Goal: Task Accomplishment & Management: Manage account settings

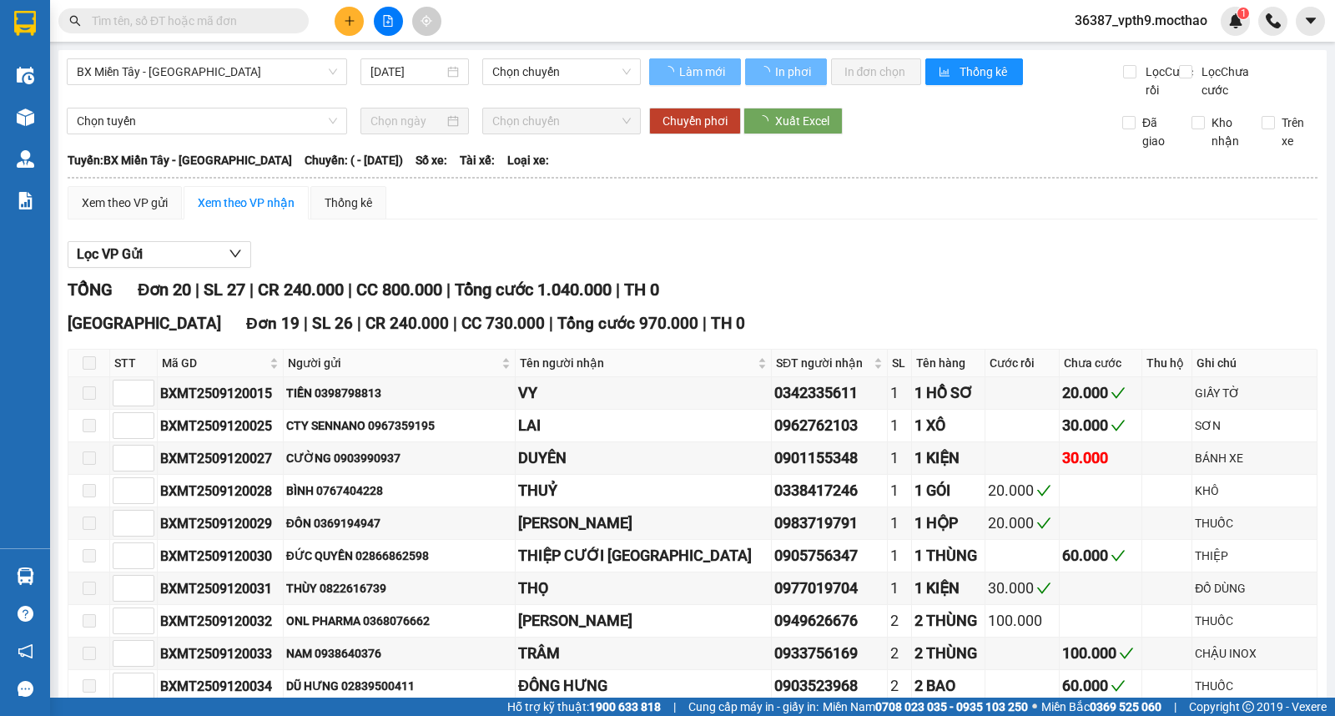
type input "[DATE]"
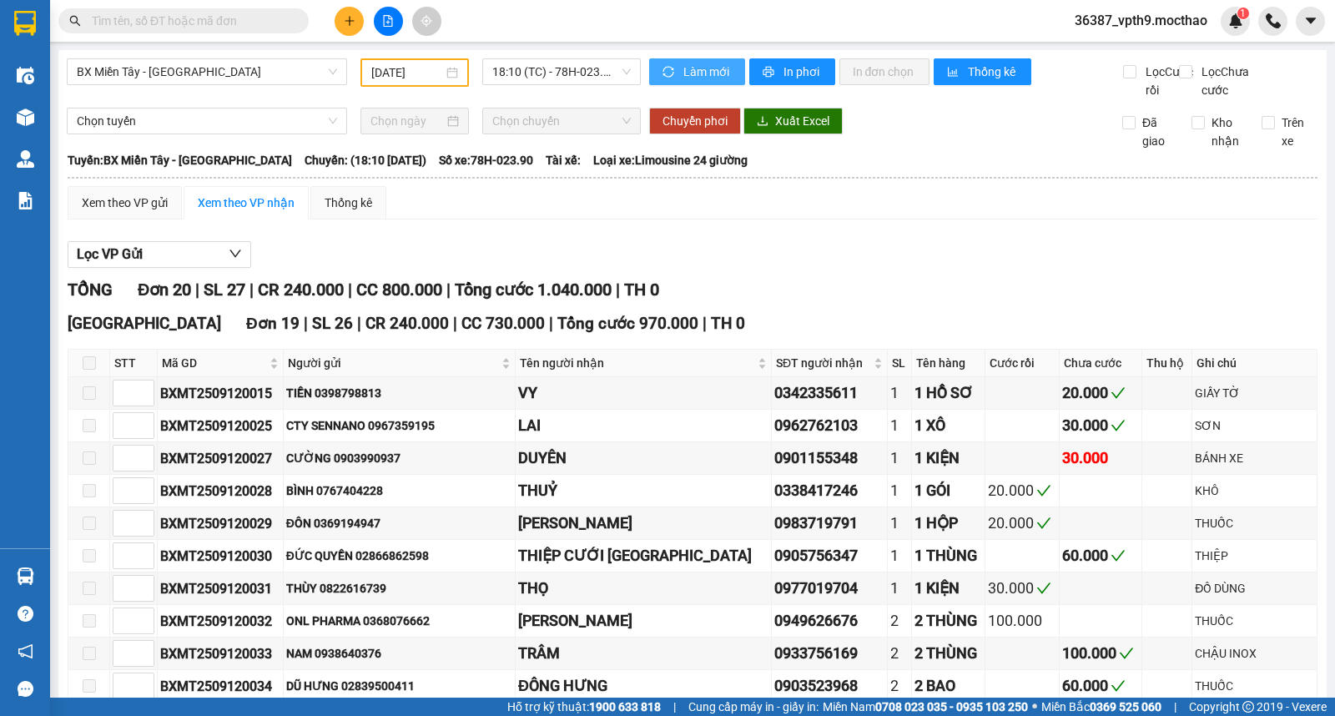
click at [672, 67] on button "Làm mới" at bounding box center [697, 71] width 96 height 27
click at [261, 9] on span at bounding box center [183, 20] width 250 height 25
click at [232, 18] on input "text" at bounding box center [190, 21] width 197 height 18
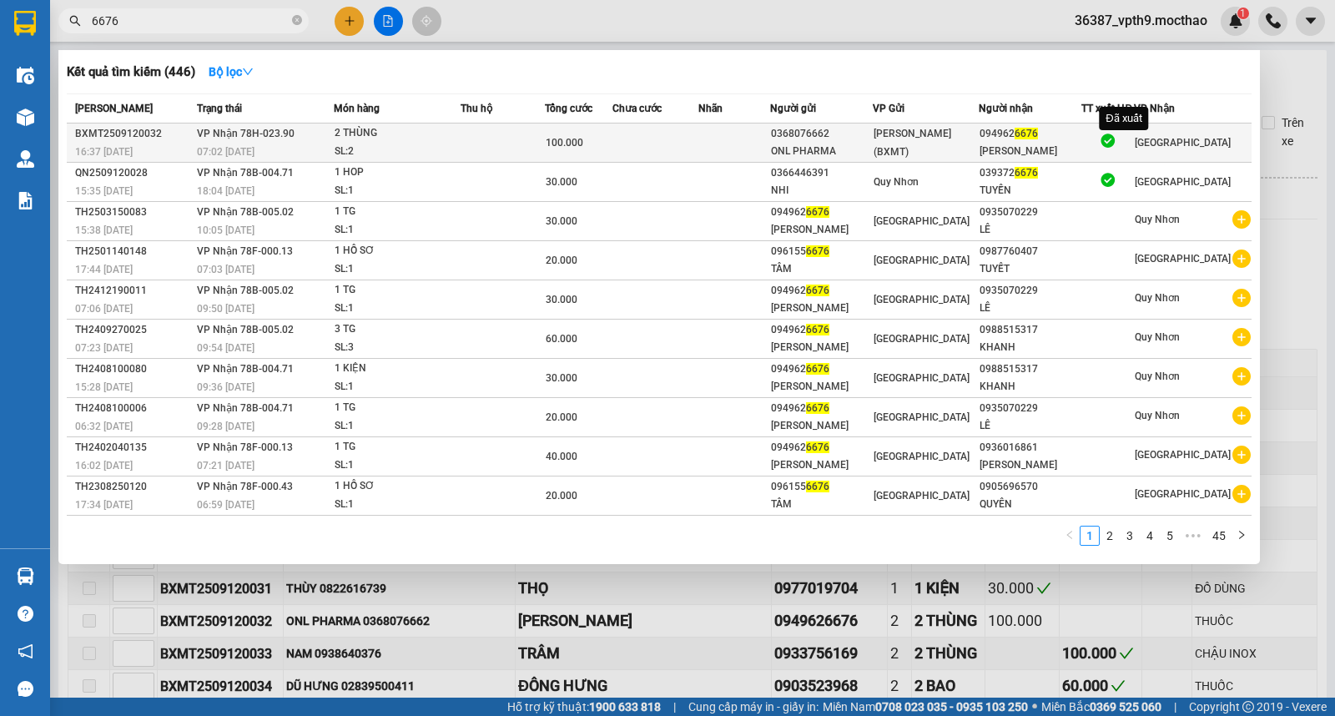
type input "6676"
click at [1116, 144] on icon at bounding box center [1109, 141] width 14 height 14
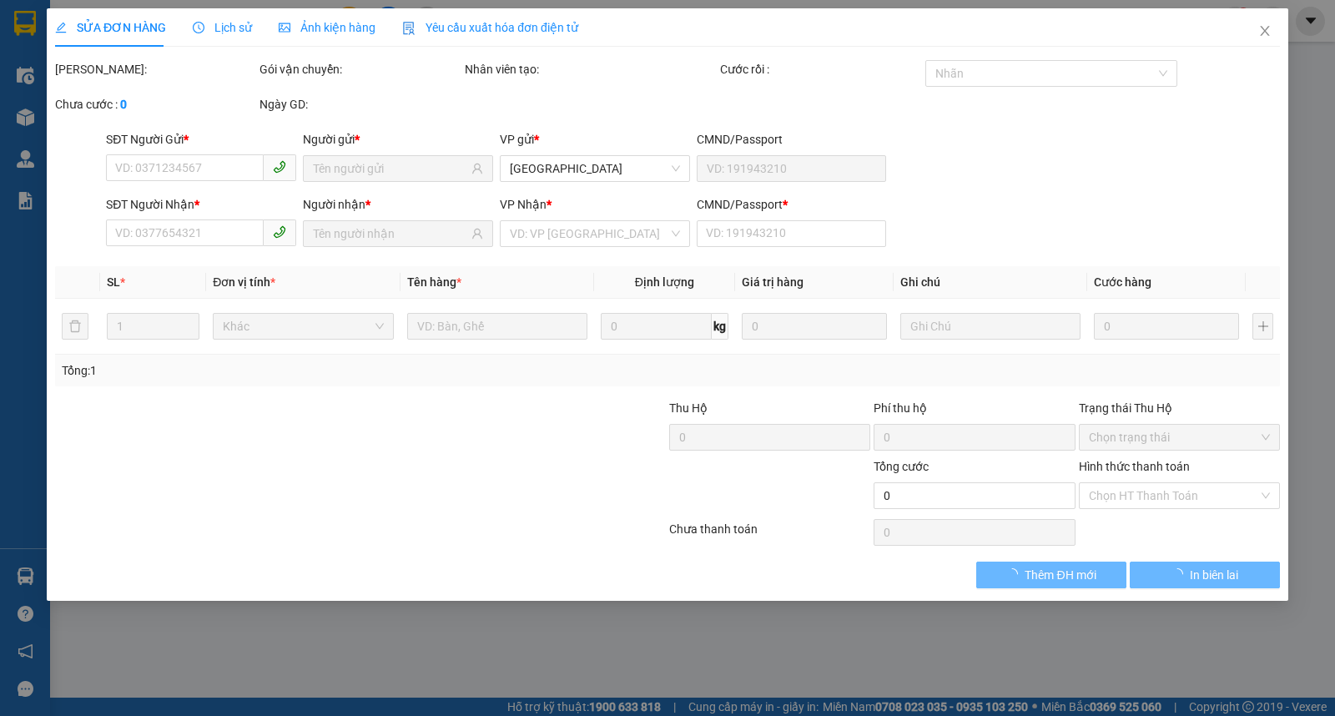
type input "0368076662"
type input "ONL PHARMA"
type input "0949626676"
type input "[PERSON_NAME]"
type input "0"
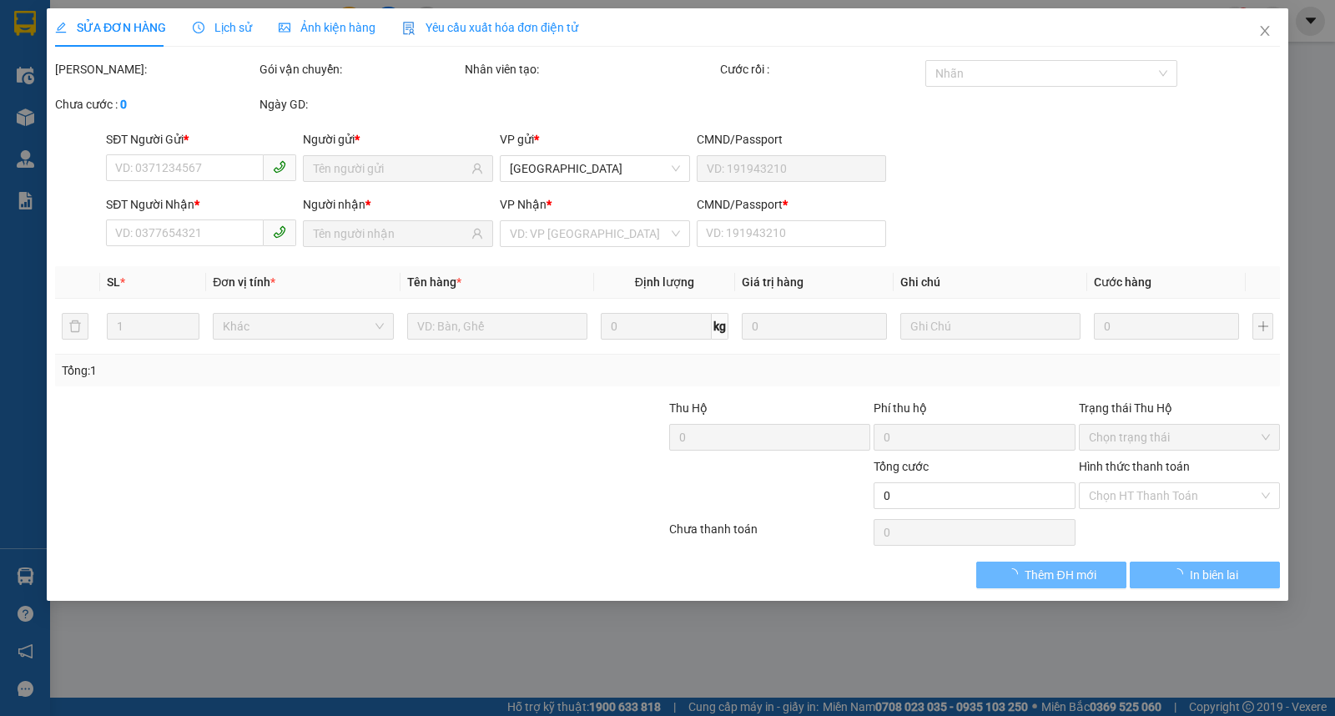
type input "100.000"
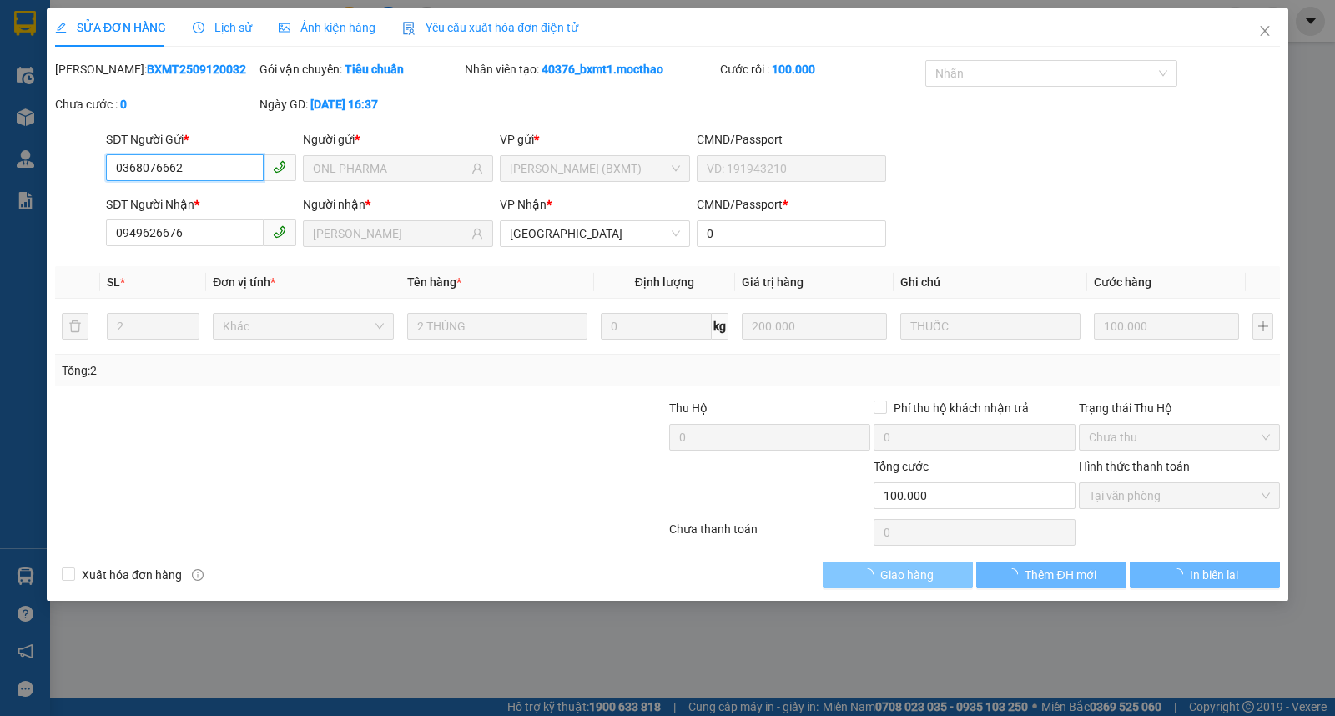
checkbox input "true"
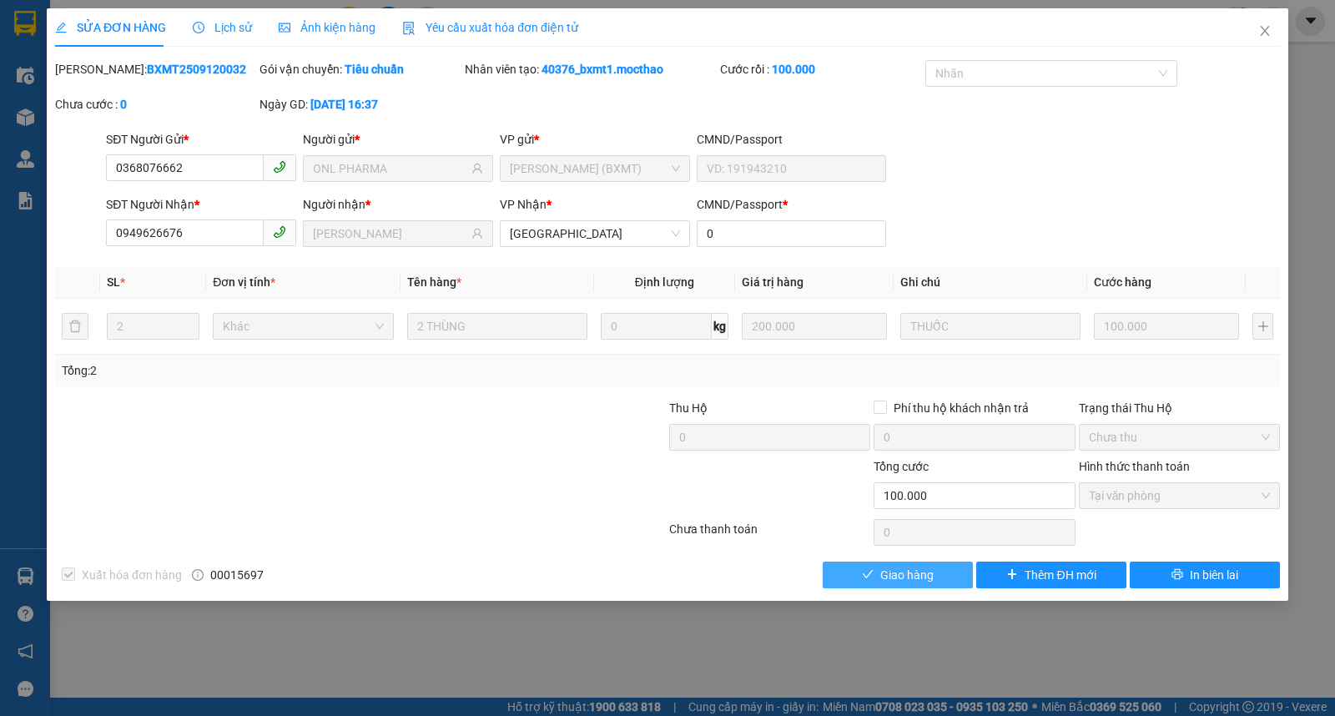
click at [943, 570] on button "Giao hàng" at bounding box center [898, 575] width 150 height 27
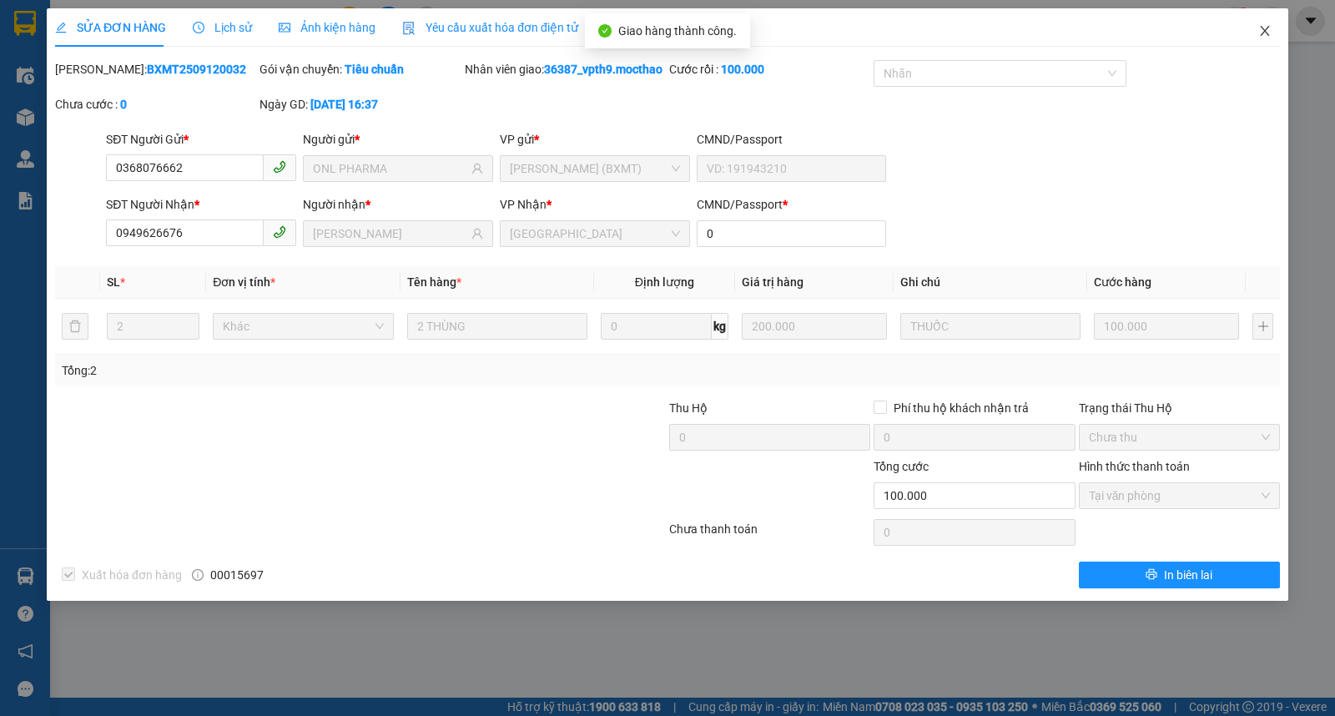
click at [1273, 29] on span "Close" at bounding box center [1265, 31] width 47 height 47
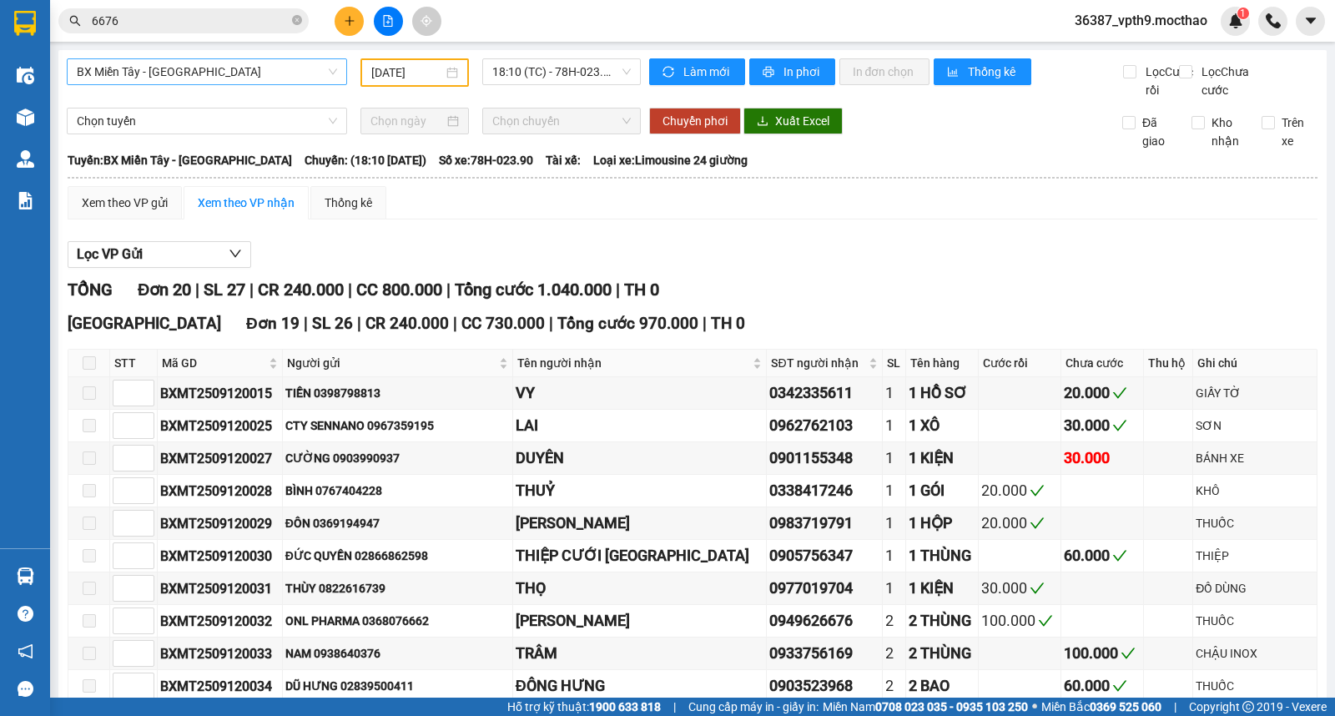
click at [228, 69] on span "BX Miền Tây - [GEOGRAPHIC_DATA]" at bounding box center [207, 71] width 260 height 25
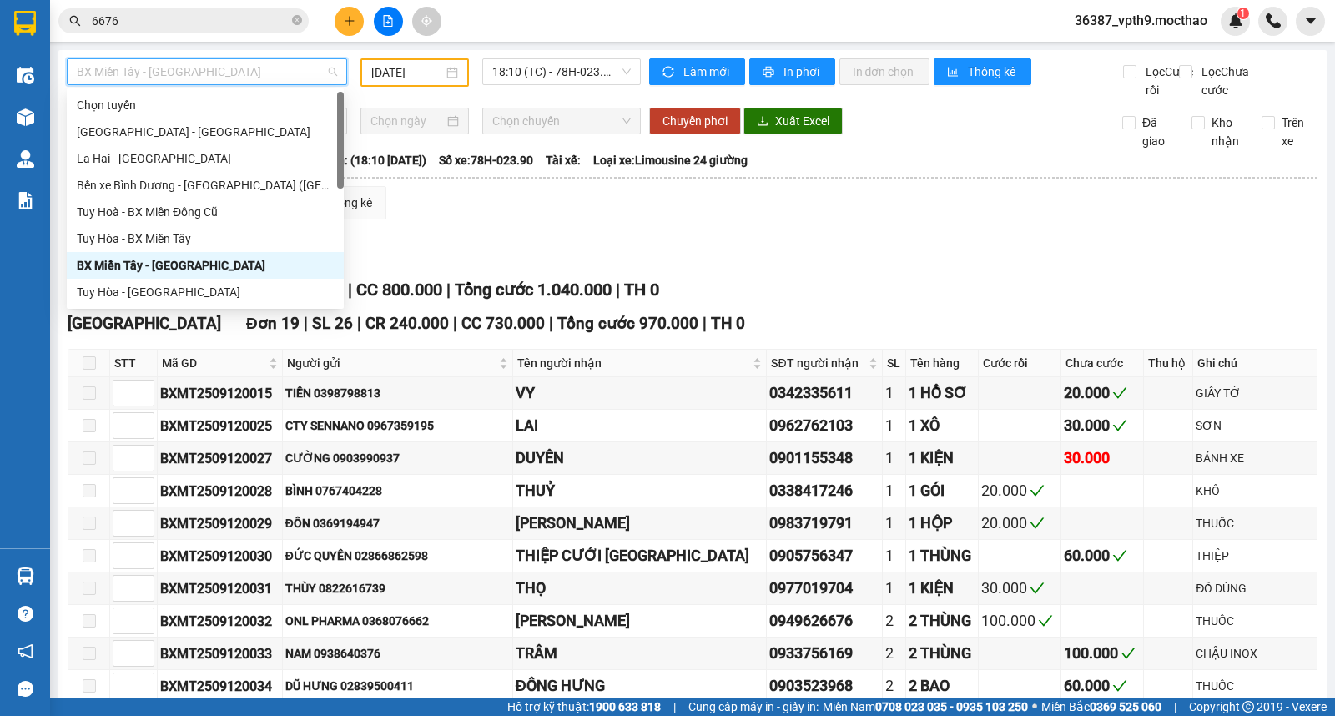
type input "m"
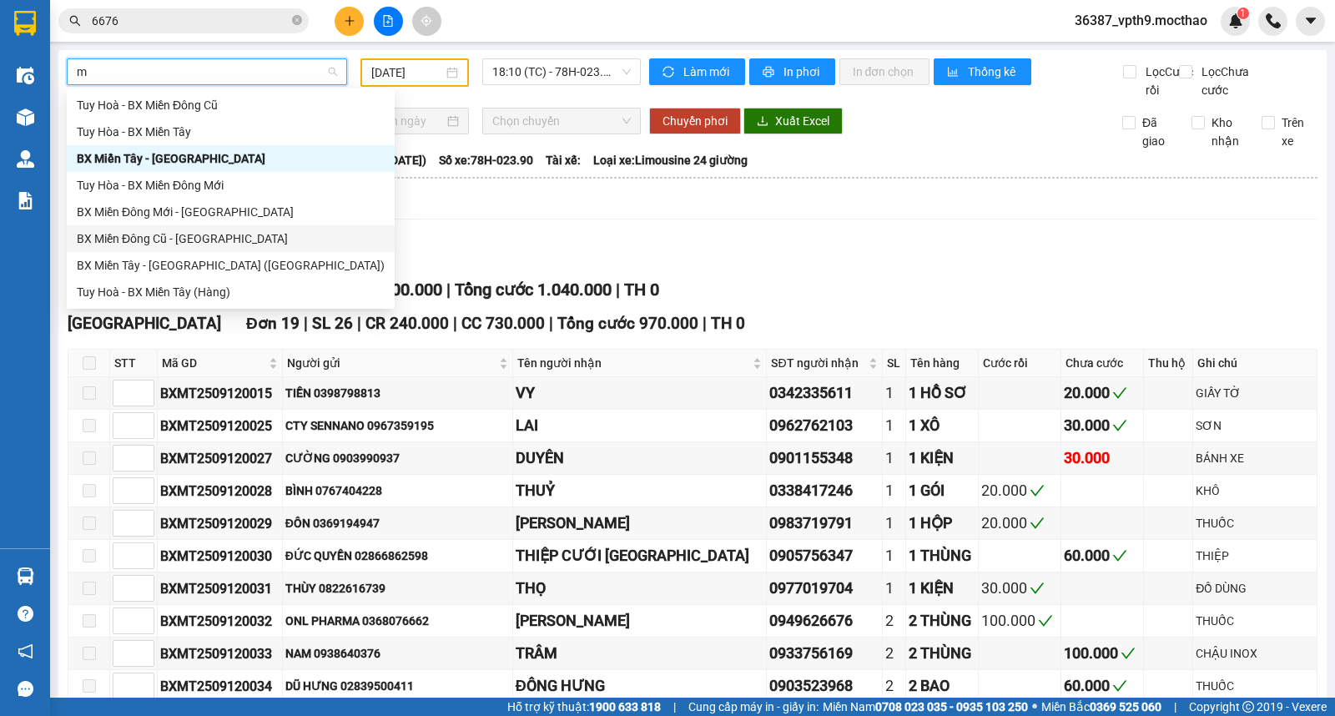
click at [188, 230] on div "BX Miền Đông Cũ - [GEOGRAPHIC_DATA]" at bounding box center [231, 239] width 308 height 18
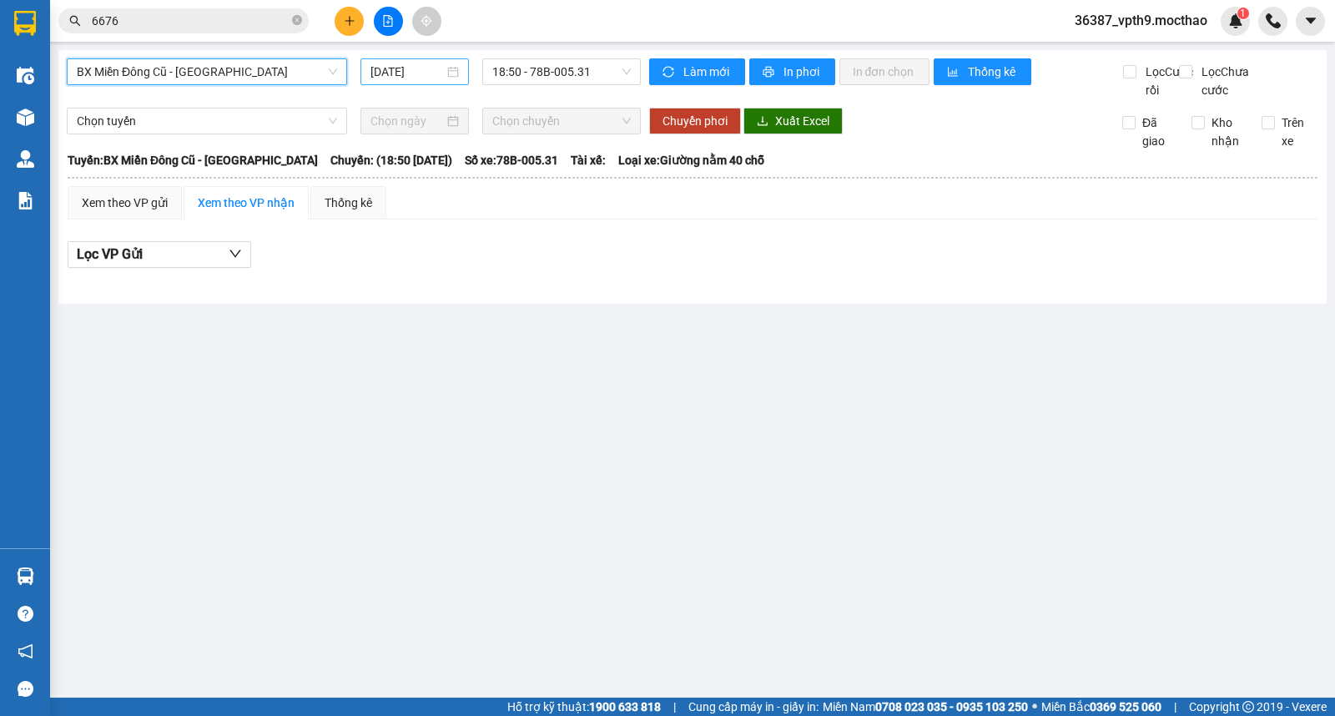
click at [393, 68] on input "[DATE]" at bounding box center [408, 72] width 74 height 18
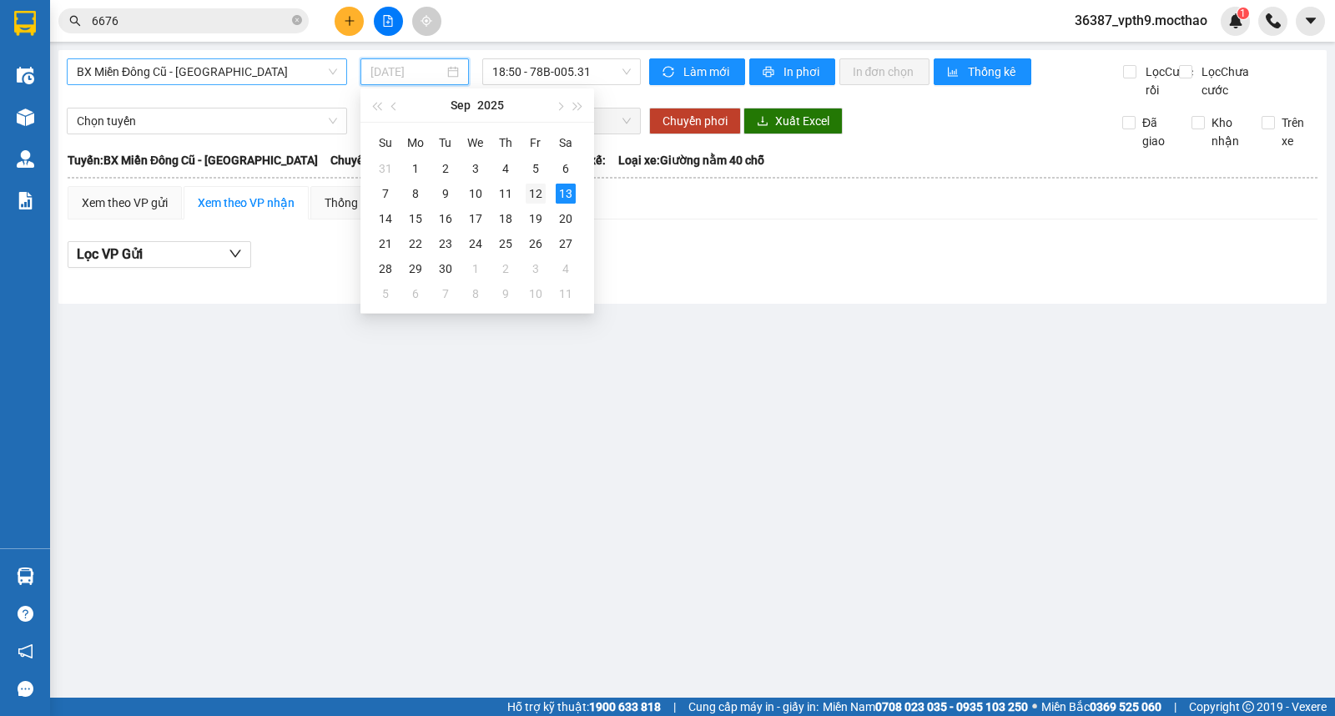
click at [539, 198] on div "12" at bounding box center [536, 194] width 20 height 20
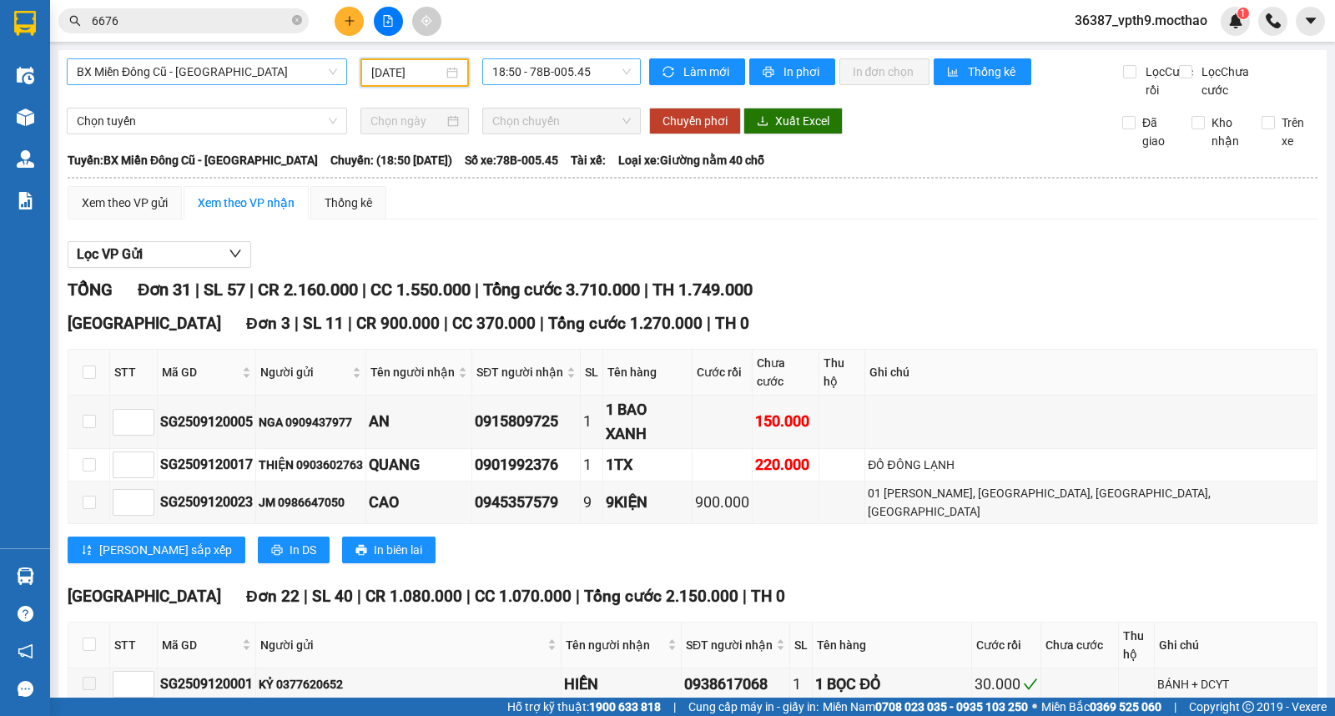
click at [521, 79] on span "18:50 - 78B-005.45" at bounding box center [561, 71] width 138 height 25
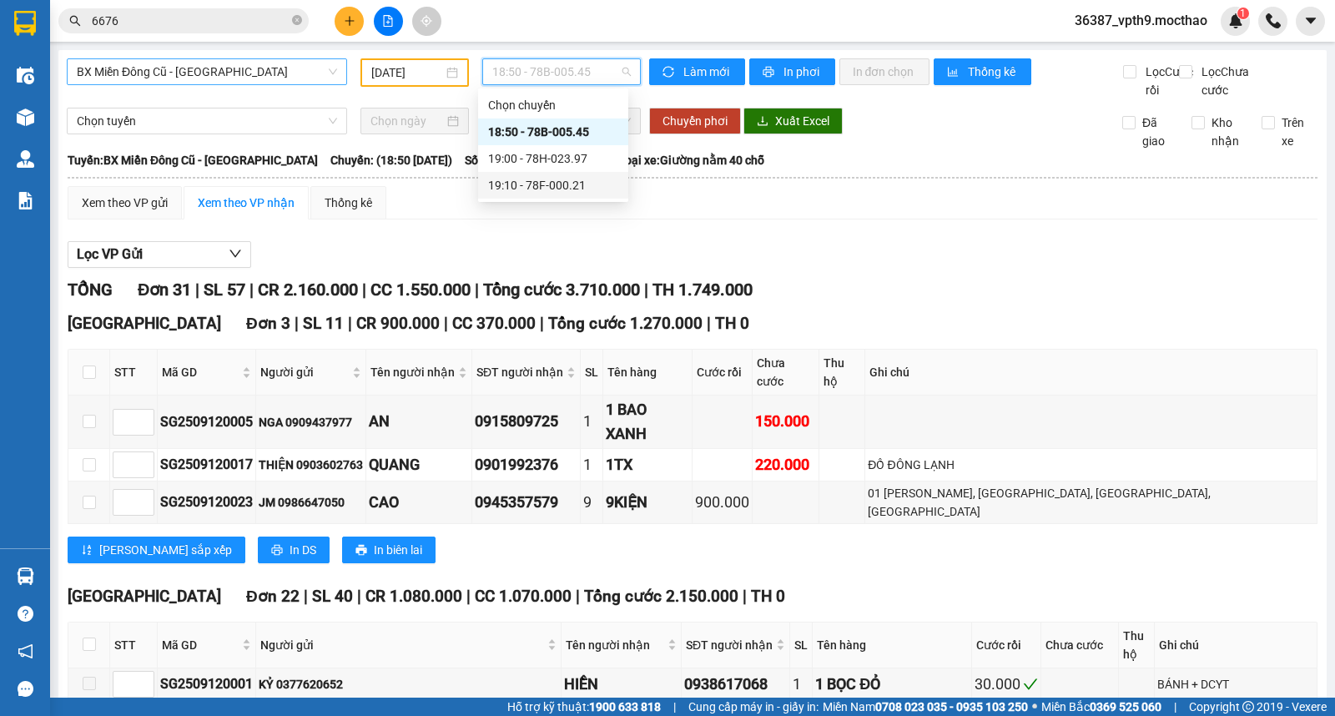
click at [527, 184] on div "19:10 - 78F-000.21" at bounding box center [553, 185] width 130 height 18
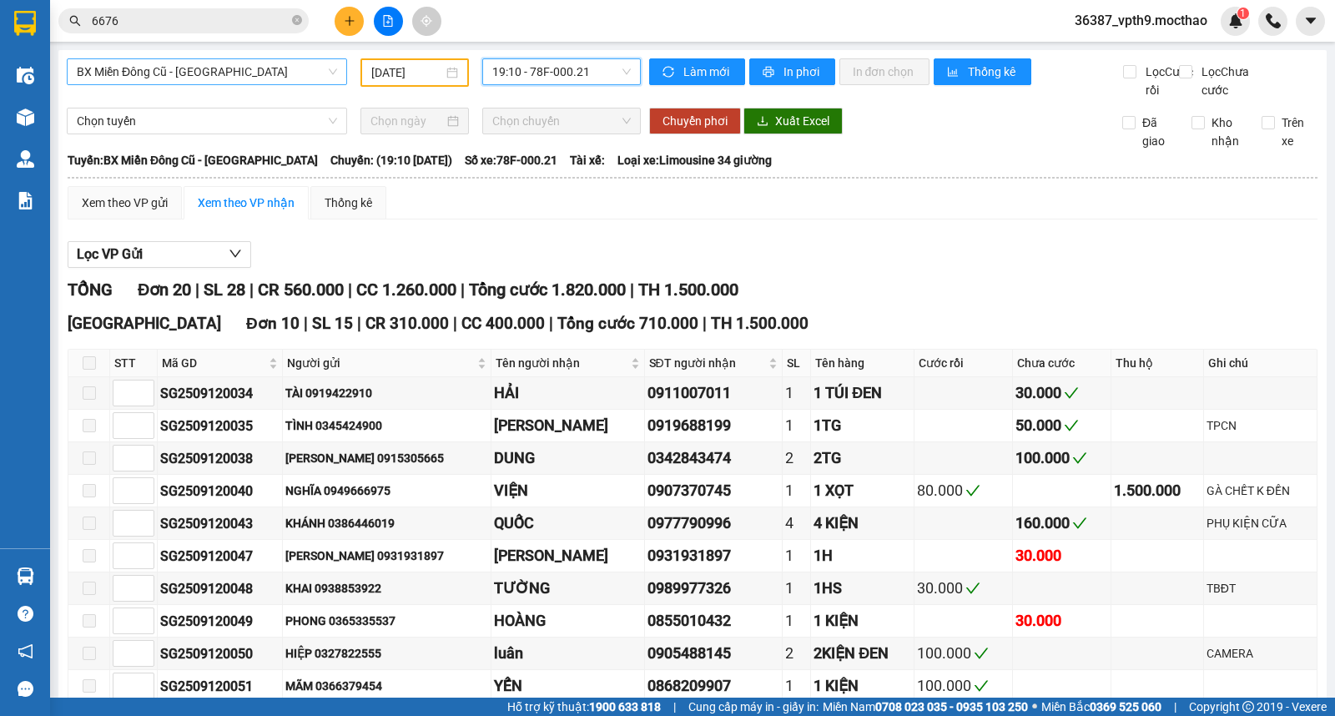
click at [422, 71] on input "[DATE]" at bounding box center [407, 72] width 73 height 18
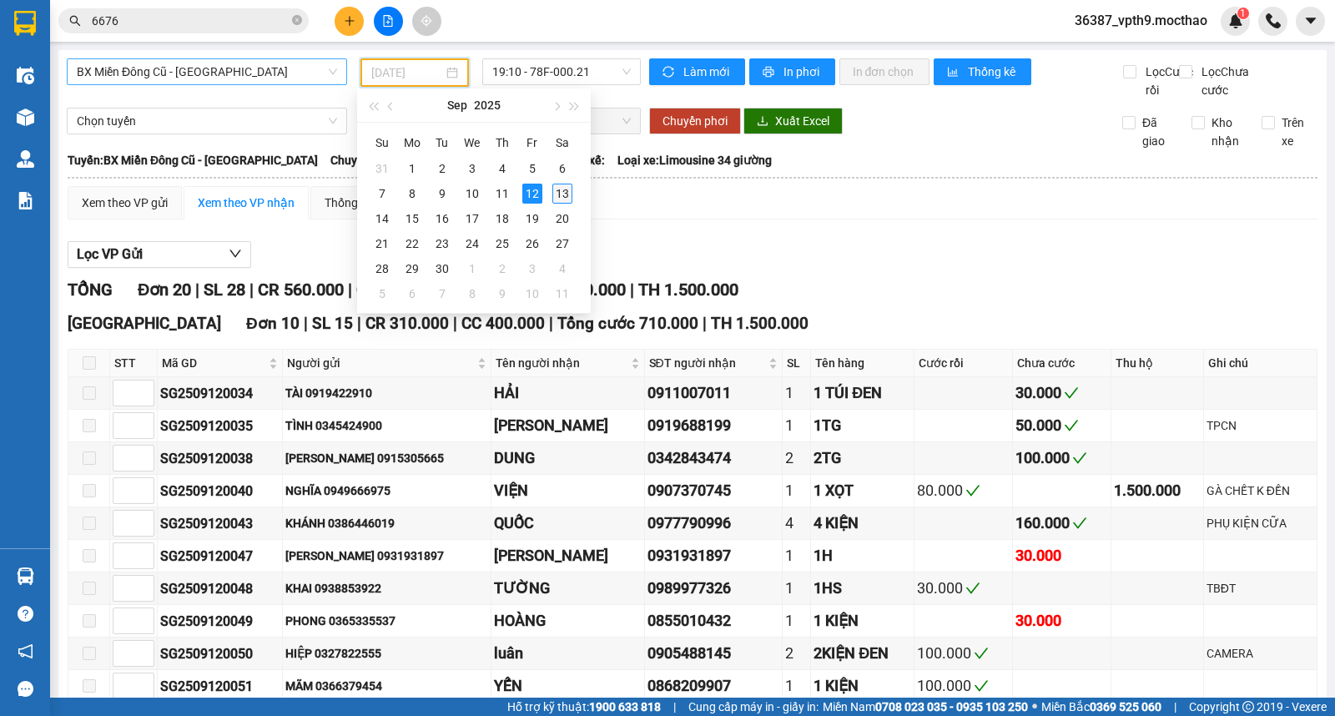
click at [568, 199] on div "13" at bounding box center [563, 194] width 20 height 20
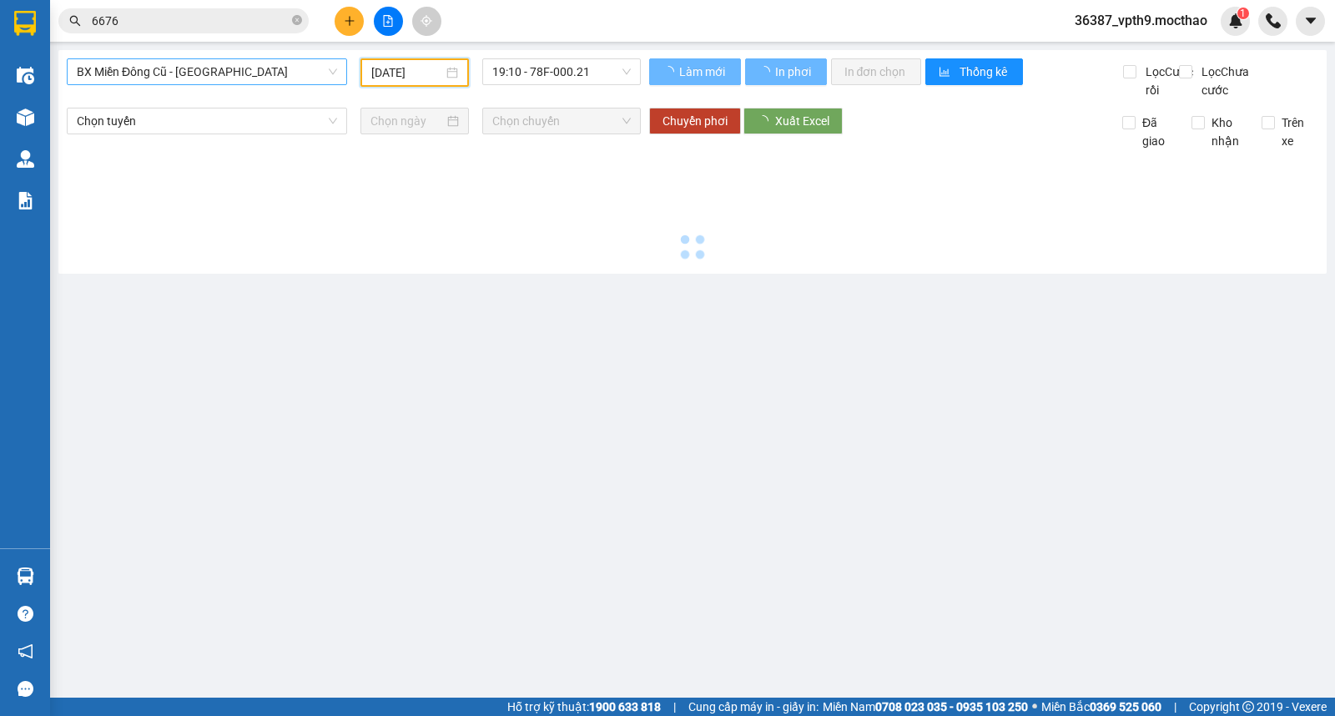
type input "[DATE]"
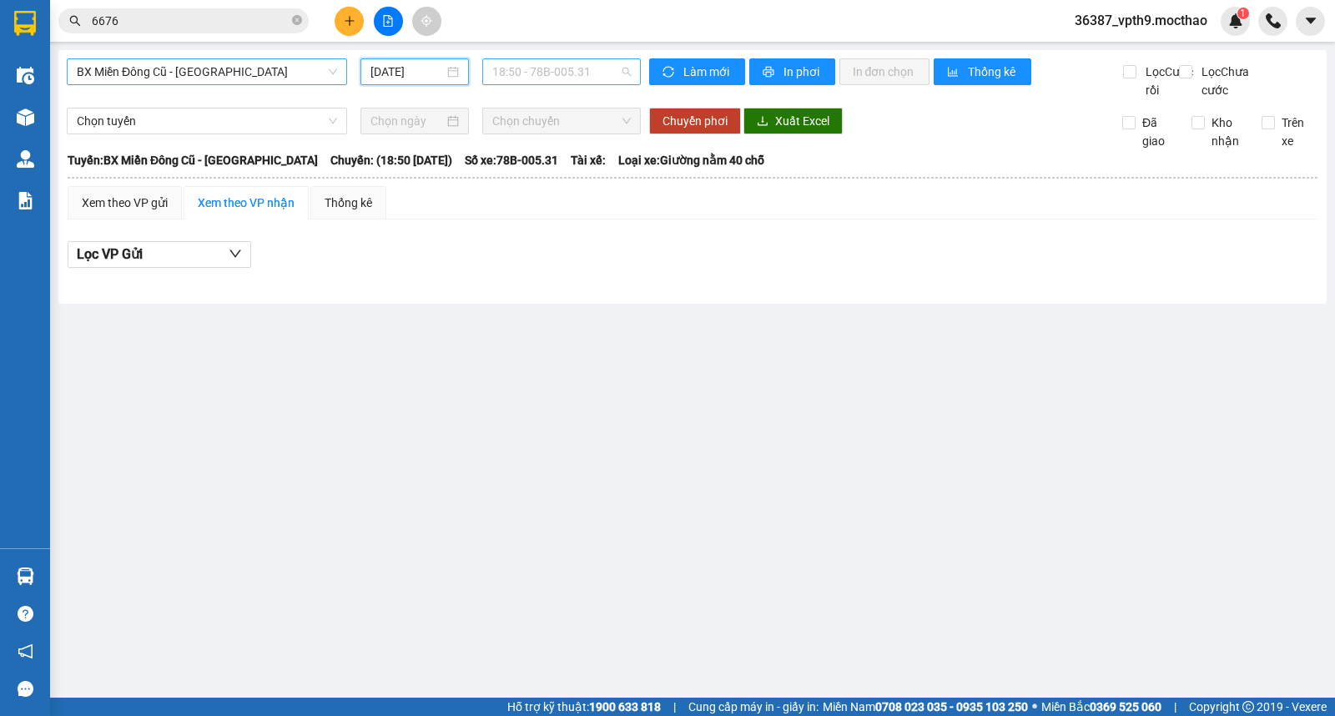
click at [553, 71] on span "18:50 - 78B-005.31" at bounding box center [561, 71] width 138 height 25
click at [566, 162] on div "19:00 - 78H-023.50" at bounding box center [557, 158] width 130 height 18
click at [582, 78] on span "19:00 - 78H-023.50" at bounding box center [561, 71] width 138 height 25
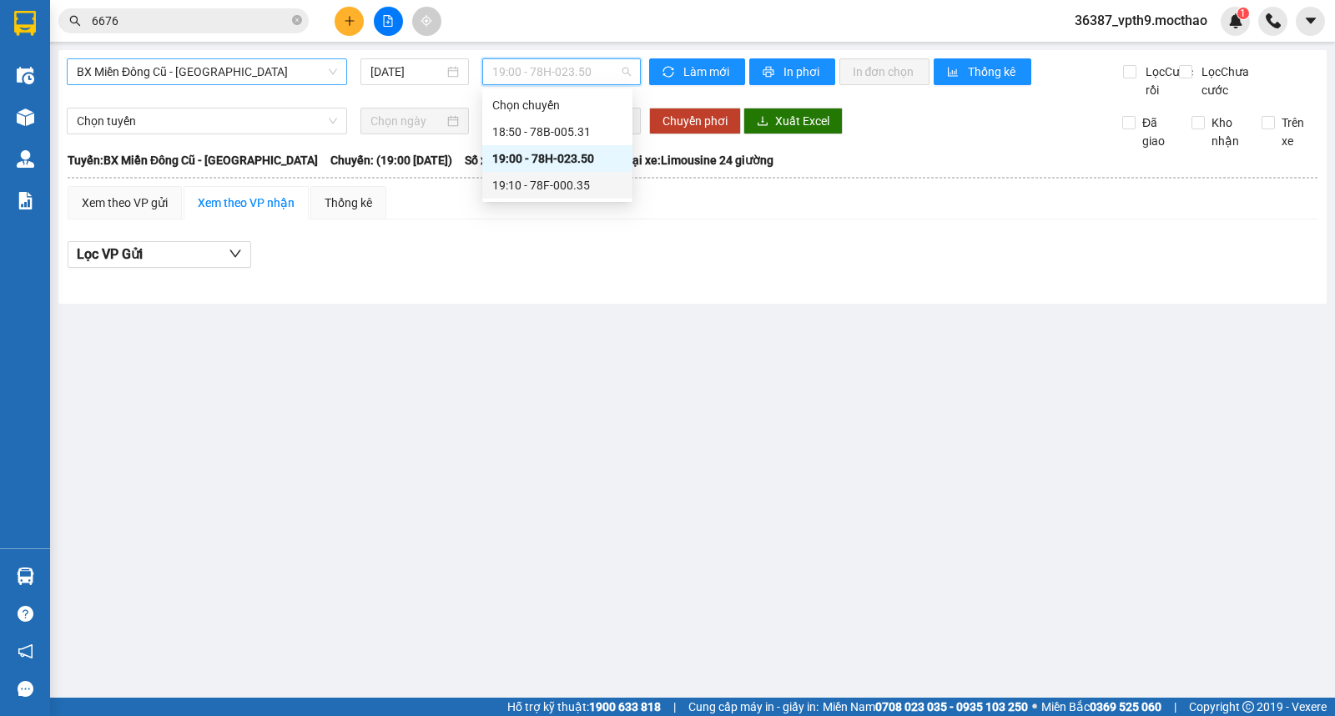
click at [587, 179] on div "19:10 - 78F-000.35" at bounding box center [557, 185] width 130 height 18
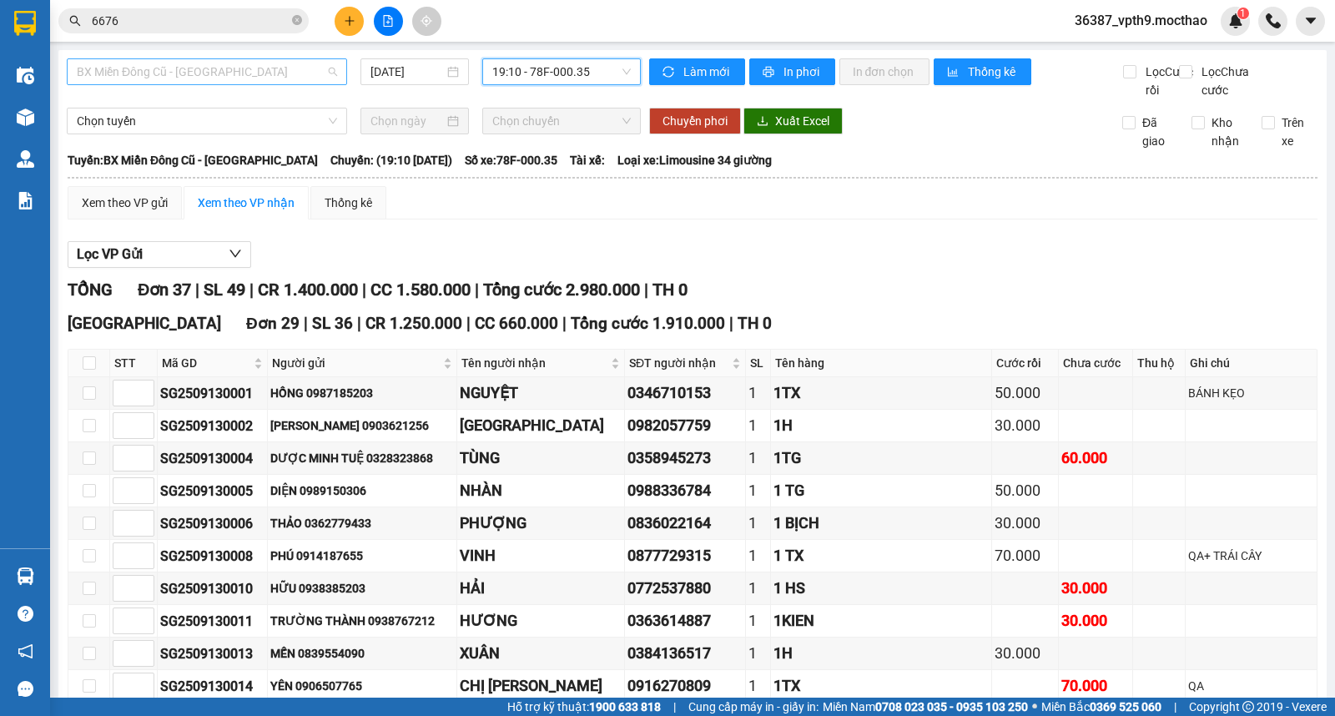
scroll to position [134, 0]
click at [144, 63] on span "BX Miền Đông Cũ - [GEOGRAPHIC_DATA]" at bounding box center [207, 71] width 260 height 25
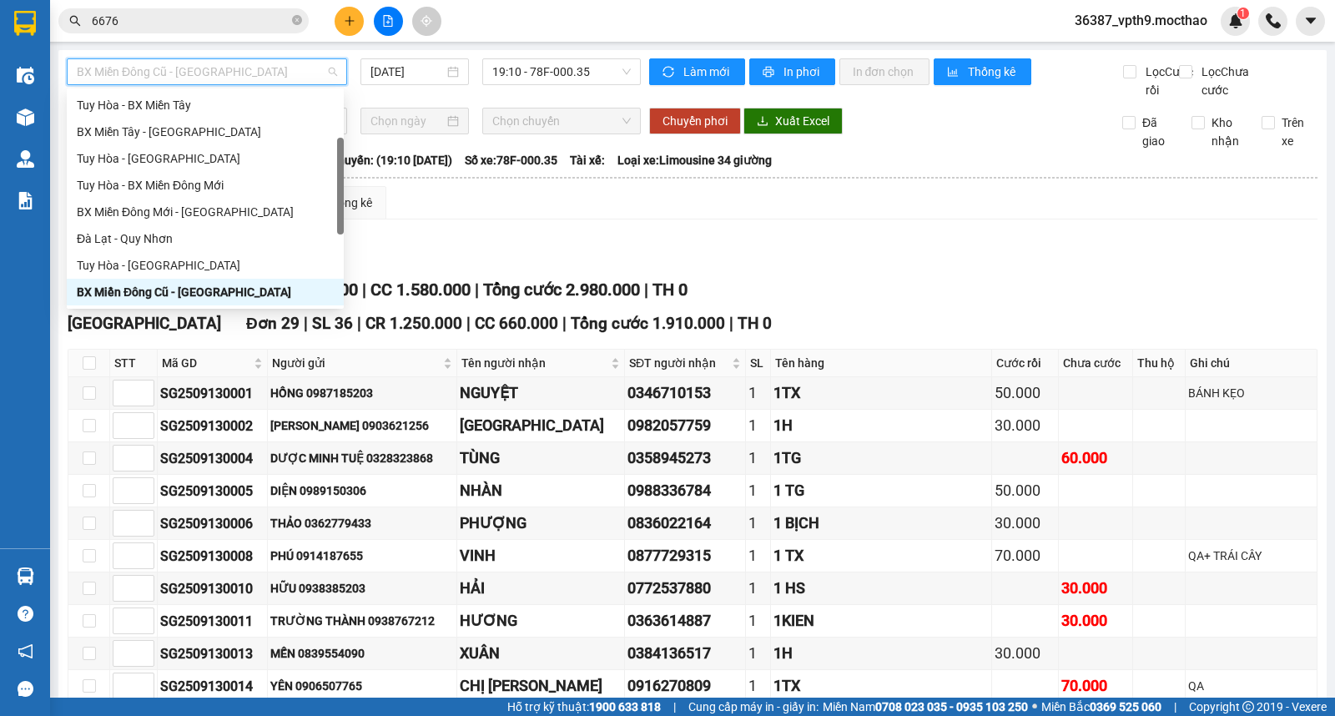
type input "M"
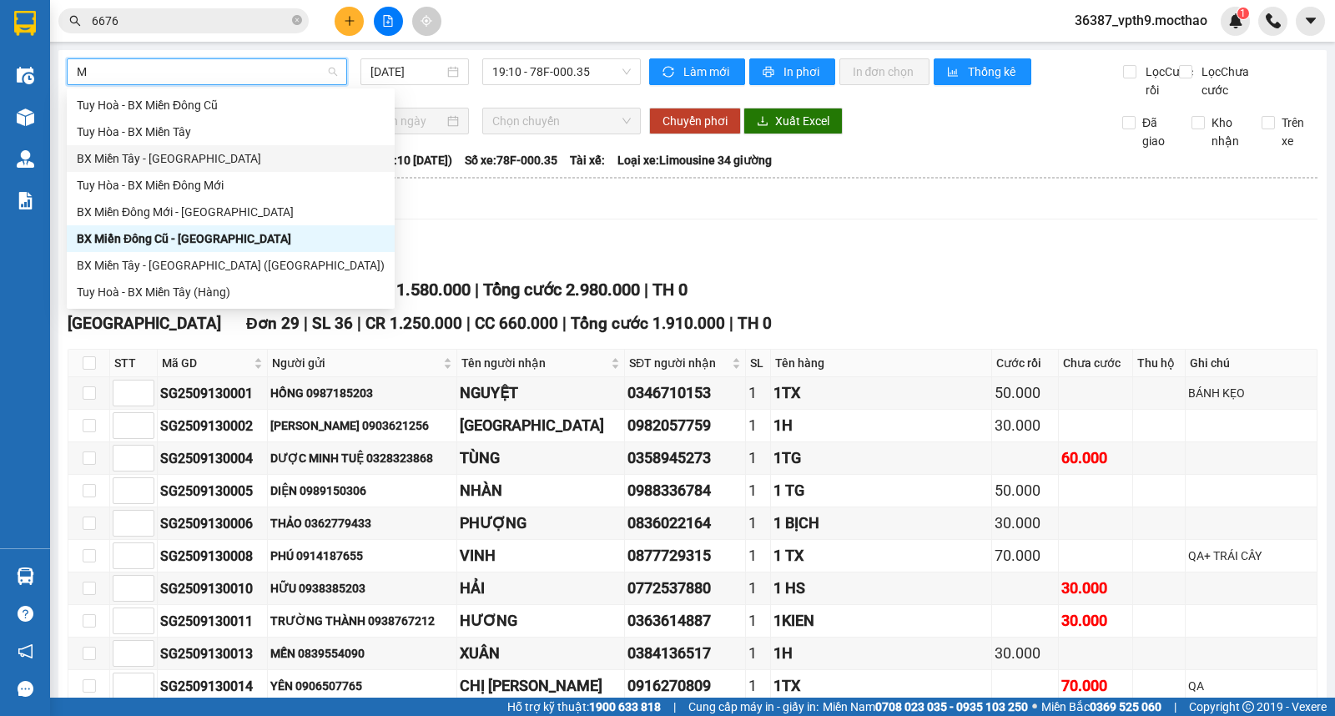
click at [135, 154] on div "BX Miền Tây - [GEOGRAPHIC_DATA]" at bounding box center [231, 158] width 308 height 18
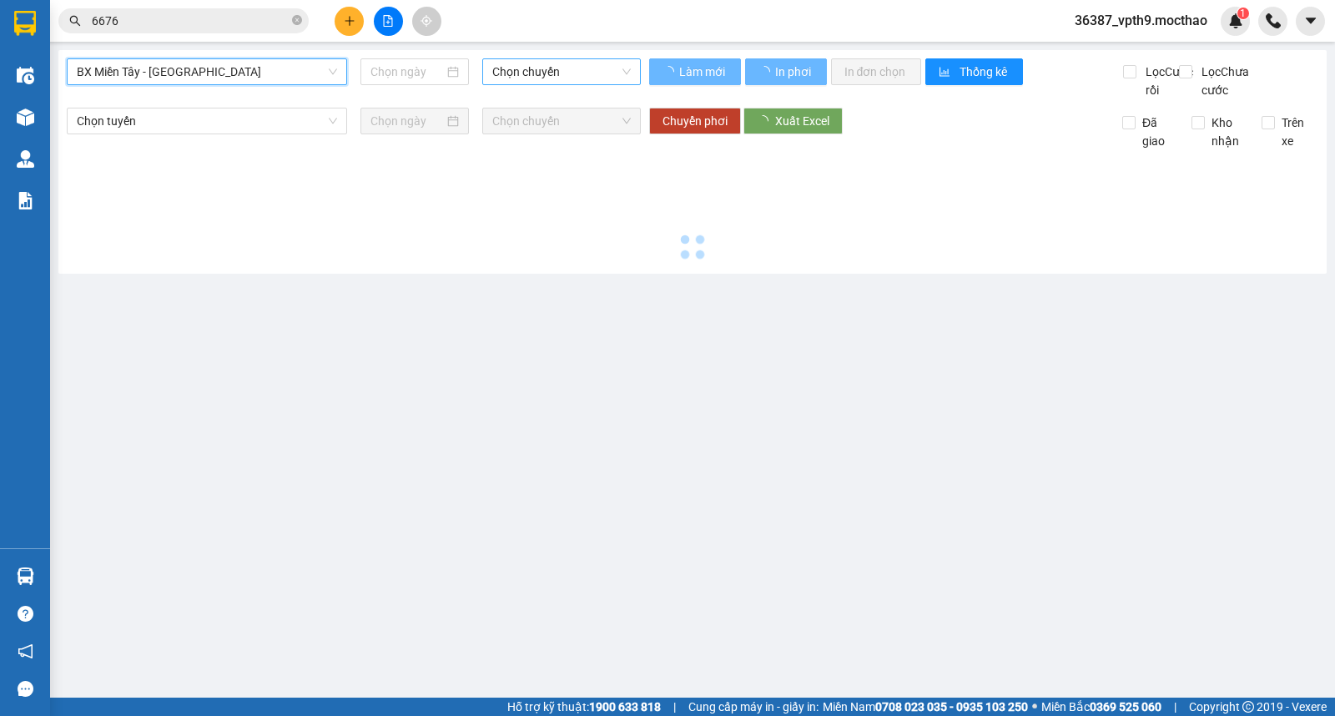
type input "[DATE]"
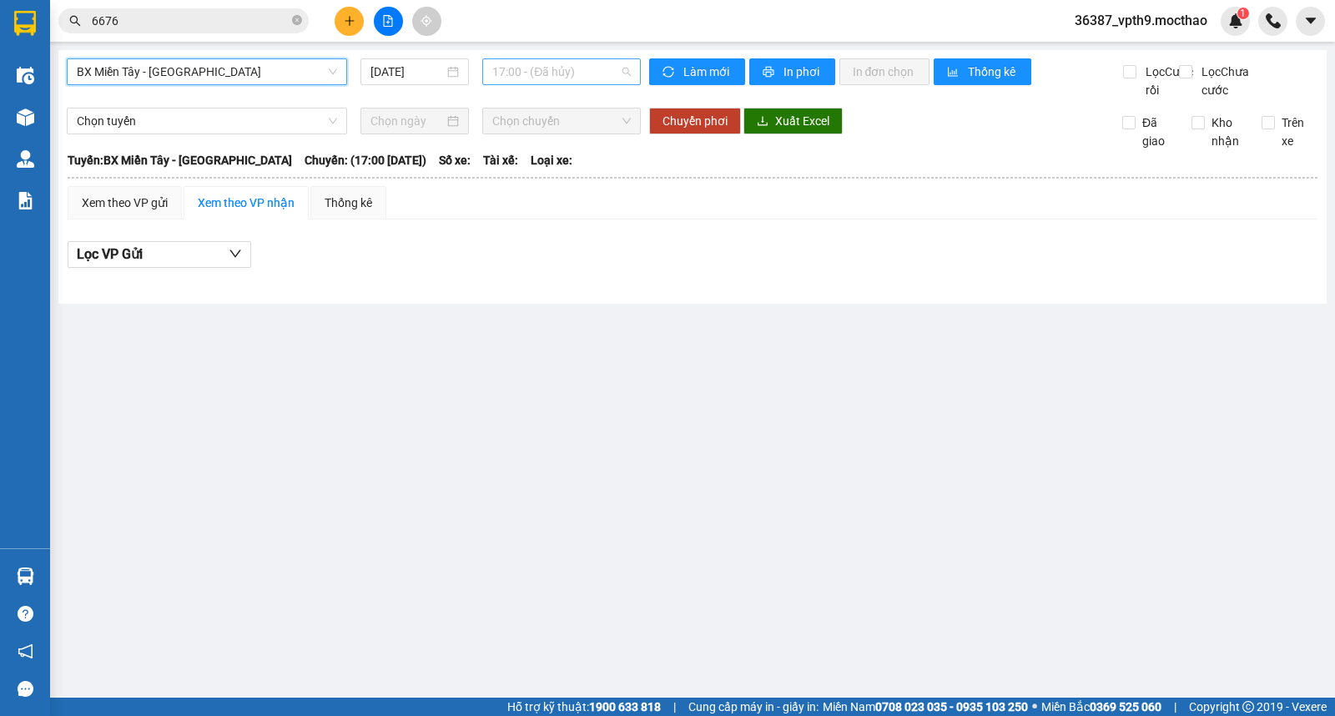
click at [538, 68] on span "17:00 - (Đã hủy)" at bounding box center [561, 71] width 138 height 25
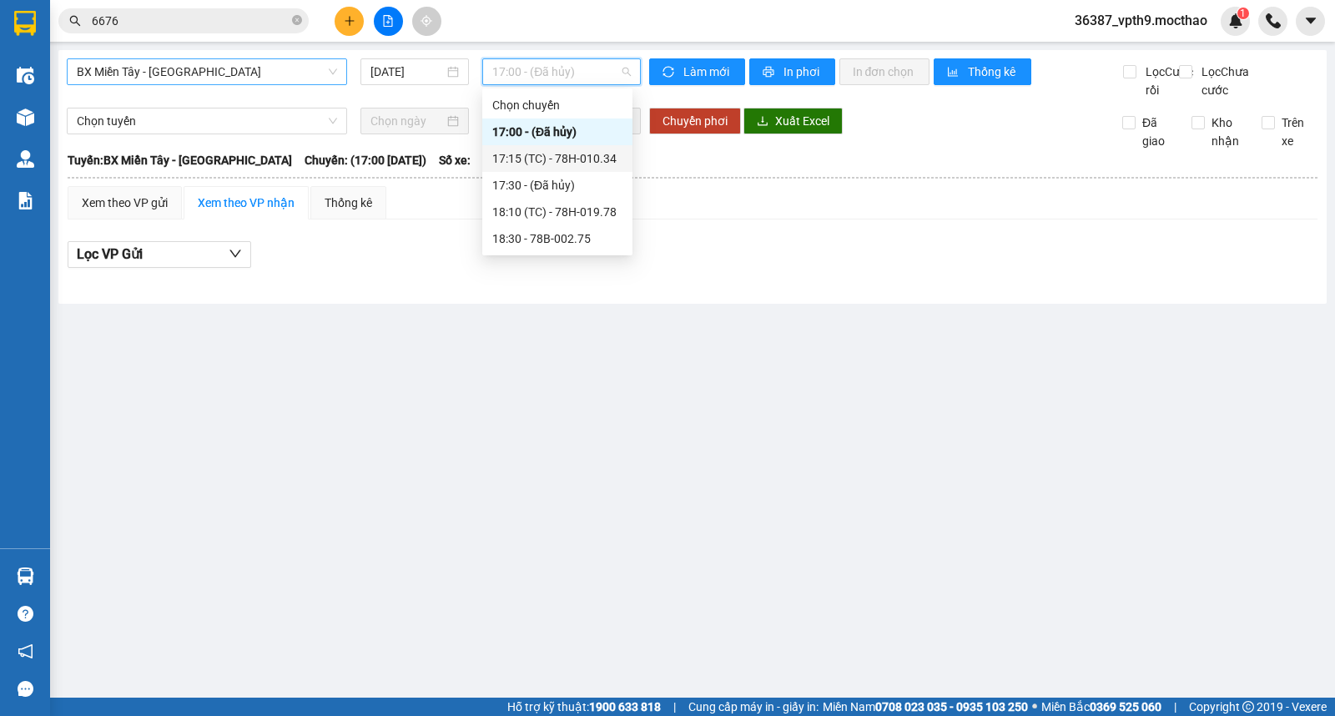
click at [564, 160] on div "17:15 (TC) - 78H-010.34" at bounding box center [557, 158] width 130 height 18
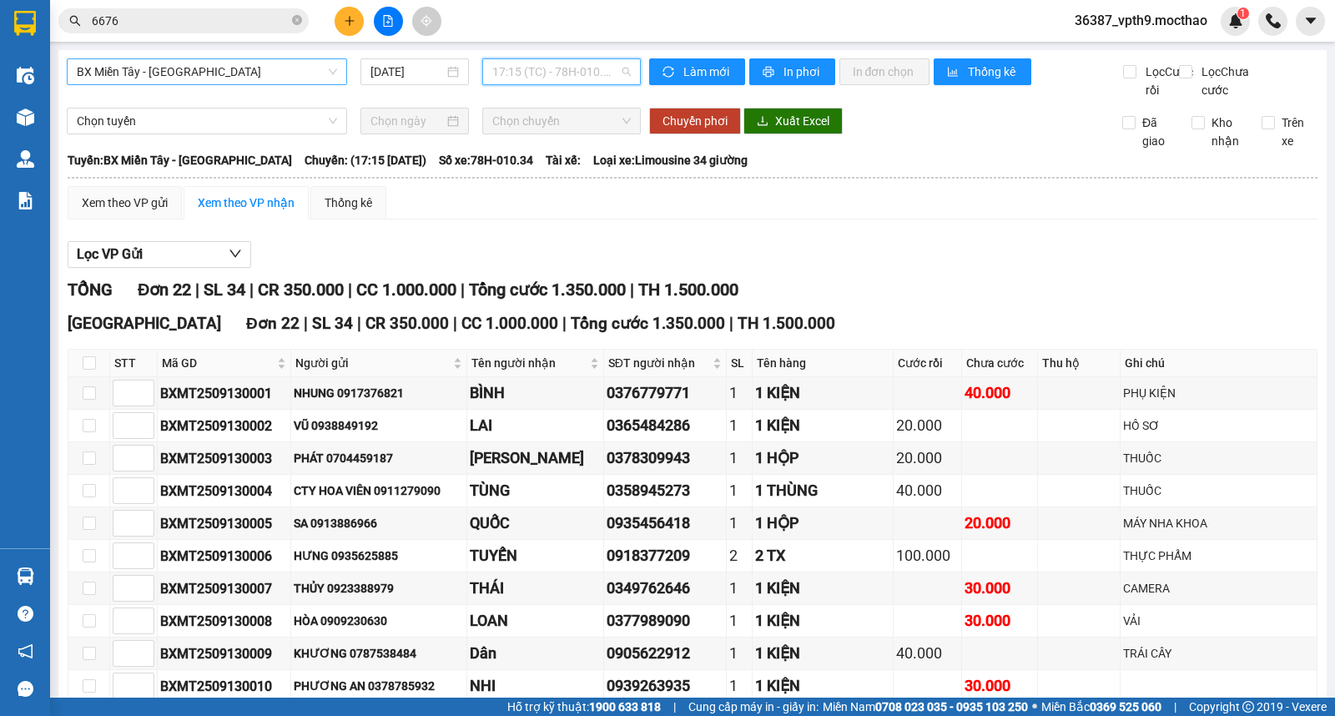
click at [597, 73] on span "17:15 (TC) - 78H-010.34" at bounding box center [561, 71] width 138 height 25
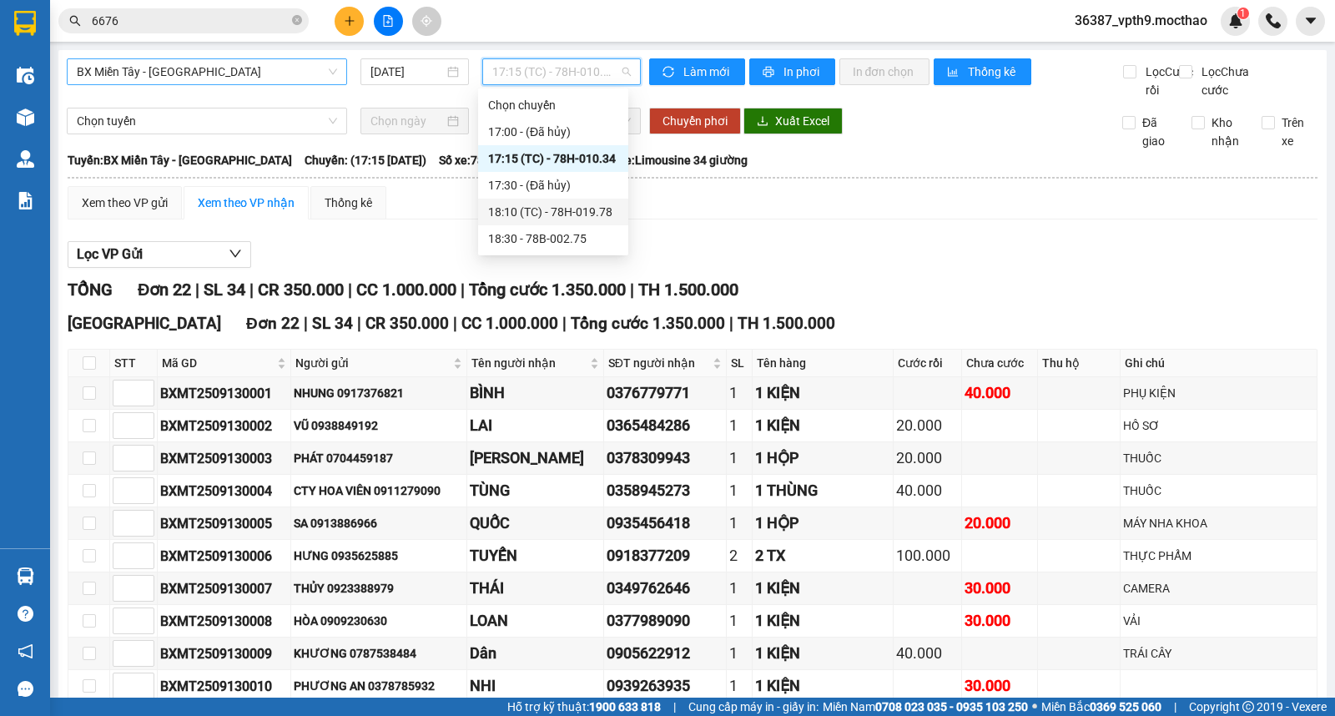
click at [559, 209] on div "18:10 (TC) - 78H-019.78" at bounding box center [553, 212] width 130 height 18
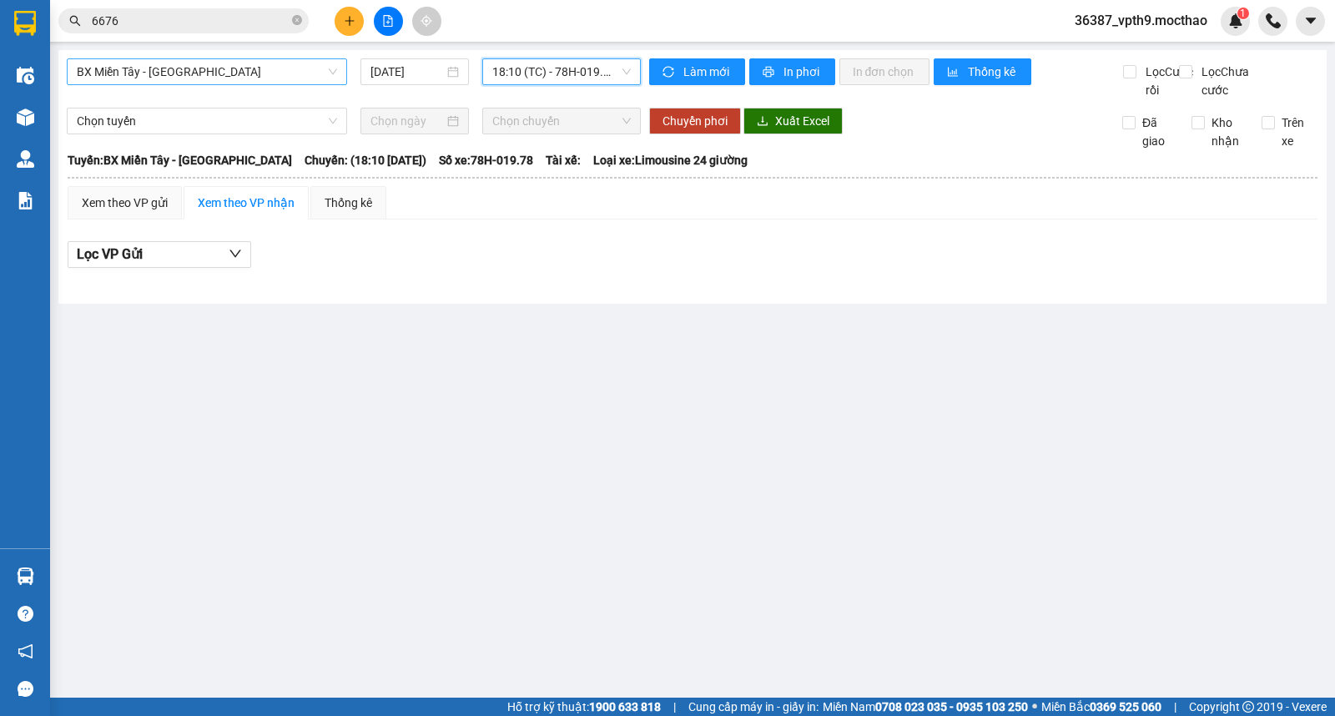
click at [557, 75] on span "18:10 (TC) - 78H-019.78" at bounding box center [561, 71] width 138 height 25
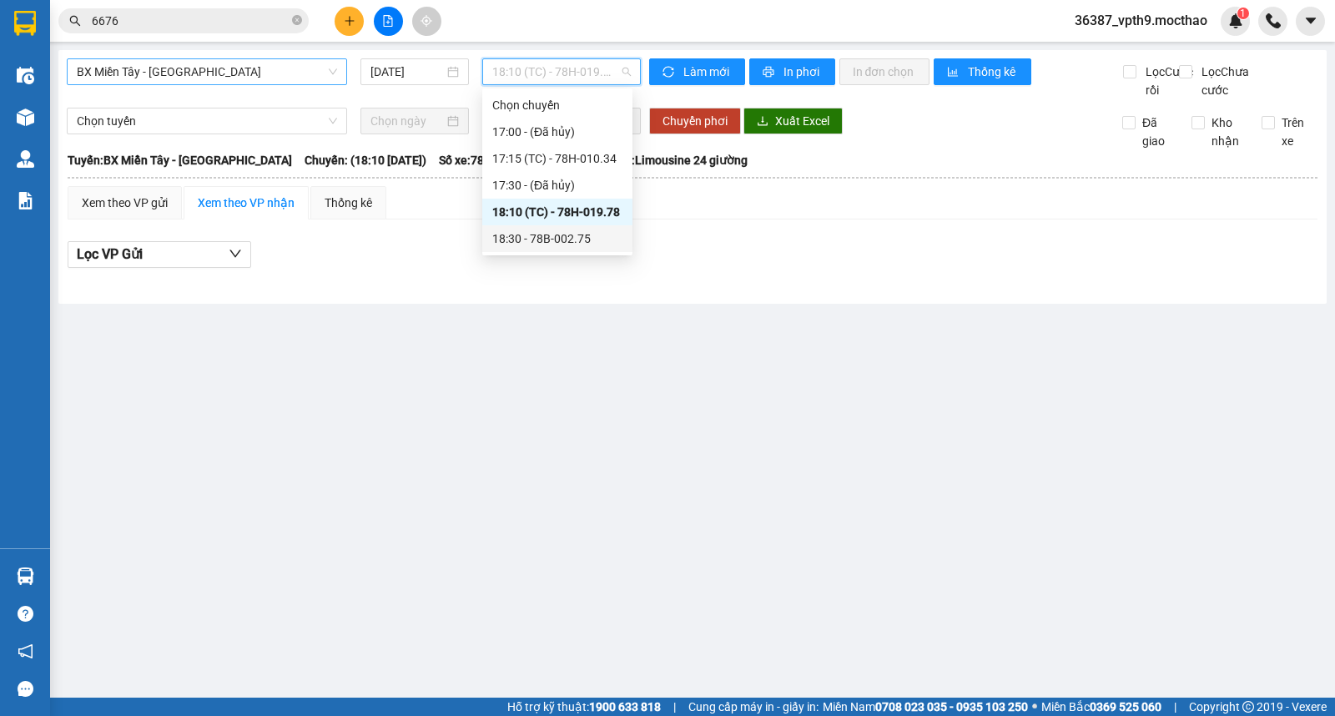
click at [555, 245] on div "18:30 - 78B-002.75" at bounding box center [557, 239] width 130 height 18
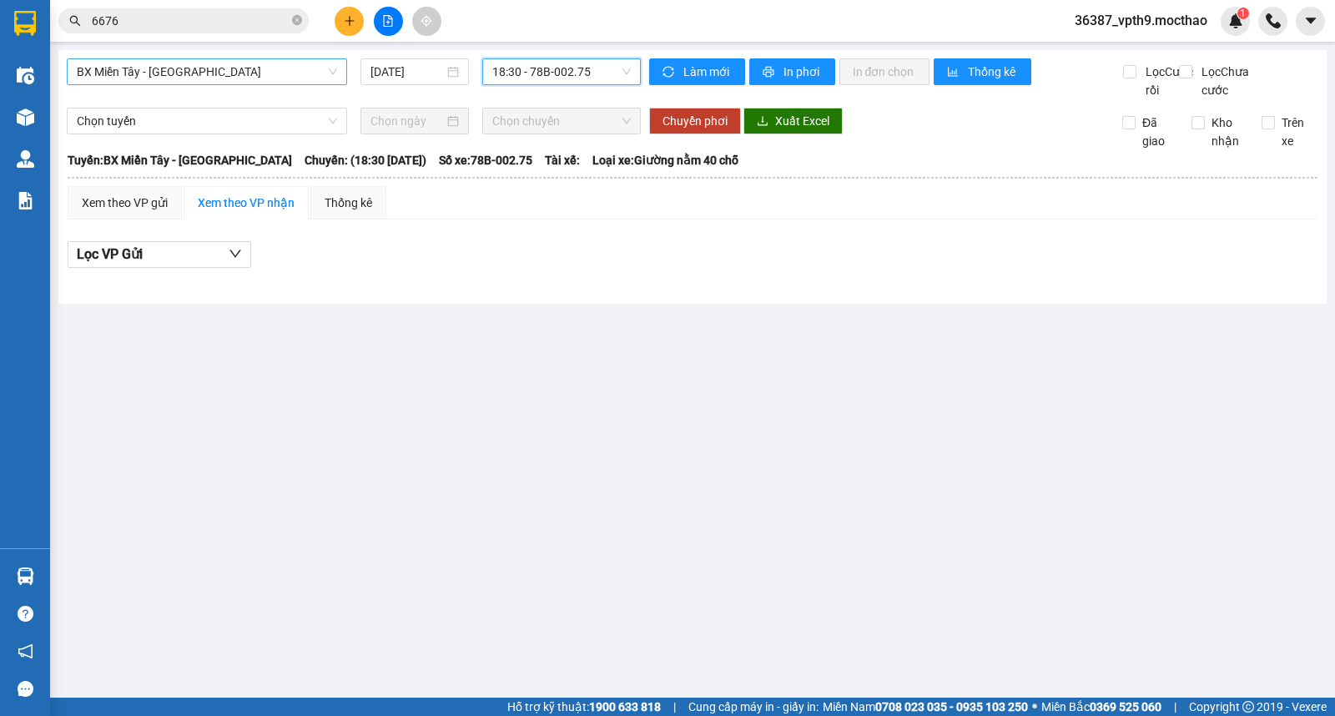
click at [599, 72] on span "18:30 - 78B-002.75" at bounding box center [561, 71] width 138 height 25
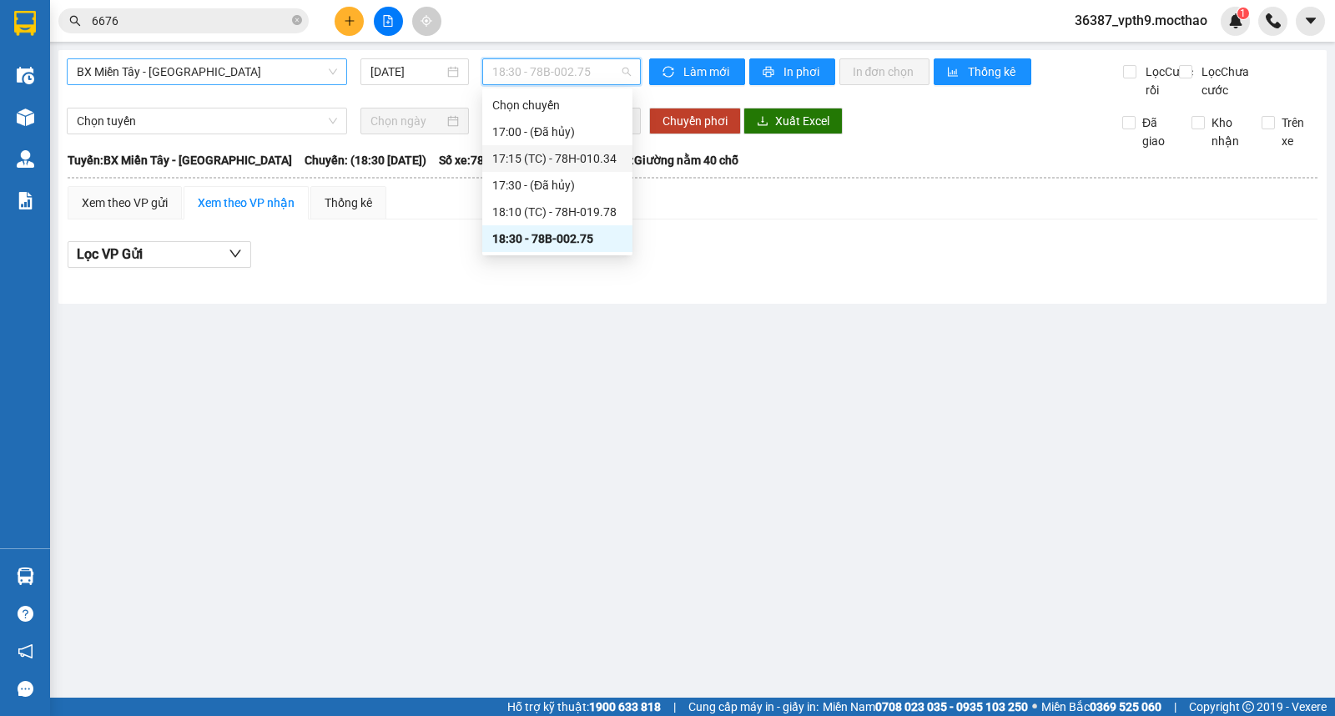
click at [585, 159] on div "17:15 (TC) - 78H-010.34" at bounding box center [557, 158] width 130 height 18
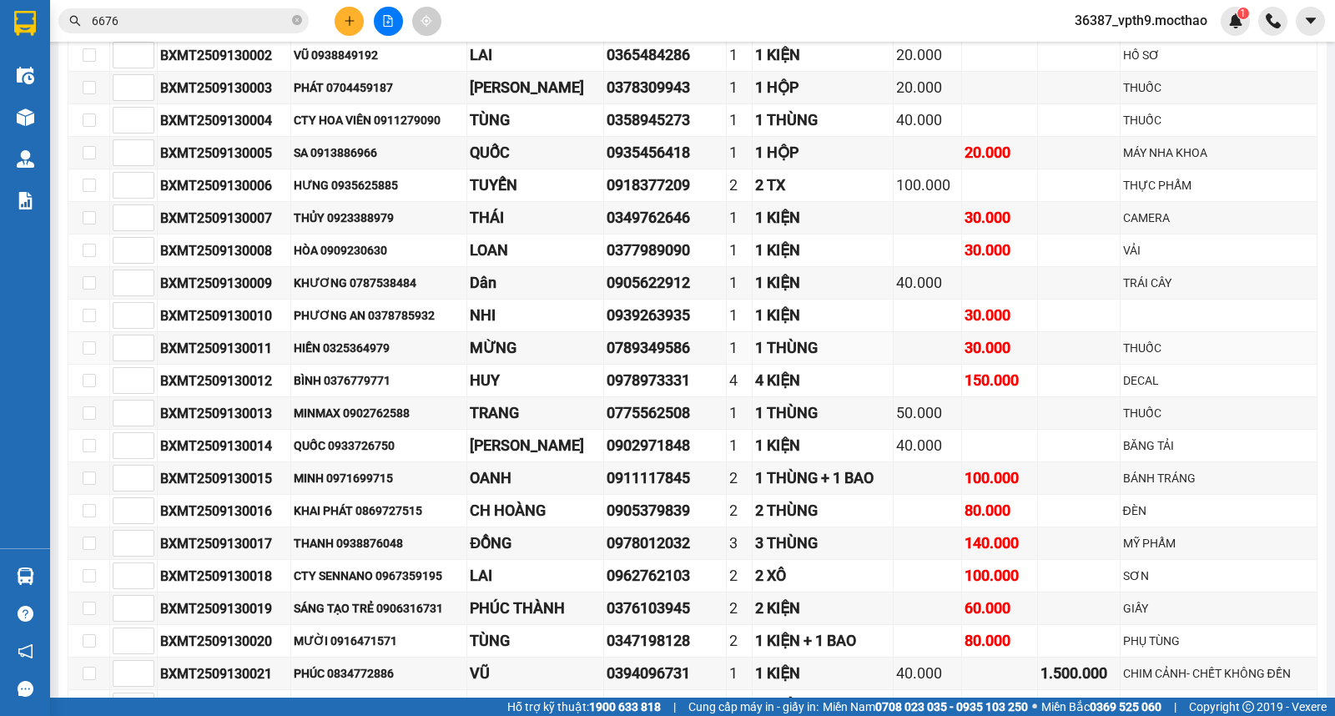
scroll to position [505, 0]
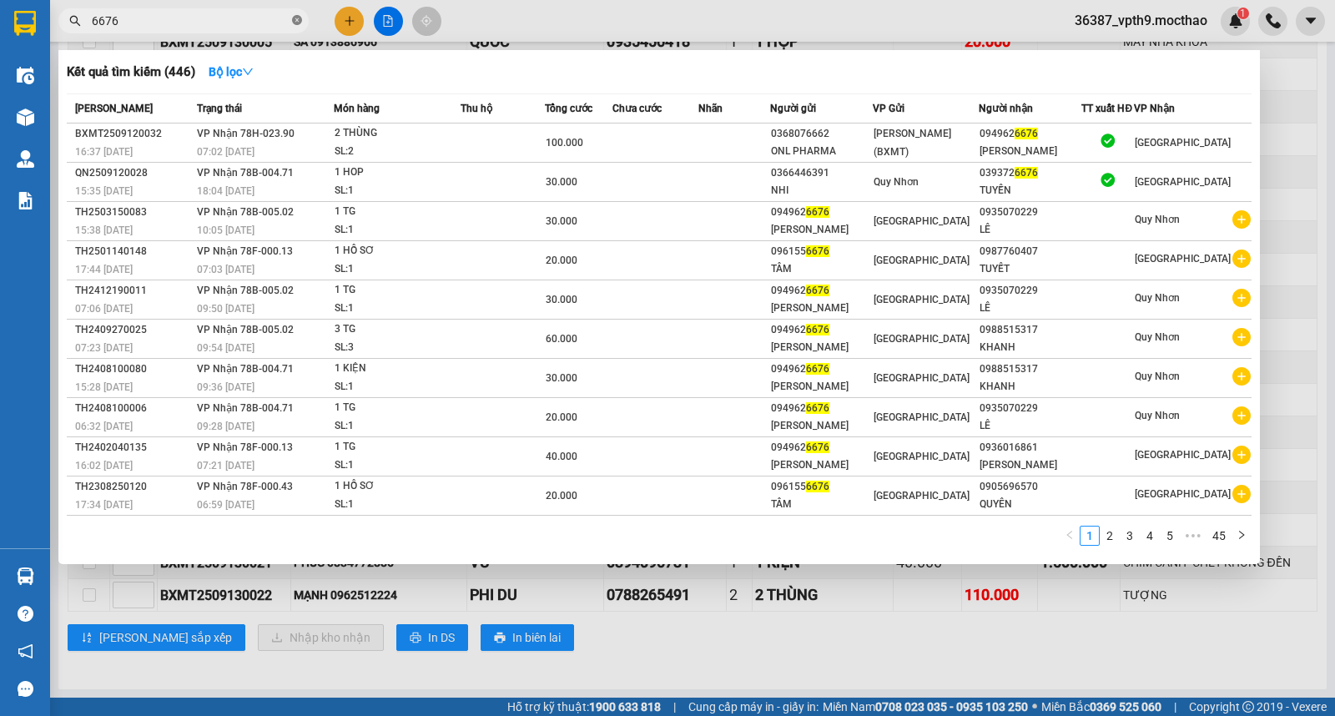
click at [299, 18] on icon "close-circle" at bounding box center [297, 20] width 10 height 10
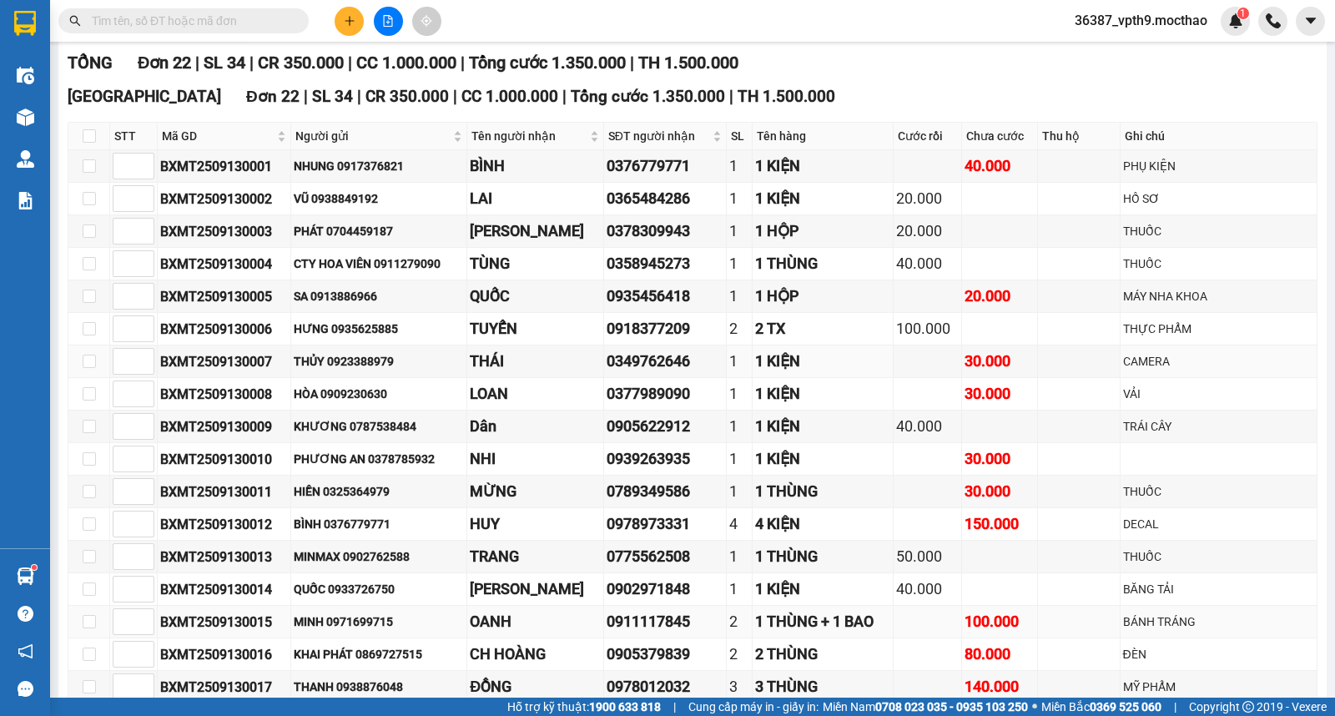
scroll to position [0, 0]
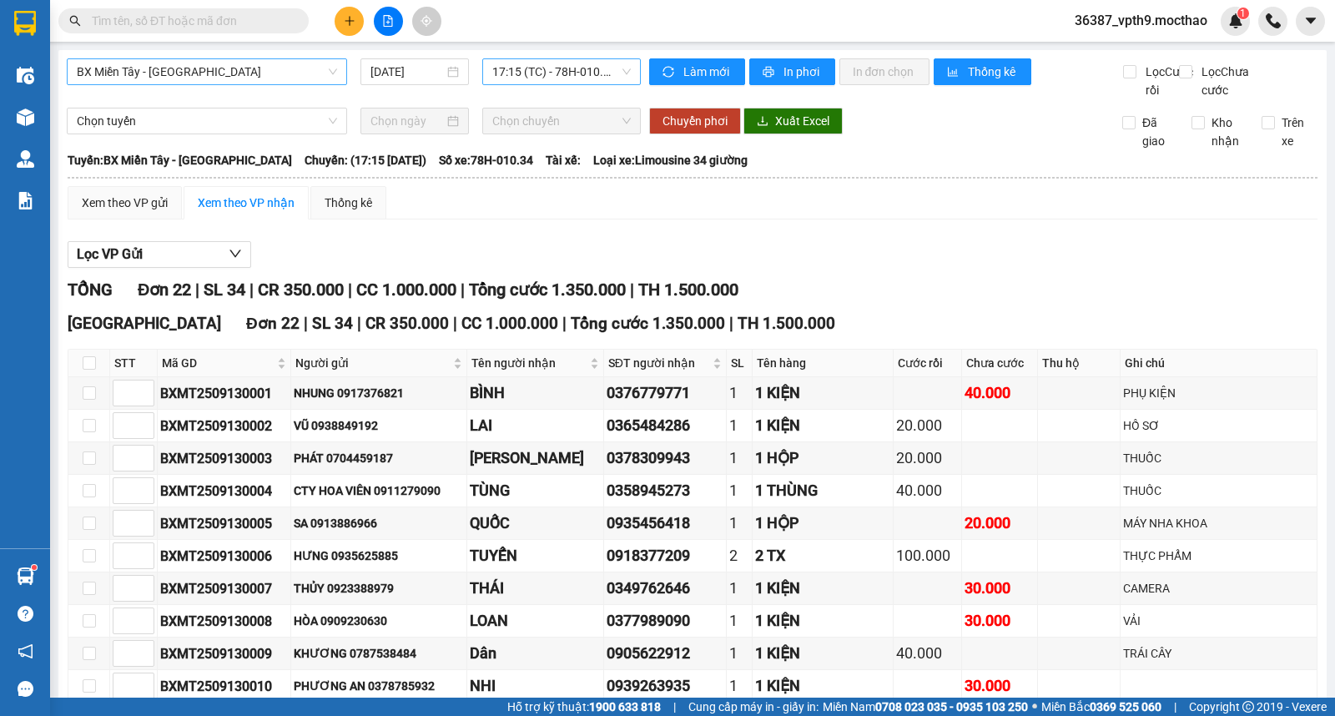
click at [528, 69] on span "17:15 (TC) - 78H-010.34" at bounding box center [561, 71] width 138 height 25
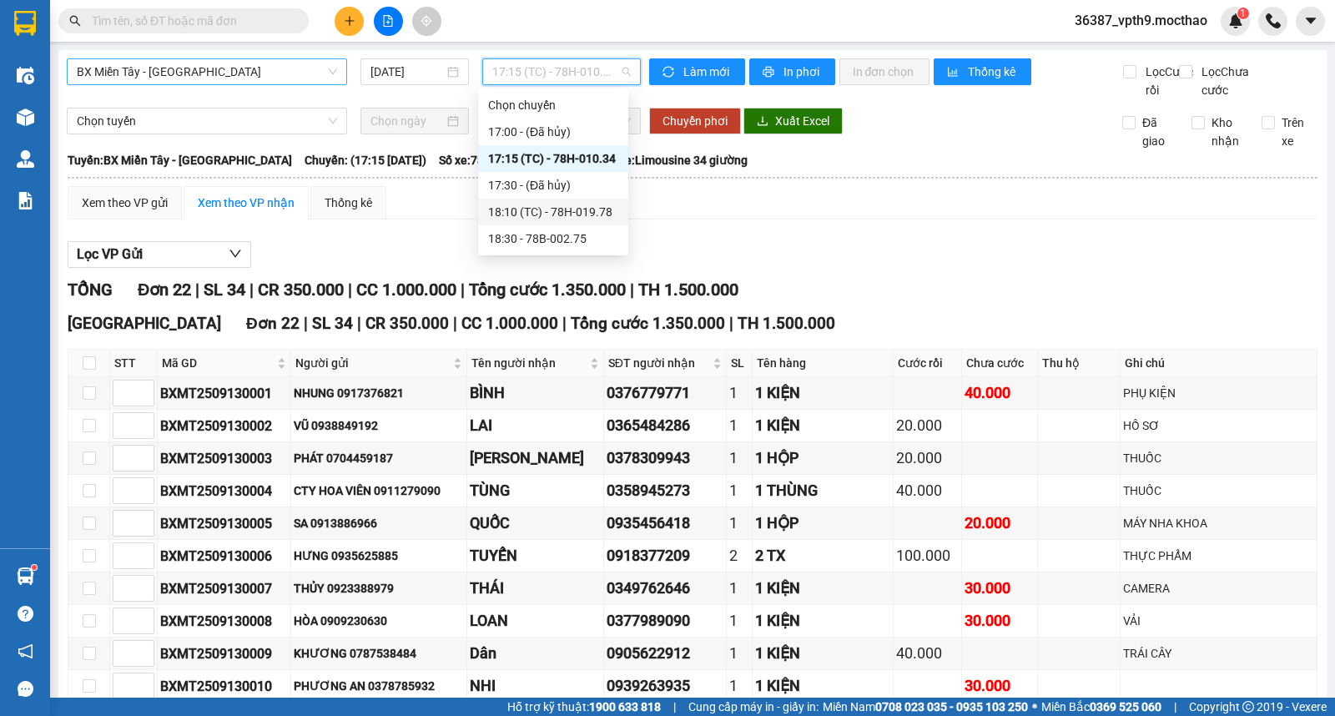
click at [593, 215] on div "18:10 (TC) - 78H-019.78" at bounding box center [553, 212] width 130 height 18
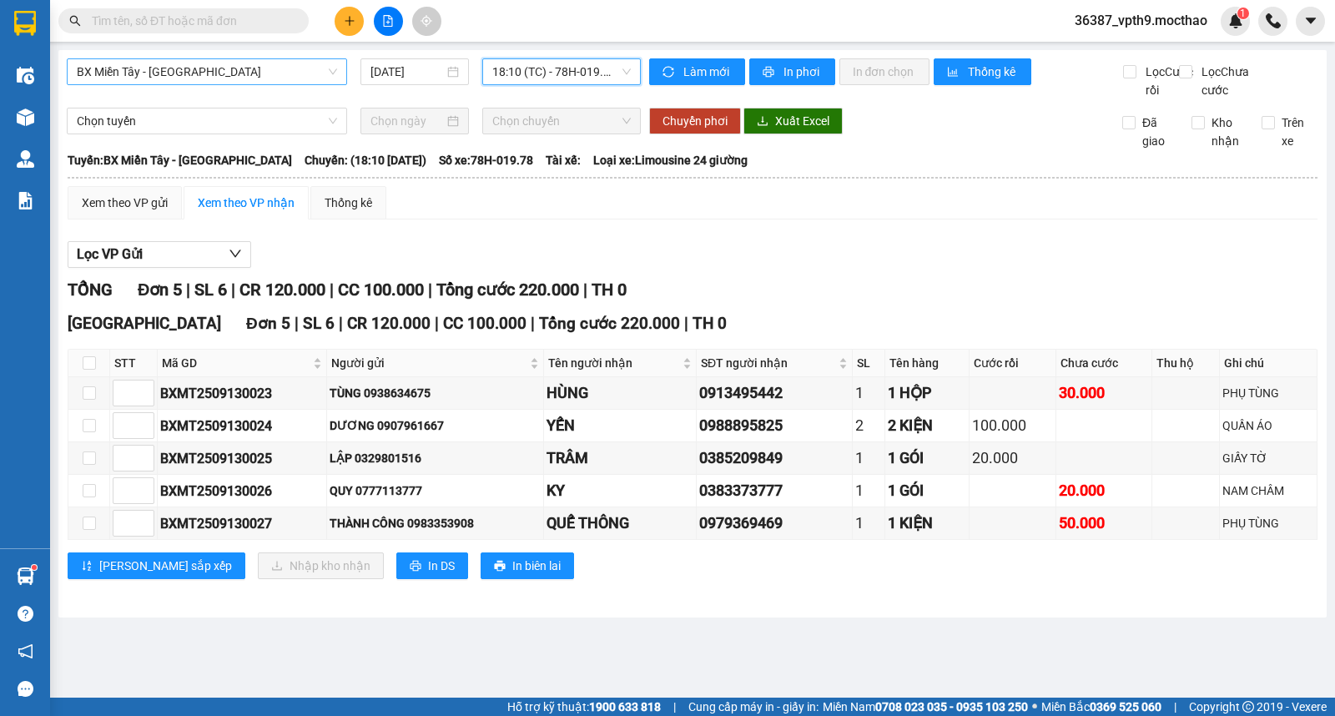
click at [569, 83] on span "18:10 (TC) - 78H-019.78" at bounding box center [561, 71] width 138 height 25
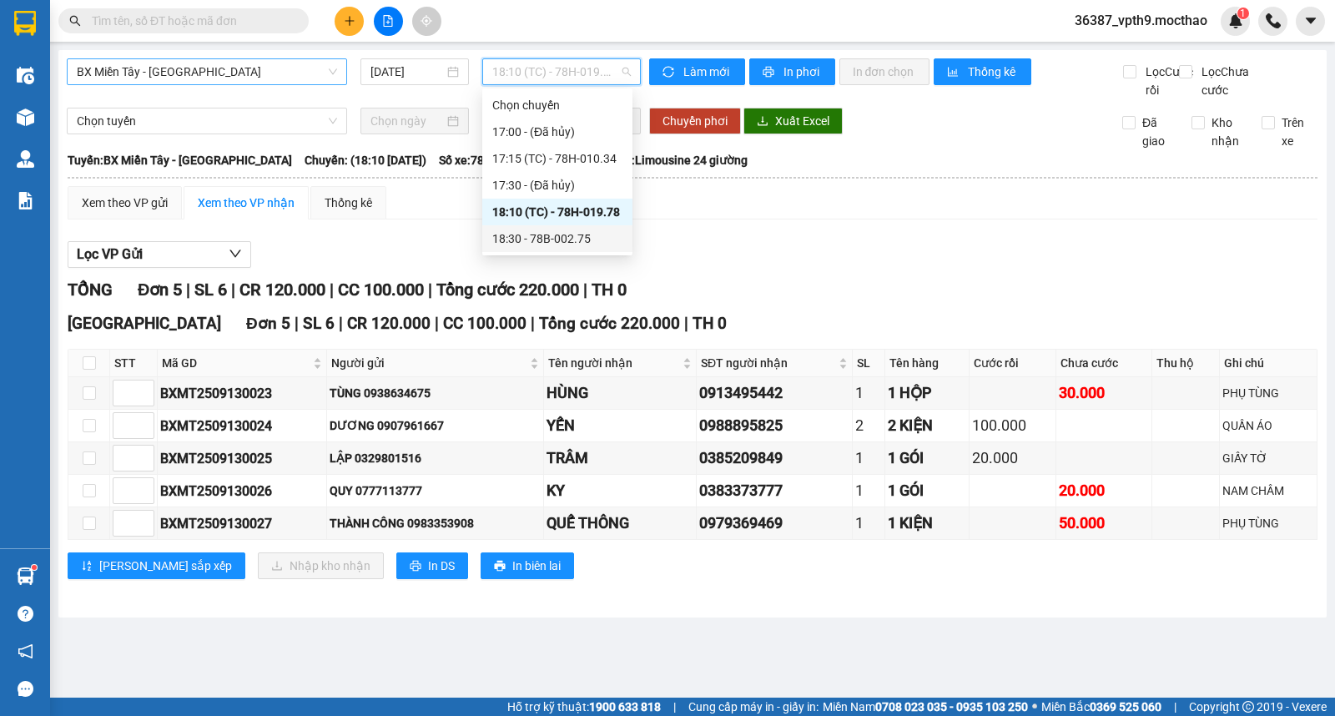
click at [559, 244] on div "18:30 - 78B-002.75" at bounding box center [557, 239] width 130 height 18
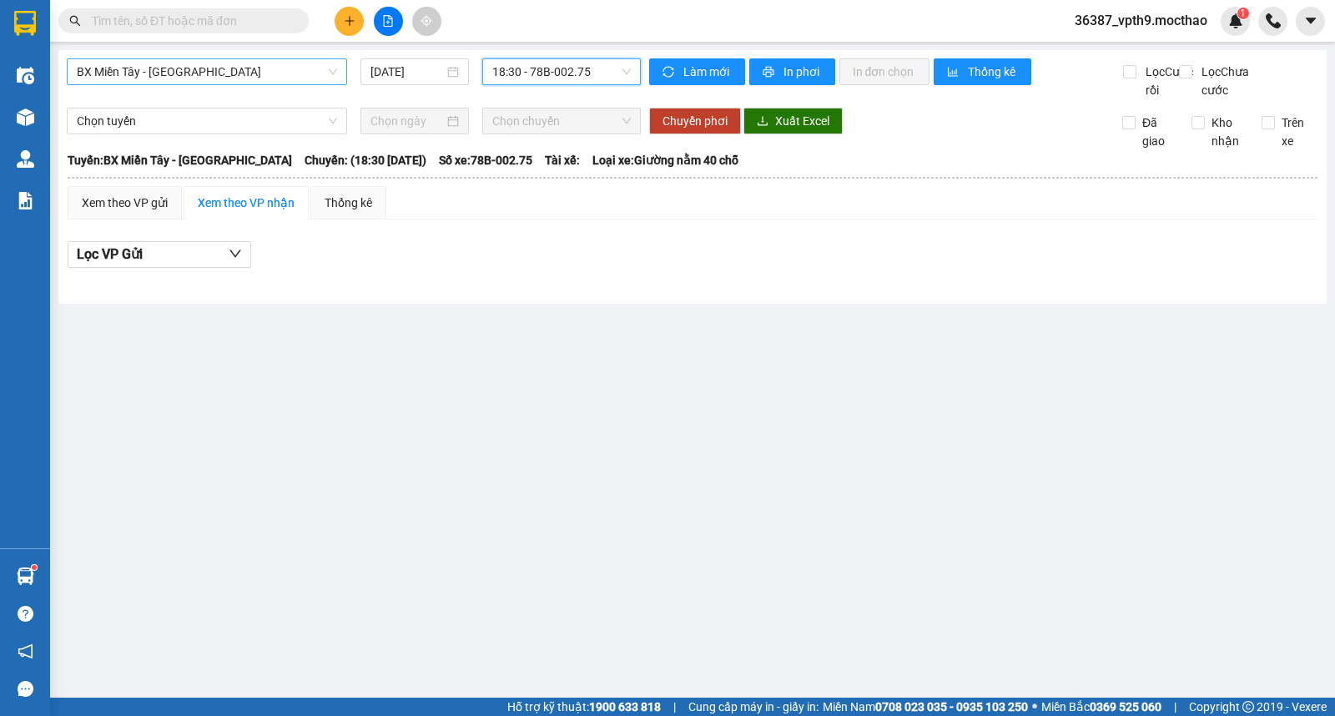
click at [604, 82] on span "18:30 - 78B-002.75" at bounding box center [561, 71] width 138 height 25
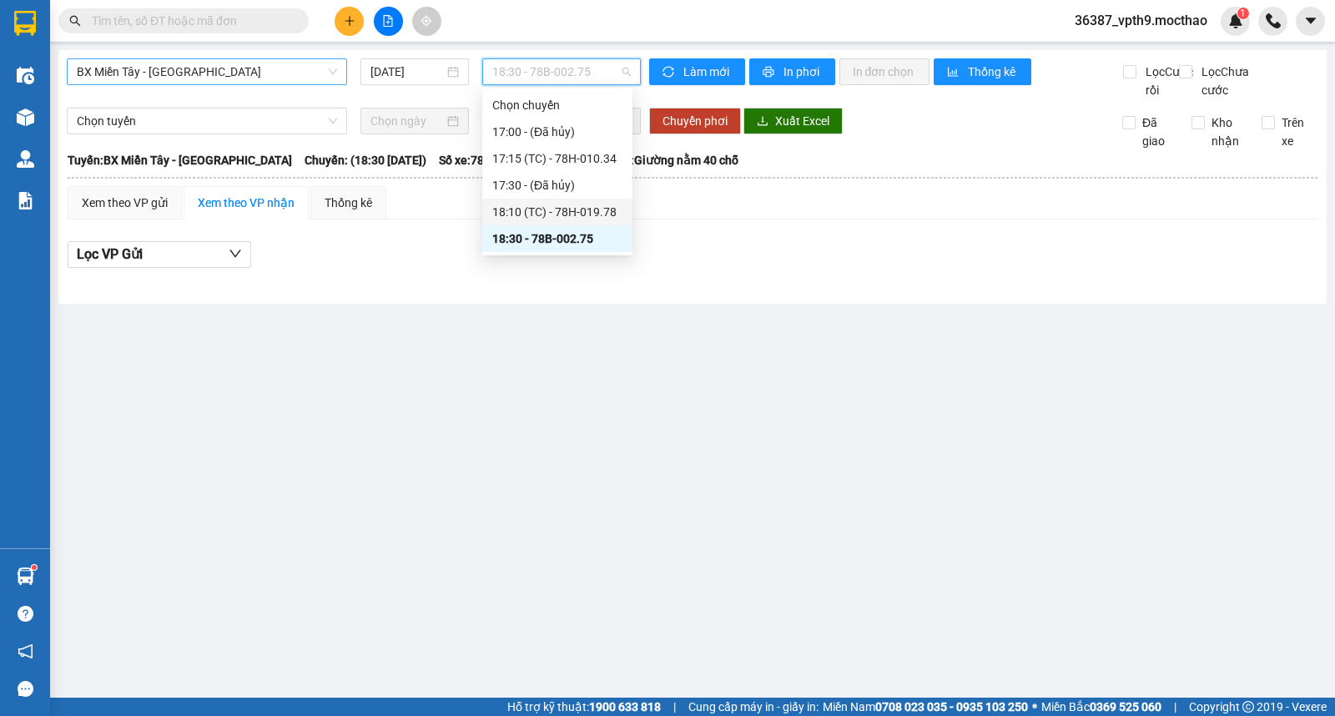
click at [609, 221] on div "18:10 (TC) - 78H-019.78" at bounding box center [557, 212] width 150 height 27
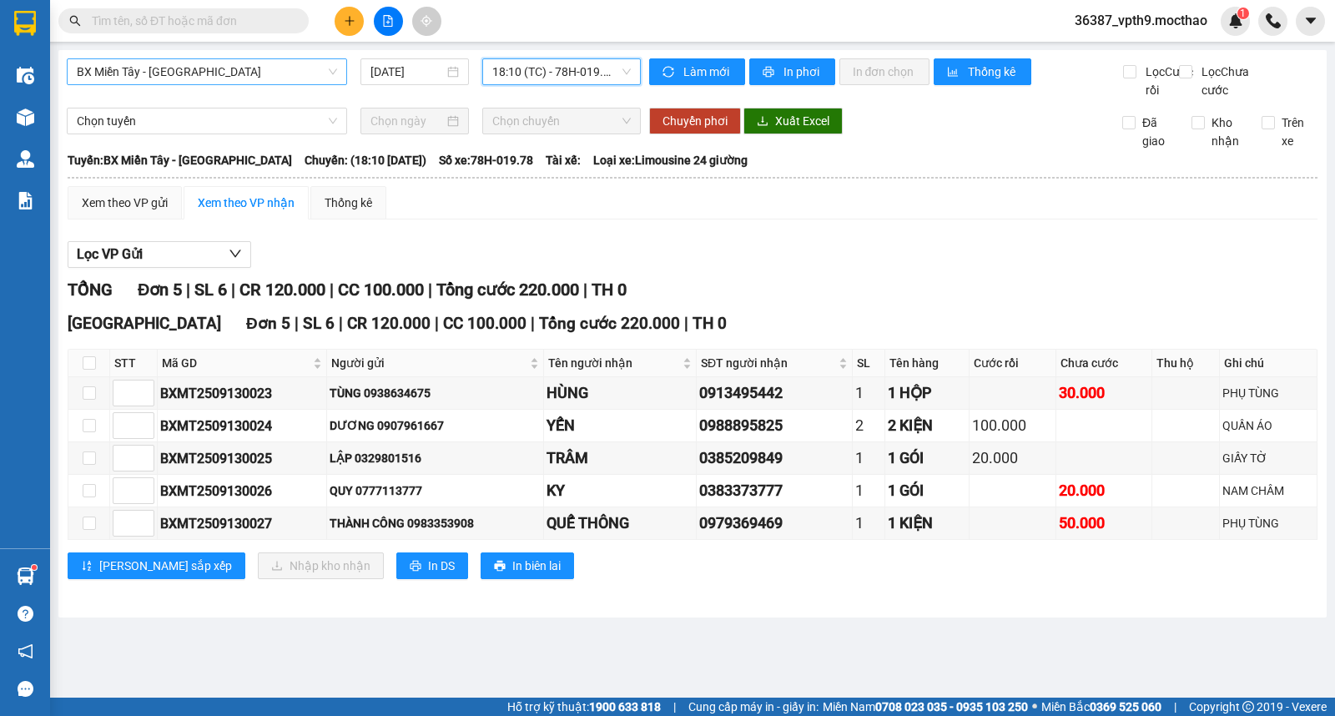
click at [145, 71] on span "BX Miền Tây - [GEOGRAPHIC_DATA]" at bounding box center [207, 71] width 260 height 25
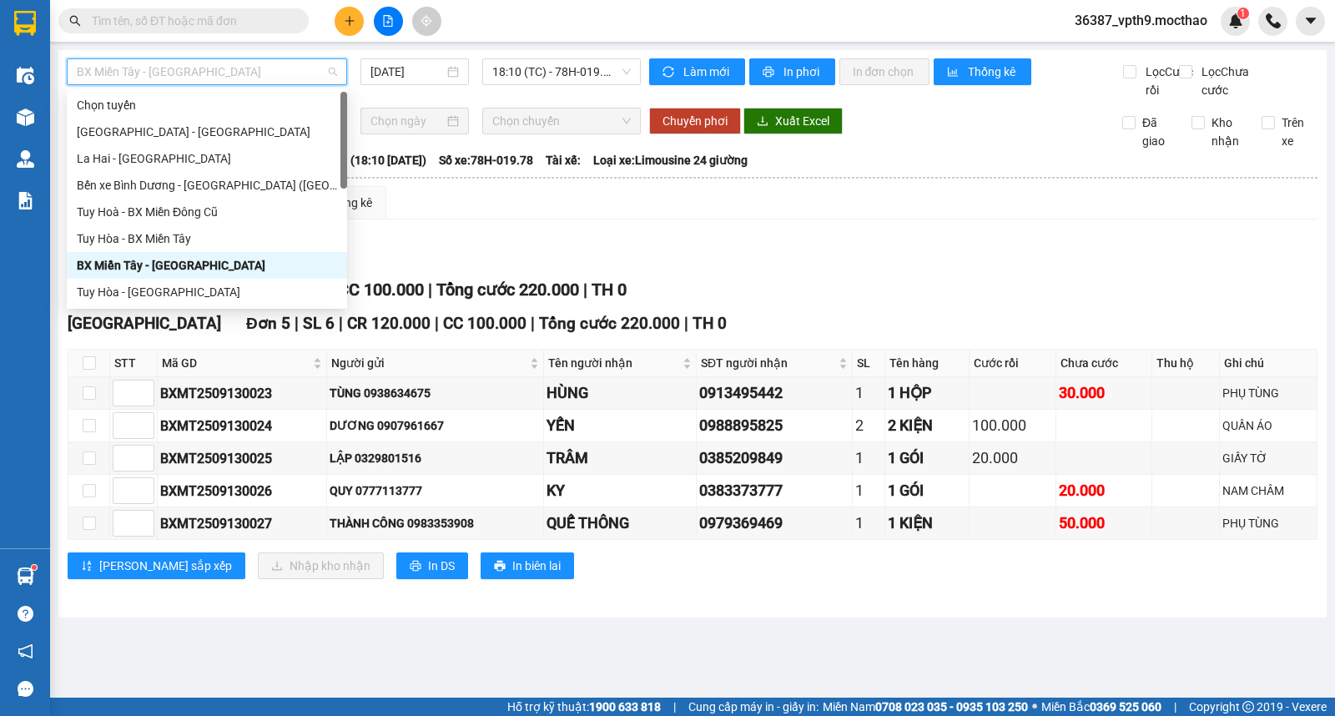
type input "M"
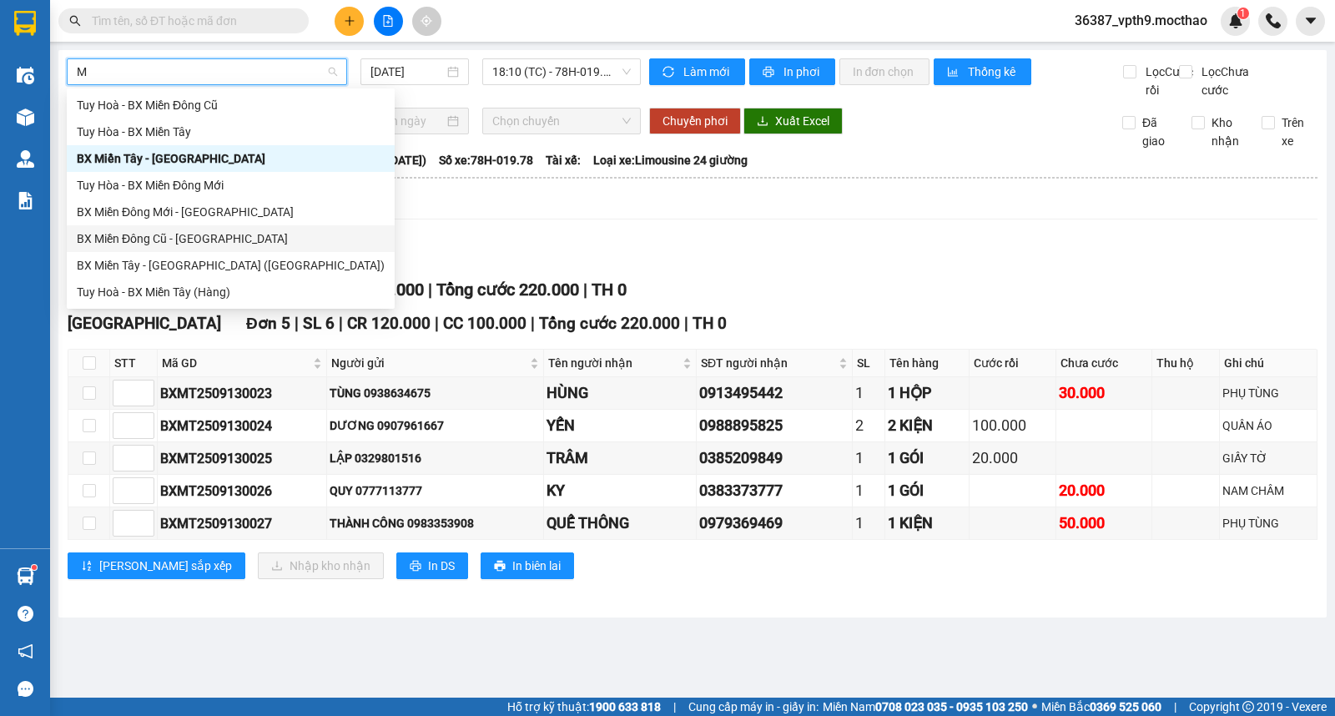
click at [138, 239] on div "BX Miền Đông Cũ - [GEOGRAPHIC_DATA]" at bounding box center [231, 239] width 308 height 18
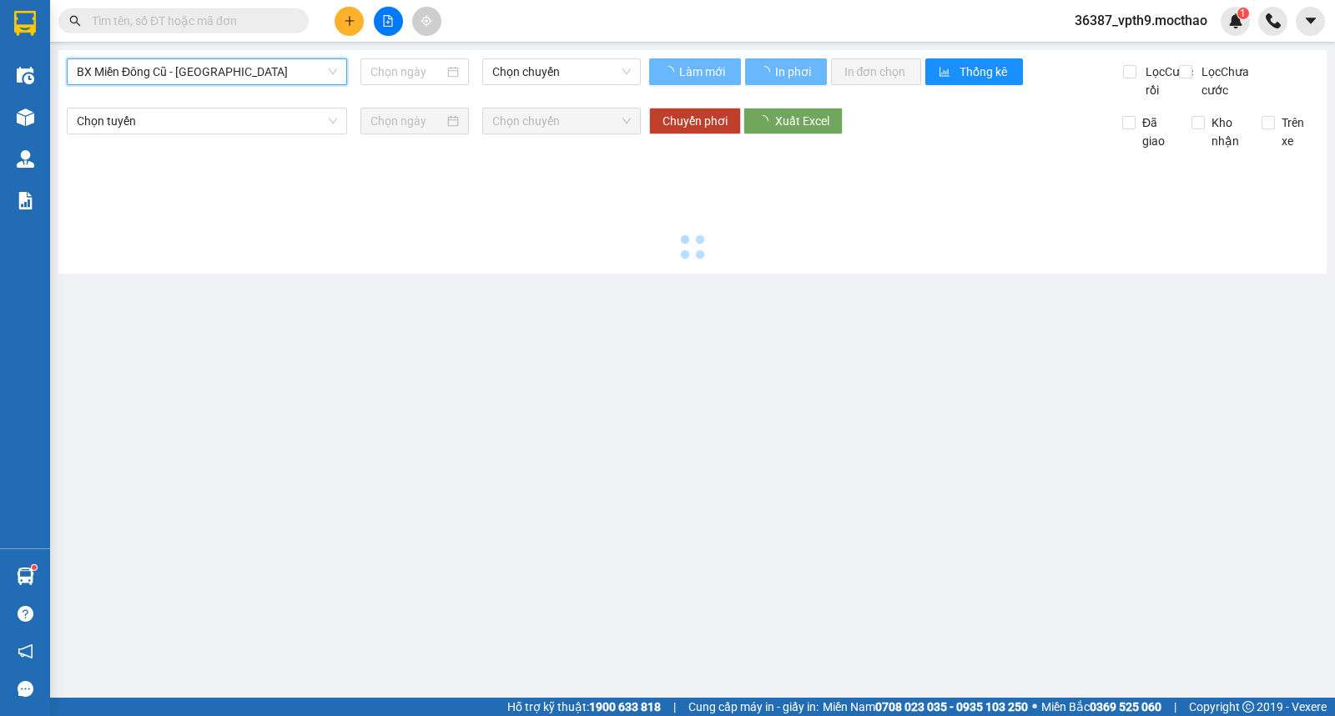
type input "[DATE]"
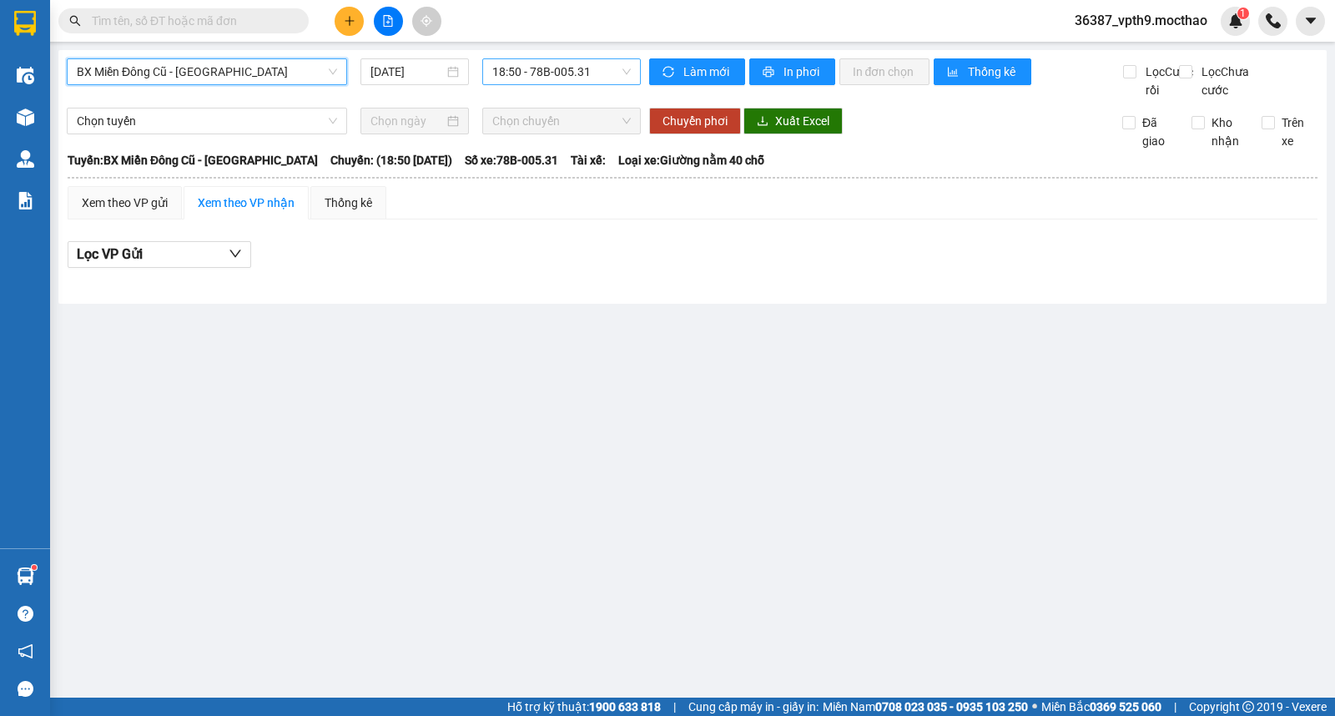
click at [532, 67] on span "18:50 - 78B-005.31" at bounding box center [561, 71] width 138 height 25
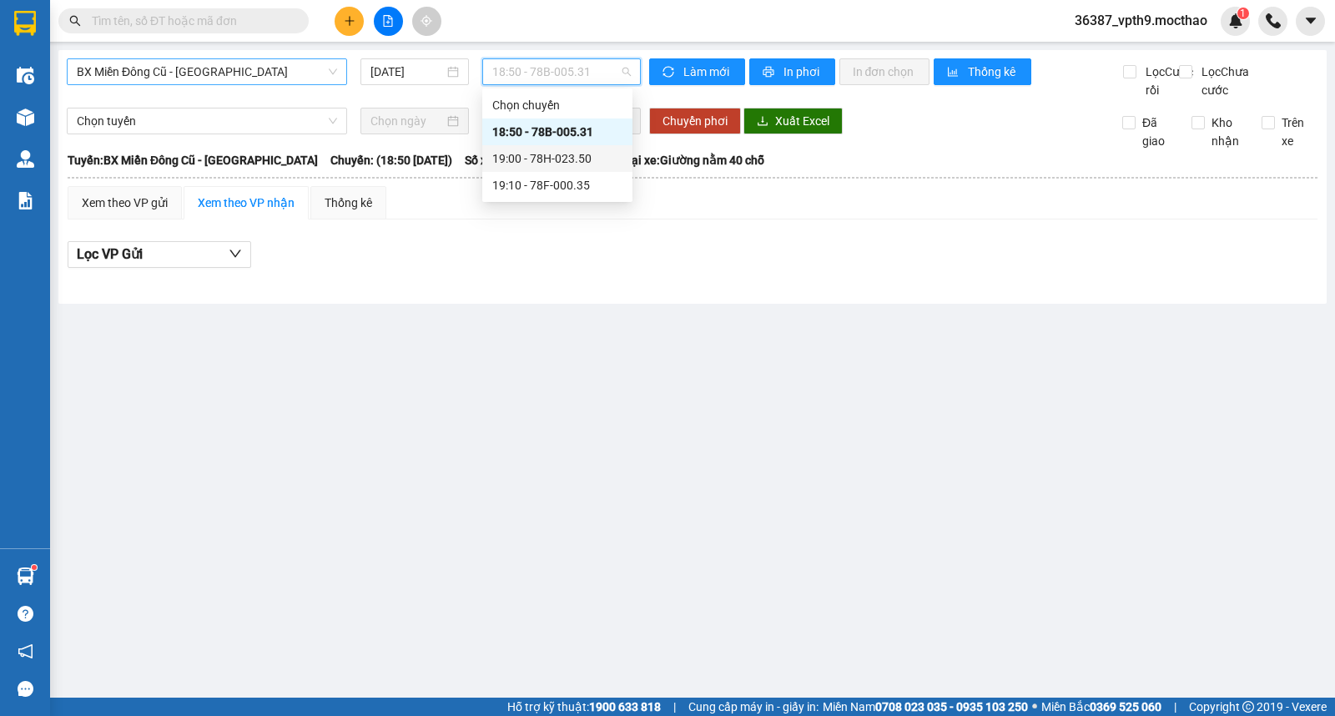
click at [554, 161] on div "19:00 - 78H-023.50" at bounding box center [557, 158] width 130 height 18
click at [578, 70] on span "19:00 - 78H-023.50" at bounding box center [561, 71] width 138 height 25
click at [591, 186] on div "19:10 - 78F-000.35" at bounding box center [557, 185] width 130 height 18
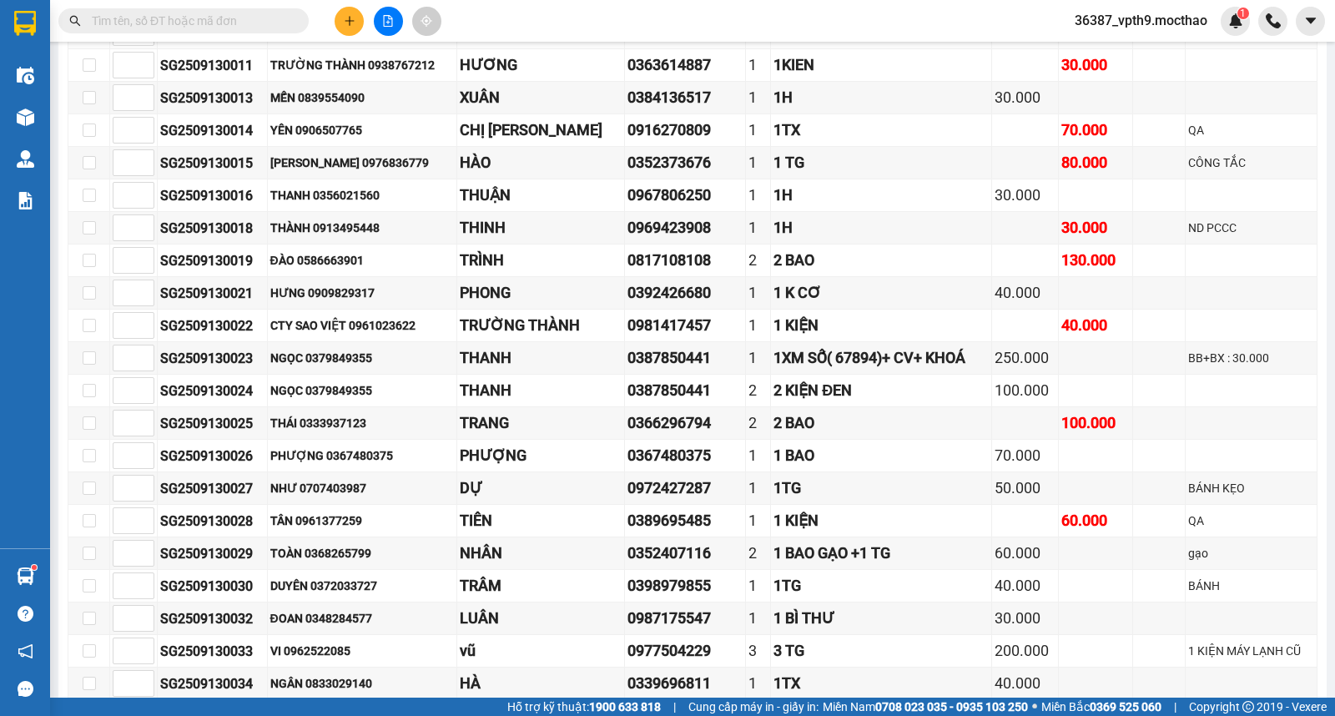
scroll to position [278, 0]
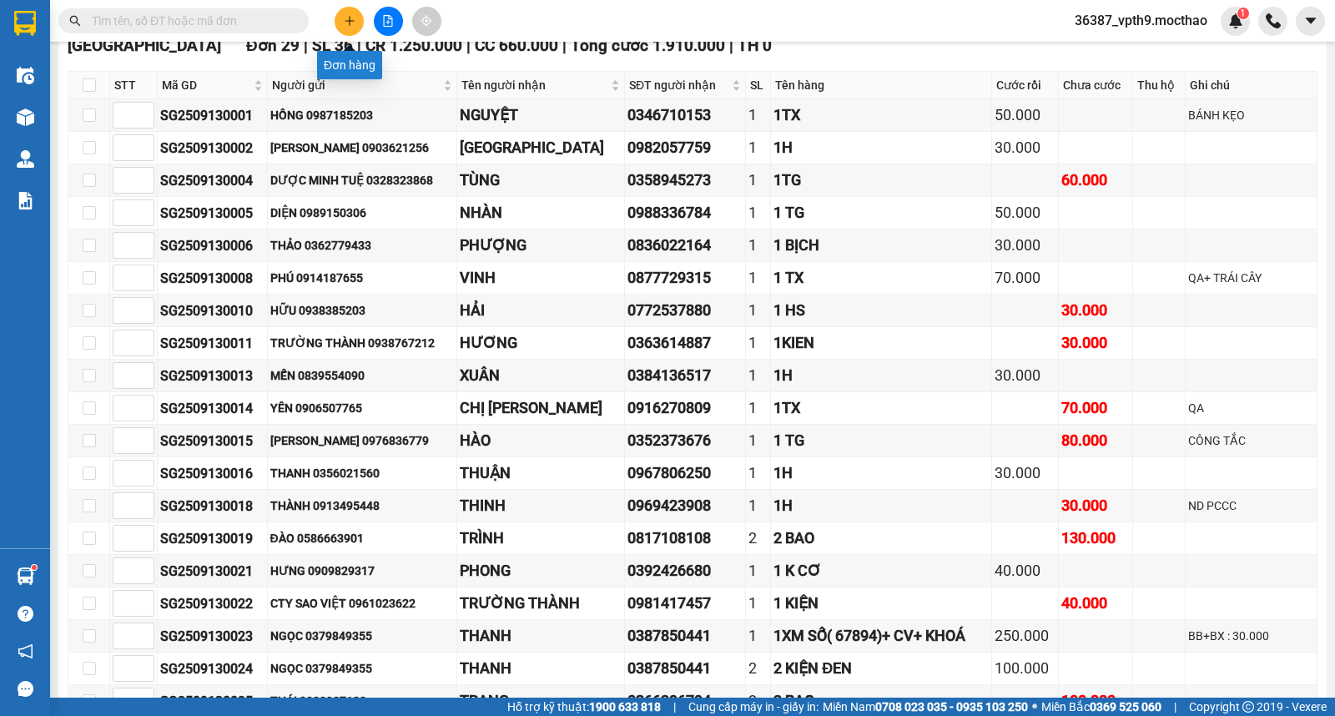
click at [342, 20] on button at bounding box center [349, 21] width 29 height 29
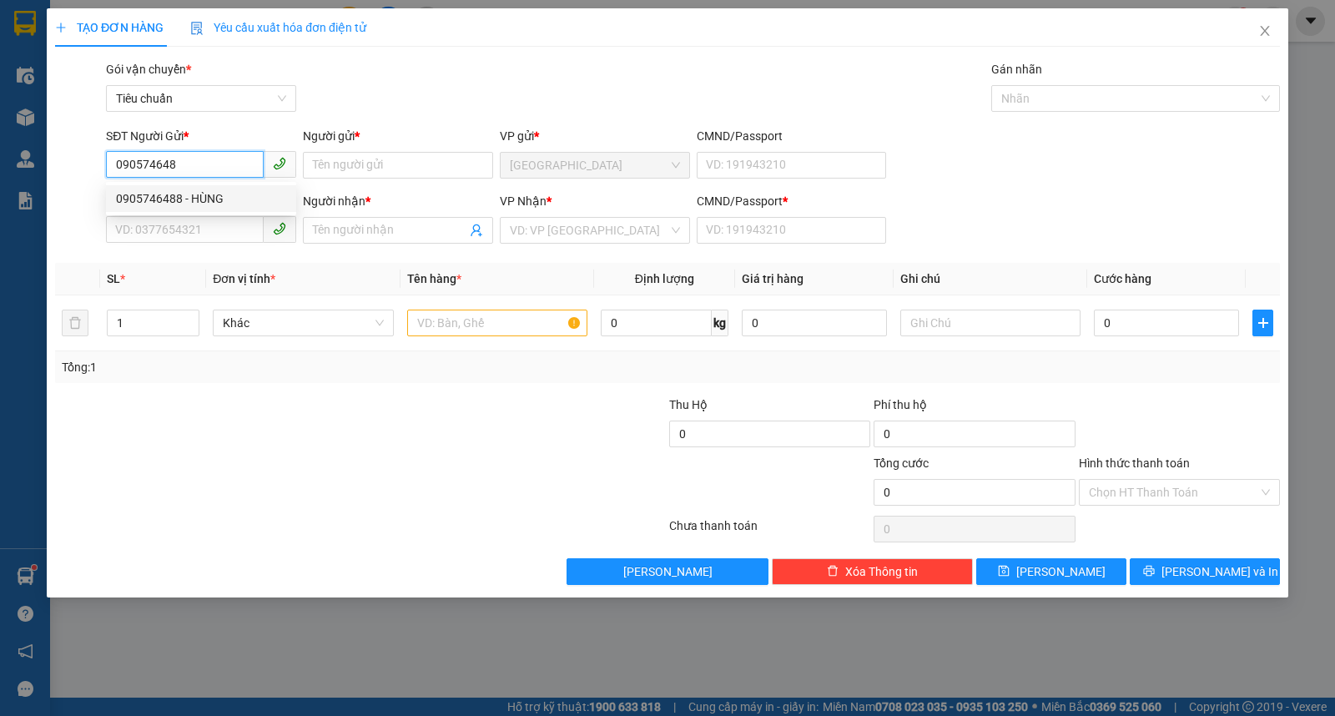
click at [163, 205] on div "0905746488 - HÙNG" at bounding box center [201, 198] width 170 height 18
type input "0905746488"
type input "HÙNG"
type input "0917889908"
type input "ĐẠI"
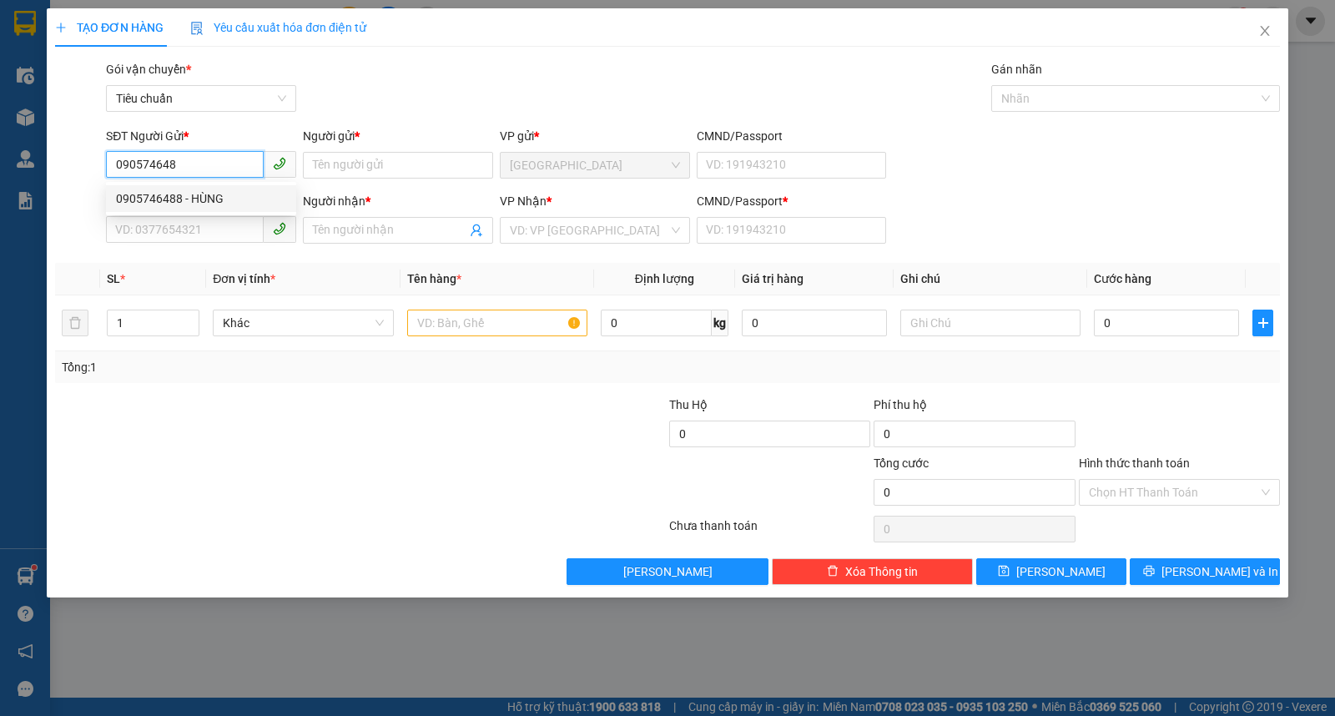
type input "1"
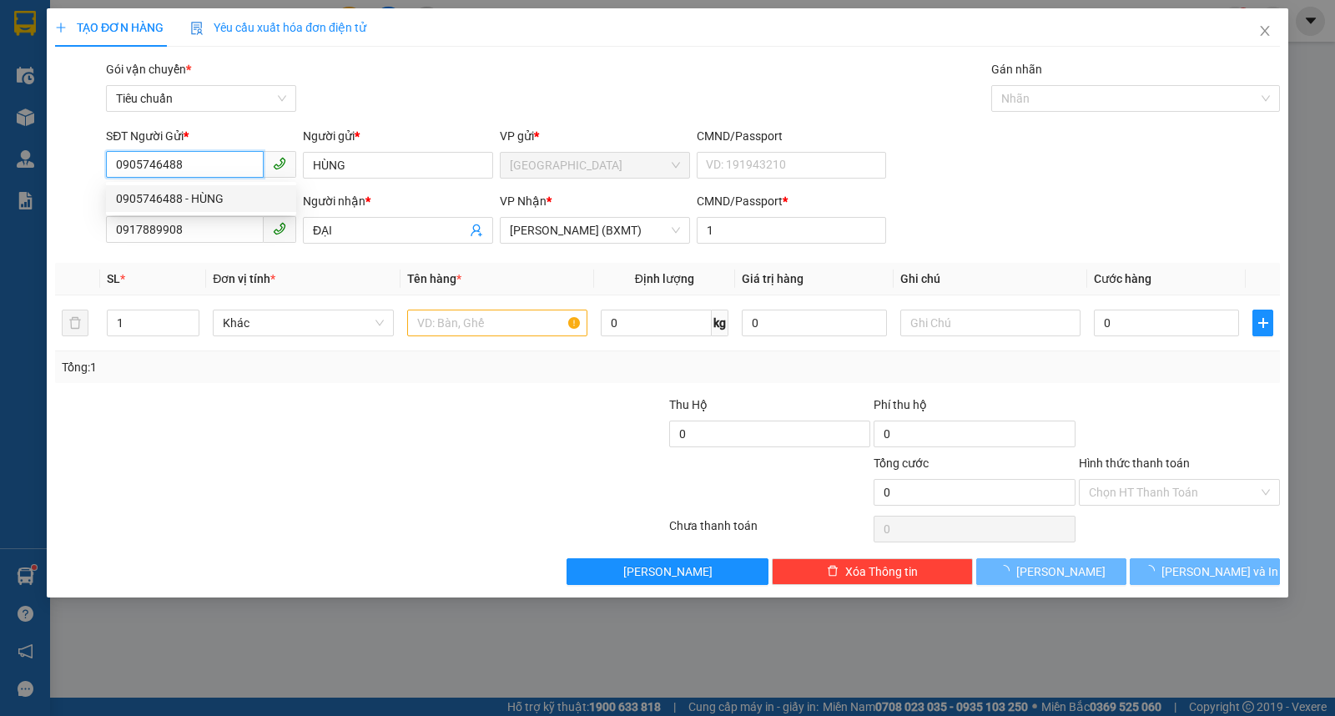
type input "30.000"
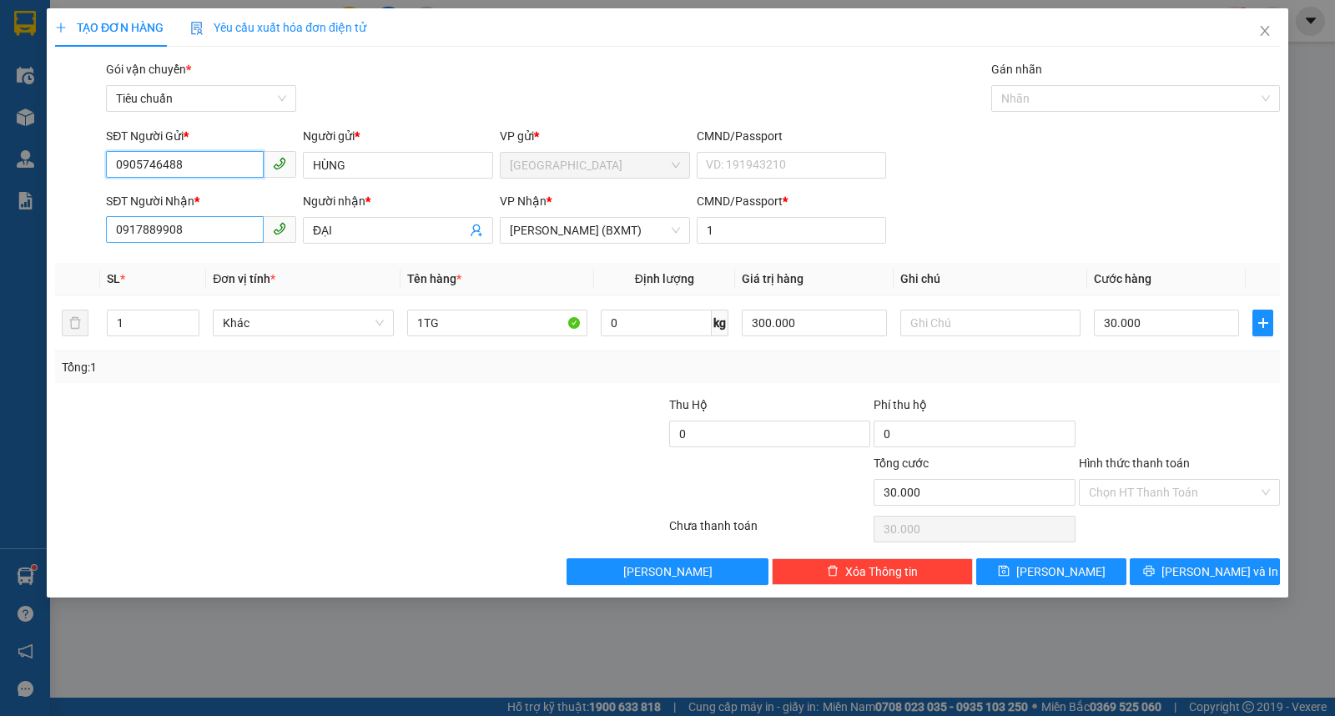
type input "0905746488"
click at [193, 222] on input "0917889908" at bounding box center [185, 229] width 158 height 27
type input "0935105165"
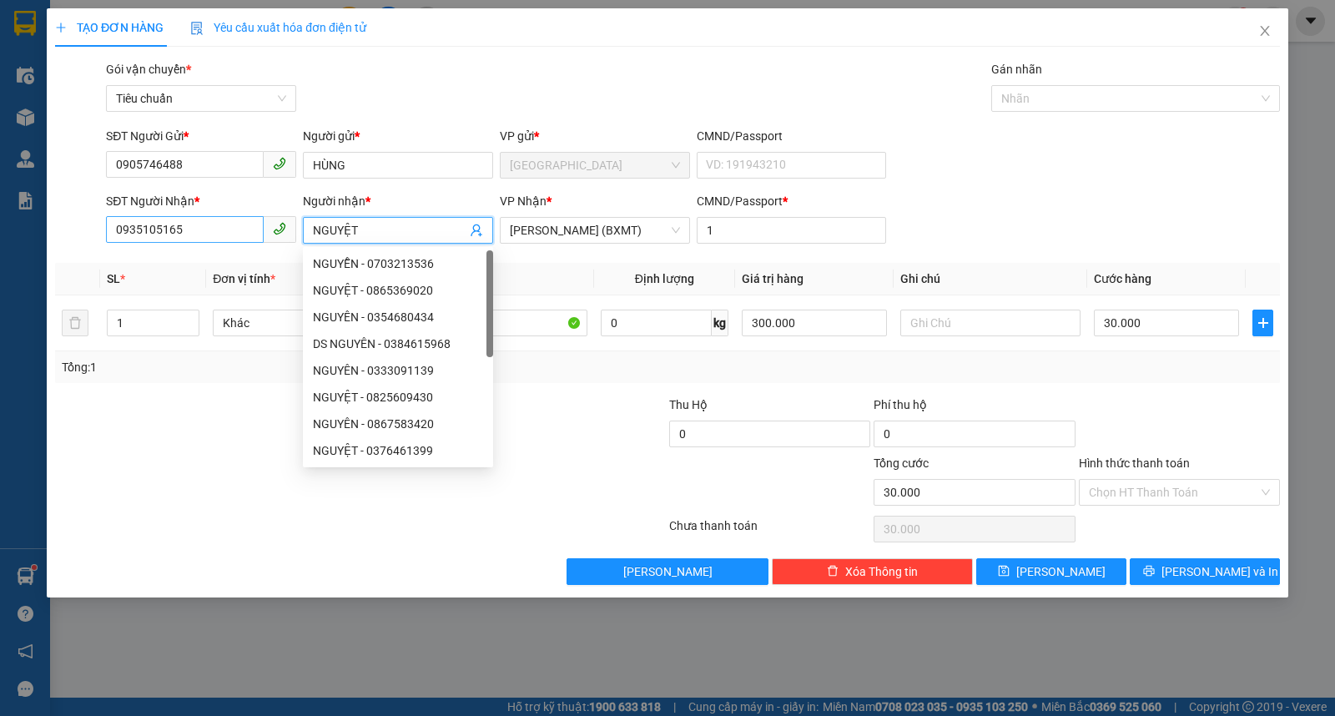
type input "NGUYỆT"
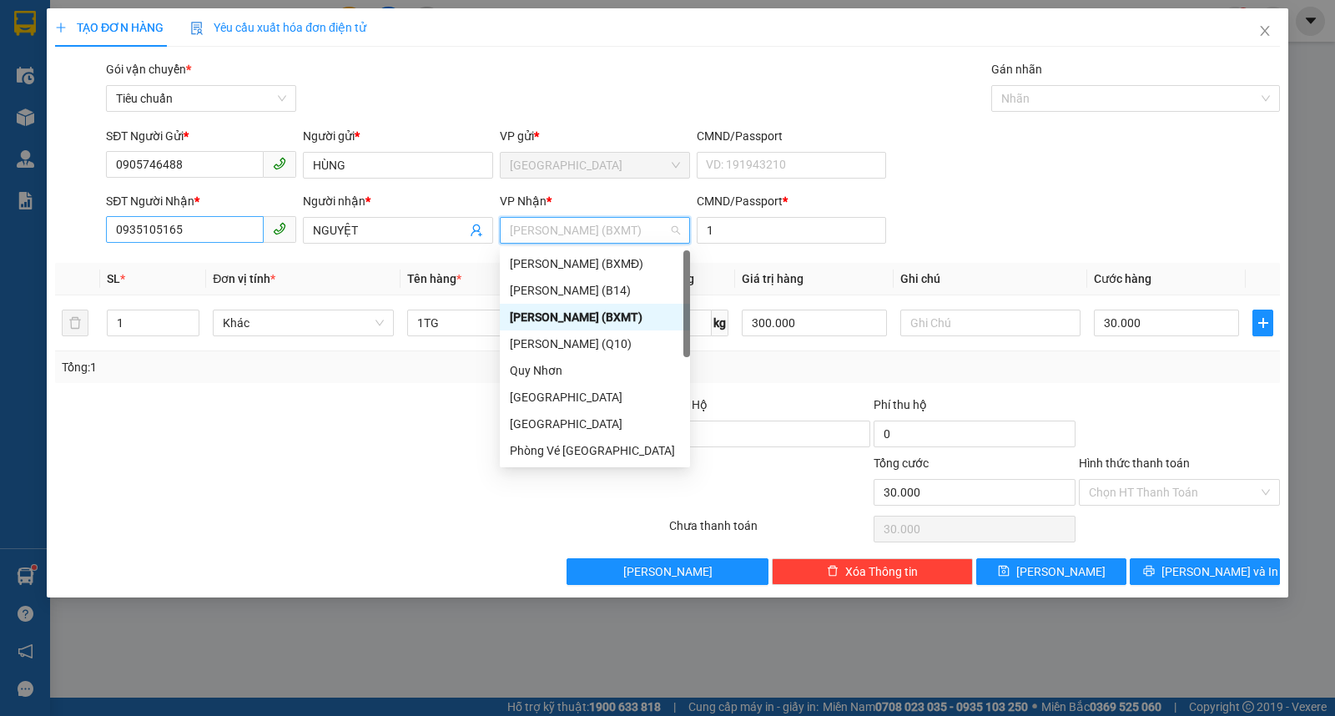
type input "D"
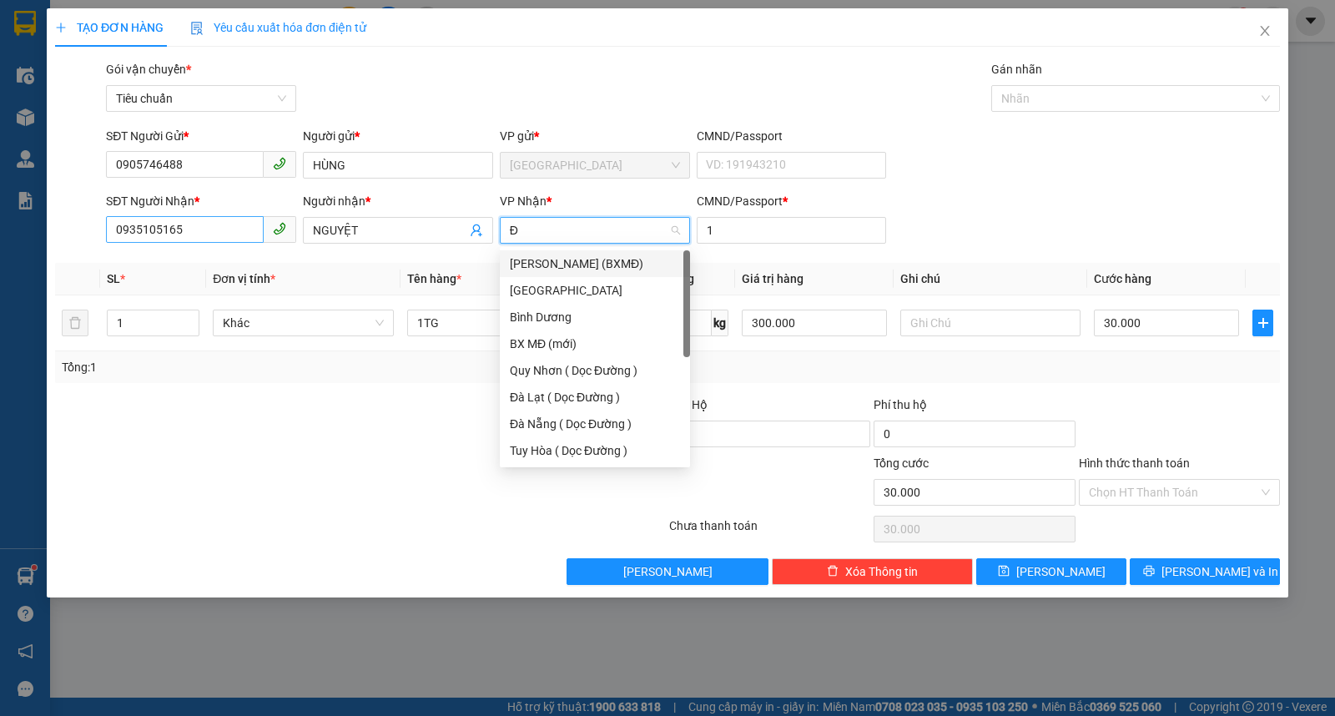
type input "ĐA"
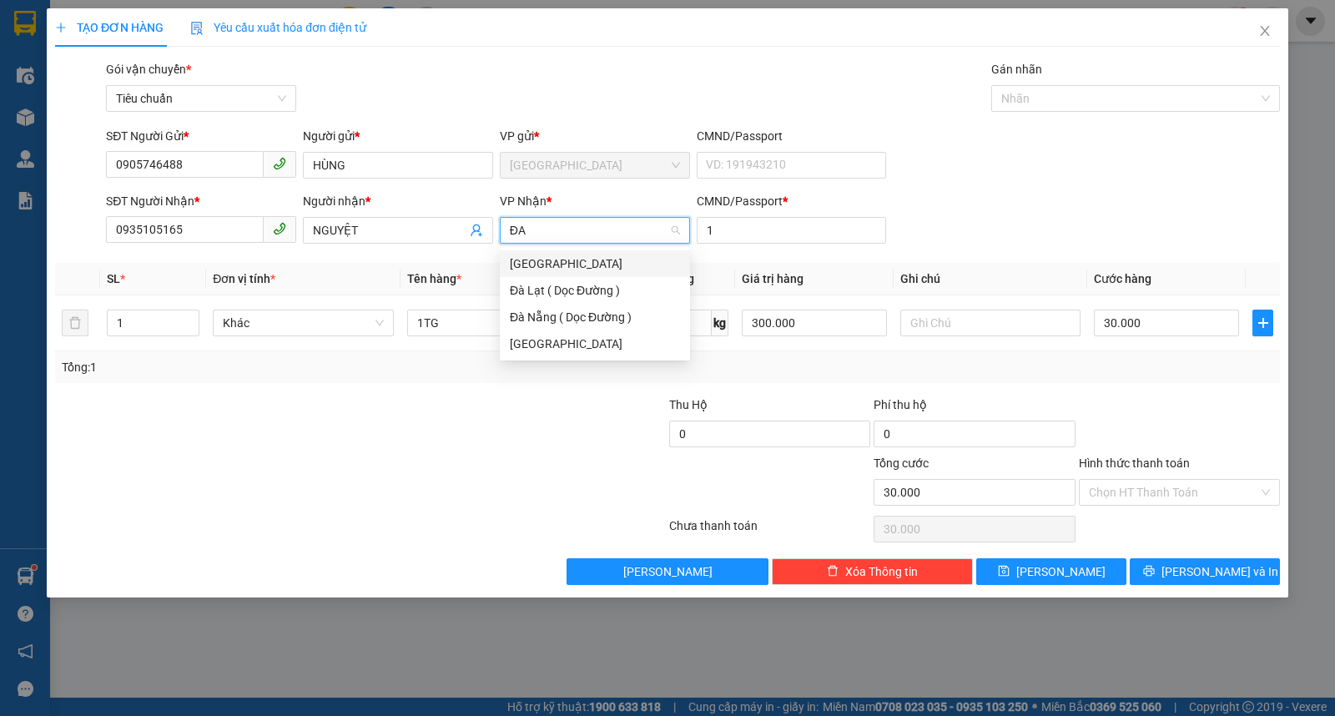
click at [557, 267] on div "[GEOGRAPHIC_DATA]" at bounding box center [595, 264] width 170 height 18
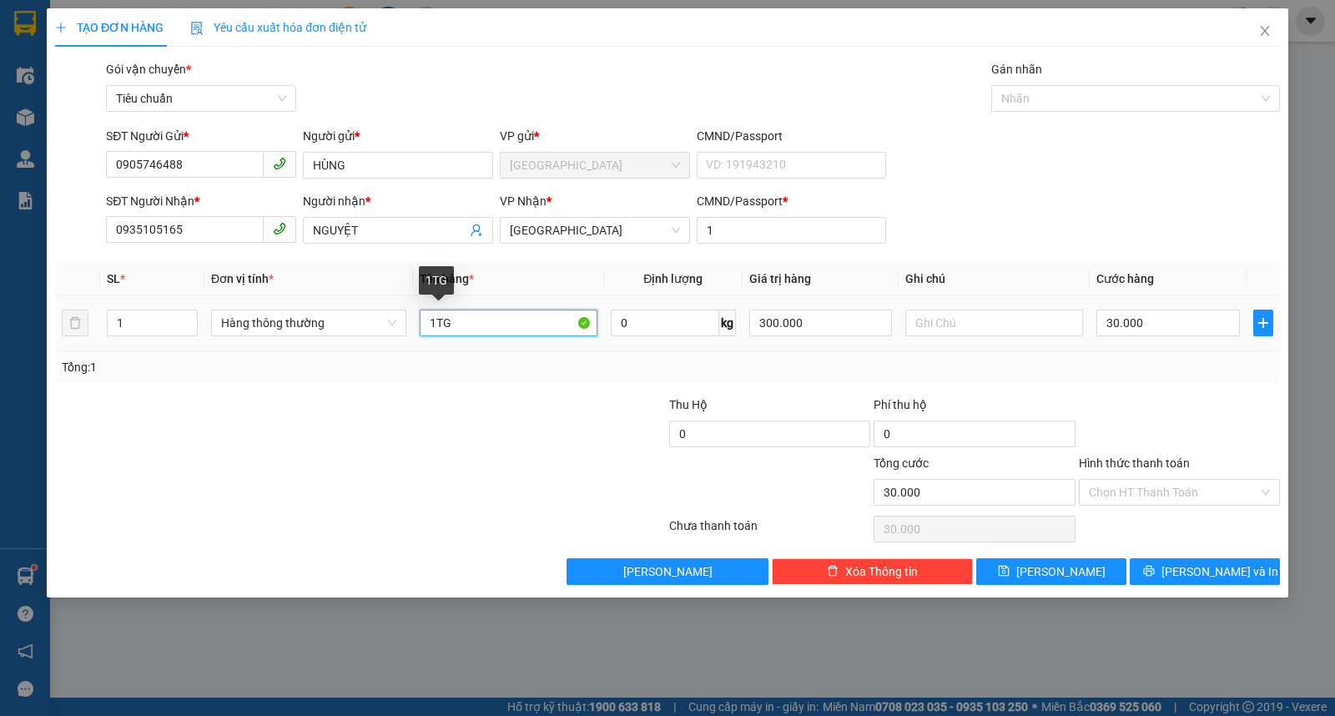
drag, startPoint x: 432, startPoint y: 322, endPoint x: 574, endPoint y: 314, distance: 142.1
click at [573, 314] on input "1TG" at bounding box center [509, 323] width 178 height 27
type input "1 BAO"
type input "0"
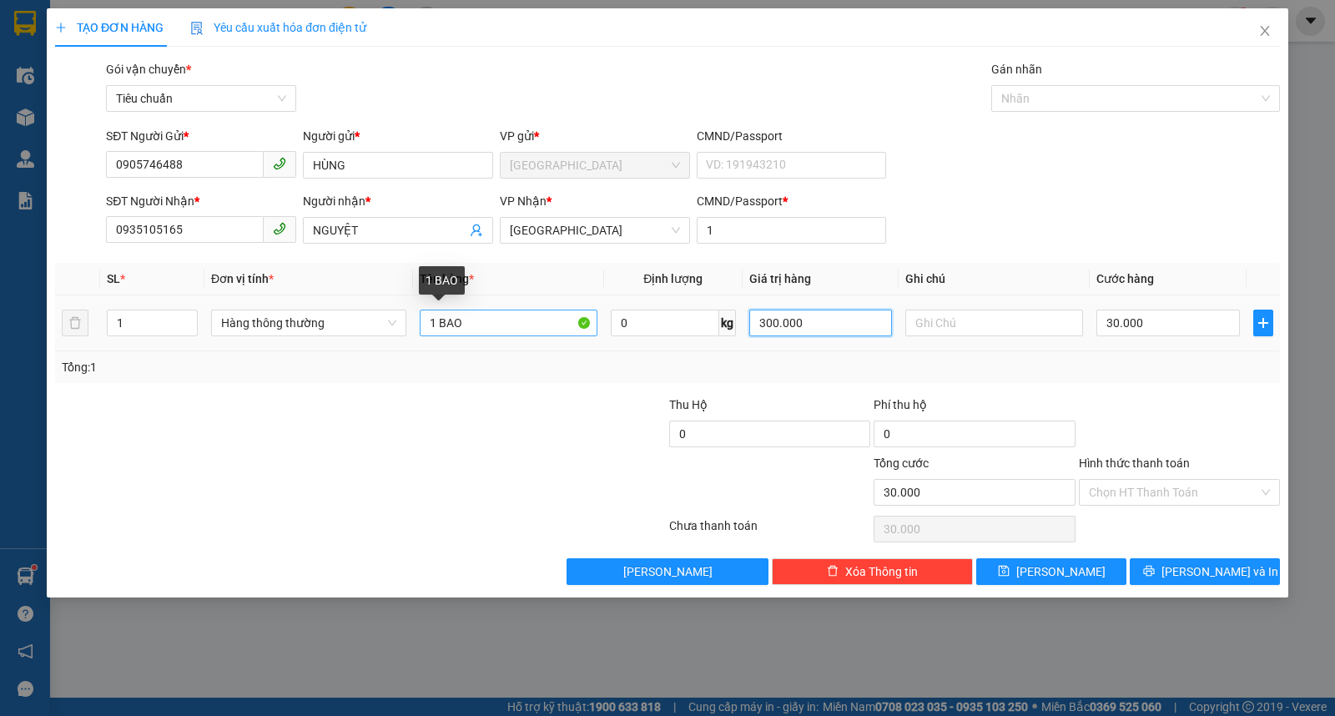
type input "0"
type input "CÁT MẪU"
click at [1125, 314] on input "0" at bounding box center [1168, 323] width 143 height 27
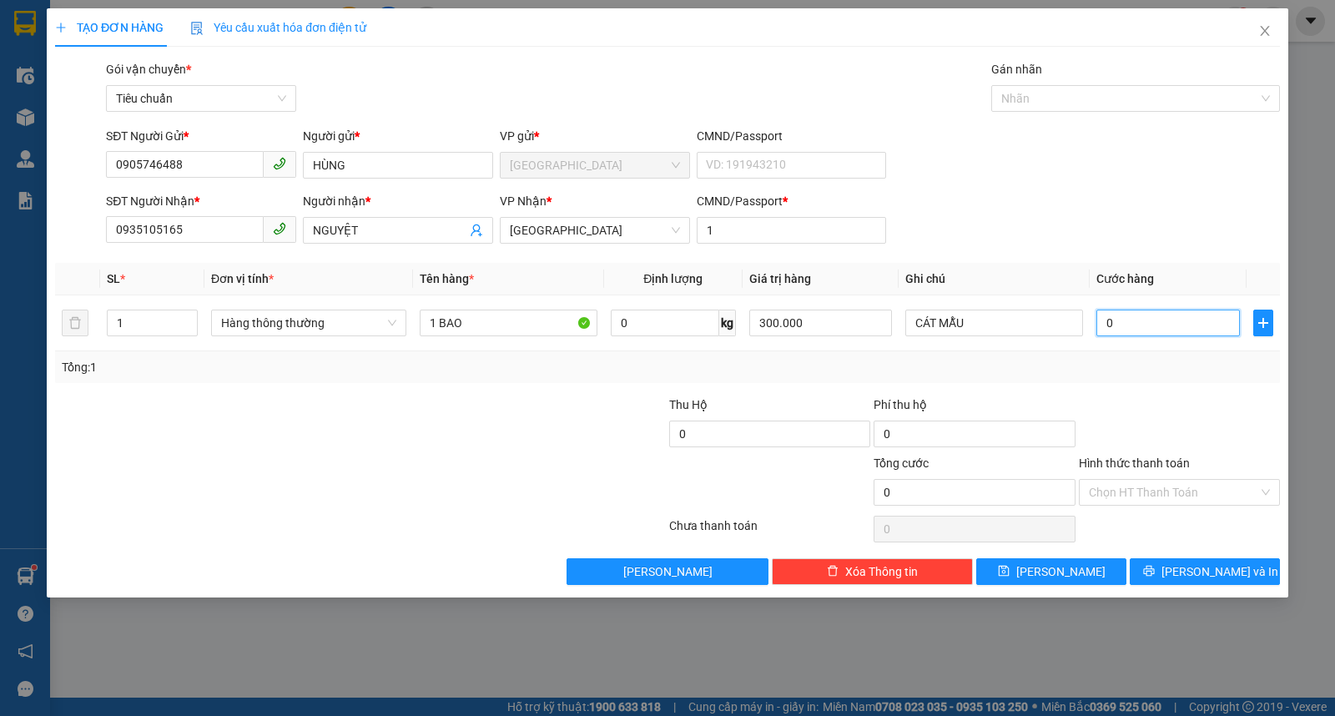
type input "5"
type input "50"
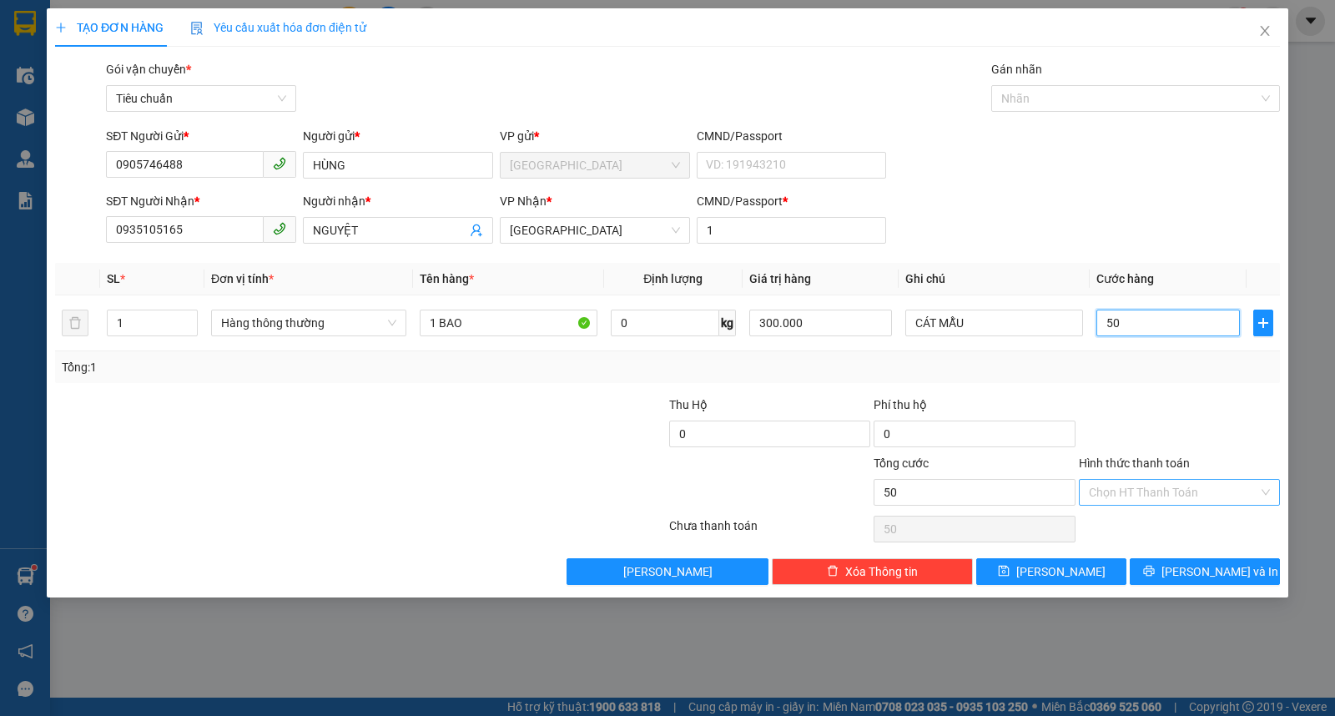
type input "50"
type input "50.000"
click at [1139, 487] on input "Hình thức thanh toán" at bounding box center [1173, 492] width 169 height 25
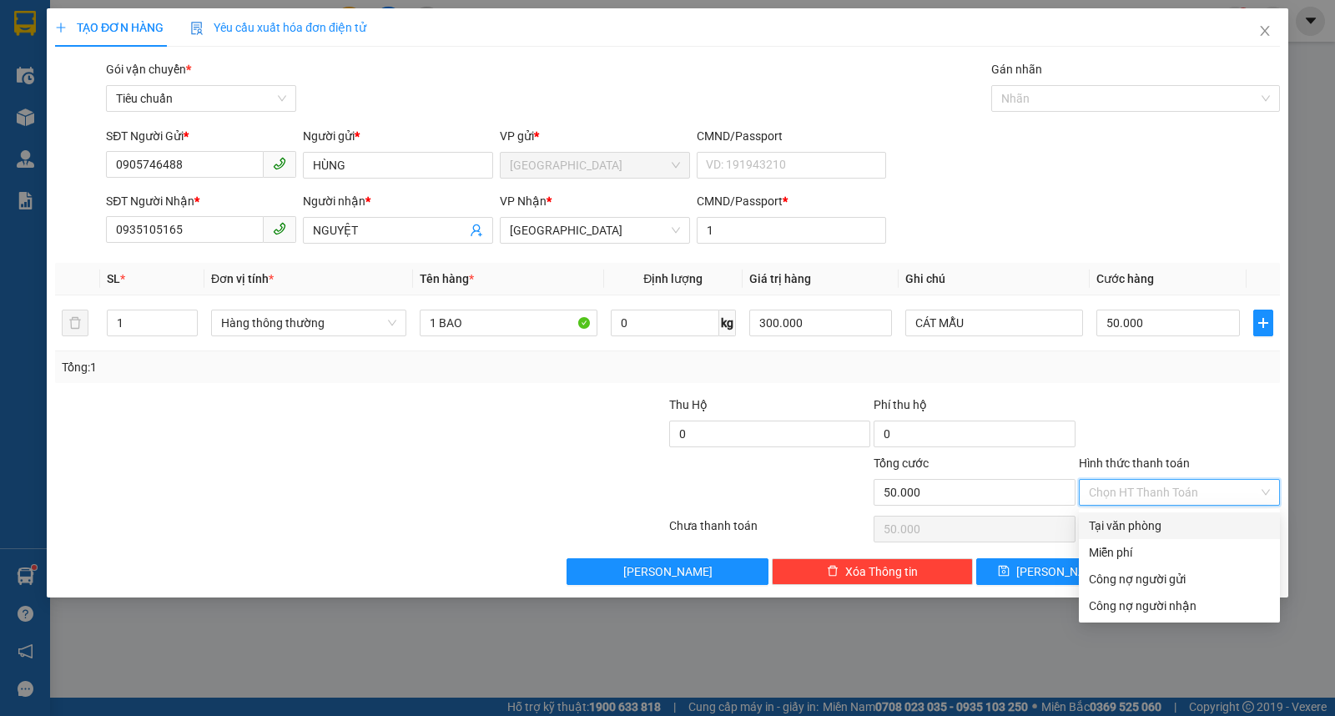
click at [1138, 513] on div "Tại văn phòng" at bounding box center [1179, 525] width 201 height 27
type input "0"
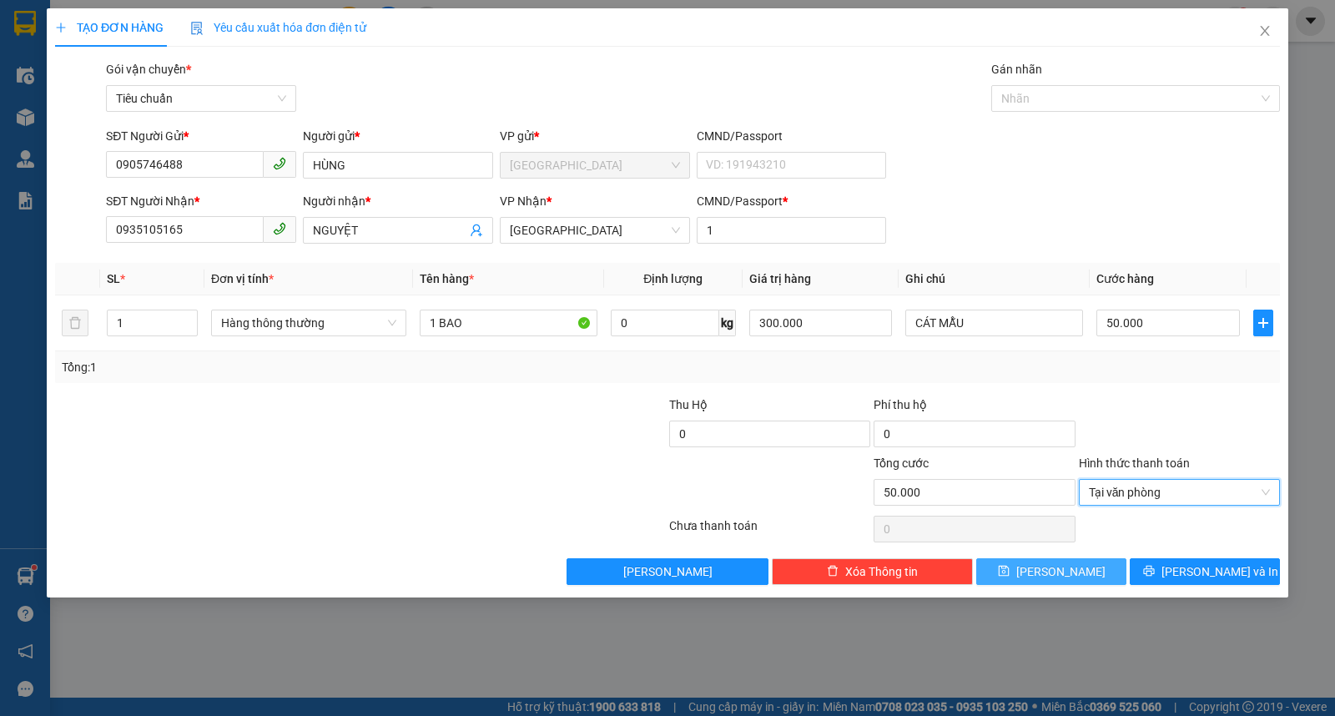
click at [1054, 568] on span "[PERSON_NAME]" at bounding box center [1061, 572] width 89 height 18
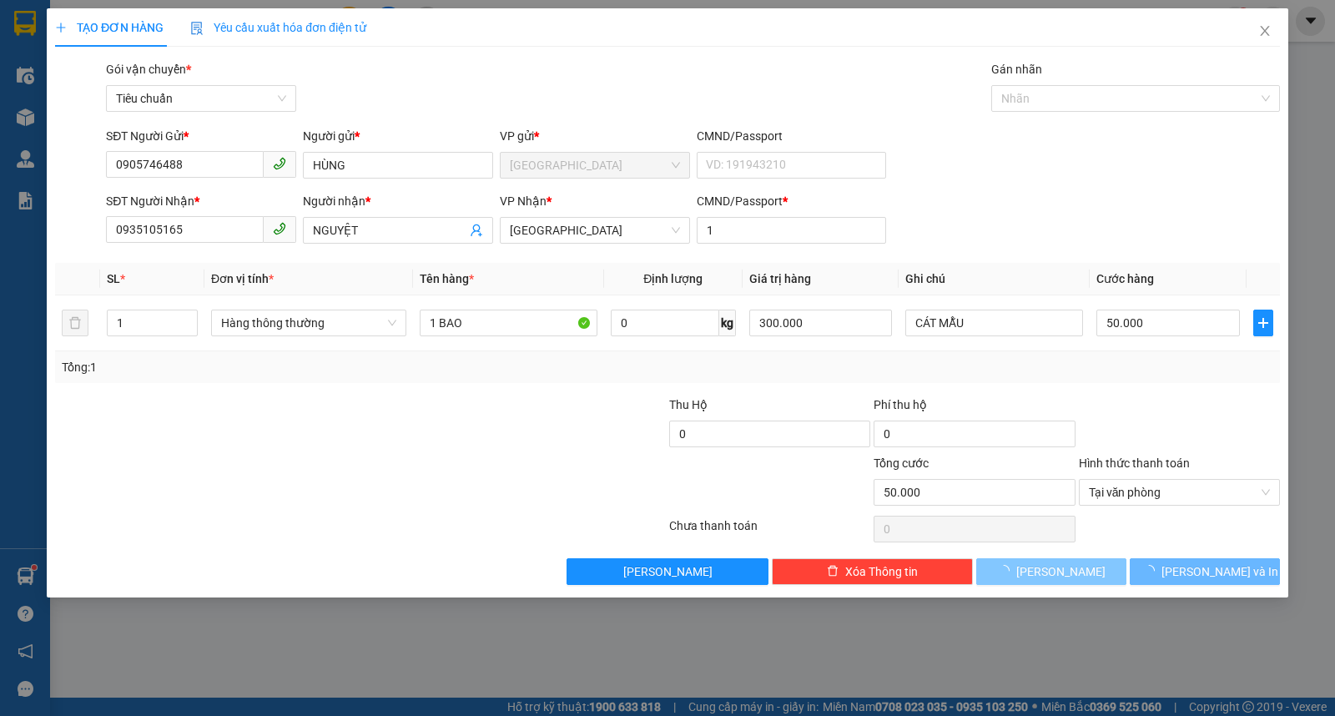
type input "0"
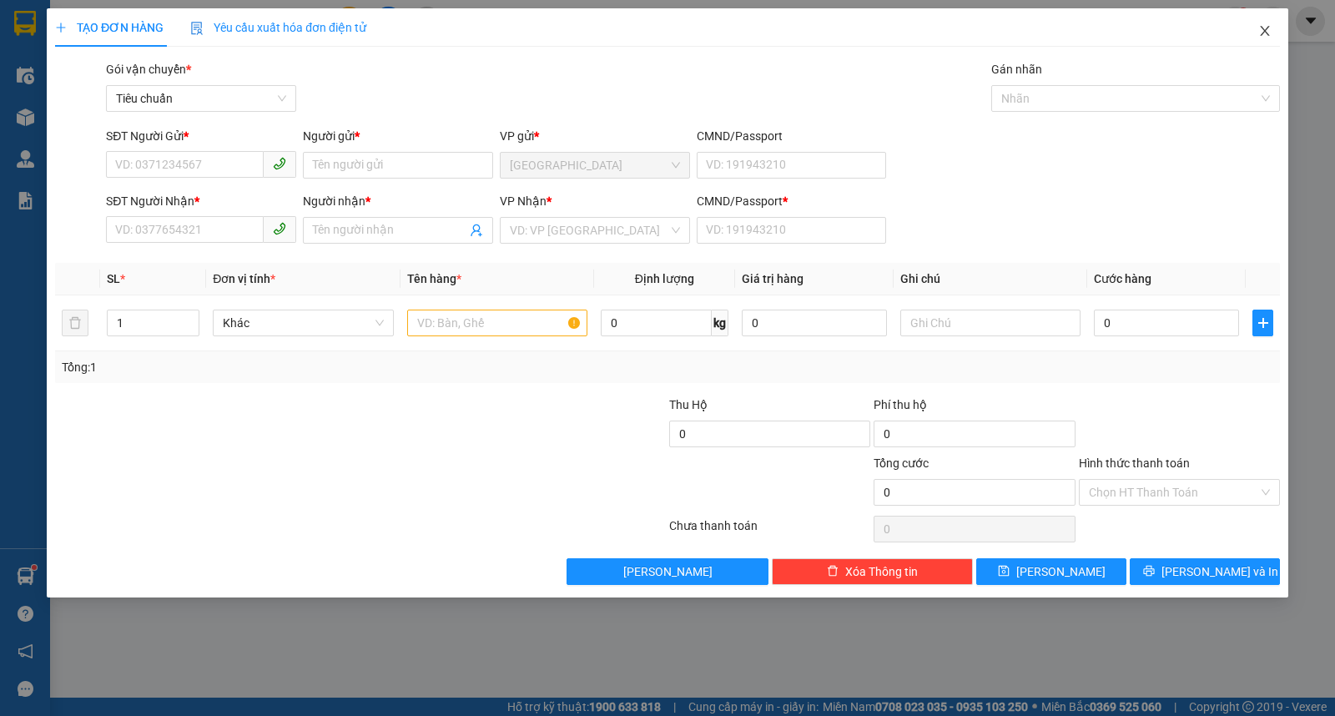
click at [1278, 38] on span "Close" at bounding box center [1265, 31] width 47 height 47
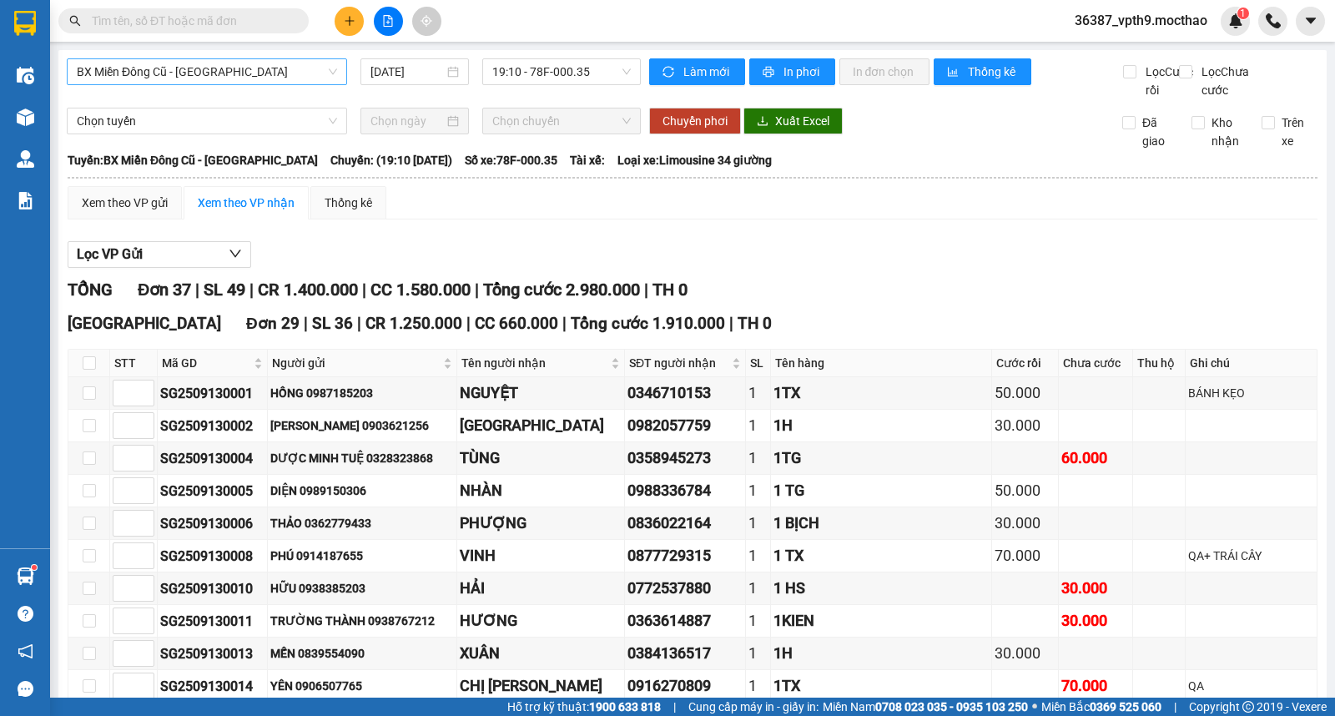
click at [250, 60] on span "BX Miền Đông Cũ - [GEOGRAPHIC_DATA]" at bounding box center [207, 71] width 260 height 25
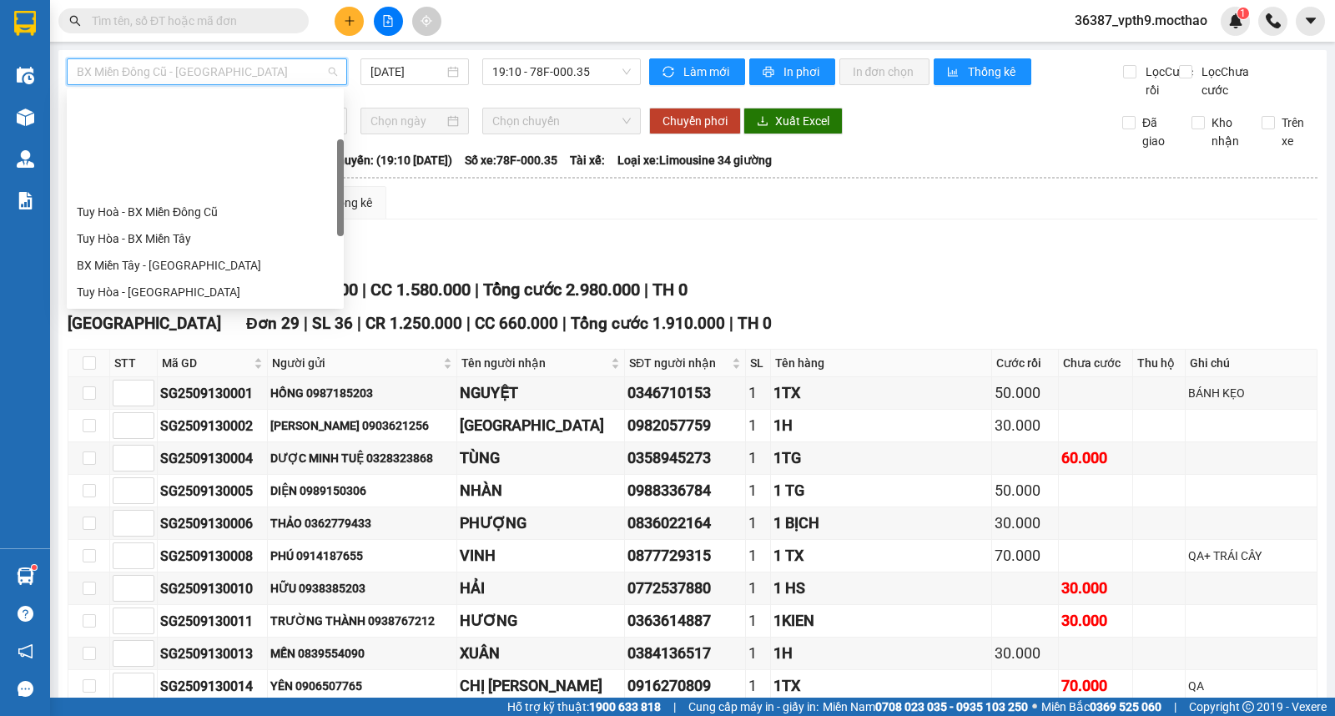
scroll to position [134, 0]
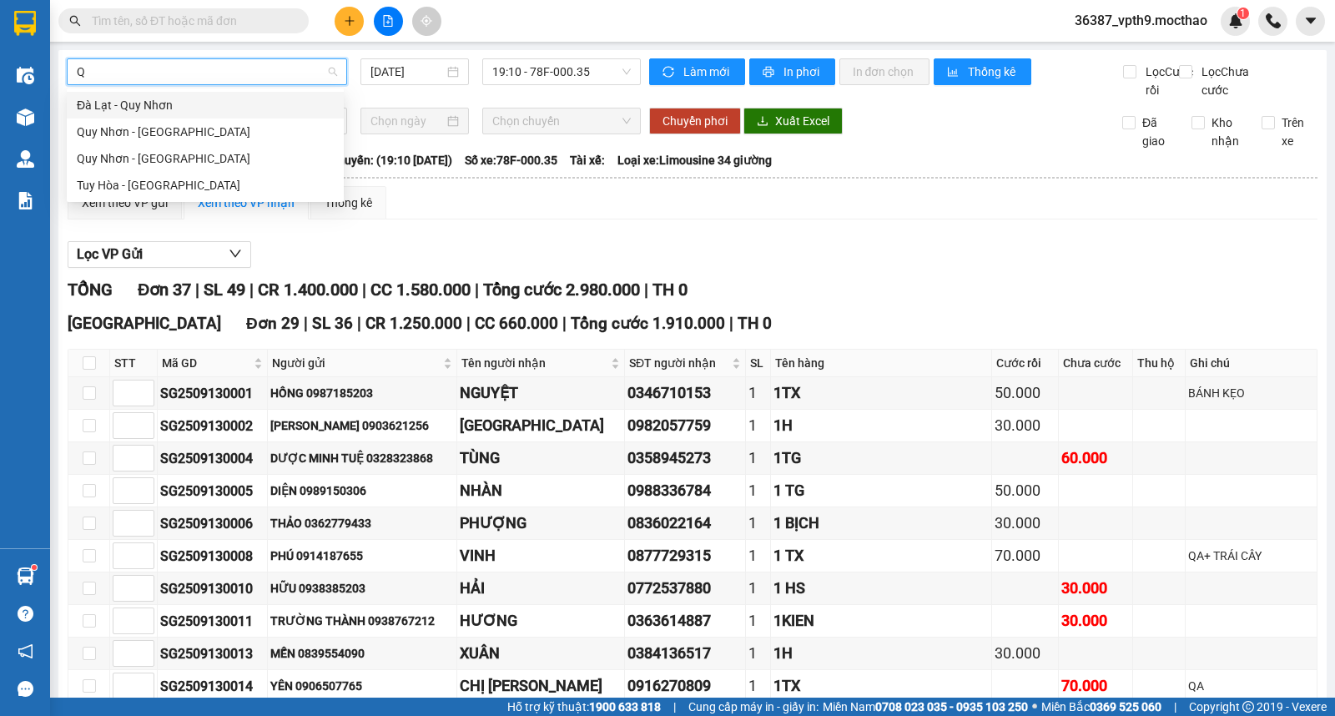
type input "Q"
click at [137, 156] on div "Quy Nhơn - [GEOGRAPHIC_DATA]" at bounding box center [205, 158] width 257 height 18
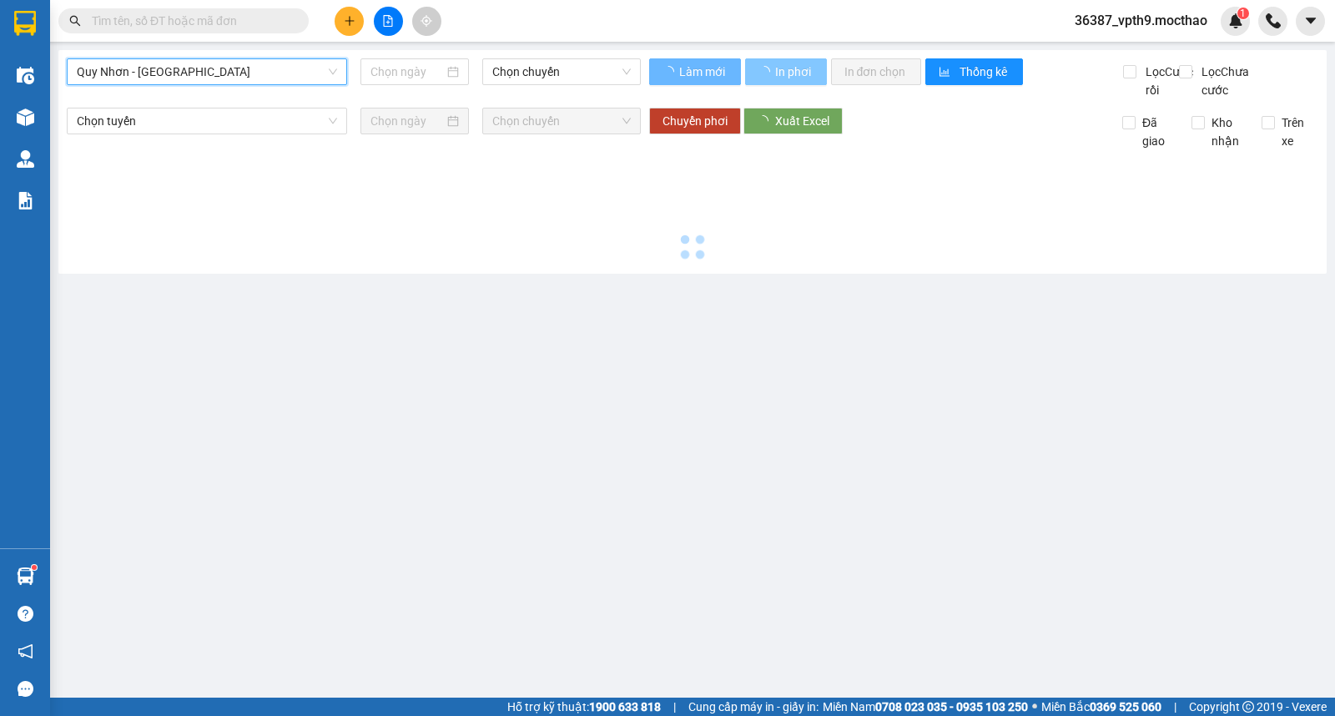
type input "[DATE]"
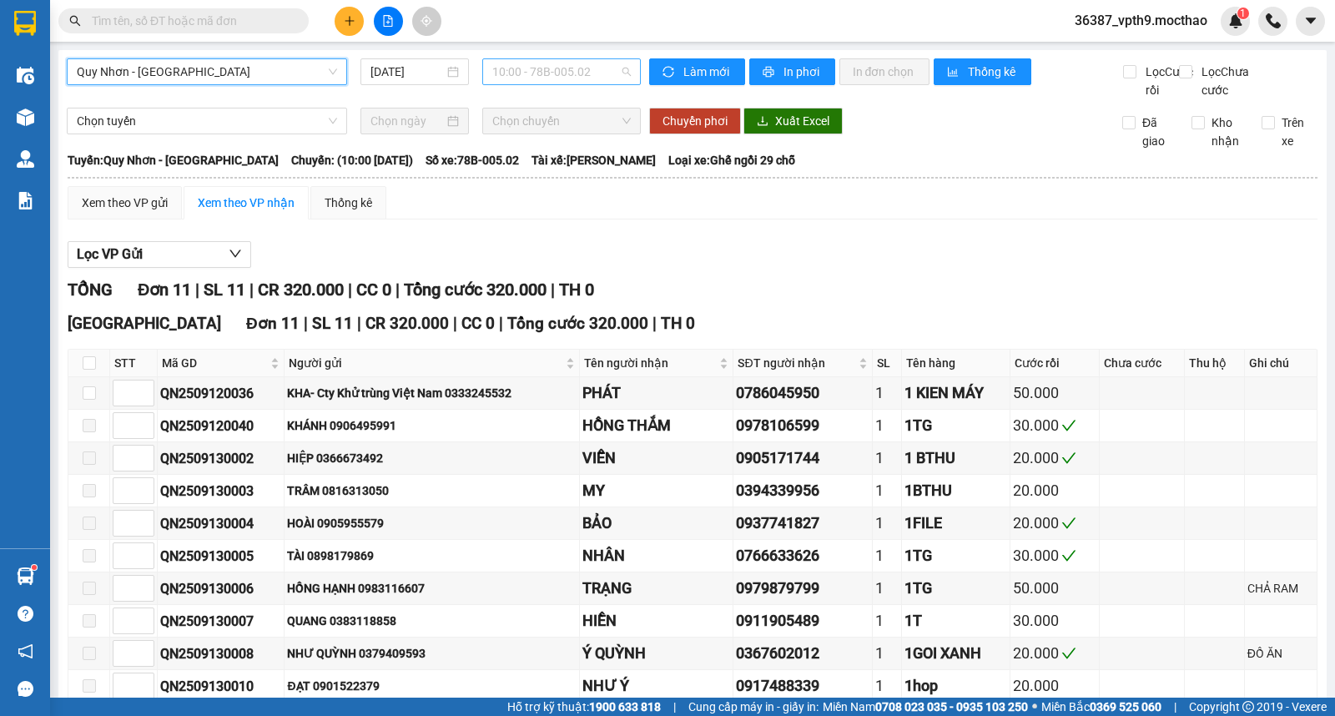
click at [588, 72] on span "10:00 - 78B-005.02" at bounding box center [561, 71] width 138 height 25
click at [563, 160] on div "16:00 - 78B-005.02" at bounding box center [553, 158] width 130 height 18
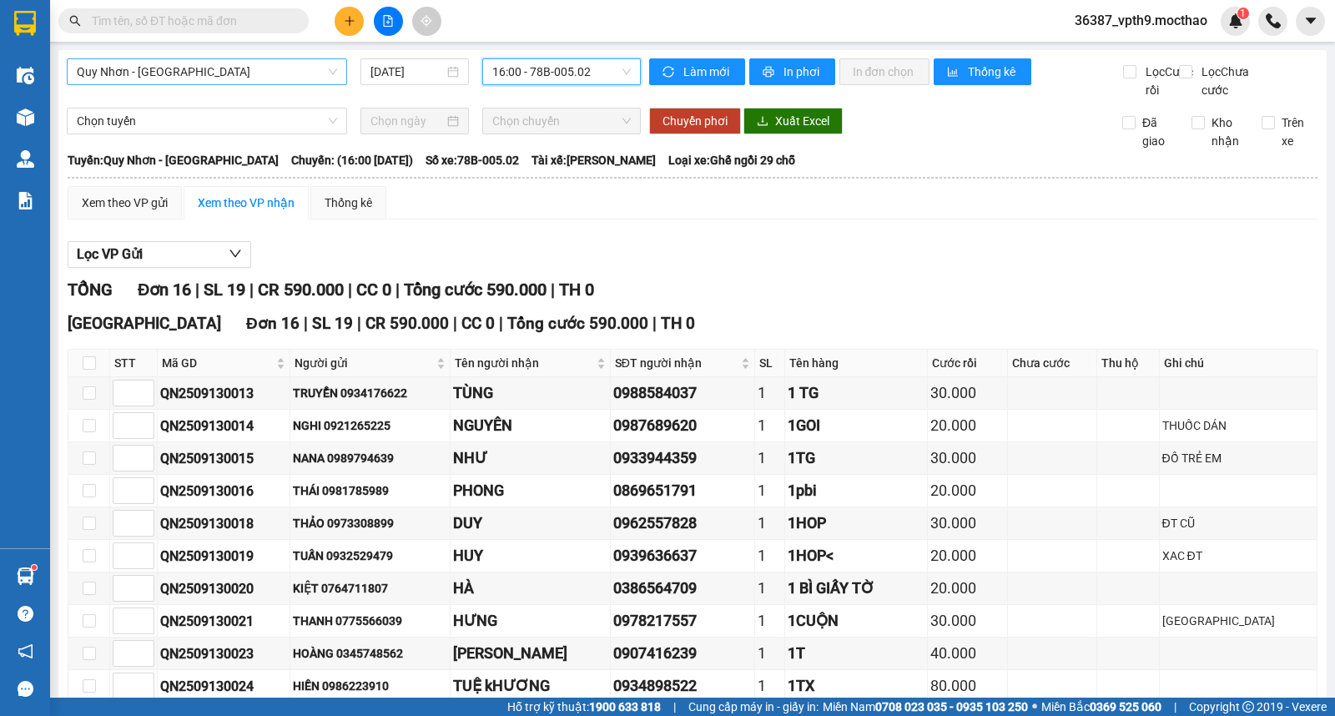
click at [168, 29] on input "text" at bounding box center [190, 21] width 197 height 18
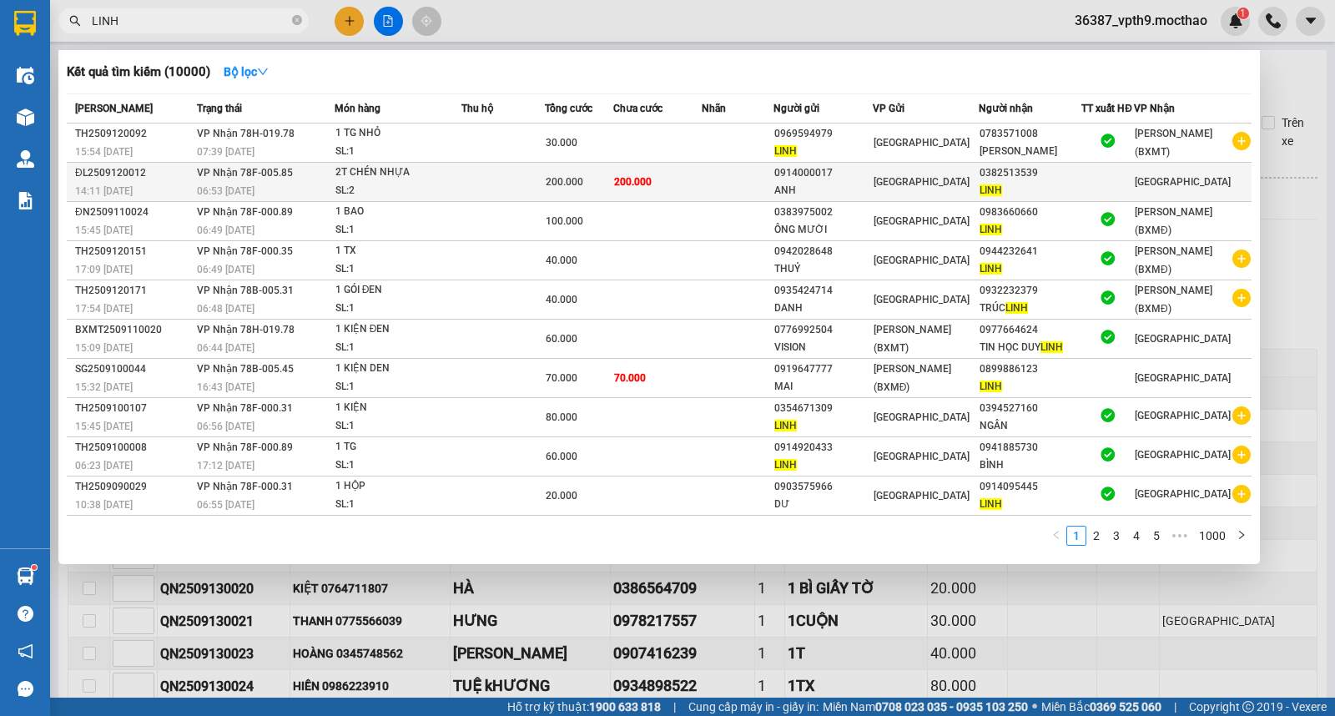
type input "LINH"
click at [1012, 178] on div "0382513539" at bounding box center [1030, 173] width 101 height 18
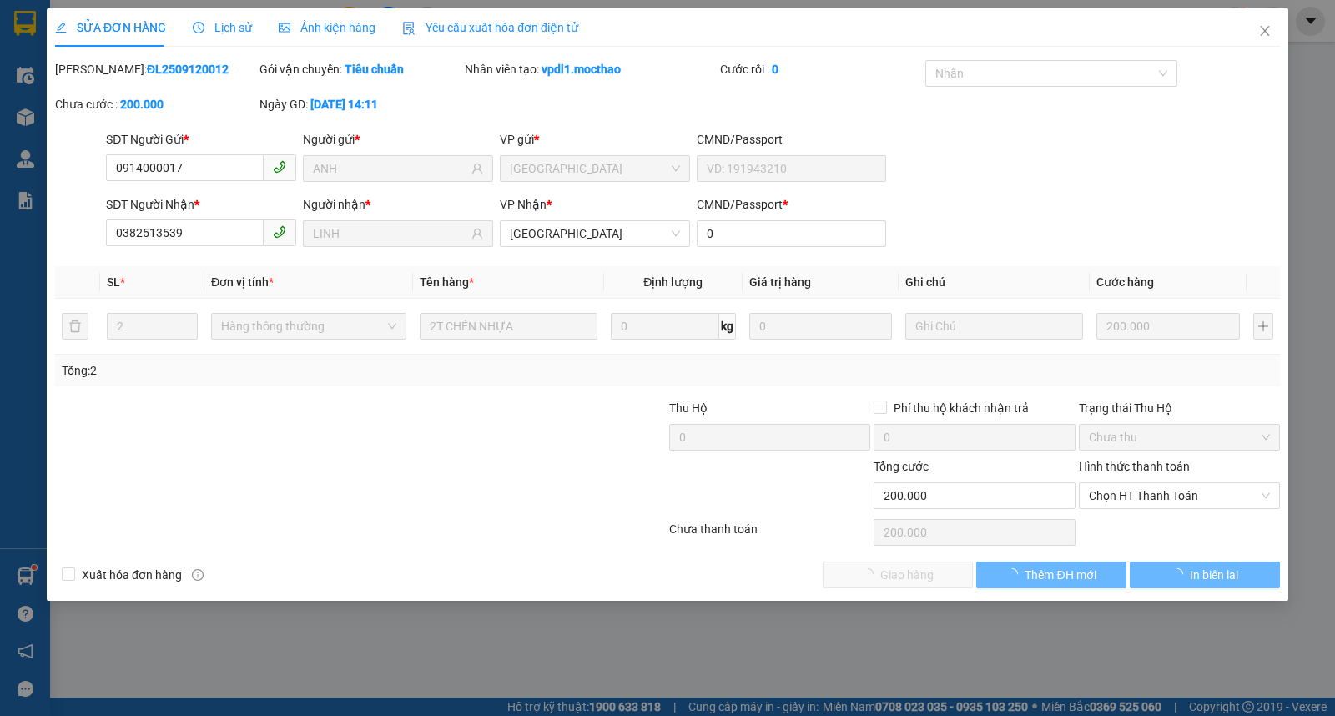
type input "0914000017"
type input "ANH"
type input "0382513539"
type input "LINH"
type input "0"
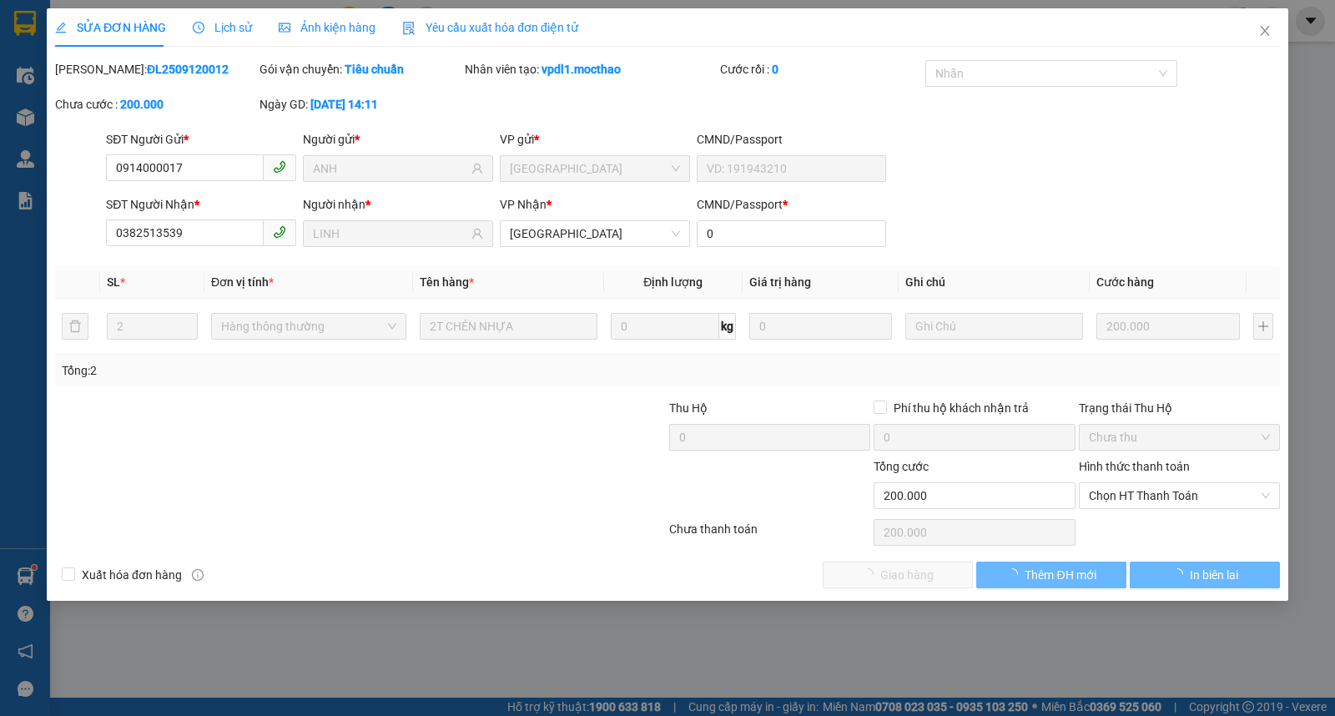
type input "200.000"
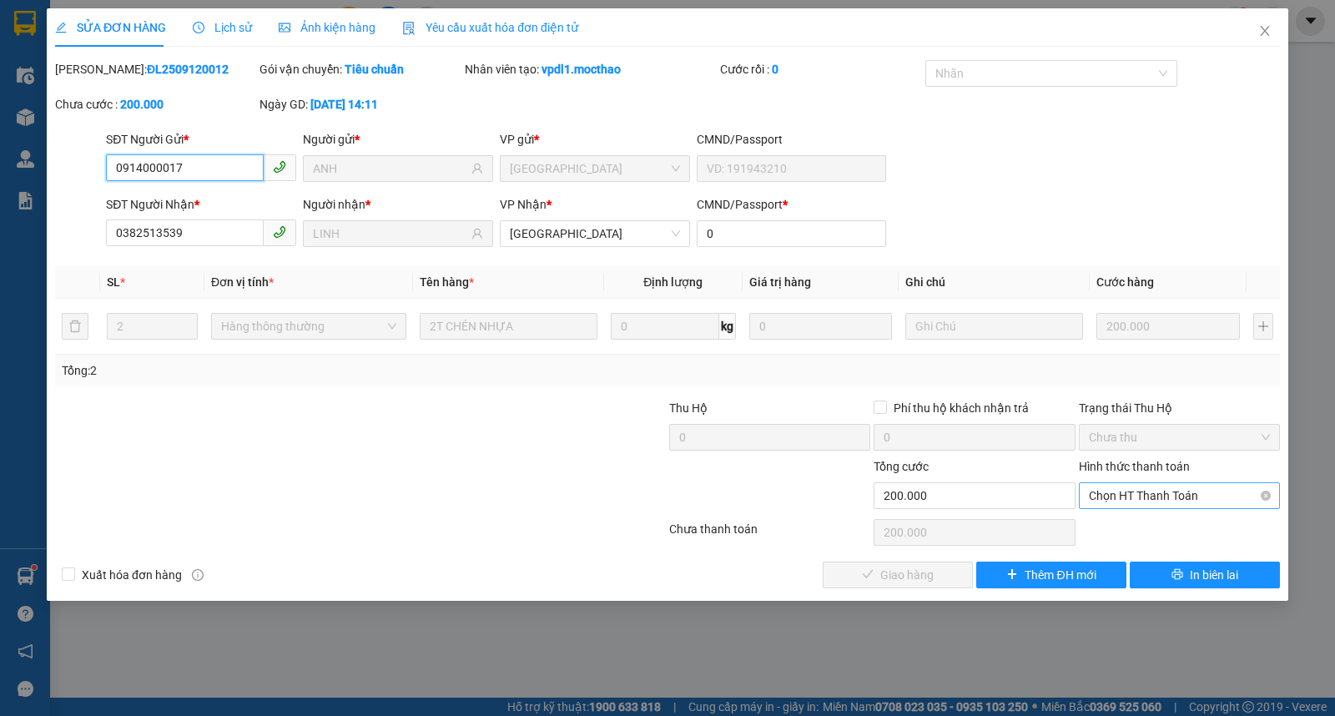
click at [1108, 490] on span "Chọn HT Thanh Toán" at bounding box center [1179, 495] width 181 height 25
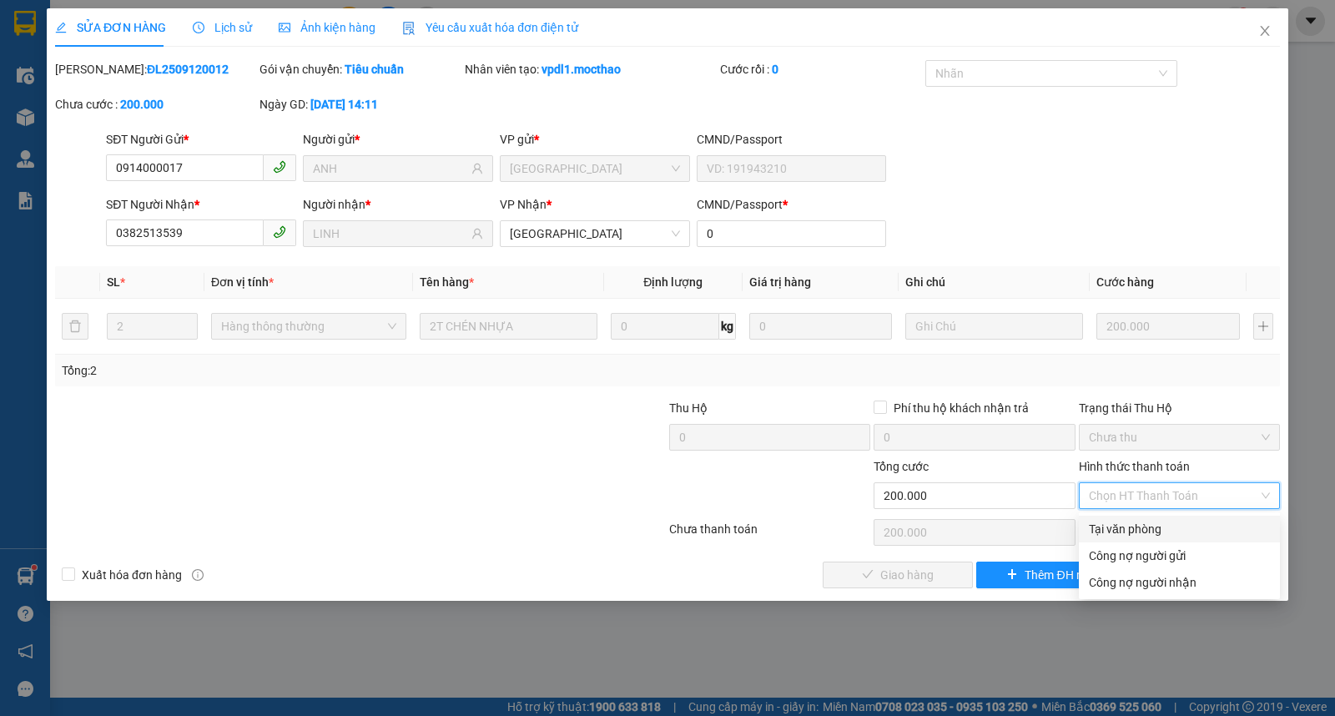
click at [1117, 516] on div "Tại văn phòng" at bounding box center [1179, 529] width 201 height 27
type input "0"
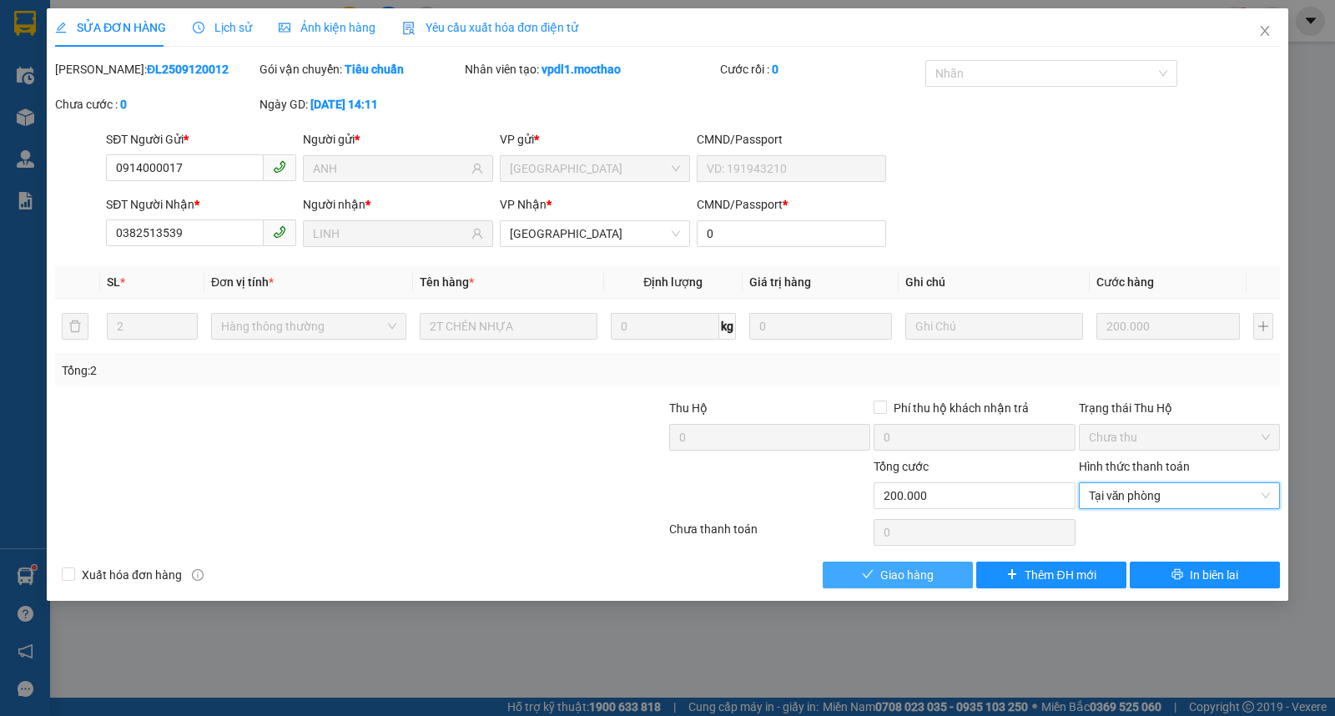
click at [910, 563] on button "Giao hàng" at bounding box center [898, 575] width 150 height 27
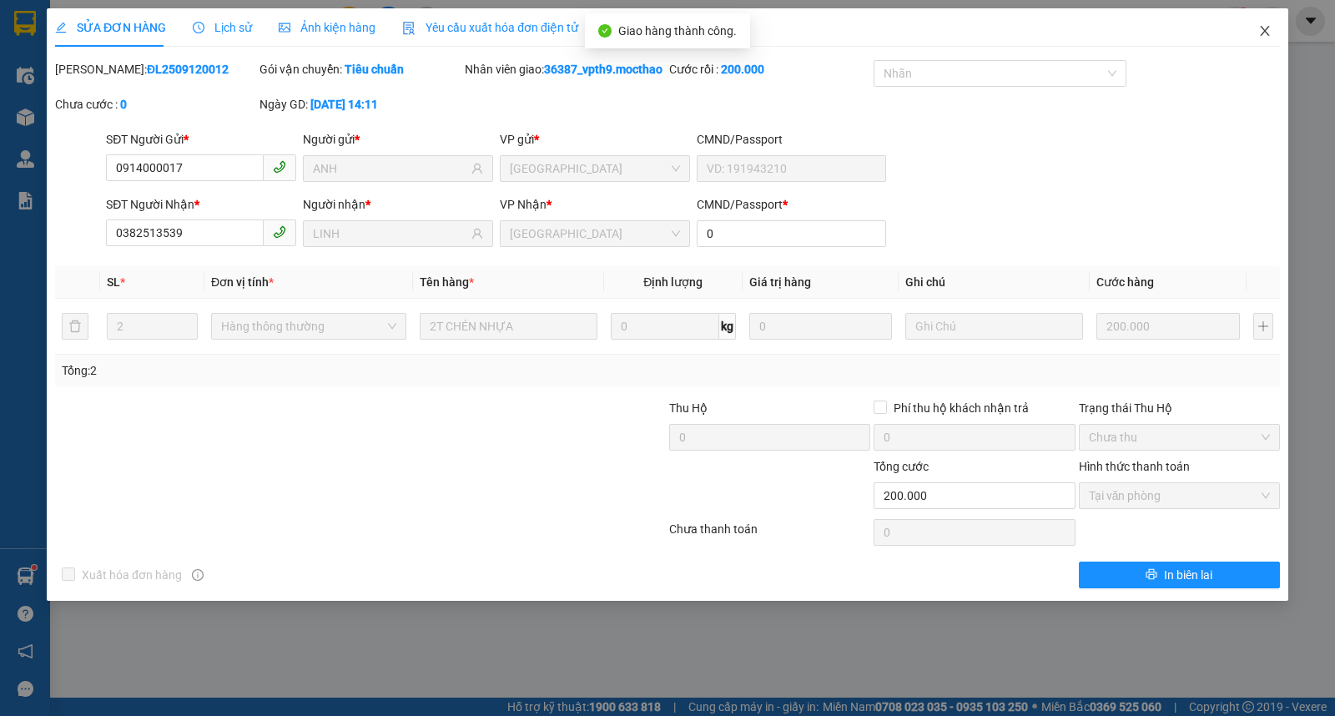
click at [1270, 32] on icon "close" at bounding box center [1265, 30] width 13 height 13
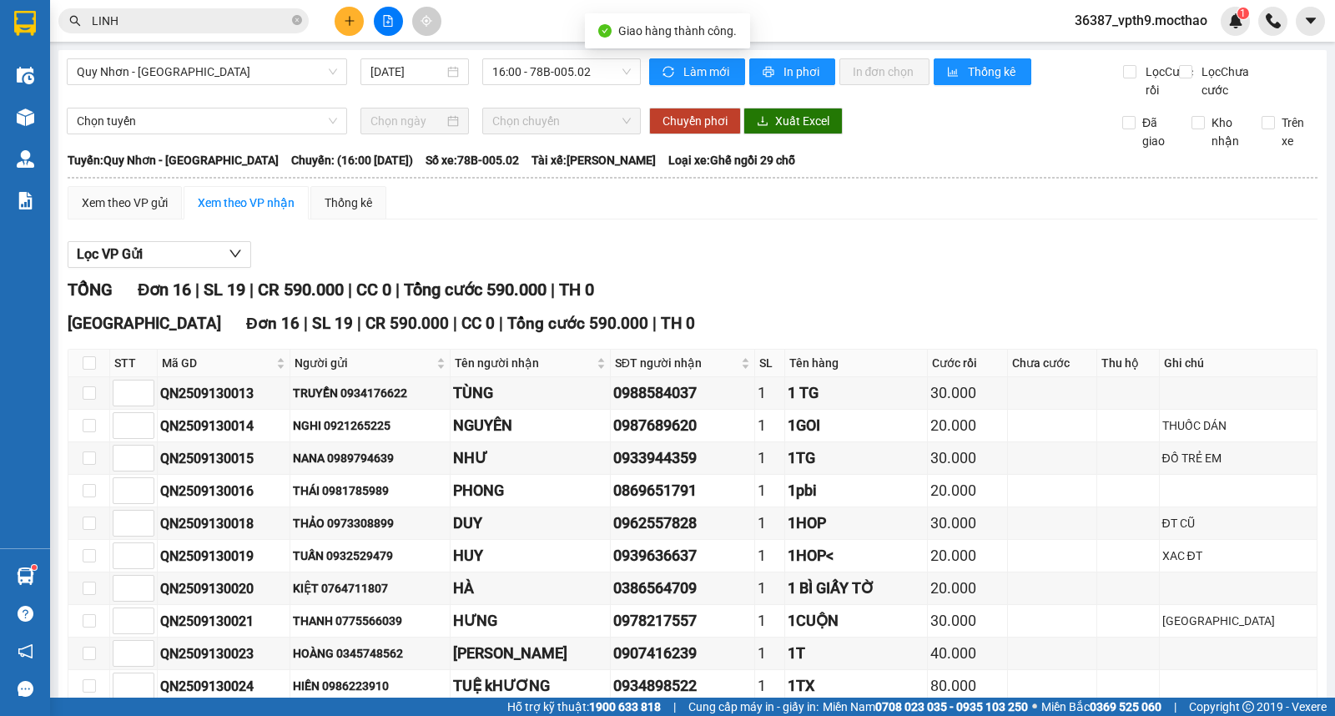
click at [217, 19] on input "LINH" at bounding box center [190, 21] width 197 height 18
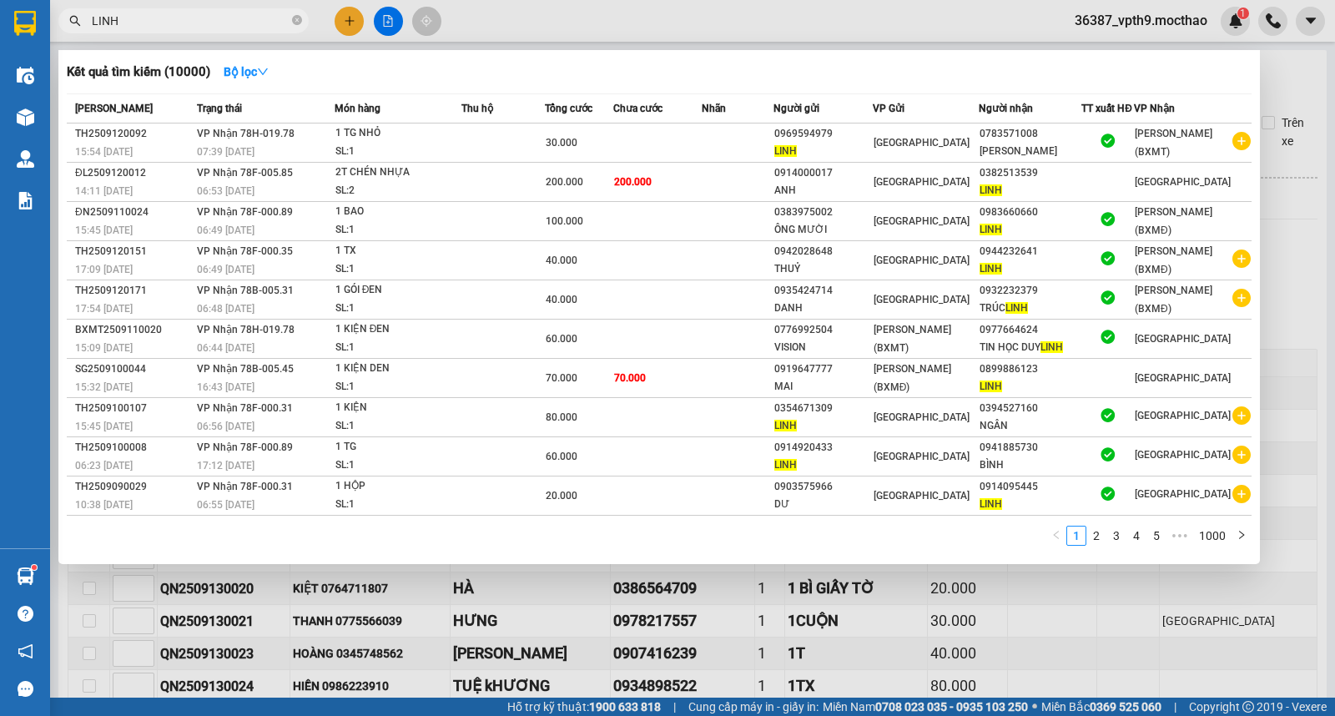
click at [1265, 81] on div at bounding box center [667, 358] width 1335 height 716
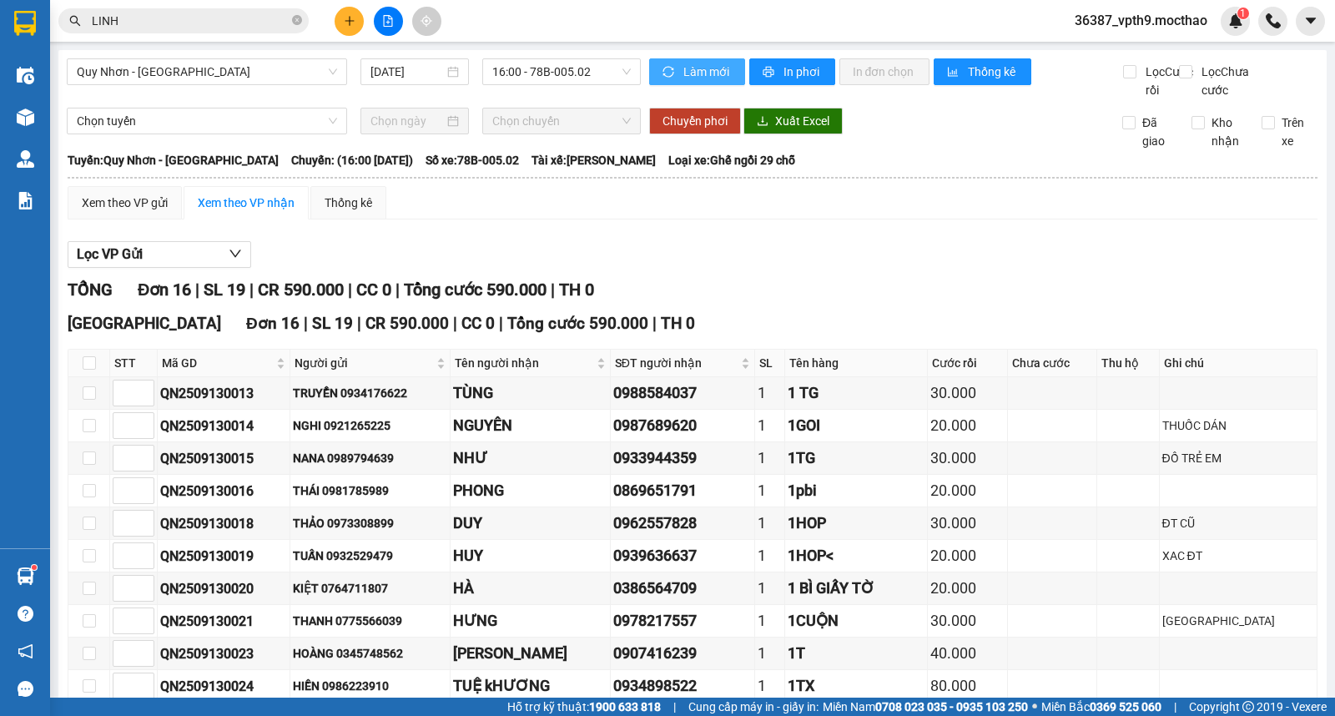
click at [720, 75] on span "Làm mới" at bounding box center [708, 72] width 48 height 18
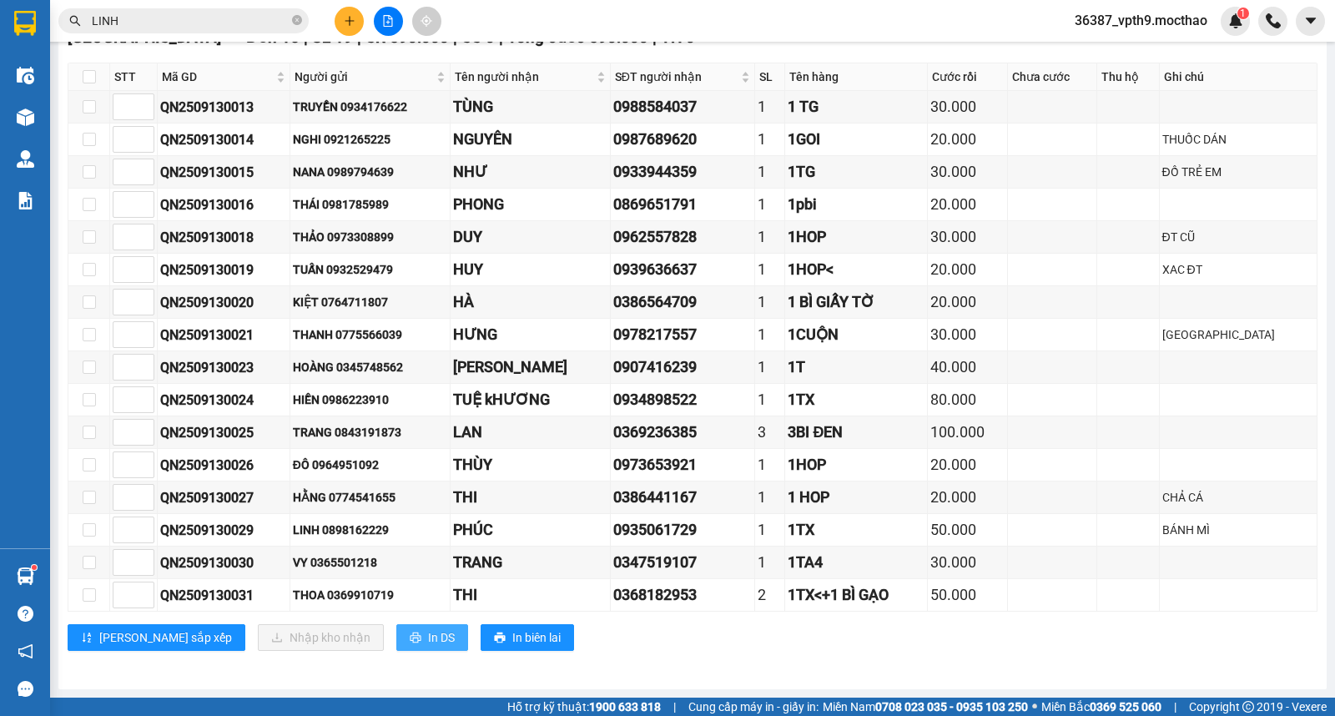
click at [396, 649] on button "In DS" at bounding box center [432, 637] width 72 height 27
click at [861, 662] on div "Tuy Hòa Đơn 16 | SL 19 | CR 590.000 | CC 0 | Tổng cước 590.000 | TH 0 STT Mã GD…" at bounding box center [693, 344] width 1250 height 639
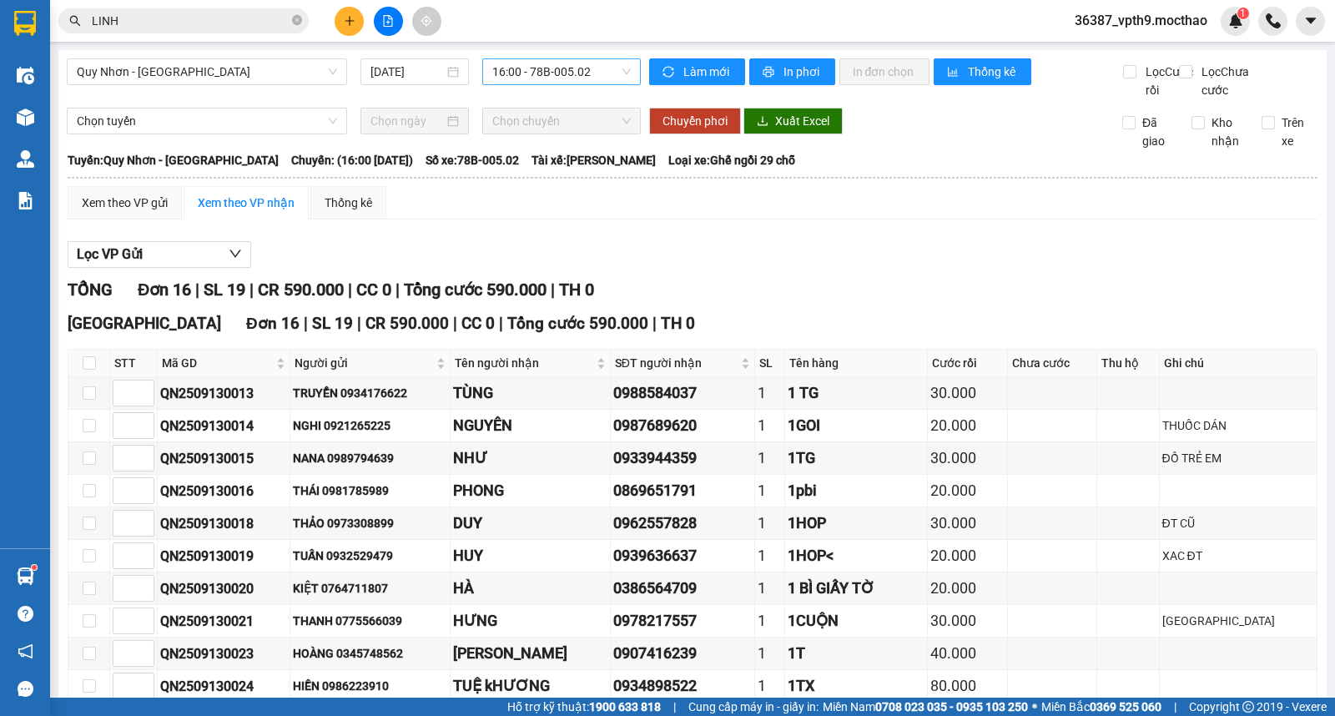
click at [587, 71] on span "16:00 - 78B-005.02" at bounding box center [561, 71] width 138 height 25
click at [562, 136] on div "10:00 - 78B-005.02" at bounding box center [553, 132] width 130 height 18
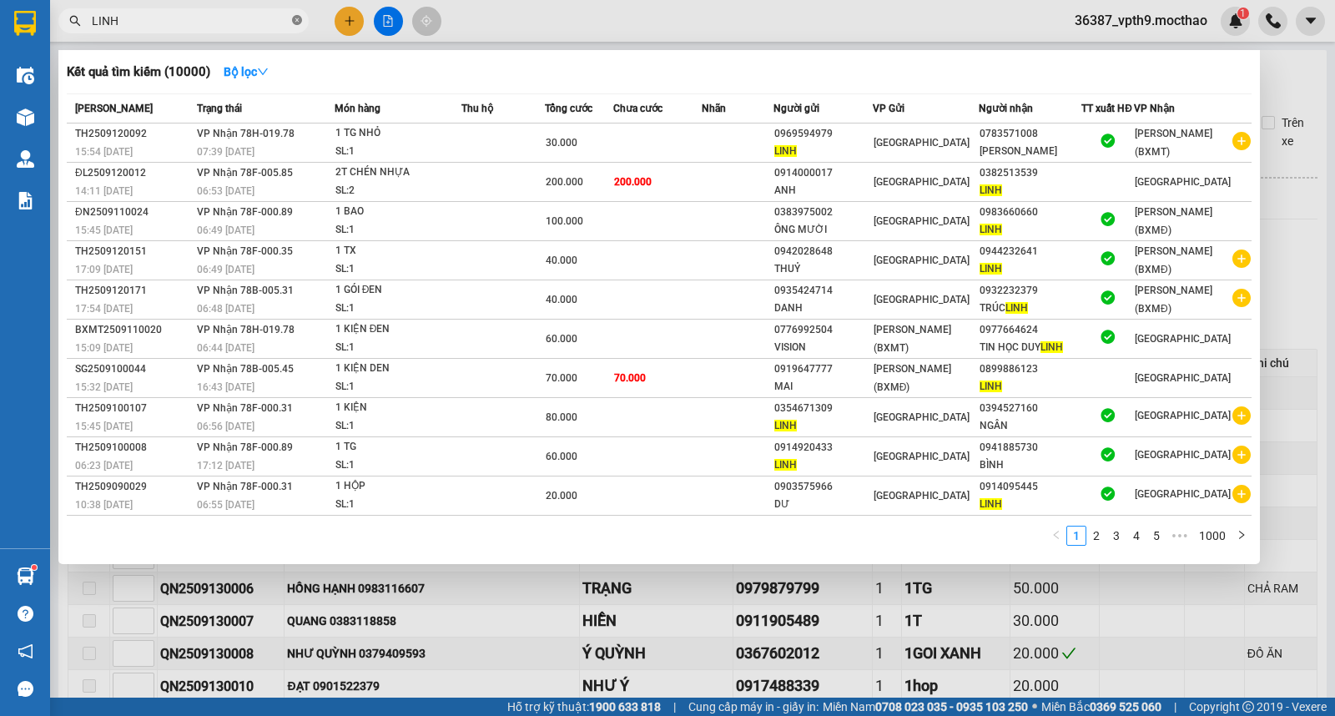
click at [294, 15] on icon "close-circle" at bounding box center [297, 20] width 10 height 10
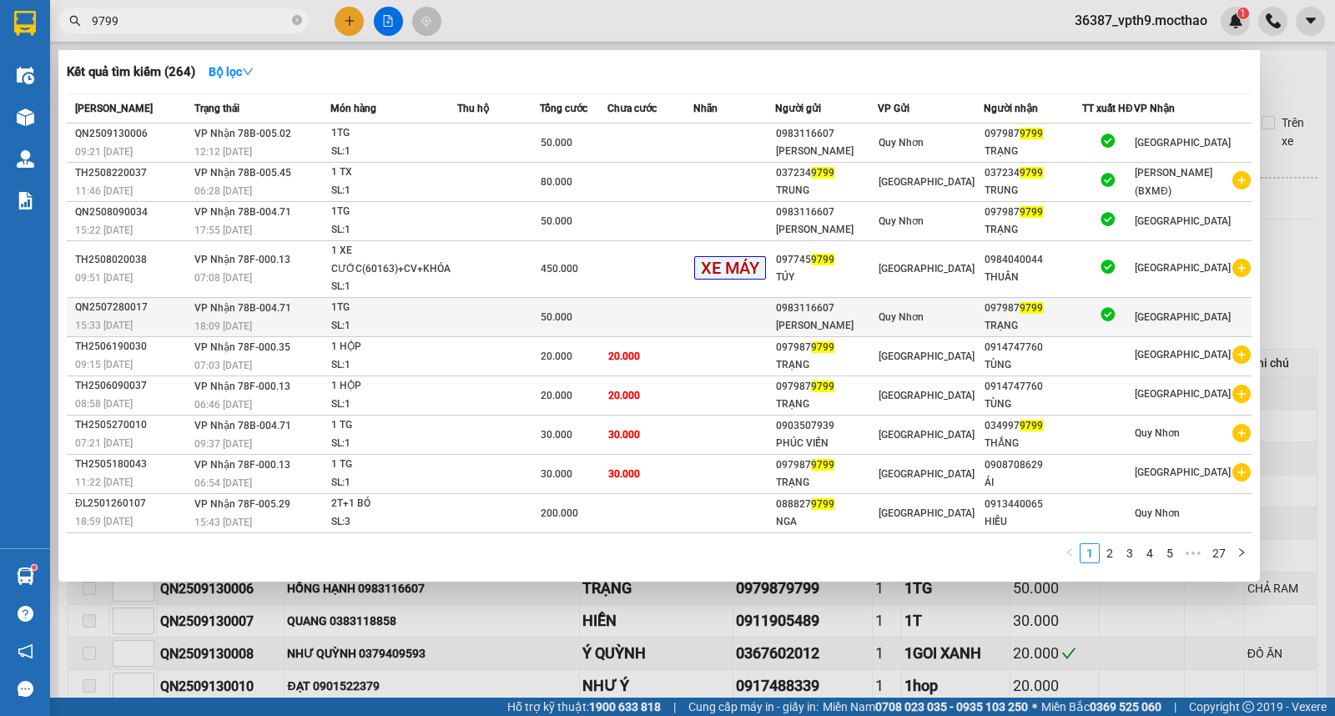
type input "9799"
click at [1186, 323] on span "[GEOGRAPHIC_DATA]" at bounding box center [1183, 317] width 96 height 12
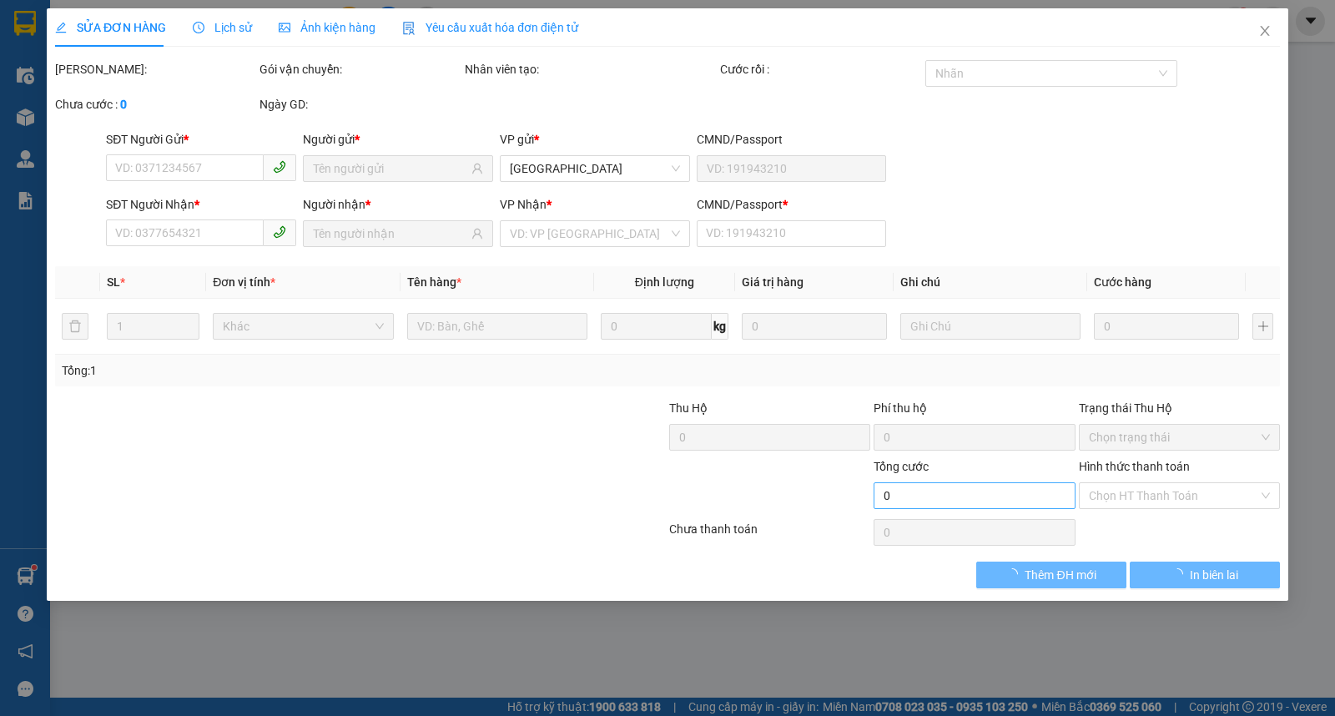
type input "0983116607"
type input "HỒNG HẠNH"
type input "0979879799"
type input "TRẠNG"
type input "A"
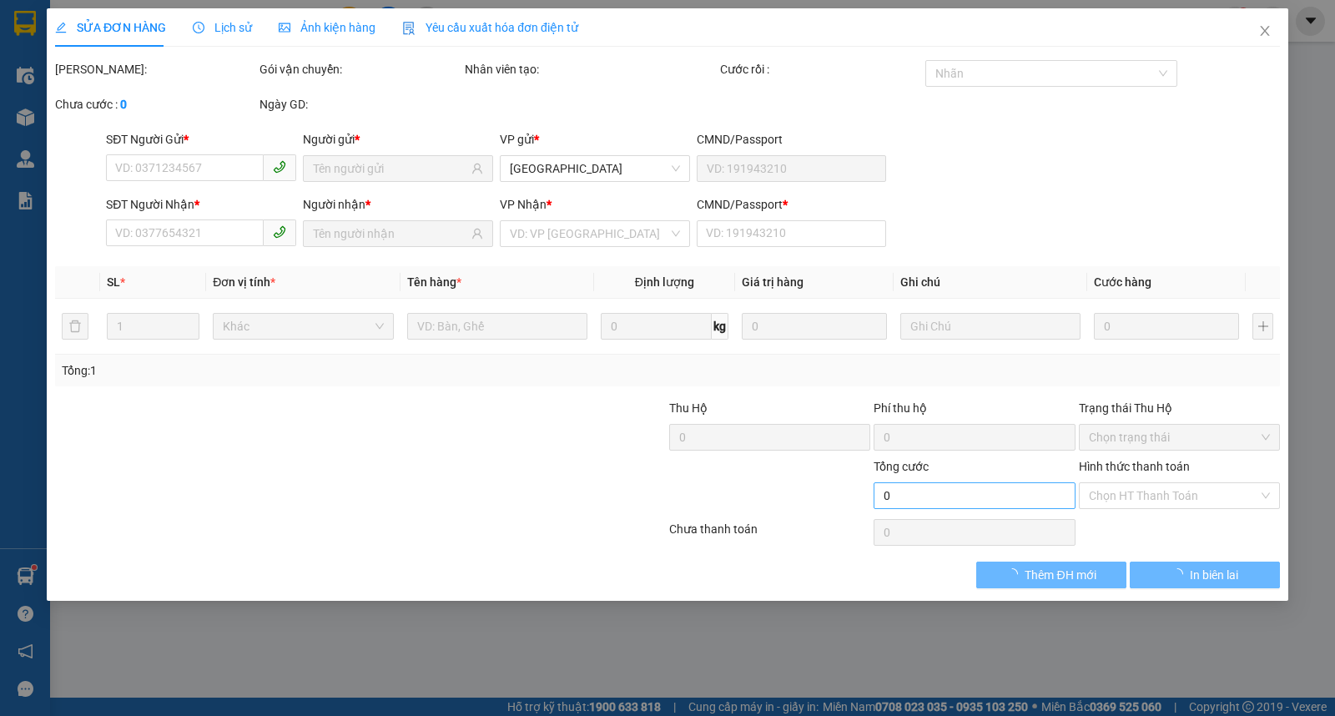
type input "50.000"
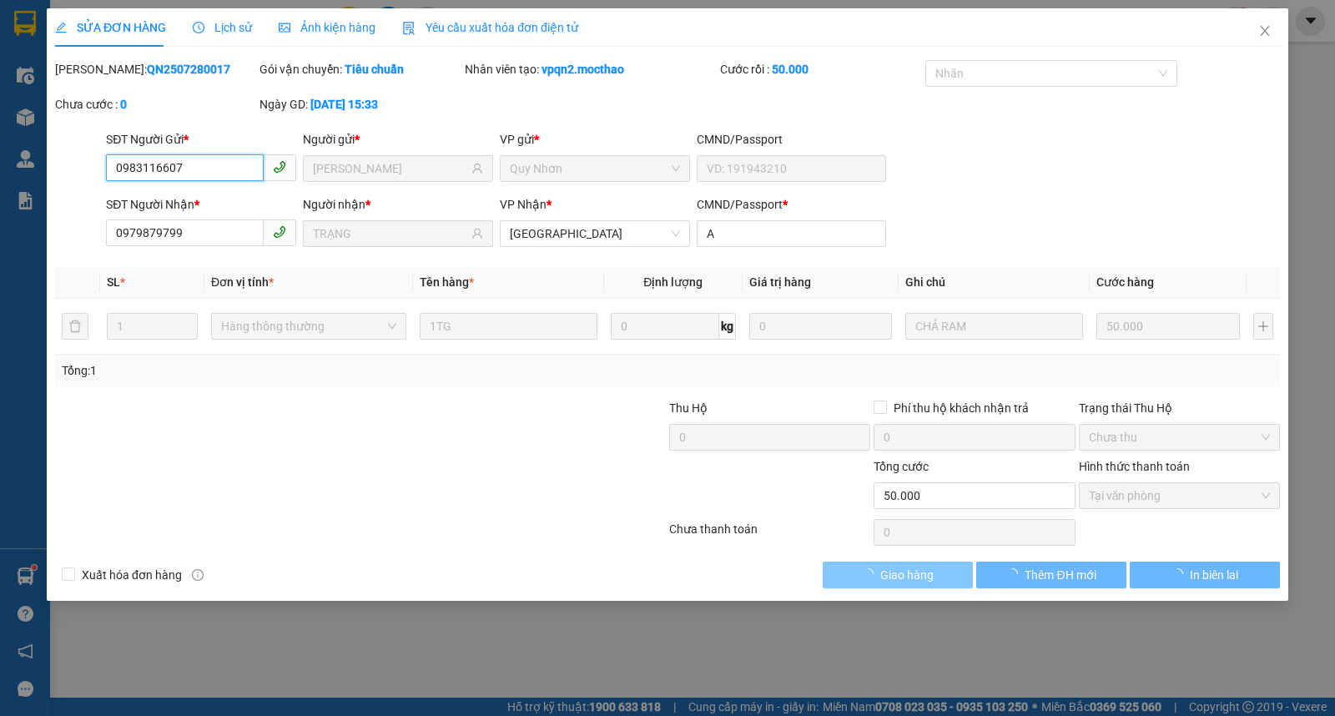
checkbox input "true"
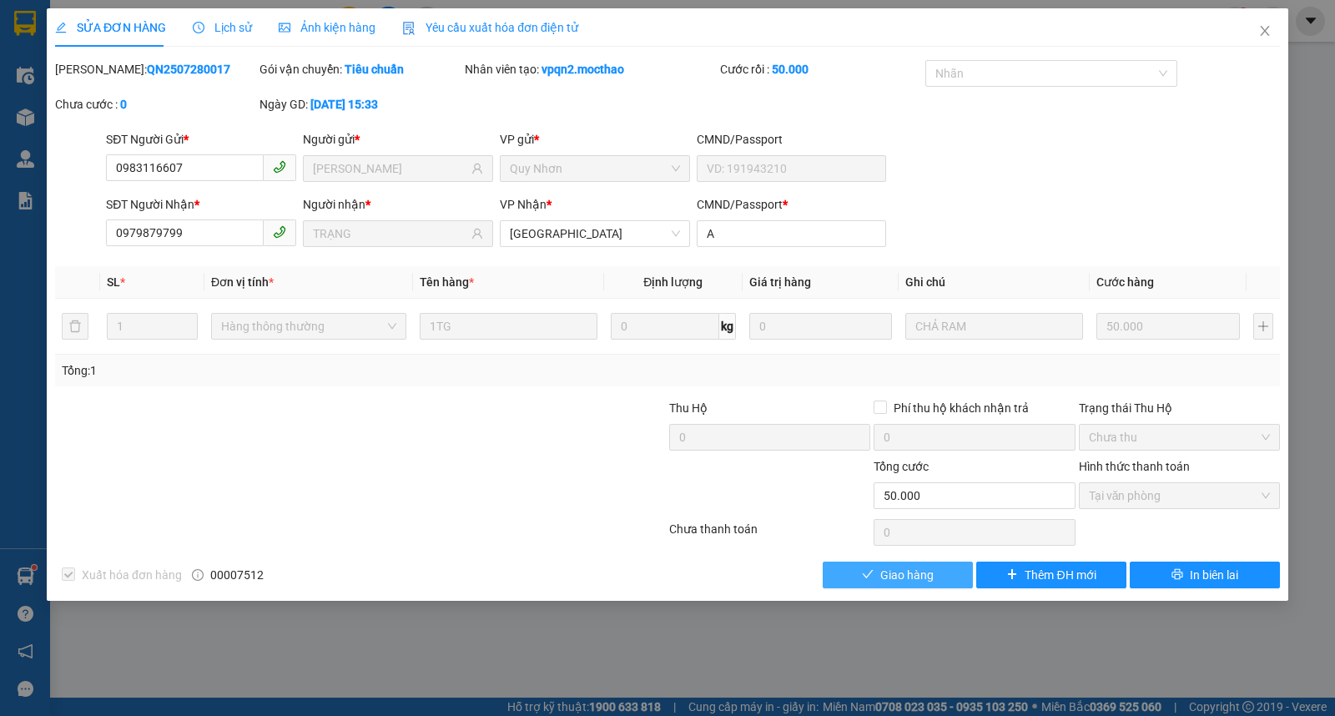
click at [937, 580] on button "Giao hàng" at bounding box center [898, 575] width 150 height 27
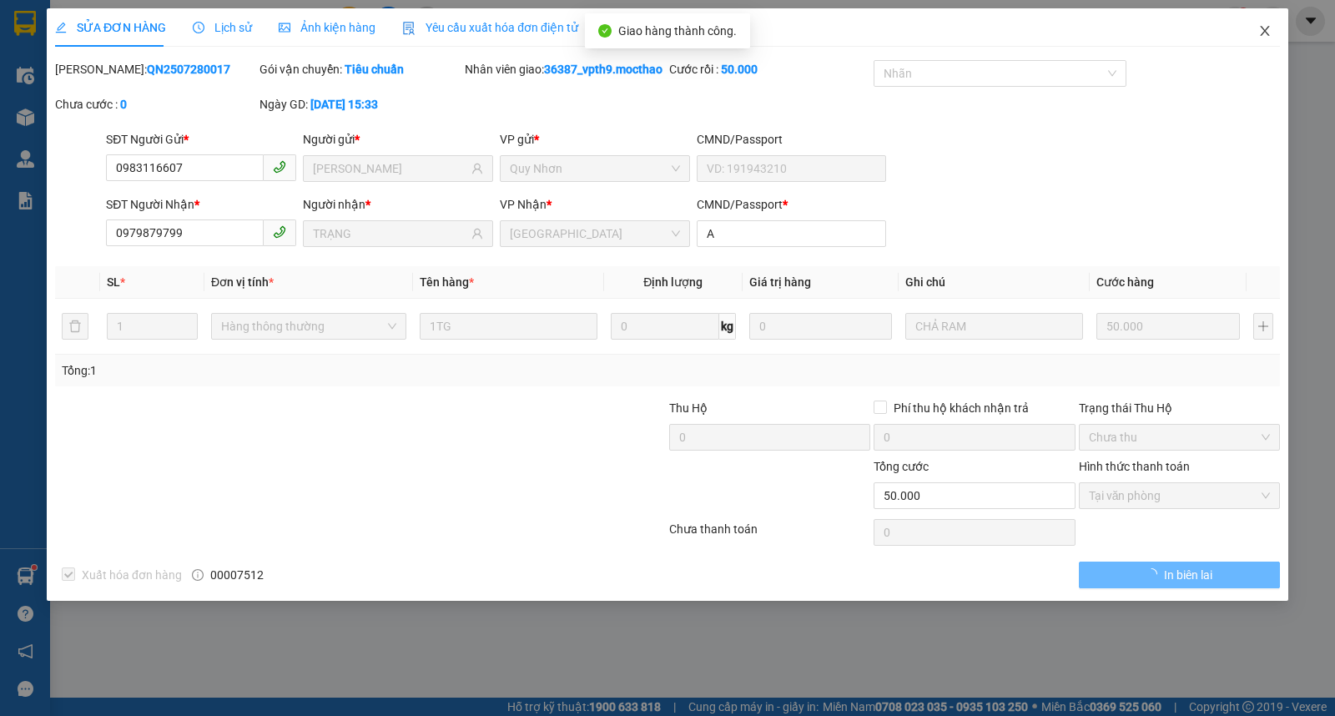
click at [1271, 33] on icon "close" at bounding box center [1265, 30] width 13 height 13
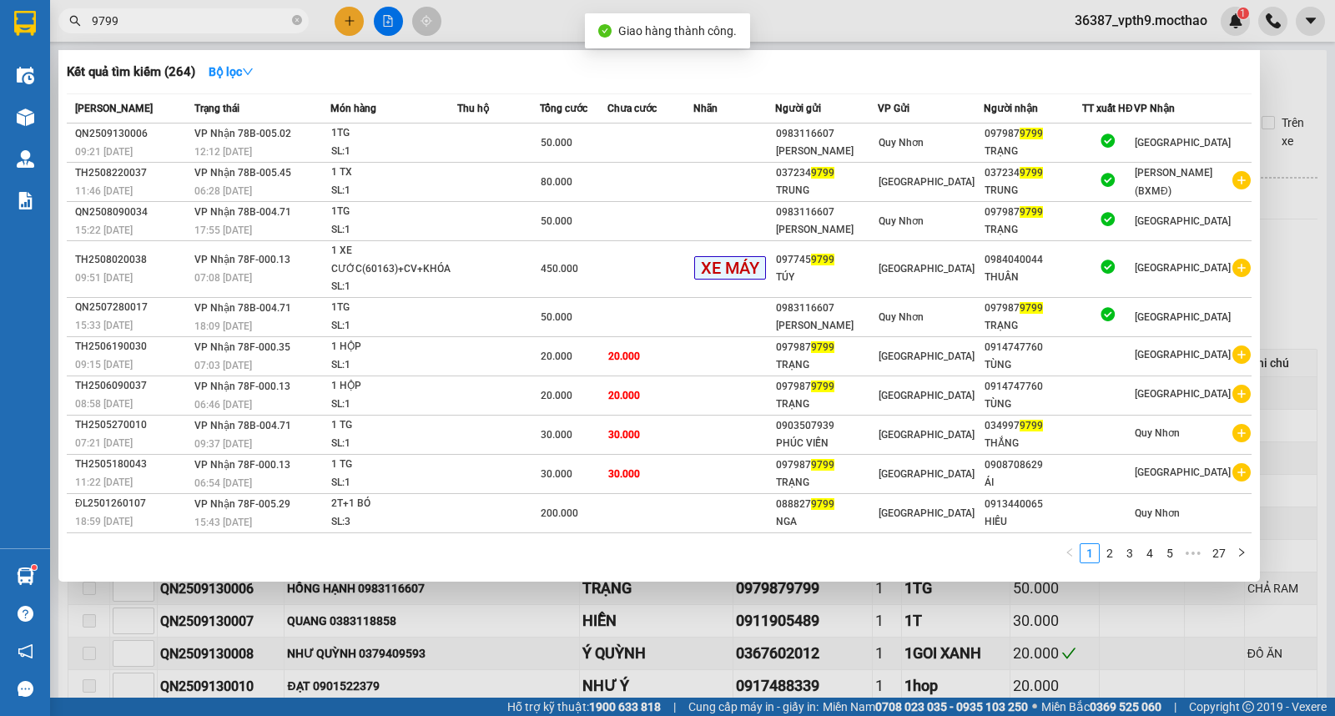
click at [236, 12] on input "9799" at bounding box center [190, 21] width 197 height 18
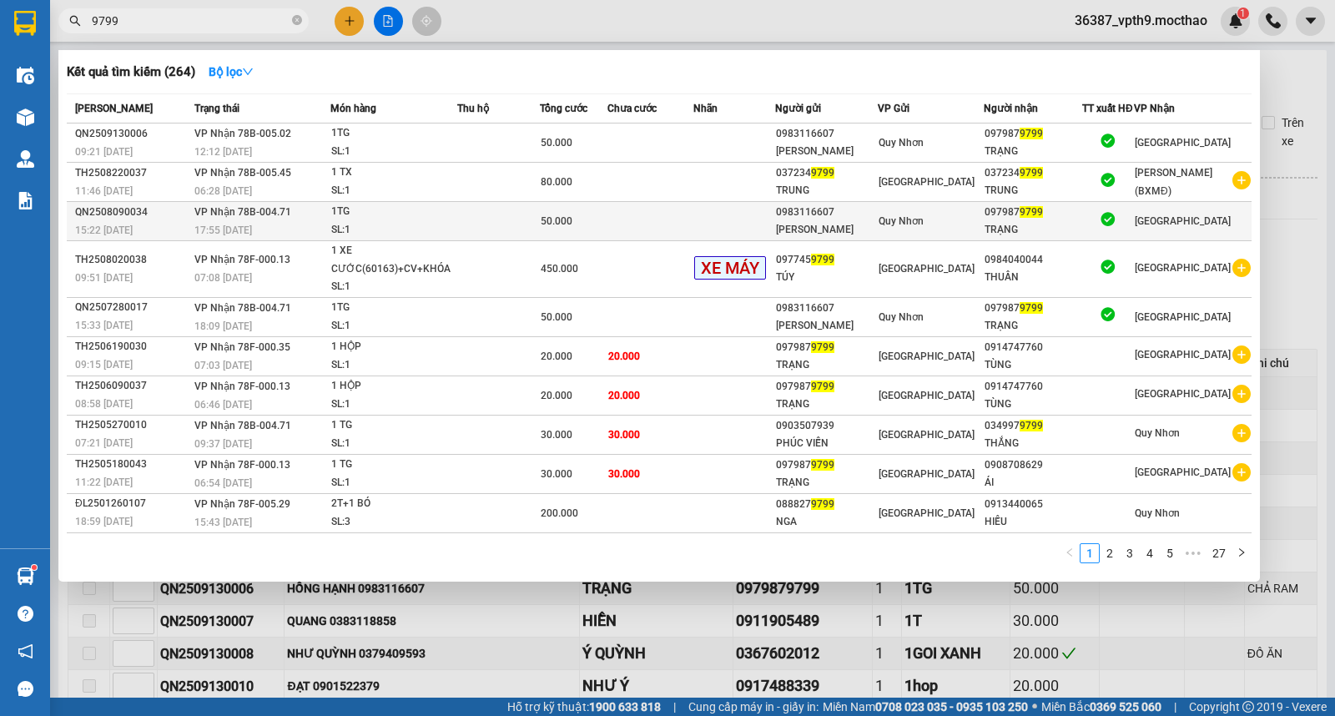
click at [1133, 231] on div at bounding box center [1108, 221] width 50 height 23
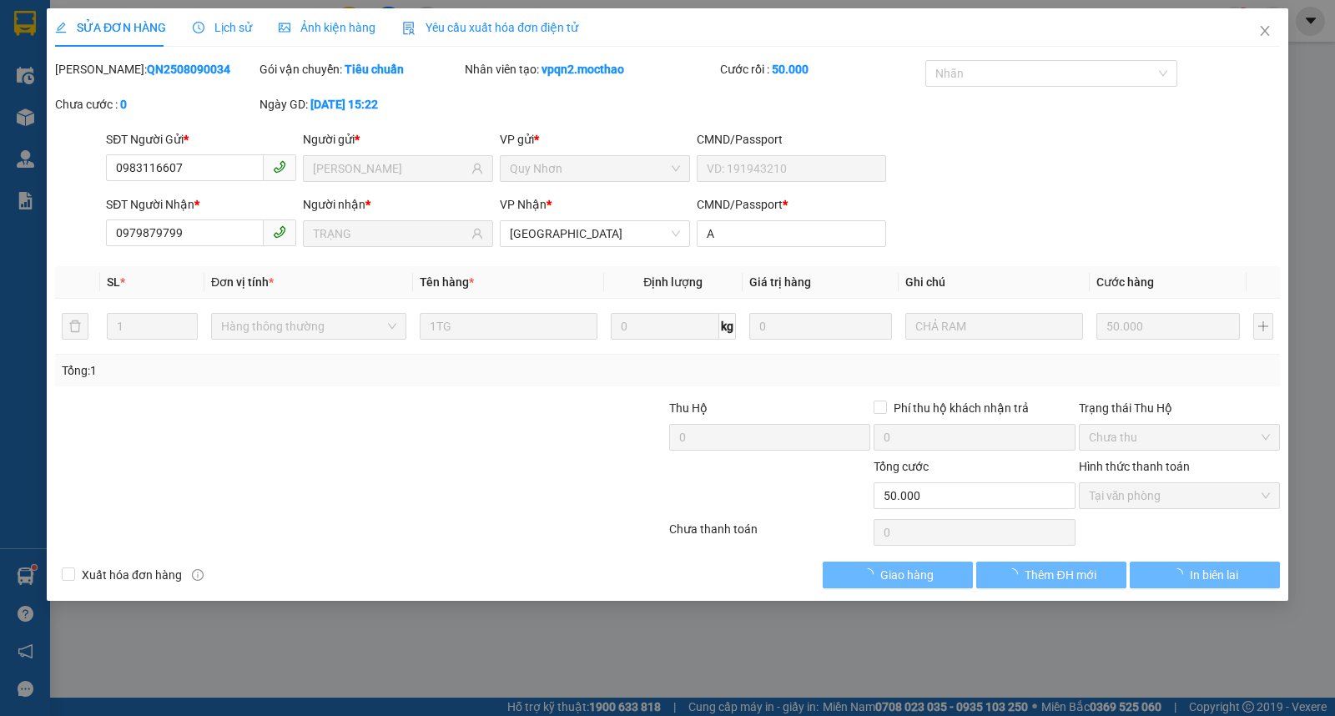
type input "0983116607"
type input "HỒNG HẠNH"
type input "0979879799"
type input "TRẠNG"
type input "A"
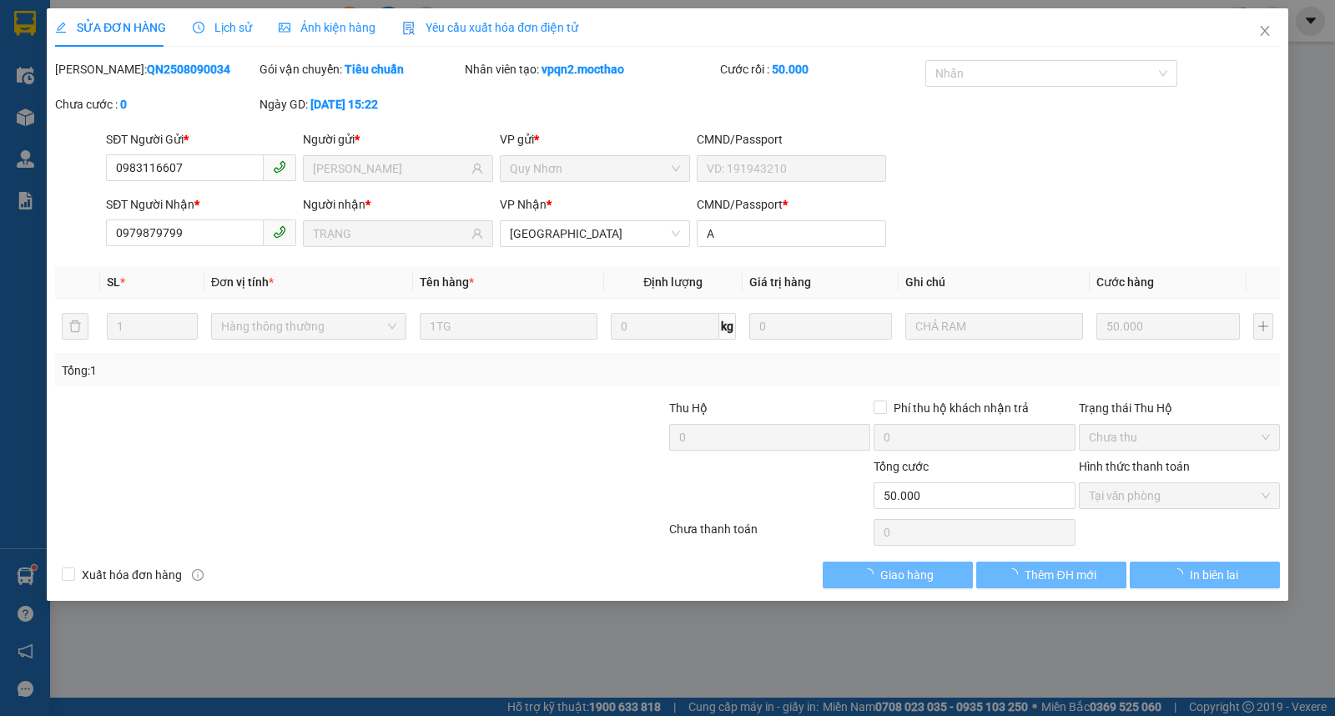
type input "50.000"
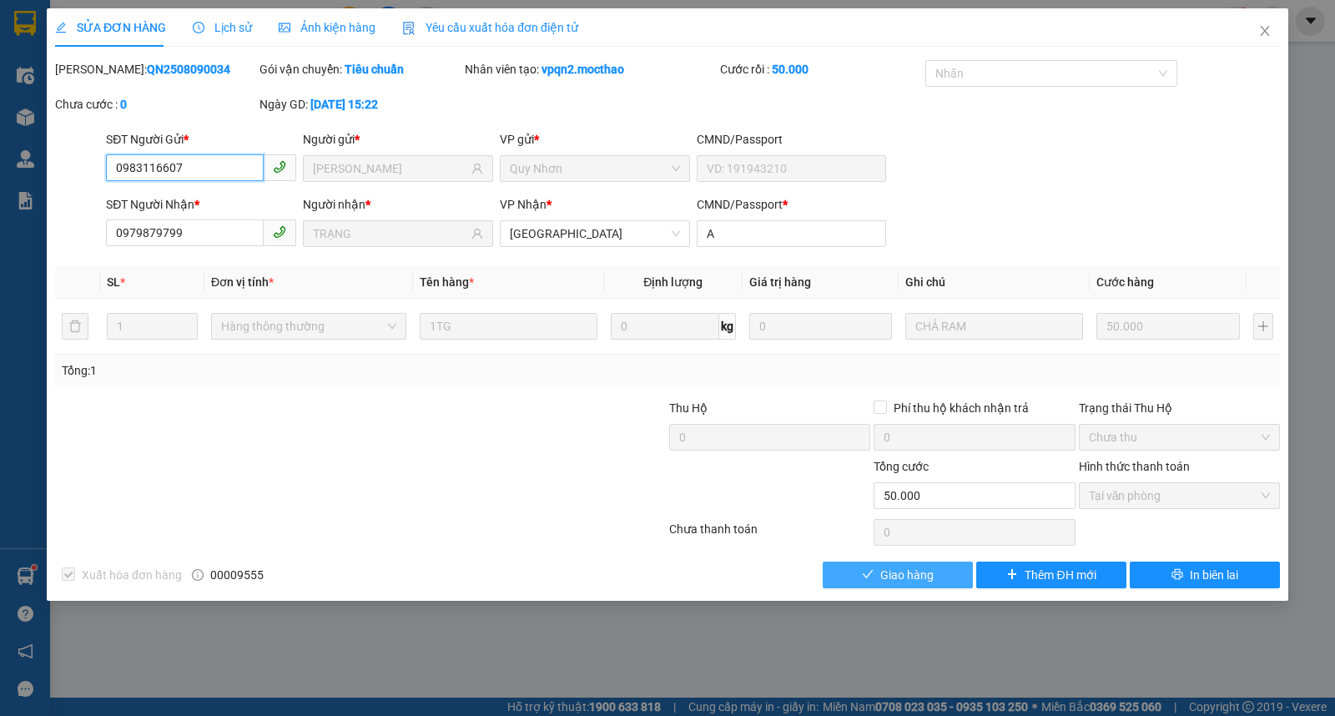
checkbox input "true"
click at [906, 579] on span "Giao hàng" at bounding box center [907, 575] width 53 height 18
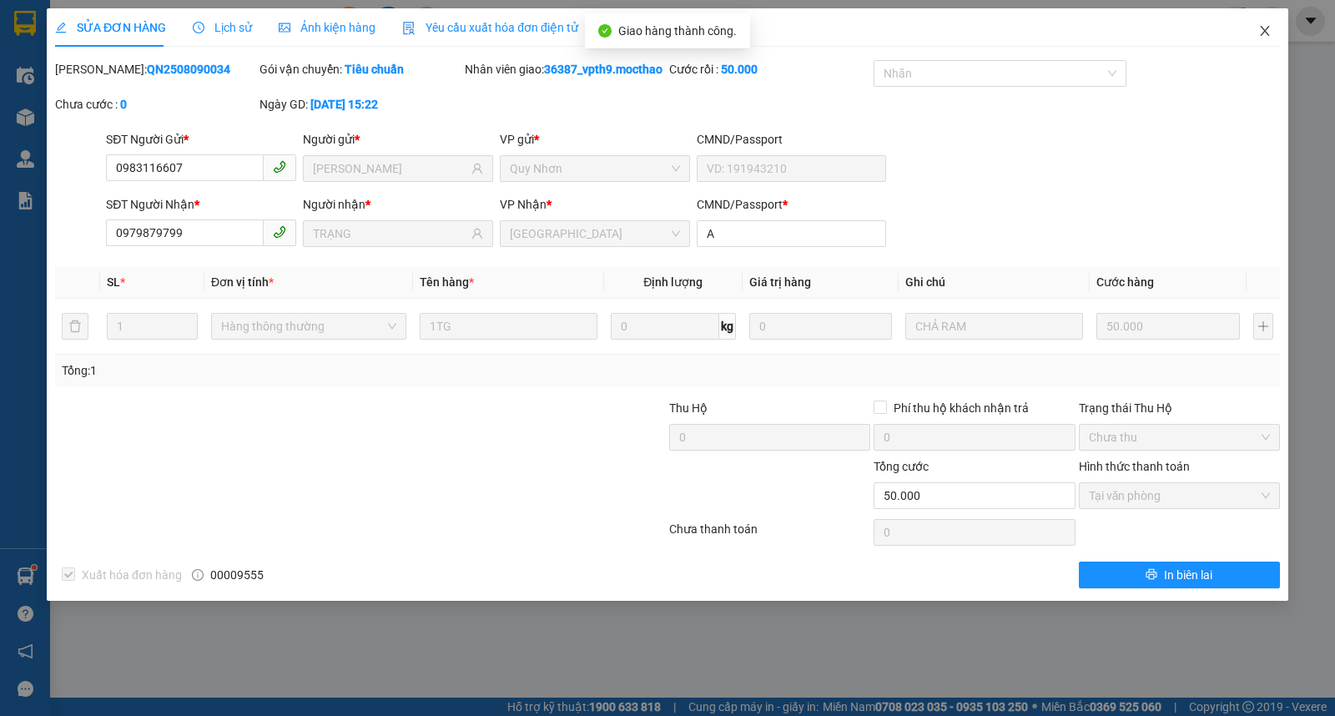
click at [1256, 36] on span "Close" at bounding box center [1265, 31] width 47 height 47
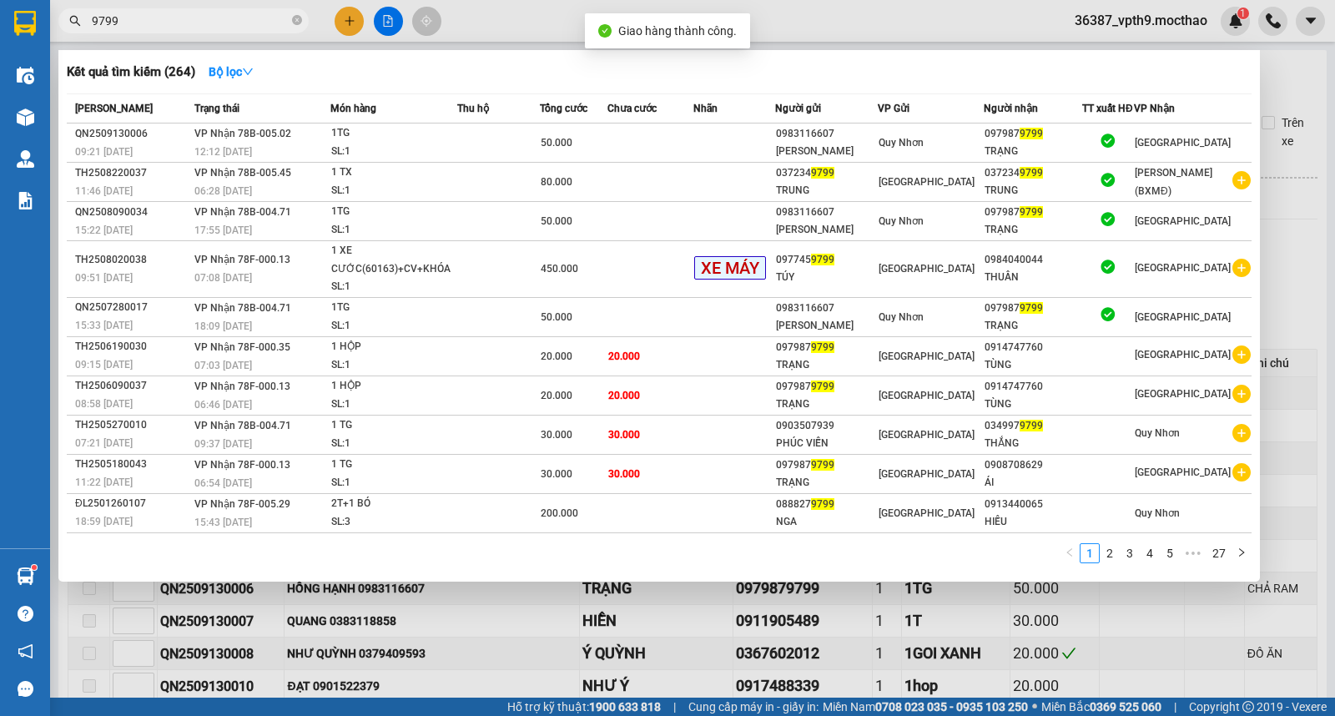
click at [204, 27] on input "9799" at bounding box center [190, 21] width 197 height 18
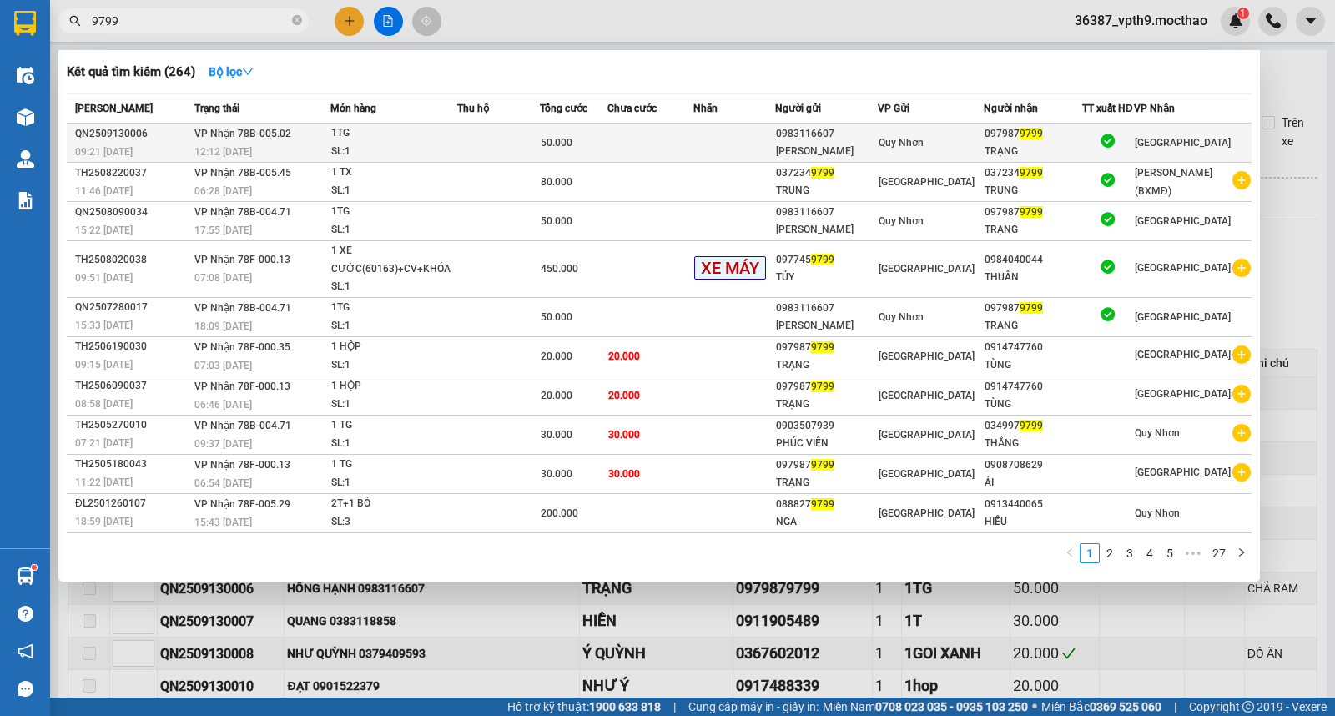
click at [1016, 143] on div "TRẠNG" at bounding box center [1033, 152] width 97 height 18
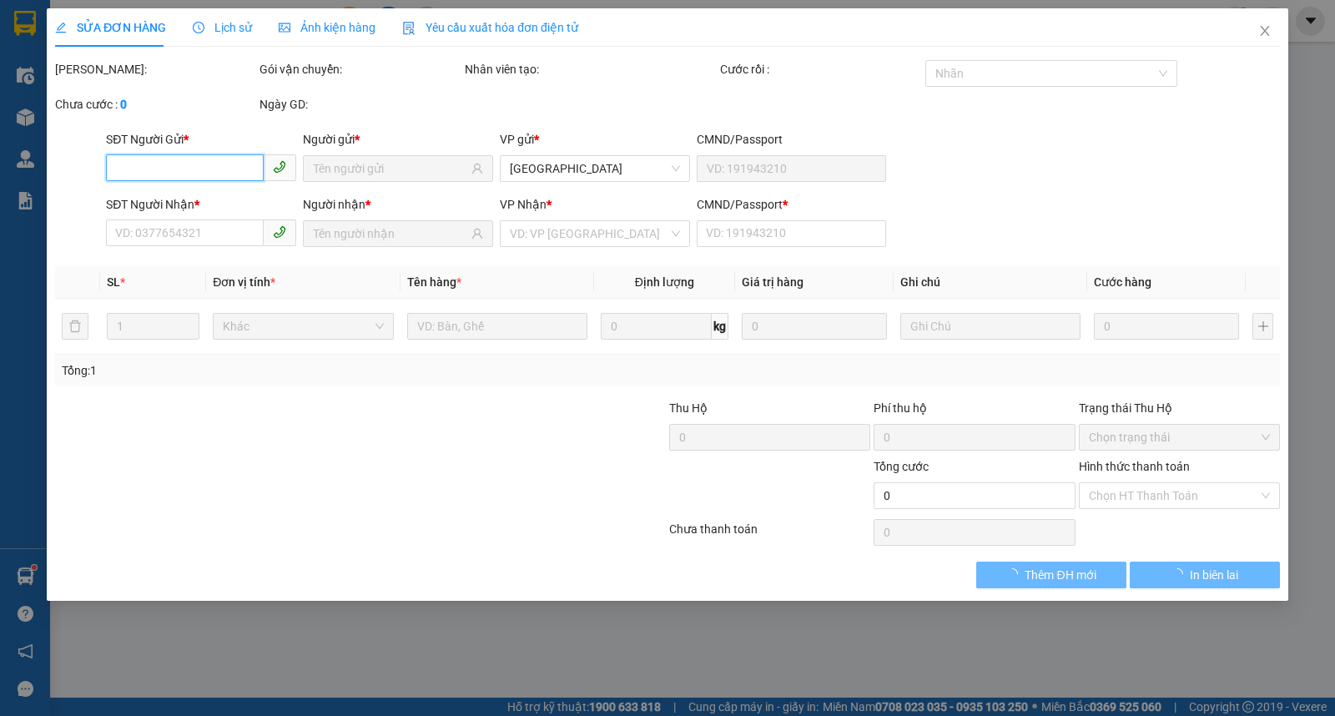
type input "0983116607"
type input "HỒNG HẠNH"
type input "0979879799"
type input "TRẠNG"
type input "A"
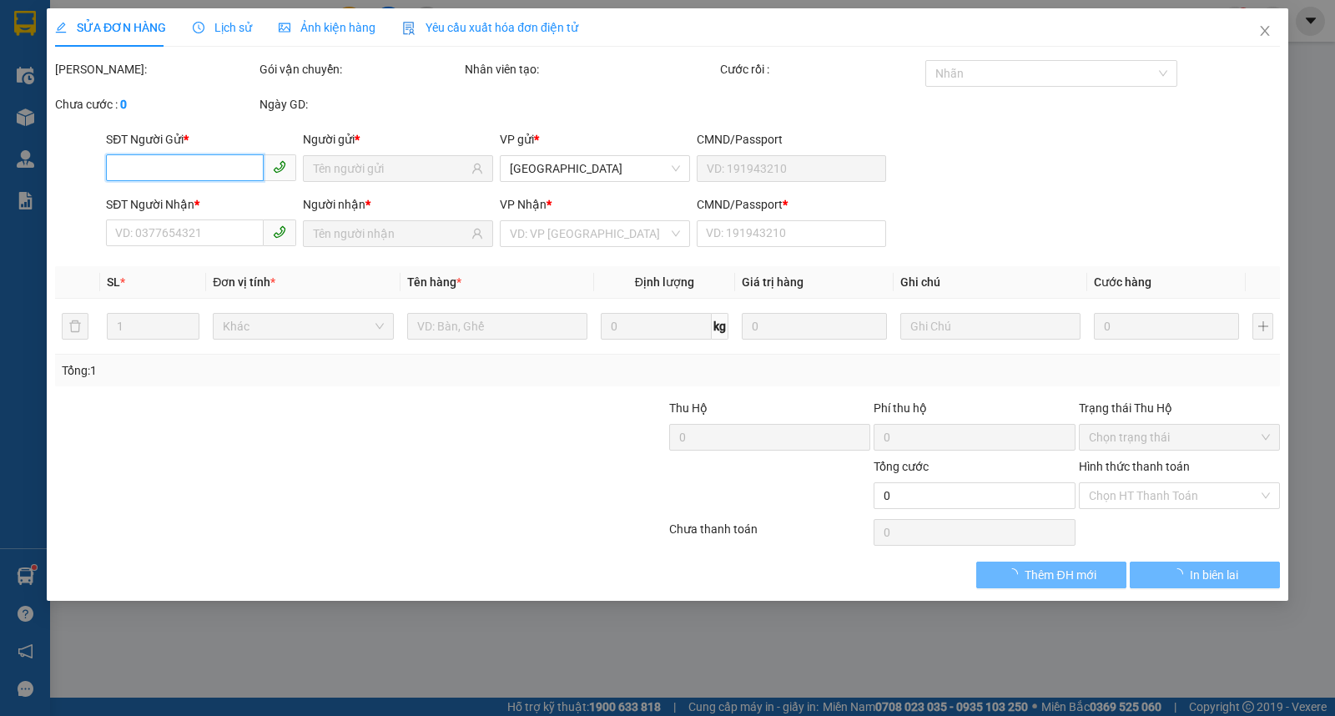
type input "50.000"
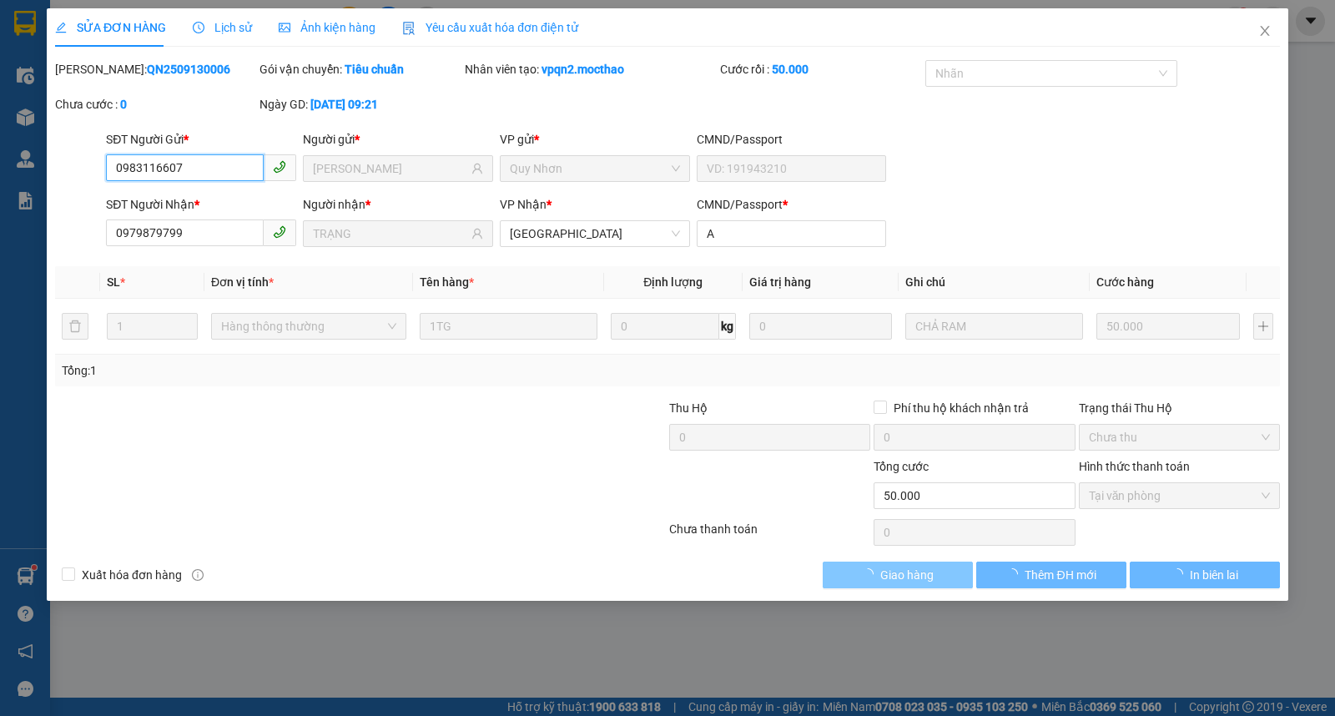
checkbox input "true"
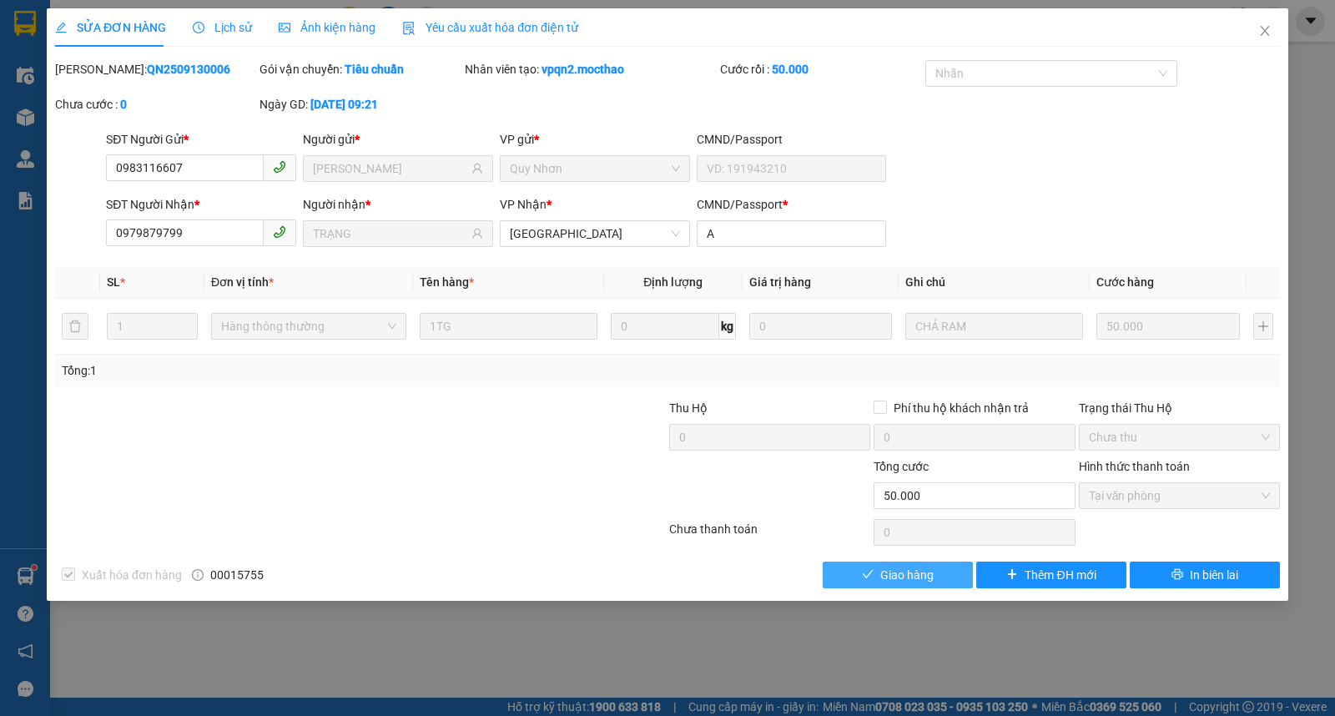
click at [838, 578] on button "Giao hàng" at bounding box center [898, 575] width 150 height 27
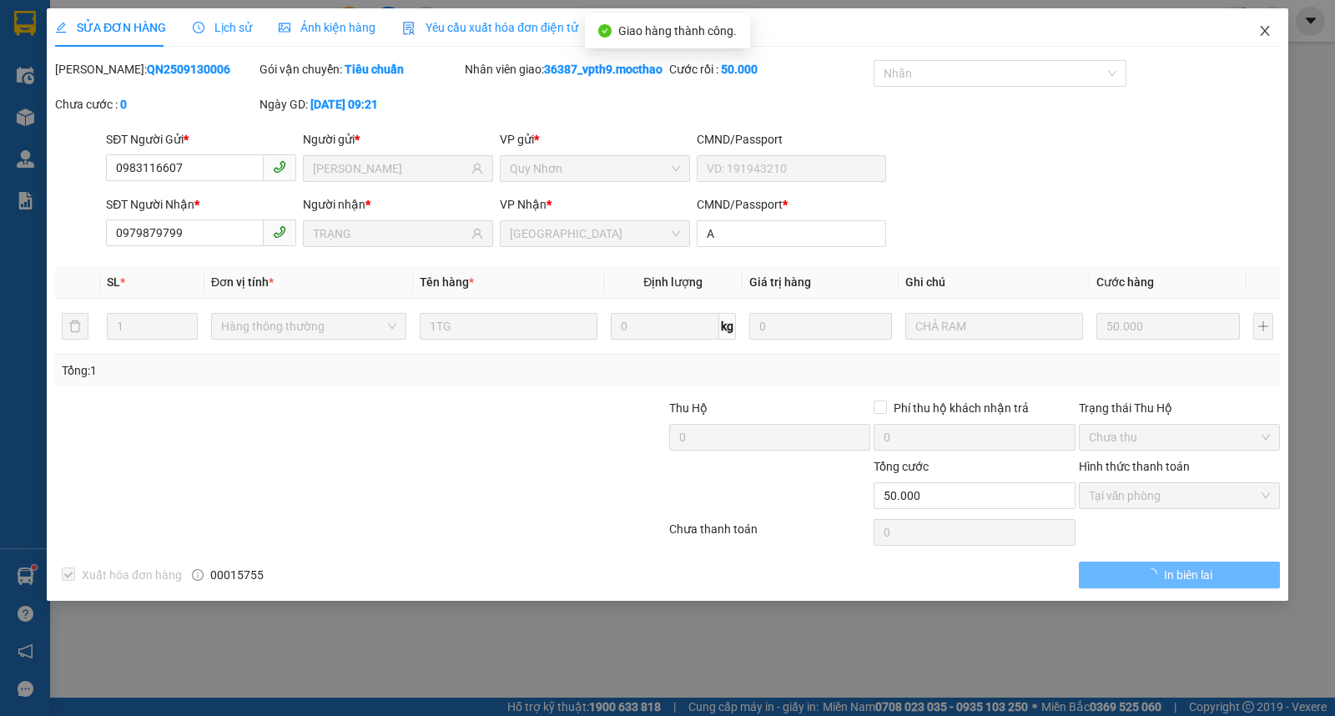
click at [1270, 44] on span "Close" at bounding box center [1265, 31] width 47 height 47
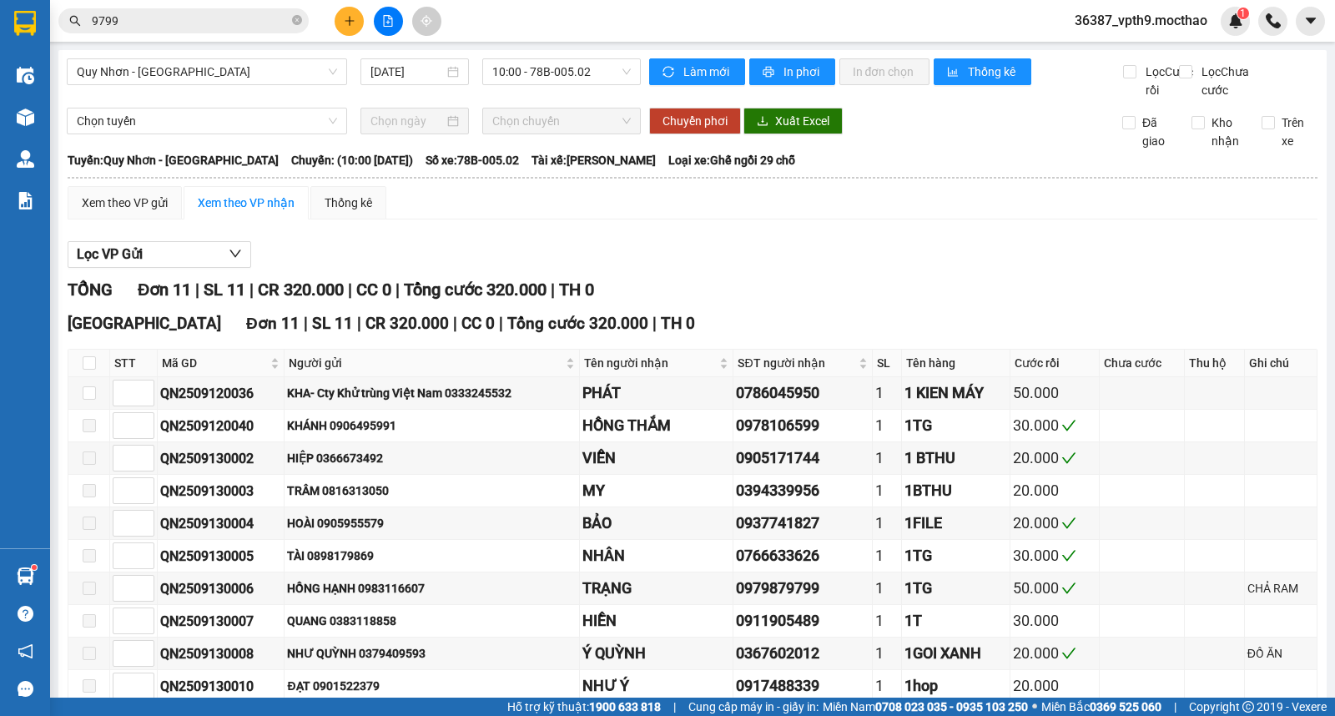
scroll to position [144, 0]
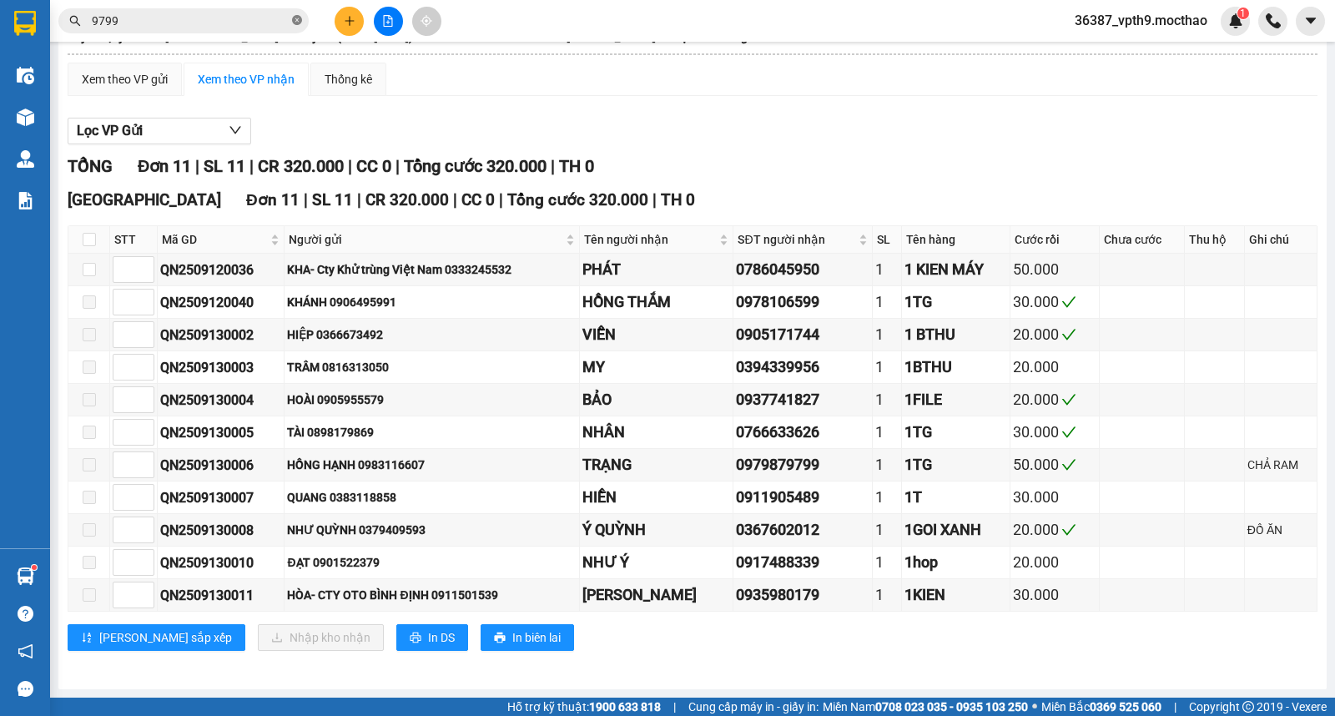
click at [294, 22] on icon "close-circle" at bounding box center [297, 20] width 10 height 10
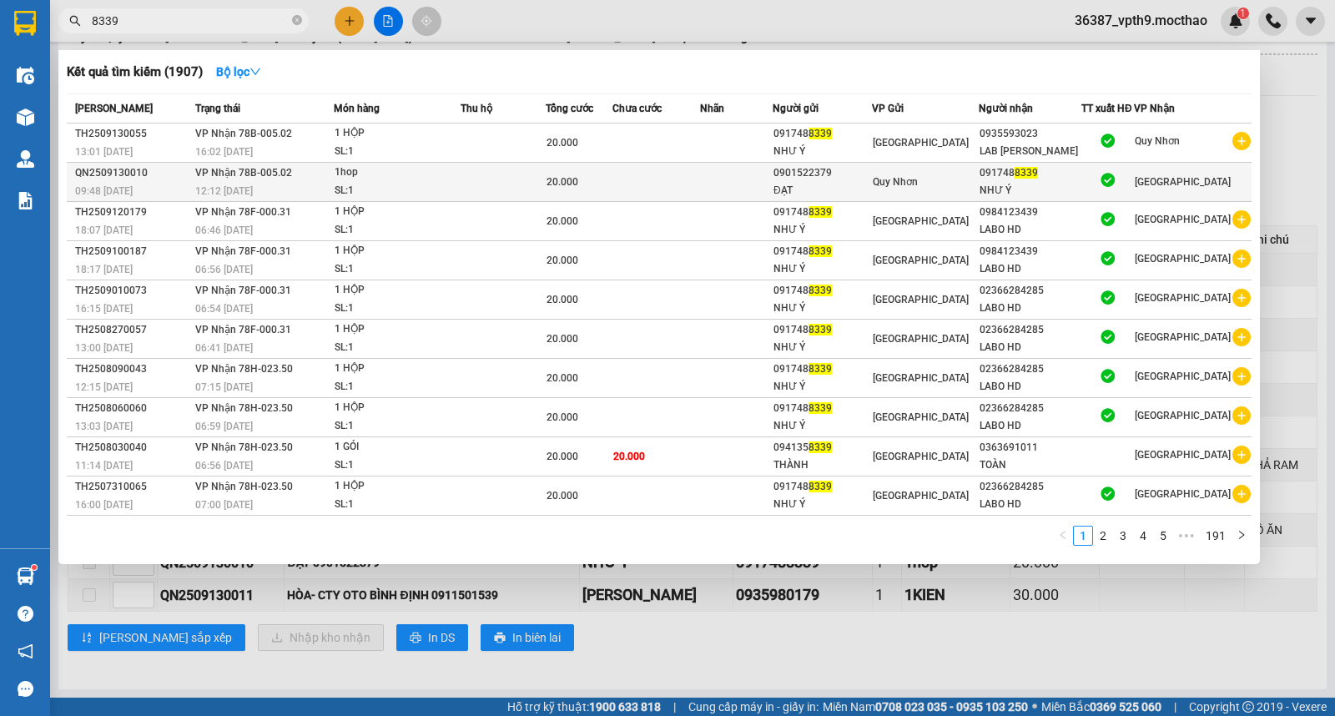
type input "8339"
click at [700, 186] on td at bounding box center [657, 182] width 88 height 39
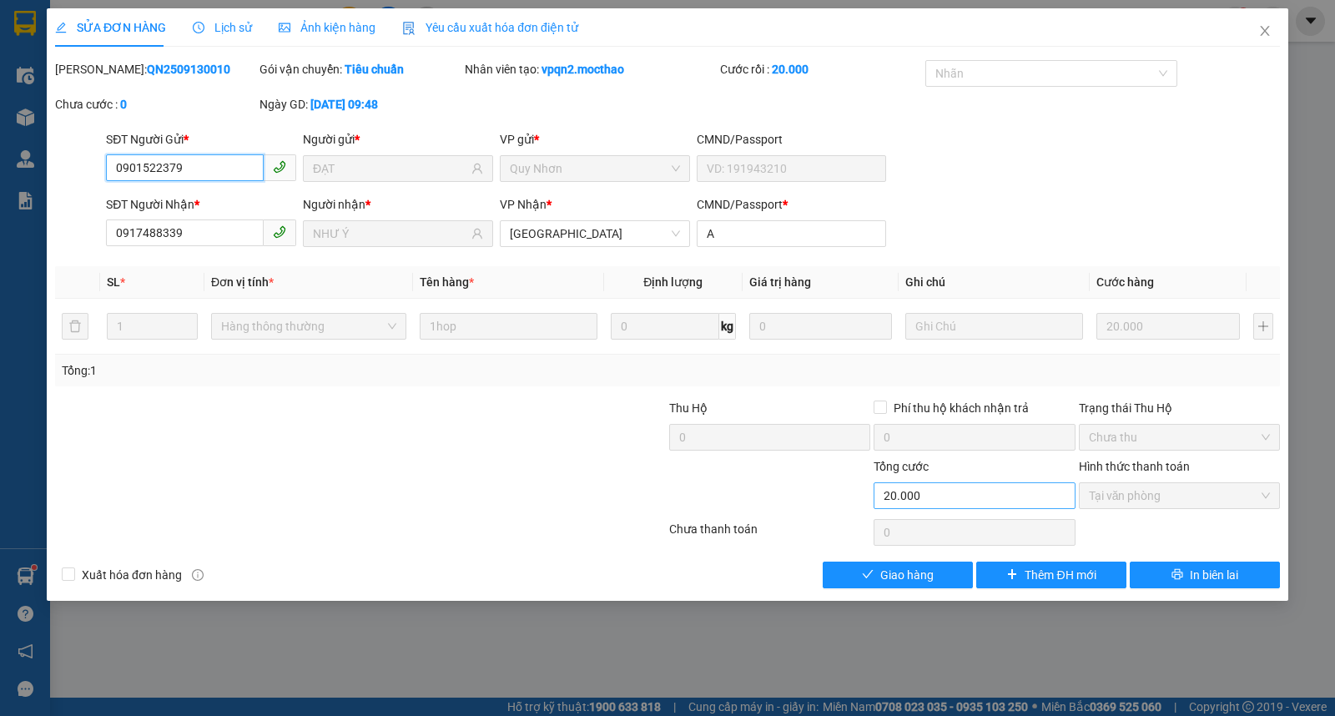
type input "0901522379"
type input "ĐẠT"
type input "0917488339"
type input "NHƯ Ý"
type input "A"
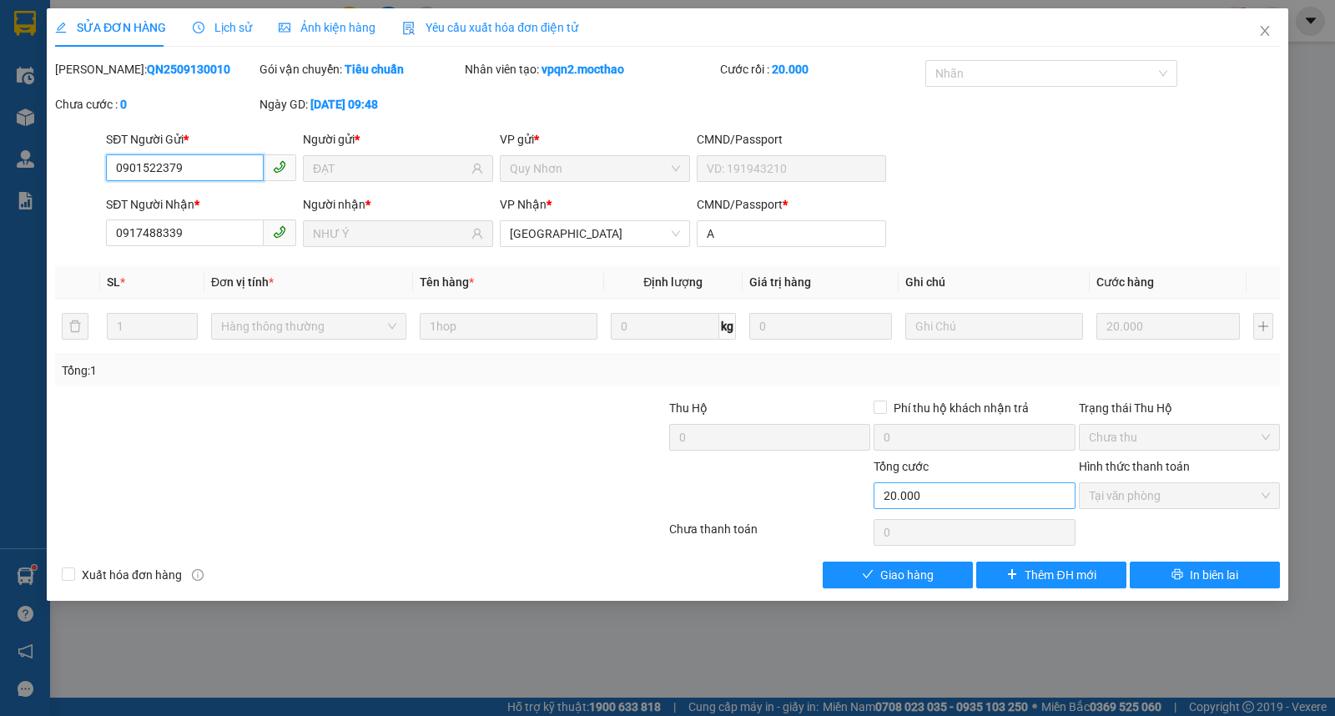
type input "20.000"
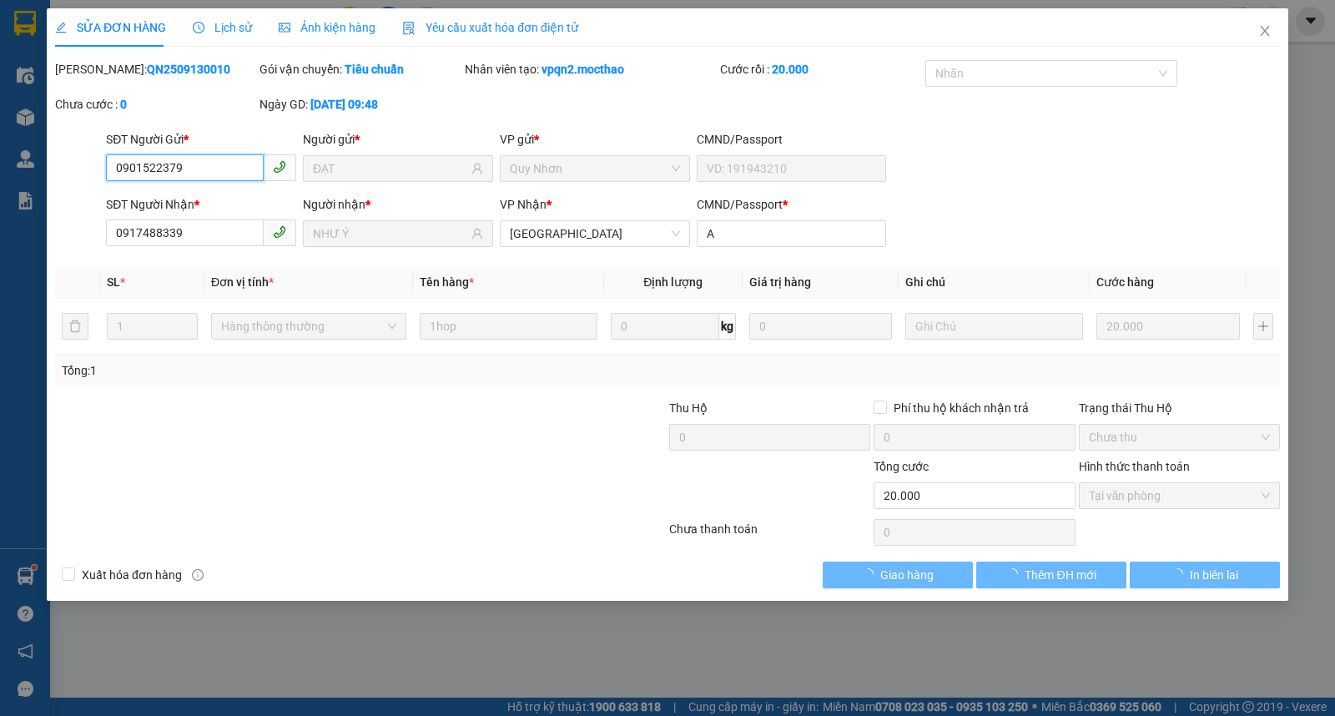
checkbox input "true"
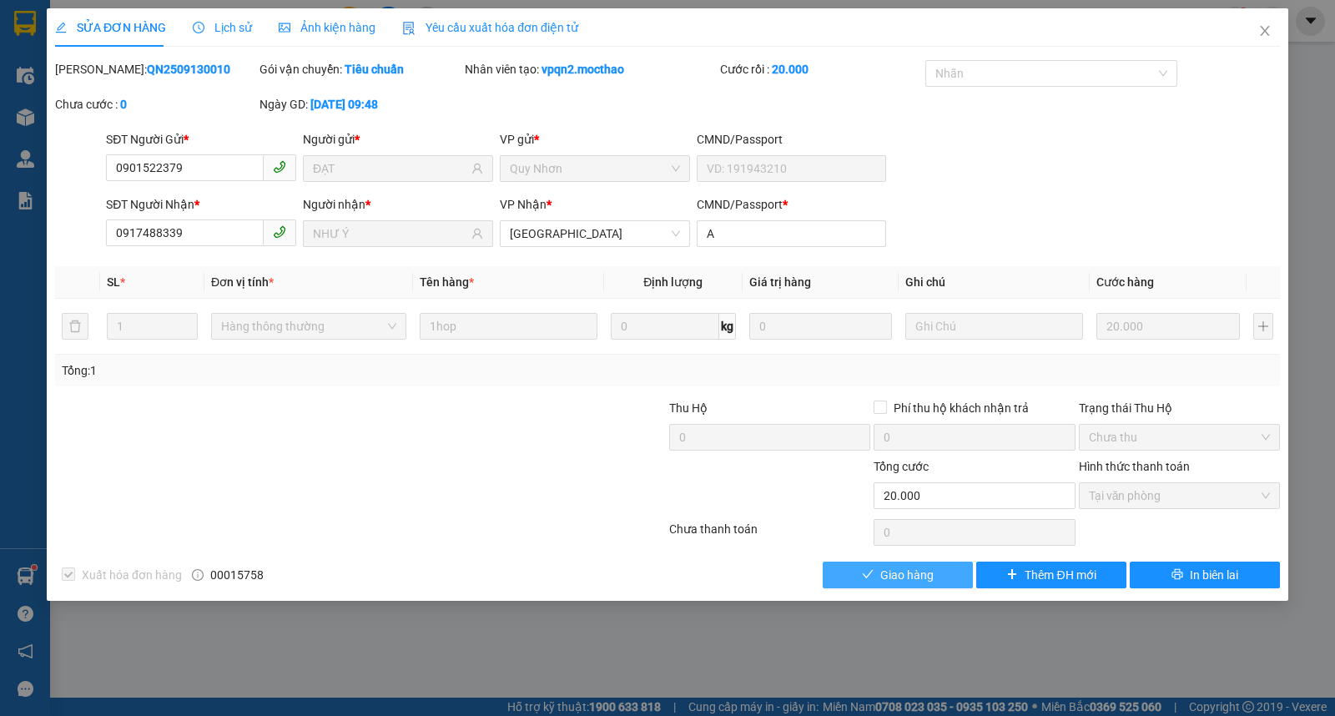
click at [947, 583] on button "Giao hàng" at bounding box center [898, 575] width 150 height 27
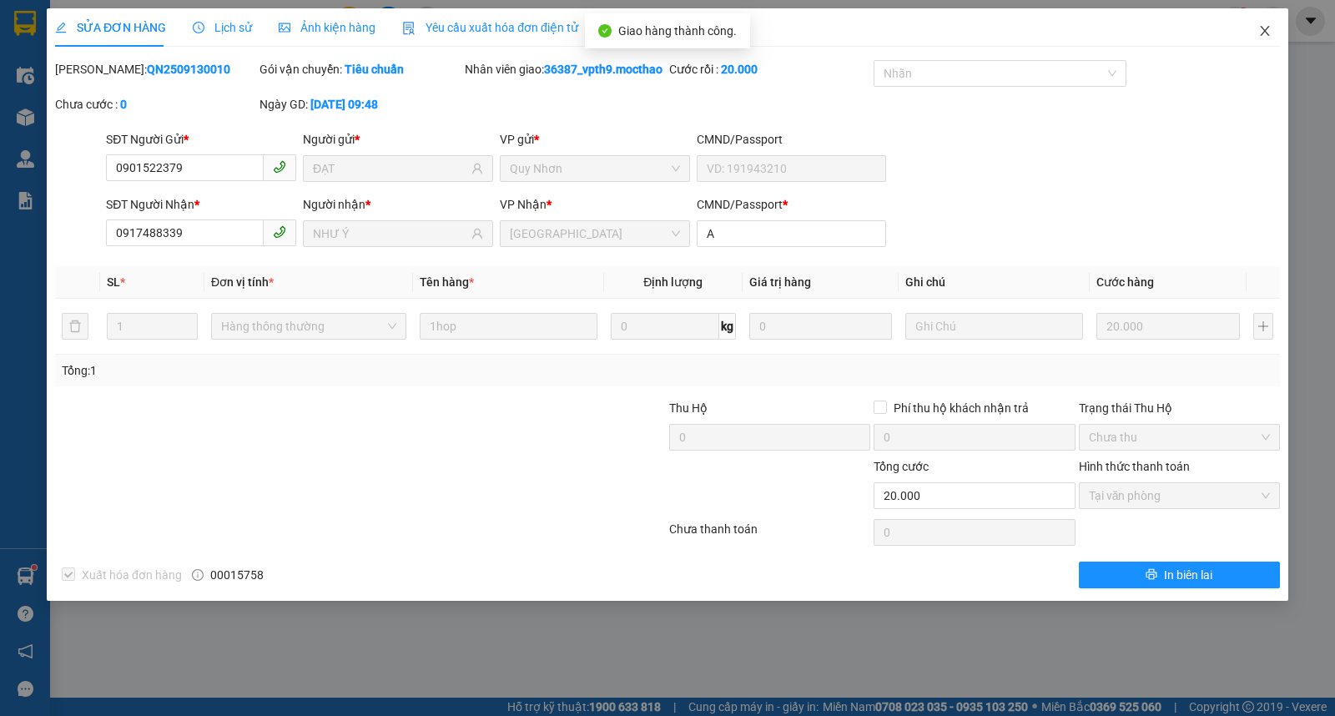
click at [1269, 23] on span "Close" at bounding box center [1265, 31] width 47 height 47
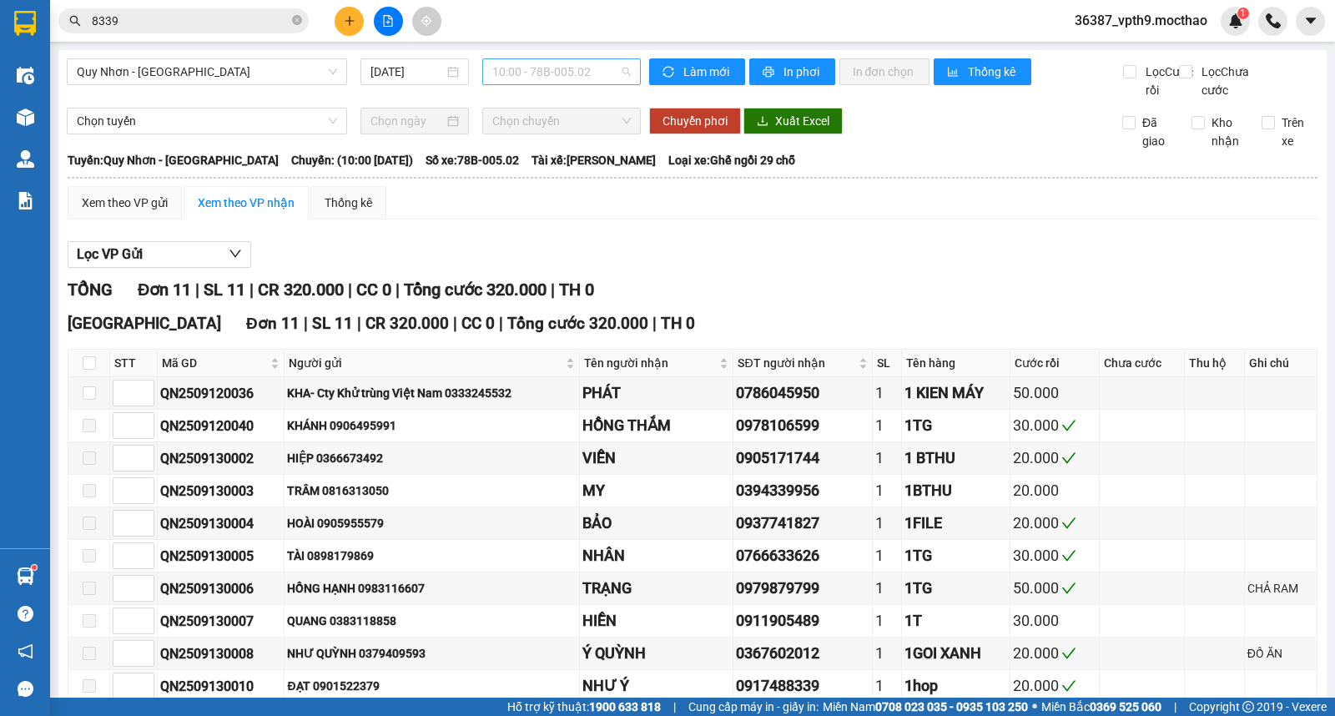
click at [538, 78] on span "10:00 - 78B-005.02" at bounding box center [561, 71] width 138 height 25
click at [566, 168] on div "16:00 - 78B-005.02" at bounding box center [553, 158] width 150 height 27
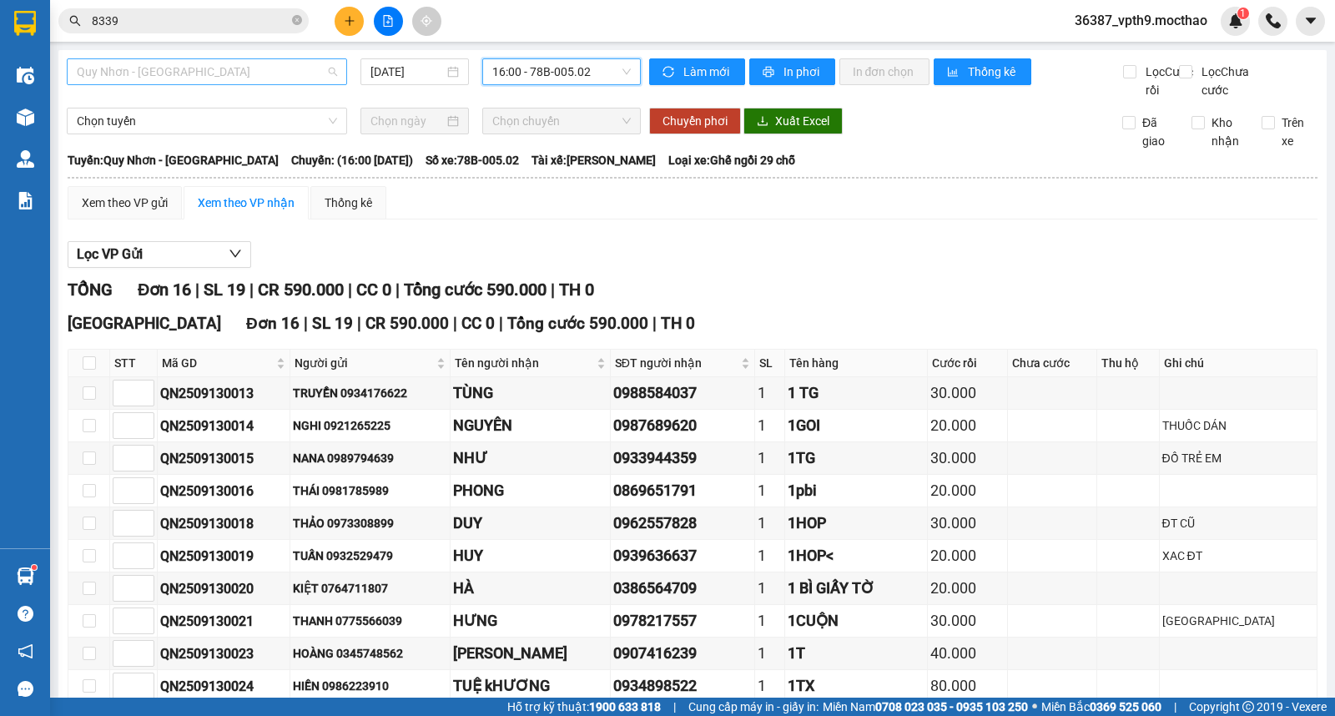
click at [193, 76] on span "Quy Nhơn - [GEOGRAPHIC_DATA]" at bounding box center [207, 71] width 260 height 25
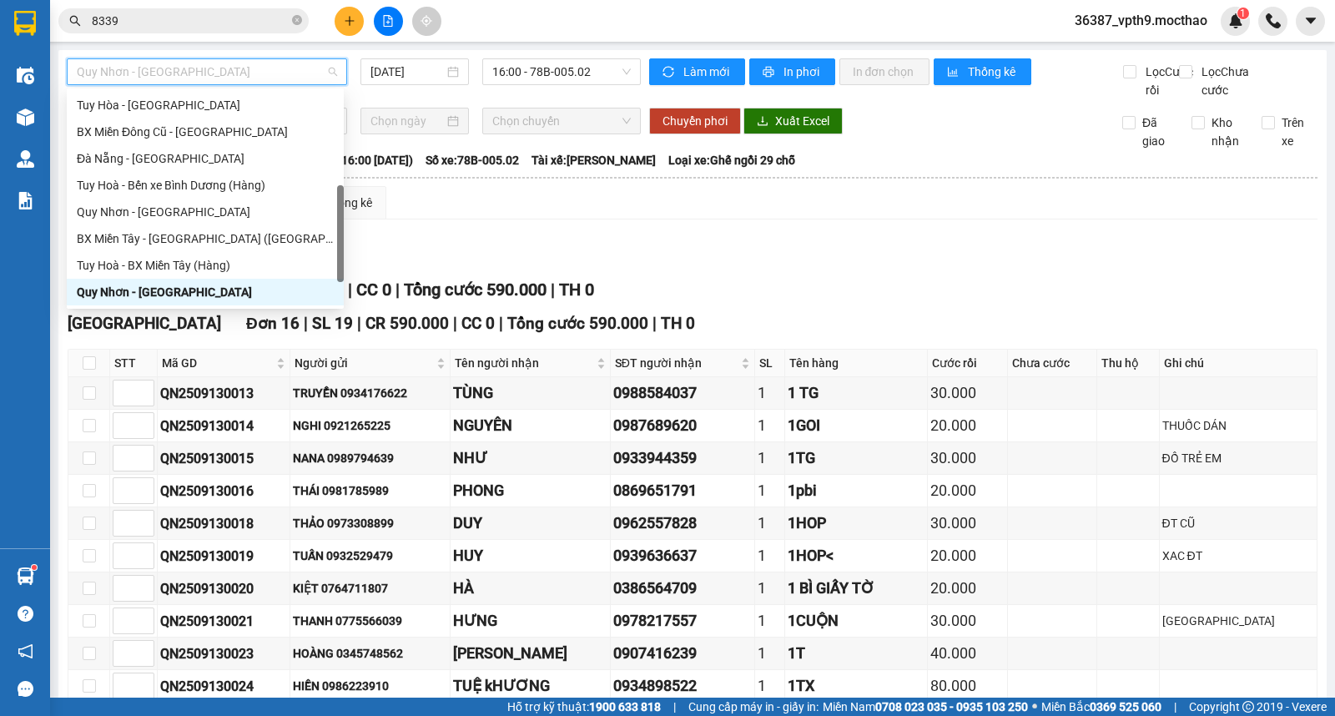
type input "M"
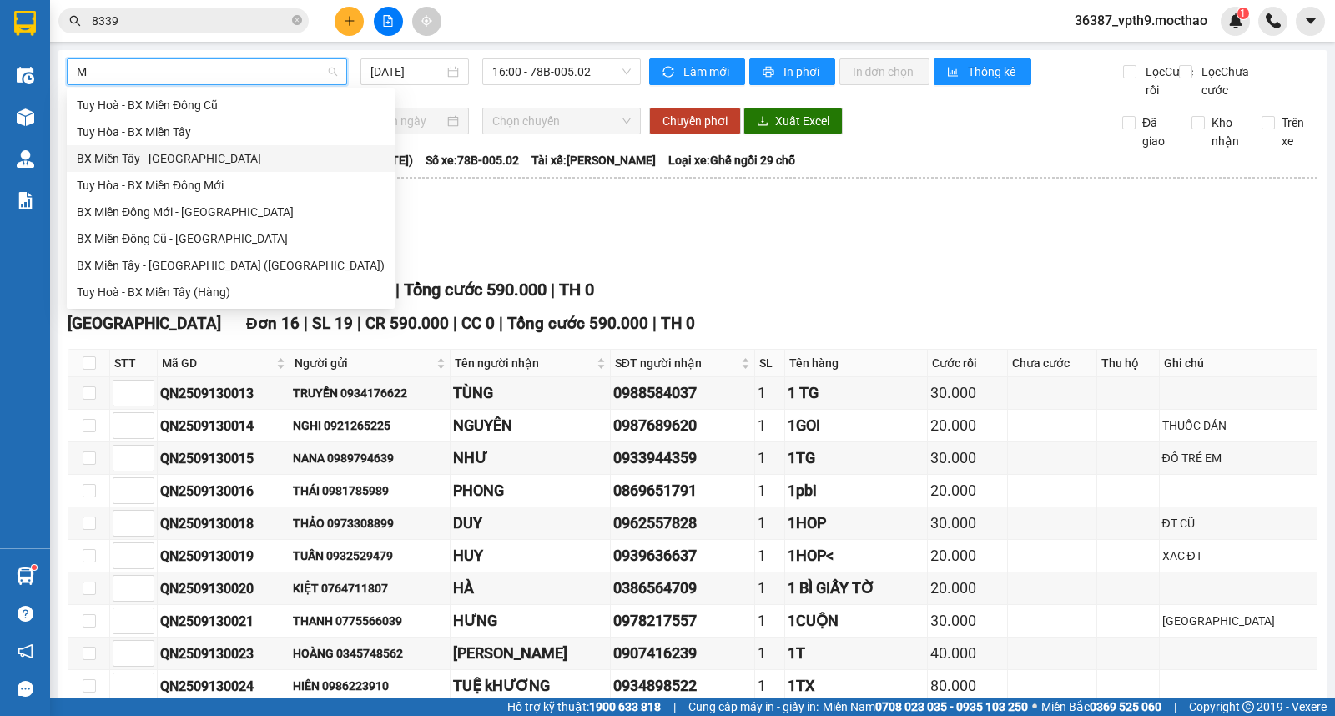
click at [182, 163] on div "BX Miền Tây - [GEOGRAPHIC_DATA]" at bounding box center [231, 158] width 308 height 18
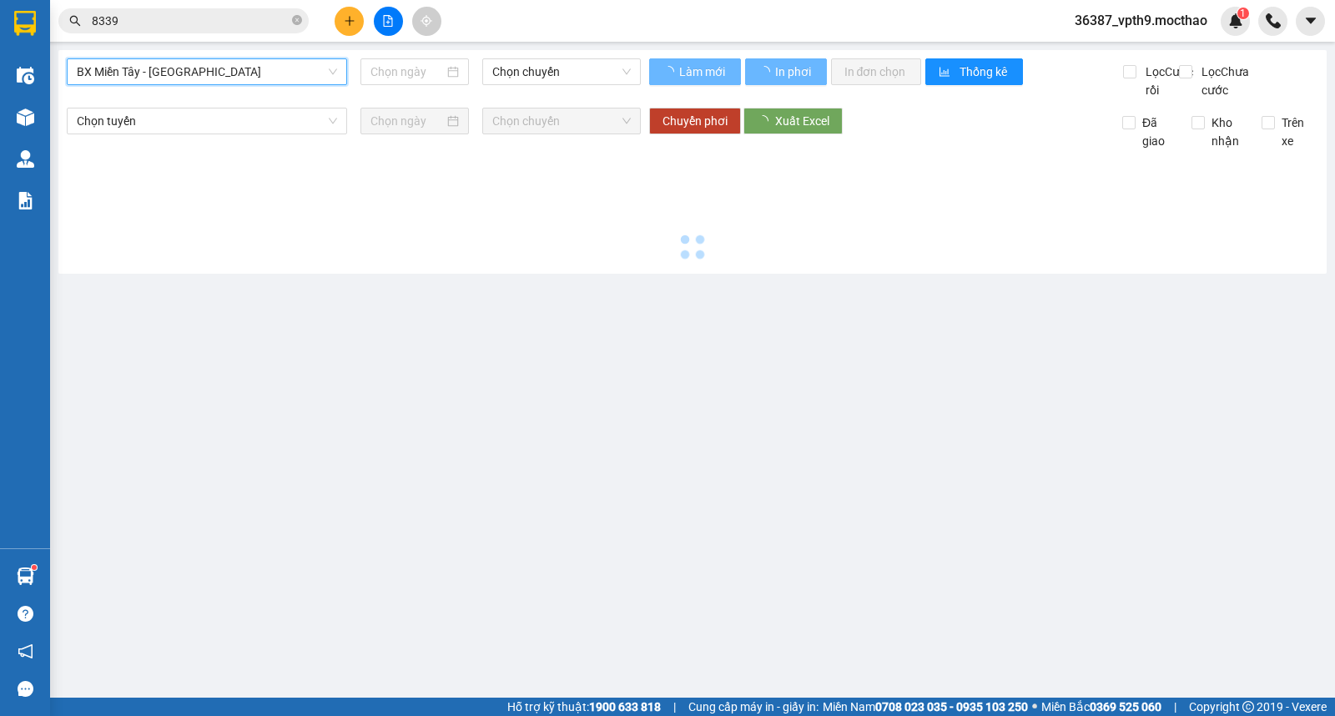
type input "[DATE]"
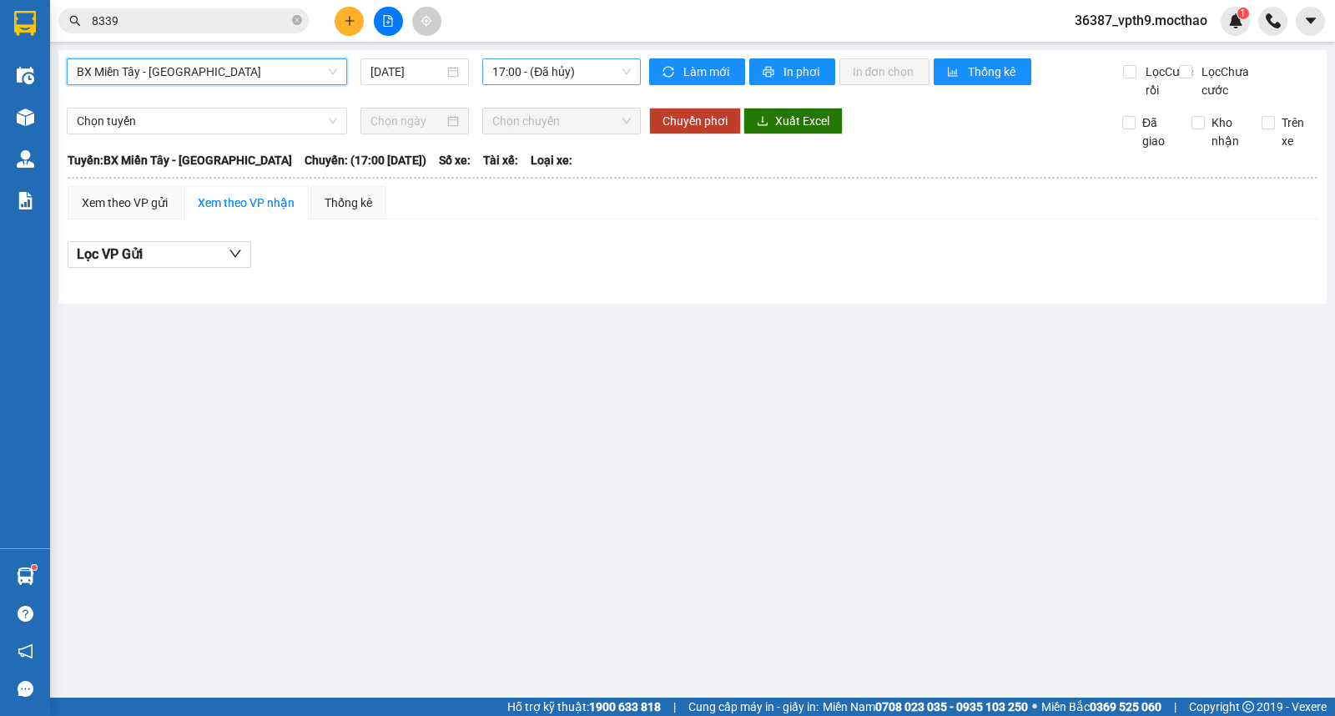
click at [627, 83] on span "17:00 - (Đã hủy)" at bounding box center [561, 71] width 138 height 25
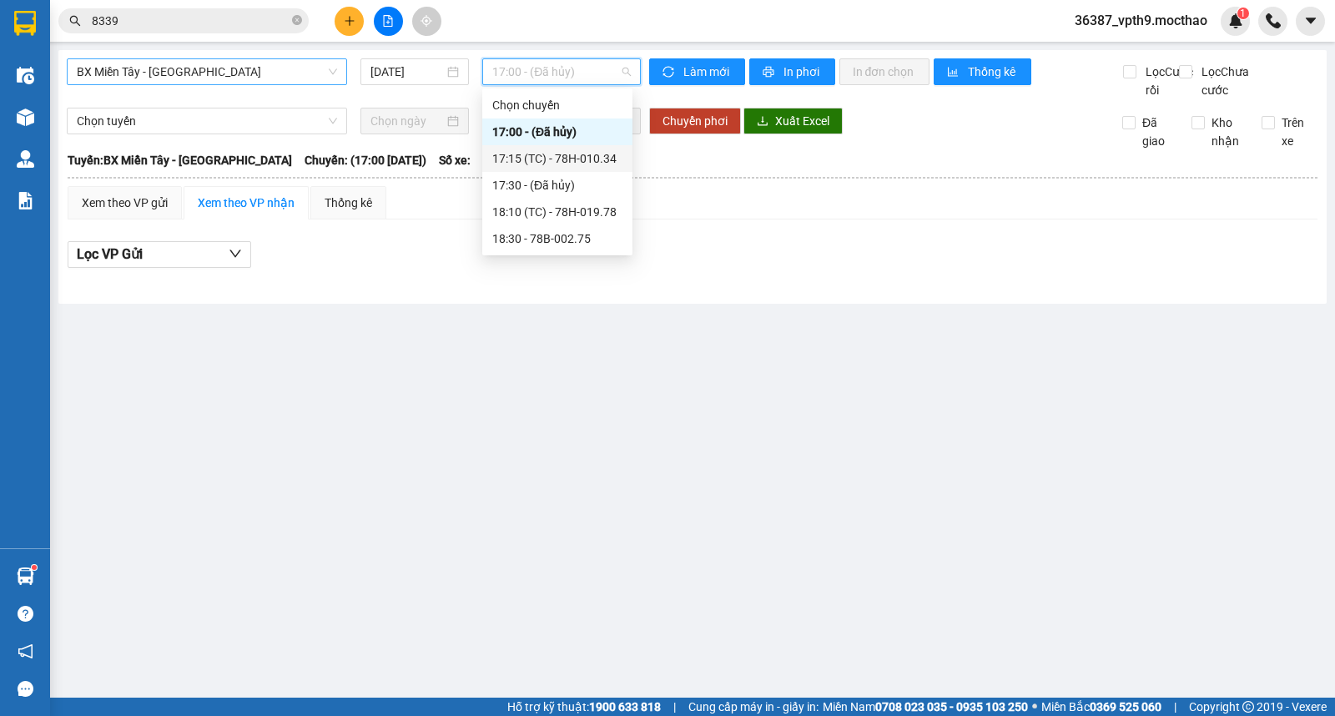
click at [606, 159] on div "17:15 (TC) - 78H-010.34" at bounding box center [557, 158] width 130 height 18
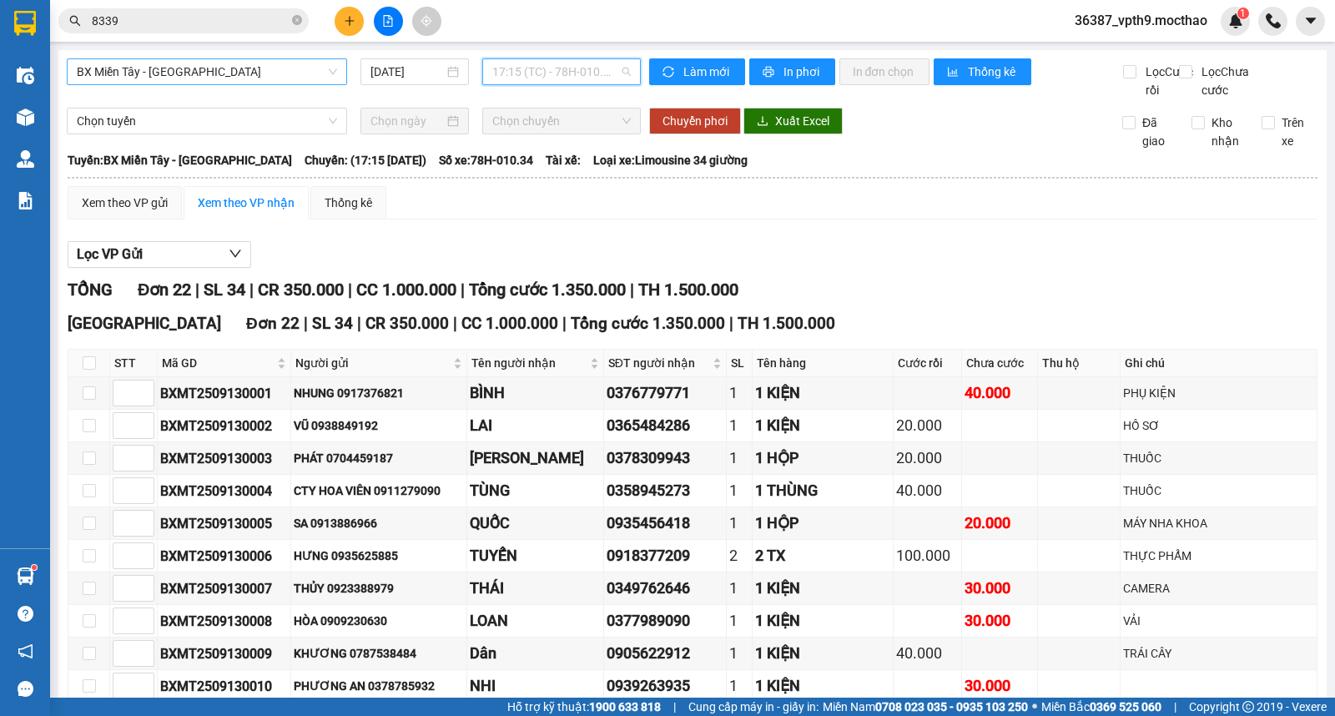
click at [601, 63] on span "17:15 (TC) - 78H-010.34" at bounding box center [561, 71] width 138 height 25
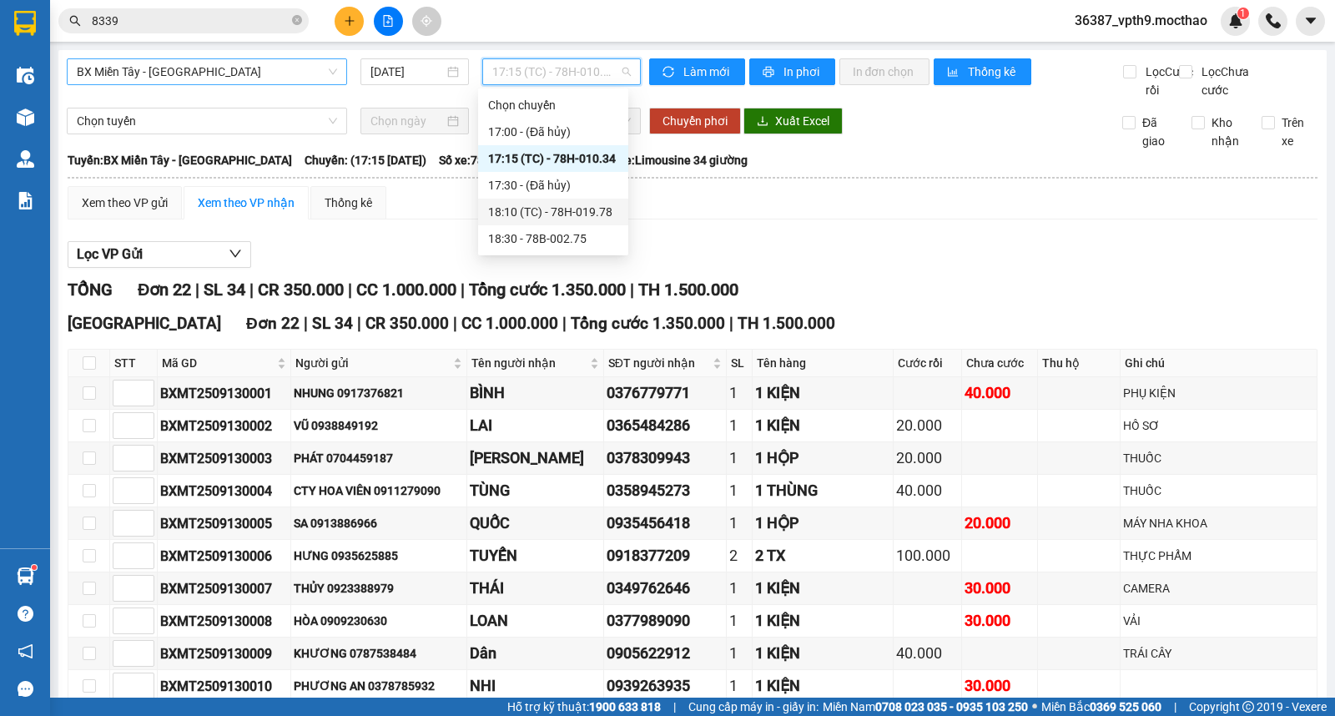
click at [582, 213] on div "18:10 (TC) - 78H-019.78" at bounding box center [553, 212] width 130 height 18
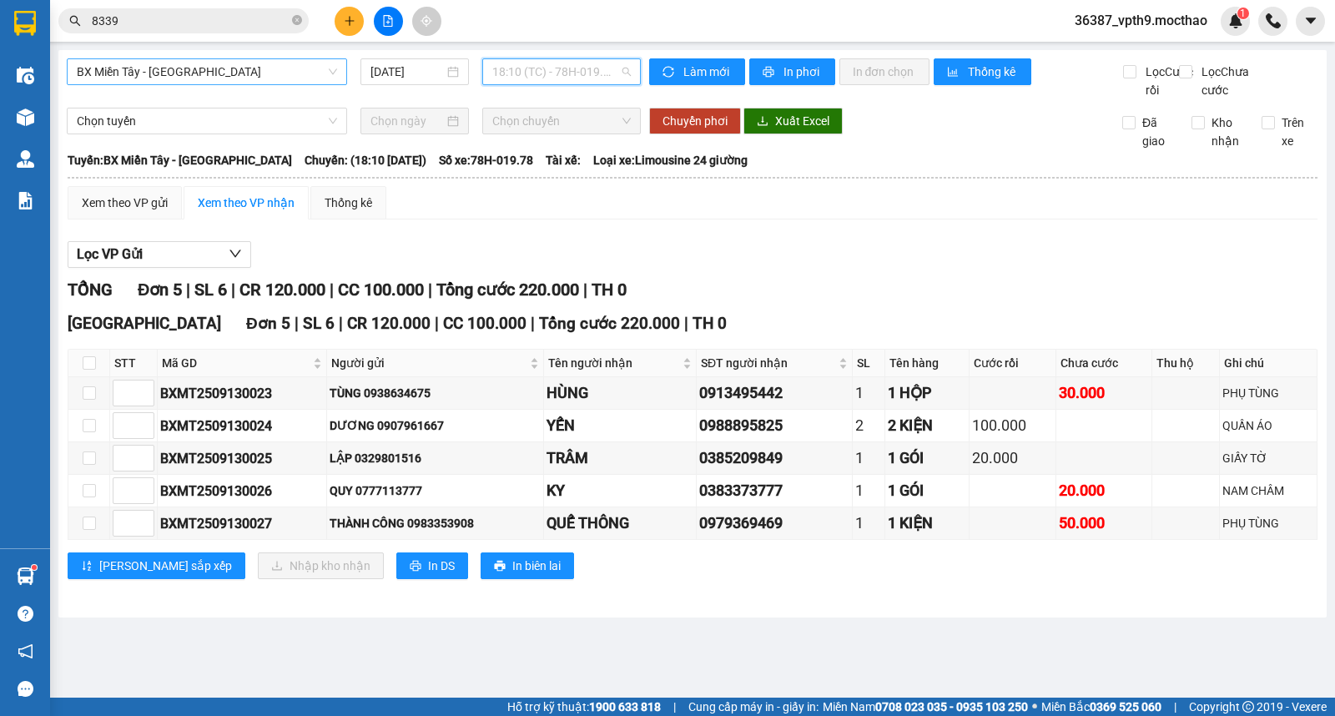
click at [593, 81] on span "18:10 (TC) - 78H-019.78" at bounding box center [561, 71] width 138 height 25
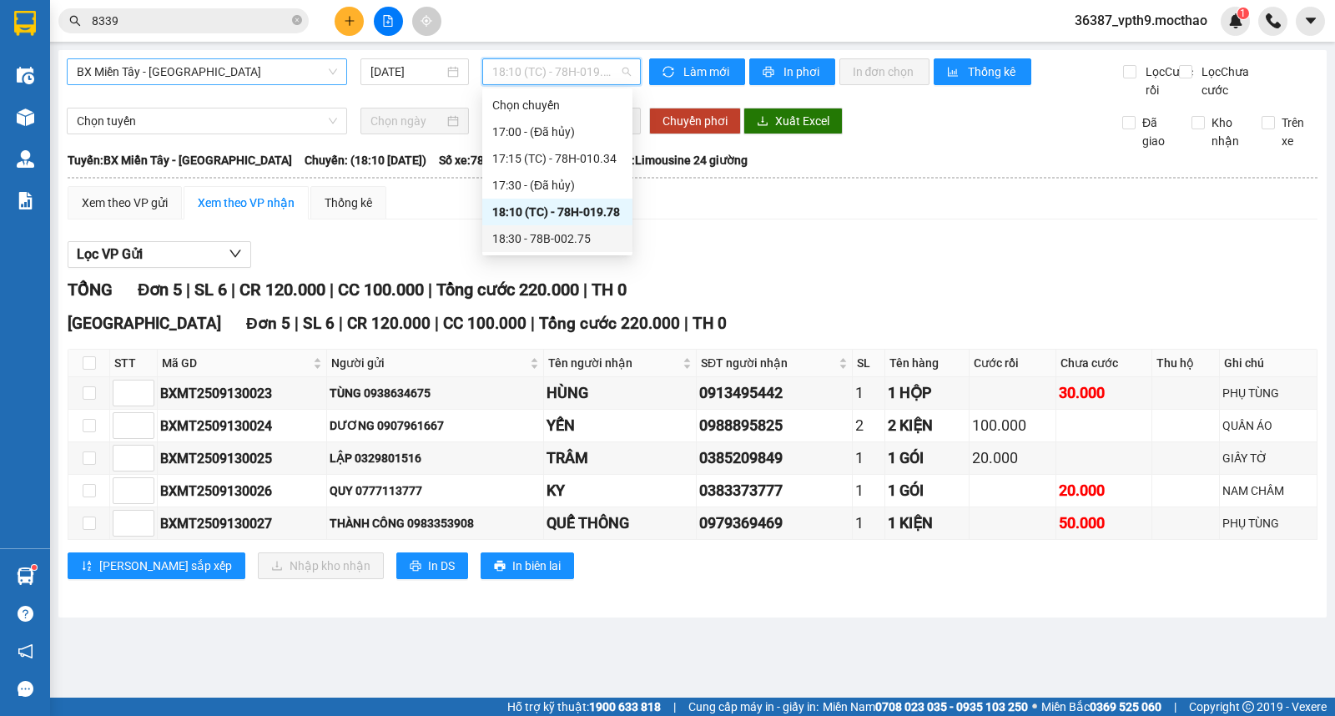
click at [563, 240] on div "18:30 - 78B-002.75" at bounding box center [557, 239] width 130 height 18
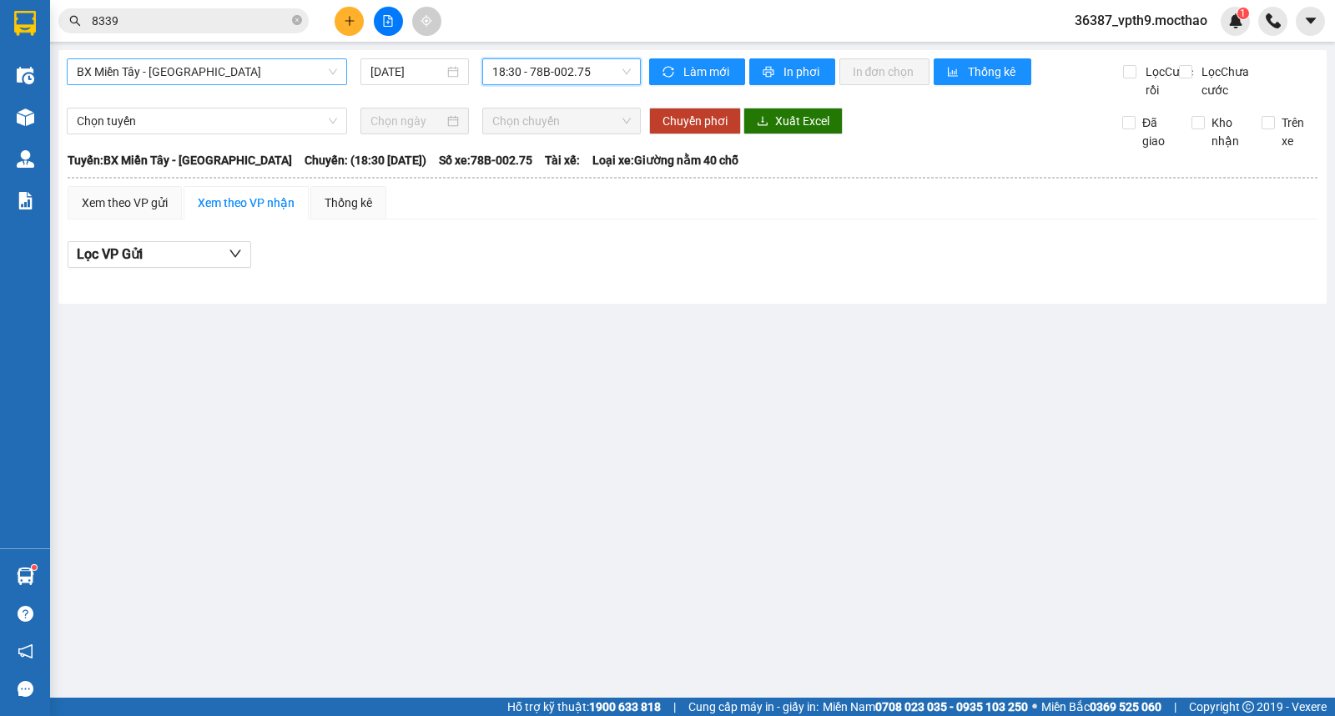
click at [288, 68] on span "BX Miền Tây - [GEOGRAPHIC_DATA]" at bounding box center [207, 71] width 260 height 25
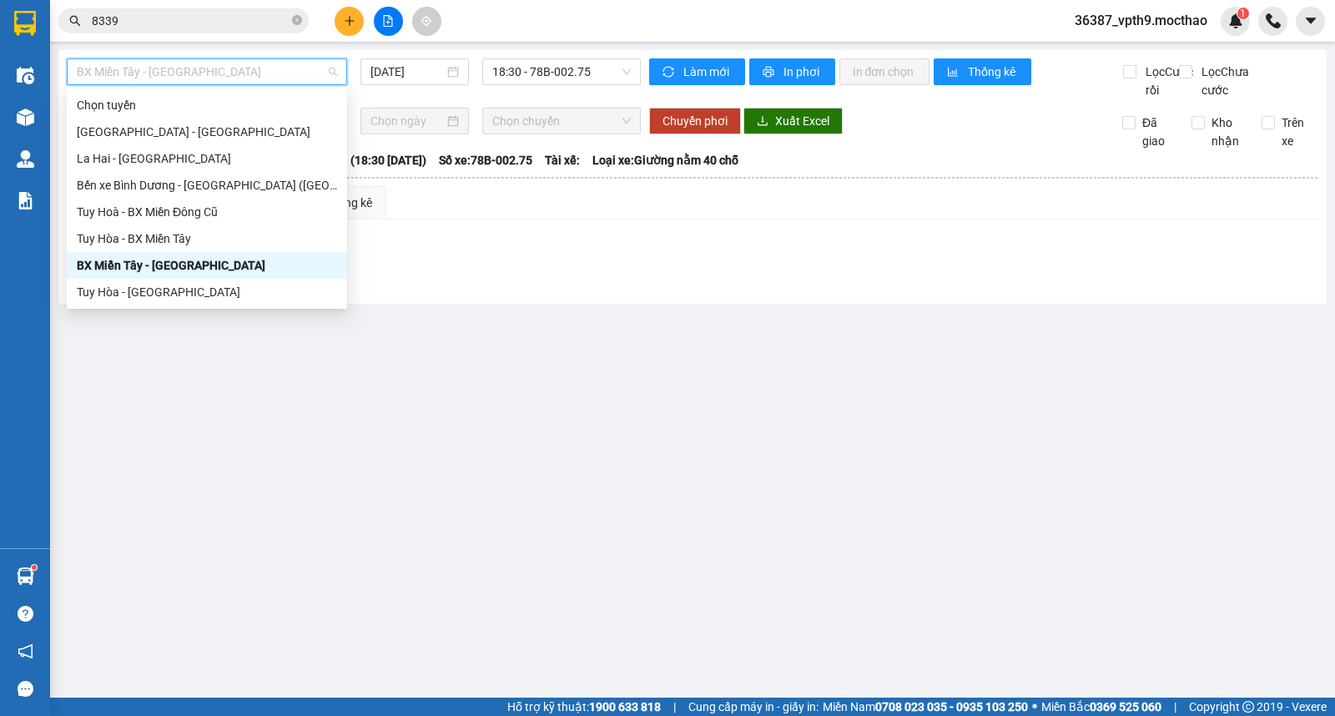
type input "M"
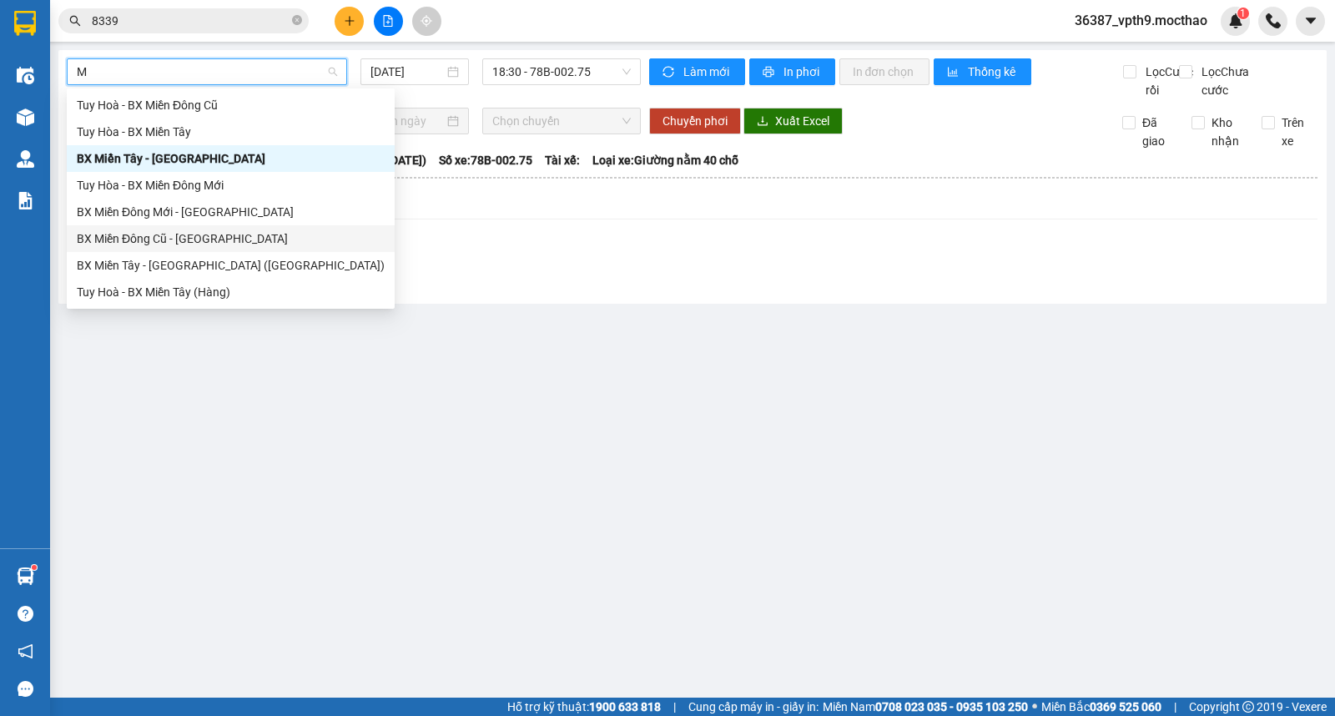
click at [207, 240] on div "BX Miền Đông Cũ - [GEOGRAPHIC_DATA]" at bounding box center [231, 239] width 308 height 18
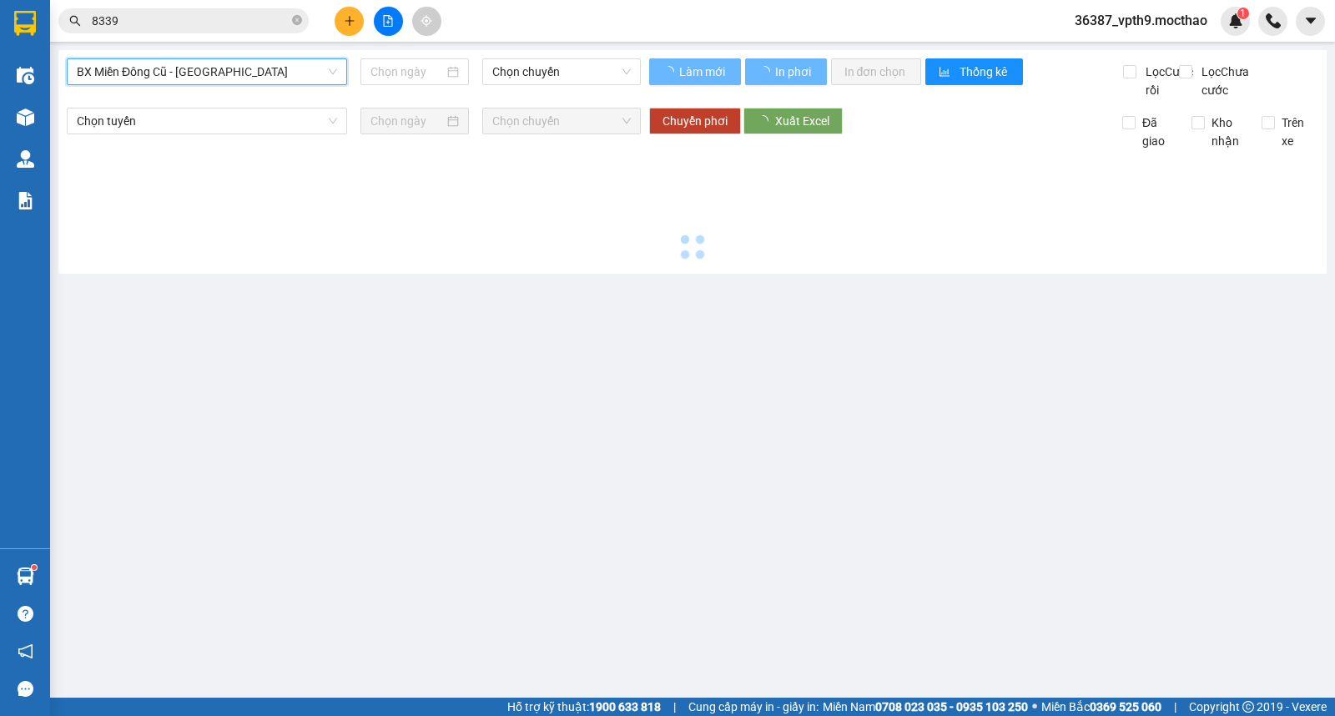
type input "[DATE]"
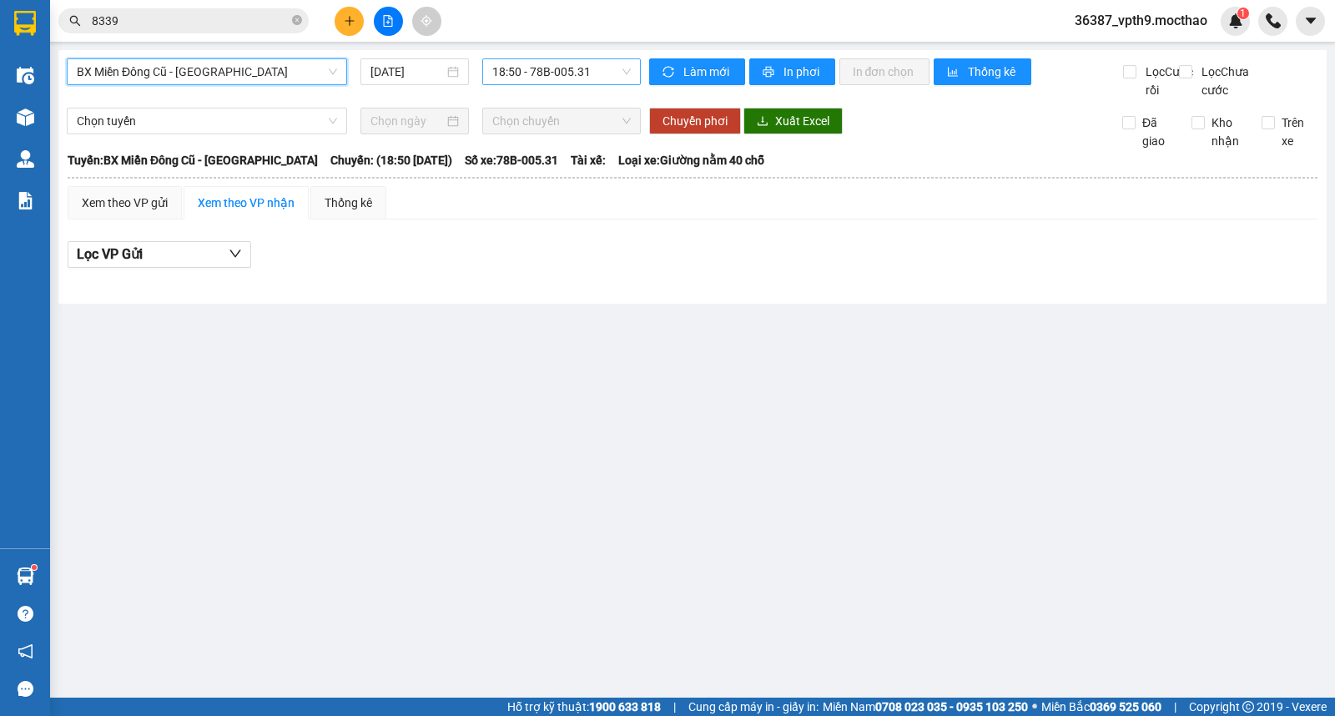
click at [549, 68] on span "18:50 - 78B-005.31" at bounding box center [561, 71] width 138 height 25
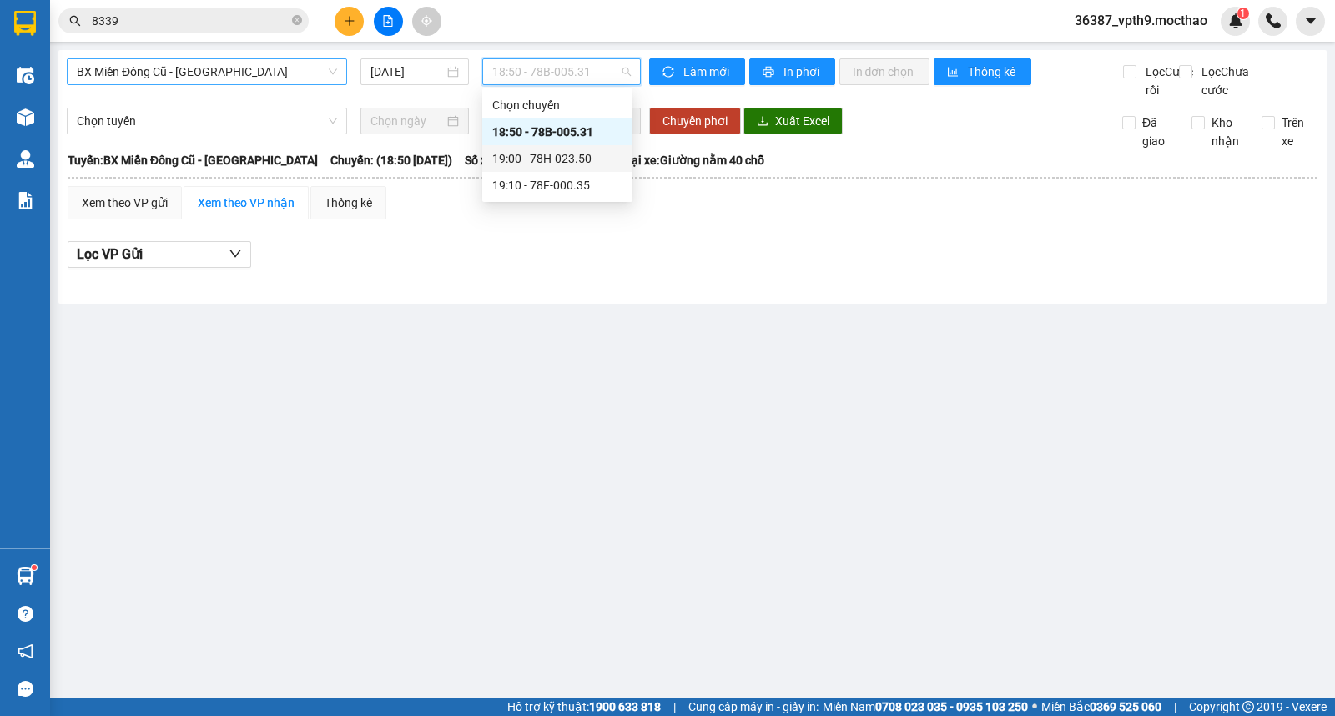
click at [583, 164] on div "19:00 - 78H-023.50" at bounding box center [557, 158] width 130 height 18
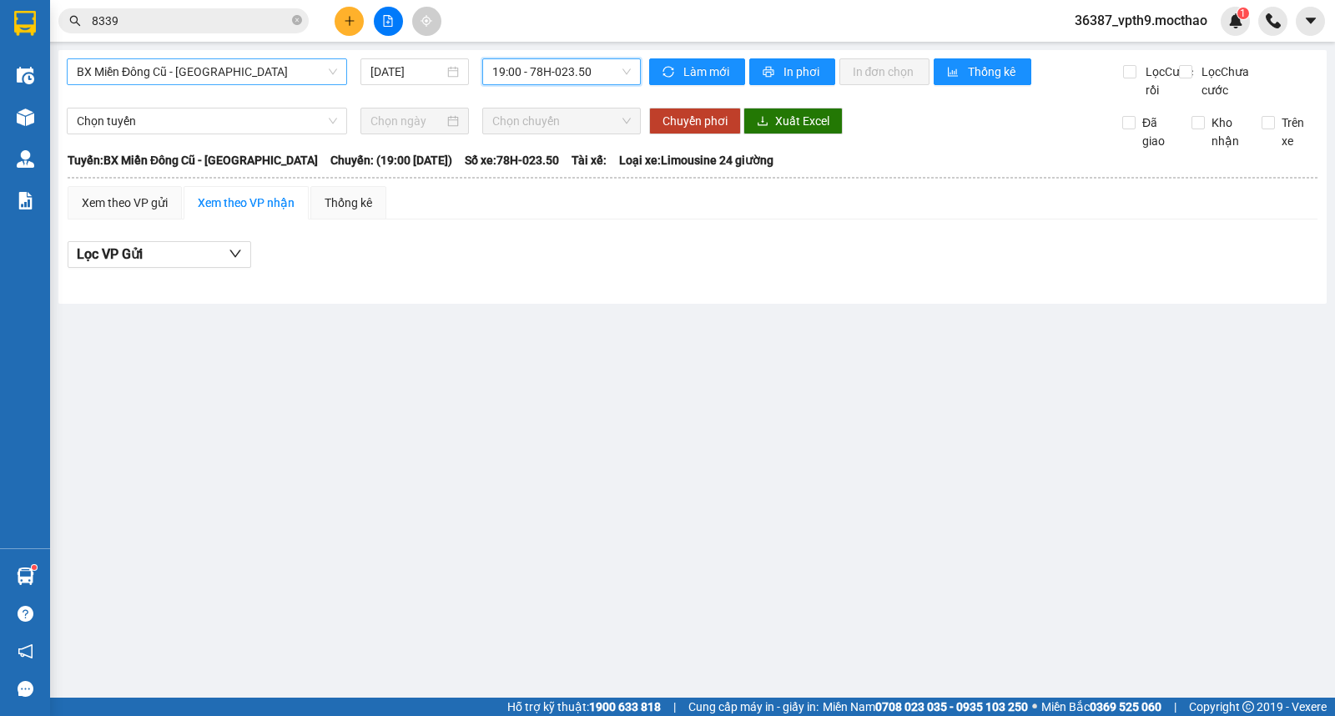
click at [589, 72] on span "19:00 - 78H-023.50" at bounding box center [561, 71] width 138 height 25
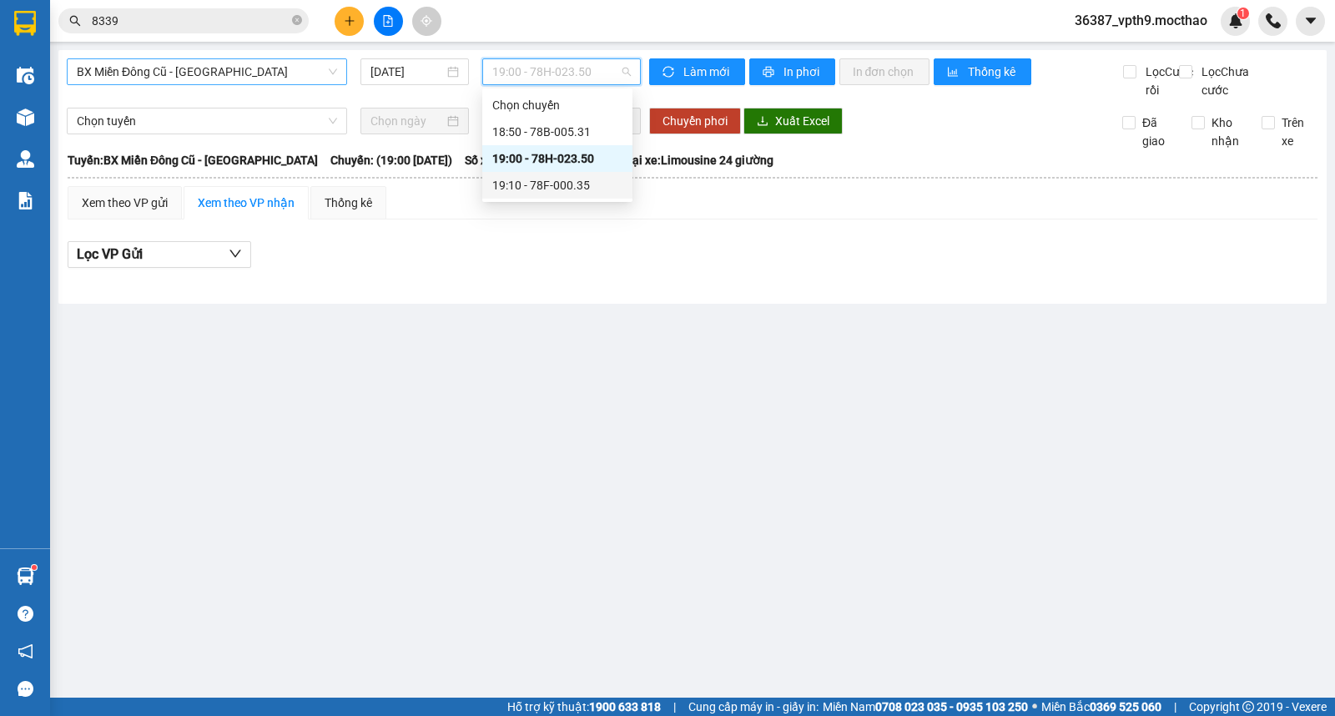
click at [566, 189] on div "19:10 - 78F-000.35" at bounding box center [557, 185] width 130 height 18
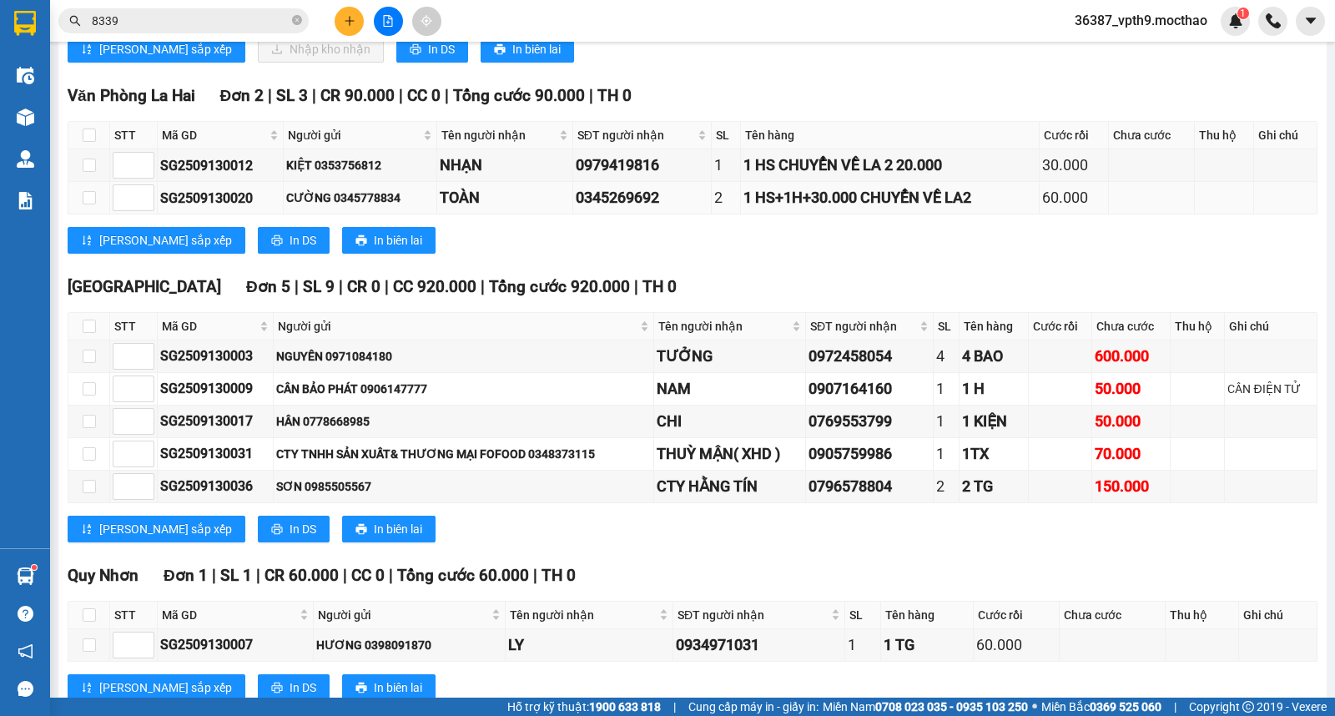
scroll to position [1376, 0]
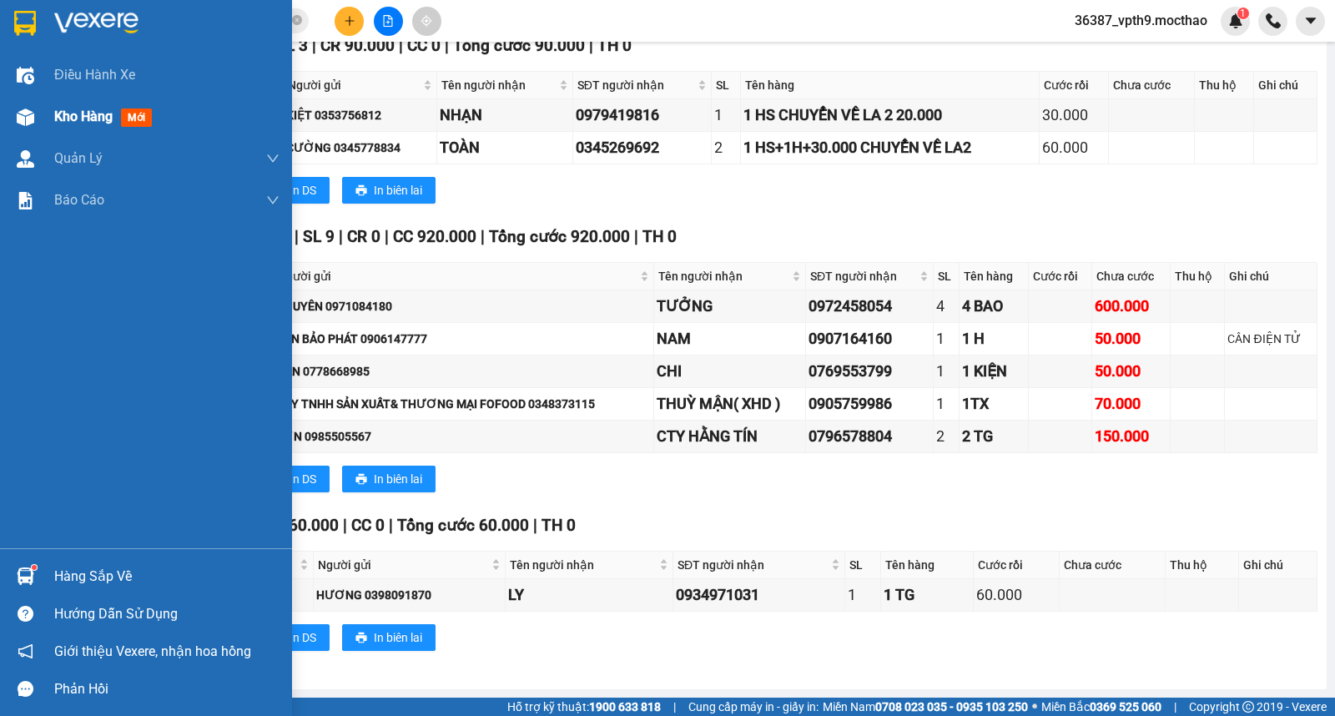
click at [73, 114] on span "Kho hàng" at bounding box center [83, 117] width 58 height 16
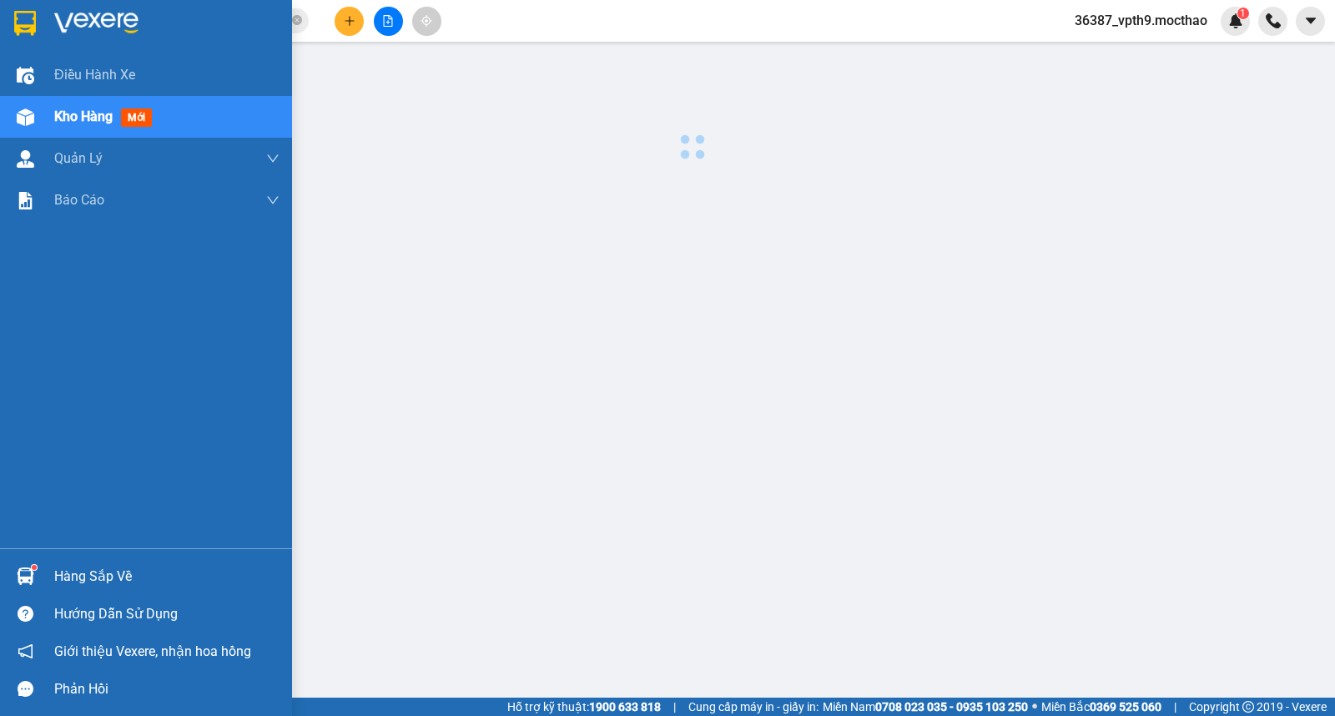
click at [73, 114] on span "Kho hàng" at bounding box center [83, 117] width 58 height 16
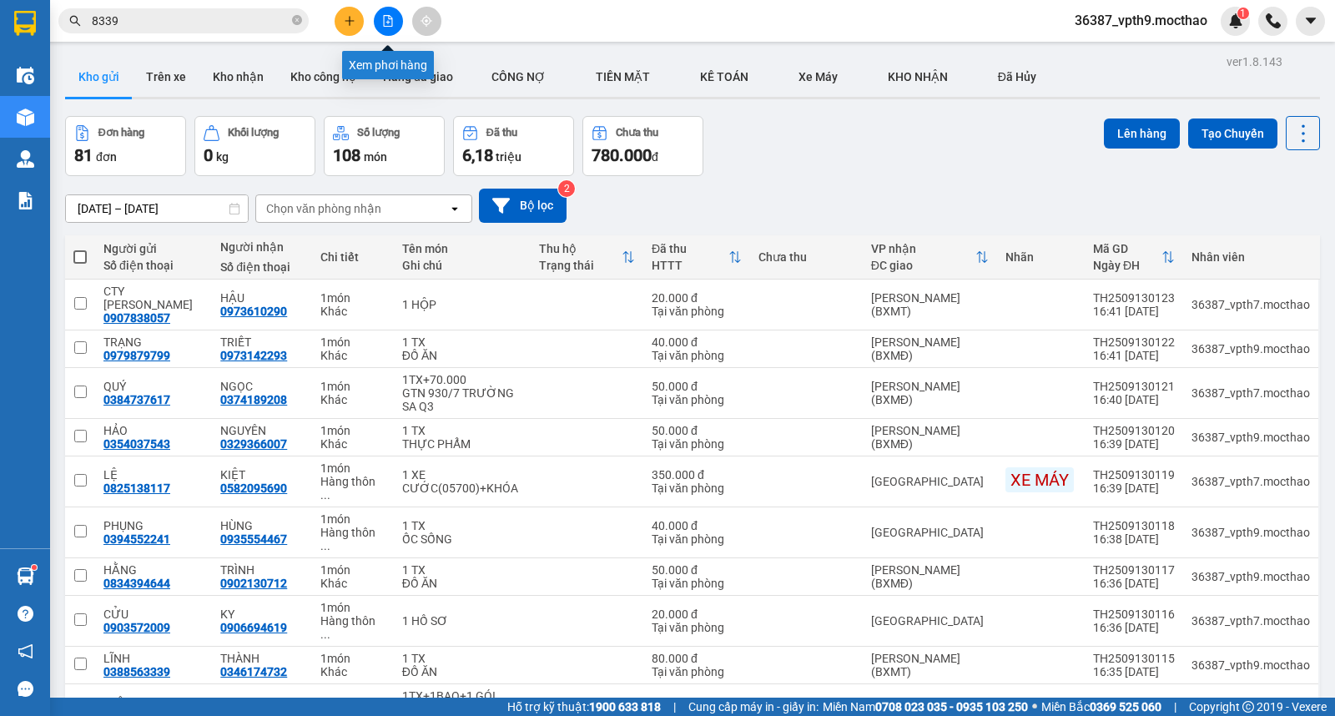
click at [389, 17] on icon "file-add" at bounding box center [388, 21] width 12 height 12
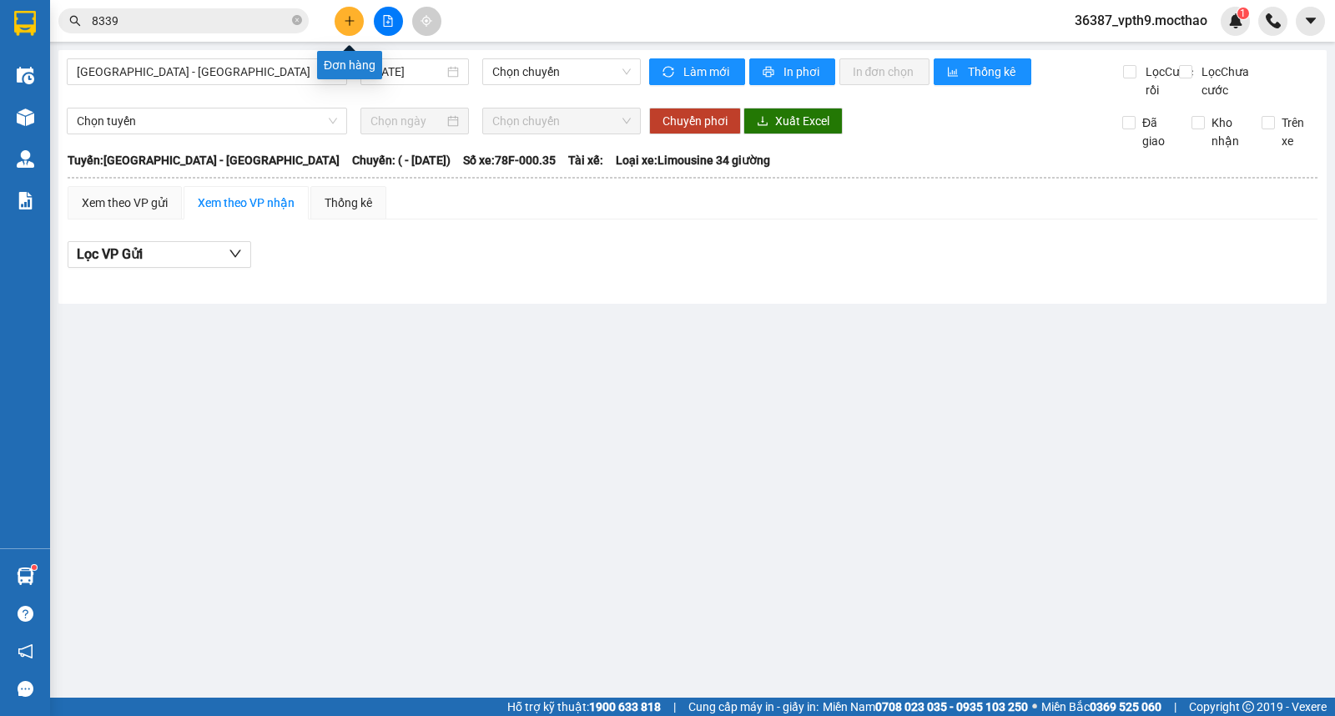
click at [344, 18] on icon "plus" at bounding box center [350, 21] width 12 height 12
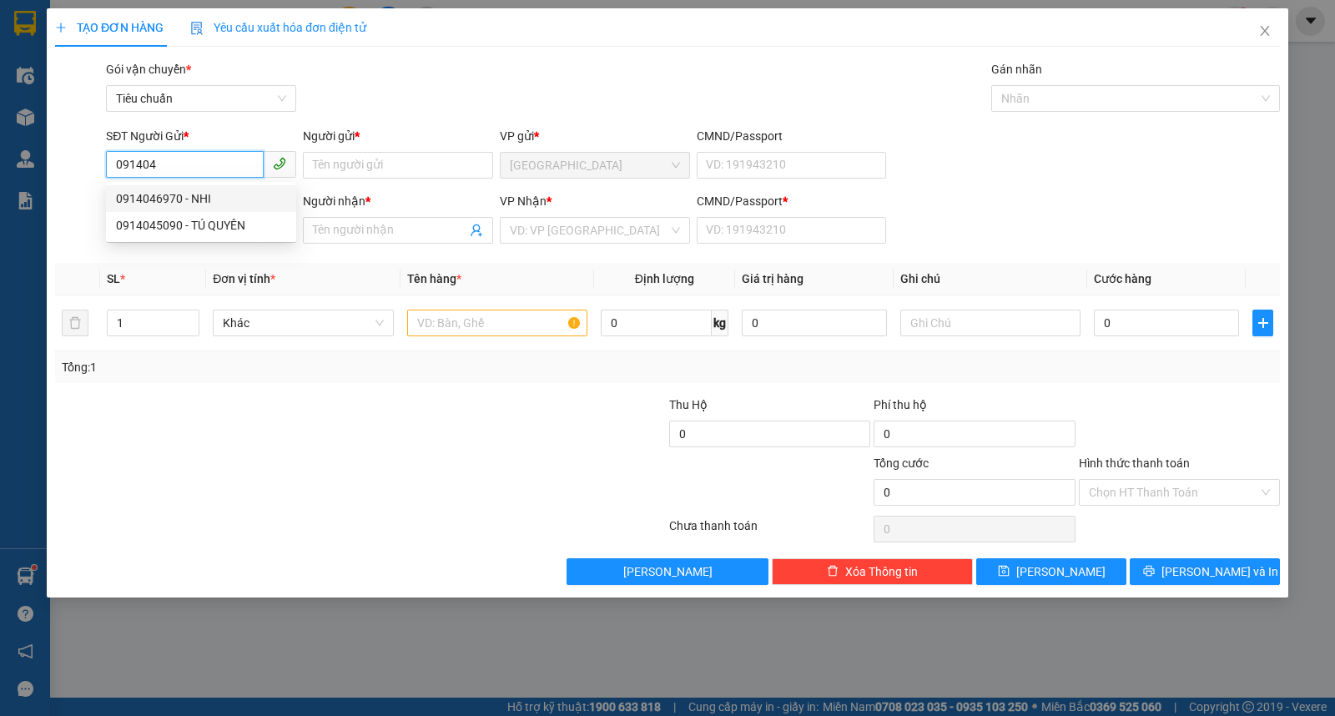
click at [200, 203] on div "0914046970 - NHI" at bounding box center [201, 198] width 170 height 18
type input "0914046970"
type input "NHI"
type input "0988218161"
type input "QUYÊN"
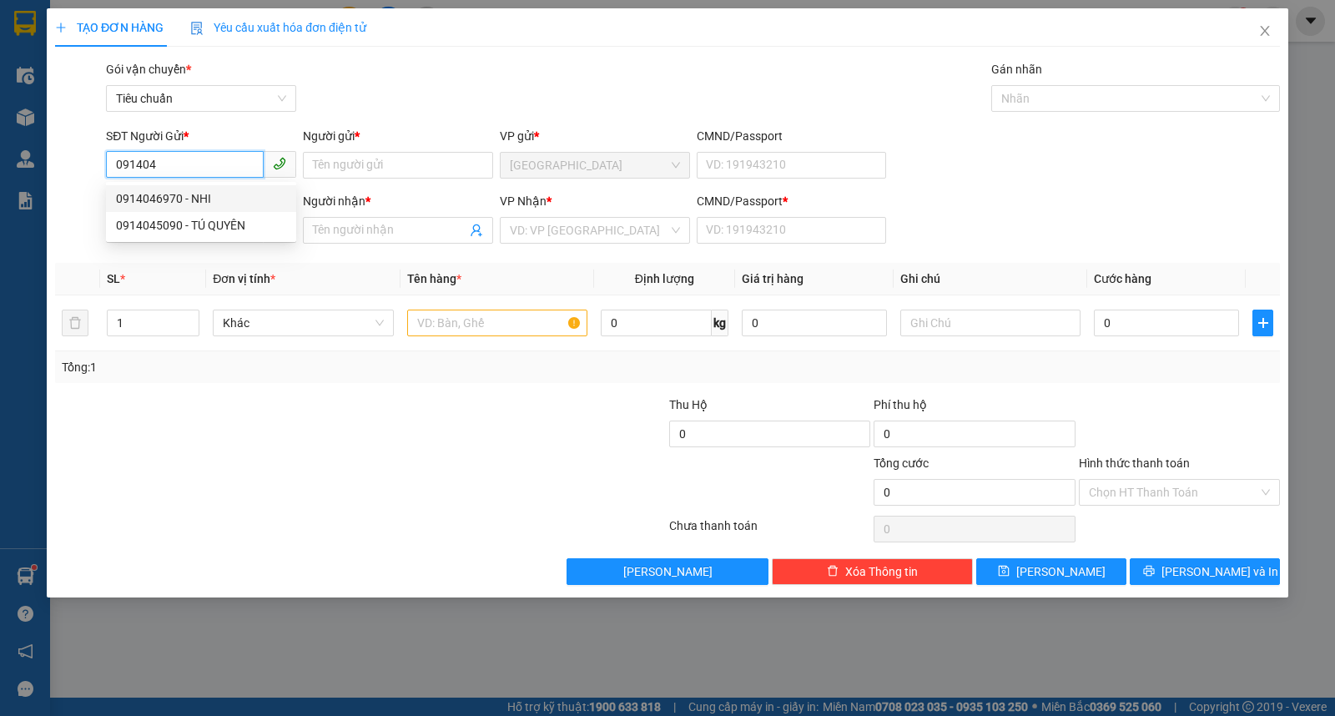
type input "1"
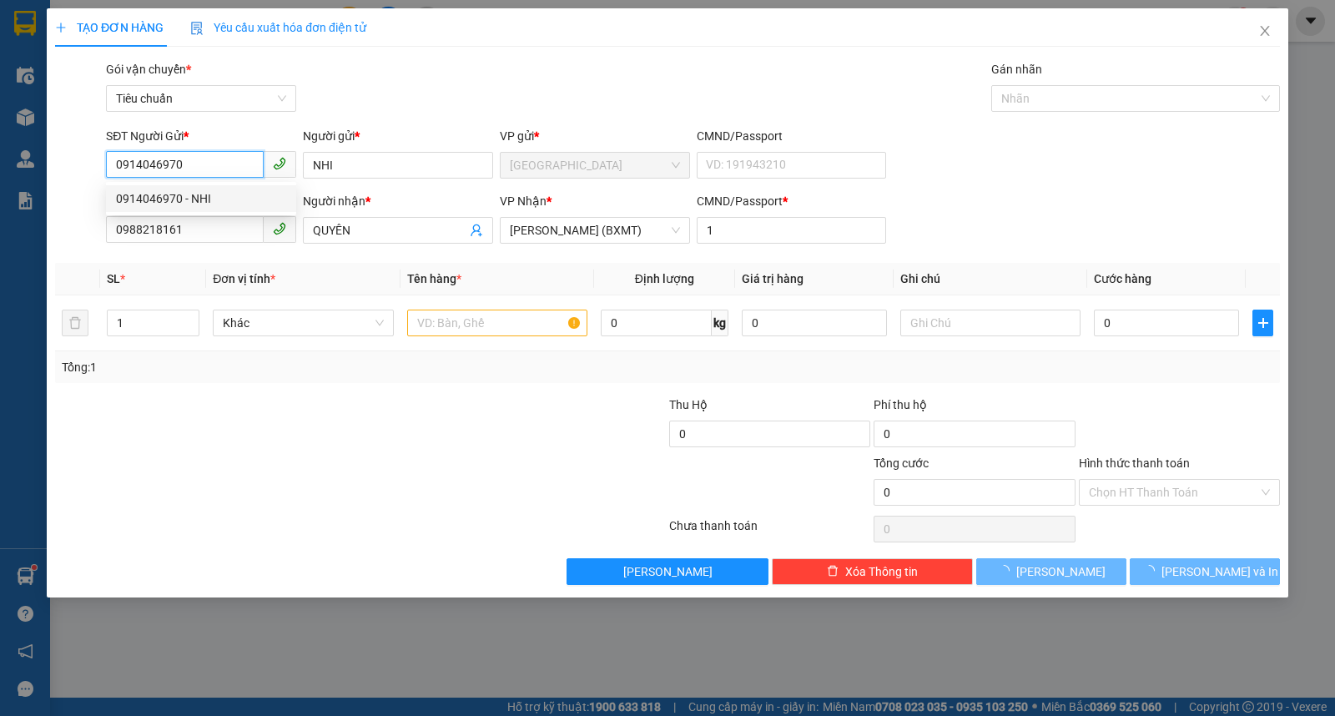
type input "20.000"
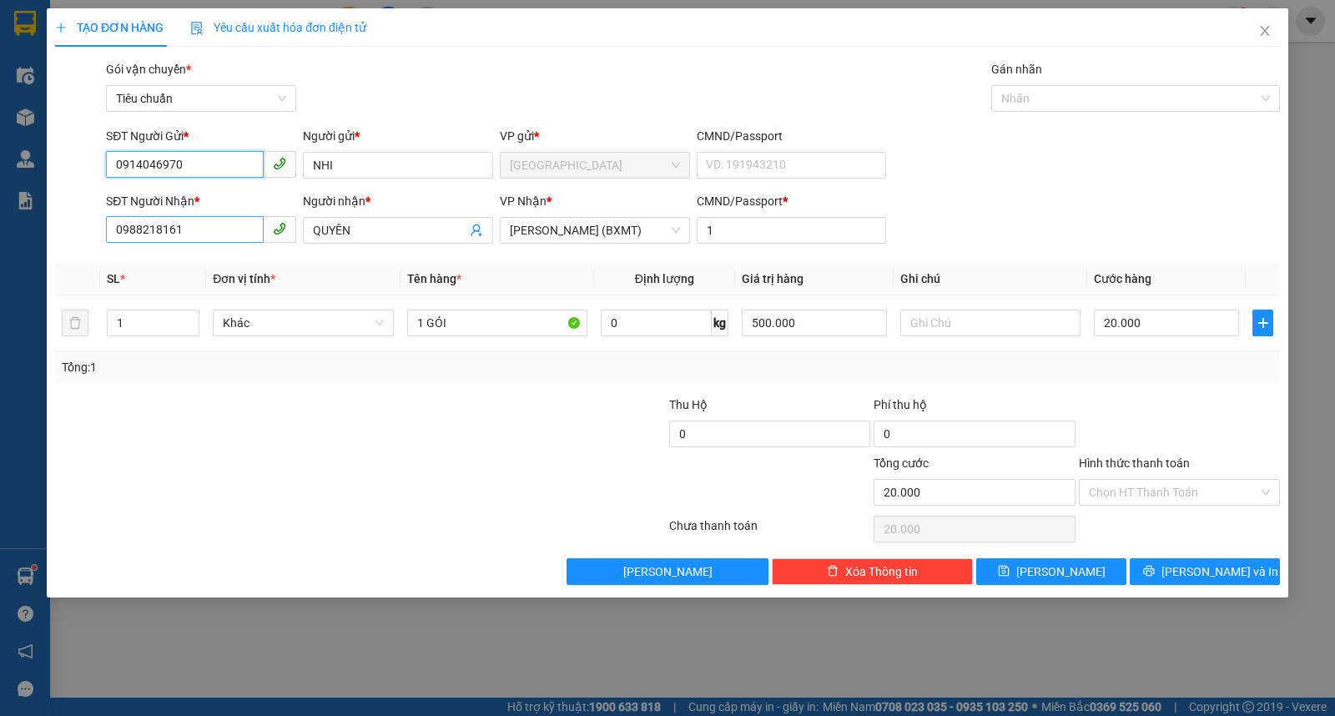
type input "0914046970"
click at [201, 226] on input "0988218161" at bounding box center [185, 229] width 158 height 27
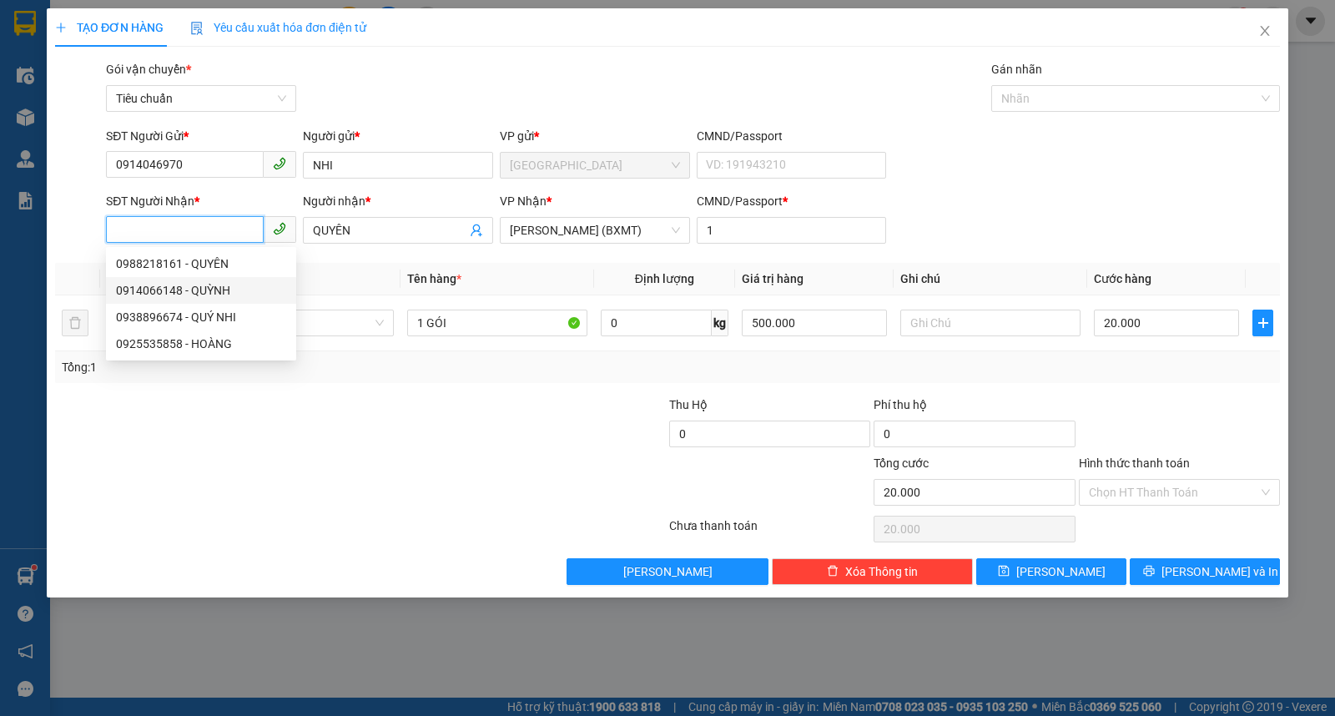
click at [195, 285] on div "0914066148 - QUỲNH" at bounding box center [201, 290] width 170 height 18
type input "0914066148"
type input "QUỲNH"
type input "0"
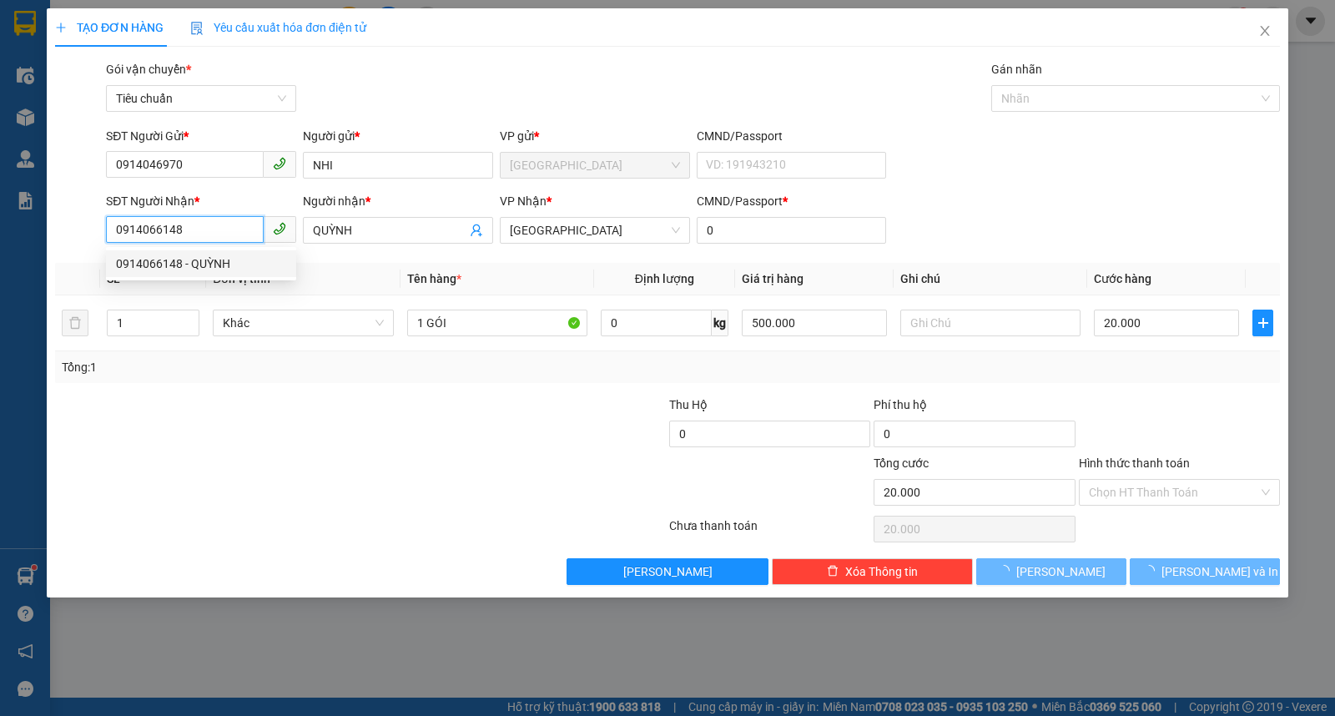
type input "30.000"
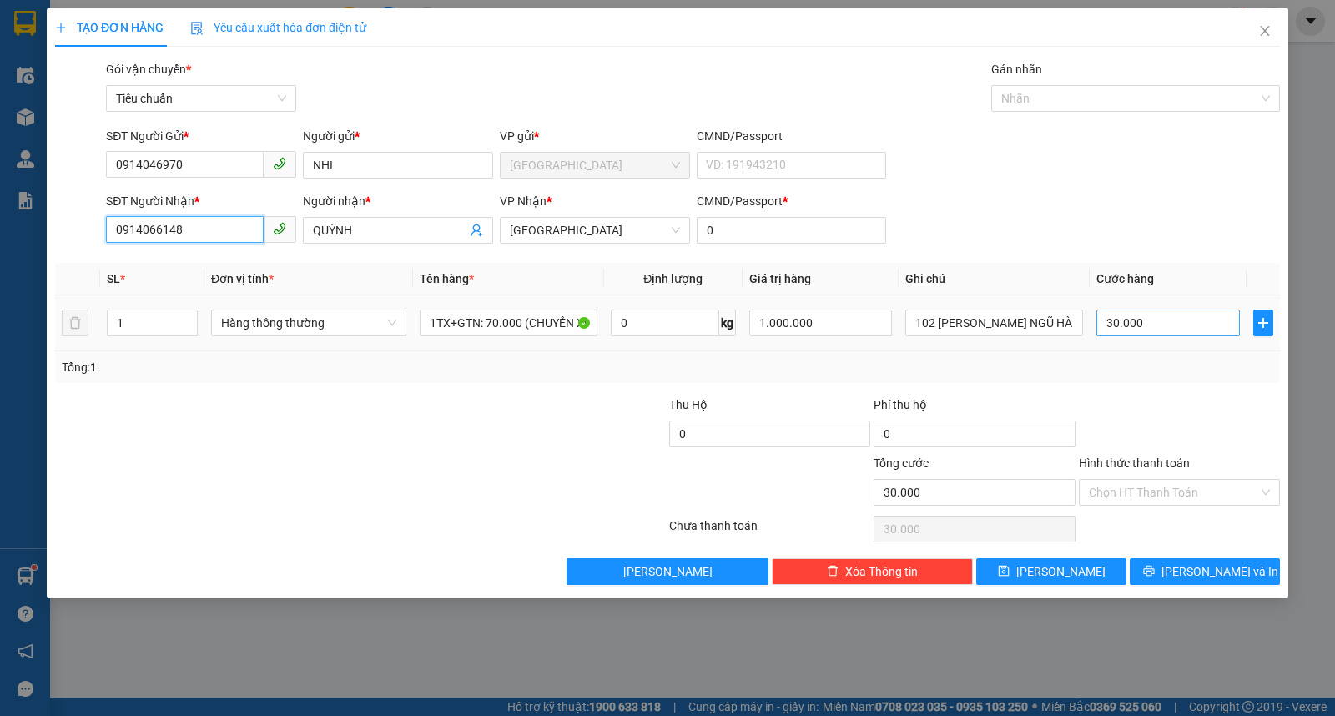
type input "0914066148"
click at [1214, 312] on input "30.000" at bounding box center [1168, 323] width 143 height 27
type input "5"
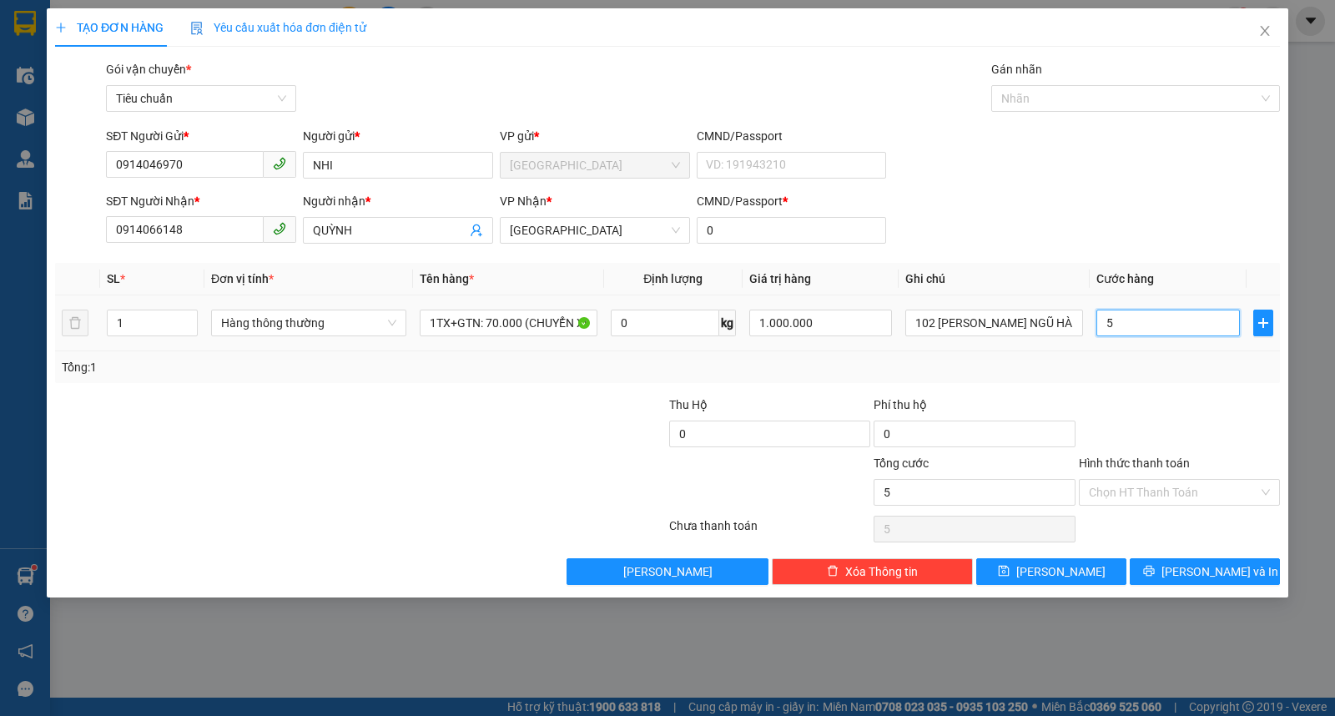
type input "50"
type input "50.000"
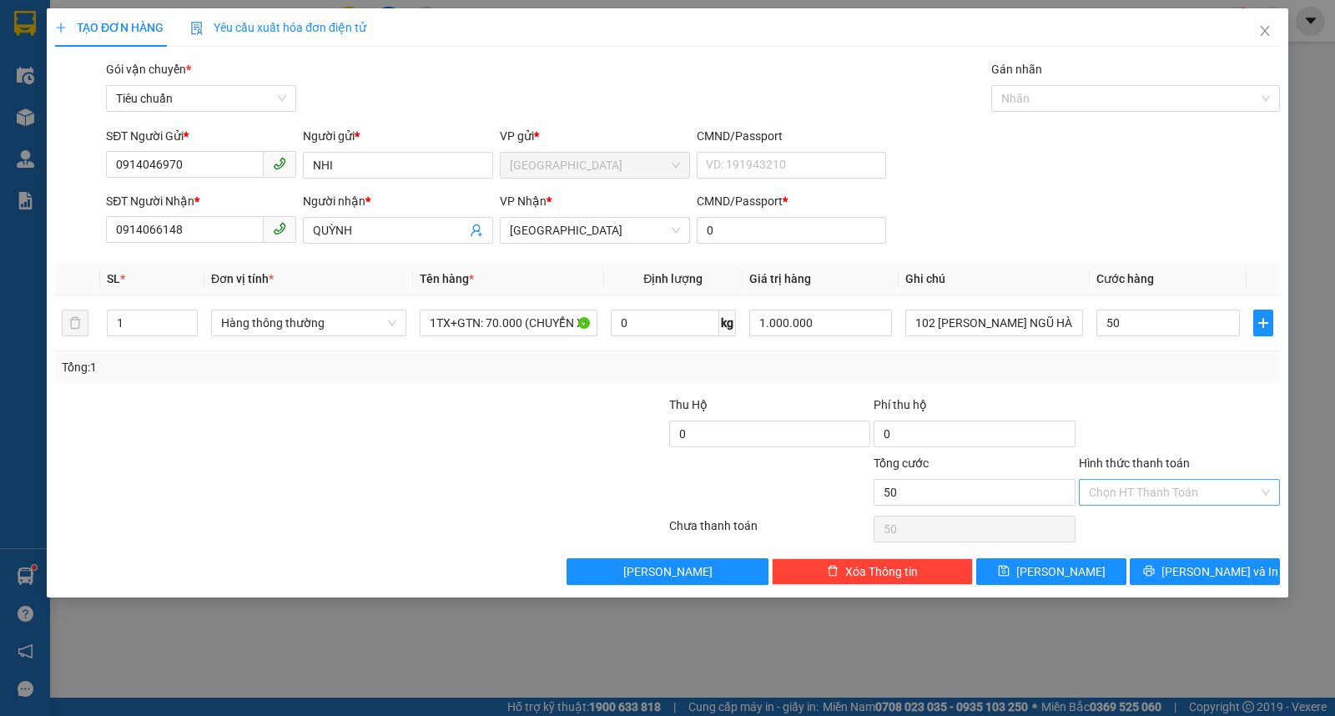
type input "50.000"
click at [1169, 492] on input "Hình thức thanh toán" at bounding box center [1173, 492] width 169 height 25
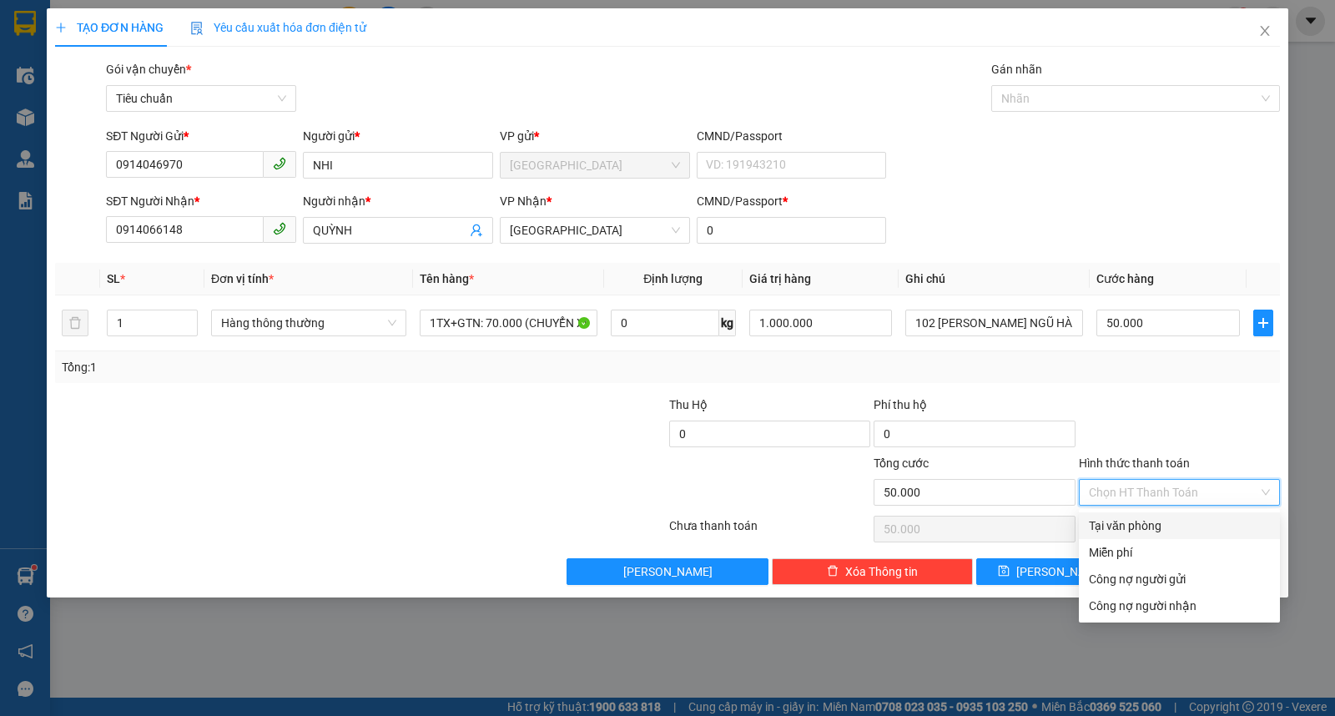
click at [1153, 520] on div "Tại văn phòng" at bounding box center [1179, 526] width 181 height 18
type input "0"
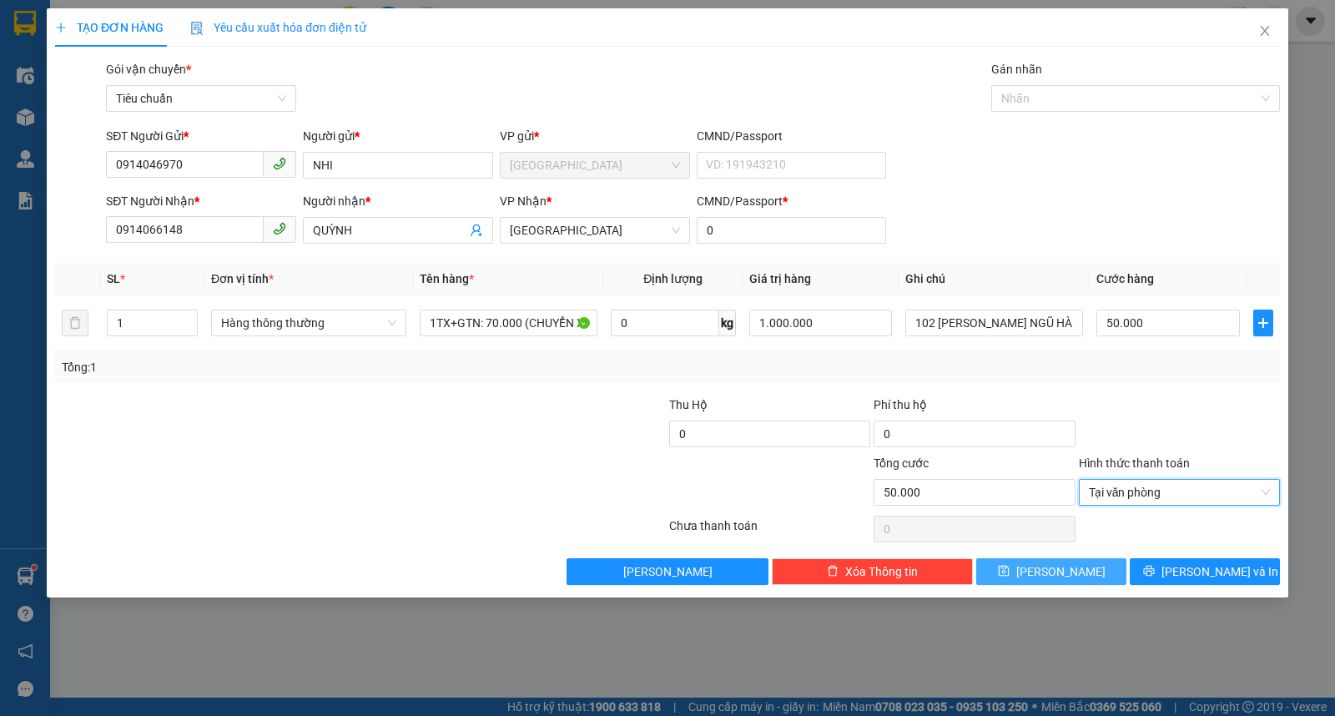
drag, startPoint x: 1038, startPoint y: 578, endPoint x: 312, endPoint y: 376, distance: 753.7
click at [1010, 578] on span "save" at bounding box center [1004, 571] width 12 height 13
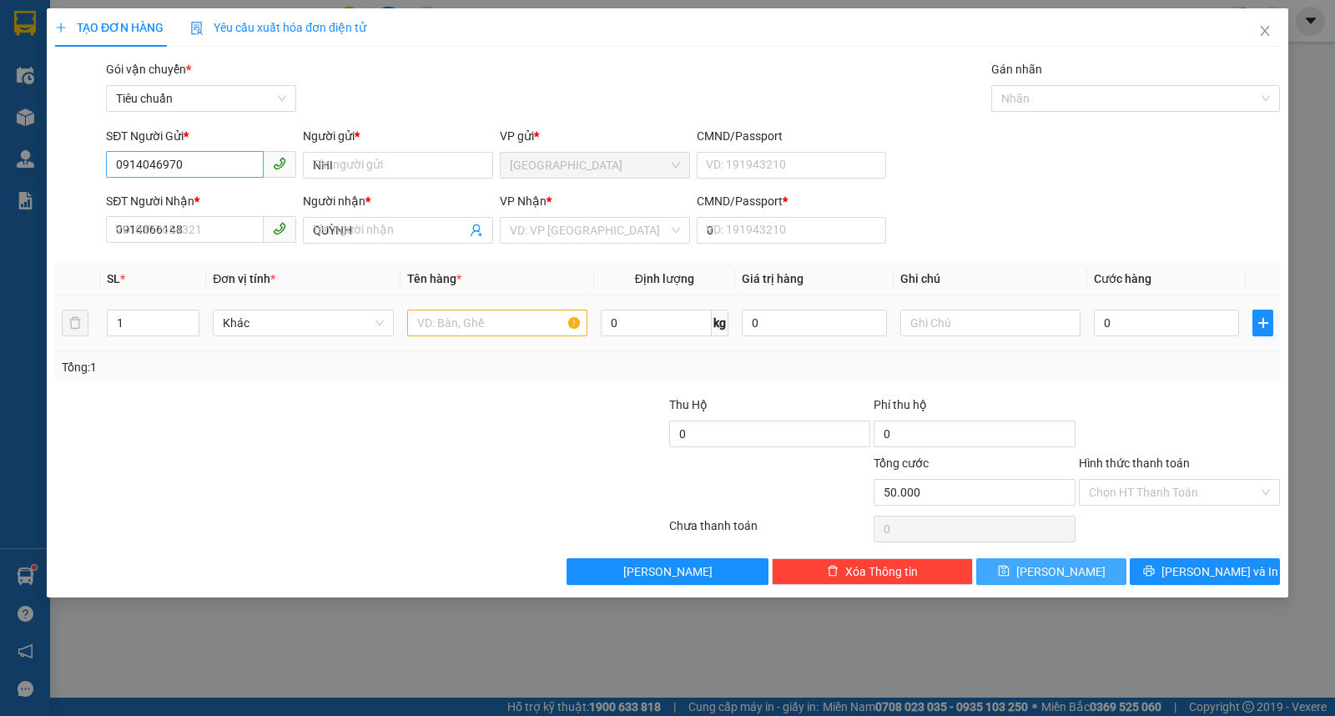
type input "0"
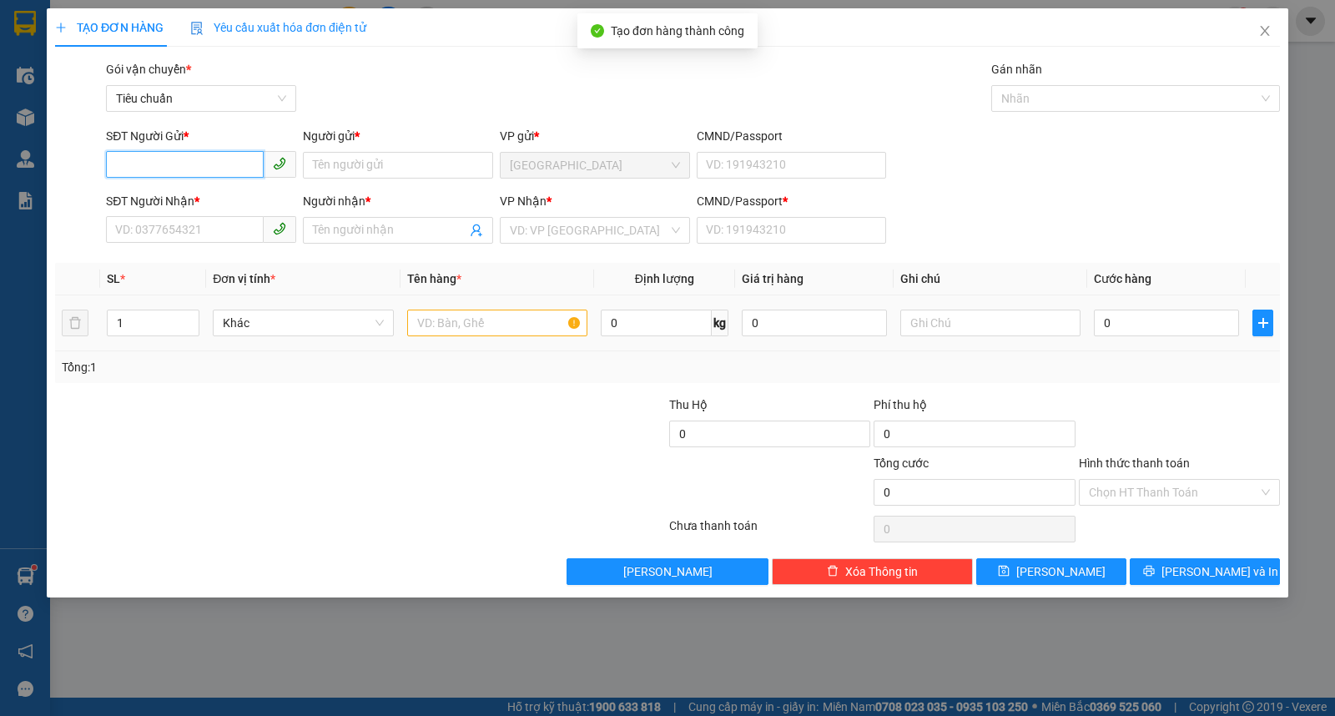
click at [167, 160] on input "SĐT Người Gửi *" at bounding box center [185, 164] width 158 height 27
click at [179, 188] on div "0914046970 - NHI" at bounding box center [201, 198] width 190 height 27
type input "0914046970"
type input "NHI"
type input "0914066148"
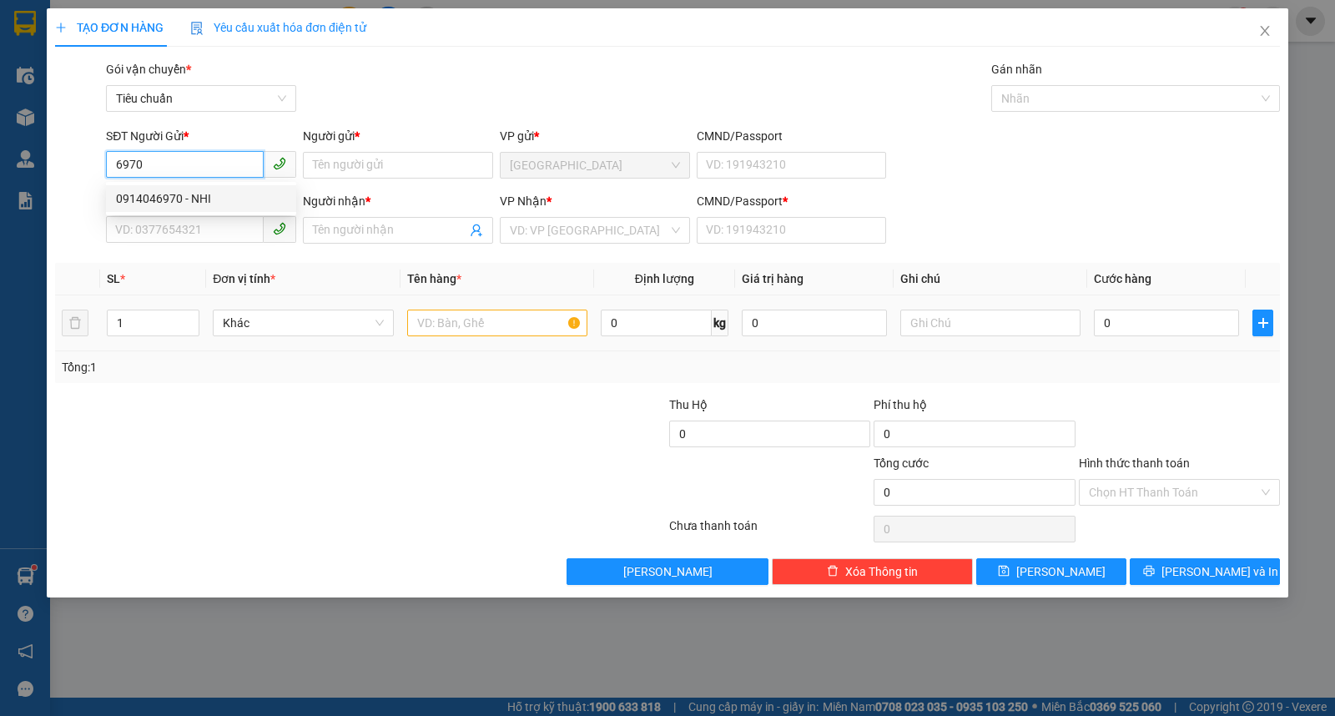
type input "QUỲNH"
type input "0"
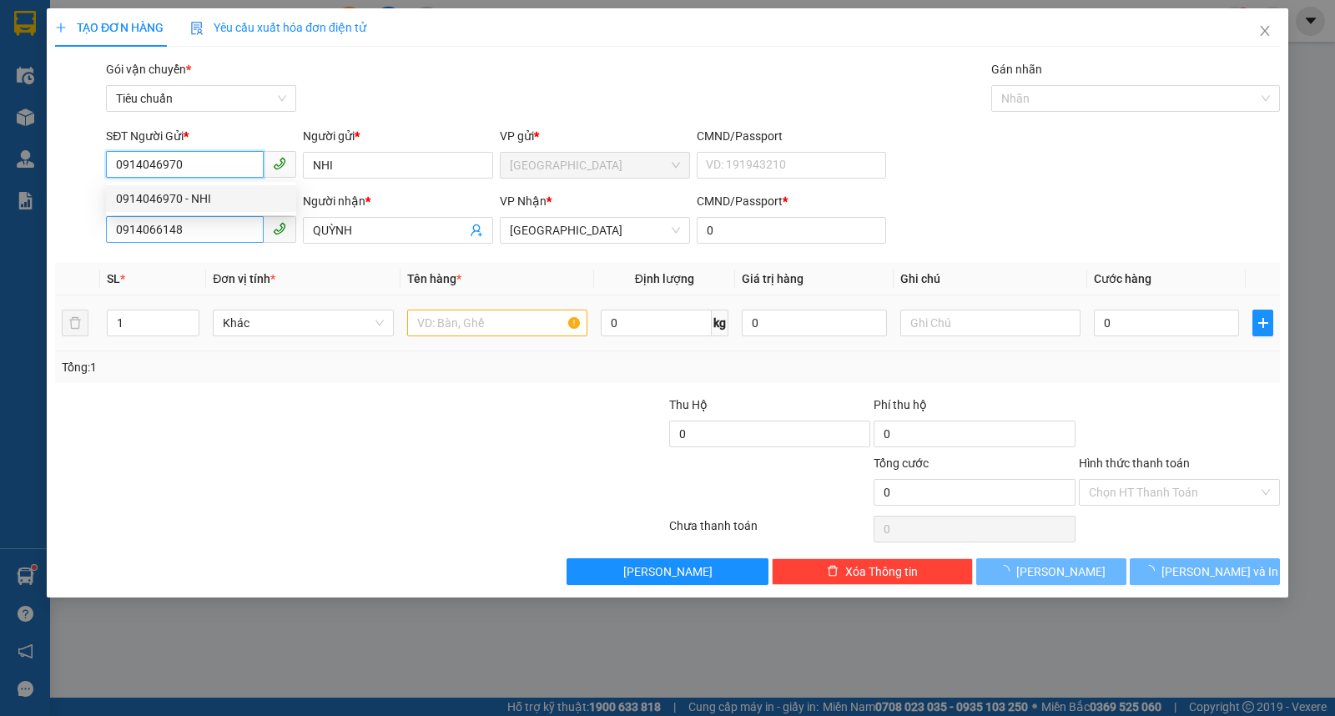
type input "50.000"
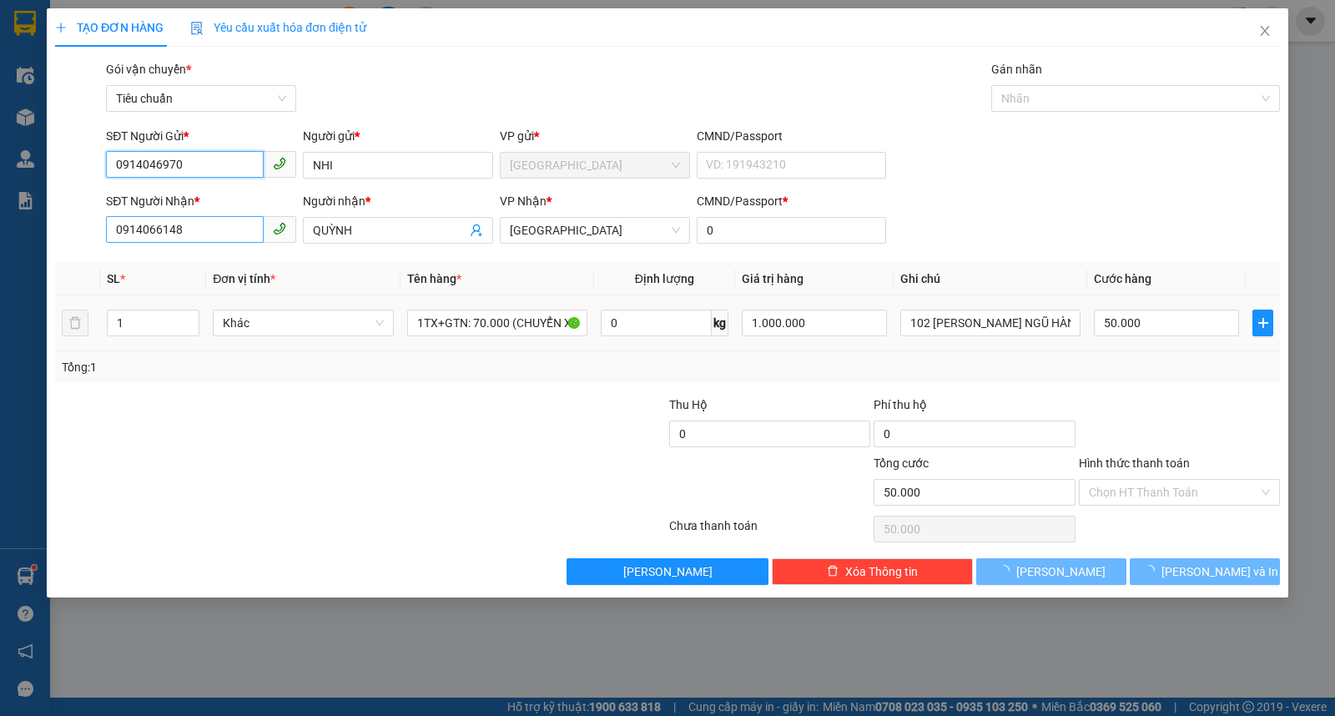
type input "0914046970"
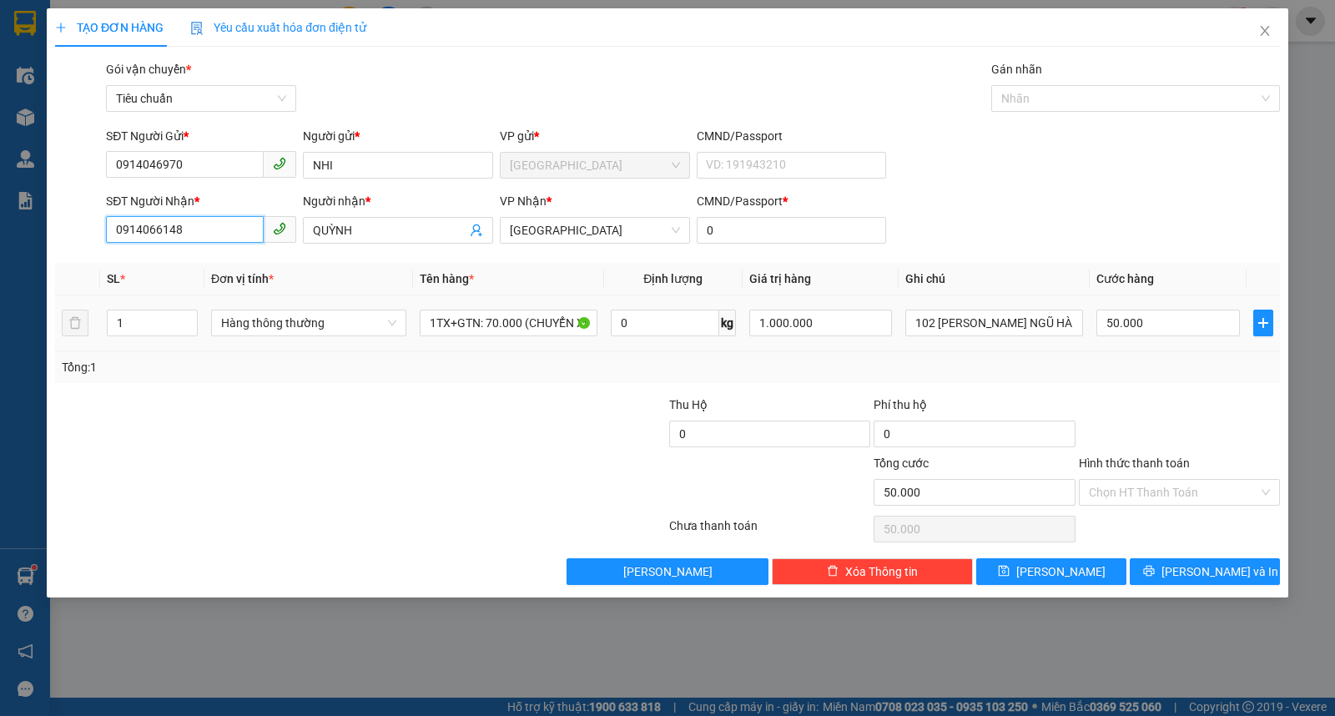
click at [196, 227] on input "0914066148" at bounding box center [185, 229] width 158 height 27
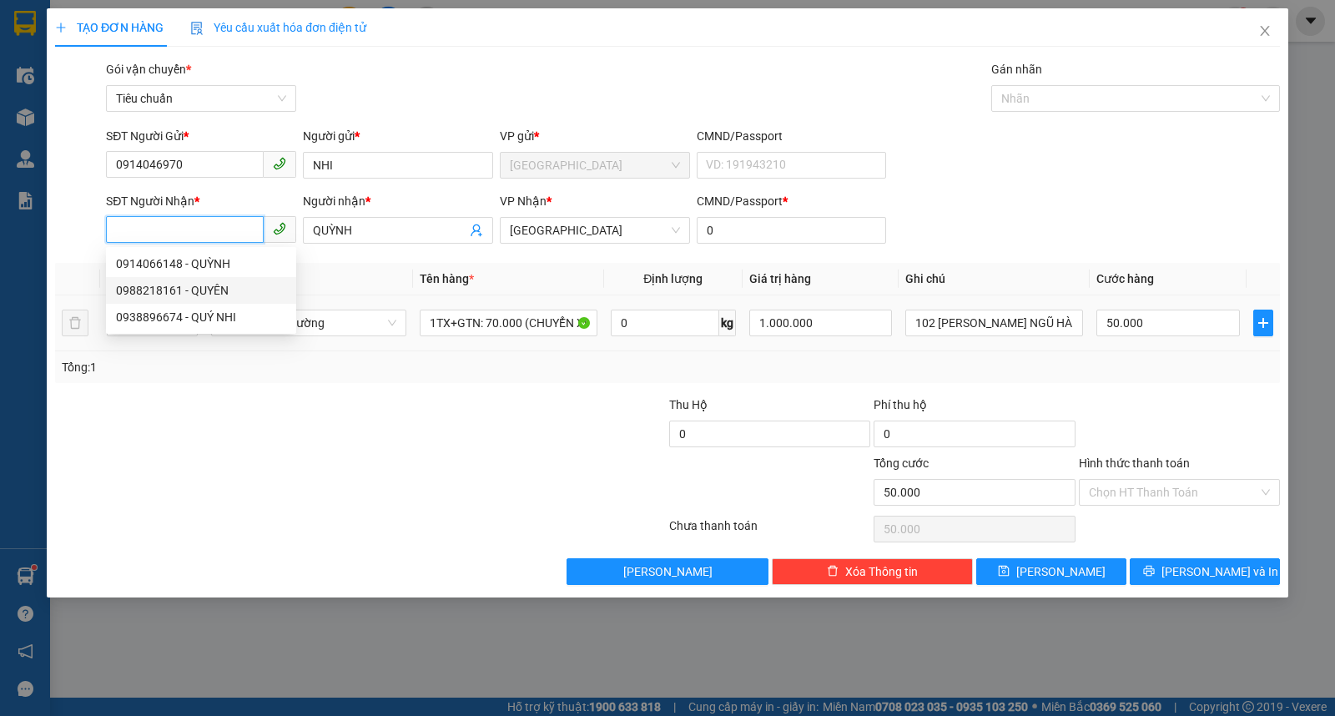
click at [212, 296] on div "0988218161 - QUYÊN" at bounding box center [201, 290] width 170 height 18
type input "0988218161"
type input "QUYÊN"
type input "1"
type input "20.000"
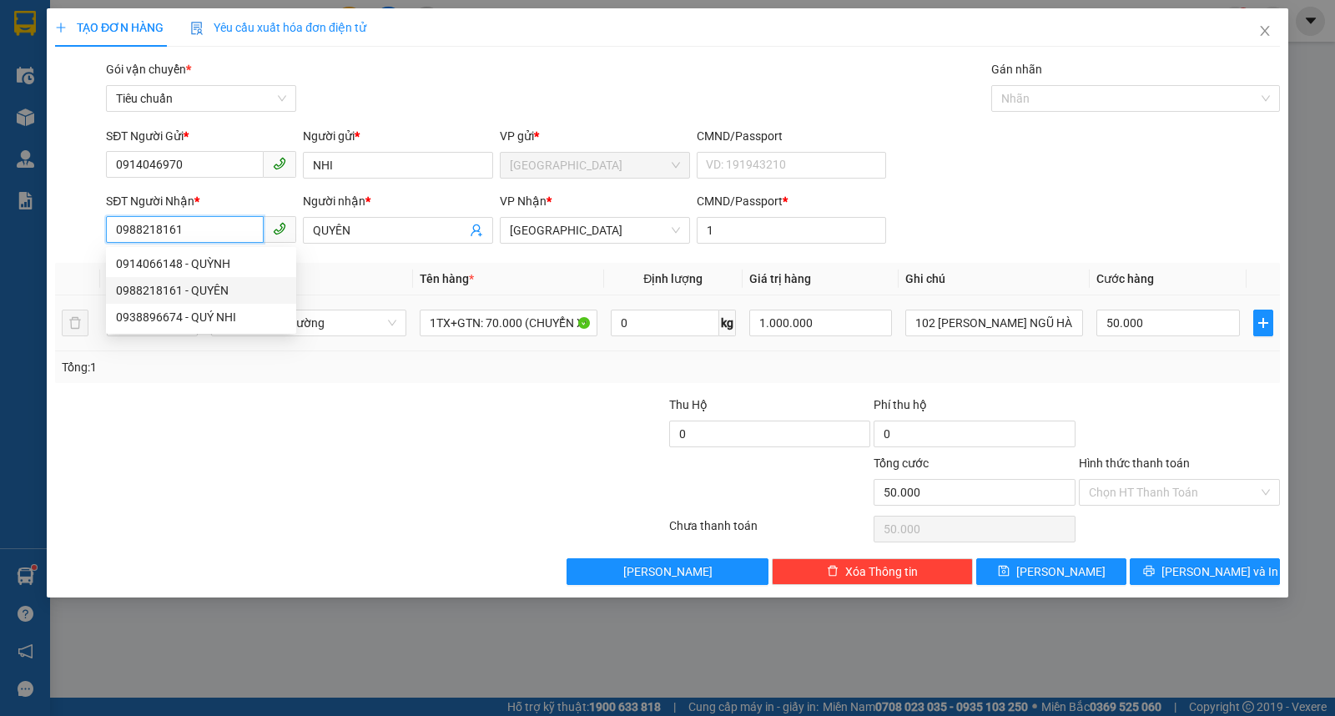
type input "20.000"
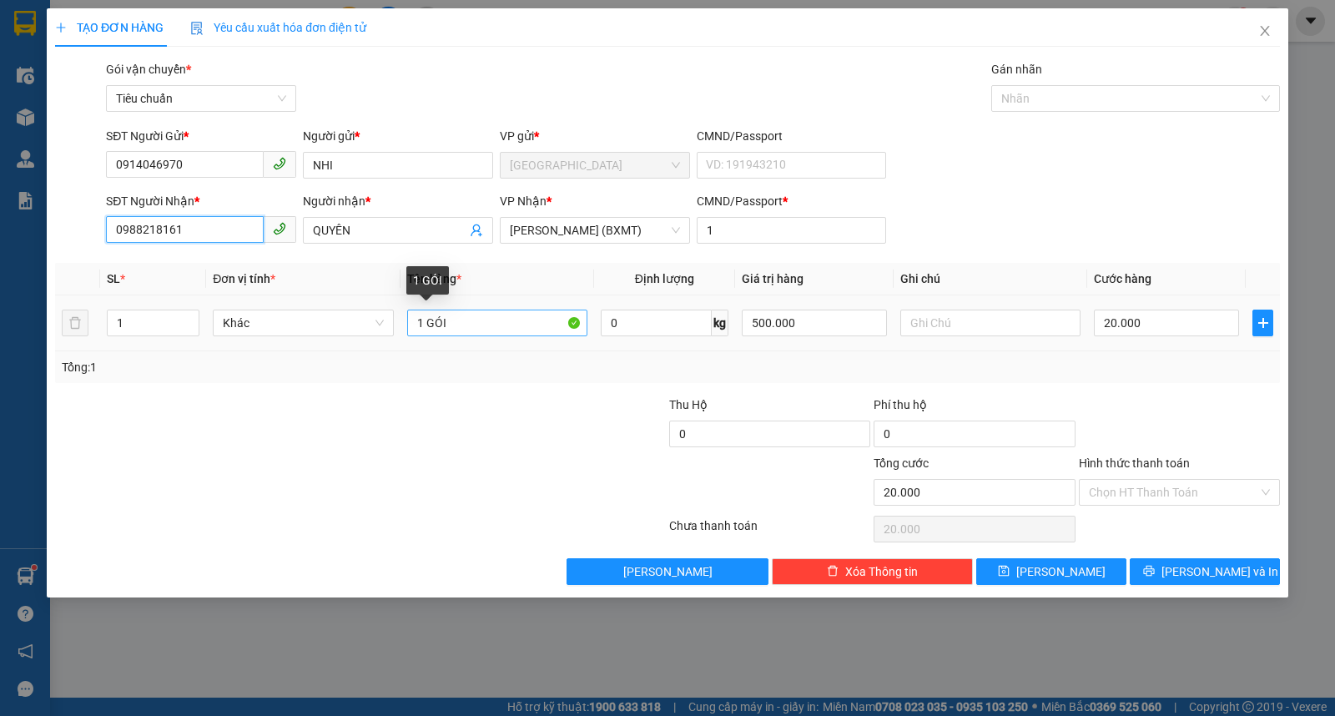
type input "0988218161"
drag, startPoint x: 426, startPoint y: 324, endPoint x: 489, endPoint y: 326, distance: 63.5
click at [489, 326] on input "1 GÓI" at bounding box center [497, 323] width 180 height 27
type input "1 HỘP"
click at [1177, 501] on input "Hình thức thanh toán" at bounding box center [1173, 492] width 169 height 25
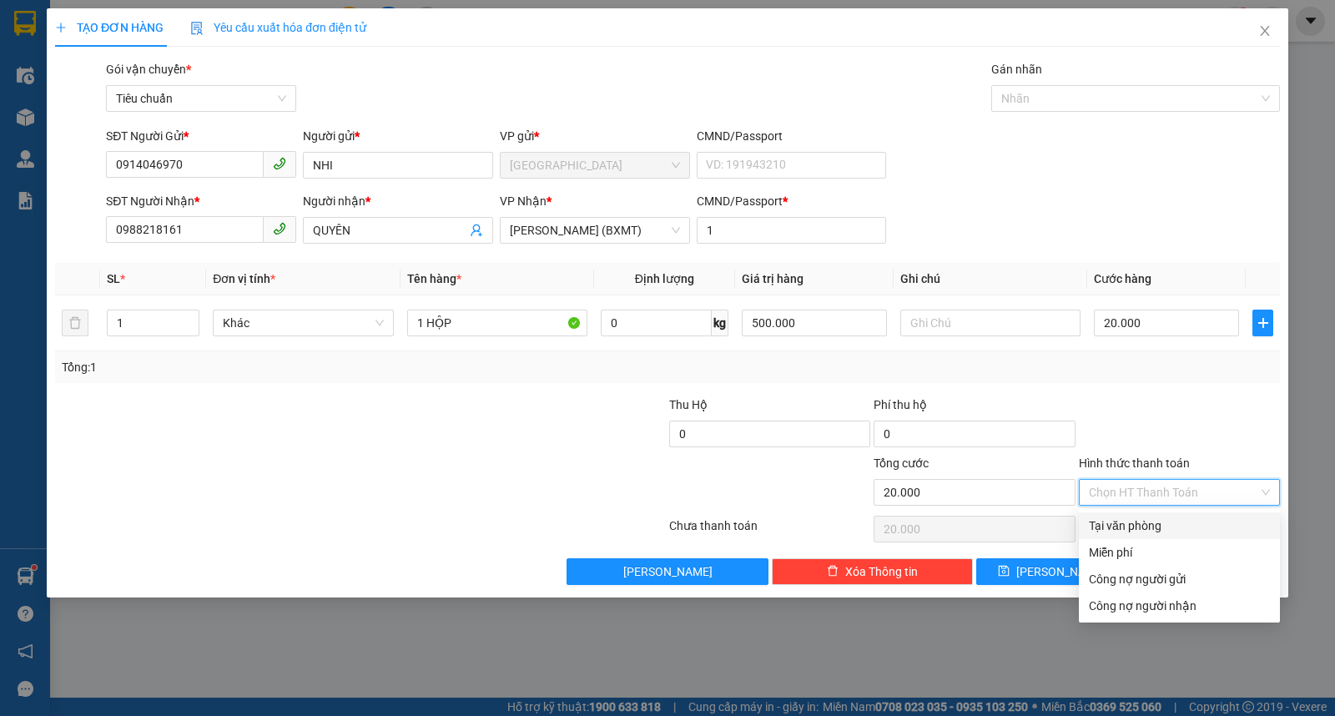
click at [1141, 531] on div "Tại văn phòng" at bounding box center [1179, 526] width 181 height 18
type input "0"
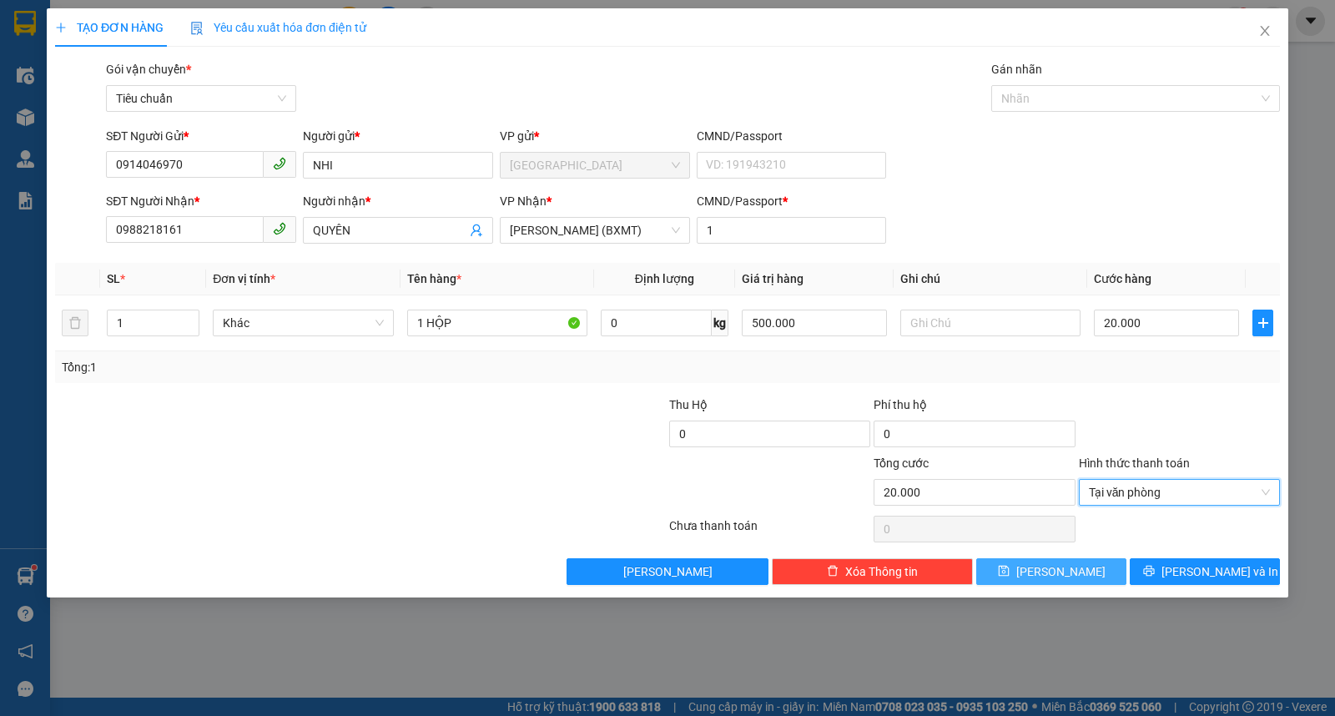
click at [1081, 571] on button "[PERSON_NAME]" at bounding box center [1052, 571] width 150 height 27
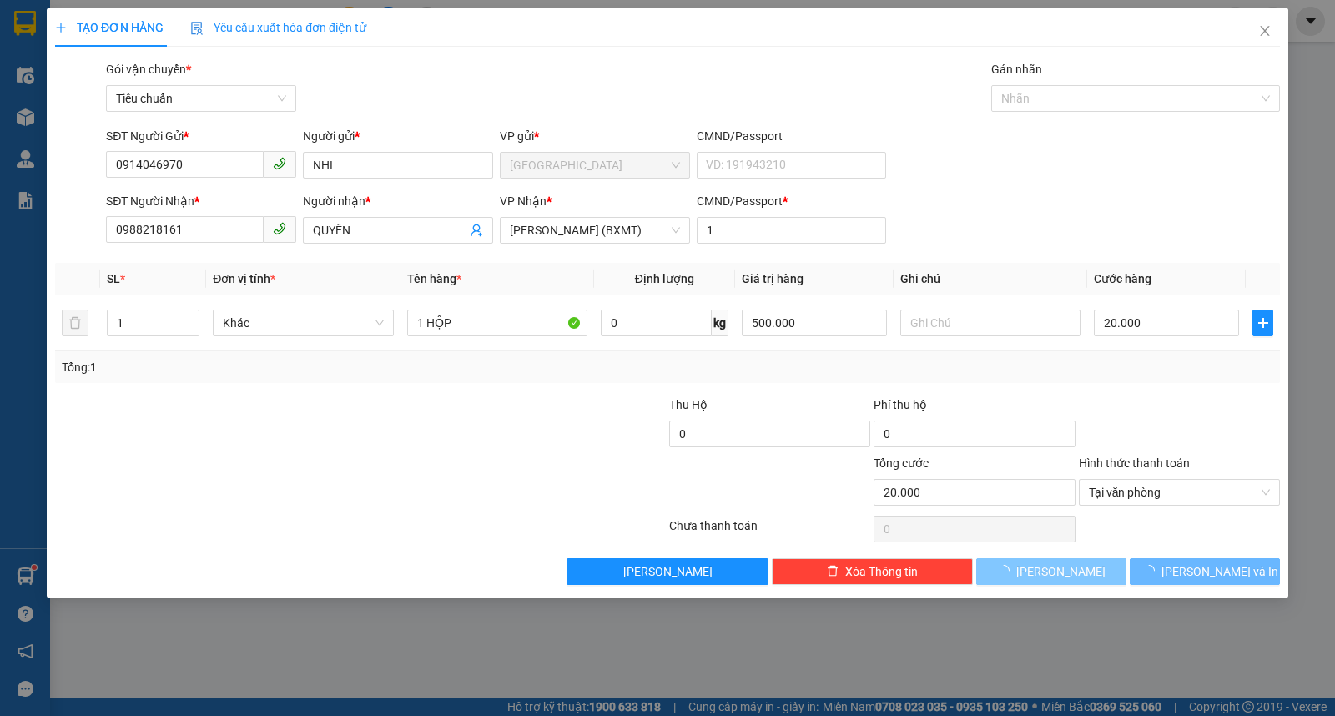
type input "0"
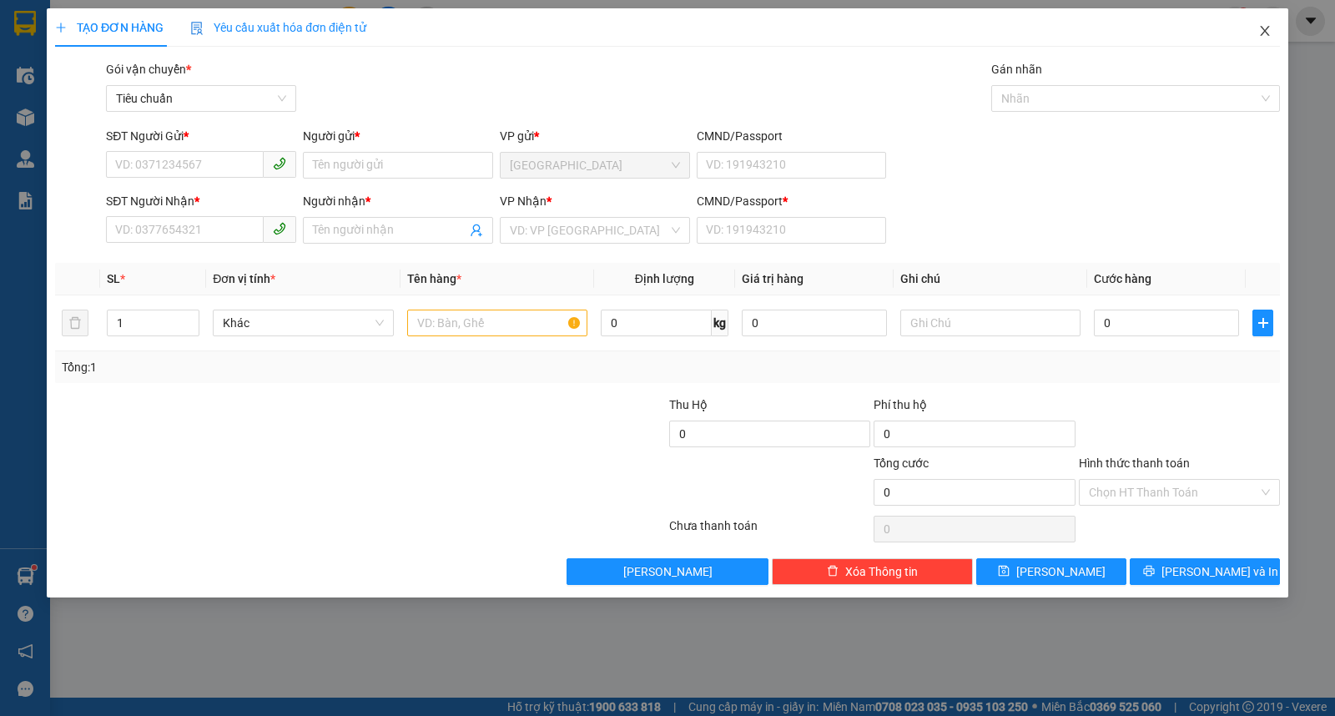
click at [1266, 38] on icon "close" at bounding box center [1265, 30] width 13 height 13
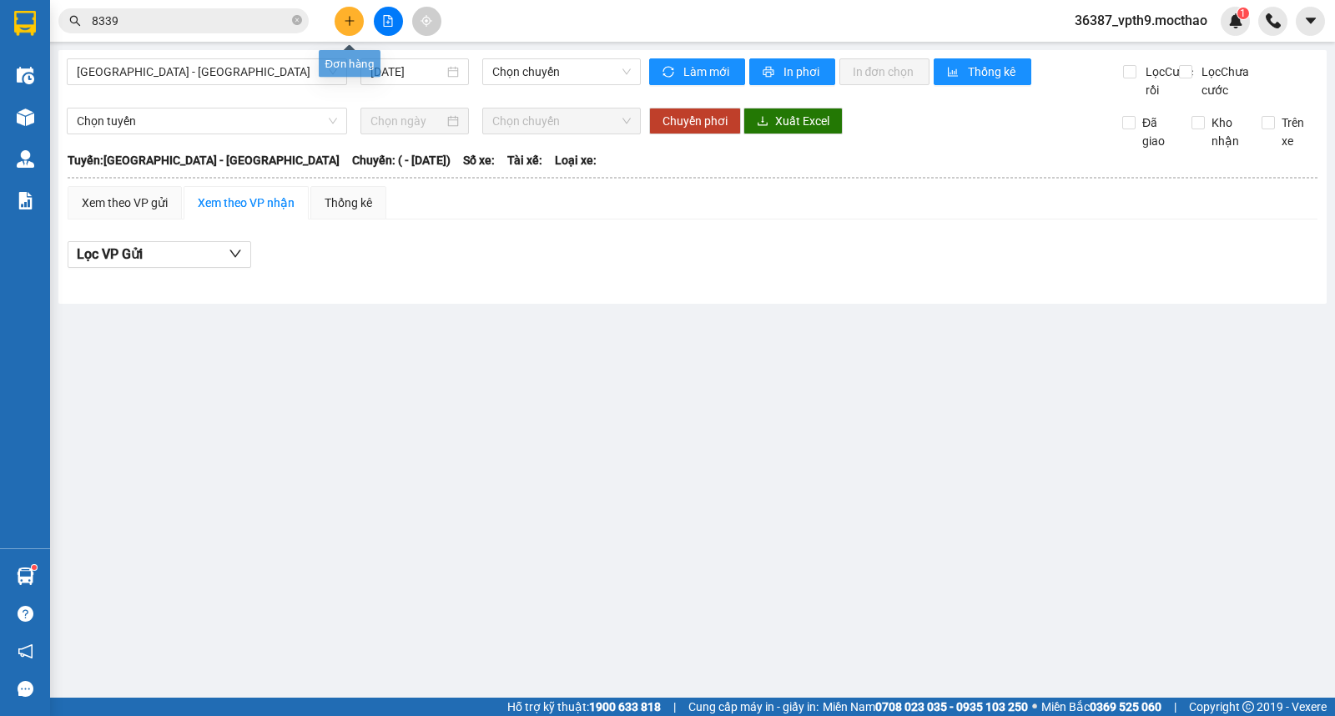
click at [347, 15] on icon "plus" at bounding box center [350, 21] width 12 height 12
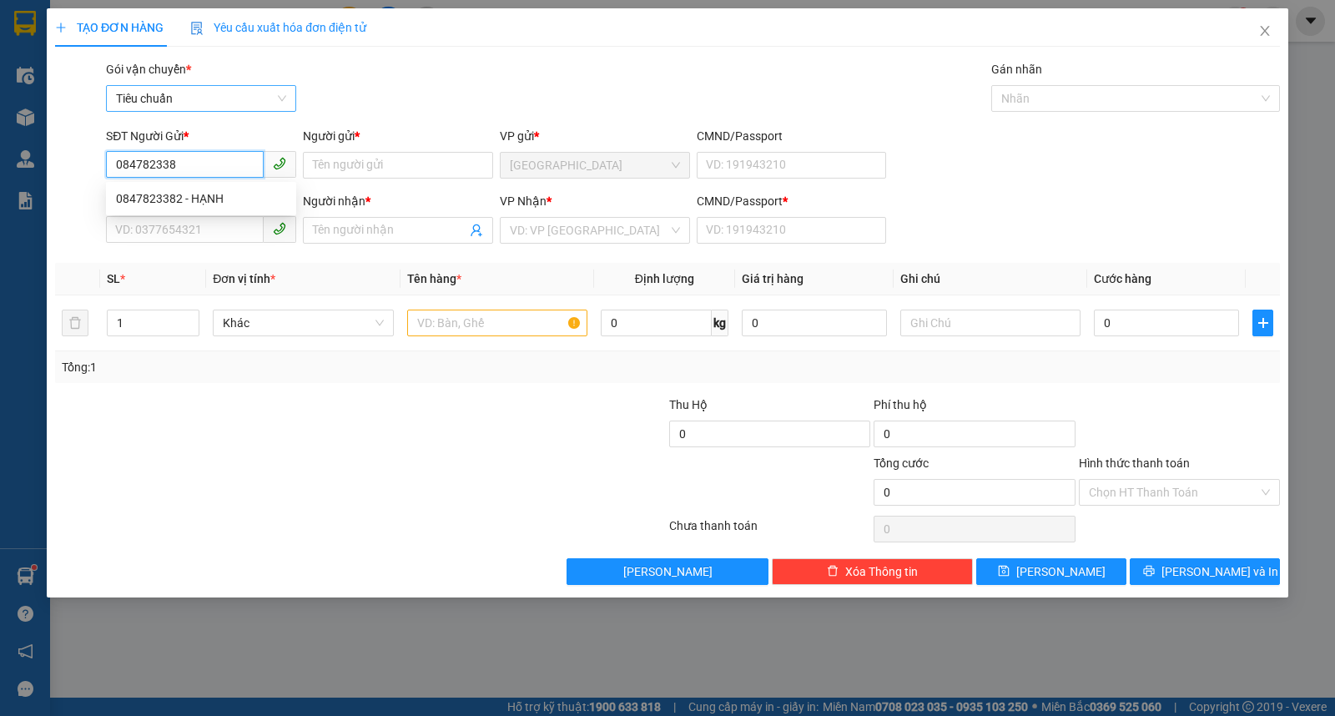
type input "0847823382"
click at [169, 194] on div "0847823382 - HẠNH" at bounding box center [201, 198] width 170 height 18
type input "HẠNH"
type input "0911425241"
type input "HUY"
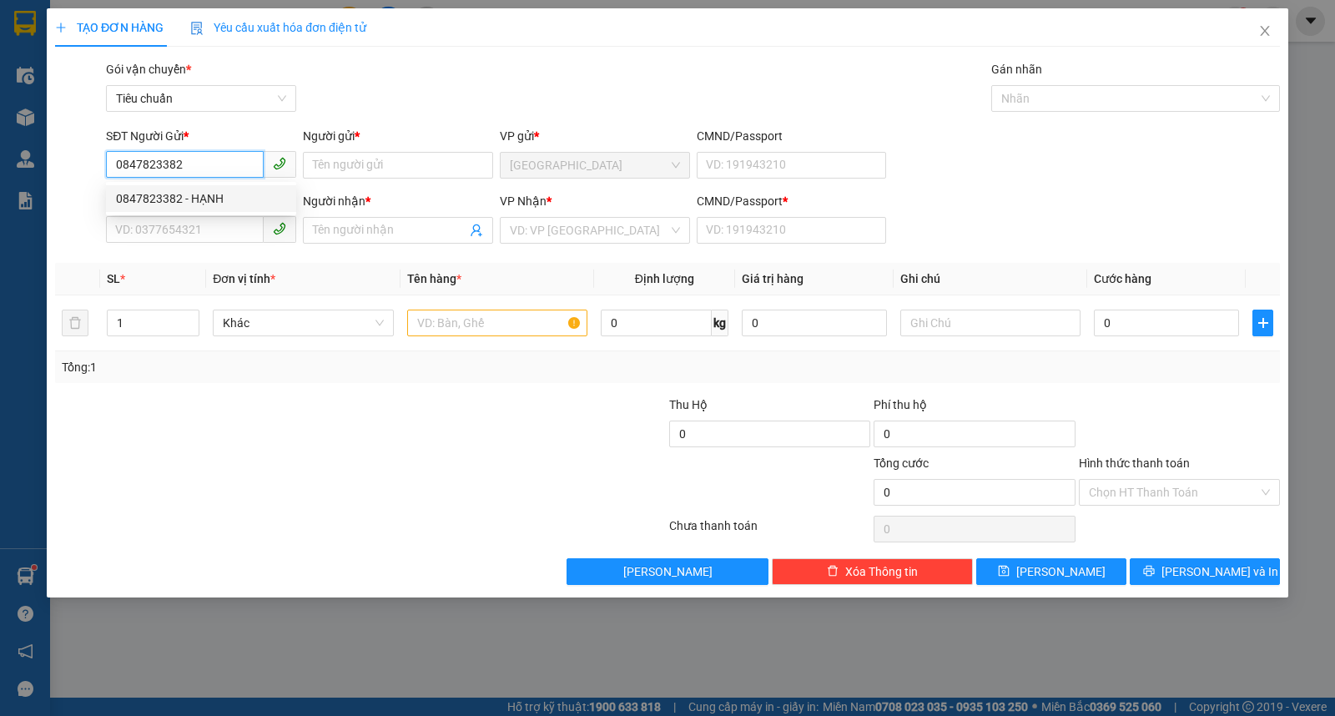
type input "1"
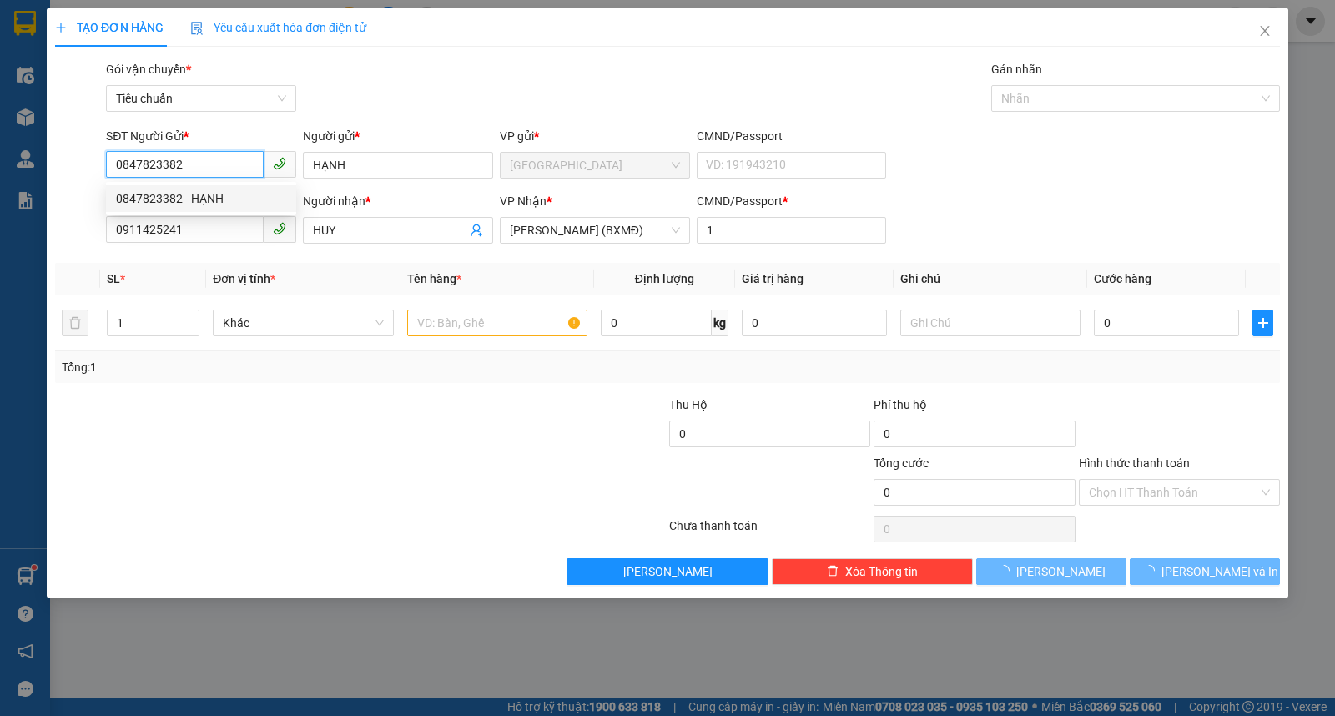
type input "40.000"
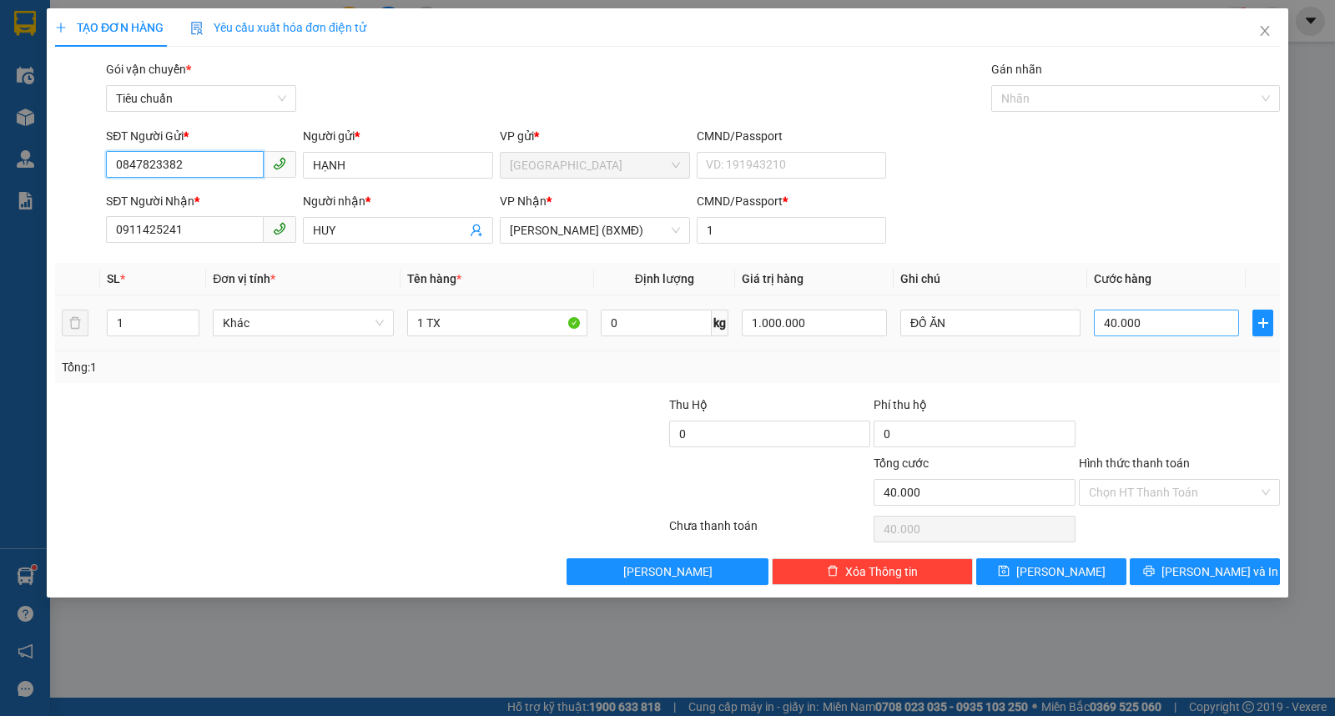
type input "0847823382"
click at [1157, 313] on input "40.000" at bounding box center [1166, 323] width 145 height 27
type input "4"
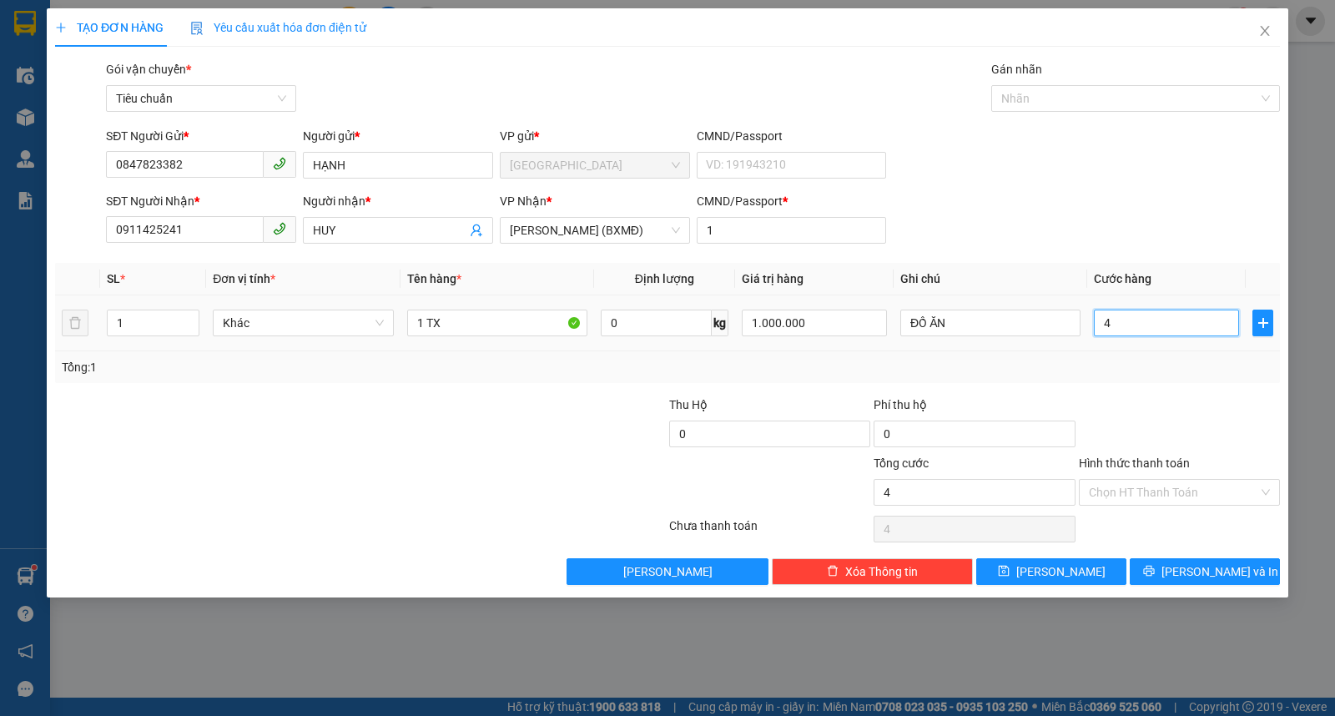
type input "40"
type input "40.000"
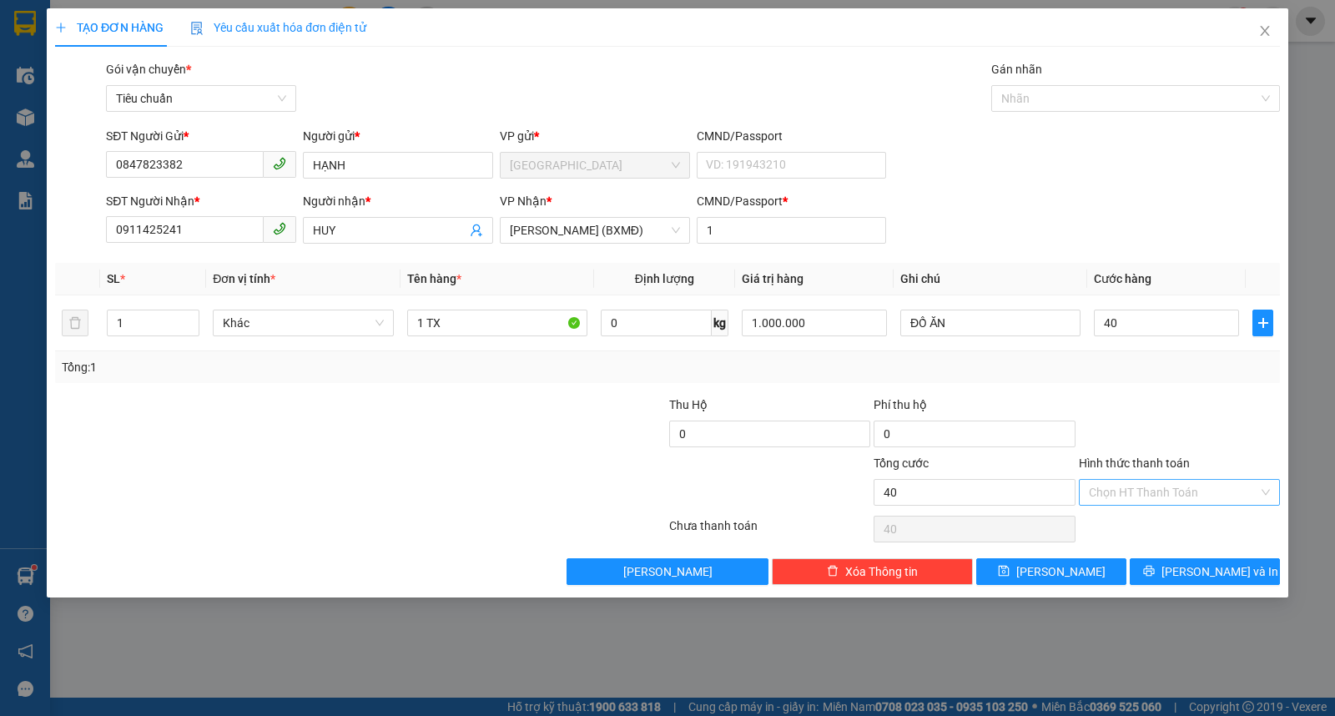
type input "40.000"
click at [1189, 504] on input "Hình thức thanh toán" at bounding box center [1173, 492] width 169 height 25
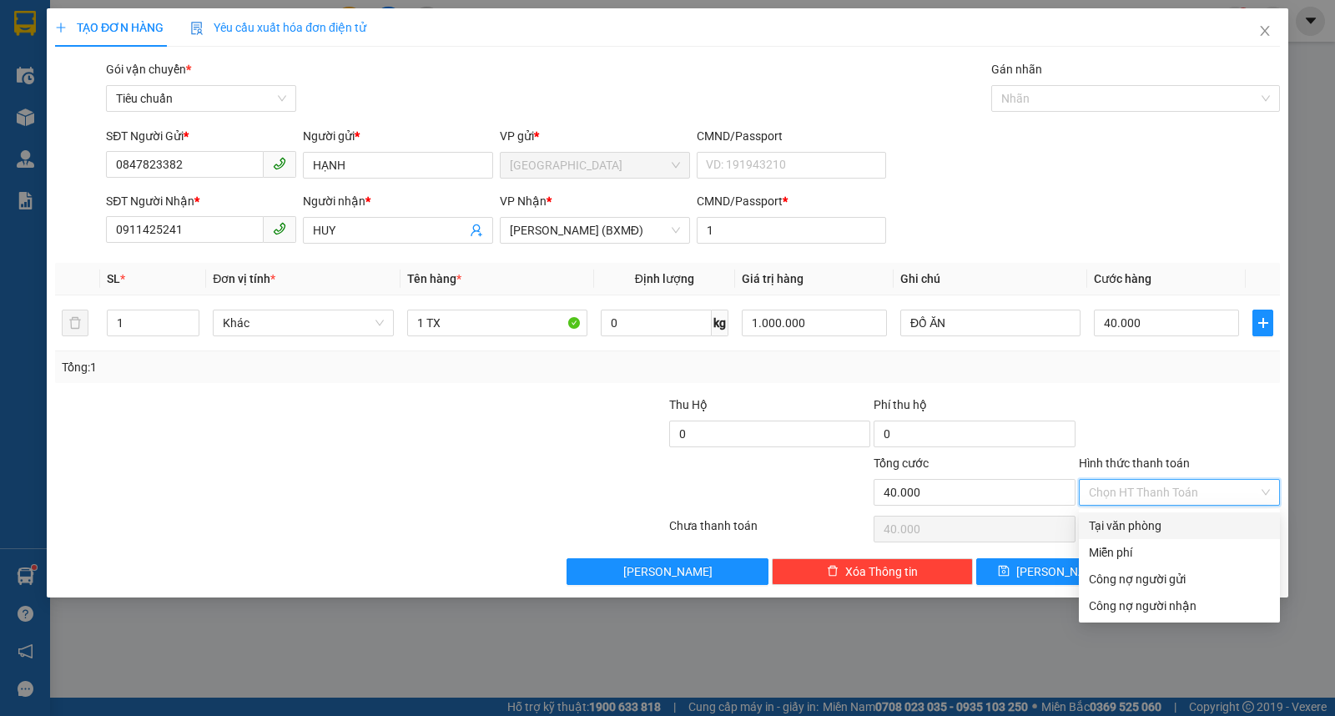
click at [1149, 526] on div "Tại văn phòng" at bounding box center [1179, 526] width 181 height 18
type input "0"
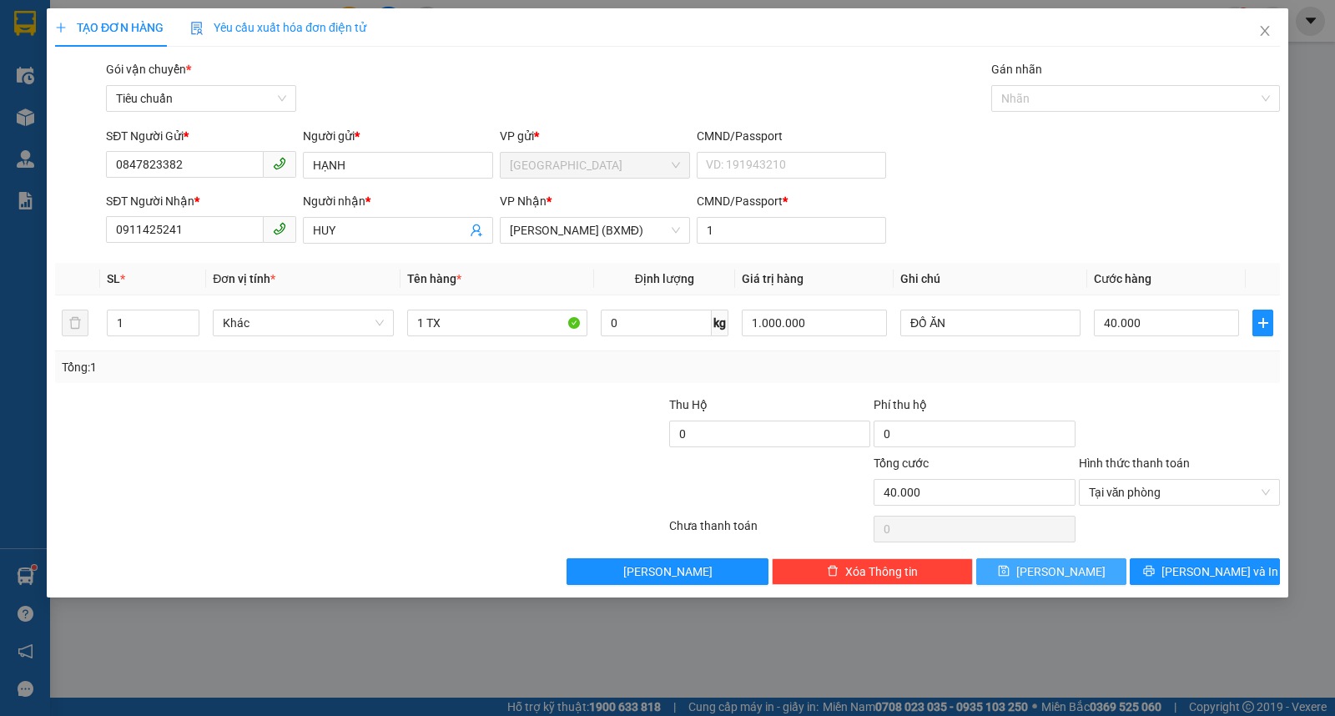
click at [1024, 563] on button "[PERSON_NAME]" at bounding box center [1052, 571] width 150 height 27
type input "0"
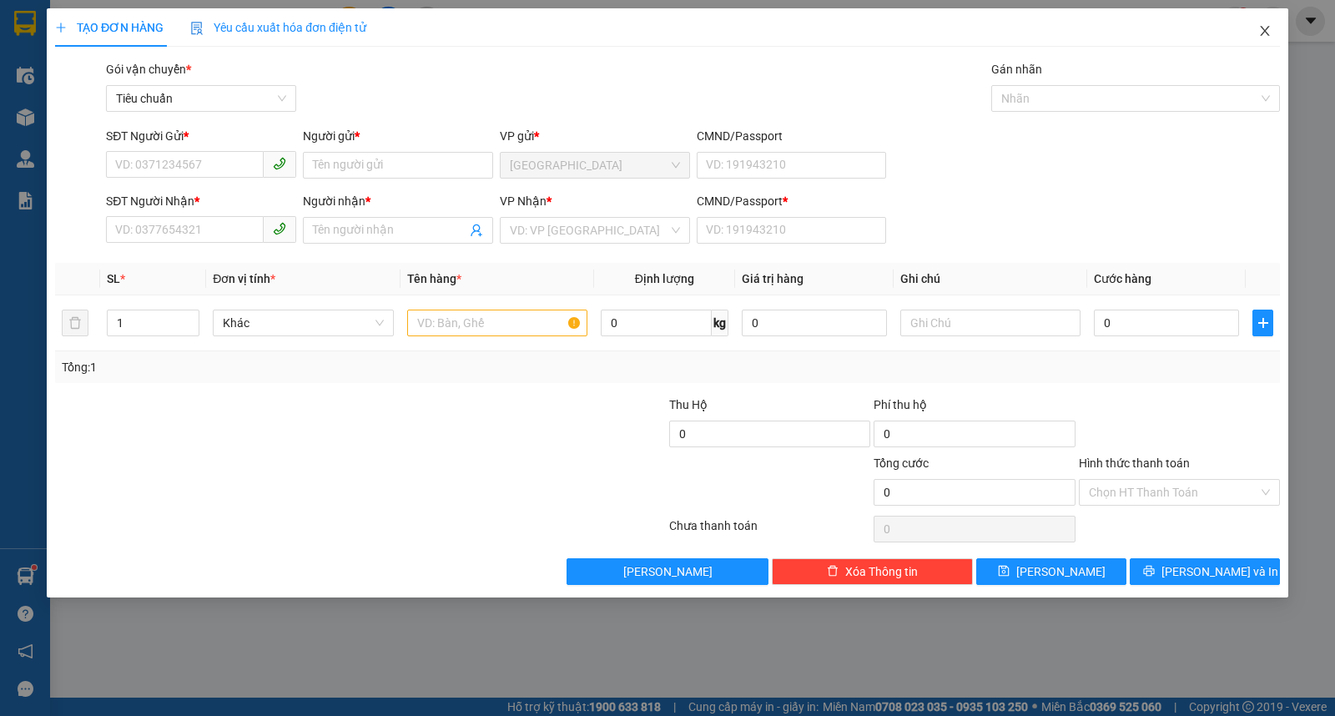
click at [1261, 26] on icon "close" at bounding box center [1265, 30] width 13 height 13
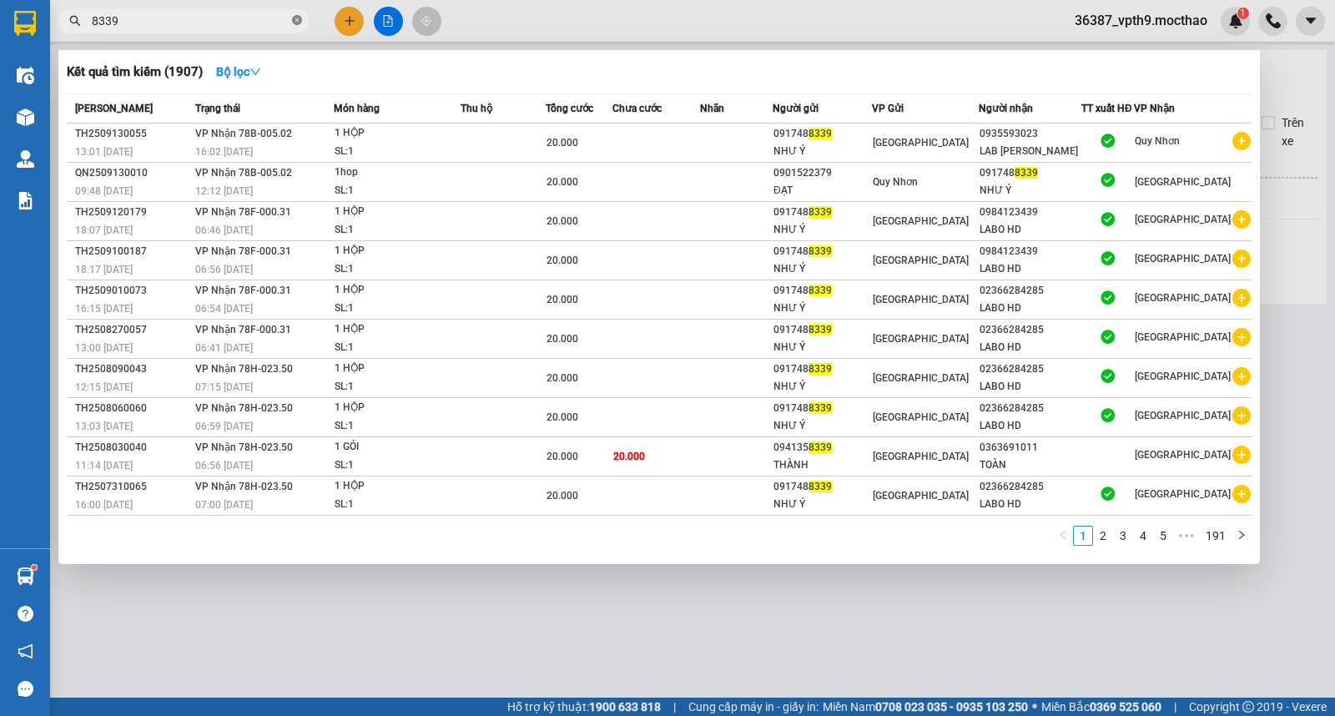
click at [297, 23] on icon "close-circle" at bounding box center [297, 20] width 10 height 10
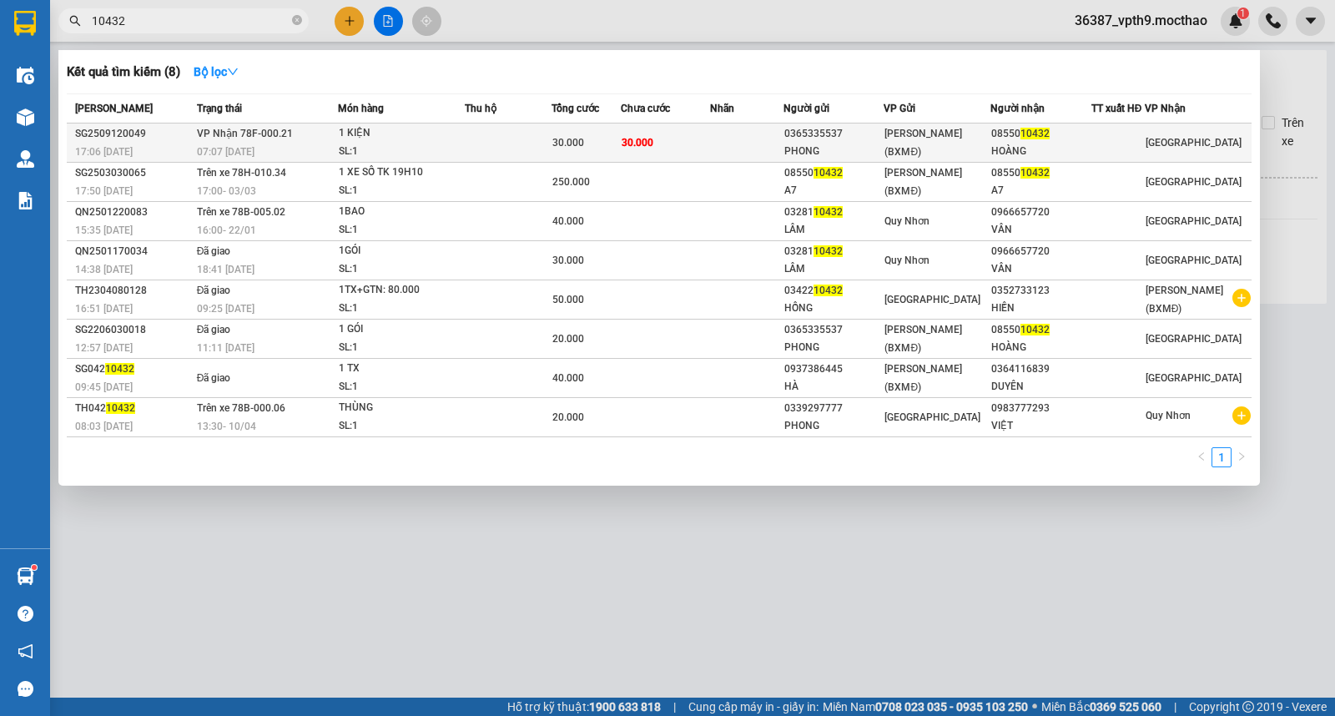
type input "10432"
click at [664, 144] on td "30.000" at bounding box center [665, 143] width 89 height 39
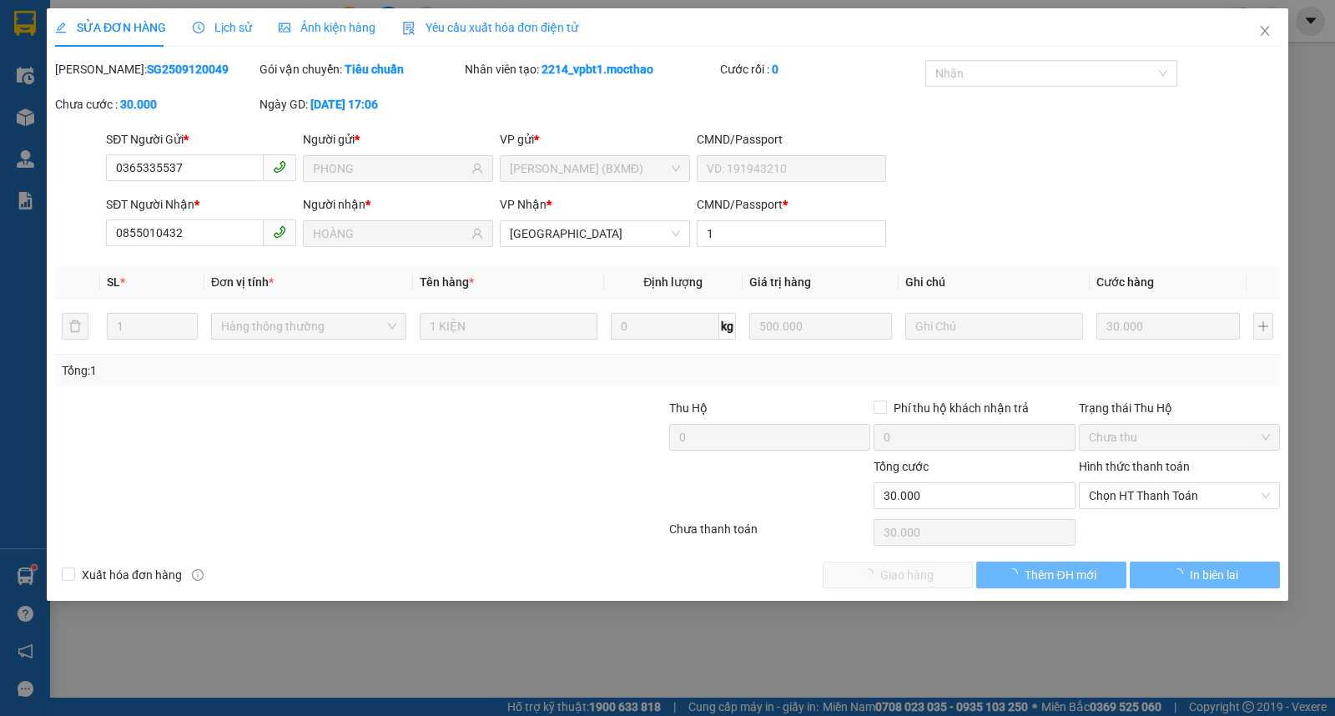
type input "0365335537"
type input "PHONG"
type input "0855010432"
type input "HOÀNG"
type input "1"
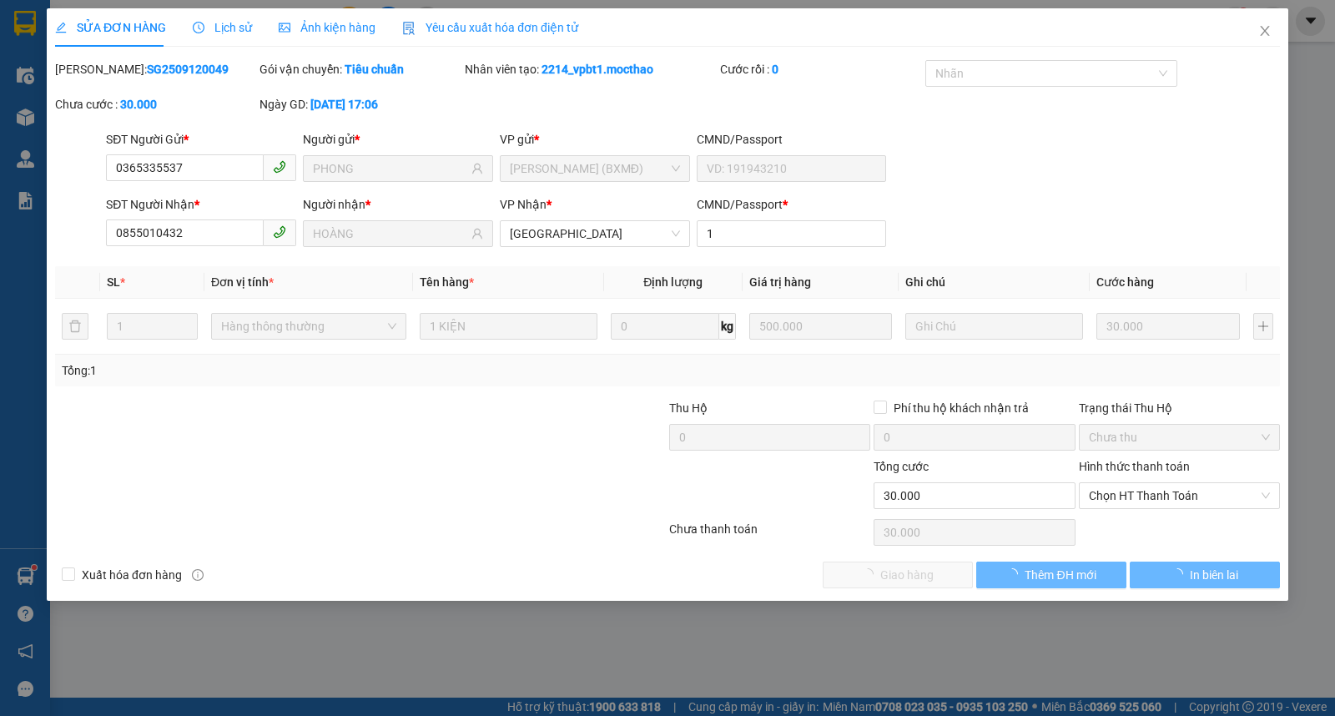
type input "30.000"
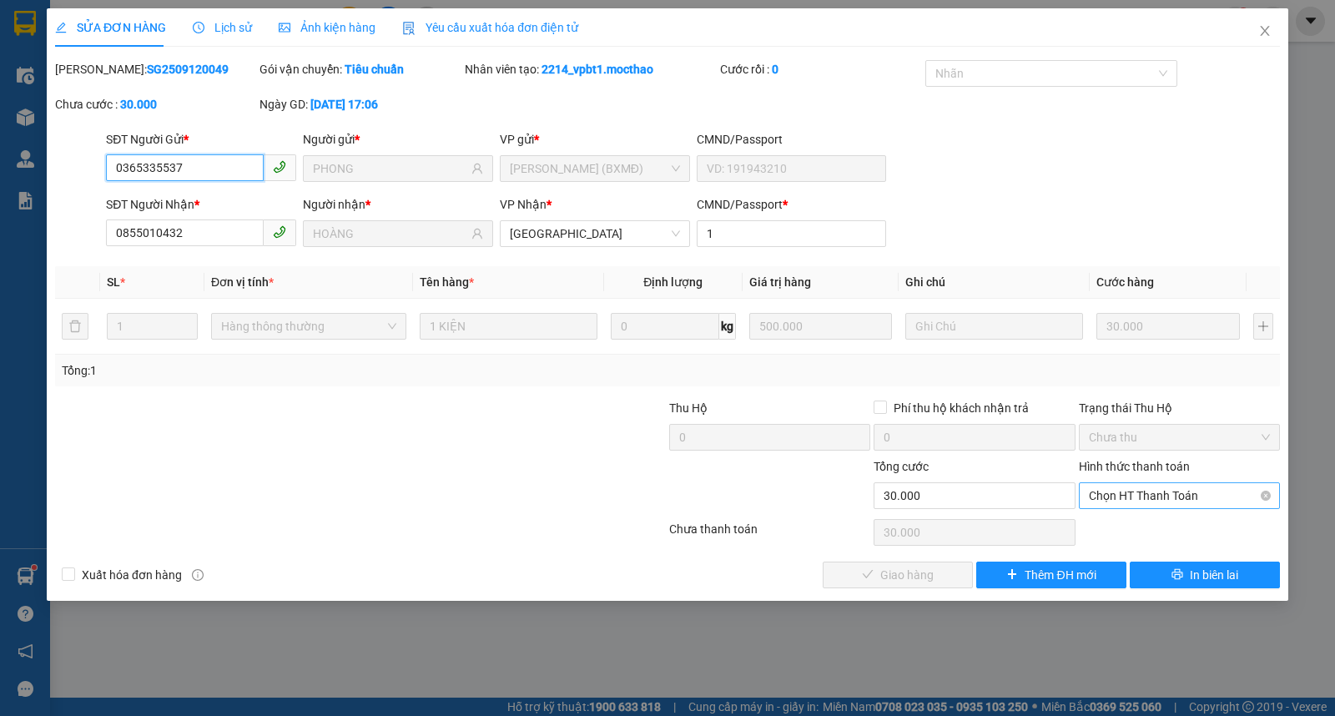
click at [1121, 497] on span "Chọn HT Thanh Toán" at bounding box center [1179, 495] width 181 height 25
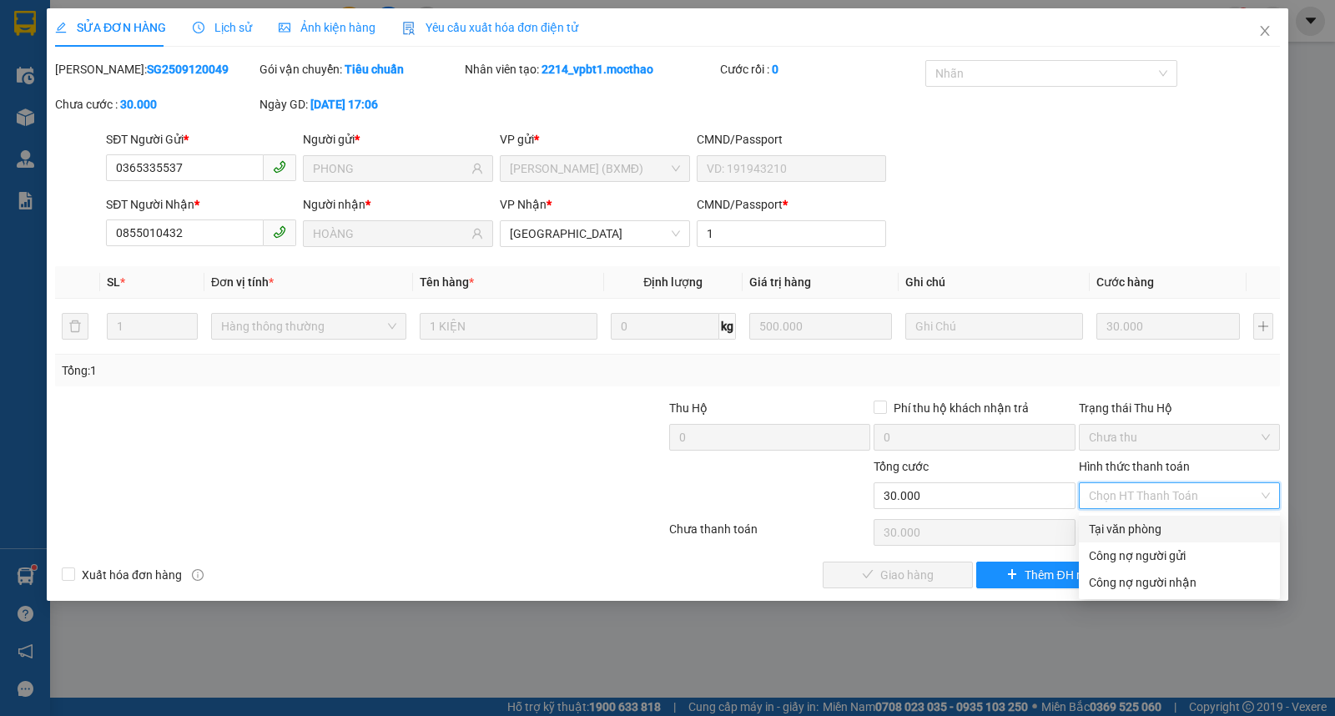
click at [1105, 520] on div "Tại văn phòng" at bounding box center [1179, 529] width 181 height 18
type input "0"
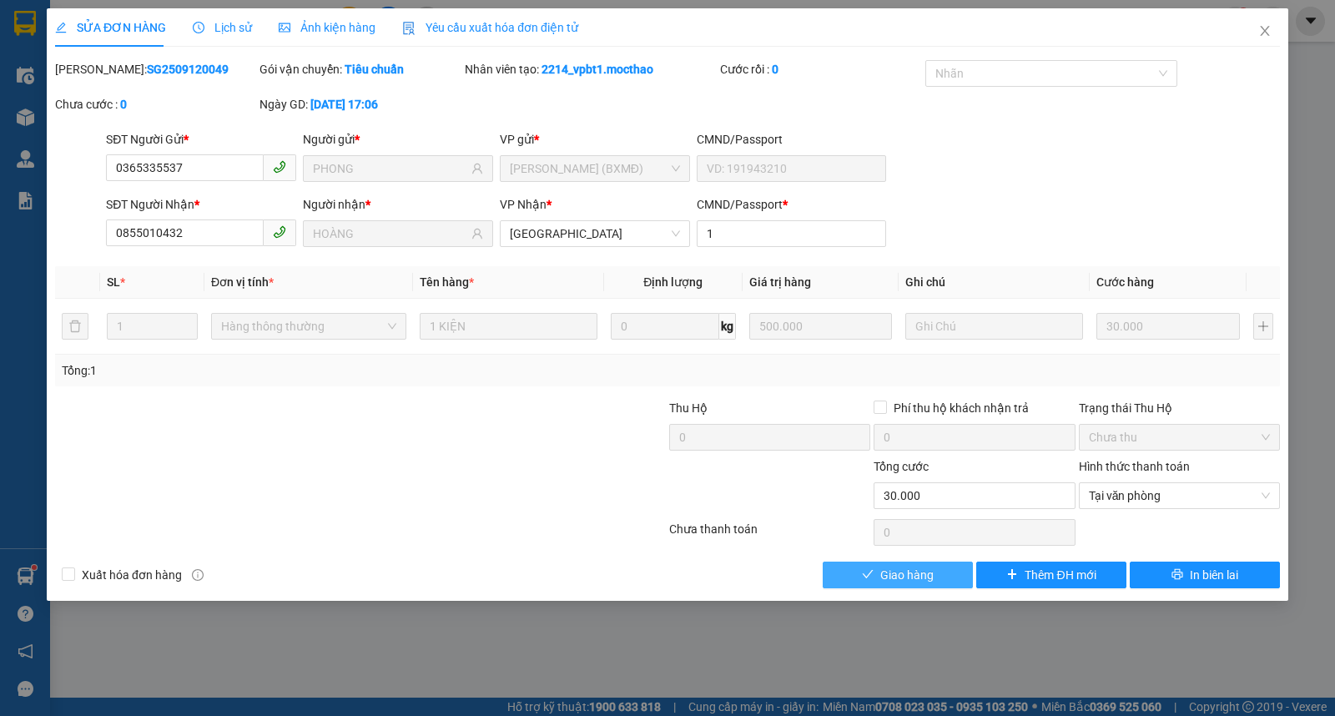
click at [910, 568] on span "Giao hàng" at bounding box center [907, 575] width 53 height 18
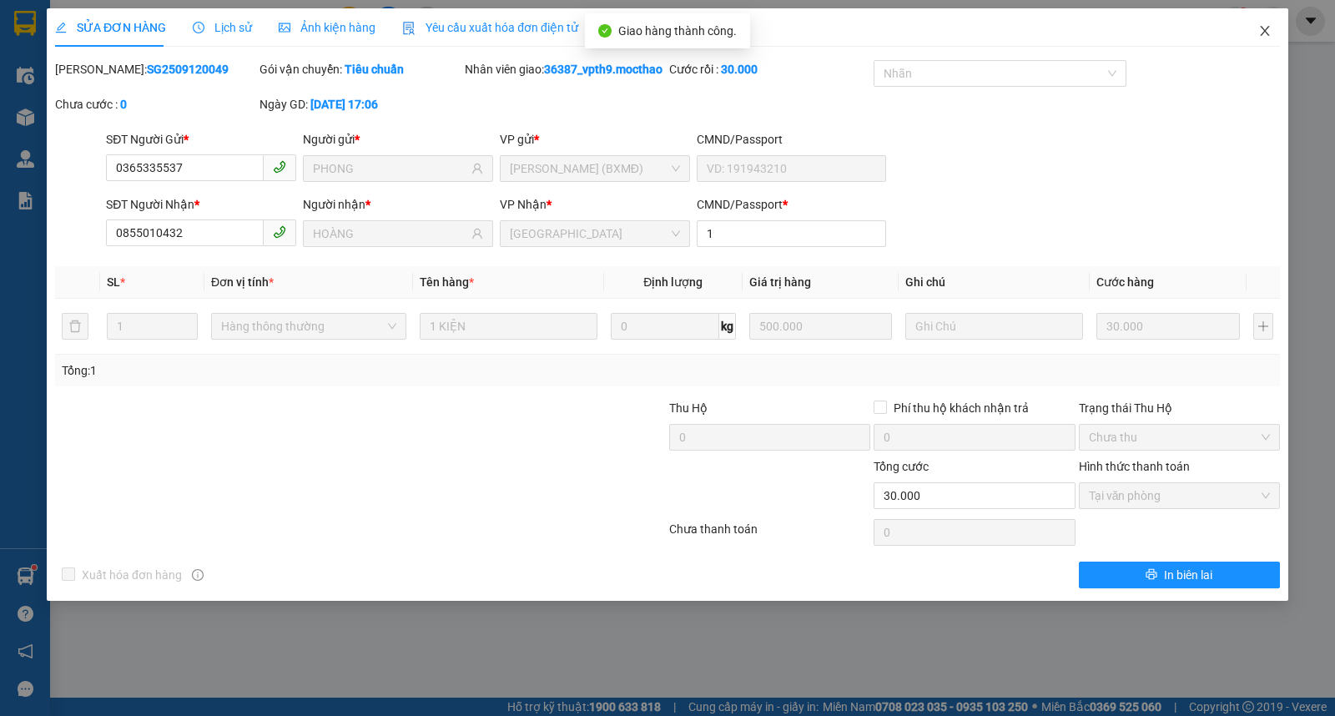
click at [1271, 32] on icon "close" at bounding box center [1265, 30] width 13 height 13
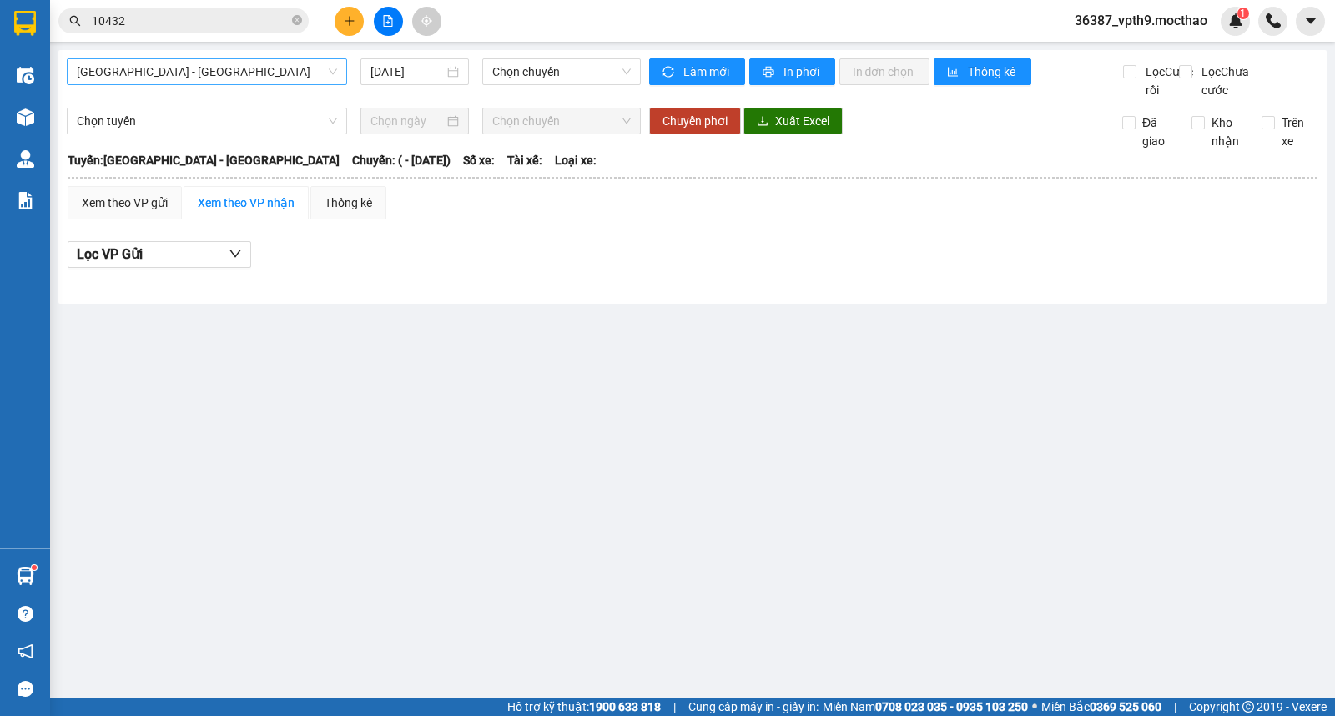
click at [119, 77] on span "[GEOGRAPHIC_DATA] - [GEOGRAPHIC_DATA]" at bounding box center [207, 71] width 260 height 25
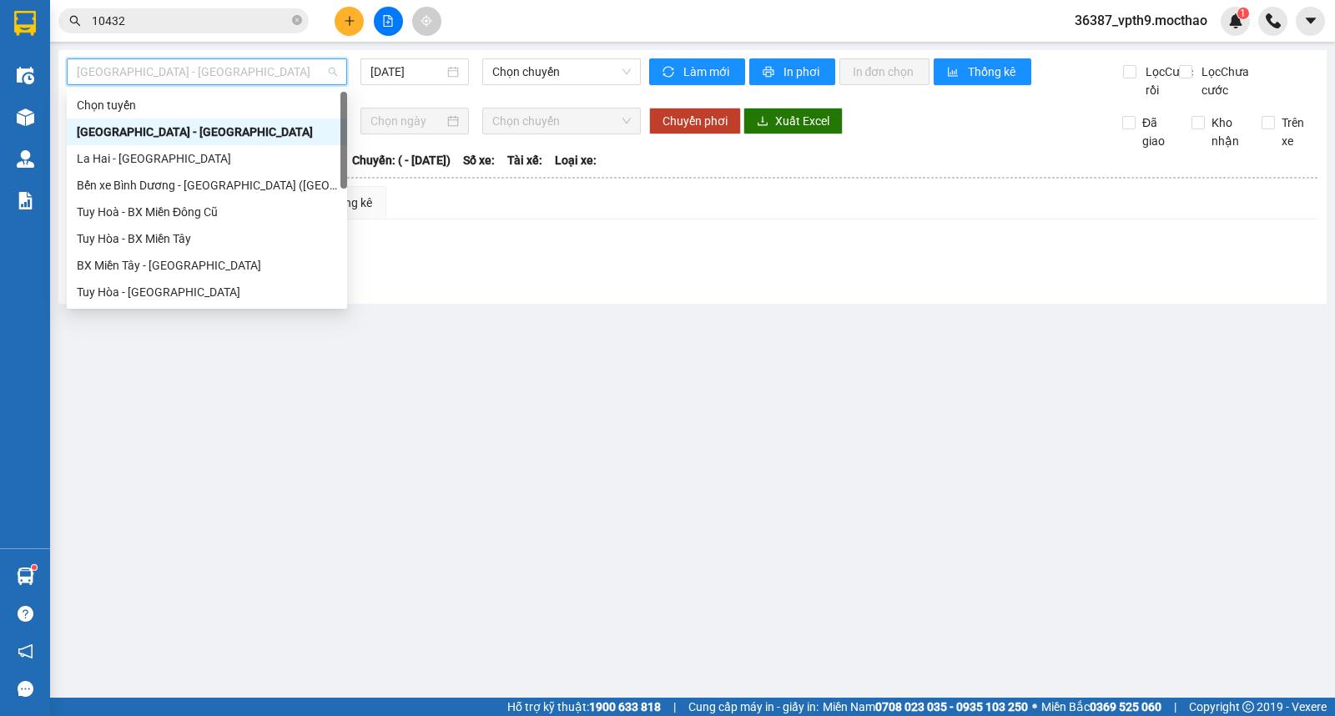
type input "D"
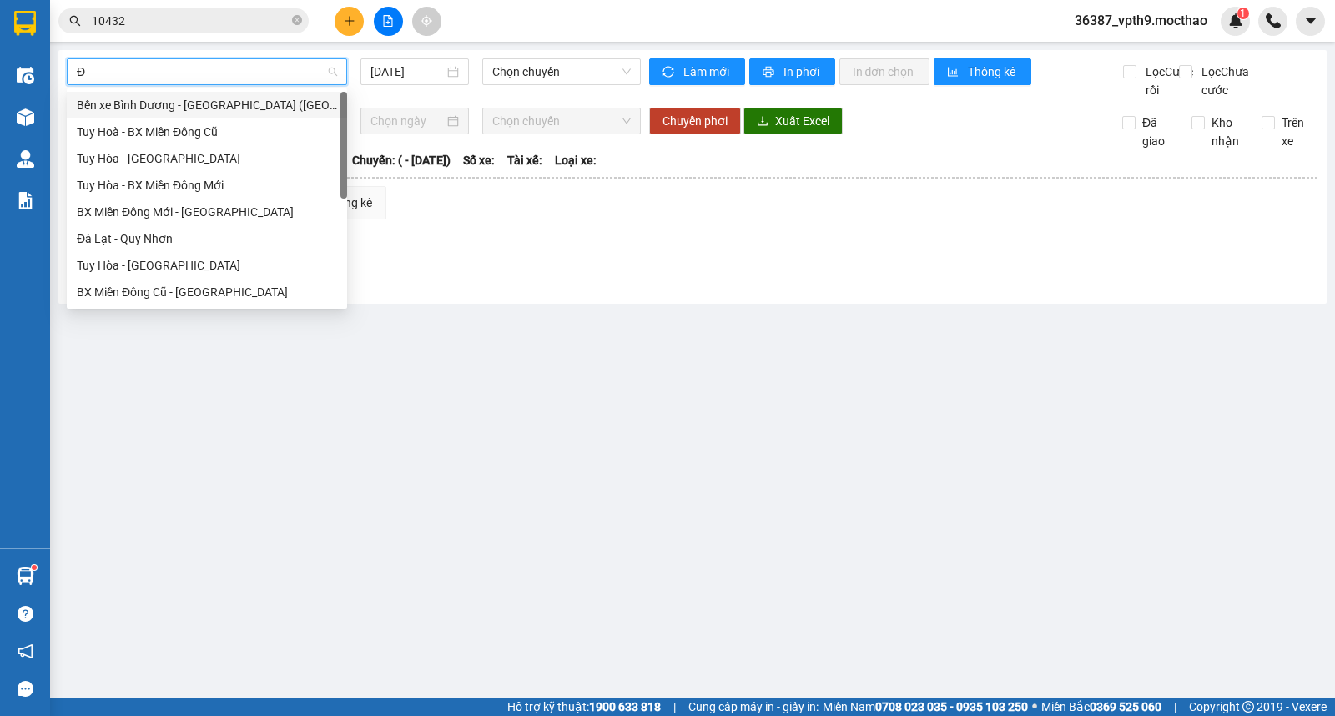
type input "ĐA"
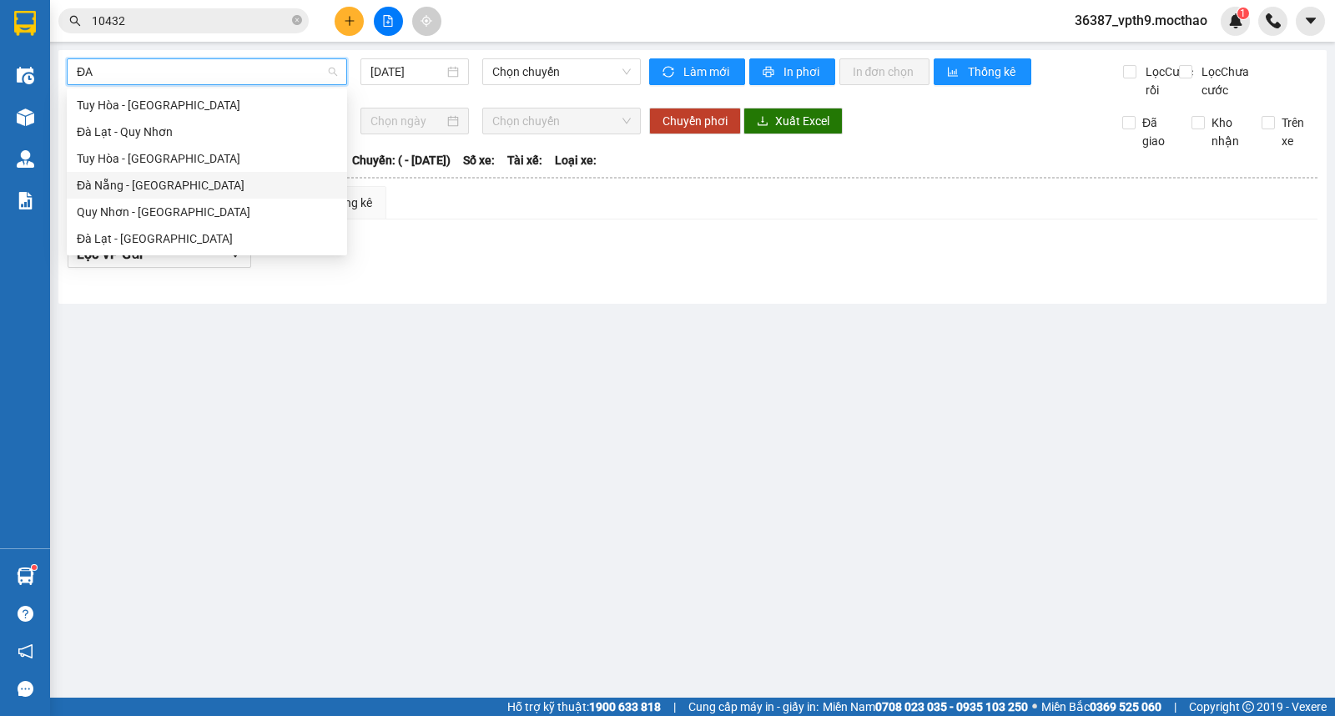
click at [129, 179] on div "Đà Nẵng - [GEOGRAPHIC_DATA]" at bounding box center [207, 185] width 260 height 18
type input "[DATE]"
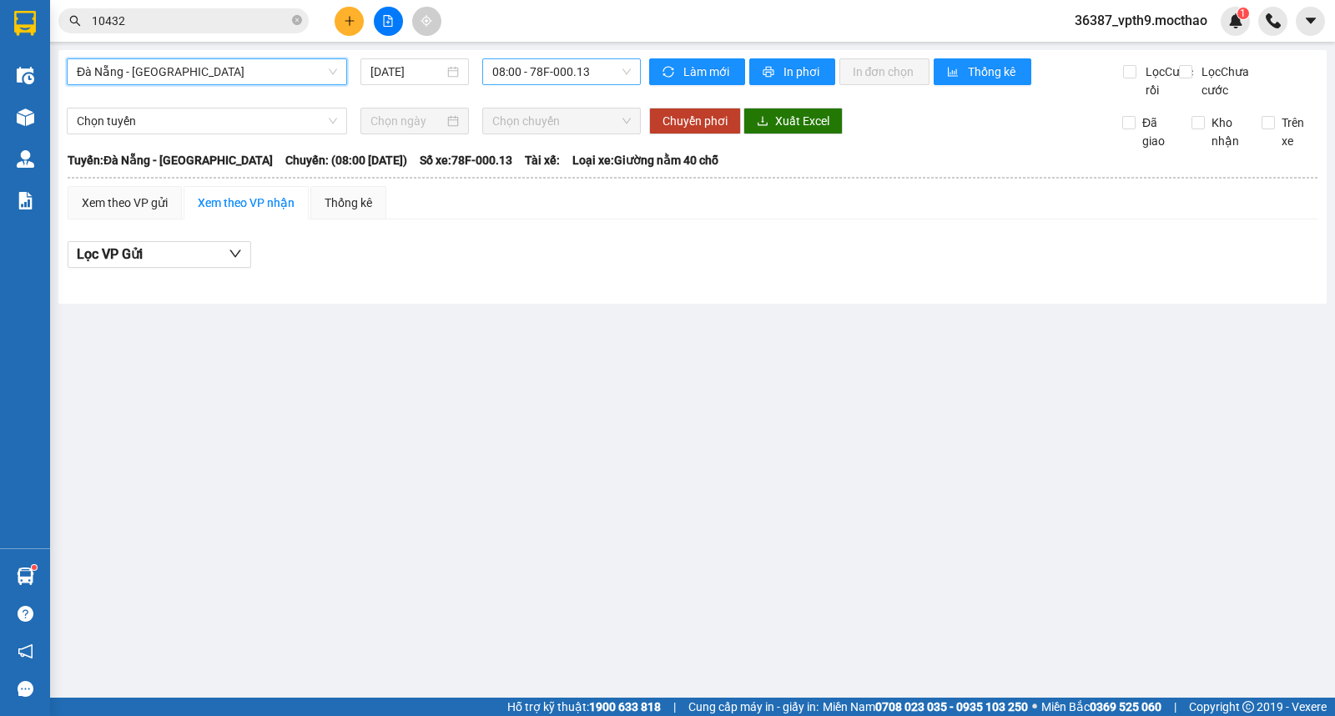
click at [594, 71] on span "08:00 - 78F-000.13" at bounding box center [561, 71] width 138 height 25
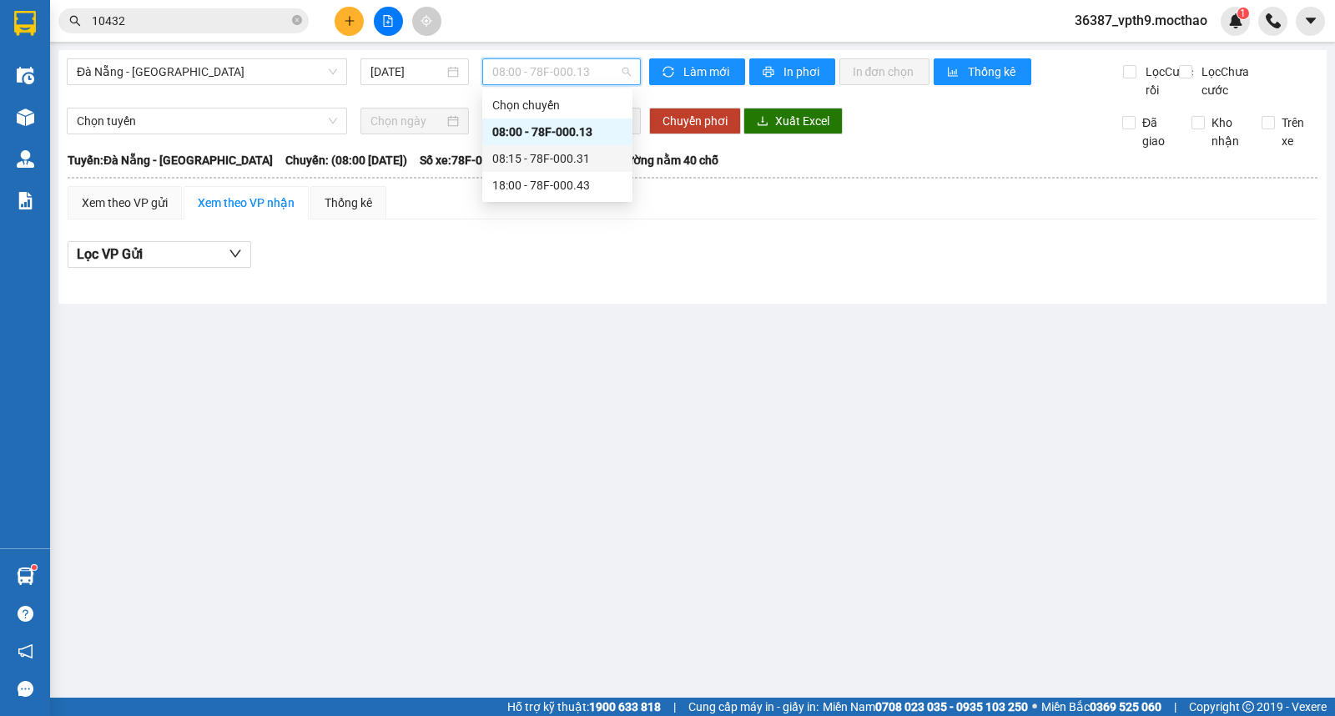
click at [582, 155] on div "08:15 - 78F-000.31" at bounding box center [557, 158] width 130 height 18
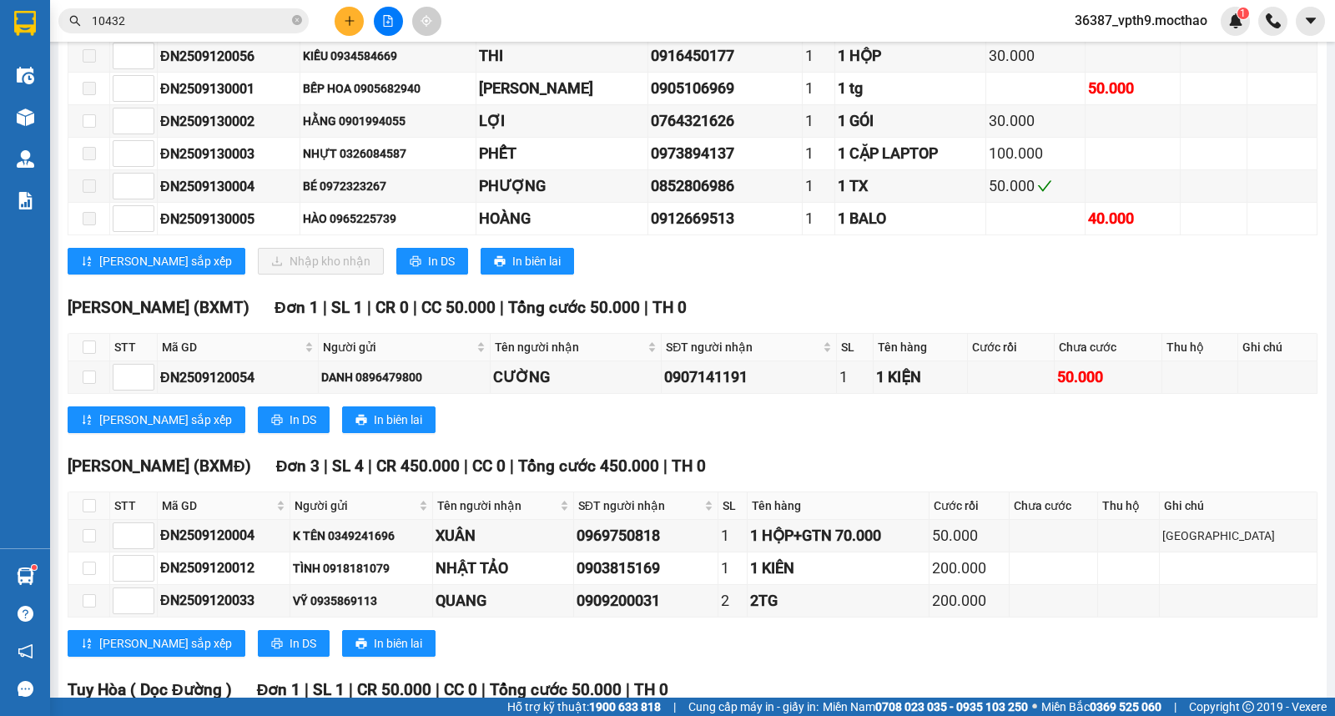
scroll to position [59, 0]
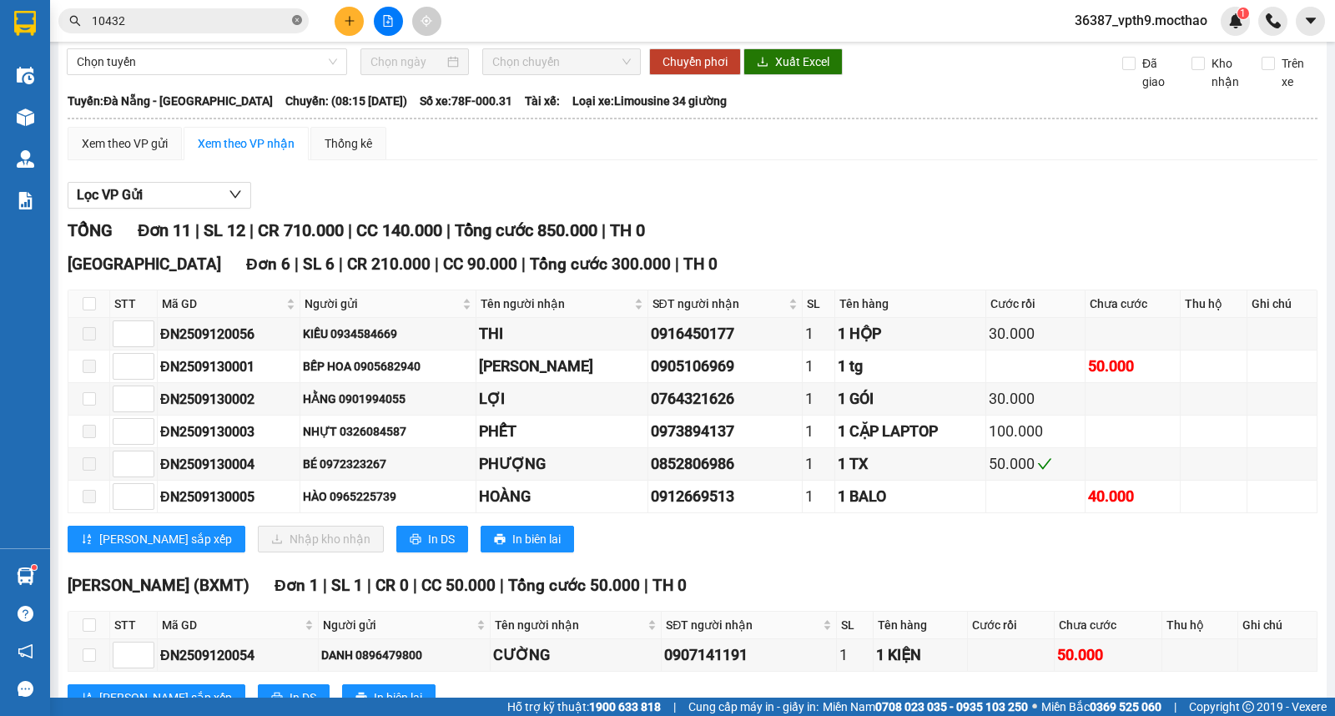
click at [301, 20] on icon "close-circle" at bounding box center [297, 20] width 10 height 10
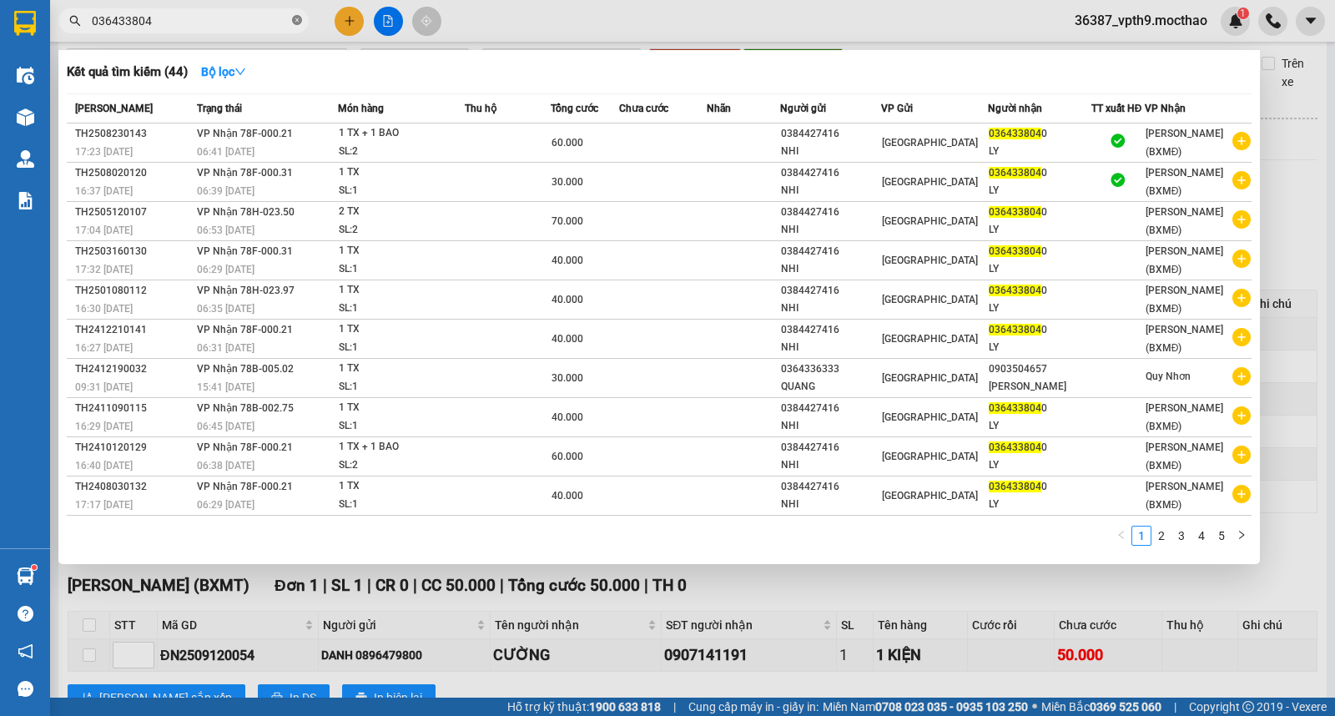
type input "0364338040"
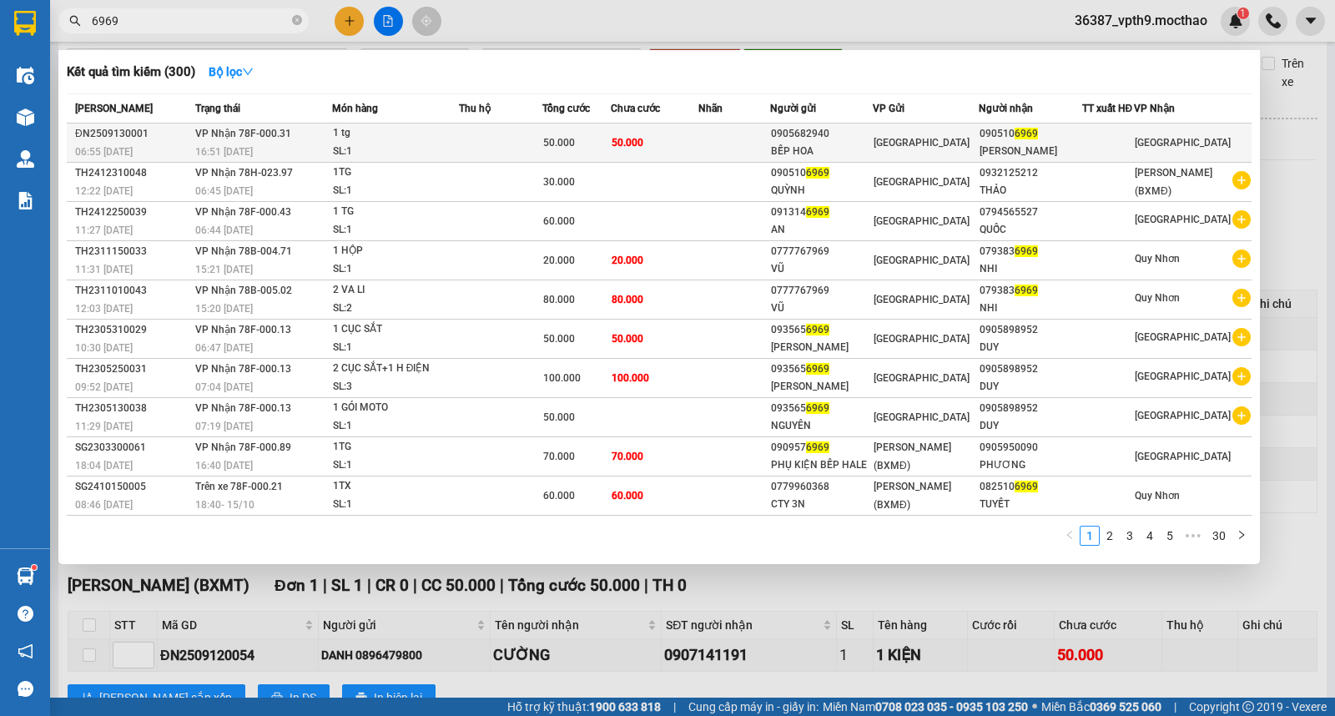
type input "6969"
click at [1133, 143] on div at bounding box center [1108, 143] width 50 height 18
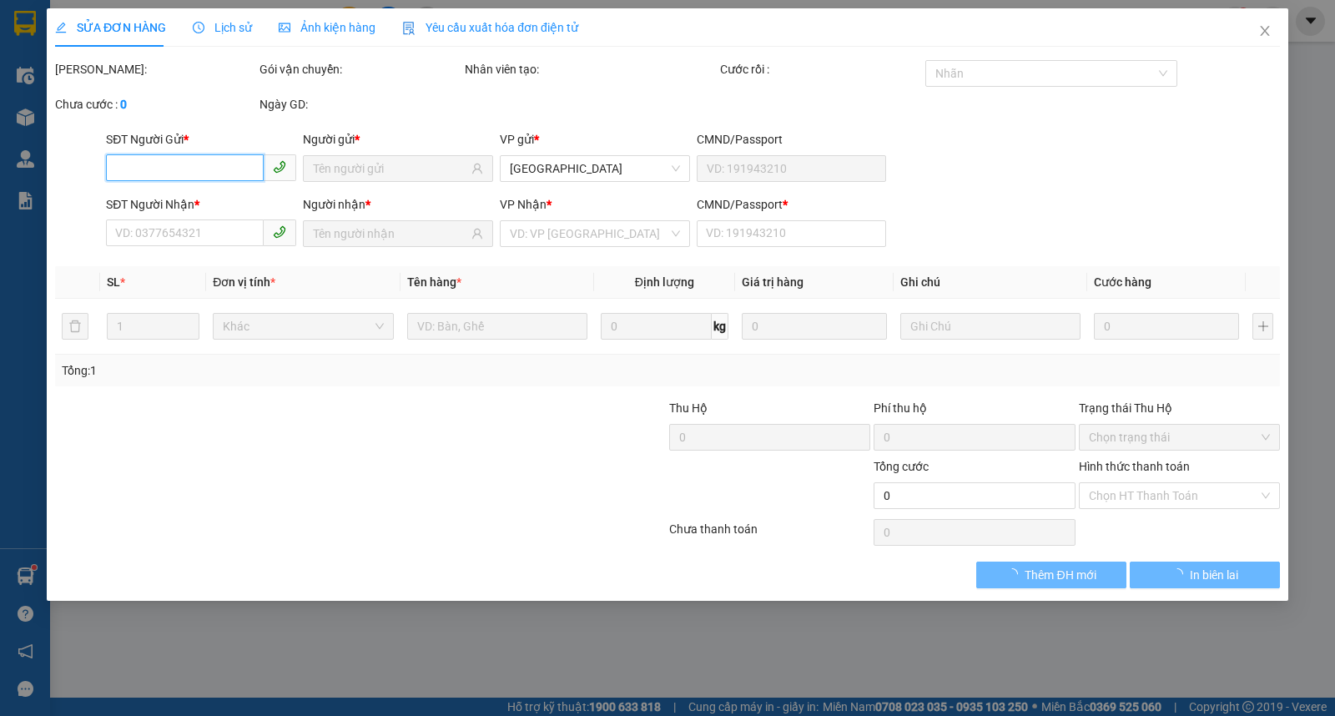
type input "0905682940"
type input "BẾP HOA"
type input "0905106969"
type input "[PERSON_NAME]"
type input "0"
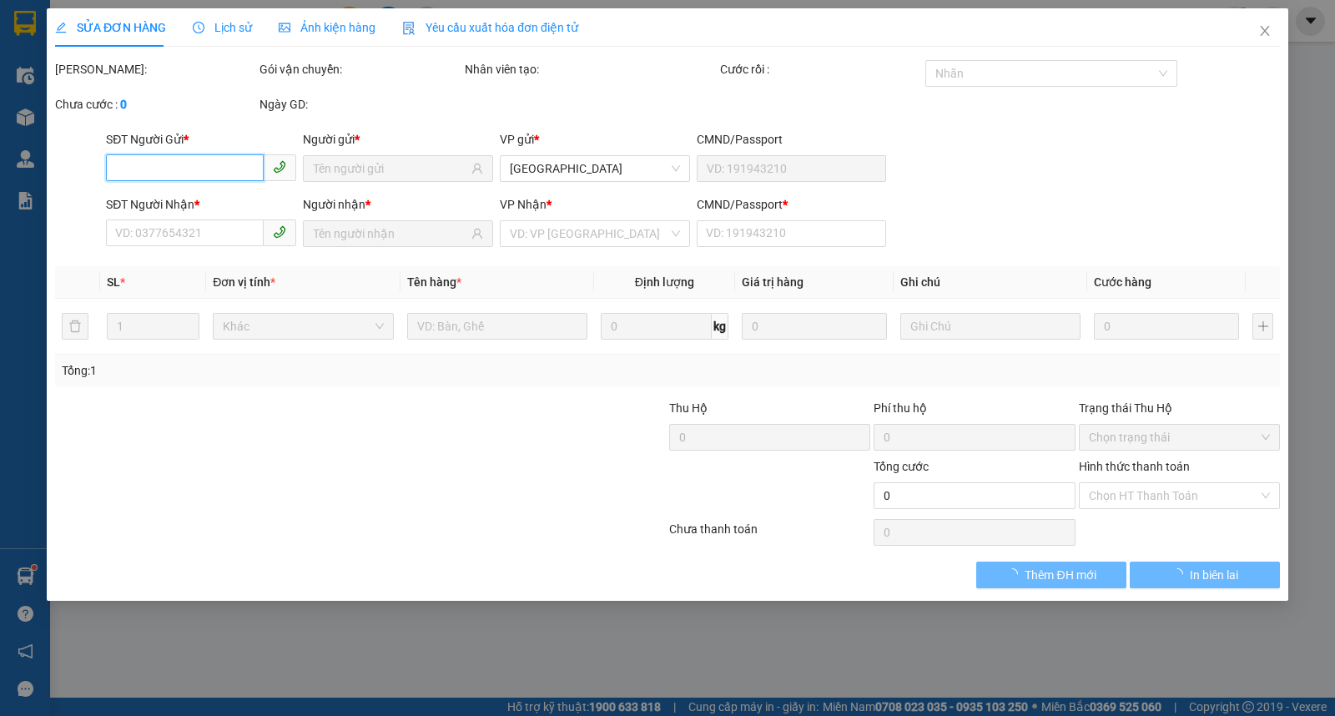
type input "50.000"
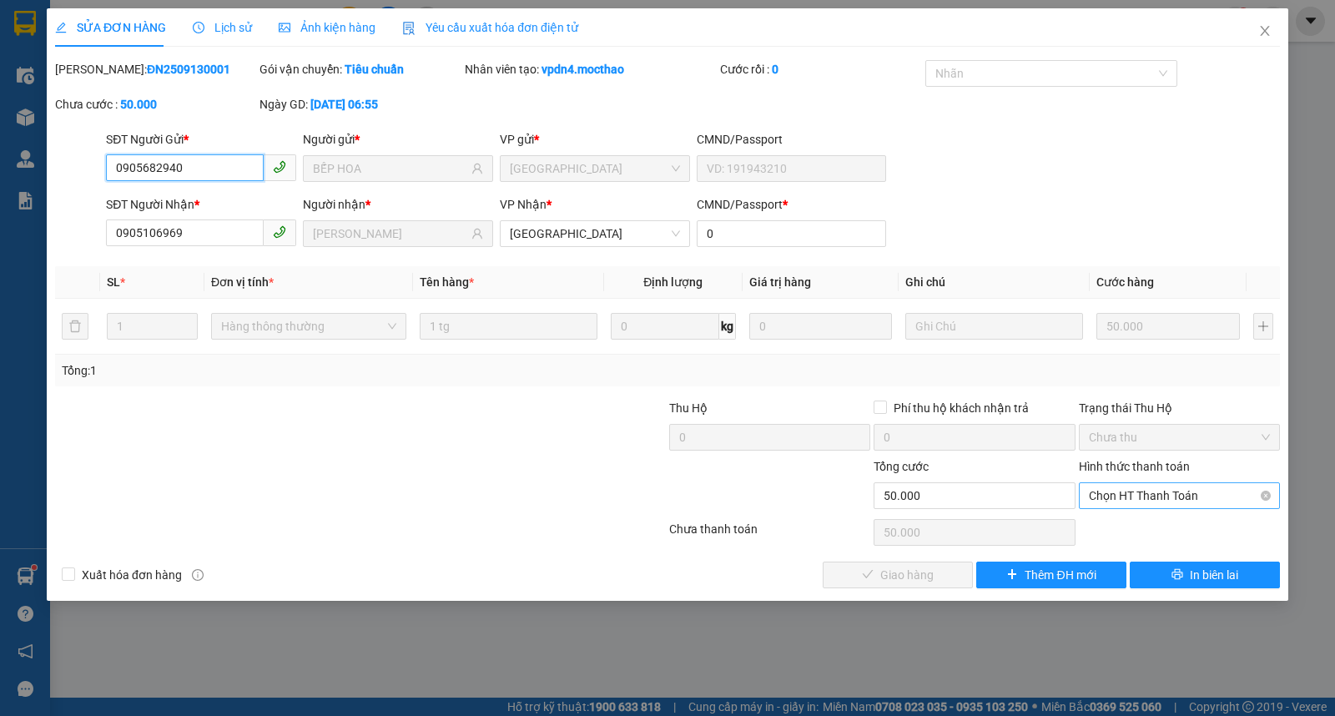
click at [1131, 494] on span "Chọn HT Thanh Toán" at bounding box center [1179, 495] width 181 height 25
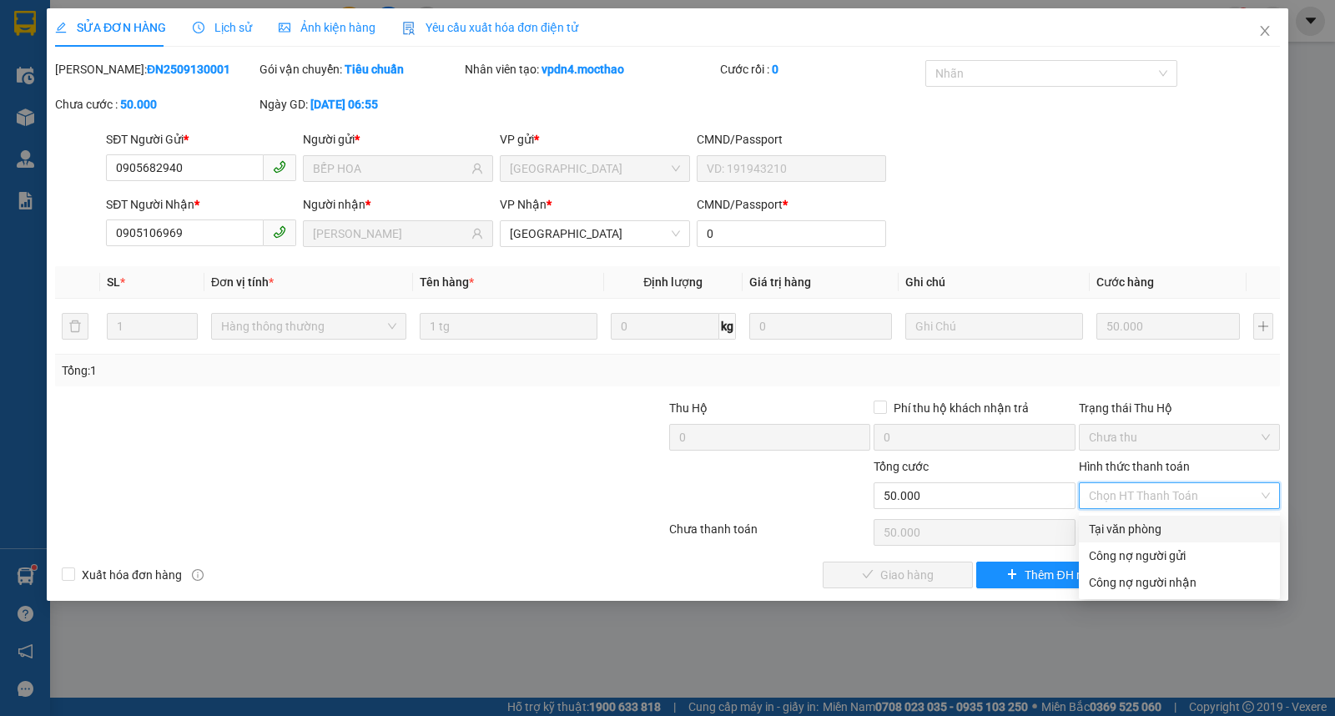
click at [1123, 522] on div "Tại văn phòng" at bounding box center [1179, 529] width 181 height 18
type input "0"
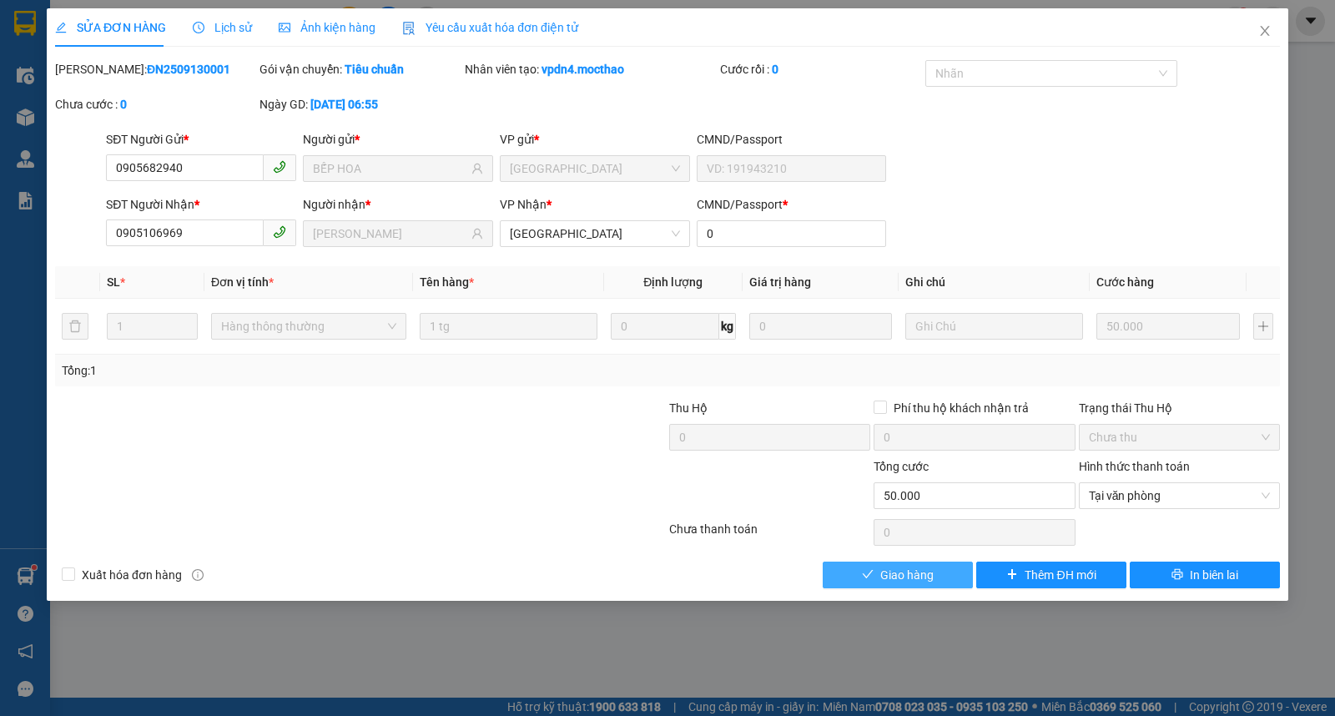
click at [912, 576] on span "Giao hàng" at bounding box center [907, 575] width 53 height 18
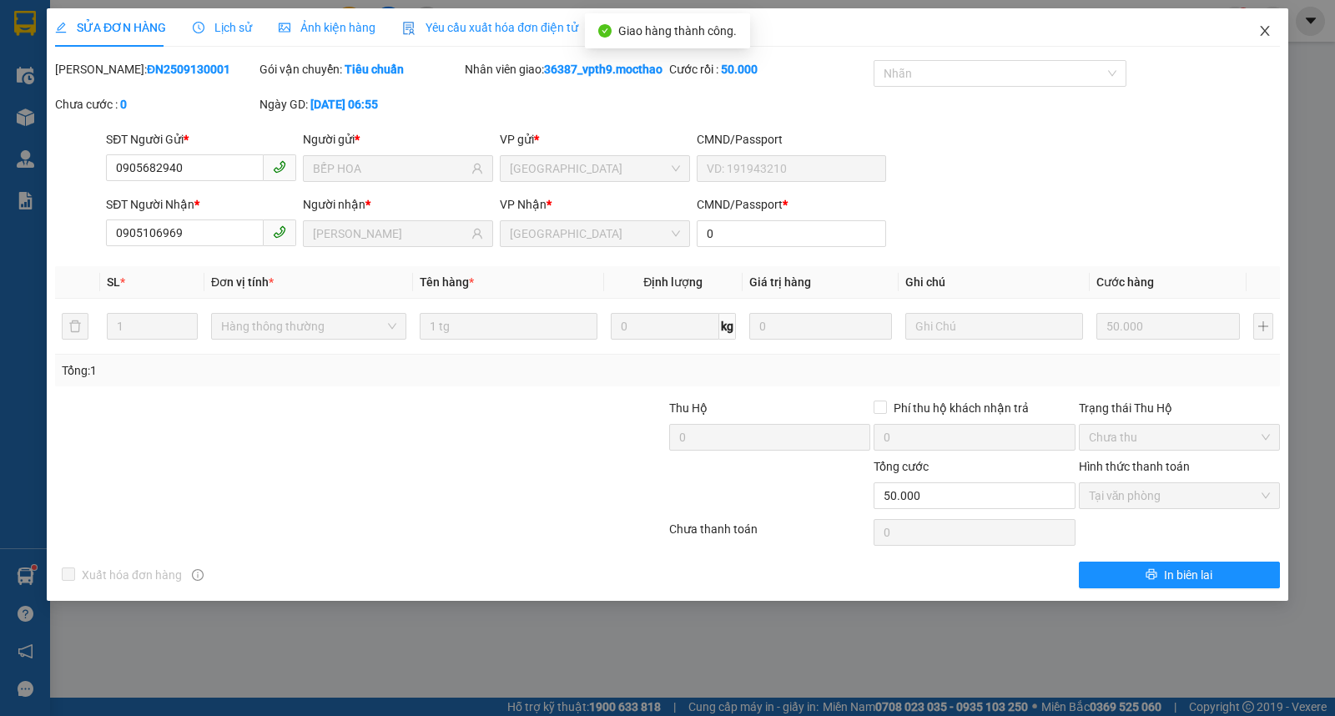
click at [1260, 30] on icon "close" at bounding box center [1265, 30] width 13 height 13
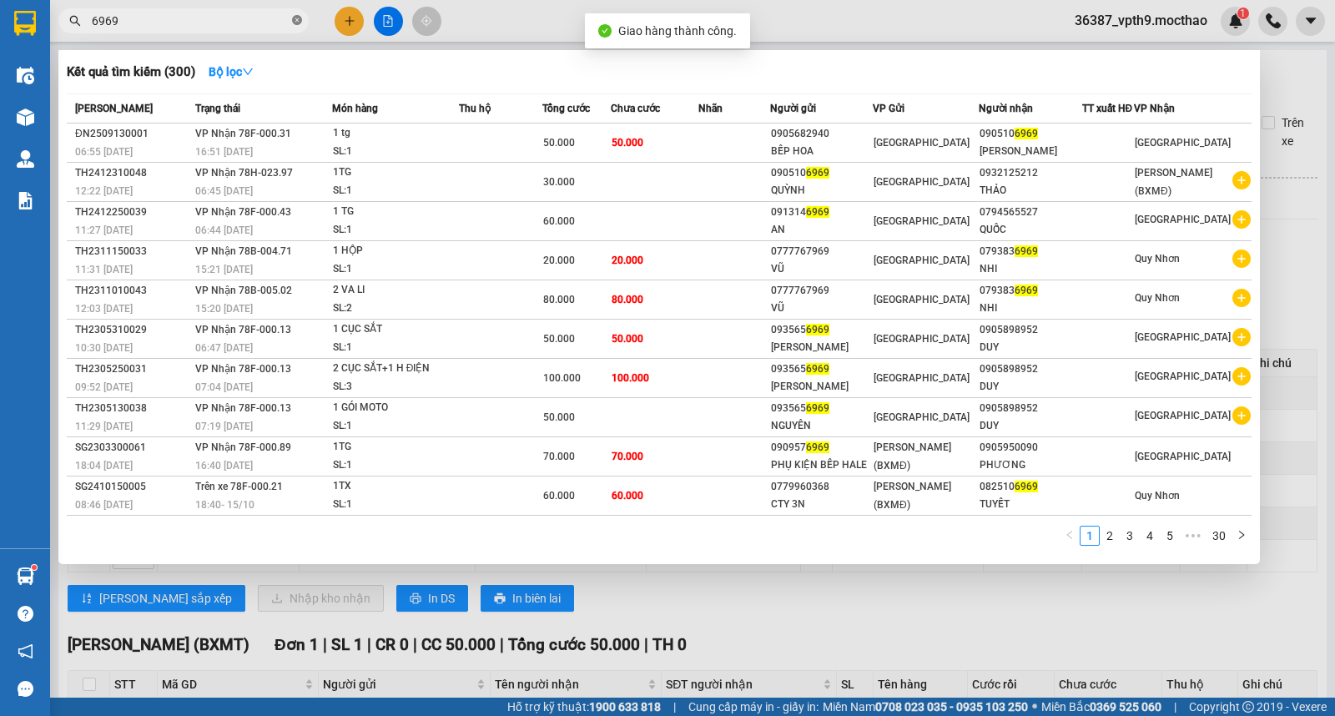
click at [296, 18] on icon "close-circle" at bounding box center [297, 20] width 10 height 10
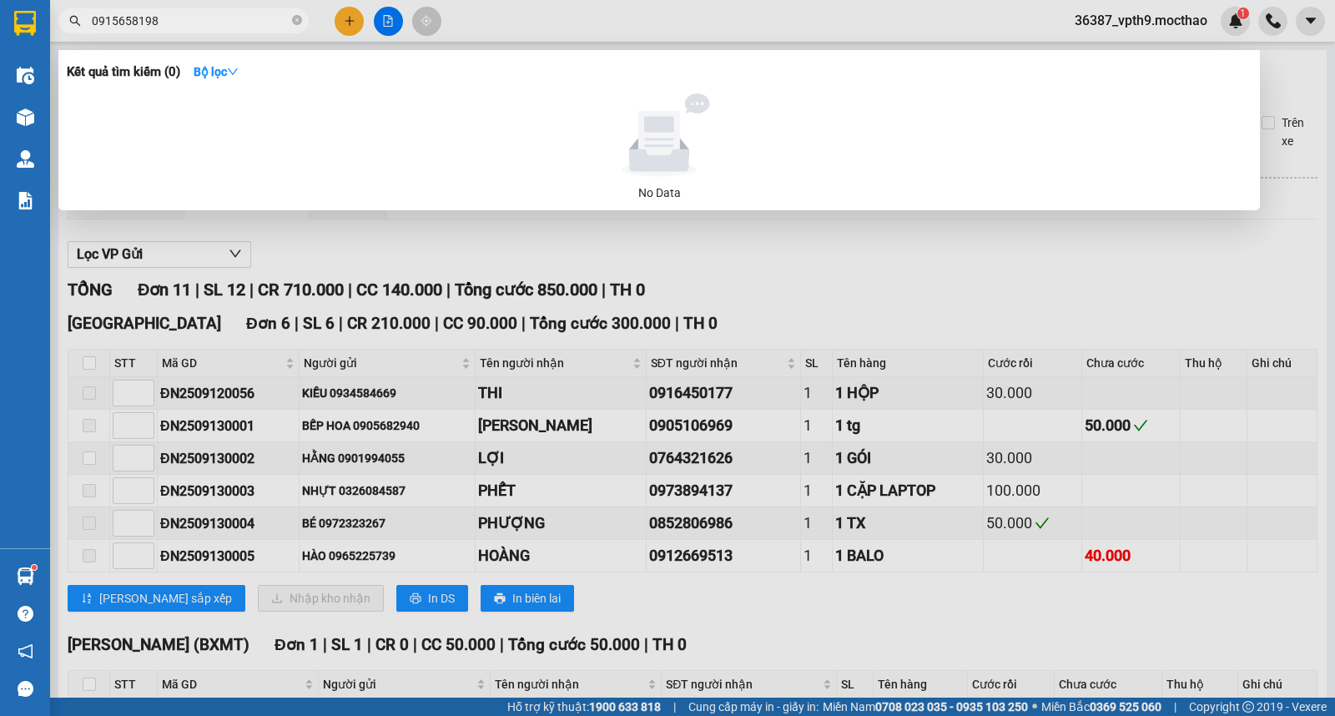
type input "0915658198"
click at [351, 13] on div at bounding box center [667, 358] width 1335 height 716
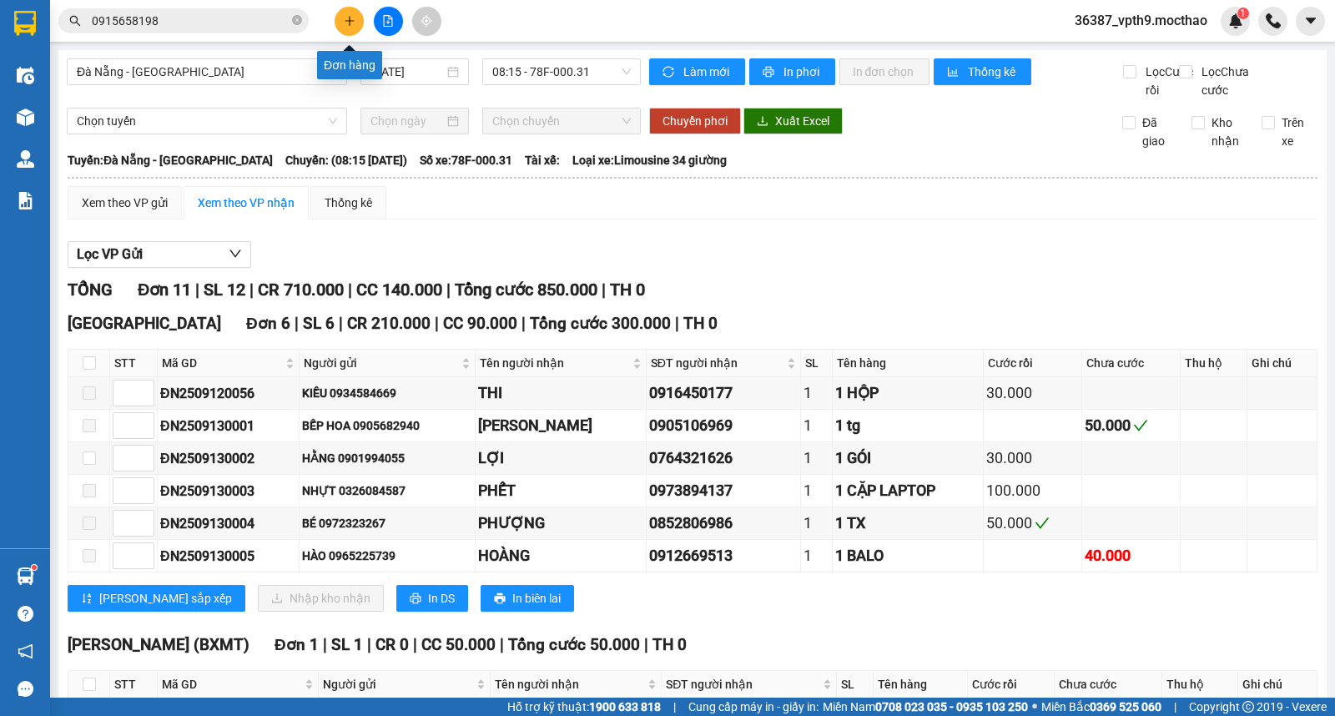
click at [351, 13] on button at bounding box center [349, 21] width 29 height 29
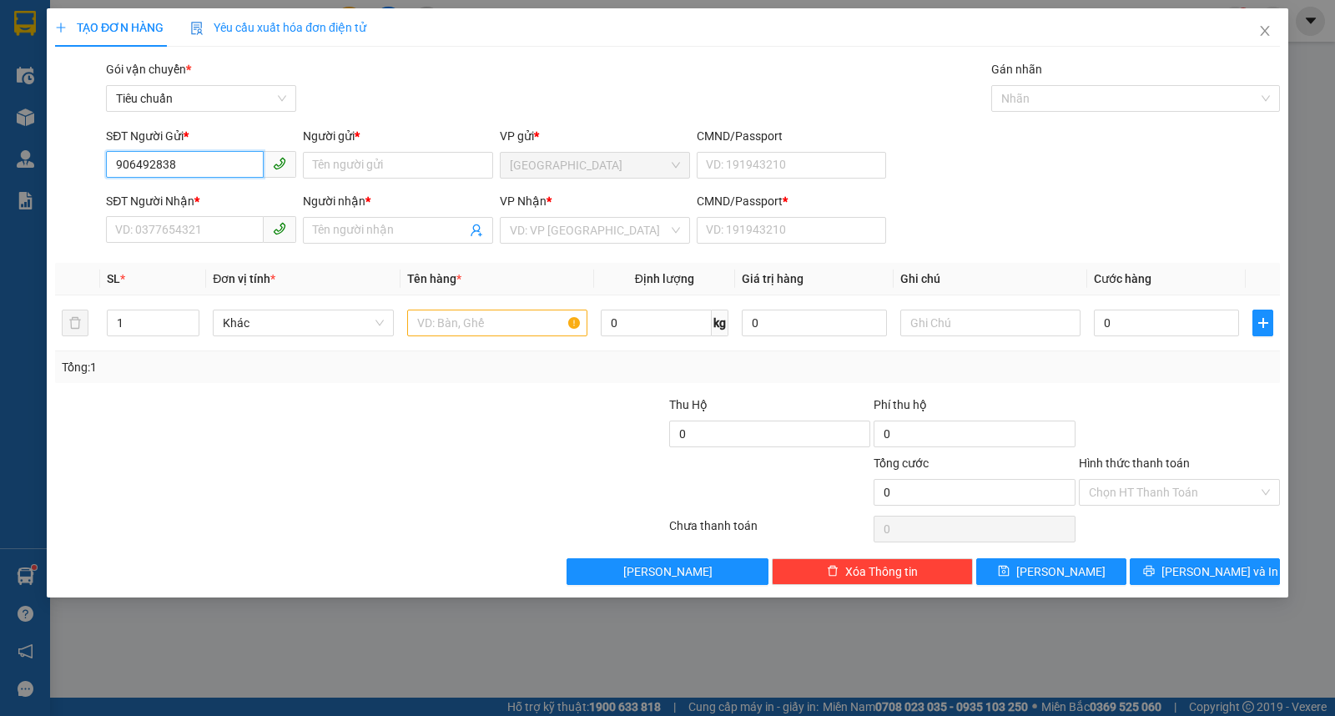
type input "0906492838"
click at [179, 194] on div "0906492838 - HIỀN" at bounding box center [201, 198] width 170 height 18
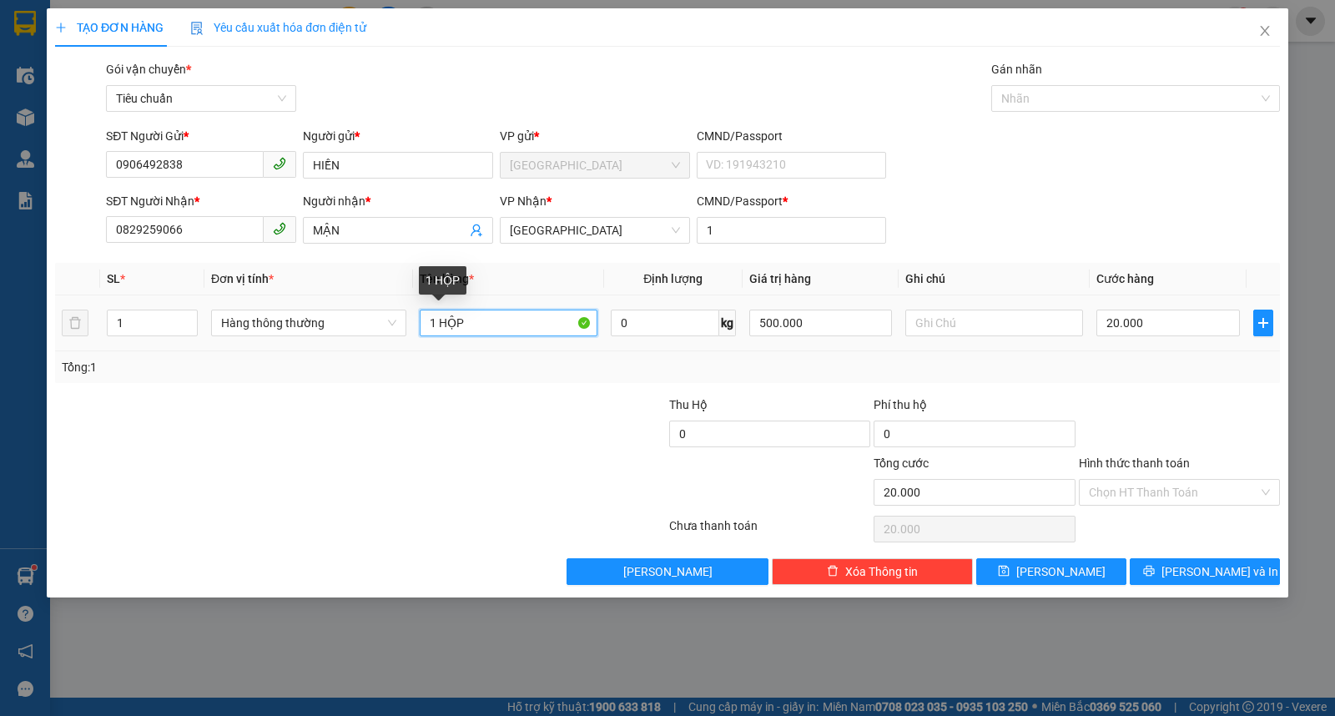
click at [480, 329] on input "1 HỘP" at bounding box center [509, 323] width 178 height 27
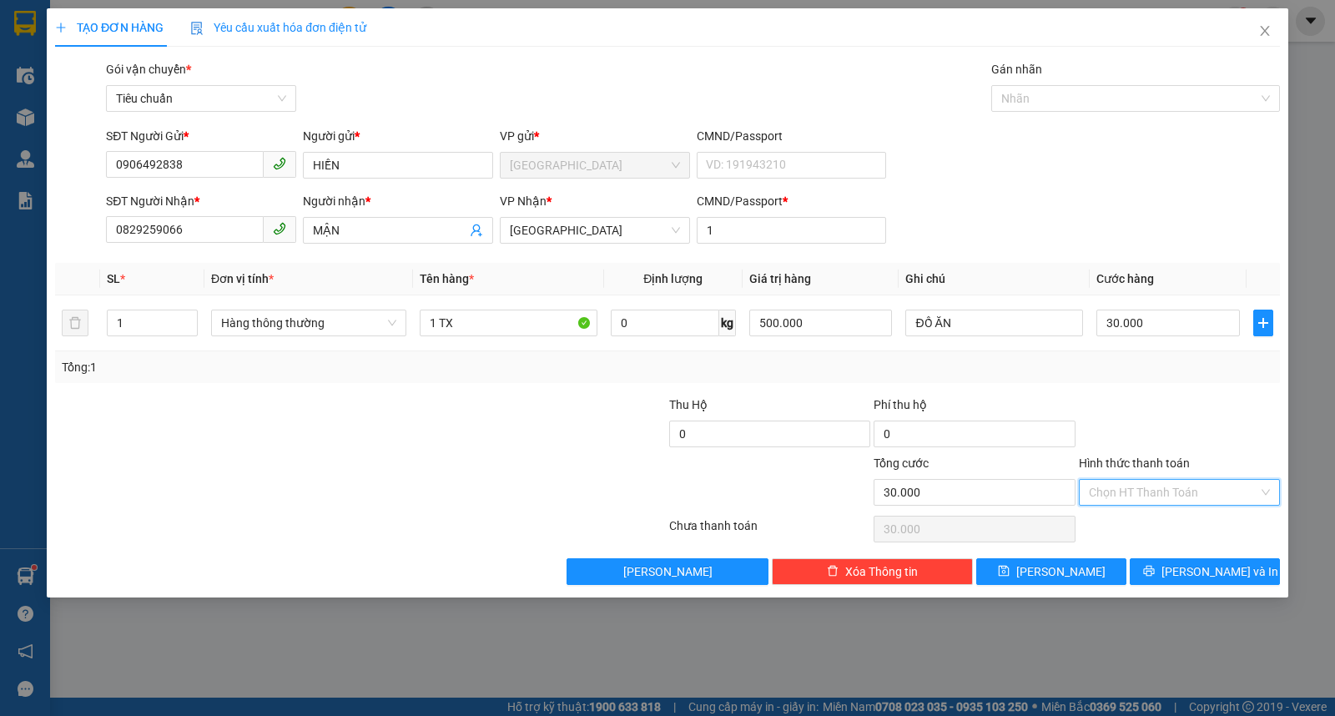
click at [1113, 493] on input "Hình thức thanh toán" at bounding box center [1173, 492] width 169 height 25
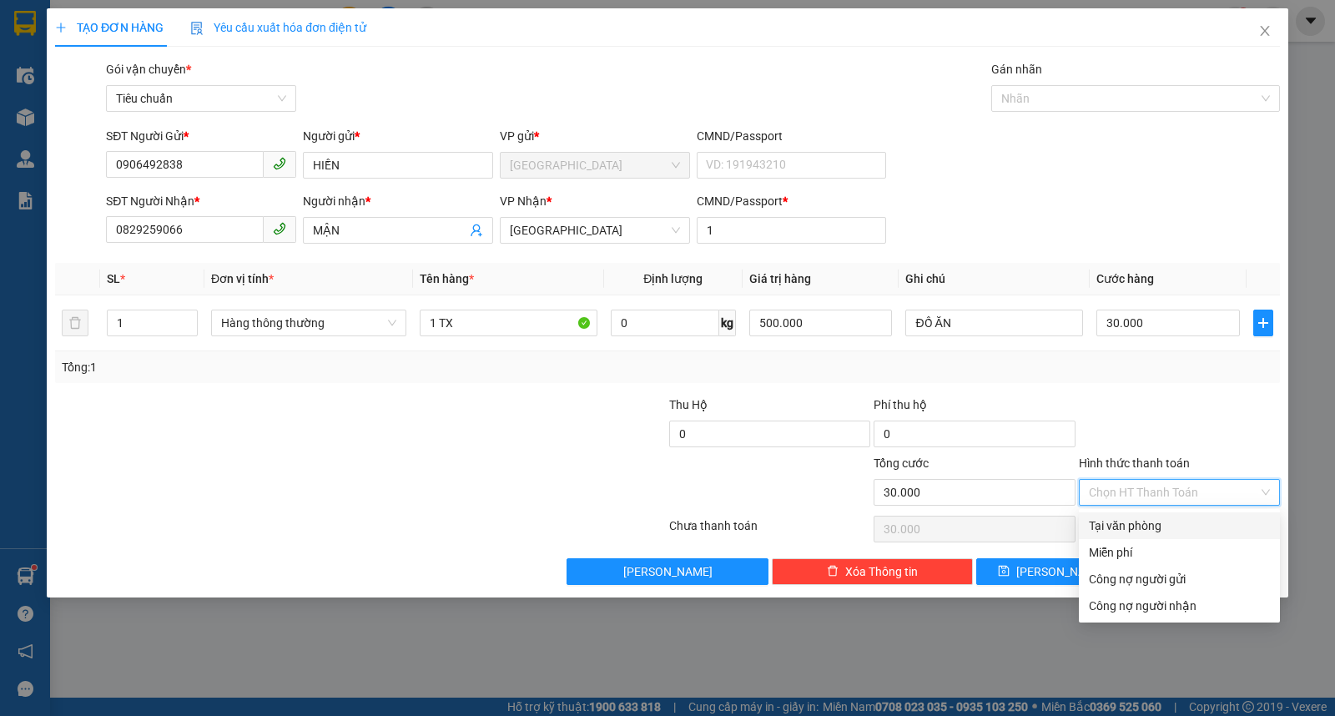
click at [1131, 532] on div "Tại văn phòng" at bounding box center [1179, 526] width 181 height 18
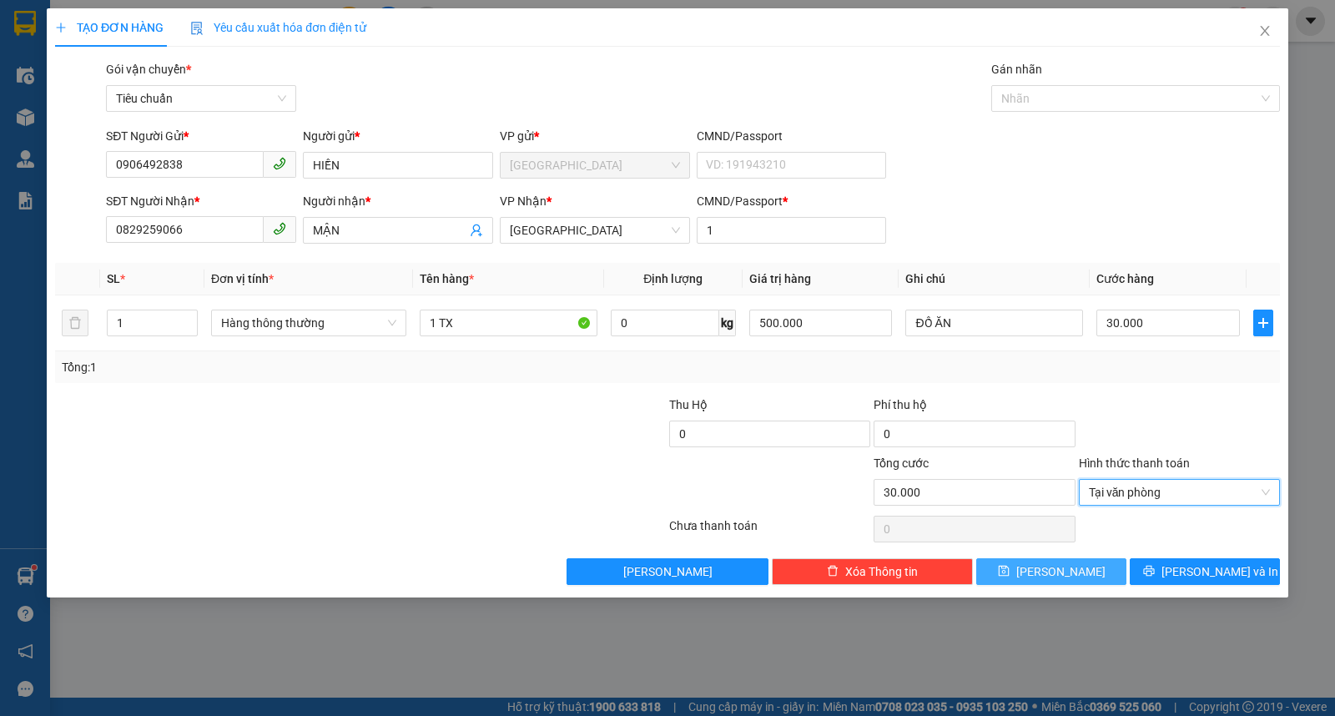
click at [1083, 565] on button "[PERSON_NAME]" at bounding box center [1052, 571] width 150 height 27
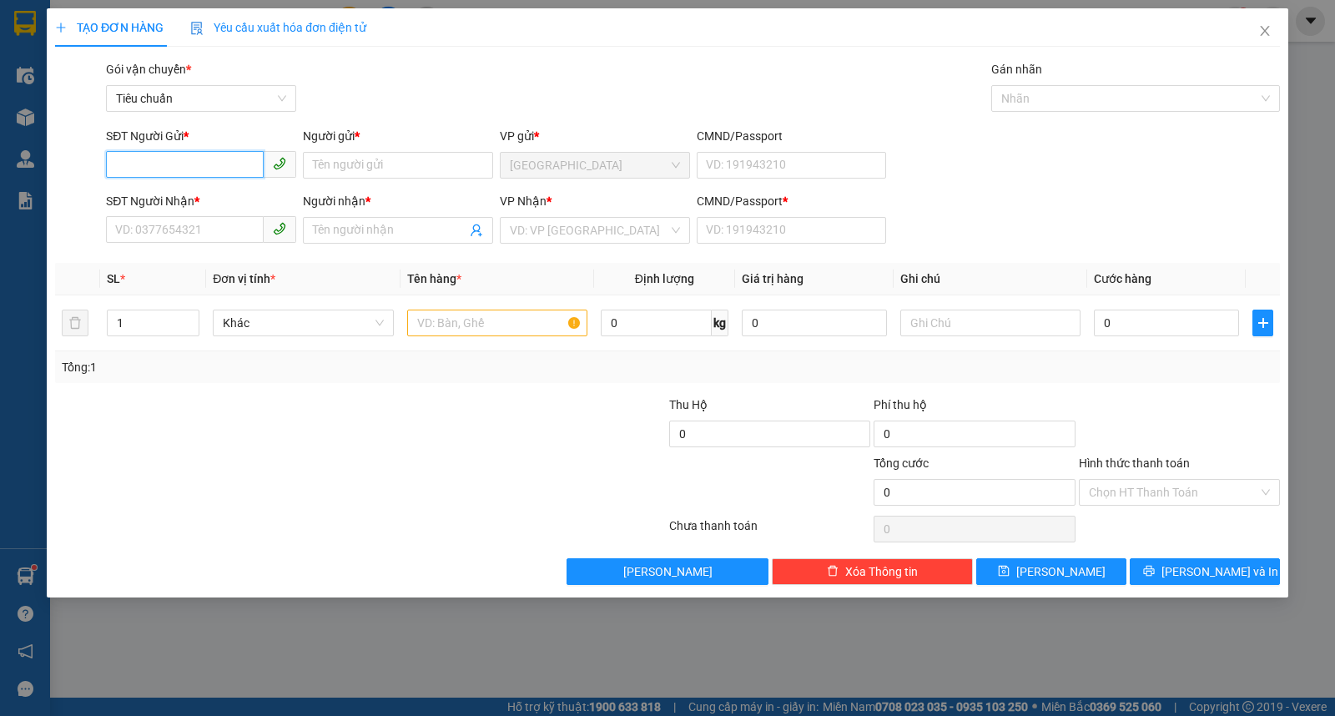
click at [185, 153] on input "SĐT Người Gửi *" at bounding box center [185, 164] width 158 height 27
click at [185, 198] on div "0986804858 - NGỌC" at bounding box center [201, 198] width 170 height 18
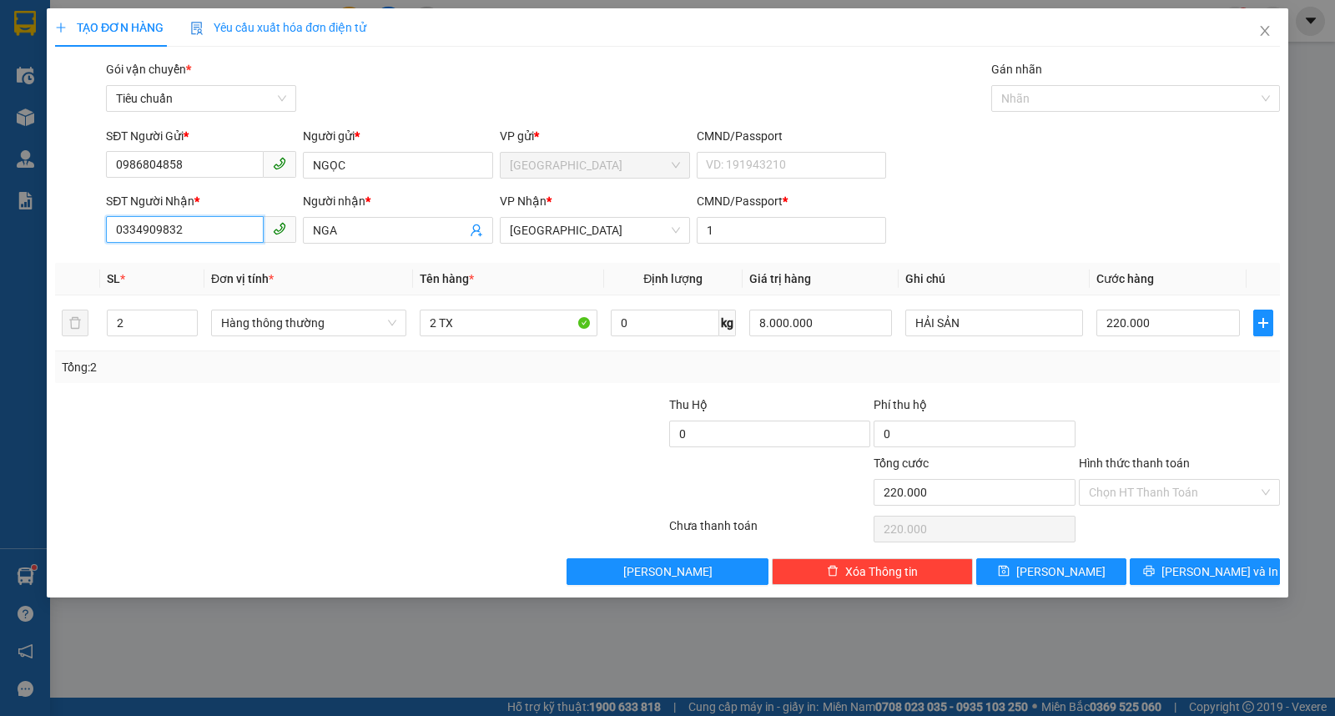
drag, startPoint x: 199, startPoint y: 231, endPoint x: 44, endPoint y: 237, distance: 154.5
click at [44, 237] on div "TẠO ĐƠN HÀNG Yêu cầu xuất hóa đơn điện tử Transit Pickup Surcharge Ids Transit …" at bounding box center [667, 358] width 1335 height 716
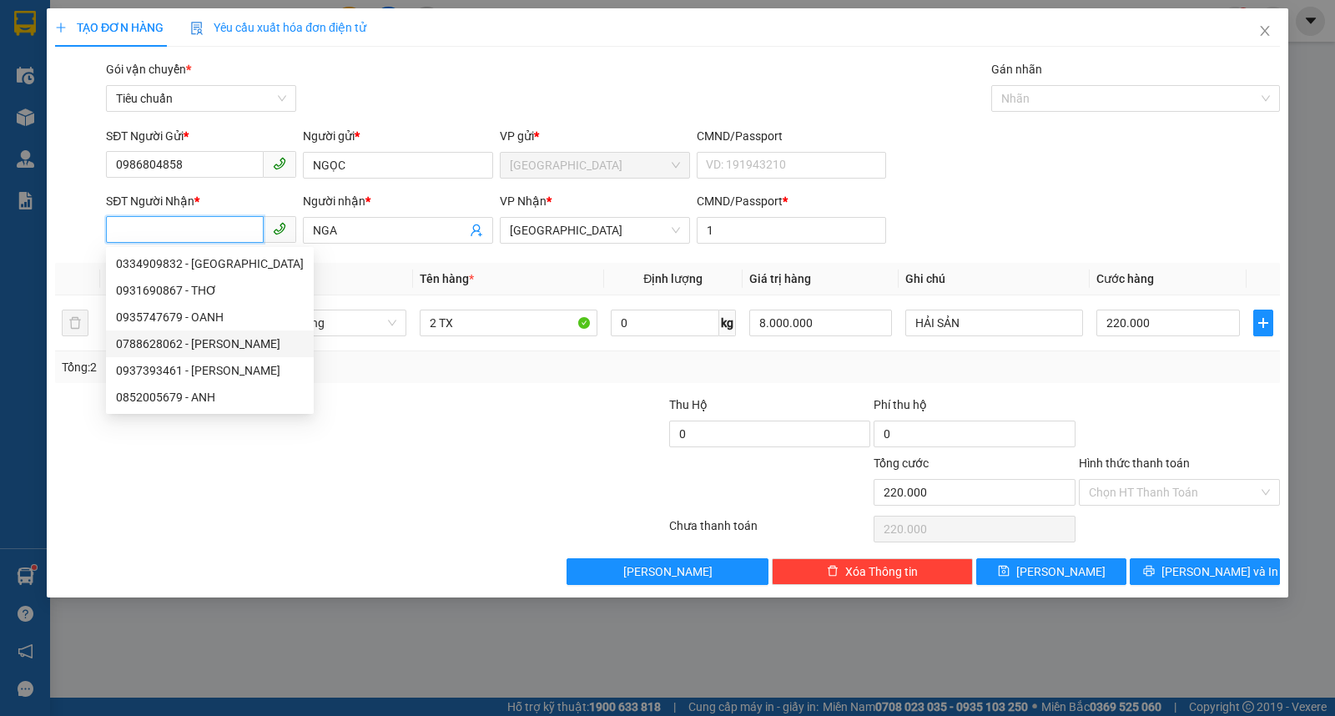
click at [168, 353] on div "0788628062 - THẢO" at bounding box center [210, 344] width 208 height 27
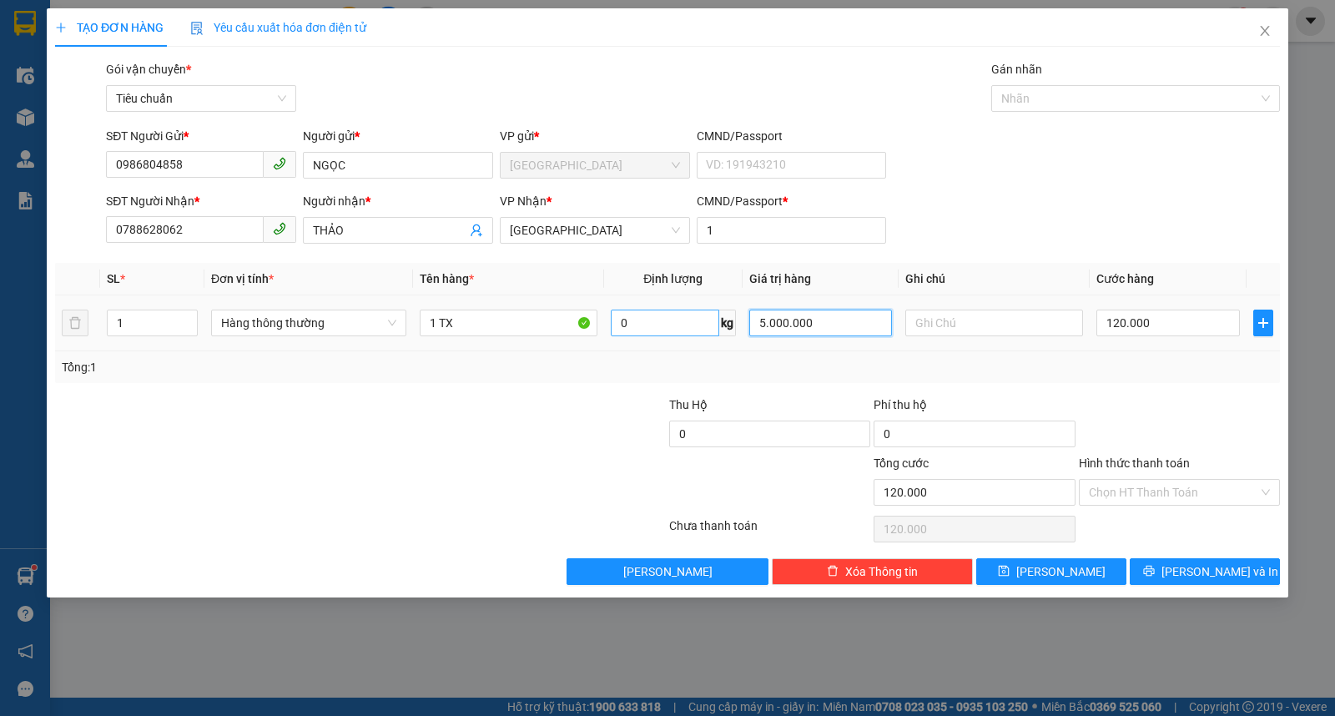
drag, startPoint x: 840, startPoint y: 315, endPoint x: 637, endPoint y: 323, distance: 203.8
click at [637, 323] on tr "1 Hàng thông thường 1 TX 0 kg 5.000.000 120.000" at bounding box center [667, 323] width 1225 height 56
click at [991, 323] on input "text" at bounding box center [995, 323] width 178 height 27
click at [1190, 496] on input "Hình thức thanh toán" at bounding box center [1173, 492] width 169 height 25
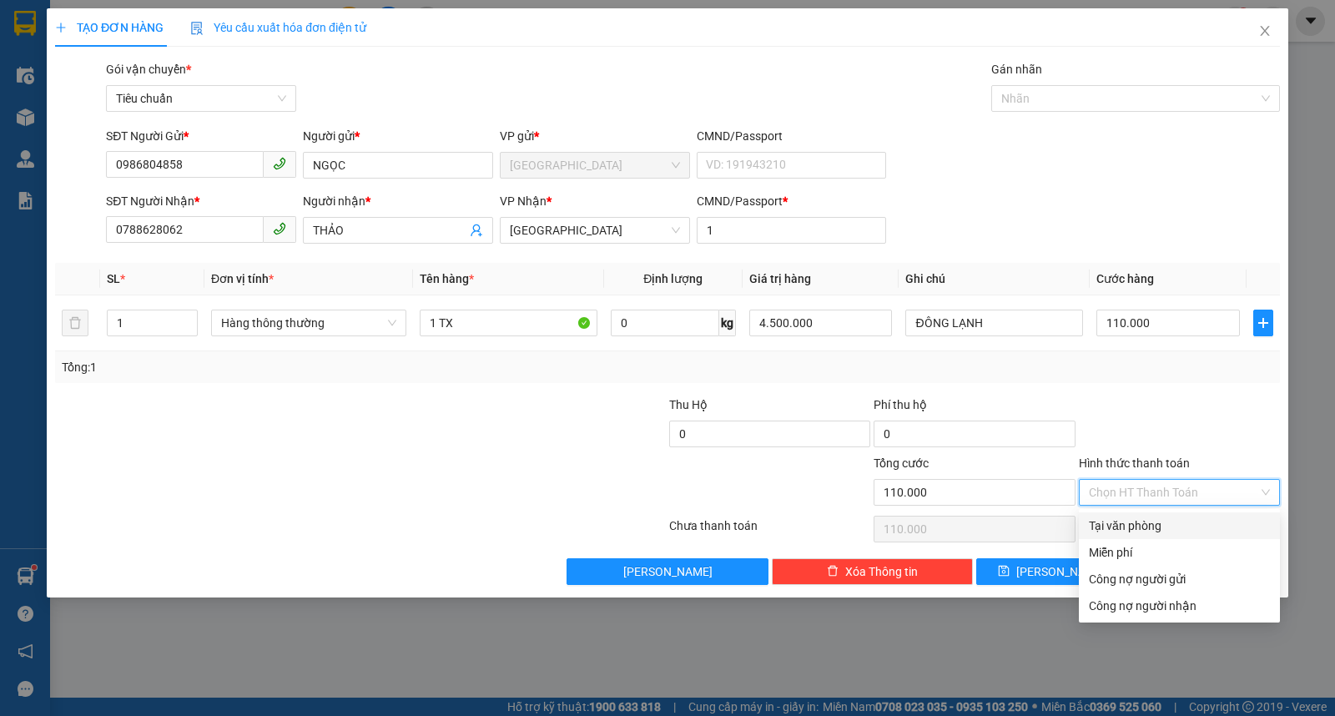
click at [1161, 526] on div "Tại văn phòng" at bounding box center [1179, 526] width 181 height 18
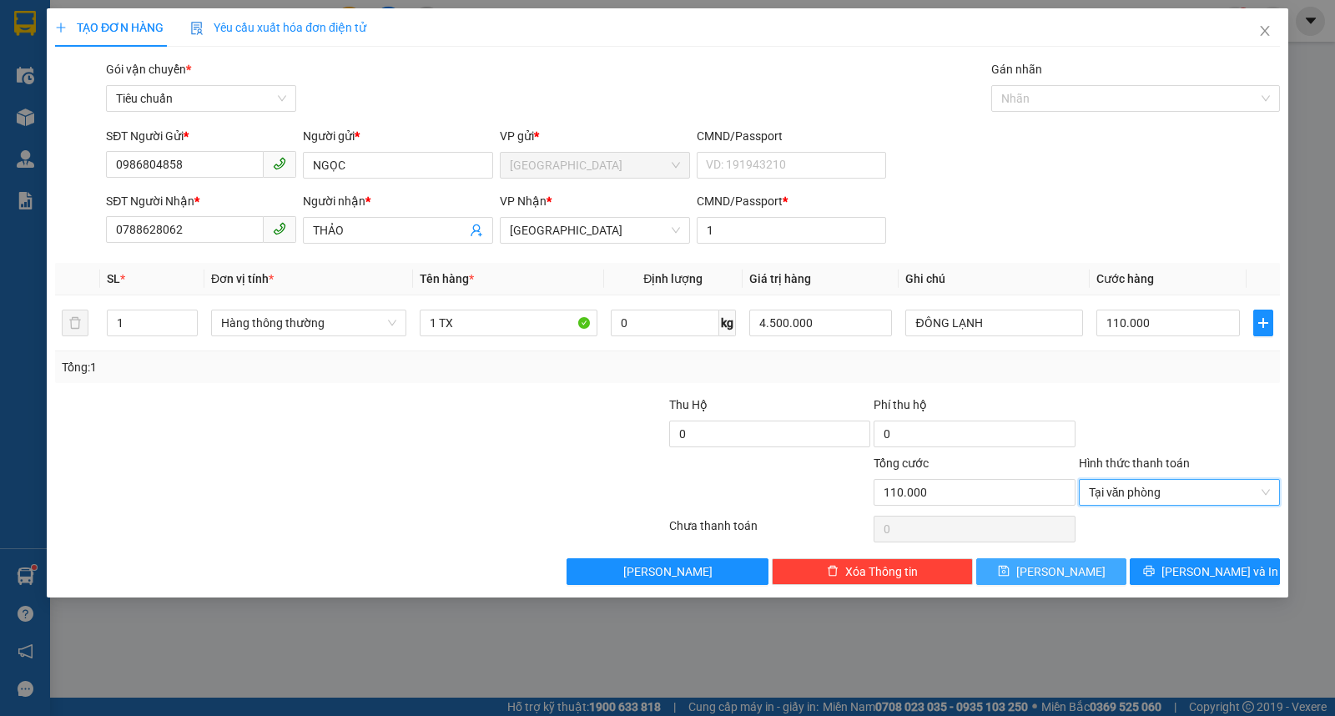
click at [1078, 573] on button "[PERSON_NAME]" at bounding box center [1052, 571] width 150 height 27
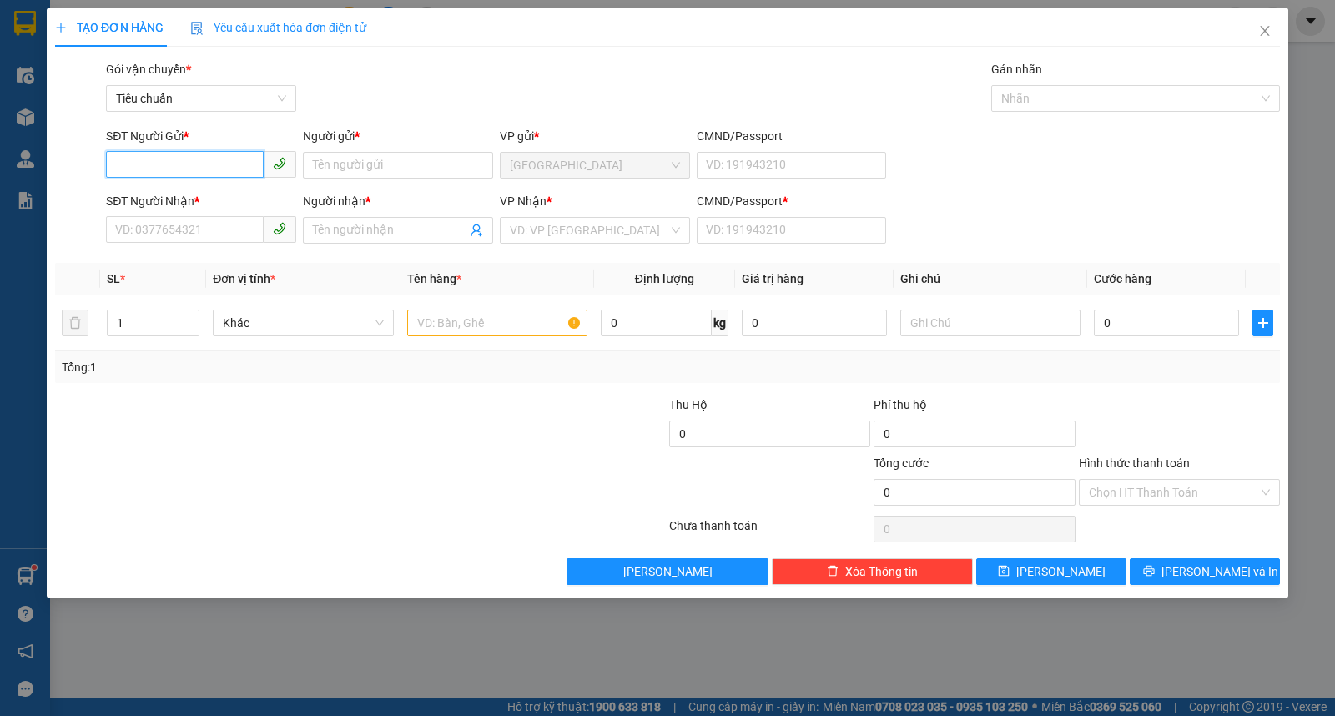
click at [186, 164] on input "SĐT Người Gửi *" at bounding box center [185, 164] width 158 height 27
click at [186, 201] on div "0383873274 - HIẾU" at bounding box center [201, 198] width 170 height 18
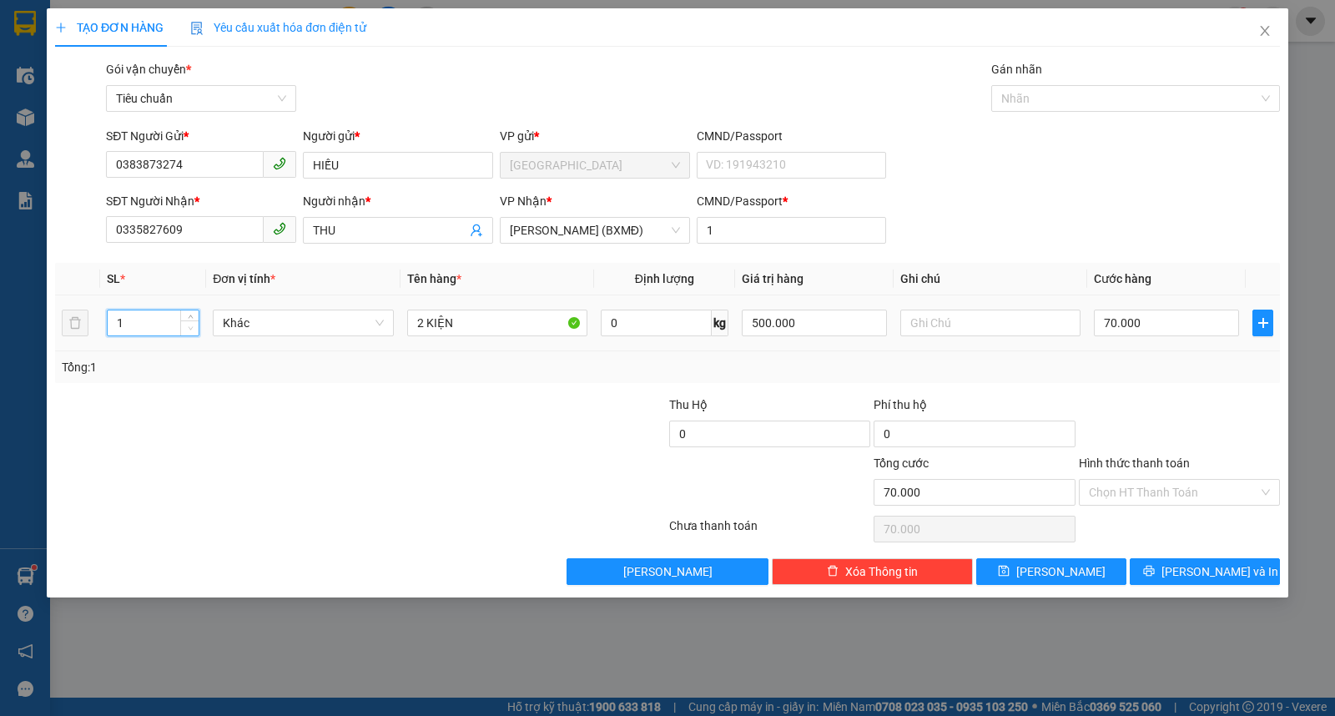
click at [185, 331] on span "down" at bounding box center [190, 329] width 10 height 10
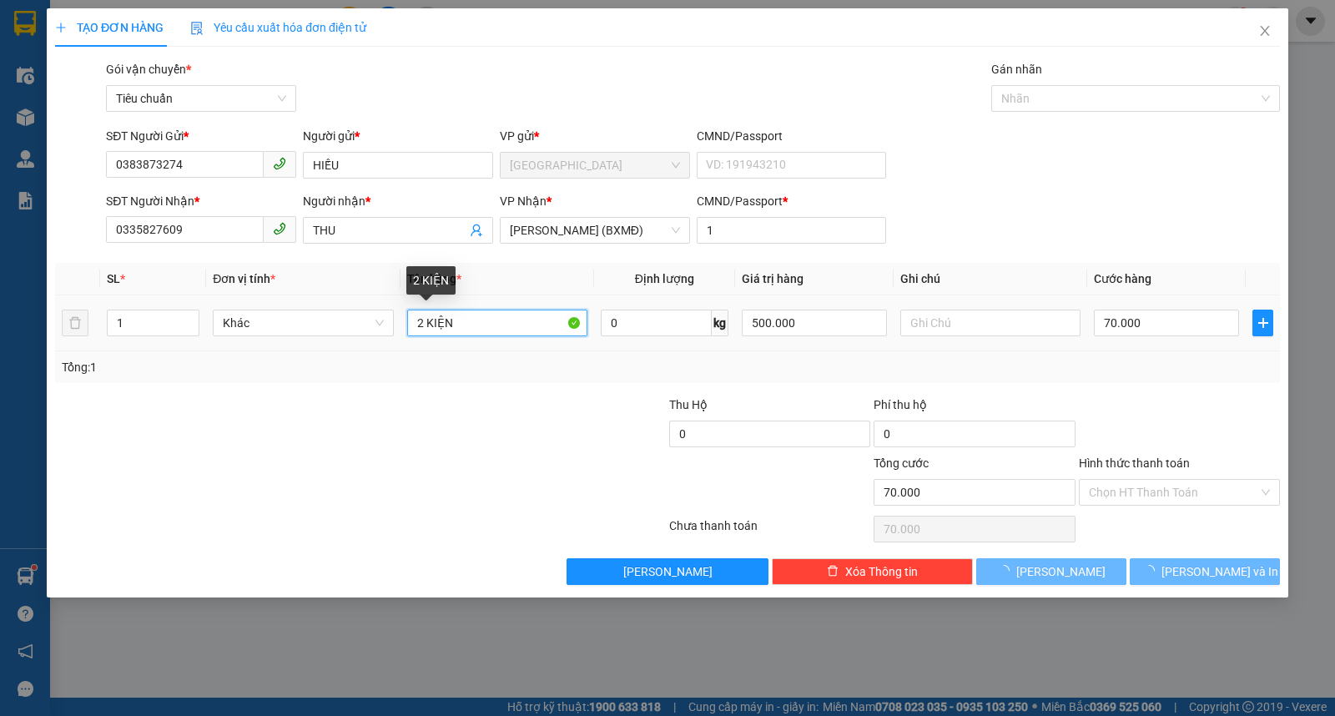
drag, startPoint x: 414, startPoint y: 328, endPoint x: 522, endPoint y: 320, distance: 108.0
click at [522, 320] on input "2 KIỆN" at bounding box center [497, 323] width 180 height 27
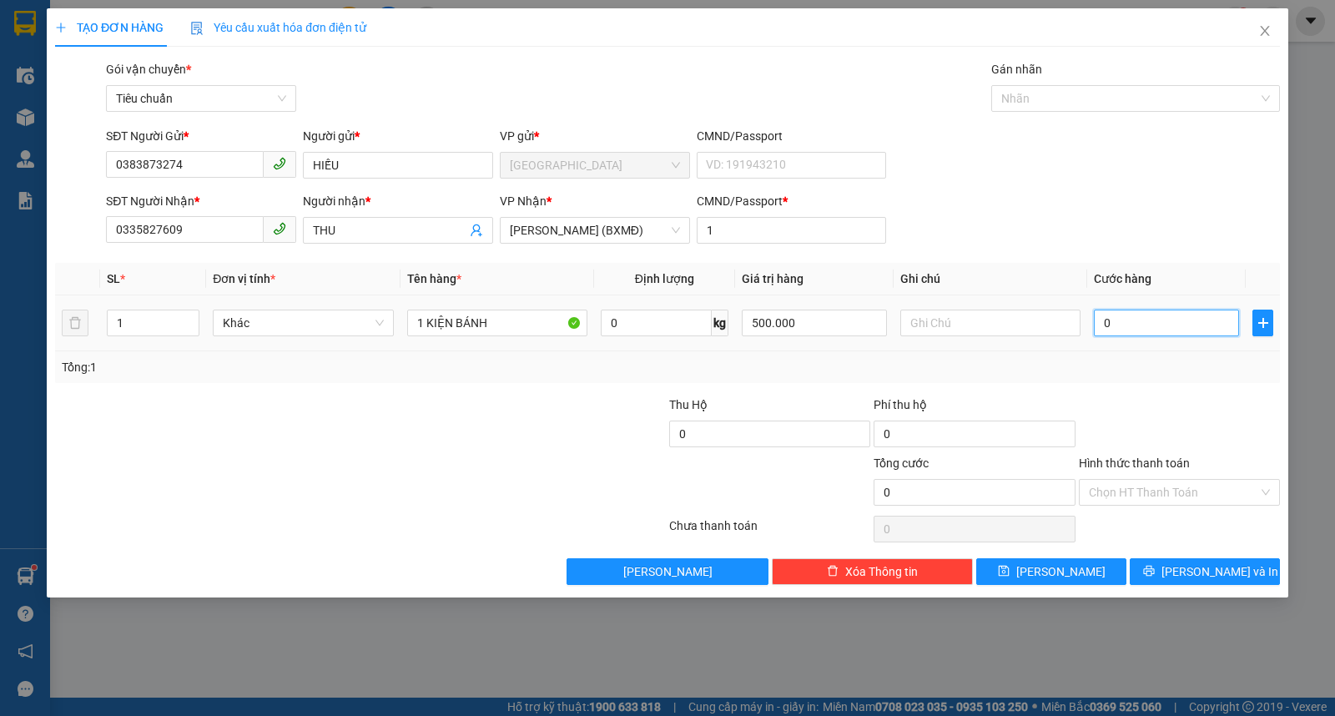
click at [1157, 322] on input "0" at bounding box center [1166, 323] width 145 height 27
drag, startPoint x: 830, startPoint y: 327, endPoint x: 589, endPoint y: 336, distance: 241.4
click at [589, 336] on tr "1 Khác 1 KIỆN BÁNH 0 kg 500.000 30.000" at bounding box center [667, 323] width 1225 height 56
click at [1129, 496] on input "Hình thức thanh toán" at bounding box center [1173, 492] width 169 height 25
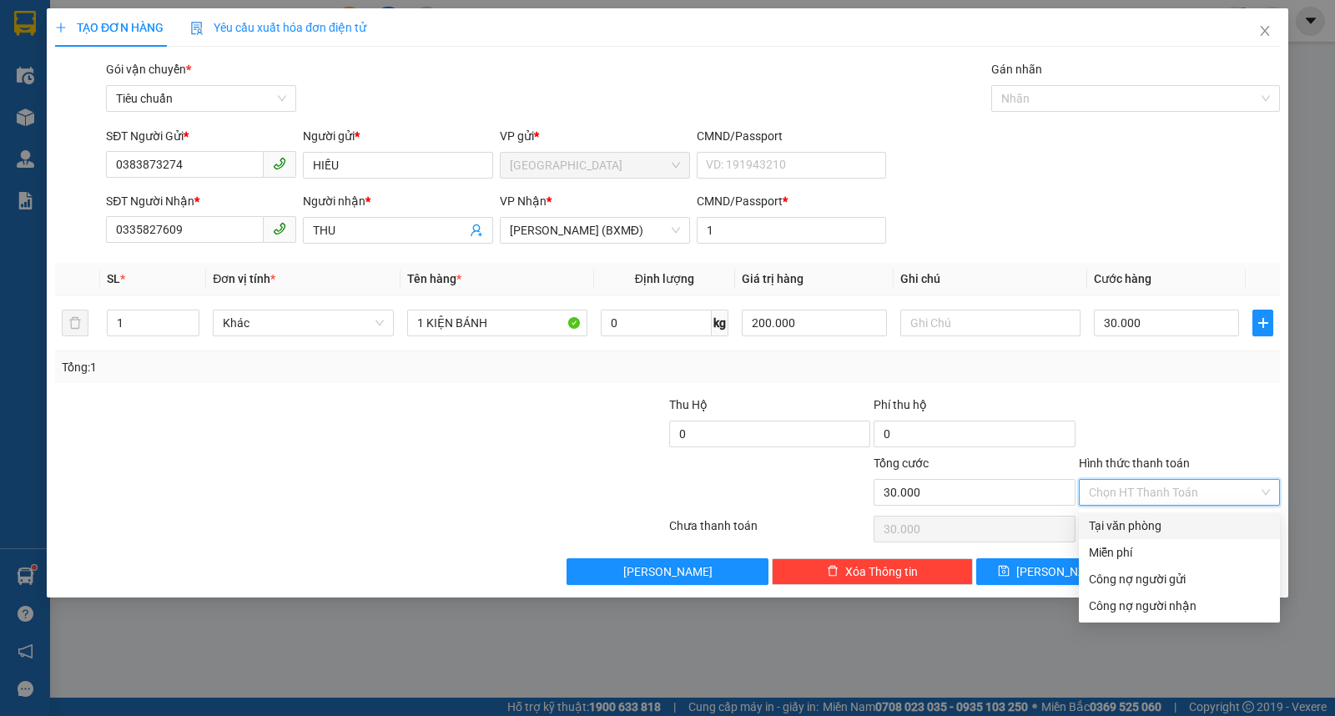
click at [1127, 515] on div "Tại văn phòng" at bounding box center [1179, 525] width 201 height 27
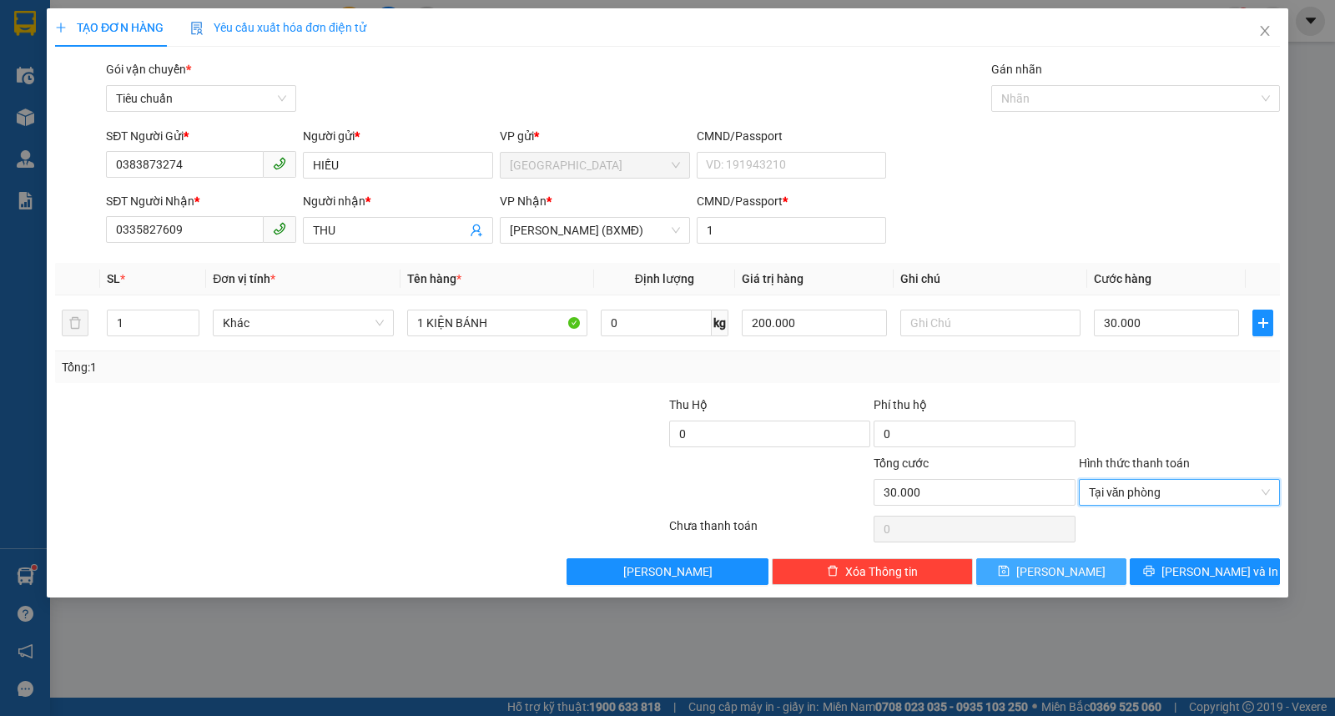
click at [1052, 566] on span "[PERSON_NAME]" at bounding box center [1061, 572] width 89 height 18
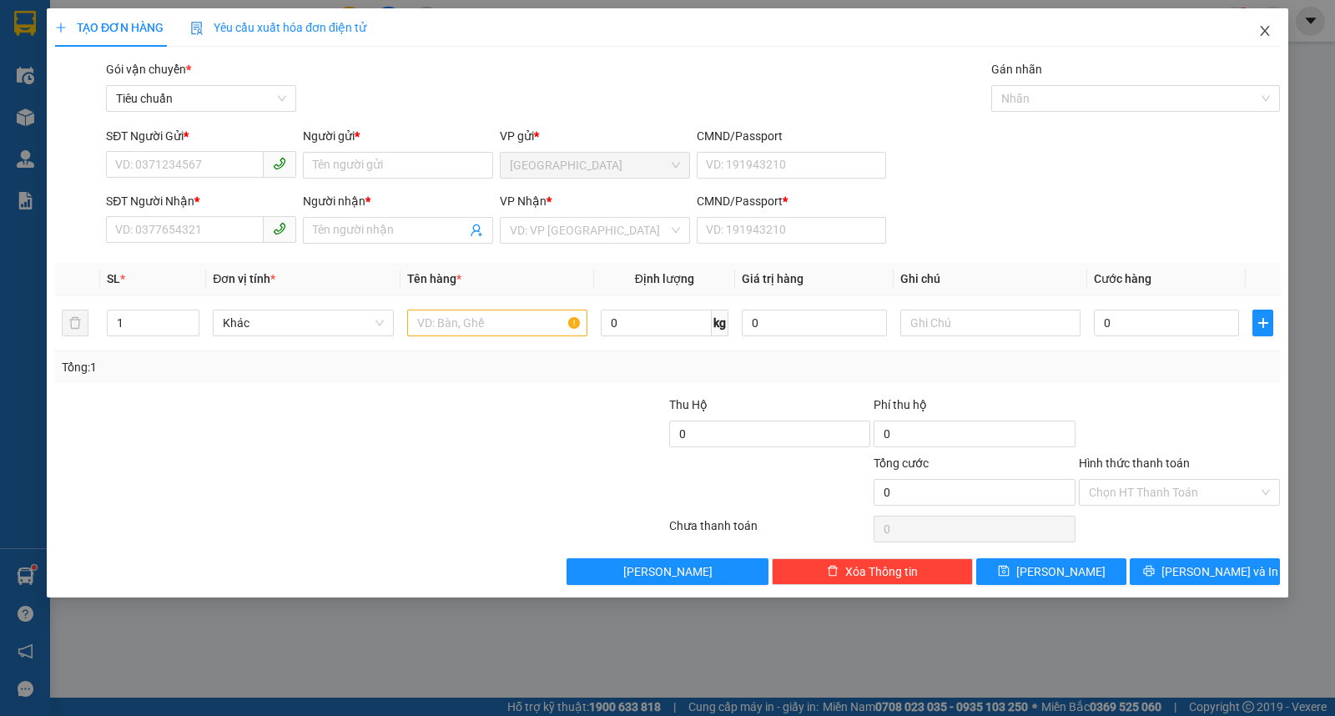
click at [1259, 35] on icon "close" at bounding box center [1265, 30] width 13 height 13
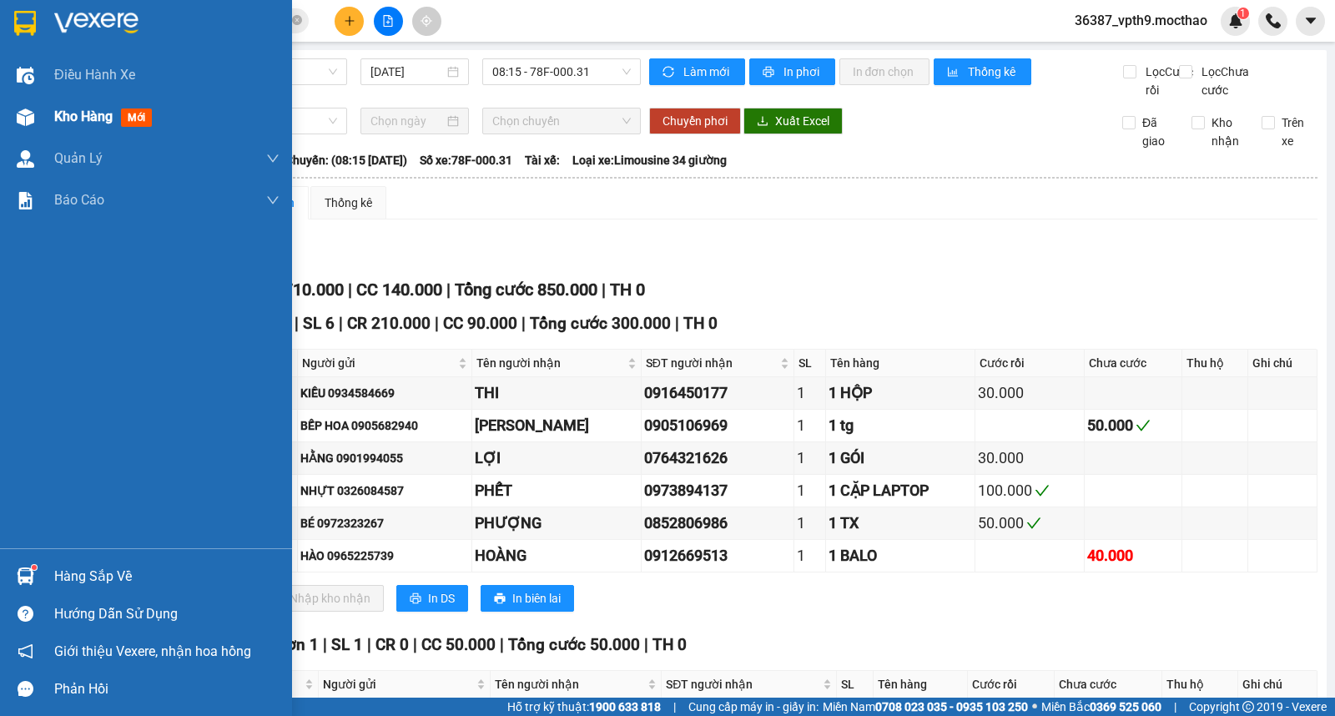
click at [103, 114] on span "Kho hàng" at bounding box center [83, 117] width 58 height 16
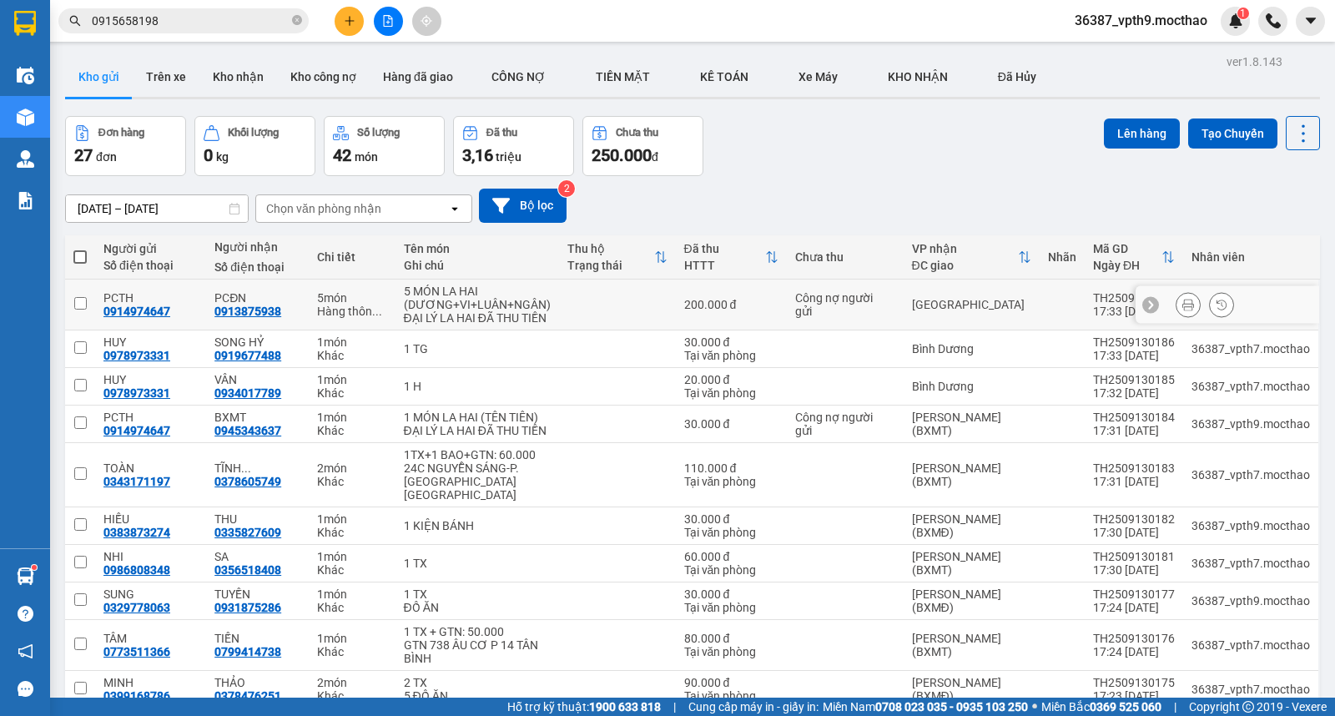
scroll to position [77, 0]
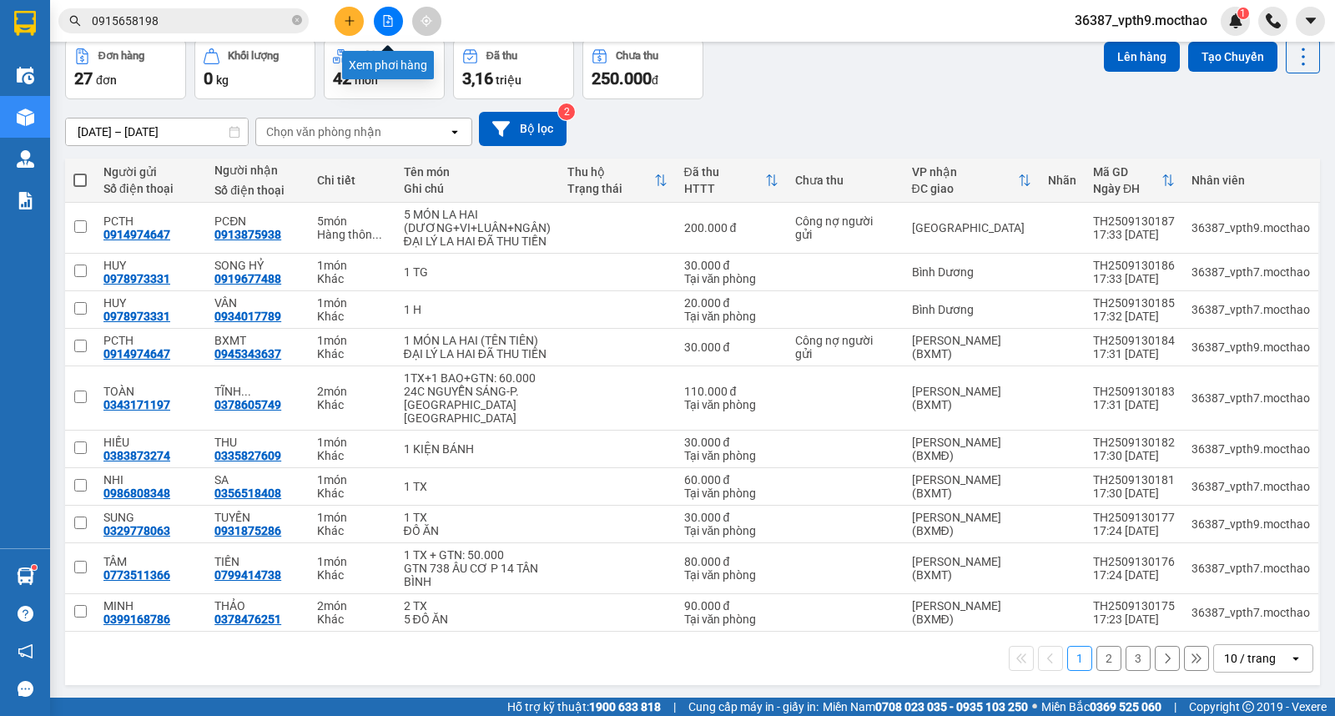
click at [397, 23] on button at bounding box center [388, 21] width 29 height 29
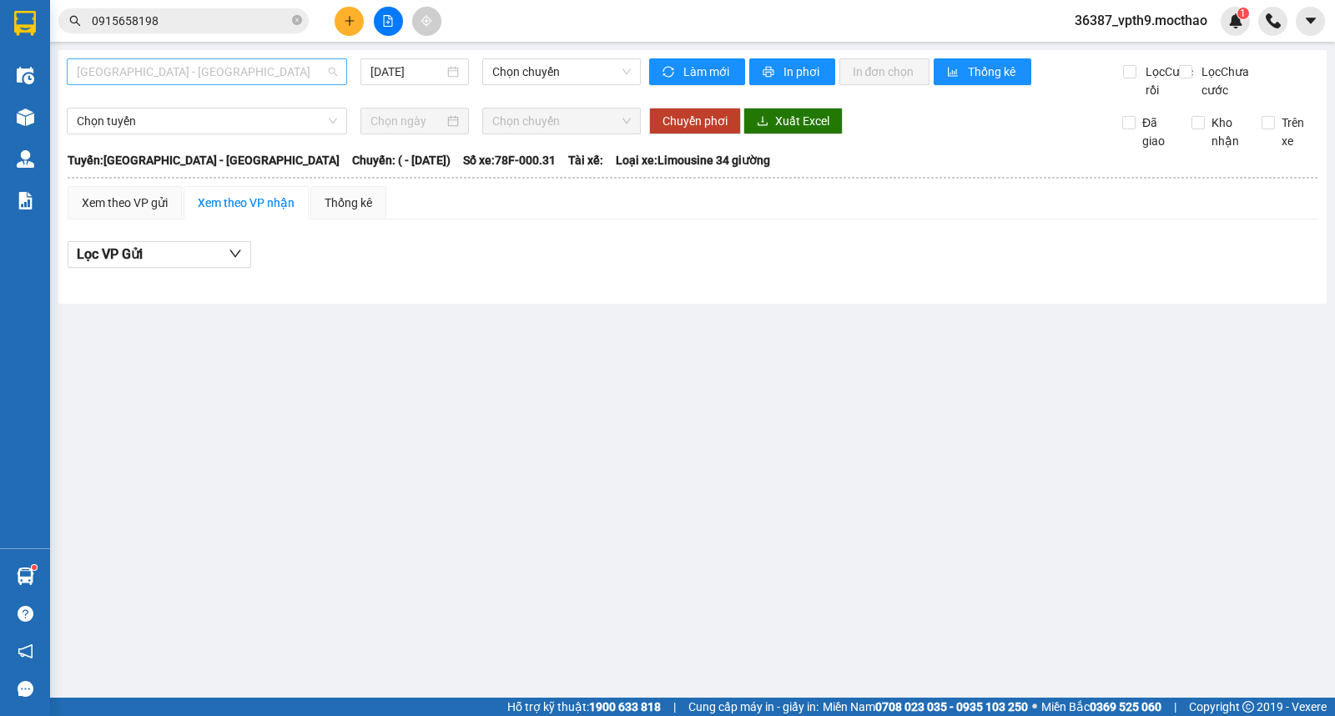
click at [170, 69] on span "[GEOGRAPHIC_DATA] - [GEOGRAPHIC_DATA]" at bounding box center [207, 71] width 260 height 25
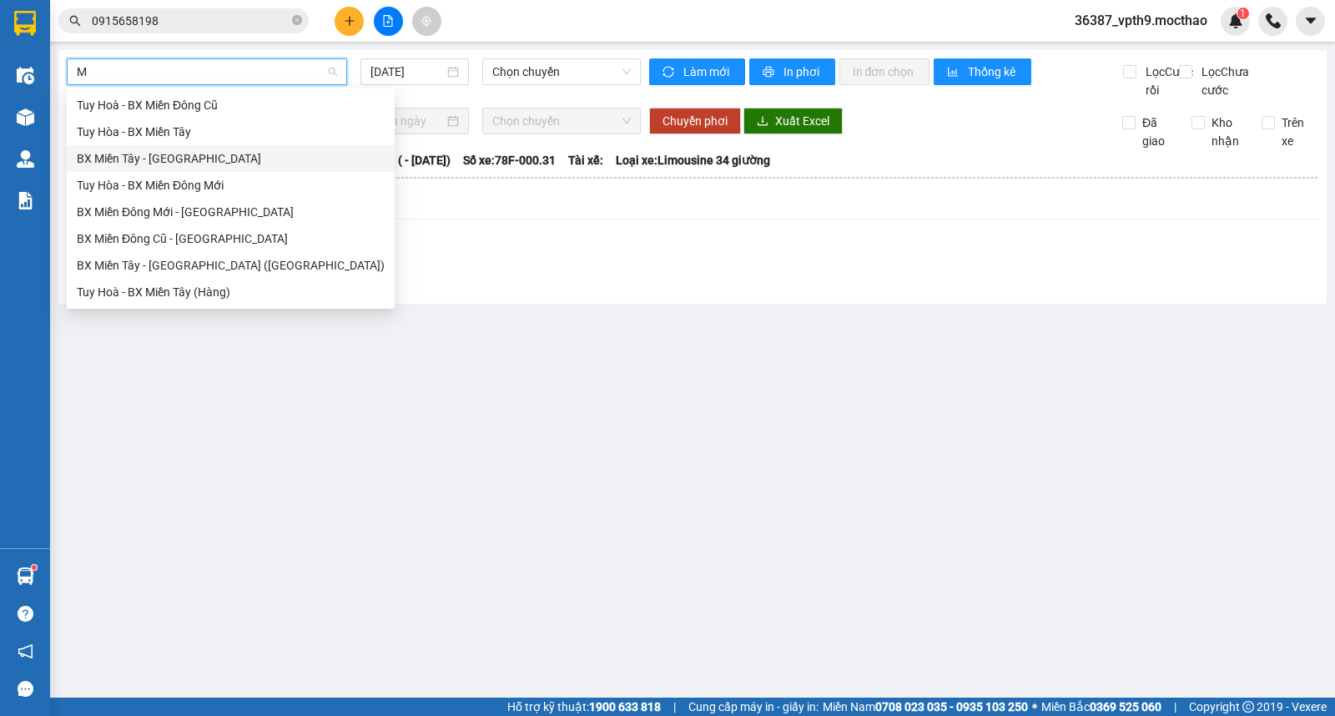
click at [152, 146] on div "BX Miền Tây - [GEOGRAPHIC_DATA]" at bounding box center [231, 158] width 328 height 27
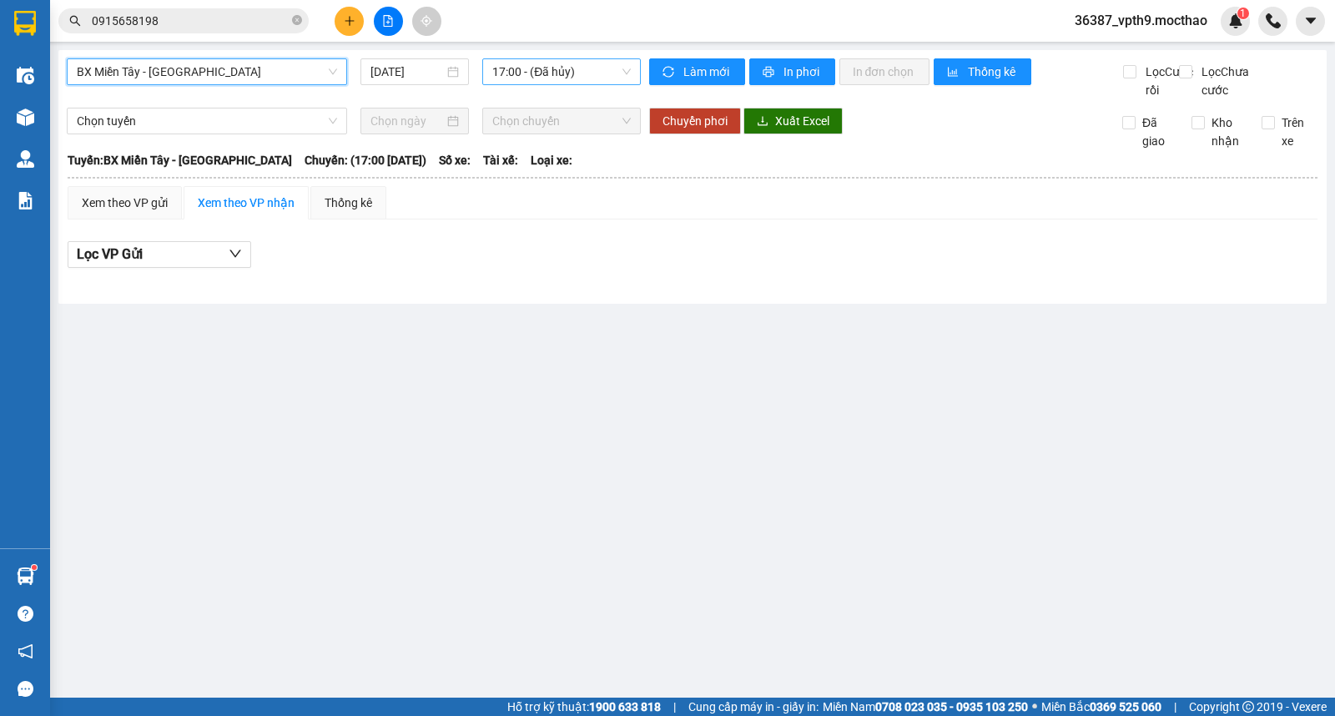
click at [547, 71] on span "17:00 - (Đã hủy)" at bounding box center [561, 71] width 138 height 25
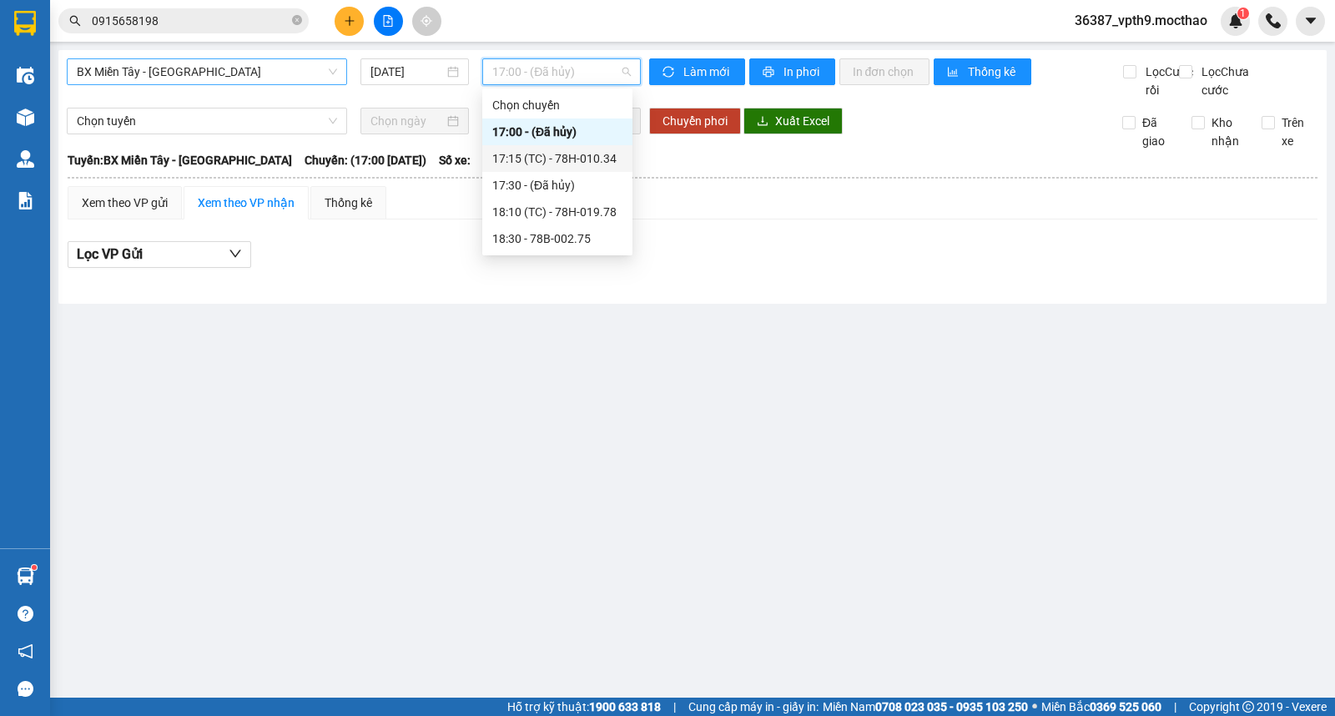
click at [555, 162] on div "17:15 (TC) - 78H-010.34" at bounding box center [557, 158] width 130 height 18
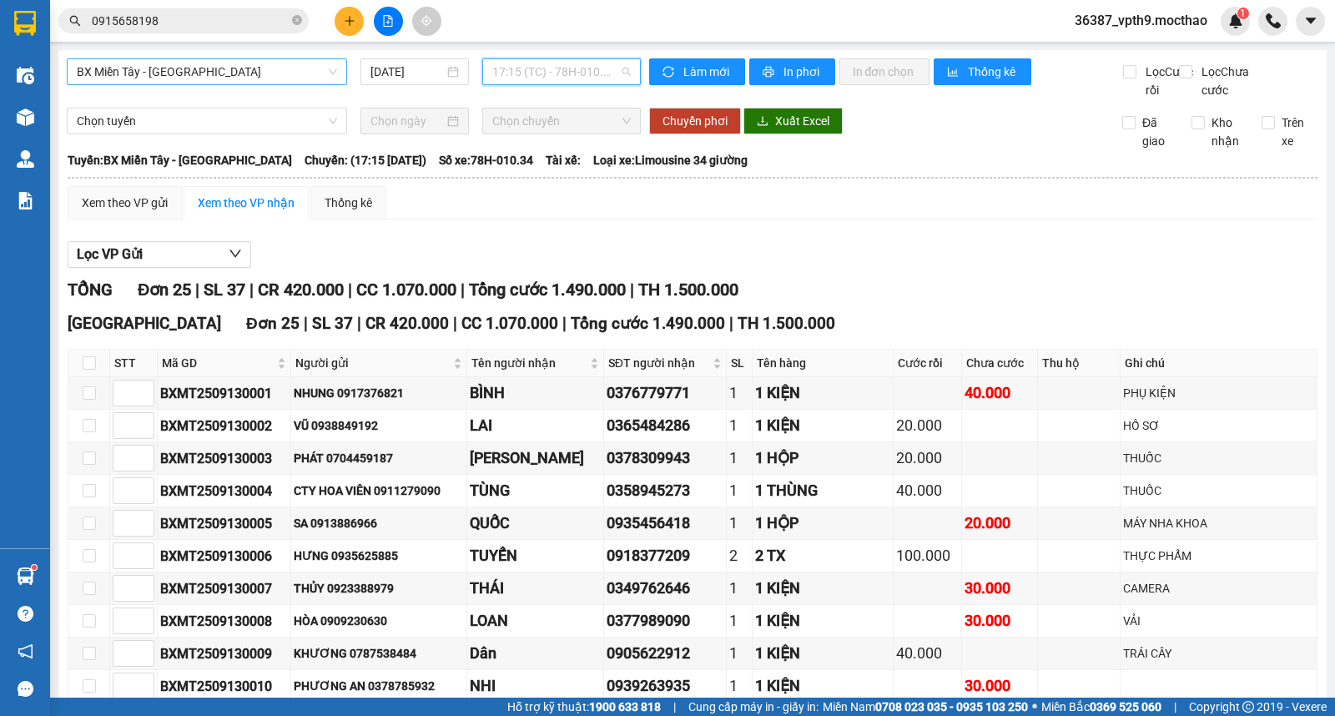
click at [565, 78] on span "17:15 (TC) - 78H-010.34" at bounding box center [561, 71] width 138 height 25
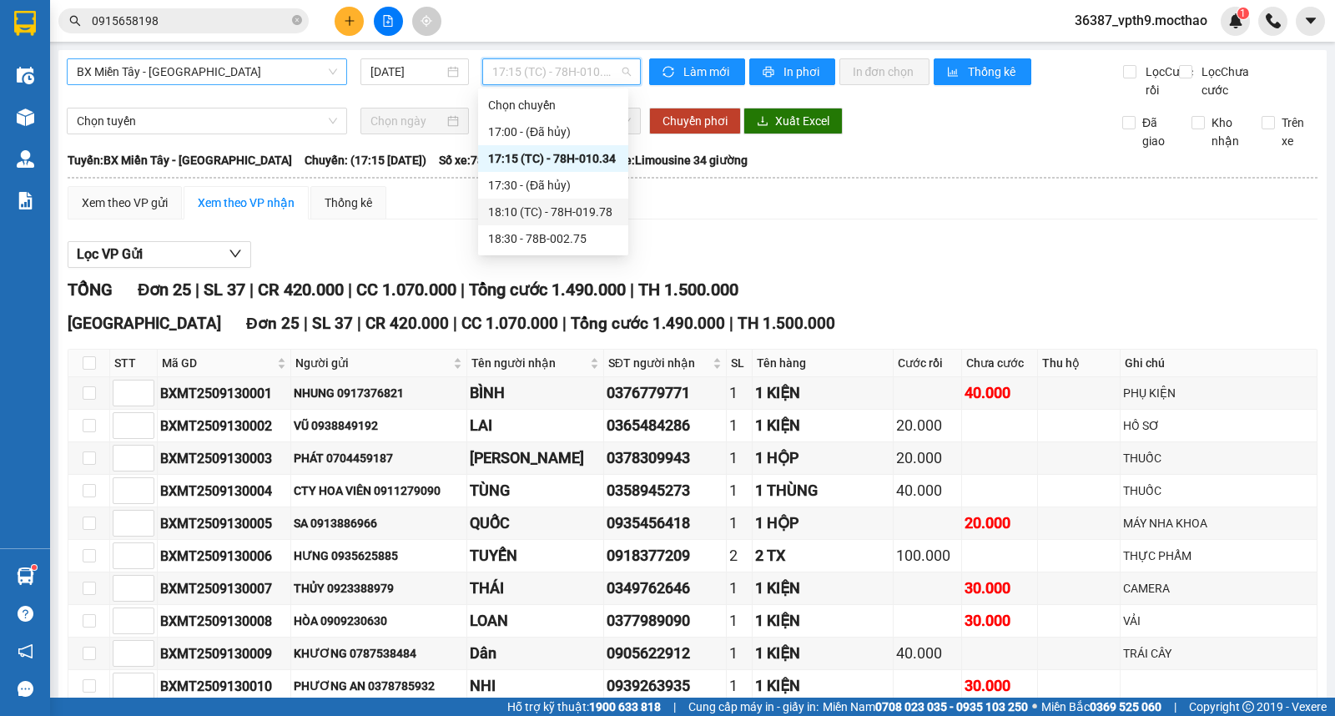
click at [549, 212] on div "18:10 (TC) - 78H-019.78" at bounding box center [553, 212] width 130 height 18
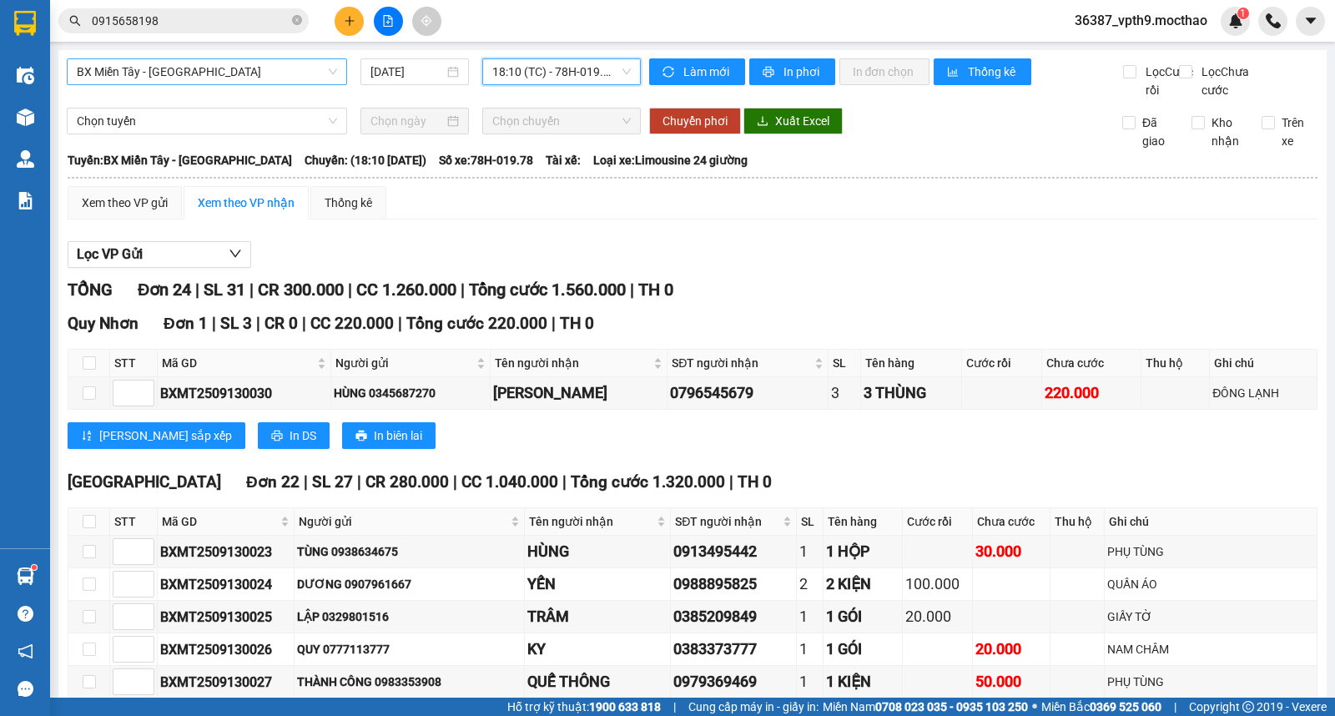
click at [564, 80] on span "18:10 (TC) - 78H-019.78" at bounding box center [561, 71] width 138 height 25
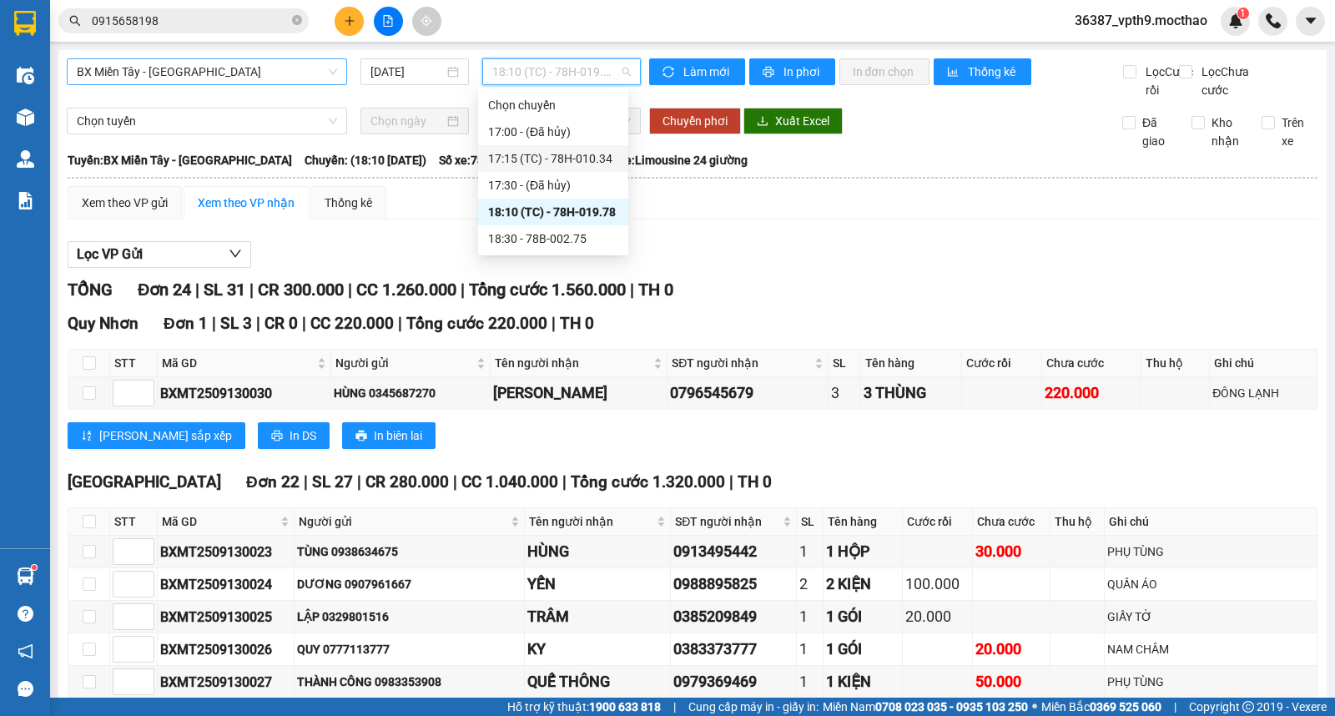
click at [564, 148] on div "17:15 (TC) - 78H-010.34" at bounding box center [553, 158] width 150 height 27
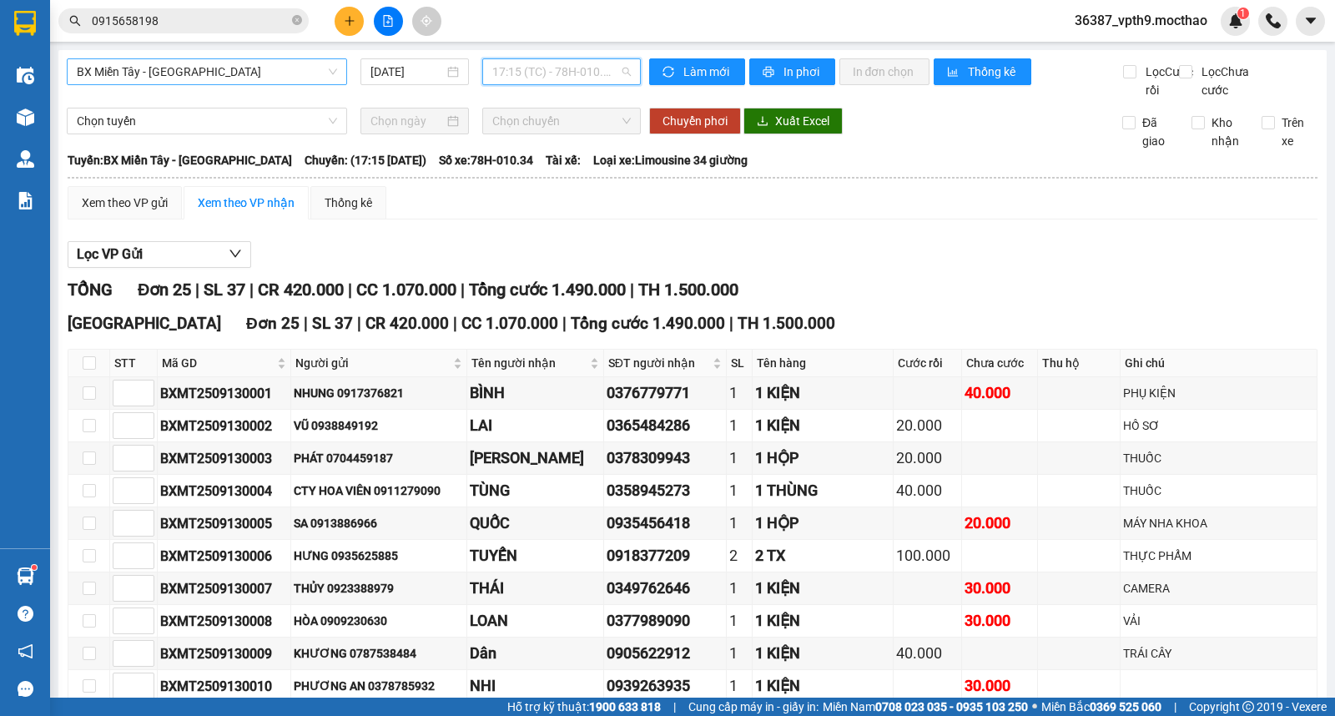
click at [593, 68] on span "17:15 (TC) - 78H-010.34" at bounding box center [561, 71] width 138 height 25
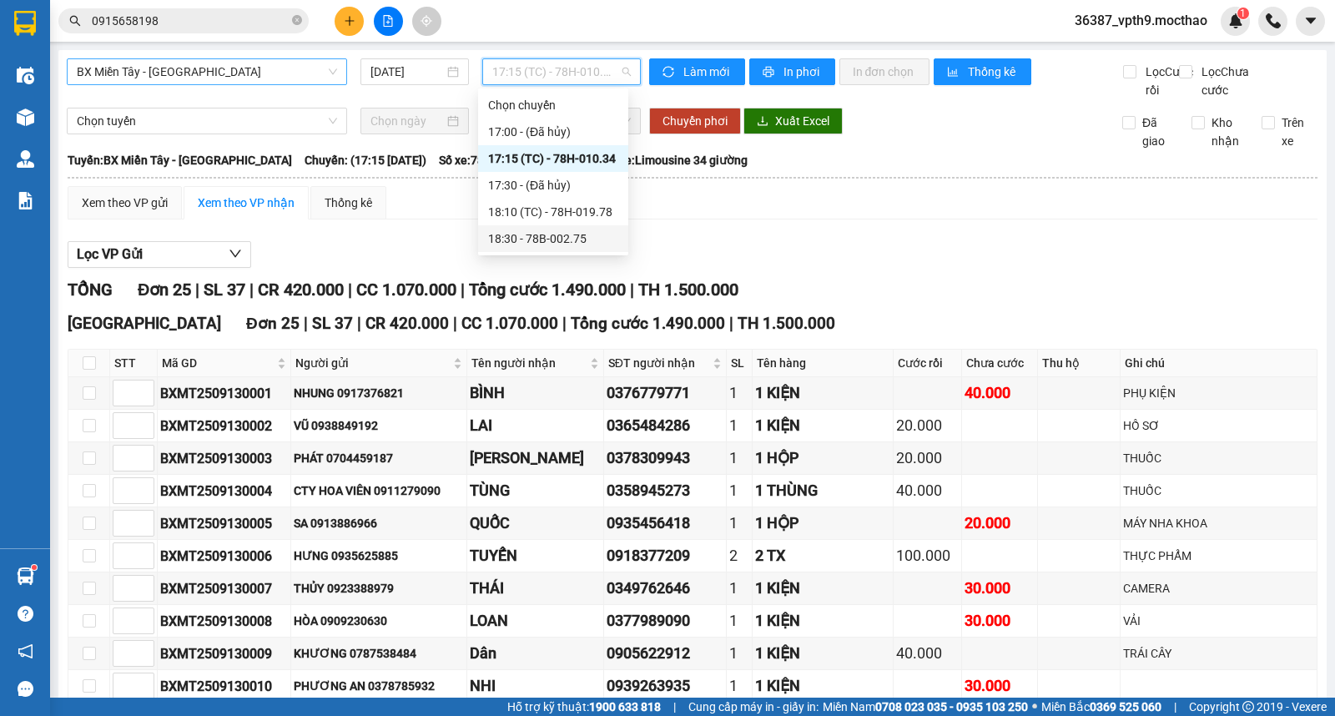
click at [579, 237] on div "18:30 - 78B-002.75" at bounding box center [553, 239] width 130 height 18
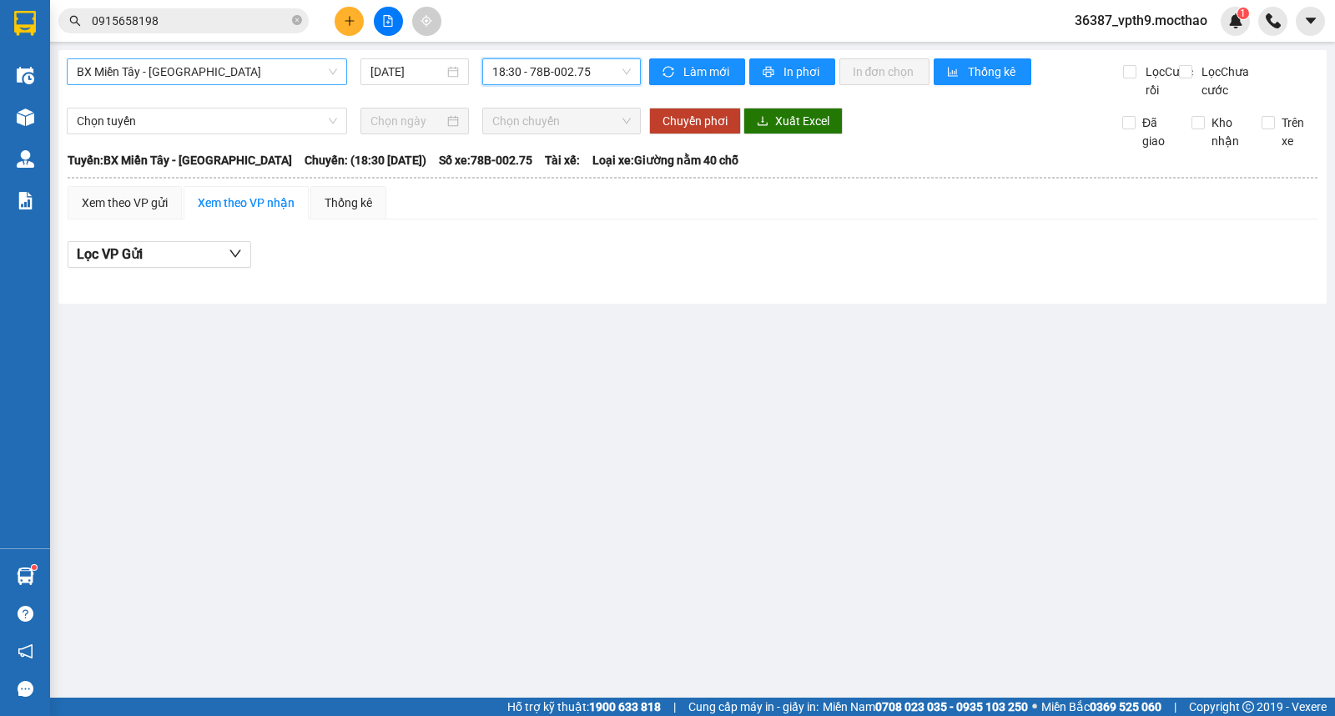
click at [588, 59] on span "18:30 - 78B-002.75" at bounding box center [561, 71] width 138 height 25
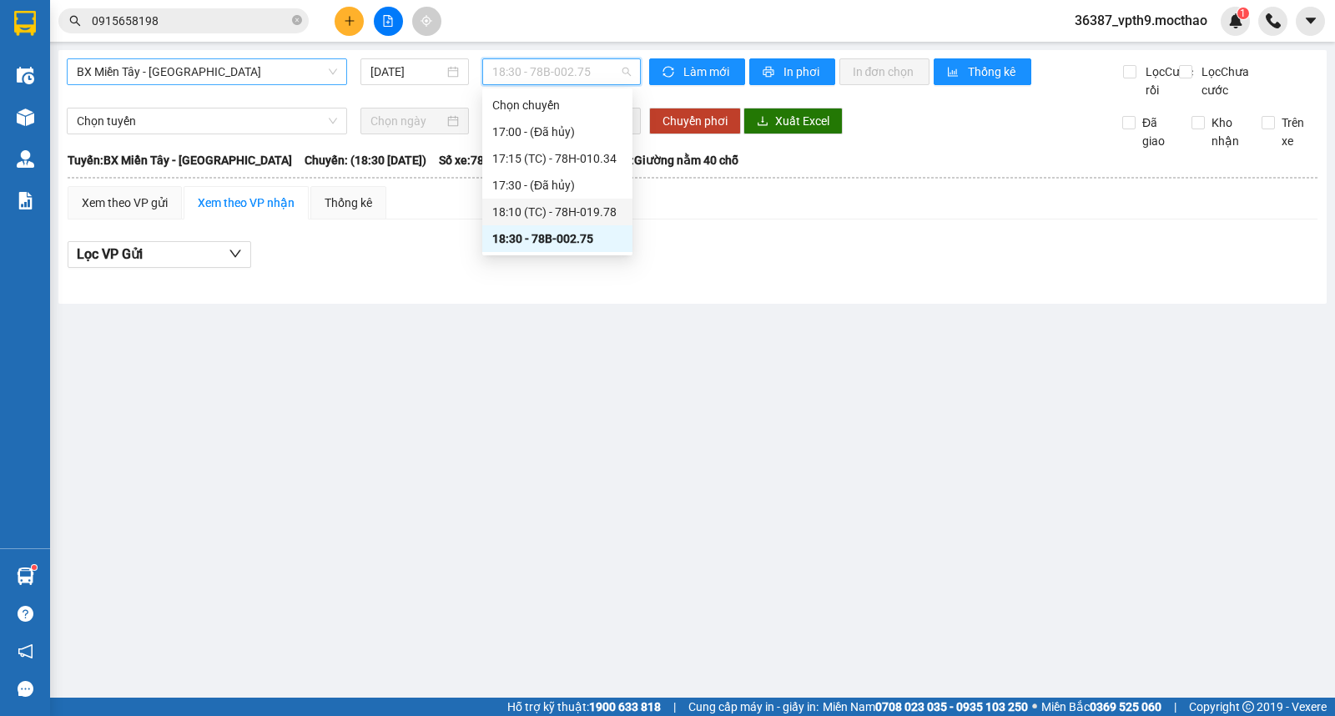
click at [594, 210] on div "18:10 (TC) - 78H-019.78" at bounding box center [557, 212] width 130 height 18
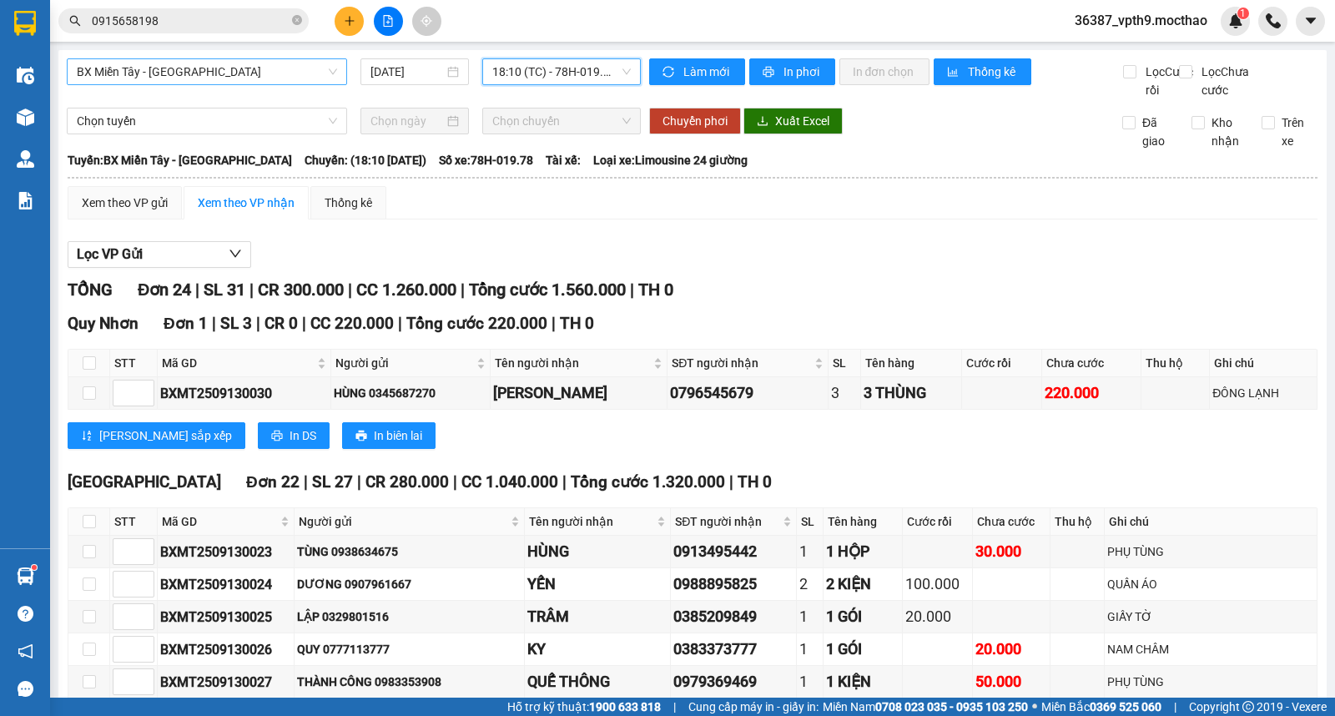
click at [189, 80] on span "BX Miền Tây - [GEOGRAPHIC_DATA]" at bounding box center [207, 71] width 260 height 25
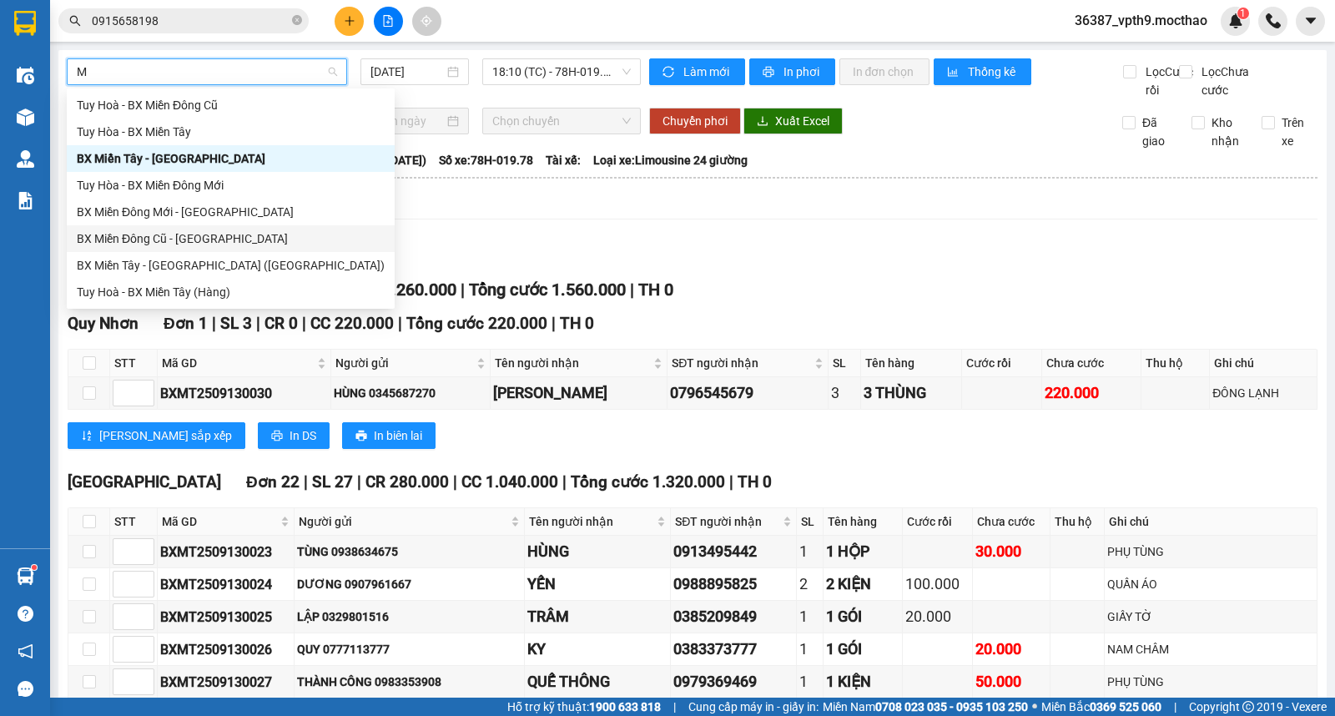
click at [173, 236] on div "BX Miền Đông Cũ - [GEOGRAPHIC_DATA]" at bounding box center [231, 239] width 308 height 18
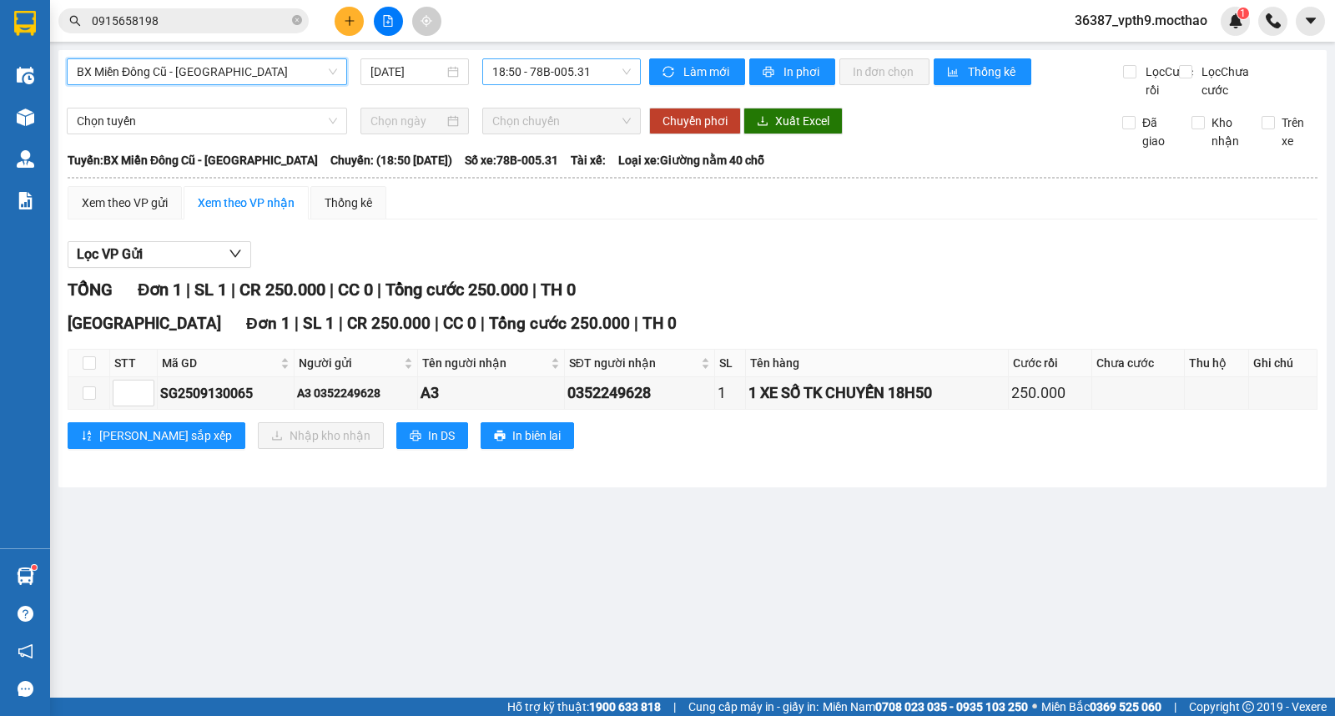
click at [581, 75] on span "18:50 - 78B-005.31" at bounding box center [561, 71] width 138 height 25
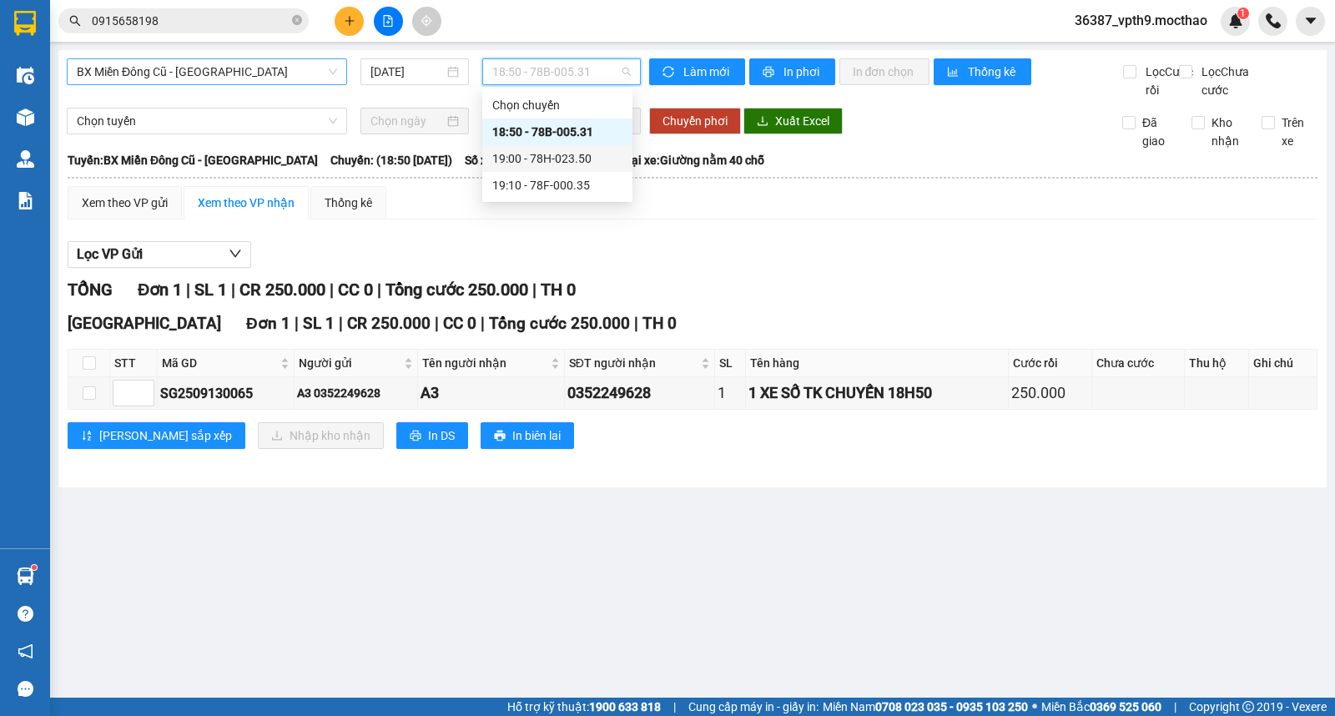
click at [573, 154] on div "19:00 - 78H-023.50" at bounding box center [557, 158] width 130 height 18
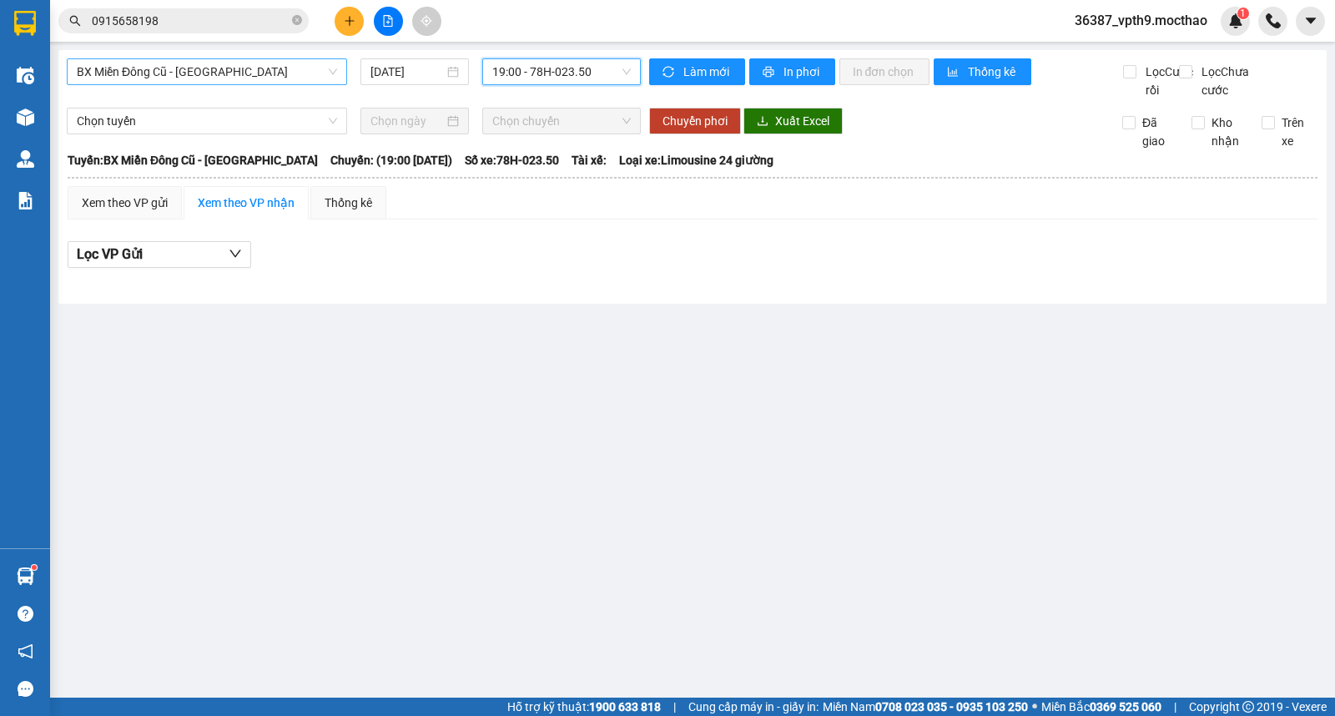
click at [611, 76] on span "19:00 - 78H-023.50" at bounding box center [561, 71] width 138 height 25
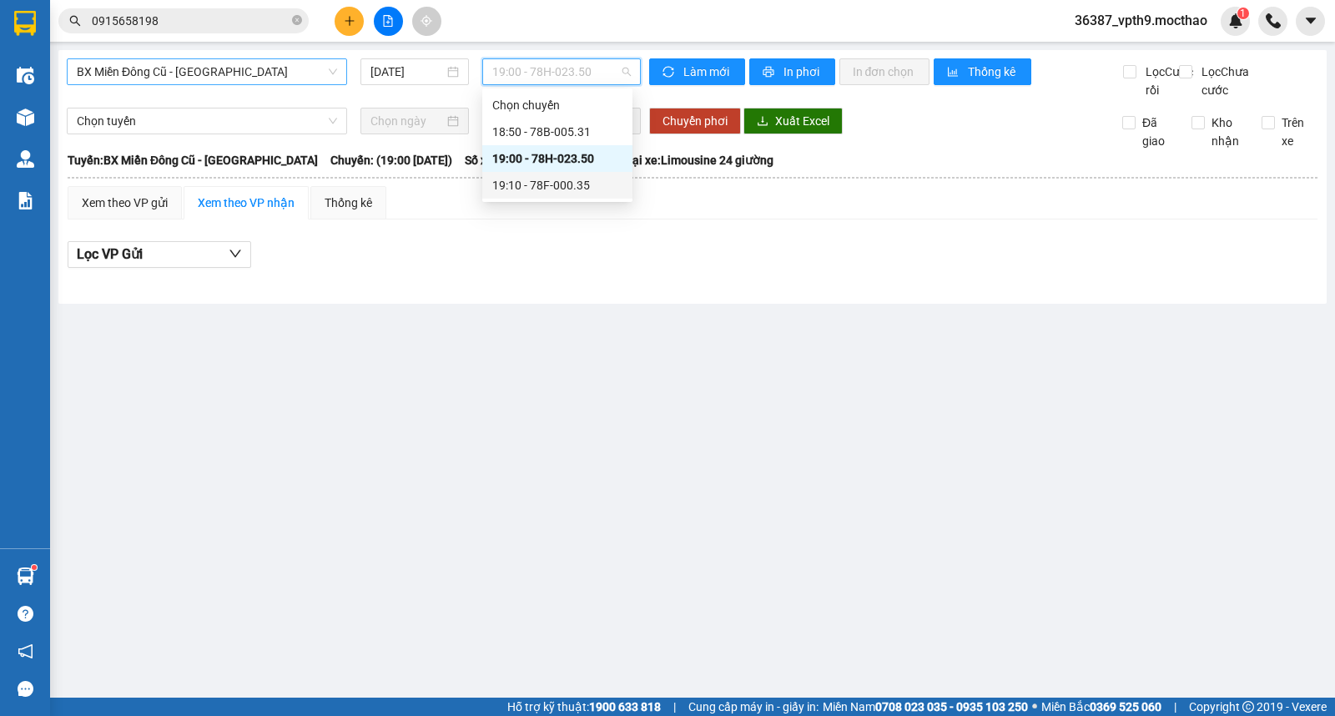
click at [568, 194] on div "19:10 - 78F-000.35" at bounding box center [557, 185] width 150 height 27
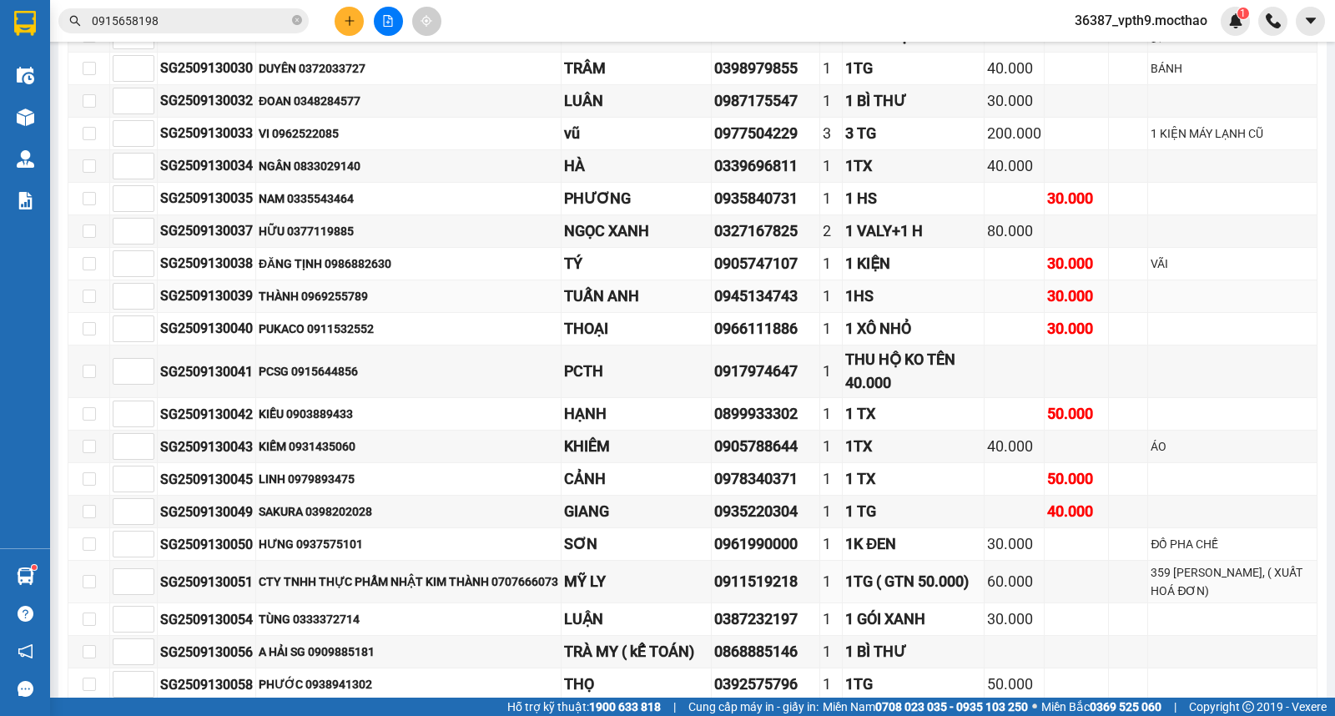
scroll to position [1391, 0]
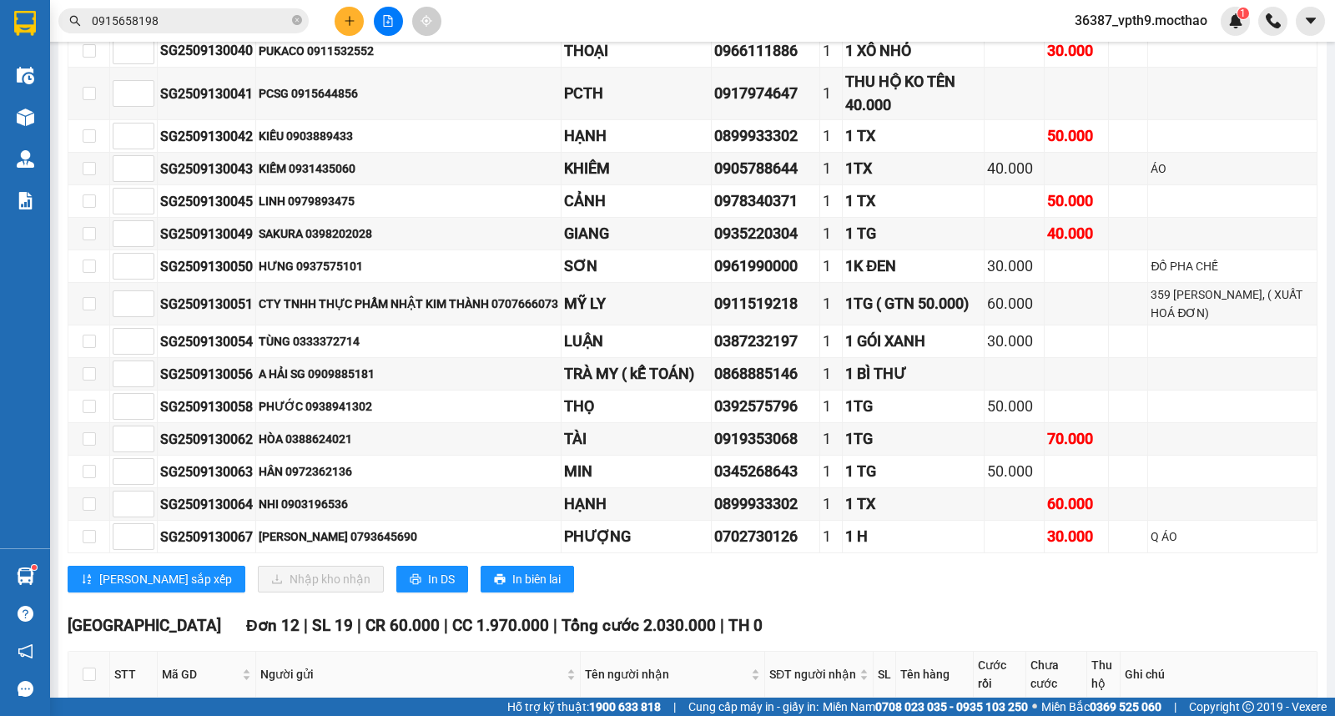
click at [181, 22] on input "0915658198" at bounding box center [190, 21] width 197 height 18
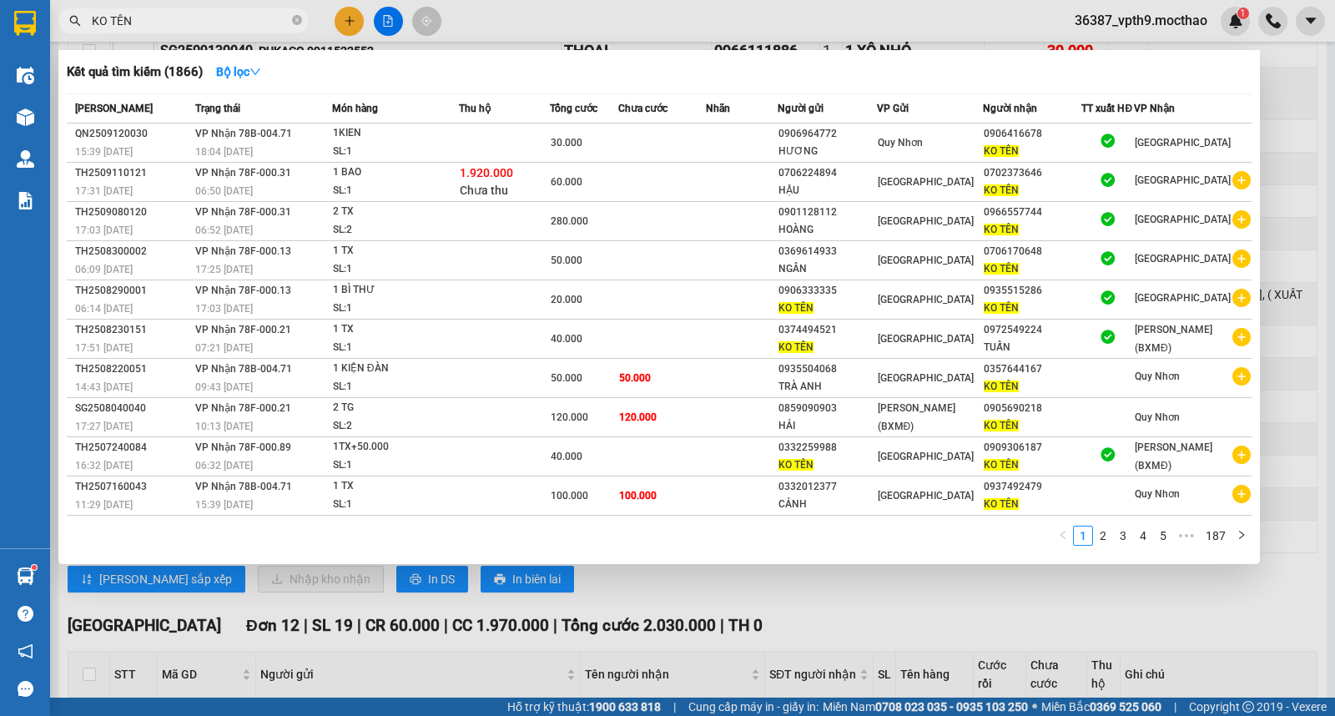
click at [347, 13] on div at bounding box center [667, 358] width 1335 height 716
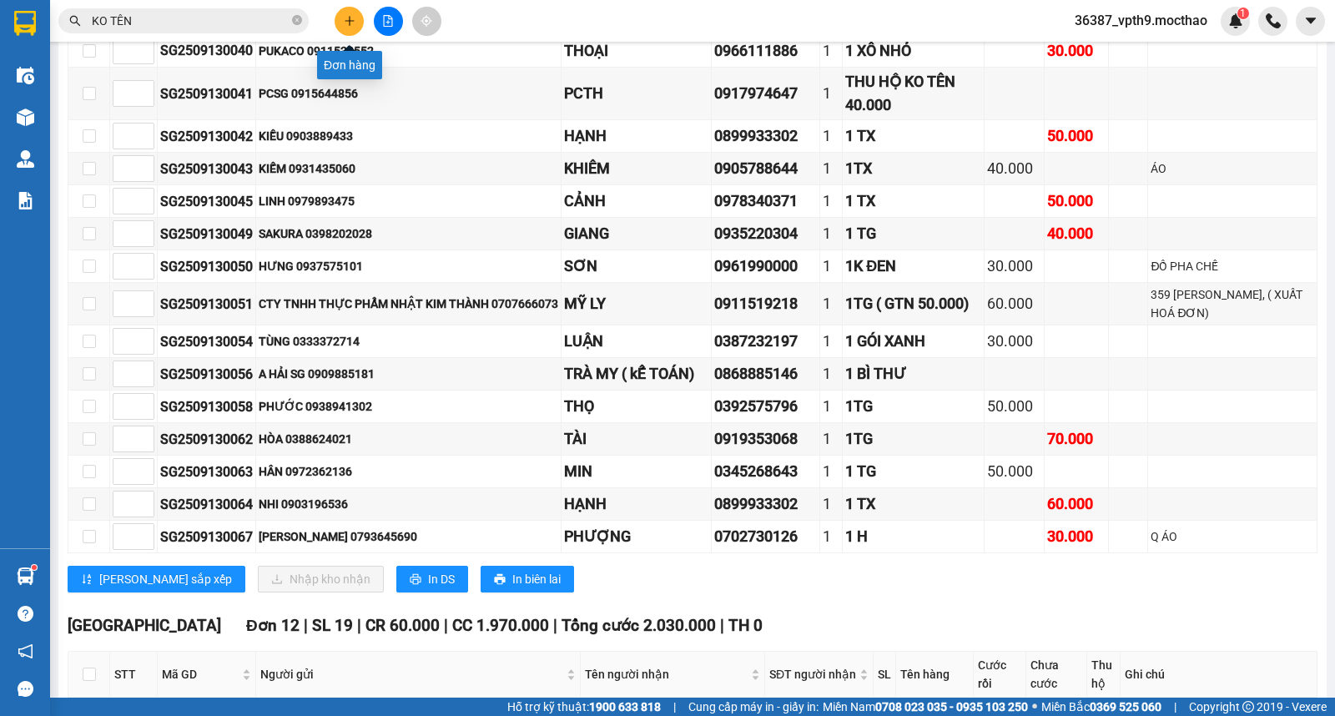
click at [347, 13] on button at bounding box center [349, 21] width 29 height 29
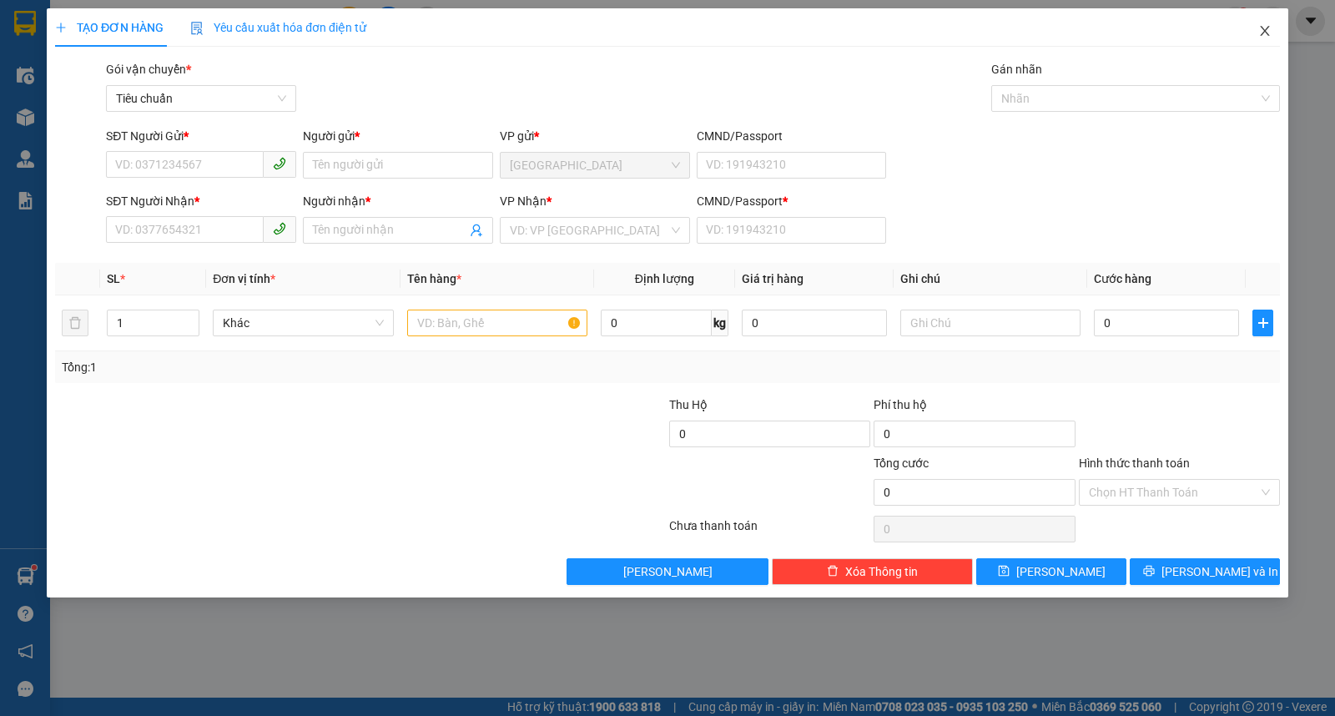
click at [1263, 25] on icon "close" at bounding box center [1265, 30] width 13 height 13
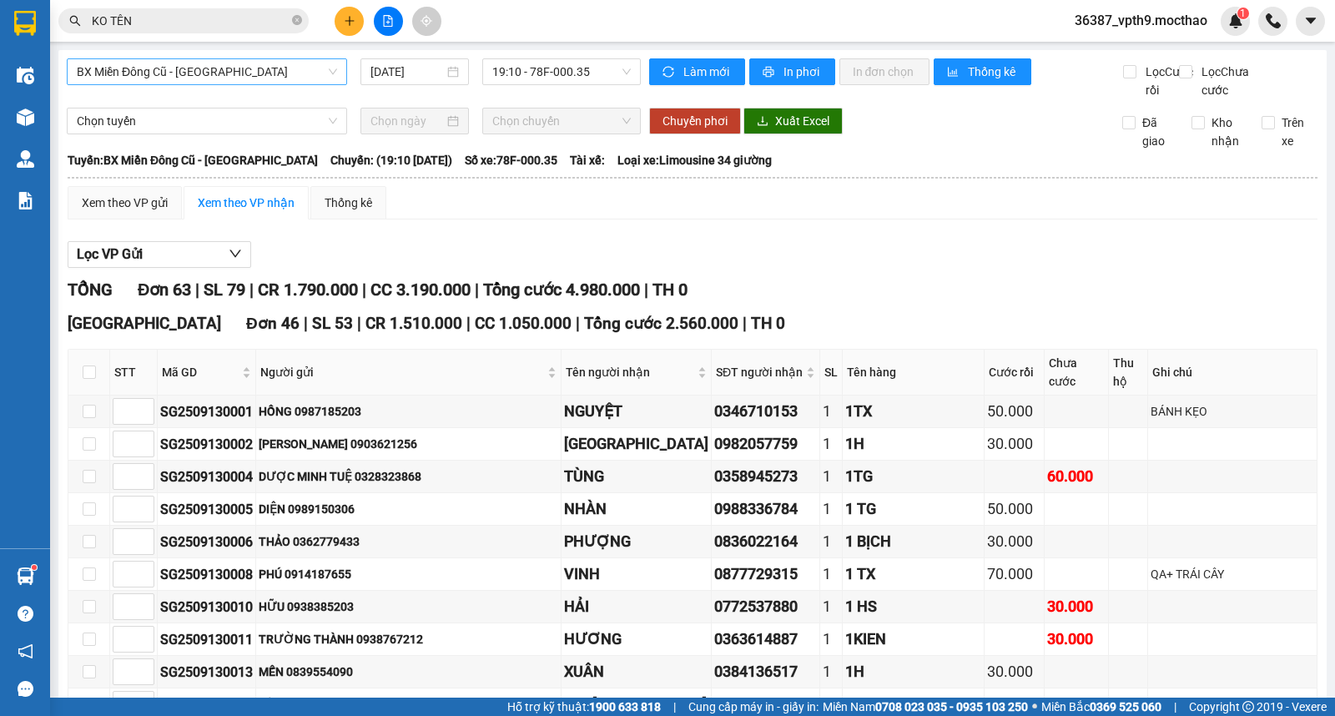
click at [302, 78] on span "BX Miền Đông Cũ - [GEOGRAPHIC_DATA]" at bounding box center [207, 71] width 260 height 25
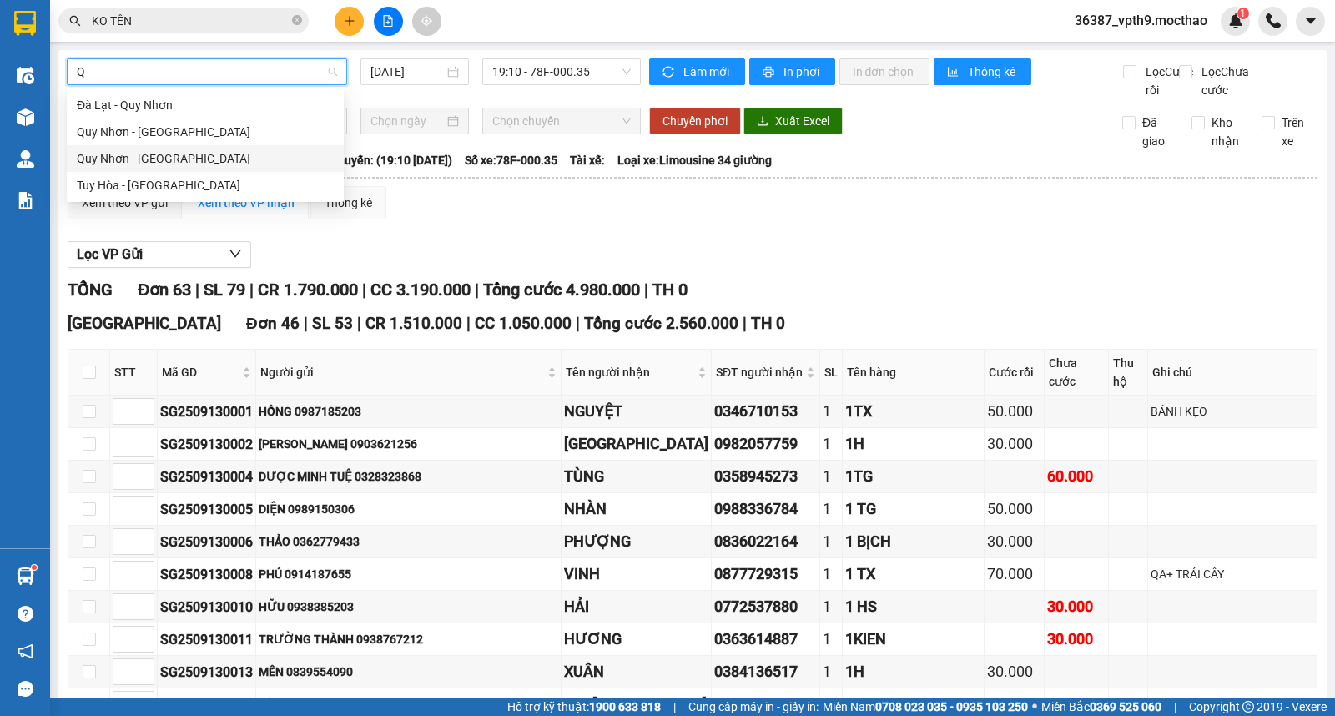
click at [163, 155] on div "Quy Nhơn - [GEOGRAPHIC_DATA]" at bounding box center [205, 158] width 257 height 18
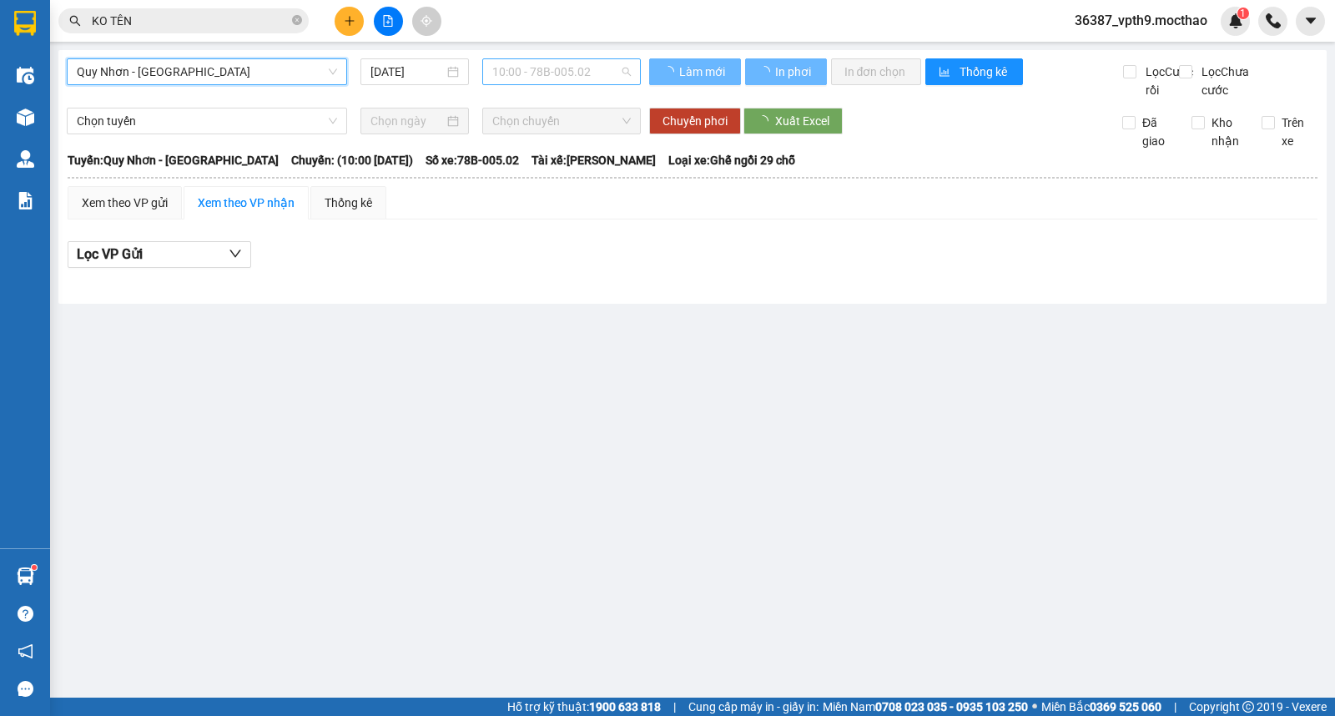
click at [555, 73] on span "10:00 - 78B-005.02" at bounding box center [561, 71] width 138 height 25
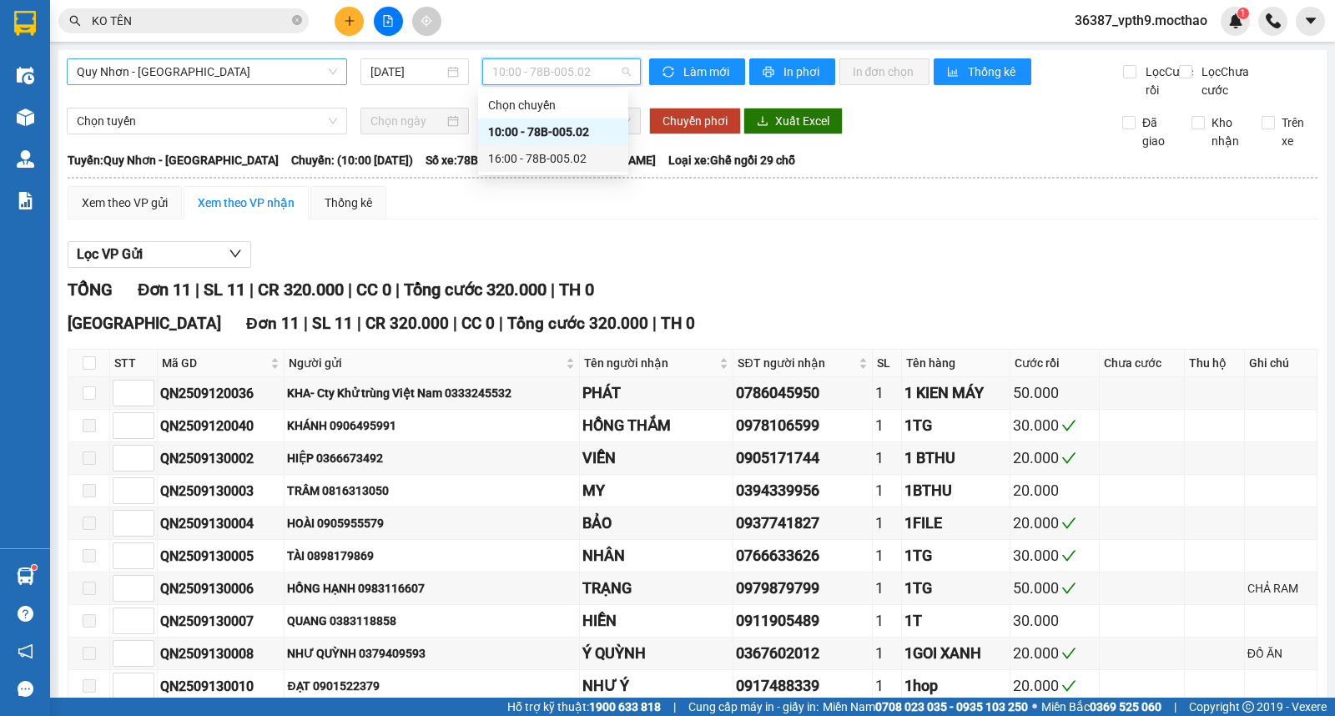
click at [563, 167] on div "16:00 - 78B-005.02" at bounding box center [553, 158] width 130 height 18
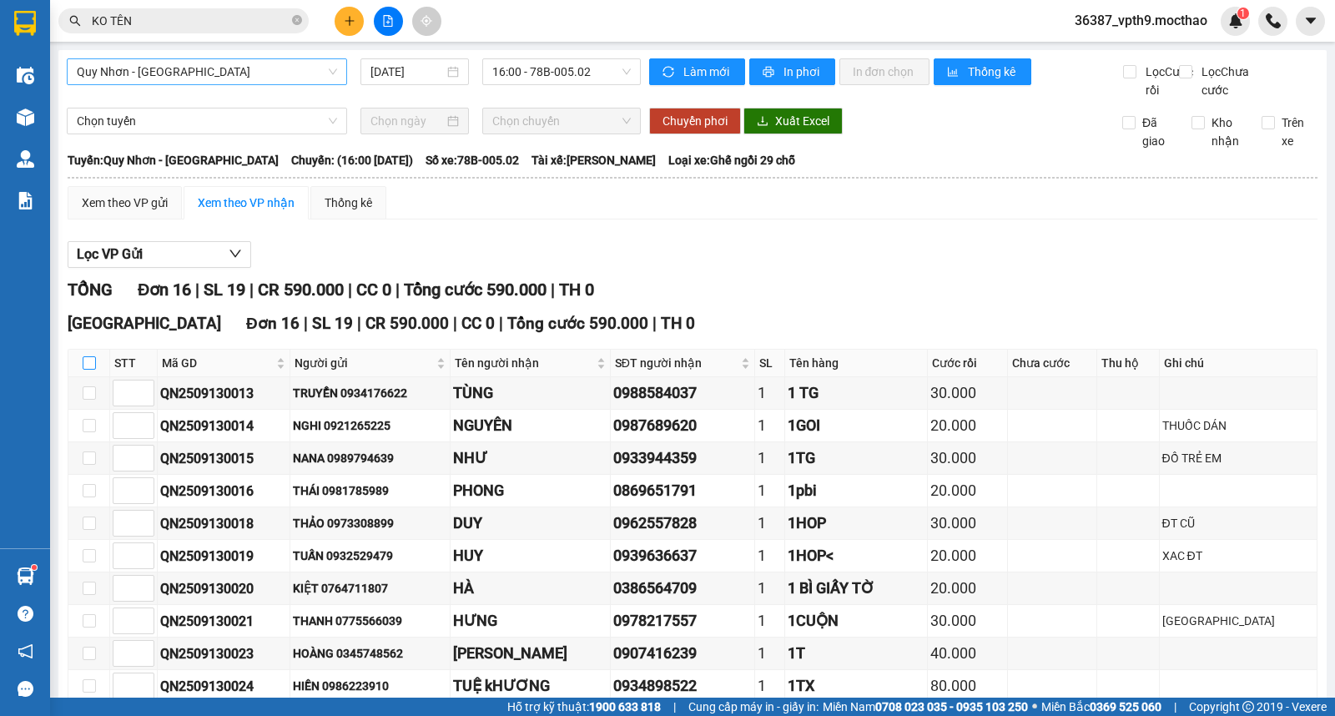
click at [88, 370] on input "checkbox" at bounding box center [89, 362] width 13 height 13
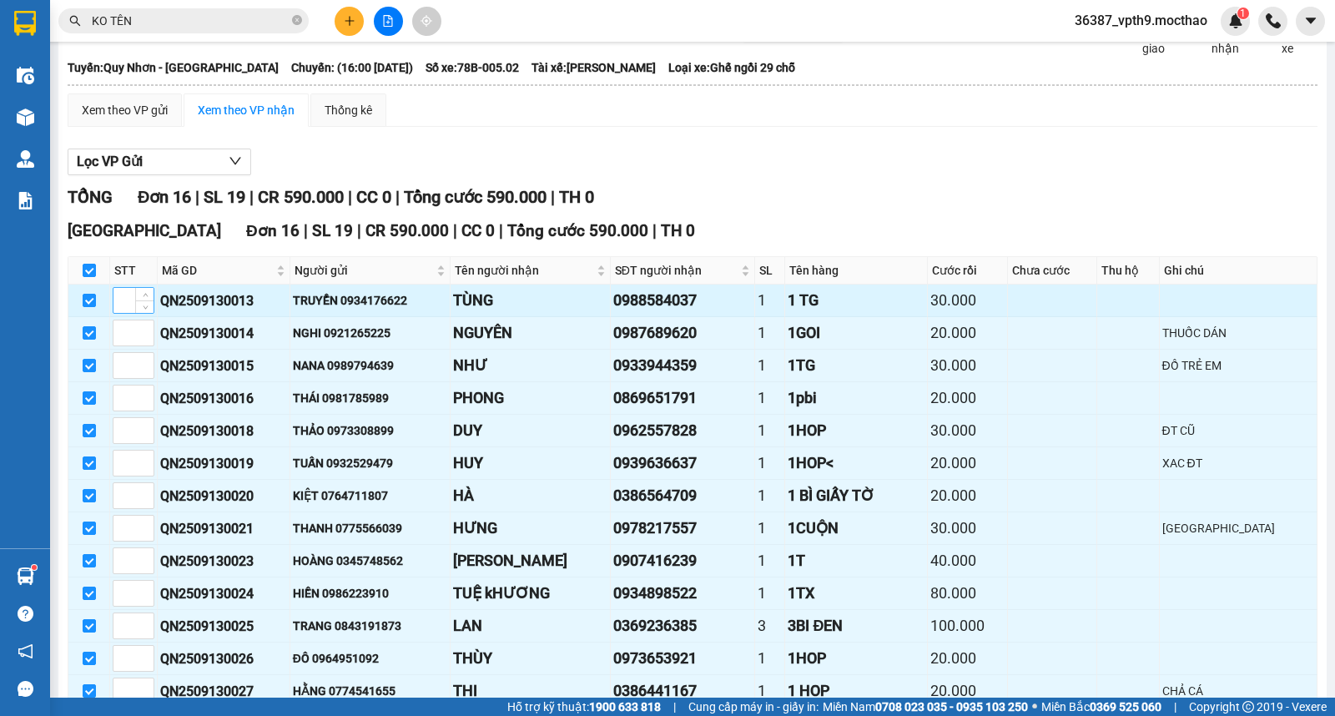
scroll to position [309, 0]
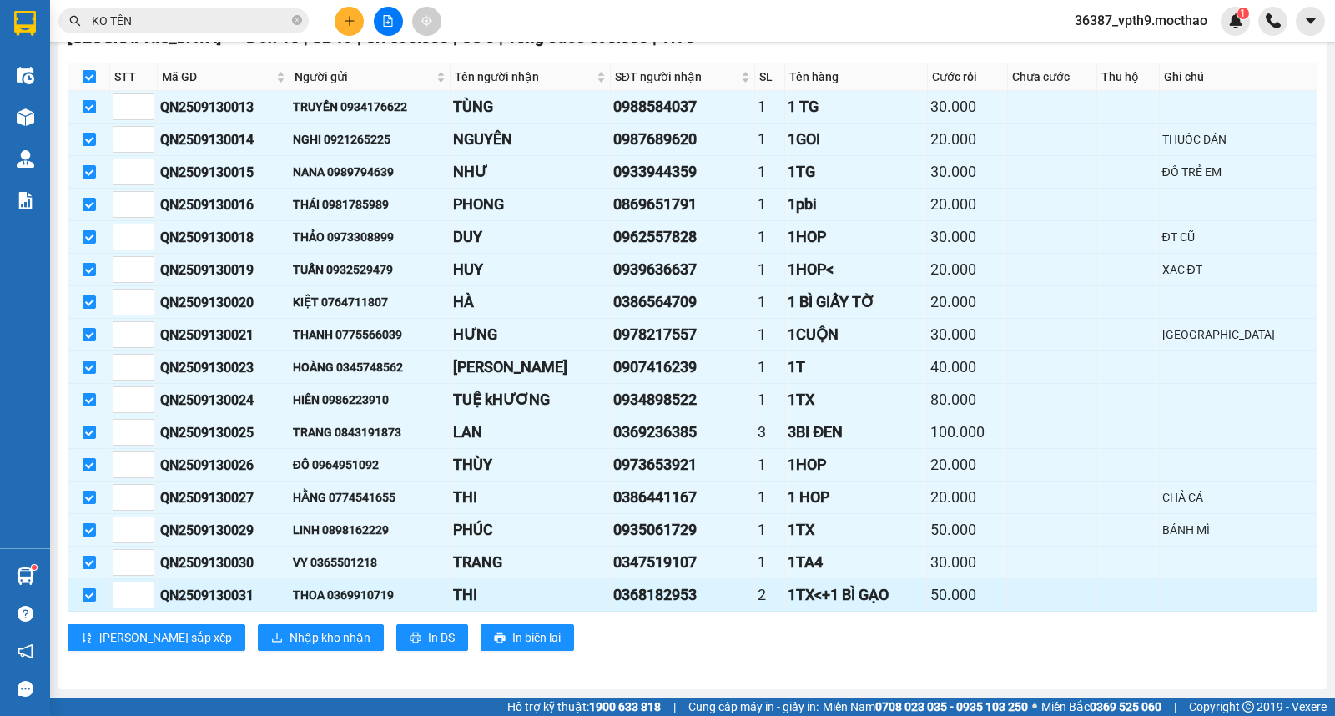
click at [89, 598] on input "checkbox" at bounding box center [89, 594] width 13 height 13
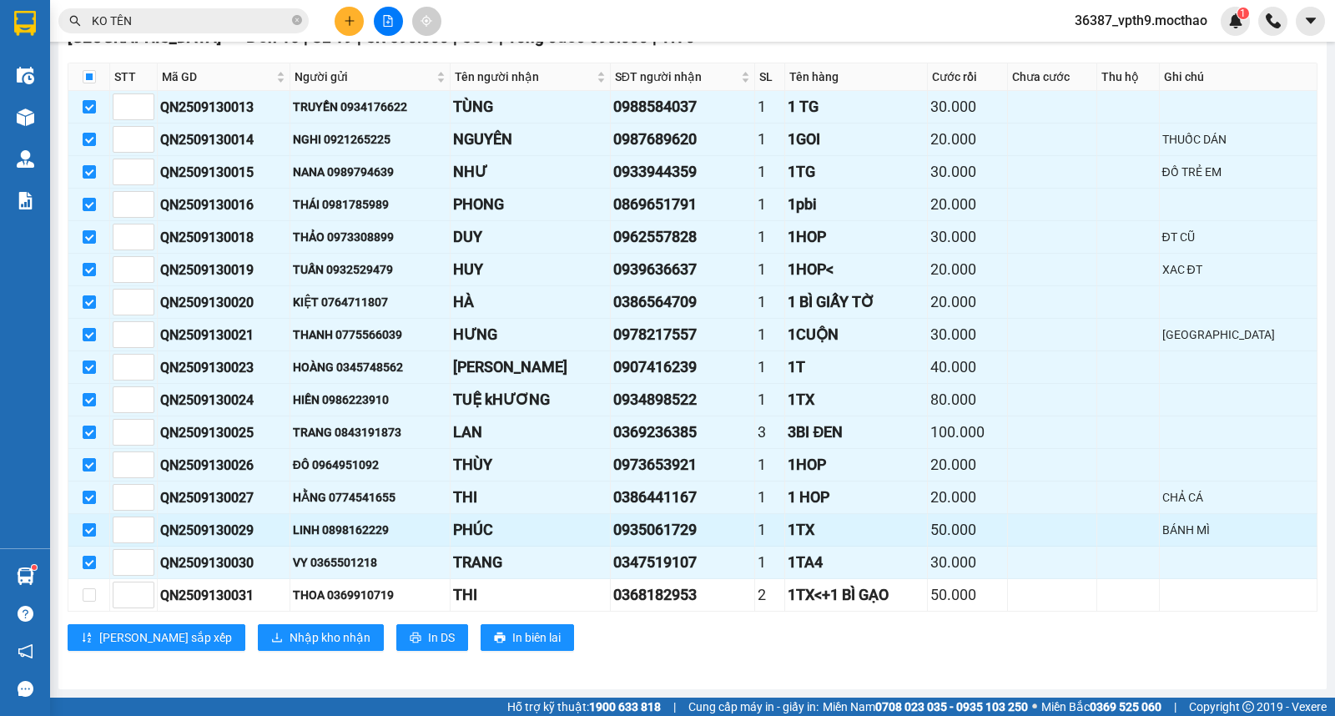
click at [93, 532] on input "checkbox" at bounding box center [89, 529] width 13 height 13
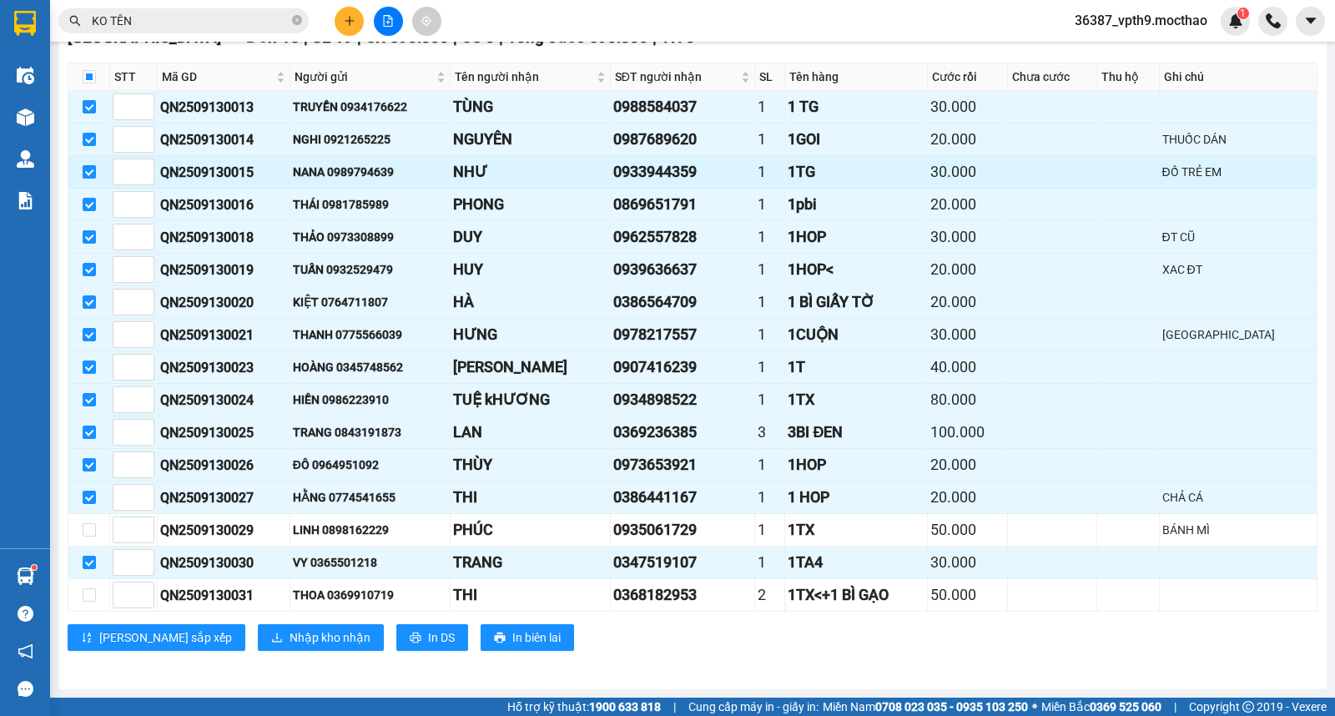
click at [86, 168] on input "checkbox" at bounding box center [89, 171] width 13 height 13
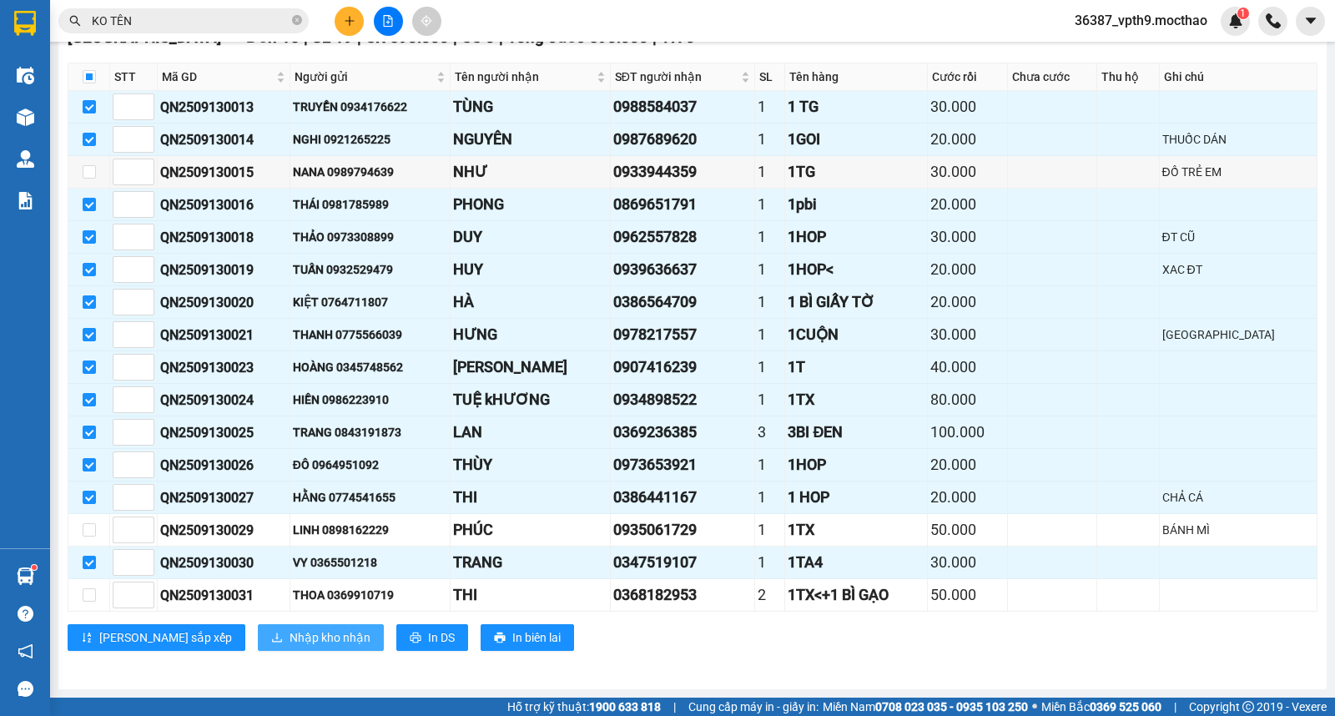
click at [290, 647] on span "Nhập kho nhận" at bounding box center [330, 637] width 81 height 18
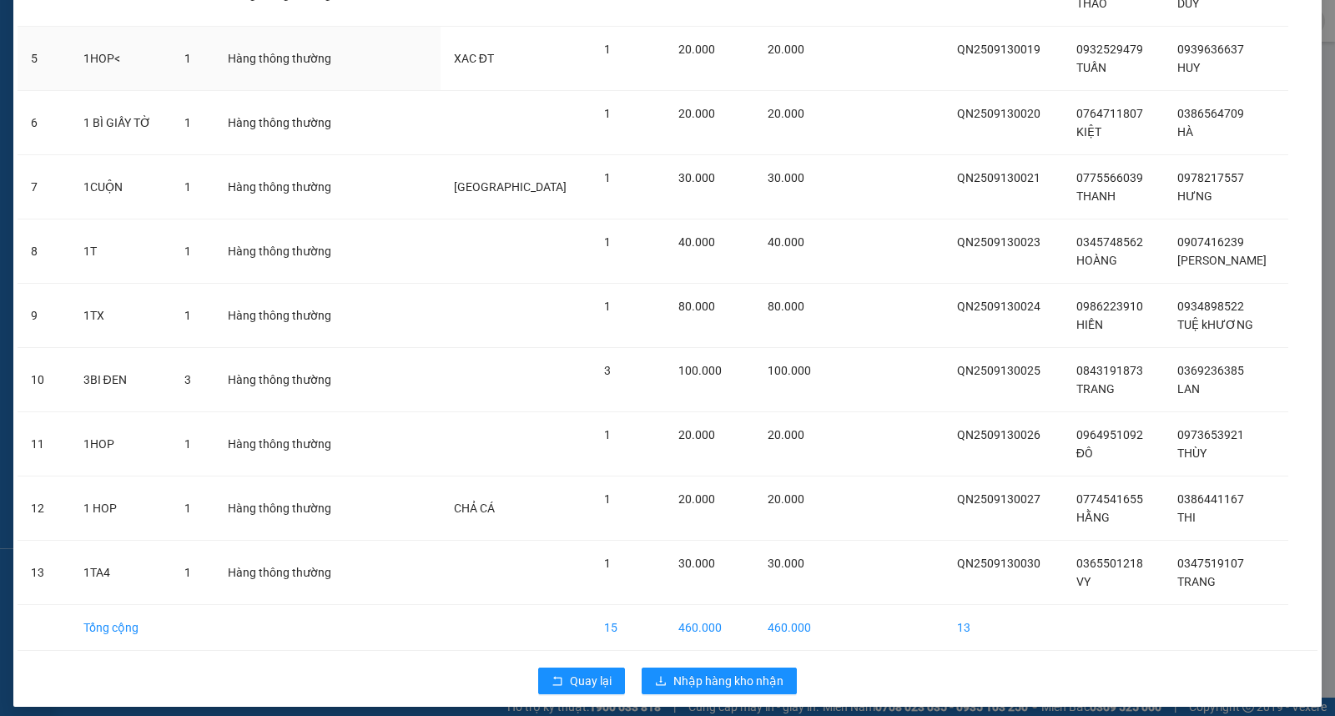
scroll to position [381, 0]
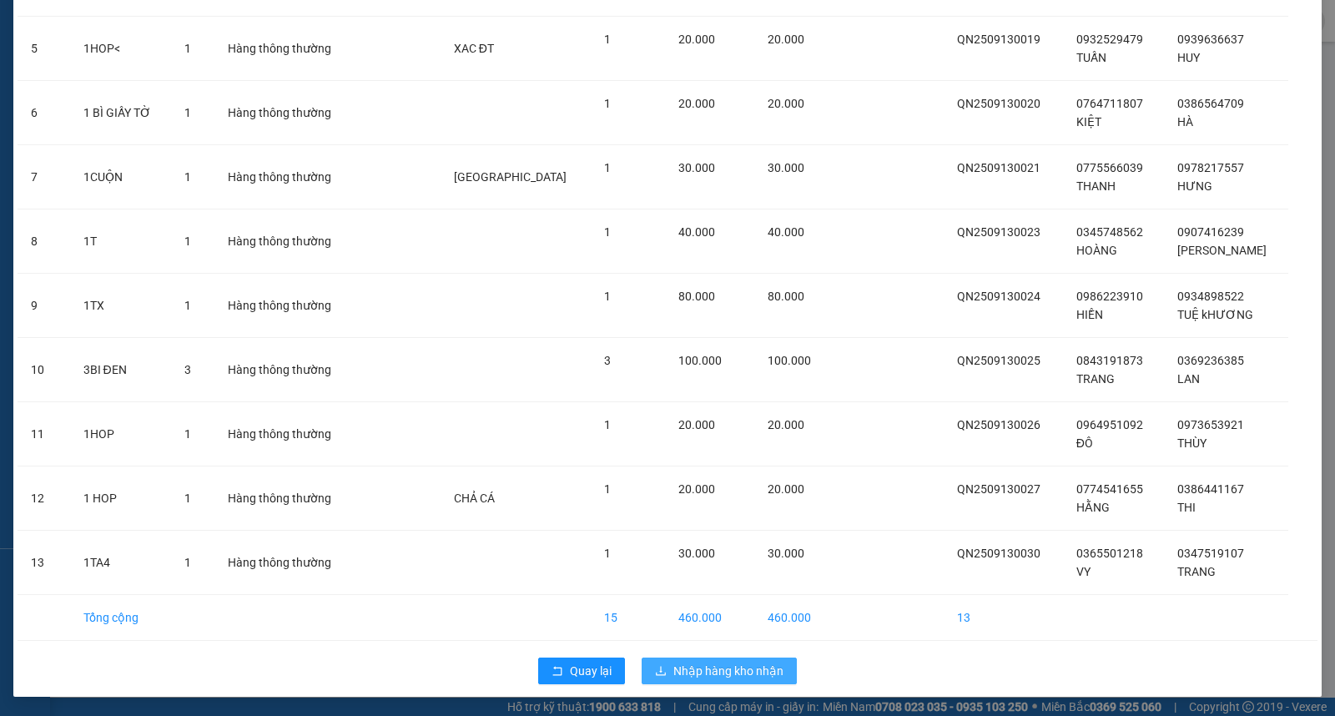
click at [704, 668] on span "Nhập hàng kho nhận" at bounding box center [729, 671] width 110 height 18
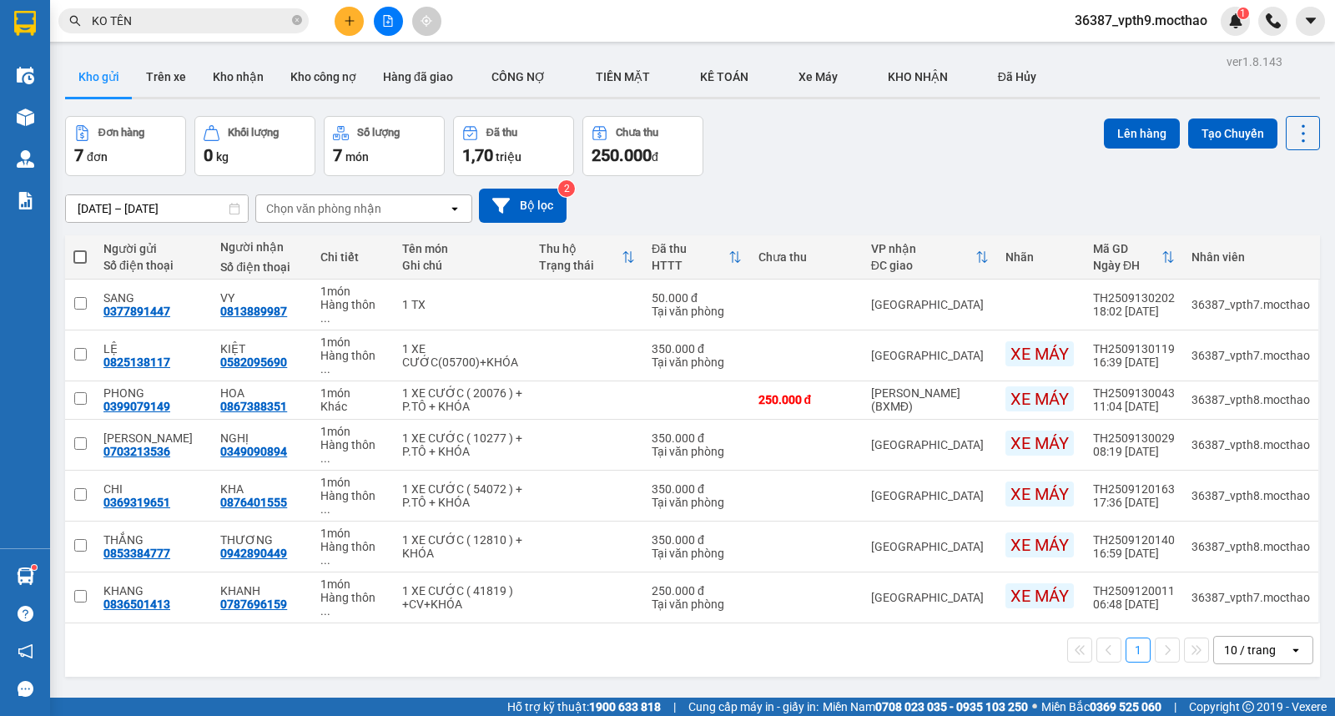
click at [386, 15] on icon "file-add" at bounding box center [388, 21] width 12 height 12
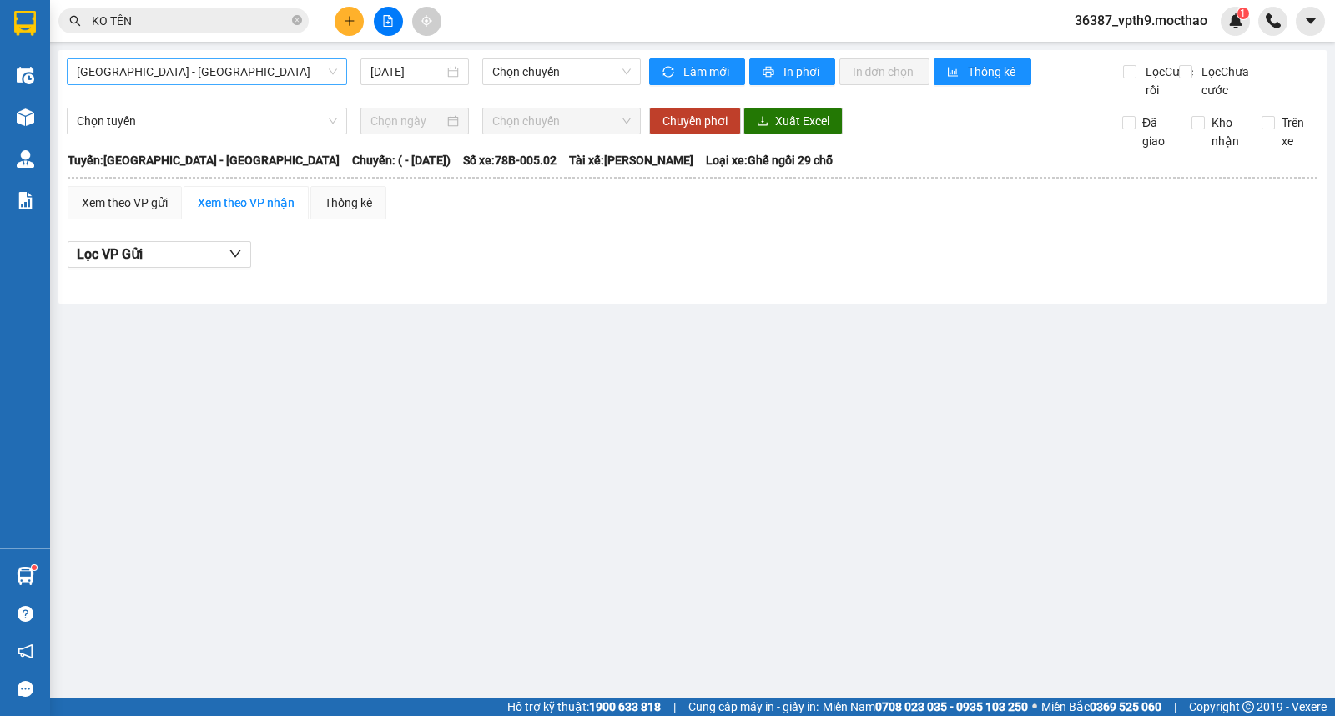
click at [170, 72] on span "[GEOGRAPHIC_DATA] - [GEOGRAPHIC_DATA]" at bounding box center [207, 71] width 260 height 25
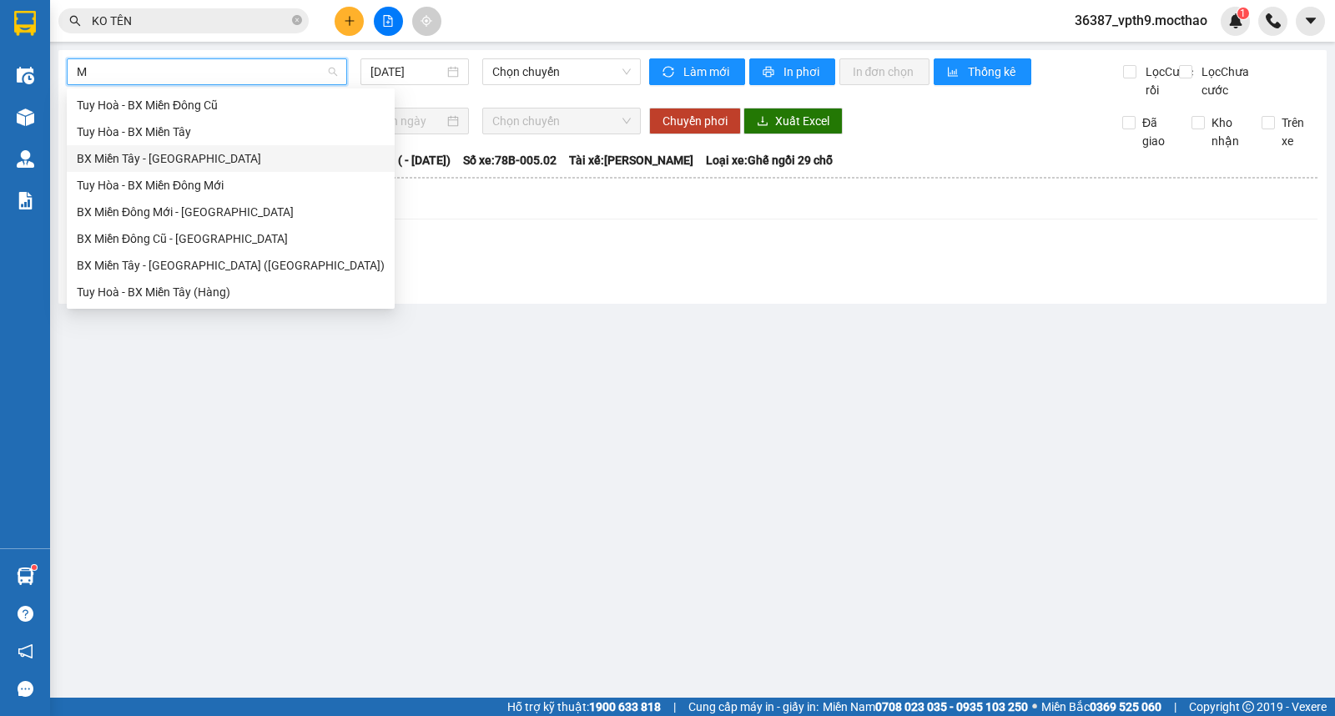
click at [143, 159] on div "BX Miền Tây - [GEOGRAPHIC_DATA]" at bounding box center [231, 158] width 308 height 18
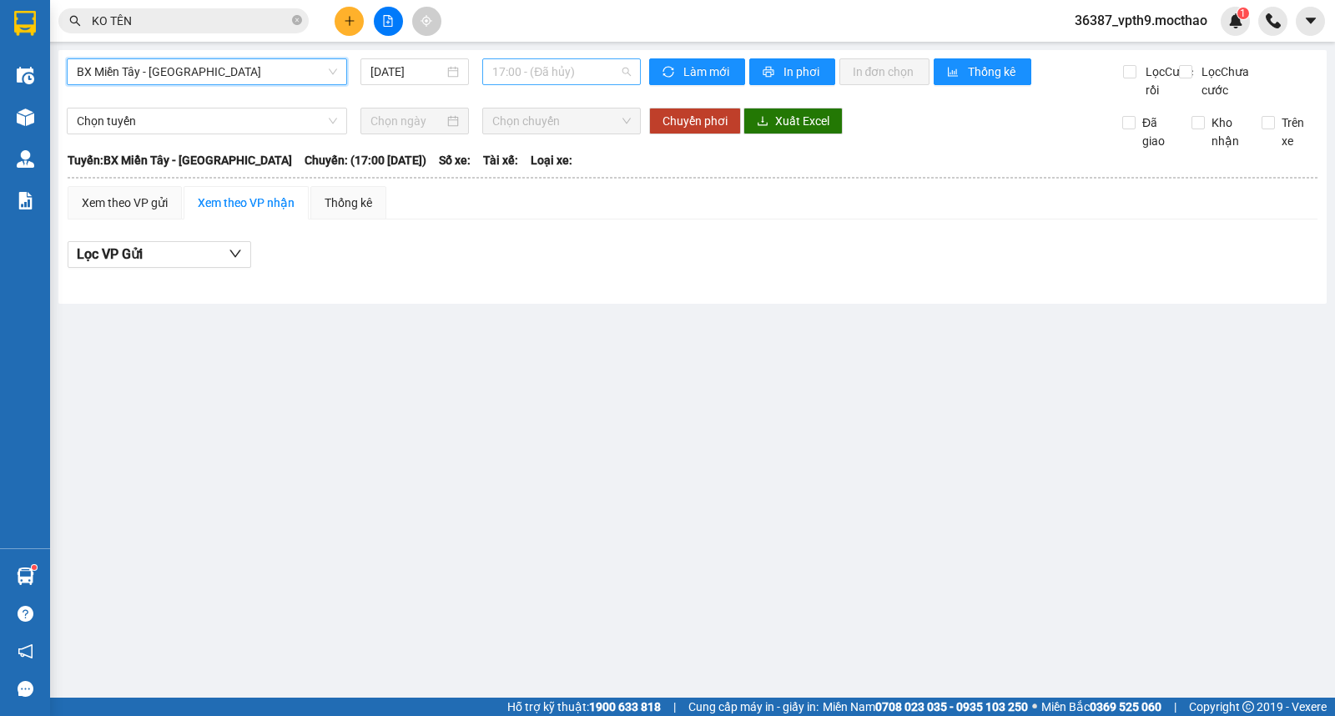
click at [554, 70] on span "17:00 - (Đã hủy)" at bounding box center [561, 71] width 138 height 25
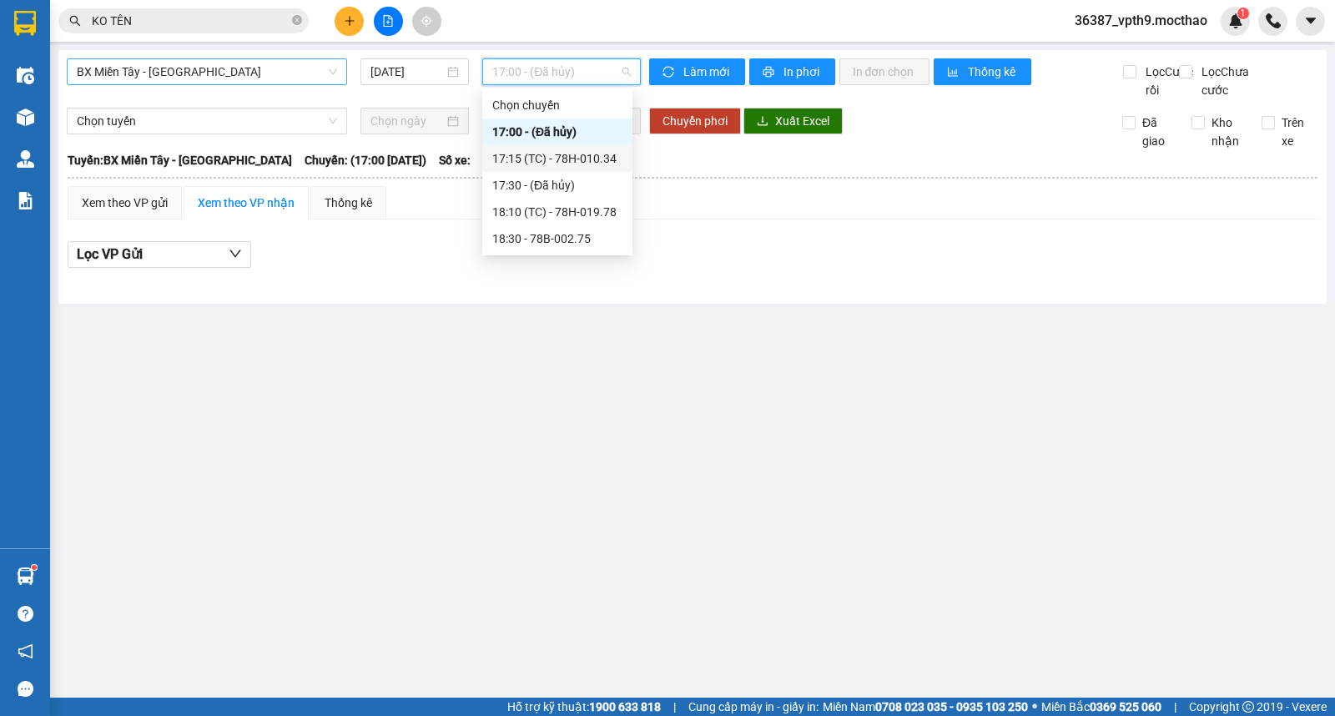
click at [580, 164] on div "17:15 (TC) - 78H-010.34" at bounding box center [557, 158] width 130 height 18
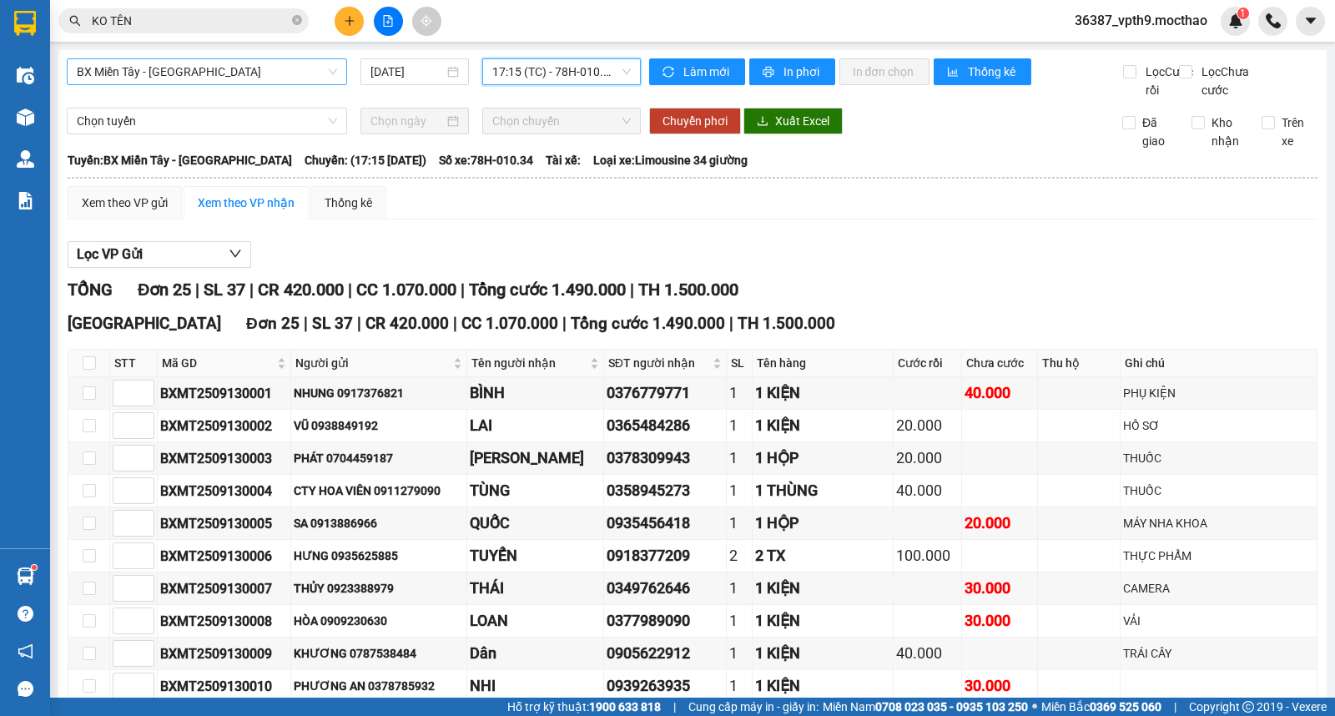
click at [626, 63] on div "17:15 (TC) - 78H-010.34" at bounding box center [561, 71] width 158 height 27
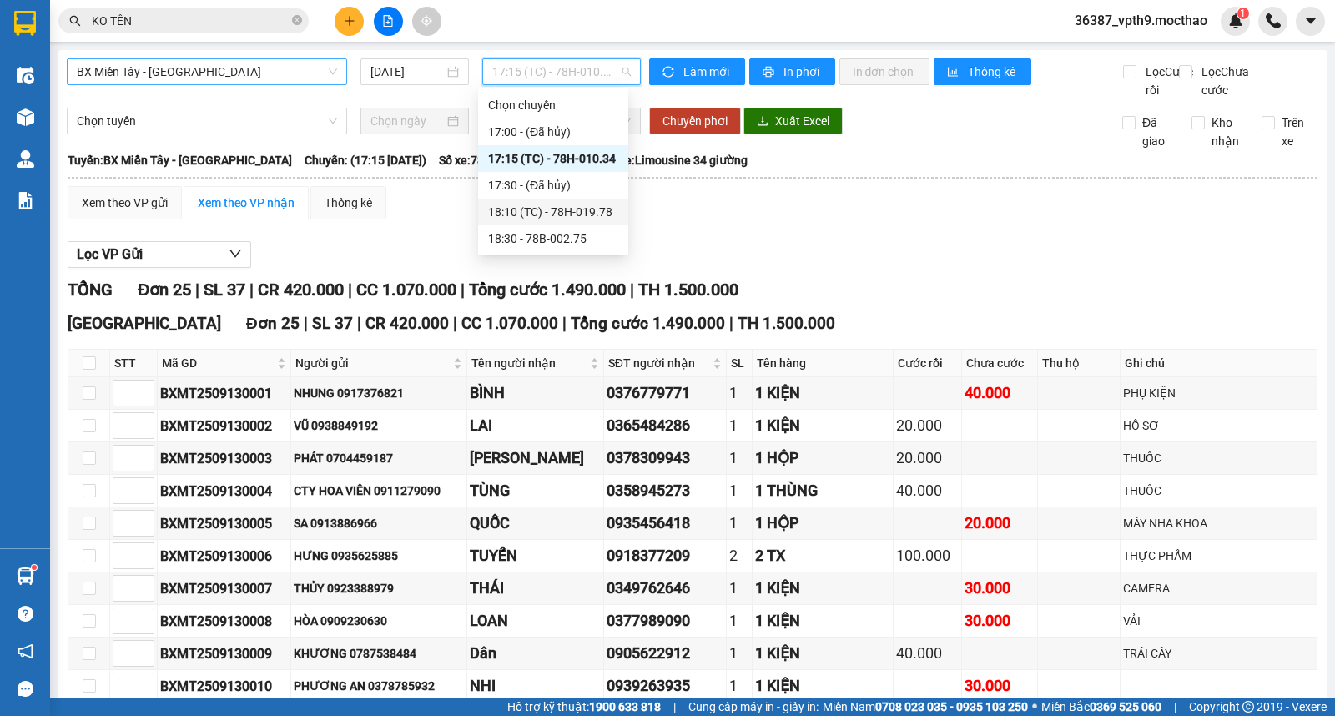
click at [611, 214] on div "18:10 (TC) - 78H-019.78" at bounding box center [553, 212] width 130 height 18
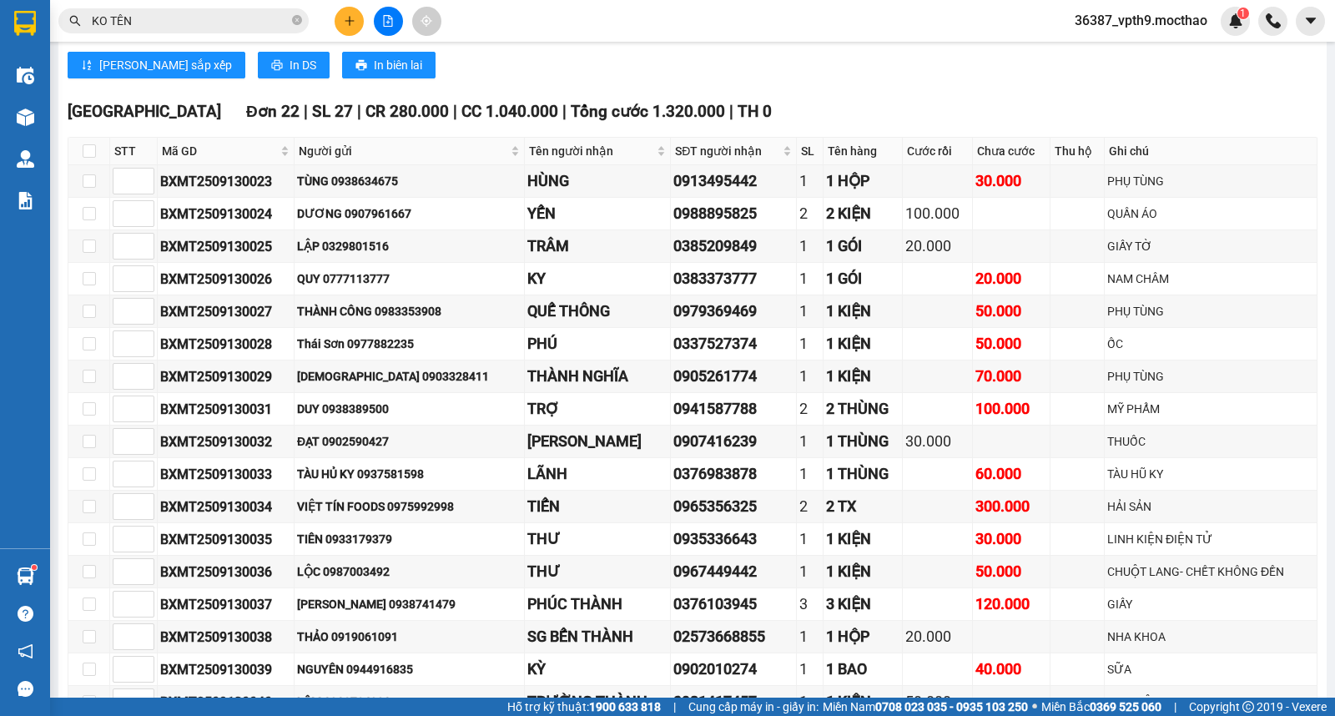
scroll to position [823, 0]
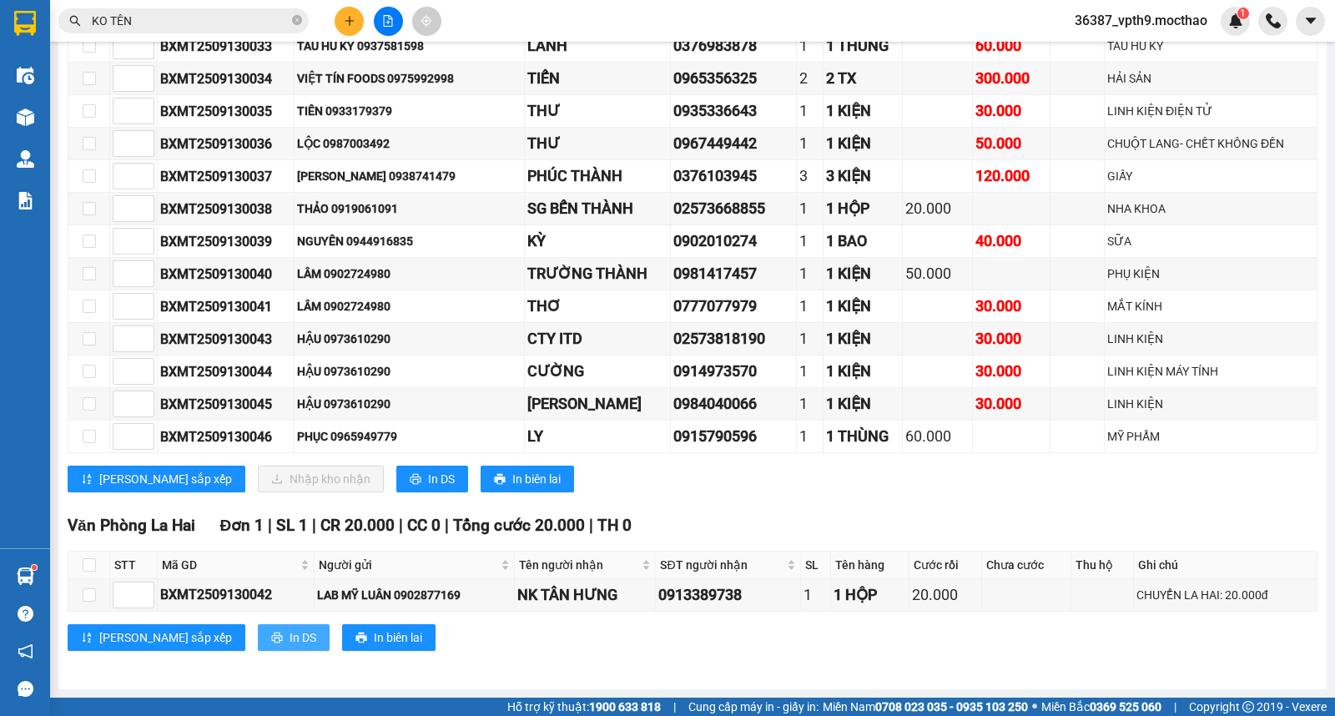
click at [290, 641] on span "In DS" at bounding box center [303, 637] width 27 height 18
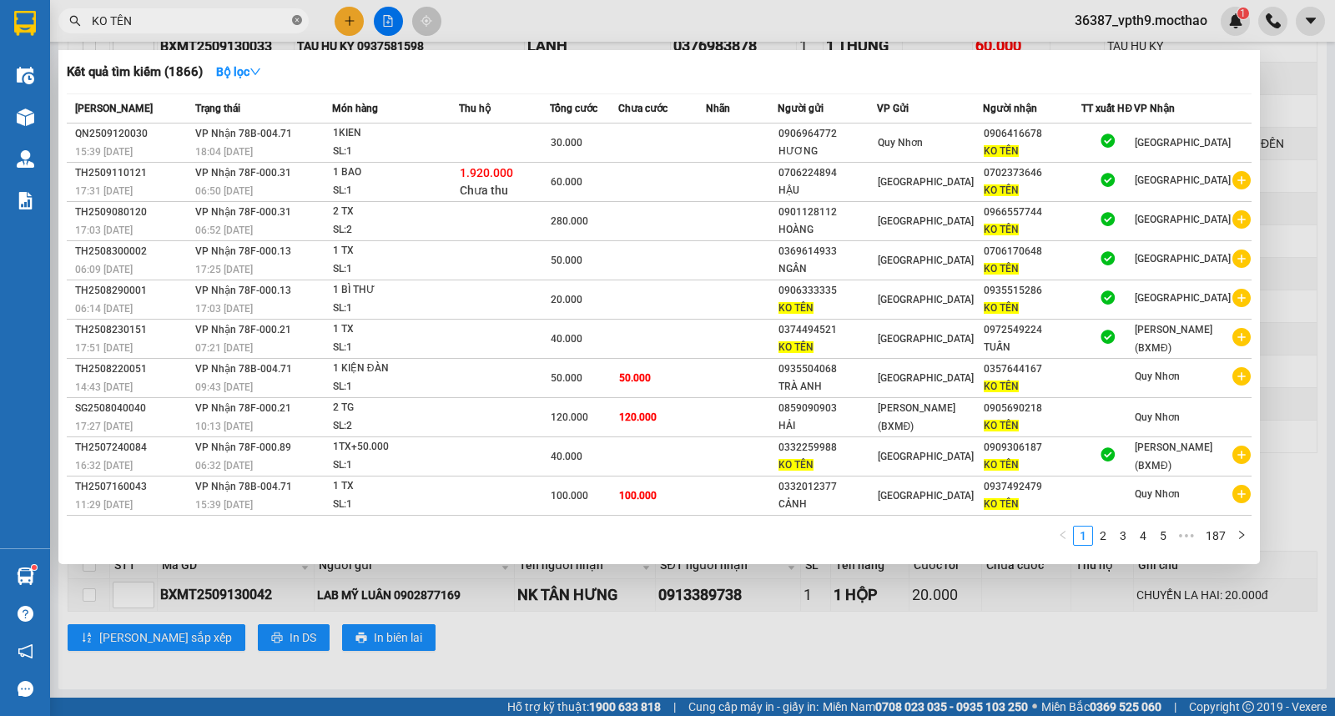
click at [297, 18] on icon "close-circle" at bounding box center [297, 20] width 10 height 10
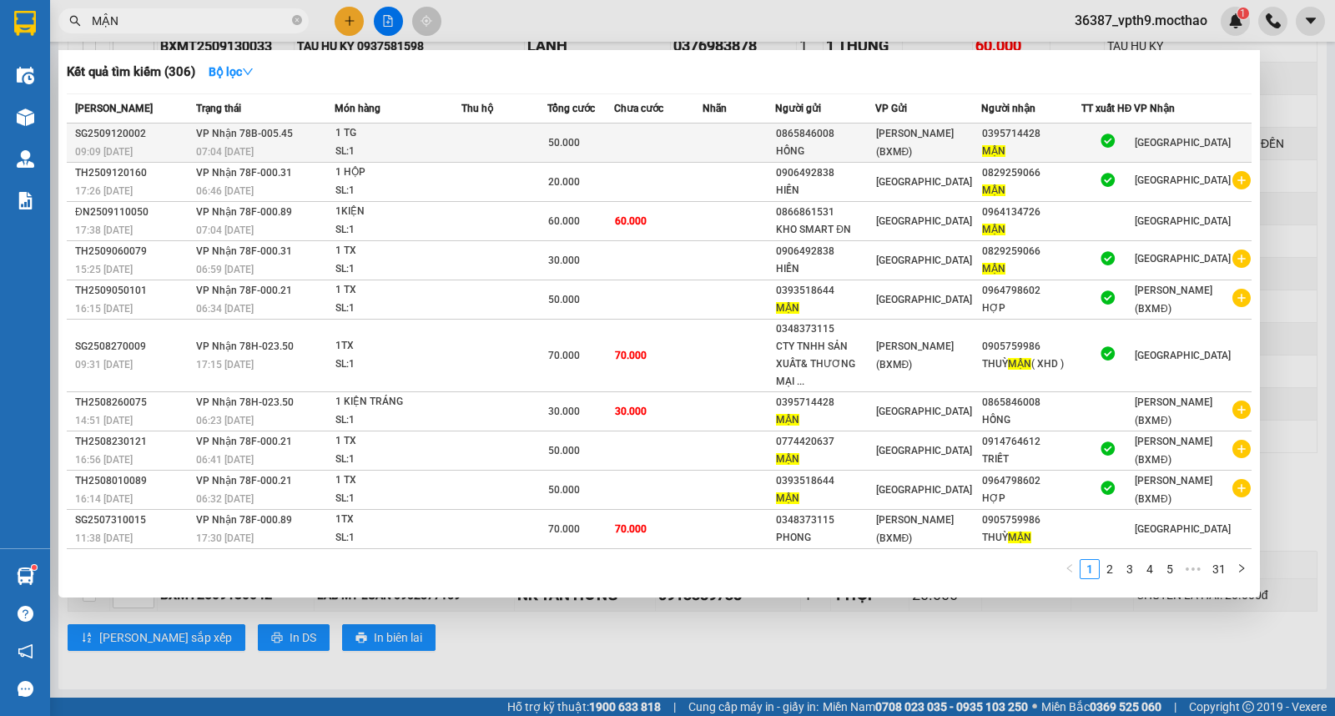
click at [1095, 151] on td at bounding box center [1108, 143] width 53 height 39
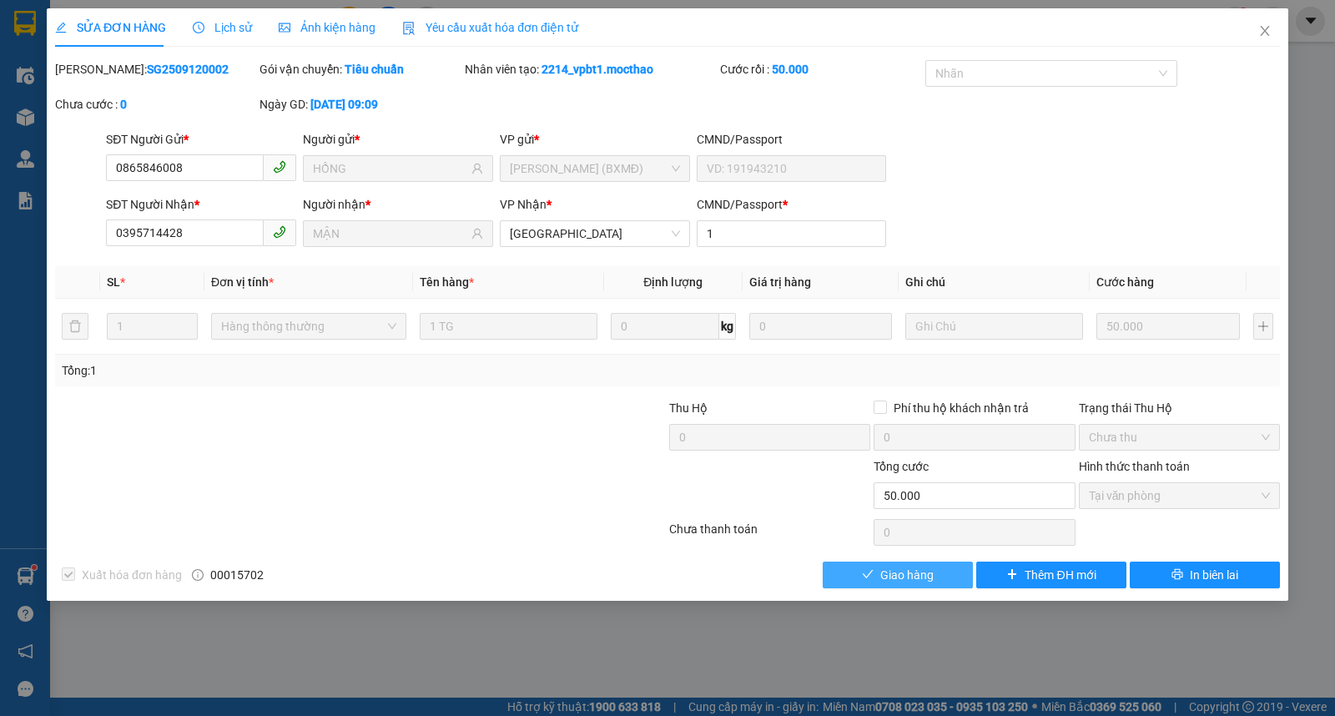
click at [935, 574] on button "Giao hàng" at bounding box center [898, 575] width 150 height 27
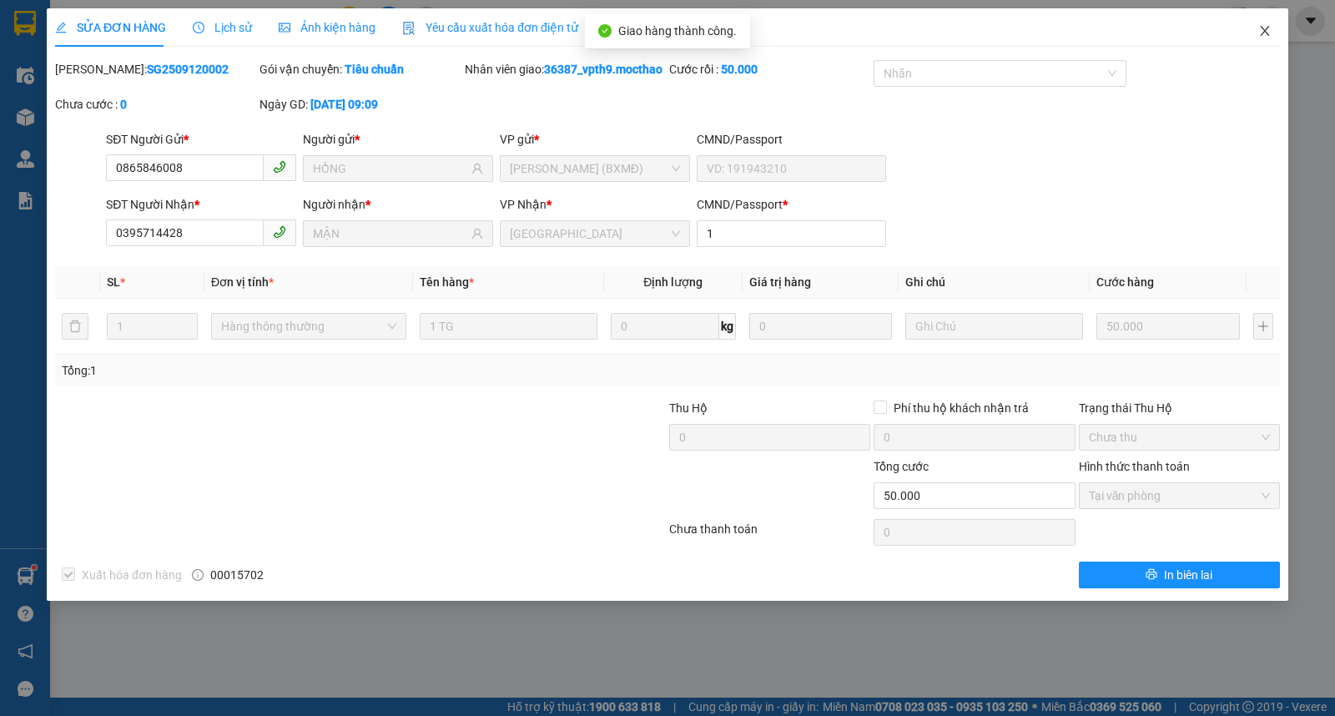
click at [1264, 27] on icon "close" at bounding box center [1265, 30] width 13 height 13
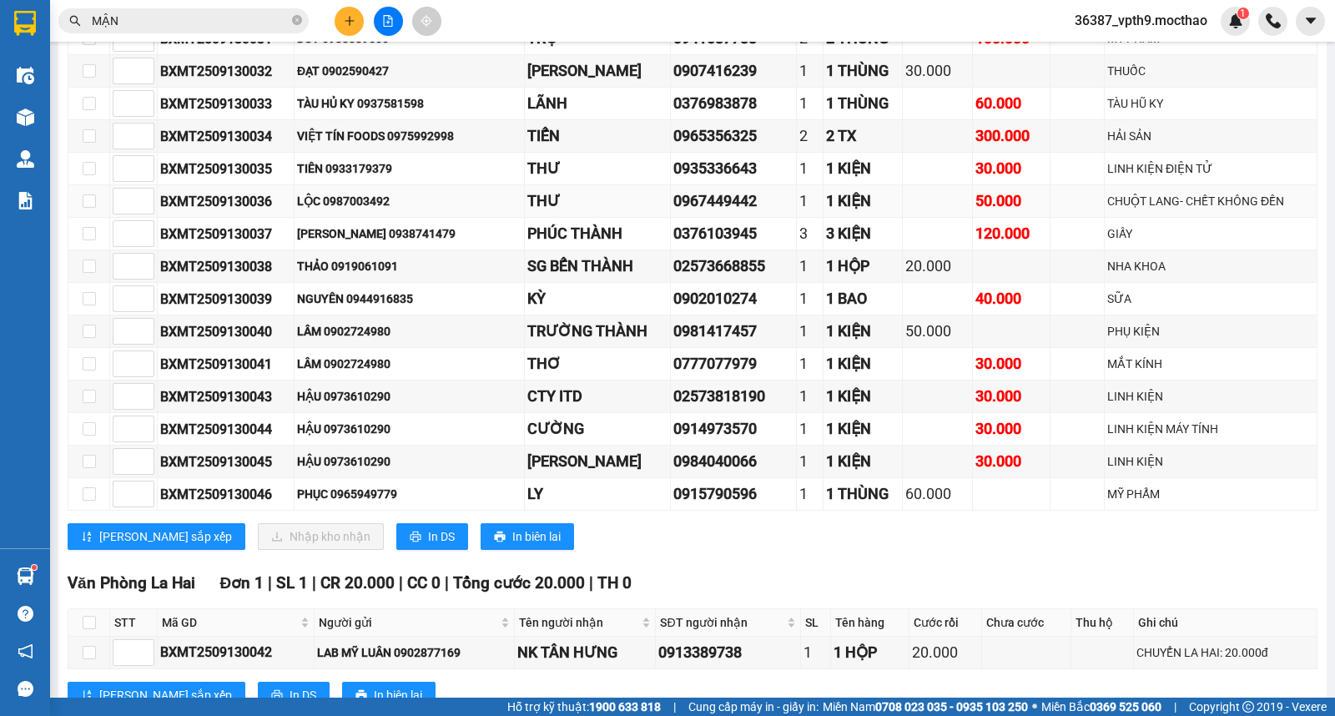
scroll to position [823, 0]
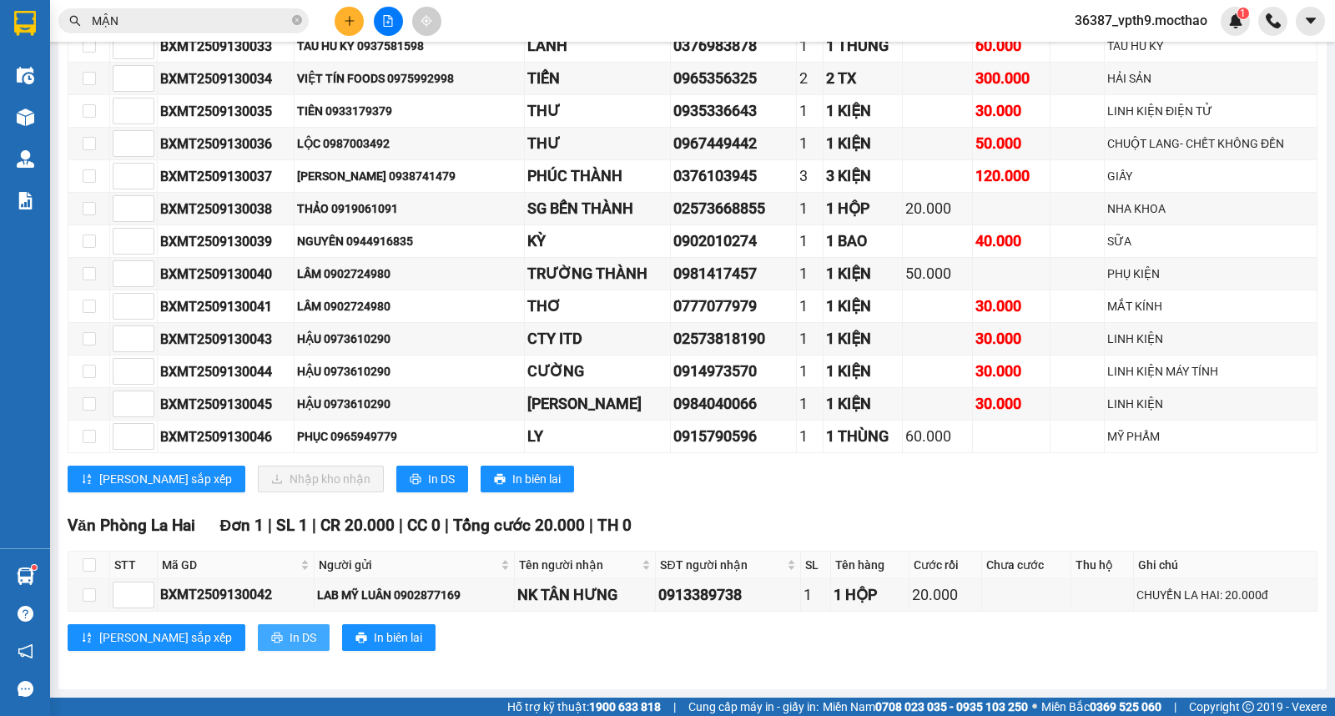
click at [258, 648] on button "In DS" at bounding box center [294, 637] width 72 height 27
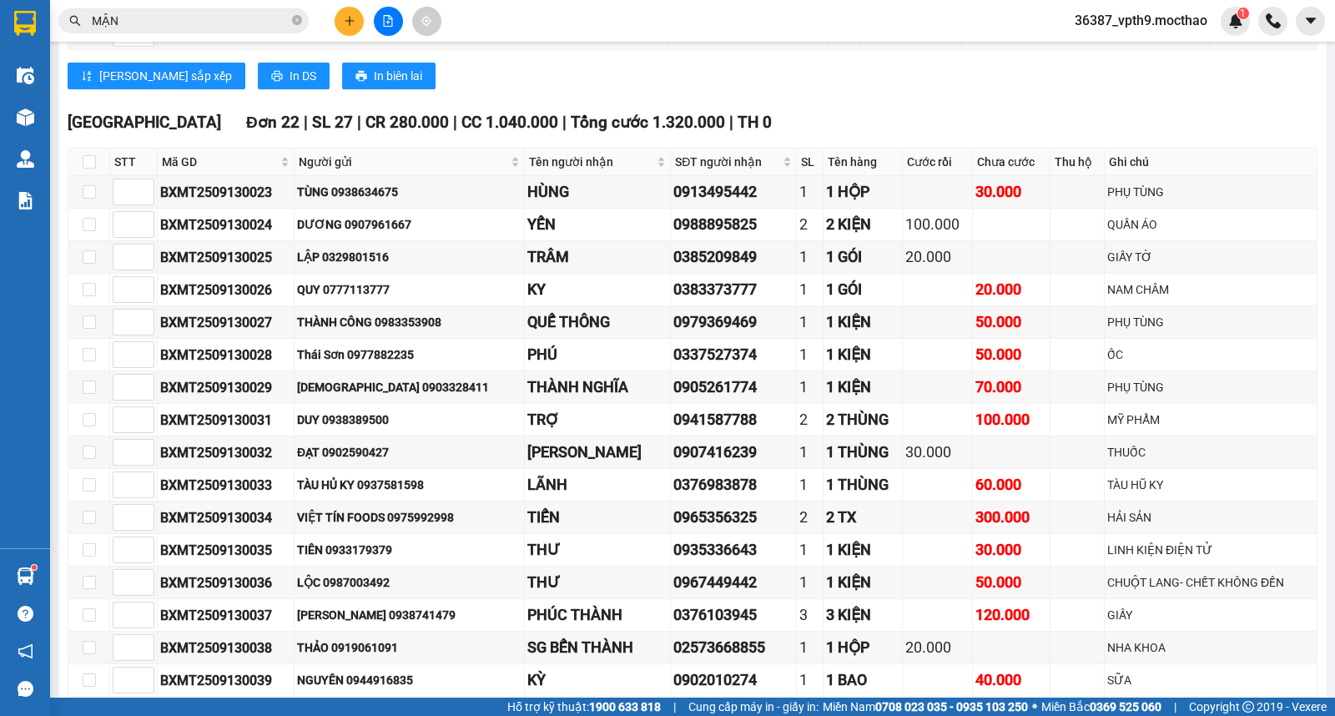
scroll to position [0, 0]
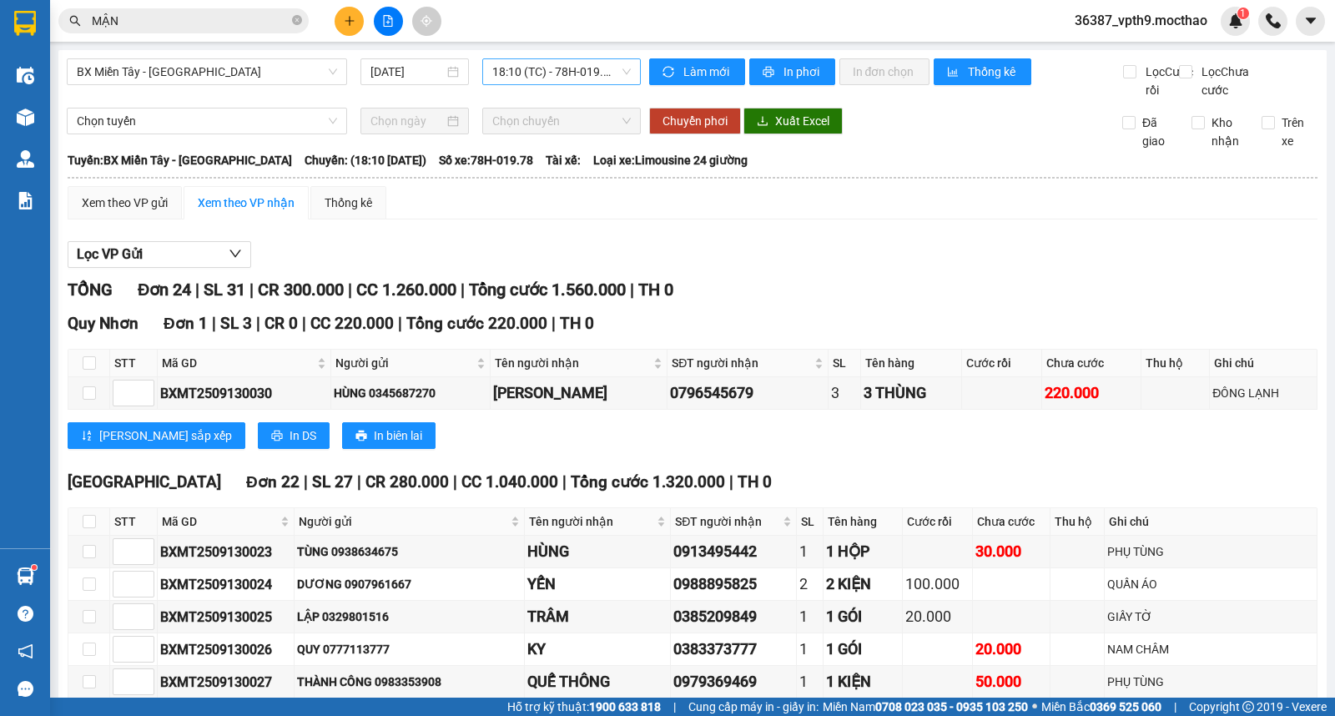
click at [584, 73] on span "18:10 (TC) - 78H-019.78" at bounding box center [561, 71] width 138 height 25
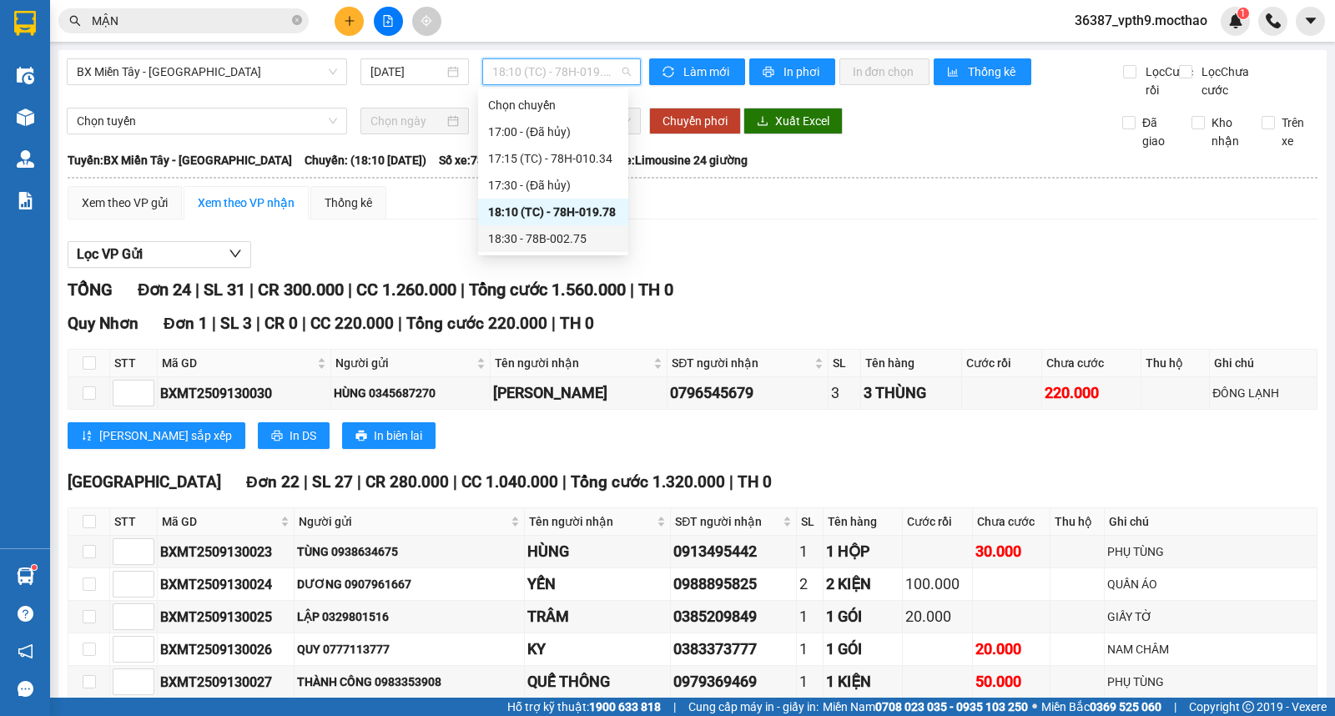
click at [572, 240] on div "18:30 - 78B-002.75" at bounding box center [553, 239] width 130 height 18
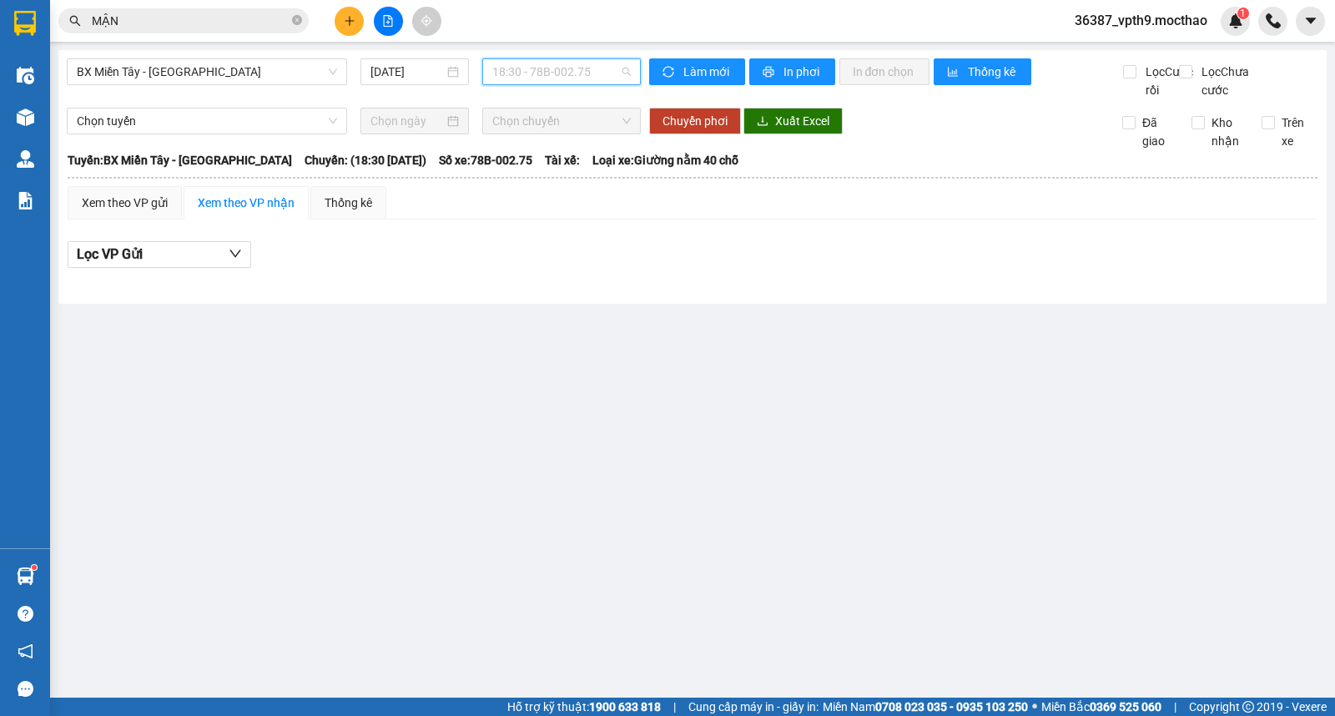
click at [604, 69] on span "18:30 - 78B-002.75" at bounding box center [561, 71] width 138 height 25
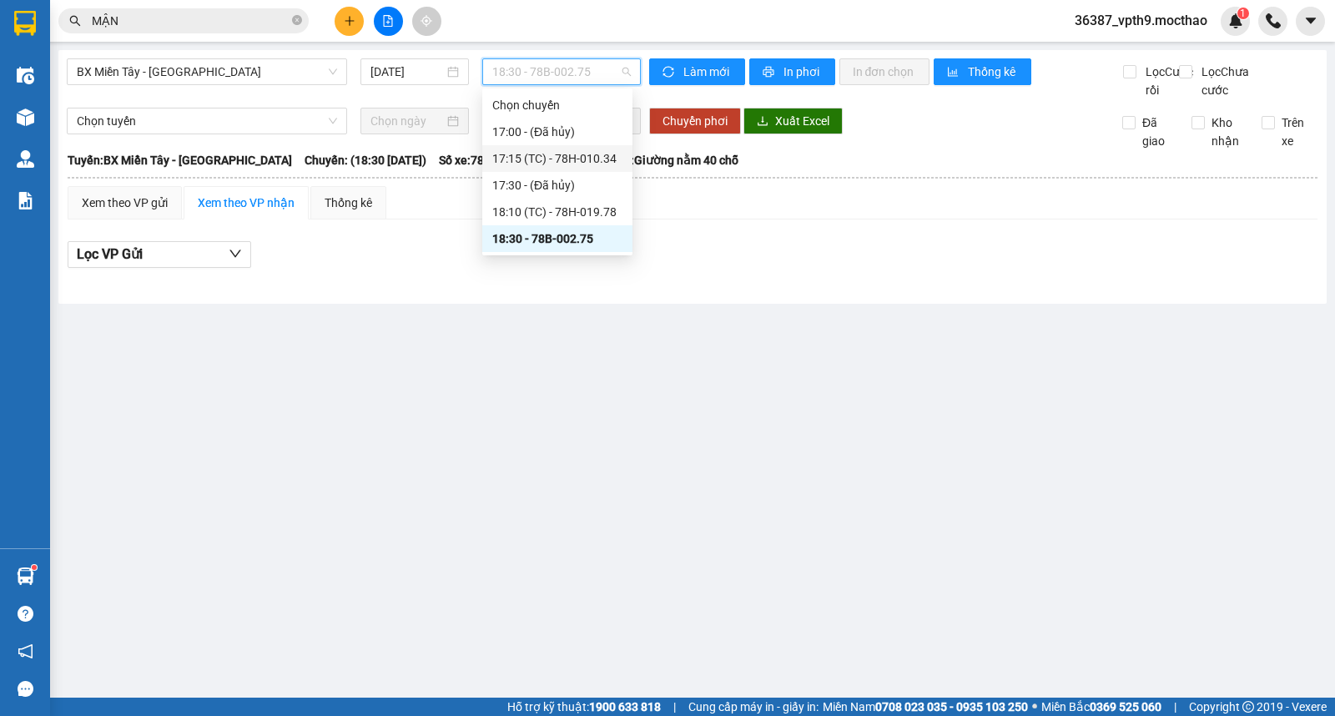
click at [593, 161] on div "17:15 (TC) - 78H-010.34" at bounding box center [557, 158] width 130 height 18
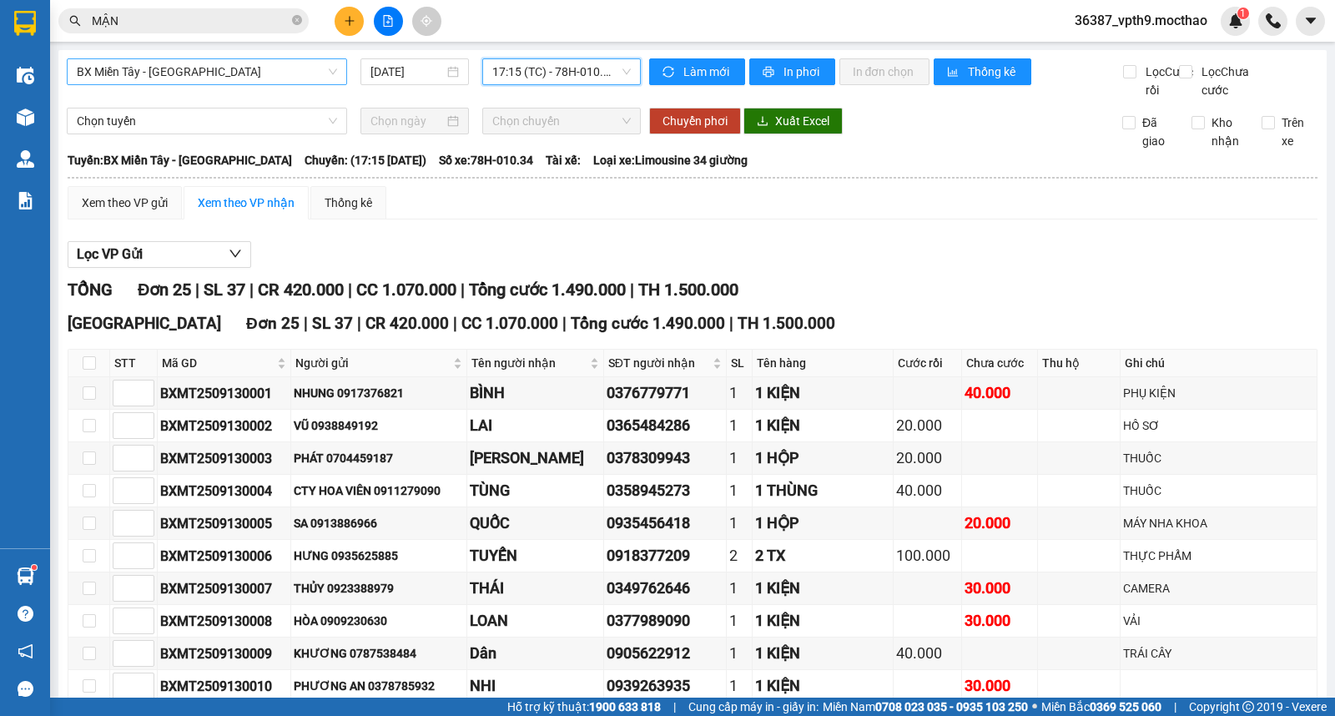
click at [189, 64] on span "BX Miền Tây - [GEOGRAPHIC_DATA]" at bounding box center [207, 71] width 260 height 25
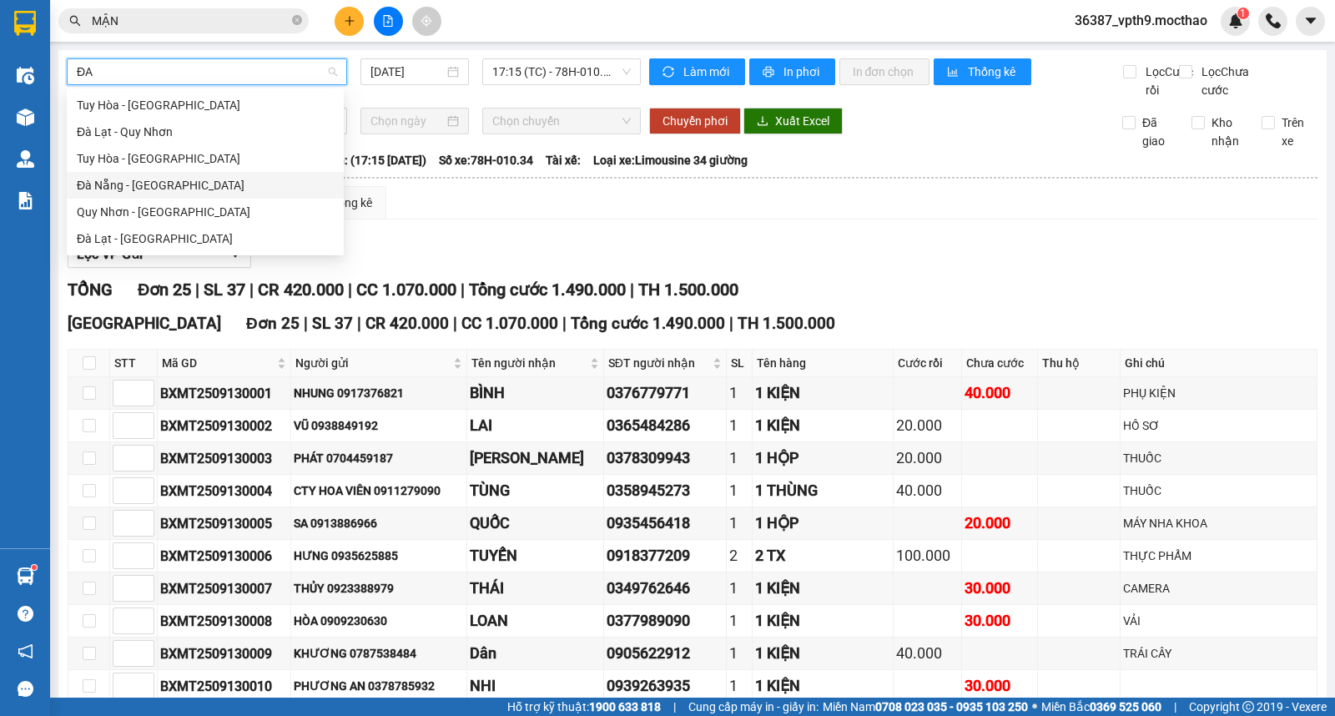
click at [140, 184] on div "Đà Nẵng - [GEOGRAPHIC_DATA]" at bounding box center [205, 185] width 257 height 18
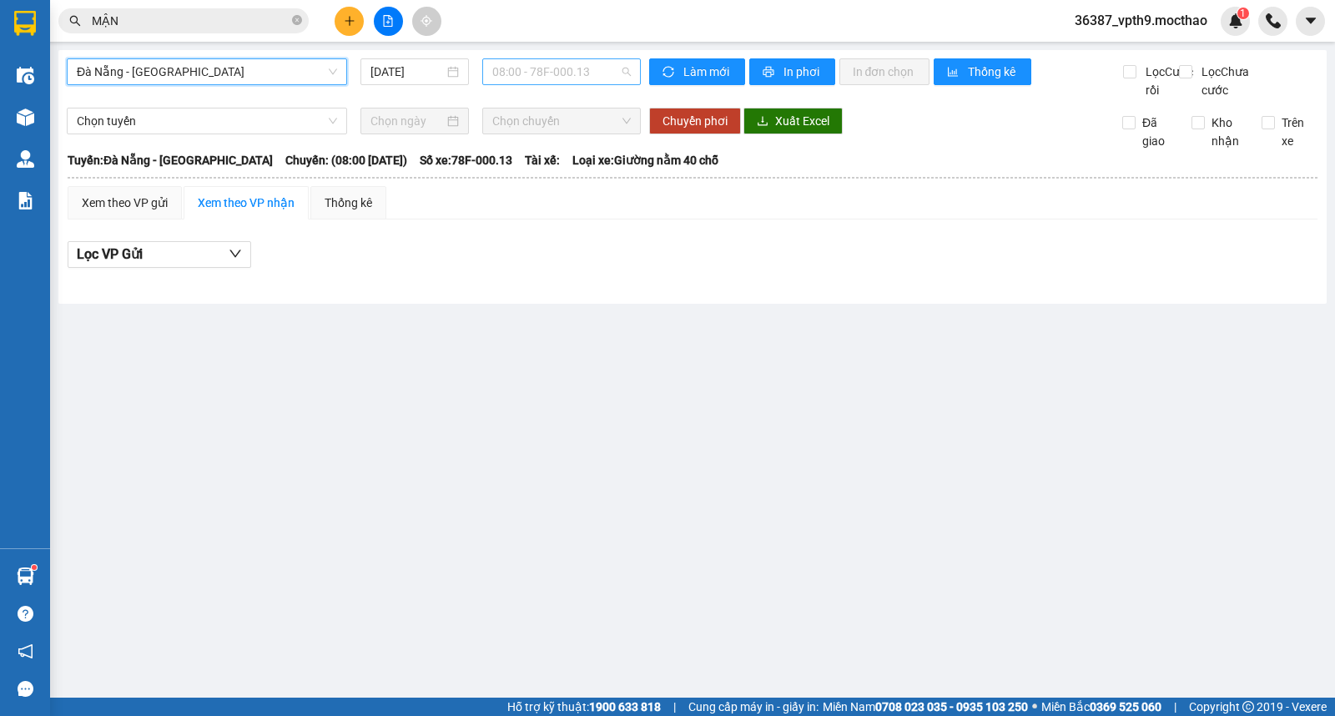
click at [566, 79] on span "08:00 - 78F-000.13" at bounding box center [561, 71] width 138 height 25
click at [569, 189] on div "18:00 - 78F-000.43" at bounding box center [557, 185] width 130 height 18
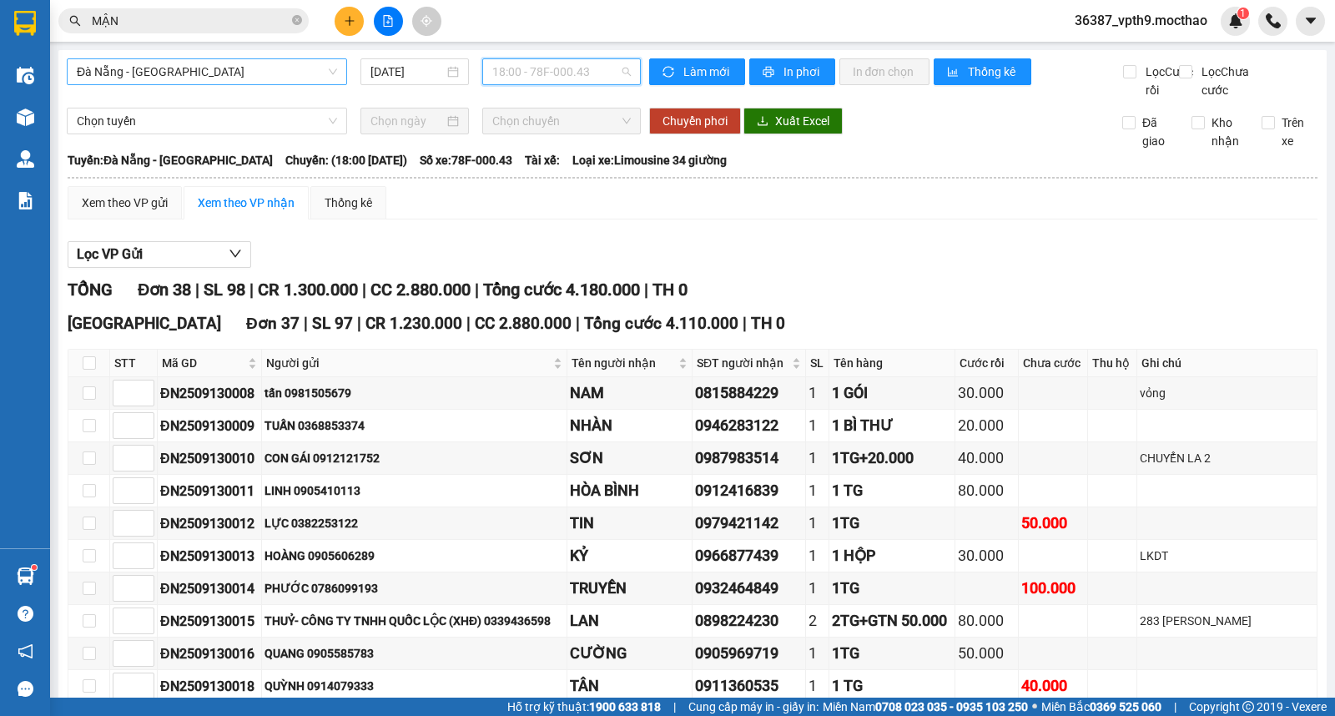
click at [563, 63] on span "18:00 - 78F-000.43" at bounding box center [561, 71] width 138 height 25
click at [541, 155] on div "08:15 - 78F-000.31" at bounding box center [553, 158] width 130 height 18
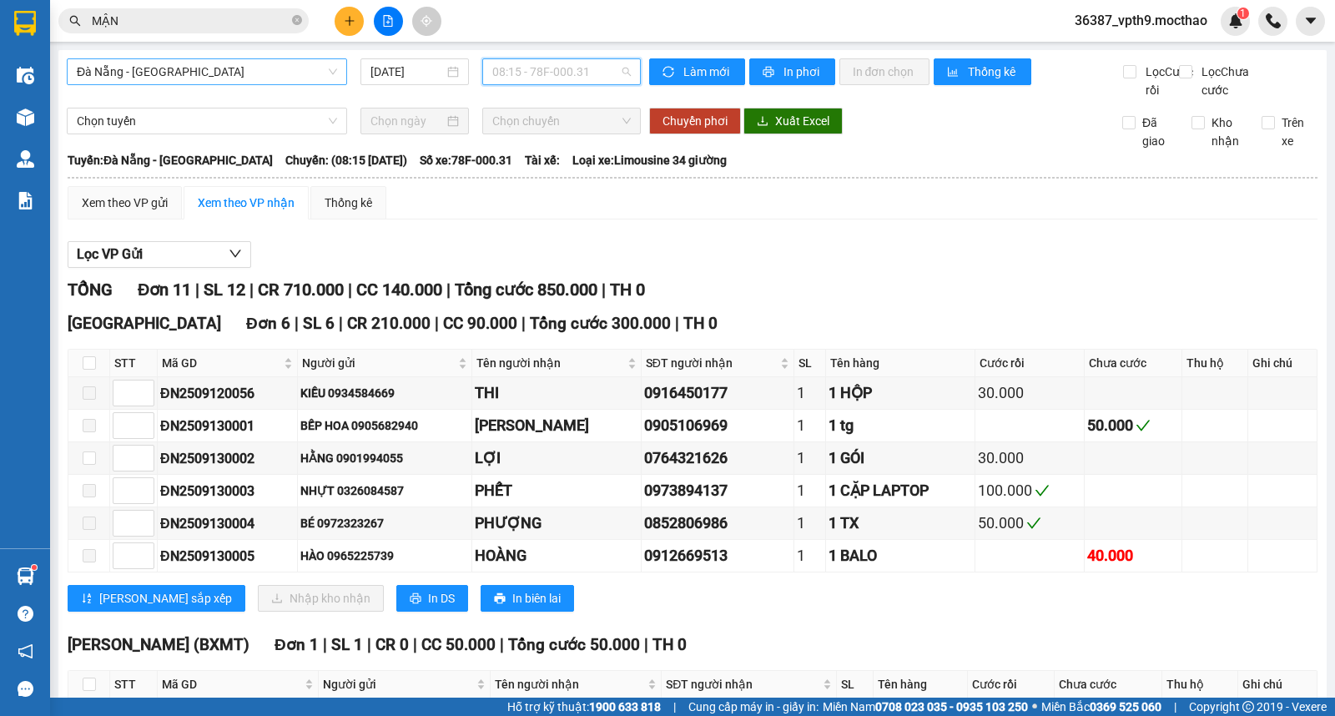
click at [549, 63] on span "08:15 - 78F-000.31" at bounding box center [561, 71] width 138 height 25
click at [563, 193] on div "18:00 - 78F-000.43" at bounding box center [553, 185] width 130 height 18
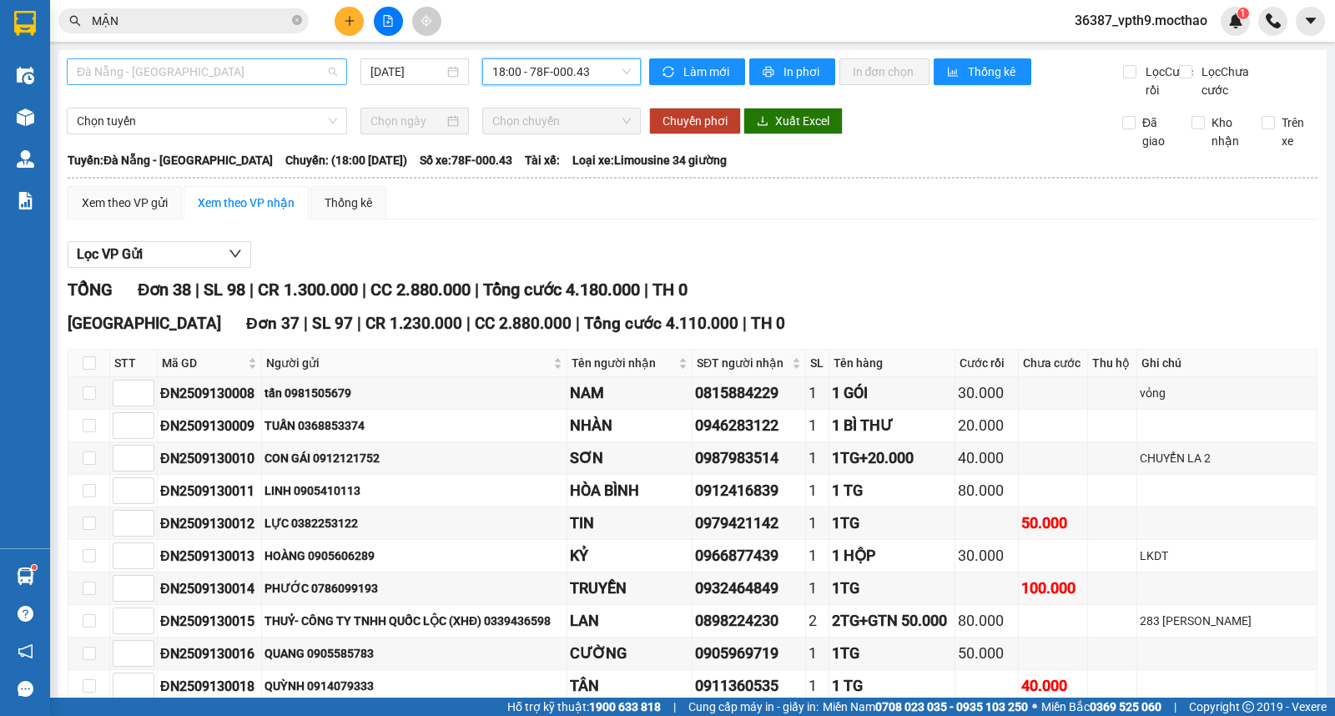
click at [224, 72] on span "Đà Nẵng - [GEOGRAPHIC_DATA]" at bounding box center [207, 71] width 260 height 25
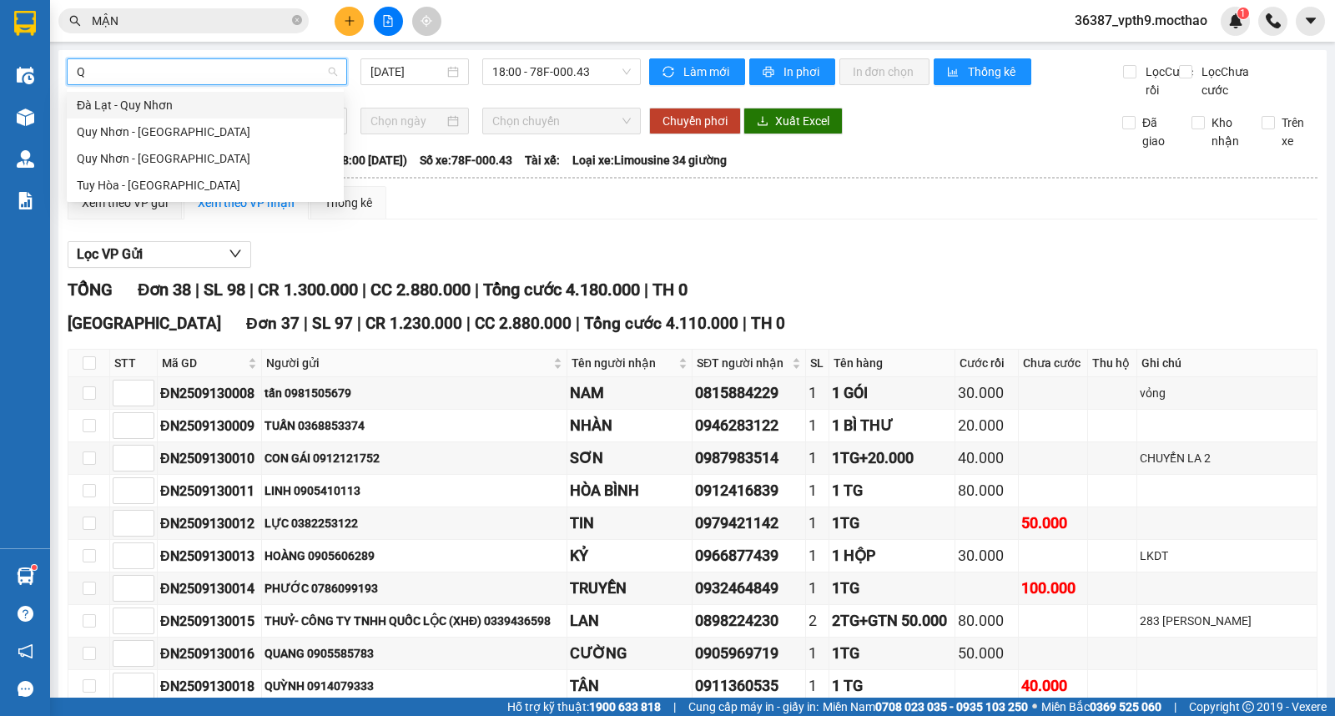
click at [126, 102] on div "Đà Lạt - Quy Nhơn" at bounding box center [205, 105] width 257 height 18
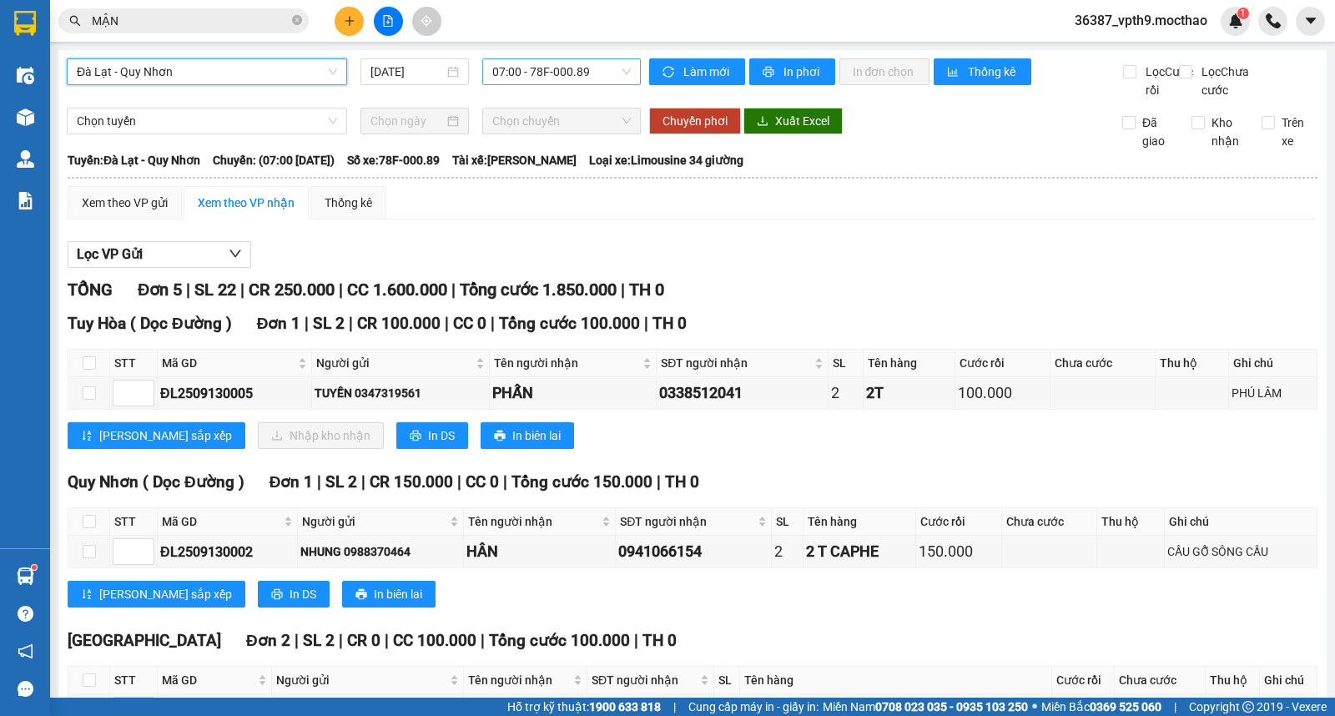
click at [587, 67] on span "07:00 - 78F-000.89" at bounding box center [561, 71] width 138 height 25
click at [773, 357] on div "Tuy Hòa ( Dọc Đường ) Đơn 1 | SL 2 | CR 100.000 | CC 0 | Tổng cước 100.000 | TH…" at bounding box center [693, 386] width 1250 height 150
click at [555, 64] on span "07:00 - 78F-000.89" at bounding box center [561, 71] width 138 height 25
click at [562, 159] on div "18:00 - 78F-005.85" at bounding box center [553, 158] width 130 height 18
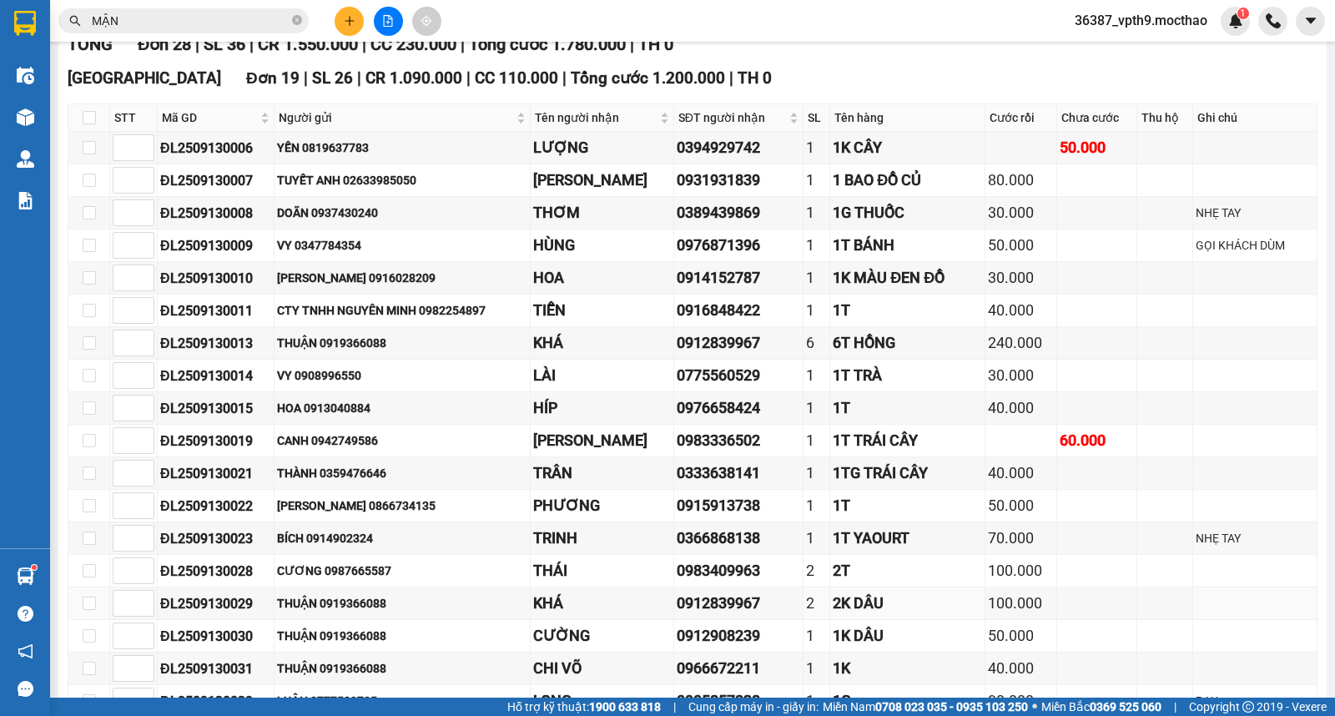
scroll to position [153, 0]
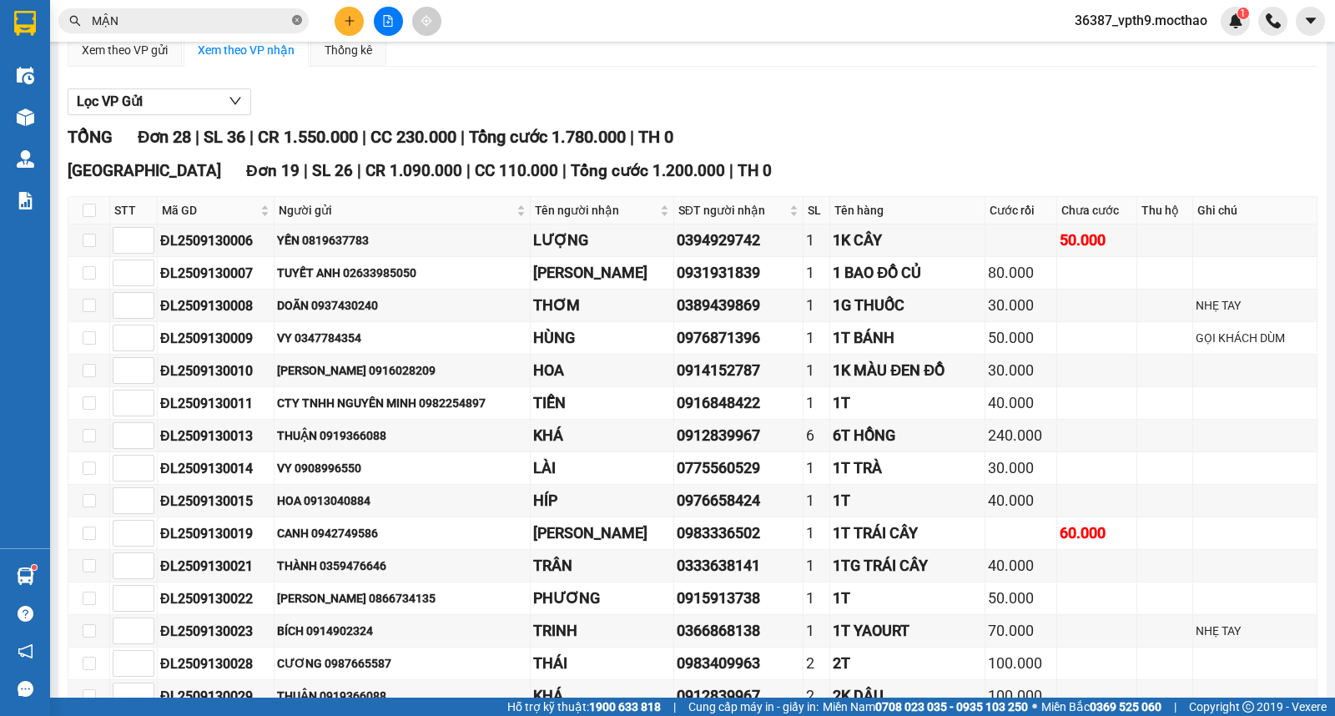
click at [295, 23] on icon "close-circle" at bounding box center [297, 20] width 10 height 10
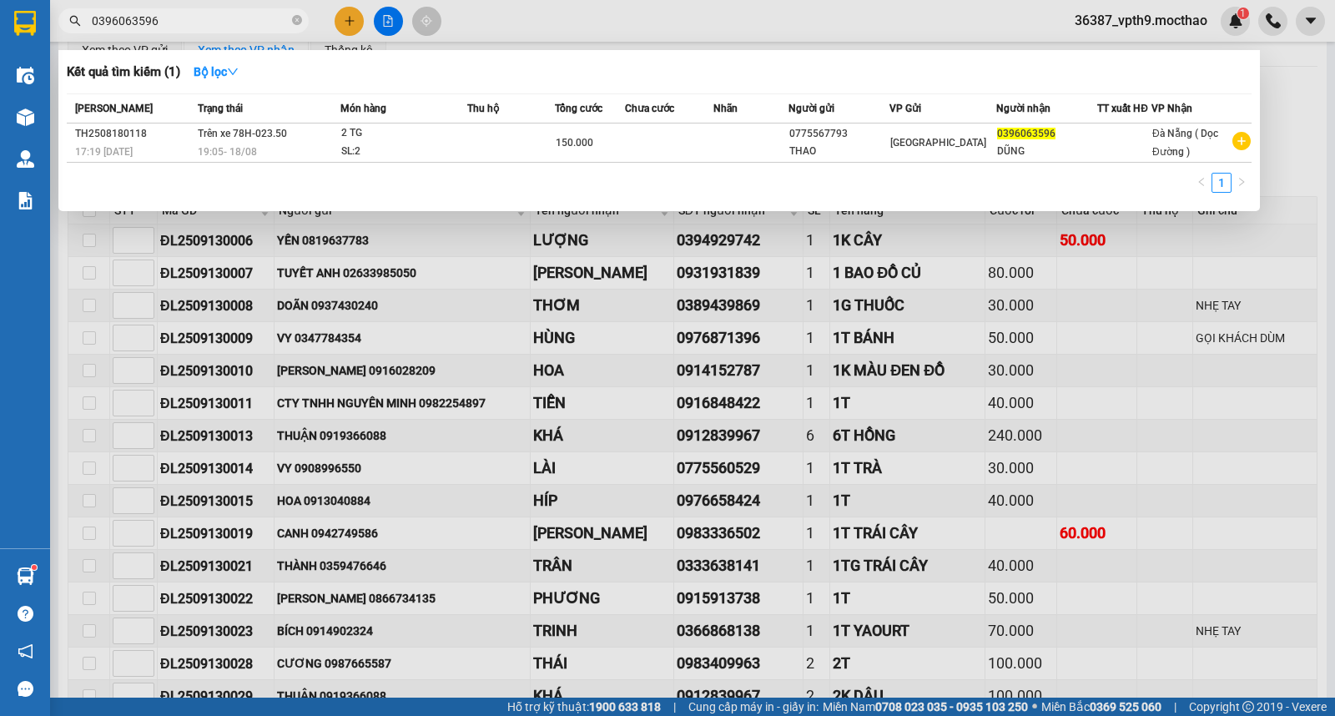
click at [1300, 169] on div at bounding box center [667, 358] width 1335 height 716
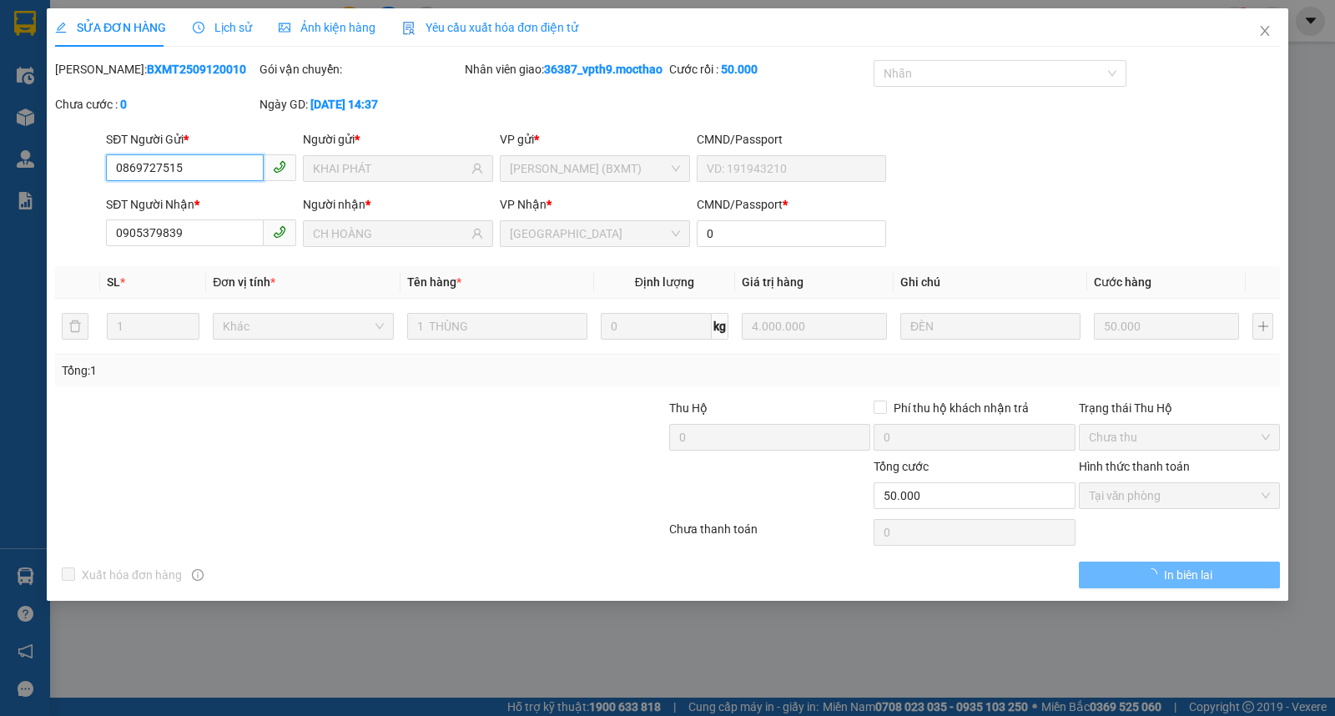
type input "0869727515"
type input "KHAI PHÁT"
type input "0905379839"
type input "CH HOÀNG"
type input "0"
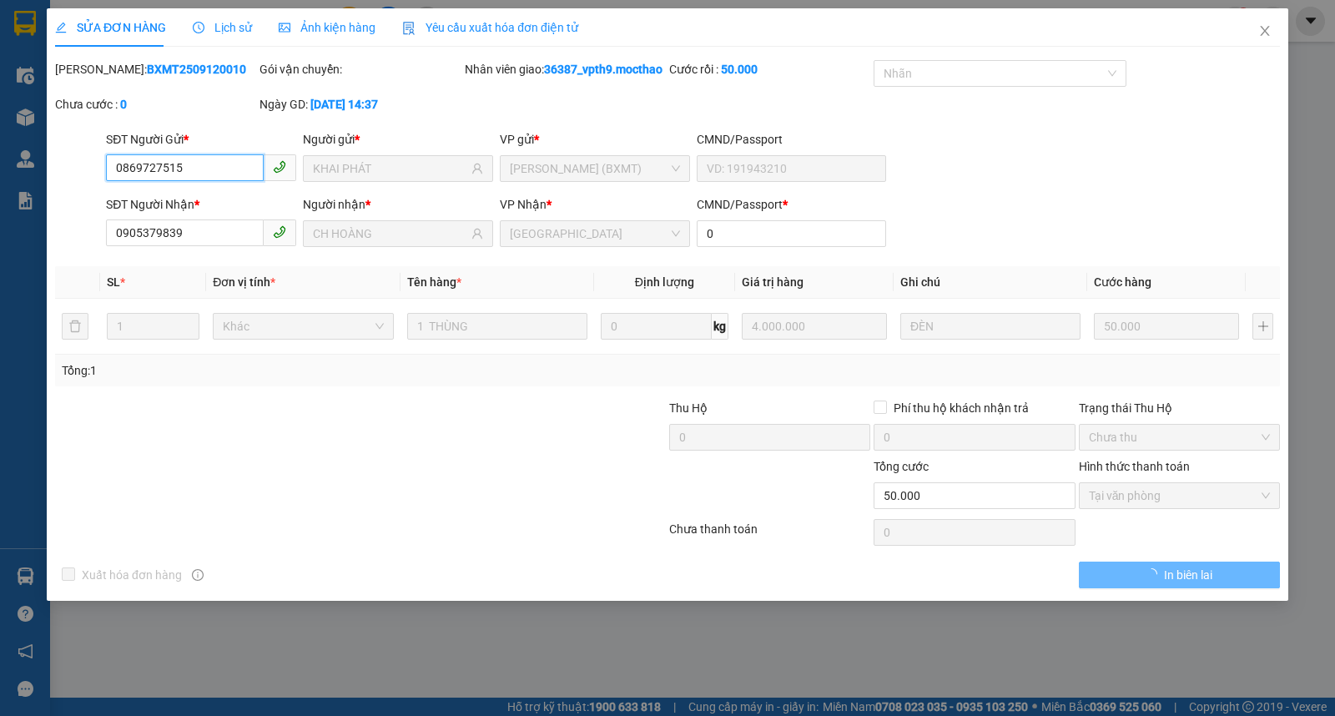
type input "50.000"
click at [1270, 31] on icon "close" at bounding box center [1265, 30] width 13 height 13
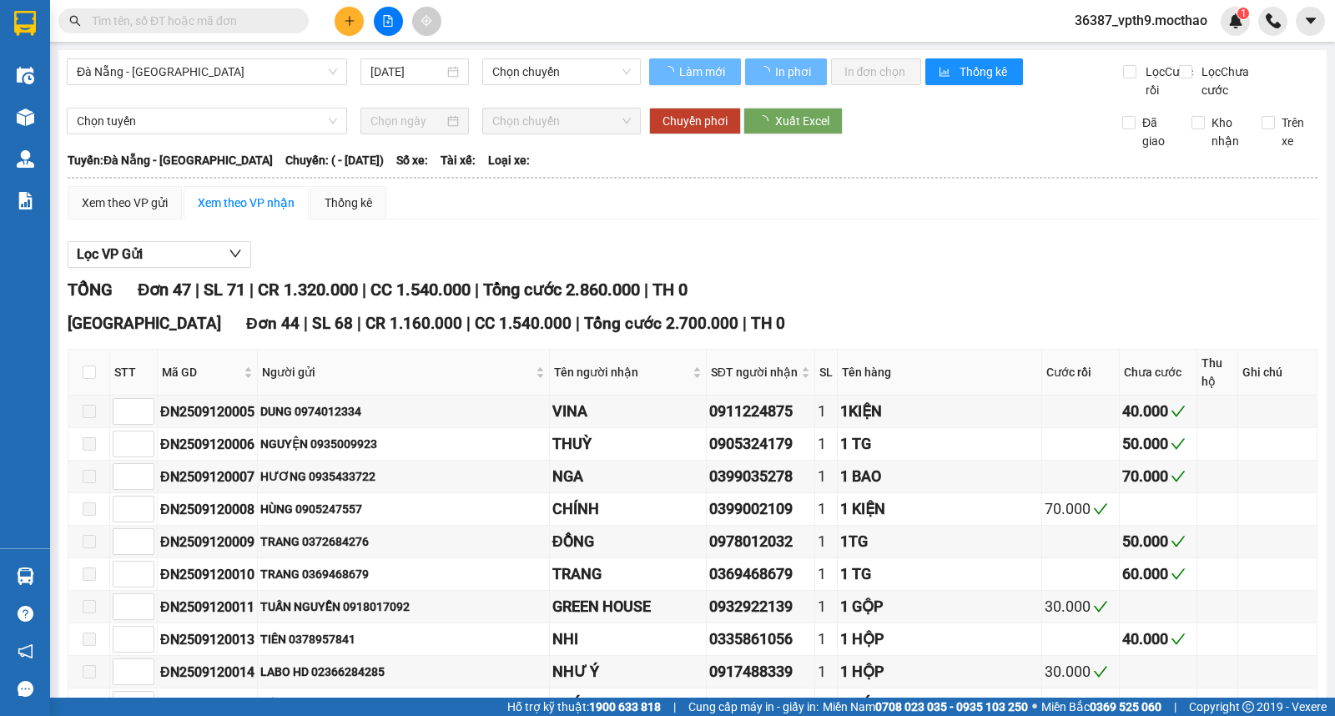
type input "[DATE]"
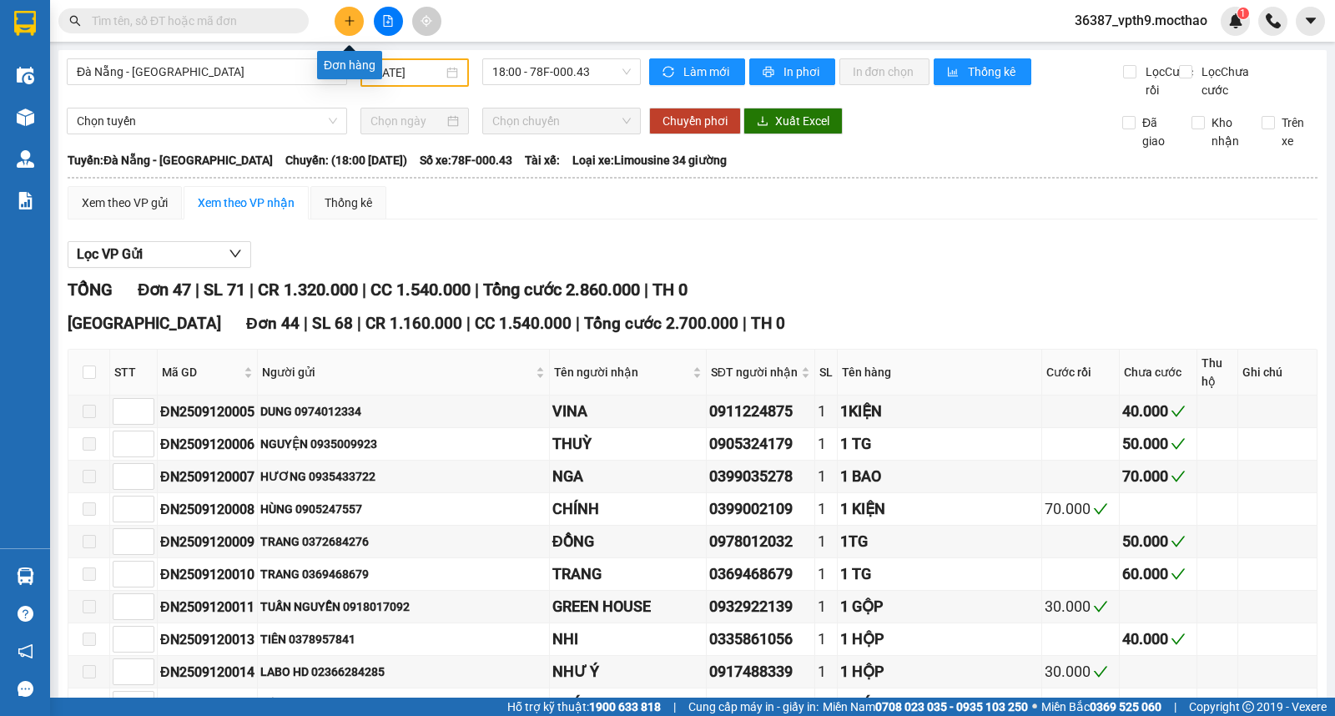
click at [344, 26] on icon "plus" at bounding box center [350, 21] width 12 height 12
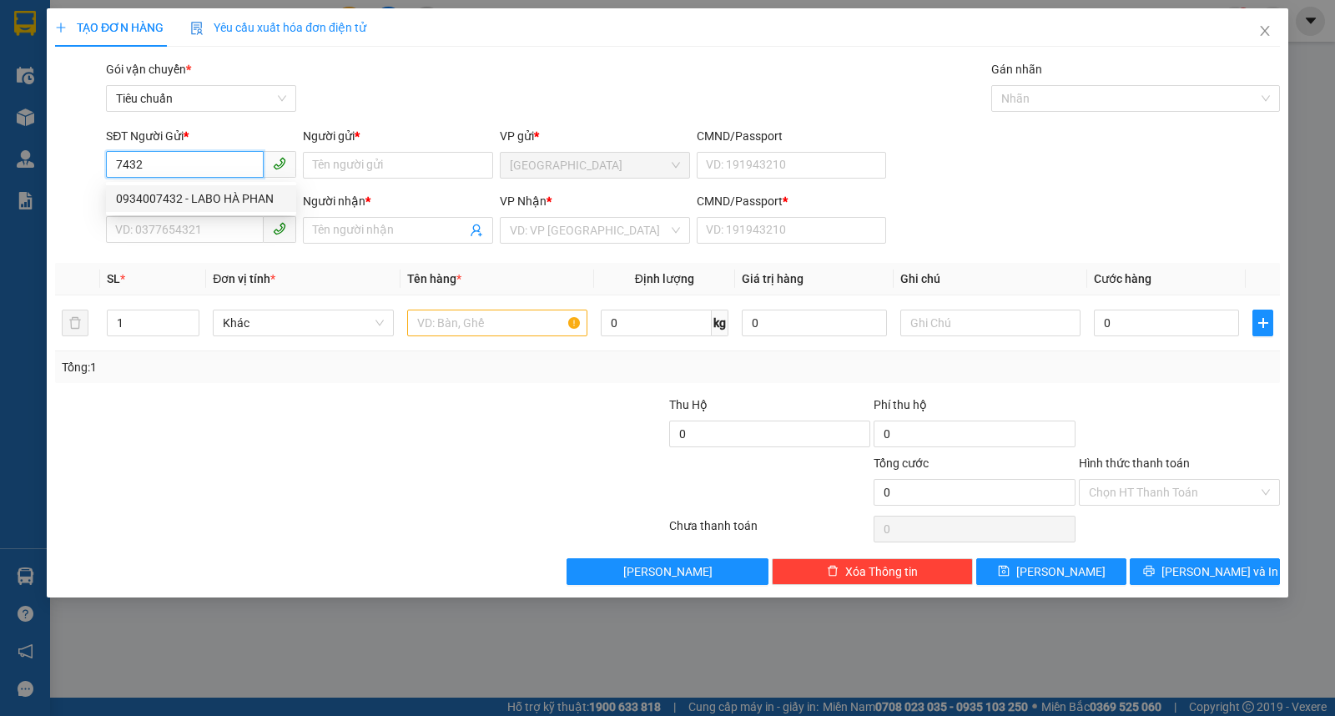
click at [194, 204] on div "0934007432 - LABO HÀ PHAN" at bounding box center [201, 198] width 170 height 18
type input "0934007432"
type input "LABO HÀ PHAN"
type input "0366470894"
type input "NK [GEOGRAPHIC_DATA] [GEOGRAPHIC_DATA]"
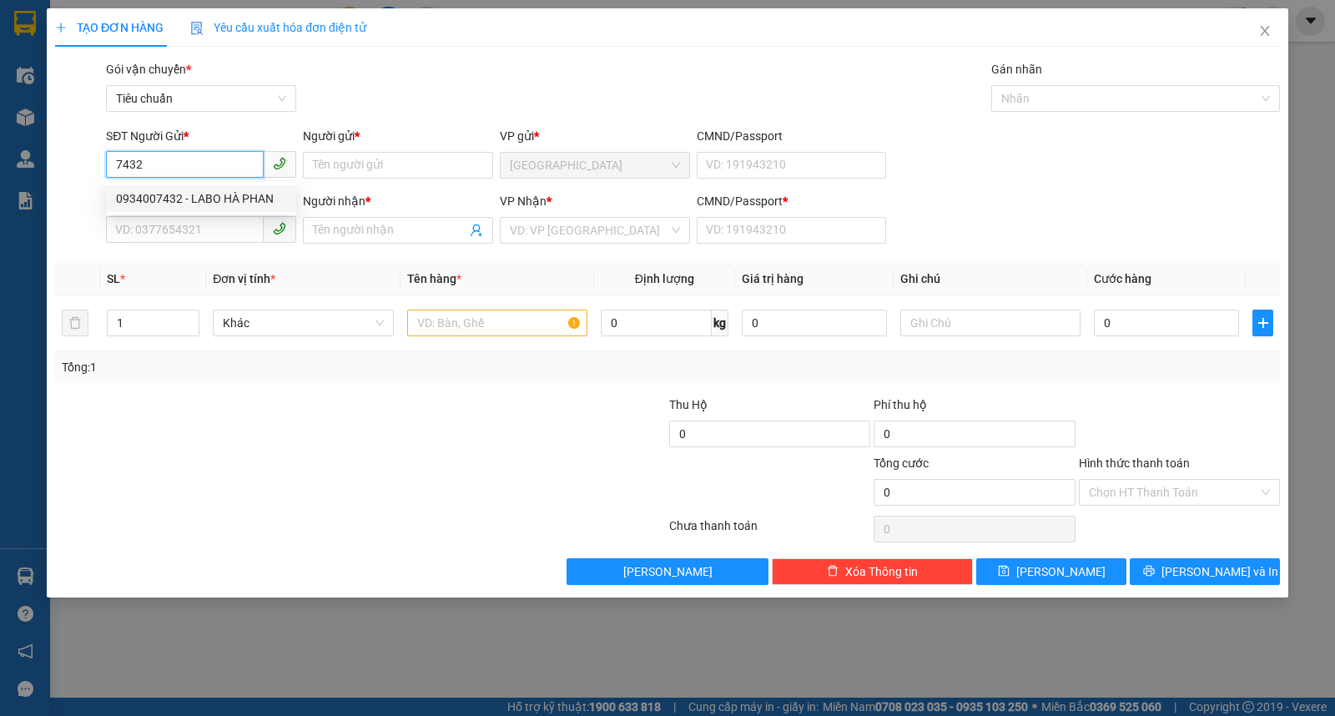
type input "0"
type input "20.000"
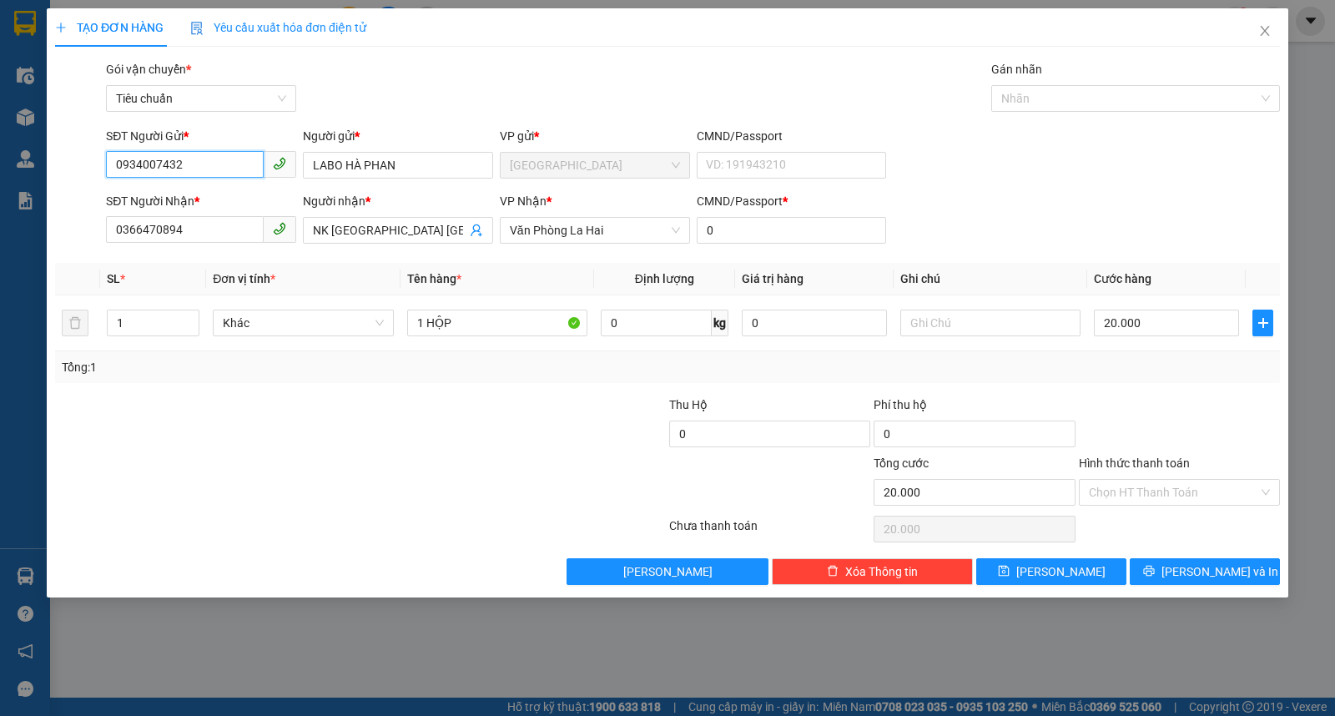
type input "0934007432"
click at [1136, 497] on input "Hình thức thanh toán" at bounding box center [1173, 492] width 169 height 25
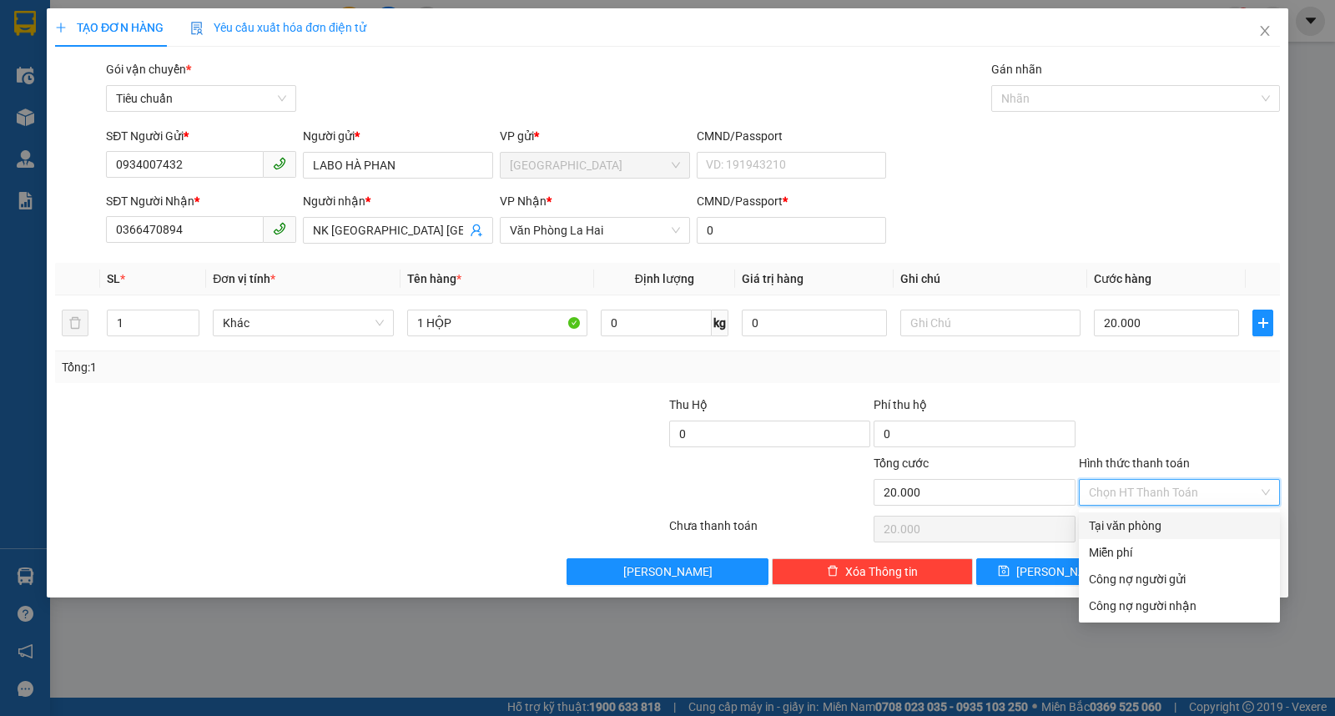
click at [1137, 522] on div "Tại văn phòng" at bounding box center [1179, 526] width 181 height 18
type input "0"
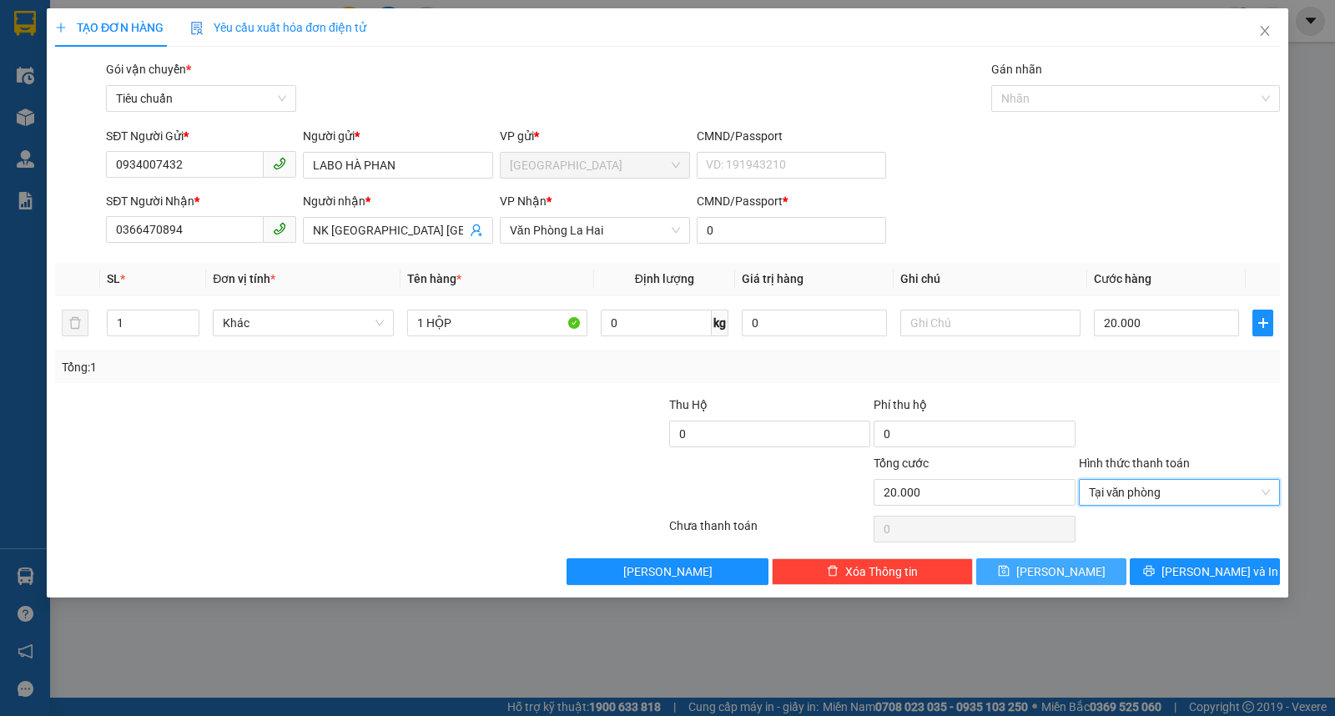
click at [1027, 581] on button "[PERSON_NAME]" at bounding box center [1052, 571] width 150 height 27
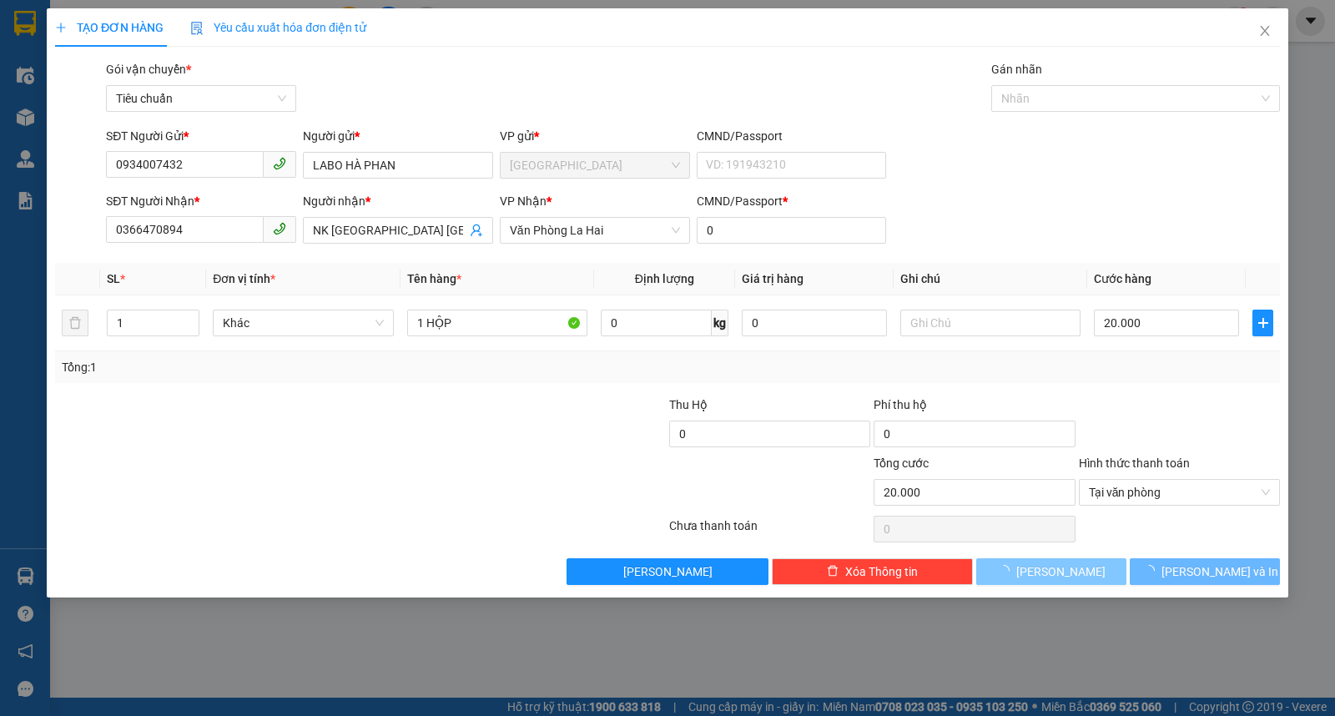
type input "0"
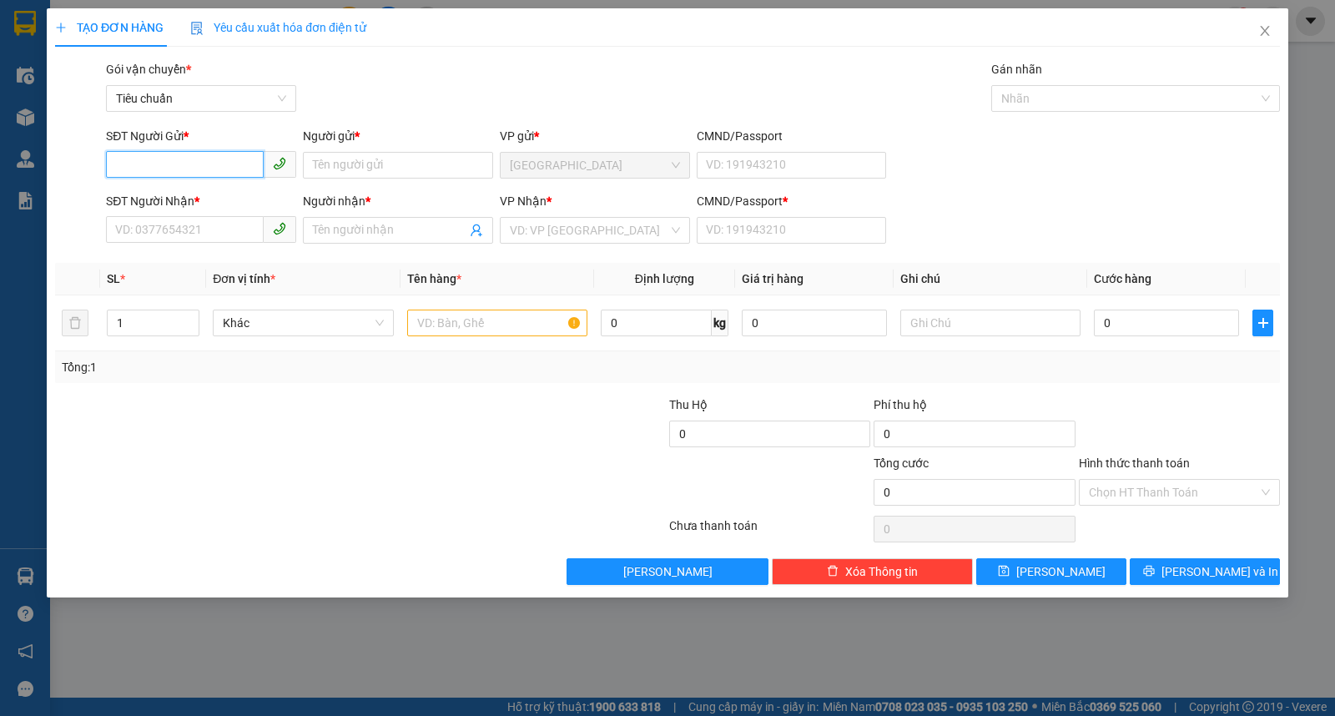
click at [140, 165] on input "SĐT Người Gửi *" at bounding box center [185, 164] width 158 height 27
type input "0938600791"
click at [403, 163] on input "Người gửi *" at bounding box center [398, 165] width 190 height 27
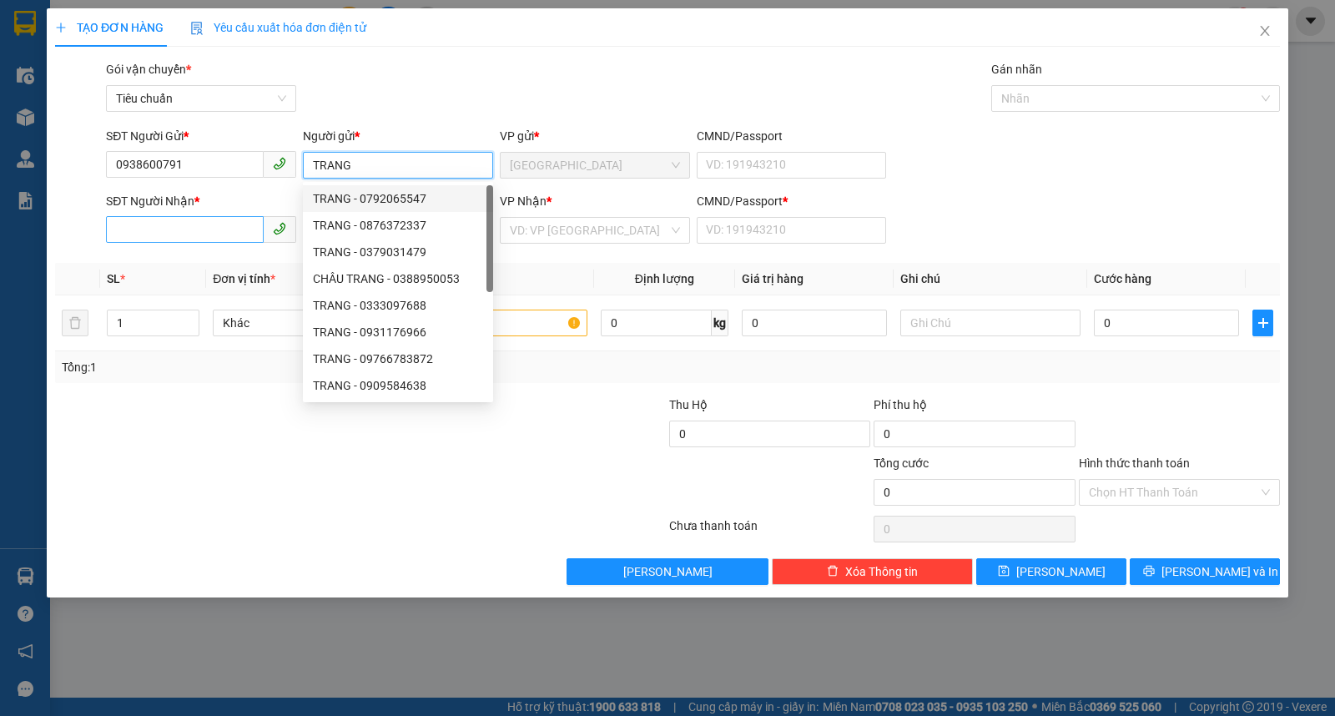
type input "TRANG"
click at [169, 240] on input "SĐT Người Nhận *" at bounding box center [185, 229] width 158 height 27
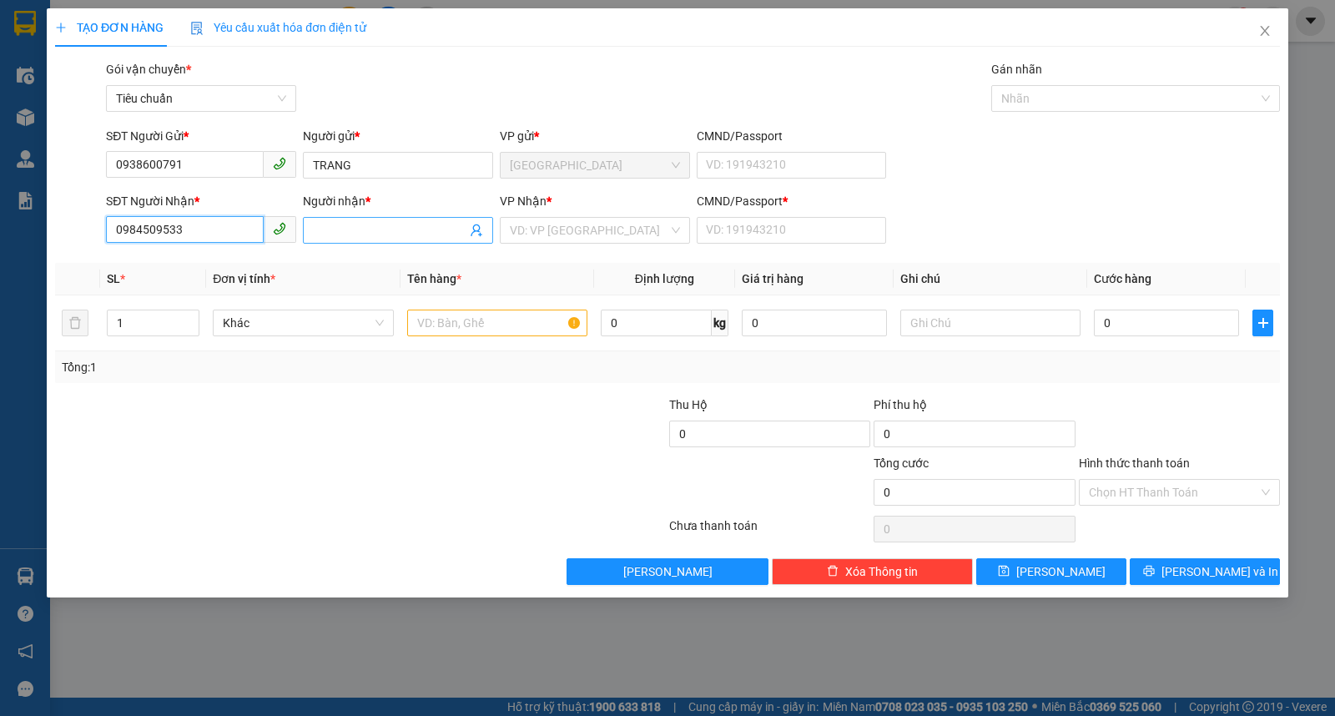
type input "0984509533"
click at [387, 226] on input "Người nhận *" at bounding box center [390, 230] width 154 height 18
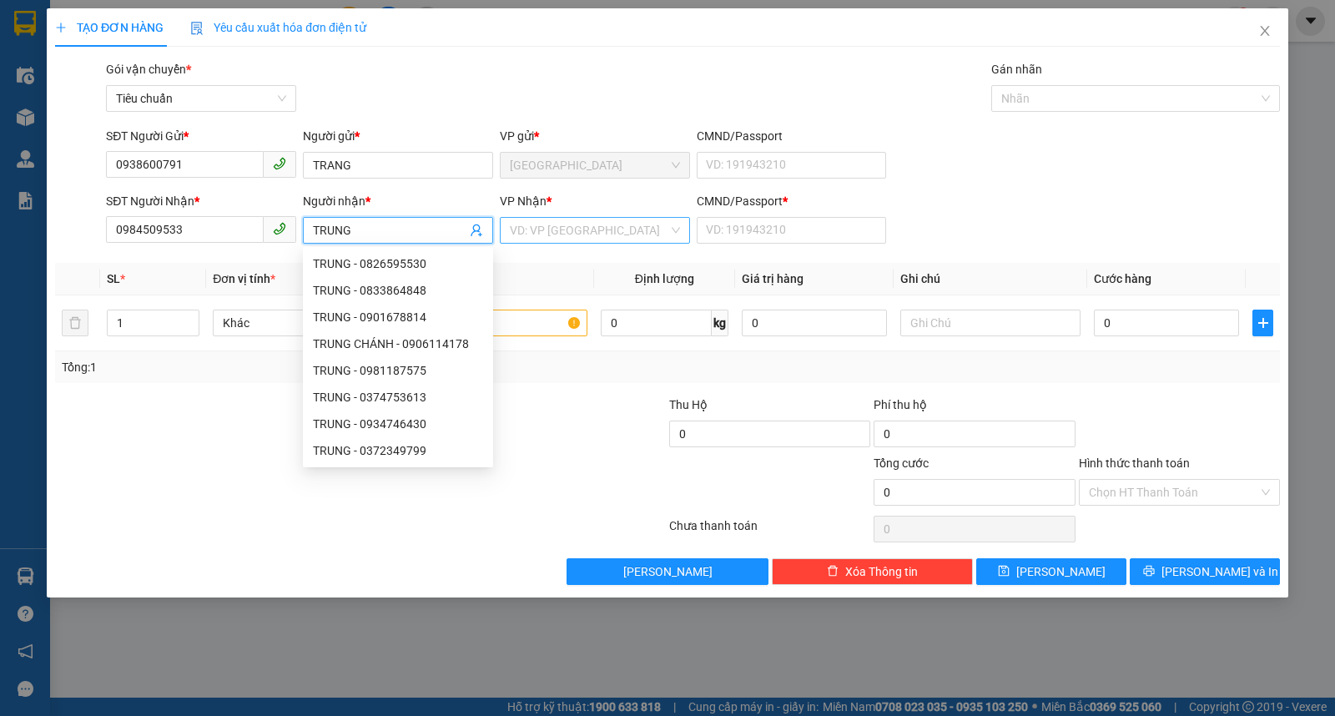
type input "TRUNG"
click at [578, 238] on input "search" at bounding box center [589, 230] width 159 height 25
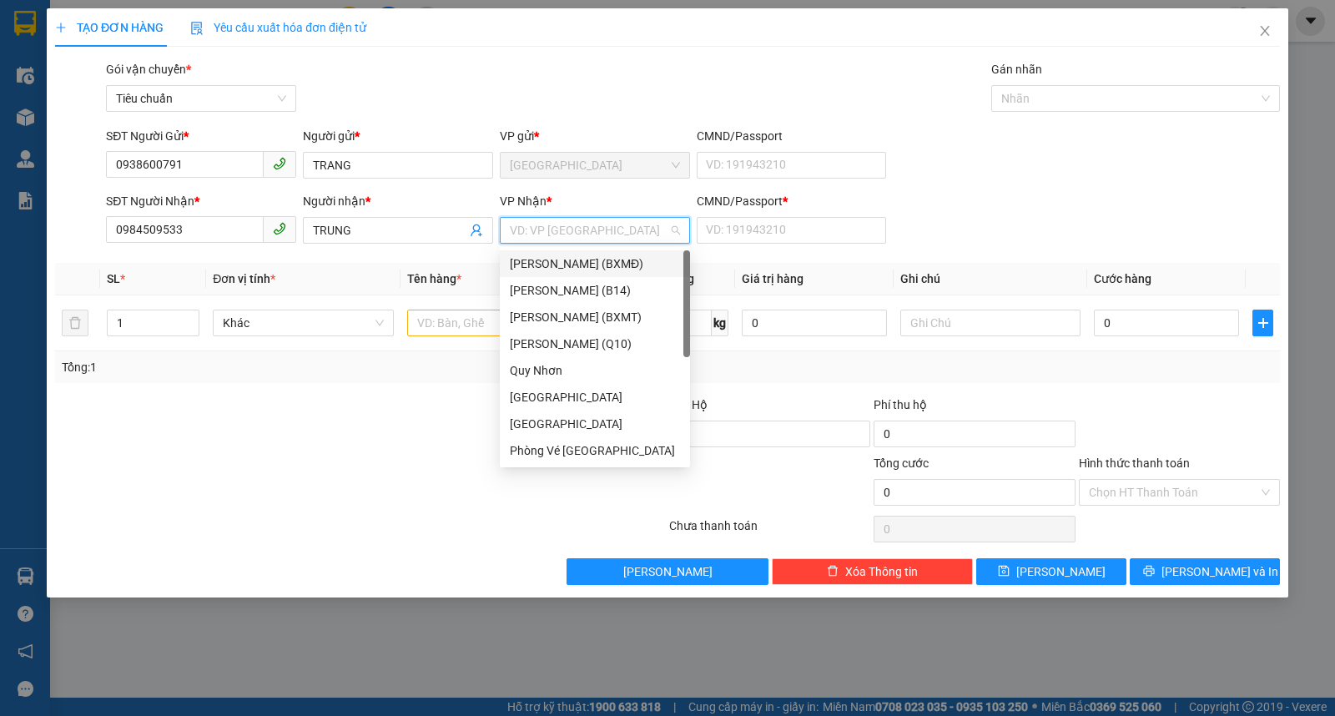
type input "L"
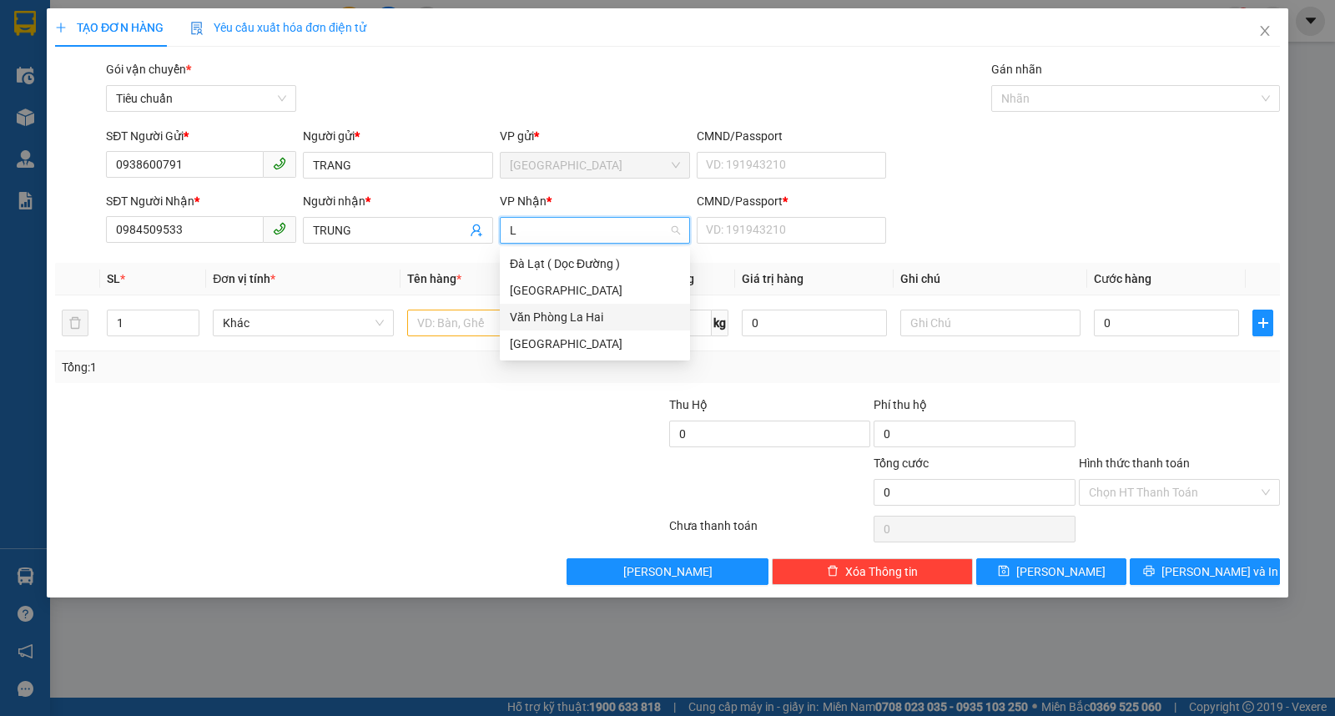
click at [573, 319] on div "Văn Phòng La Hai" at bounding box center [595, 317] width 170 height 18
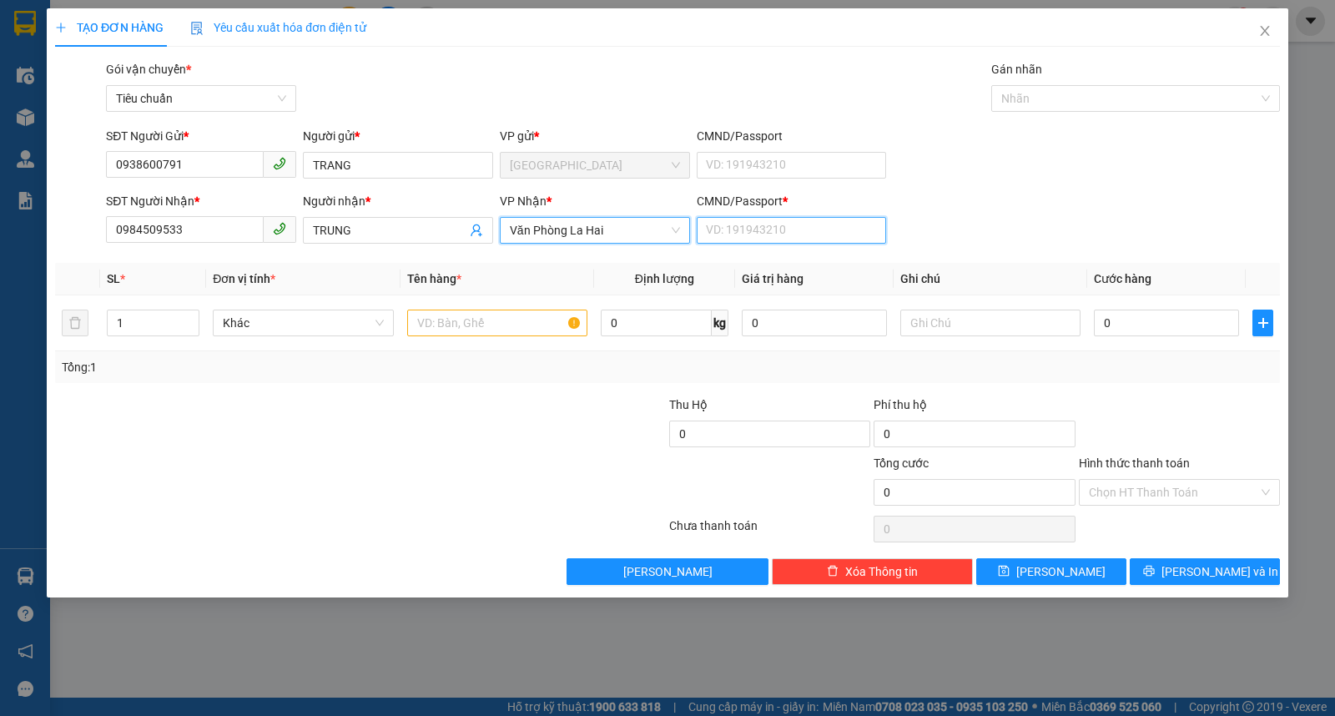
click at [796, 235] on input "CMND/Passport *" at bounding box center [792, 230] width 190 height 27
type input "0"
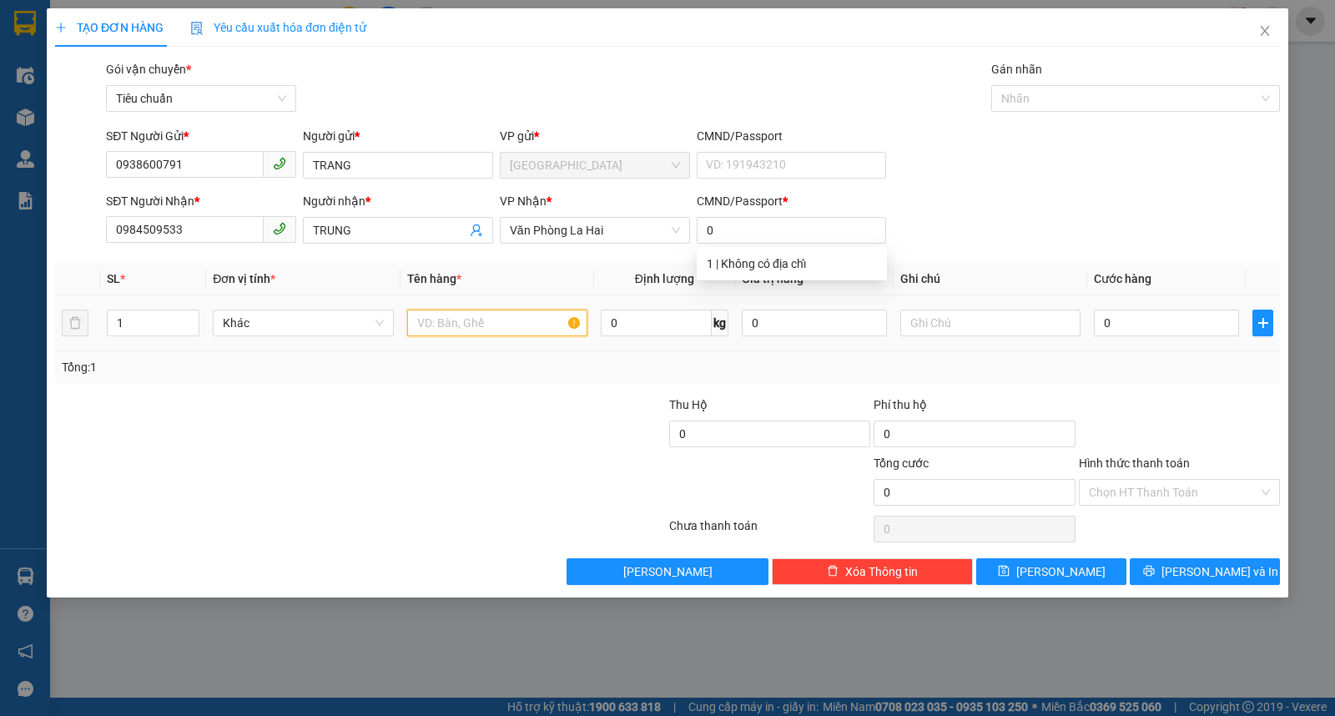
click at [477, 321] on input "text" at bounding box center [497, 323] width 180 height 27
type input "1 HỘP"
click at [1164, 336] on input "0" at bounding box center [1166, 323] width 145 height 27
type input "2"
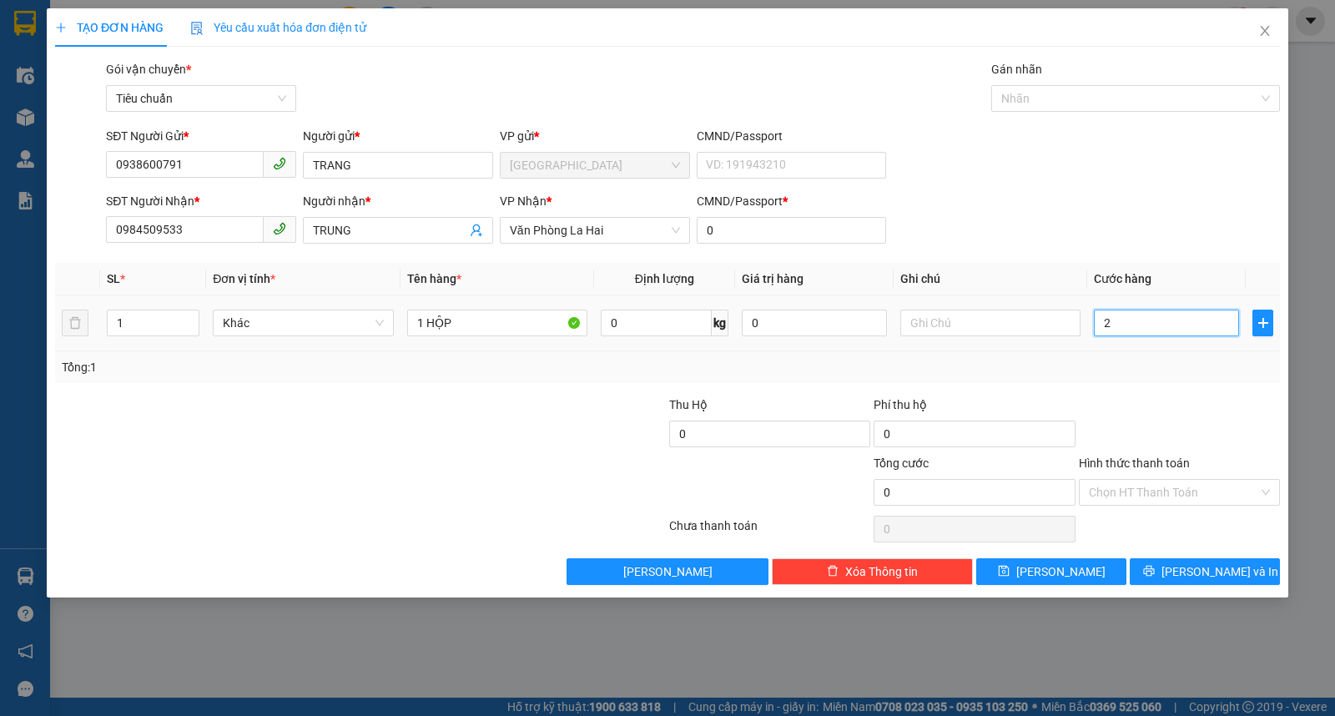
type input "2"
type input "20"
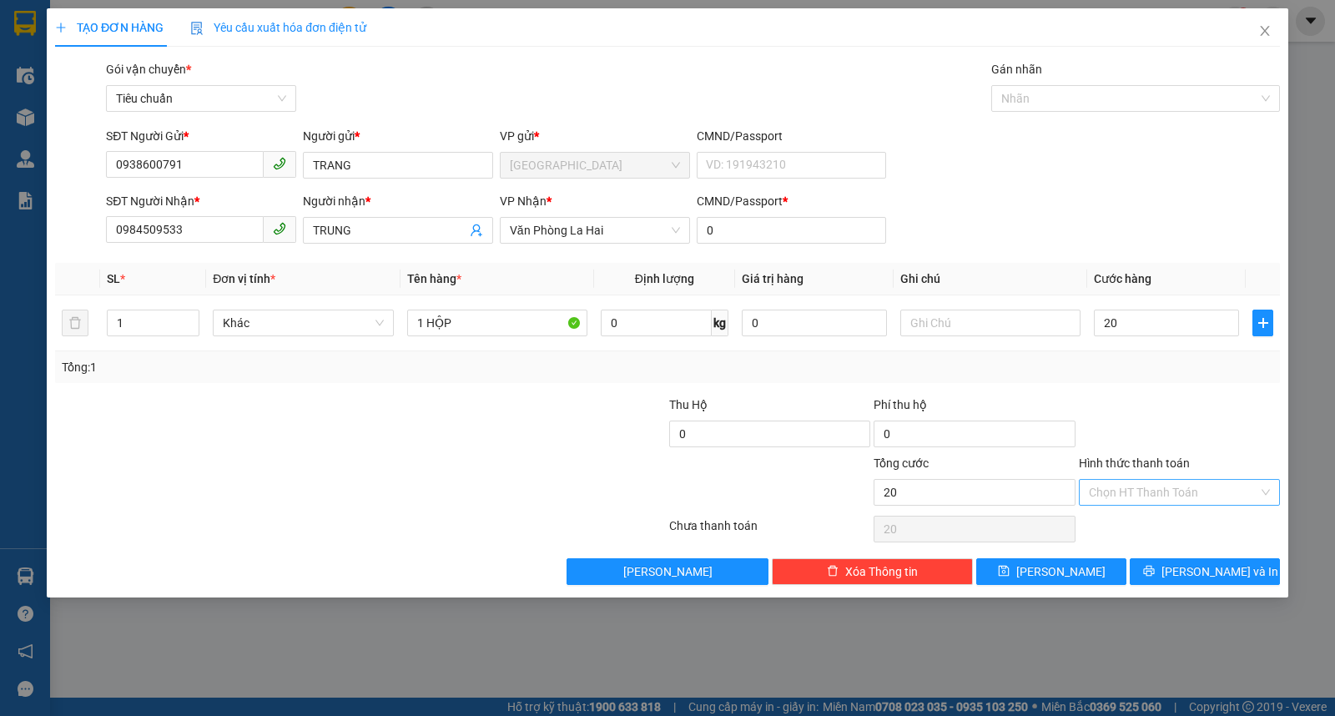
click at [1131, 491] on input "Hình thức thanh toán" at bounding box center [1173, 492] width 169 height 25
type input "20.000"
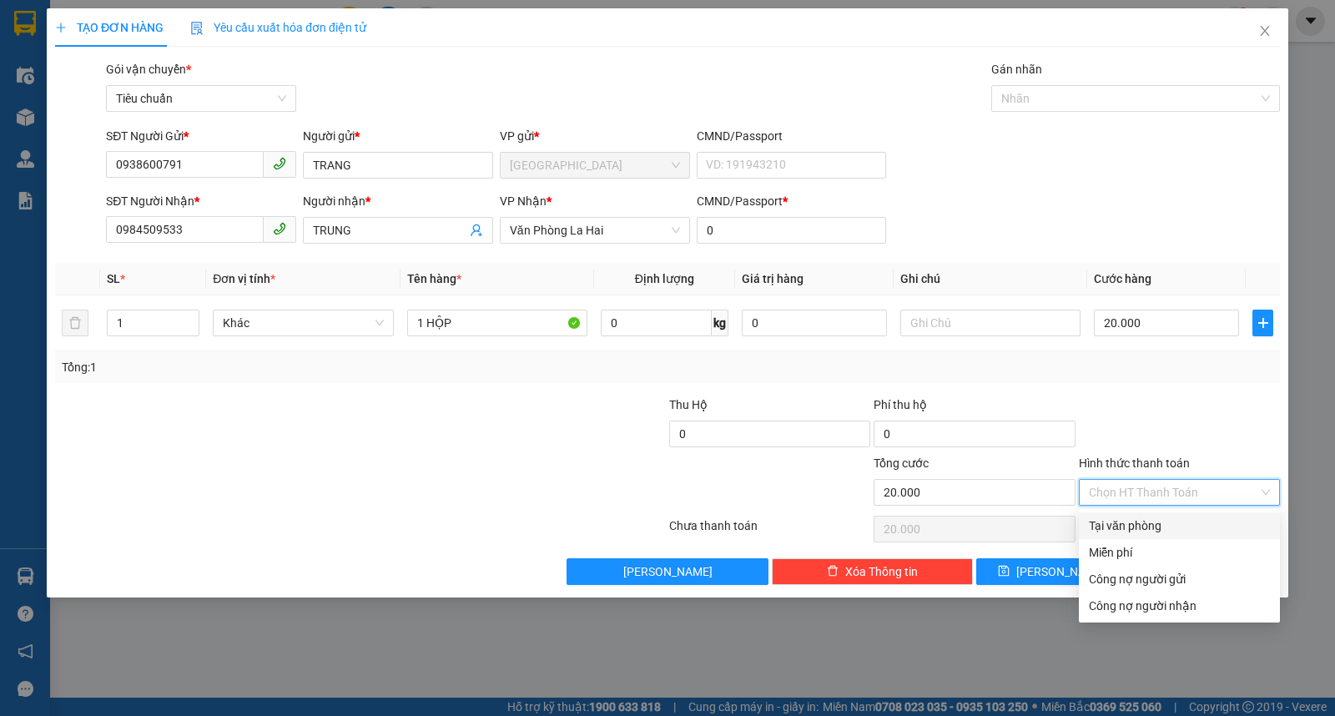
click at [1119, 528] on div "Tại văn phòng" at bounding box center [1179, 526] width 181 height 18
type input "0"
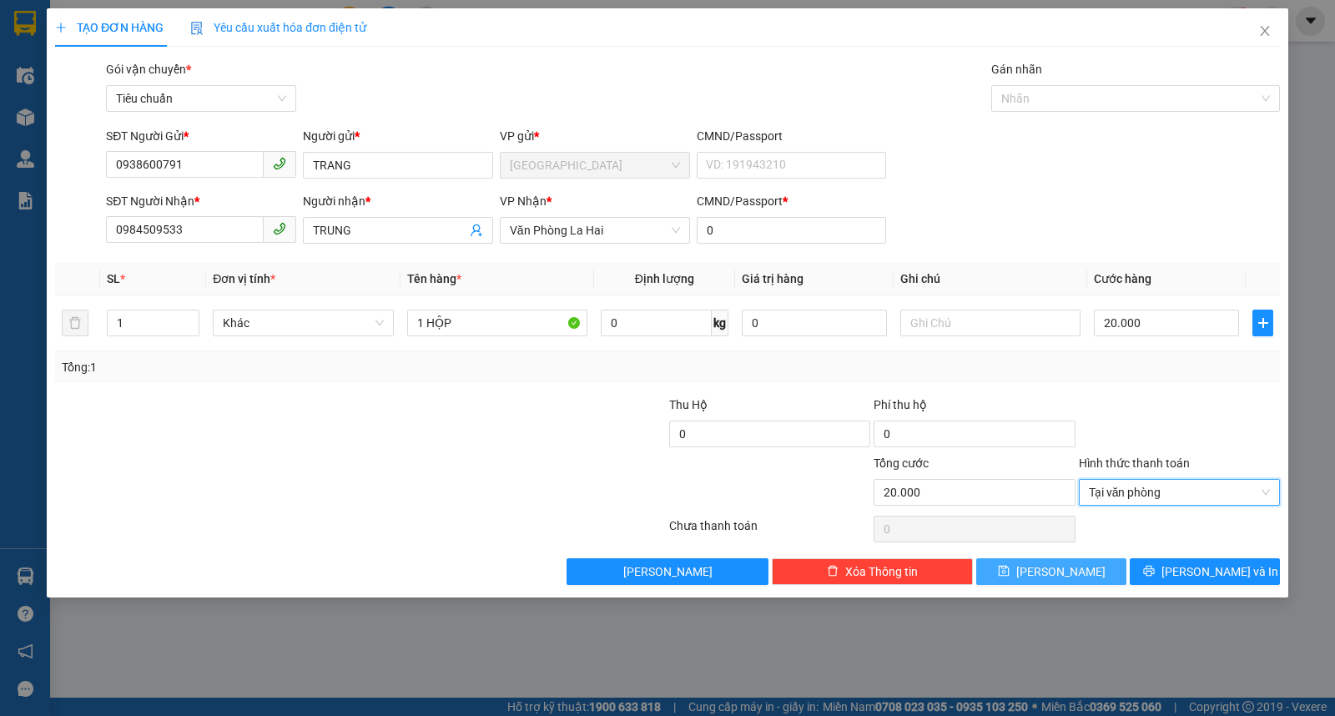
click at [1010, 571] on icon "save" at bounding box center [1004, 571] width 12 height 12
type input "0"
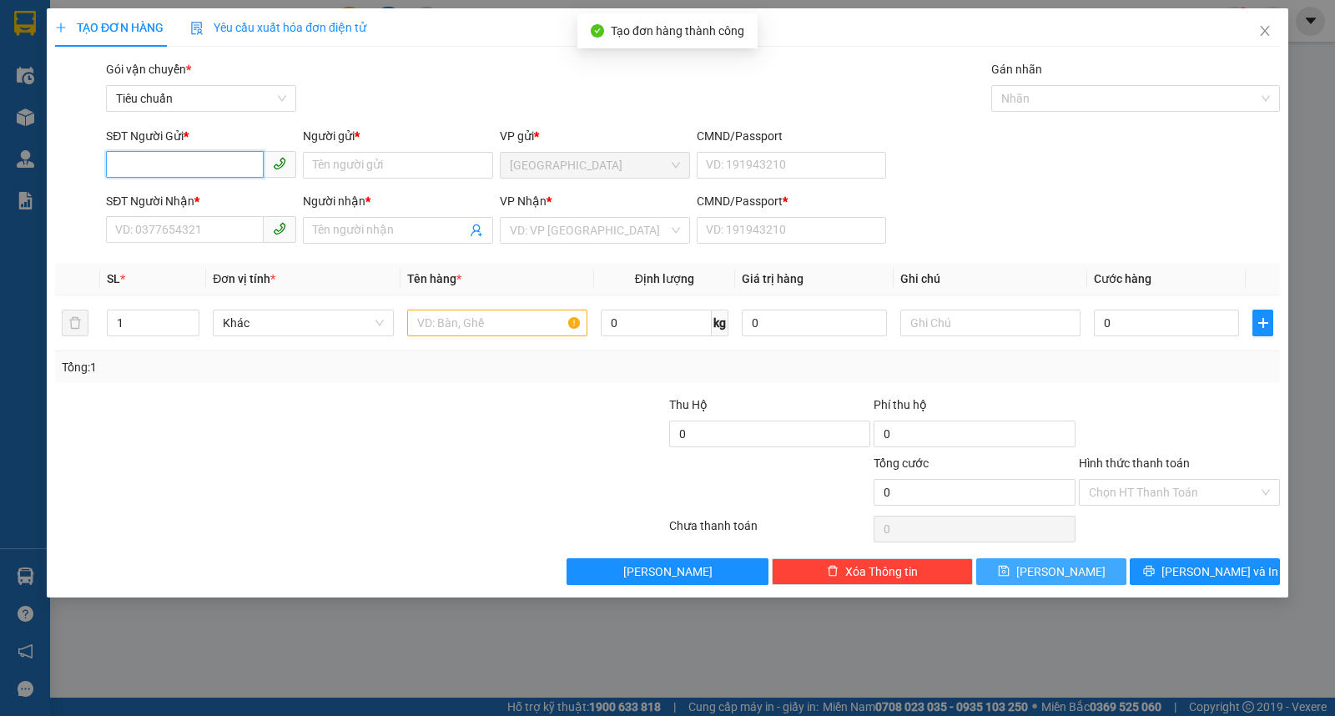
click at [204, 172] on input "SĐT Người Gửi *" at bounding box center [185, 164] width 158 height 27
type input "0931111492"
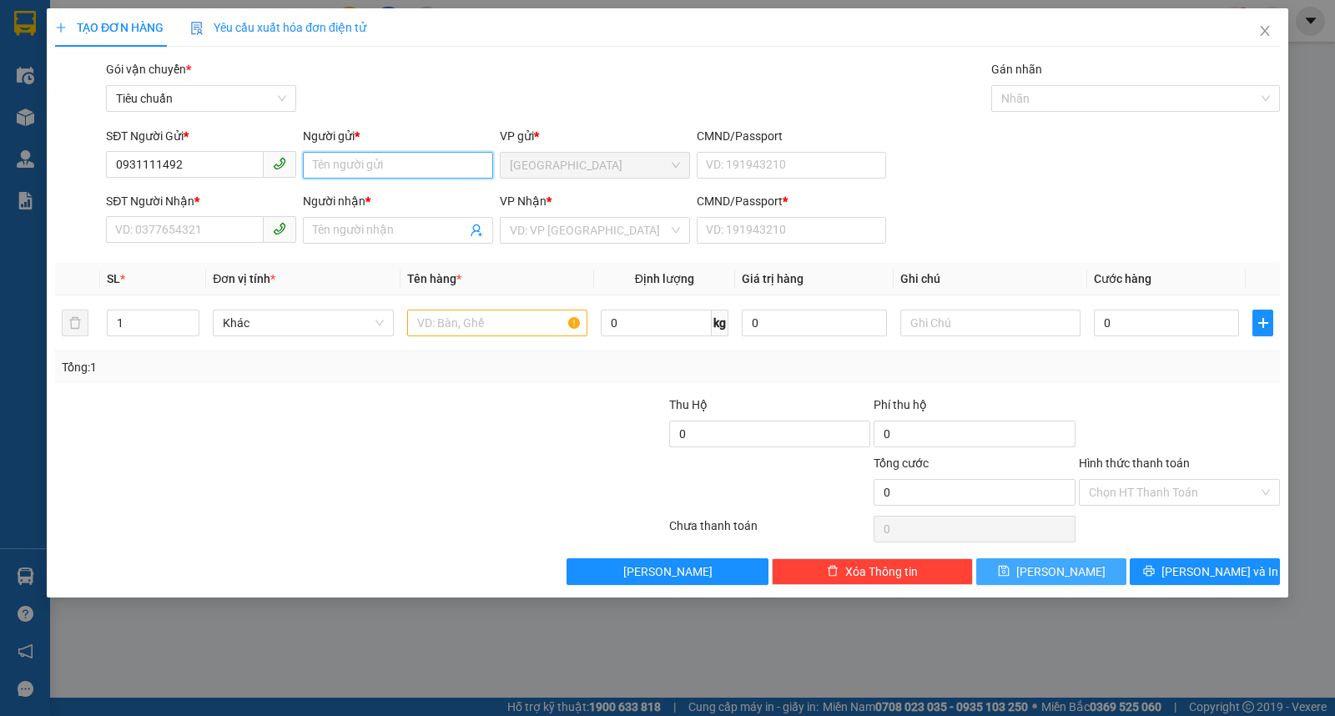
click at [404, 164] on input "Người gửi *" at bounding box center [398, 165] width 190 height 27
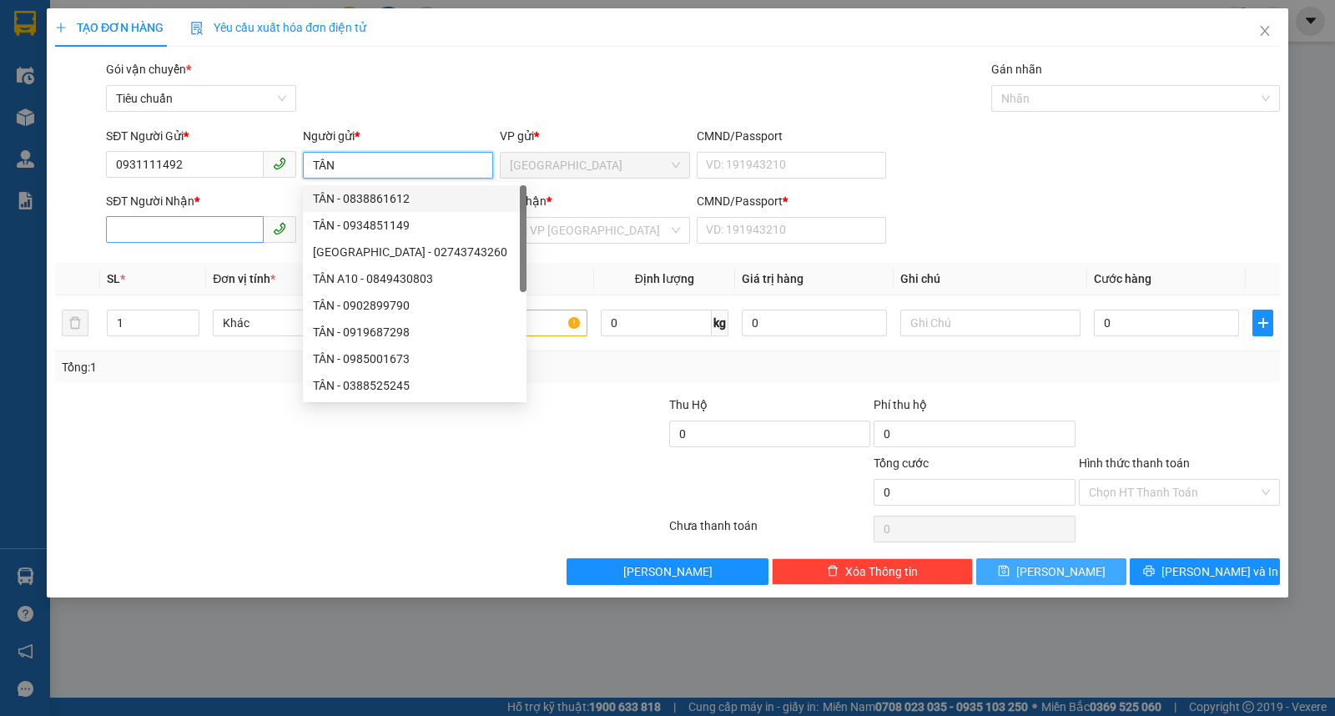
type input "TÂN"
click at [168, 232] on input "SĐT Người Nhận *" at bounding box center [185, 229] width 158 height 27
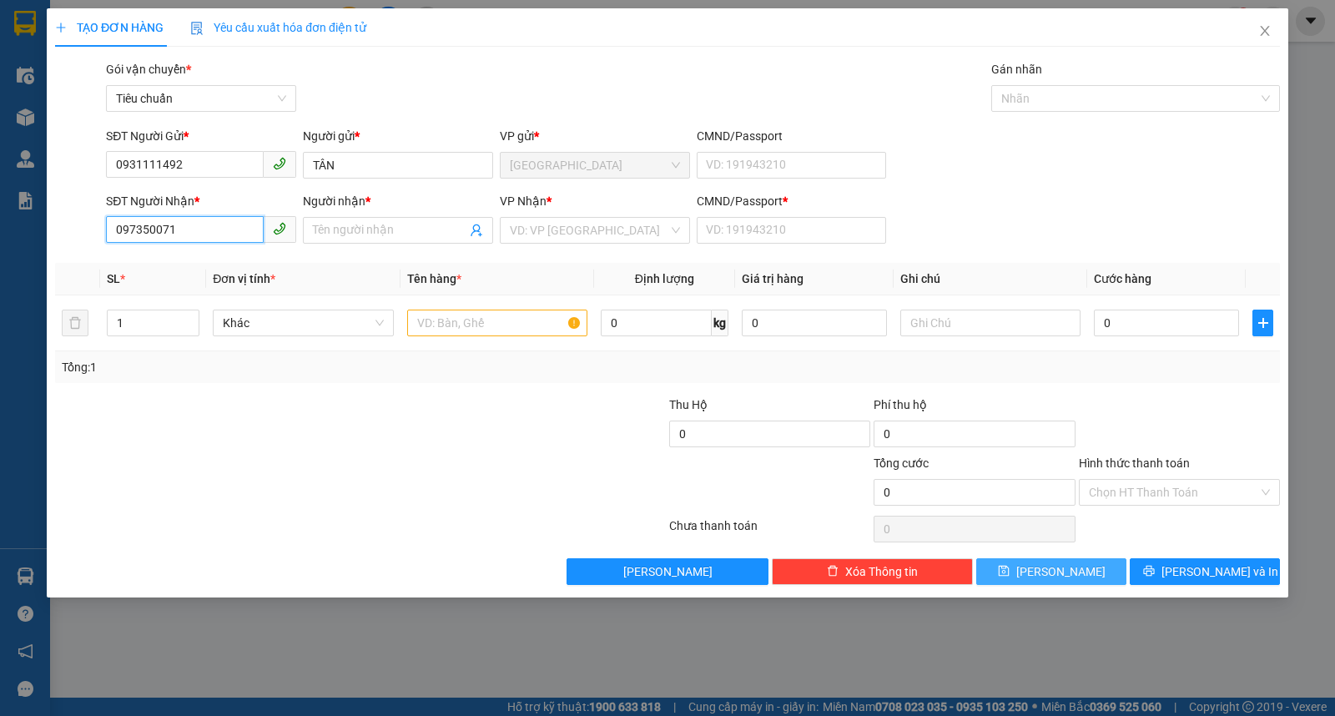
type input "0973500713"
click at [164, 263] on div "0973500713 - ĐẠT" at bounding box center [201, 264] width 170 height 18
type input "ĐẠT"
type input "1"
type input "30.000"
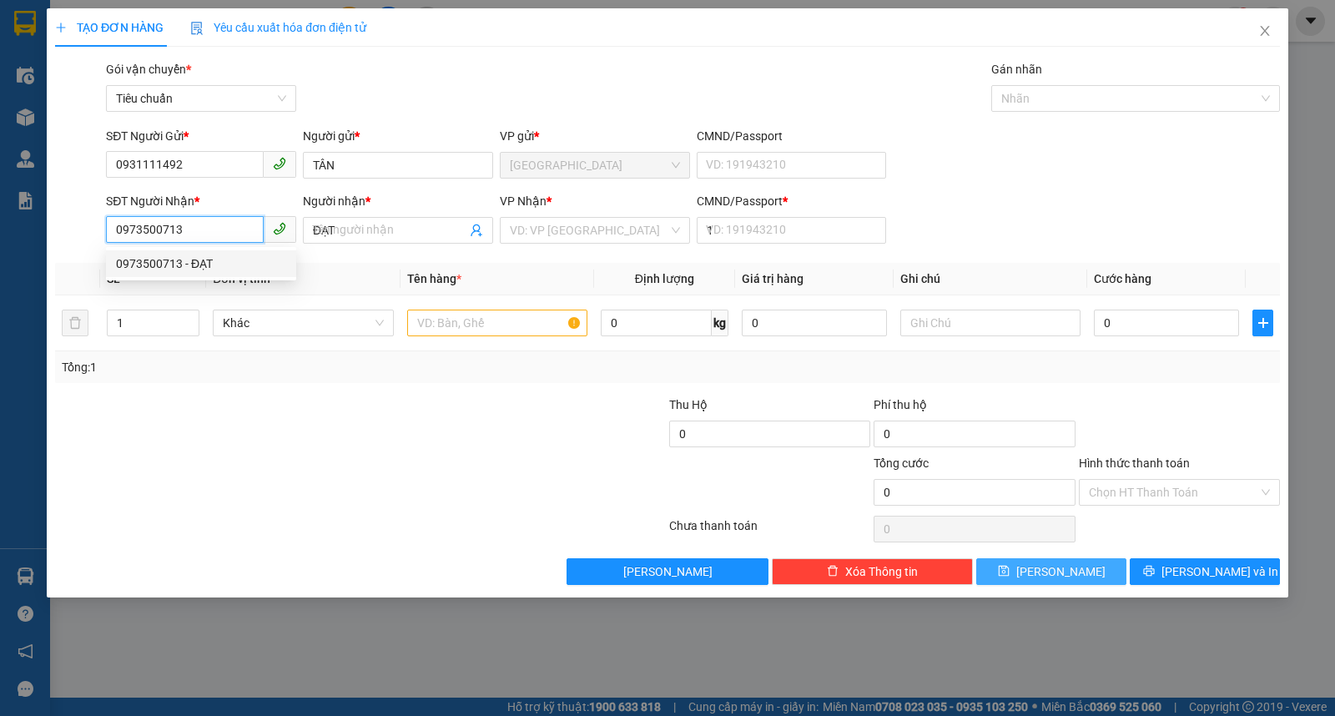
type input "30.000"
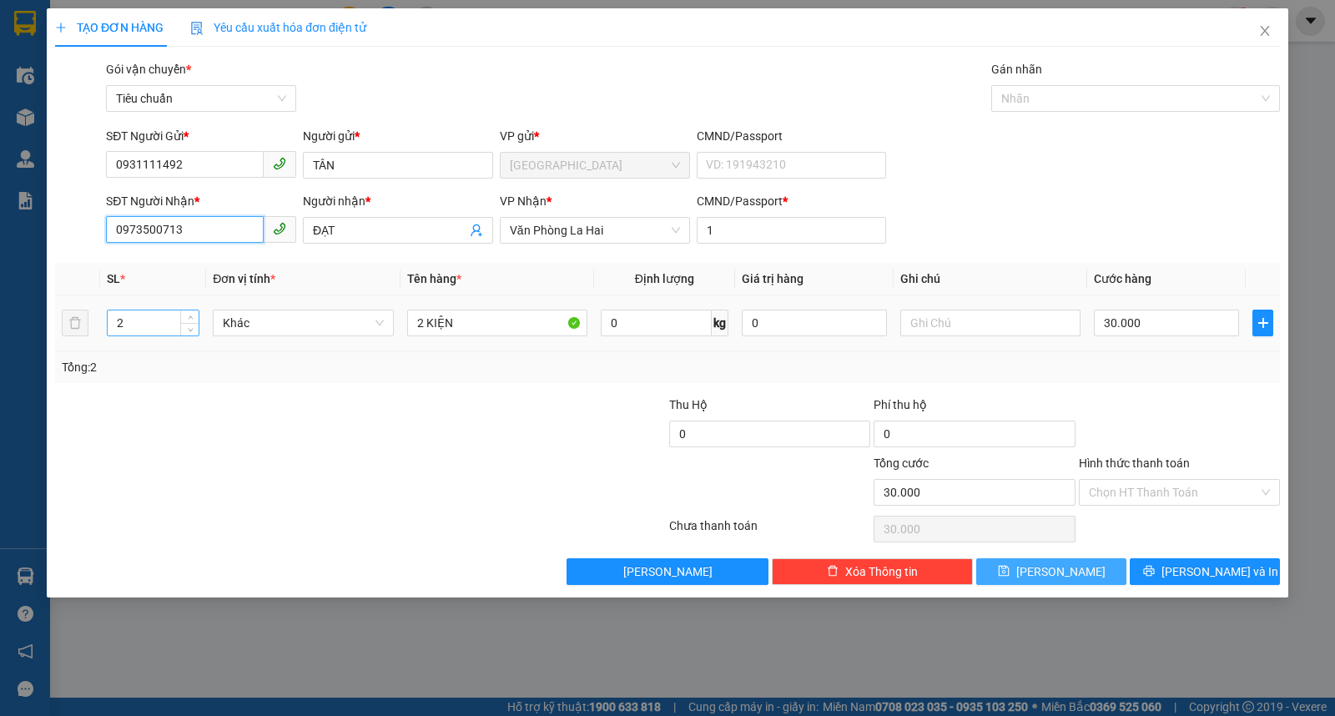
type input "0973500713"
drag, startPoint x: 129, startPoint y: 315, endPoint x: 92, endPoint y: 319, distance: 37.0
click at [92, 319] on tr "2 Khác 2 KIỆN 0 kg 0 30.000" at bounding box center [667, 323] width 1225 height 56
type input "1"
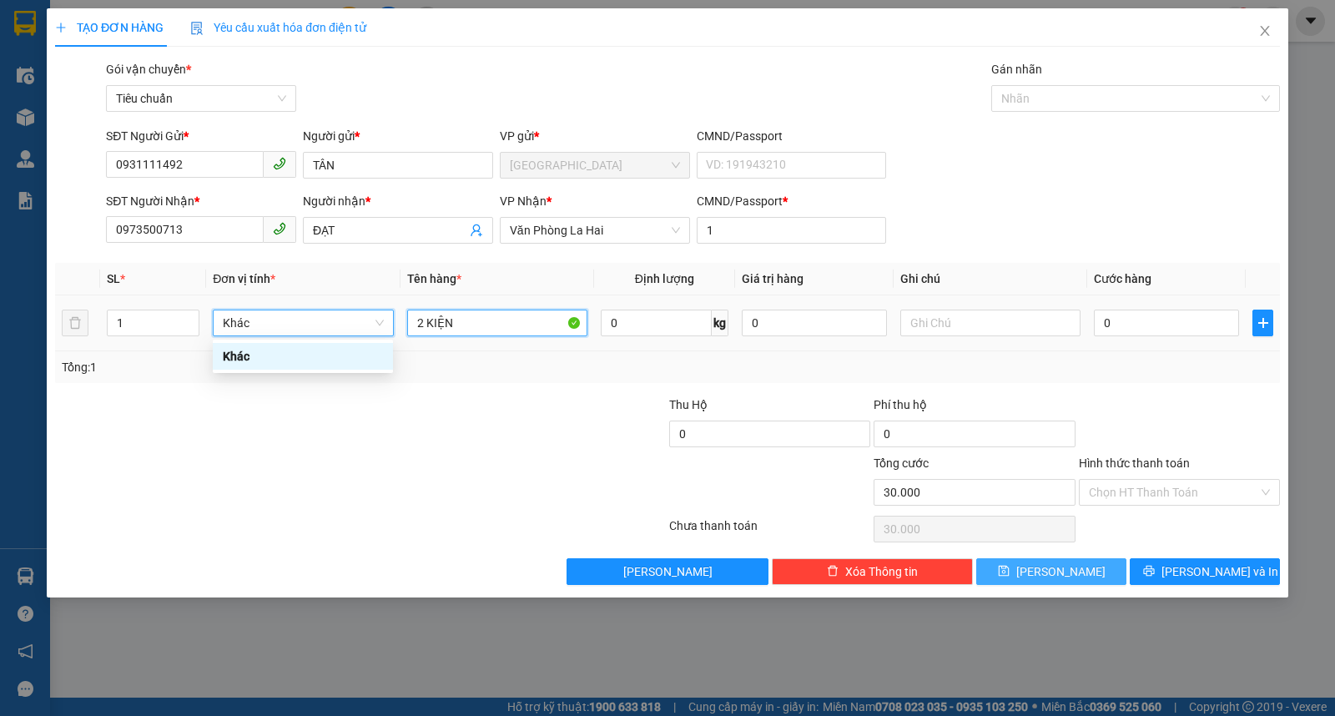
type input "0"
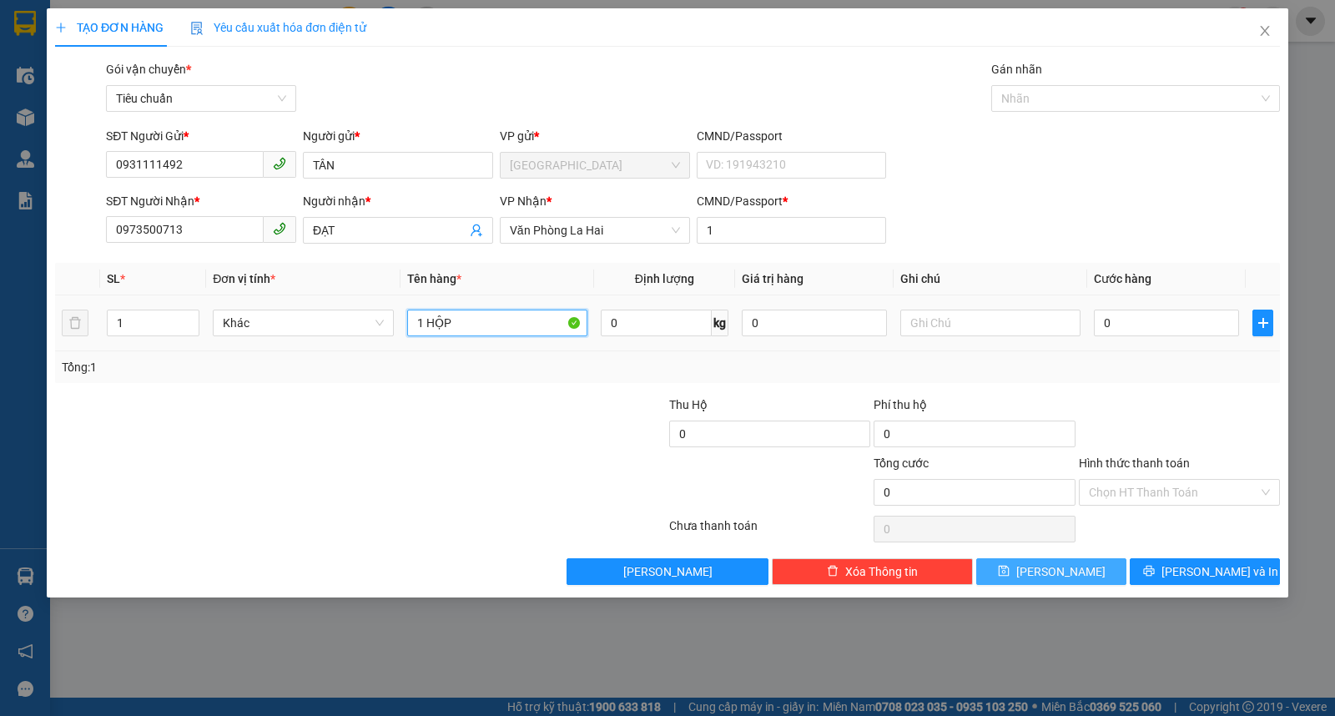
type input "1 HỘP"
type input "2"
type input "20"
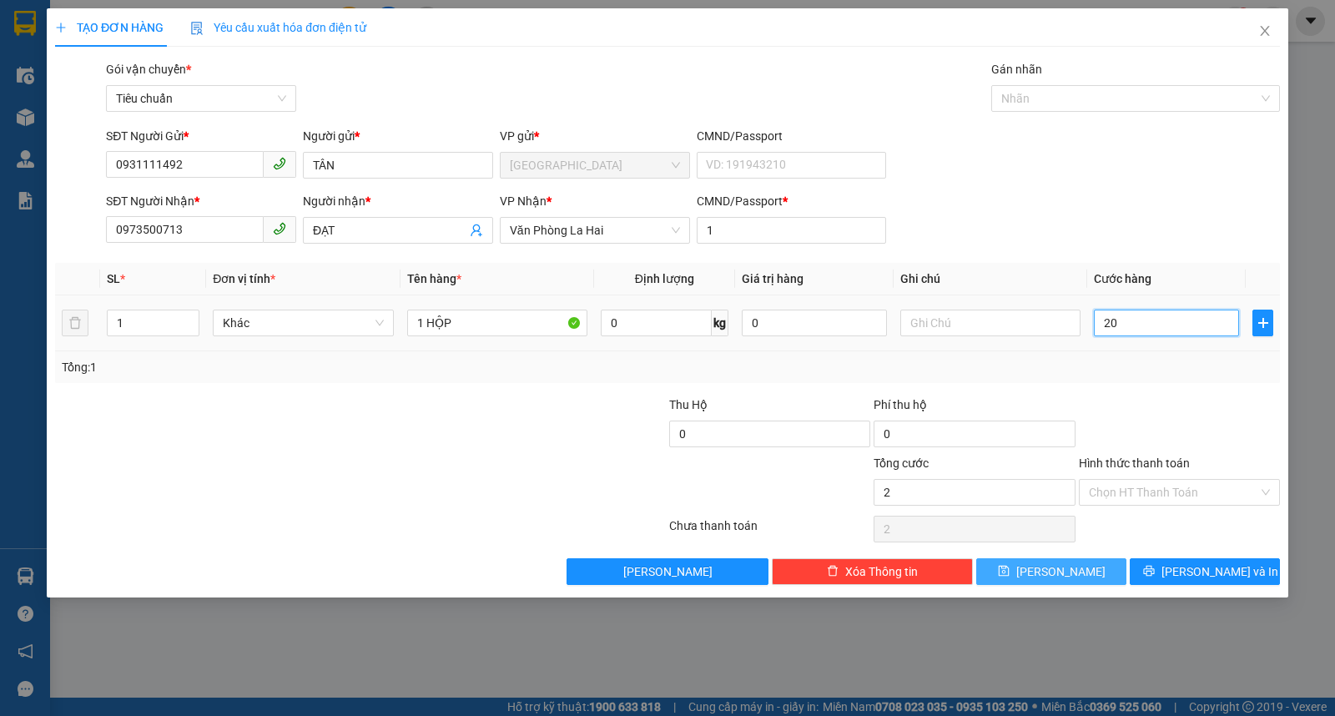
type input "20"
type input "20.000"
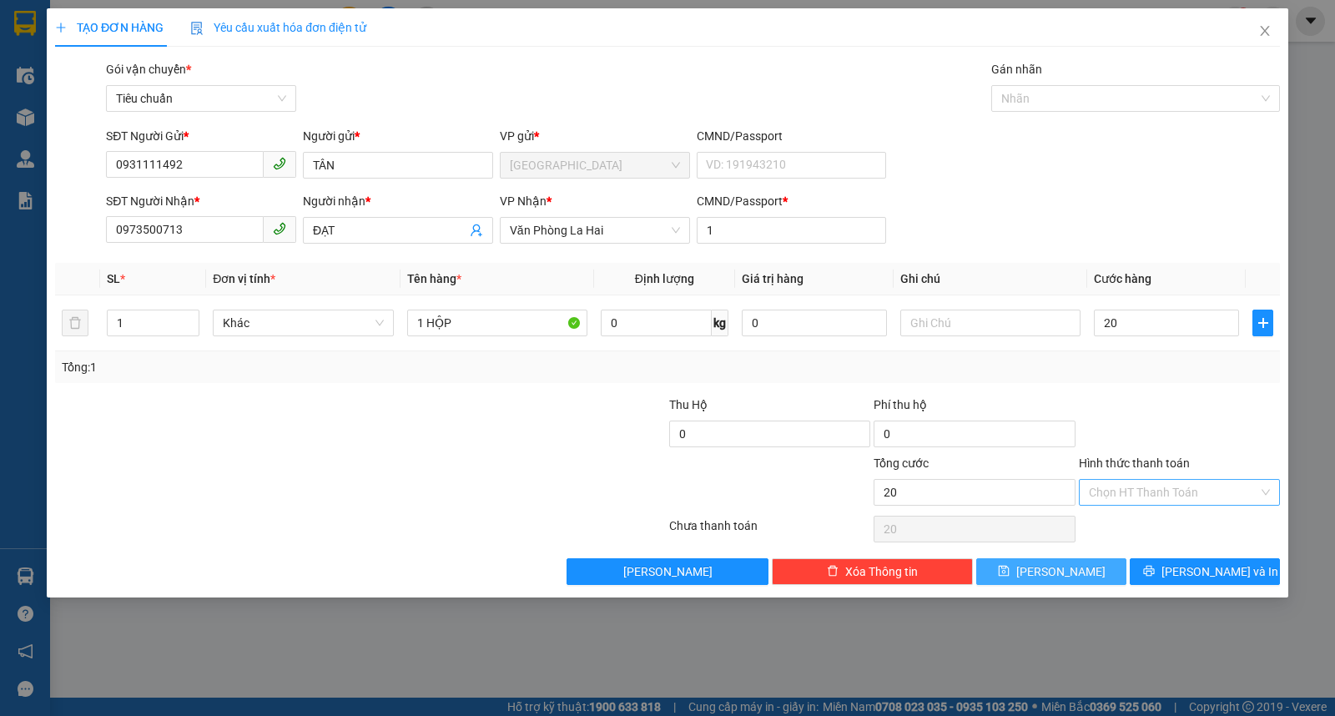
type input "20.000"
click at [1140, 495] on input "Hình thức thanh toán" at bounding box center [1173, 492] width 169 height 25
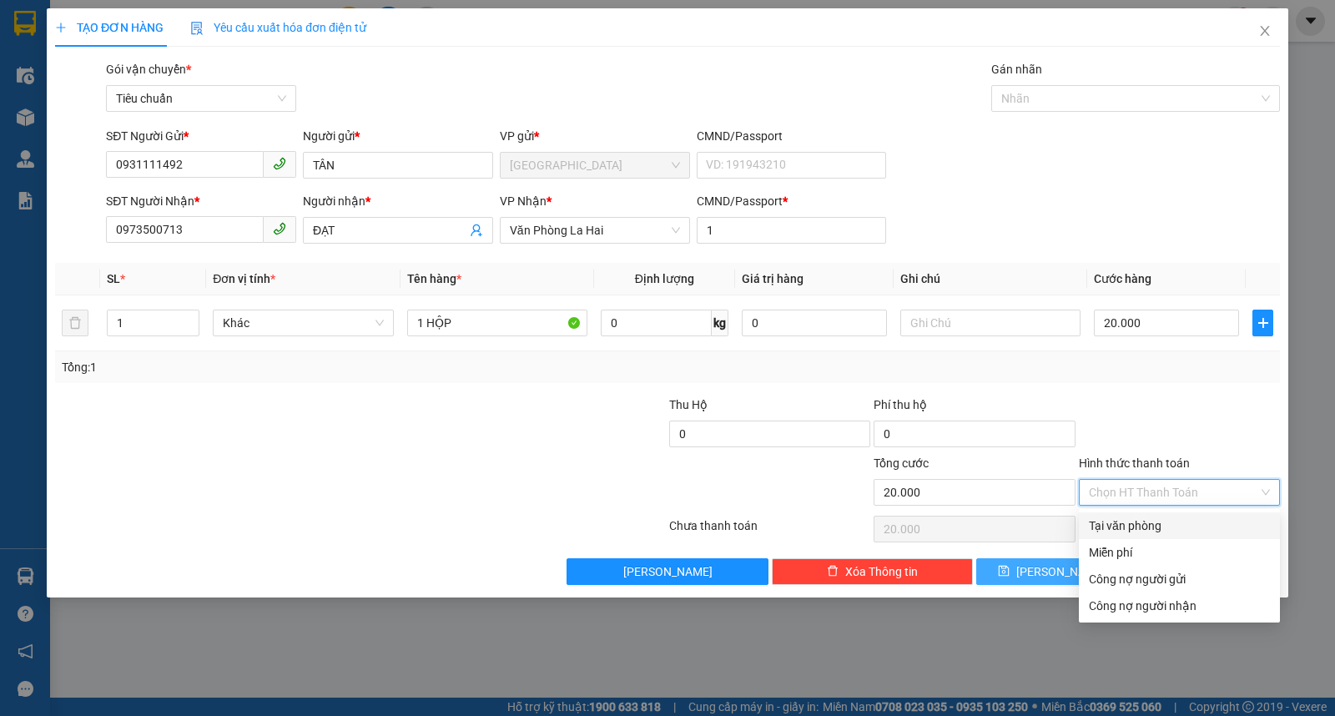
click at [1132, 528] on div "Tại văn phòng" at bounding box center [1179, 526] width 181 height 18
type input "0"
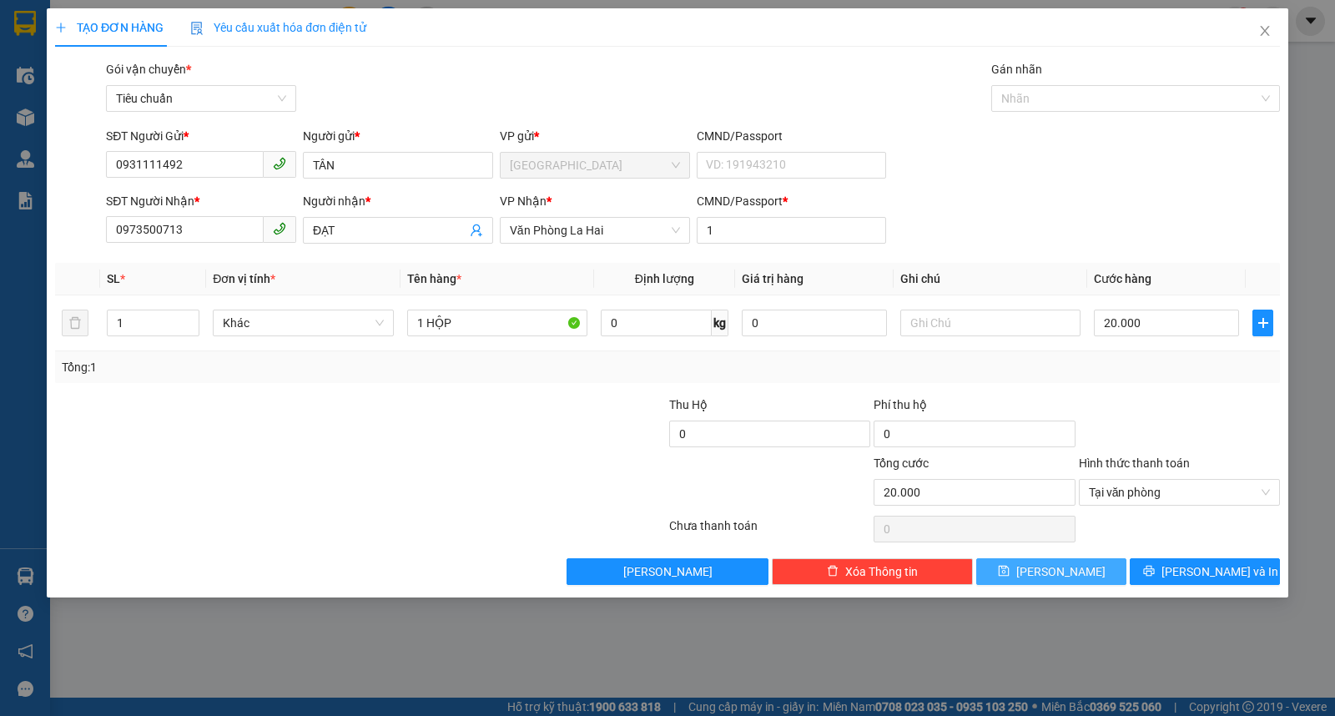
click at [1067, 579] on span "[PERSON_NAME]" at bounding box center [1061, 572] width 89 height 18
type input "0"
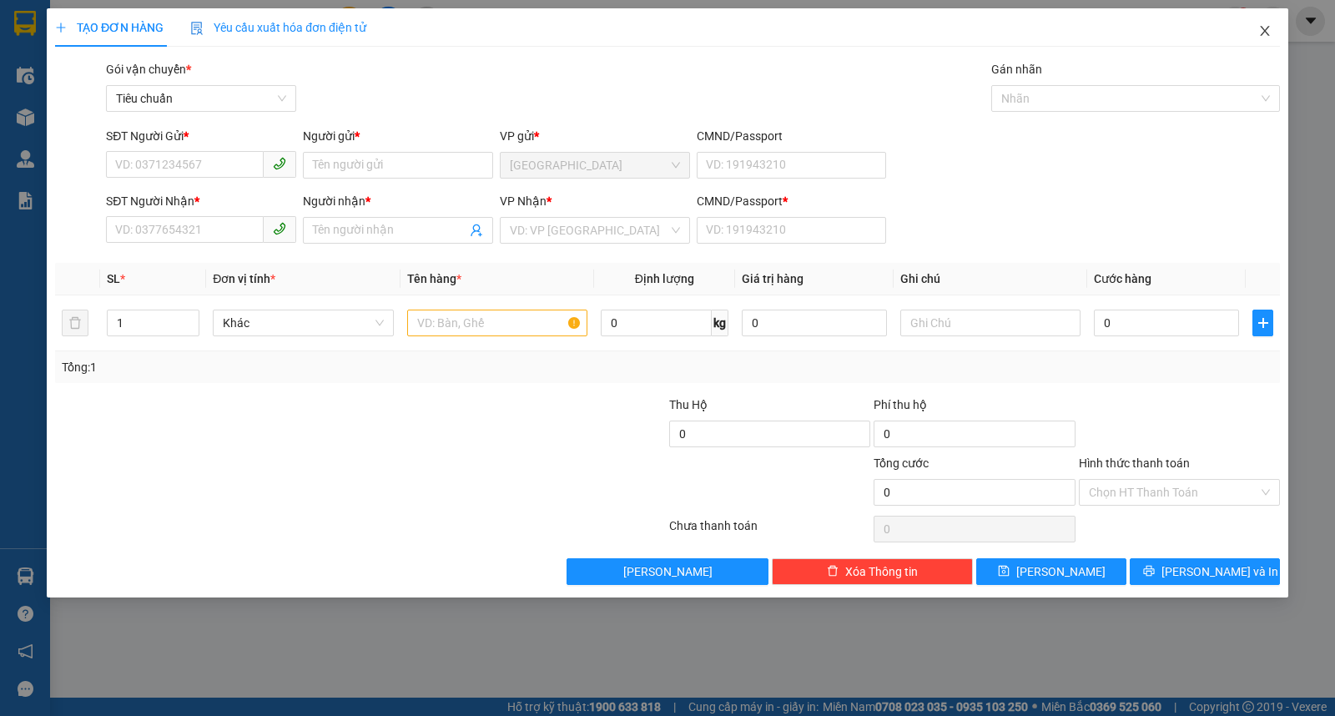
click at [1265, 35] on icon "close" at bounding box center [1265, 30] width 13 height 13
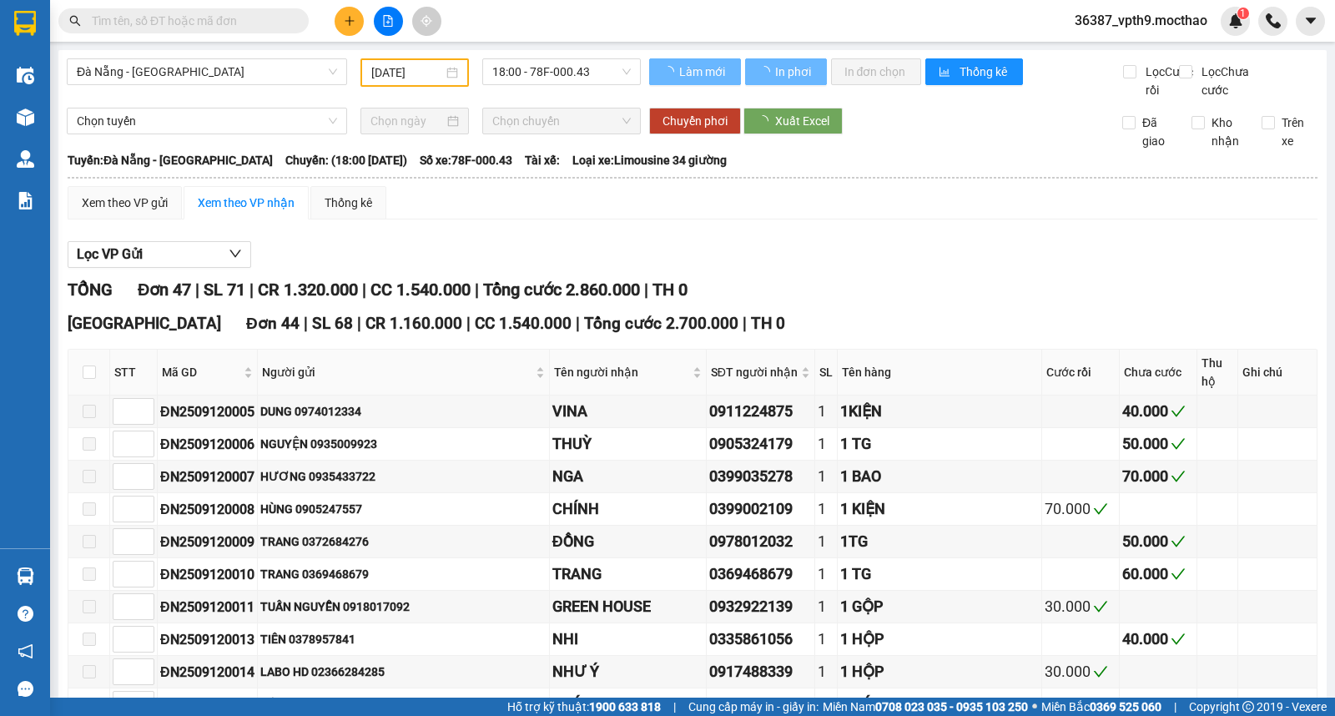
click at [237, 13] on input "text" at bounding box center [190, 21] width 197 height 18
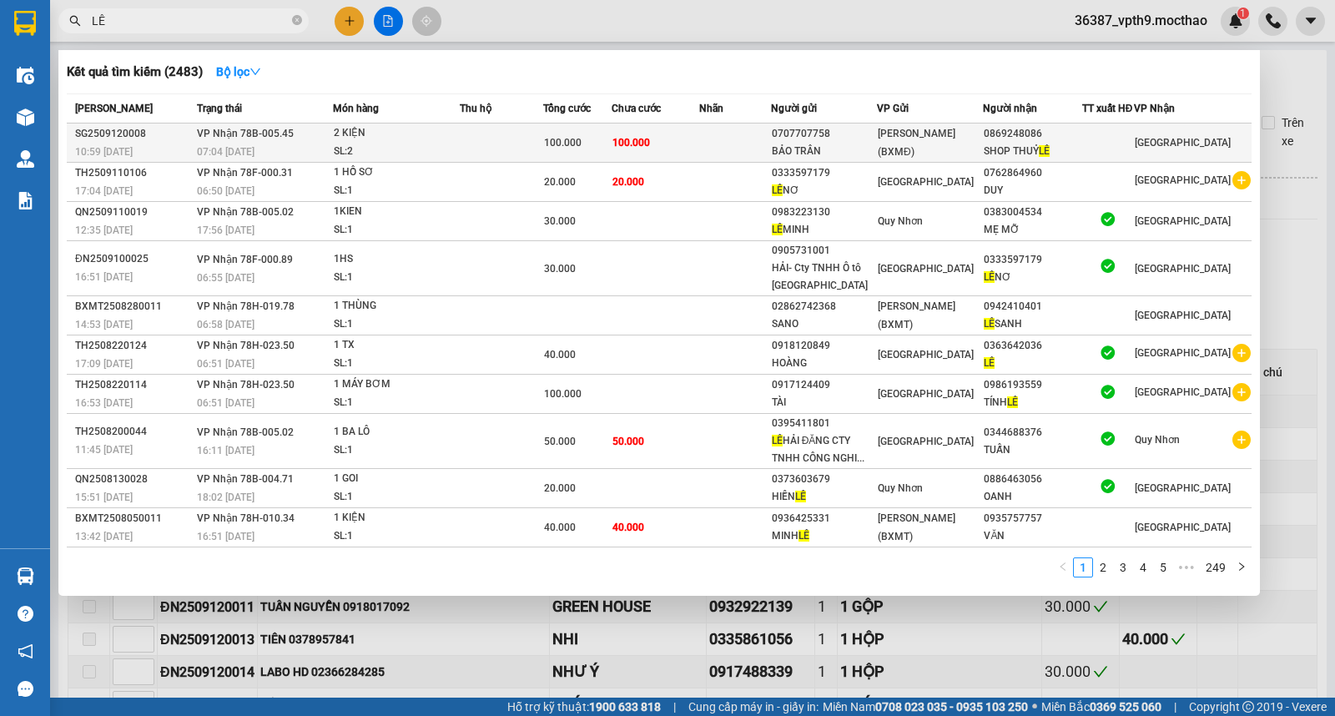
type input "LÊ"
click at [930, 143] on span "[PERSON_NAME] (BXMĐ)" at bounding box center [917, 143] width 78 height 30
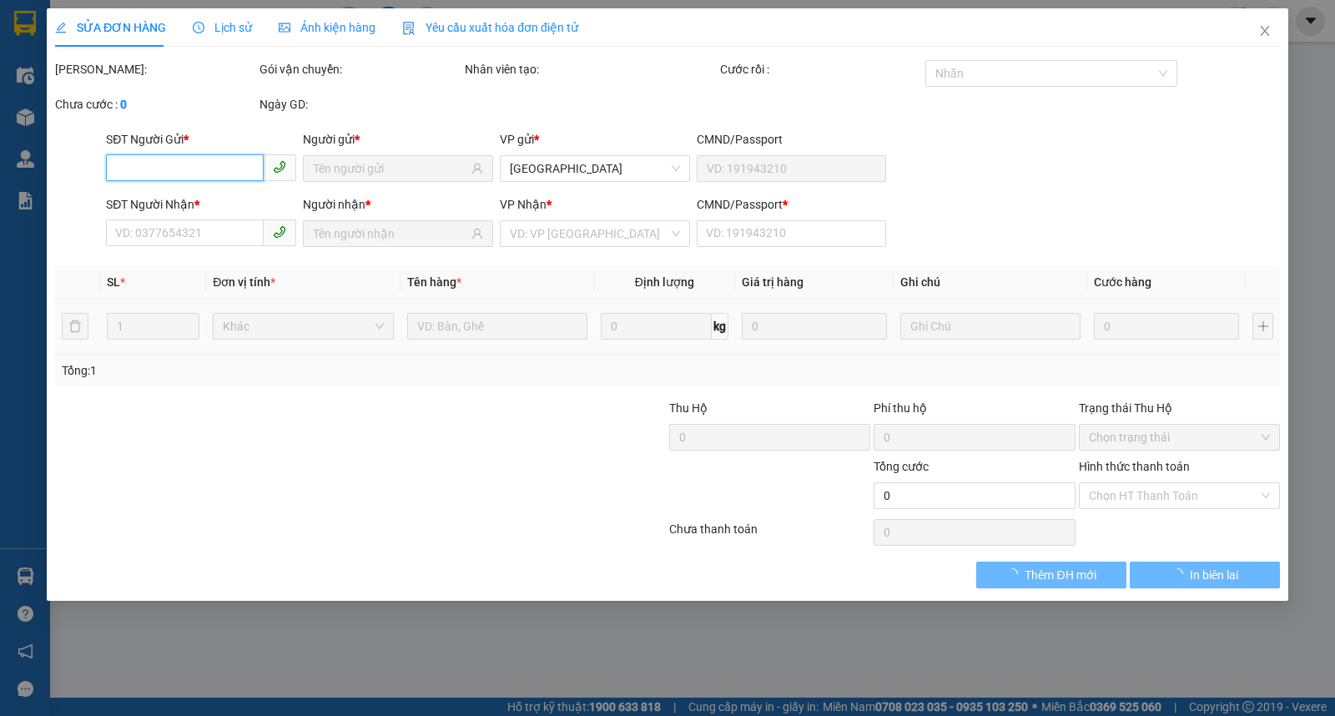
type input "0707707758"
type input "BẢO TRÂN"
type input "0869248086"
type input "SHOP THUỶ LÊ"
type input "1"
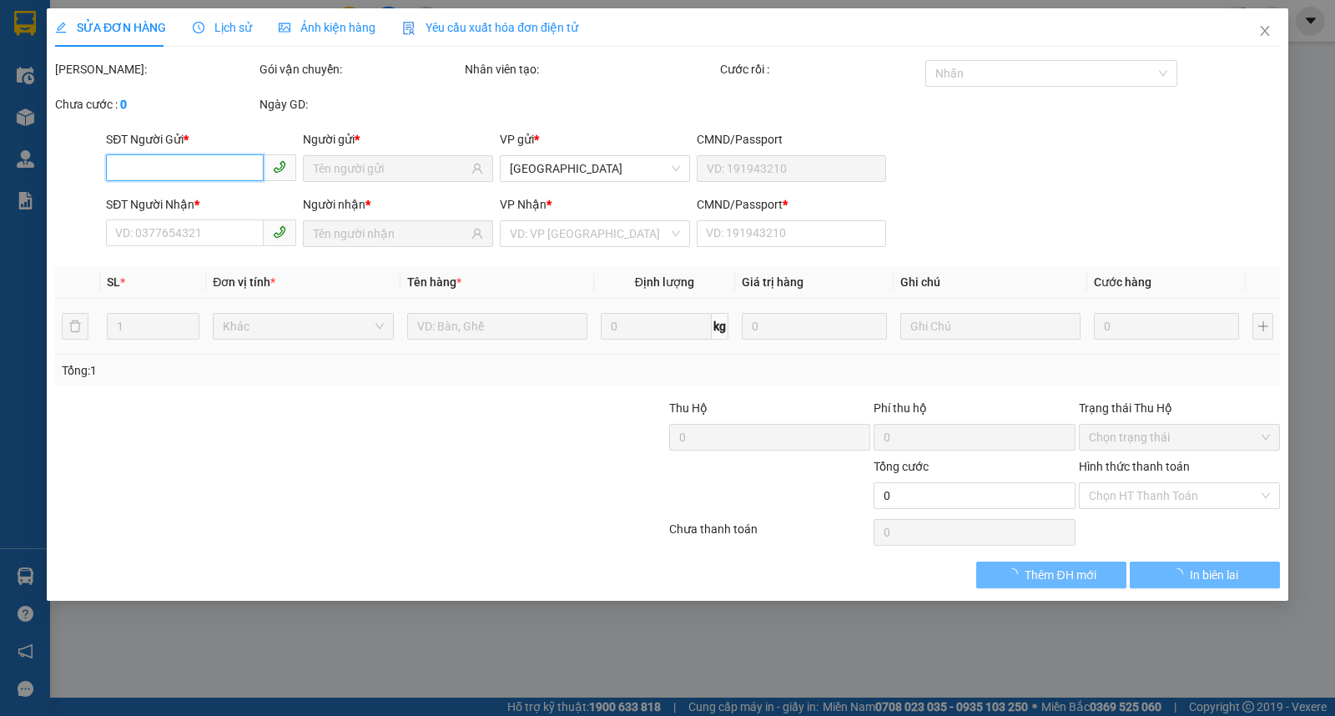
type input "100.000"
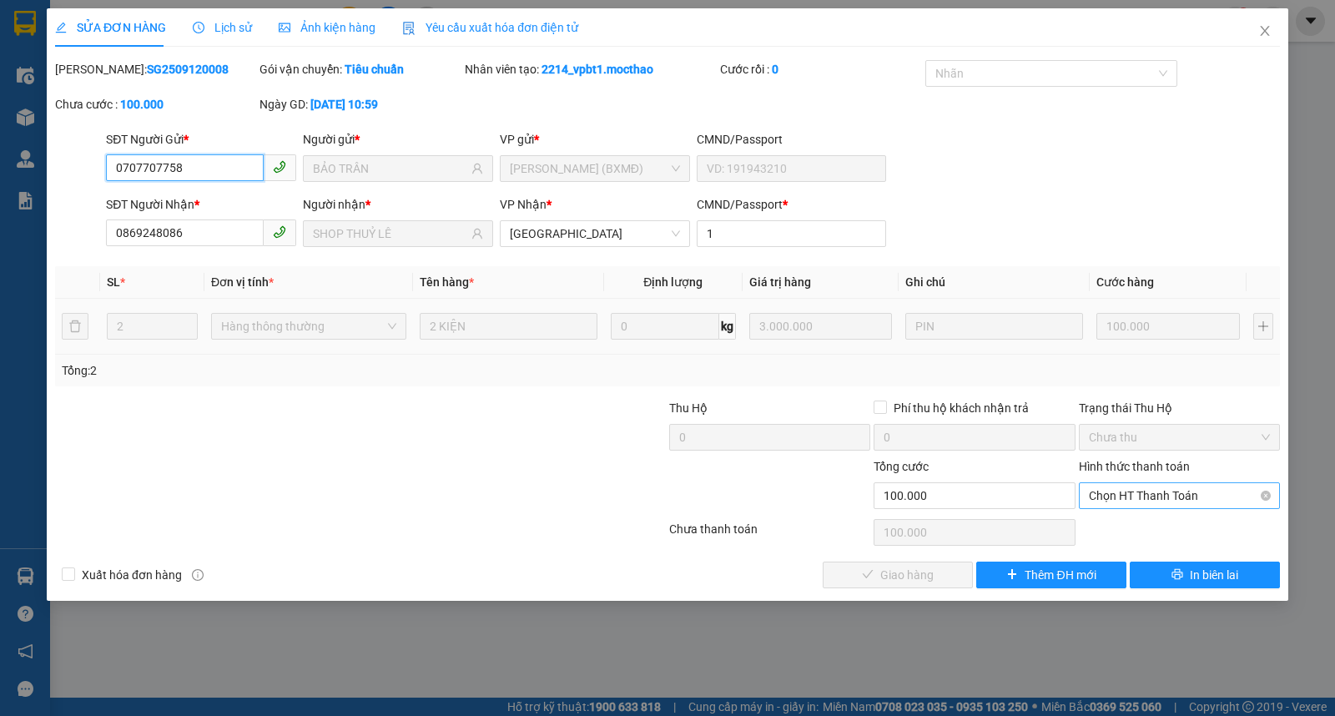
click at [1155, 499] on span "Chọn HT Thanh Toán" at bounding box center [1179, 495] width 181 height 25
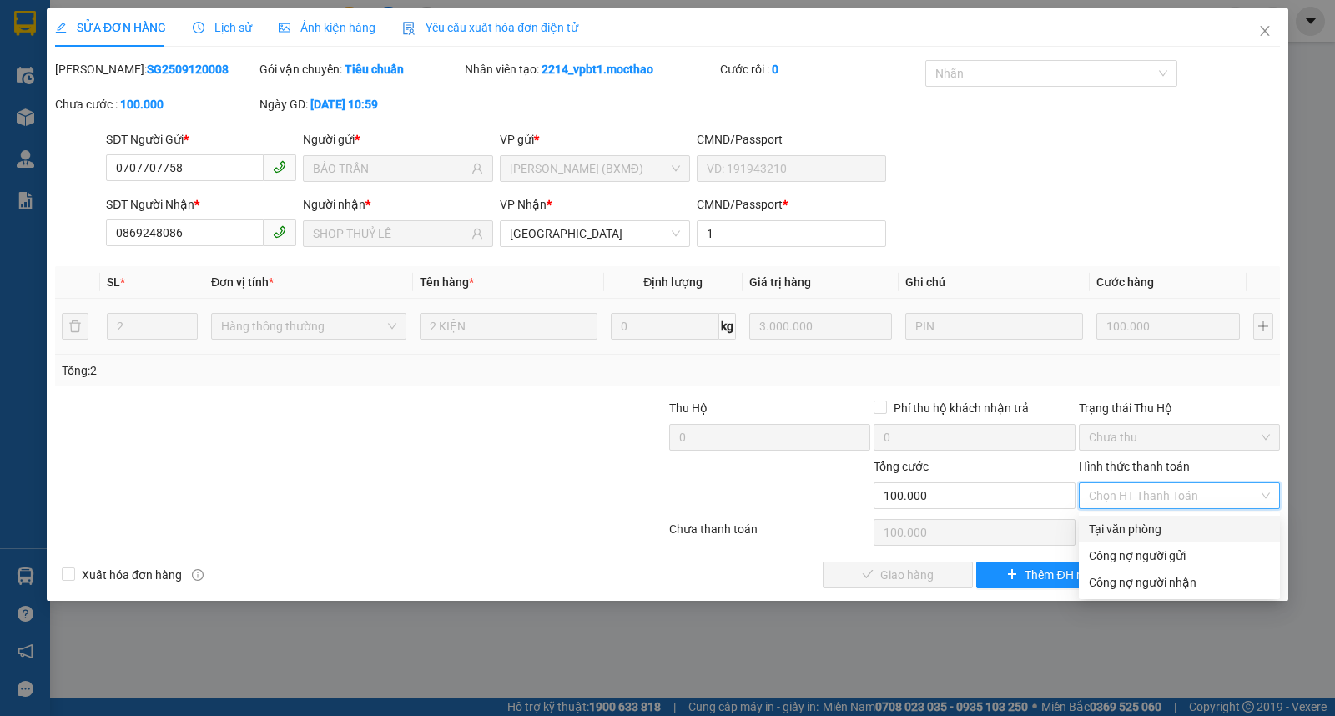
click at [1110, 526] on div "Tại văn phòng" at bounding box center [1179, 529] width 181 height 18
type input "0"
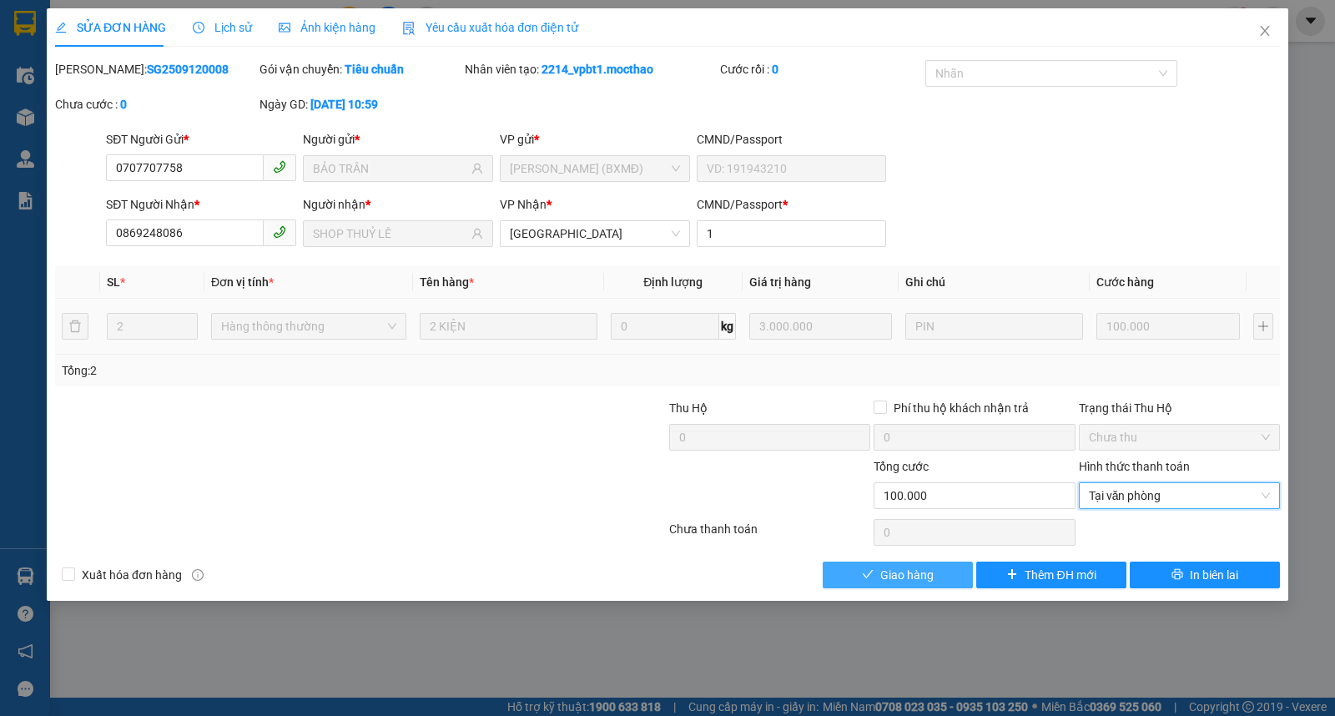
click at [873, 563] on button "Giao hàng" at bounding box center [898, 575] width 150 height 27
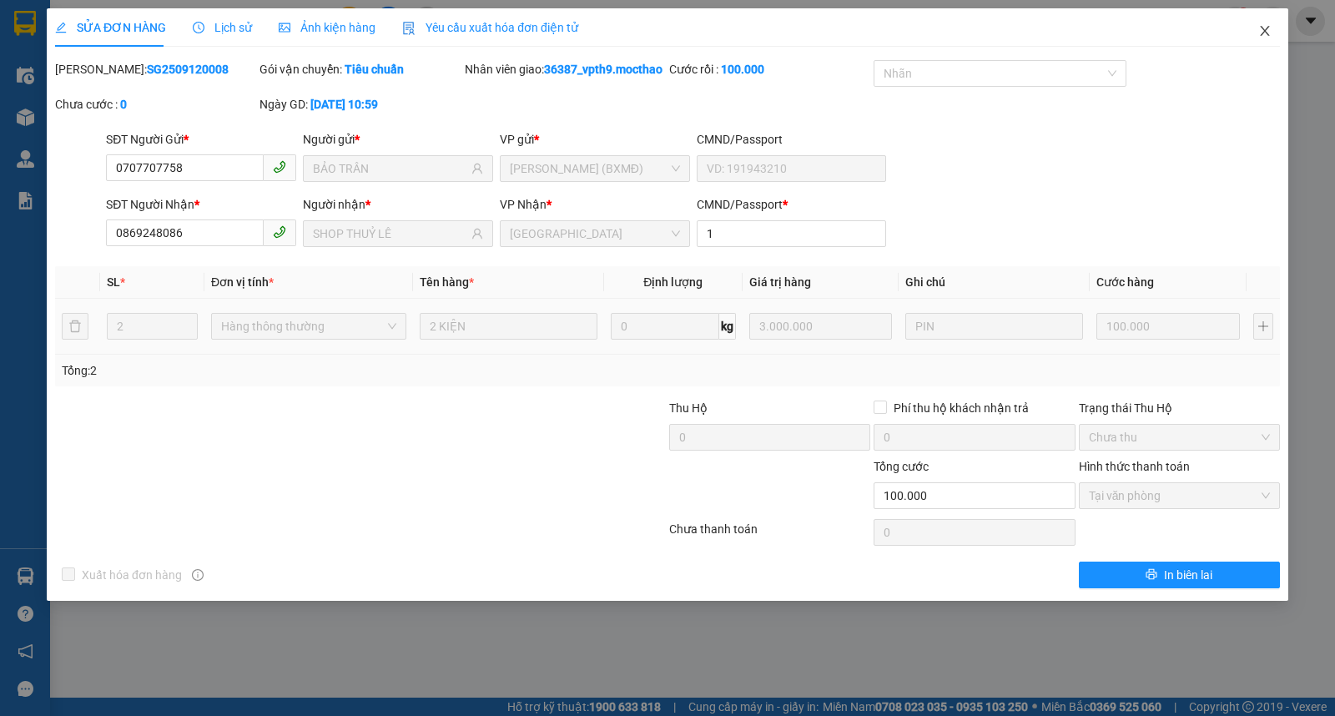
click at [1257, 30] on span "Close" at bounding box center [1265, 31] width 47 height 47
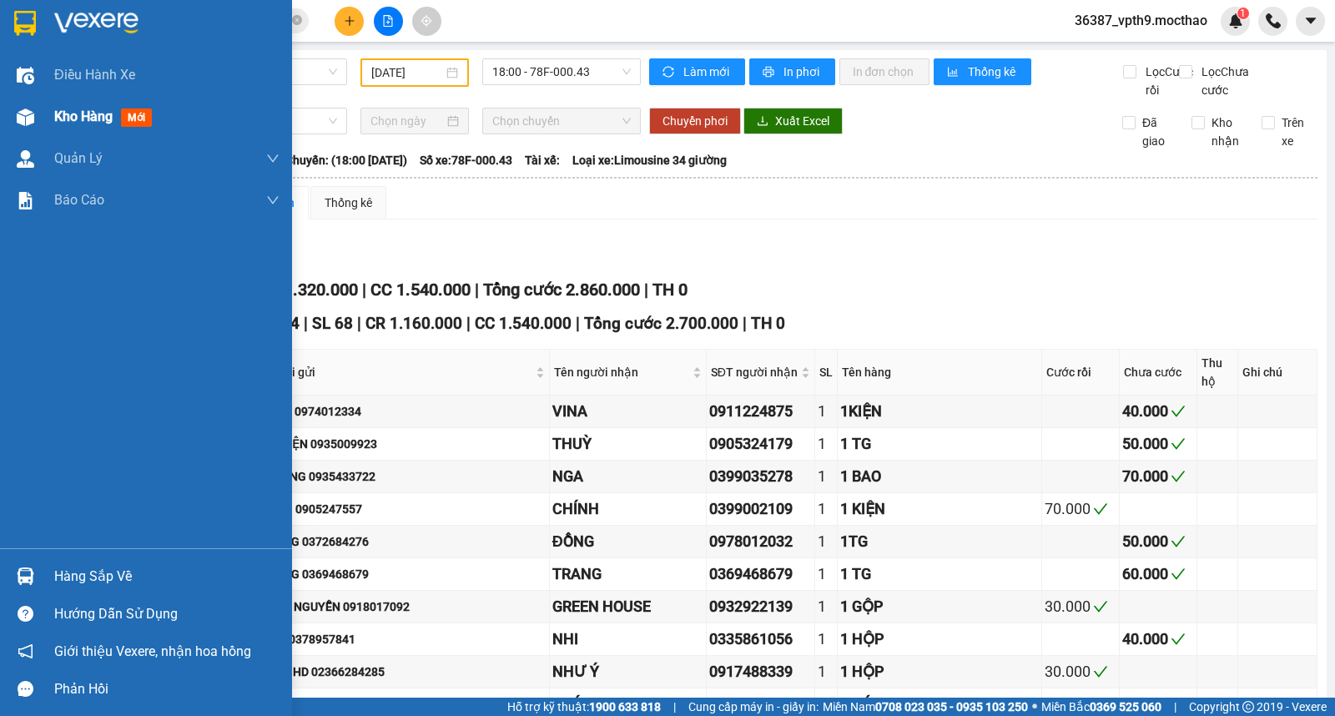
click at [53, 110] on div "Kho hàng mới" at bounding box center [146, 117] width 292 height 42
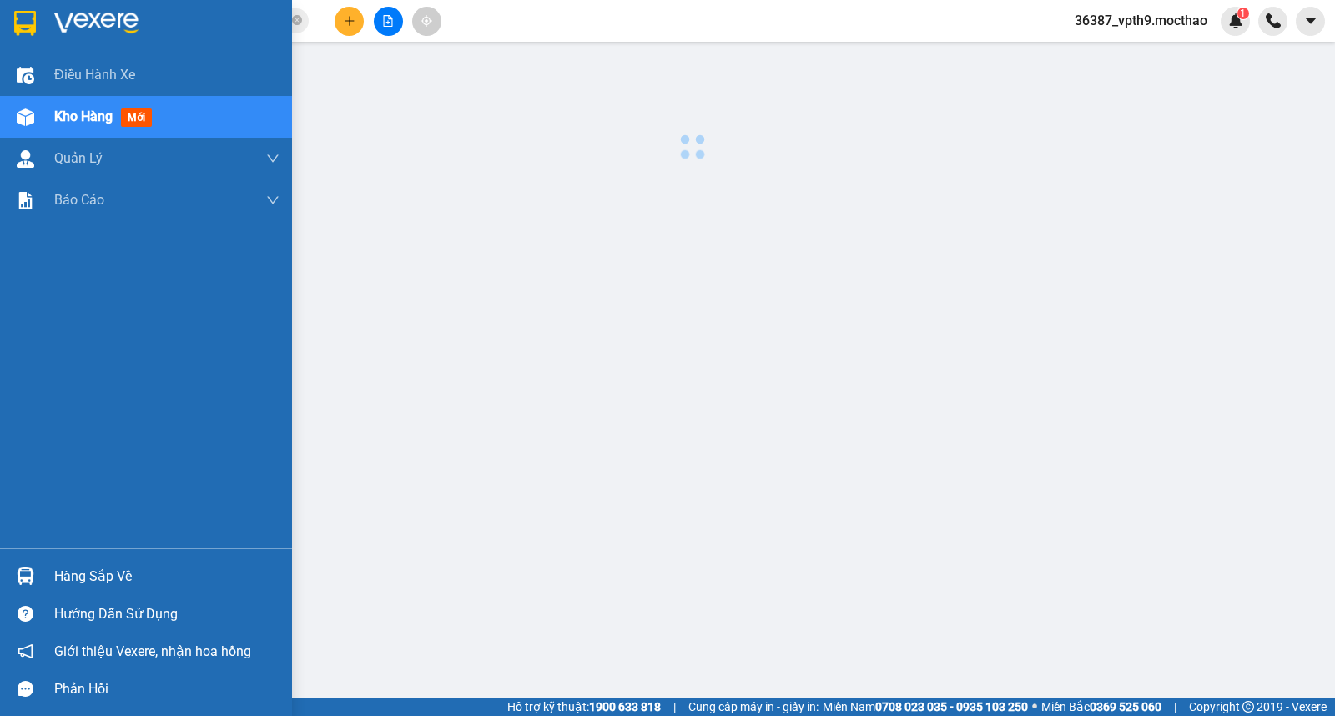
click at [53, 110] on div "Kho hàng mới" at bounding box center [146, 117] width 292 height 42
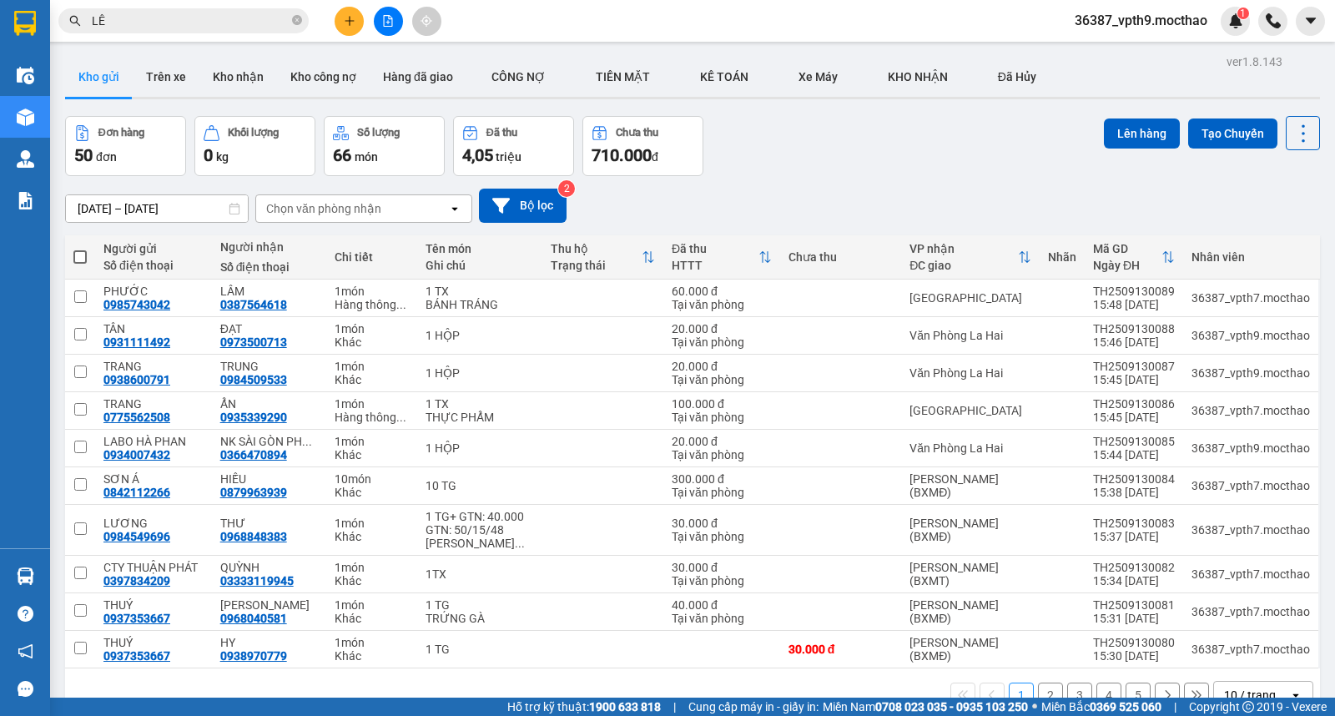
click at [395, 203] on div "Chọn văn phòng nhận" at bounding box center [352, 208] width 192 height 27
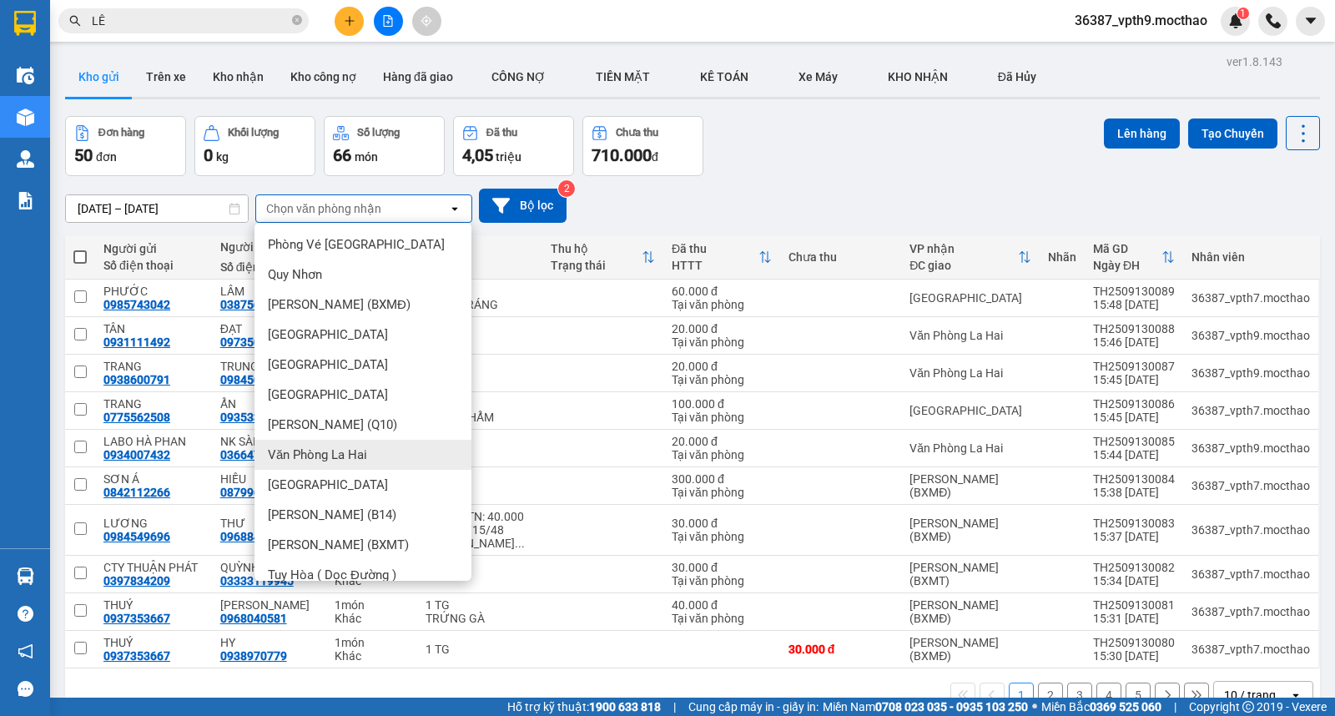
click at [347, 457] on span "Văn Phòng La Hai" at bounding box center [317, 455] width 99 height 17
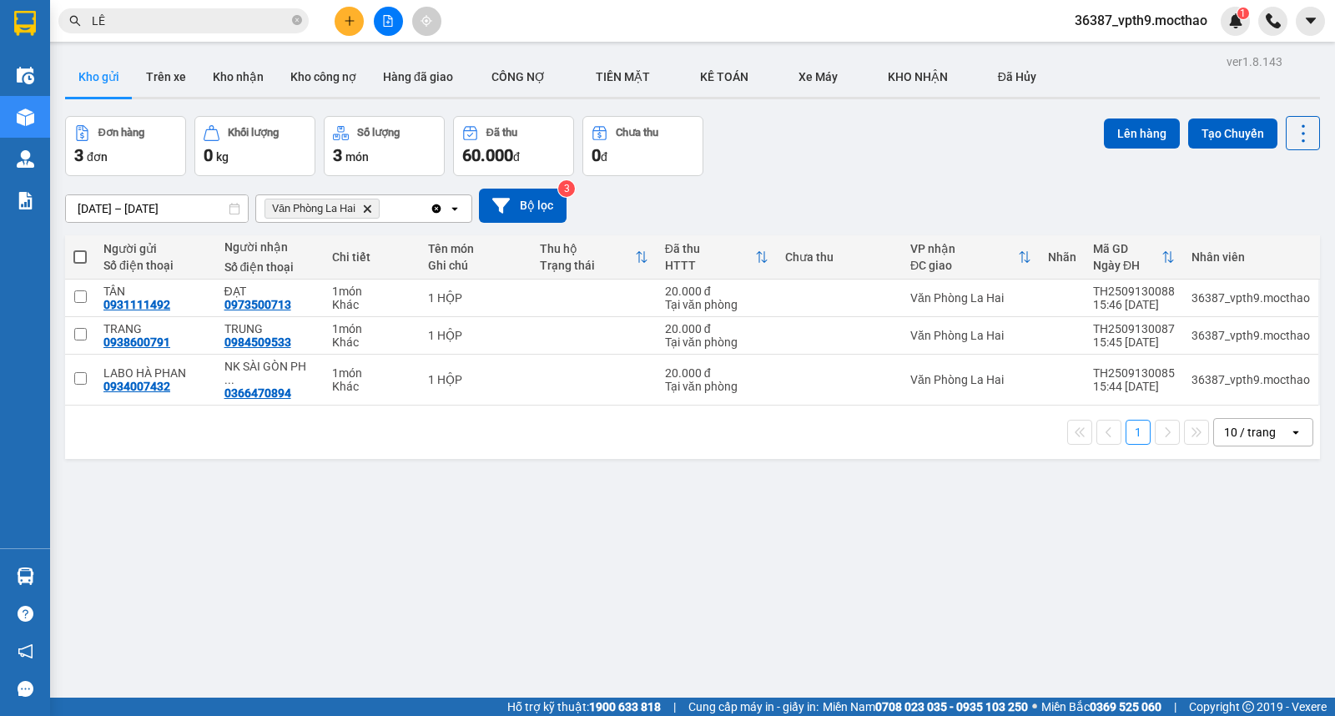
click at [78, 251] on span at bounding box center [79, 256] width 13 height 13
click at [80, 249] on input "checkbox" at bounding box center [80, 249] width 0 height 0
checkbox input "true"
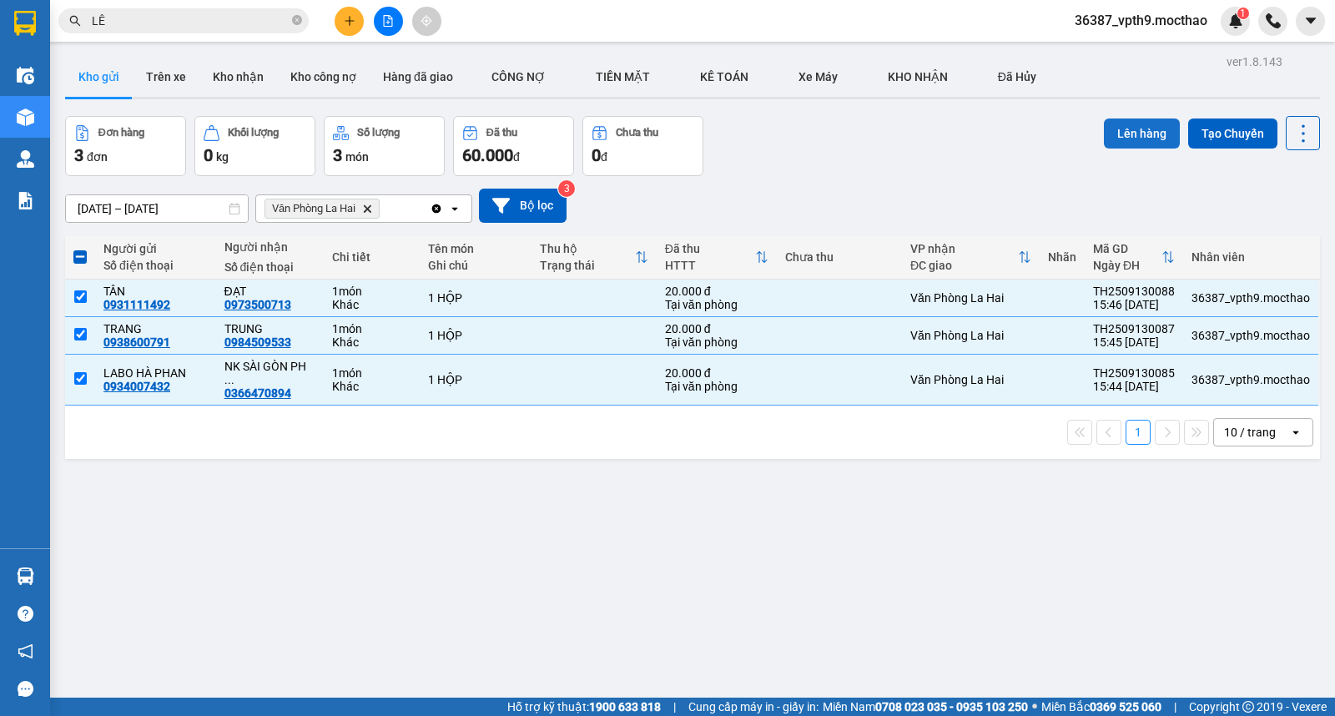
click at [1115, 144] on button "Lên hàng" at bounding box center [1142, 134] width 76 height 30
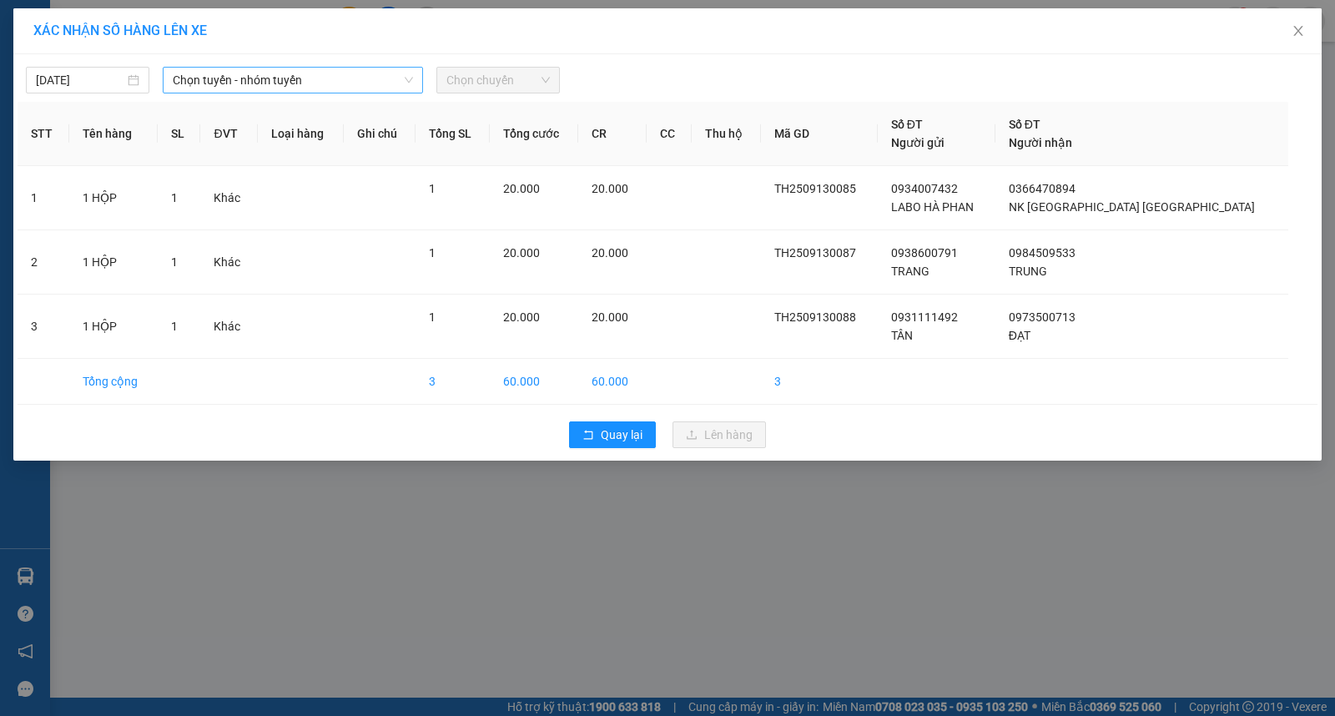
click at [254, 87] on span "Chọn tuyến - nhóm tuyến" at bounding box center [293, 80] width 240 height 25
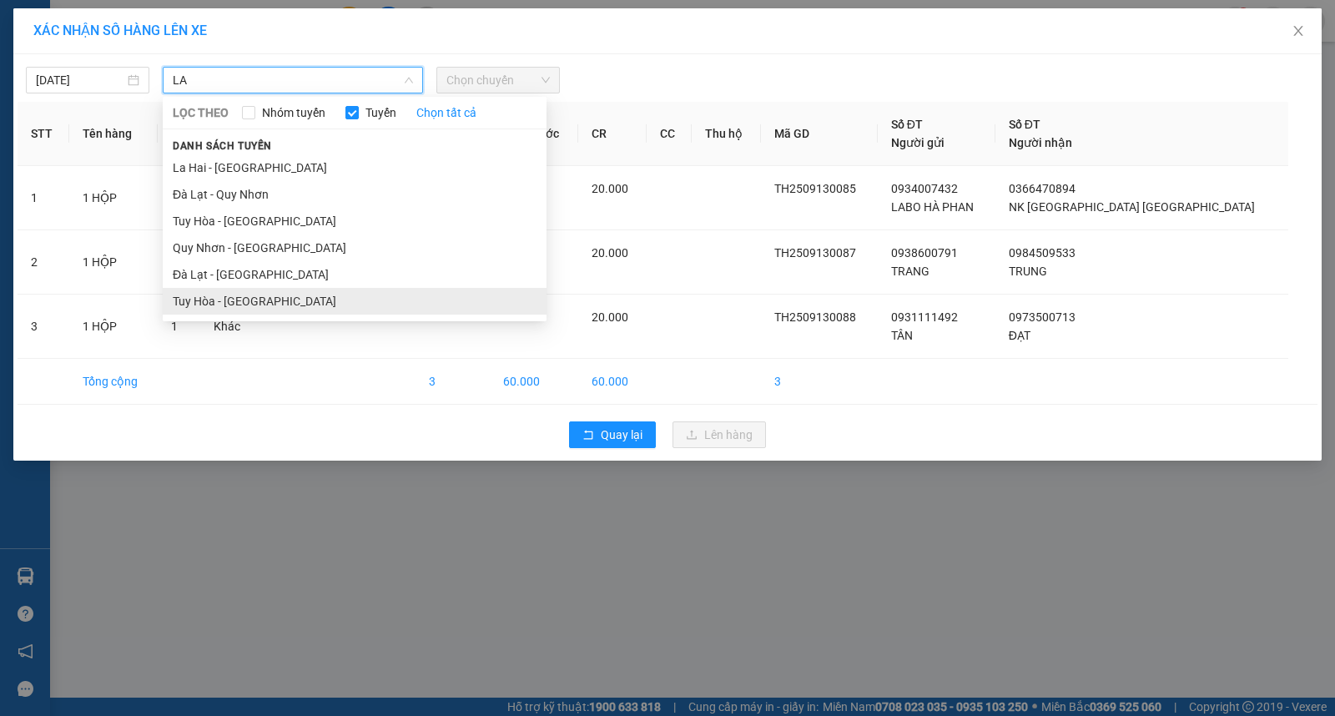
type input "LA"
click at [249, 295] on li "Tuy Hòa - [GEOGRAPHIC_DATA]" at bounding box center [355, 301] width 384 height 27
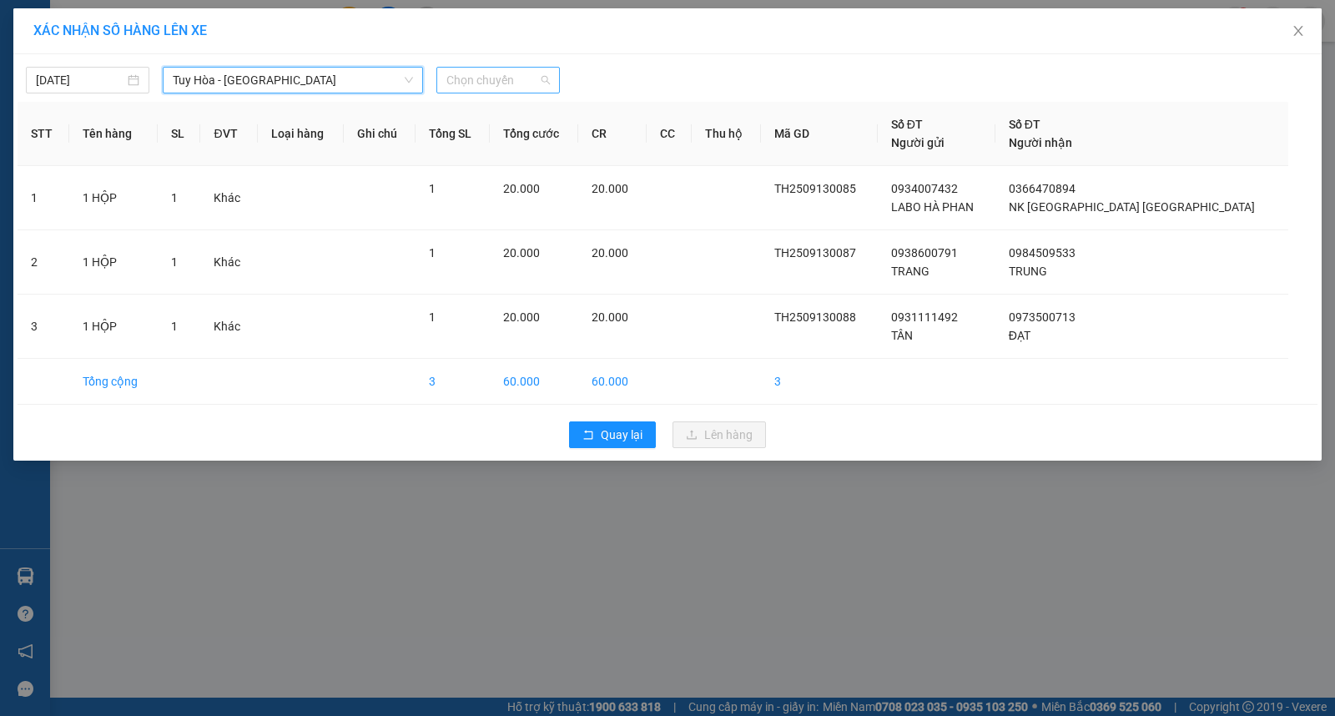
click at [493, 88] on span "Chọn chuyến" at bounding box center [498, 80] width 103 height 25
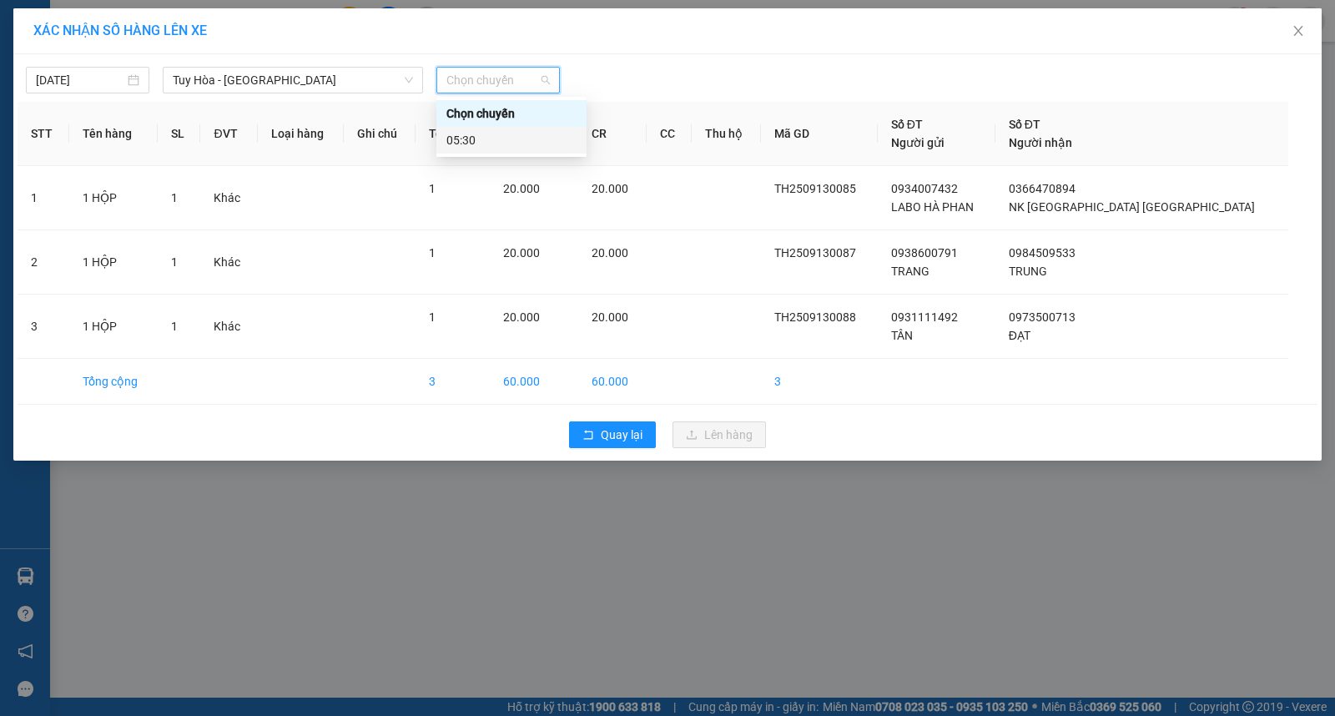
click at [476, 144] on div "05:30" at bounding box center [512, 140] width 130 height 18
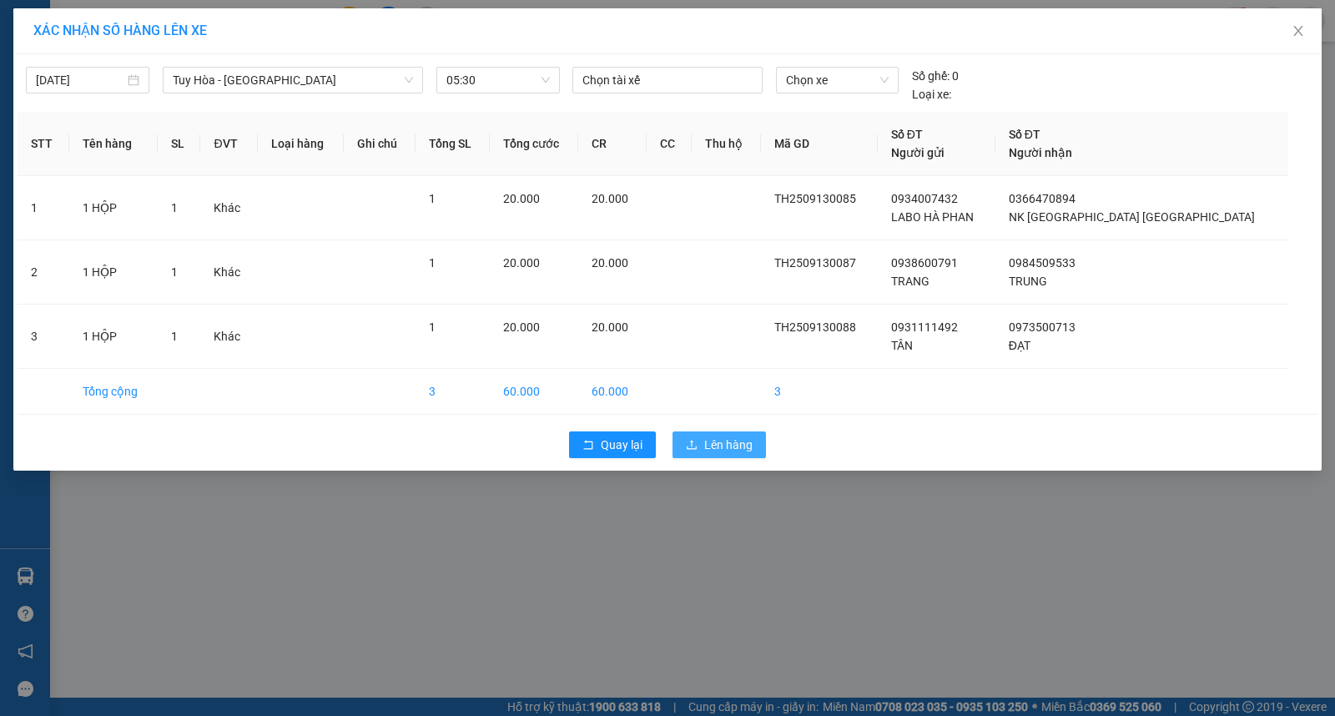
click at [729, 448] on span "Lên hàng" at bounding box center [728, 445] width 48 height 18
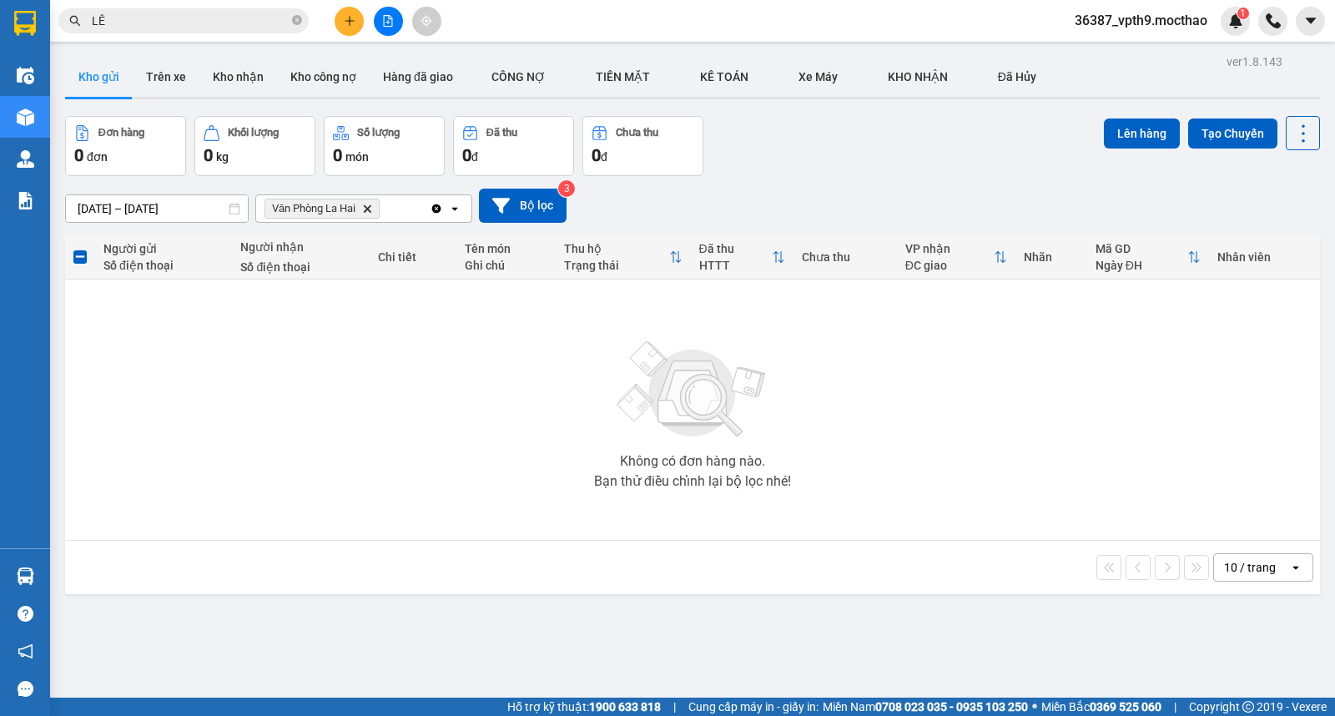
click at [438, 207] on icon "Clear all" at bounding box center [436, 208] width 9 height 9
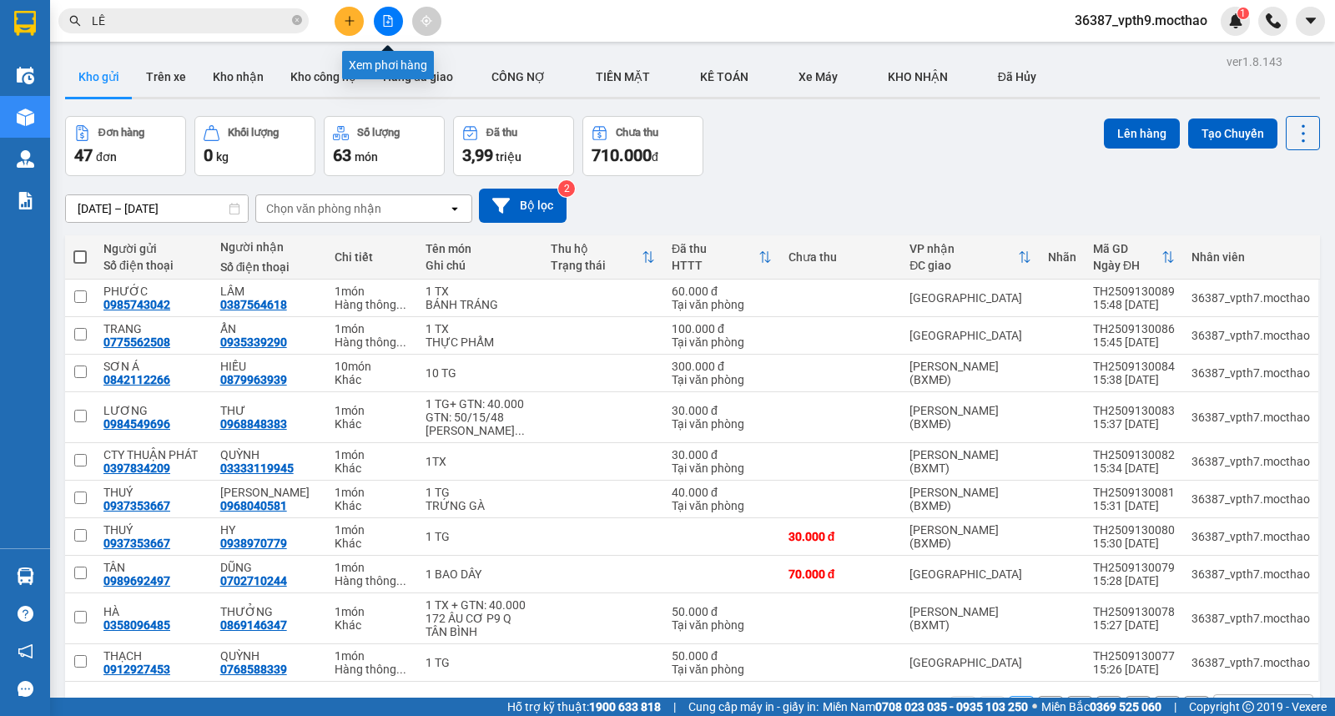
click at [386, 23] on icon "file-add" at bounding box center [388, 21] width 12 height 12
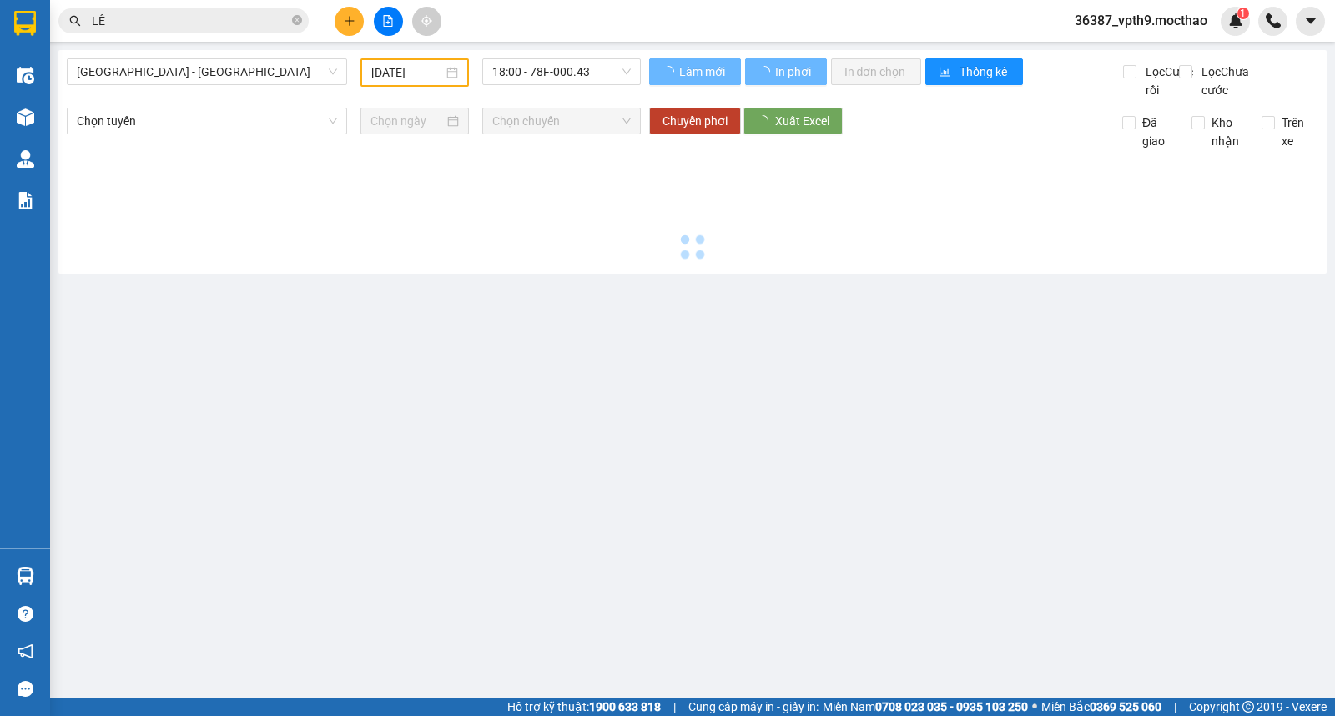
type input "[DATE]"
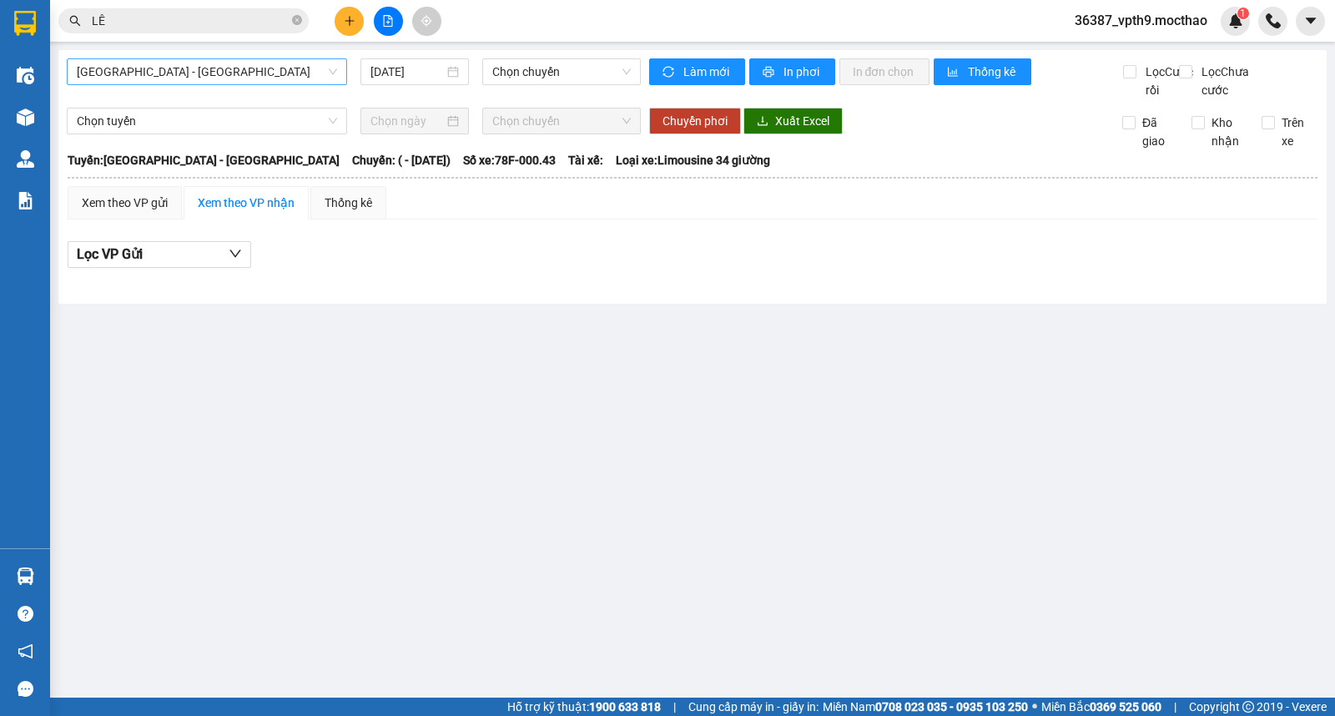
click at [168, 72] on span "[GEOGRAPHIC_DATA] - [GEOGRAPHIC_DATA]" at bounding box center [207, 71] width 260 height 25
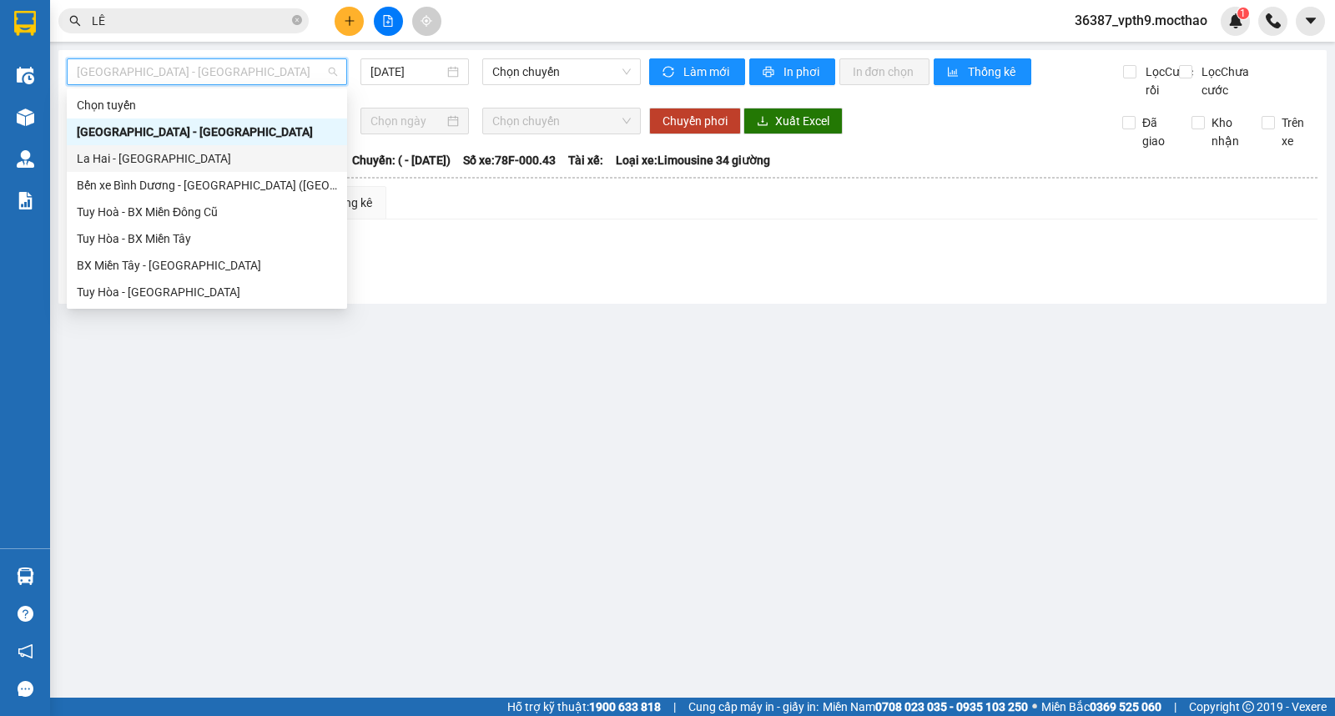
type input "D"
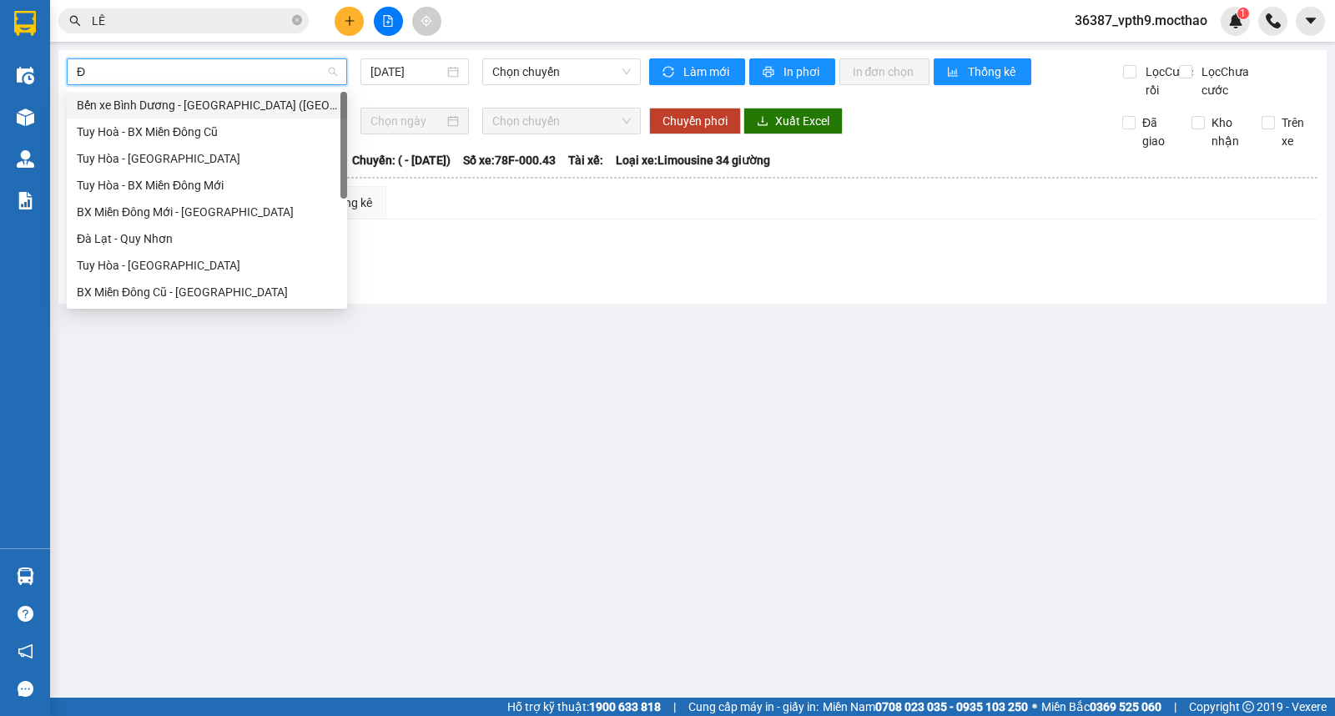
type input "ĐA"
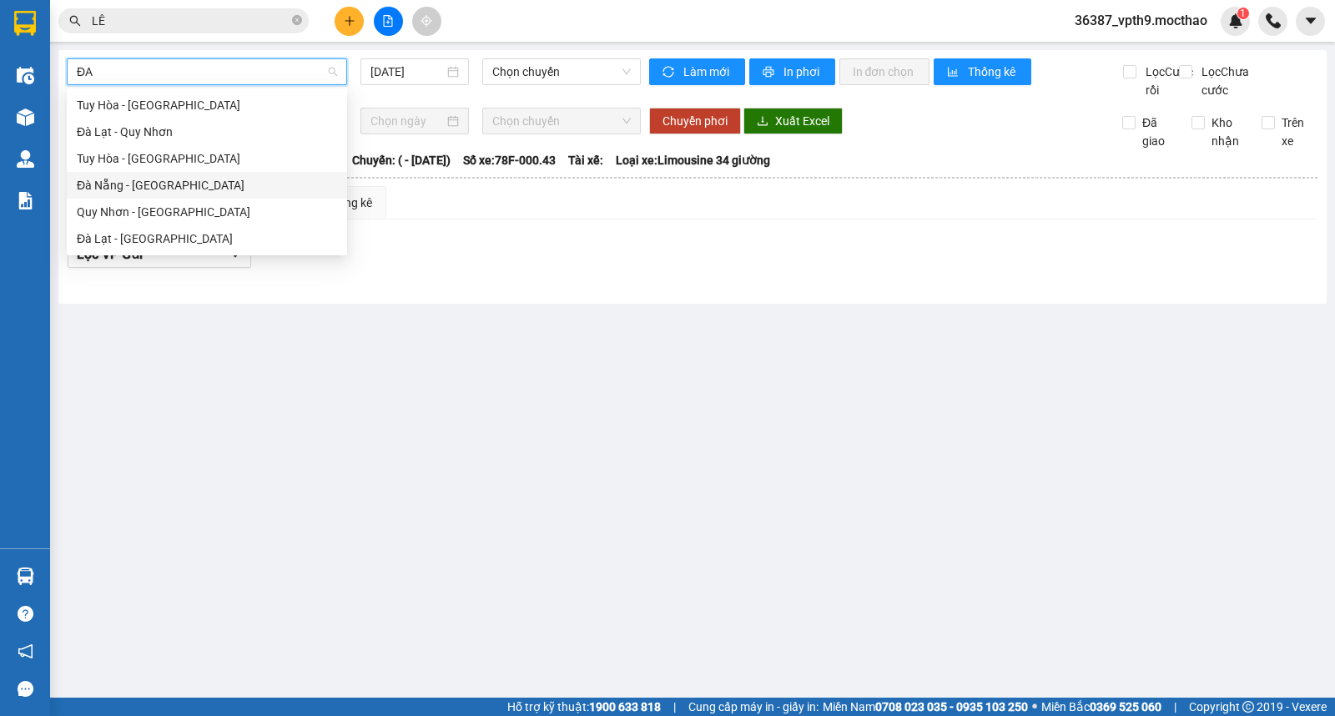
click at [136, 189] on div "Đà Nẵng - [GEOGRAPHIC_DATA]" at bounding box center [207, 185] width 260 height 18
type input "[DATE]"
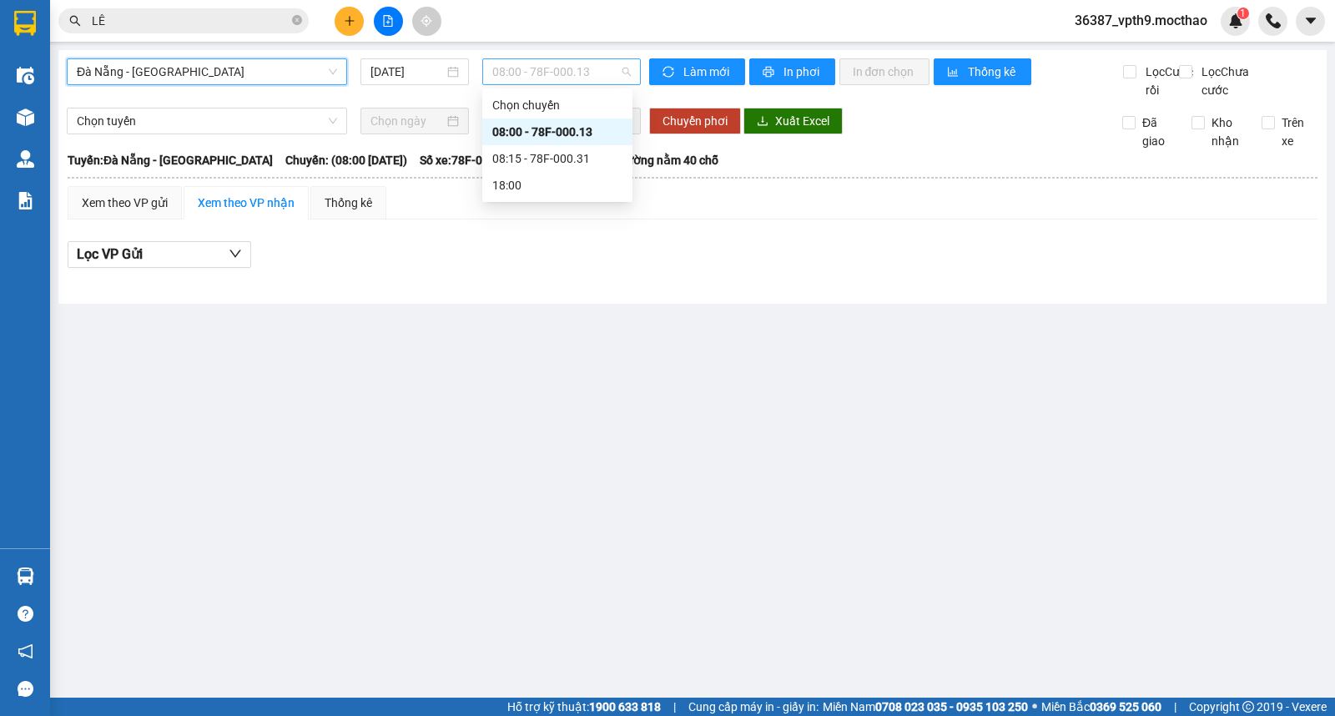
click at [522, 70] on span "08:00 - 78F-000.13" at bounding box center [561, 71] width 138 height 25
click at [577, 159] on div "08:15 - 78F-000.31" at bounding box center [557, 158] width 130 height 18
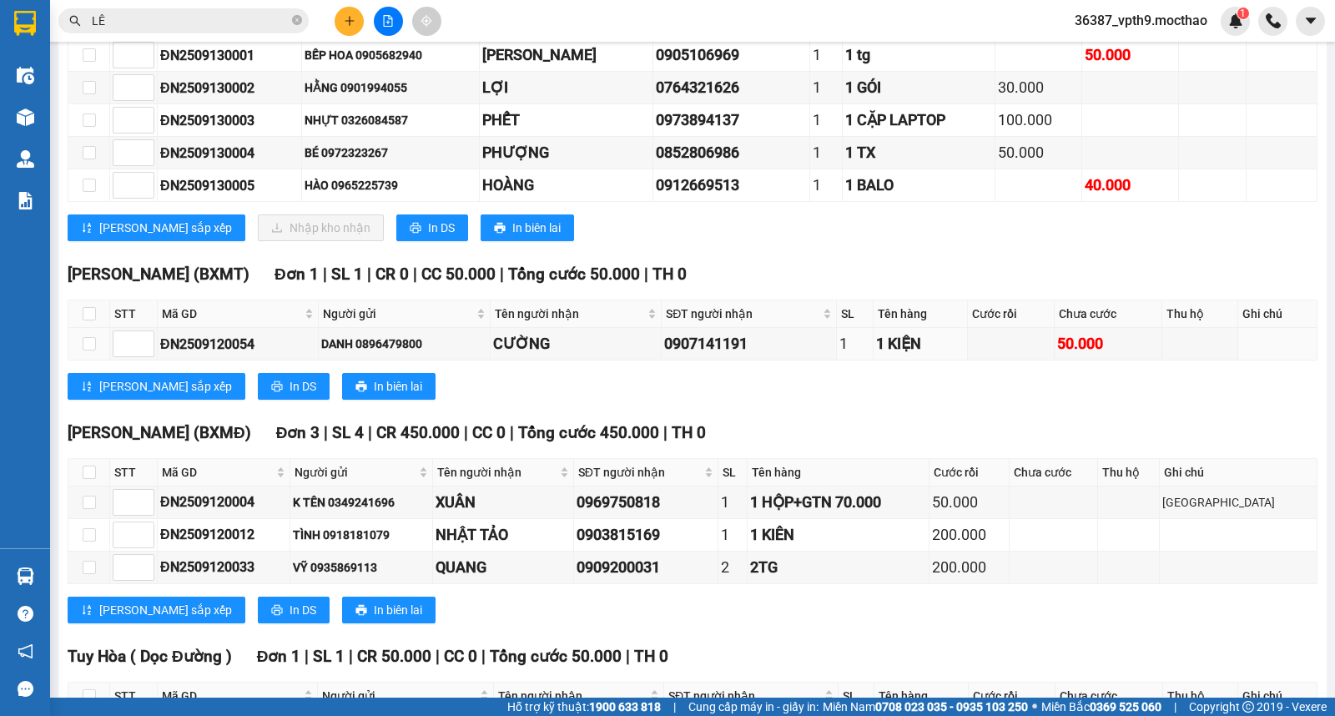
scroll to position [522, 0]
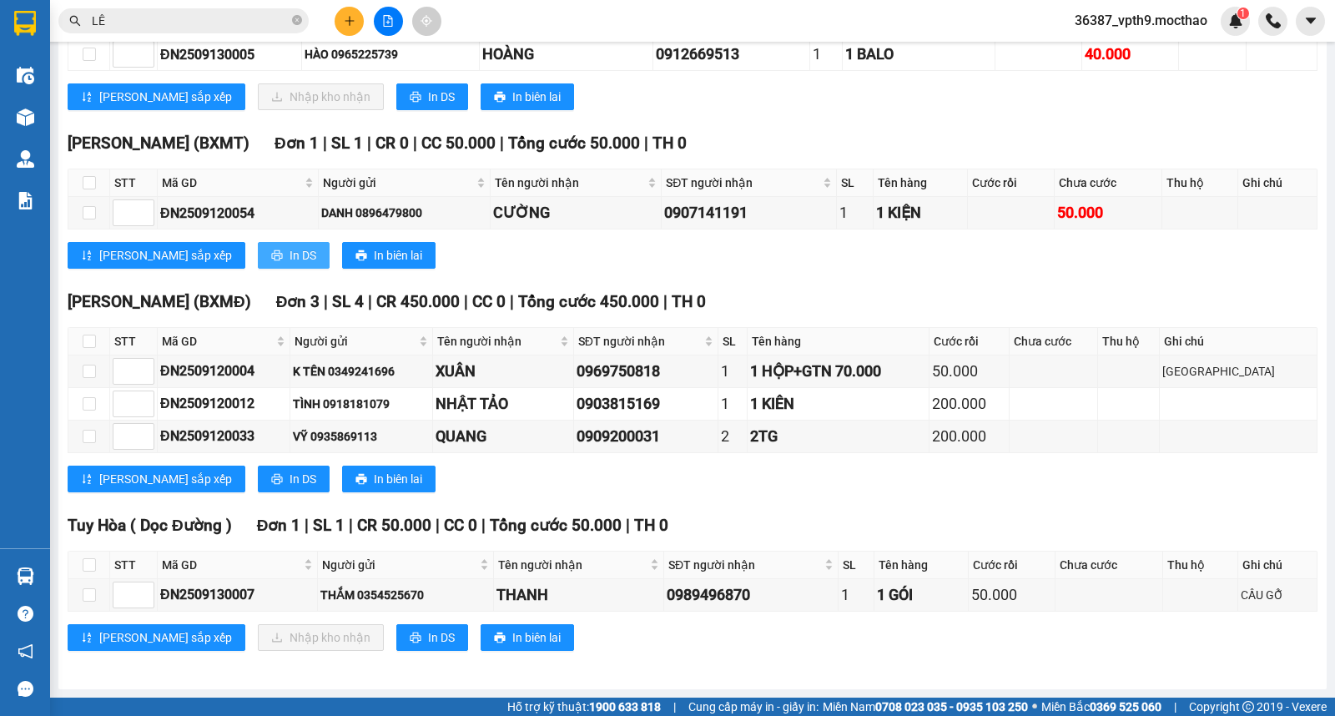
click at [290, 259] on span "In DS" at bounding box center [303, 255] width 27 height 18
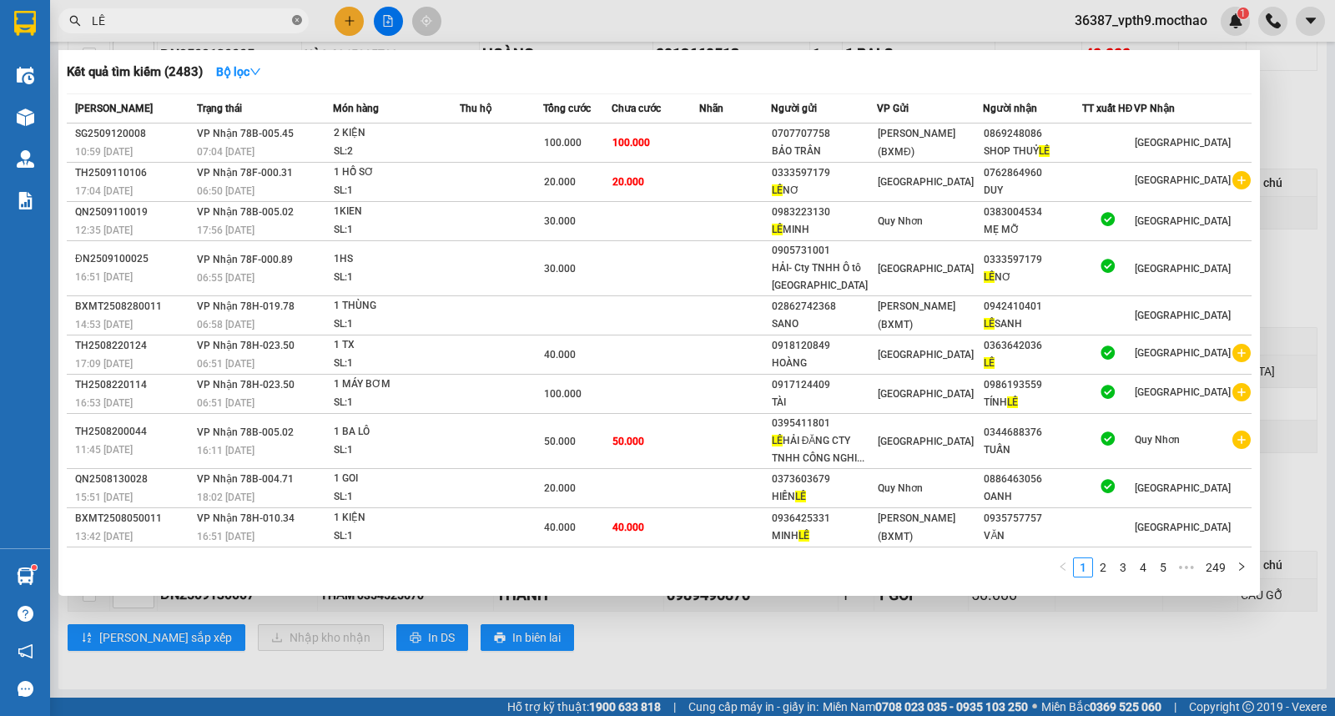
click at [299, 15] on icon "close-circle" at bounding box center [297, 20] width 10 height 10
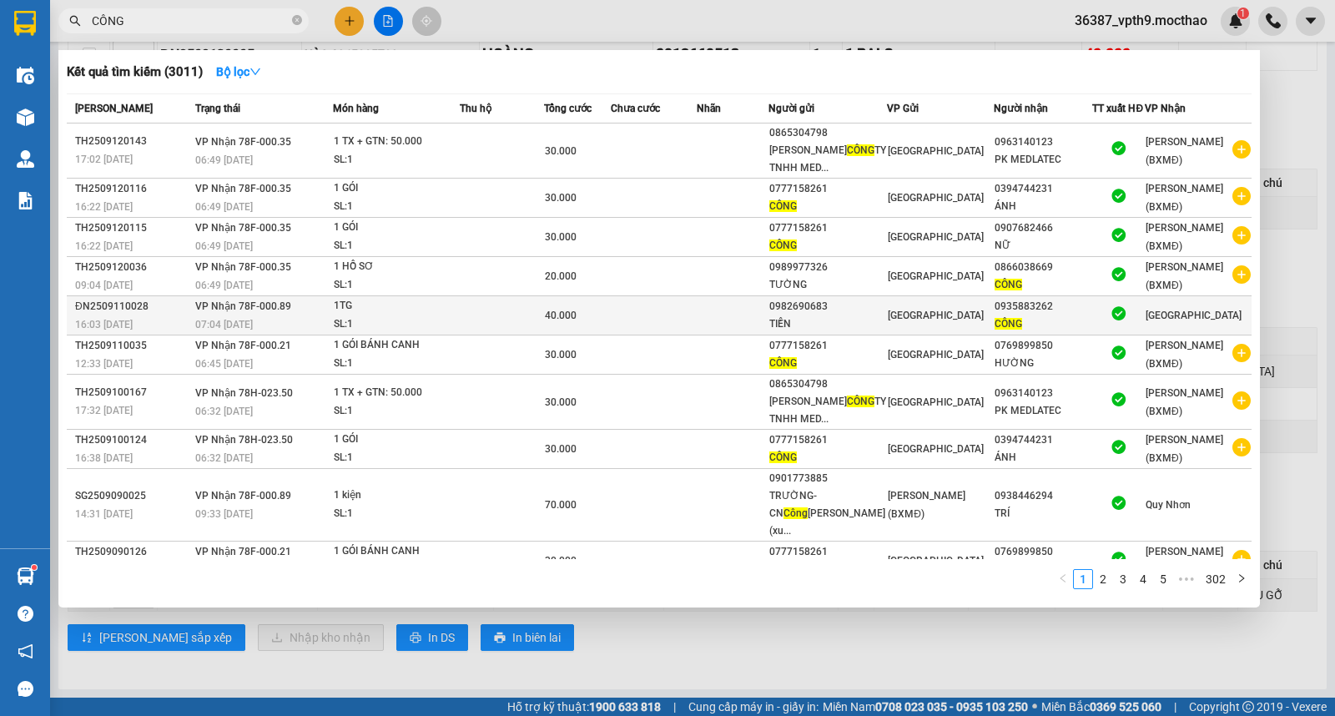
type input "CÔNG"
click at [1150, 336] on td "[GEOGRAPHIC_DATA]" at bounding box center [1198, 315] width 107 height 39
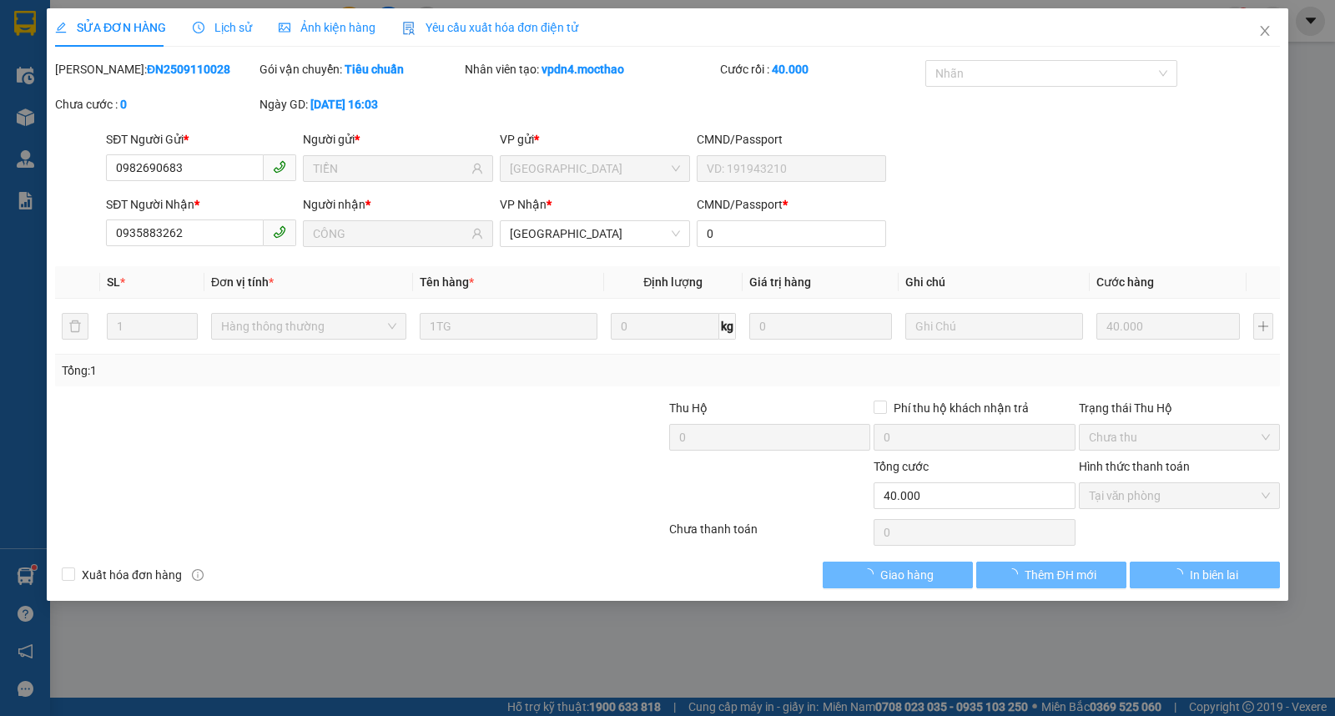
type input "0982690683"
type input "TIỀN"
type input "0935883262"
type input "CÔNG"
type input "0"
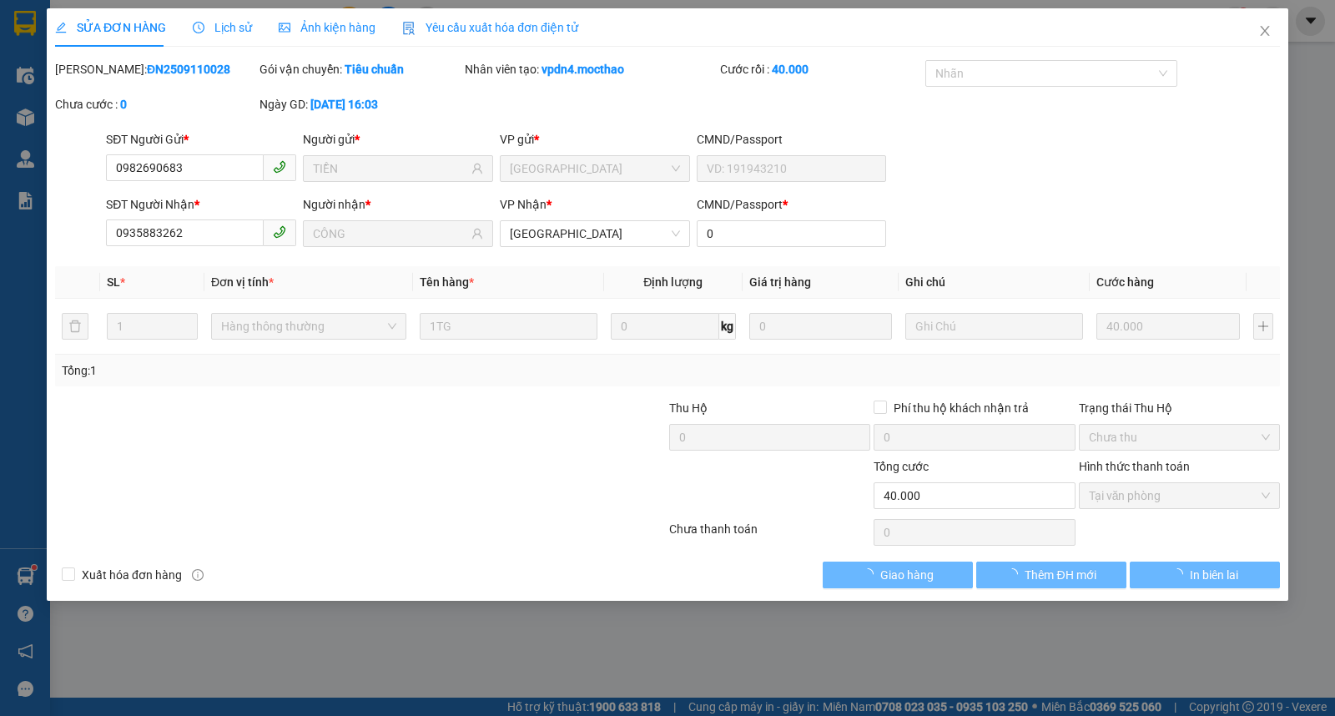
type input "40.000"
checkbox input "true"
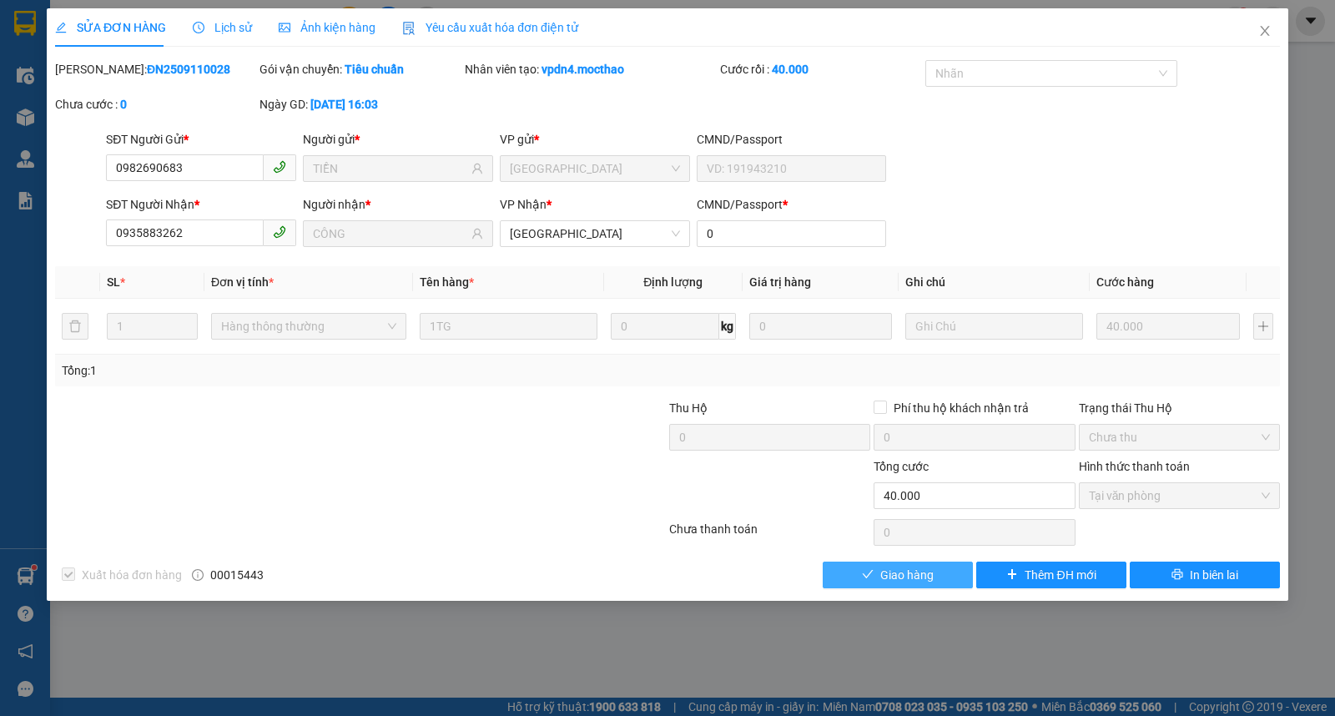
click at [916, 566] on span "Giao hàng" at bounding box center [907, 575] width 53 height 18
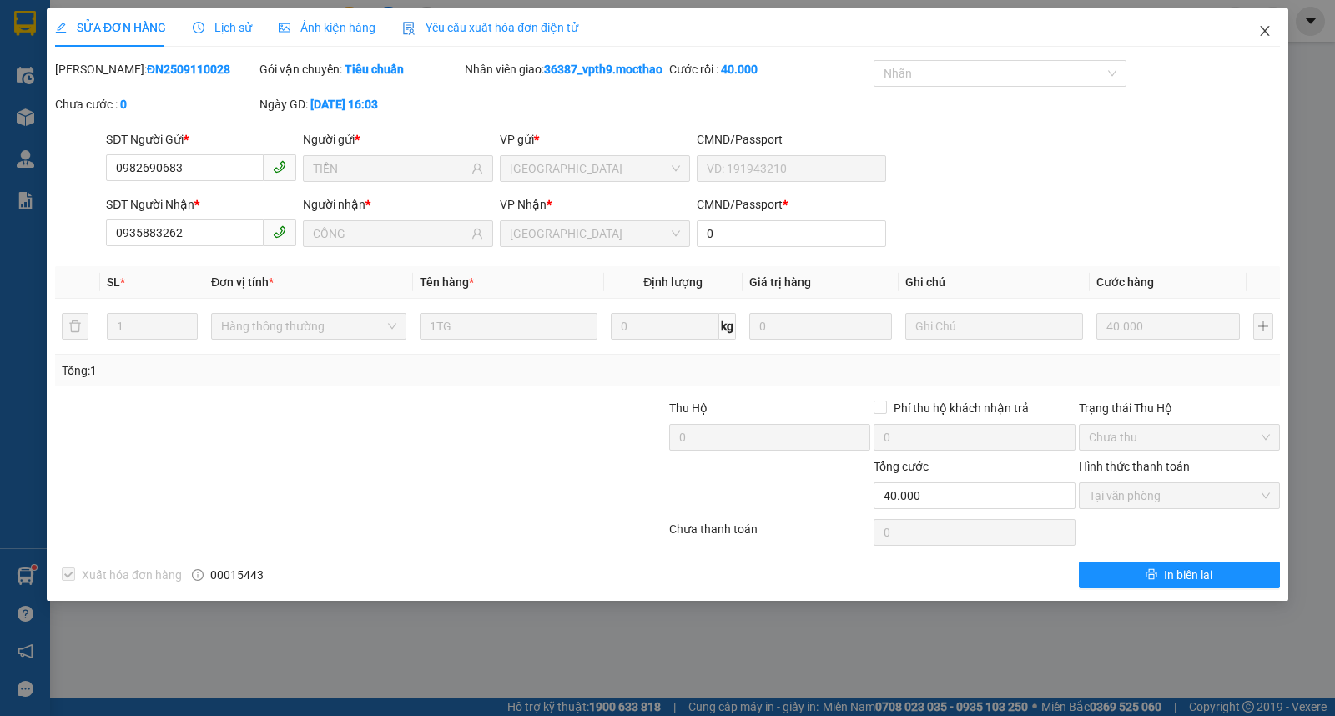
click at [1262, 37] on icon "close" at bounding box center [1265, 30] width 13 height 13
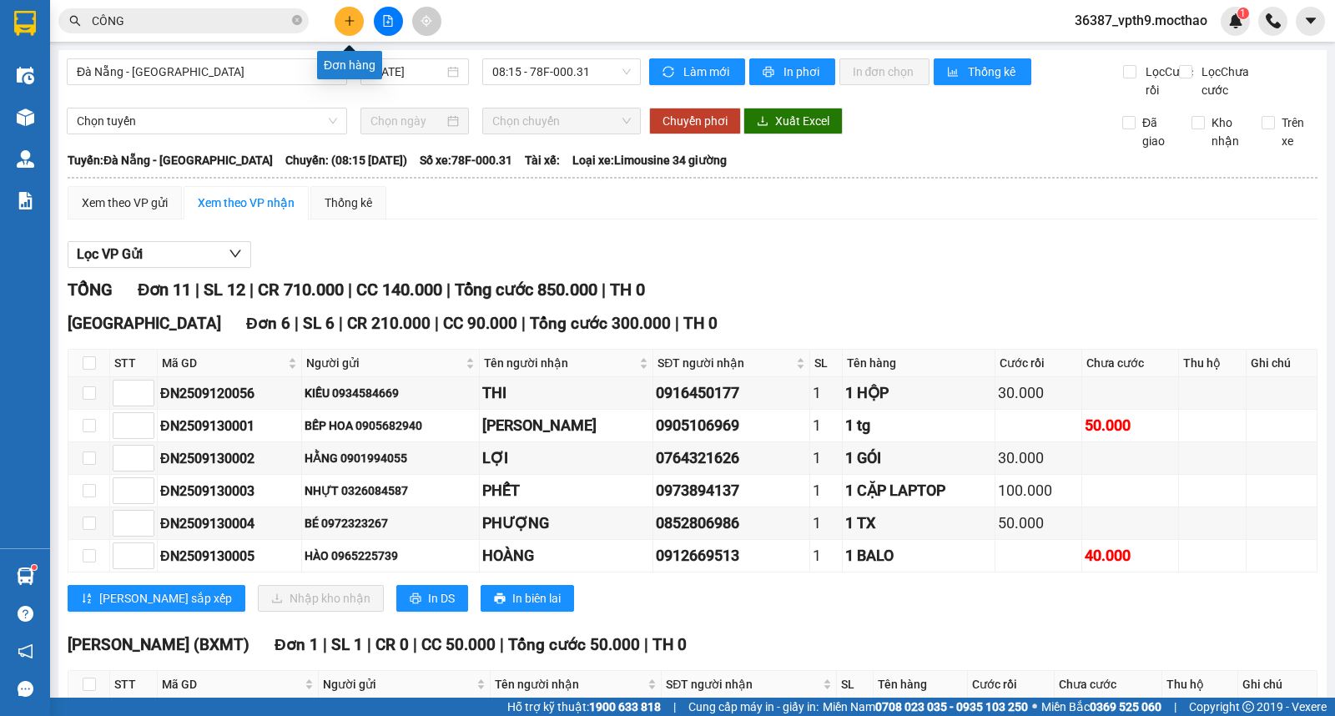
click at [340, 23] on button at bounding box center [349, 21] width 29 height 29
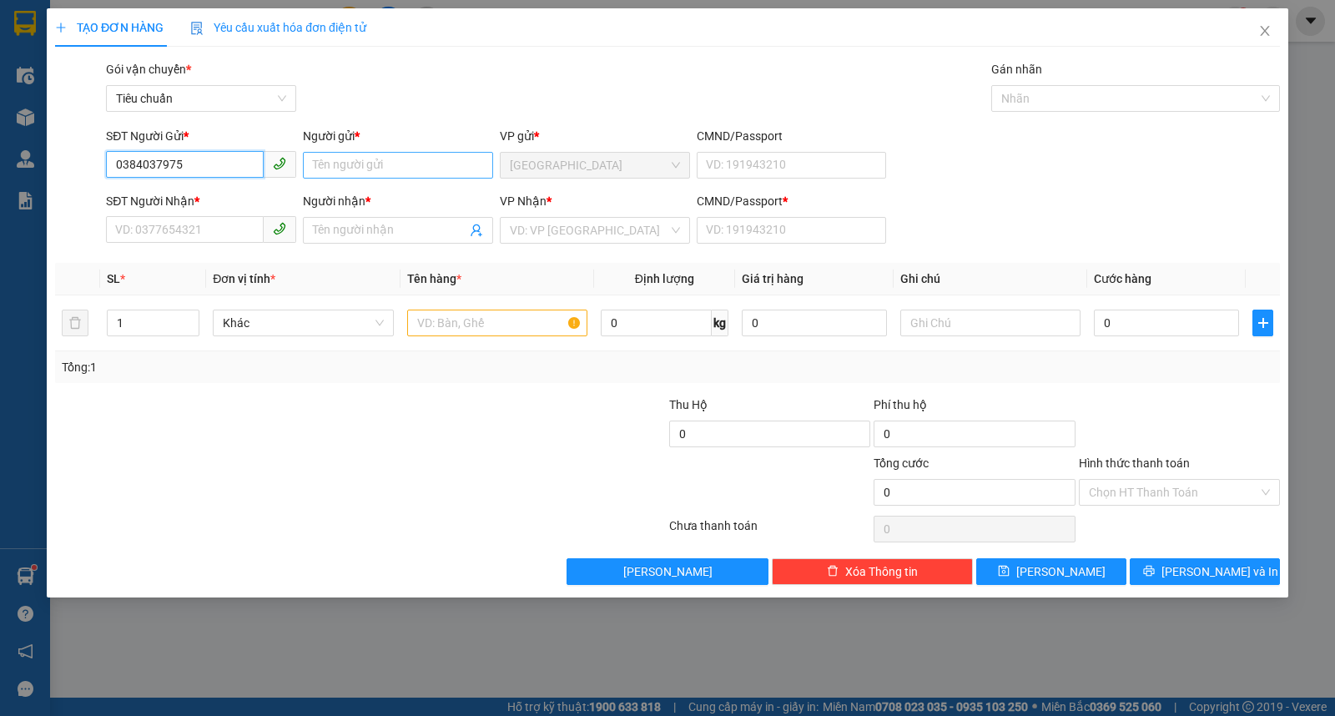
type input "0384037975"
click at [380, 165] on input "Người gửi *" at bounding box center [398, 165] width 190 height 27
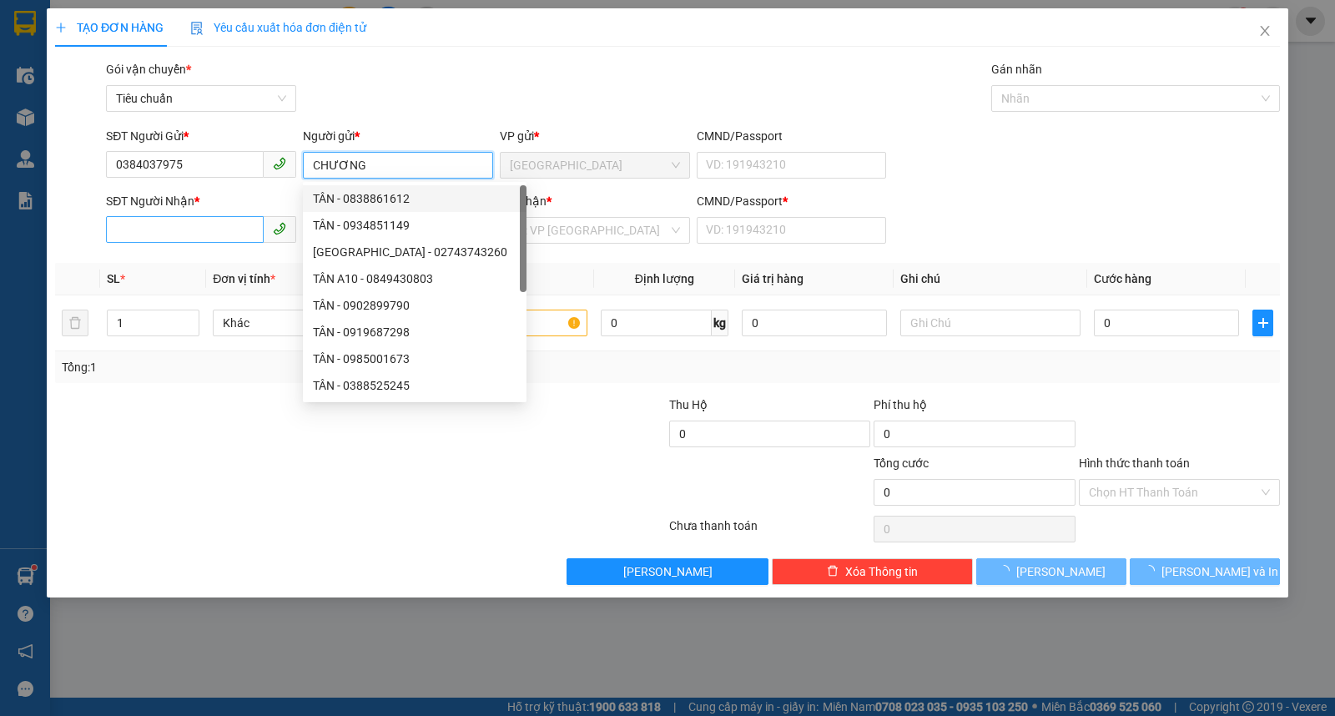
type input "CHƯƠNG"
click at [194, 232] on input "SĐT Người Nhận *" at bounding box center [185, 229] width 158 height 27
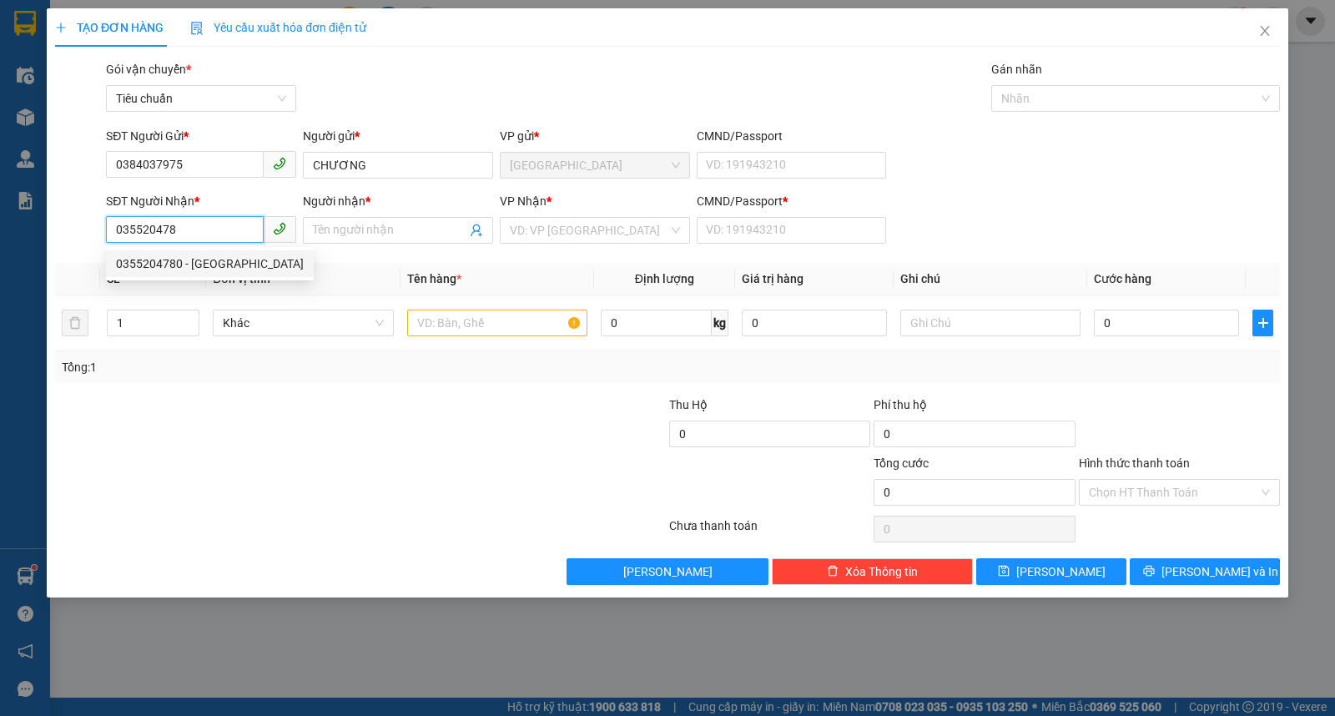
click at [204, 255] on div "0355204780 - [GEOGRAPHIC_DATA]" at bounding box center [210, 264] width 188 height 18
type input "0355204780"
type input "[GEOGRAPHIC_DATA]"
type input "1"
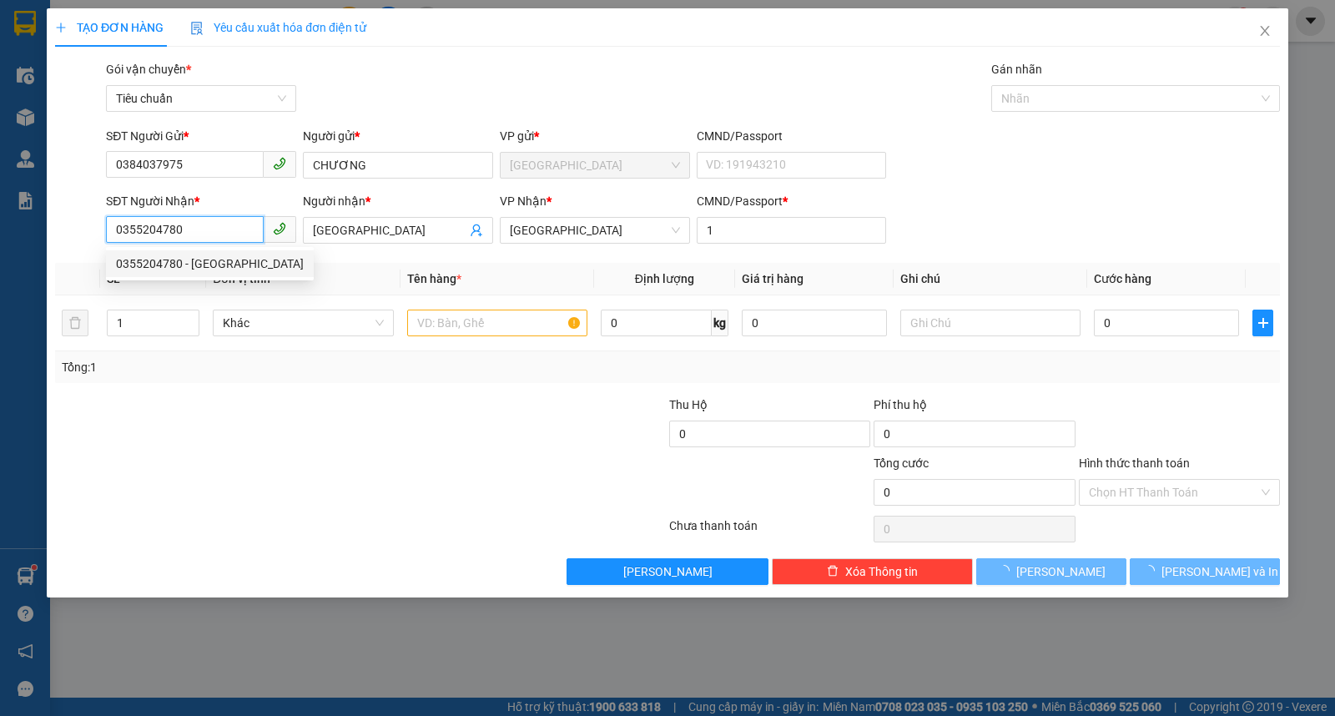
type input "30.000"
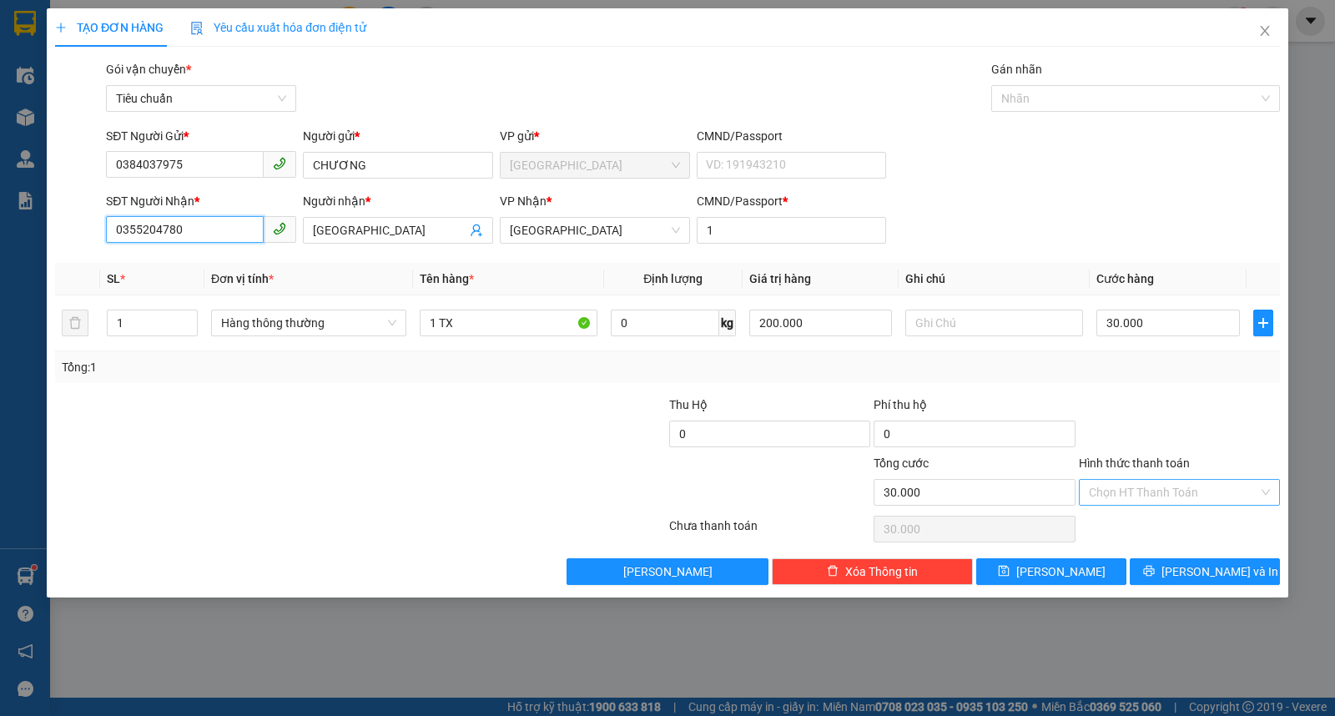
type input "0355204780"
click at [1180, 492] on input "Hình thức thanh toán" at bounding box center [1173, 492] width 169 height 25
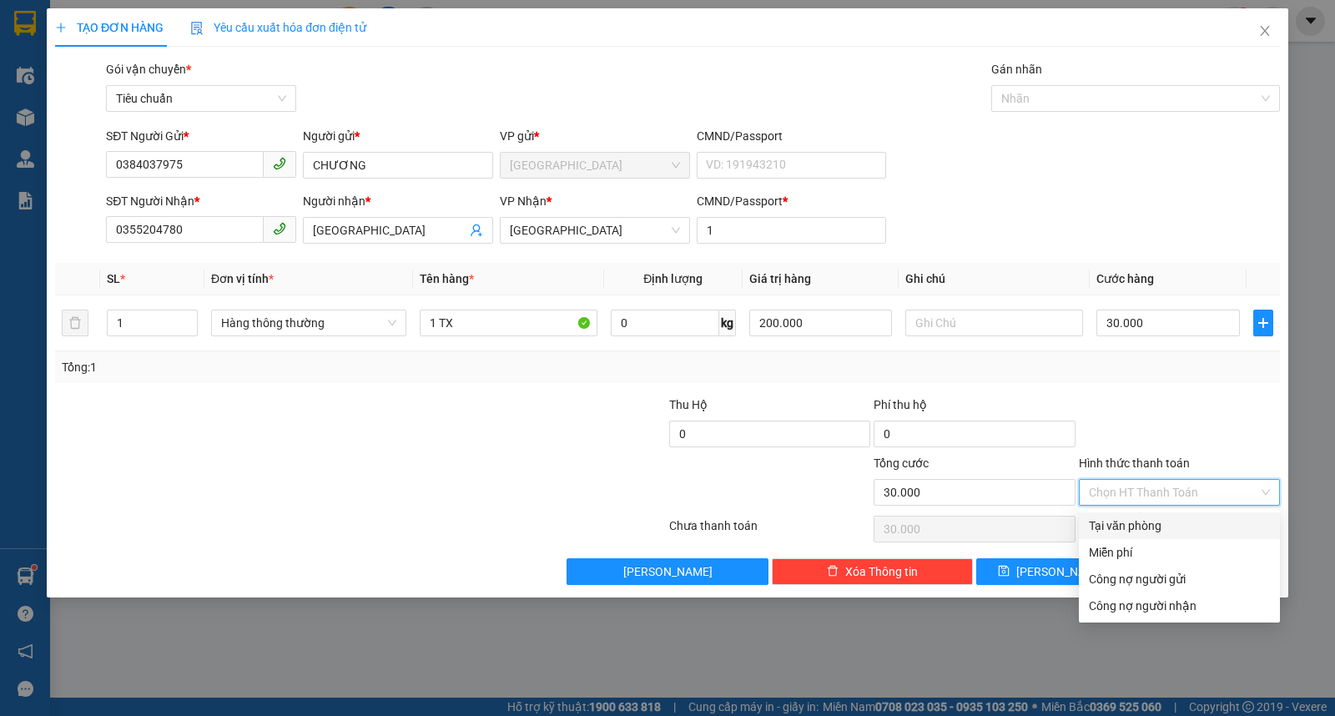
click at [1105, 529] on div "Tại văn phòng" at bounding box center [1179, 526] width 181 height 18
type input "0"
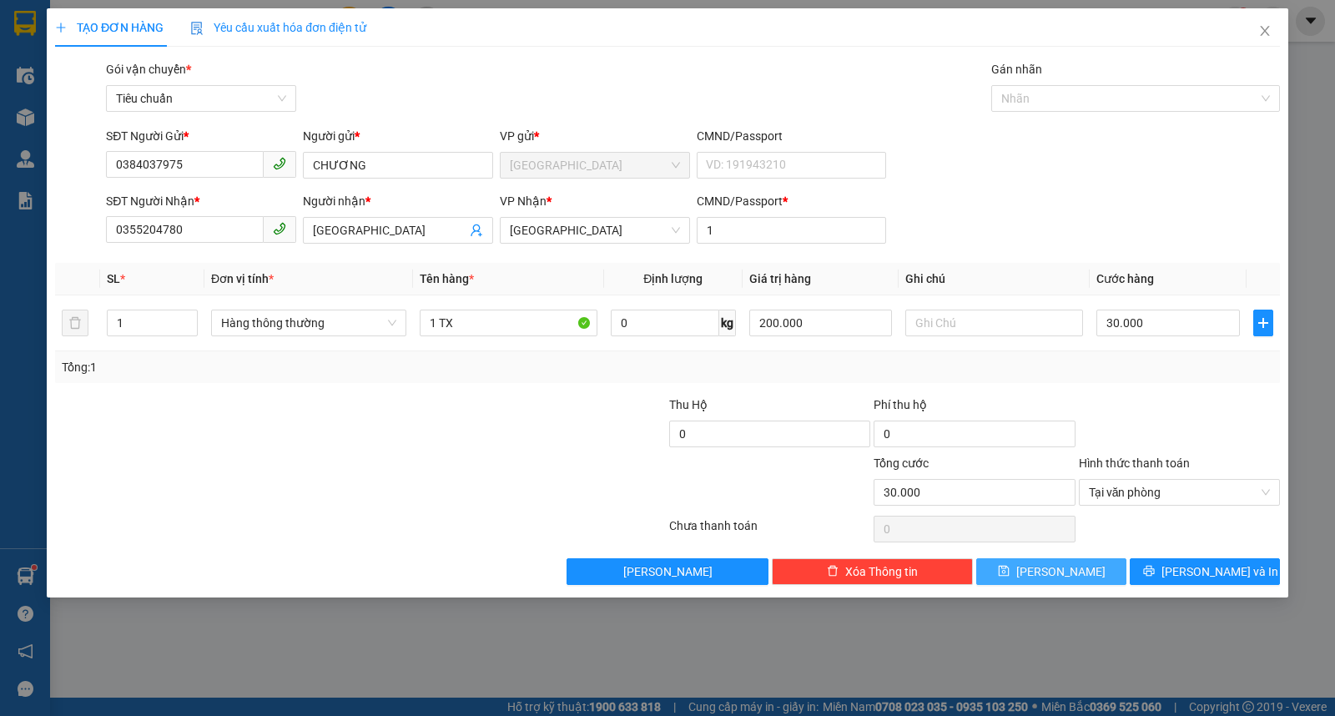
click at [1067, 574] on span "[PERSON_NAME]" at bounding box center [1061, 572] width 89 height 18
type input "0"
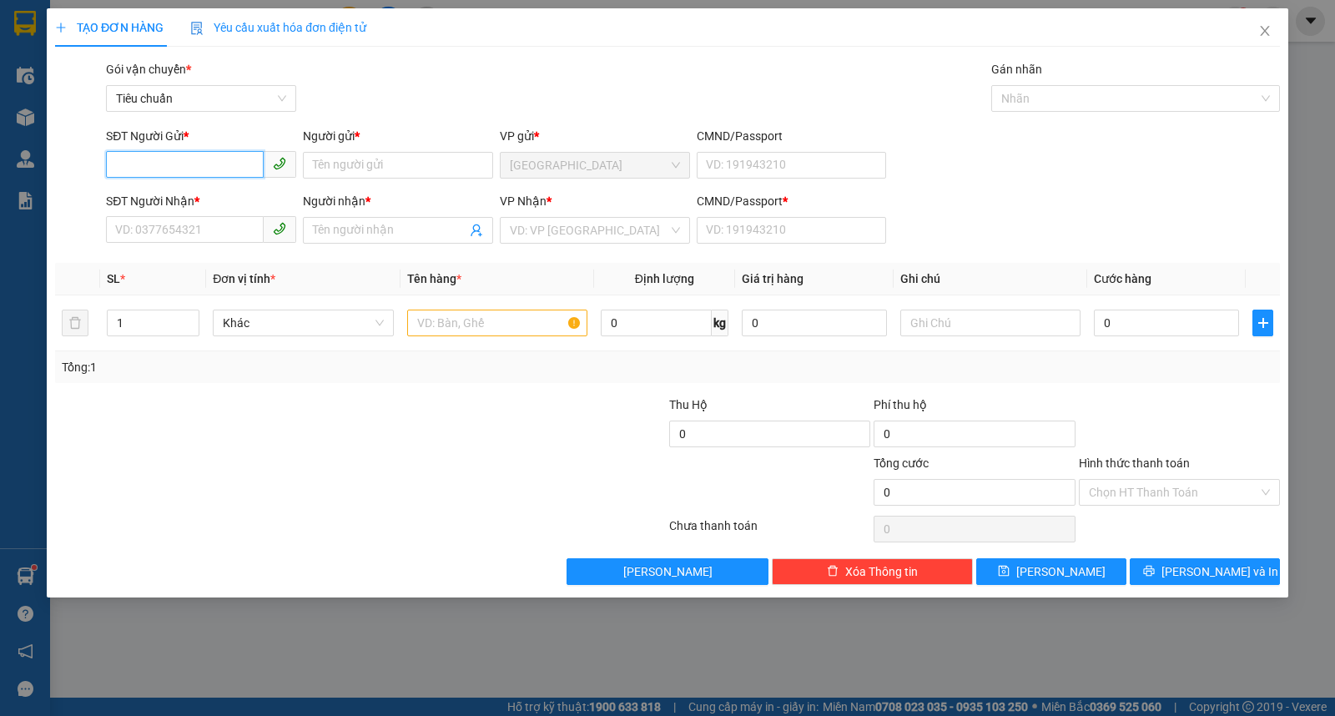
click at [204, 173] on input "SĐT Người Gửi *" at bounding box center [185, 164] width 158 height 27
type input "0857609238"
click at [188, 195] on div "0857609238 - [GEOGRAPHIC_DATA]" at bounding box center [210, 198] width 188 height 18
type input "[PERSON_NAME]"
type input "0568624835"
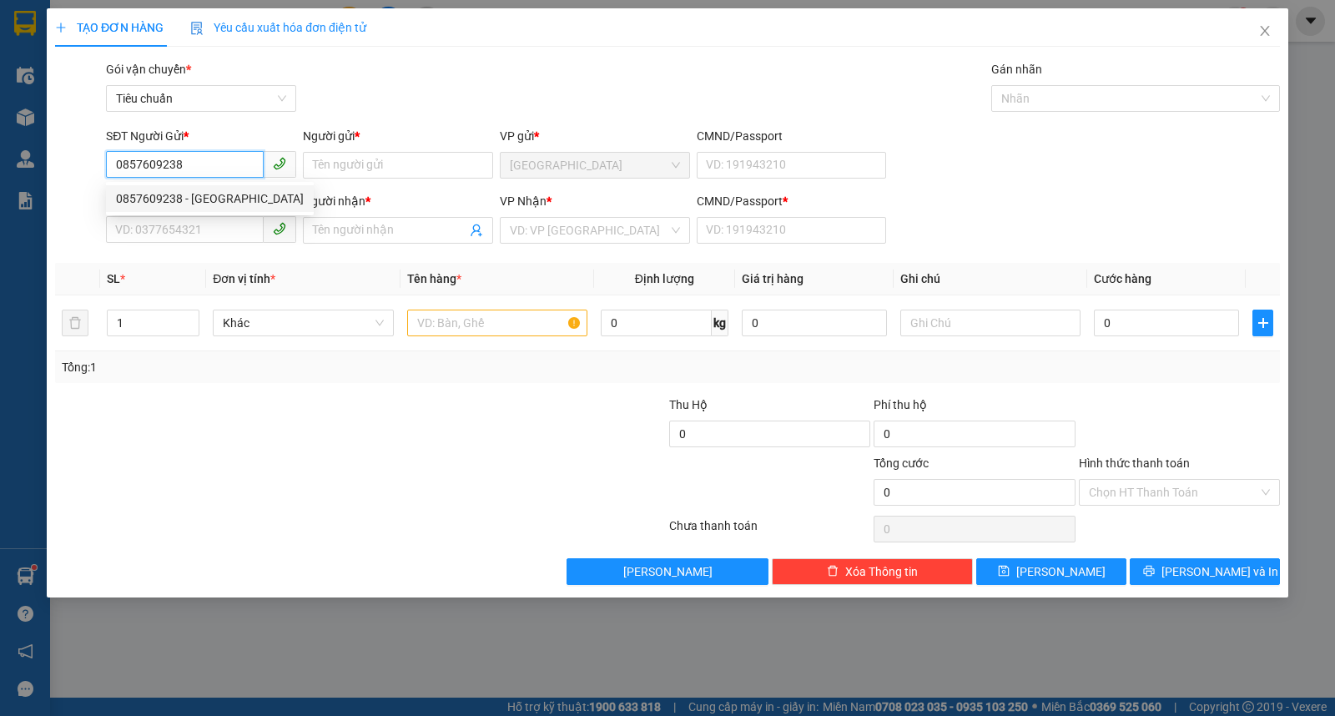
type input "LINH"
type input "1"
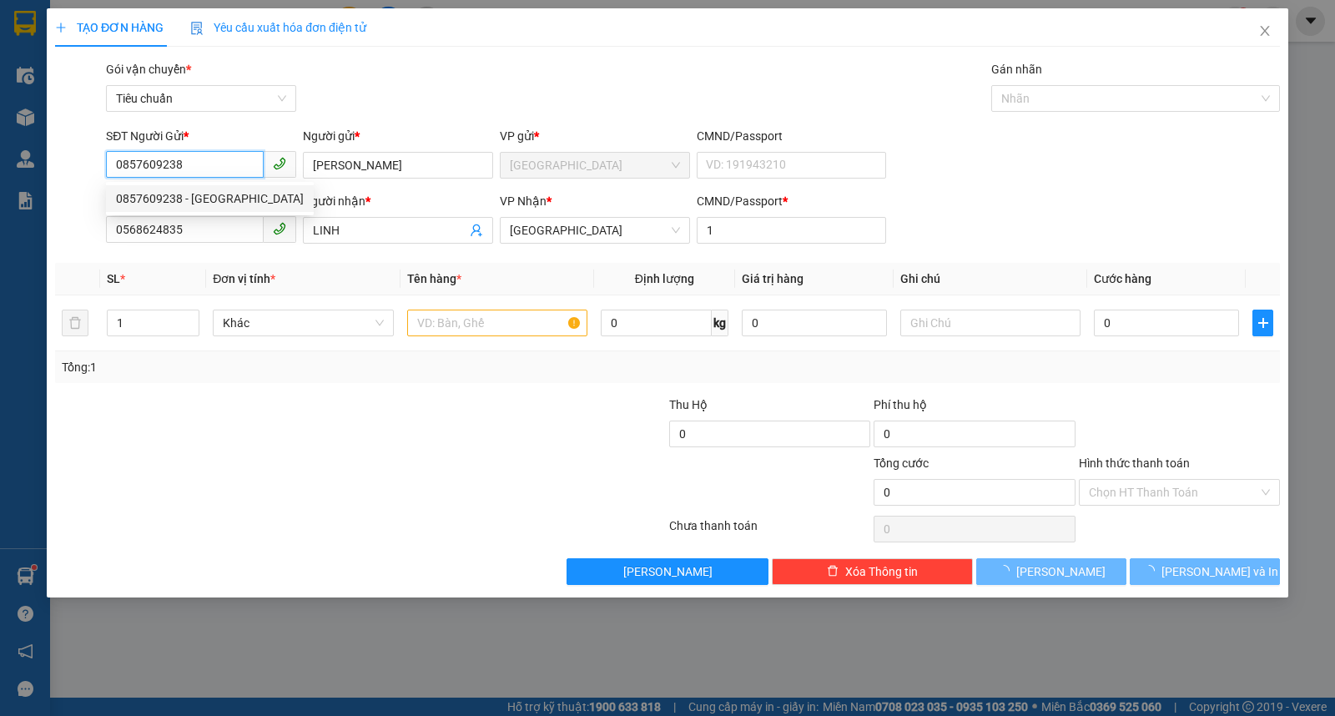
type input "70.000"
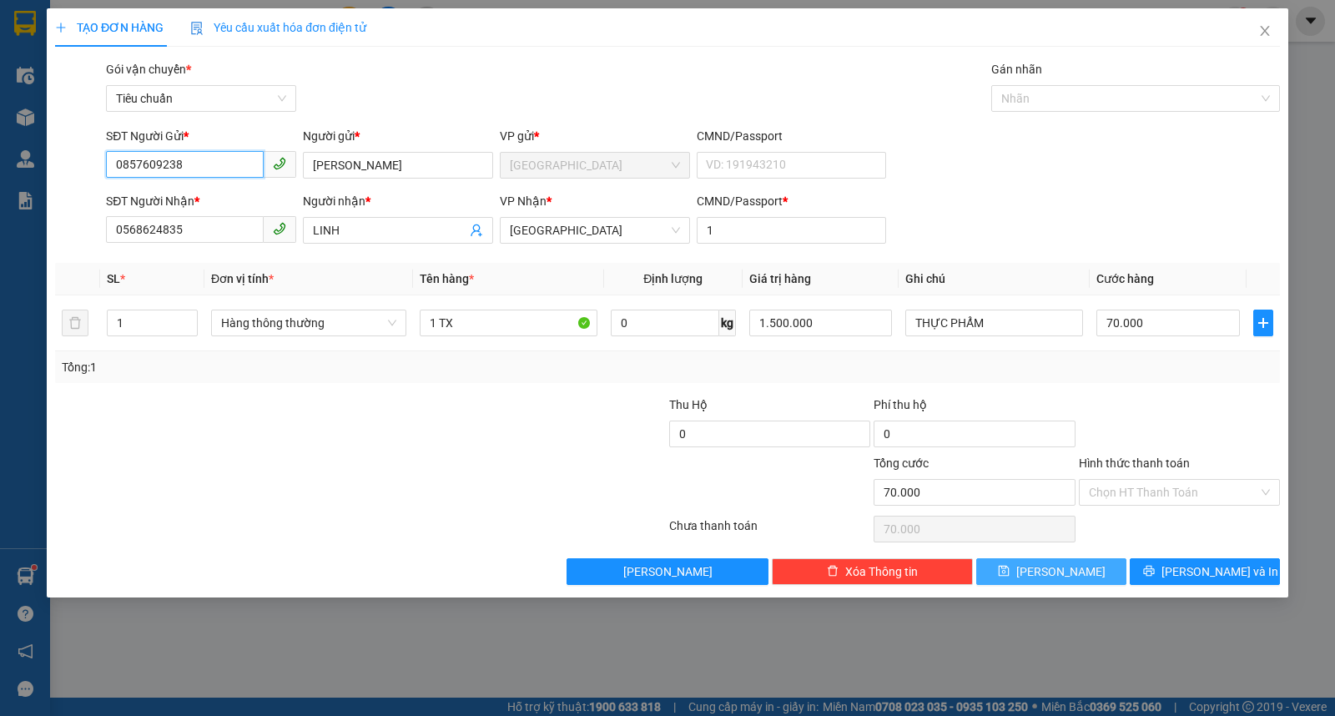
type input "0857609238"
click at [1053, 563] on span "[PERSON_NAME]" at bounding box center [1061, 572] width 89 height 18
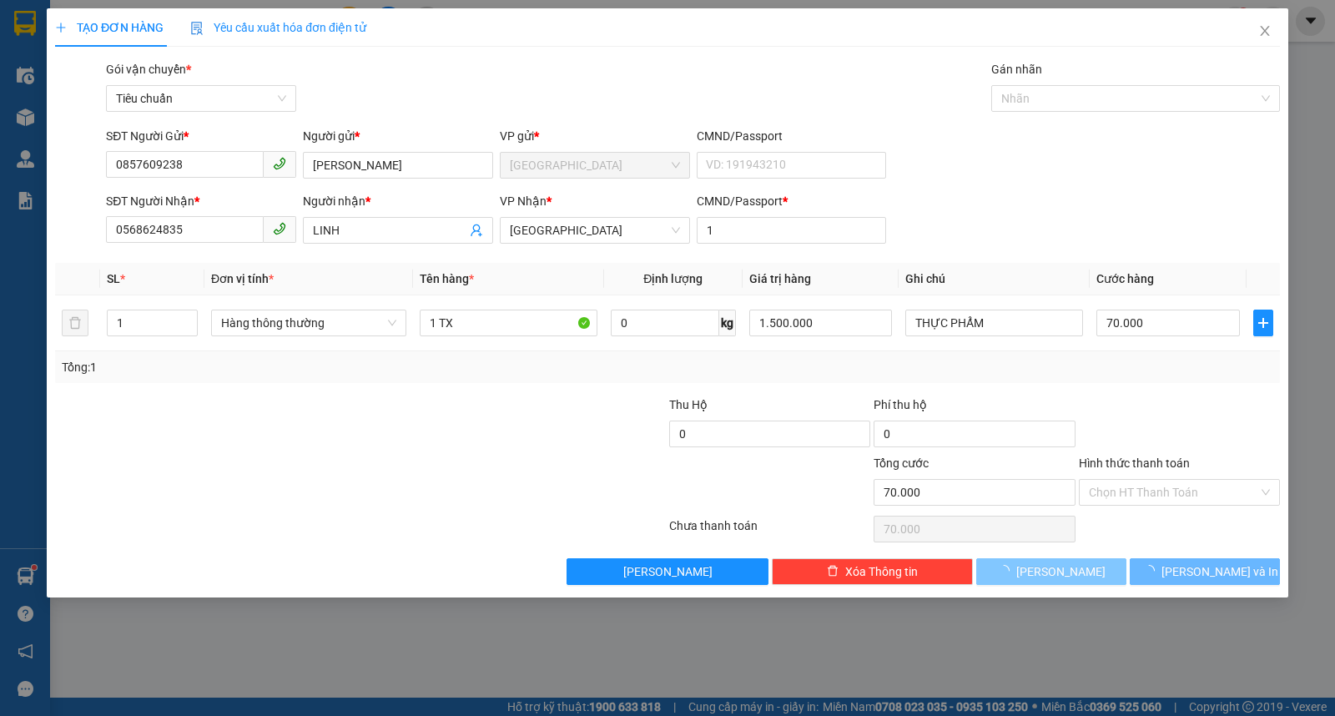
type input "0"
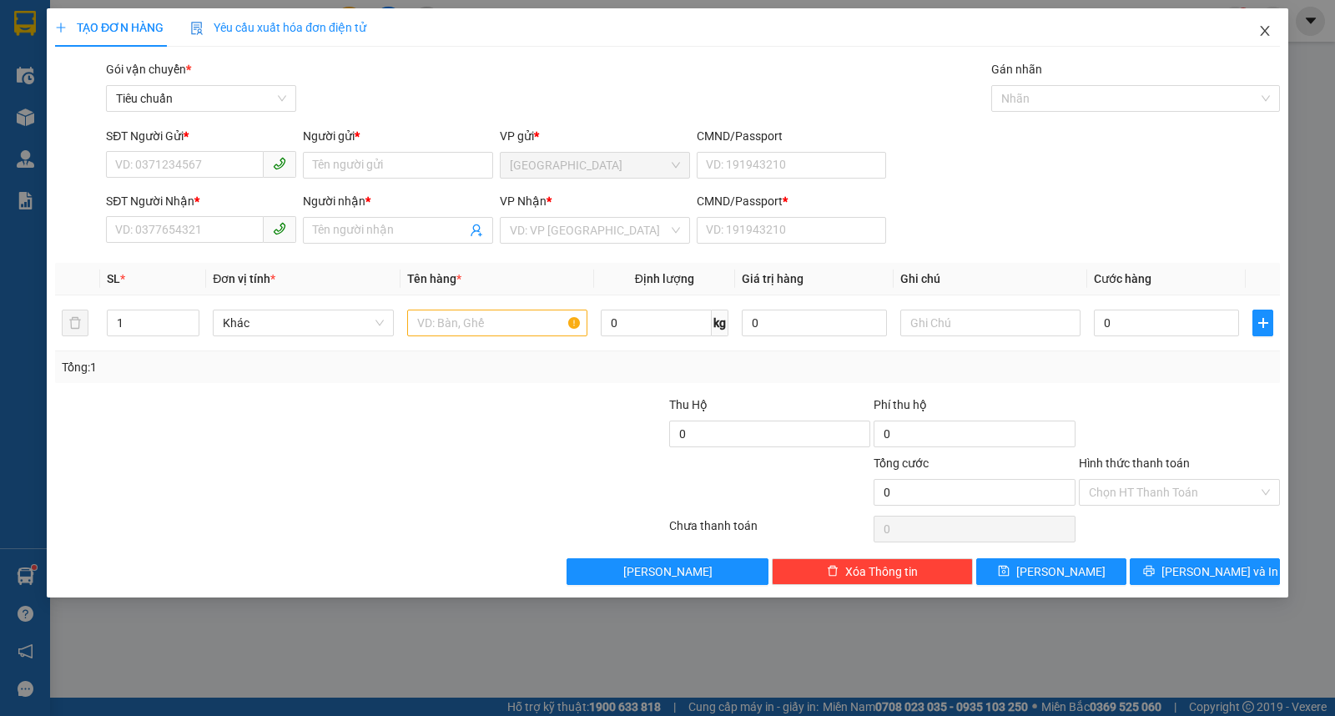
click at [1265, 30] on icon "close" at bounding box center [1265, 30] width 13 height 13
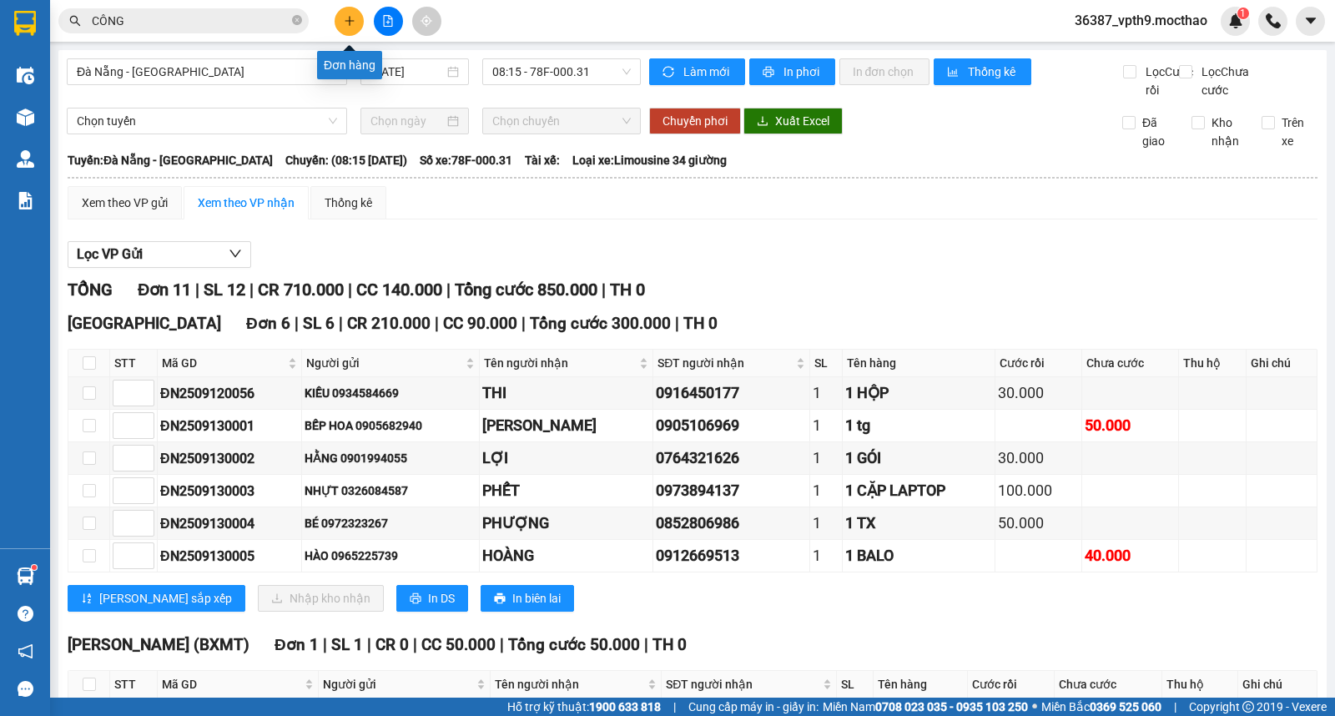
click at [349, 27] on button at bounding box center [349, 21] width 29 height 29
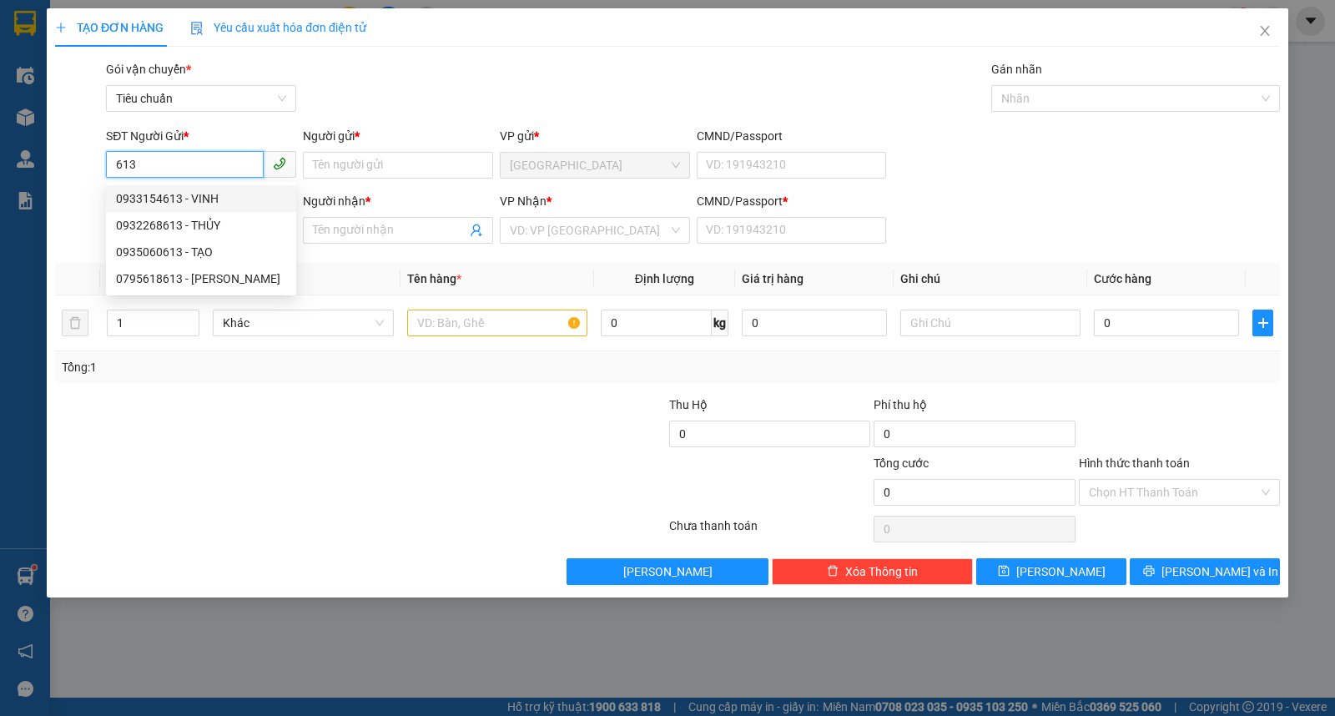
click at [194, 205] on div "0933154613 - VINH" at bounding box center [201, 198] width 170 height 18
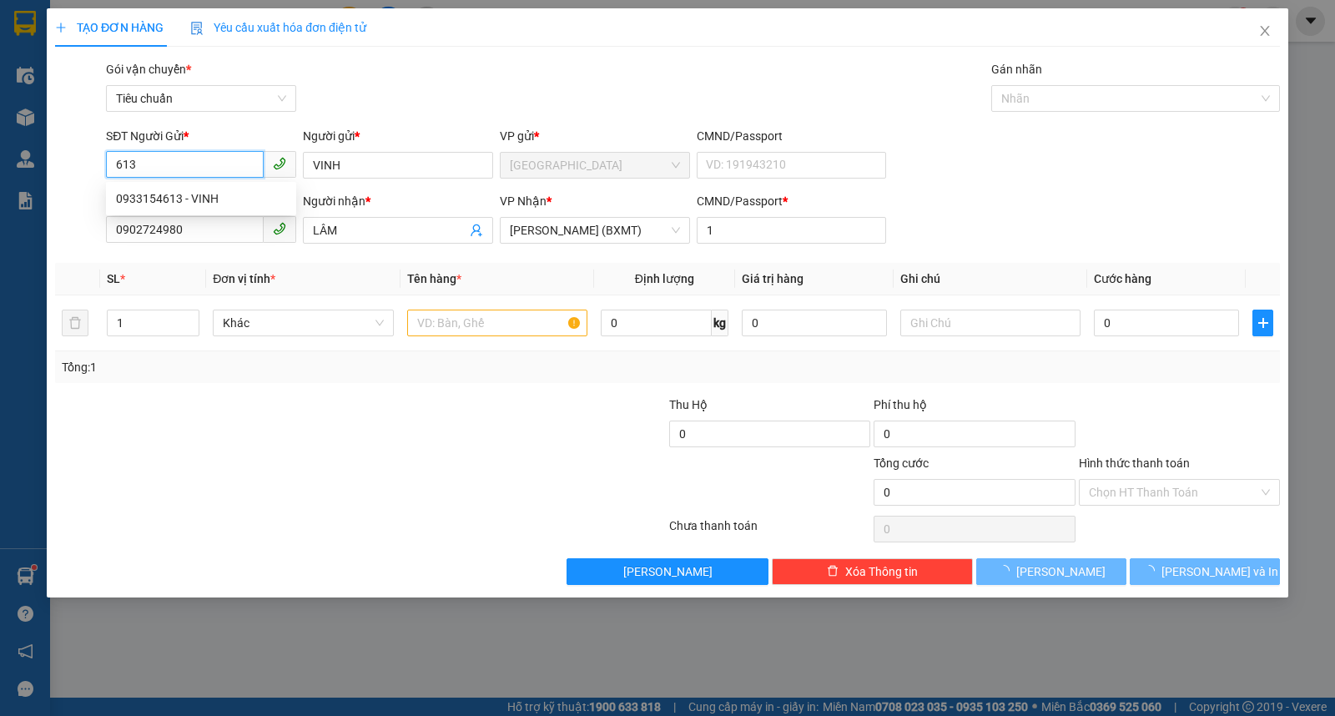
type input "0933154613"
type input "VINH"
type input "0902724980"
type input "LÂM"
type input "1"
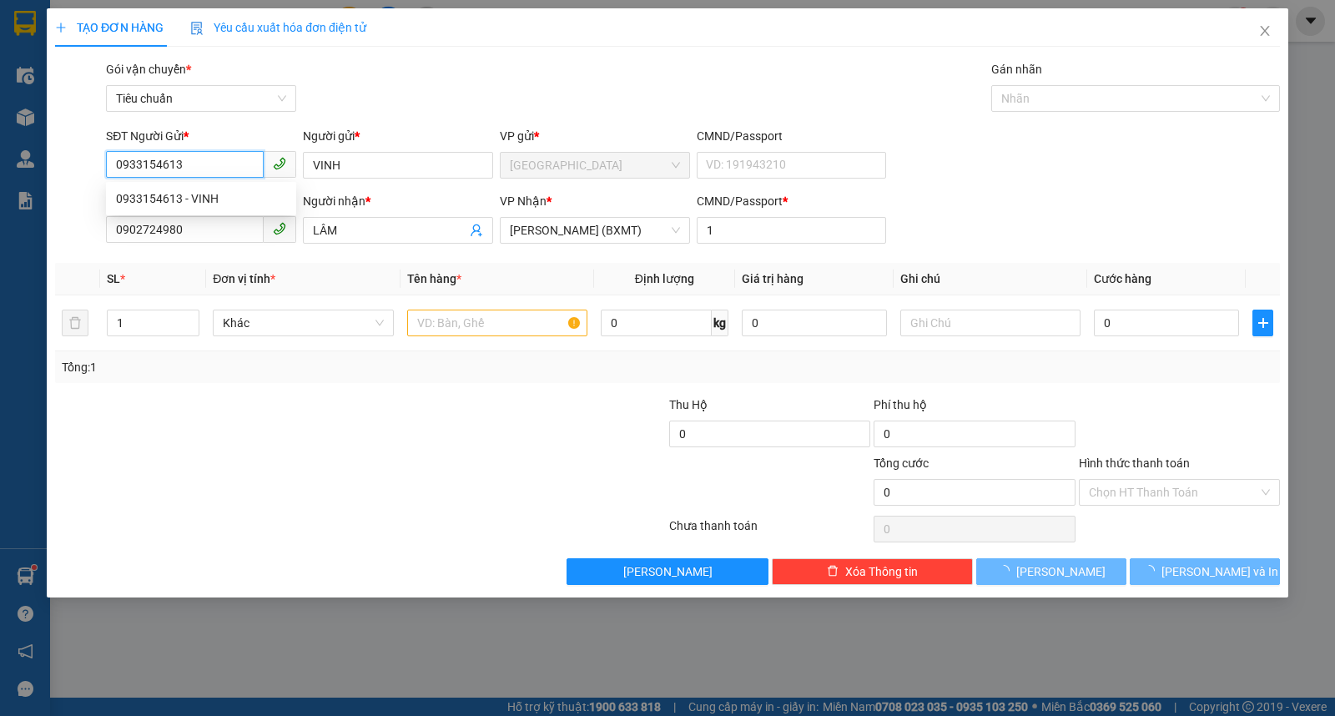
type input "90.000"
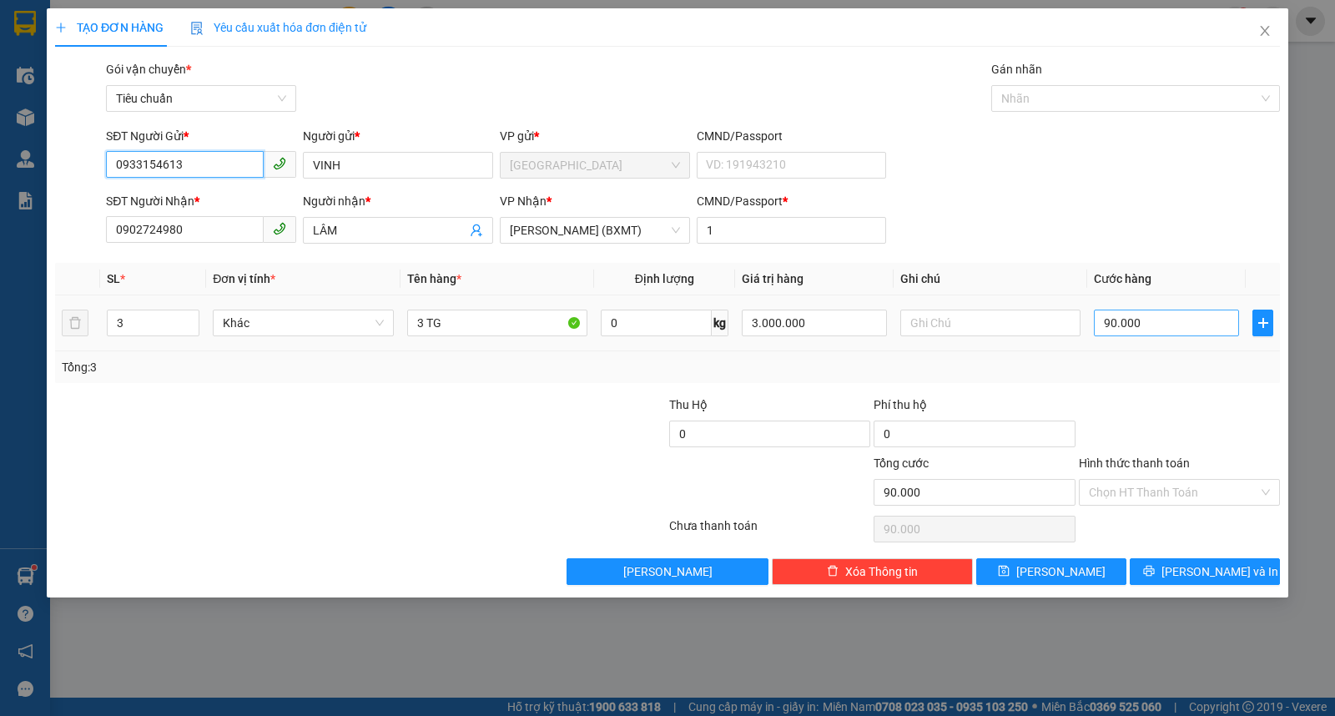
type input "0933154613"
click at [1158, 323] on input "90.000" at bounding box center [1166, 323] width 145 height 27
type input "1"
type input "11"
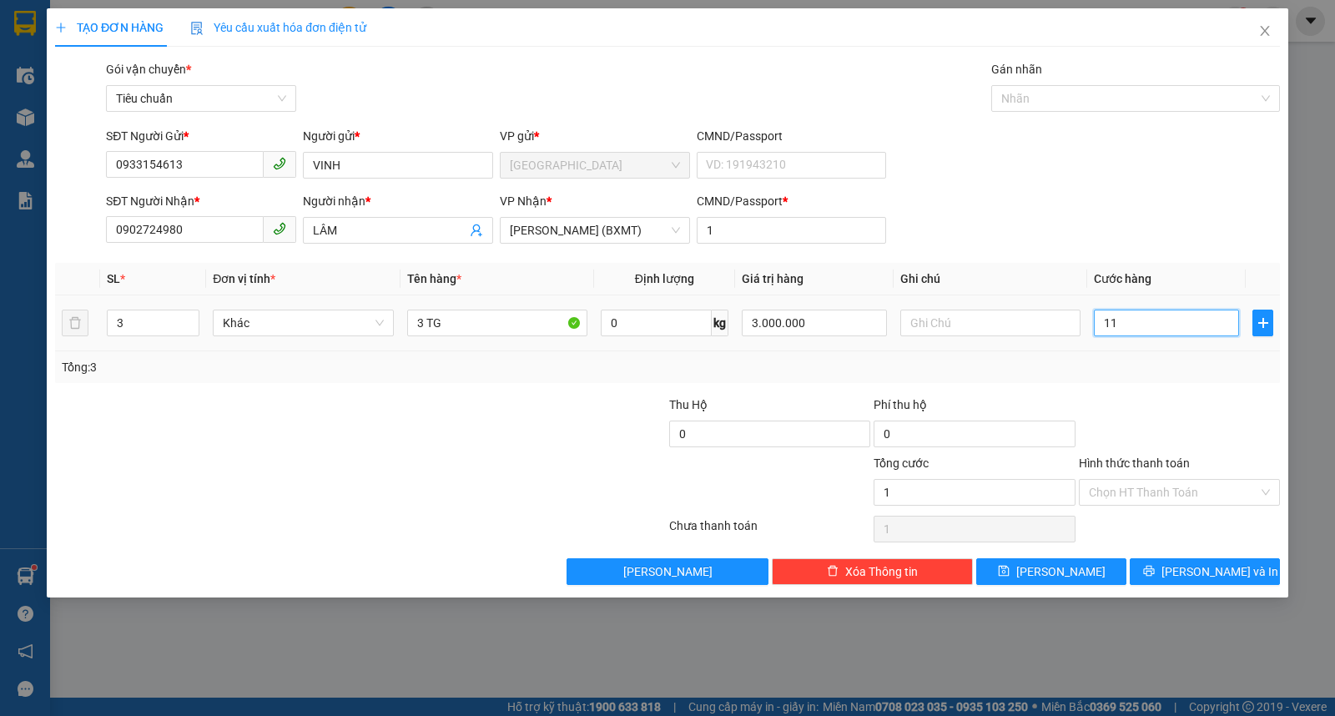
type input "11"
type input "110"
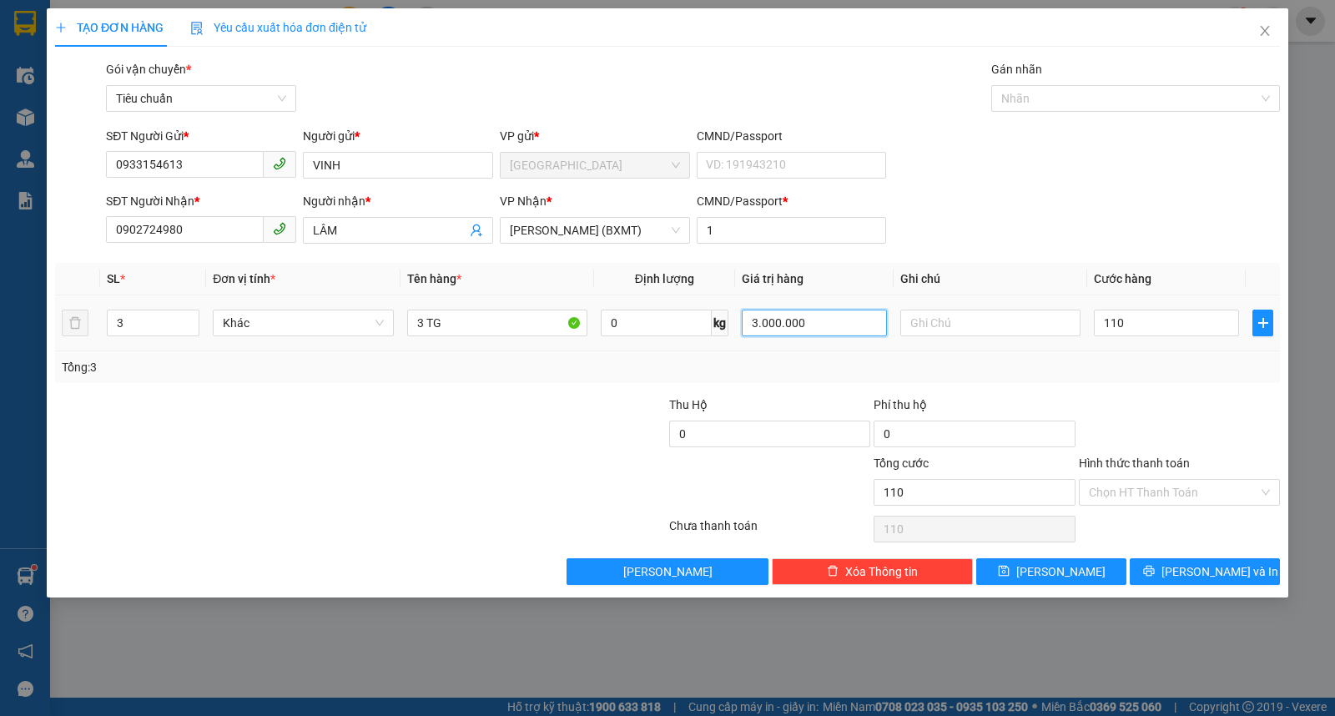
type input "110.000"
drag, startPoint x: 825, startPoint y: 332, endPoint x: 684, endPoint y: 332, distance: 140.2
click at [684, 332] on tr "3 Khác 3 TG 0 kg 3.000.000 110.000" at bounding box center [667, 323] width 1225 height 56
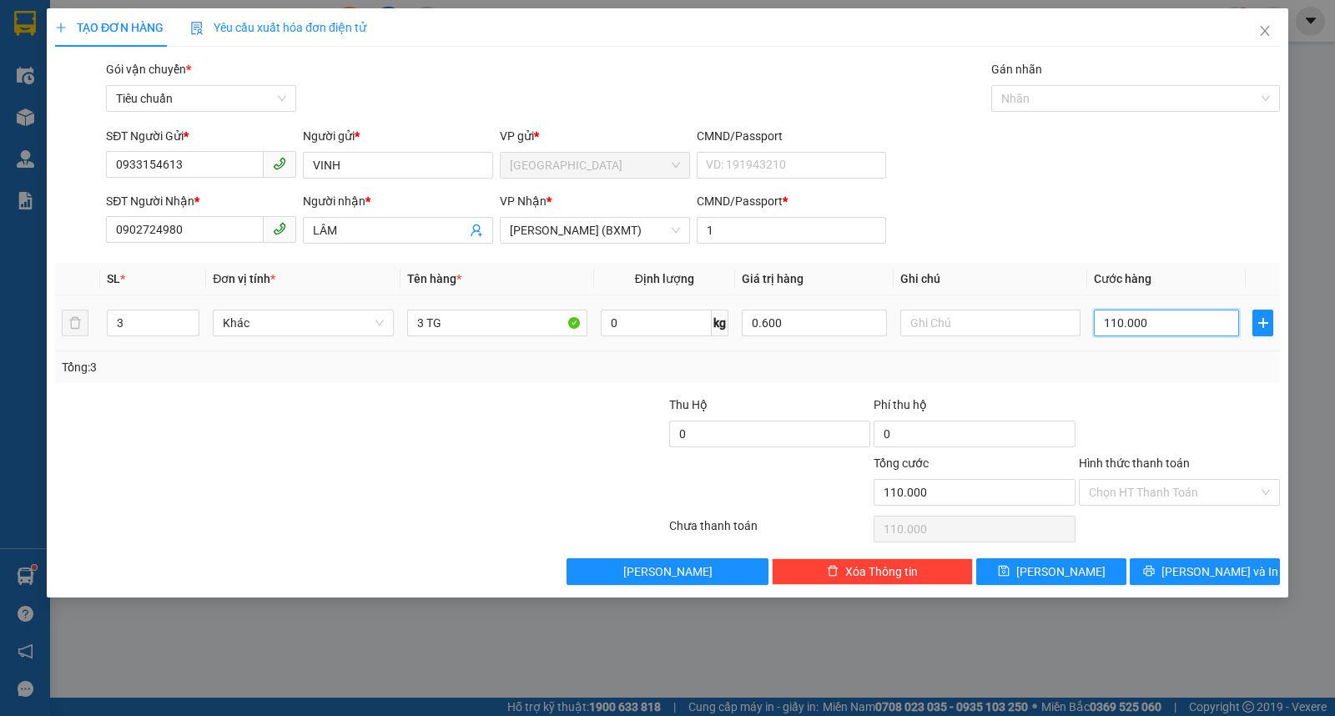
type input "600.000"
click at [1160, 323] on input "110.000" at bounding box center [1166, 323] width 145 height 27
type input "0"
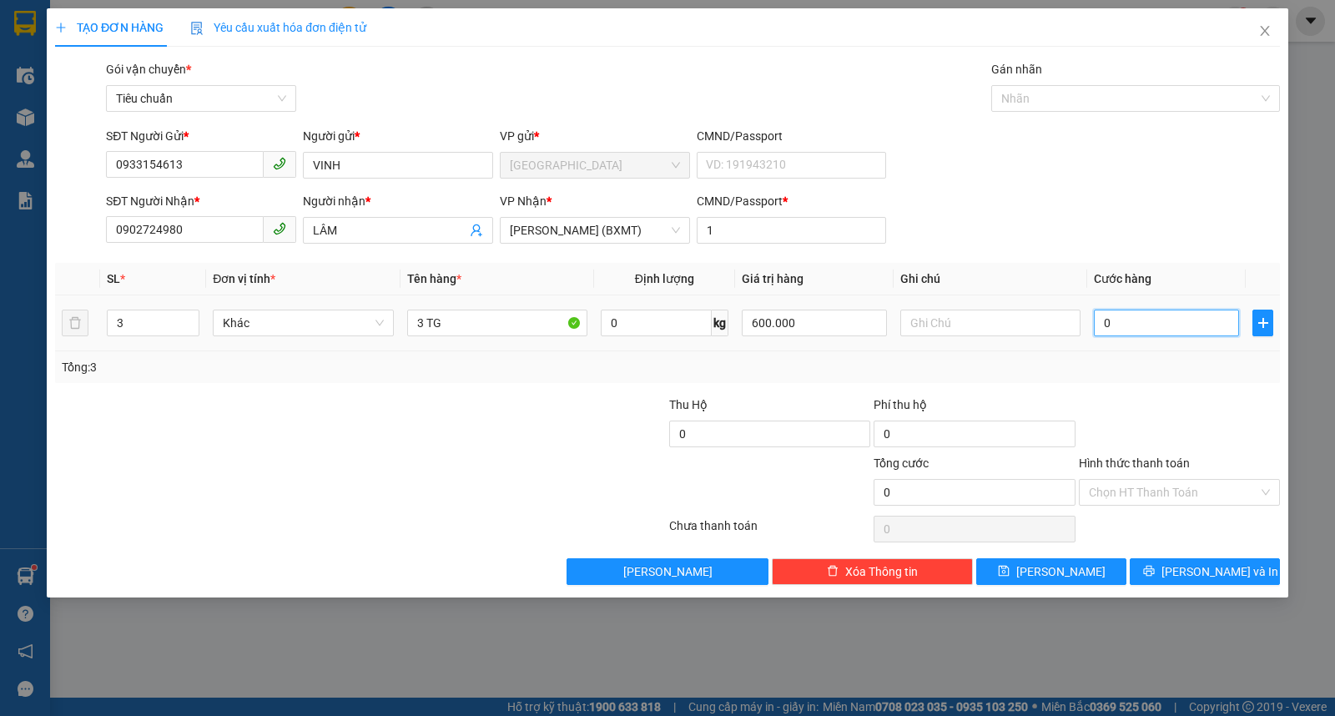
type input "1"
type input "011"
type input "11"
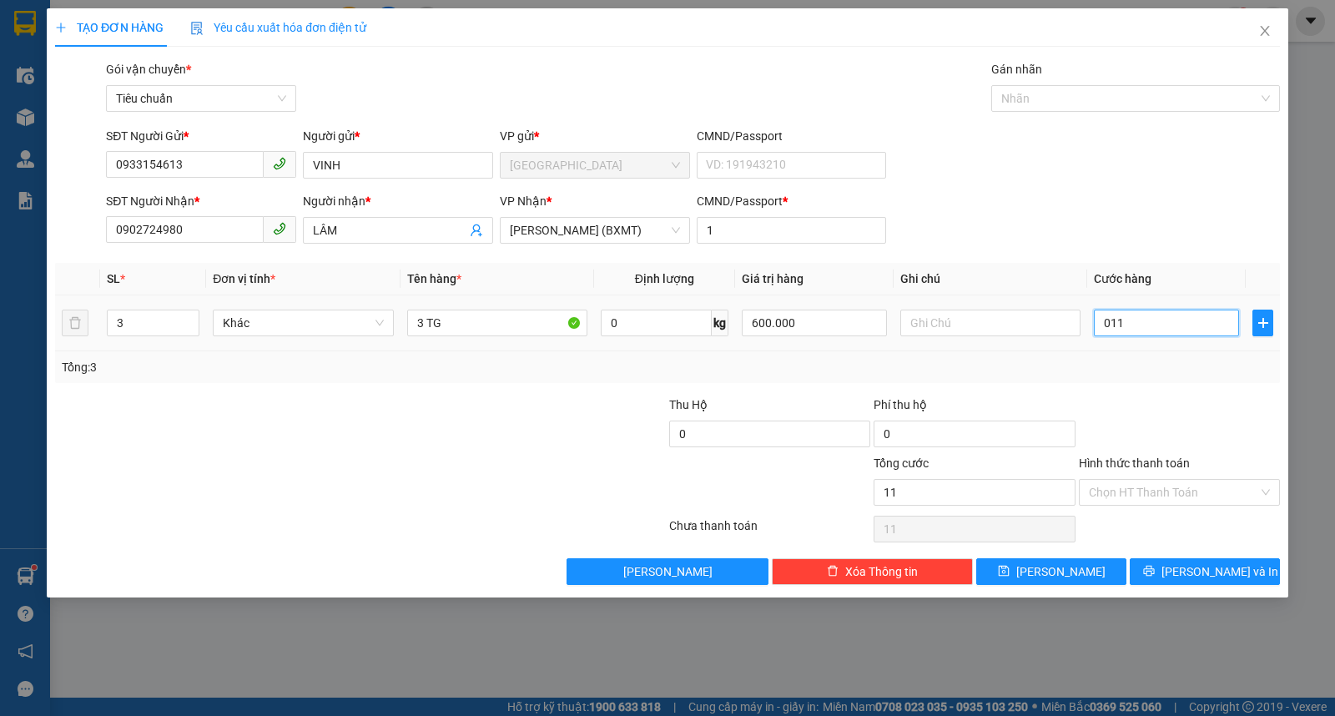
type input "0.110"
type input "110"
type input "0.110"
type input "110.000"
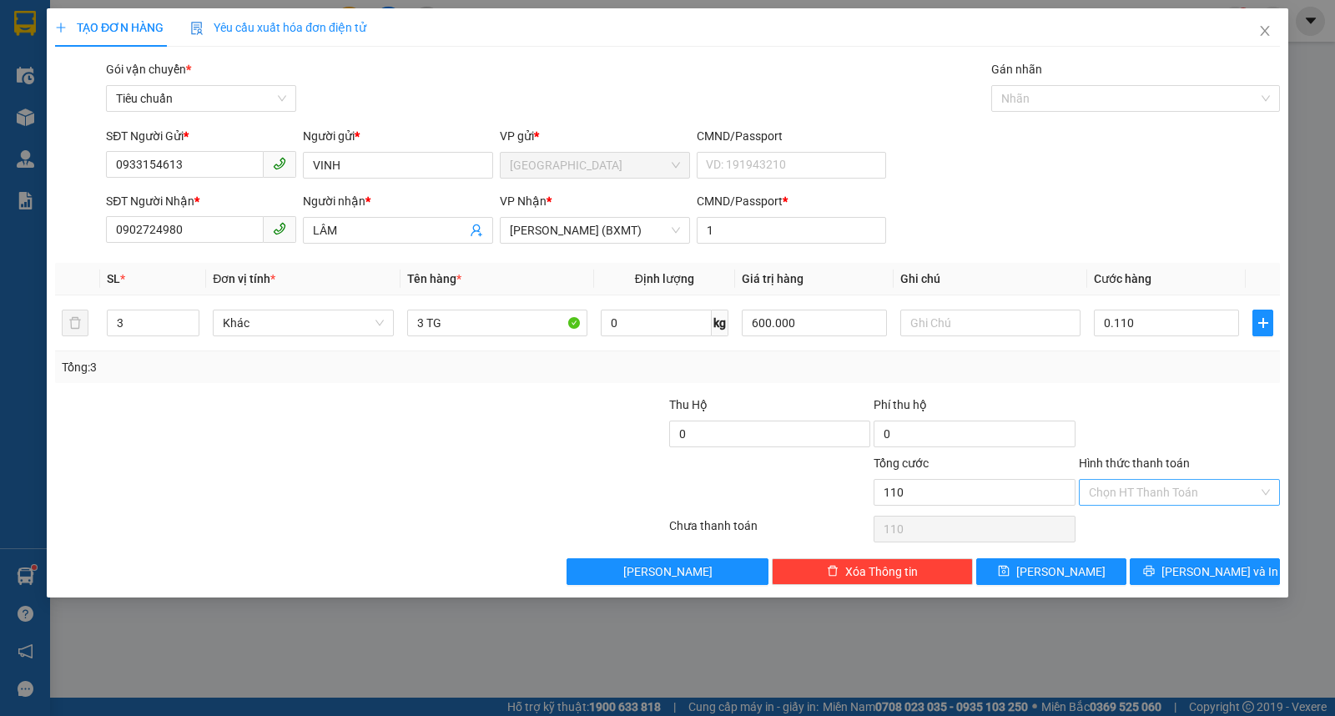
type input "110.000"
click at [1140, 504] on input "Hình thức thanh toán" at bounding box center [1173, 492] width 169 height 25
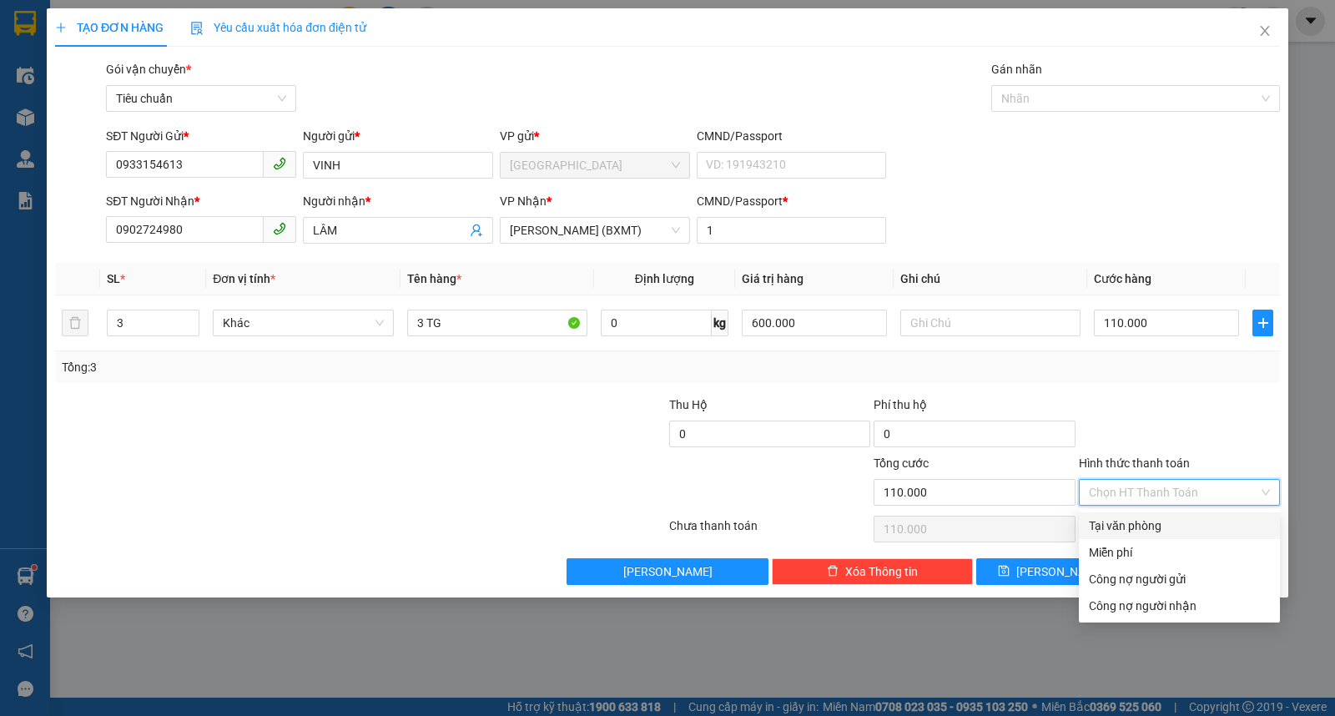
click at [1117, 530] on div "Tại văn phòng" at bounding box center [1179, 526] width 181 height 18
type input "0"
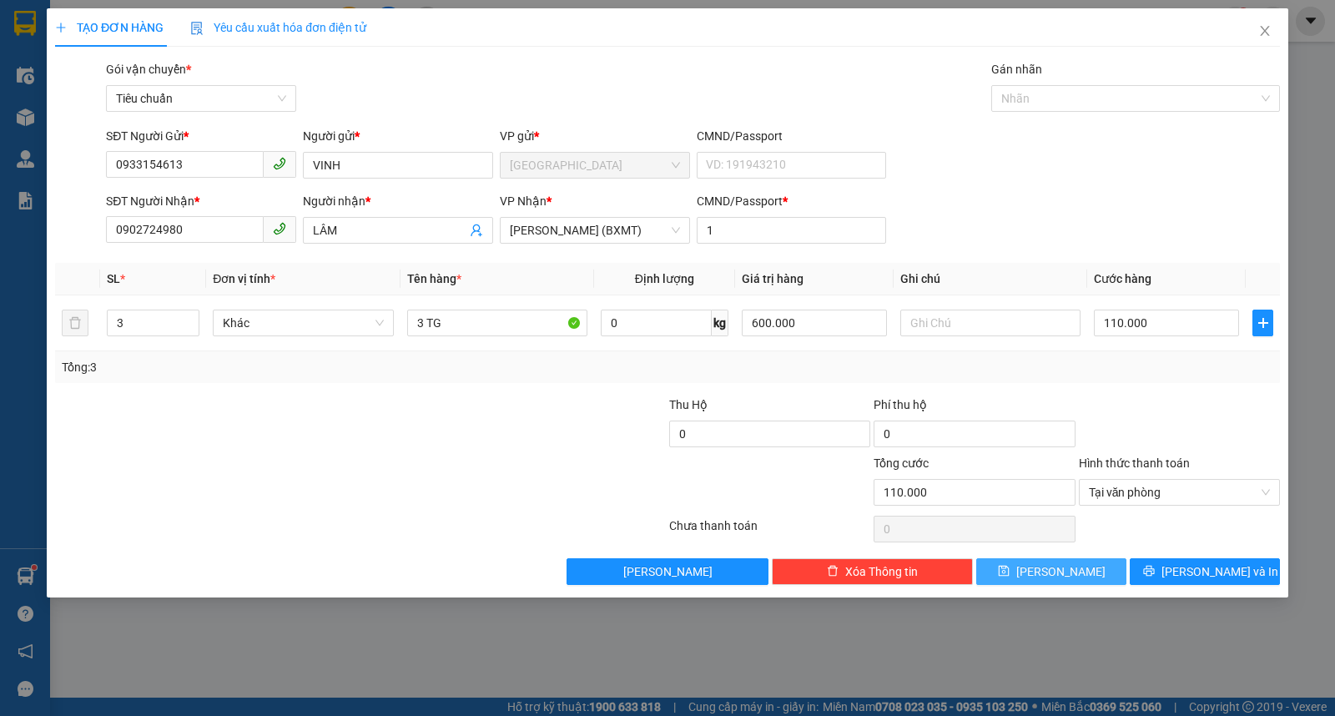
click at [1065, 572] on span "[PERSON_NAME]" at bounding box center [1061, 572] width 89 height 18
type input "0"
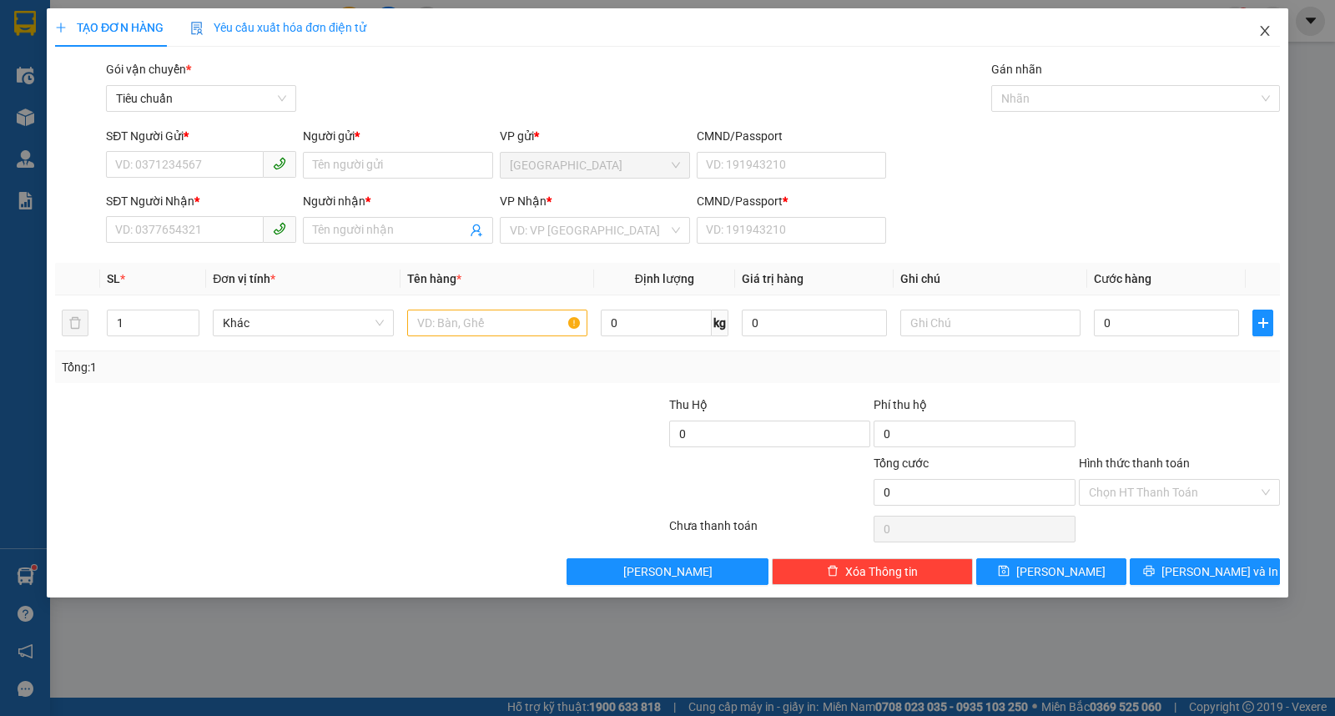
click at [1274, 28] on span "Close" at bounding box center [1265, 31] width 47 height 47
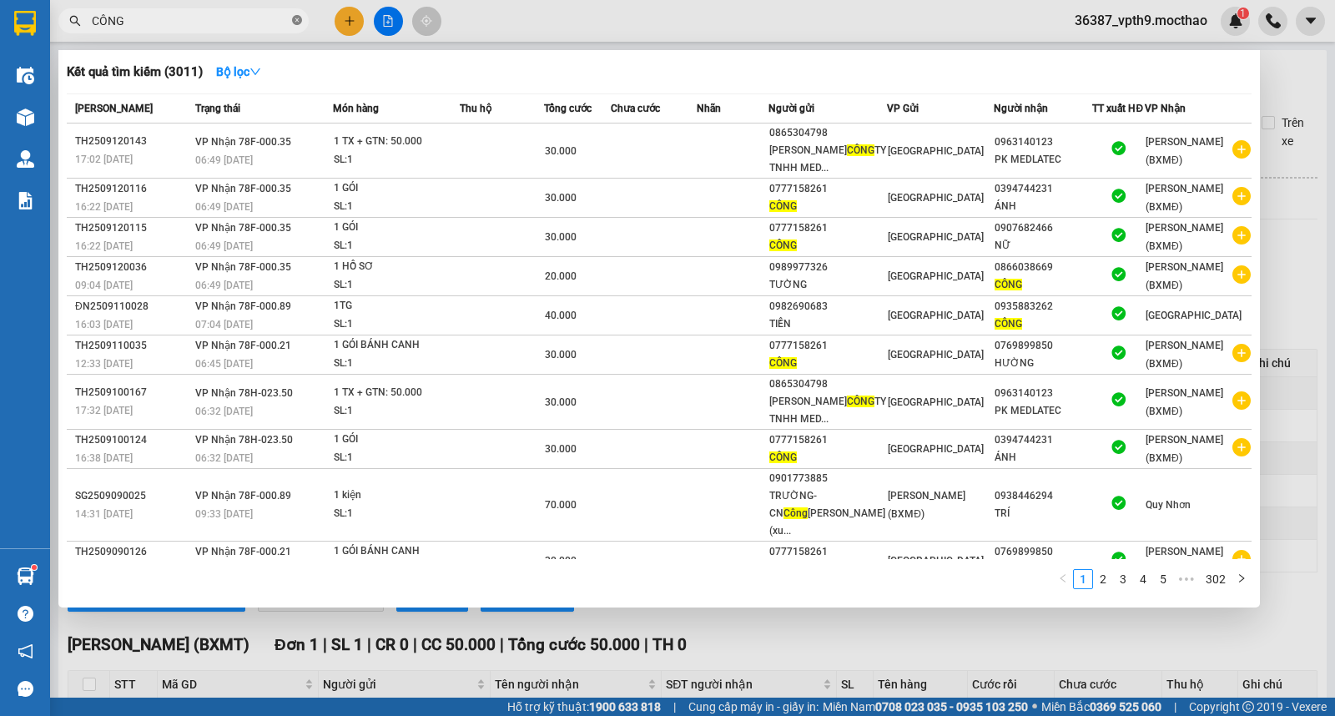
click at [299, 17] on icon "close-circle" at bounding box center [297, 20] width 10 height 10
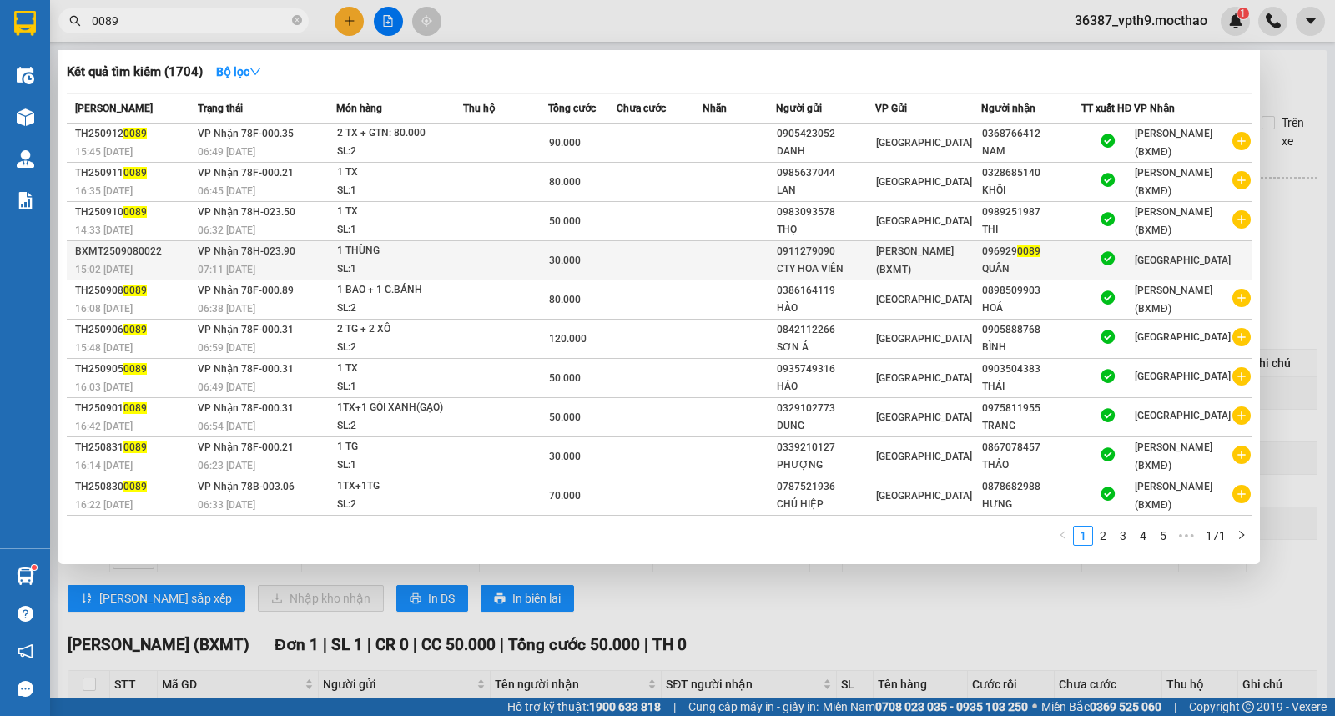
type input "0089"
click at [1097, 267] on div at bounding box center [1108, 261] width 51 height 23
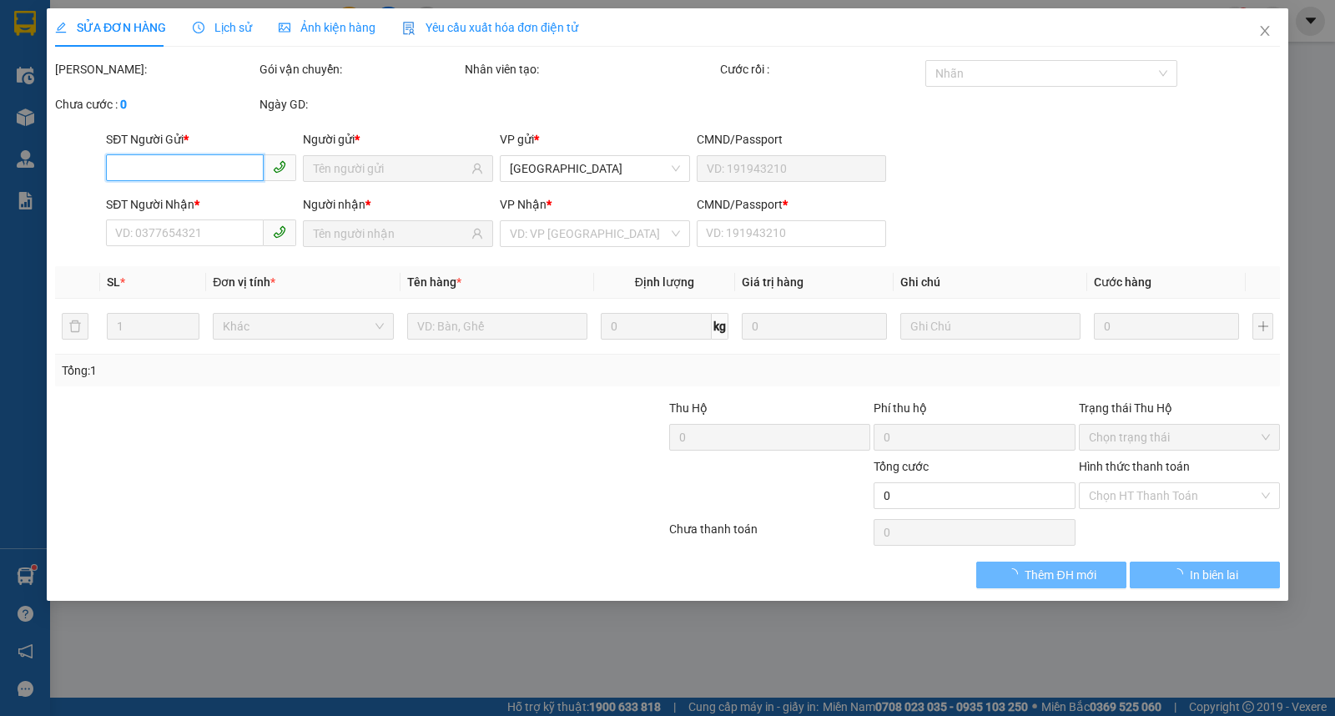
type input "0911279090"
type input "CTY HOA VIÊN"
type input "0969290089"
type input "QUÂN"
type input "0"
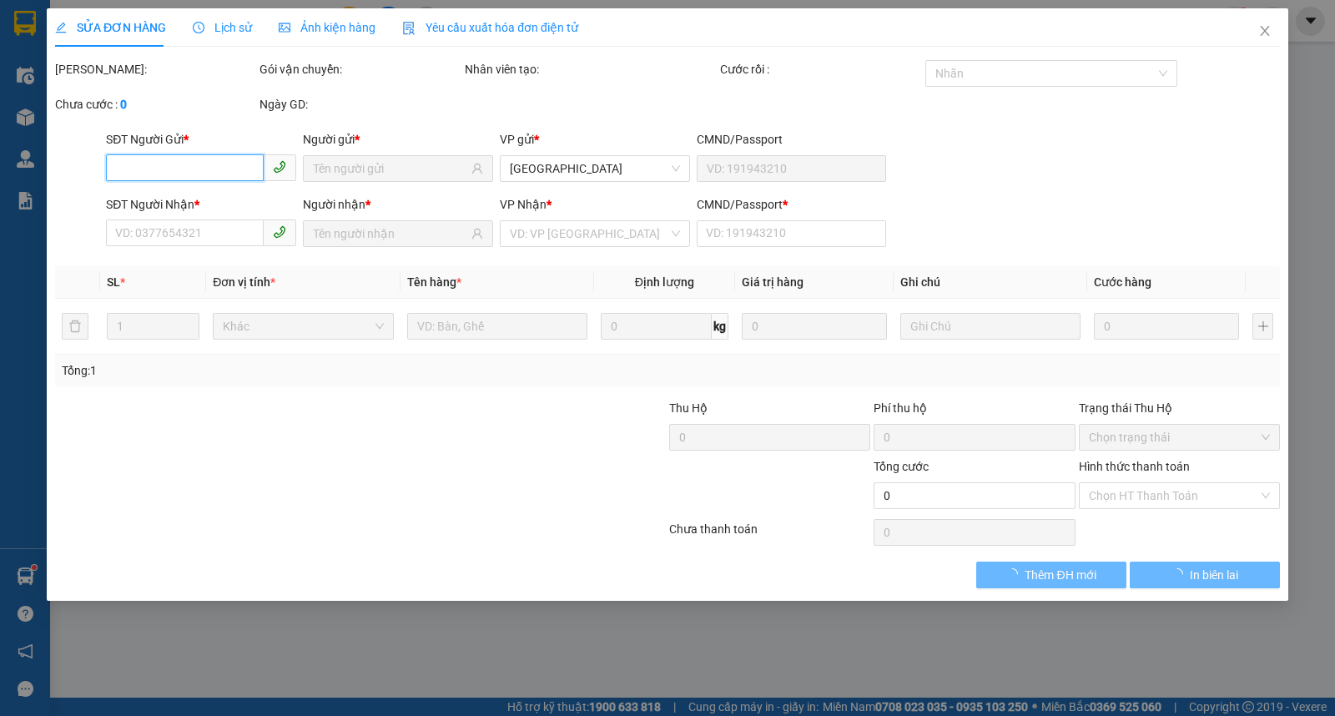
type input "30.000"
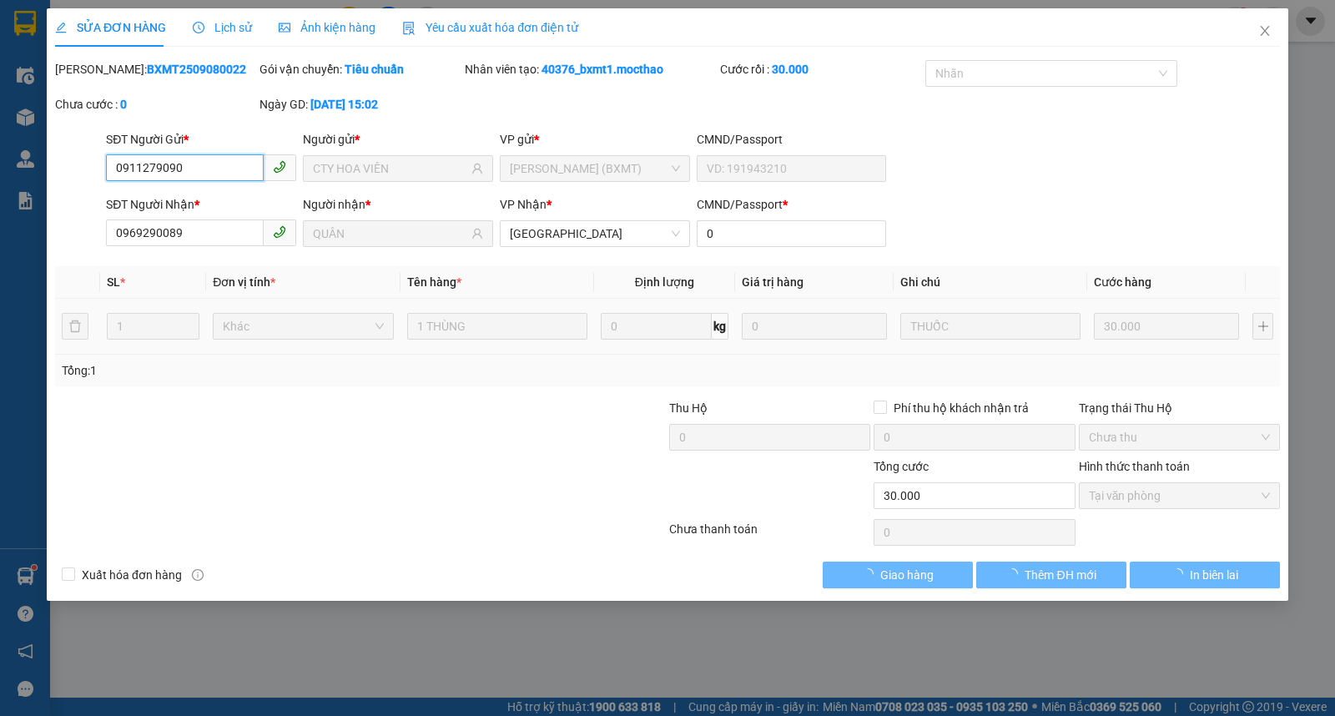
checkbox input "true"
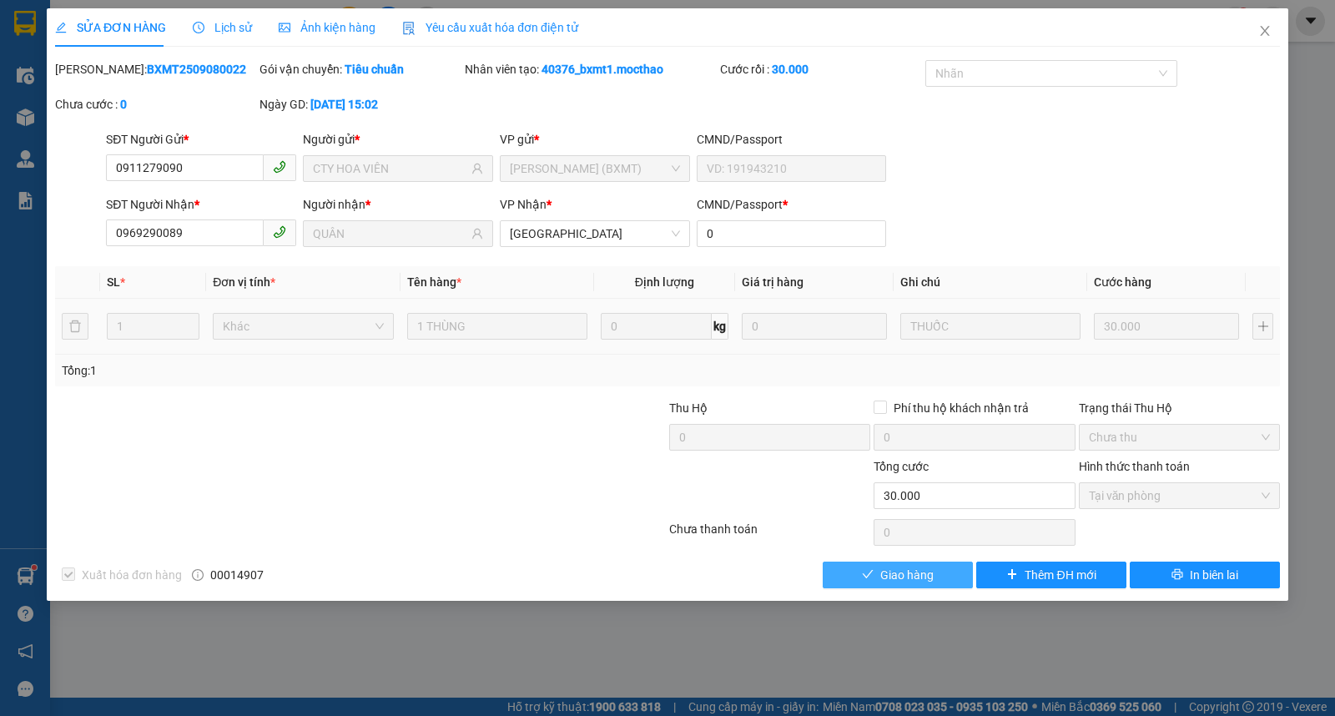
click at [928, 573] on span "Giao hàng" at bounding box center [907, 575] width 53 height 18
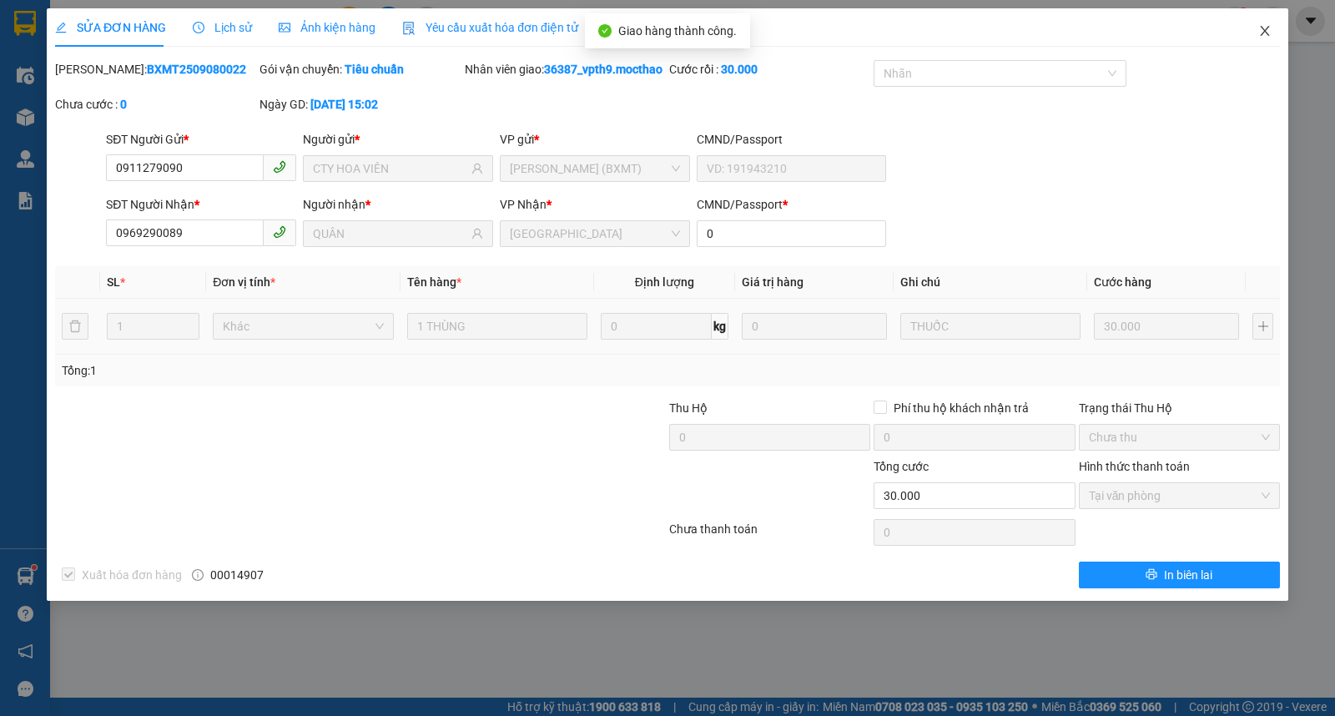
click at [1270, 35] on icon "close" at bounding box center [1265, 30] width 13 height 13
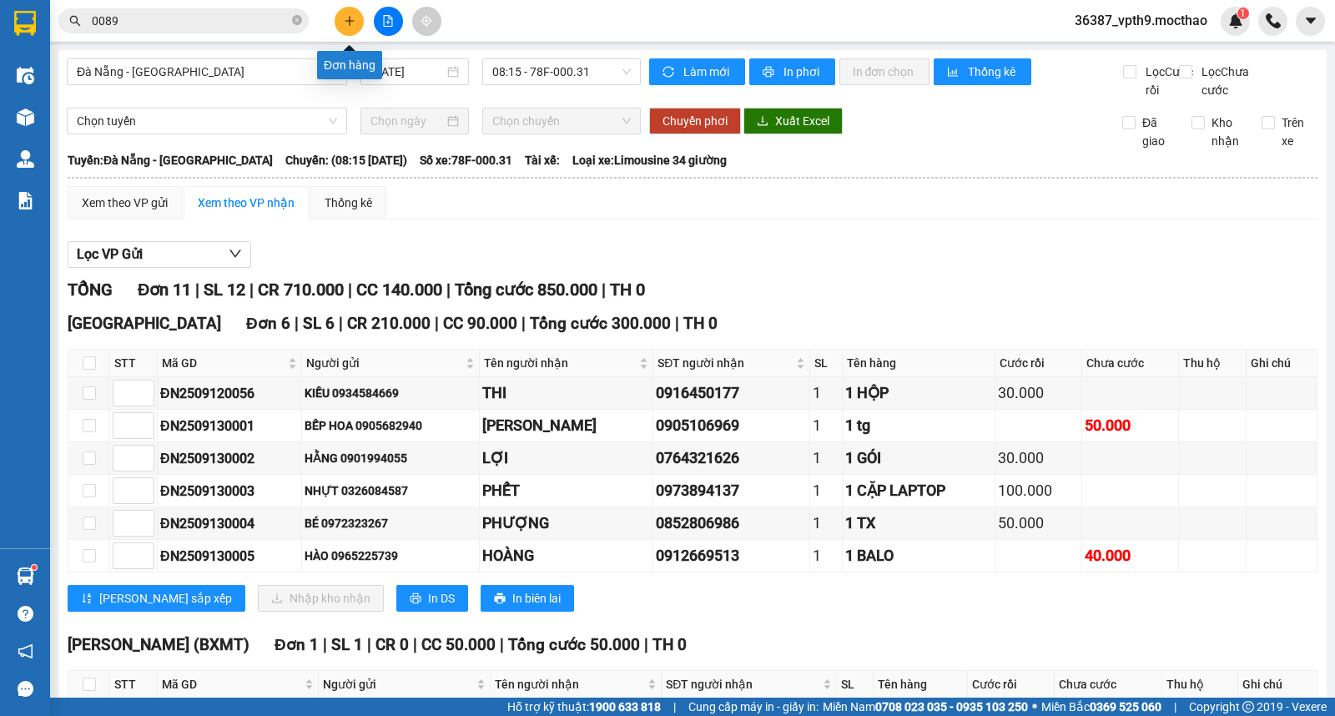
click at [344, 25] on icon "plus" at bounding box center [350, 21] width 12 height 12
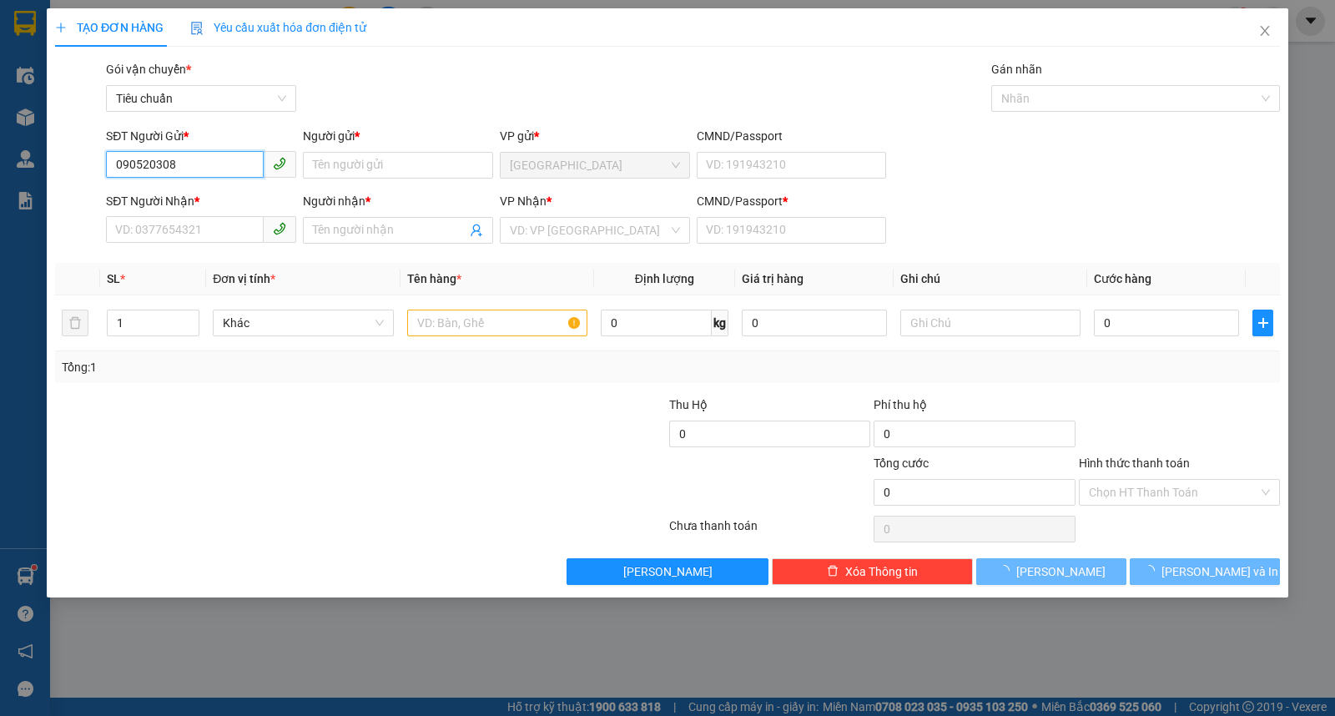
type input "0905203089"
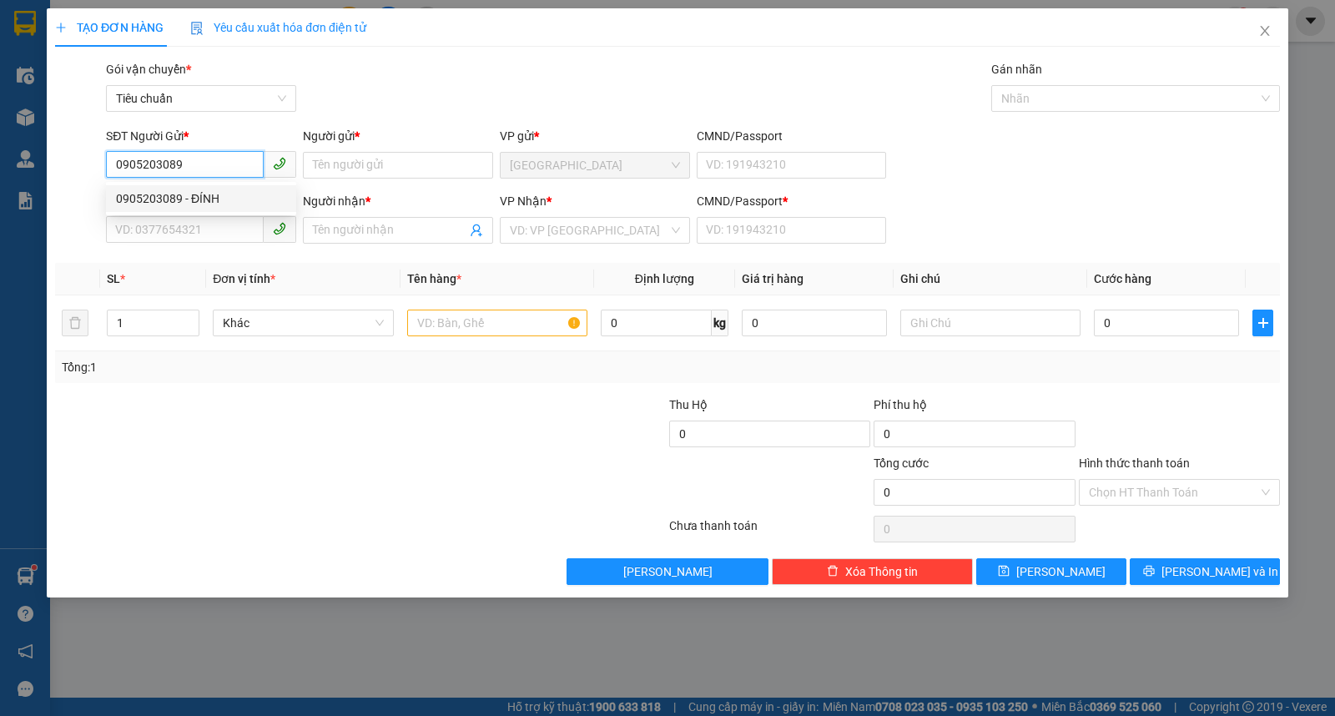
click at [189, 209] on div "0905203089 - ĐÍNH" at bounding box center [201, 198] width 190 height 27
type input "ĐÍNH"
type input "0384506039"
type input "TRANG"
type input "1"
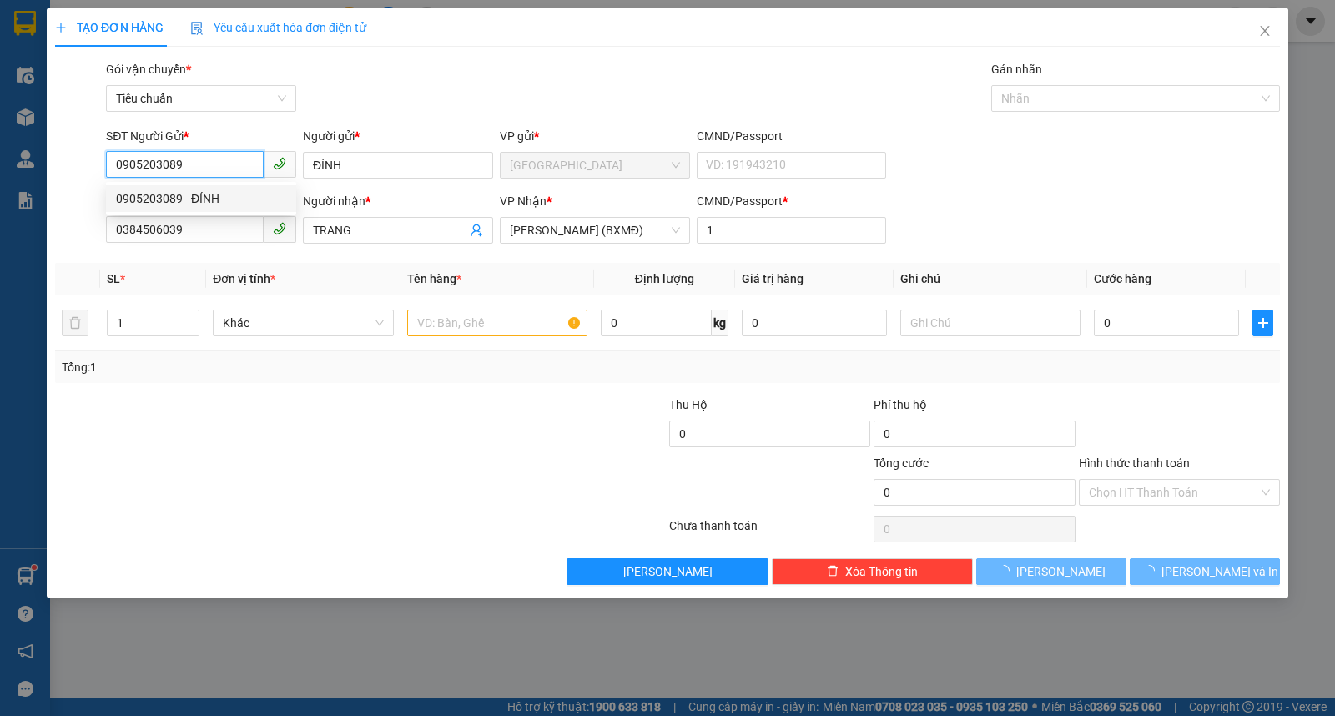
type input "50.000"
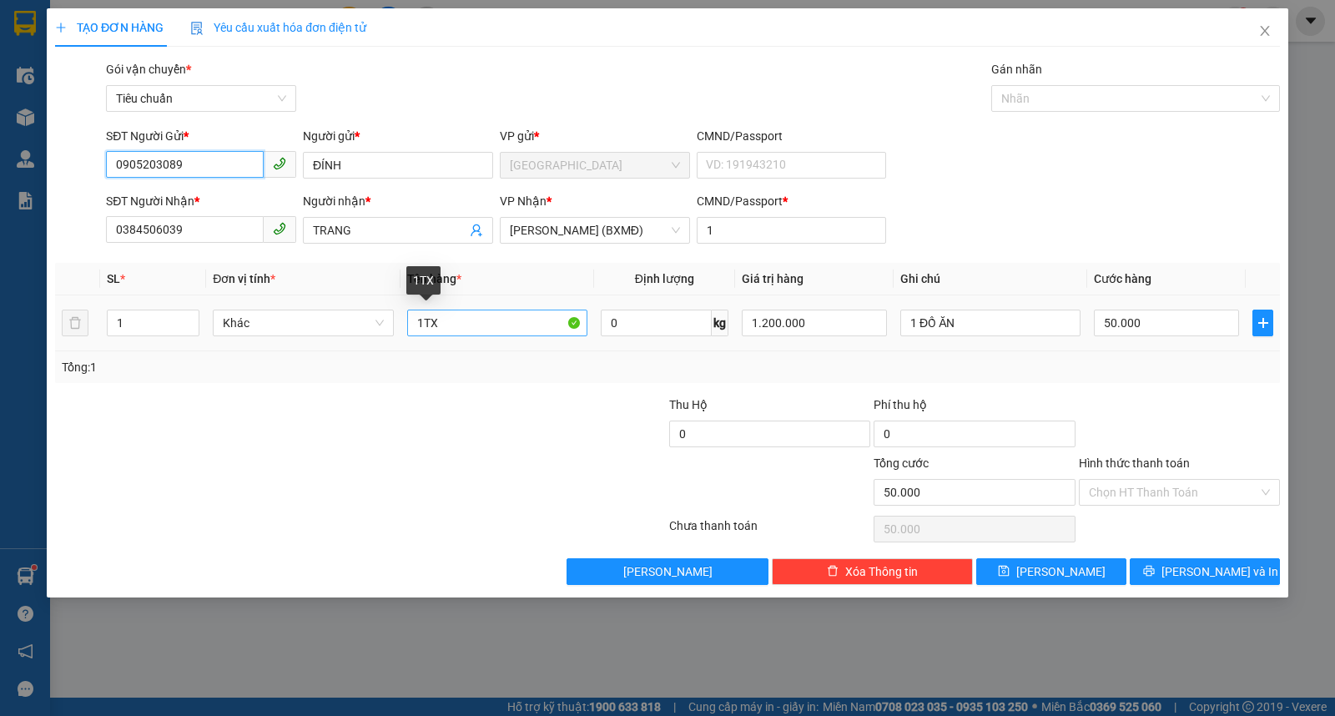
type input "0905203089"
click at [421, 322] on input "1TX" at bounding box center [497, 323] width 180 height 27
type input "2"
click at [189, 321] on icon "up" at bounding box center [191, 319] width 6 height 6
click at [471, 322] on input "1TX" at bounding box center [497, 323] width 180 height 27
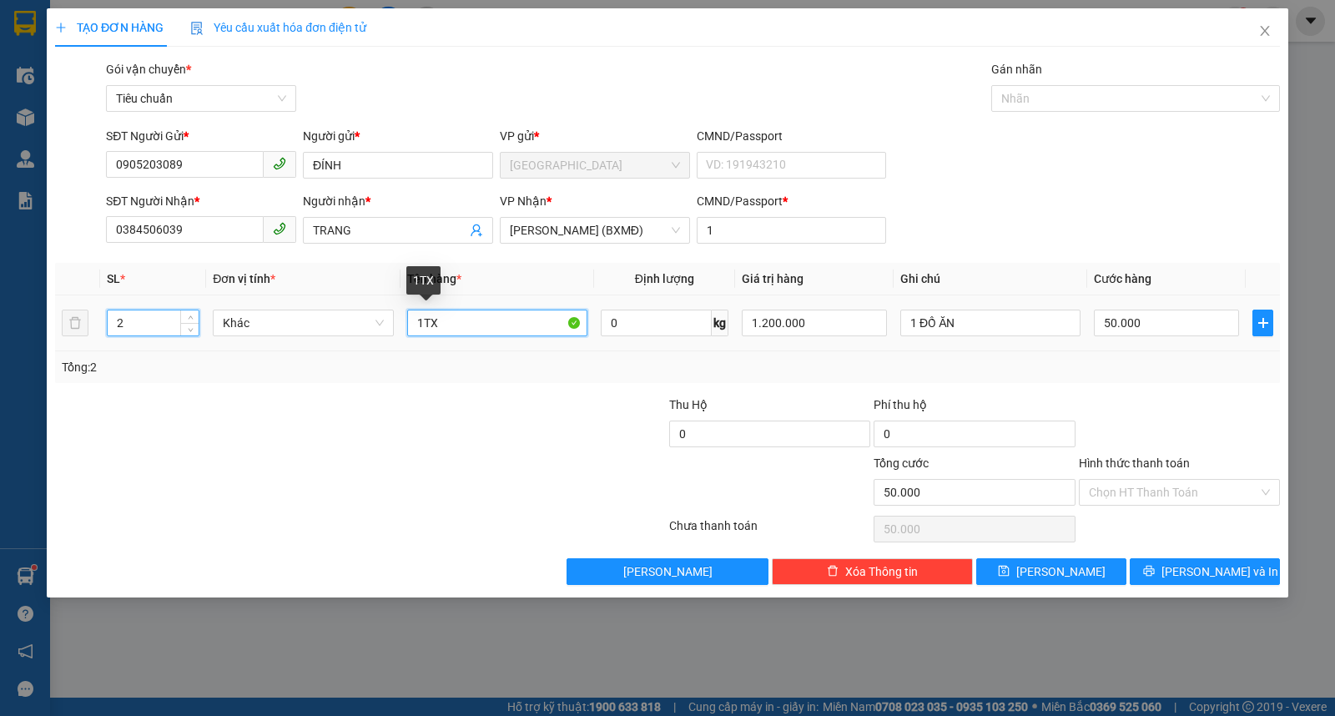
type input "0"
type input "1TX+"
type input "0"
type input "1TX+1 BAO NHỎ"
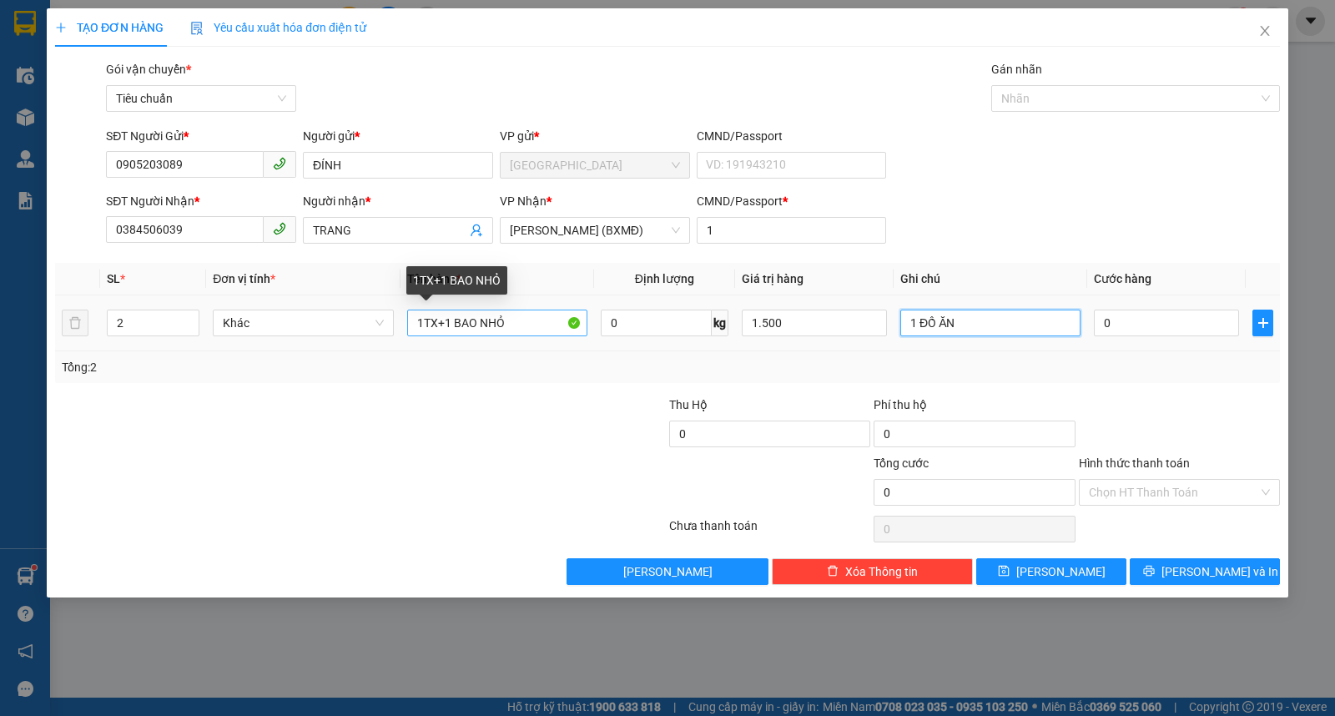
type input "1.500.000"
type input "7"
type input "70"
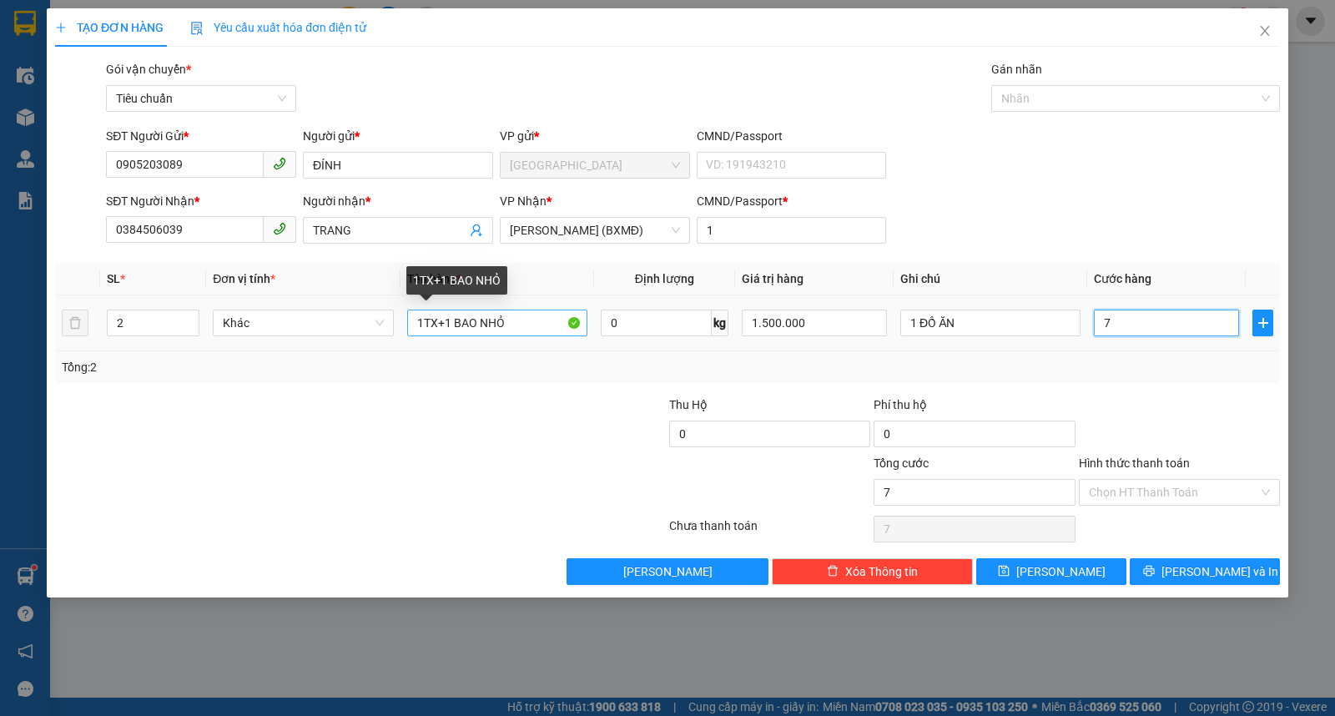
type input "70"
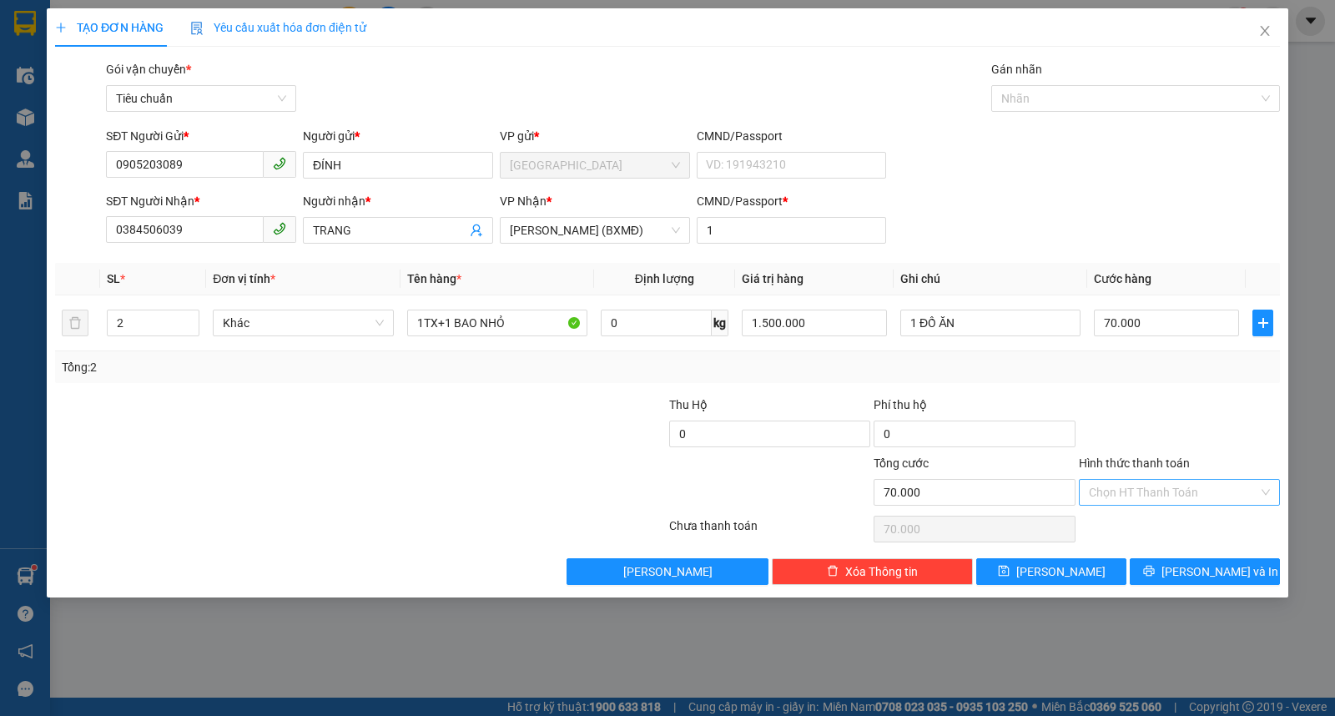
click at [1148, 499] on input "Hình thức thanh toán" at bounding box center [1173, 492] width 169 height 25
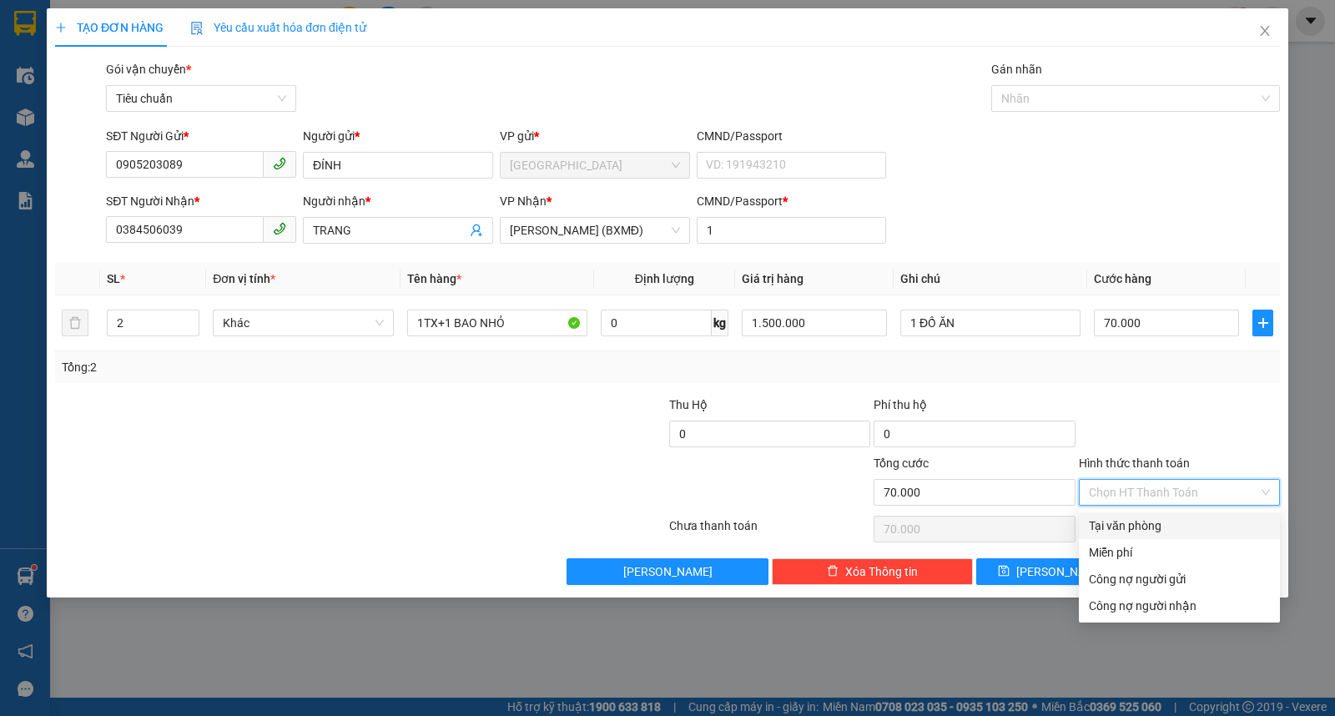
click at [1141, 526] on div "Tại văn phòng" at bounding box center [1179, 526] width 181 height 18
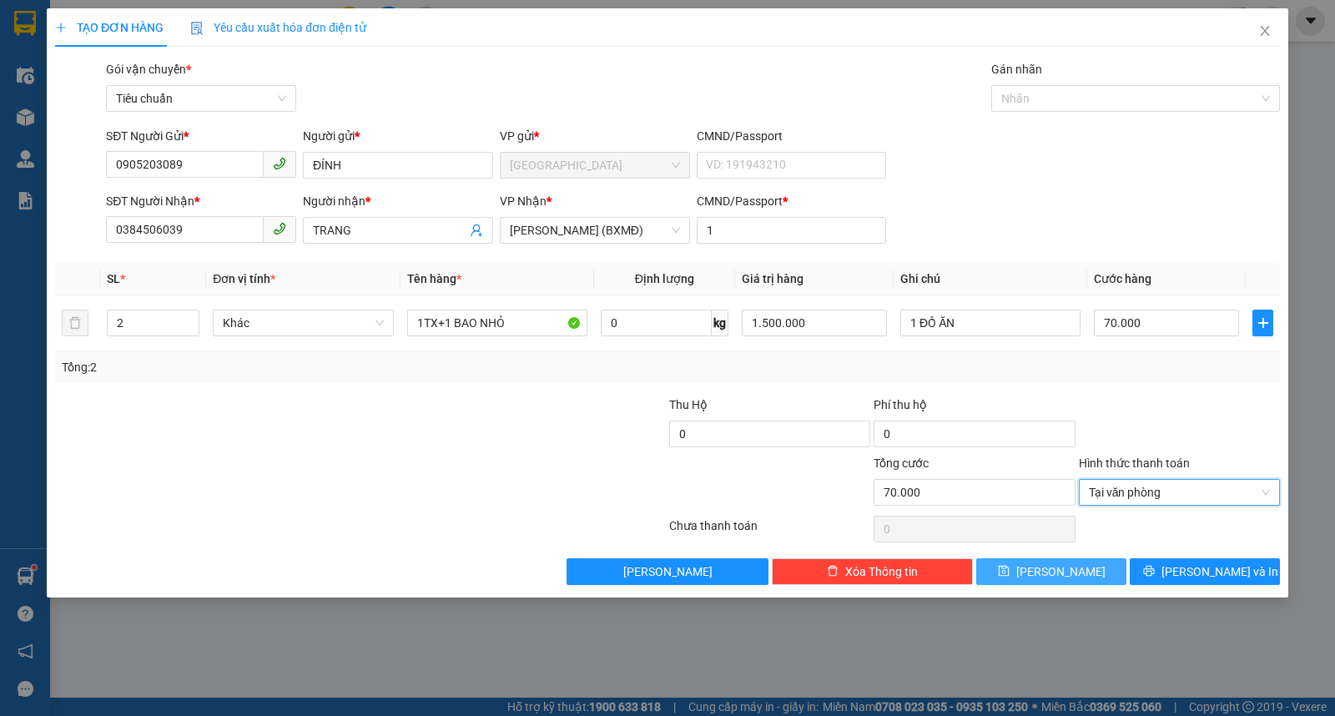
click at [1066, 563] on span "[PERSON_NAME]" at bounding box center [1061, 572] width 89 height 18
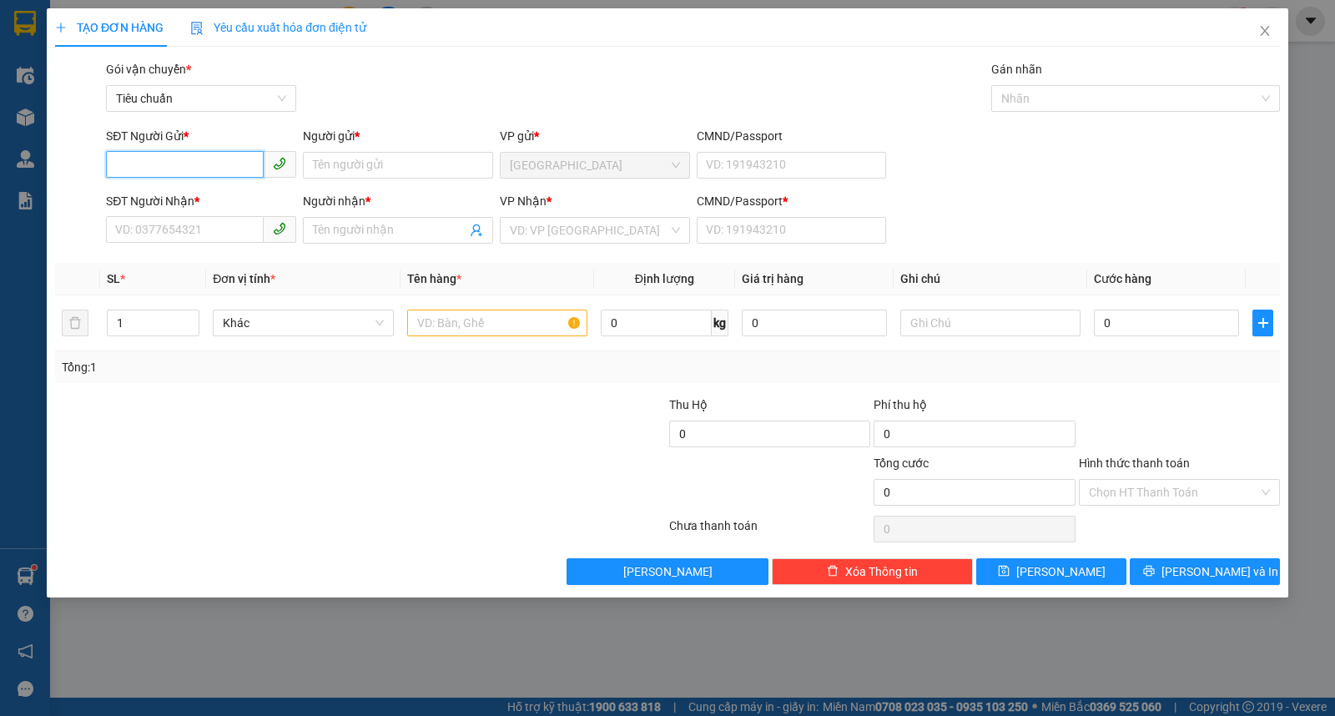
click at [180, 159] on input "SĐT Người Gửi *" at bounding box center [185, 164] width 158 height 27
click at [361, 167] on input "Người gửi *" at bounding box center [398, 165] width 190 height 27
click at [163, 247] on div "SĐT Người Nhận * VD: 0377654321" at bounding box center [201, 221] width 190 height 58
click at [175, 234] on input "SĐT Người Nhận *" at bounding box center [185, 229] width 158 height 27
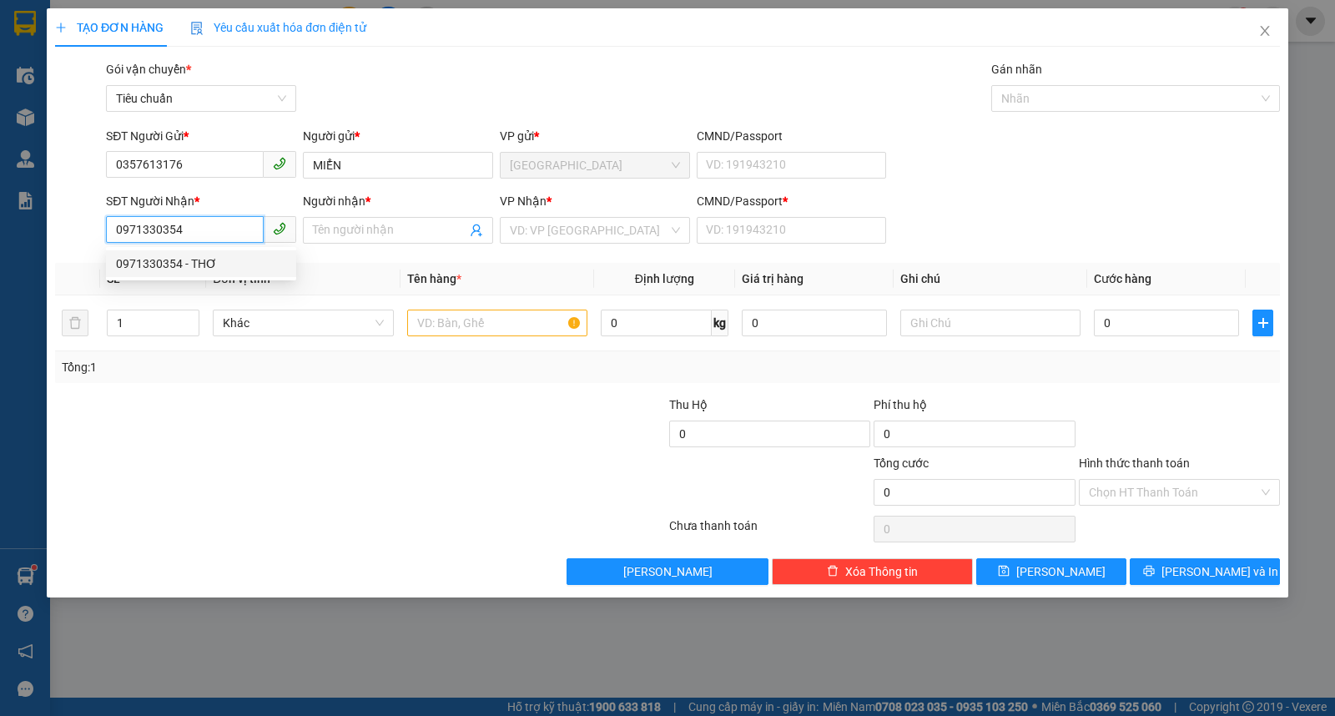
click at [198, 270] on div "0971330354 - THƠ" at bounding box center [201, 264] width 170 height 18
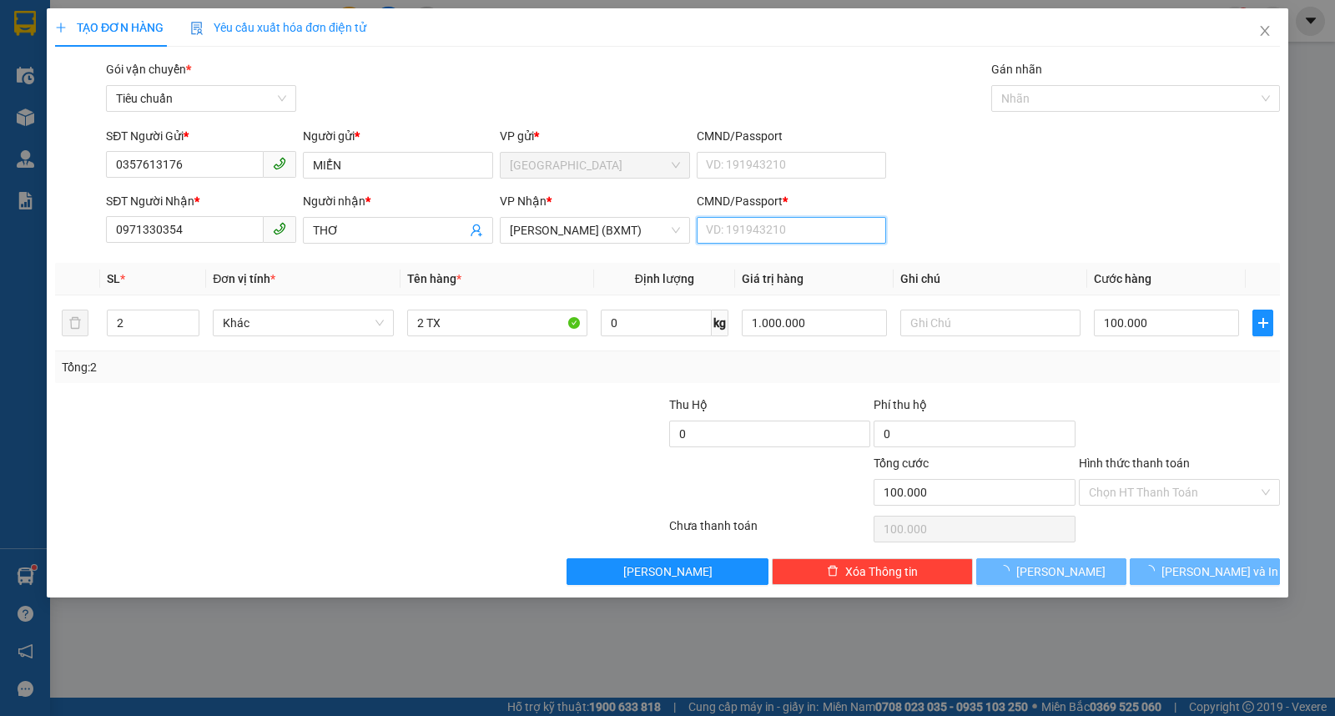
click at [758, 242] on input "CMND/Passport *" at bounding box center [792, 230] width 190 height 27
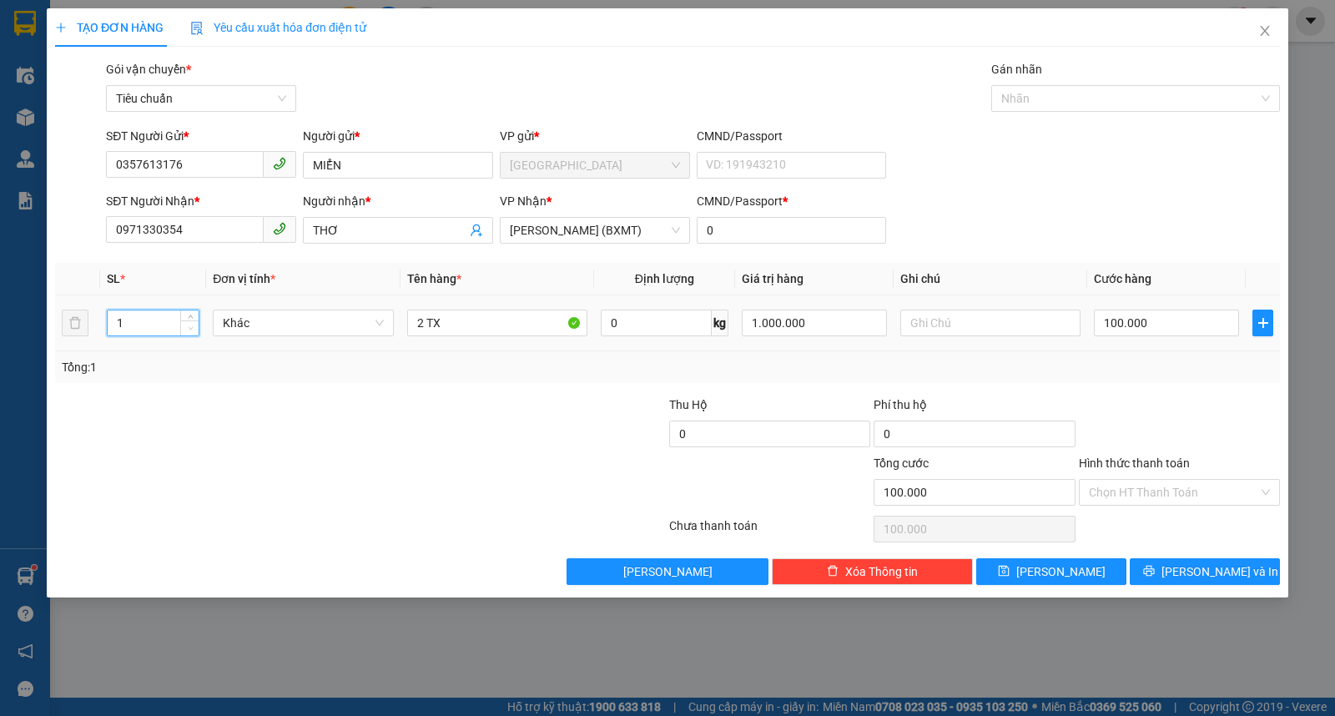
click at [187, 321] on span "Decrease Value" at bounding box center [189, 328] width 18 height 15
click at [192, 316] on icon "up" at bounding box center [191, 319] width 6 height 6
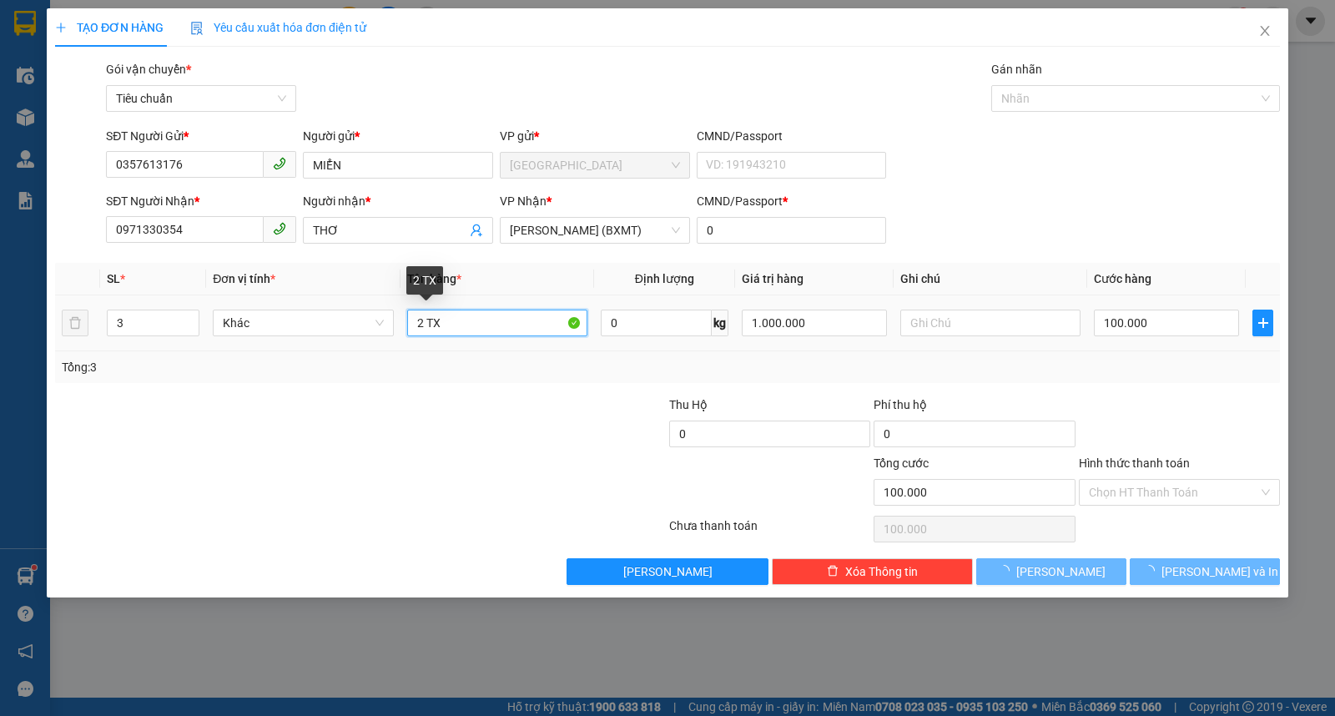
drag, startPoint x: 416, startPoint y: 320, endPoint x: 526, endPoint y: 315, distance: 110.3
click at [526, 315] on input "2 TX" at bounding box center [497, 323] width 180 height 27
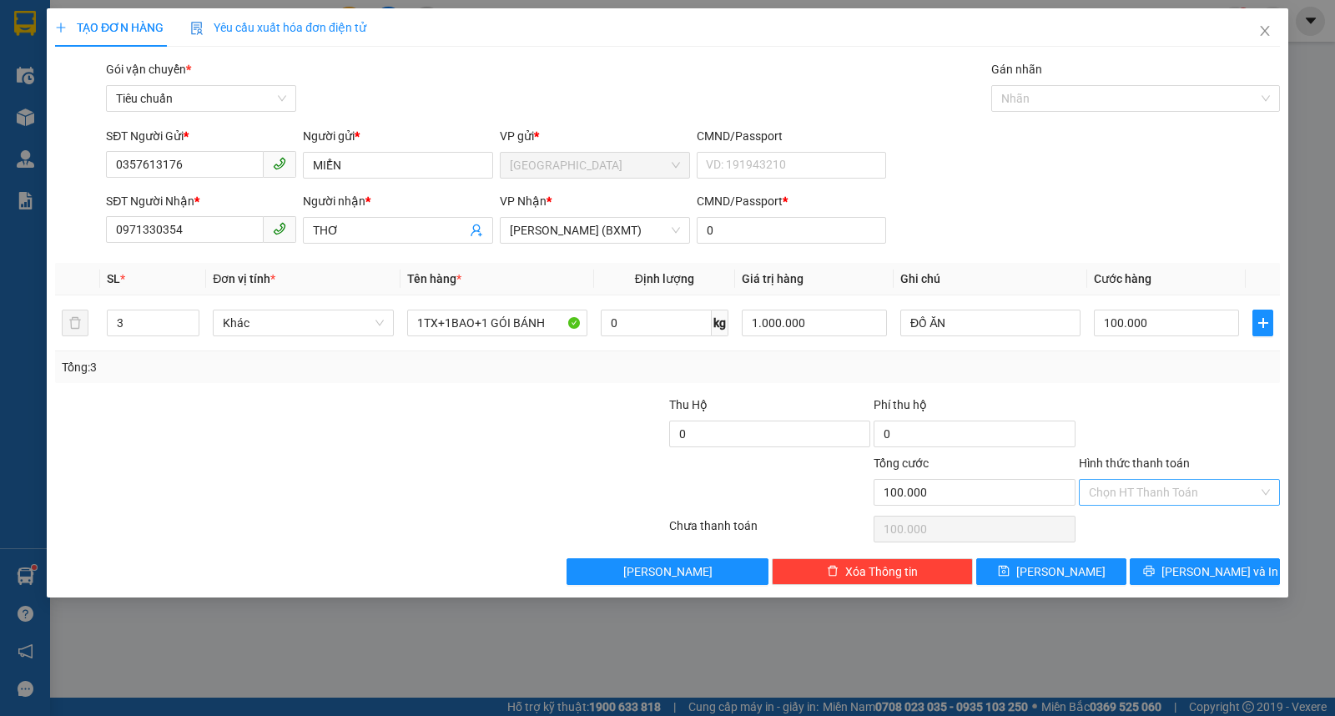
click at [1154, 492] on input "Hình thức thanh toán" at bounding box center [1173, 492] width 169 height 25
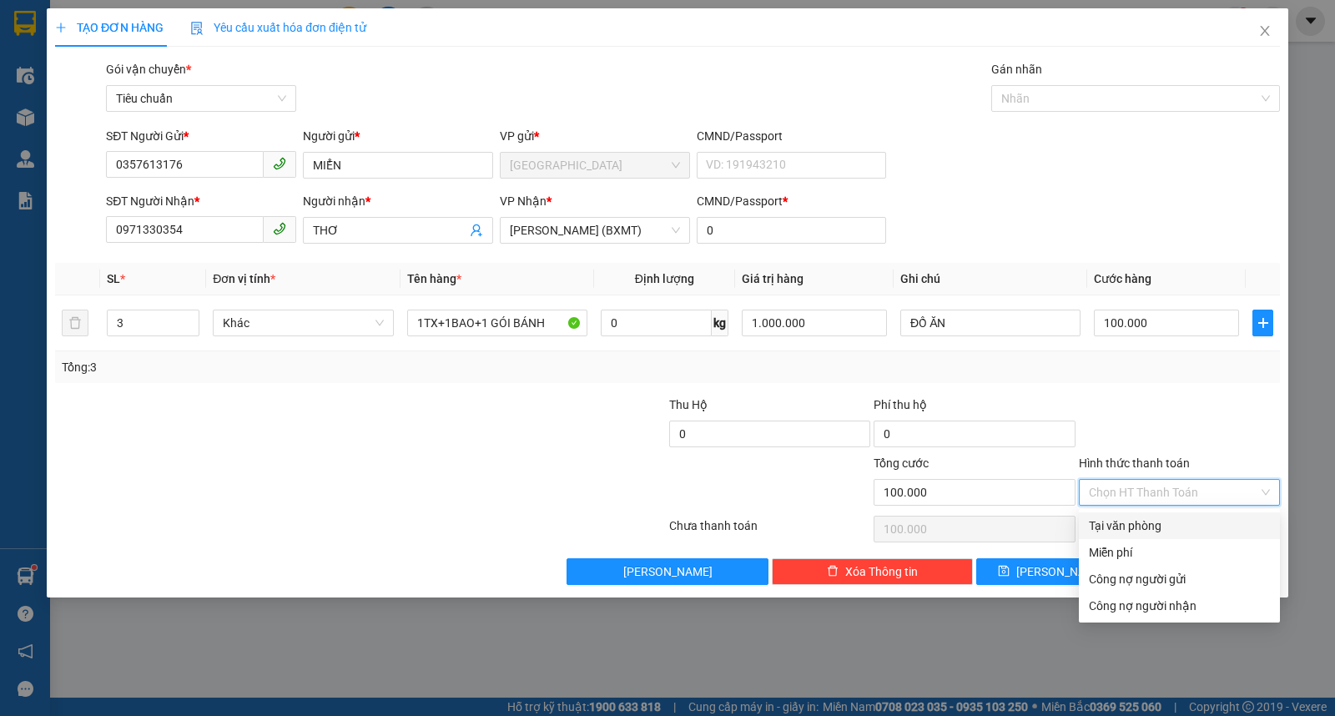
click at [1130, 524] on div "Tại văn phòng" at bounding box center [1179, 526] width 181 height 18
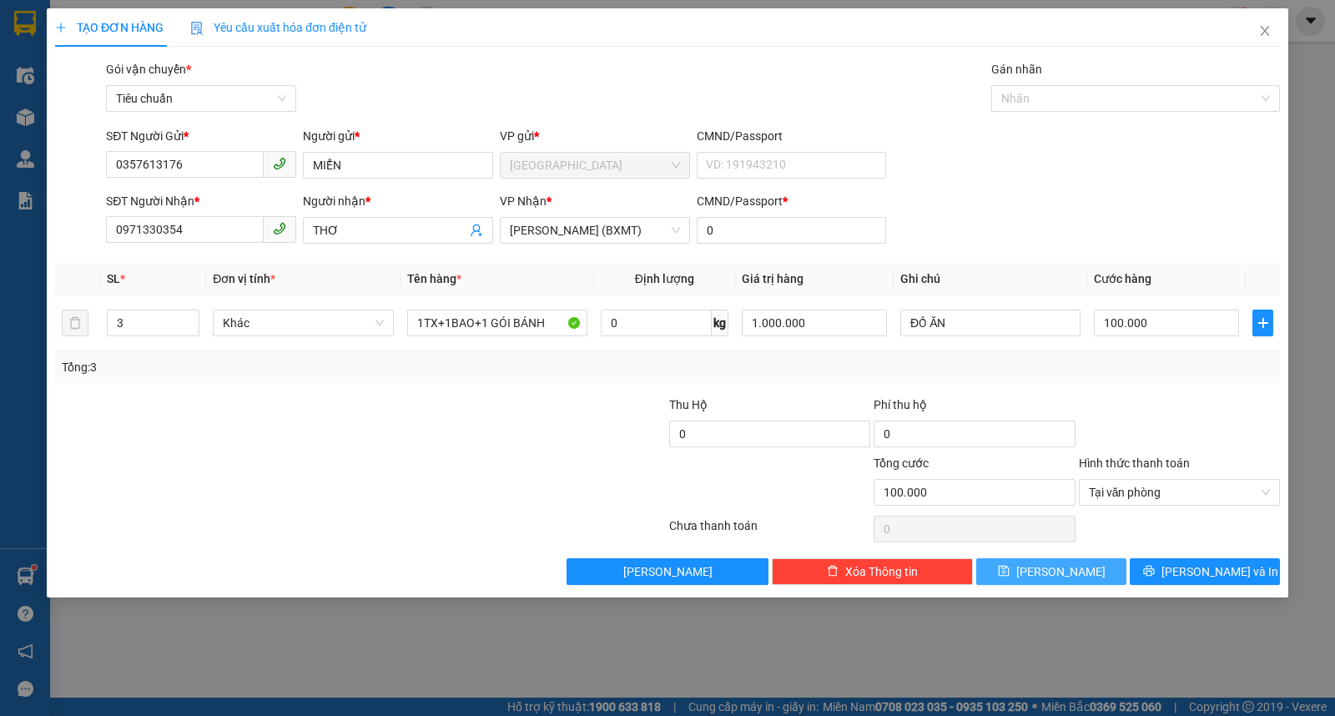
click at [1058, 565] on span "[PERSON_NAME]" at bounding box center [1061, 572] width 89 height 18
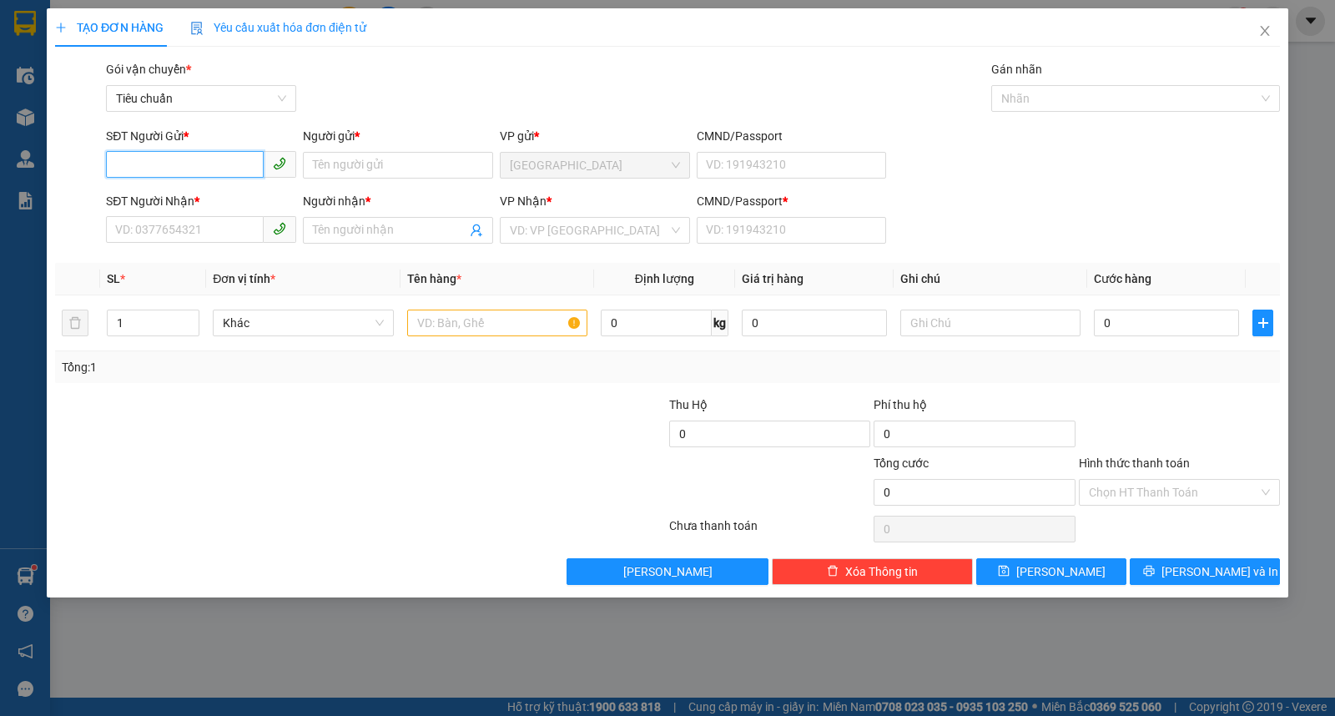
click at [184, 164] on input "SĐT Người Gửi *" at bounding box center [185, 164] width 158 height 27
click at [173, 190] on div "0388563339 - LĨNH" at bounding box center [201, 198] width 170 height 18
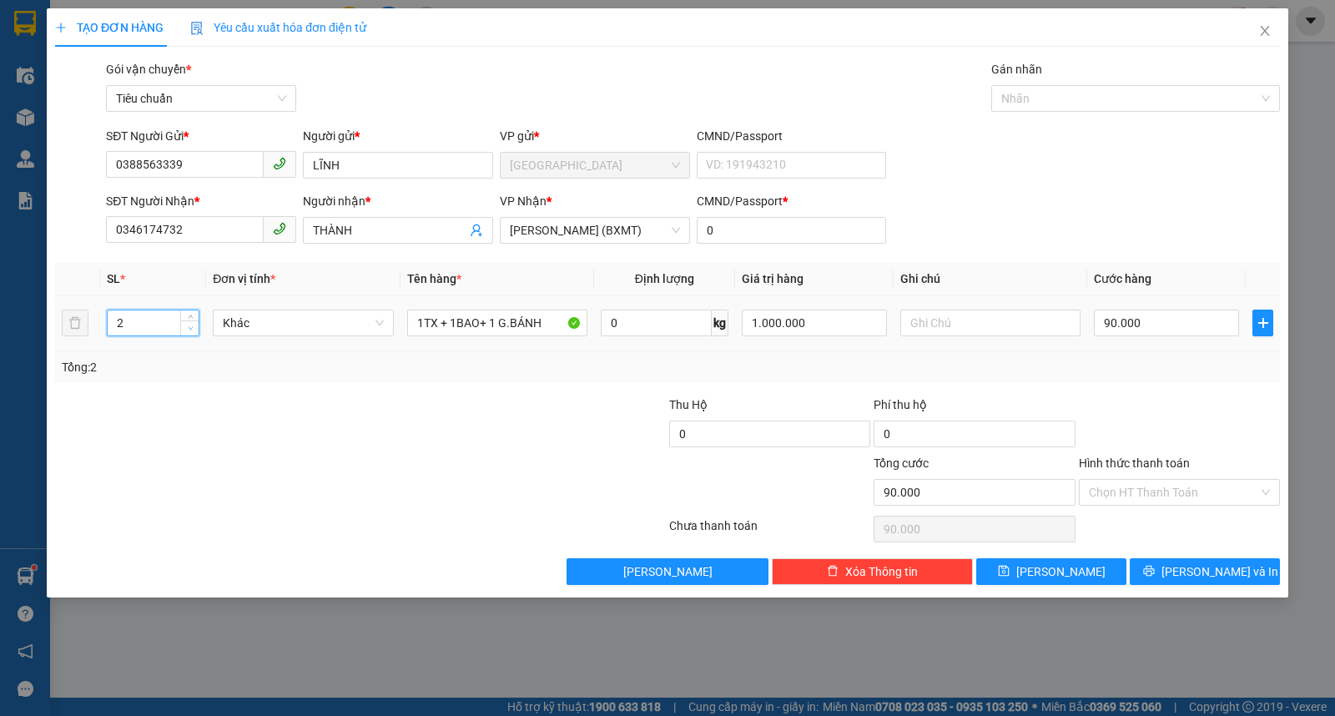
click at [189, 329] on icon "down" at bounding box center [191, 329] width 6 height 6
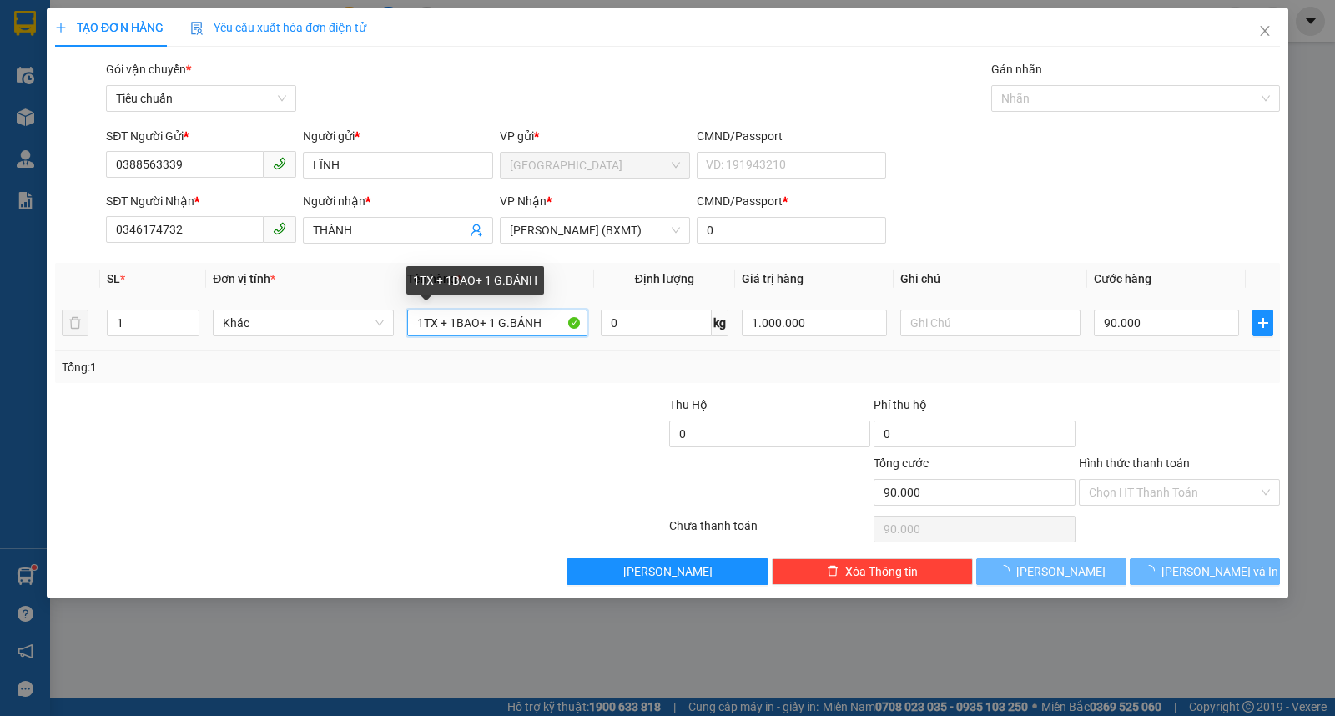
click at [423, 328] on input "1TX + 1BAO+ 1 G.BÁNH" at bounding box center [497, 323] width 180 height 27
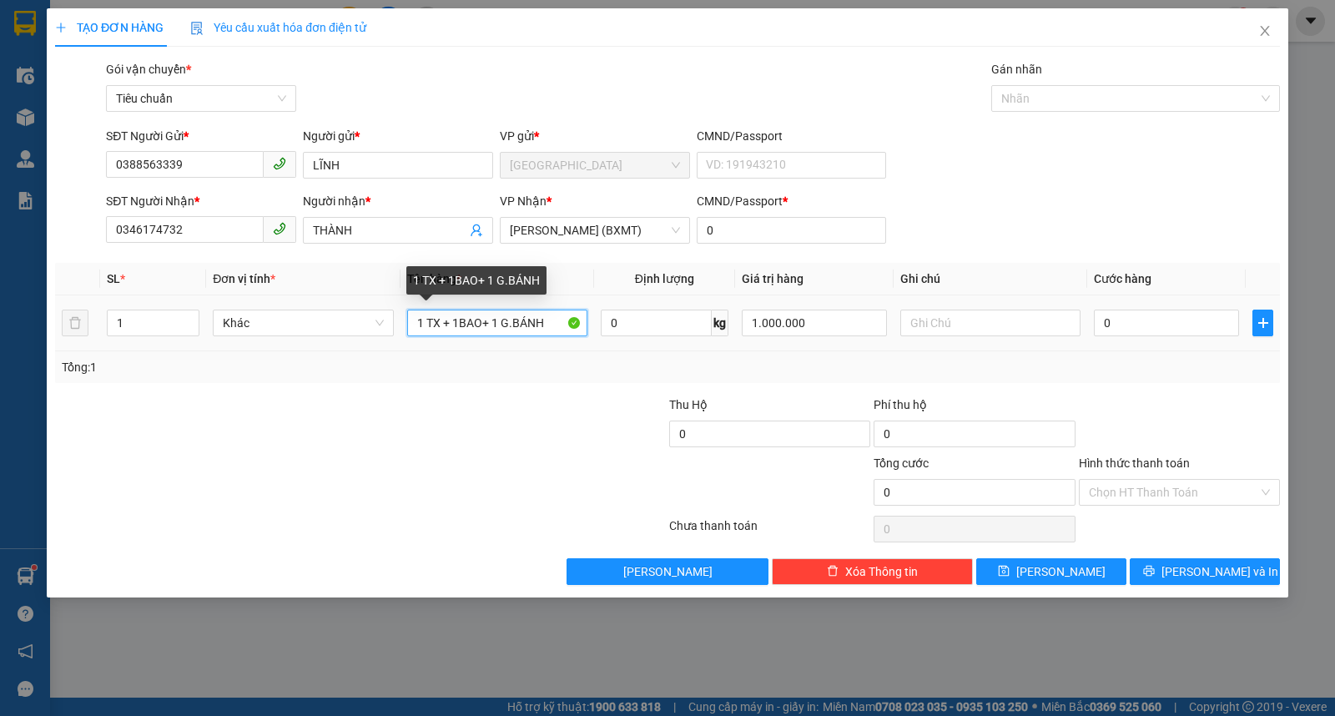
drag, startPoint x: 445, startPoint y: 326, endPoint x: 724, endPoint y: 305, distance: 279.6
click at [723, 306] on tr "1 Khác 1 TX + 1BAO+ 1 G.BÁNH 0 kg 1.000.000 0" at bounding box center [667, 323] width 1225 height 56
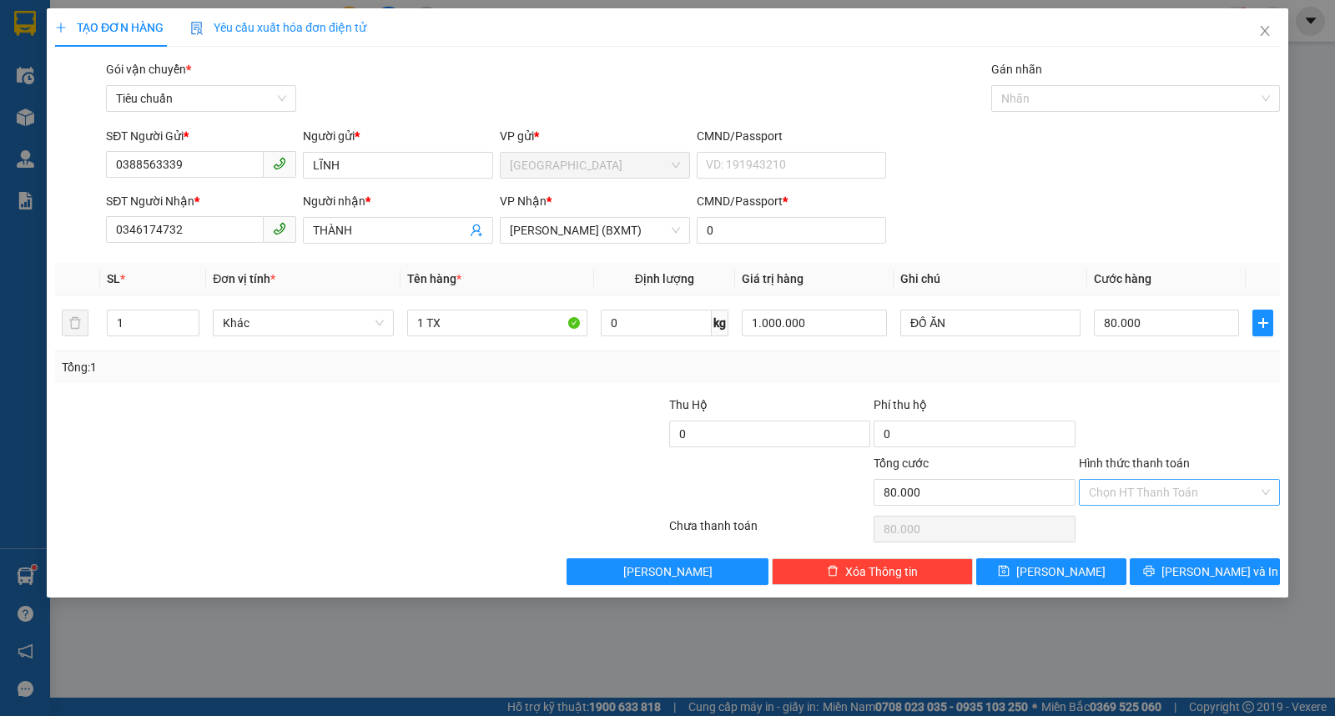
click at [1148, 489] on input "Hình thức thanh toán" at bounding box center [1173, 492] width 169 height 25
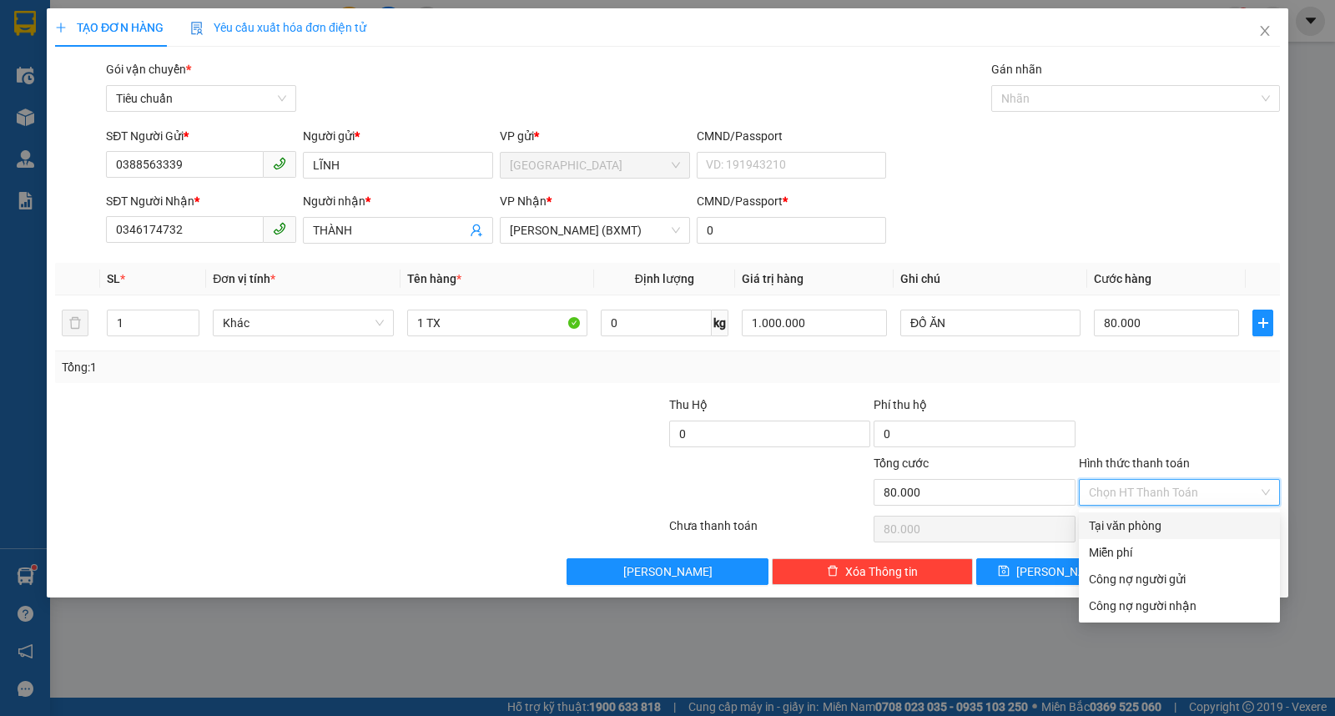
click at [1140, 528] on div "Tại văn phòng" at bounding box center [1179, 526] width 181 height 18
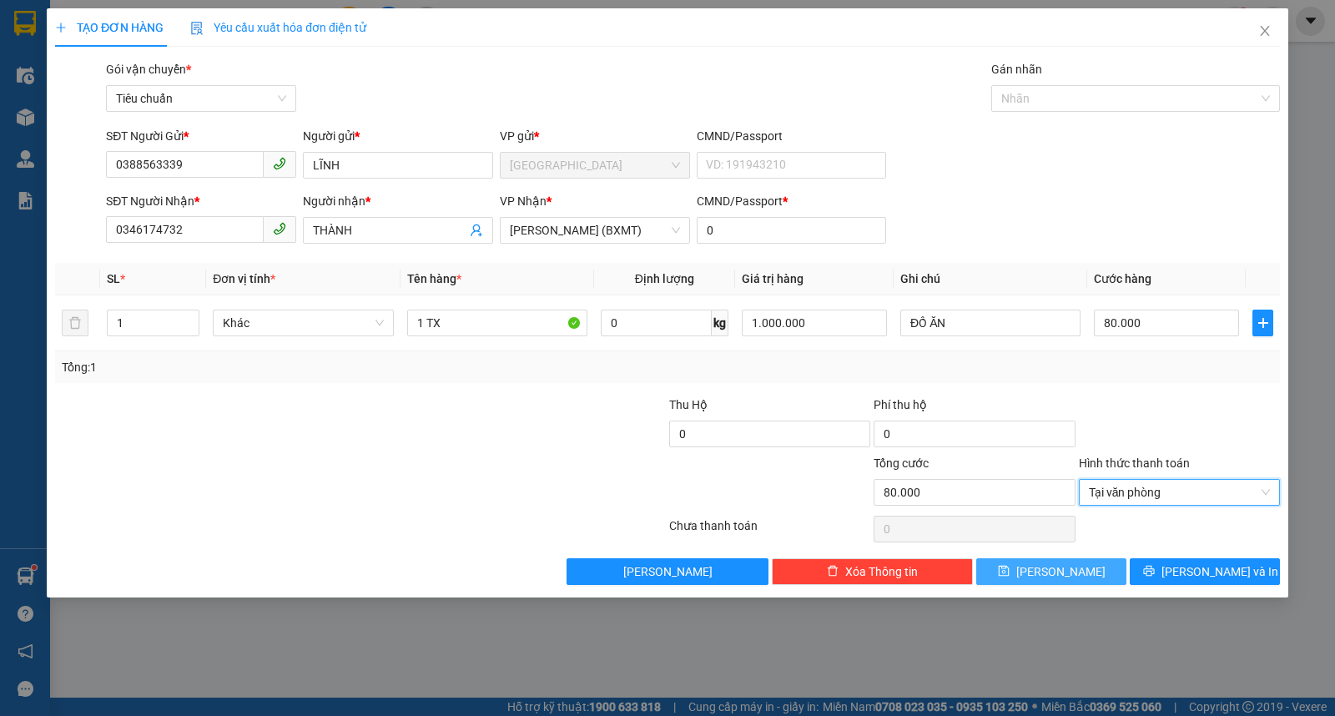
click at [1066, 578] on span "[PERSON_NAME]" at bounding box center [1061, 572] width 89 height 18
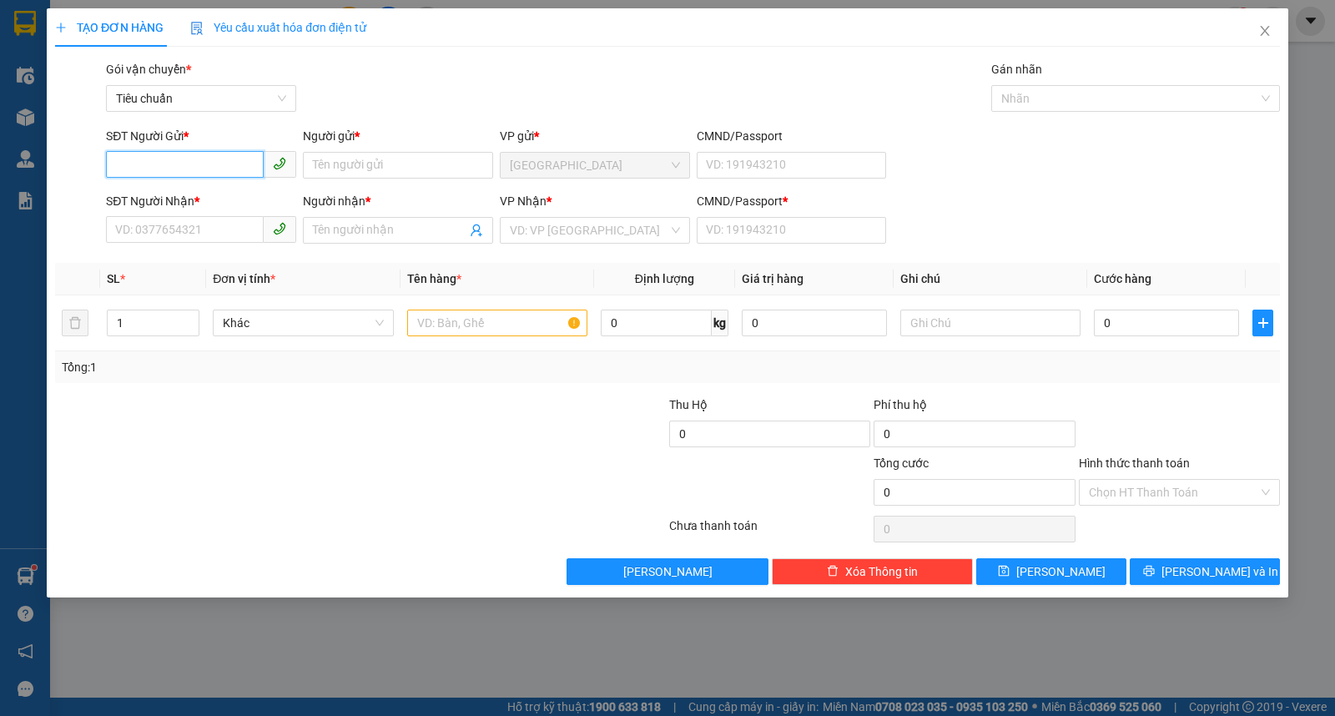
click at [215, 162] on input "SĐT Người Gửi *" at bounding box center [185, 164] width 158 height 27
click at [200, 193] on div "0834394644 - HẰNG" at bounding box center [201, 198] width 170 height 18
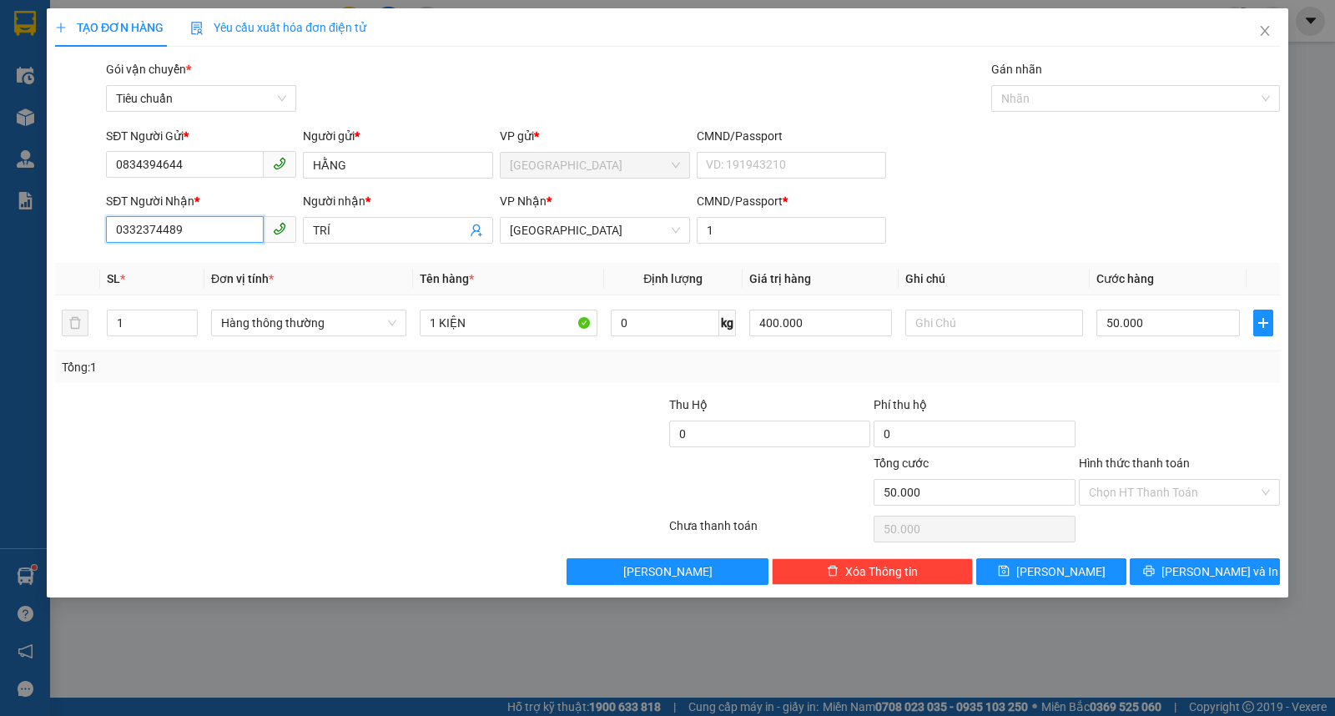
click at [202, 227] on input "0332374489" at bounding box center [185, 229] width 158 height 27
click at [176, 281] on div "0902130712 - TRÌNH" at bounding box center [201, 290] width 170 height 18
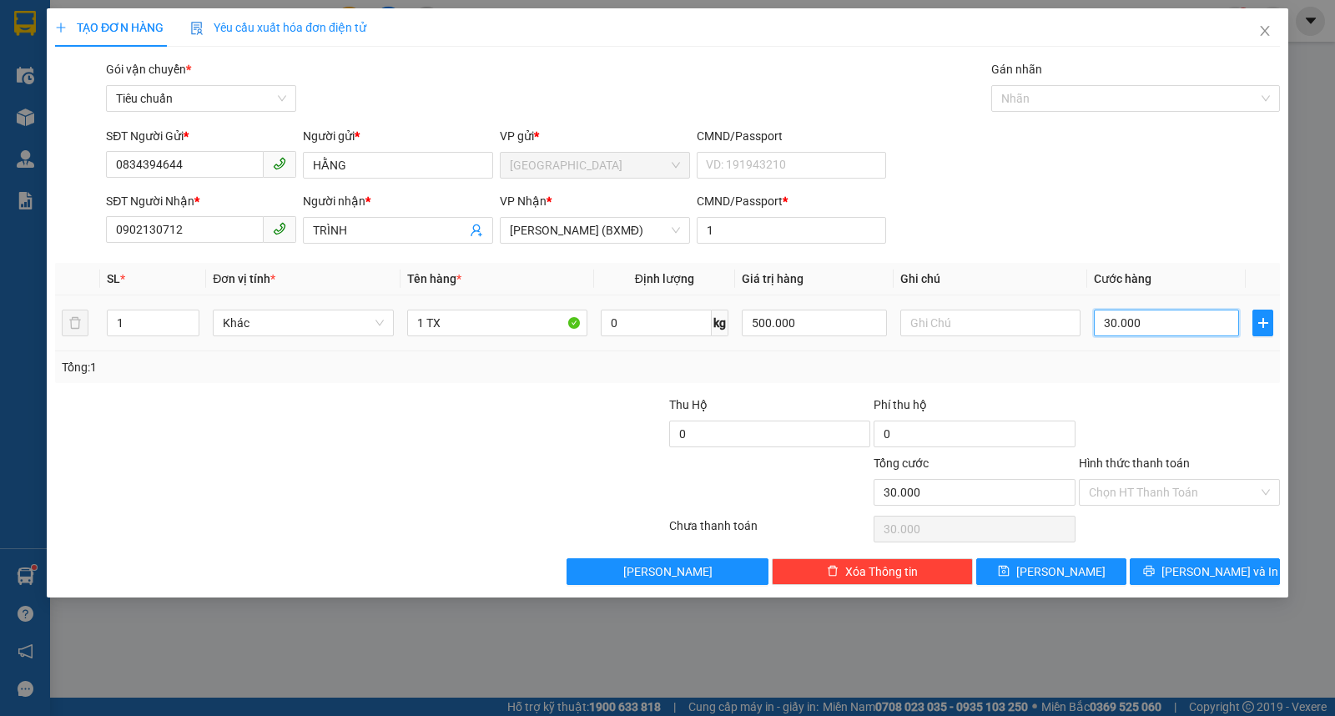
click at [1179, 331] on input "30.000" at bounding box center [1166, 323] width 145 height 27
drag, startPoint x: 794, startPoint y: 322, endPoint x: 708, endPoint y: 347, distance: 89.5
click at [708, 347] on tr "1 Khác 1 TX 0 kg 500.000 50.000" at bounding box center [667, 323] width 1225 height 56
click at [1137, 482] on input "Hình thức thanh toán" at bounding box center [1173, 492] width 169 height 25
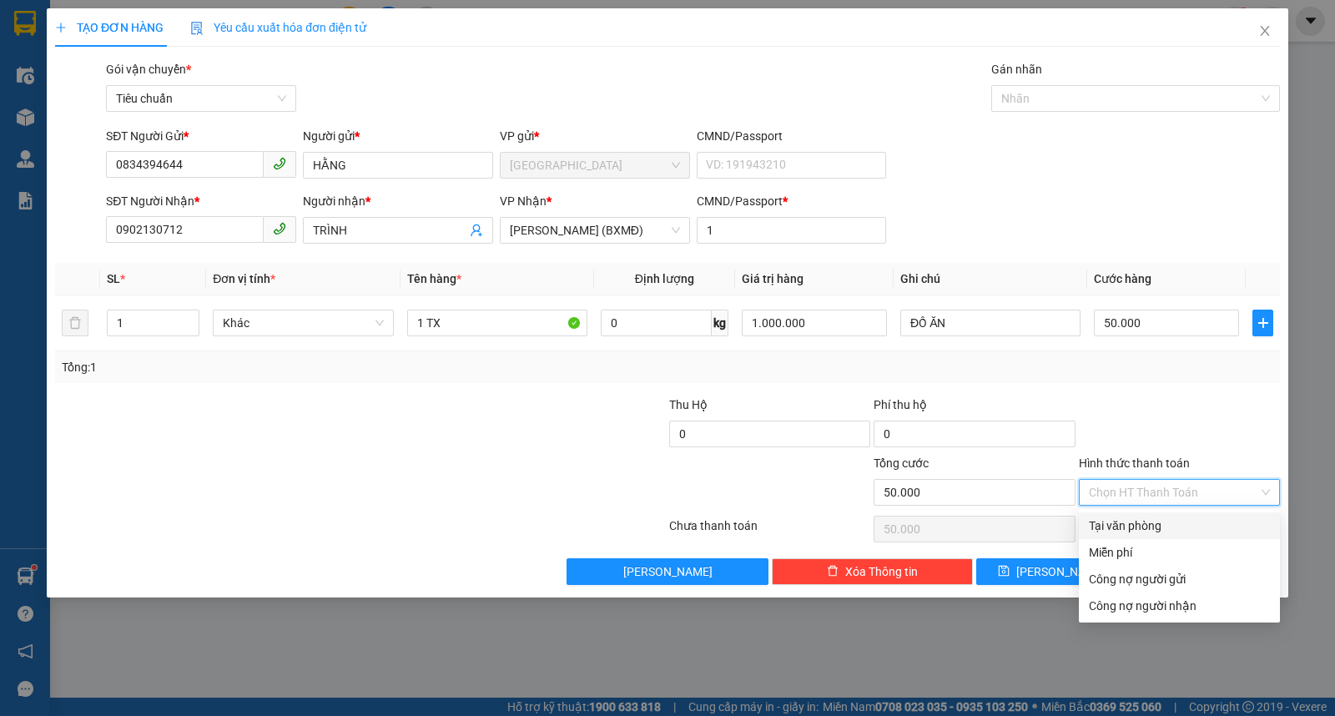
click at [1130, 527] on div "Tại văn phòng" at bounding box center [1179, 526] width 181 height 18
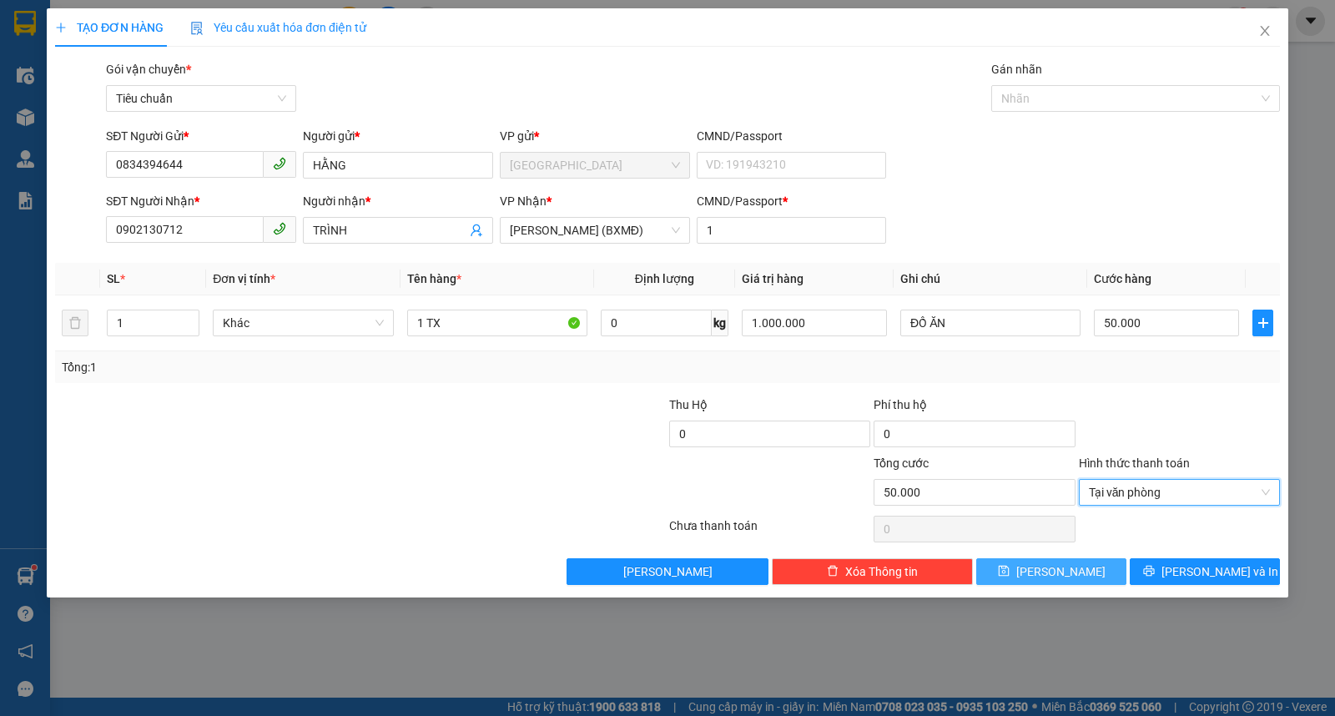
click at [1054, 573] on span "[PERSON_NAME]" at bounding box center [1061, 572] width 89 height 18
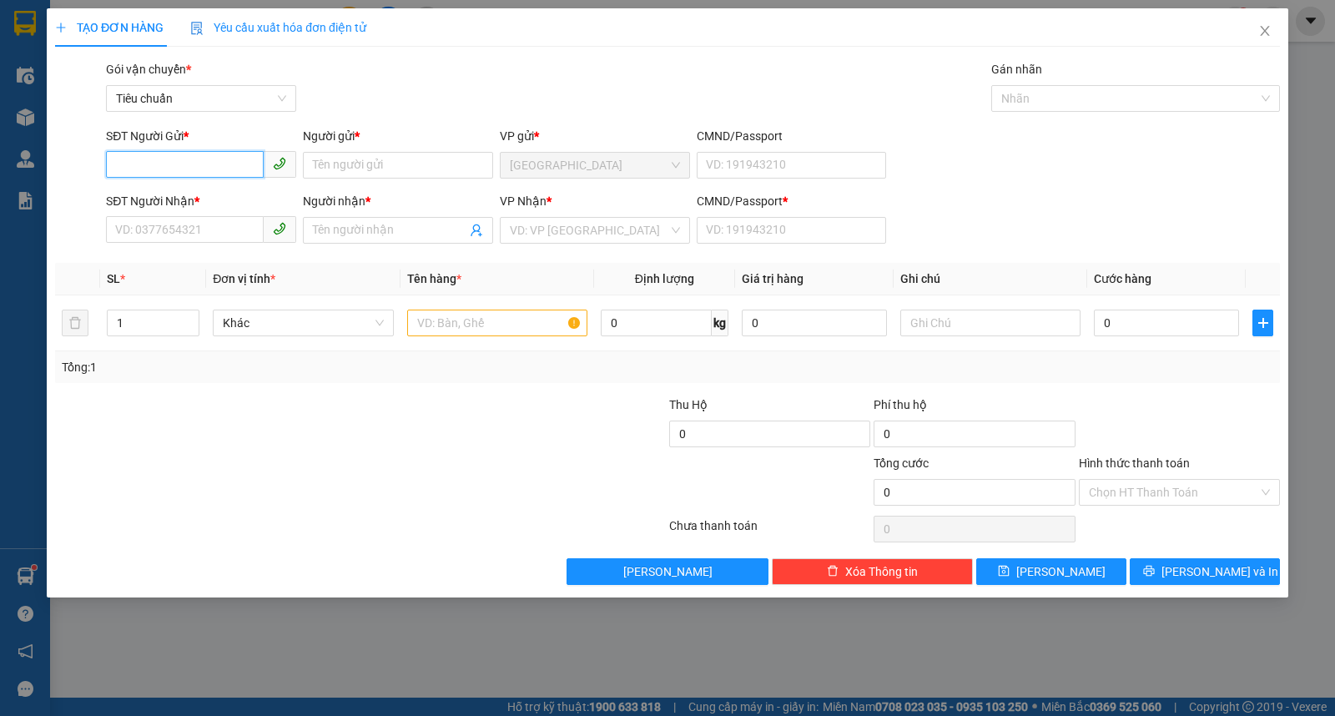
click at [188, 159] on input "SĐT Người Gửi *" at bounding box center [185, 164] width 158 height 27
click at [196, 196] on div "0394552241 - PHỤNG" at bounding box center [201, 198] width 170 height 18
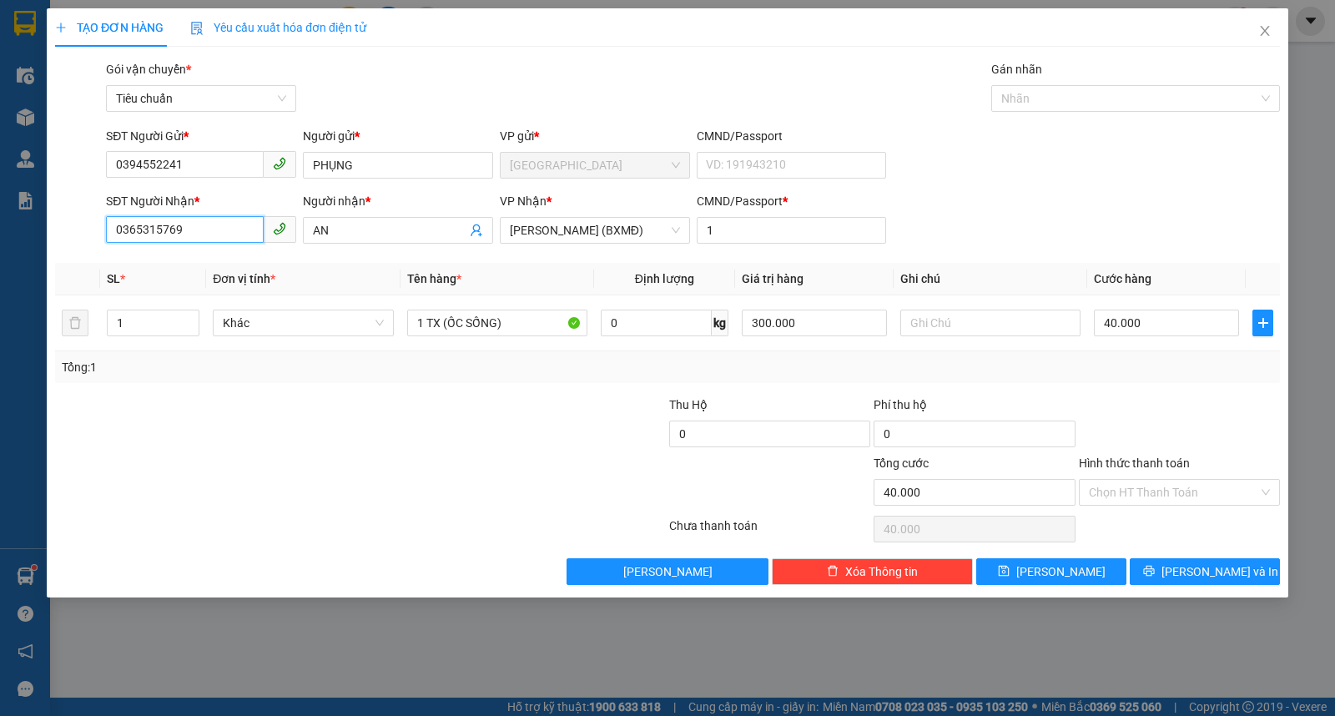
click at [209, 228] on input "0365315769" at bounding box center [185, 229] width 158 height 27
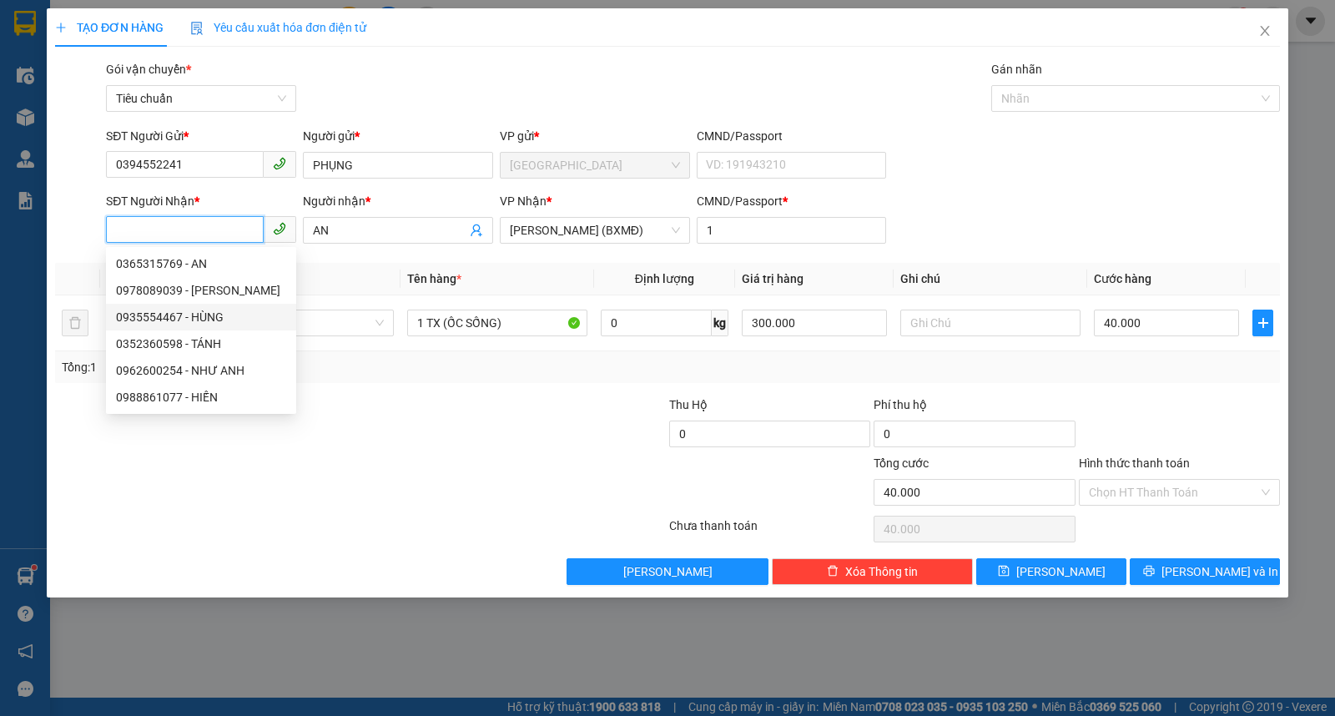
click at [200, 310] on div "0935554467 - HÙNG" at bounding box center [201, 317] width 170 height 18
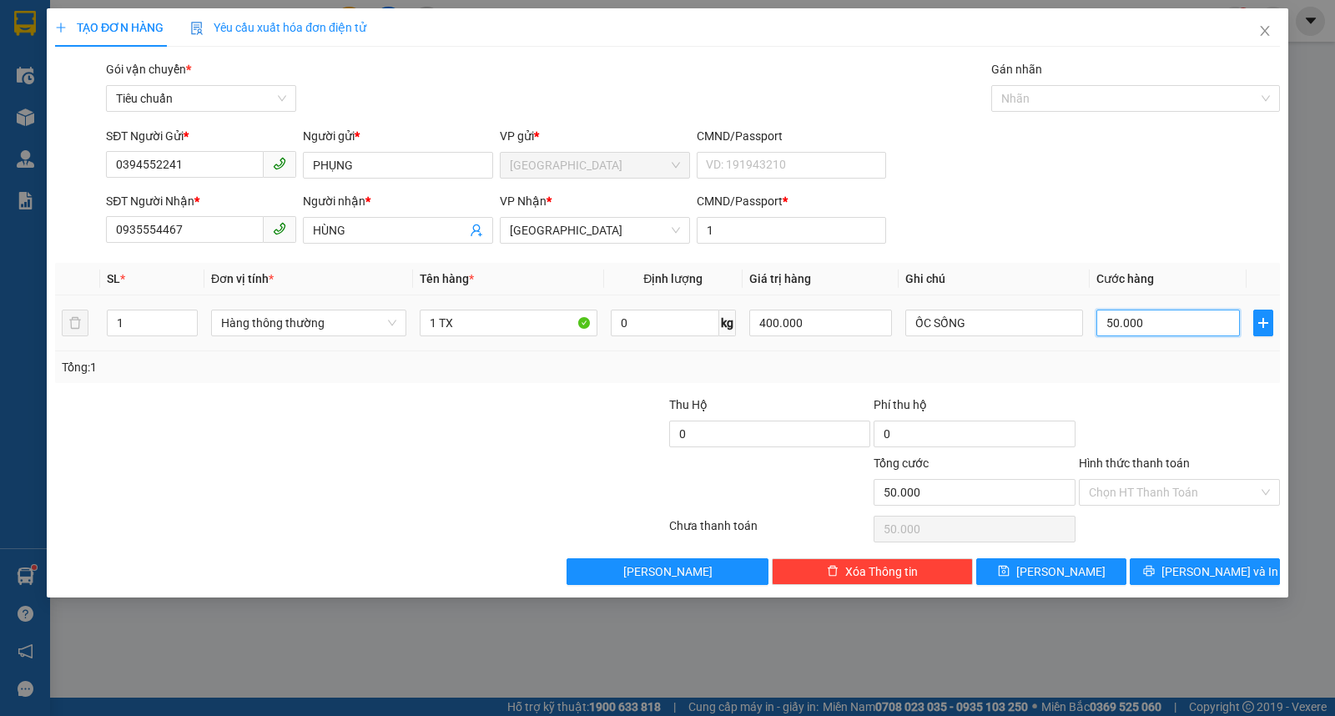
click at [1165, 320] on input "50.000" at bounding box center [1168, 323] width 143 height 27
click at [1141, 496] on input "Hình thức thanh toán" at bounding box center [1173, 492] width 169 height 25
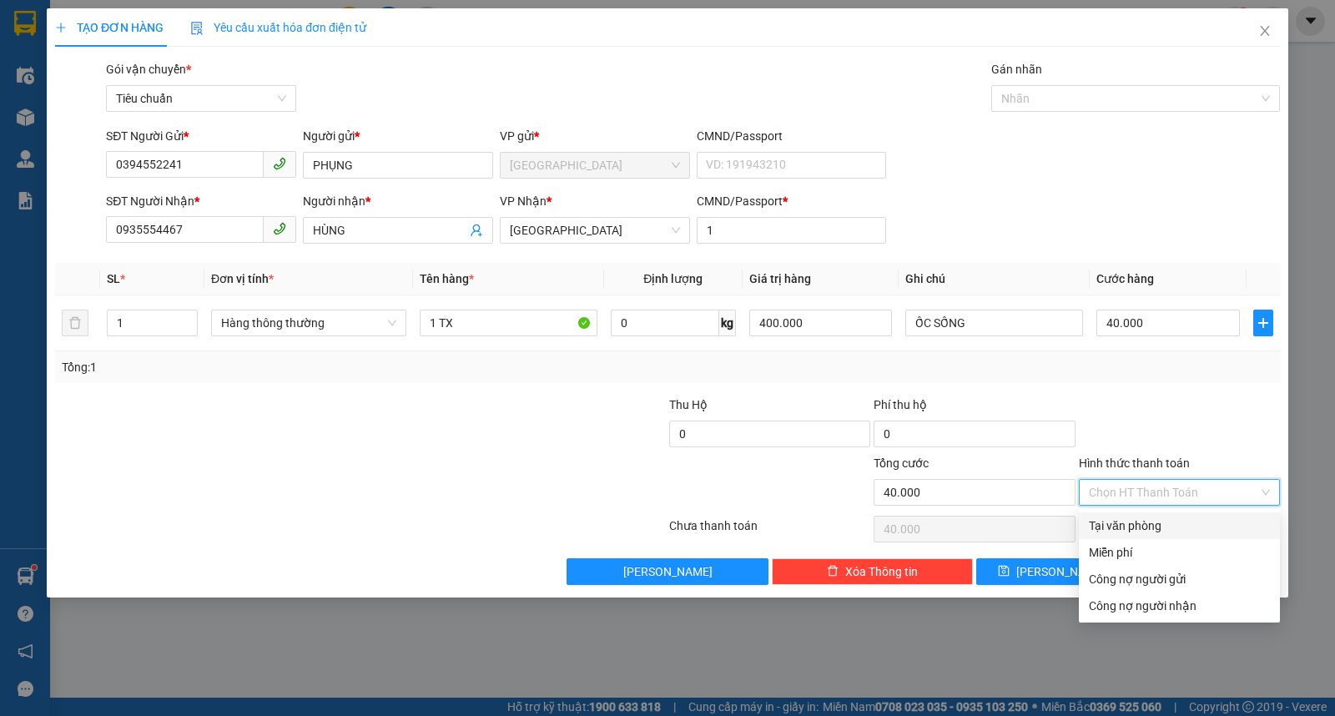
click at [1148, 528] on div "Tại văn phòng" at bounding box center [1179, 526] width 181 height 18
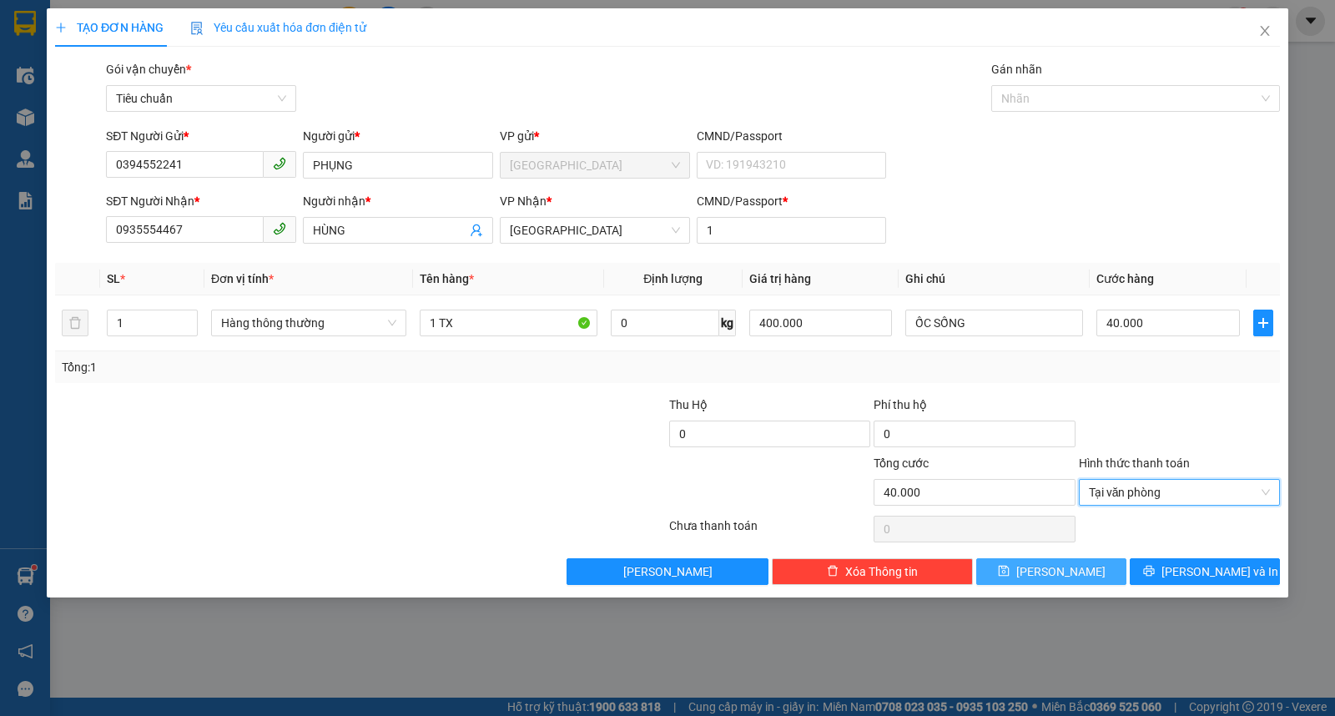
click at [1065, 558] on button "[PERSON_NAME]" at bounding box center [1052, 571] width 150 height 27
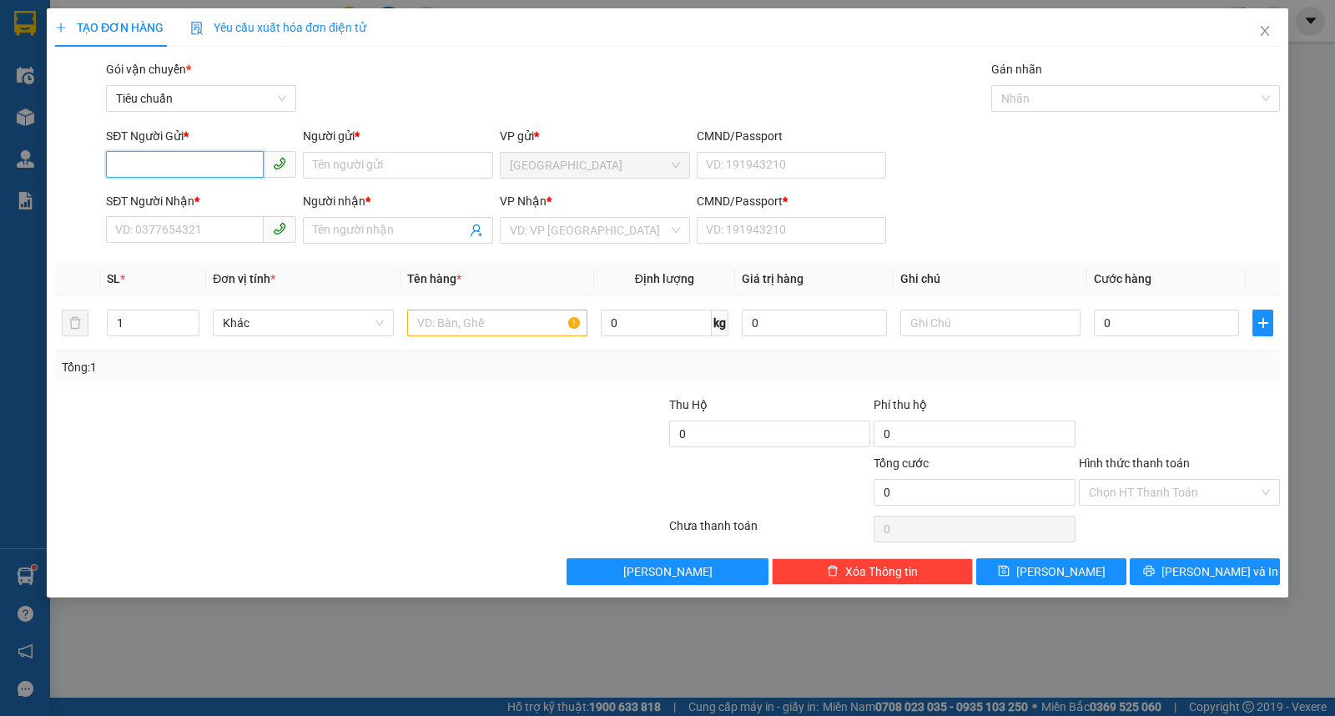
click at [161, 169] on input "SĐT Người Gửi *" at bounding box center [185, 164] width 158 height 27
click at [171, 218] on input "SĐT Người Nhận *" at bounding box center [185, 229] width 158 height 27
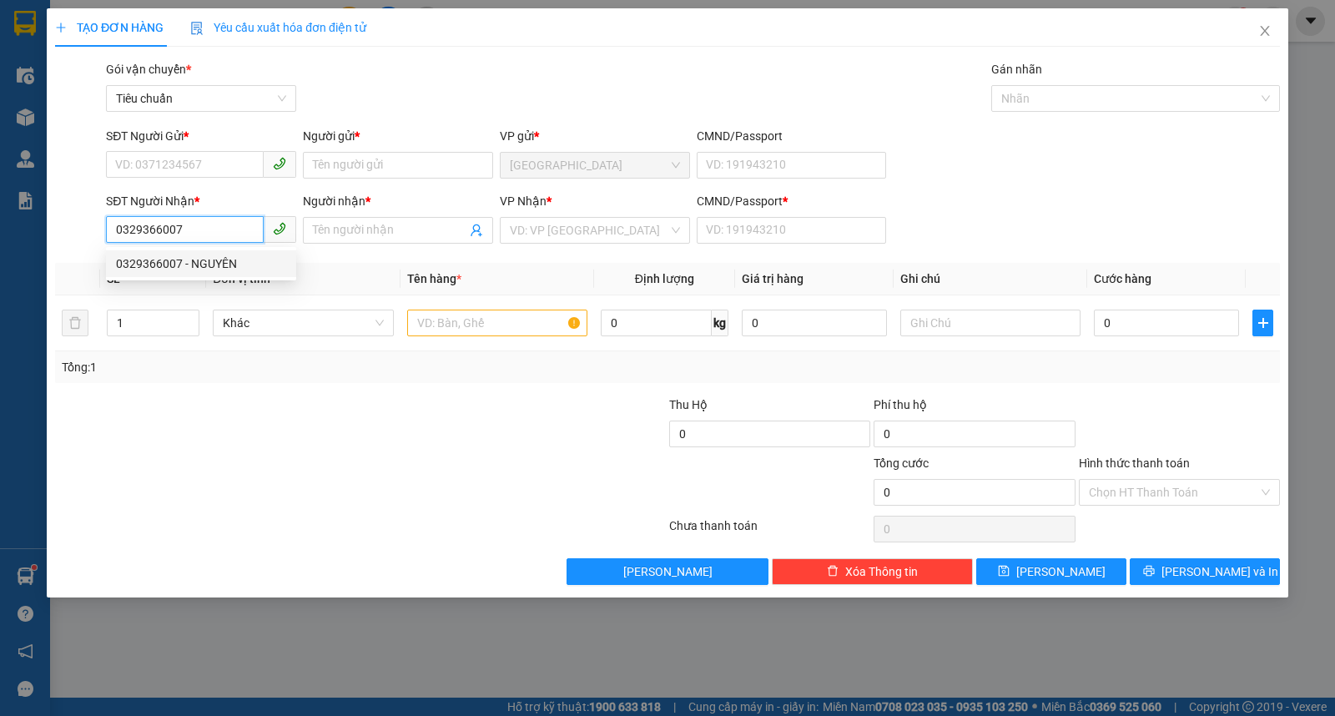
click at [189, 263] on div "0329366007 - NGUYÊN" at bounding box center [201, 264] width 170 height 18
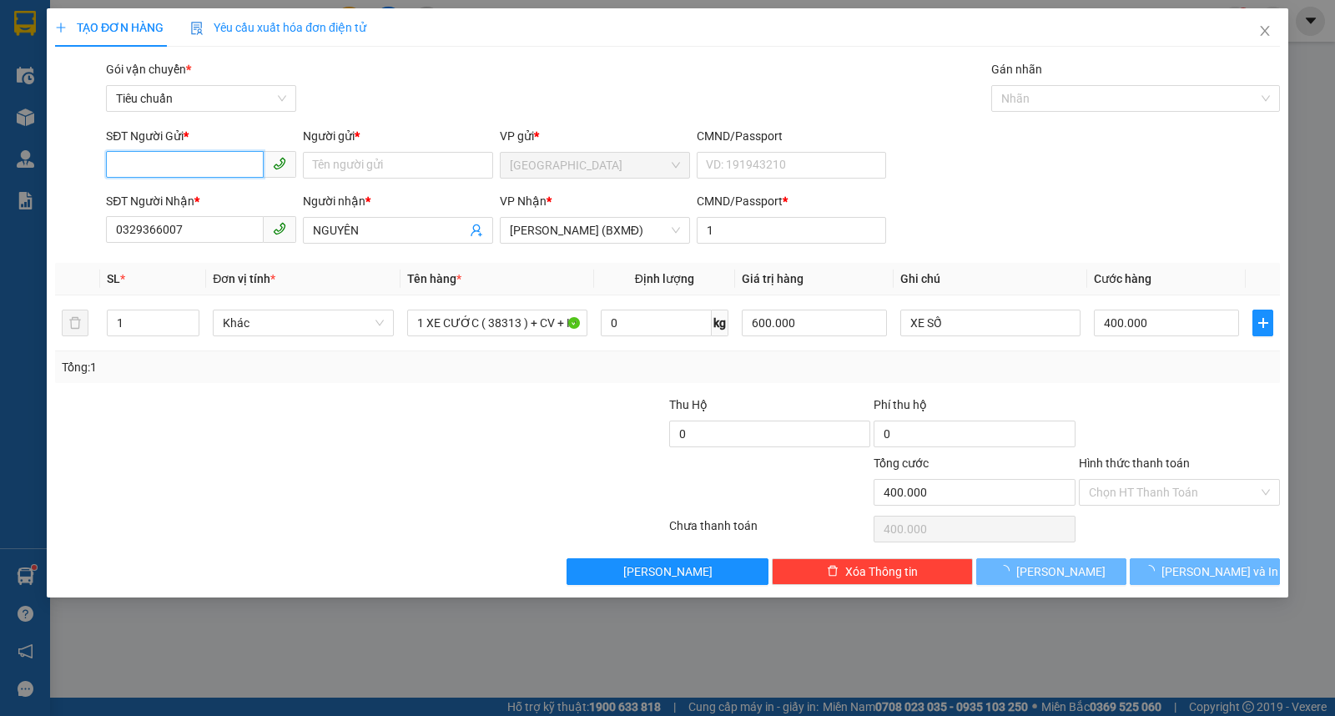
click at [195, 164] on input "SĐT Người Gửi *" at bounding box center [185, 164] width 158 height 27
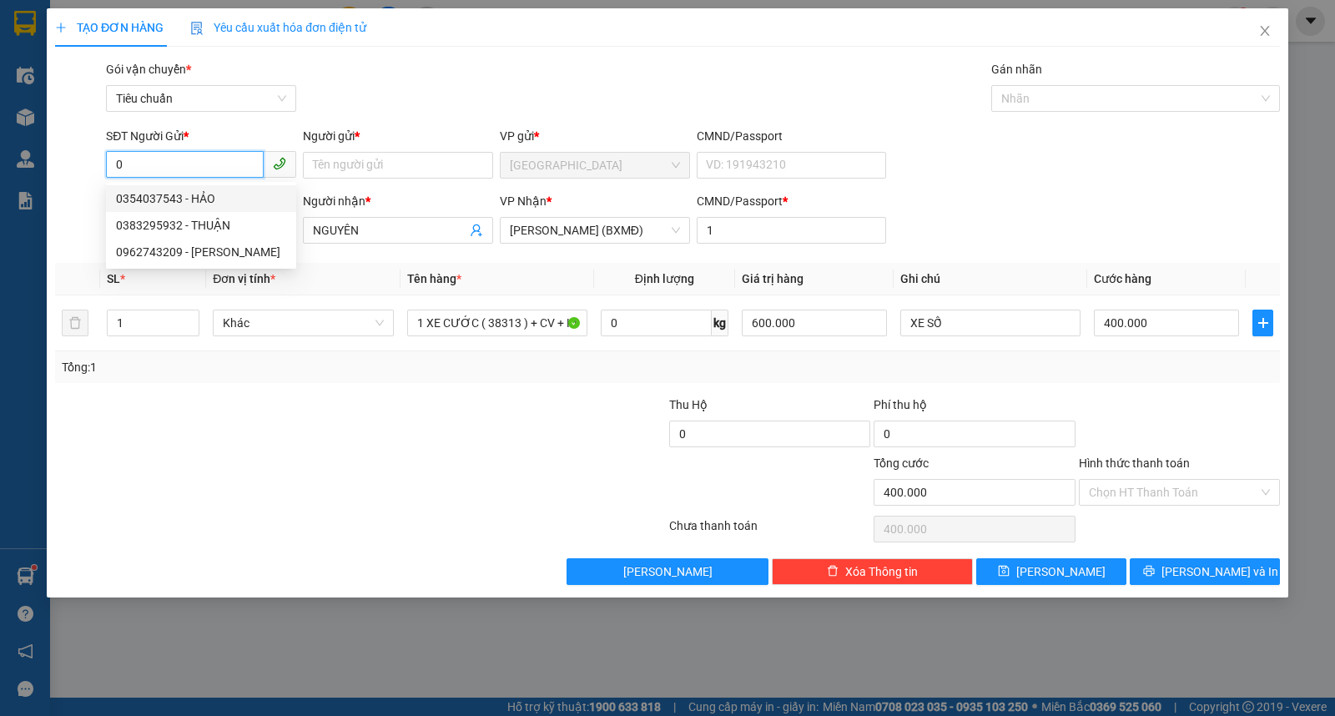
click at [200, 198] on div "0354037543 - HẢO" at bounding box center [201, 198] width 170 height 18
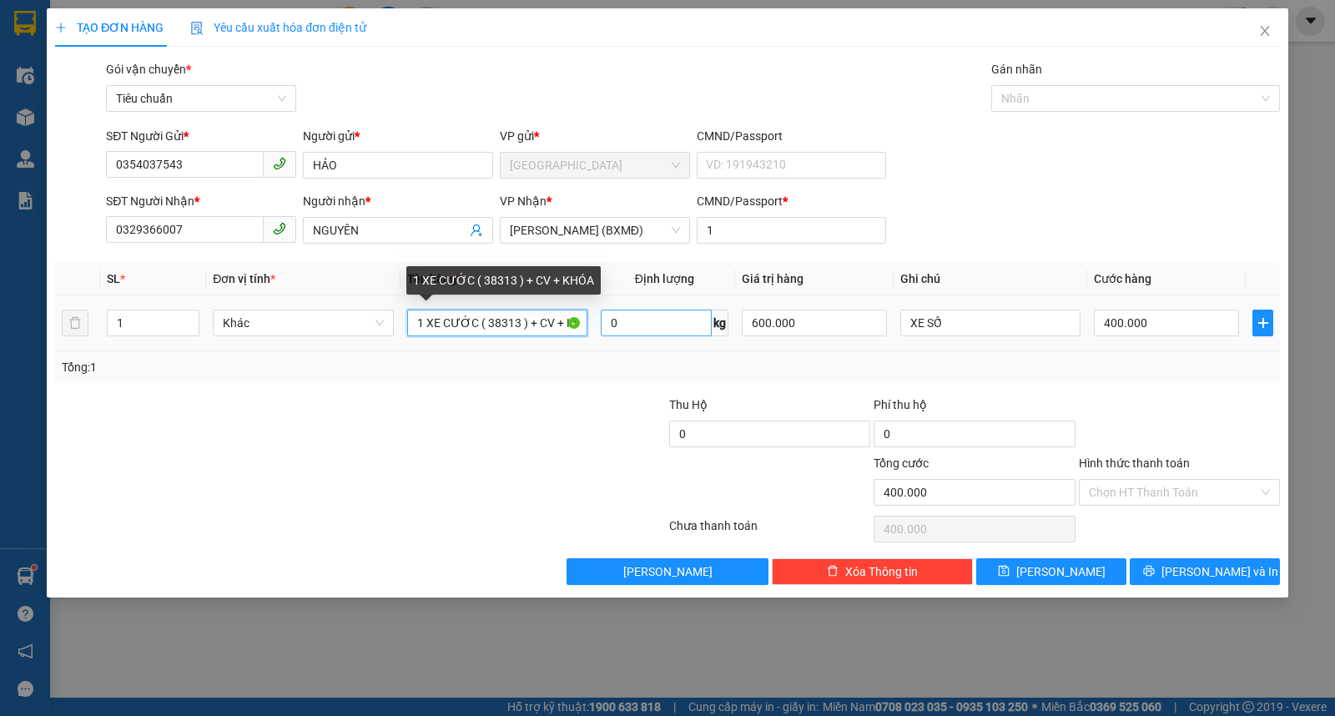
scroll to position [0, 19]
drag, startPoint x: 424, startPoint y: 329, endPoint x: 694, endPoint y: 327, distance: 270.4
click at [694, 327] on tr "1 Khác 1 XE CƯỚC ( 38313 ) + CV + KHÓA 0 kg 600.000 XE SỐ 400.000" at bounding box center [667, 323] width 1225 height 56
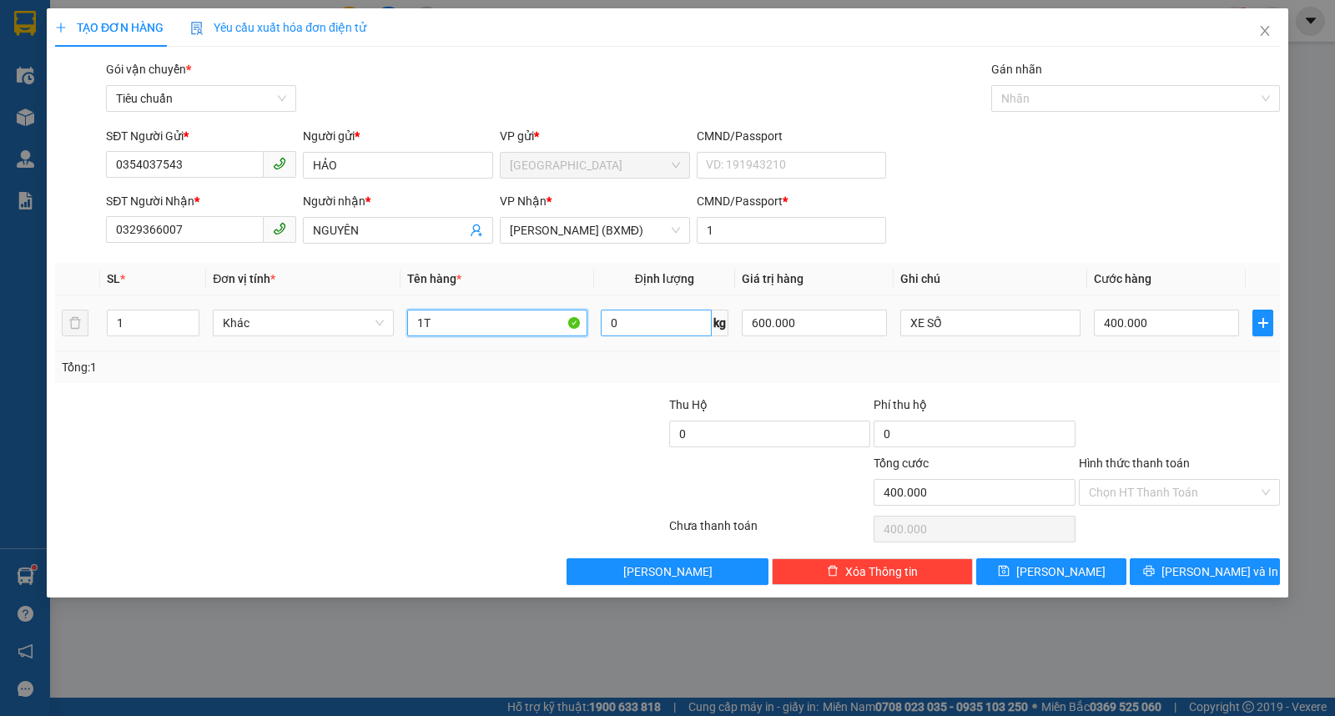
scroll to position [0, 0]
click at [1138, 495] on input "Hình thức thanh toán" at bounding box center [1173, 492] width 169 height 25
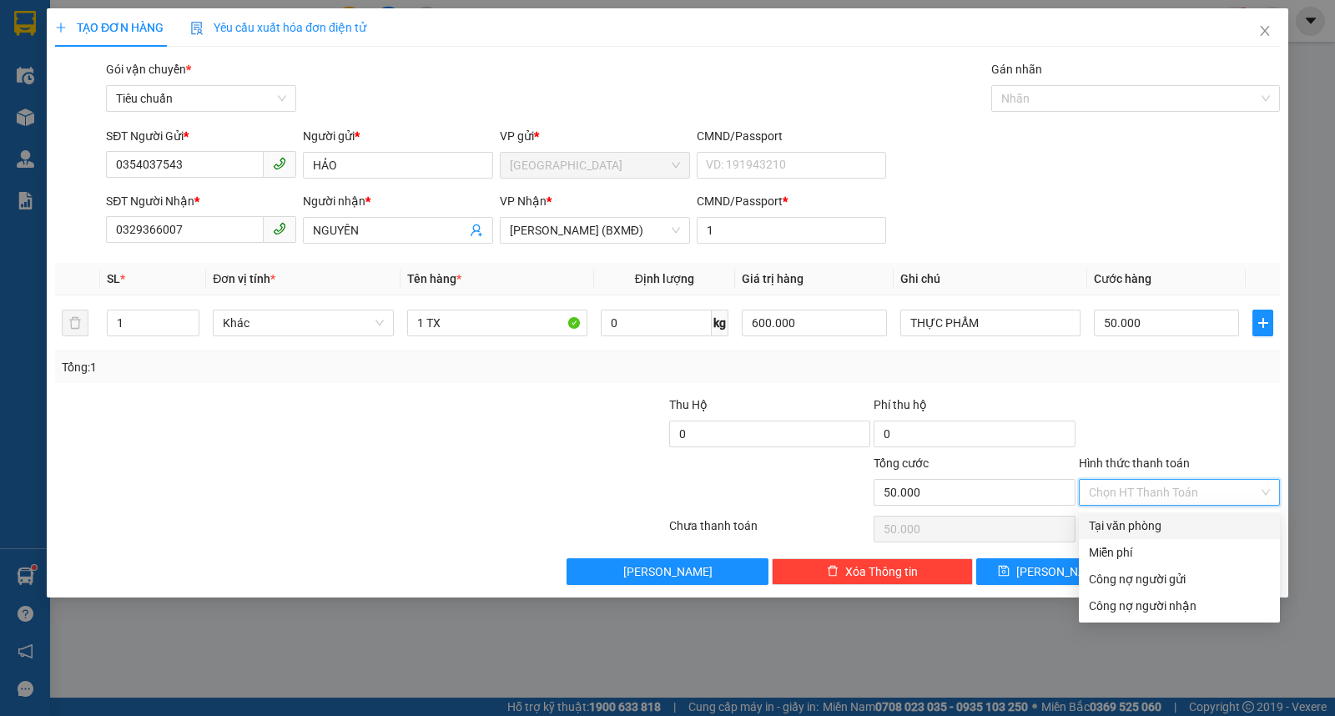
click at [1128, 530] on div "Tại văn phòng" at bounding box center [1179, 526] width 181 height 18
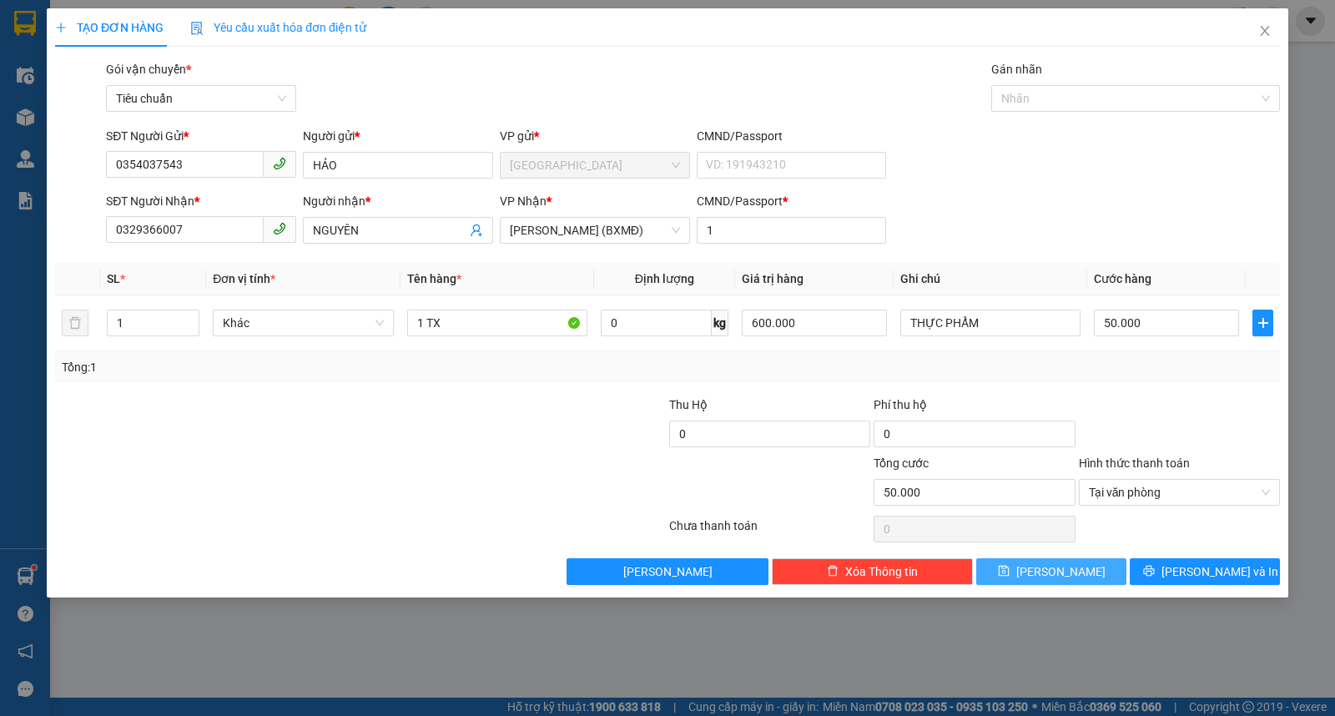
click at [1106, 563] on button "[PERSON_NAME]" at bounding box center [1052, 571] width 150 height 27
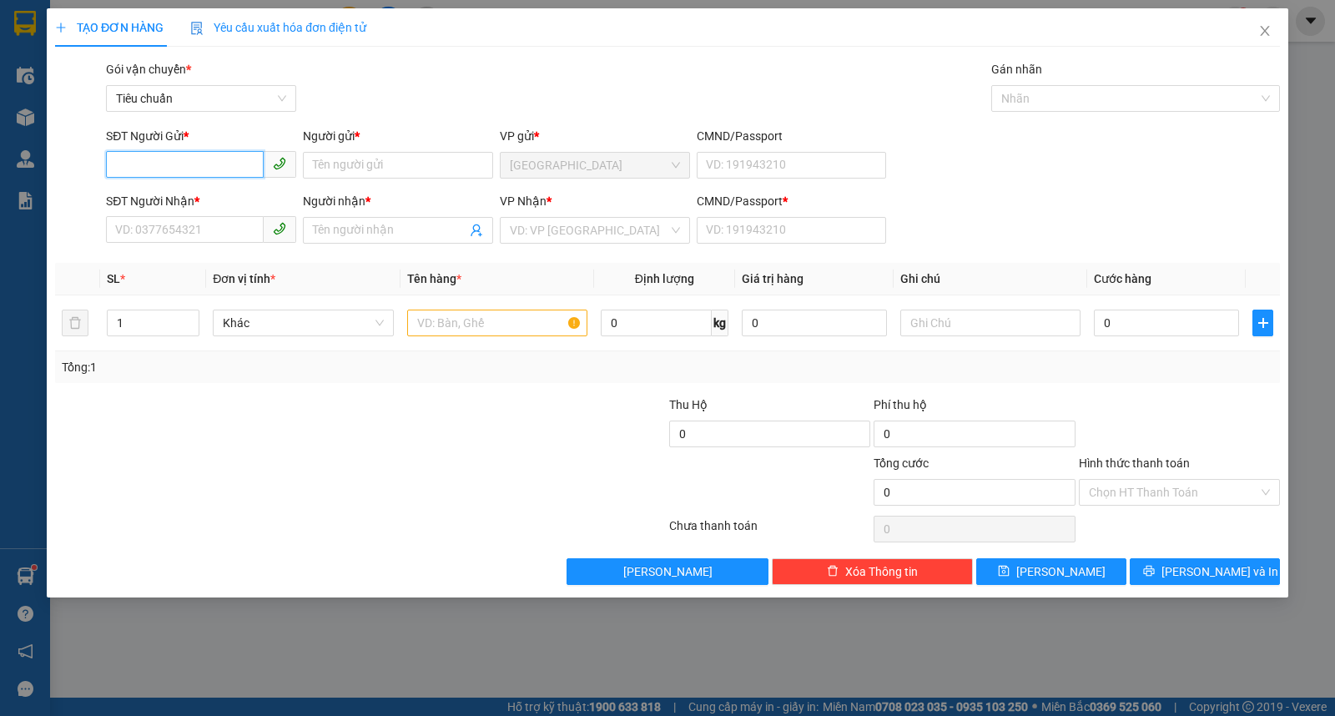
click at [184, 159] on input "SĐT Người Gửi *" at bounding box center [185, 164] width 158 height 27
click at [199, 198] on div "0979879799 - TRẠNG" at bounding box center [201, 198] width 170 height 18
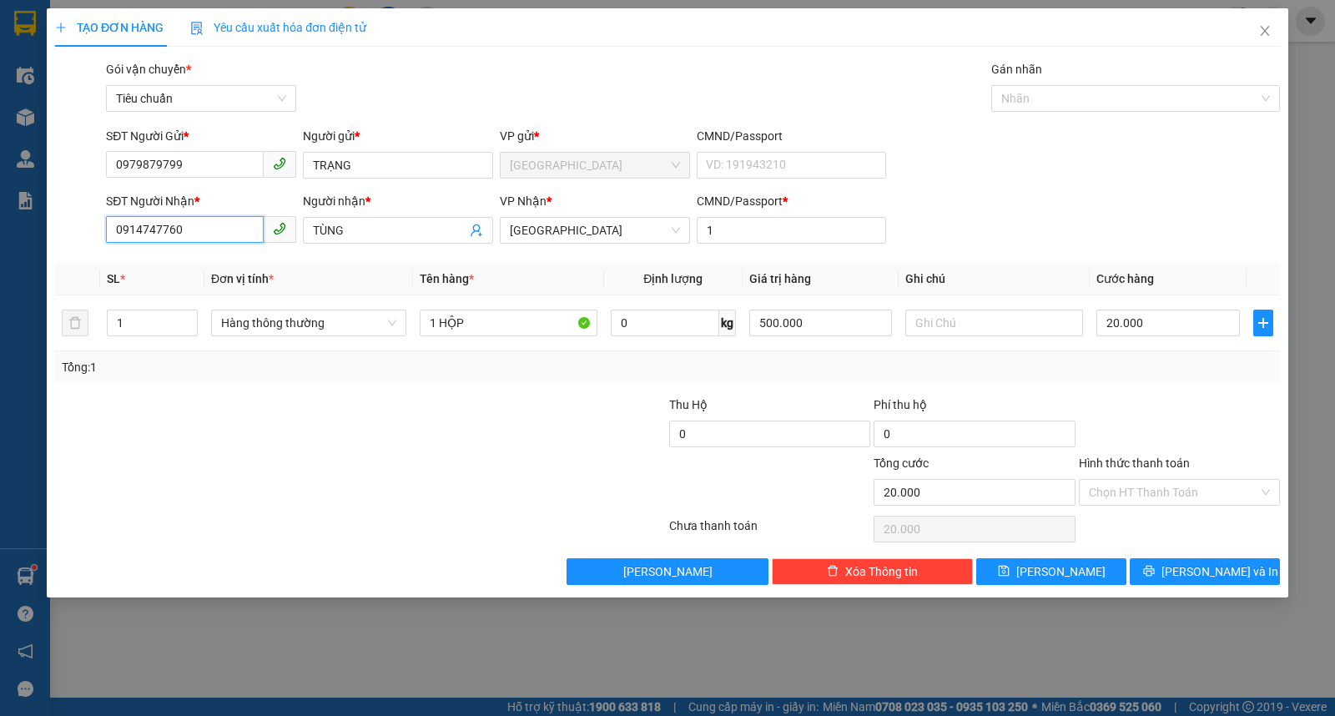
click at [235, 234] on input "0914747760" at bounding box center [185, 229] width 158 height 27
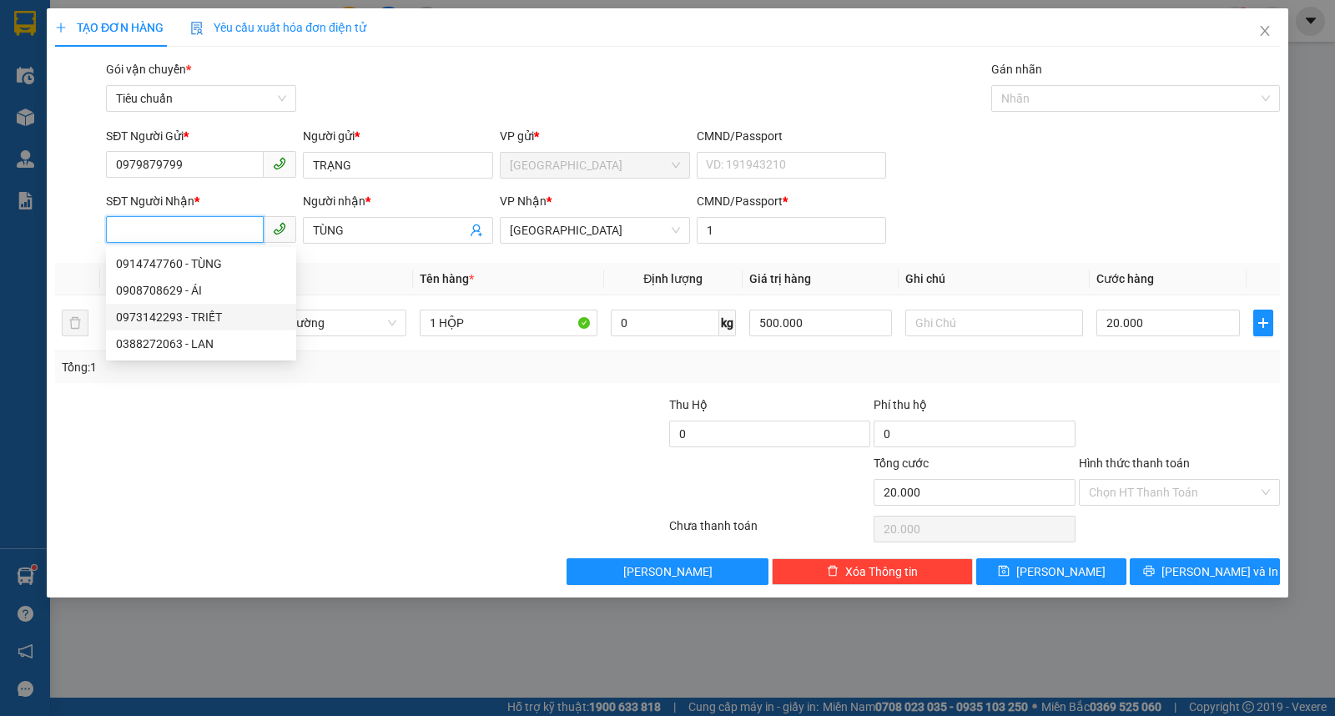
click at [192, 320] on div "0973142293 - TRIẾT" at bounding box center [201, 317] width 170 height 18
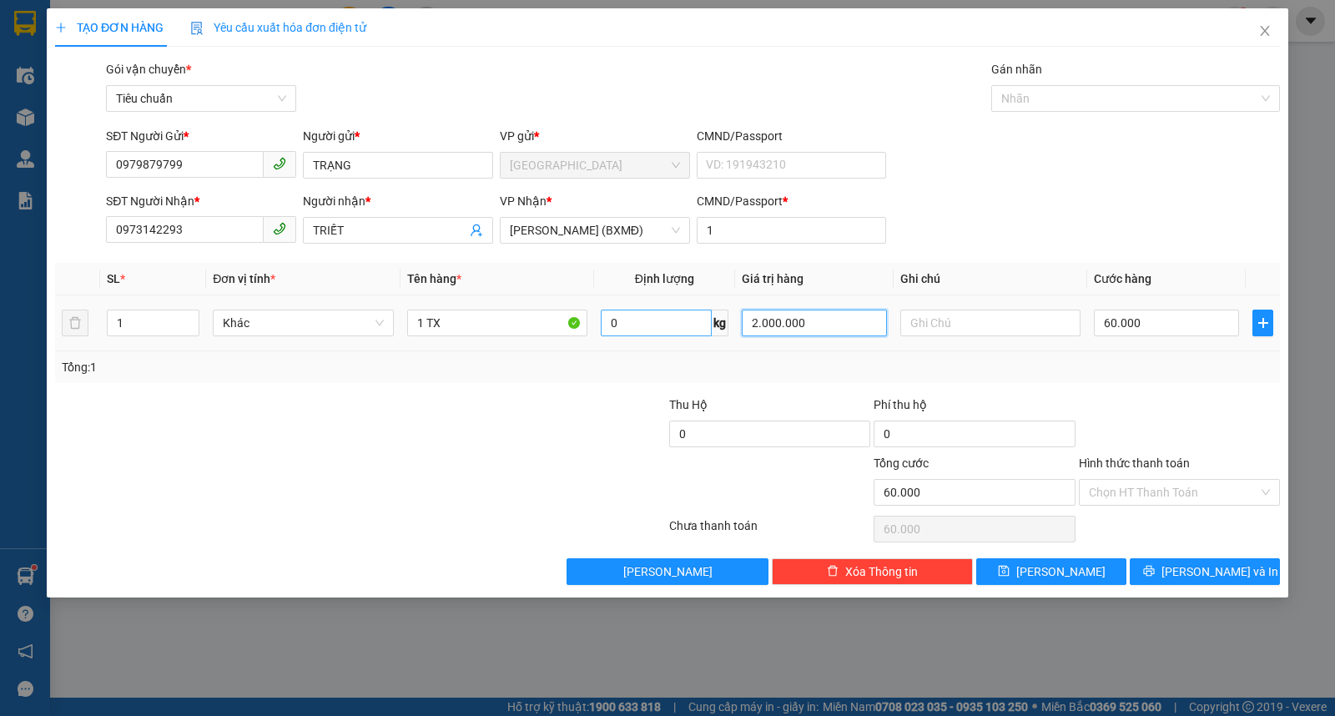
drag, startPoint x: 651, startPoint y: 328, endPoint x: 613, endPoint y: 328, distance: 37.6
click at [613, 328] on tr "1 Khác 1 TX 0 kg 2.000.000 60.000" at bounding box center [667, 323] width 1225 height 56
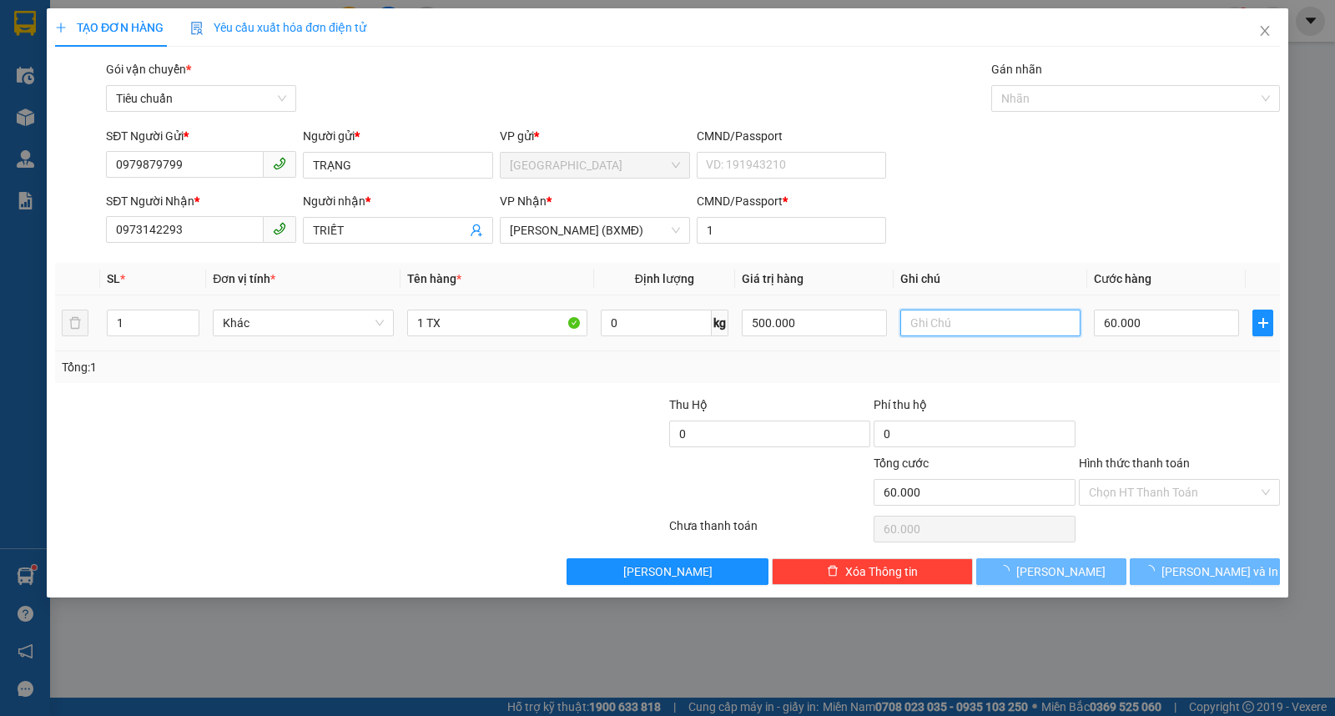
click at [994, 322] on input "text" at bounding box center [991, 323] width 180 height 27
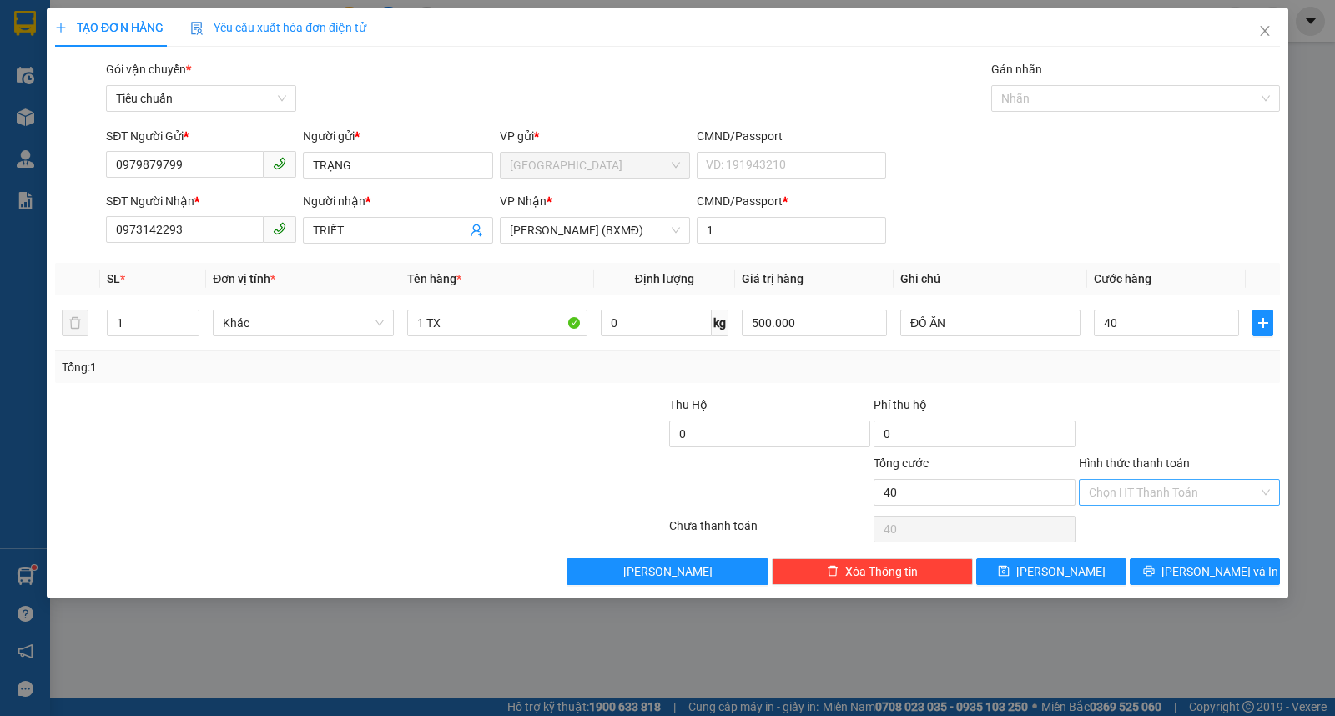
click at [1150, 492] on input "Hình thức thanh toán" at bounding box center [1173, 492] width 169 height 25
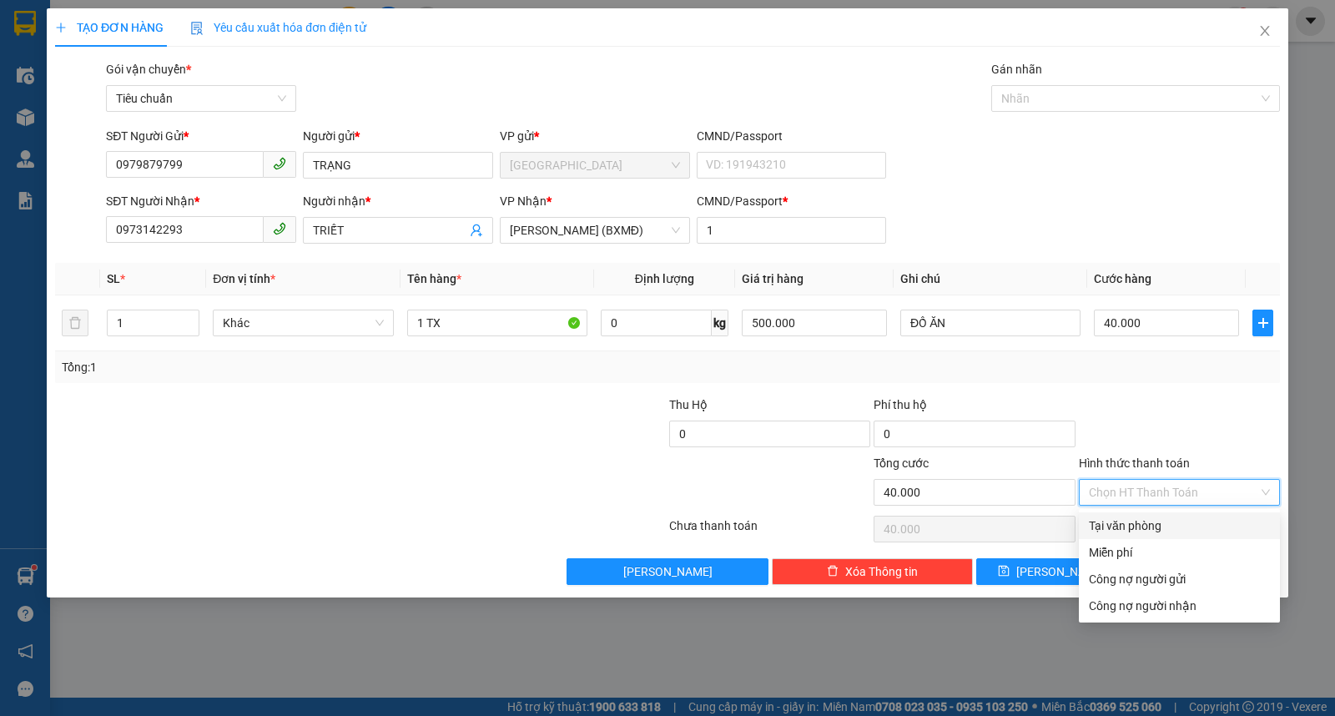
click at [1136, 522] on div "Tại văn phòng" at bounding box center [1179, 526] width 181 height 18
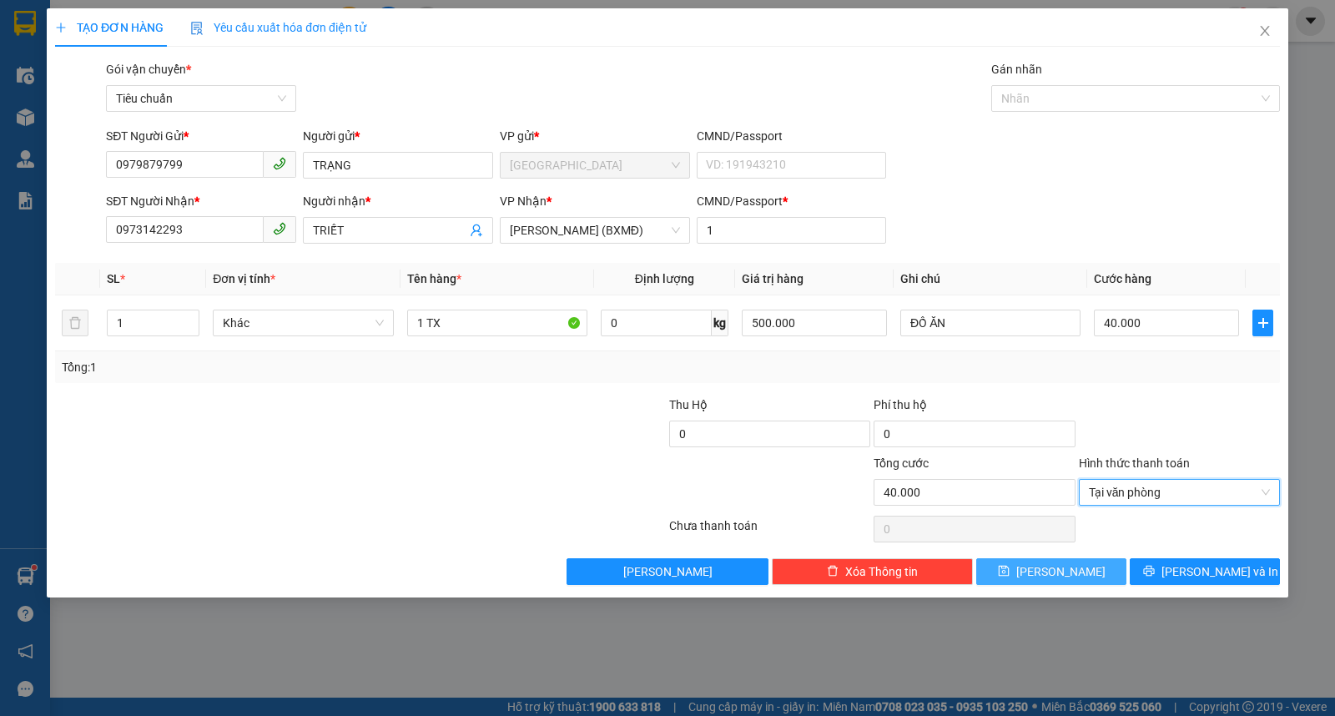
click at [1050, 573] on span "[PERSON_NAME]" at bounding box center [1061, 572] width 89 height 18
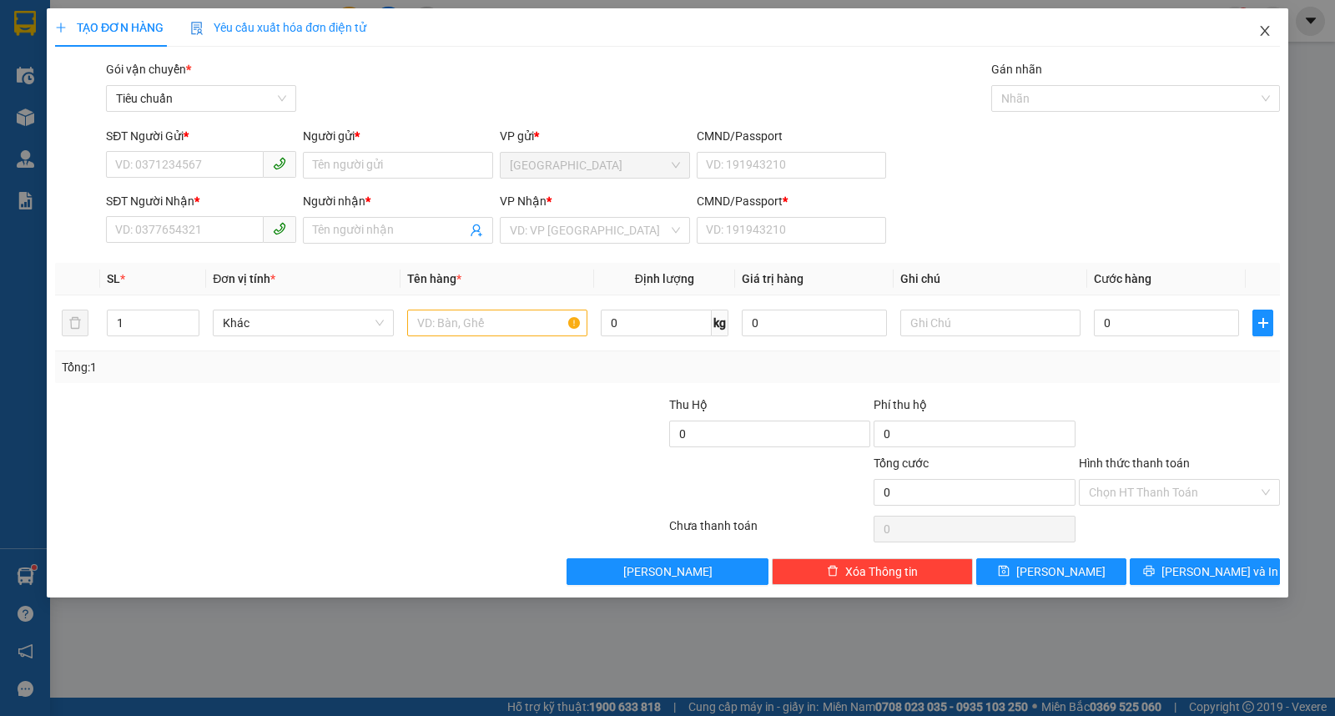
click at [1252, 23] on span "Close" at bounding box center [1265, 31] width 47 height 47
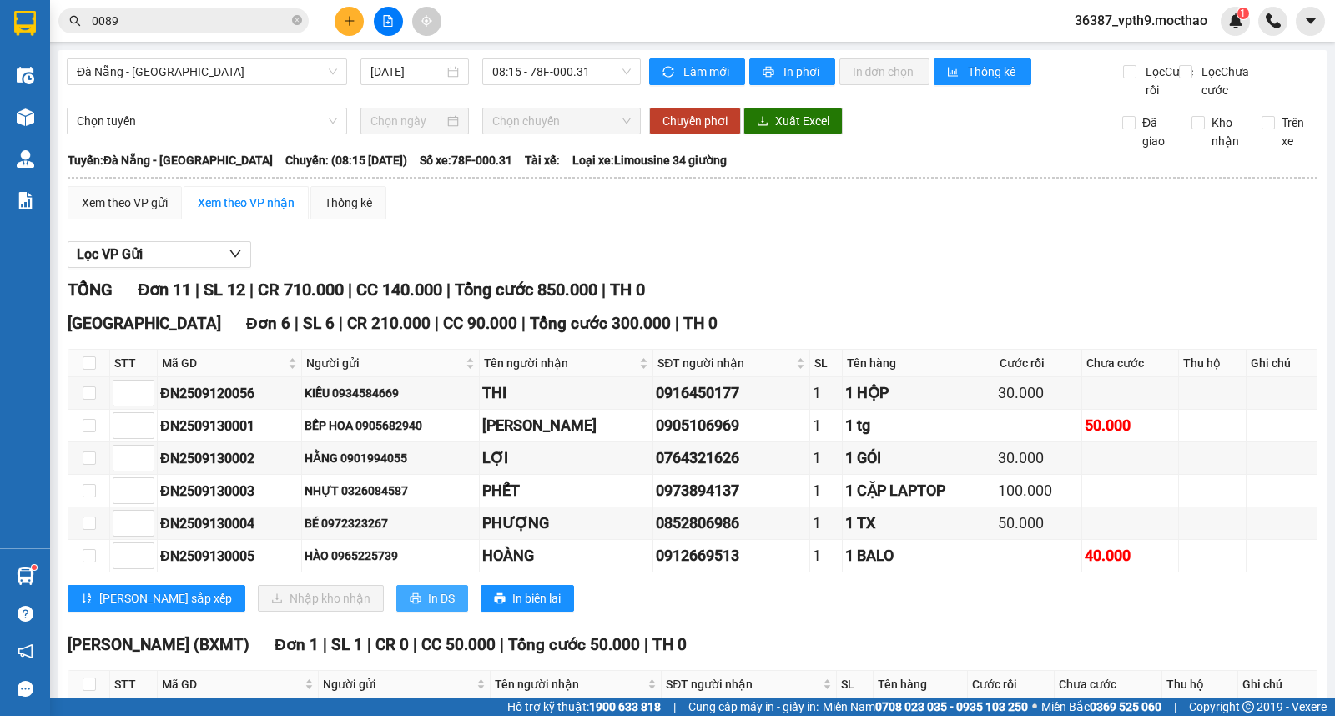
click at [410, 606] on span "printer" at bounding box center [416, 599] width 12 height 13
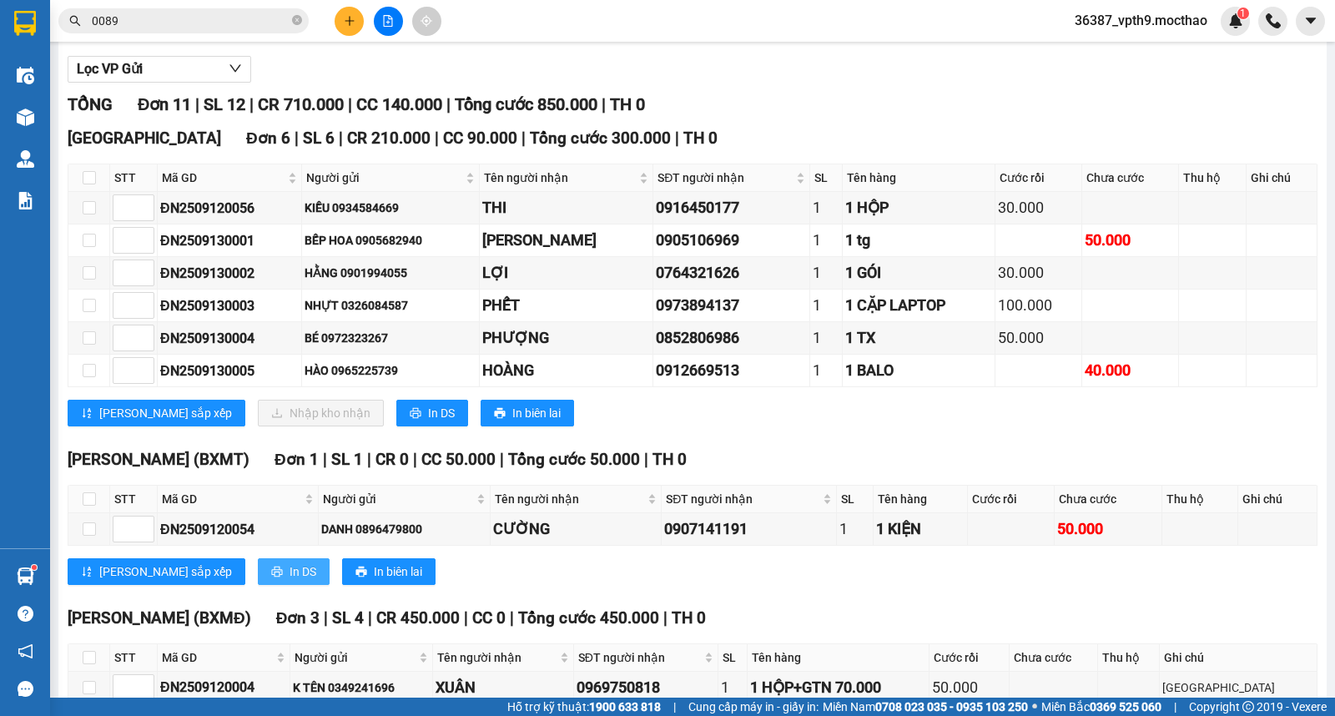
click at [290, 581] on span "In DS" at bounding box center [303, 572] width 27 height 18
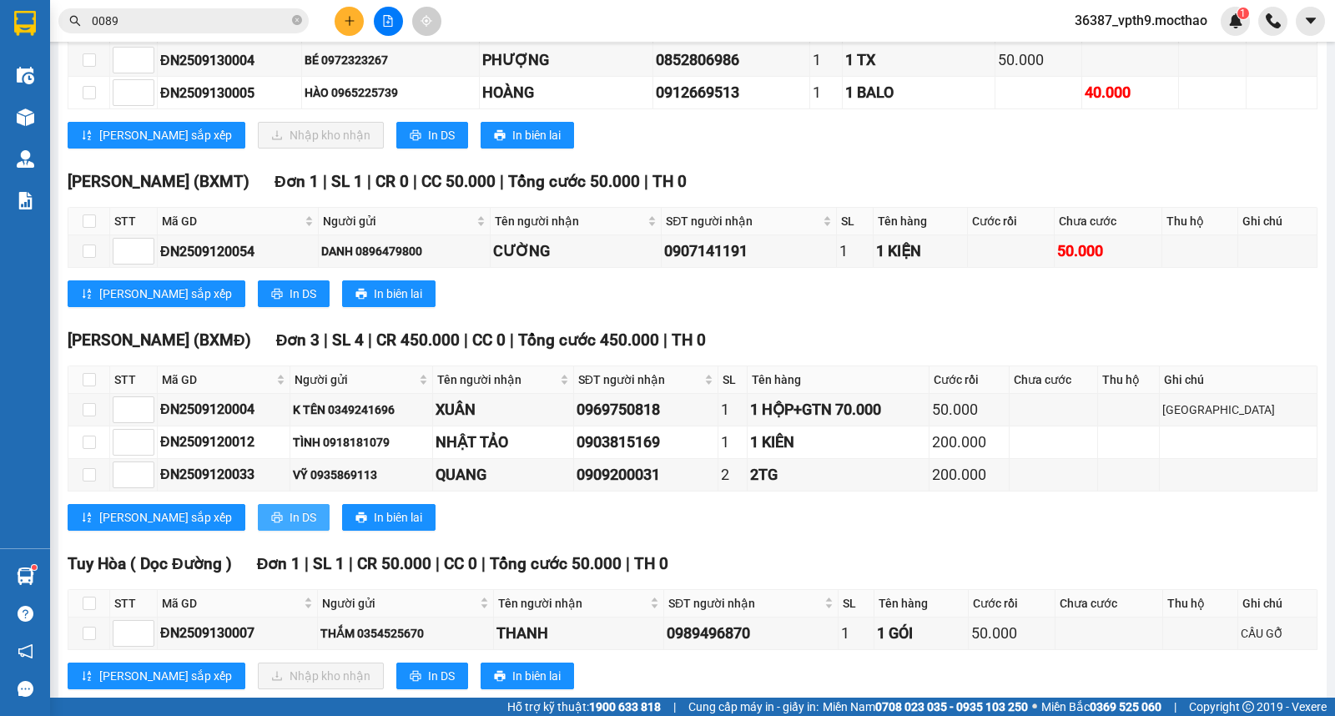
click at [290, 527] on span "In DS" at bounding box center [303, 517] width 27 height 18
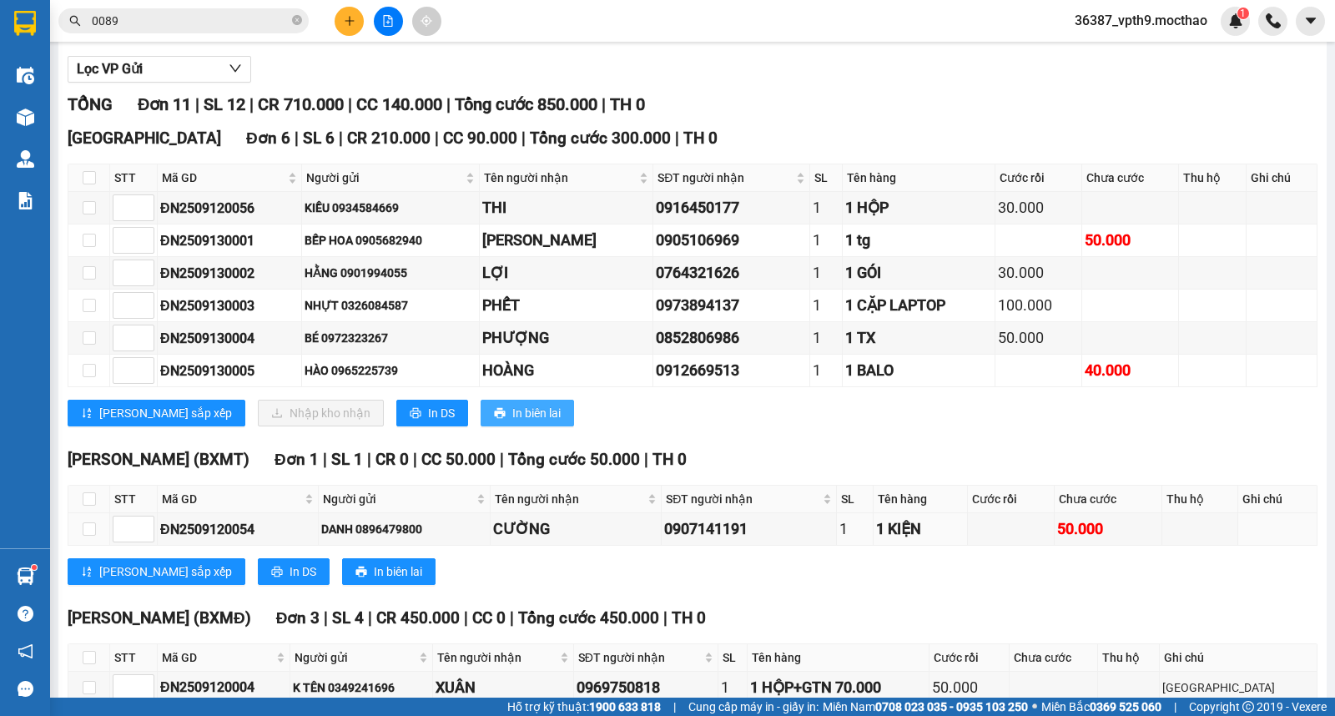
scroll to position [0, 0]
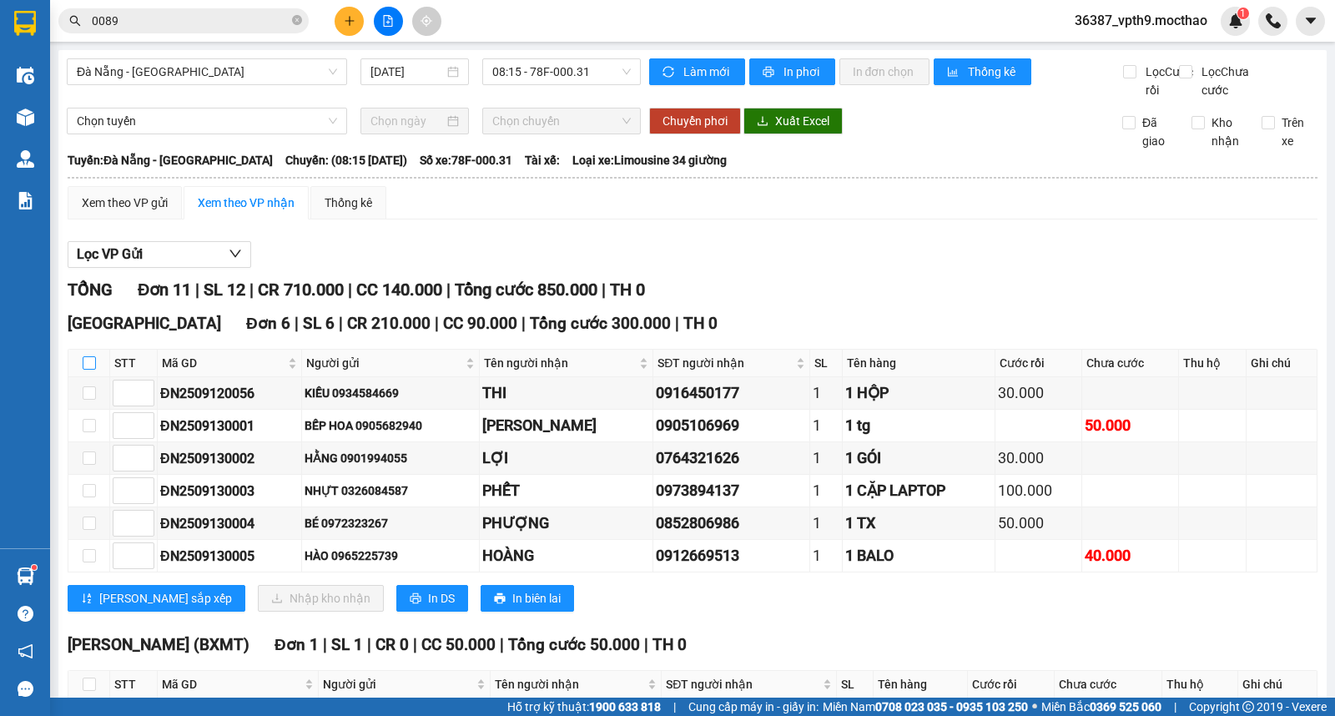
click at [85, 370] on input "checkbox" at bounding box center [89, 362] width 13 height 13
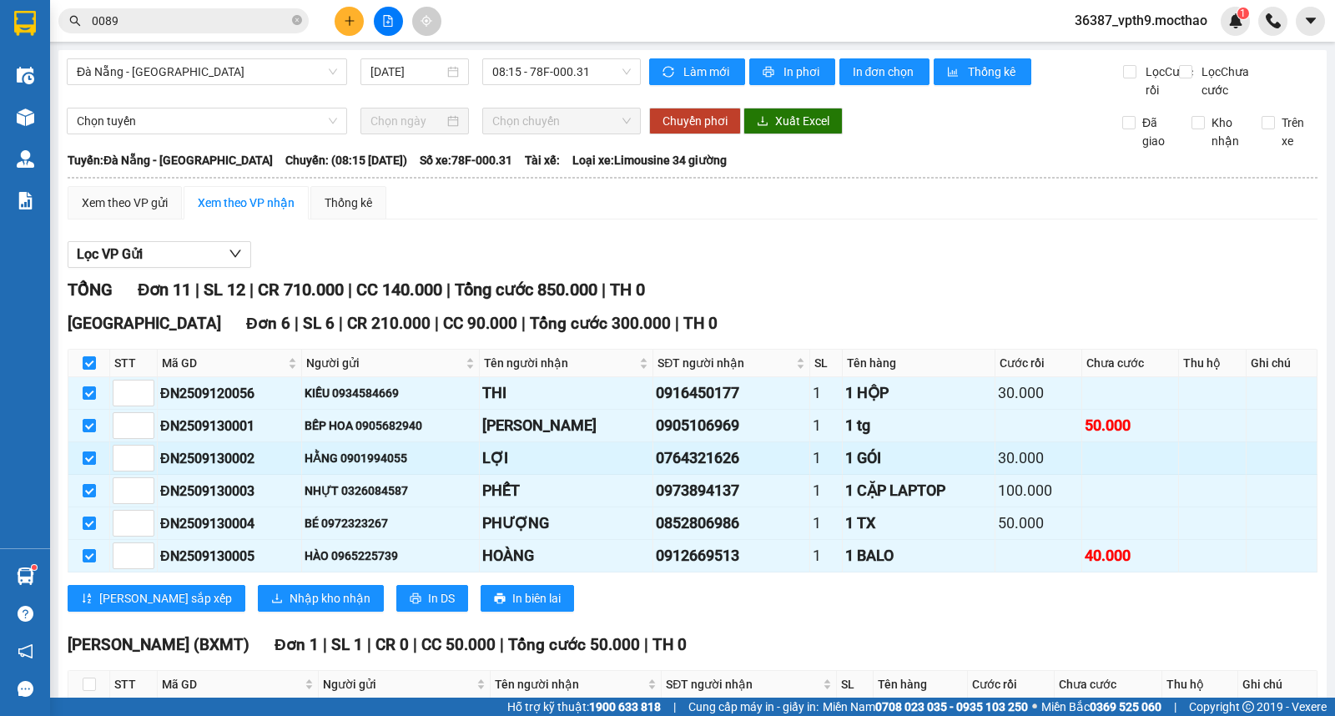
click at [83, 465] on input "checkbox" at bounding box center [89, 458] width 13 height 13
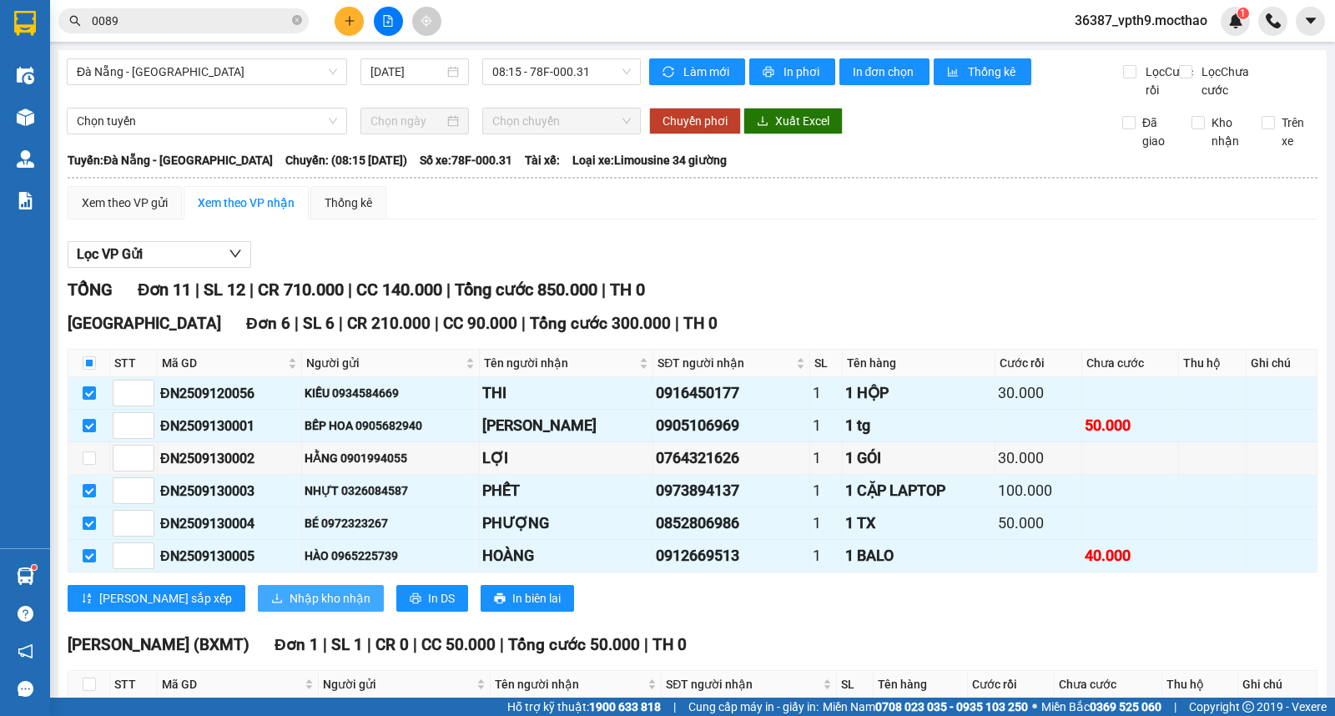
click at [290, 608] on span "Nhập kho nhận" at bounding box center [330, 598] width 81 height 18
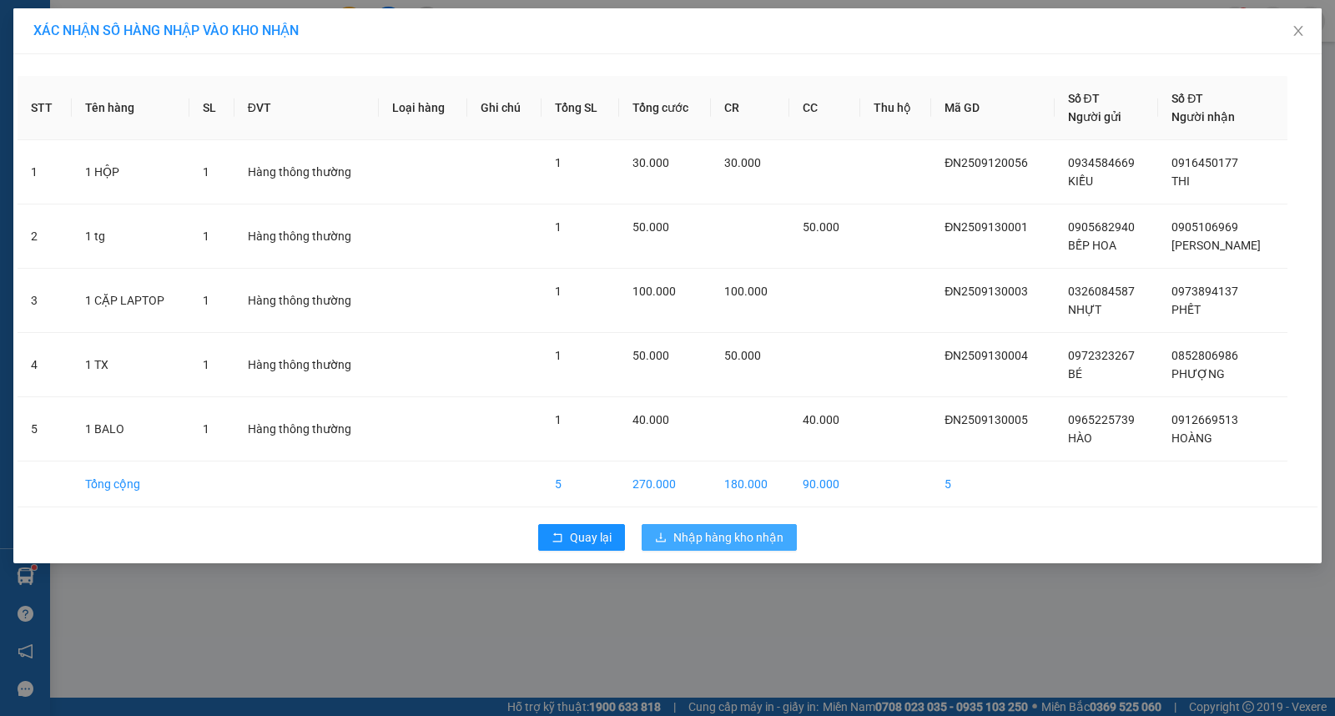
click at [715, 538] on span "Nhập hàng kho nhận" at bounding box center [729, 537] width 110 height 18
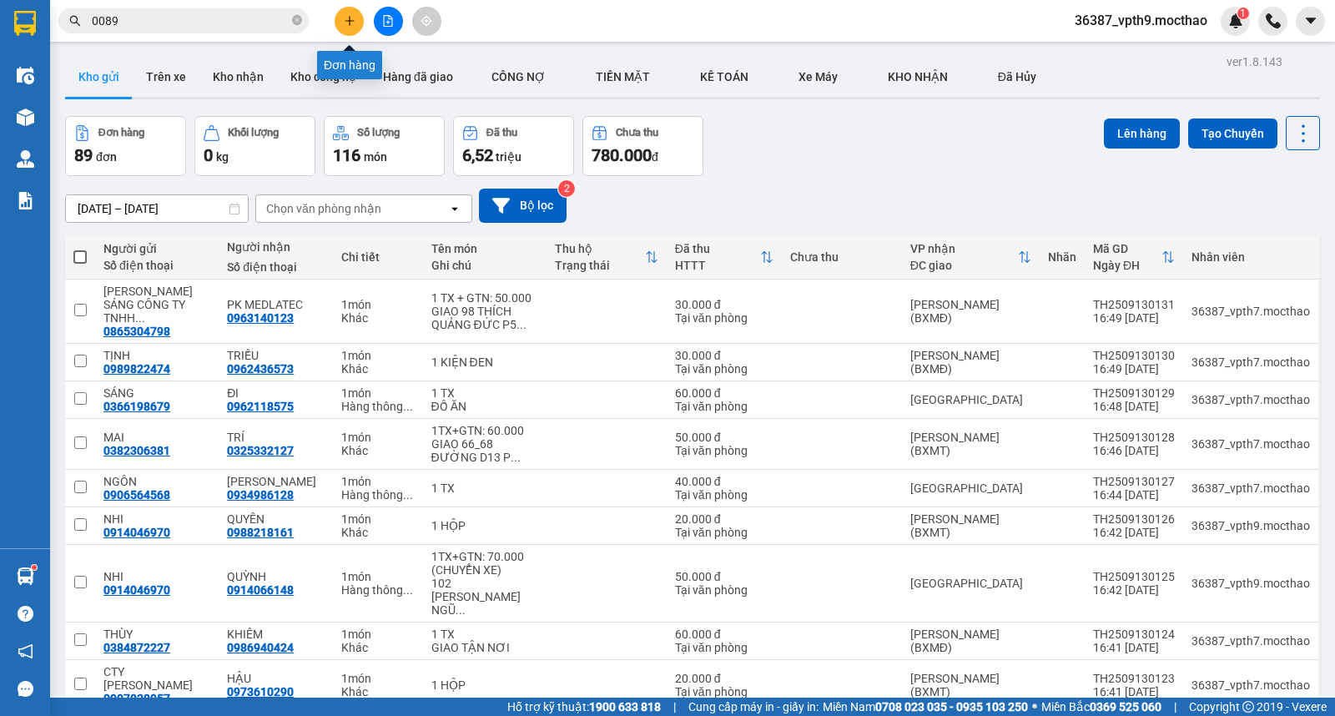
click at [348, 15] on icon "plus" at bounding box center [350, 21] width 12 height 12
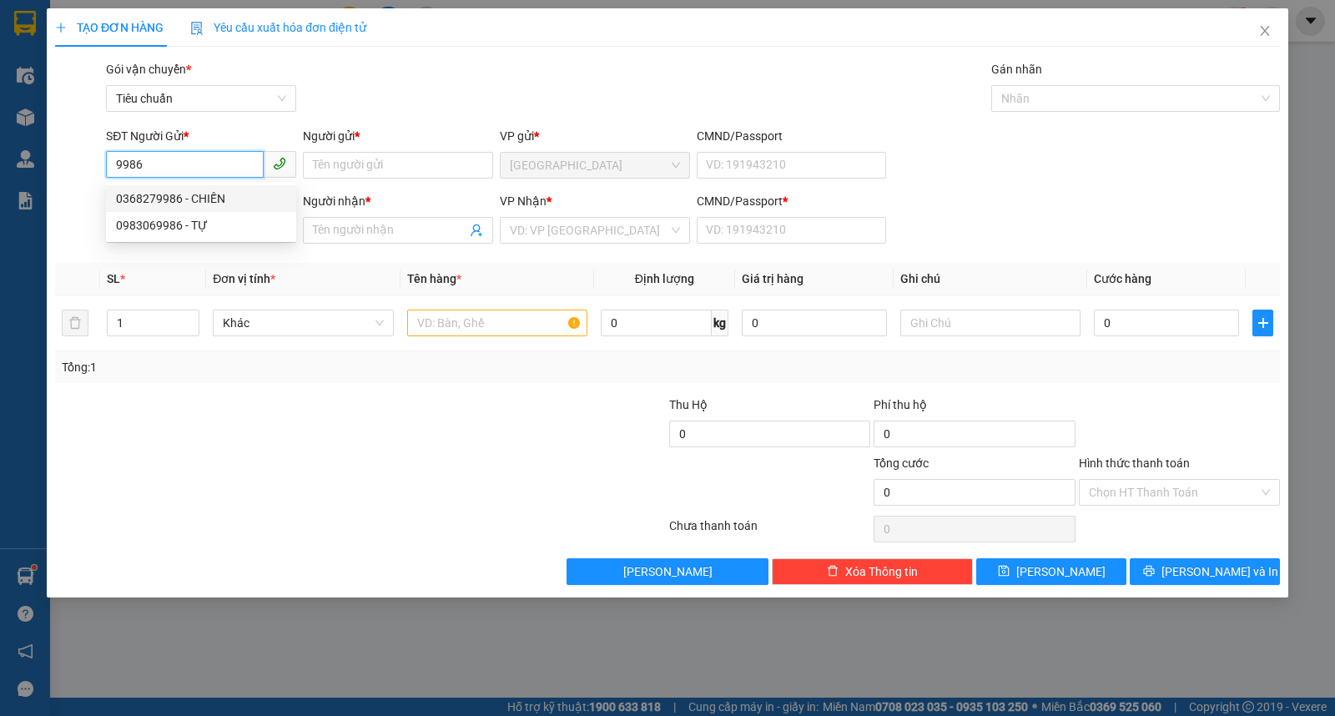
click at [204, 204] on div "0368279986 - CHIẾN" at bounding box center [201, 198] width 170 height 18
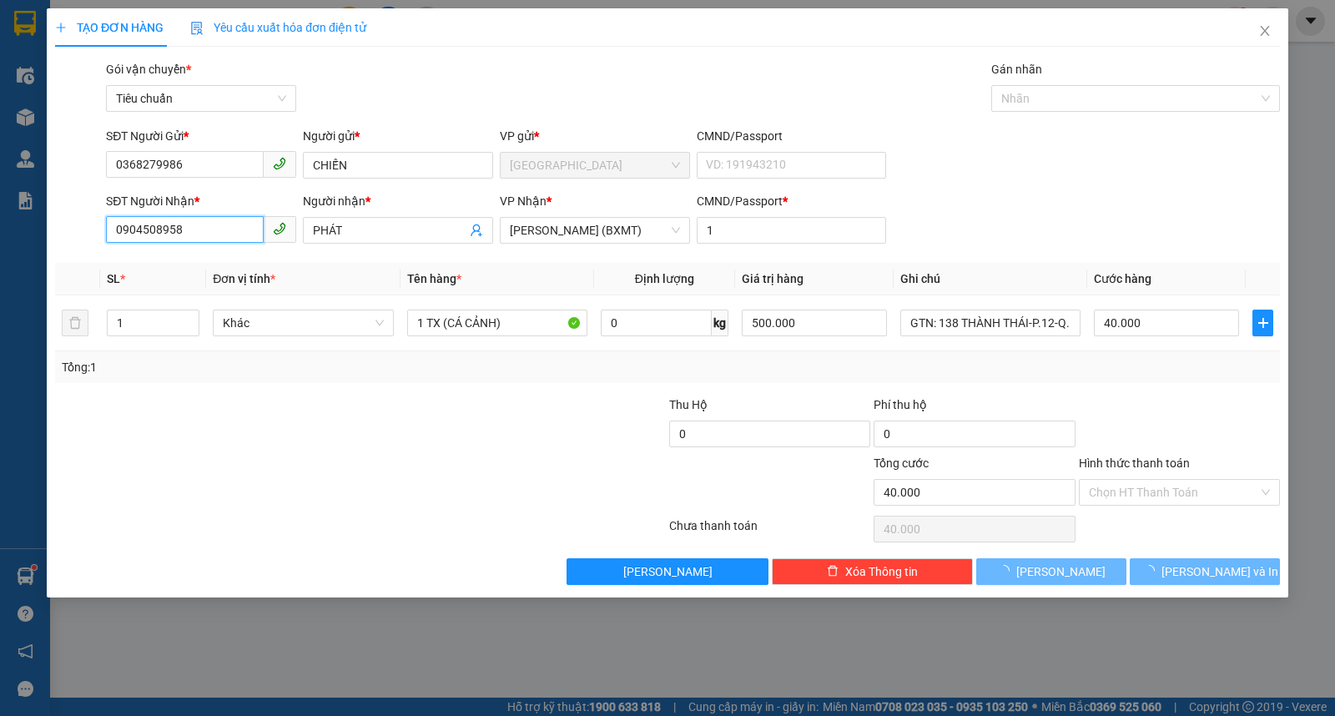
click at [227, 239] on input "0904508958" at bounding box center [185, 229] width 158 height 27
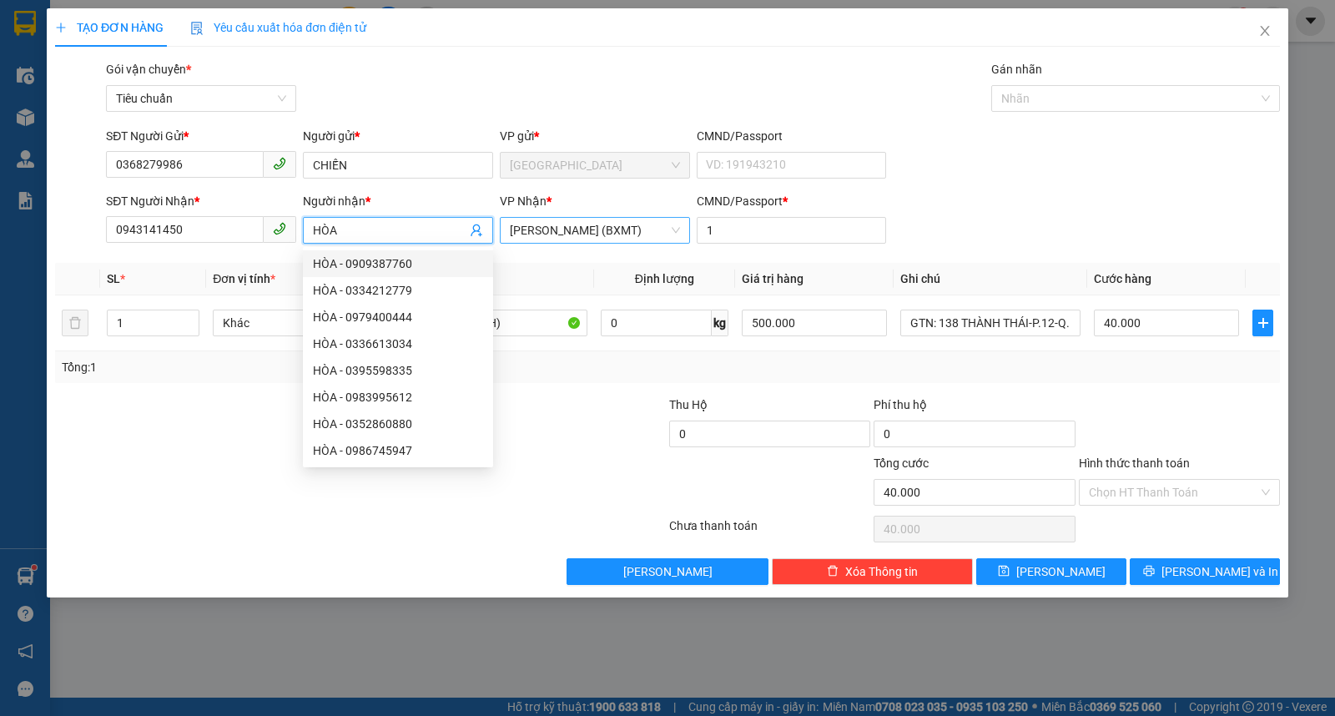
click at [649, 224] on span "[PERSON_NAME] (BXMT)" at bounding box center [595, 230] width 170 height 25
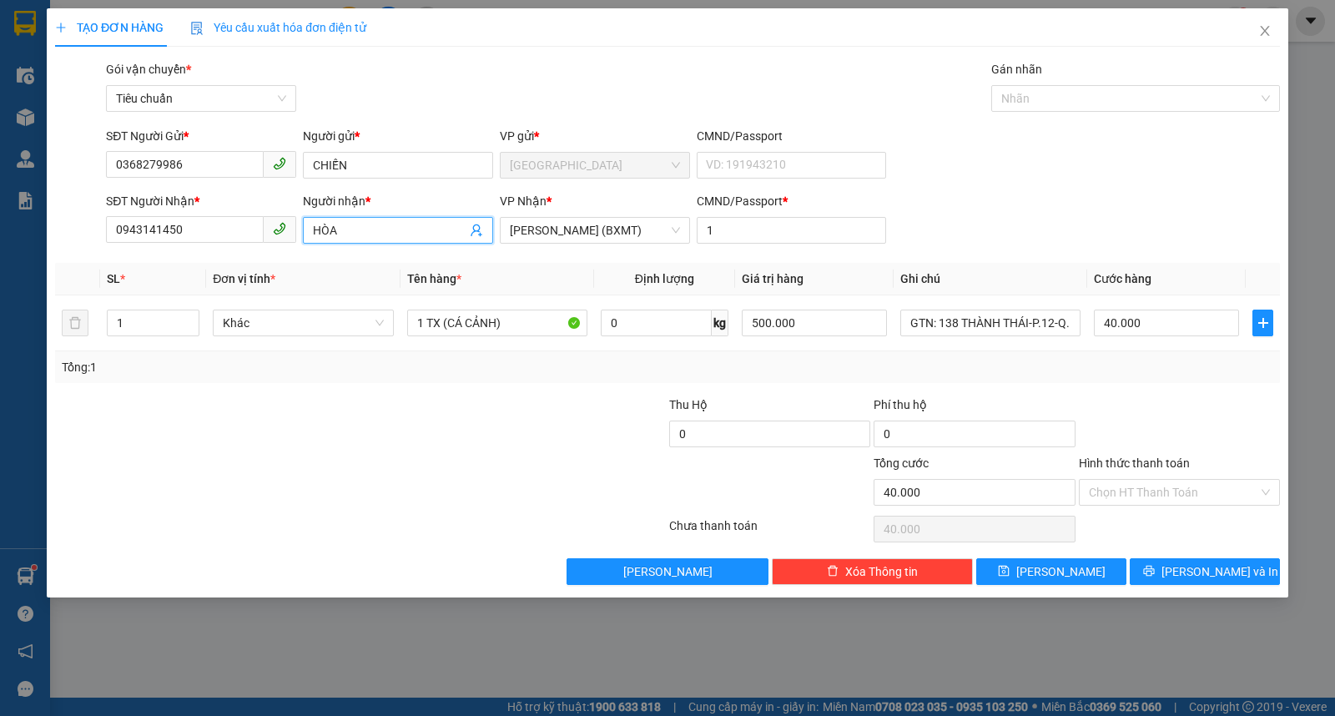
drag, startPoint x: 404, startPoint y: 224, endPoint x: 180, endPoint y: 260, distance: 226.7
click at [180, 260] on div "Transit Pickup Surcharge Ids Transit Deliver Surcharge Ids Transit Deliver Surc…" at bounding box center [667, 322] width 1225 height 525
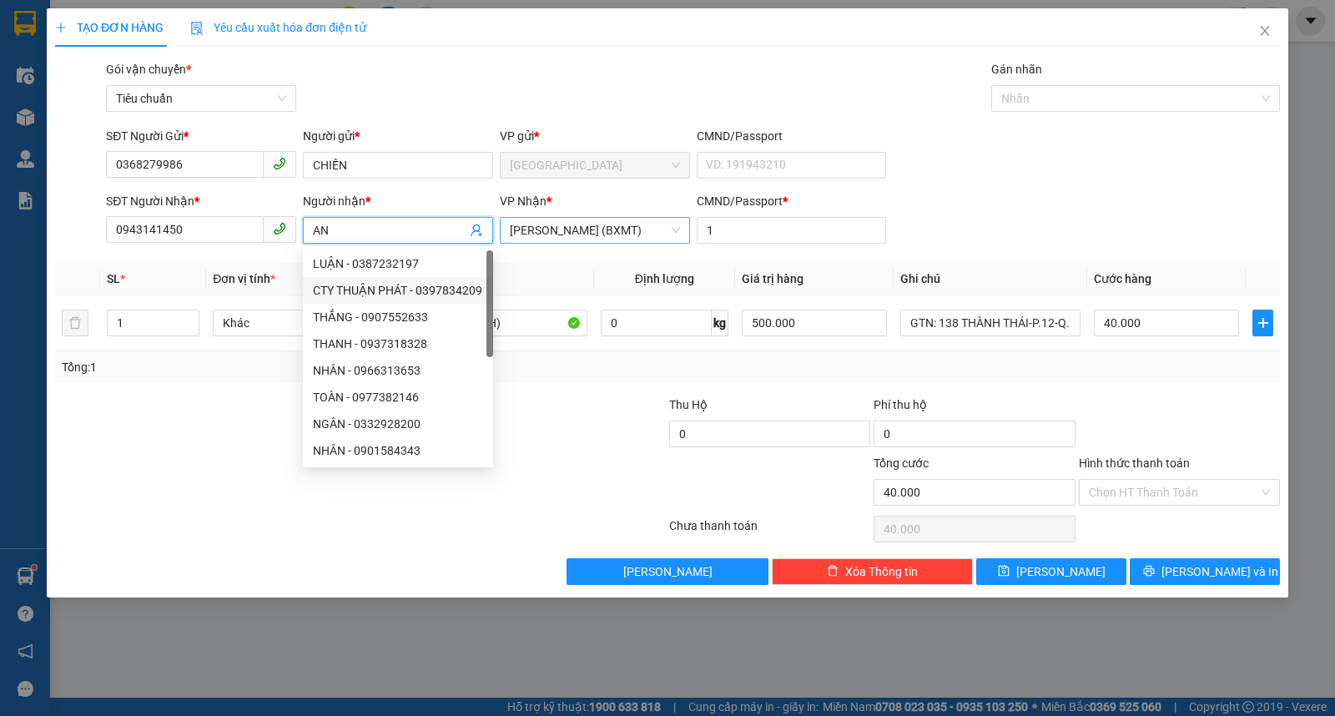
click at [644, 235] on span "[PERSON_NAME] (BXMT)" at bounding box center [595, 230] width 170 height 25
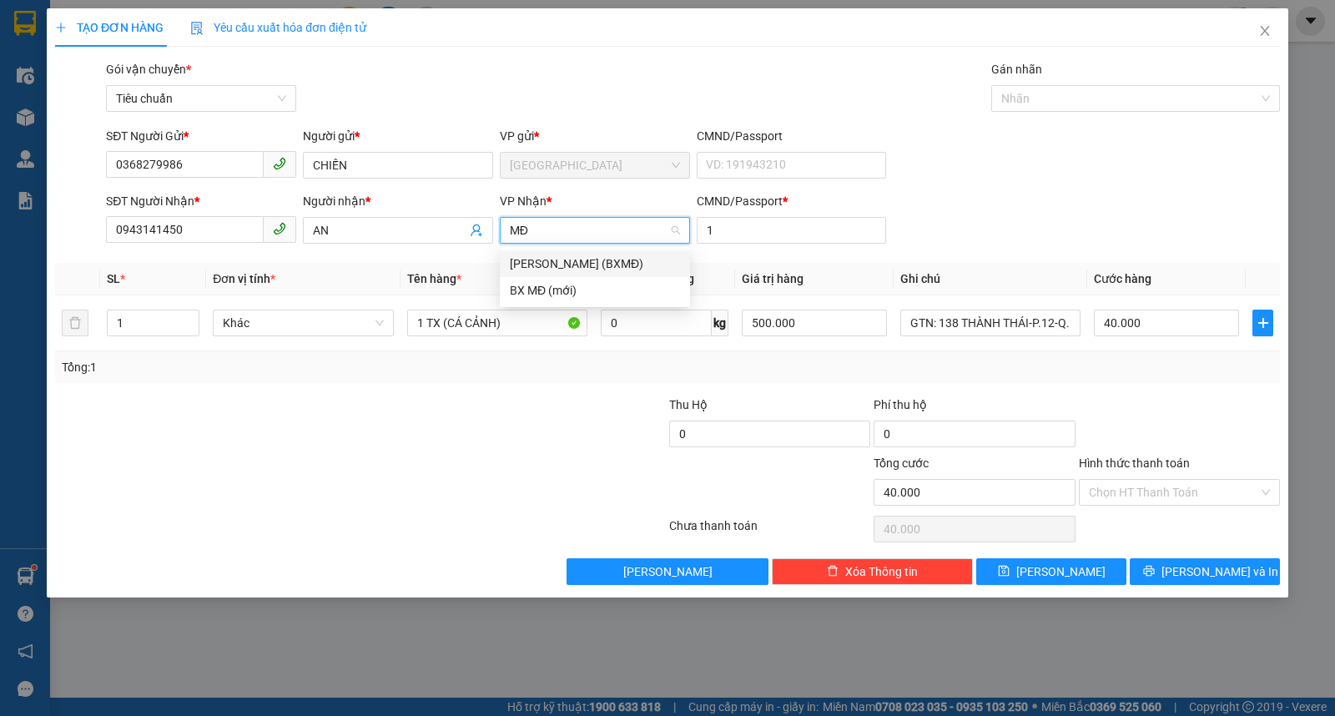
click at [608, 263] on div "[PERSON_NAME] (BXMĐ)" at bounding box center [595, 264] width 170 height 18
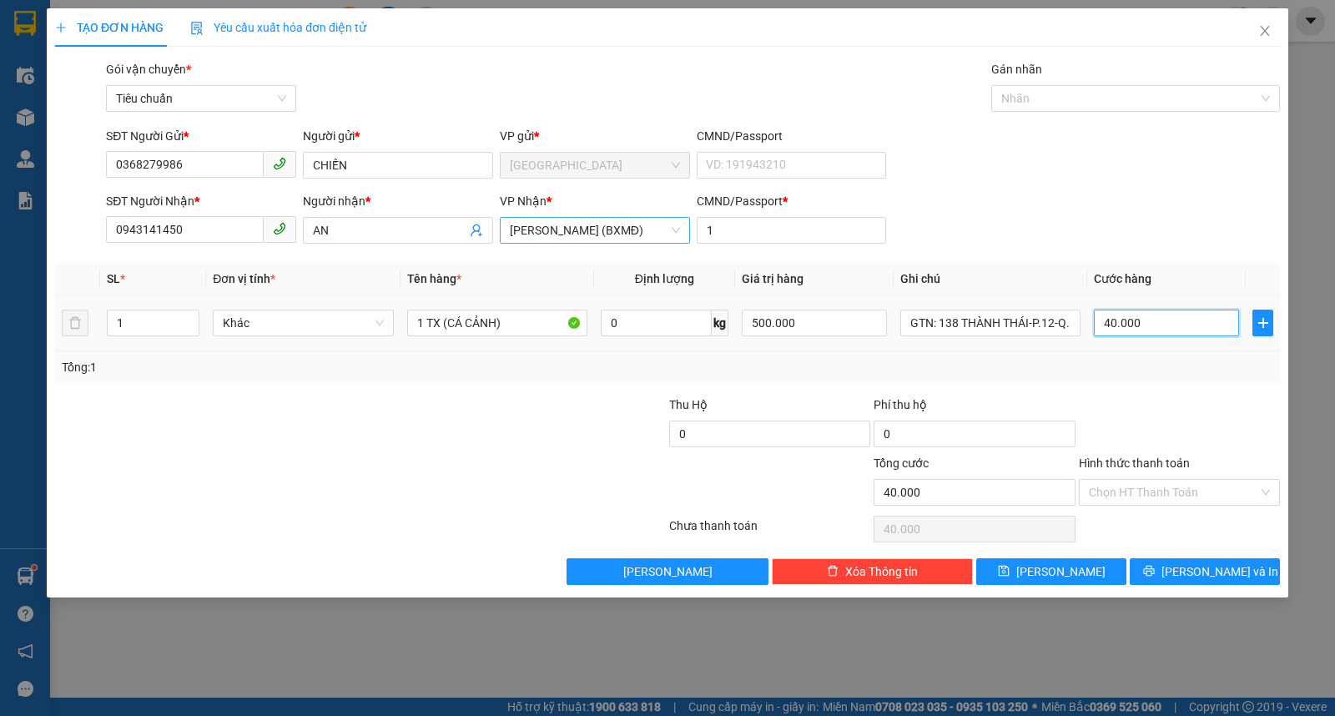
click at [1166, 329] on input "40.000" at bounding box center [1166, 323] width 145 height 27
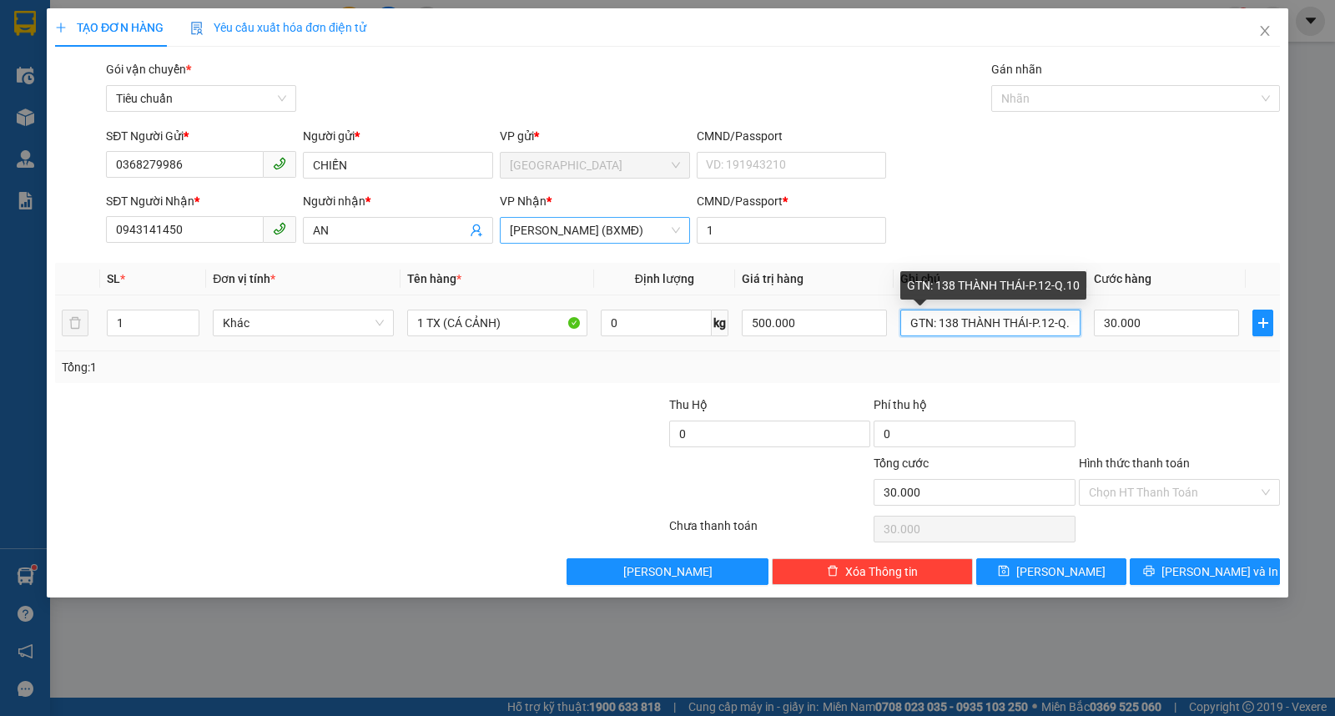
click at [902, 332] on input "GTN: 138 THÀNH THÁI-P.12-Q.10" at bounding box center [991, 323] width 180 height 27
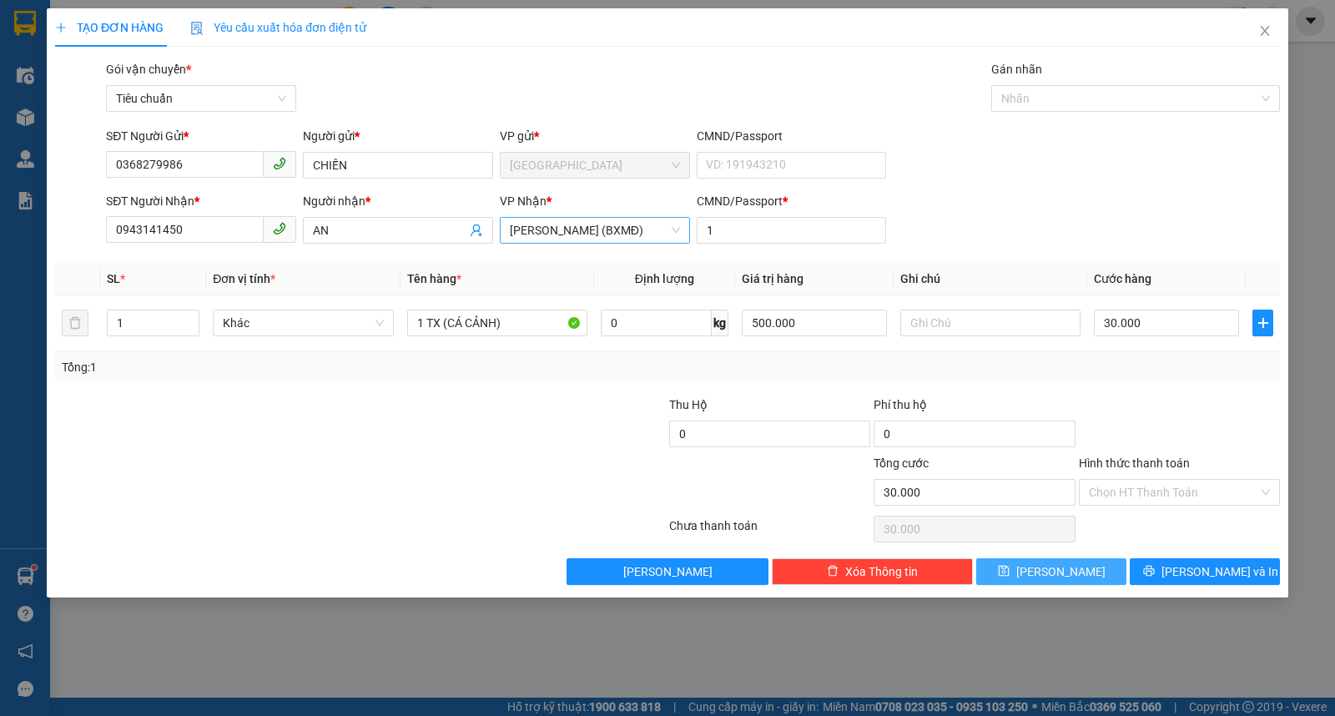
drag, startPoint x: 1016, startPoint y: 574, endPoint x: 845, endPoint y: 522, distance: 179.0
click at [1016, 574] on button "[PERSON_NAME]" at bounding box center [1052, 571] width 150 height 27
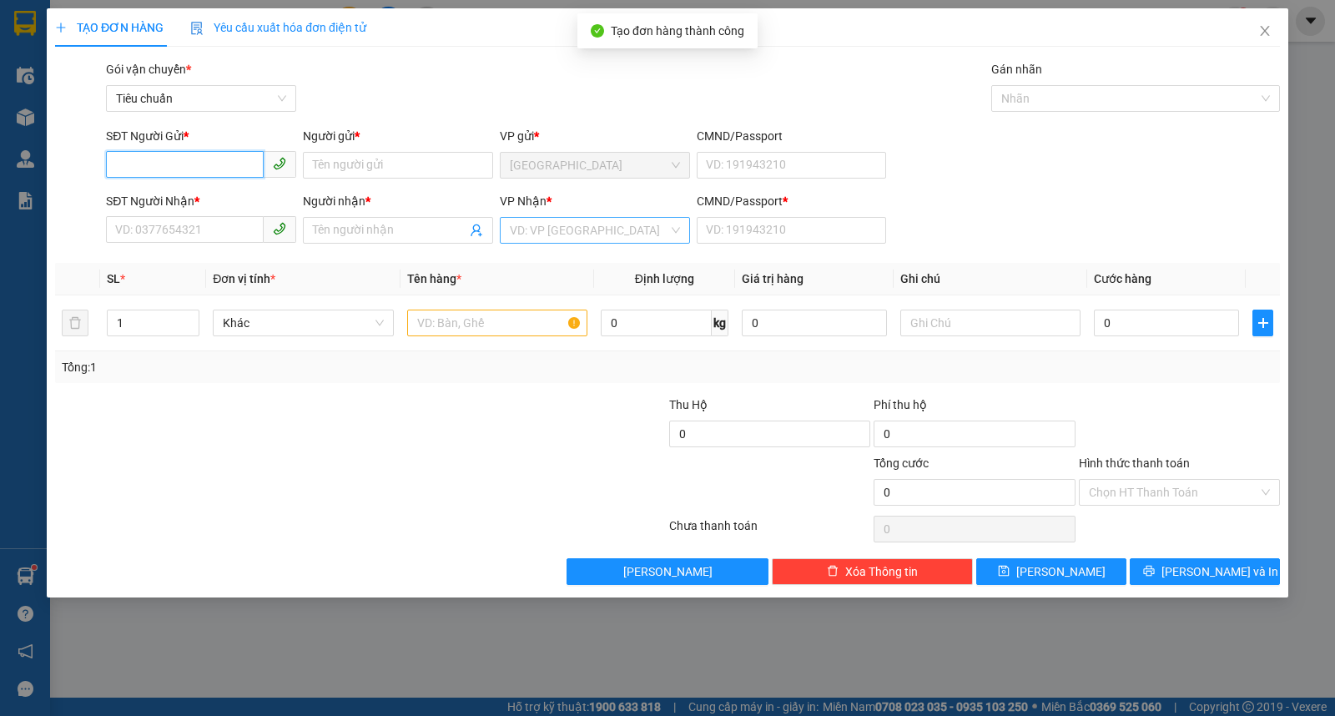
click at [230, 169] on input "SĐT Người Gửi *" at bounding box center [185, 164] width 158 height 27
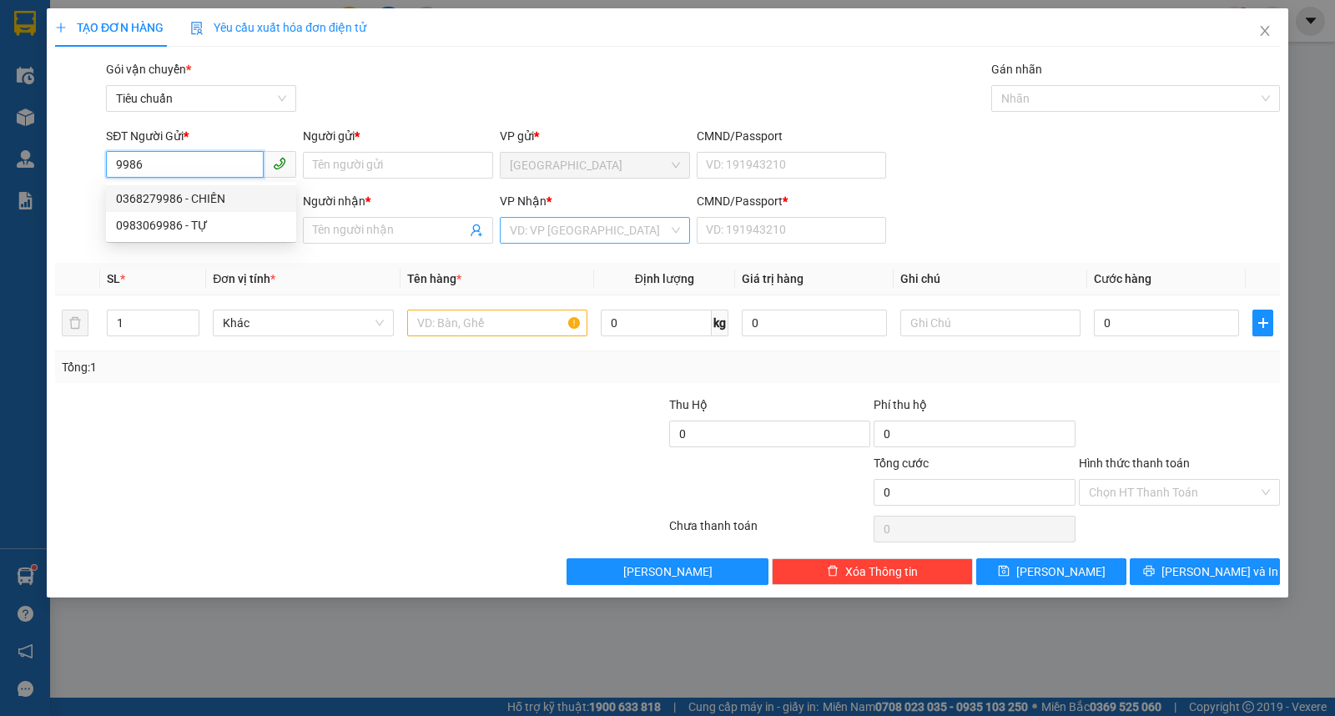
click at [193, 199] on div "0368279986 - CHIẾN" at bounding box center [201, 198] width 170 height 18
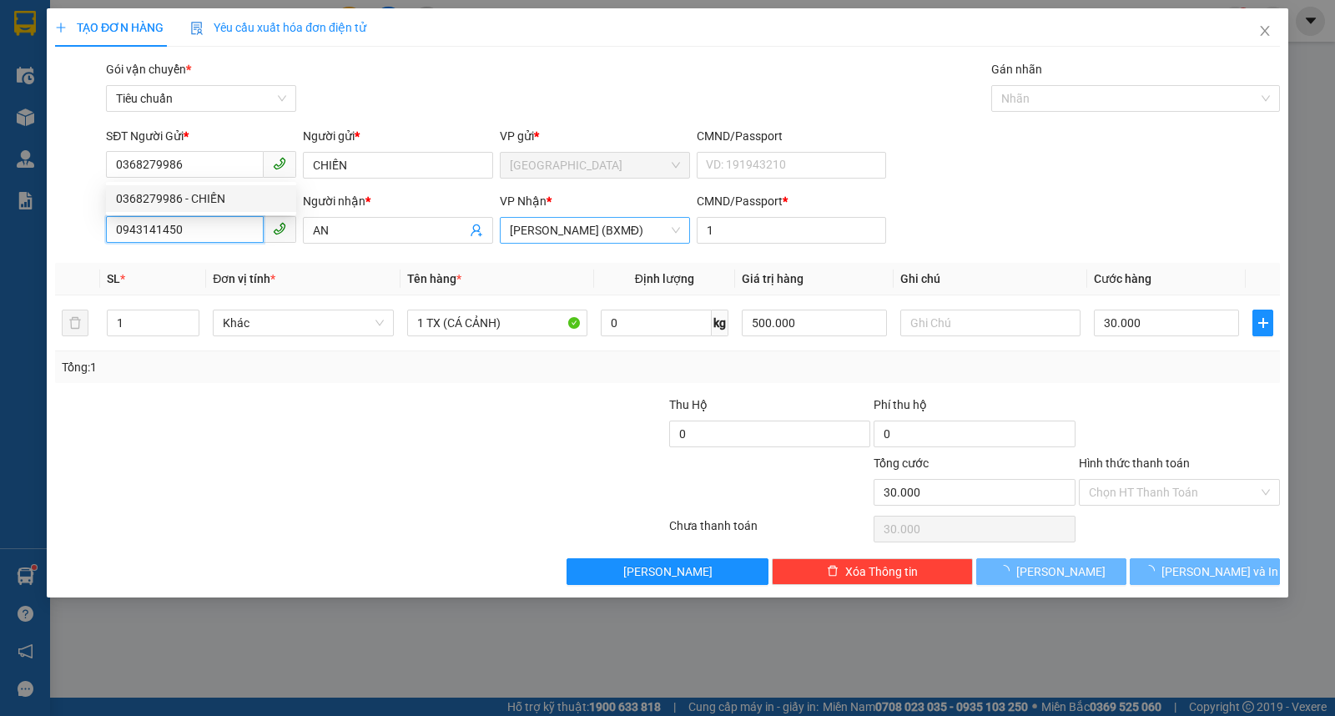
click at [196, 222] on input "0943141450" at bounding box center [185, 229] width 158 height 27
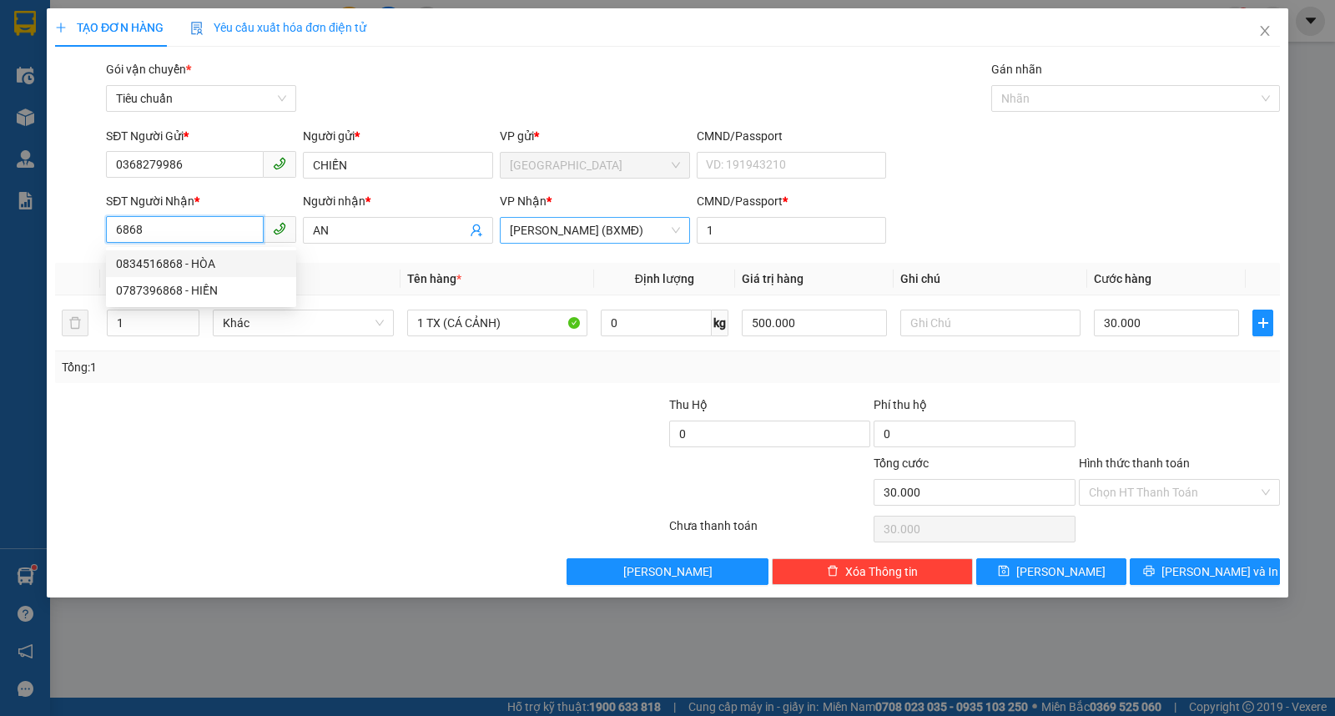
click at [184, 255] on div "0834516868 - HÒA" at bounding box center [201, 264] width 170 height 18
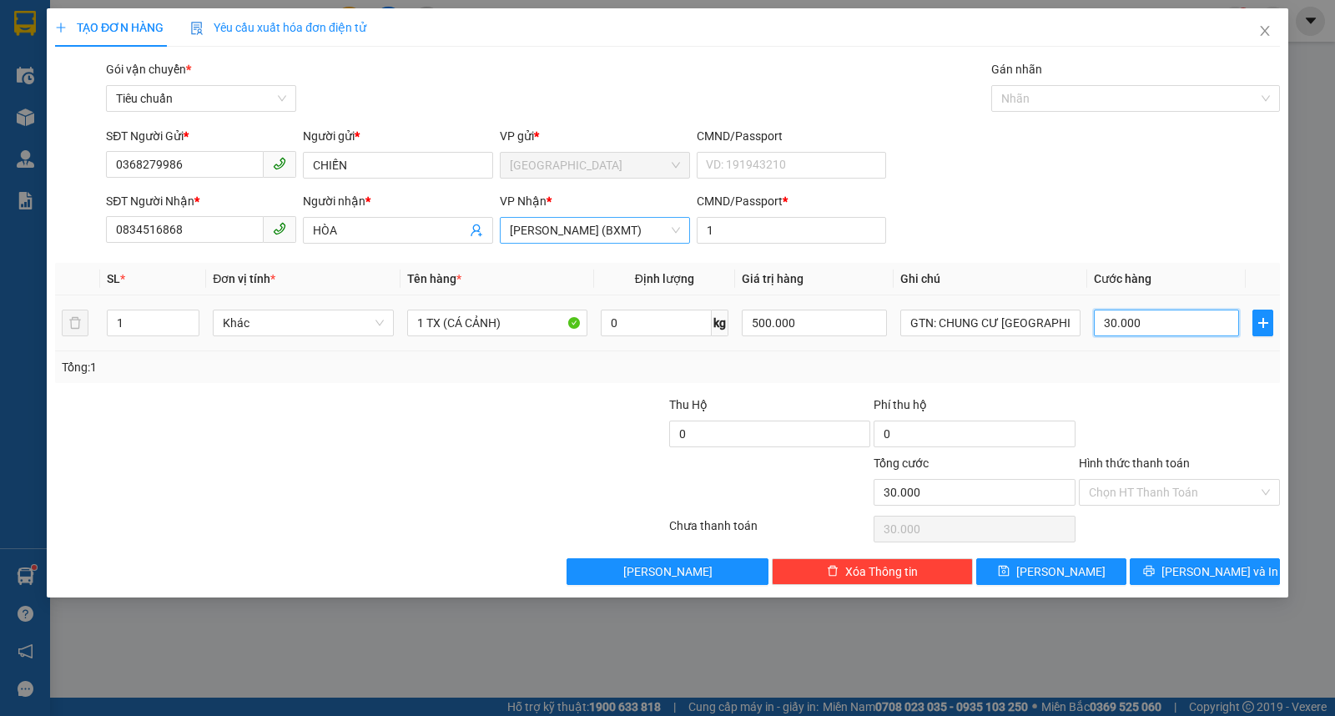
click at [1182, 326] on input "30.000" at bounding box center [1166, 323] width 145 height 27
click at [1058, 578] on span "[PERSON_NAME]" at bounding box center [1061, 572] width 89 height 18
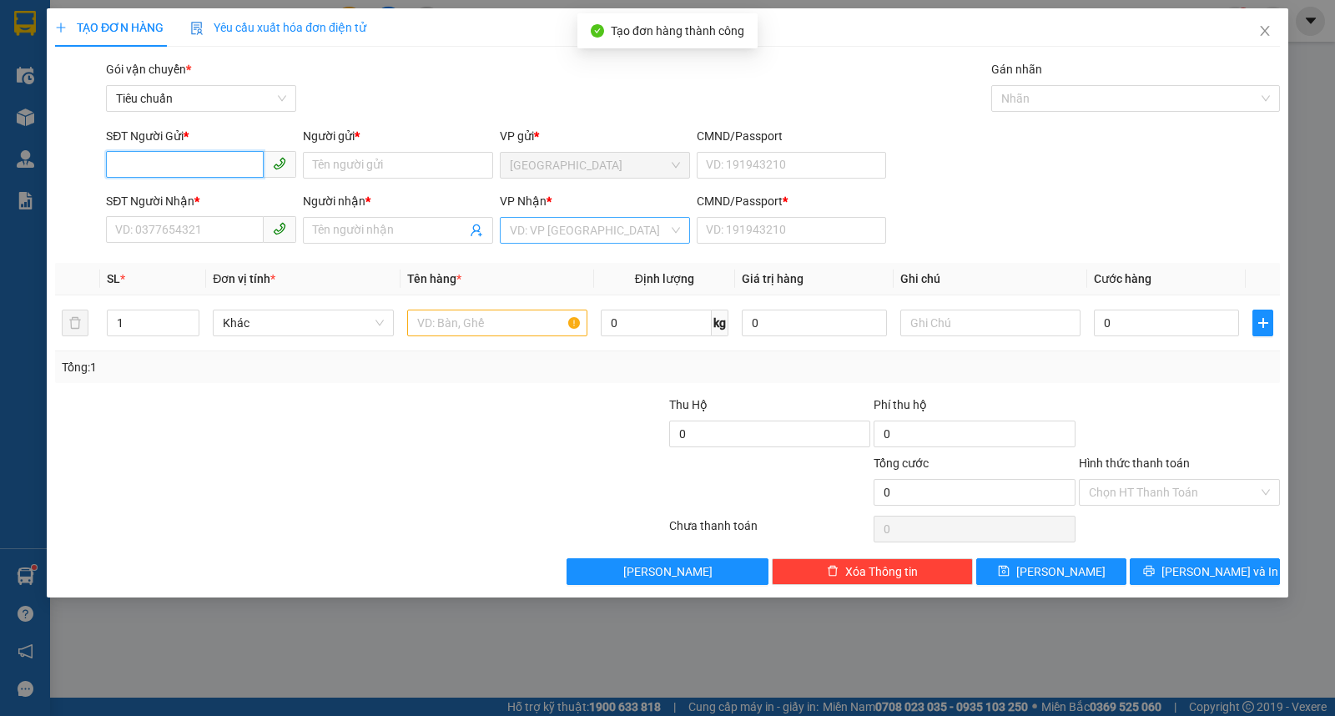
click at [190, 175] on input "SĐT Người Gửi *" at bounding box center [185, 164] width 158 height 27
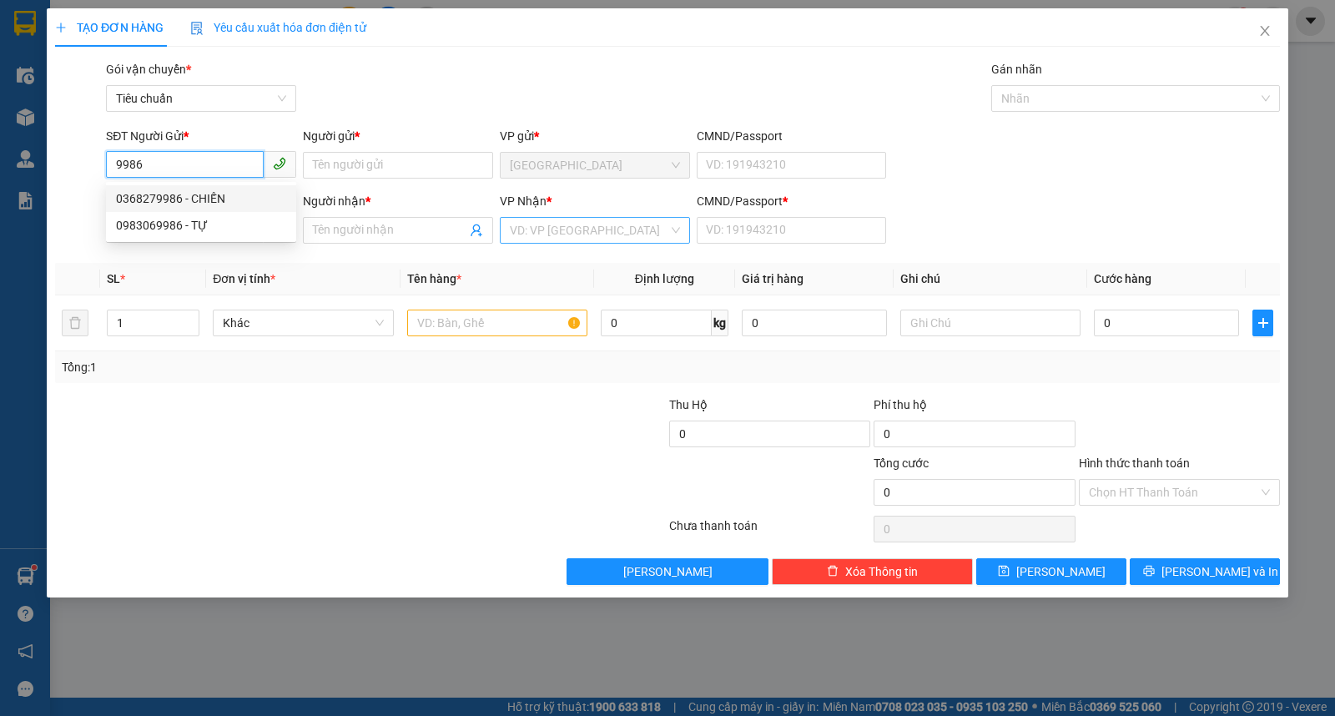
click at [189, 202] on div "0368279986 - CHIẾN" at bounding box center [201, 198] width 170 height 18
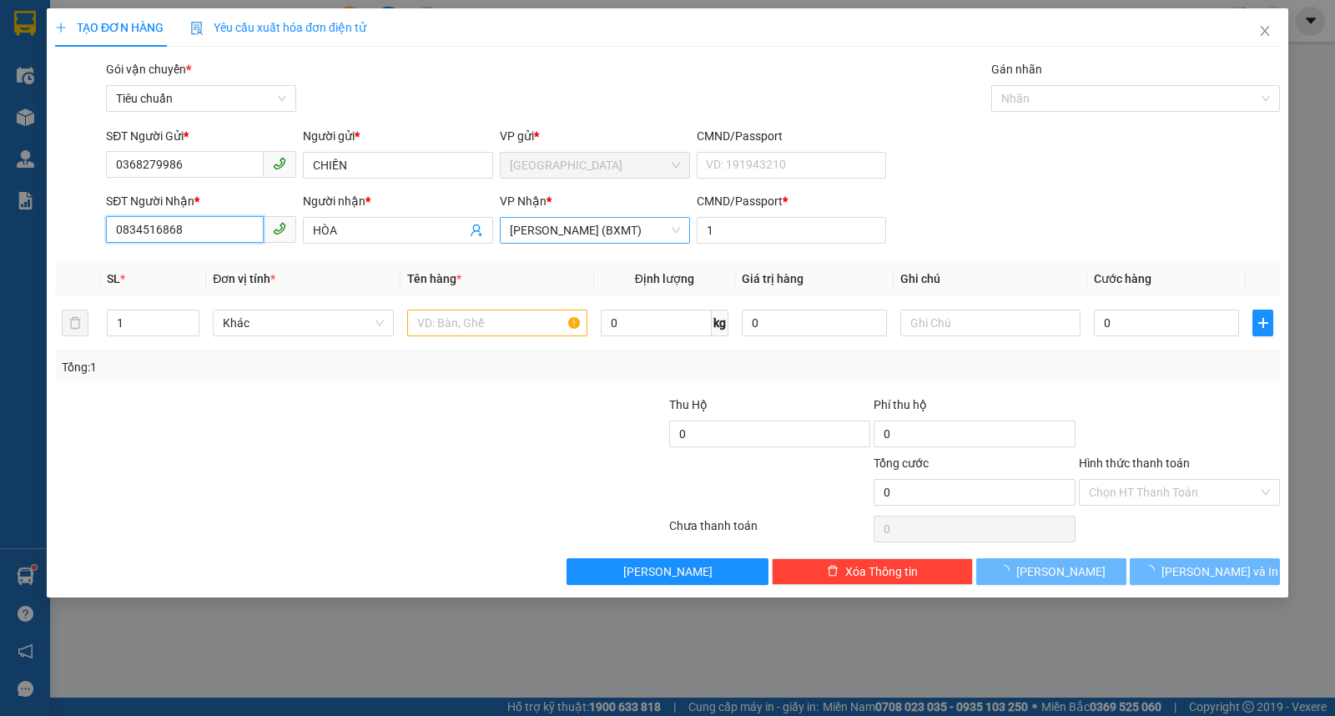
click at [199, 230] on input "0834516868" at bounding box center [185, 229] width 158 height 27
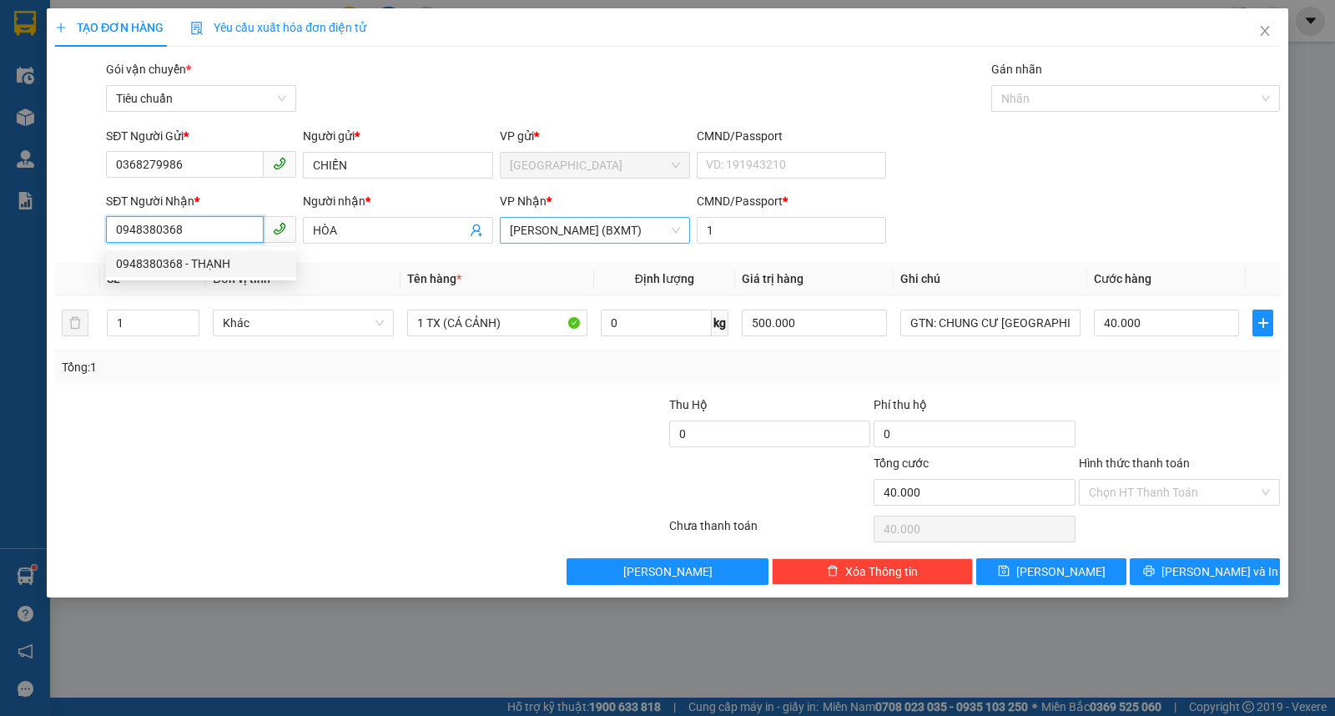
click at [199, 260] on div "0948380368 - THẠNH" at bounding box center [201, 264] width 170 height 18
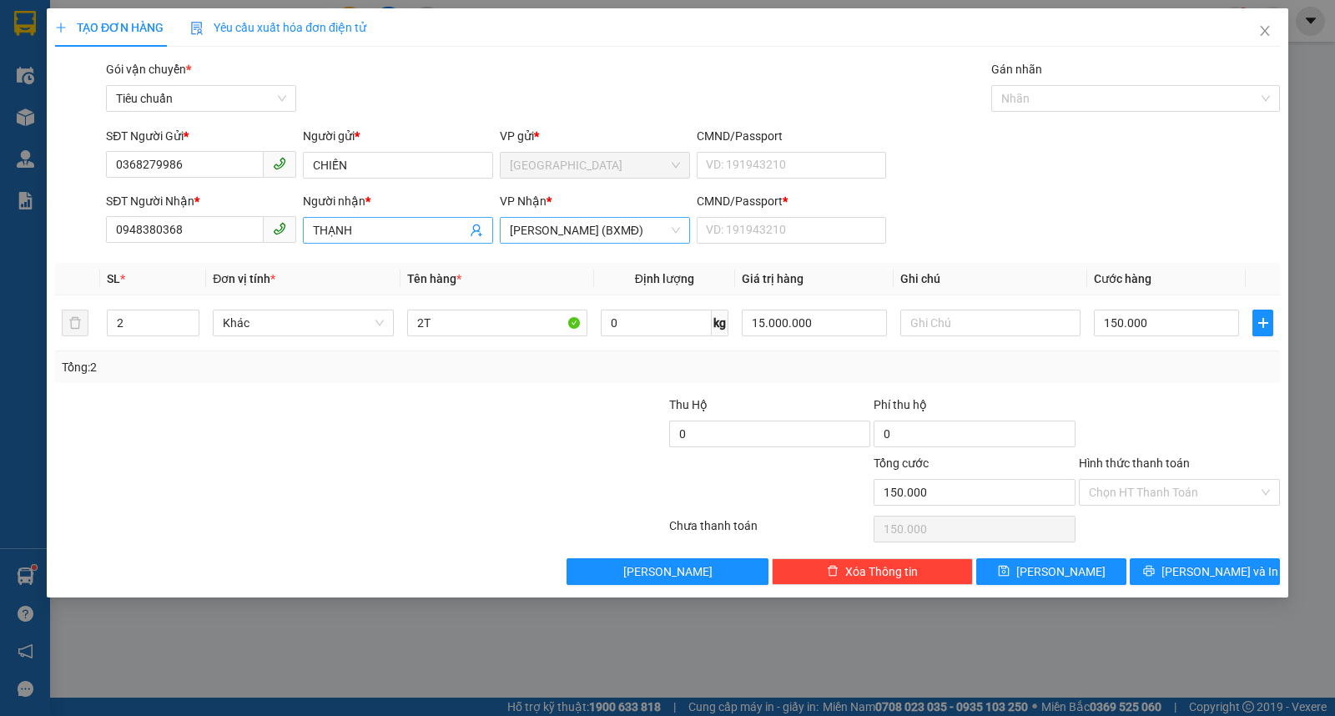
click at [396, 235] on input "THẠNH" at bounding box center [390, 230] width 154 height 18
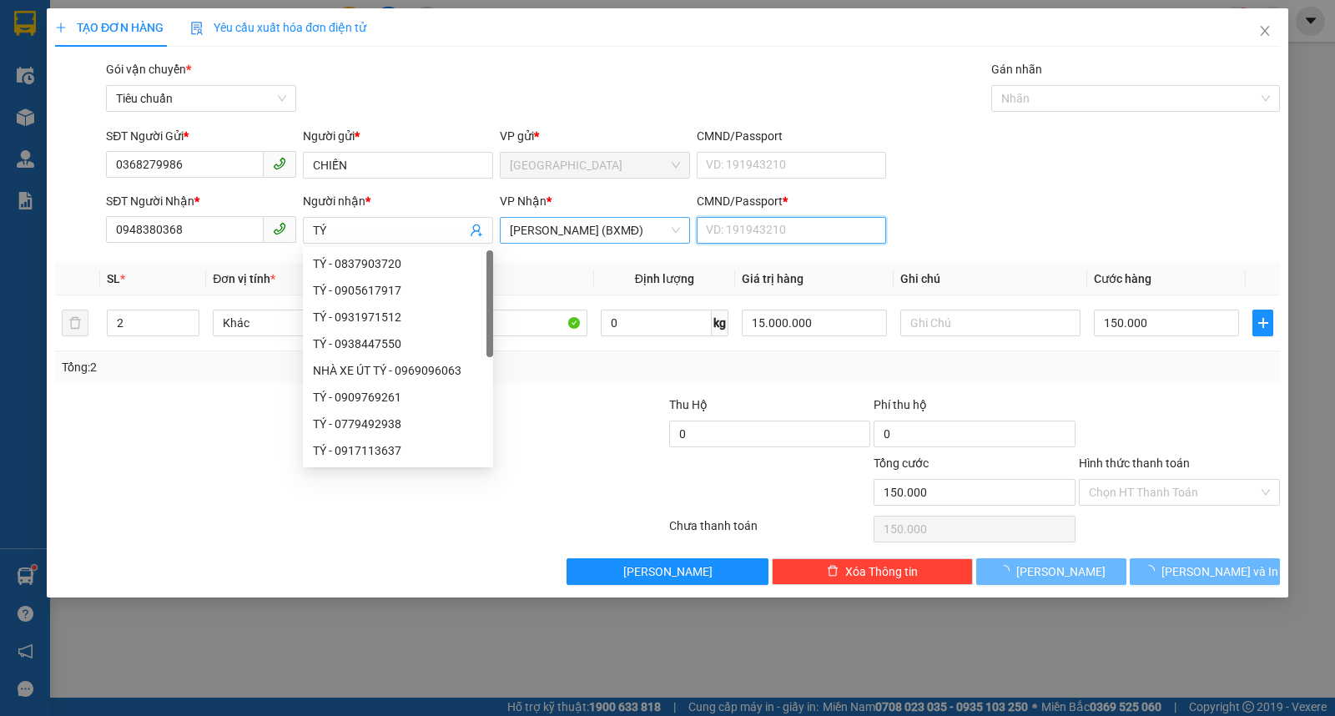
click at [745, 235] on input "CMND/Passport *" at bounding box center [792, 230] width 190 height 27
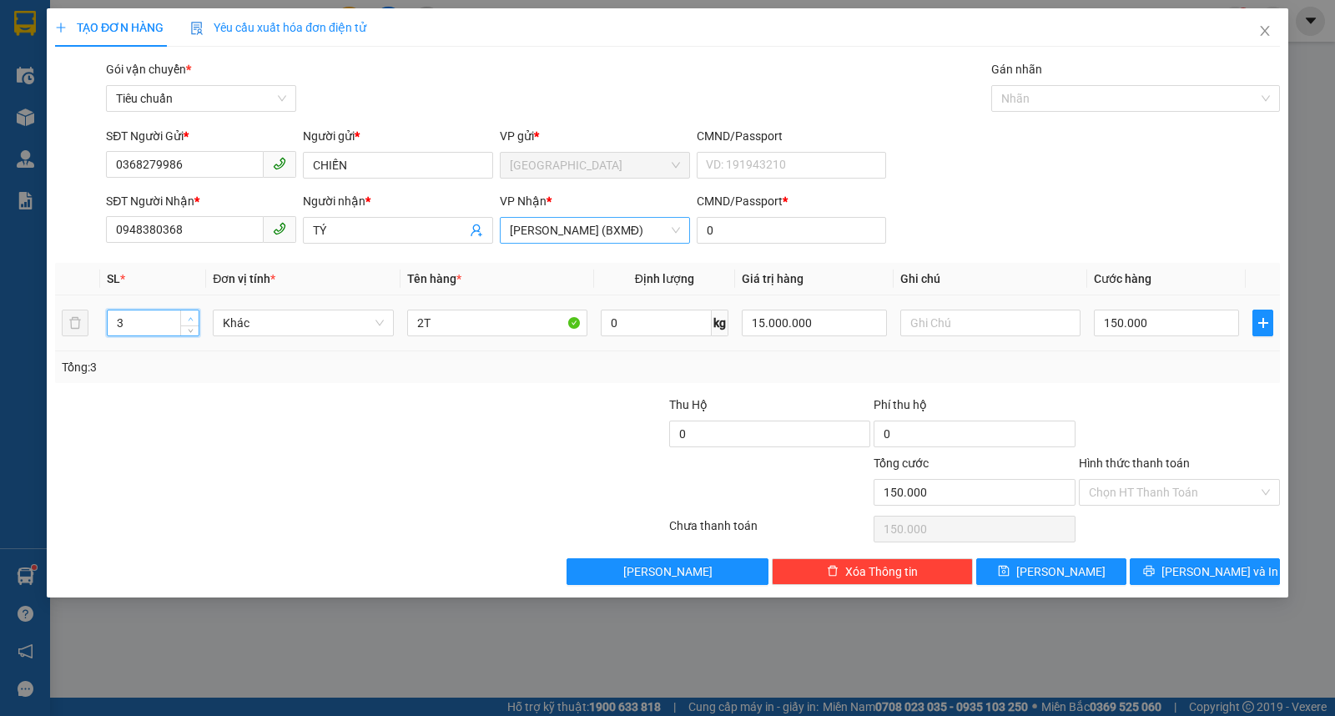
click at [190, 317] on icon "up" at bounding box center [191, 319] width 6 height 6
click at [190, 334] on span "Decrease Value" at bounding box center [189, 328] width 18 height 15
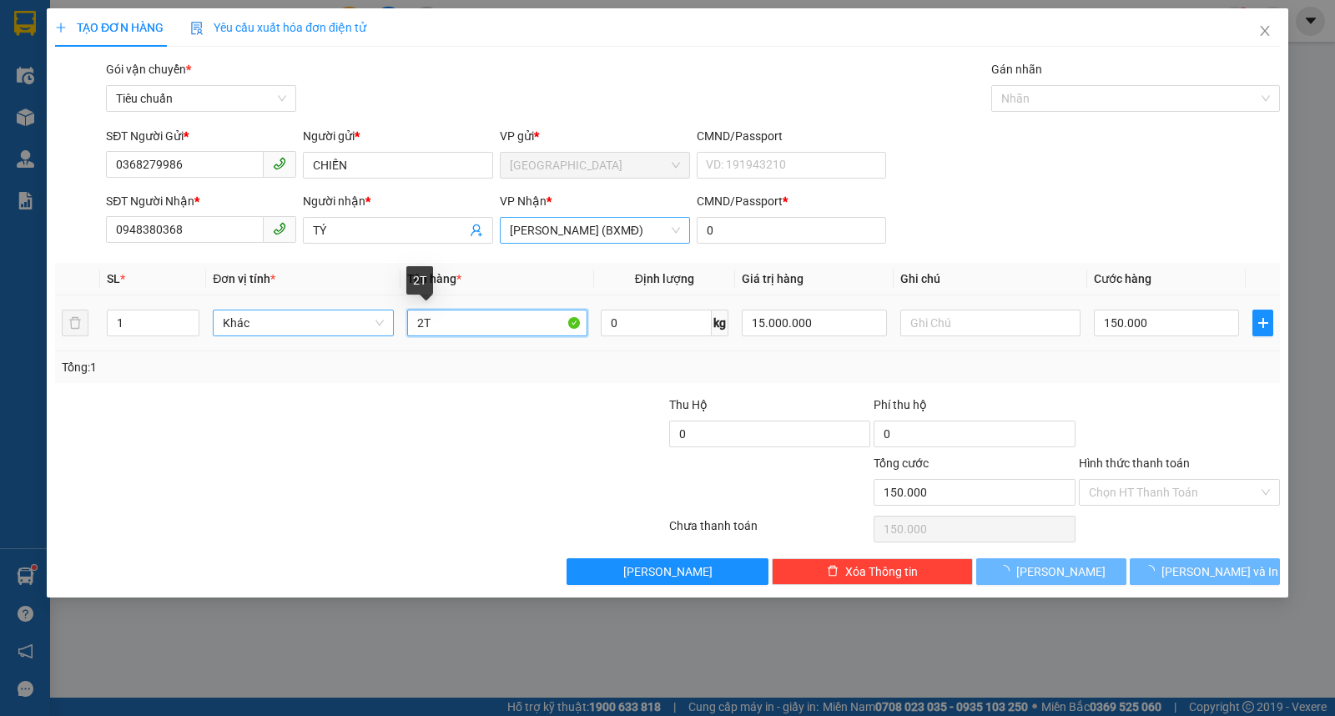
drag, startPoint x: 465, startPoint y: 324, endPoint x: 348, endPoint y: 324, distance: 116.9
click at [348, 324] on tr "1 Khác 2T 0 kg 15.000.000 150.000" at bounding box center [667, 323] width 1225 height 56
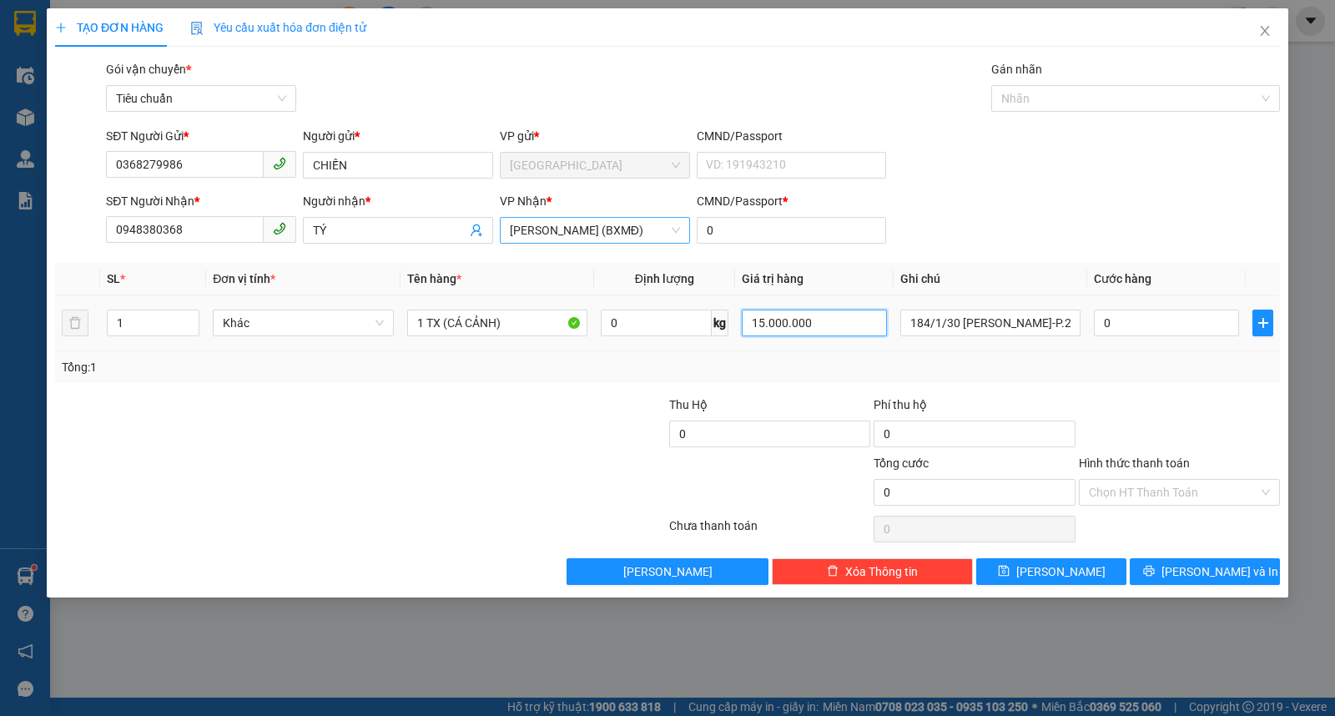
drag, startPoint x: 848, startPoint y: 328, endPoint x: 626, endPoint y: 337, distance: 222.2
click at [626, 337] on tr "1 Khác 1 TX (CÁ CẢNH) 0 kg 15.000.000 184/1/30 [PERSON_NAME].26-BÌNH THẠNH 0" at bounding box center [667, 323] width 1225 height 56
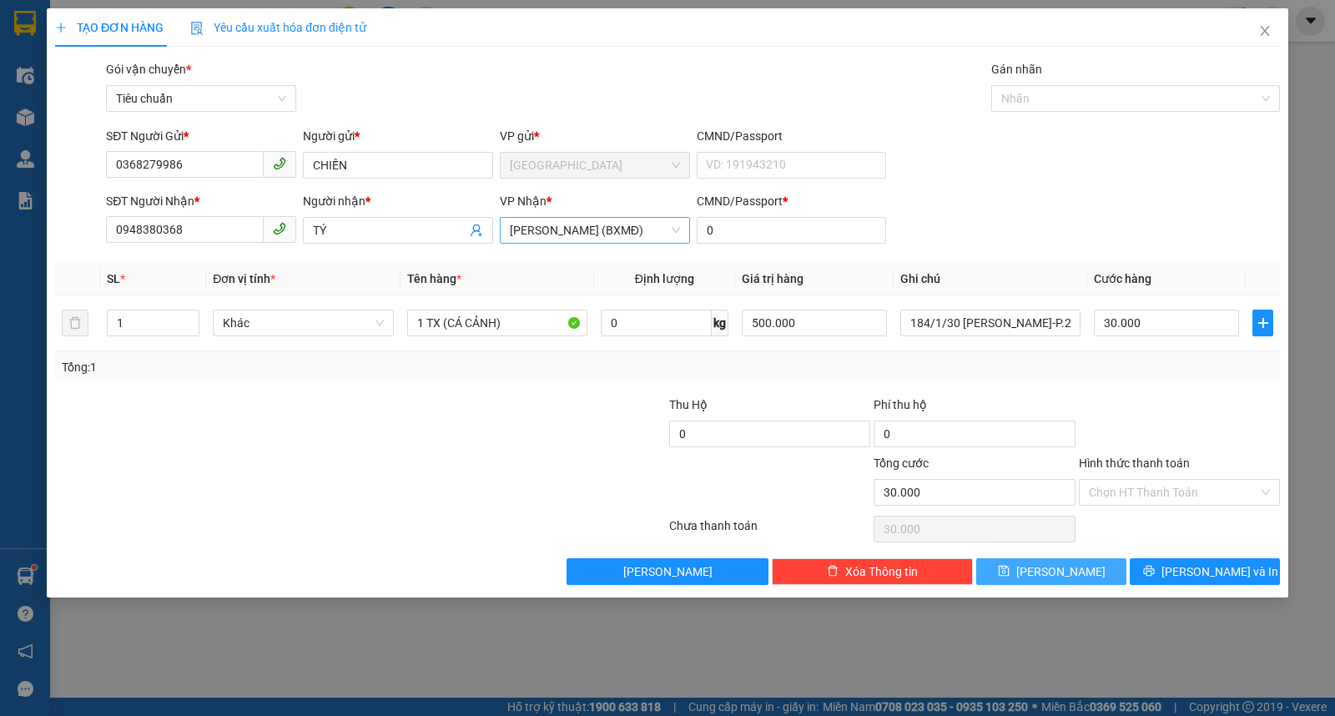
click at [1010, 573] on icon "save" at bounding box center [1004, 571] width 12 height 12
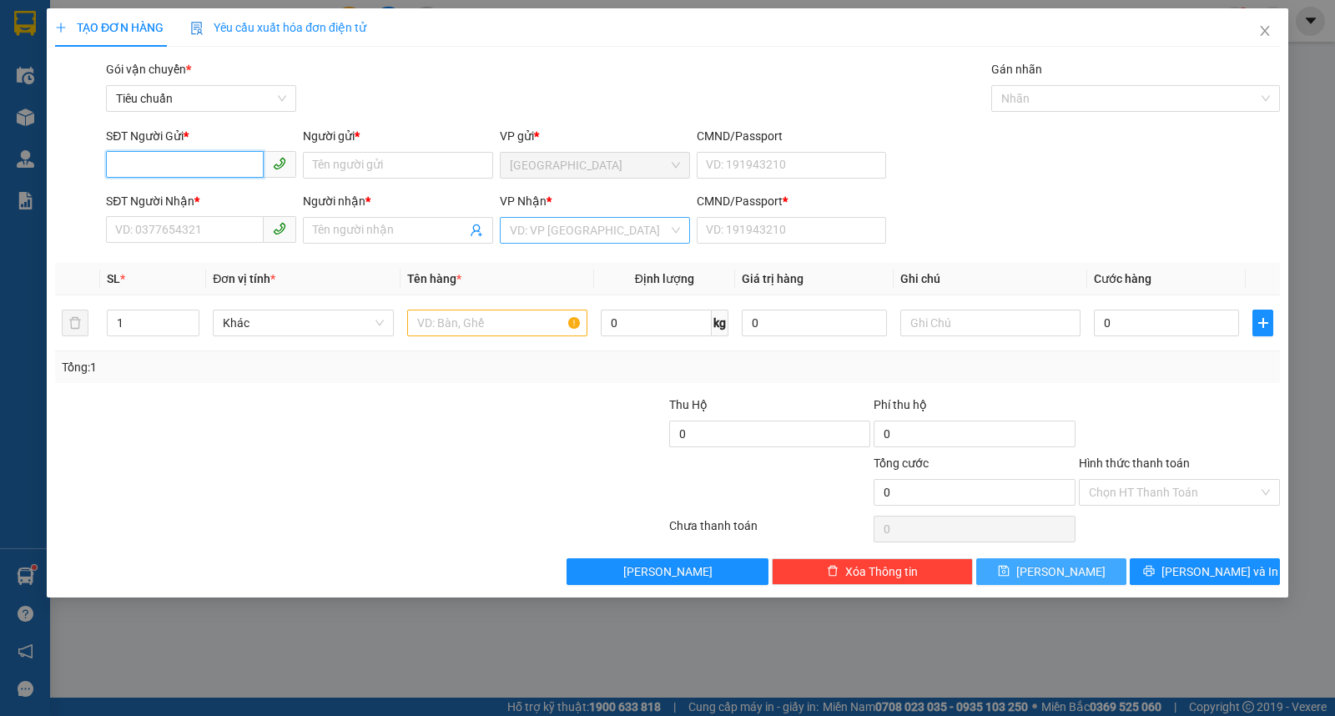
click at [165, 169] on input "SĐT Người Gửi *" at bounding box center [185, 164] width 158 height 27
click at [146, 214] on div "0976971144 - THẢO" at bounding box center [201, 225] width 190 height 27
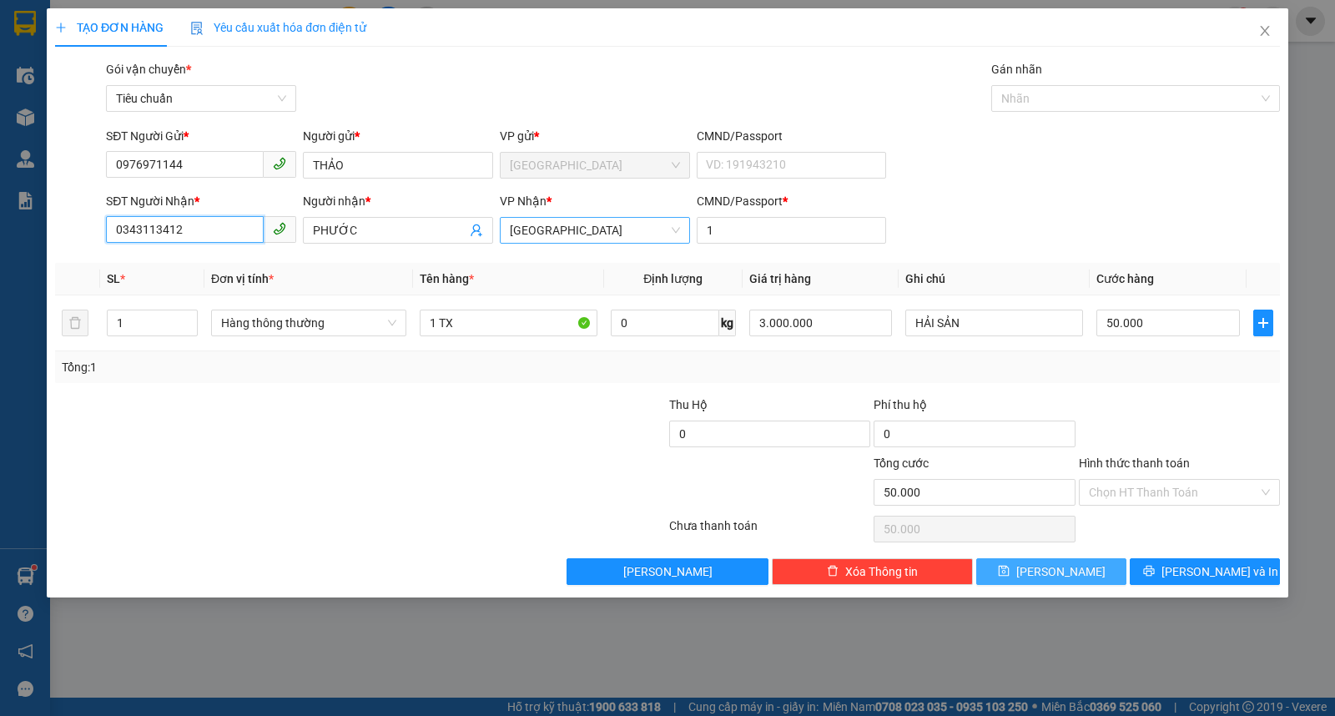
click at [251, 230] on input "0343113412" at bounding box center [185, 229] width 158 height 27
click at [194, 255] on div "0901101651 - NGHĨA" at bounding box center [201, 264] width 170 height 18
click at [1182, 322] on input "60.000" at bounding box center [1168, 323] width 143 height 27
drag, startPoint x: 1146, startPoint y: 495, endPoint x: 1139, endPoint y: 504, distance: 11.4
click at [1146, 493] on input "Hình thức thanh toán" at bounding box center [1173, 492] width 169 height 25
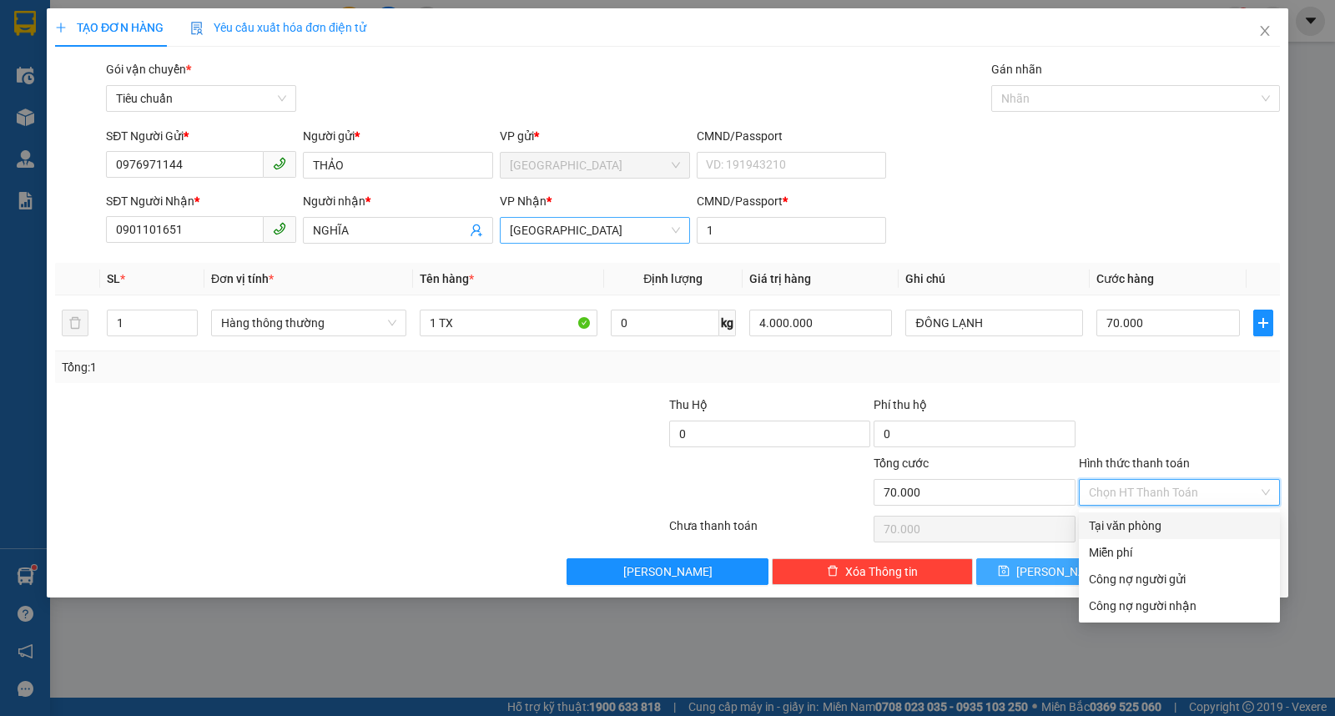
click at [1125, 530] on div "Tại văn phòng" at bounding box center [1179, 526] width 181 height 18
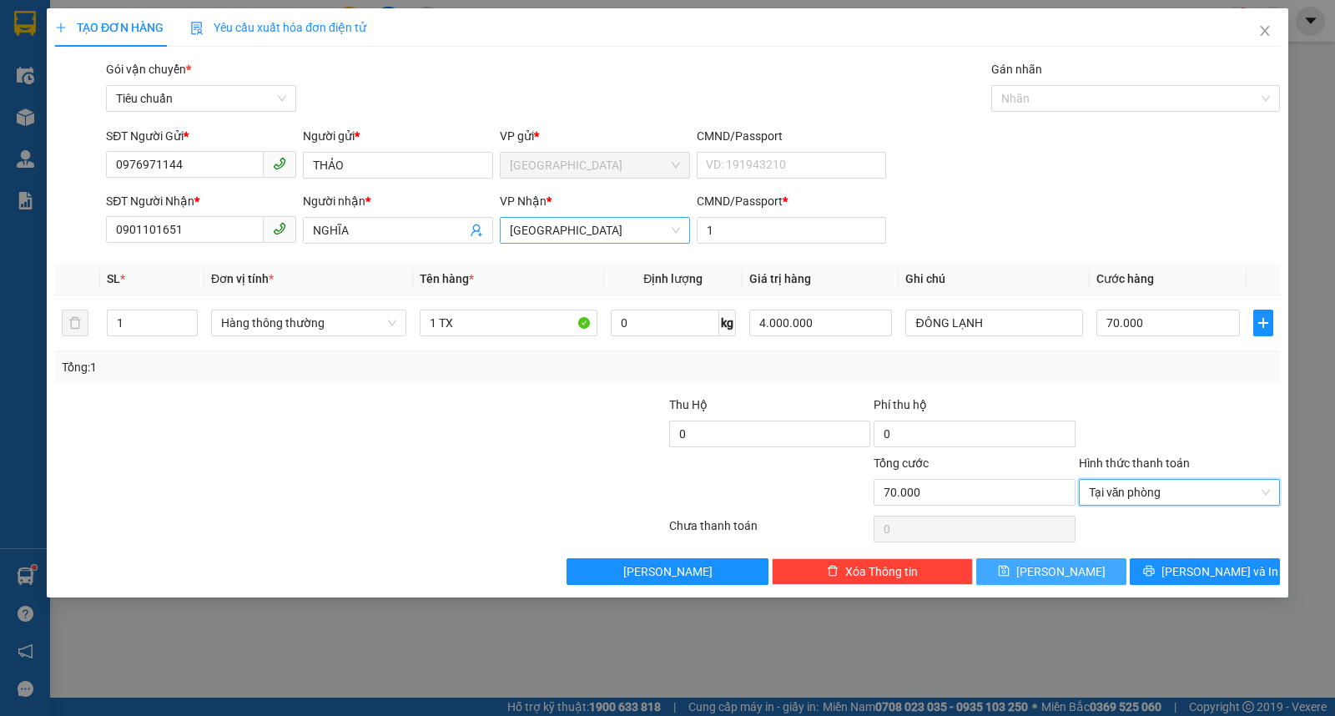
click at [1048, 576] on button "[PERSON_NAME]" at bounding box center [1052, 571] width 150 height 27
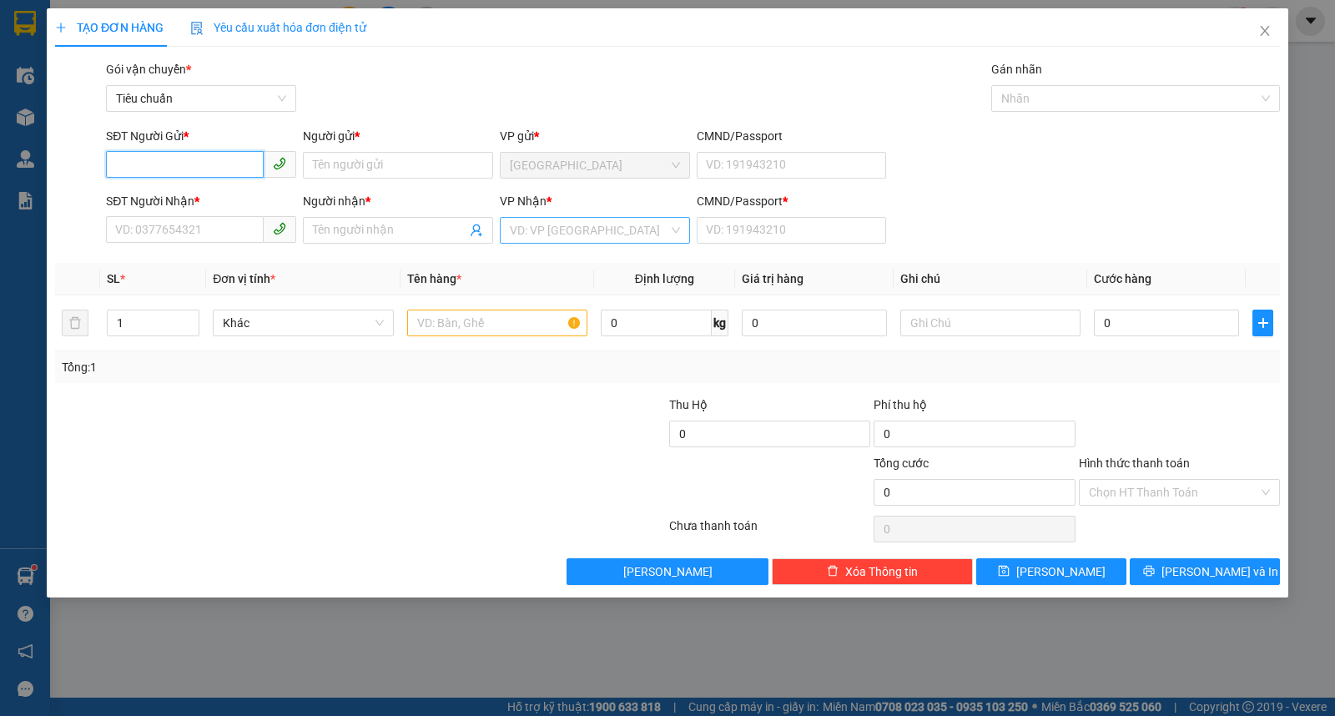
click at [152, 169] on input "SĐT Người Gửi *" at bounding box center [185, 164] width 158 height 27
click at [199, 200] on div "0987647652 - [PERSON_NAME]" at bounding box center [201, 198] width 170 height 18
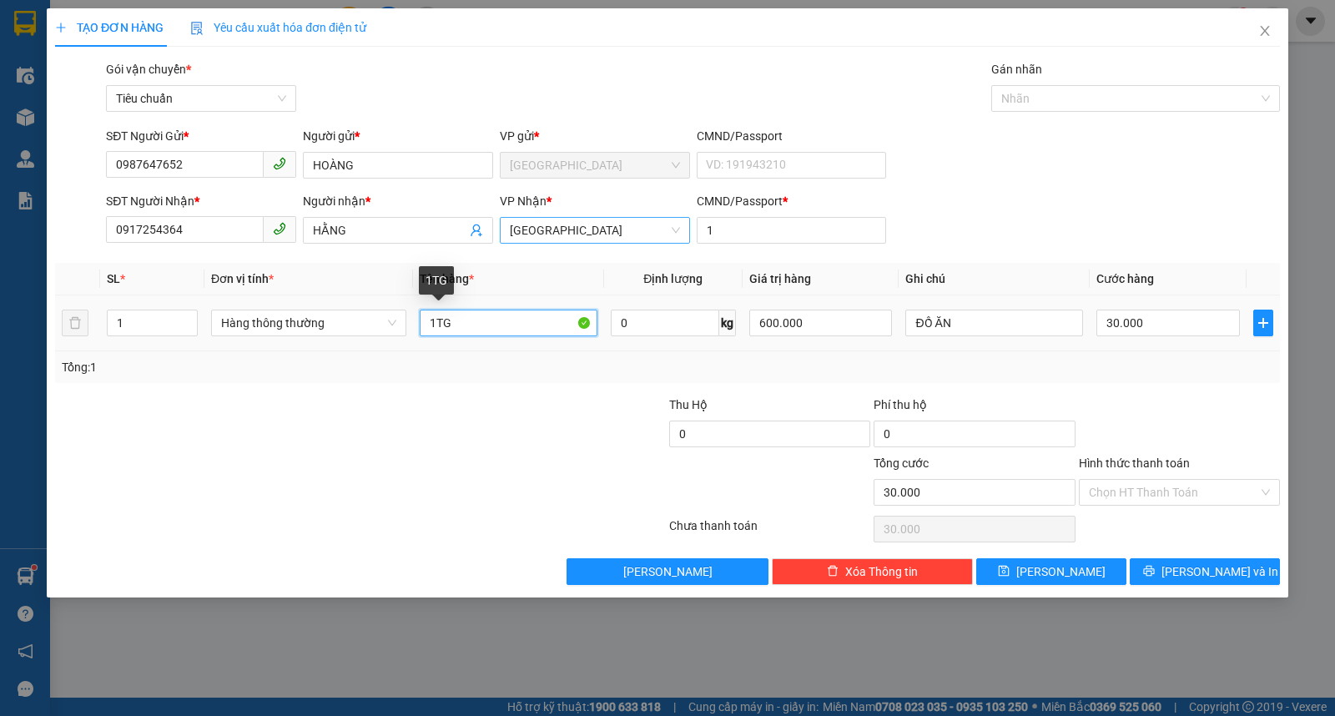
drag, startPoint x: 436, startPoint y: 322, endPoint x: 758, endPoint y: 376, distance: 326.6
click at [437, 322] on input "1TG" at bounding box center [509, 323] width 178 height 27
click at [1165, 318] on input "30.000" at bounding box center [1168, 323] width 143 height 27
click at [1123, 501] on input "Hình thức thanh toán" at bounding box center [1173, 492] width 169 height 25
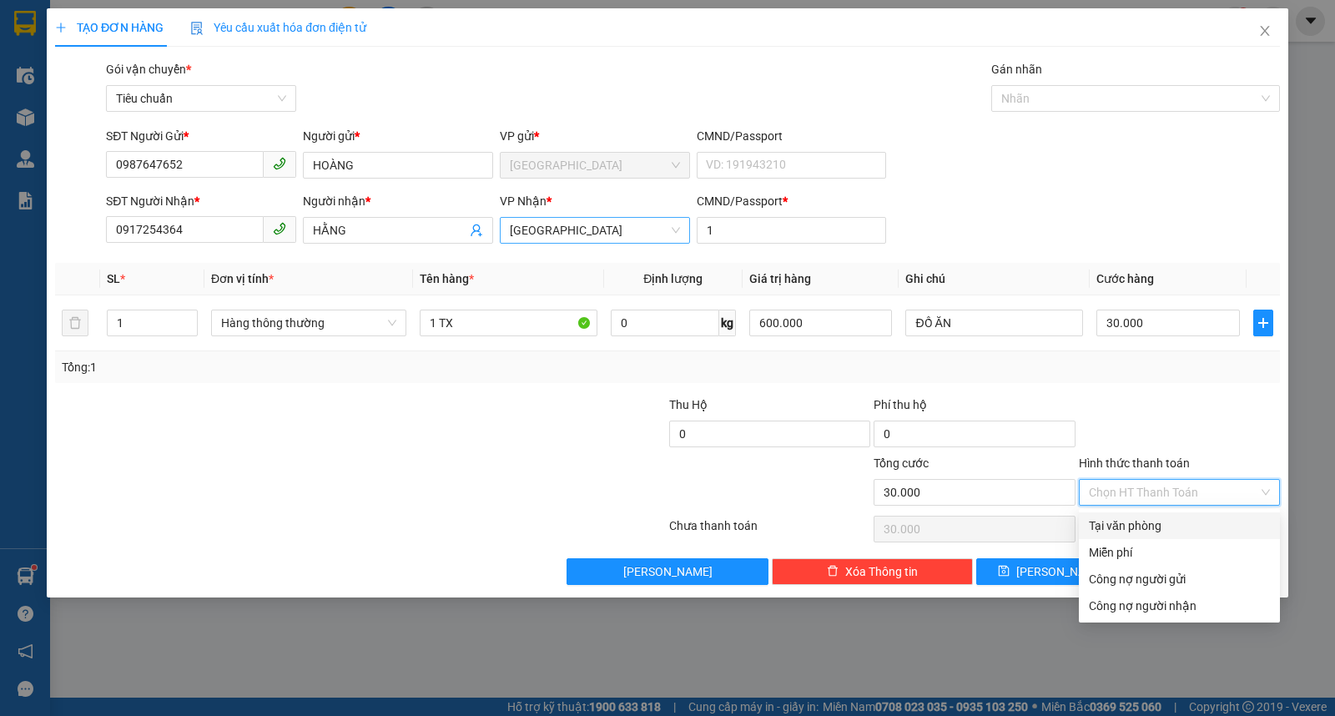
click at [1129, 523] on div "Tại văn phòng" at bounding box center [1179, 526] width 181 height 18
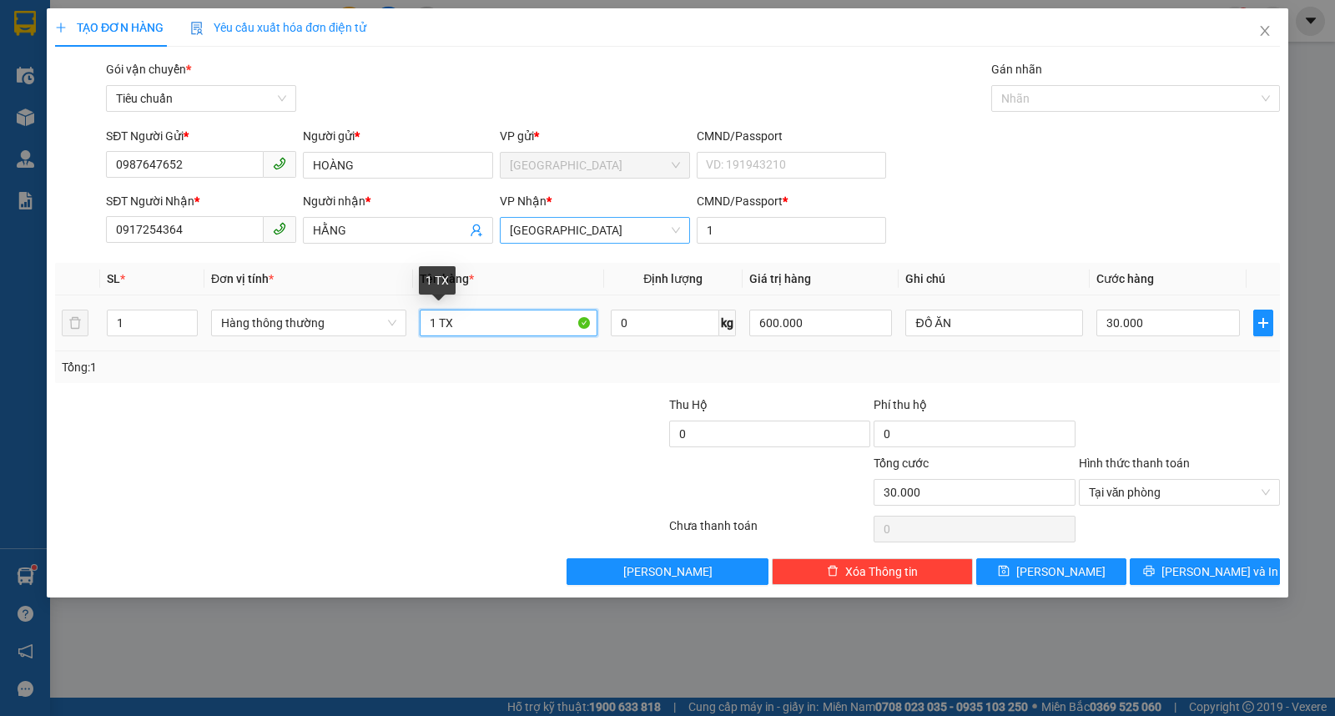
click at [517, 311] on input "1 TX" at bounding box center [509, 323] width 178 height 27
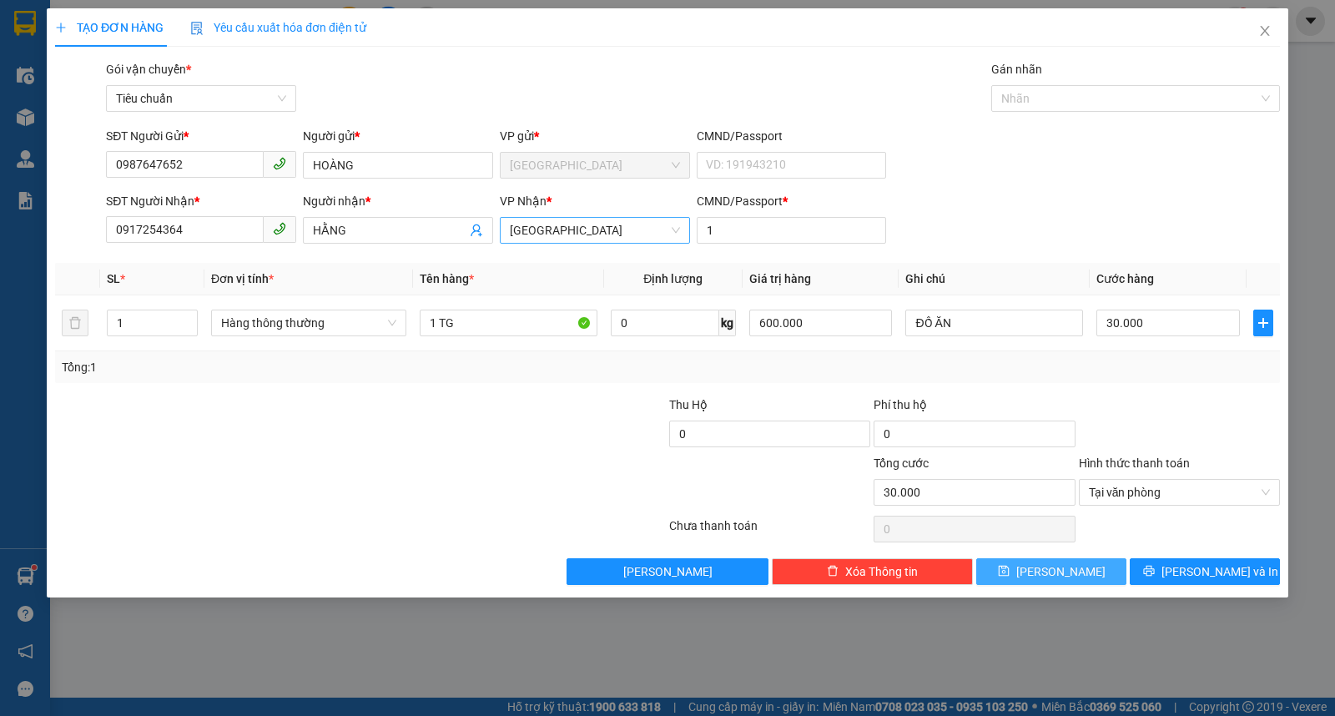
click at [1015, 579] on button "[PERSON_NAME]" at bounding box center [1052, 571] width 150 height 27
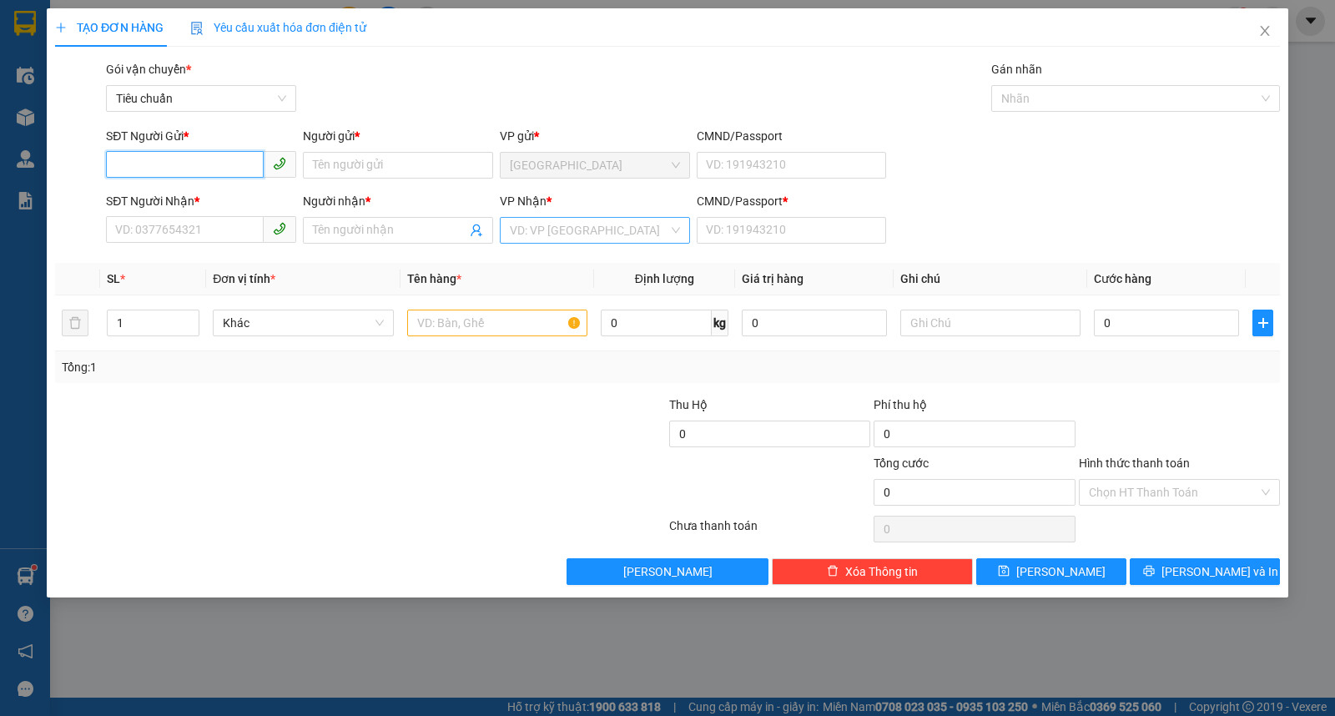
click at [171, 161] on input "SĐT Người Gửi *" at bounding box center [185, 164] width 158 height 27
click at [361, 168] on input "Người gửi *" at bounding box center [398, 165] width 190 height 27
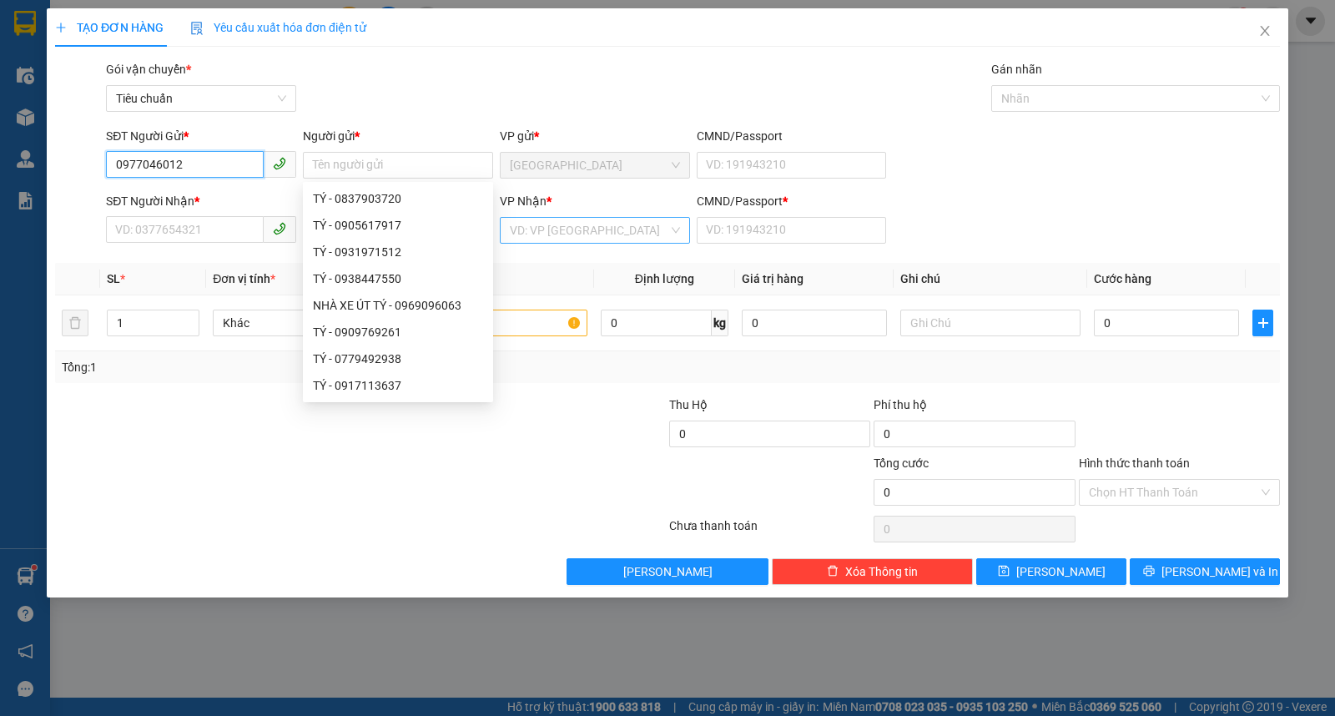
click at [190, 169] on input "0977046012" at bounding box center [185, 164] width 158 height 27
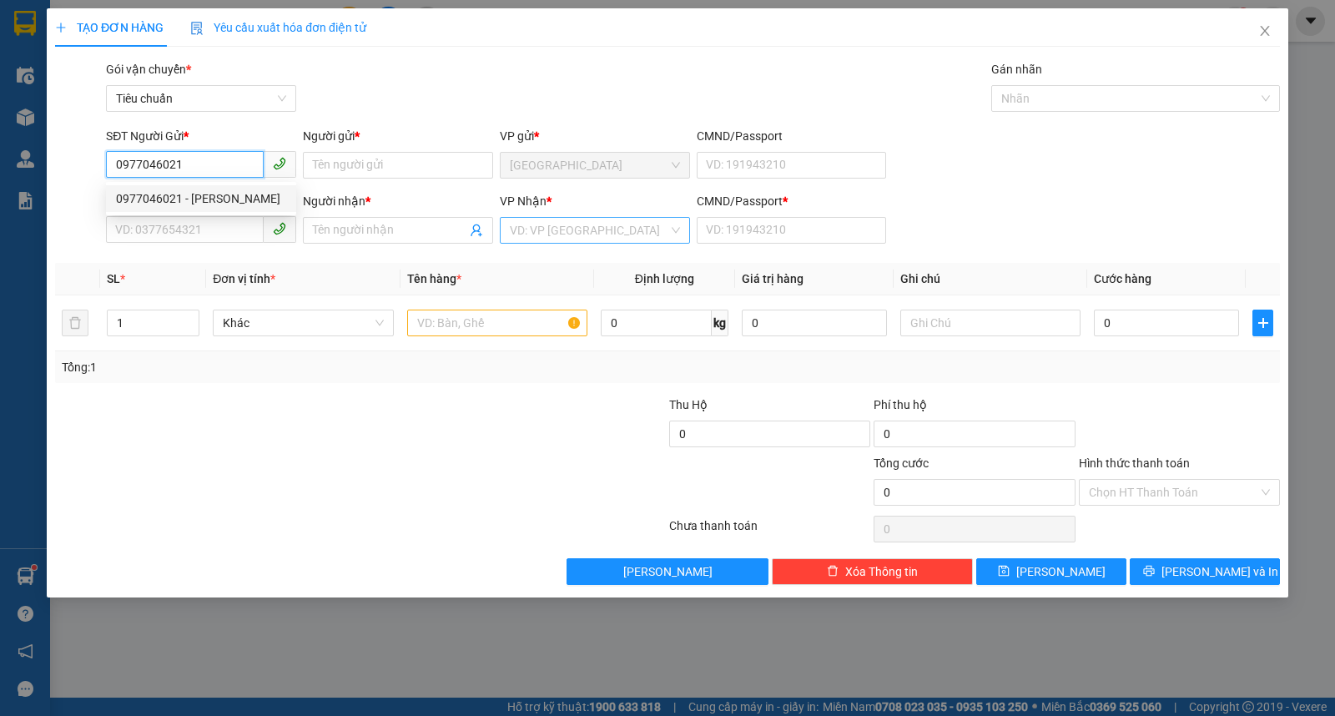
click at [195, 199] on div "0977046021 - [PERSON_NAME]" at bounding box center [201, 198] width 170 height 18
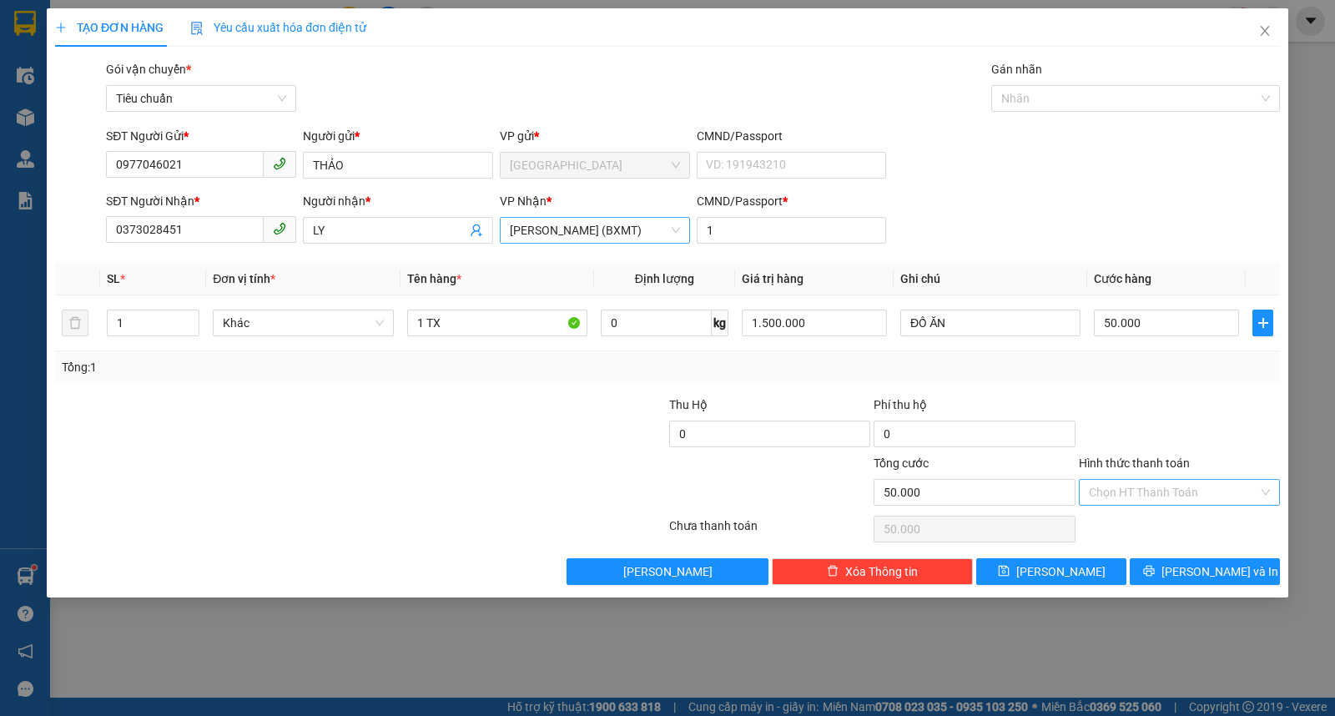
click at [1123, 487] on input "Hình thức thanh toán" at bounding box center [1173, 492] width 169 height 25
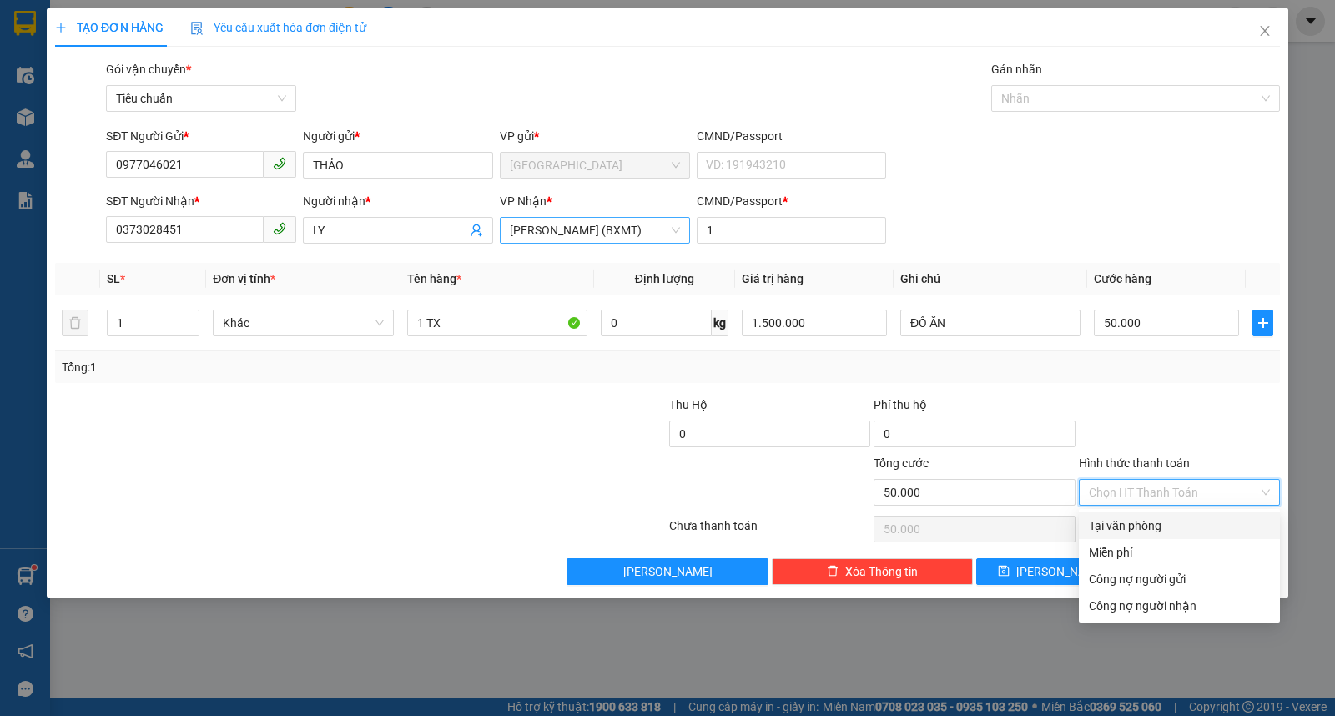
click at [1128, 531] on div "Tại văn phòng" at bounding box center [1179, 526] width 181 height 18
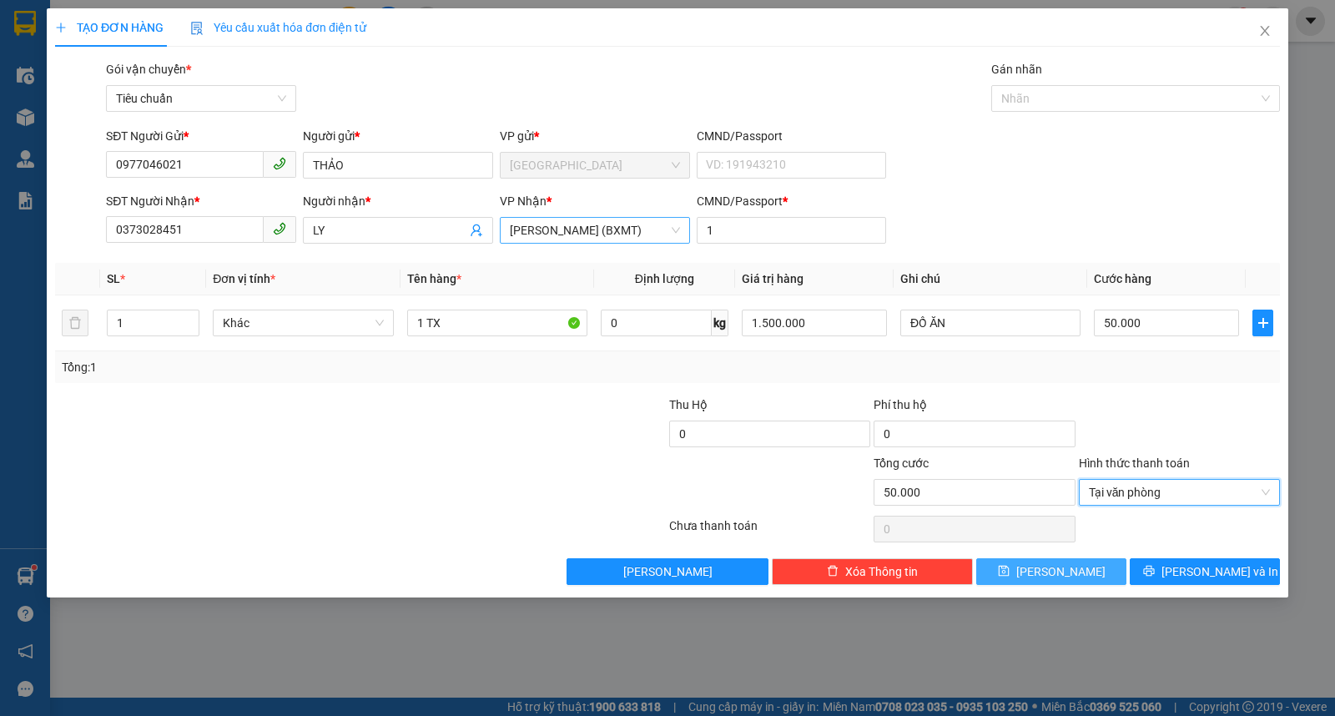
click at [1080, 573] on button "[PERSON_NAME]" at bounding box center [1052, 571] width 150 height 27
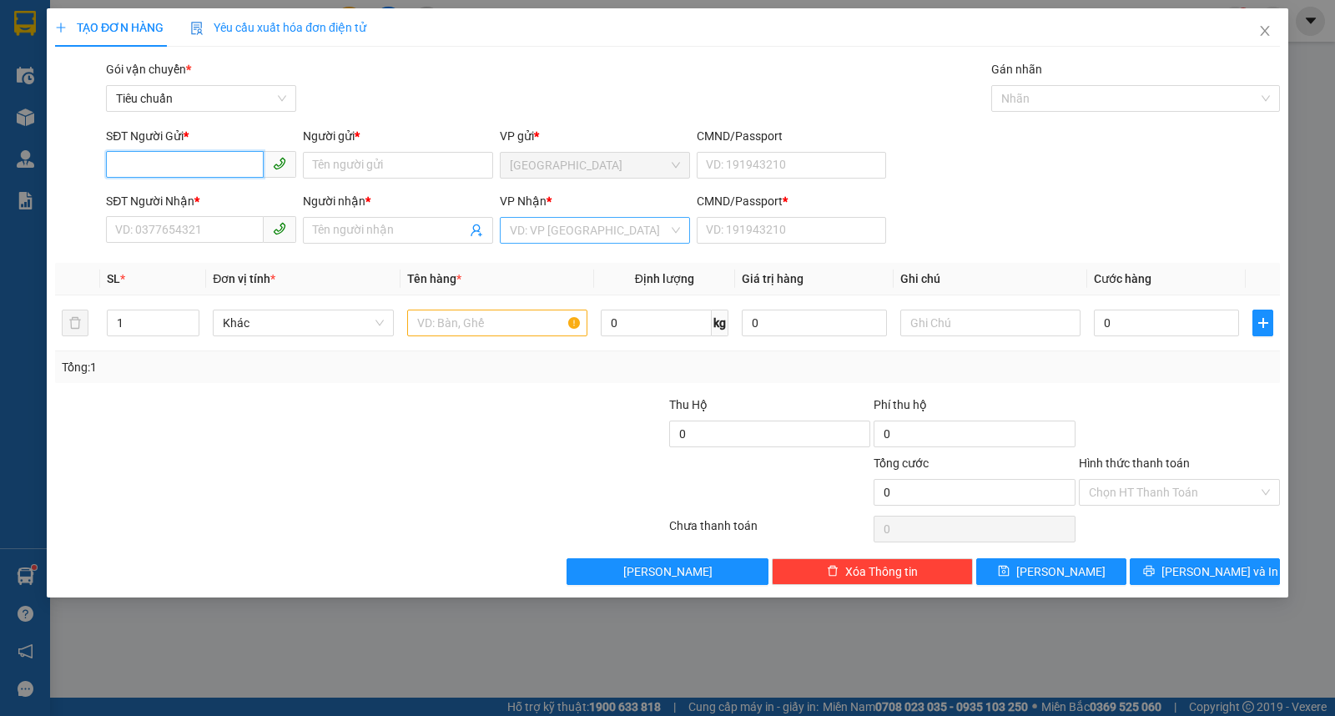
click at [171, 159] on input "SĐT Người Gửi *" at bounding box center [185, 164] width 158 height 27
click at [147, 205] on div "0366640763 - VIỆT" at bounding box center [201, 198] width 170 height 18
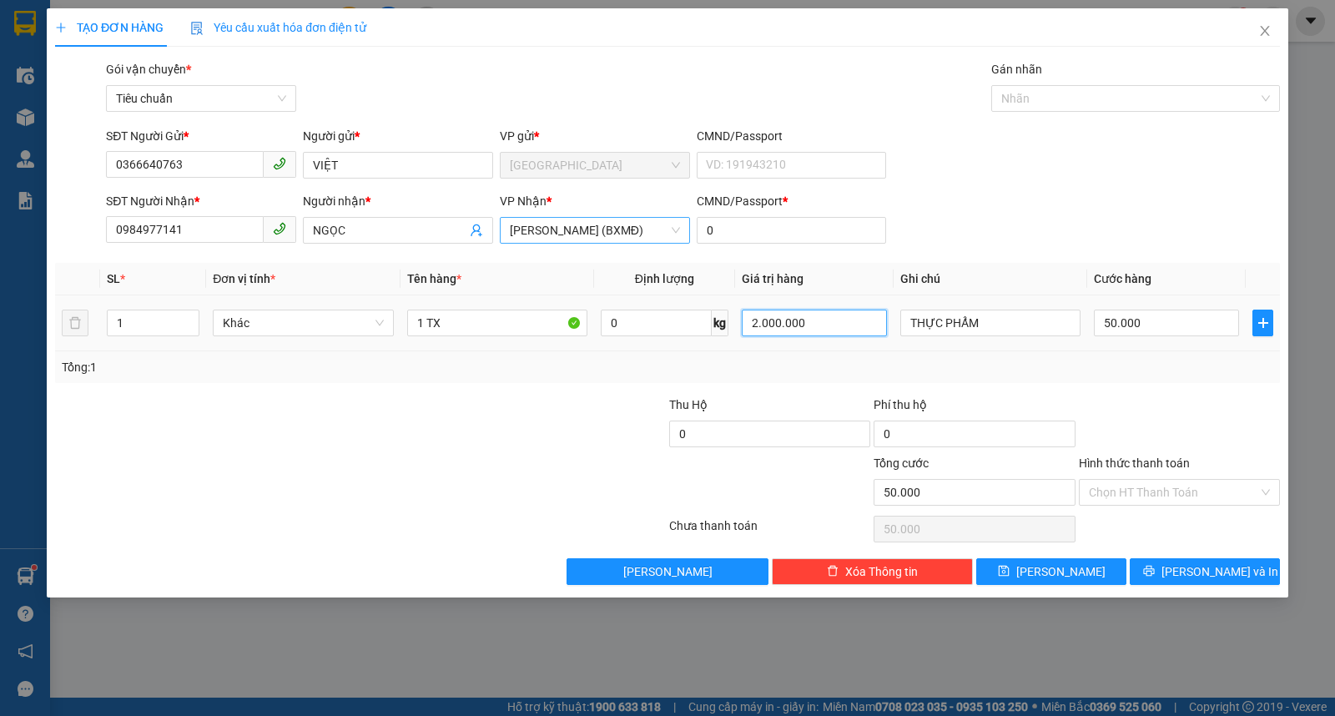
drag, startPoint x: 806, startPoint y: 322, endPoint x: 623, endPoint y: 345, distance: 184.2
click at [623, 345] on tr "1 Khác 1 TX 0 kg 2.000.000 THỰC PHẨM 50.000" at bounding box center [667, 323] width 1225 height 56
click at [1147, 501] on input "Hình thức thanh toán" at bounding box center [1173, 492] width 169 height 25
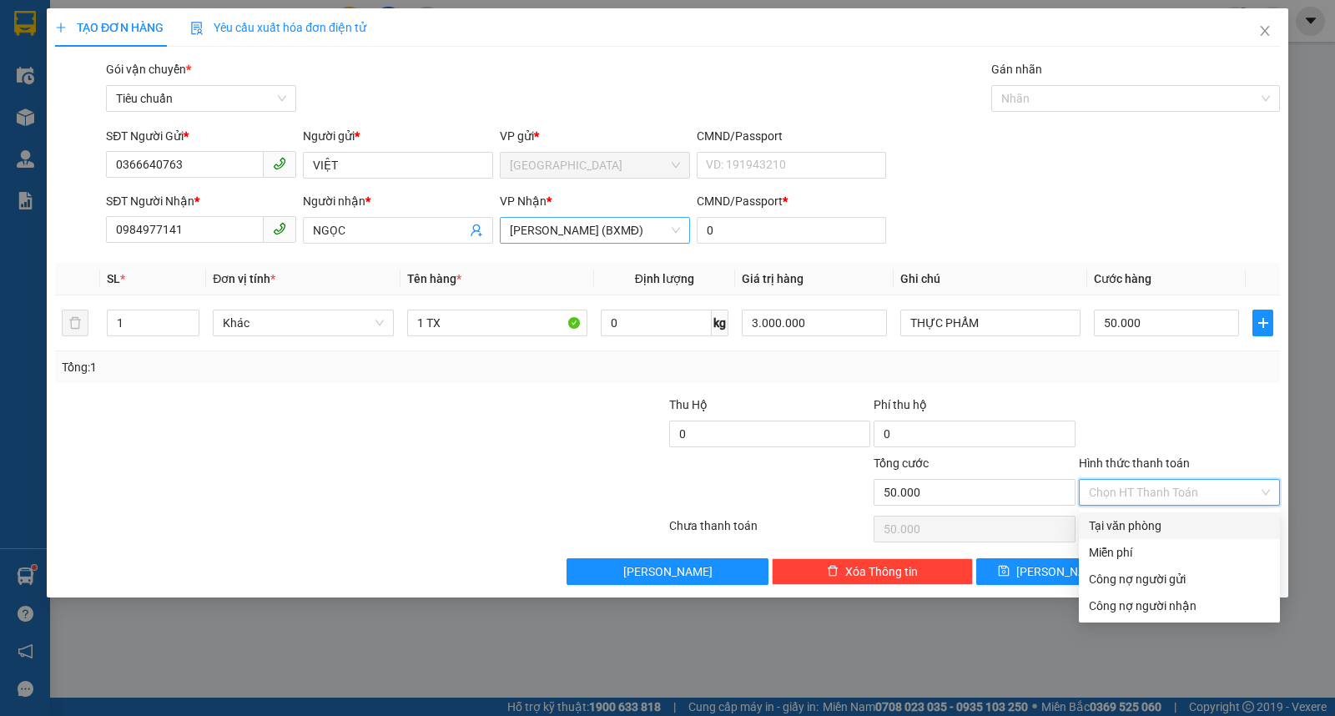
click at [1138, 517] on div "Tại văn phòng" at bounding box center [1179, 526] width 181 height 18
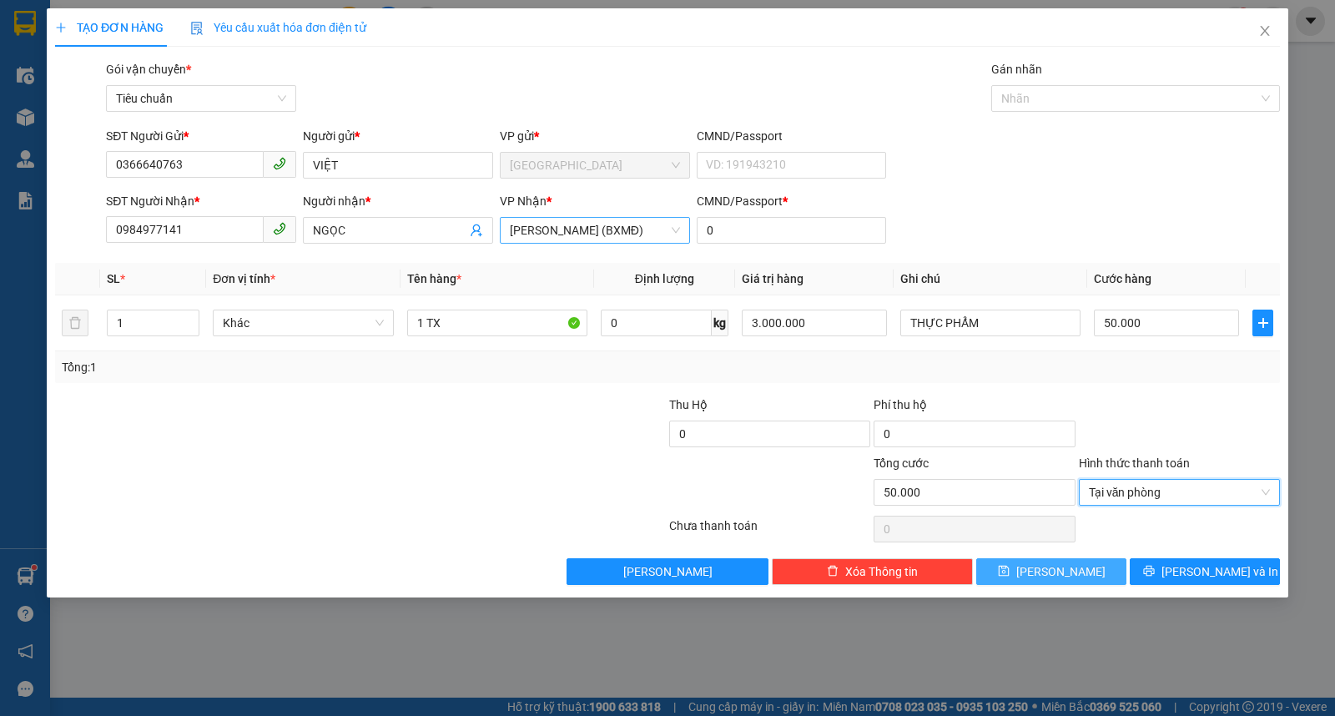
click at [1073, 581] on button "[PERSON_NAME]" at bounding box center [1052, 571] width 150 height 27
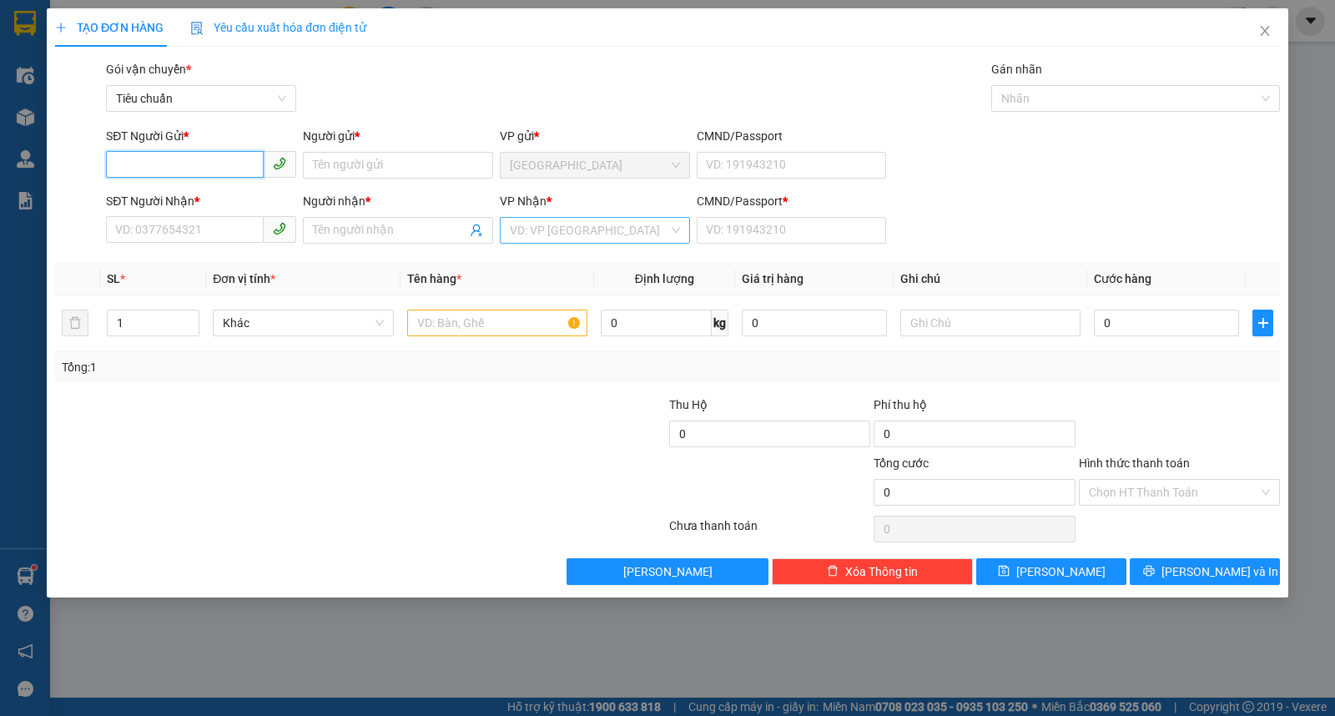
click at [159, 164] on input "SĐT Người Gửi *" at bounding box center [185, 164] width 158 height 27
click at [174, 190] on div "0375551913 - LIÊN" at bounding box center [201, 198] width 170 height 18
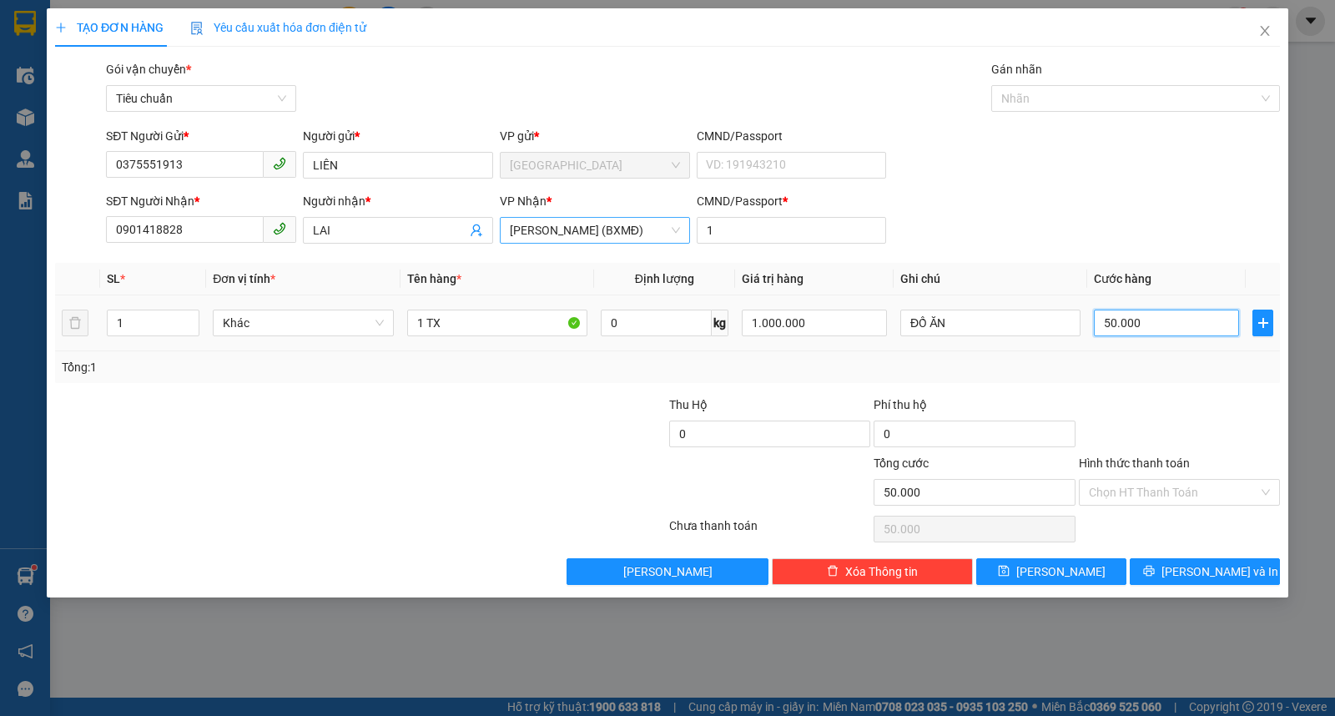
click at [1194, 326] on input "50.000" at bounding box center [1166, 323] width 145 height 27
click at [1114, 494] on input "Hình thức thanh toán" at bounding box center [1173, 492] width 169 height 25
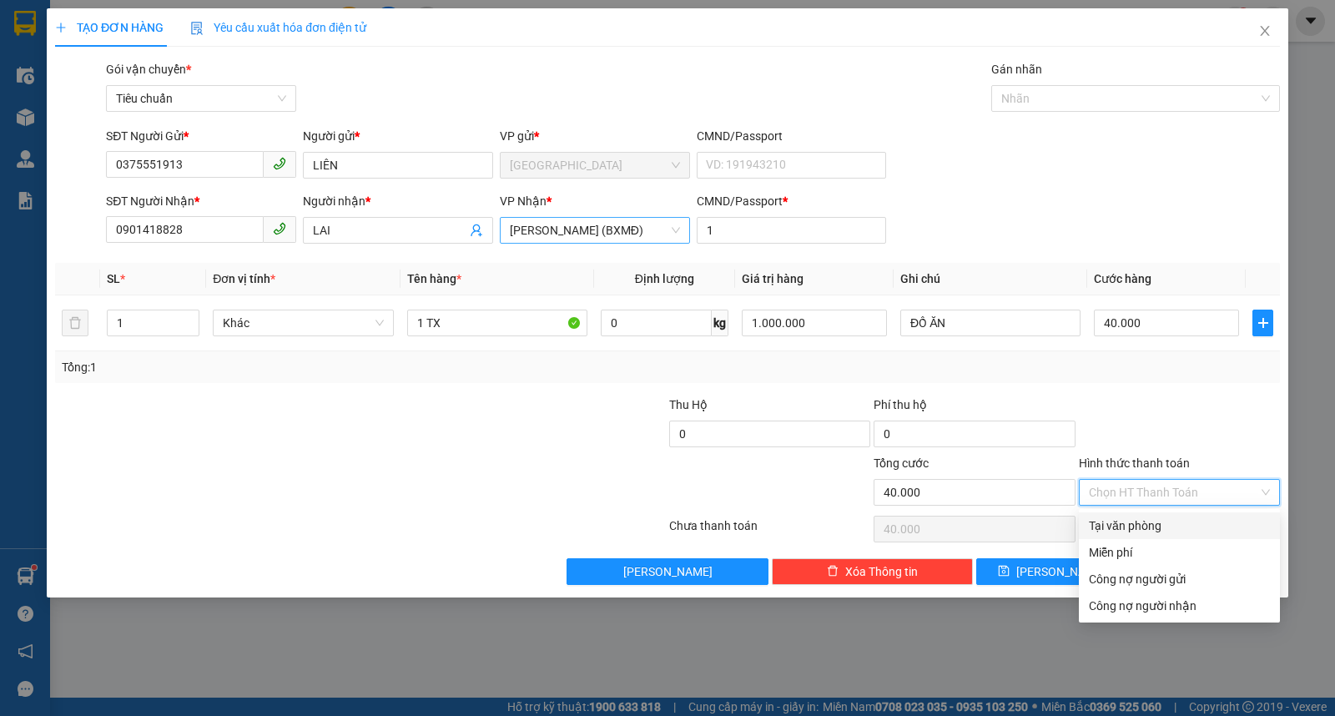
click at [1117, 530] on div "Tại văn phòng" at bounding box center [1179, 526] width 181 height 18
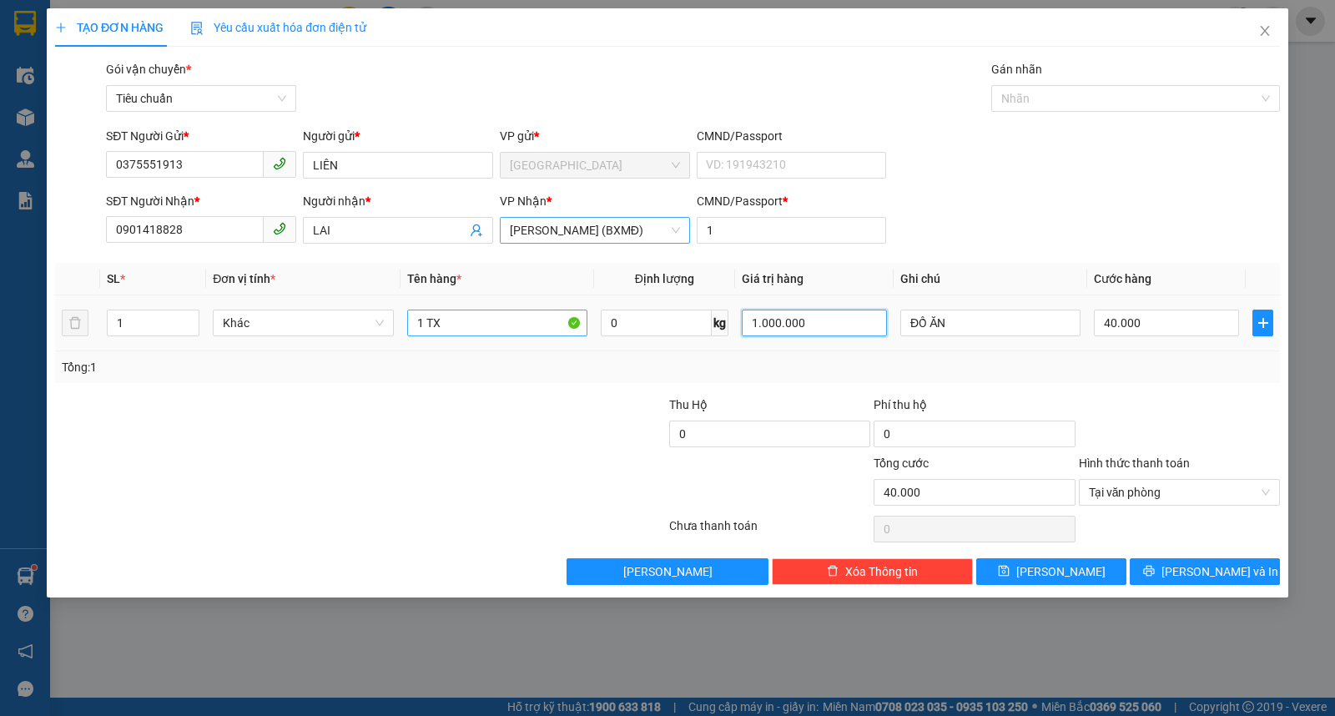
drag, startPoint x: 822, startPoint y: 326, endPoint x: 580, endPoint y: 331, distance: 242.1
click at [580, 331] on tr "1 Khác 1 TX 0 kg 1.000.000 ĐỒ ĂN 40.000" at bounding box center [667, 323] width 1225 height 56
click at [474, 332] on input "1 TX" at bounding box center [497, 323] width 180 height 27
drag, startPoint x: 997, startPoint y: 327, endPoint x: 877, endPoint y: 330, distance: 119.4
click at [877, 330] on tr "1 Khác 1 TX 0 kg 1.500.000 ĐỒ ĂN 40.000" at bounding box center [667, 323] width 1225 height 56
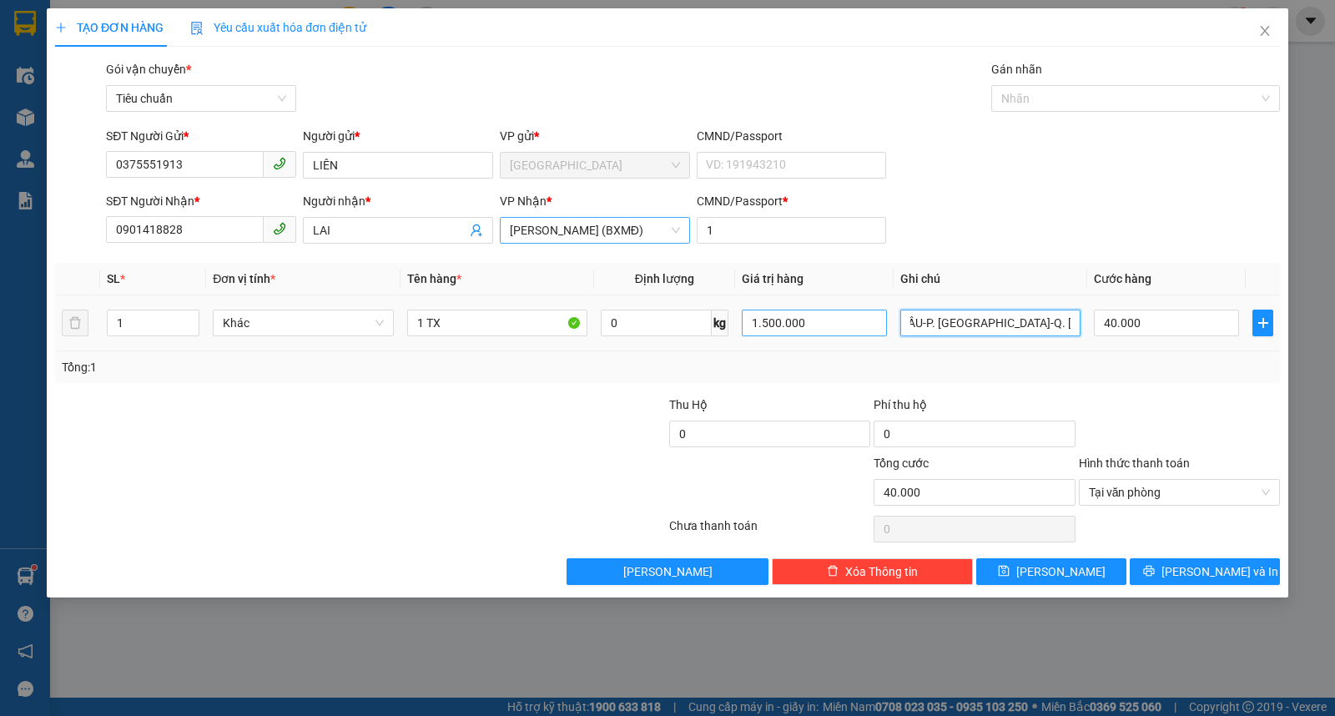
scroll to position [0, 71]
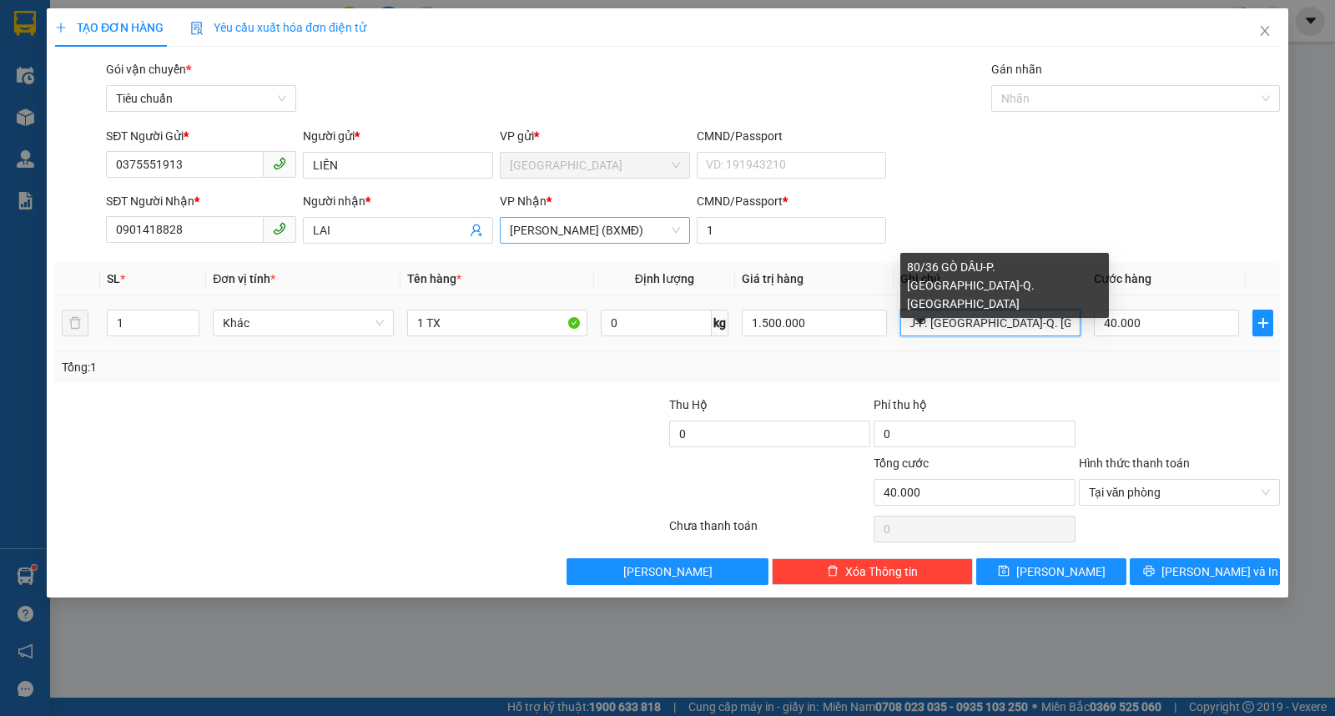
click at [1018, 330] on input "80/36 GÒ DẦU-P. [GEOGRAPHIC_DATA]-Q. [GEOGRAPHIC_DATA]" at bounding box center [991, 323] width 180 height 27
click at [930, 328] on input "80/36 GÒ DẦU-P. [GEOGRAPHIC_DATA]-Q.[GEOGRAPHIC_DATA]" at bounding box center [991, 323] width 180 height 27
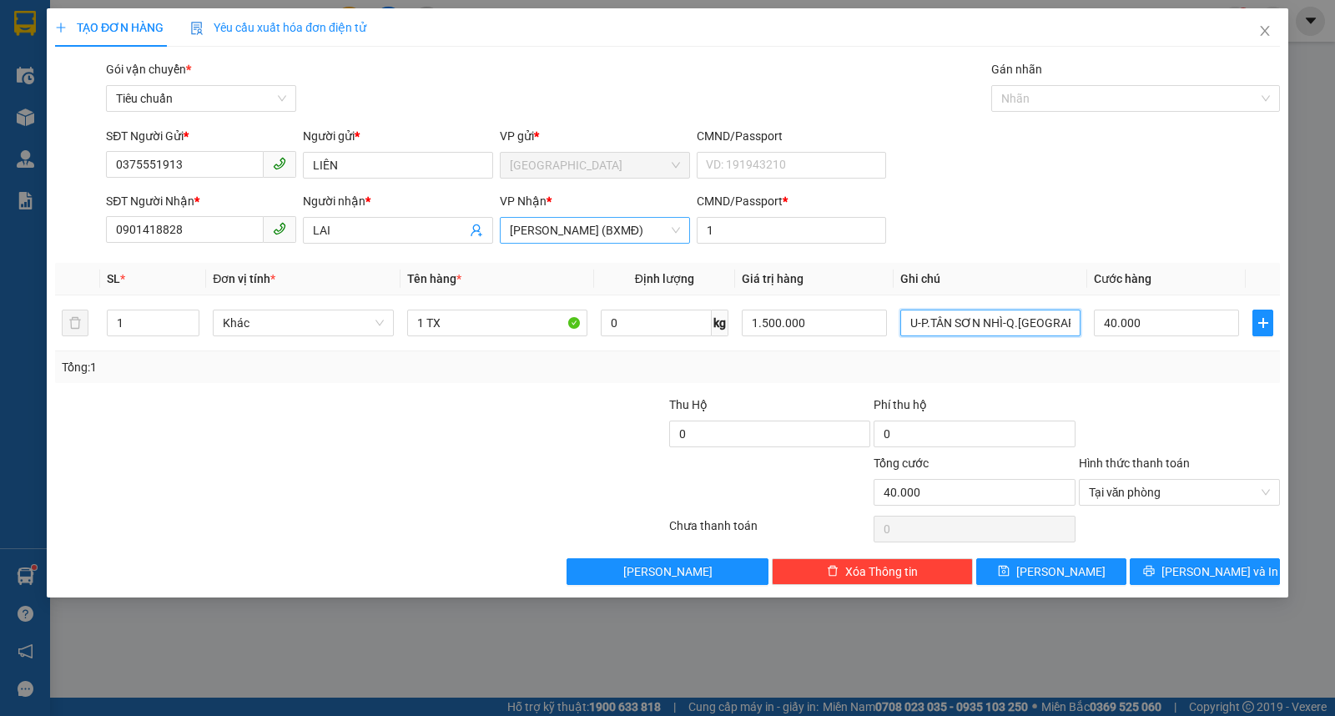
scroll to position [0, 65]
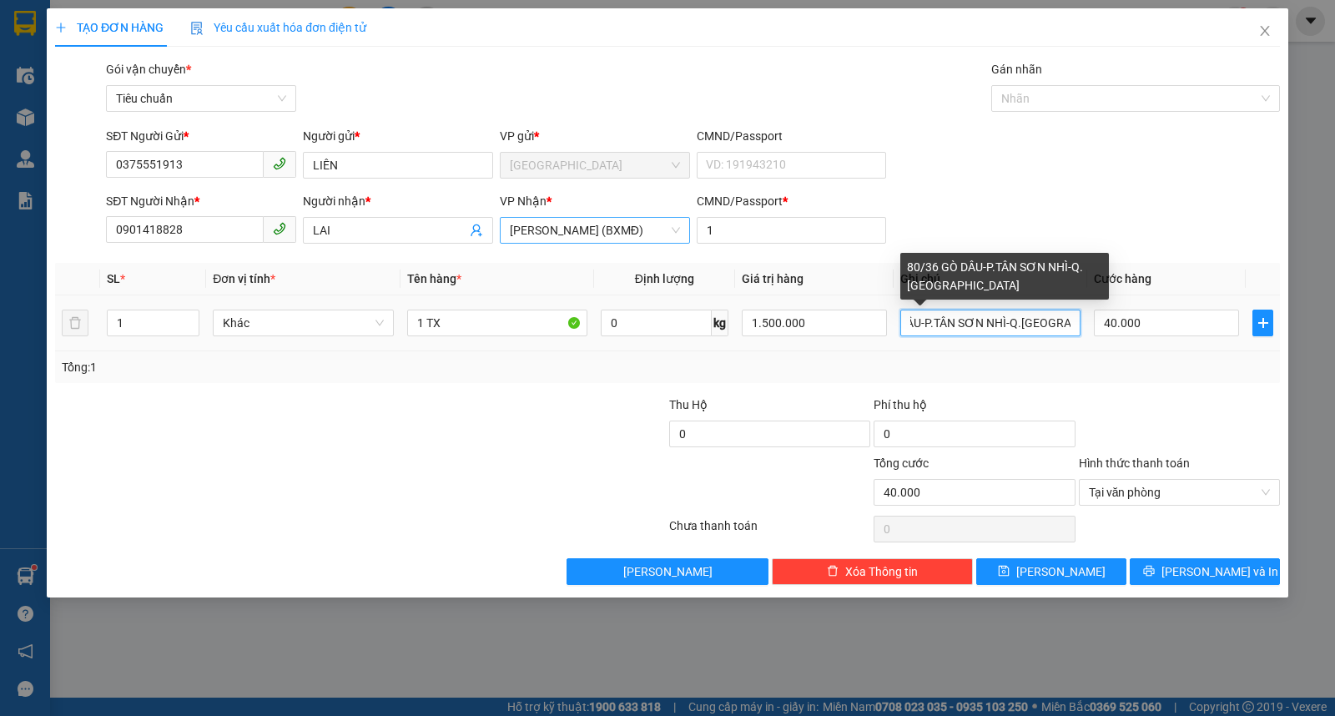
click at [962, 323] on input "80/36 GÒ DẦU-P.TÂN SƠN NHÌ-Q.[GEOGRAPHIC_DATA]" at bounding box center [991, 323] width 180 height 27
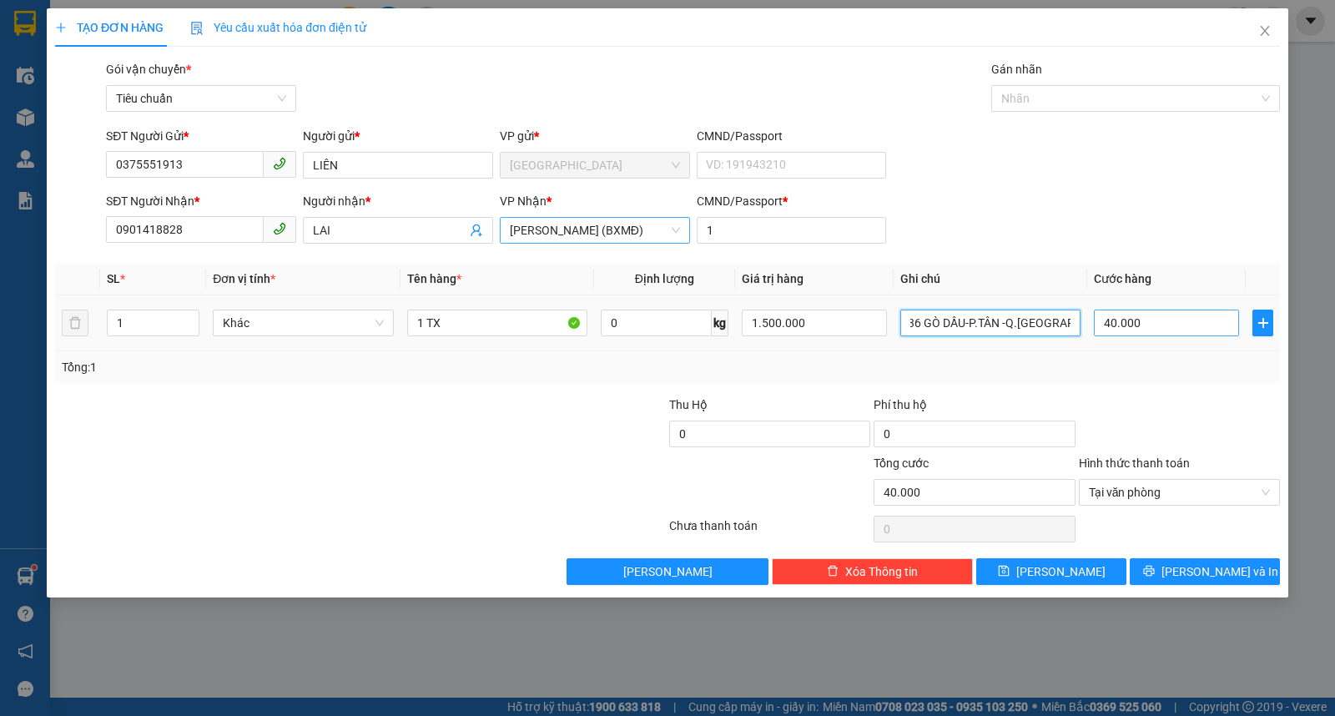
scroll to position [0, 18]
click at [656, 232] on span "[PERSON_NAME] (BXMĐ)" at bounding box center [595, 230] width 170 height 25
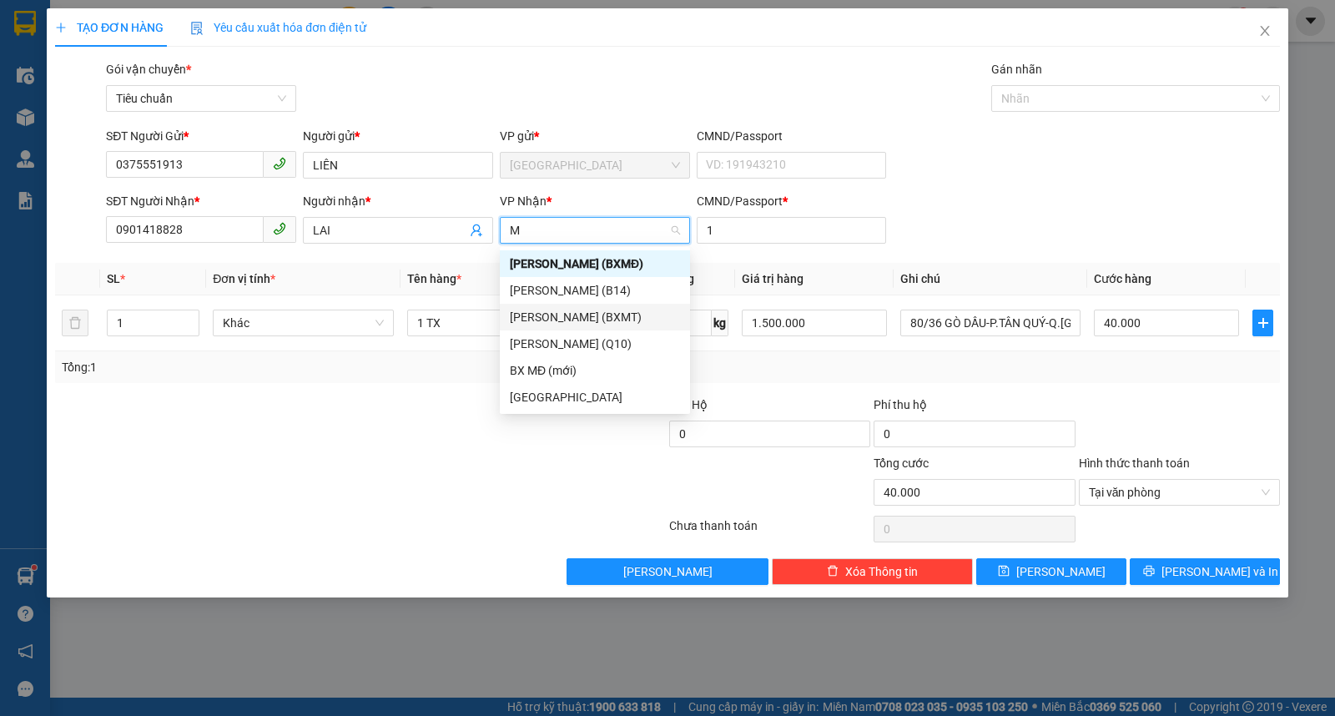
click at [590, 312] on div "[PERSON_NAME] (BXMT)" at bounding box center [595, 317] width 170 height 18
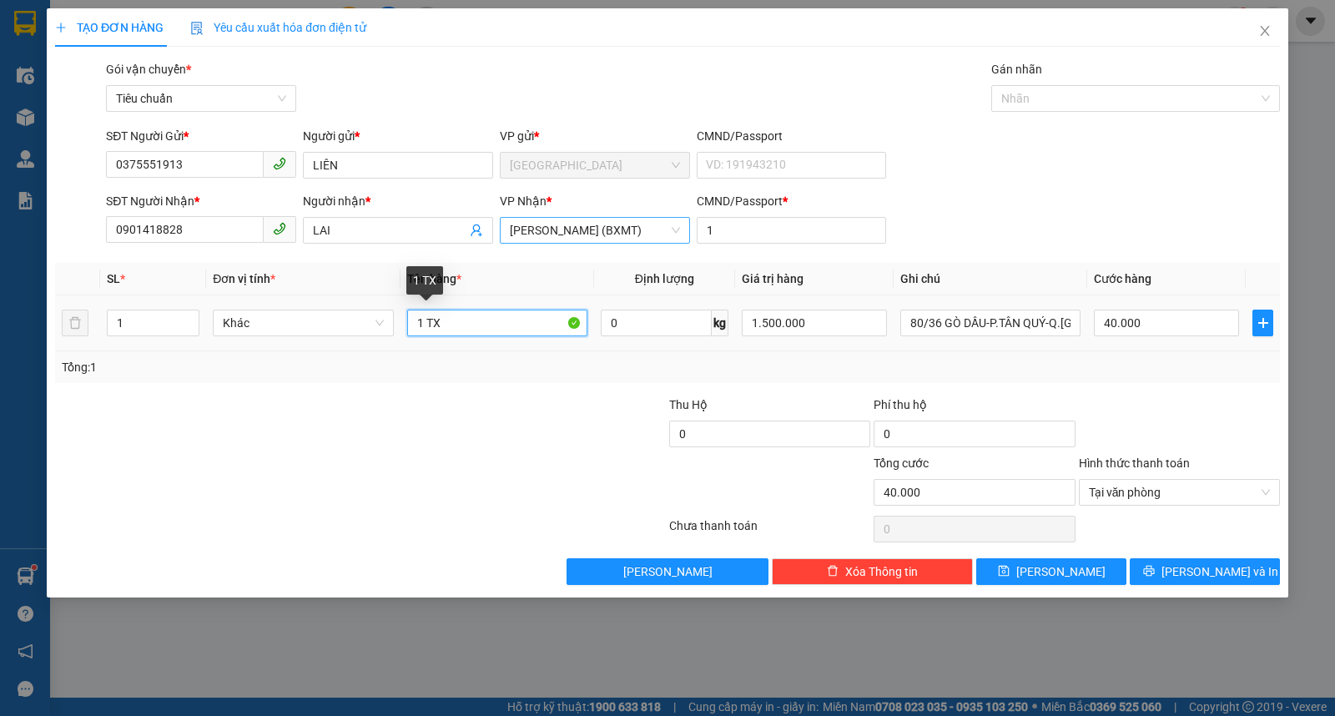
click at [492, 321] on input "1 TX" at bounding box center [497, 323] width 180 height 27
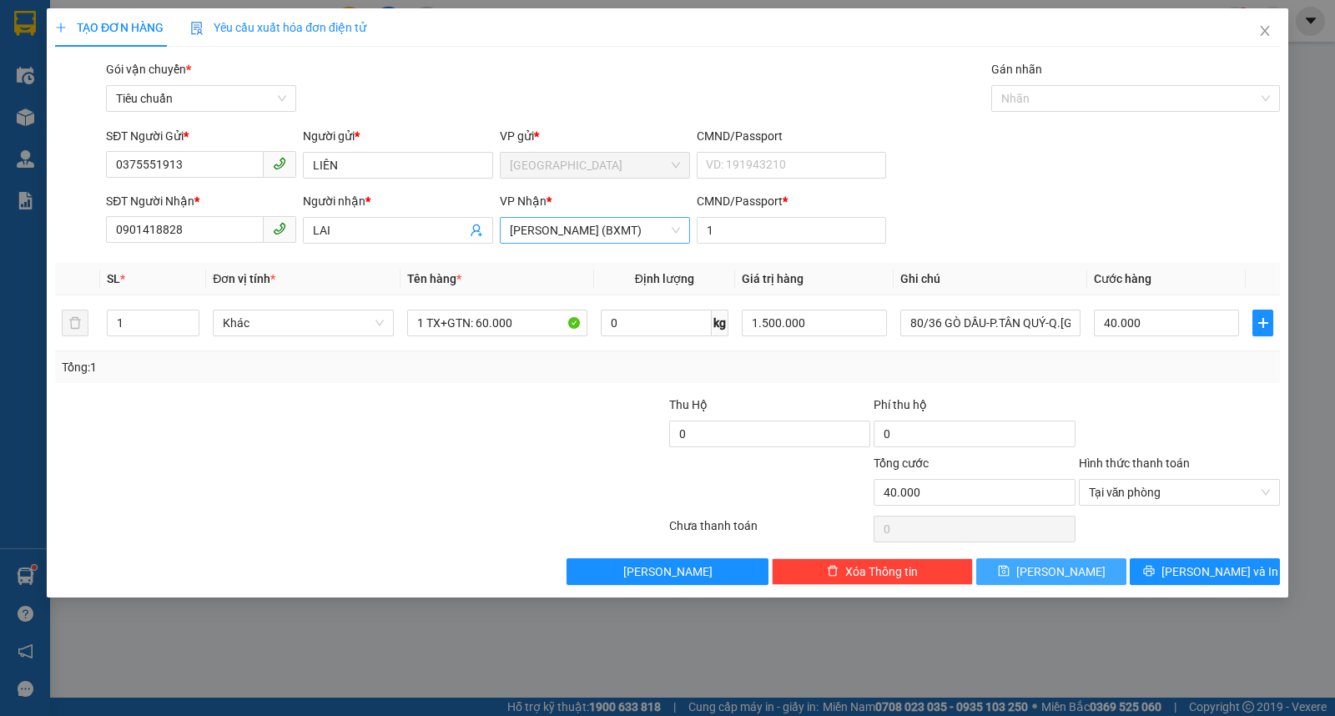
click at [1077, 571] on button "[PERSON_NAME]" at bounding box center [1052, 571] width 150 height 27
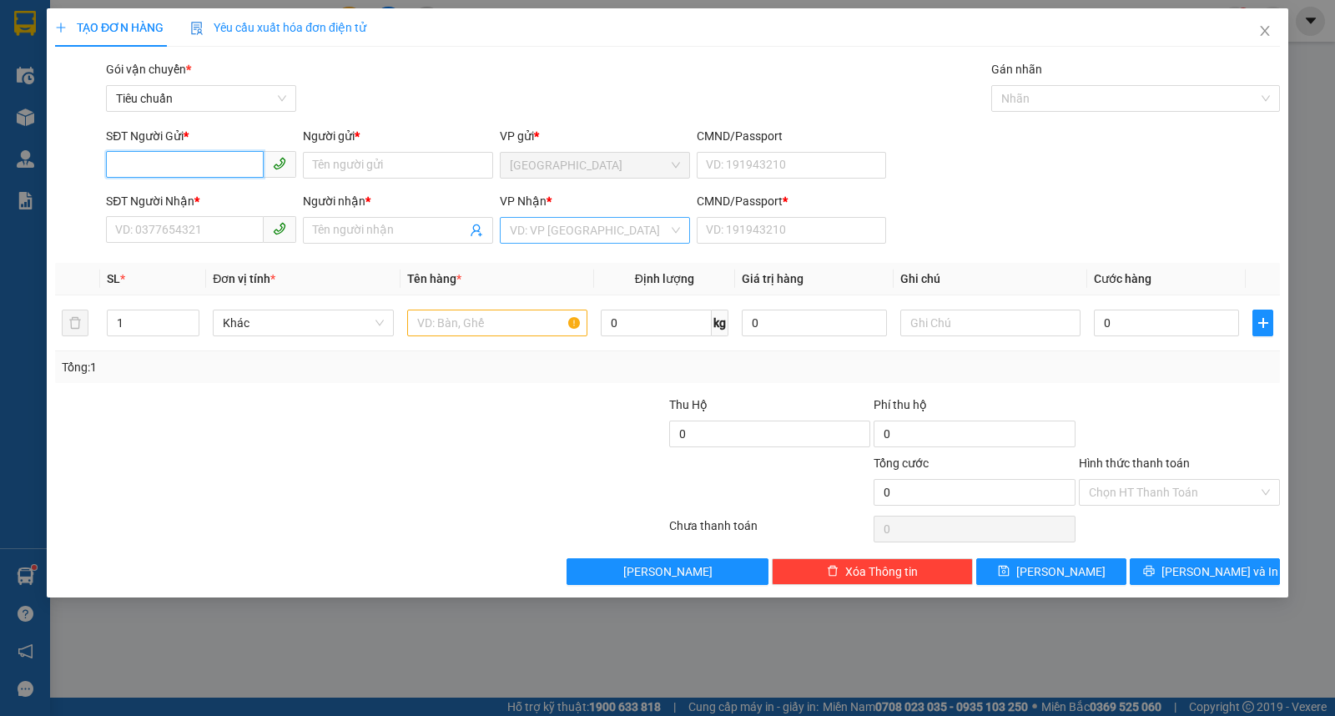
click at [235, 177] on input "SĐT Người Gửi *" at bounding box center [185, 164] width 158 height 27
click at [197, 194] on div "0974680386 - TRUNG" at bounding box center [201, 198] width 170 height 18
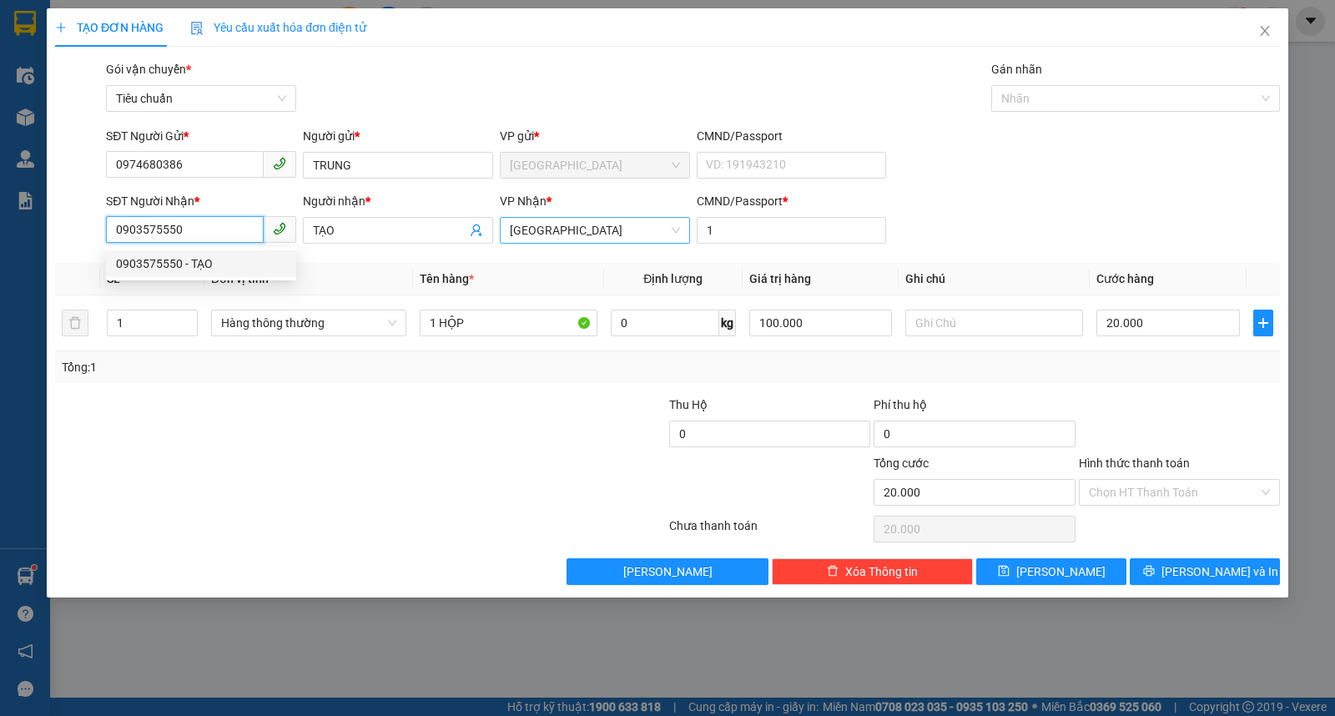
drag, startPoint x: 220, startPoint y: 230, endPoint x: 8, endPoint y: 230, distance: 212.0
click at [8, 230] on div "TẠO ĐƠN HÀNG Yêu cầu xuất hóa đơn điện tử Transit Pickup Surcharge Ids Transit …" at bounding box center [667, 358] width 1335 height 716
click at [125, 263] on div "0905929801 - TẠO" at bounding box center [201, 264] width 170 height 18
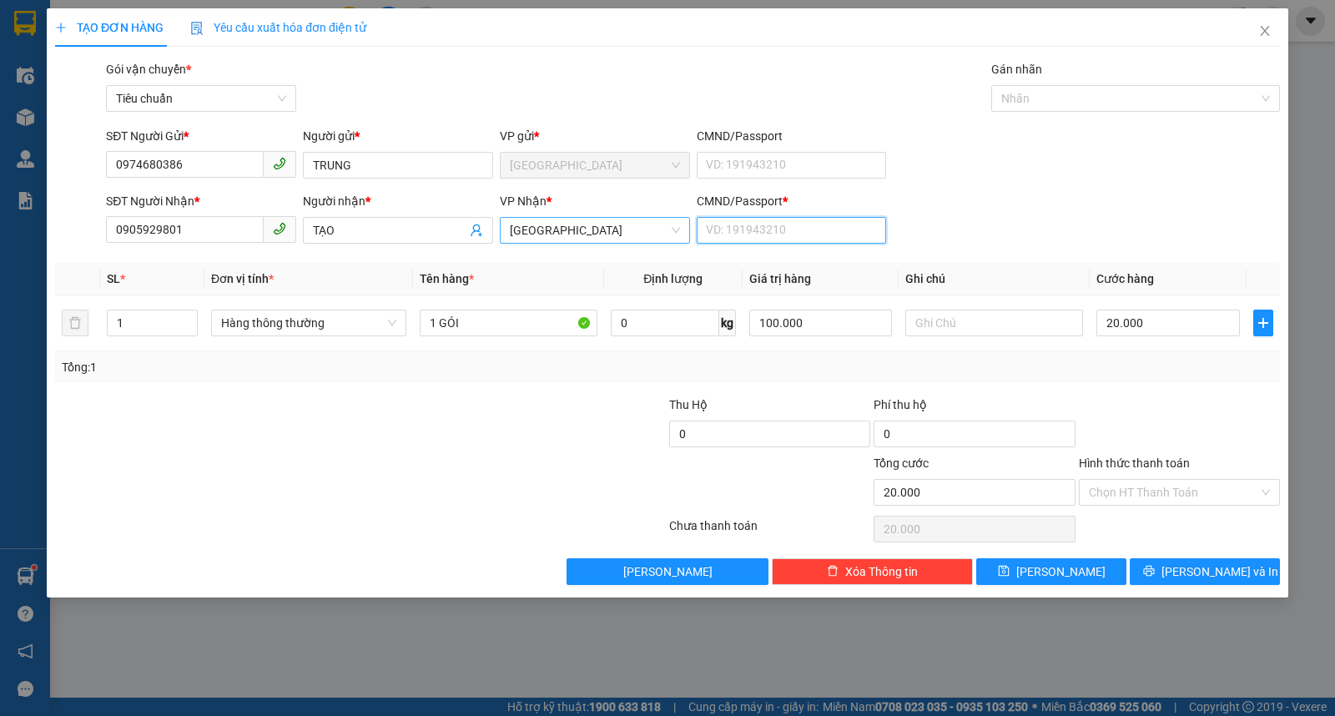
click at [807, 228] on input "CMND/Passport *" at bounding box center [792, 230] width 190 height 27
click at [146, 319] on input "1" at bounding box center [152, 322] width 89 height 25
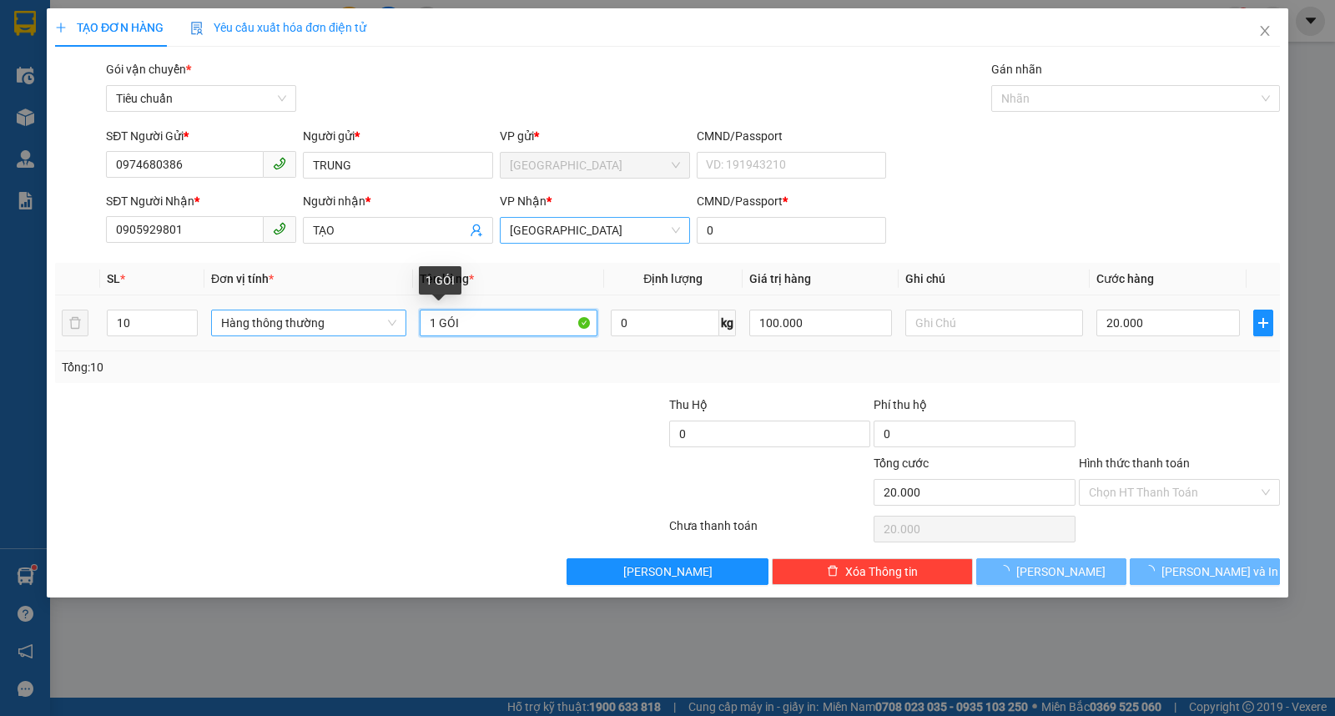
drag, startPoint x: 488, startPoint y: 315, endPoint x: 310, endPoint y: 326, distance: 178.9
click at [310, 326] on tr "10 Hàng thông thường 1 GÓI 0 kg 100.000 20.000" at bounding box center [667, 323] width 1225 height 56
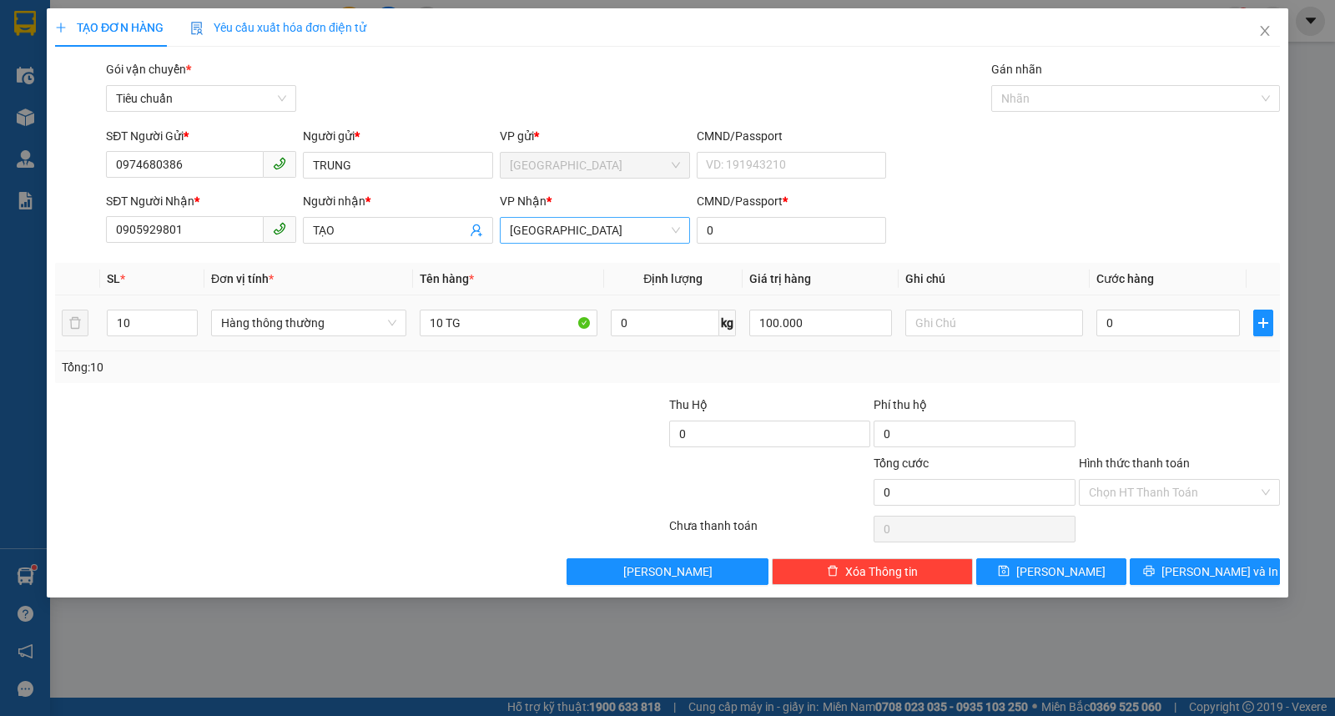
click at [988, 307] on div at bounding box center [995, 322] width 178 height 33
click at [960, 321] on input "text" at bounding box center [995, 323] width 178 height 27
drag, startPoint x: 839, startPoint y: 326, endPoint x: 714, endPoint y: 331, distance: 125.3
click at [714, 331] on tr "10 Hàng thông thường 10 TG 0 kg 100.000 BÁNH TRÁNG 0" at bounding box center [667, 323] width 1225 height 56
click at [1147, 502] on input "Hình thức thanh toán" at bounding box center [1173, 492] width 169 height 25
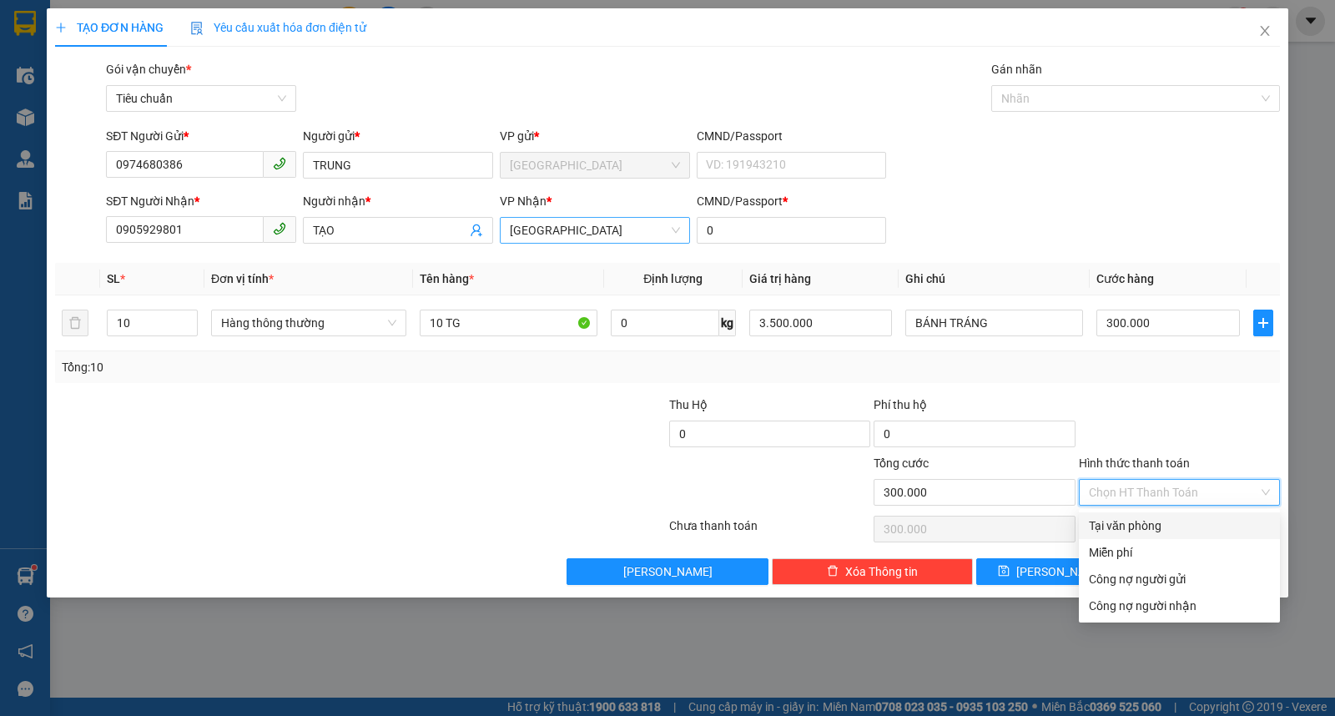
click at [1137, 532] on div "Tại văn phòng" at bounding box center [1179, 526] width 181 height 18
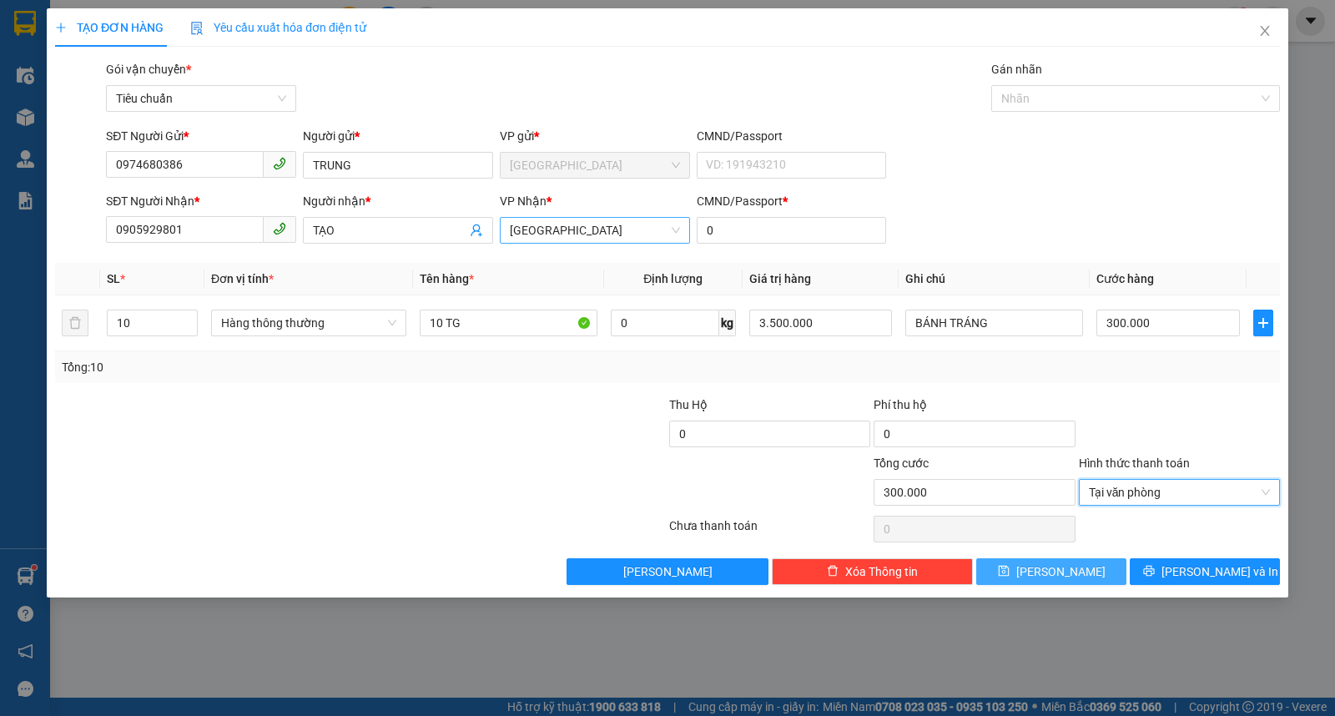
click at [1070, 571] on span "[PERSON_NAME]" at bounding box center [1061, 572] width 89 height 18
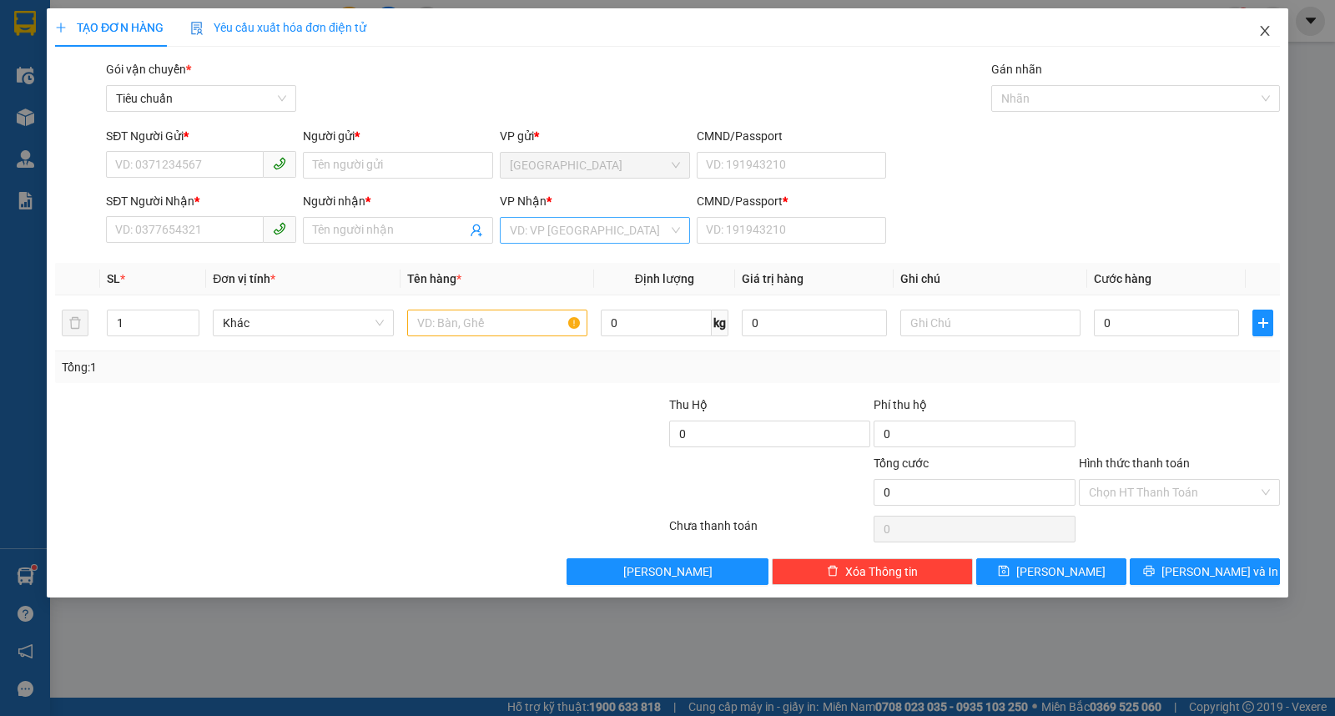
click at [1262, 28] on icon "close" at bounding box center [1264, 31] width 9 height 10
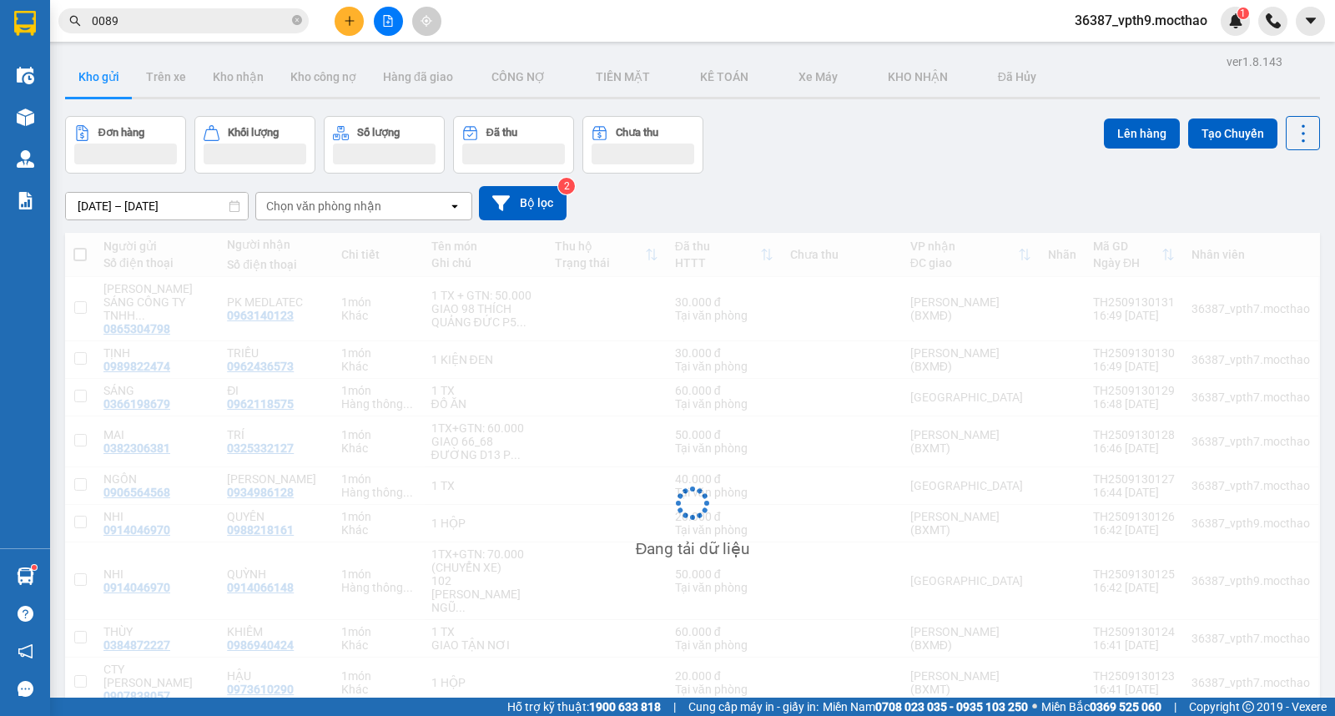
click at [177, 21] on input "0089" at bounding box center [190, 21] width 197 height 18
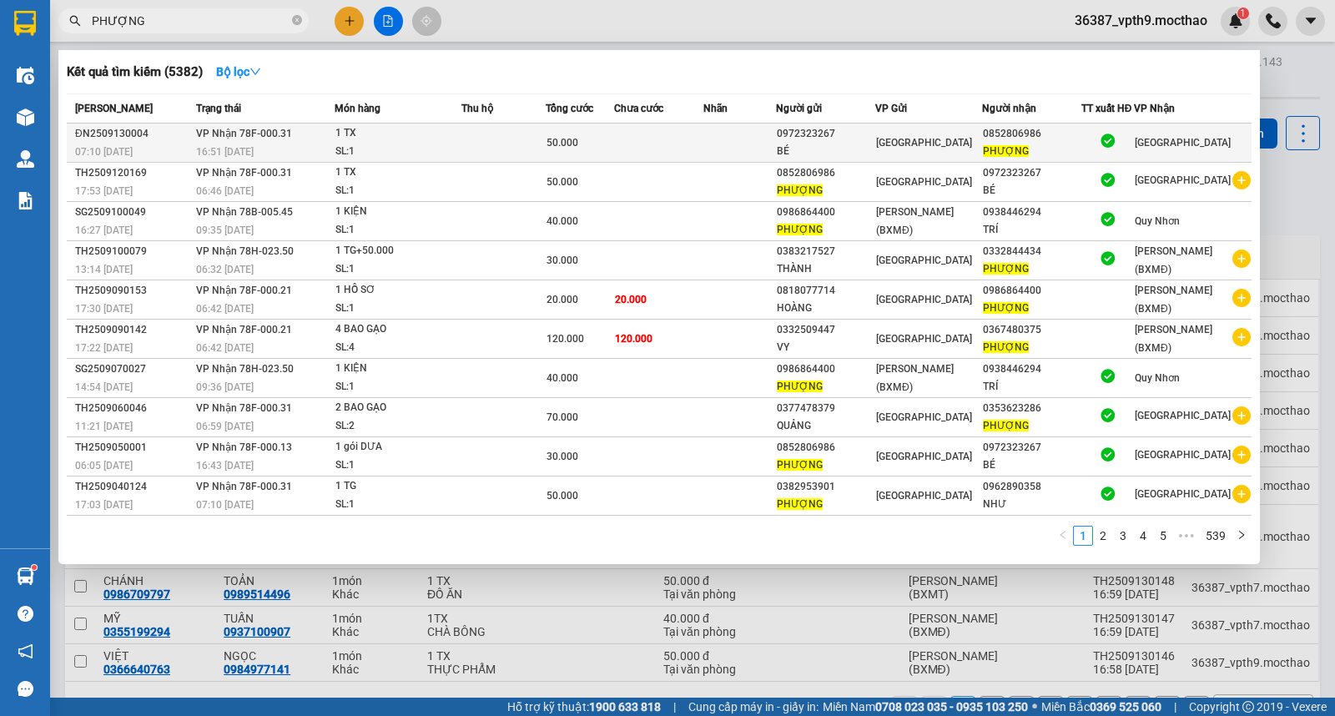
click at [907, 129] on td "[GEOGRAPHIC_DATA]" at bounding box center [929, 143] width 107 height 39
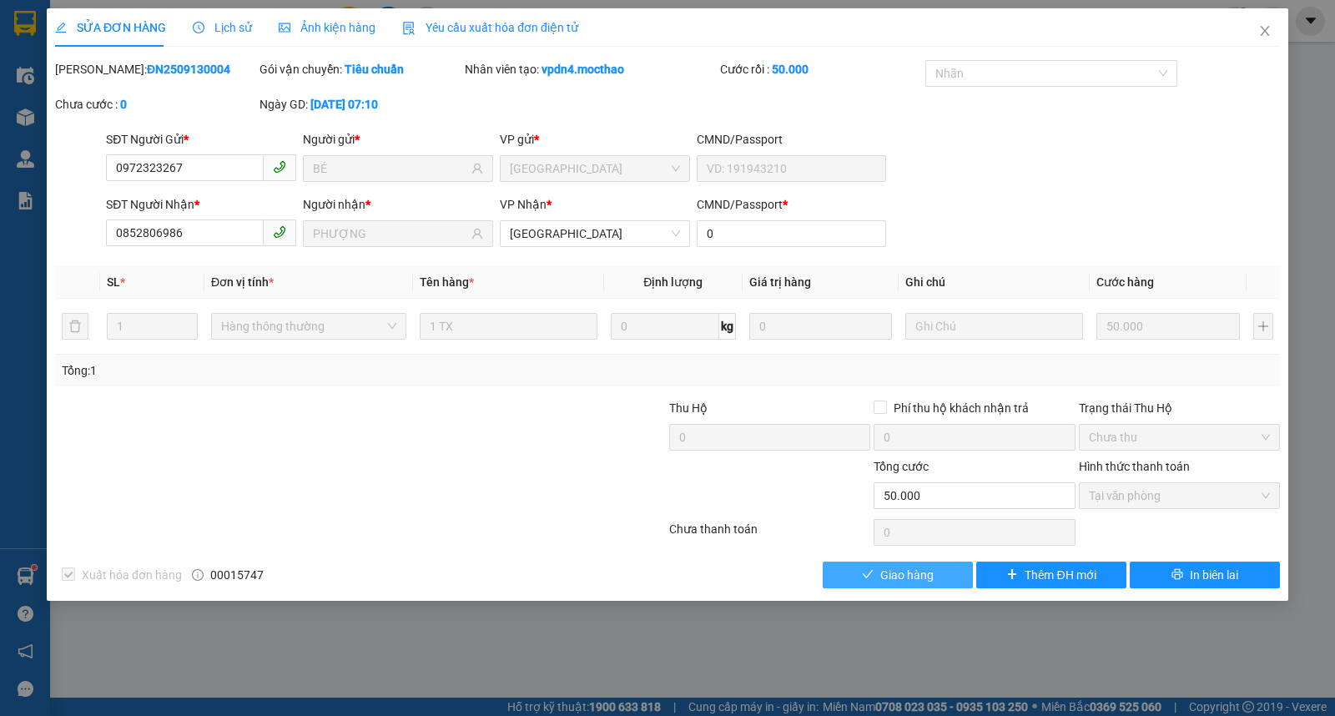
click at [896, 576] on span "Giao hàng" at bounding box center [907, 575] width 53 height 18
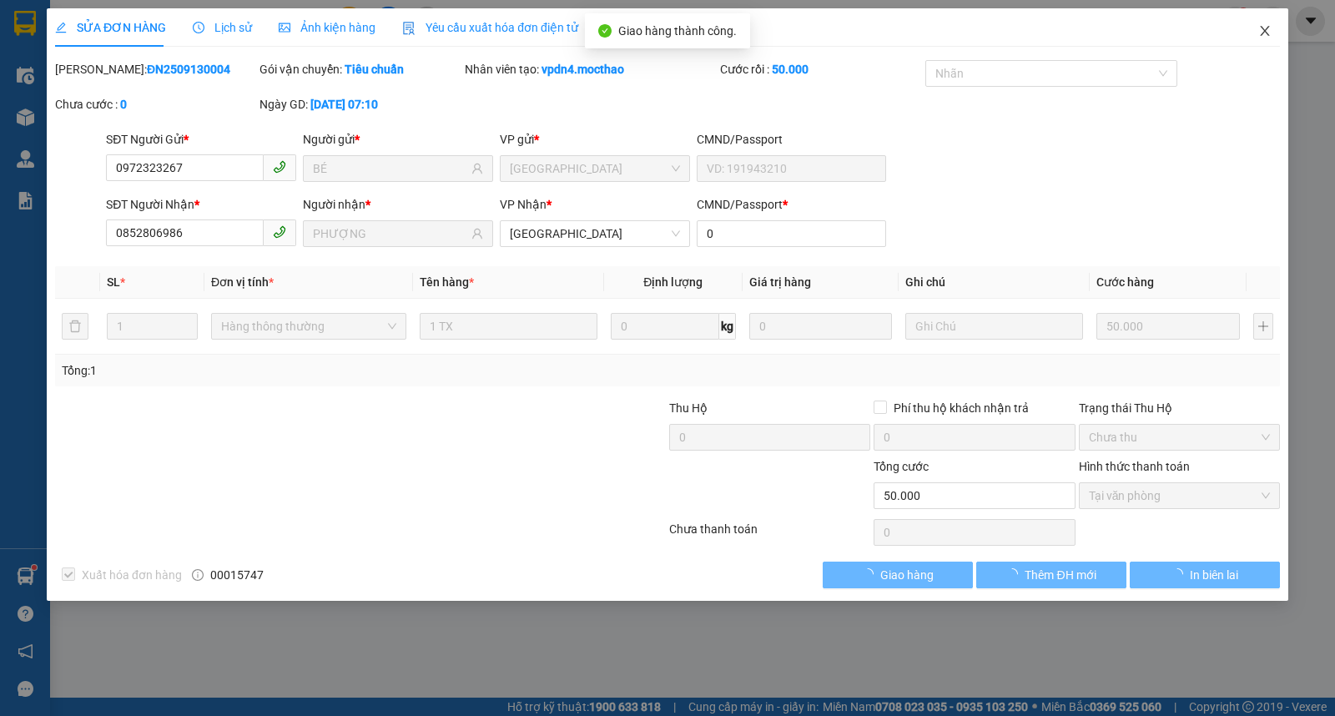
click at [1261, 31] on icon "close" at bounding box center [1265, 30] width 13 height 13
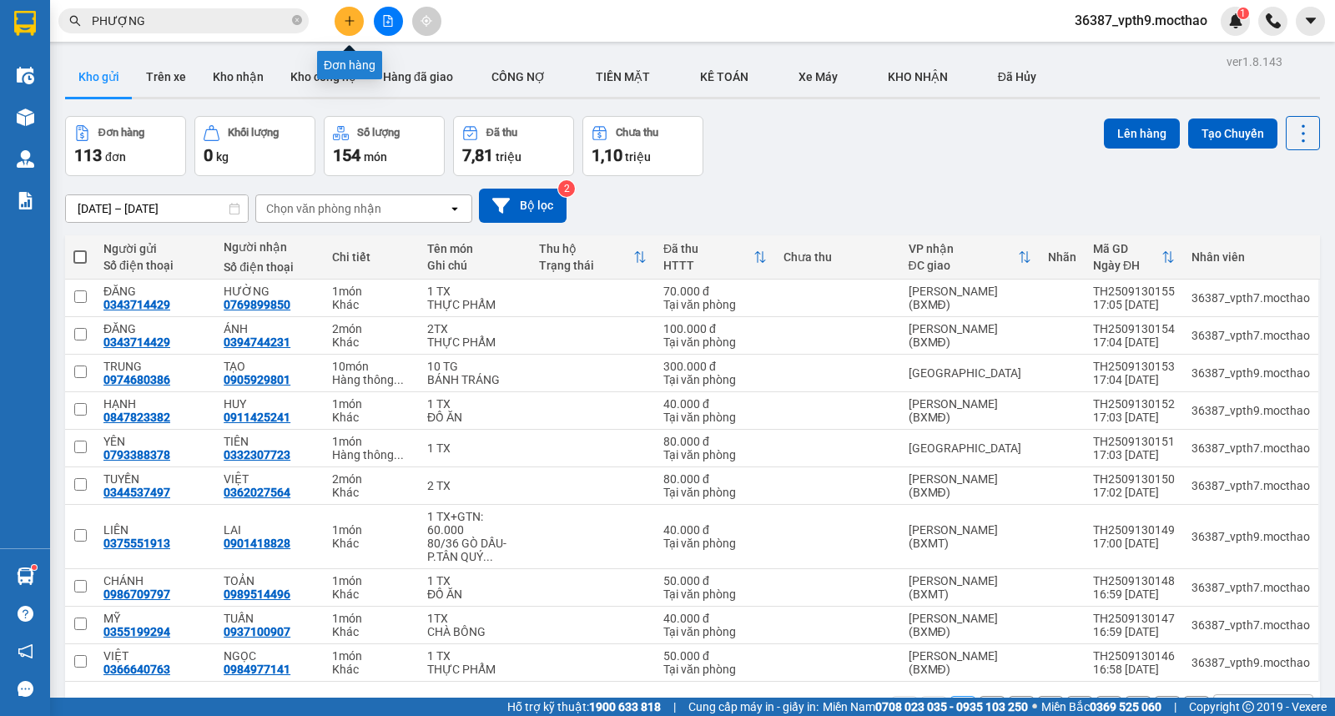
click at [344, 19] on icon "plus" at bounding box center [350, 21] width 12 height 12
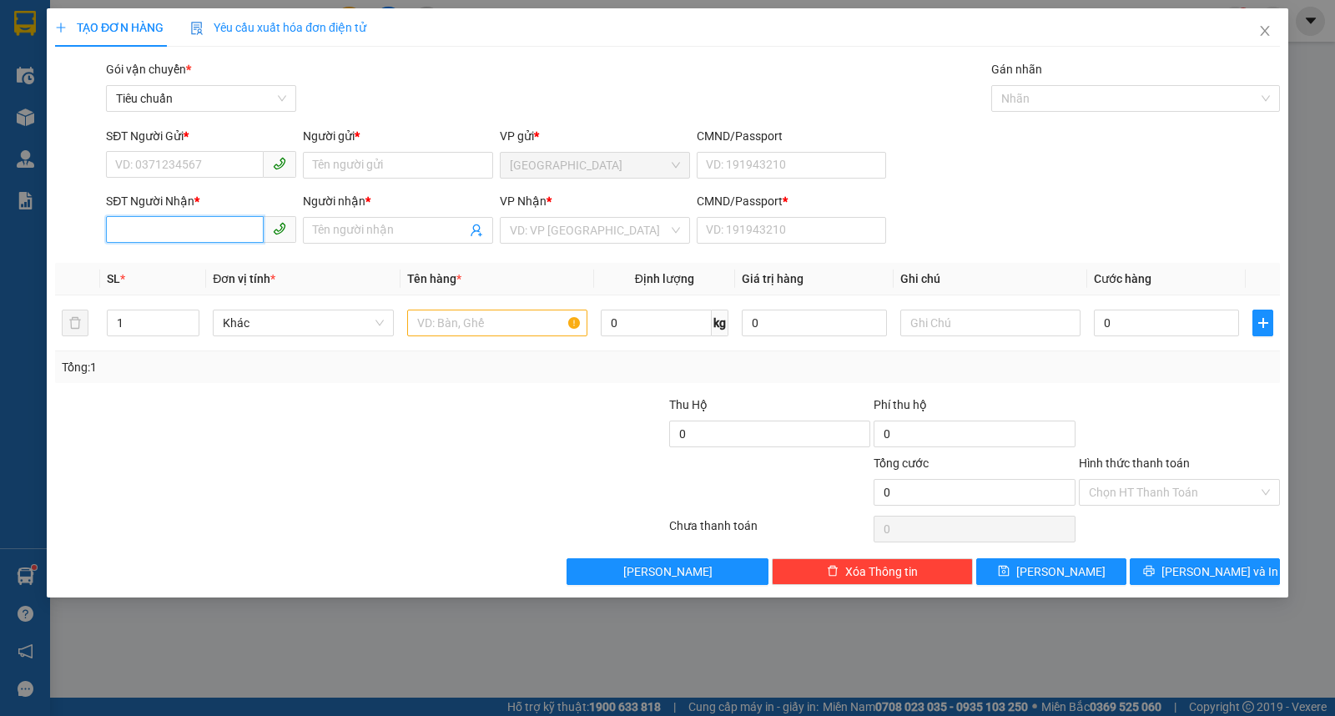
click at [167, 235] on input "SĐT Người Nhận *" at bounding box center [185, 229] width 158 height 27
click at [194, 265] on div "0387545853 - NGUYÊN" at bounding box center [201, 264] width 170 height 18
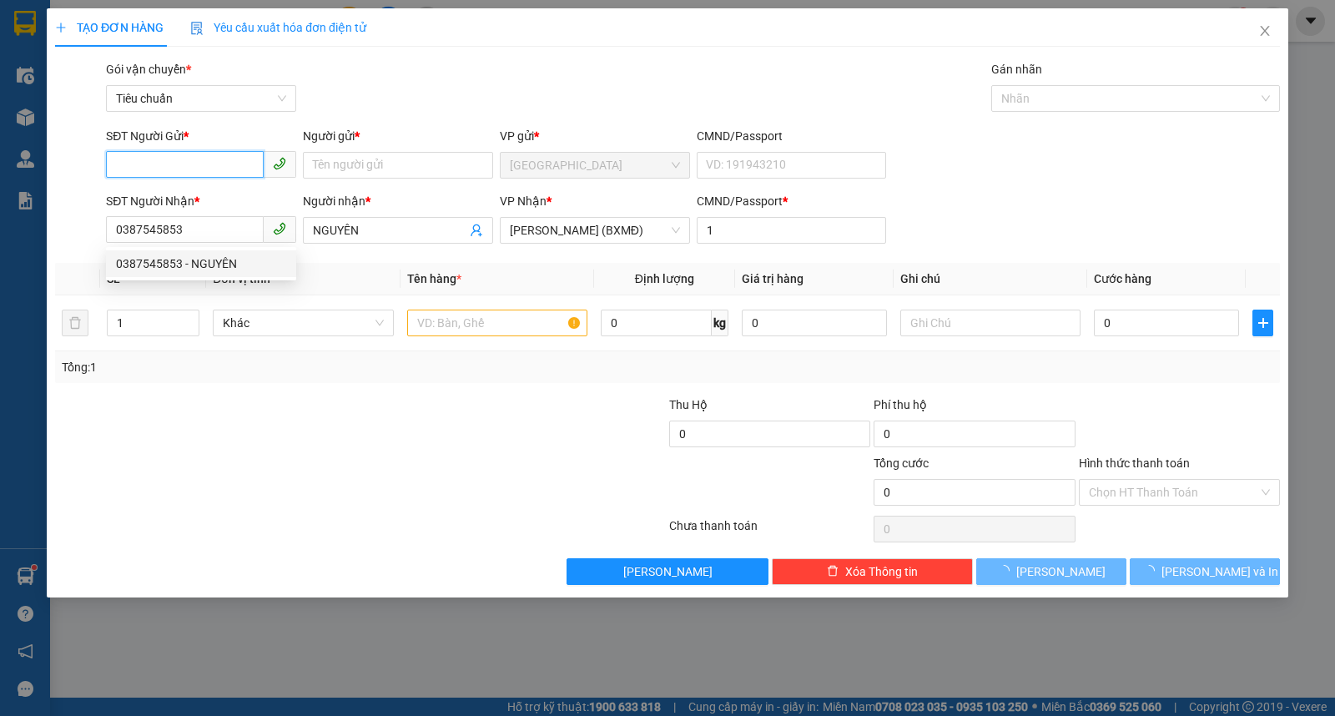
click at [214, 164] on input "SĐT Người Gửi *" at bounding box center [185, 164] width 158 height 27
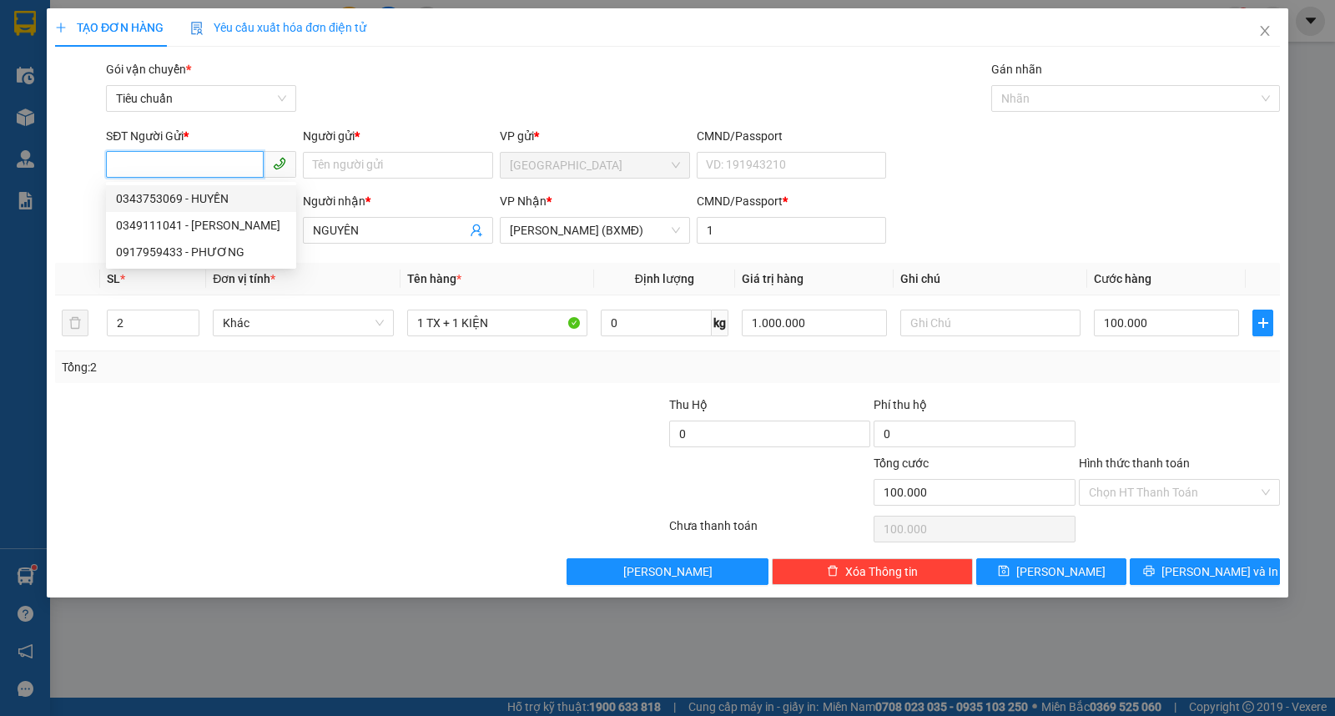
click at [207, 195] on div "0343753069 - HUYỀN" at bounding box center [201, 198] width 170 height 18
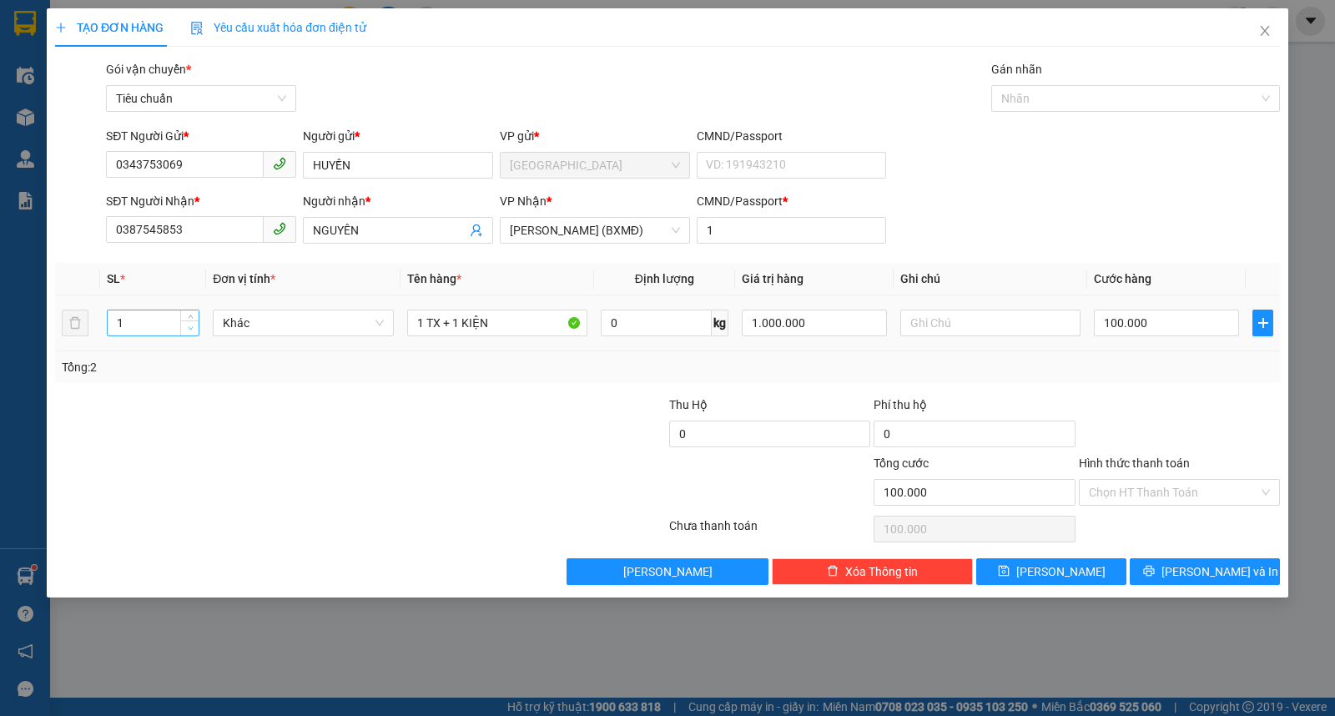
click at [190, 327] on icon "down" at bounding box center [191, 329] width 6 height 6
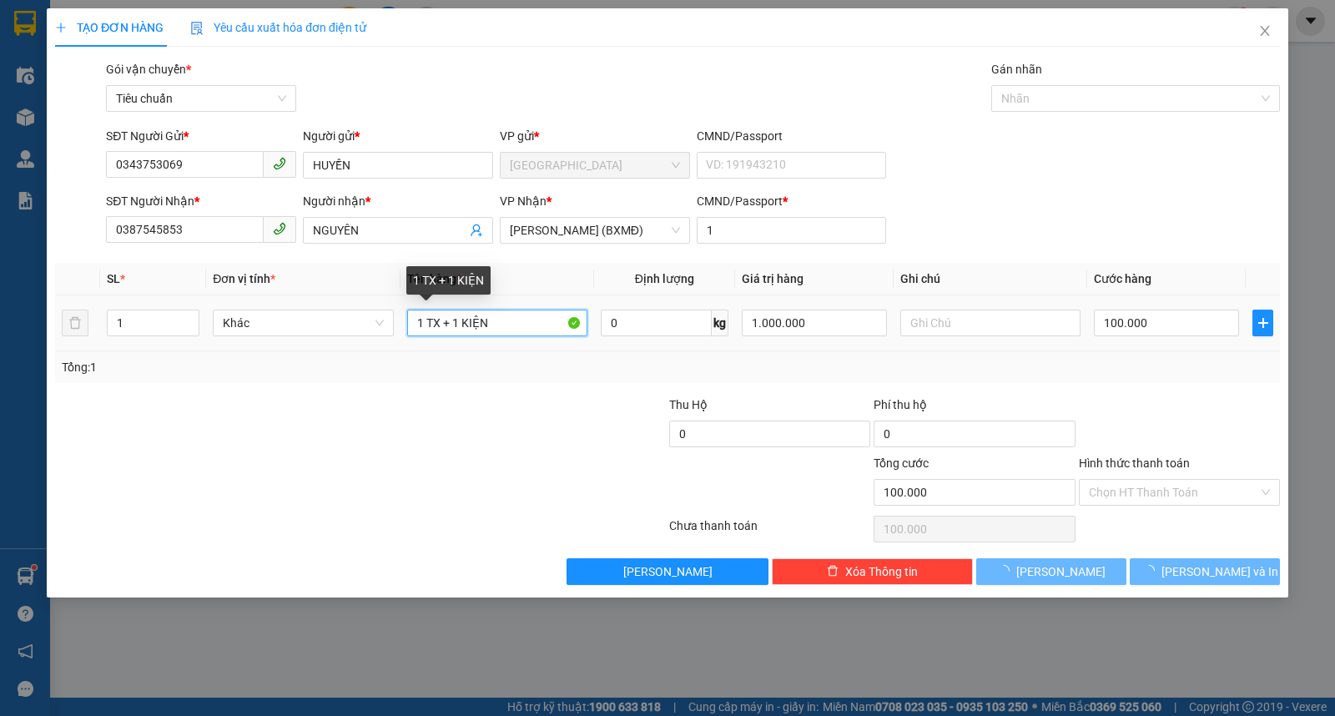
drag, startPoint x: 436, startPoint y: 327, endPoint x: 824, endPoint y: 341, distance: 388.3
click at [823, 341] on tr "1 Khác 1 TX + 1 KIỆN 0 kg 1.000.000 100.000" at bounding box center [667, 323] width 1225 height 56
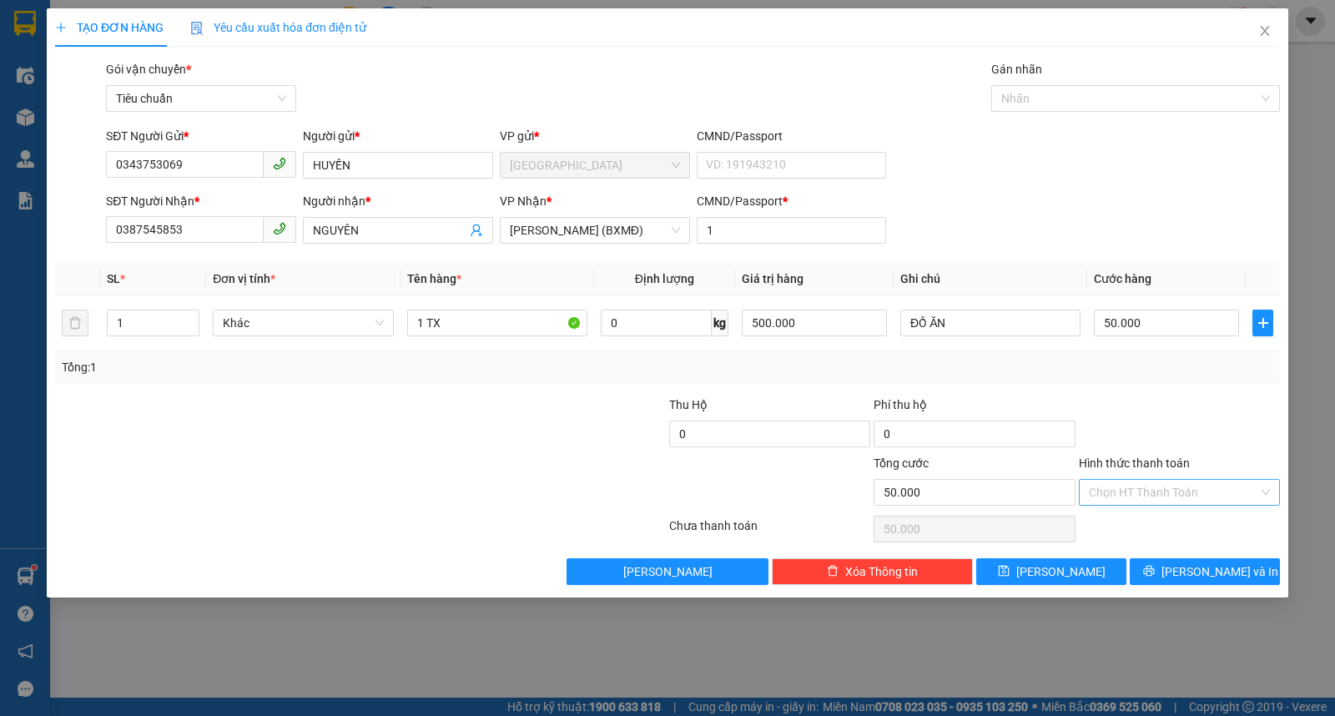
click at [1146, 493] on input "Hình thức thanh toán" at bounding box center [1173, 492] width 169 height 25
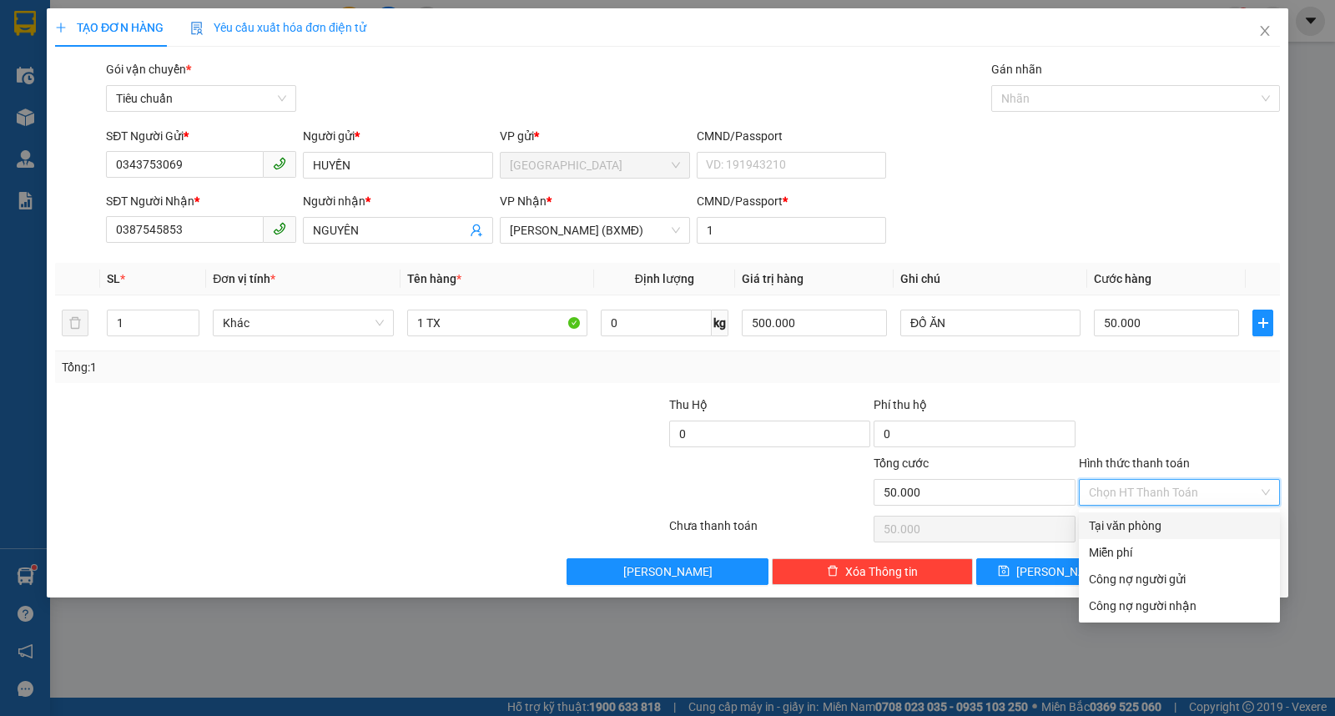
click at [1099, 529] on div "Tại văn phòng" at bounding box center [1179, 526] width 181 height 18
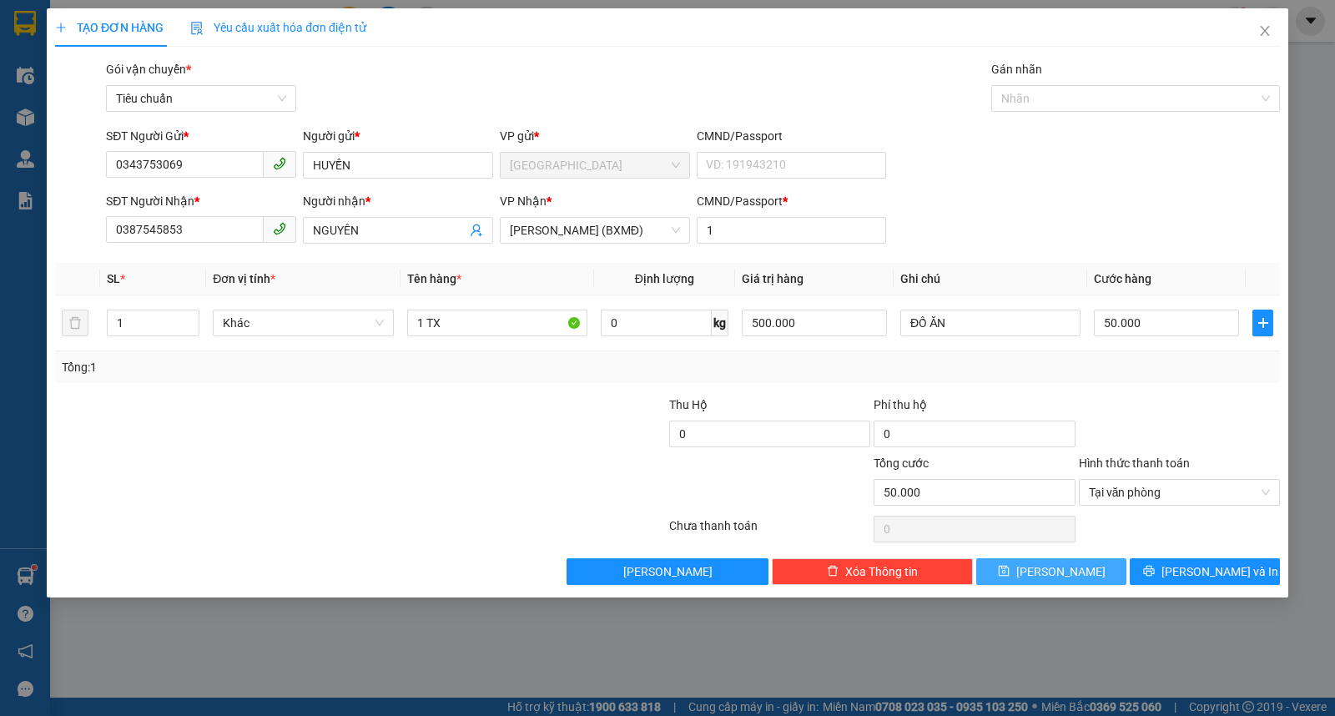
click at [1014, 574] on button "[PERSON_NAME]" at bounding box center [1052, 571] width 150 height 27
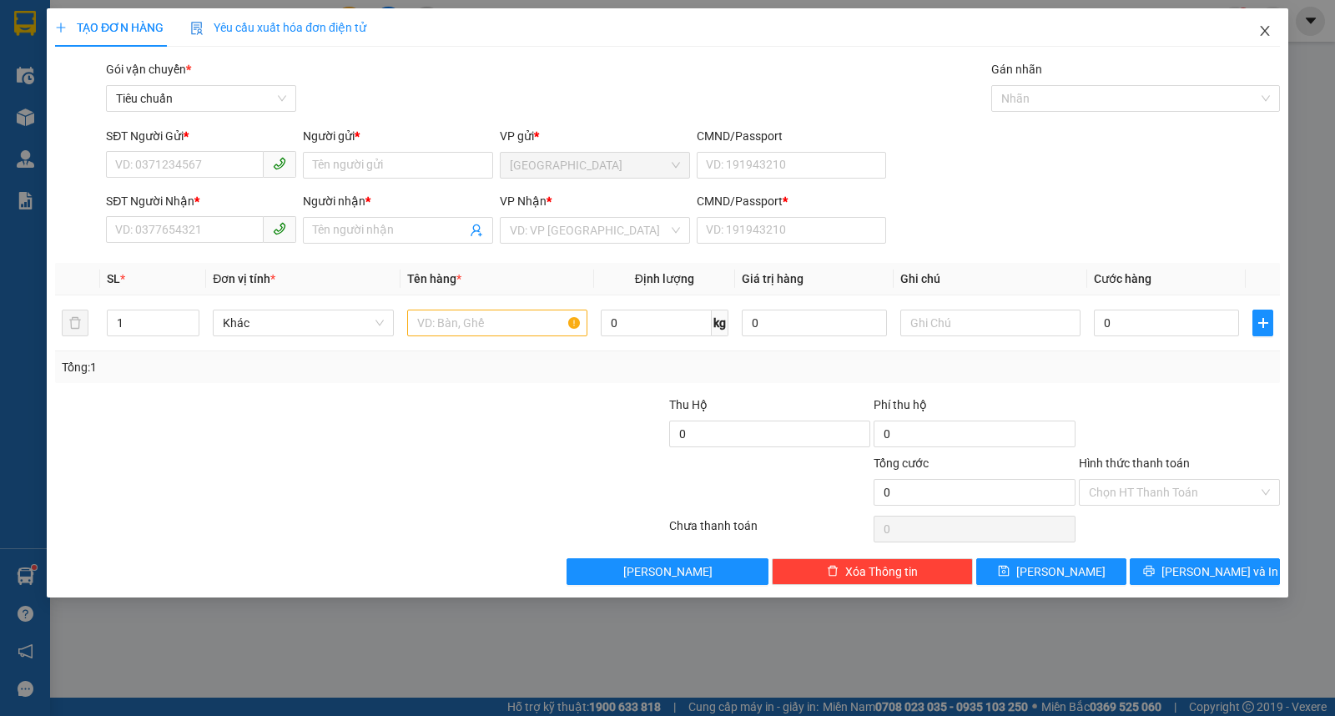
click at [1262, 27] on icon "close" at bounding box center [1265, 30] width 13 height 13
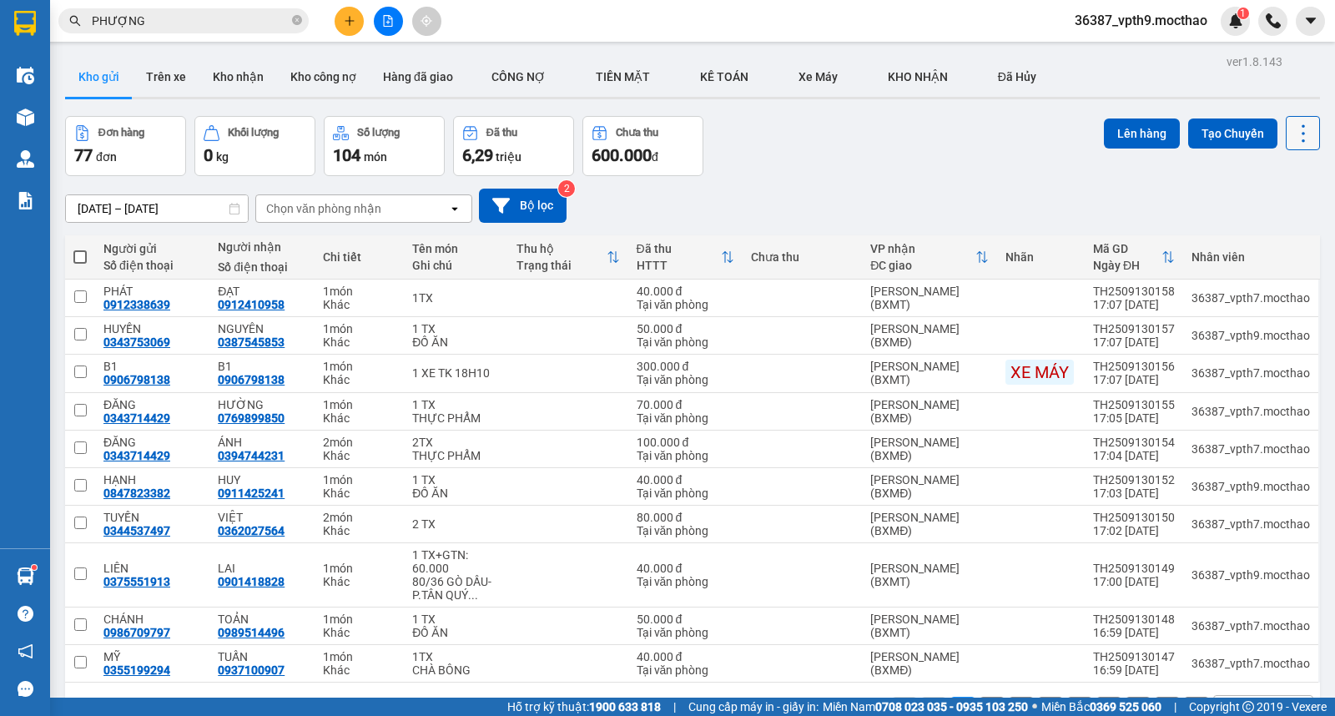
click at [1286, 145] on button at bounding box center [1303, 133] width 34 height 34
click at [1257, 240] on span "Làm mới" at bounding box center [1266, 238] width 46 height 17
click at [389, 19] on icon "file-add" at bounding box center [388, 21] width 12 height 12
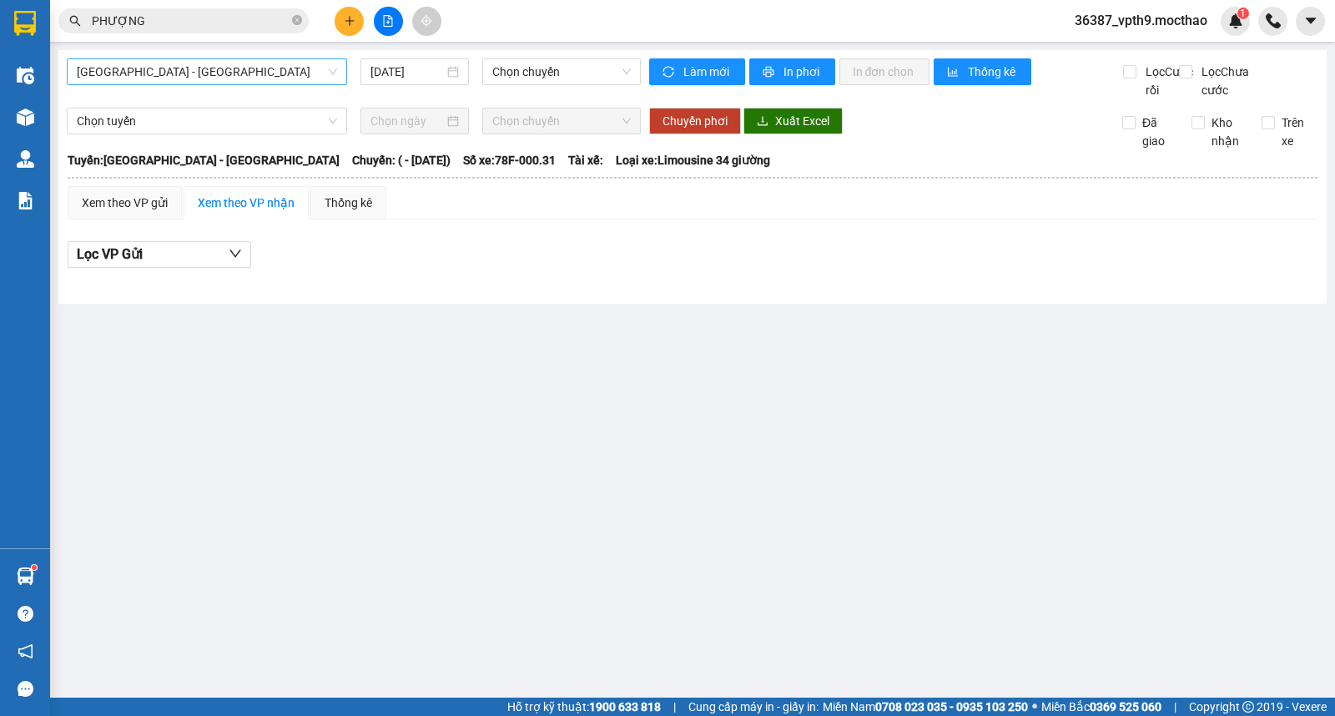
click at [222, 75] on span "[GEOGRAPHIC_DATA] - [GEOGRAPHIC_DATA]" at bounding box center [207, 71] width 260 height 25
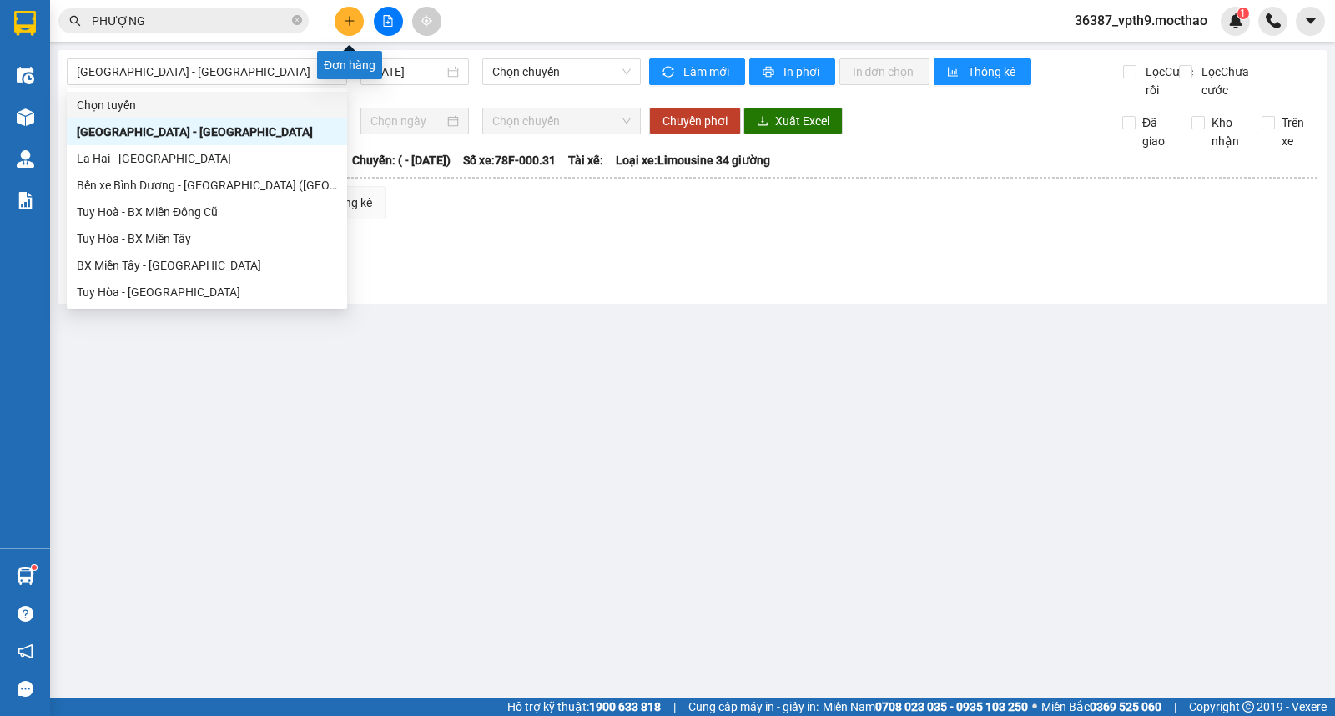
click at [342, 23] on button at bounding box center [349, 21] width 29 height 29
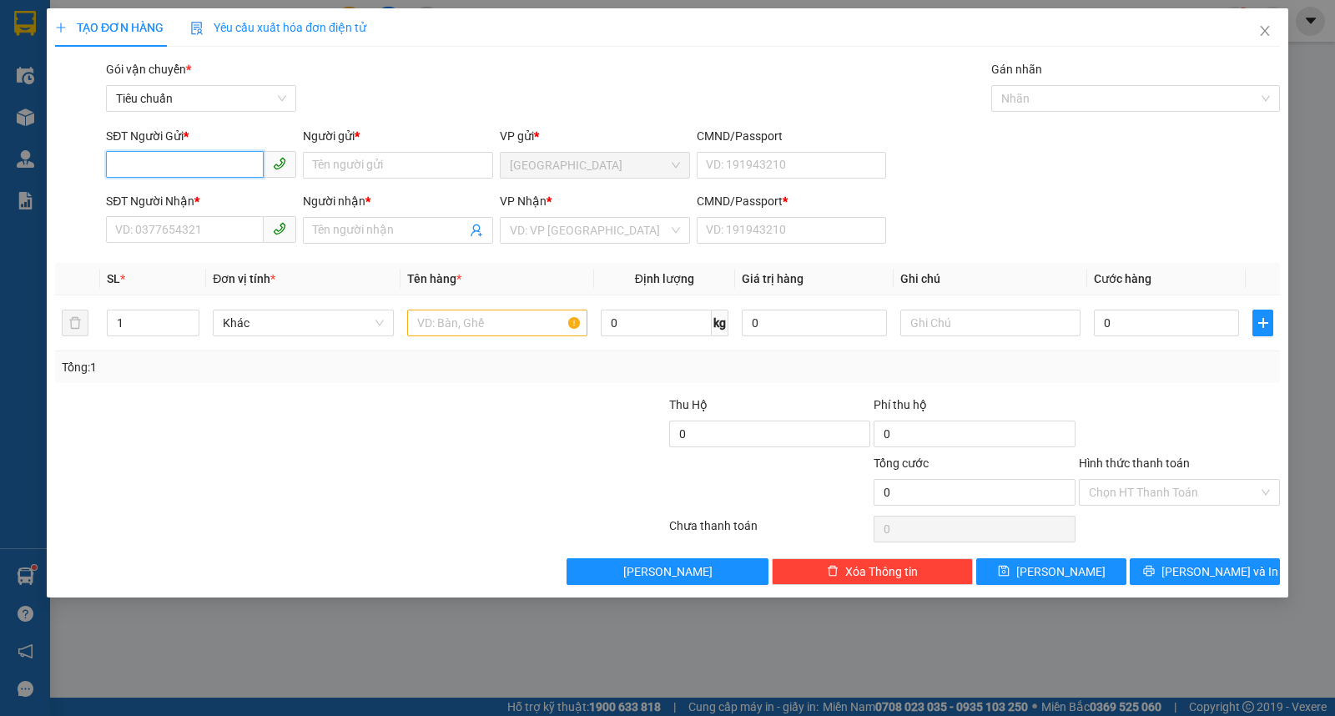
click at [200, 164] on input "SĐT Người Gửi *" at bounding box center [185, 164] width 158 height 27
click at [194, 203] on div "0914041499 - BI ĐÔN" at bounding box center [201, 198] width 170 height 18
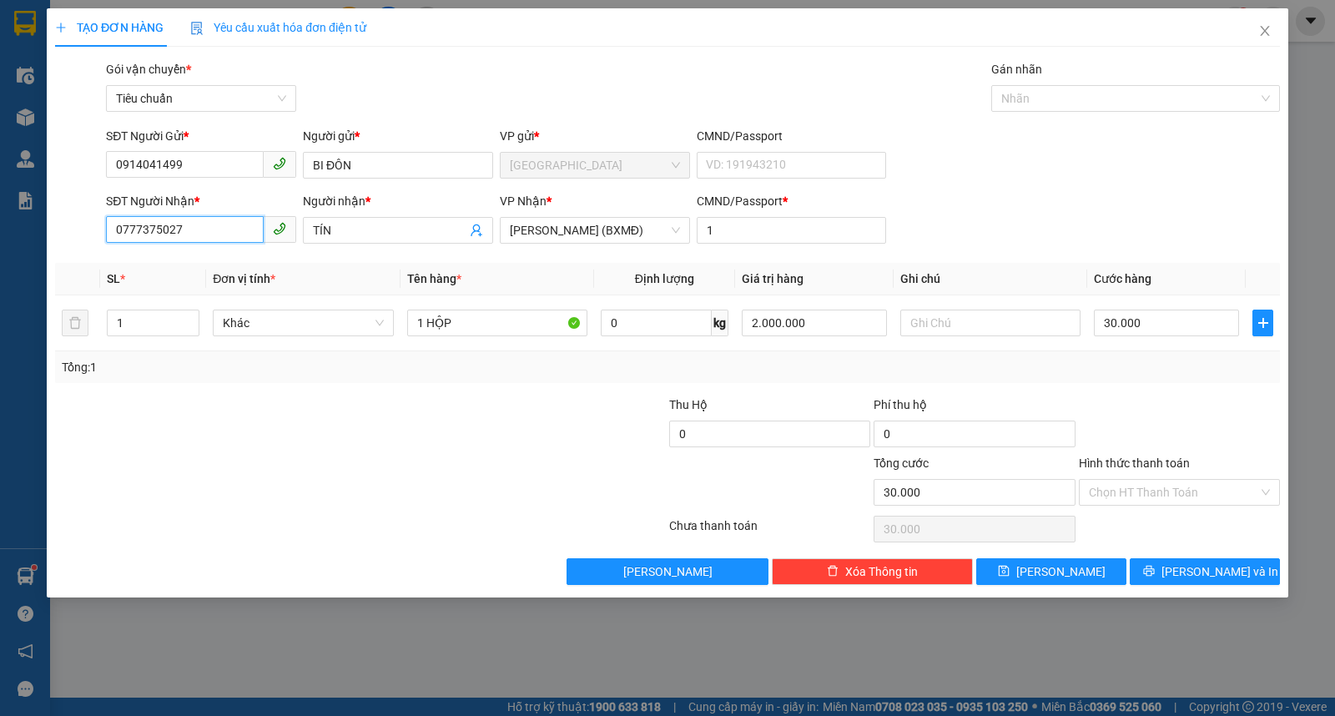
click at [214, 222] on input "0777375027" at bounding box center [185, 229] width 158 height 27
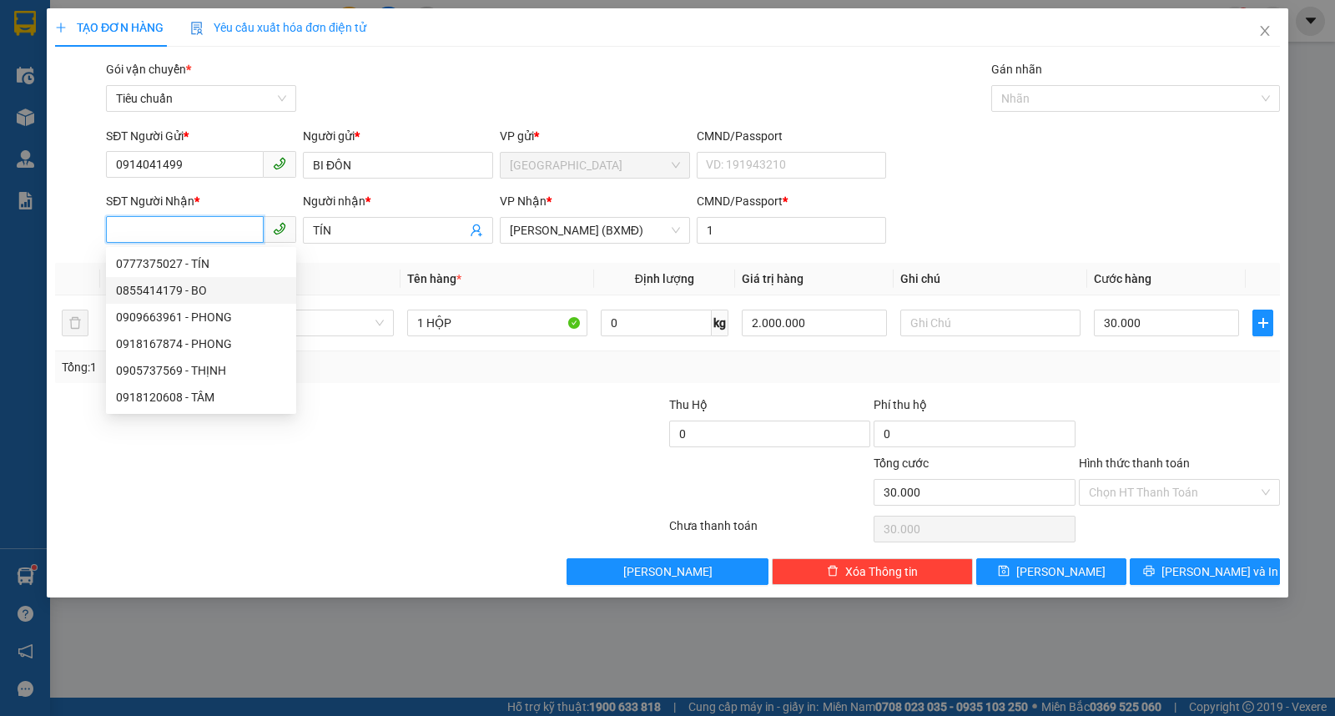
click at [164, 294] on div "0855414179 - BO" at bounding box center [201, 290] width 170 height 18
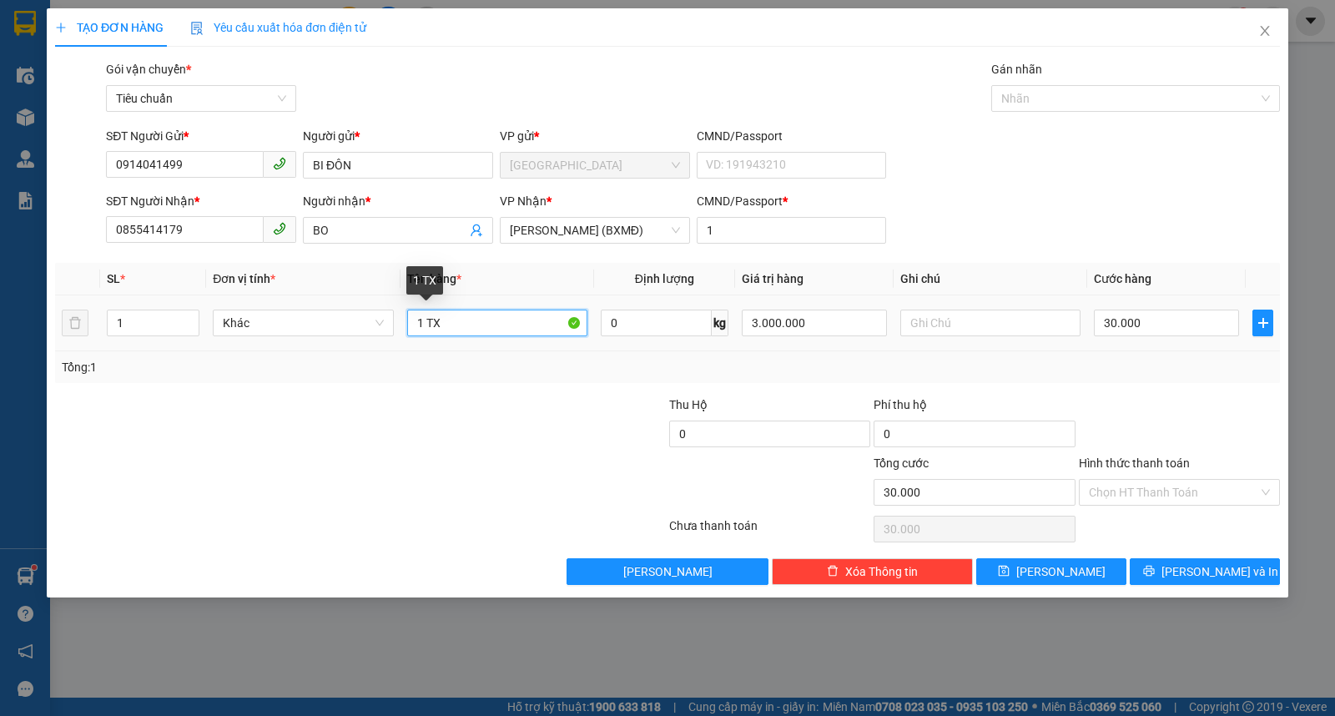
click at [477, 326] on input "1 TX" at bounding box center [497, 323] width 180 height 27
click at [1121, 495] on input "Hình thức thanh toán" at bounding box center [1173, 492] width 169 height 25
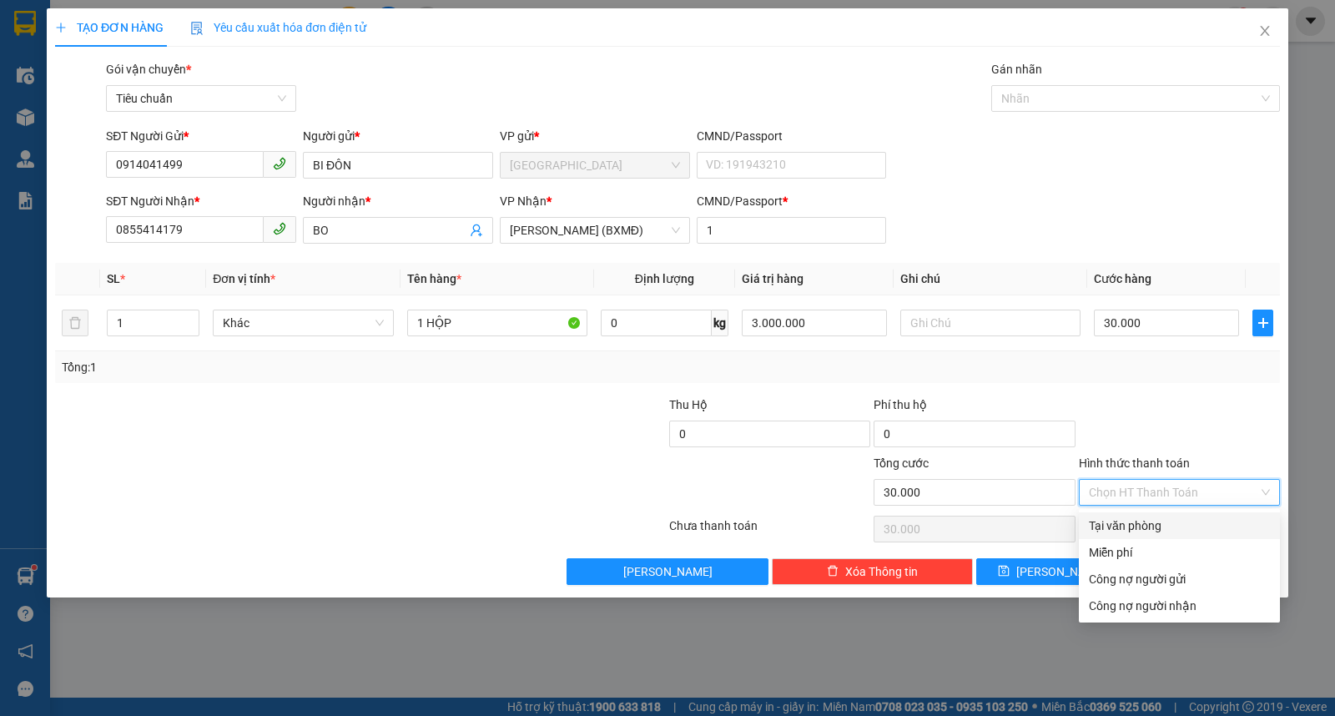
click at [1110, 524] on div "Tại văn phòng" at bounding box center [1179, 526] width 181 height 18
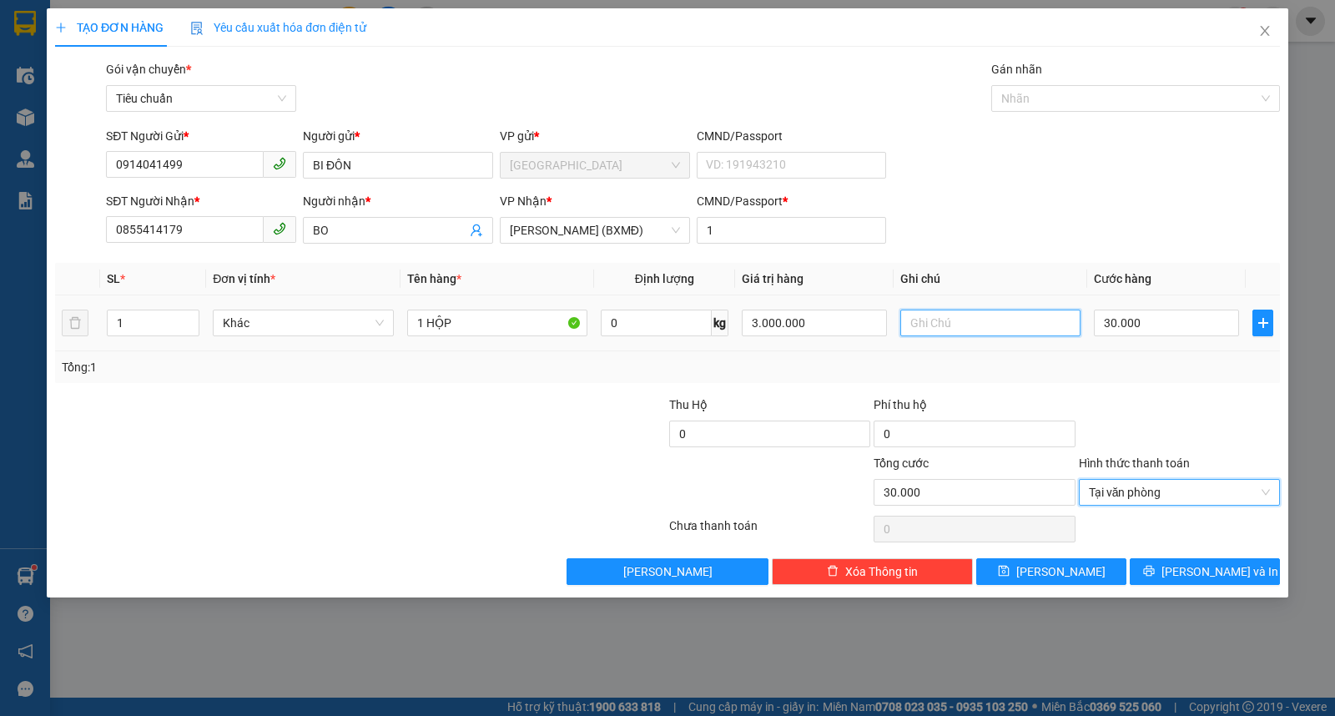
click at [952, 321] on input "text" at bounding box center [991, 323] width 180 height 27
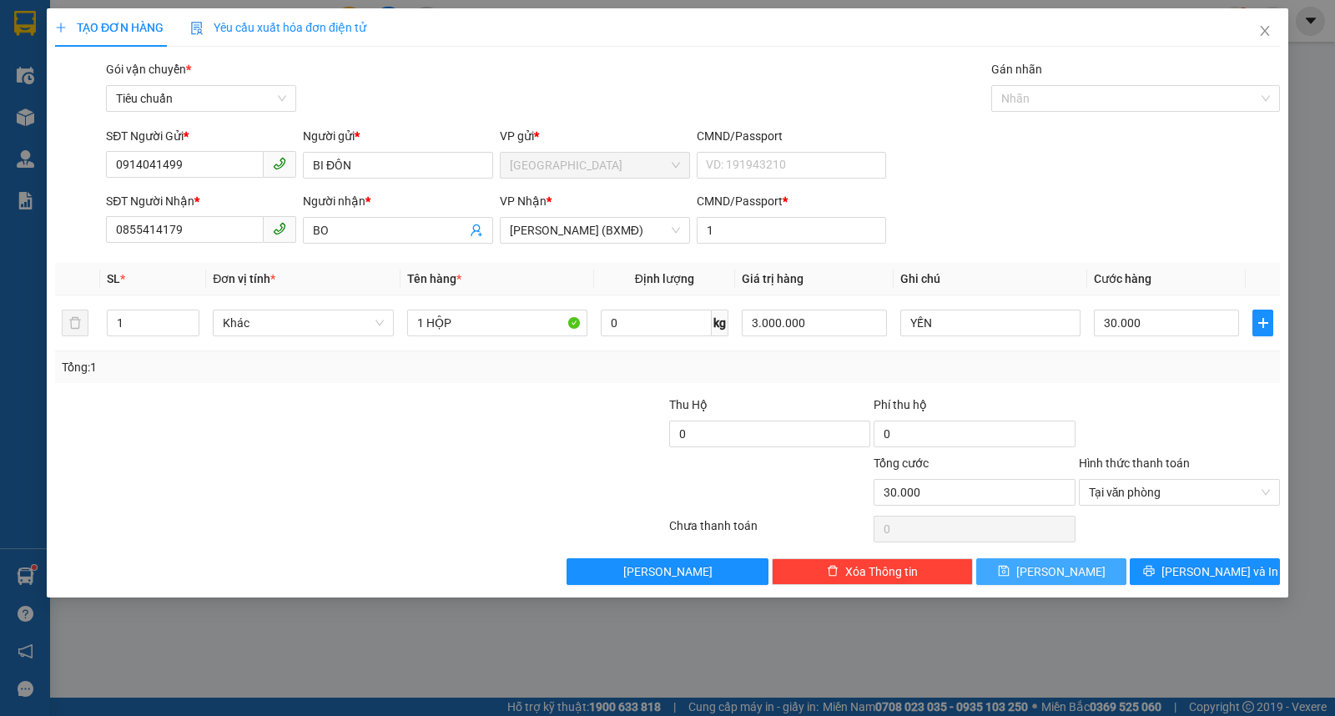
click at [1054, 583] on button "[PERSON_NAME]" at bounding box center [1052, 571] width 150 height 27
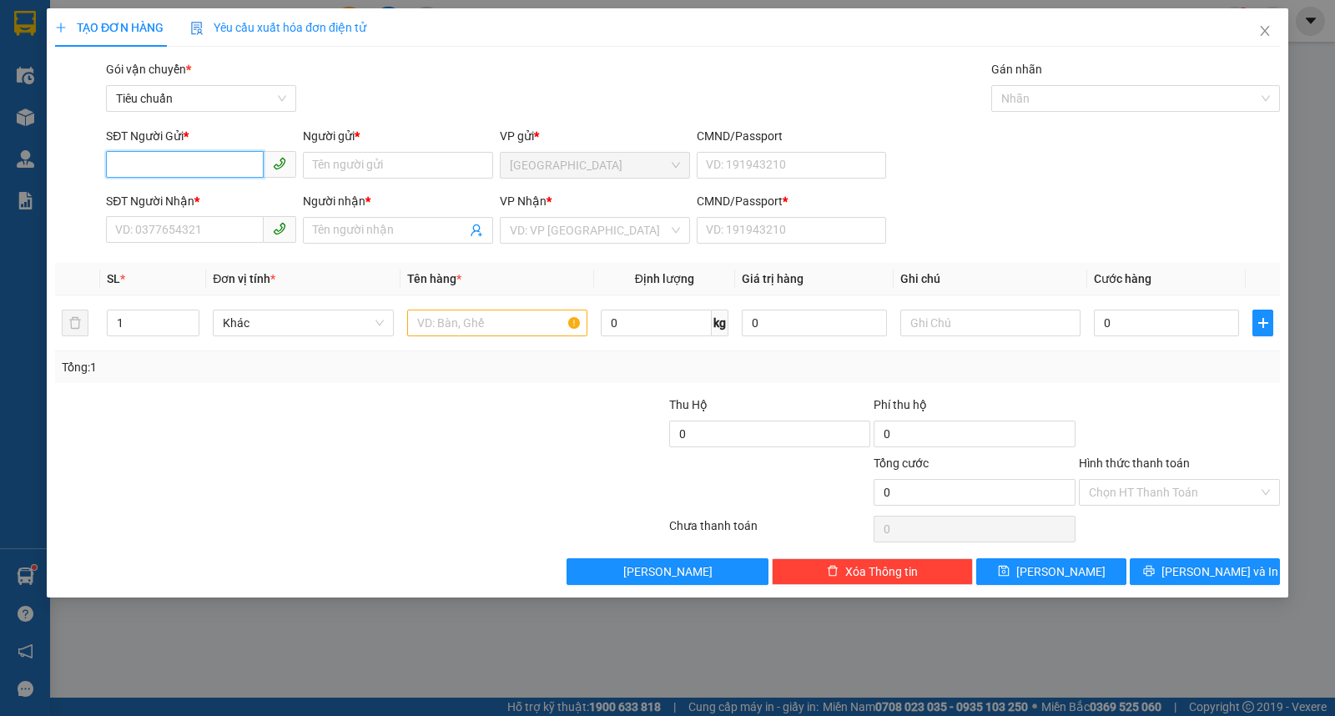
click at [201, 161] on input "SĐT Người Gửi *" at bounding box center [185, 164] width 158 height 27
click at [196, 199] on div "0356528837 - THÀNH" at bounding box center [201, 198] width 170 height 18
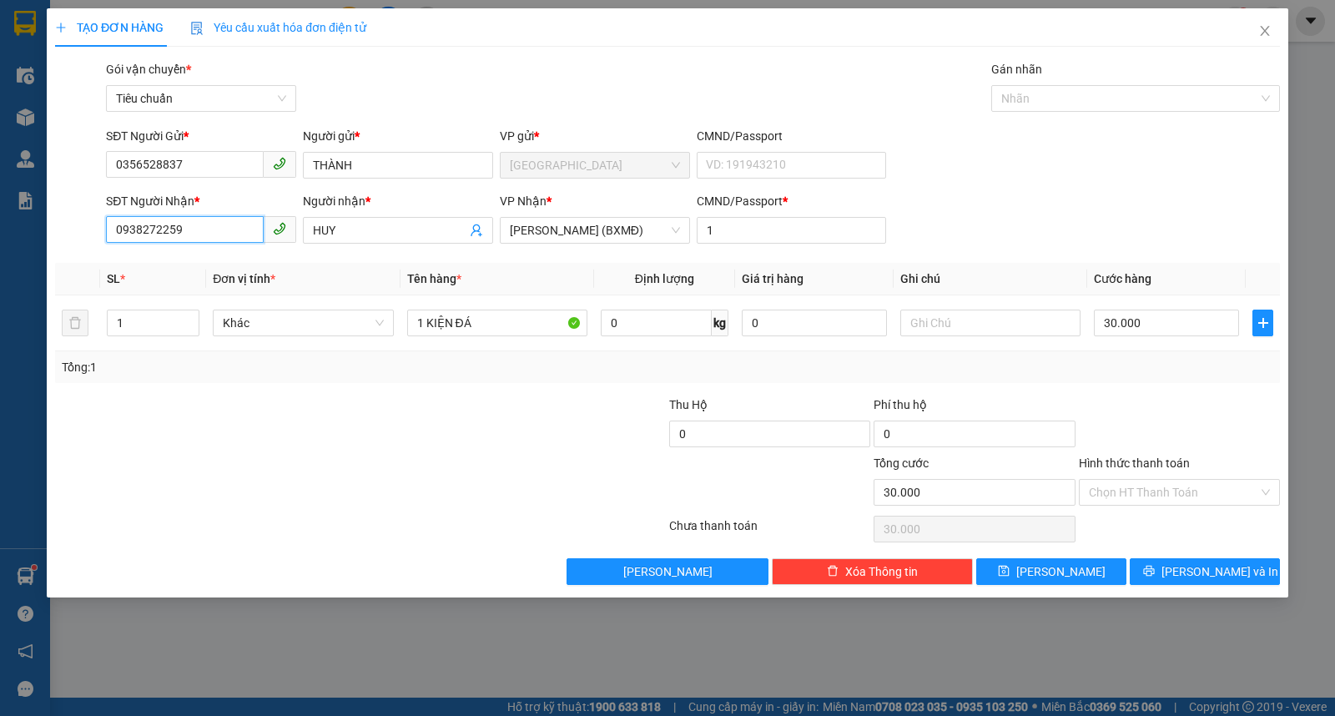
click at [199, 237] on input "0938272259" at bounding box center [185, 229] width 158 height 27
click at [376, 224] on input "HUY" at bounding box center [390, 230] width 154 height 18
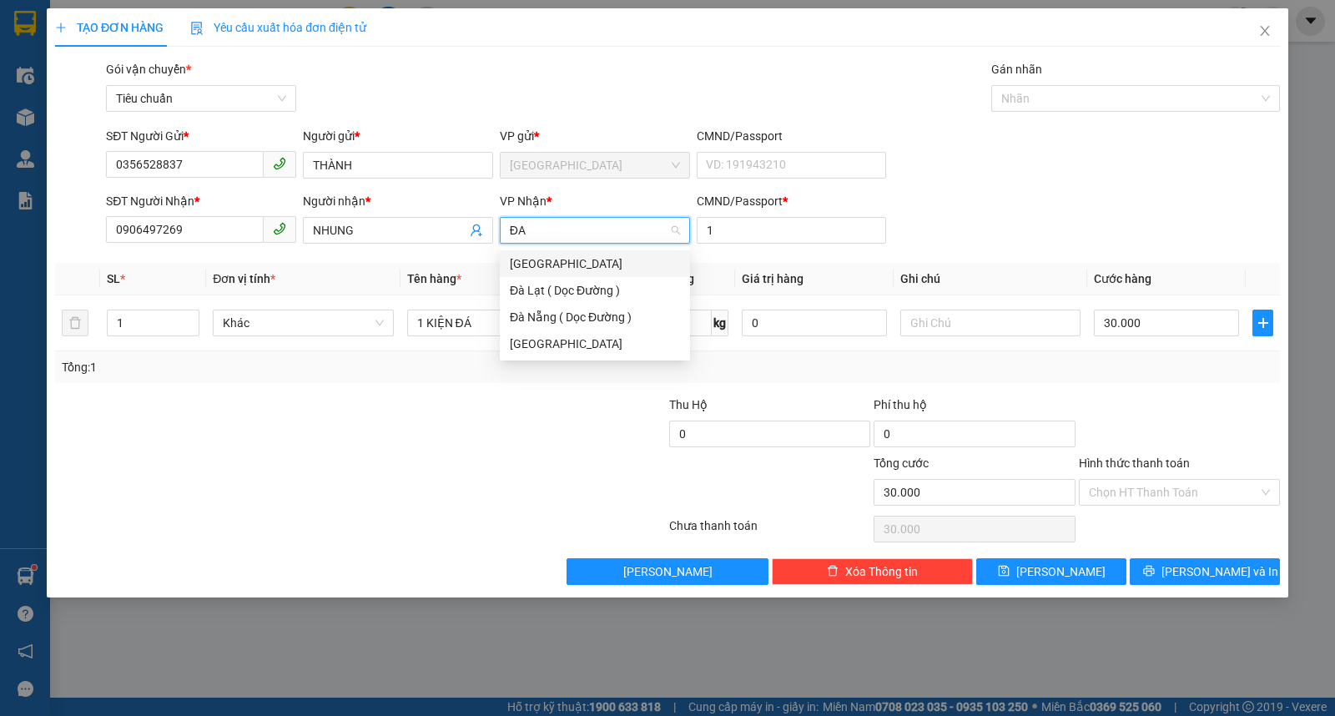
click at [527, 256] on div "[GEOGRAPHIC_DATA]" at bounding box center [595, 264] width 170 height 18
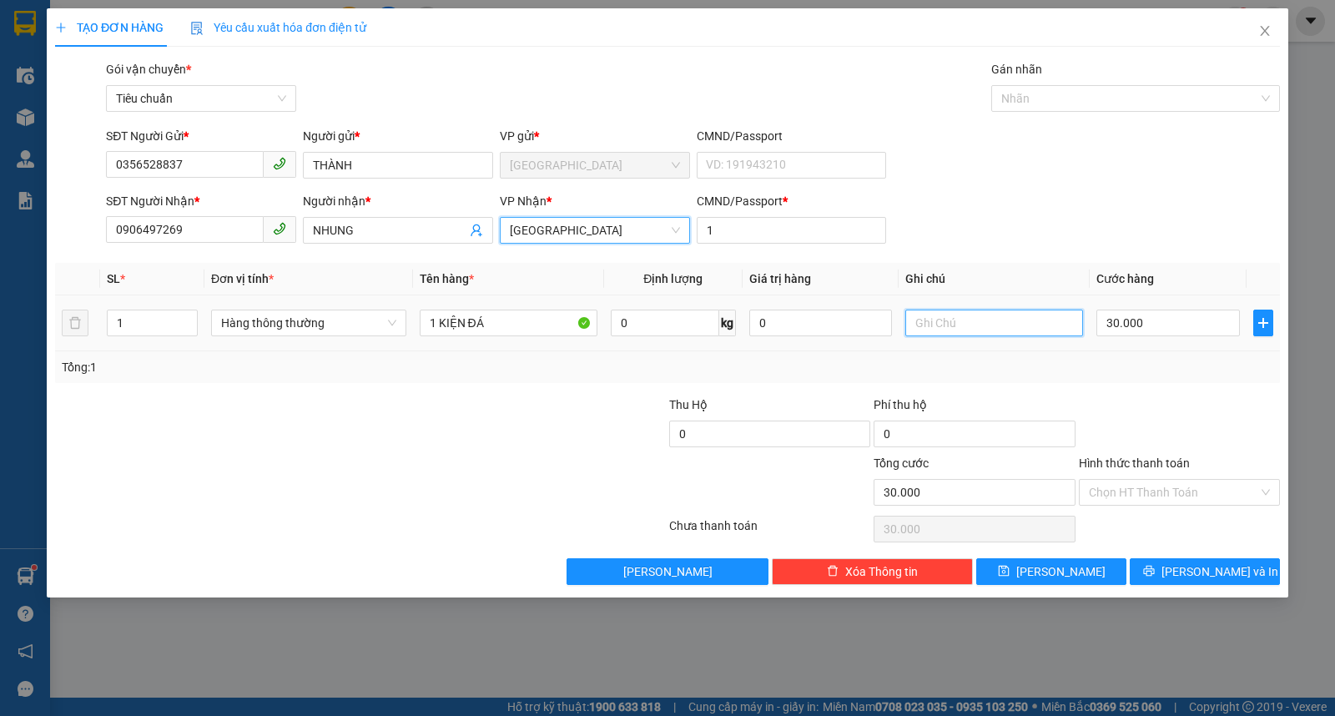
click at [923, 321] on input "text" at bounding box center [995, 323] width 178 height 27
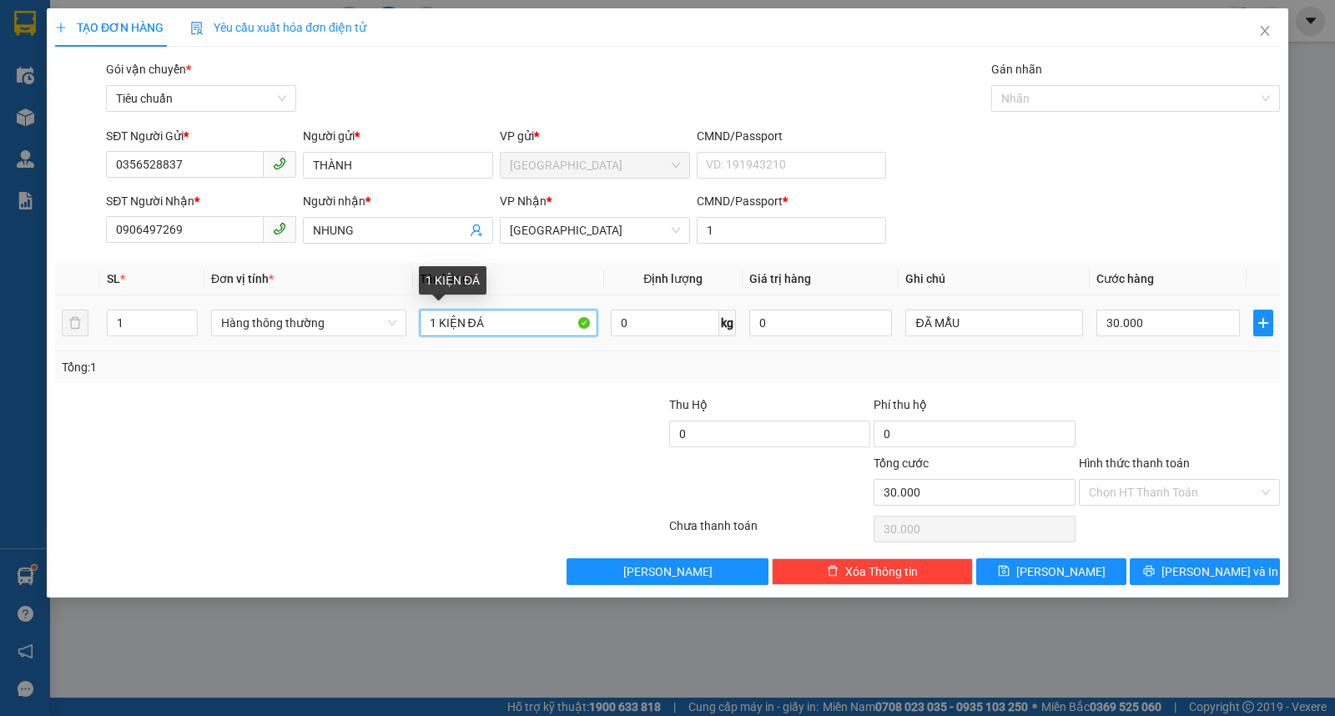
click at [463, 326] on input "1 KIỆN ĐÁ" at bounding box center [509, 323] width 178 height 27
click at [978, 324] on input "ĐÃ MẪU" at bounding box center [995, 323] width 178 height 27
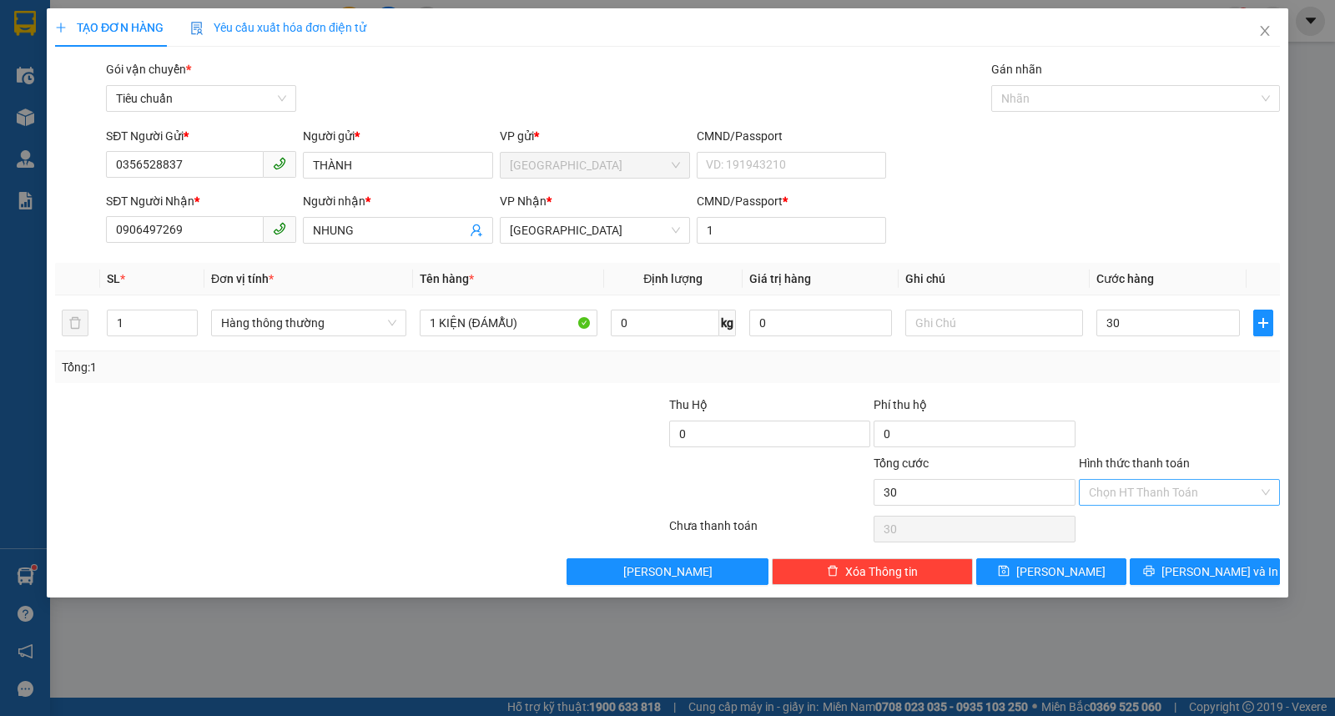
click at [1124, 494] on input "Hình thức thanh toán" at bounding box center [1173, 492] width 169 height 25
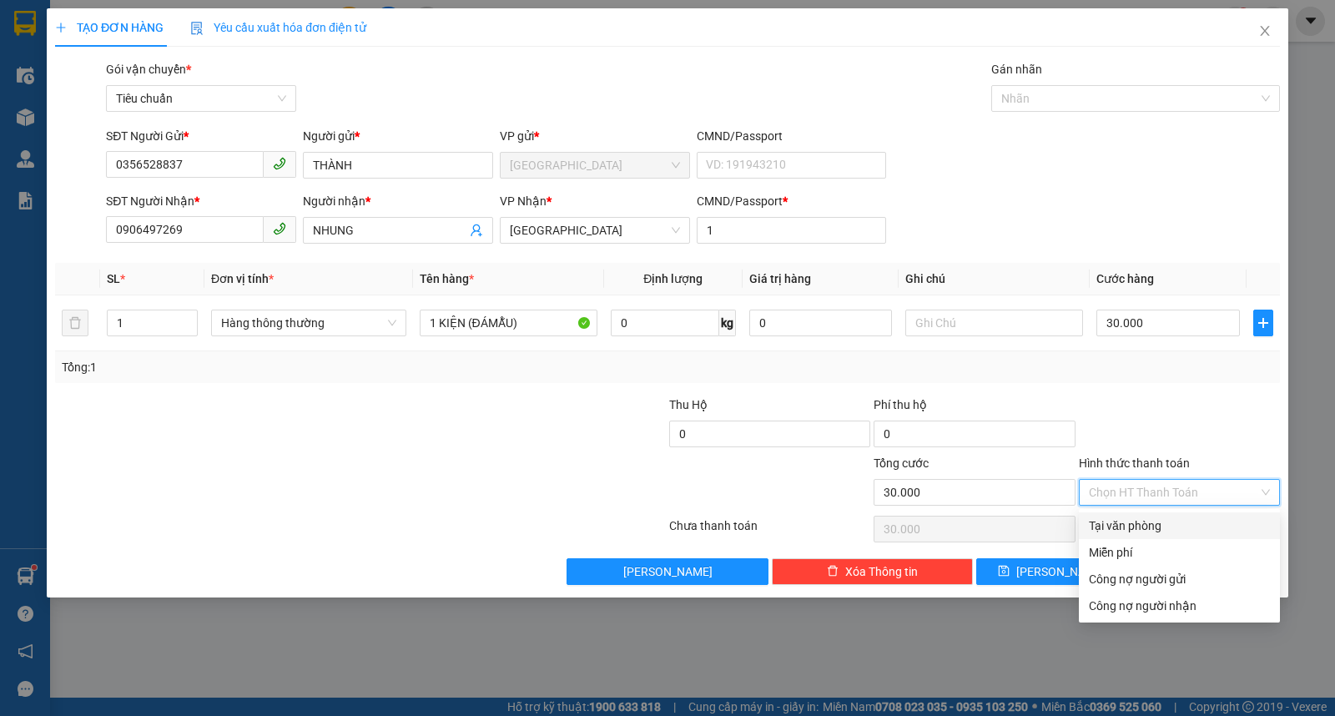
click at [1119, 522] on div "Tại văn phòng" at bounding box center [1179, 526] width 181 height 18
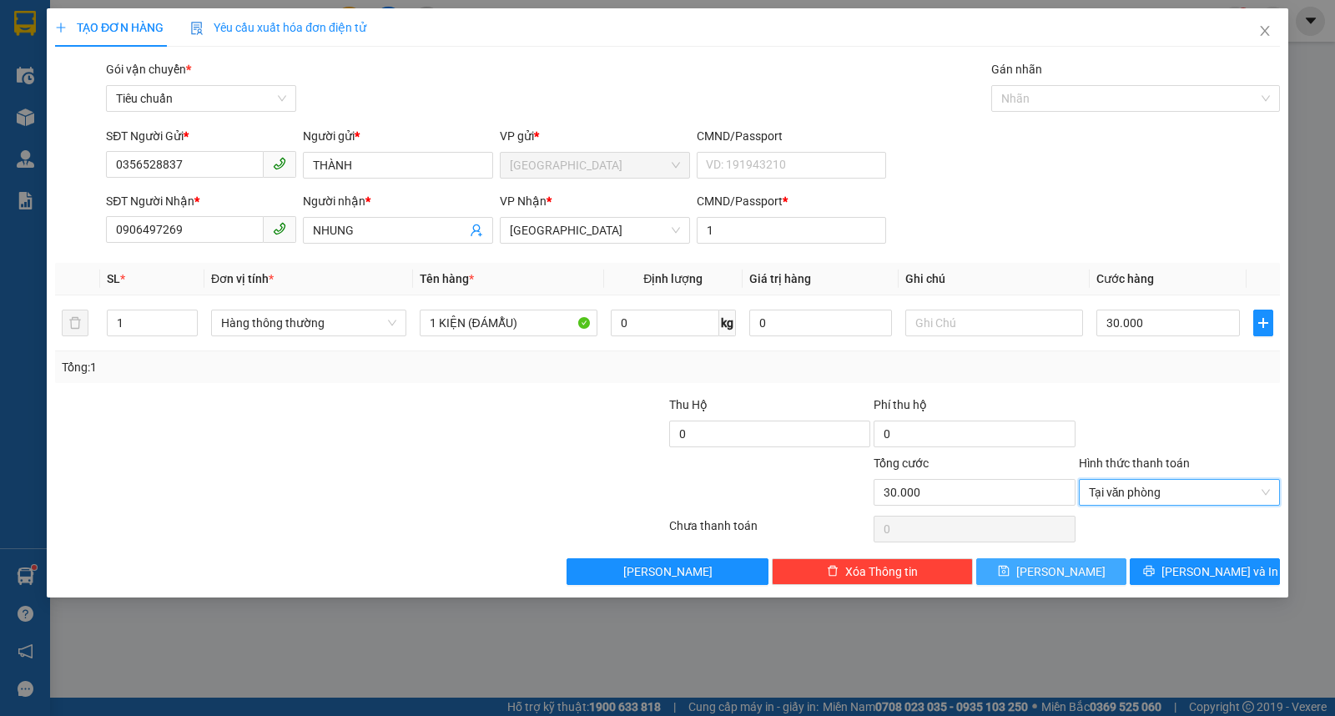
click at [1069, 568] on span "[PERSON_NAME]" at bounding box center [1061, 572] width 89 height 18
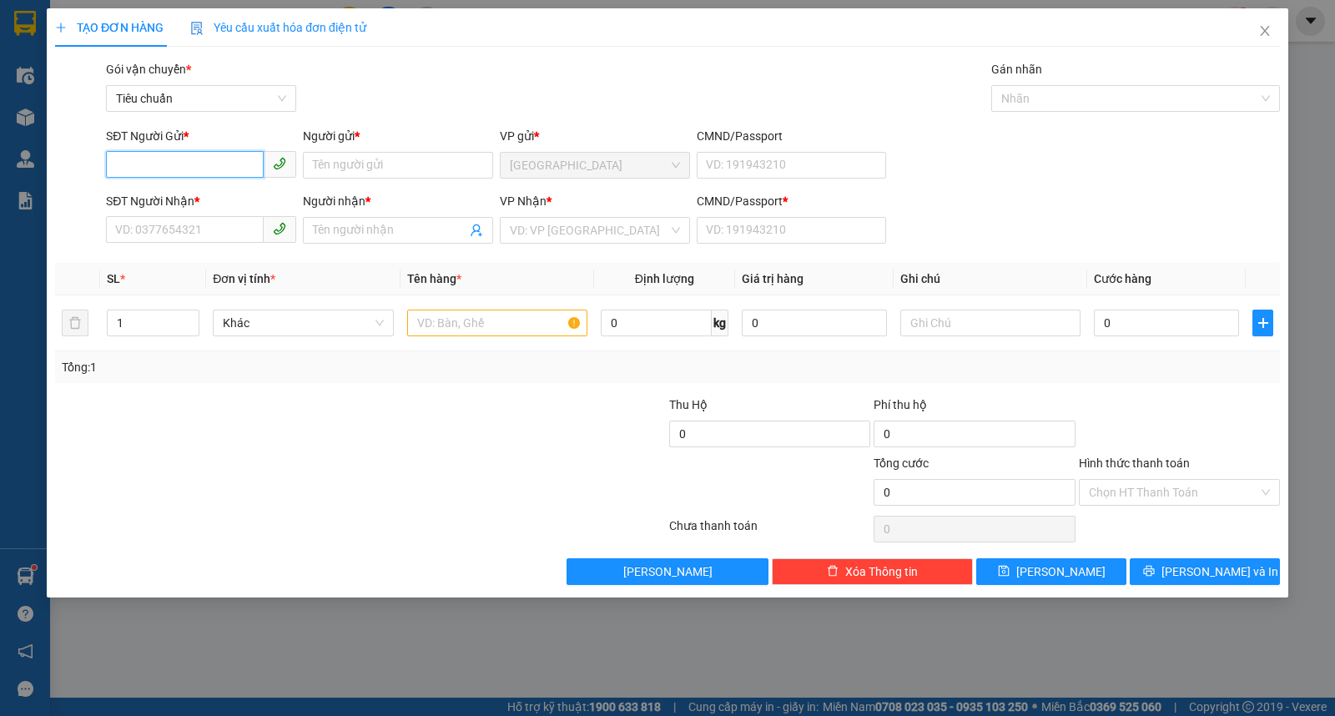
click at [156, 169] on input "SĐT Người Gửi *" at bounding box center [185, 164] width 158 height 27
click at [157, 203] on div "0914974647 - PCTH" at bounding box center [201, 198] width 170 height 18
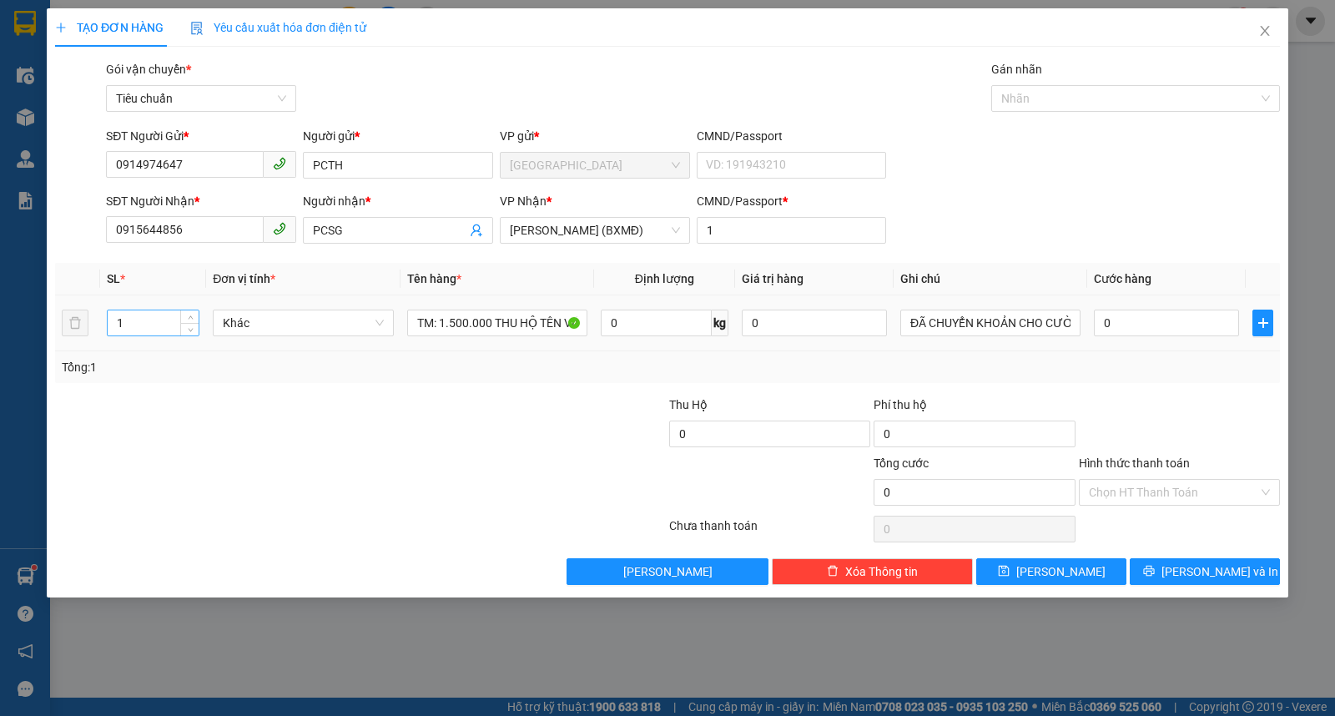
click at [144, 321] on input "1" at bounding box center [153, 322] width 91 height 25
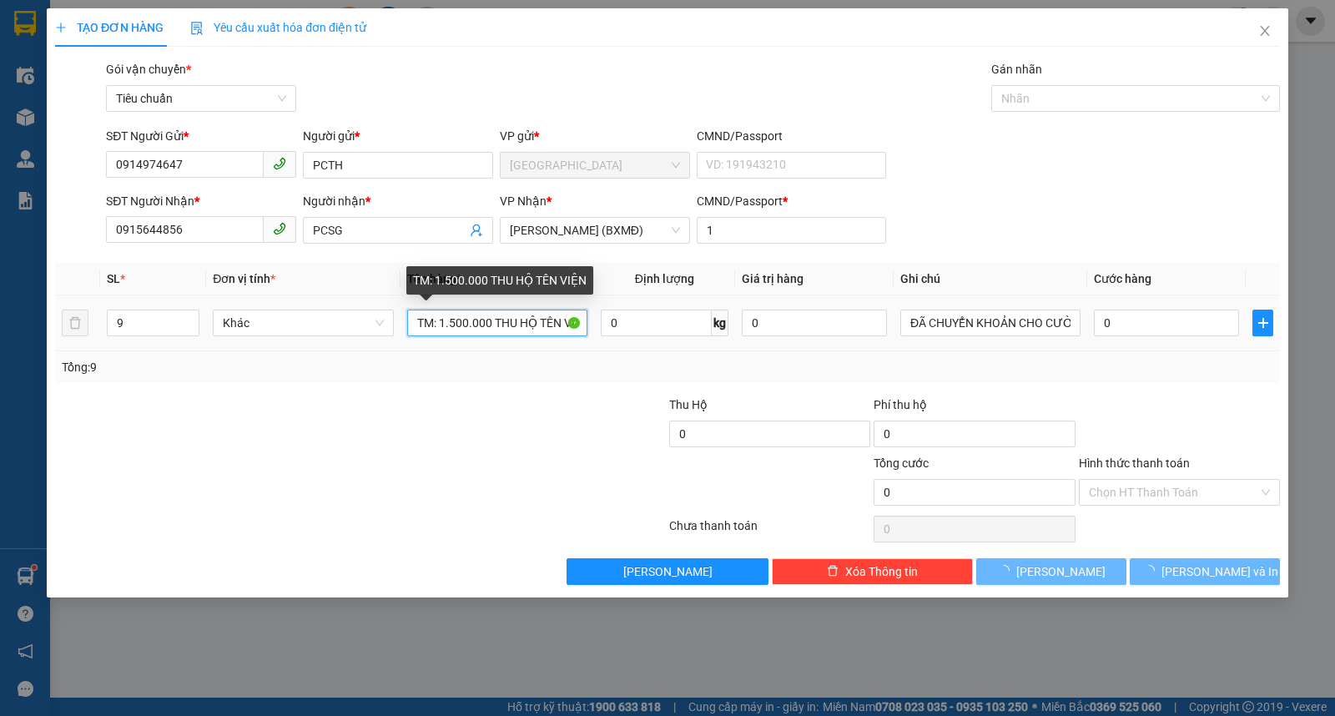
drag, startPoint x: 470, startPoint y: 310, endPoint x: 615, endPoint y: 306, distance: 145.3
click at [615, 306] on tr "9 Khác TM: 1.500.000 THU HỘ TÊN VIỆN 0 kg 0 ĐÃ CHUYỂN KHOẢN CHO CƯỜNG 0" at bounding box center [667, 323] width 1225 height 56
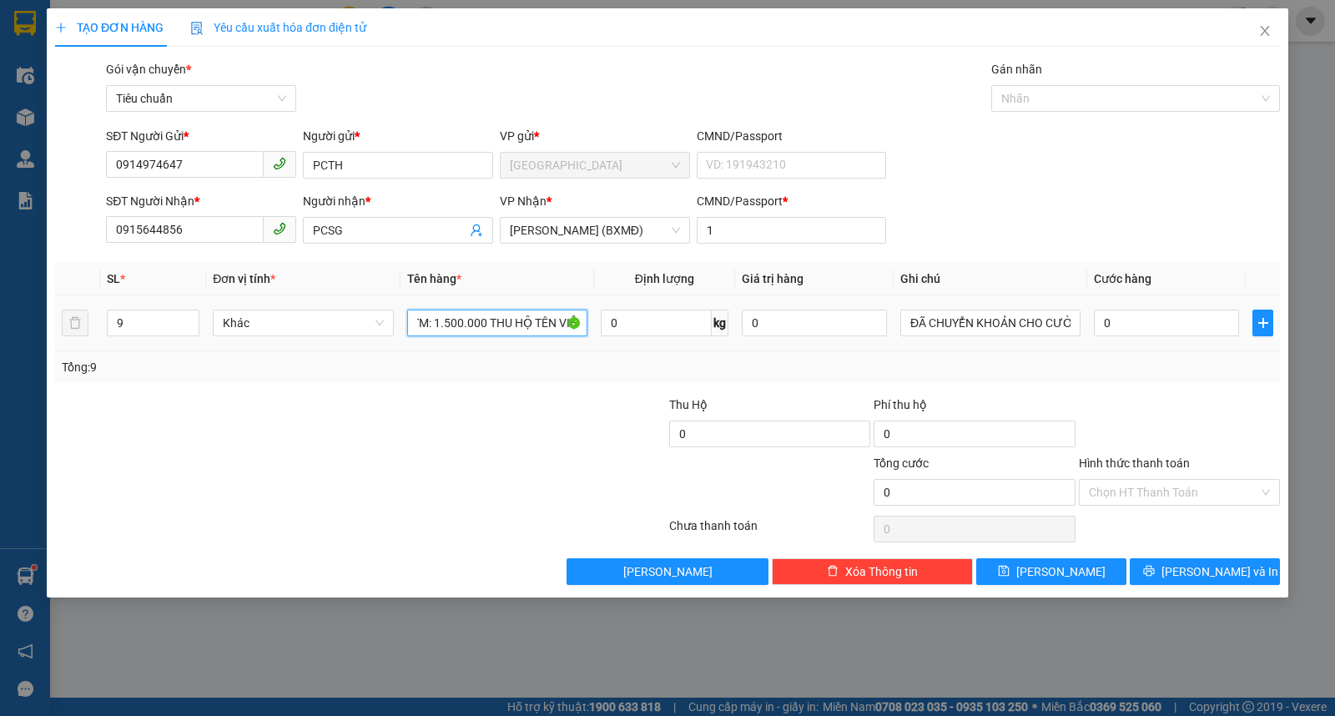
scroll to position [0, 1]
click at [418, 327] on input "TM: 1.500.000 THU HỘ TÊN VIỆ" at bounding box center [497, 323] width 180 height 27
click at [412, 324] on input "TM: 1.500.000 THU HỘ TÊN VIỆ" at bounding box center [497, 323] width 180 height 27
click at [405, 319] on td "TM: 1.500.000 THU HỘ TÊN VIỆ" at bounding box center [498, 323] width 194 height 56
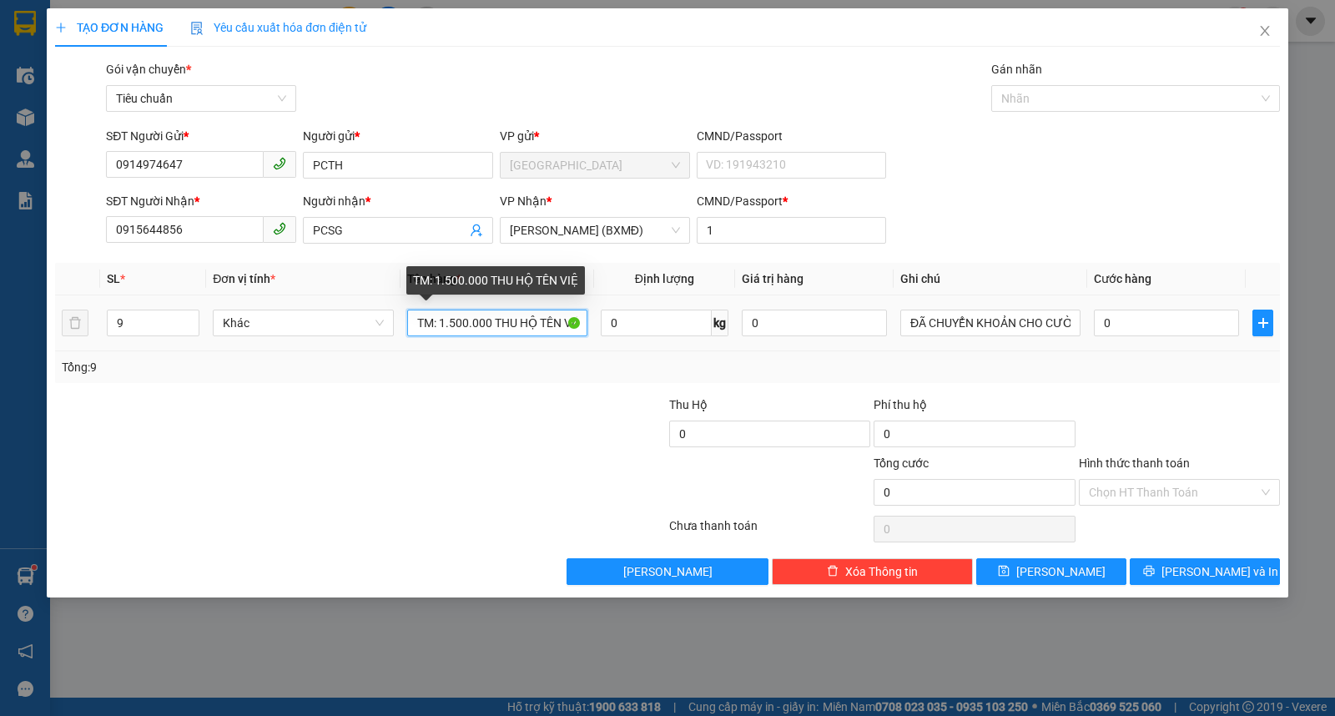
click at [411, 324] on input "TM: 1.500.000 THU HỘ TÊN VIỆ" at bounding box center [497, 323] width 180 height 27
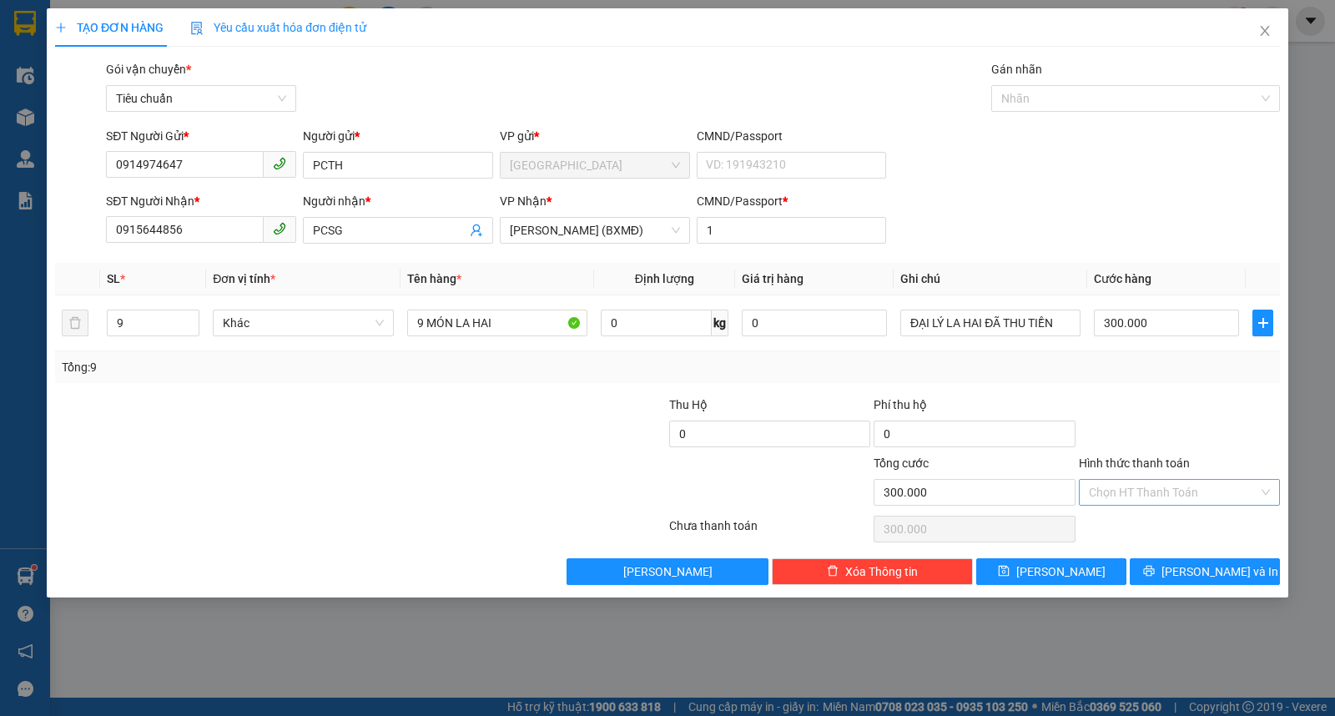
click at [1179, 498] on input "Hình thức thanh toán" at bounding box center [1173, 492] width 169 height 25
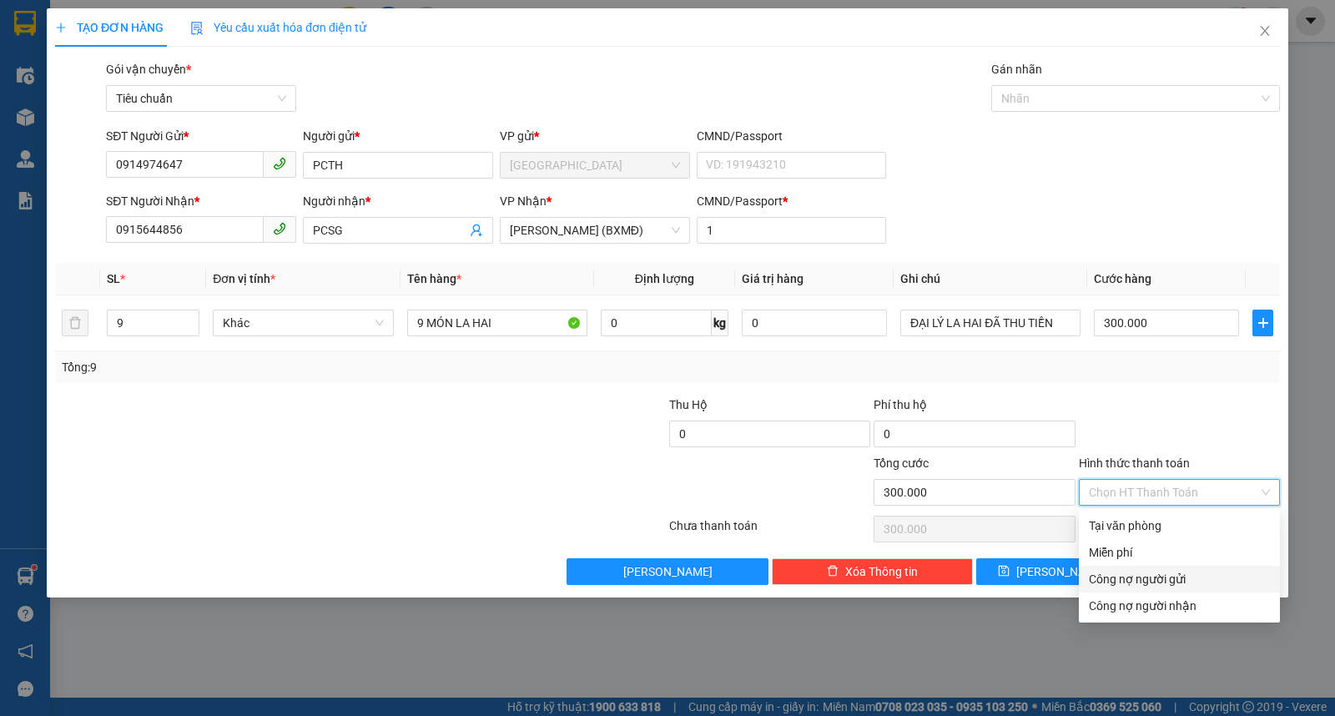
click at [1161, 582] on div "Công nợ người gửi" at bounding box center [1179, 579] width 181 height 18
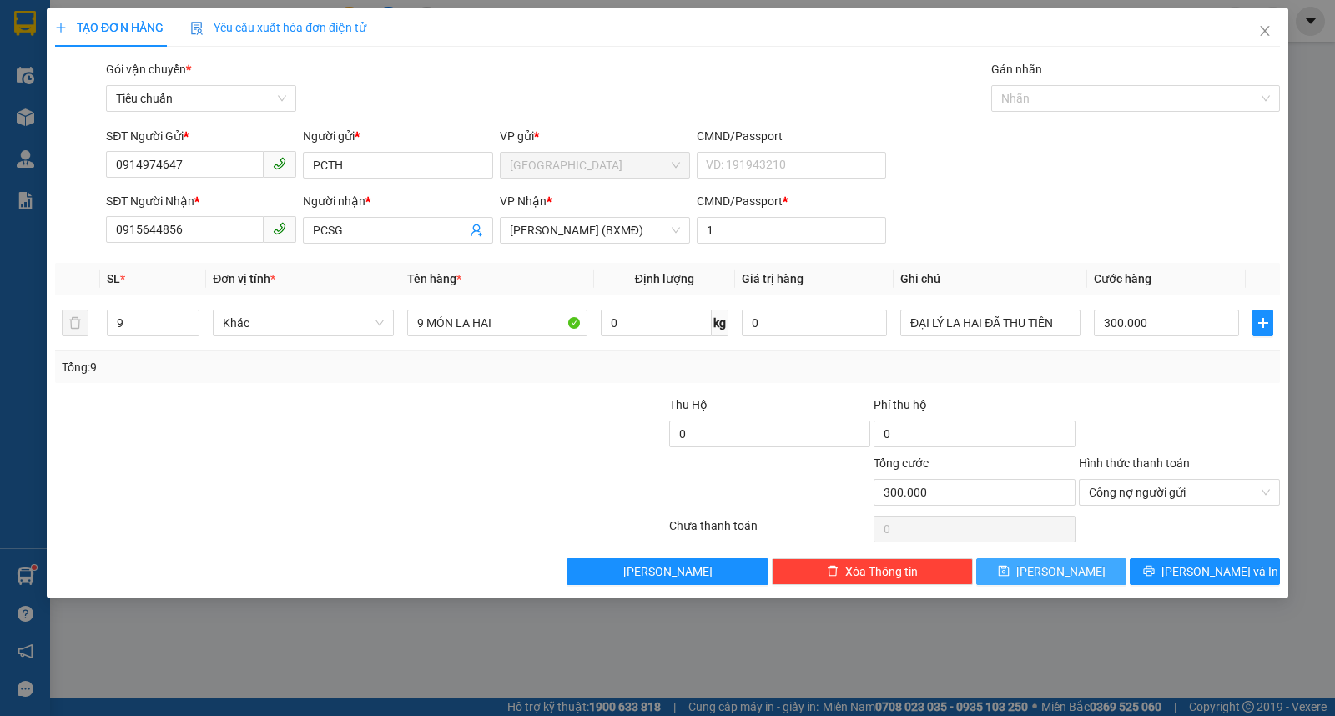
click at [1075, 574] on button "[PERSON_NAME]" at bounding box center [1052, 571] width 150 height 27
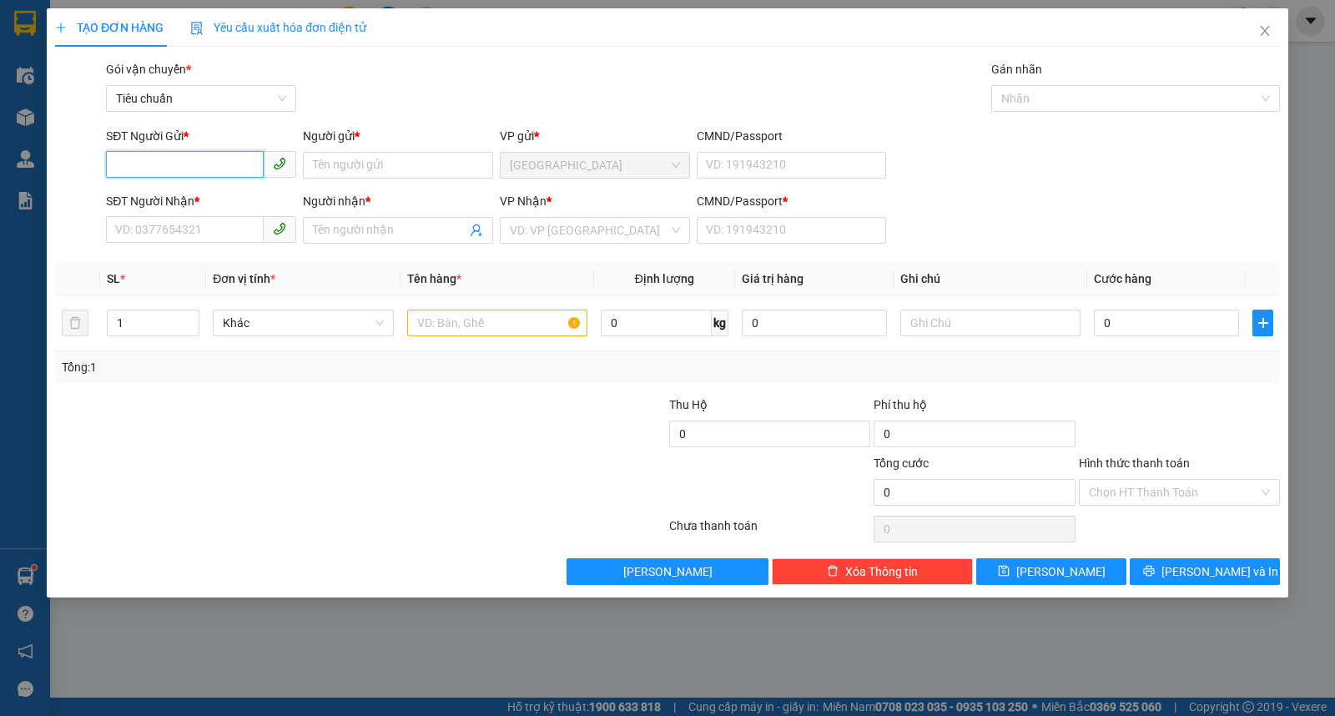
click at [160, 164] on input "SĐT Người Gửi *" at bounding box center [185, 164] width 158 height 27
click at [159, 198] on div "0766575074 - ĐỊNH" at bounding box center [201, 198] width 170 height 18
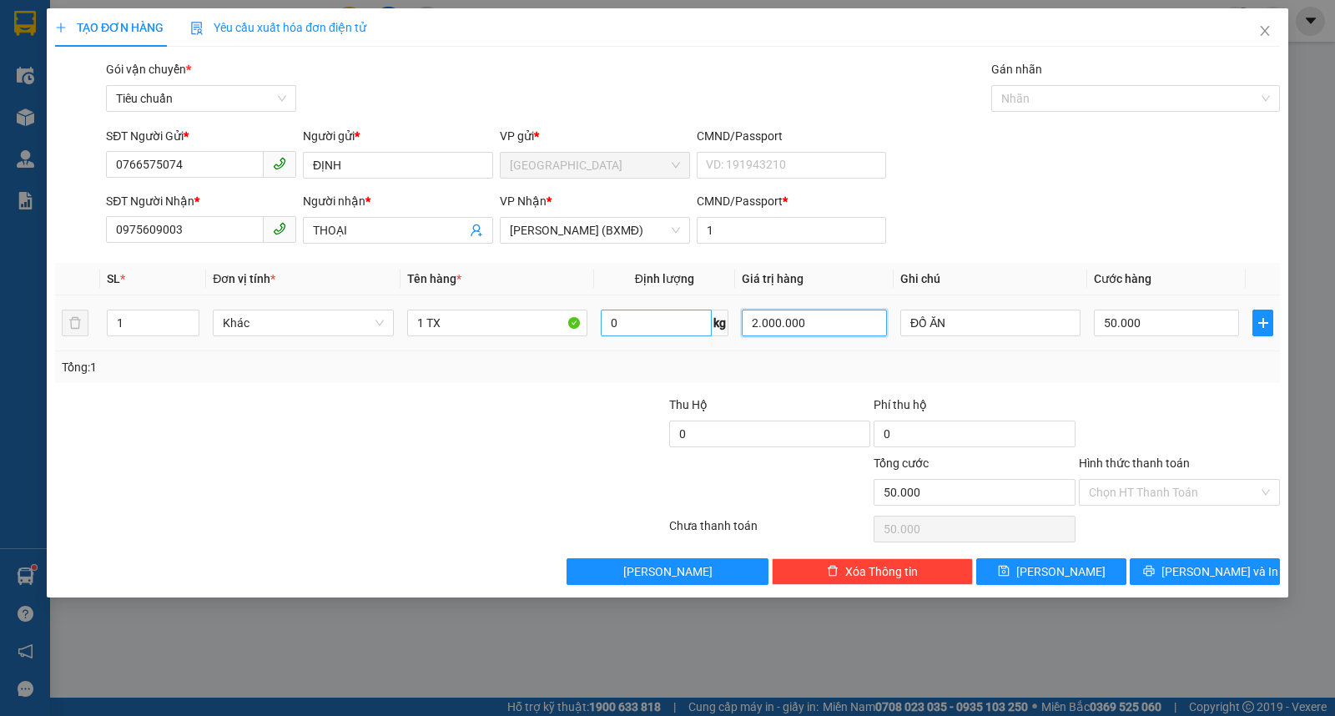
drag, startPoint x: 811, startPoint y: 327, endPoint x: 612, endPoint y: 328, distance: 199.5
click at [612, 328] on tr "1 Khác 1 TX 0 kg 2.000.000 ĐỒ ĂN 50.000" at bounding box center [667, 323] width 1225 height 56
click at [1192, 489] on input "Hình thức thanh toán" at bounding box center [1173, 492] width 169 height 25
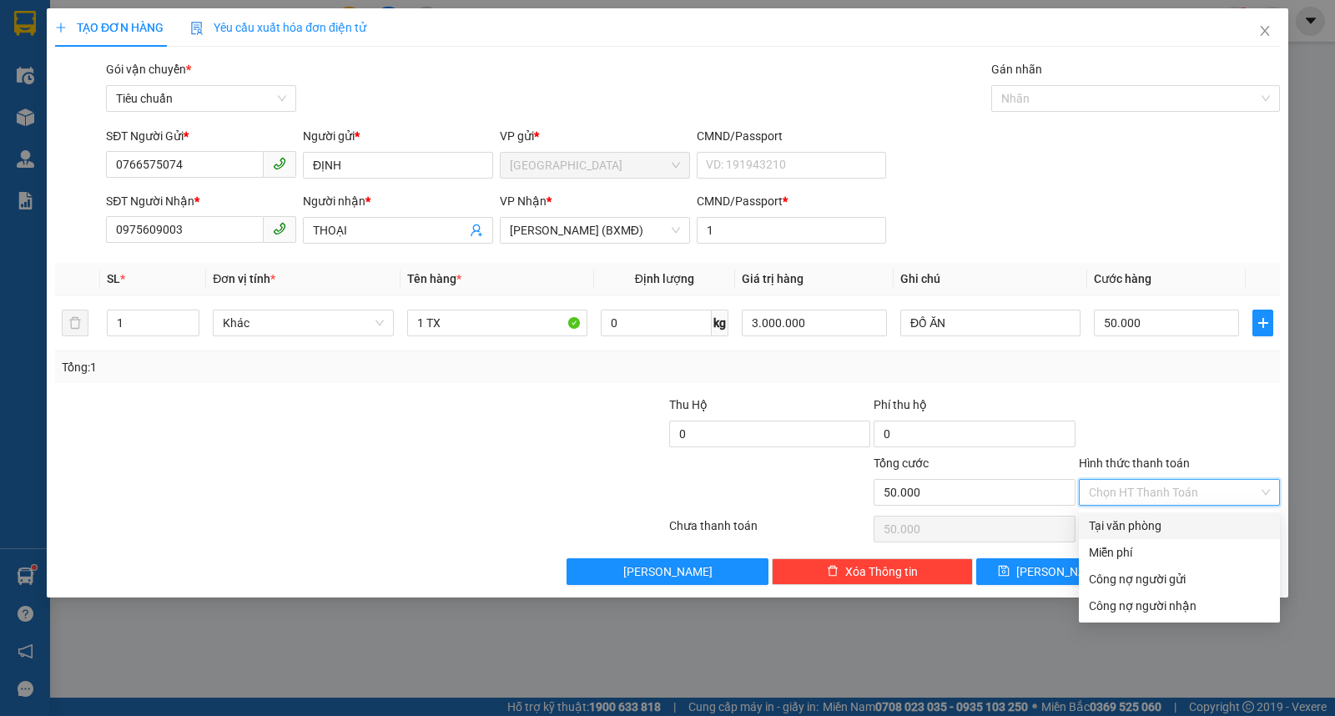
click at [1141, 519] on div "Tại văn phòng" at bounding box center [1179, 526] width 181 height 18
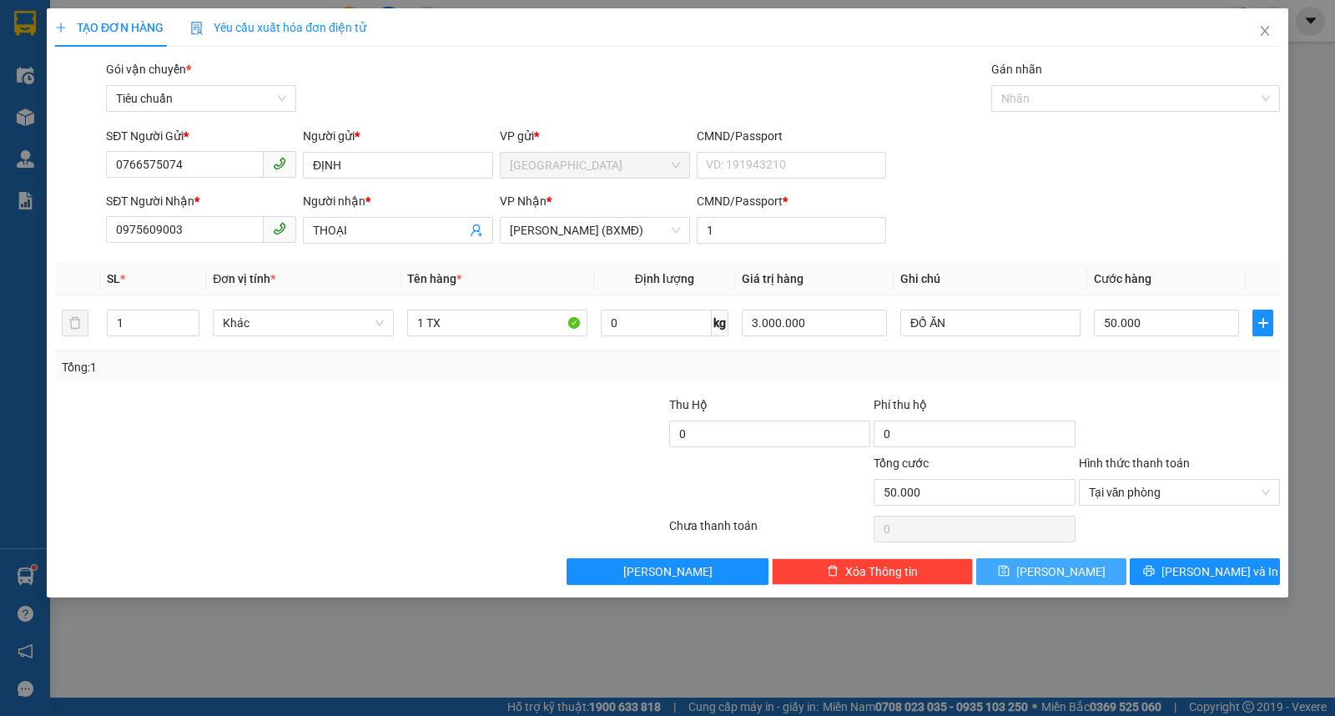
click at [1010, 573] on icon "save" at bounding box center [1004, 571] width 12 height 12
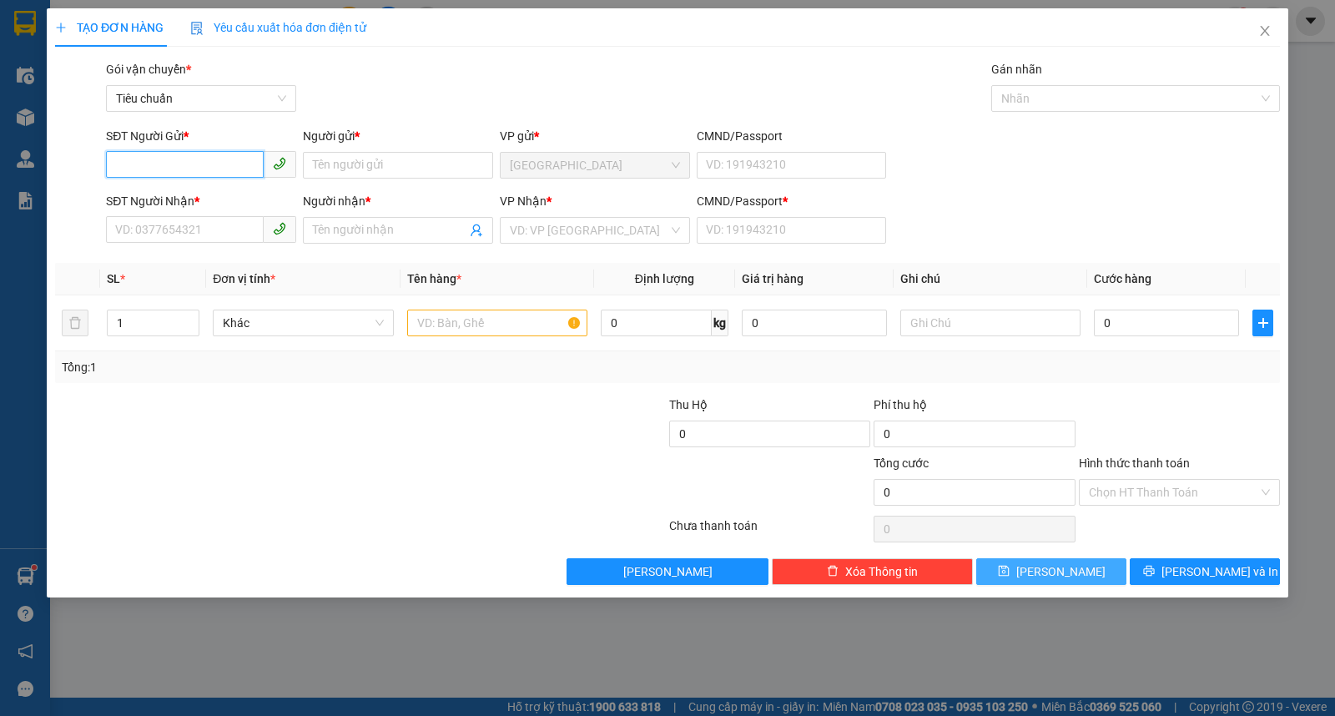
click at [155, 165] on input "SĐT Người Gửi *" at bounding box center [185, 164] width 158 height 27
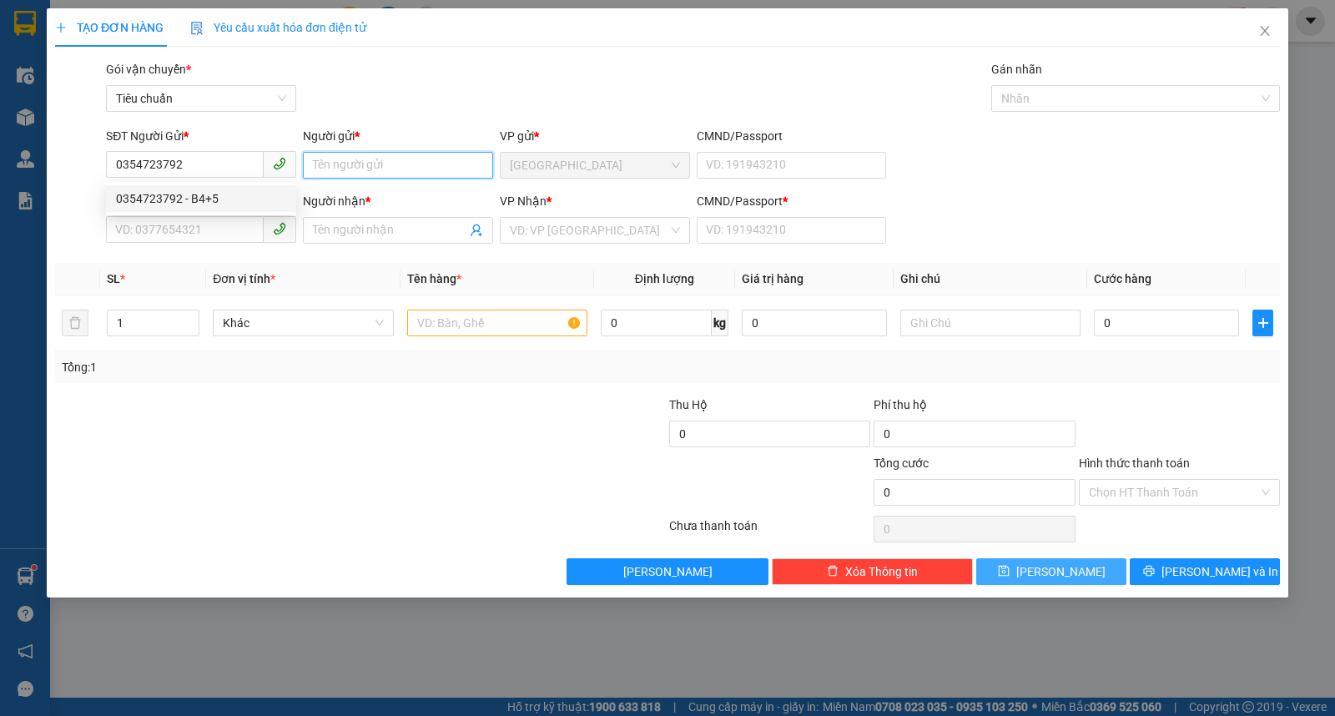
click at [328, 162] on input "Người gửi *" at bounding box center [398, 165] width 190 height 27
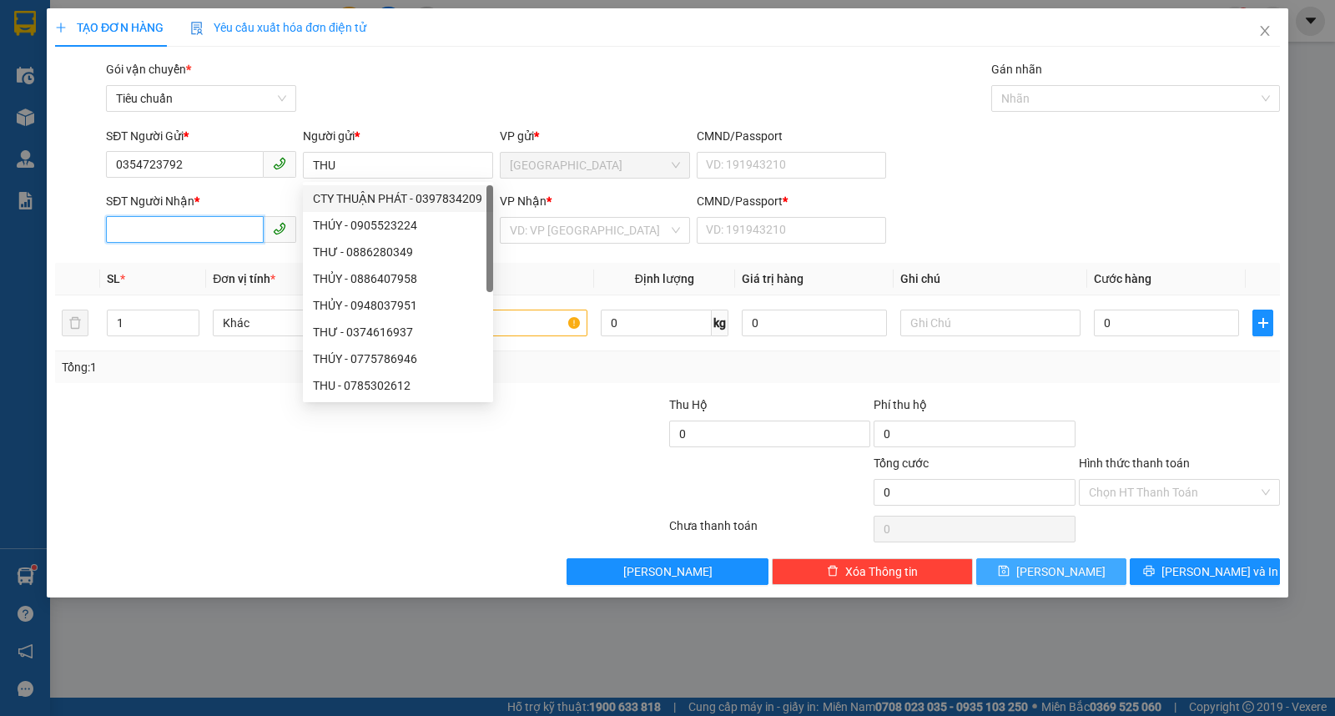
click at [195, 223] on input "SĐT Người Nhận *" at bounding box center [185, 229] width 158 height 27
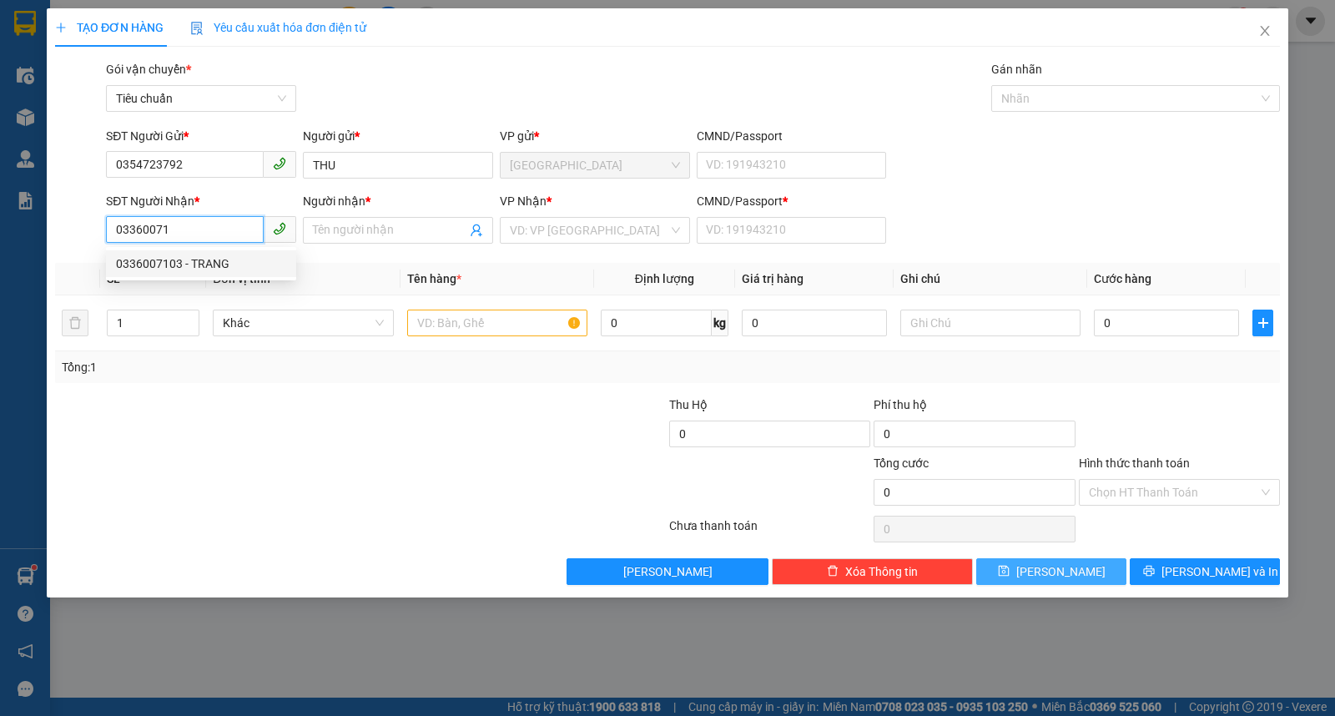
click at [196, 265] on div "0336007103 - TRANG" at bounding box center [201, 264] width 170 height 18
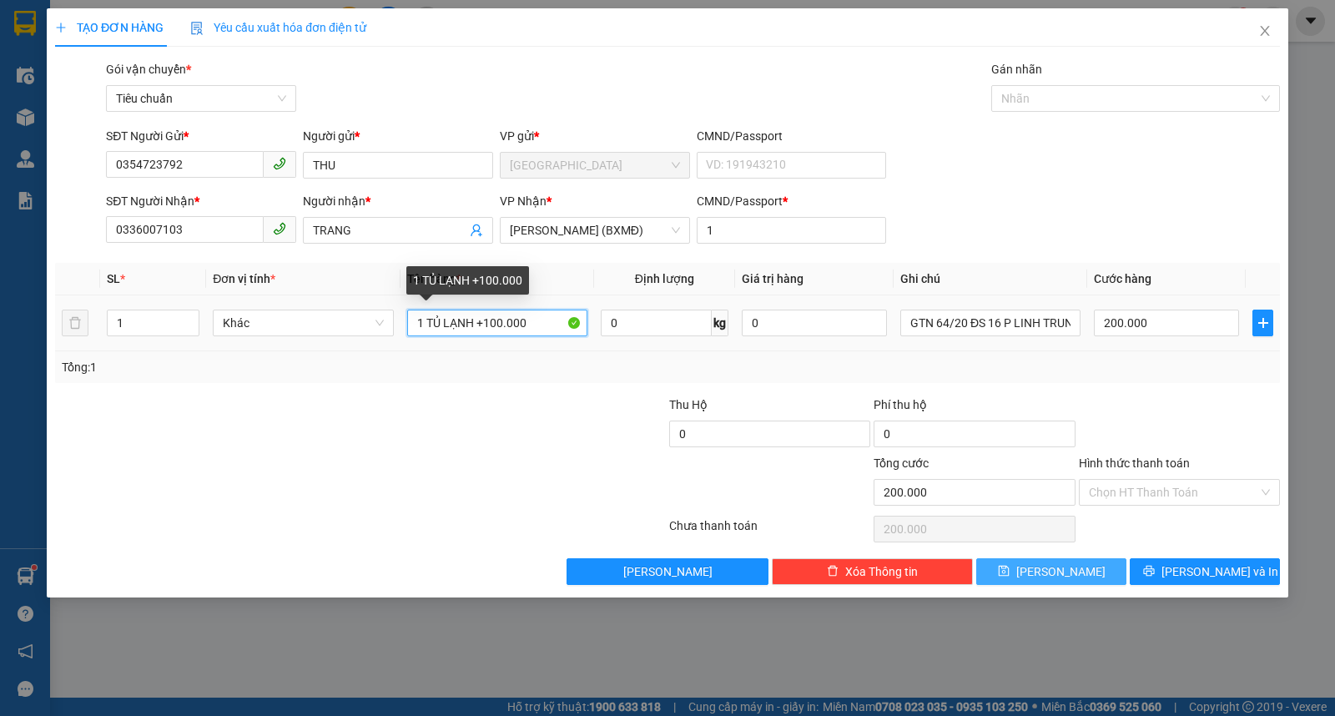
drag, startPoint x: 423, startPoint y: 322, endPoint x: 454, endPoint y: 336, distance: 33.6
click at [426, 323] on input "1 TỦ LẠNH +100.000" at bounding box center [497, 323] width 180 height 27
click at [189, 316] on icon "up" at bounding box center [191, 319] width 6 height 6
drag, startPoint x: 423, startPoint y: 322, endPoint x: 504, endPoint y: 324, distance: 81.0
click at [504, 324] on input "1 TỦ LẠNH +100.000" at bounding box center [497, 323] width 180 height 27
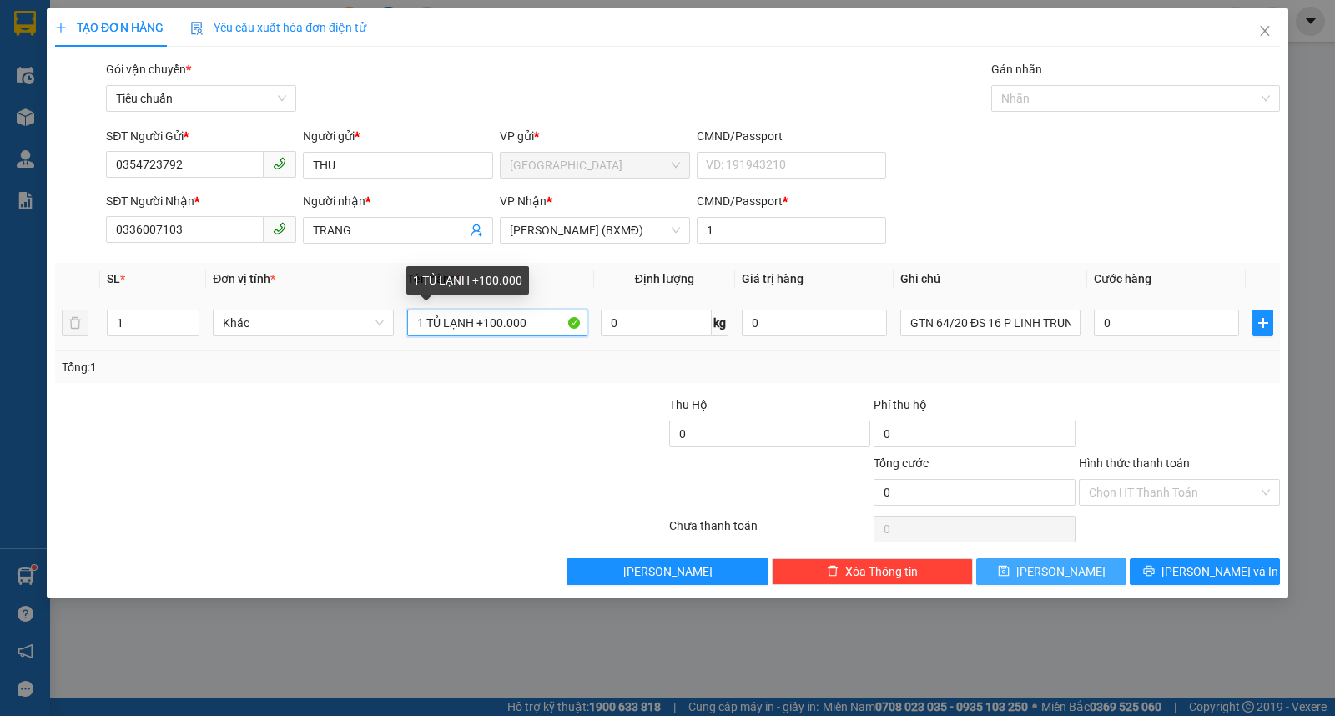
click at [429, 322] on input "1 TỦ LẠNH +100.000" at bounding box center [497, 323] width 180 height 27
click at [1189, 326] on input "0" at bounding box center [1166, 323] width 145 height 27
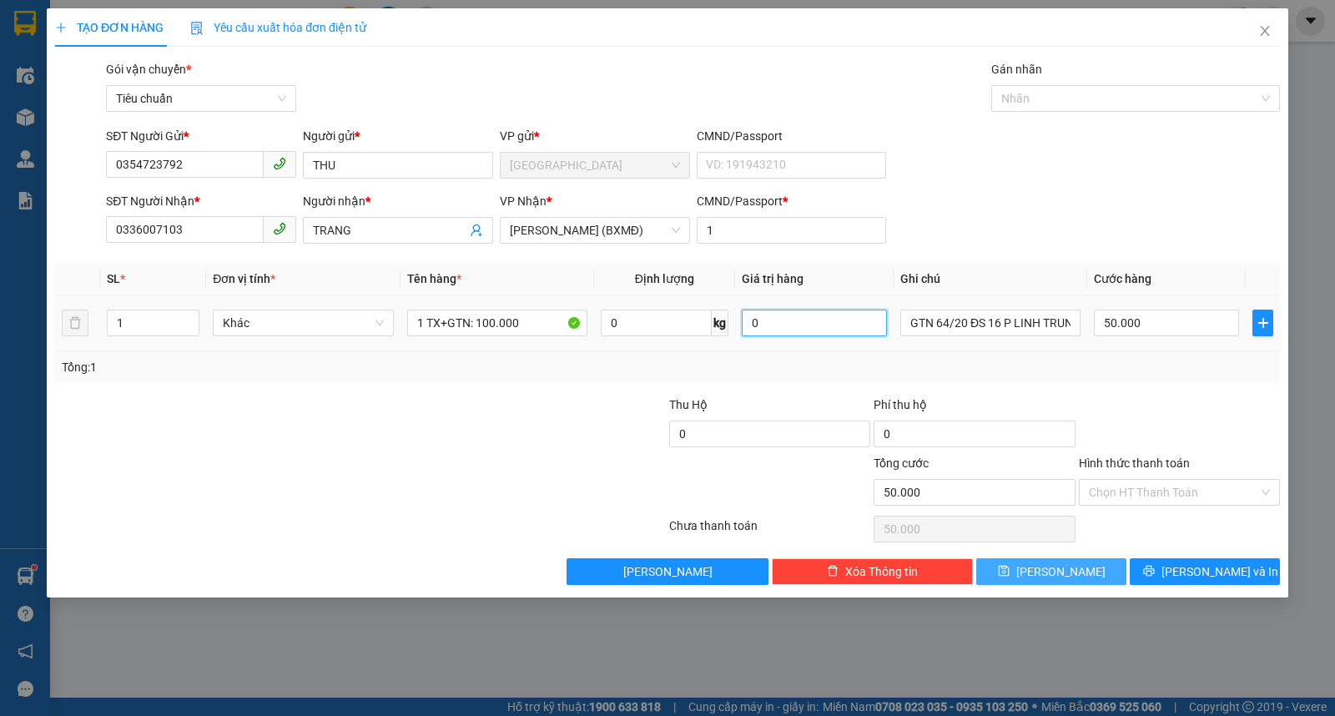
click at [783, 319] on input "0" at bounding box center [814, 323] width 145 height 27
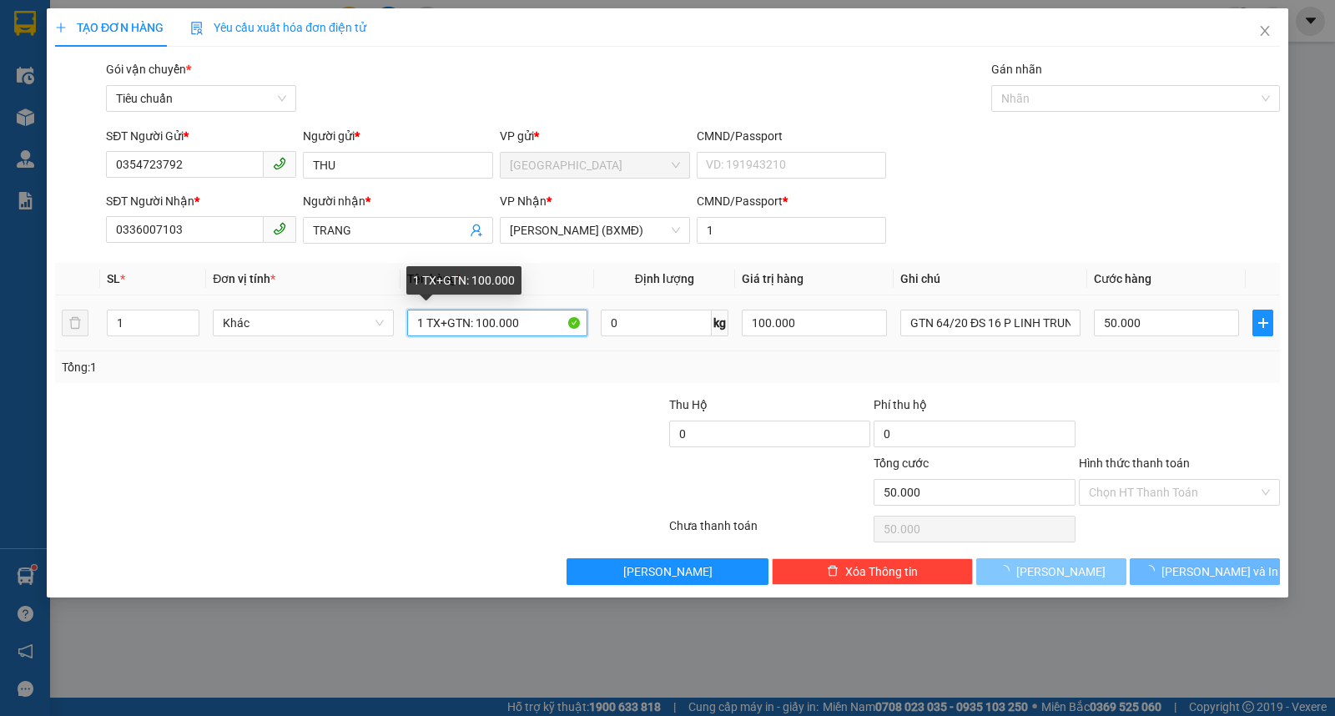
click at [480, 321] on input "1 TX+GTN: 100.000" at bounding box center [497, 323] width 180 height 27
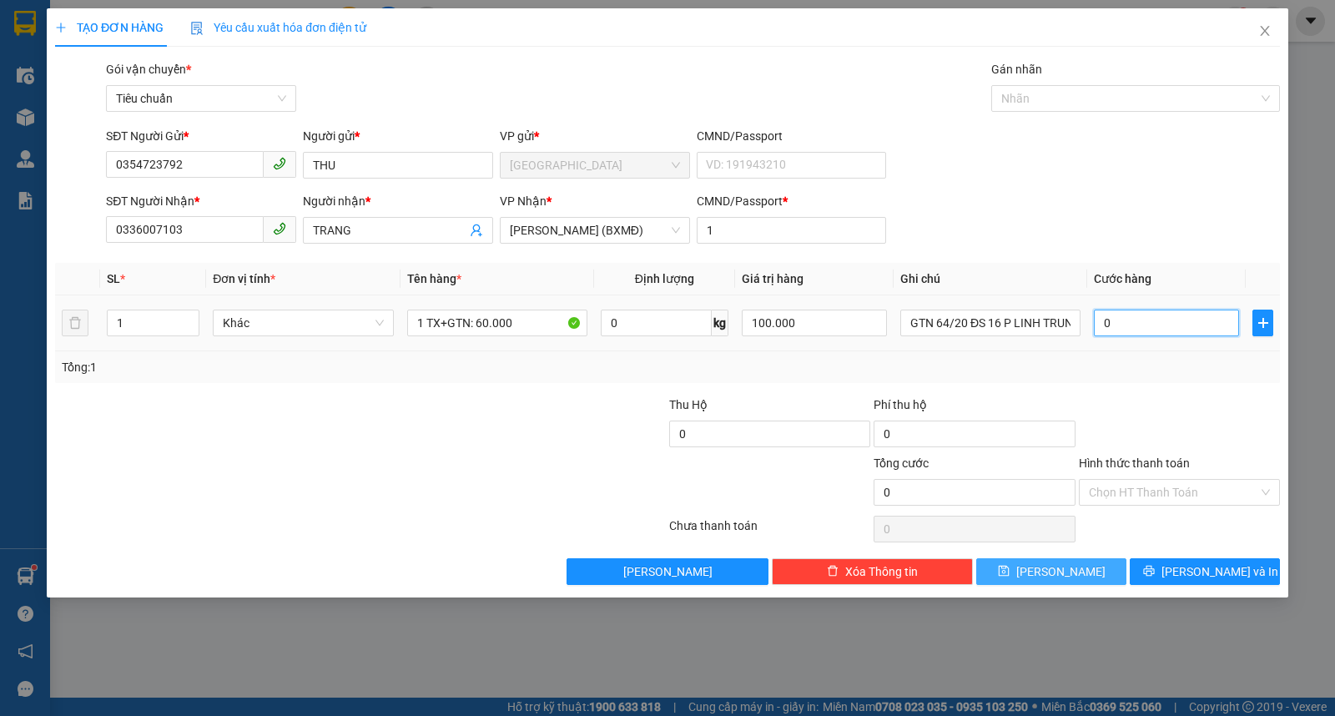
click at [1153, 313] on input "0" at bounding box center [1166, 323] width 145 height 27
click at [1138, 499] on input "Hình thức thanh toán" at bounding box center [1173, 492] width 169 height 25
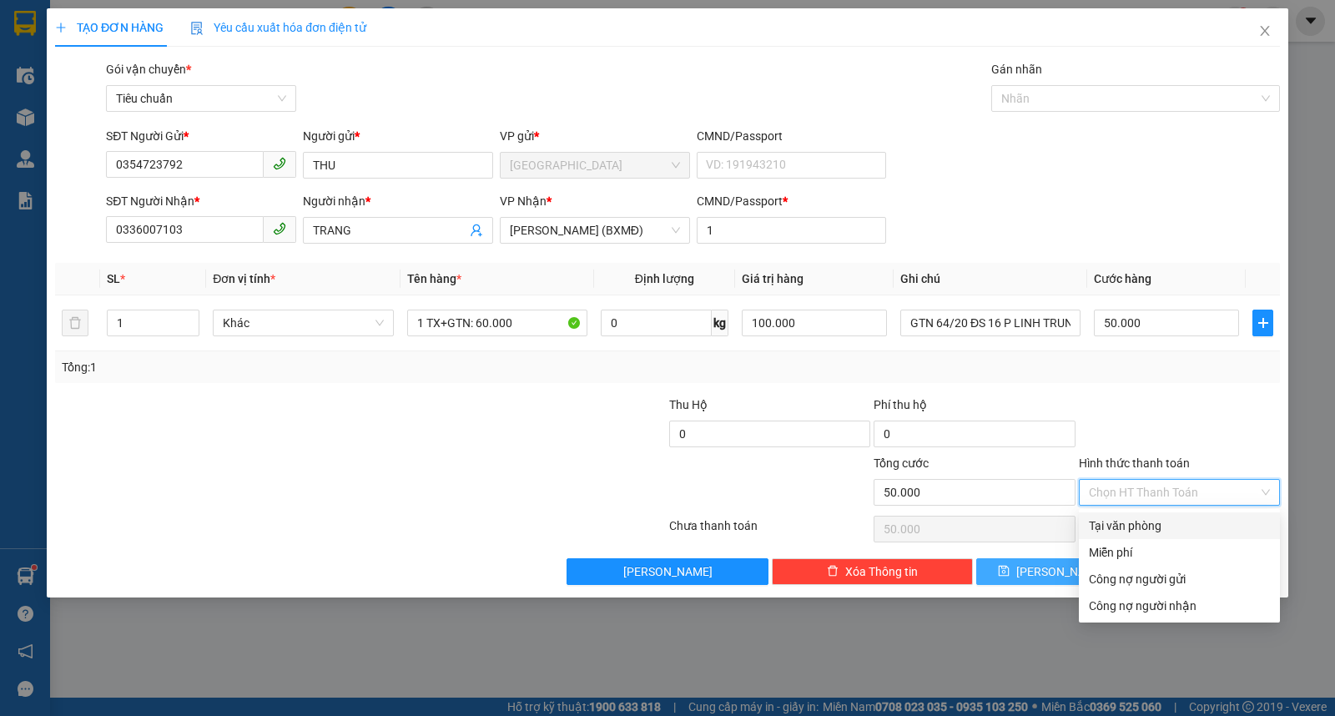
click at [1131, 521] on div "Tại văn phòng" at bounding box center [1179, 526] width 181 height 18
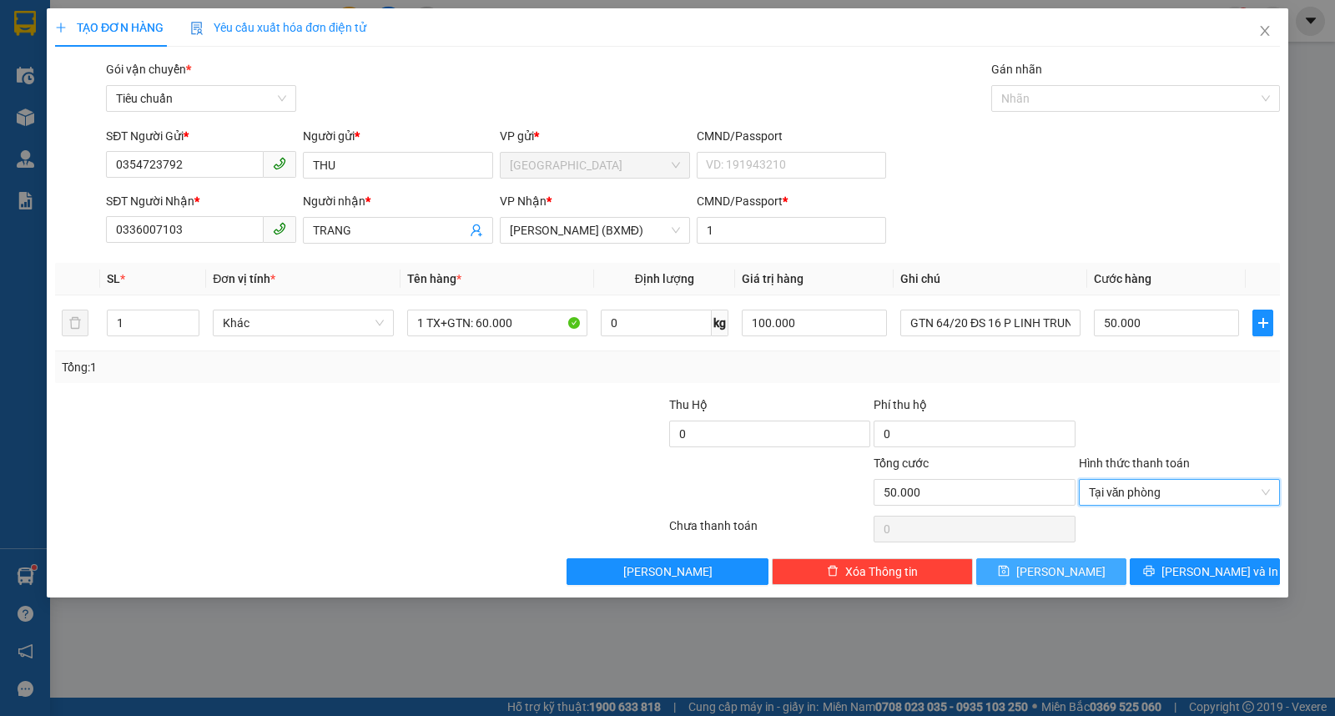
click at [1061, 577] on span "[PERSON_NAME]" at bounding box center [1061, 572] width 89 height 18
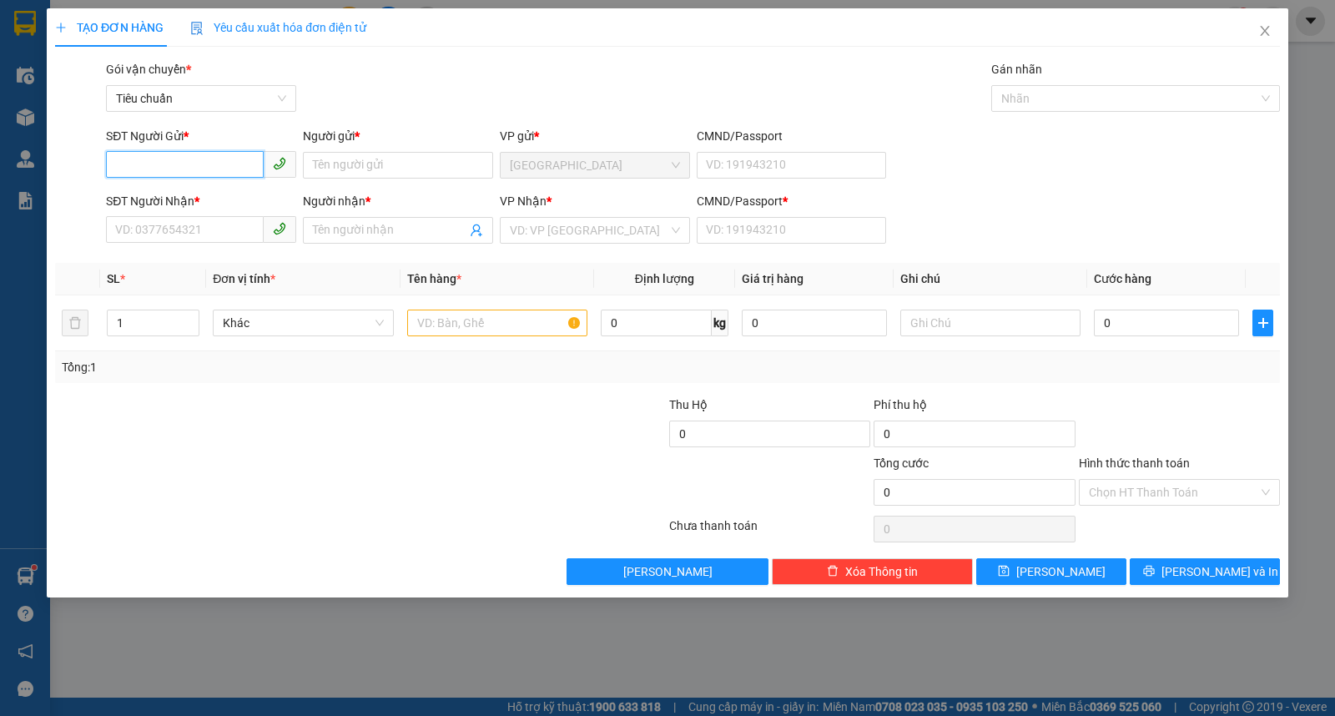
click at [219, 163] on input "SĐT Người Gửi *" at bounding box center [185, 164] width 158 height 27
click at [140, 163] on input "03782449823" at bounding box center [185, 164] width 158 height 27
click at [206, 196] on div "0372449823 - LUYỆN" at bounding box center [201, 198] width 170 height 18
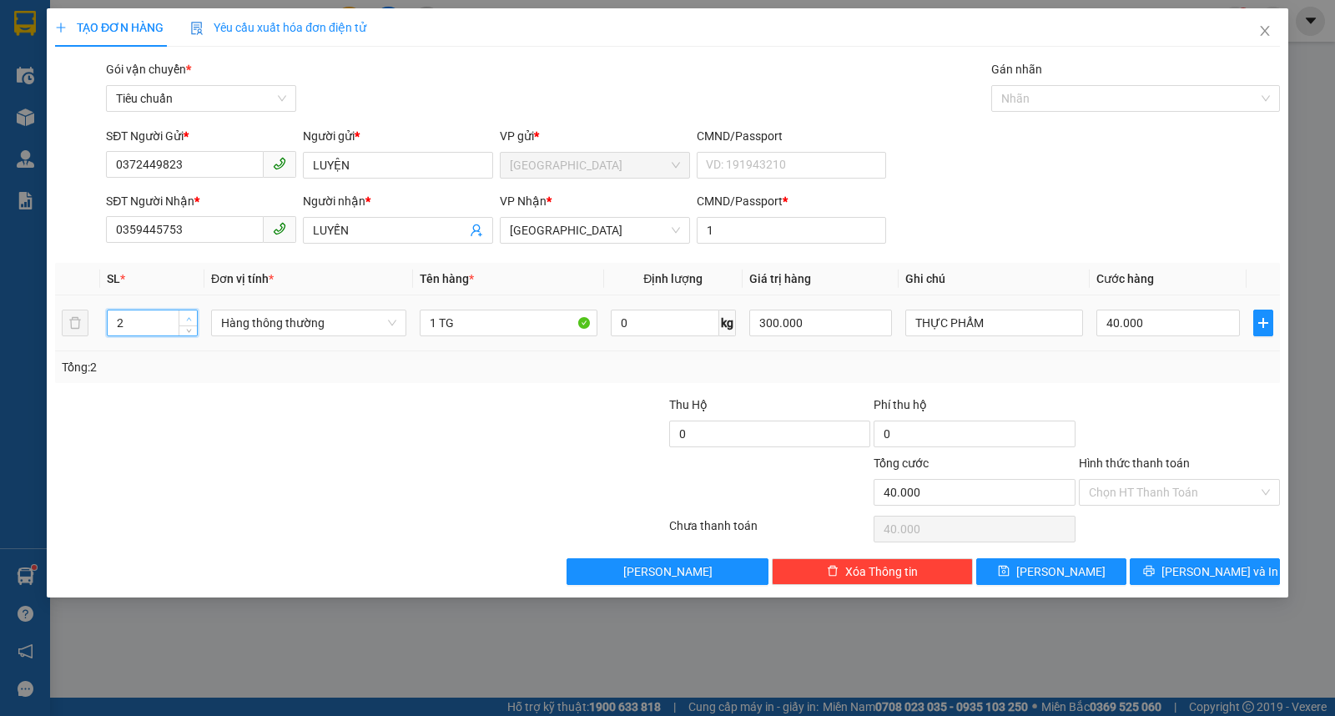
click at [186, 320] on icon "up" at bounding box center [189, 319] width 6 height 6
click at [431, 330] on input "1 TG" at bounding box center [509, 323] width 178 height 27
click at [1123, 320] on input "0" at bounding box center [1168, 323] width 143 height 27
drag, startPoint x: 816, startPoint y: 322, endPoint x: 678, endPoint y: 331, distance: 138.9
click at [678, 331] on tr "2 Hàng thông thường 1TG+1 BAO BÁNH TRÁNG 0 kg 300.000 THỰC PHẨM 60.000" at bounding box center [667, 323] width 1225 height 56
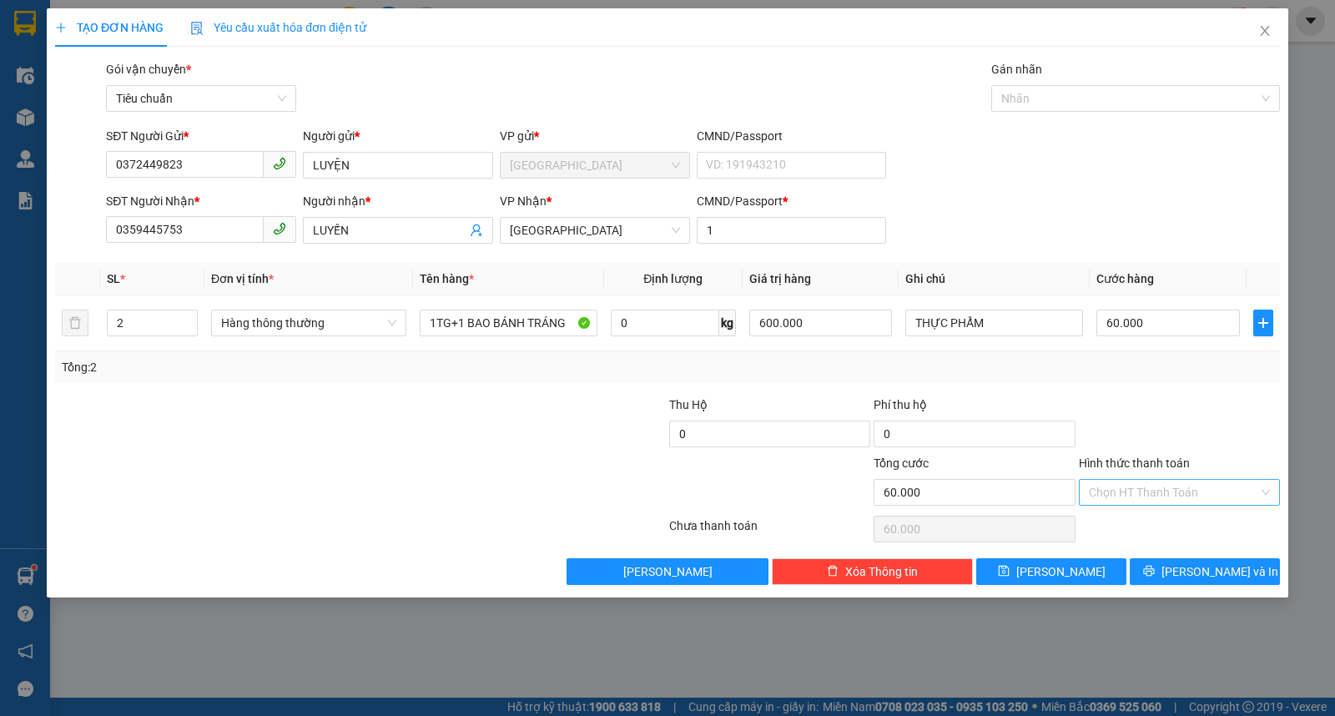
click at [1155, 482] on input "Hình thức thanh toán" at bounding box center [1173, 492] width 169 height 25
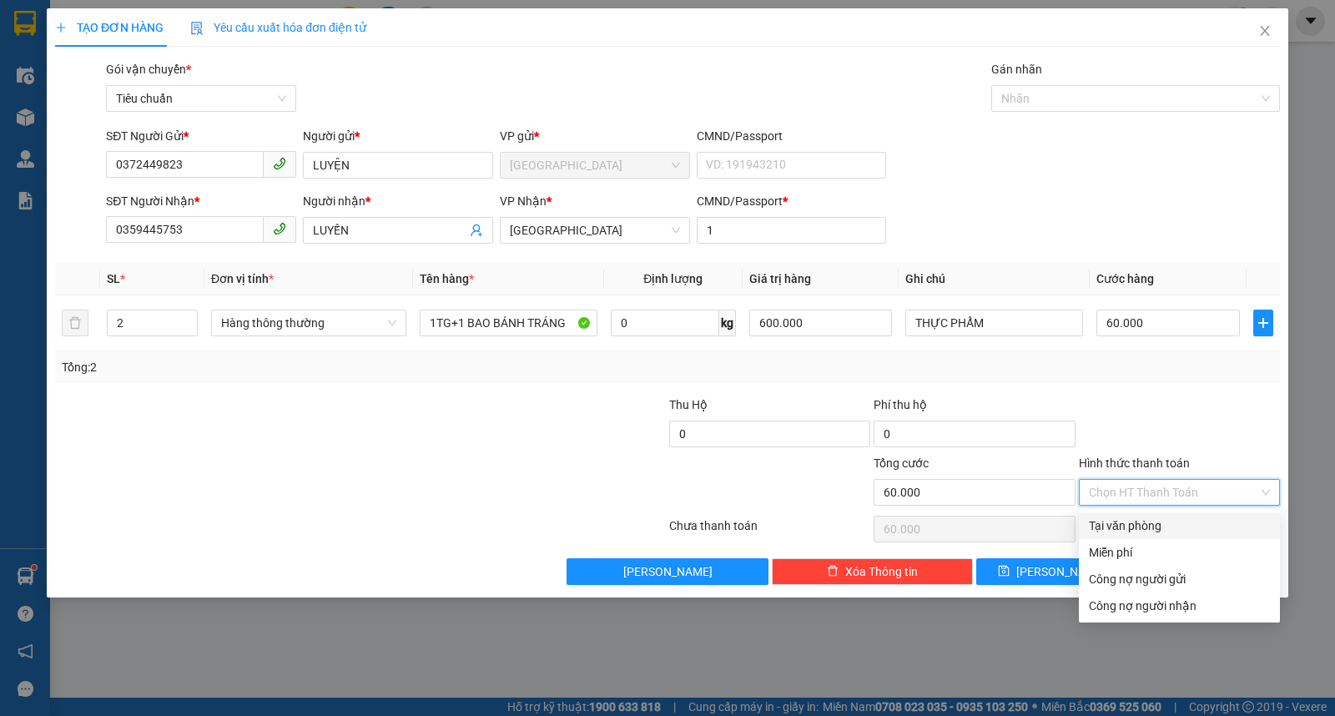
click at [1129, 520] on div "Tại văn phòng" at bounding box center [1179, 526] width 181 height 18
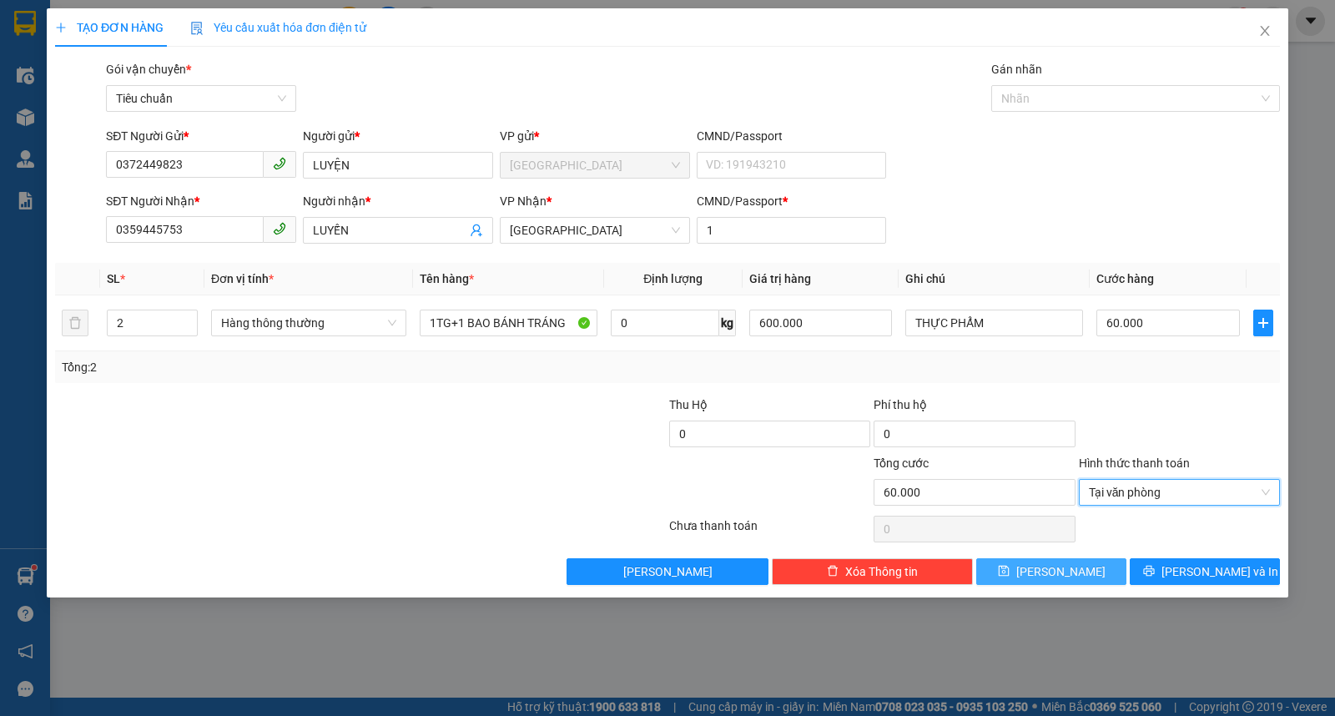
click at [1024, 562] on button "[PERSON_NAME]" at bounding box center [1052, 571] width 150 height 27
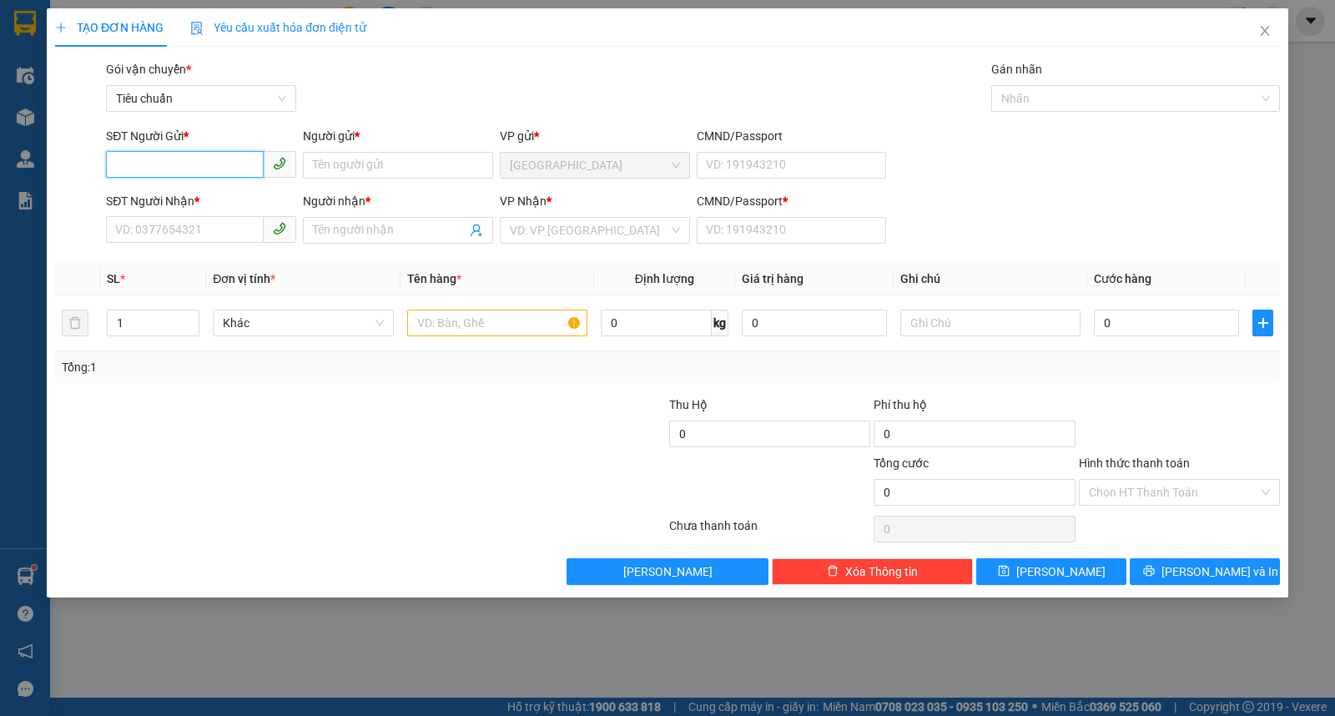
click at [181, 155] on input "SĐT Người Gửi *" at bounding box center [185, 164] width 158 height 27
click at [194, 194] on div "0384427416 - NHI" at bounding box center [201, 198] width 170 height 18
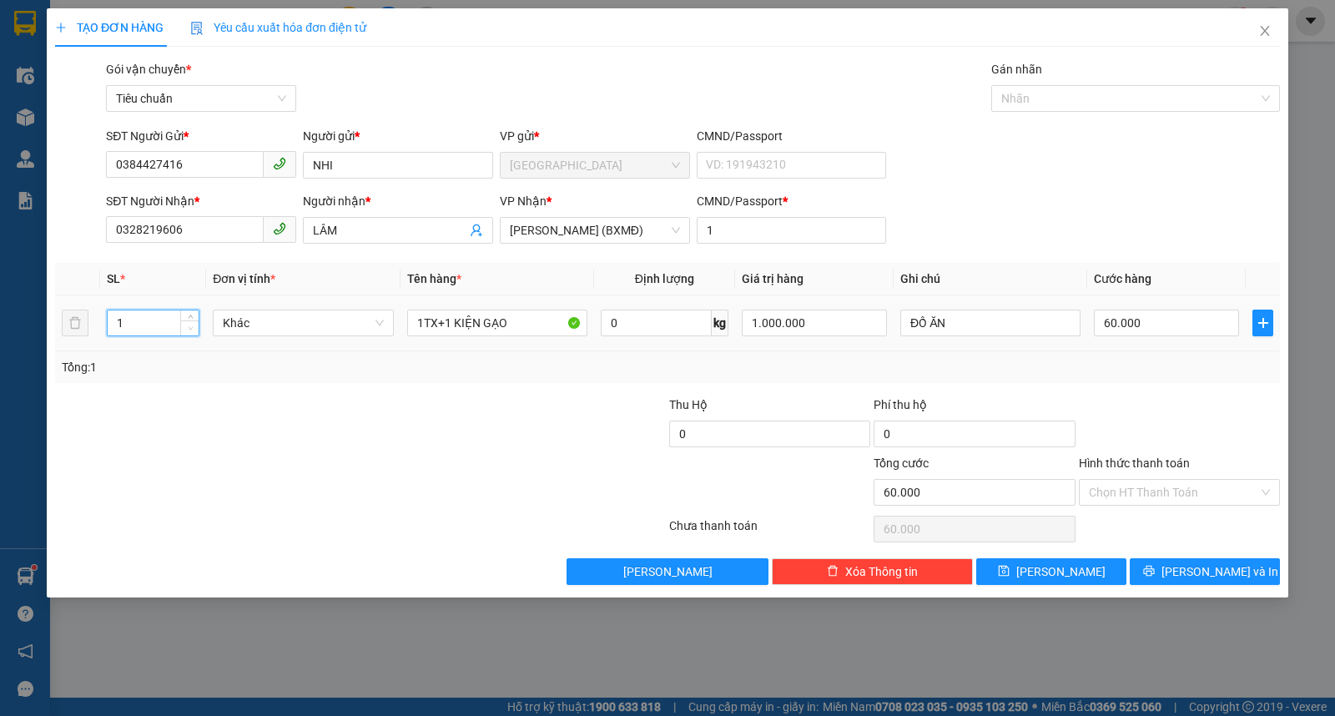
click at [188, 326] on icon "down" at bounding box center [191, 329] width 6 height 6
click at [424, 326] on input "1TX+1 KIỆN GẠO" at bounding box center [497, 323] width 180 height 27
click at [1163, 331] on input "0" at bounding box center [1166, 323] width 145 height 27
drag, startPoint x: 442, startPoint y: 326, endPoint x: 595, endPoint y: 336, distance: 153.1
click at [595, 336] on tr "1 Khác 1 TX+1 KIỆN GẠO 0 kg 1.000.000 ĐỒ ĂN 60.000" at bounding box center [667, 323] width 1225 height 56
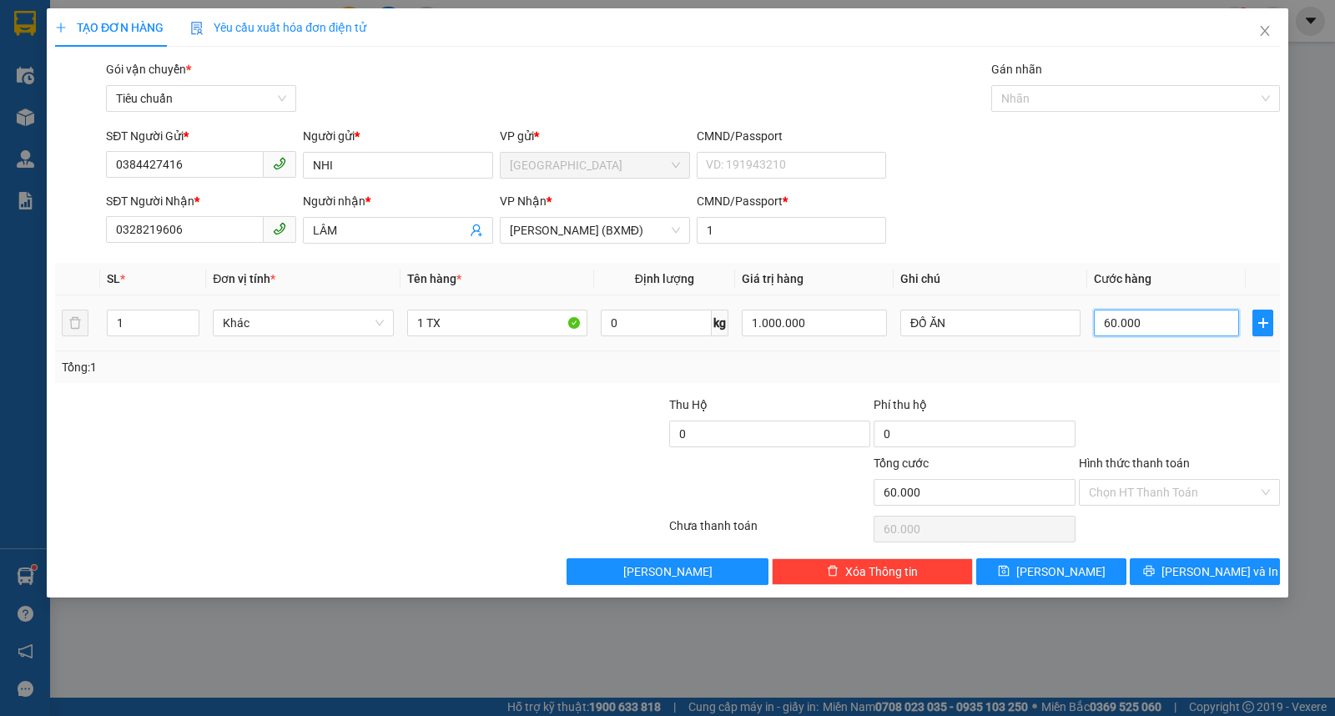
click at [1181, 326] on input "60.000" at bounding box center [1166, 323] width 145 height 27
click at [1132, 497] on input "Hình thức thanh toán" at bounding box center [1173, 492] width 169 height 25
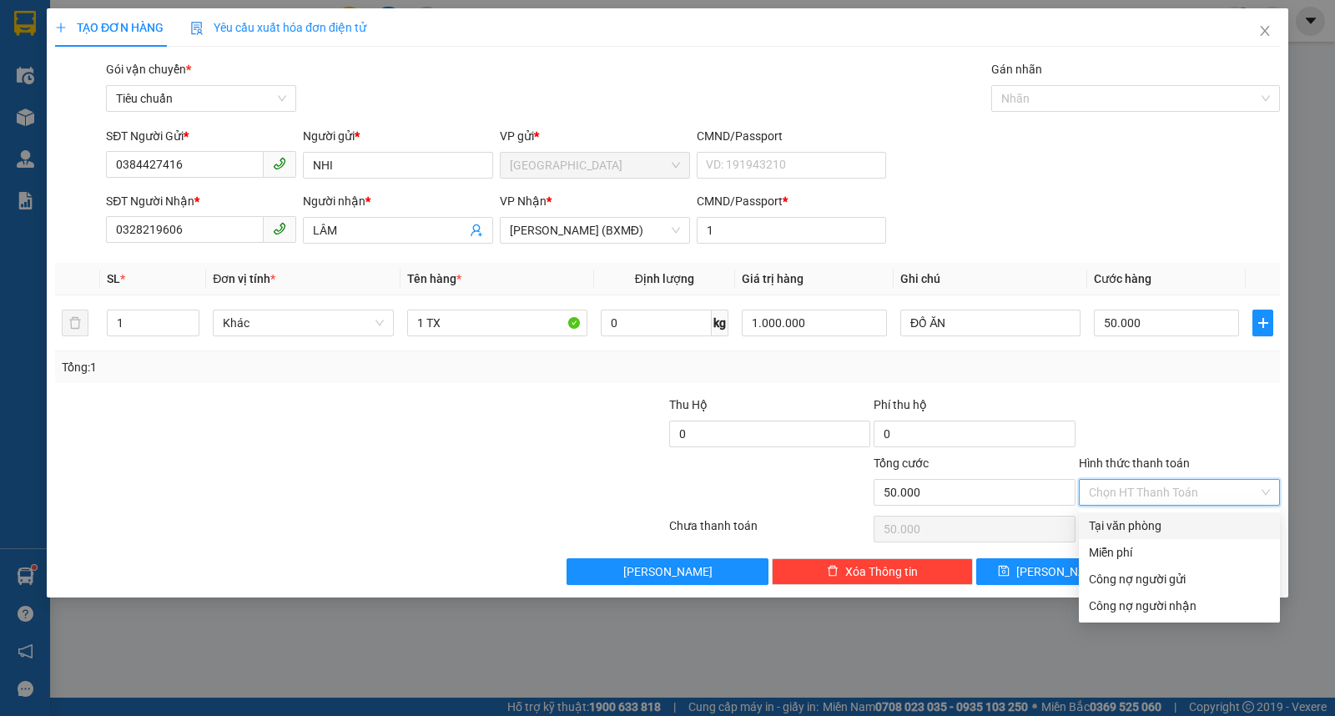
click at [1113, 528] on div "Tại văn phòng" at bounding box center [1179, 526] width 181 height 18
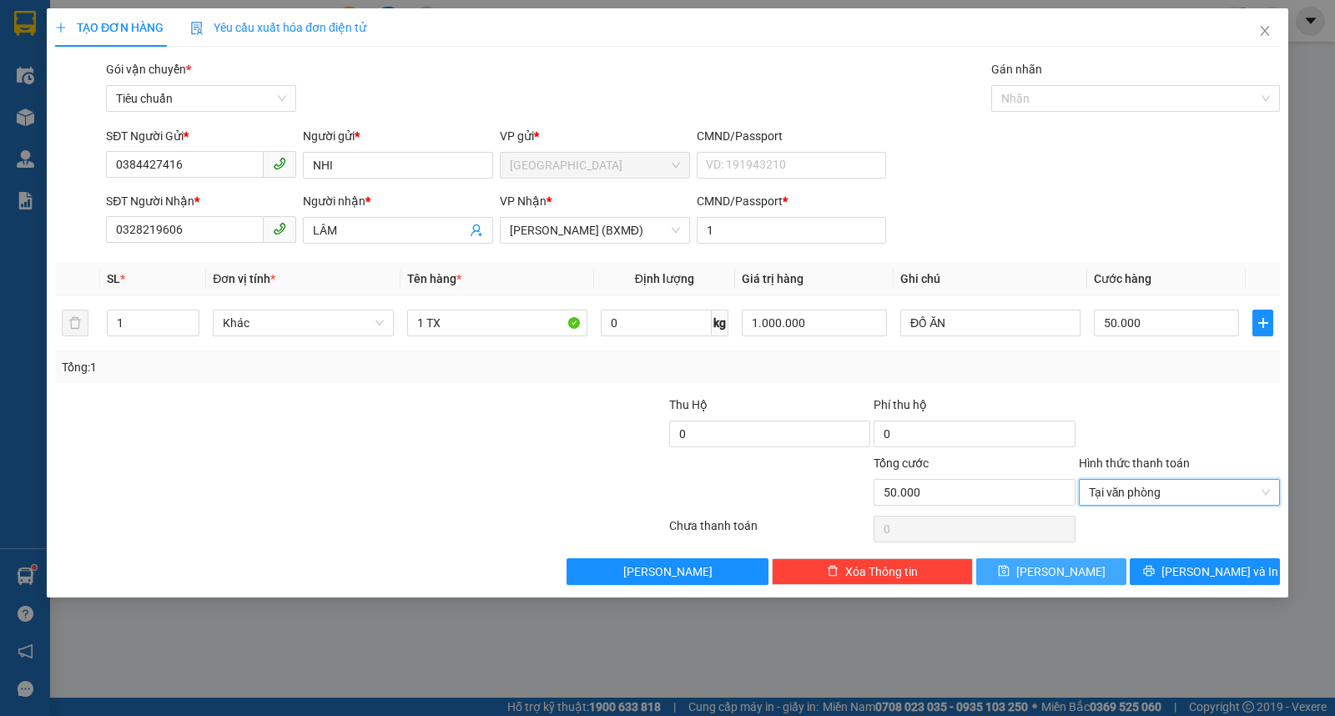
click at [1020, 571] on button "[PERSON_NAME]" at bounding box center [1052, 571] width 150 height 27
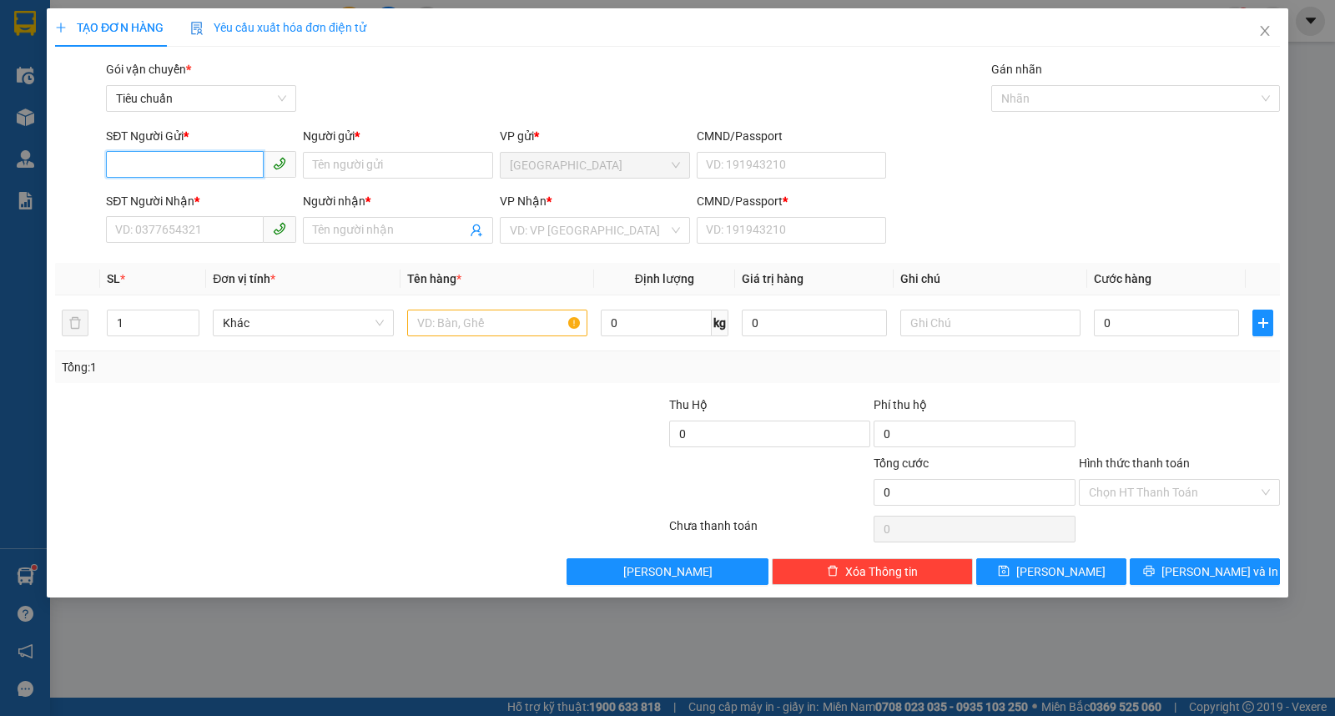
click at [194, 162] on input "SĐT Người Gửi *" at bounding box center [185, 164] width 158 height 27
click at [211, 192] on div "0329778063 - SUNG" at bounding box center [201, 198] width 170 height 18
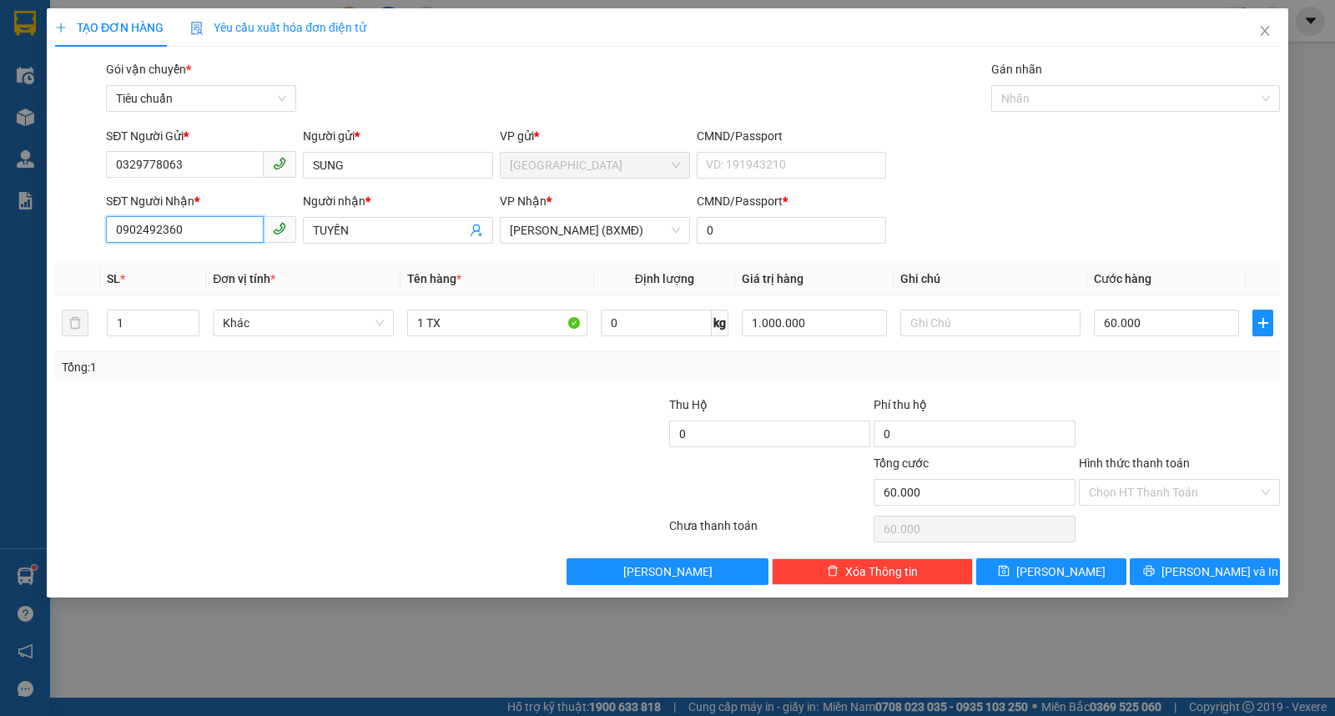
drag, startPoint x: 206, startPoint y: 230, endPoint x: 36, endPoint y: 240, distance: 170.6
click at [36, 240] on div "TẠO ĐƠN HÀNG Yêu cầu xuất hóa đơn điện tử Transit Pickup Surcharge Ids Transit …" at bounding box center [667, 358] width 1335 height 716
click at [1172, 329] on input "60.000" at bounding box center [1166, 323] width 145 height 27
drag, startPoint x: 843, startPoint y: 329, endPoint x: 674, endPoint y: 355, distance: 170.6
click at [674, 355] on div "SL * Đơn vị tính * Tên hàng * Định lượng Giá trị hàng Ghi chú Cước hàng 1 Khác …" at bounding box center [667, 323] width 1225 height 120
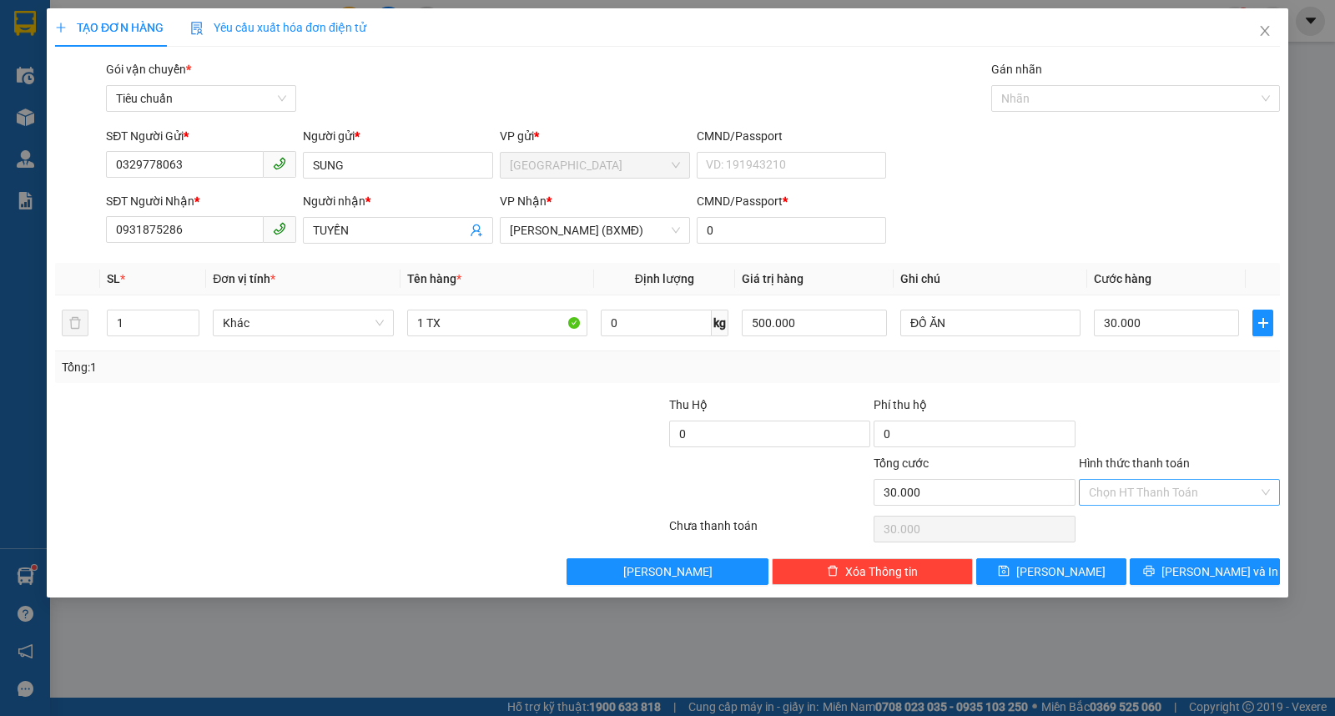
click at [1194, 501] on input "Hình thức thanh toán" at bounding box center [1173, 492] width 169 height 25
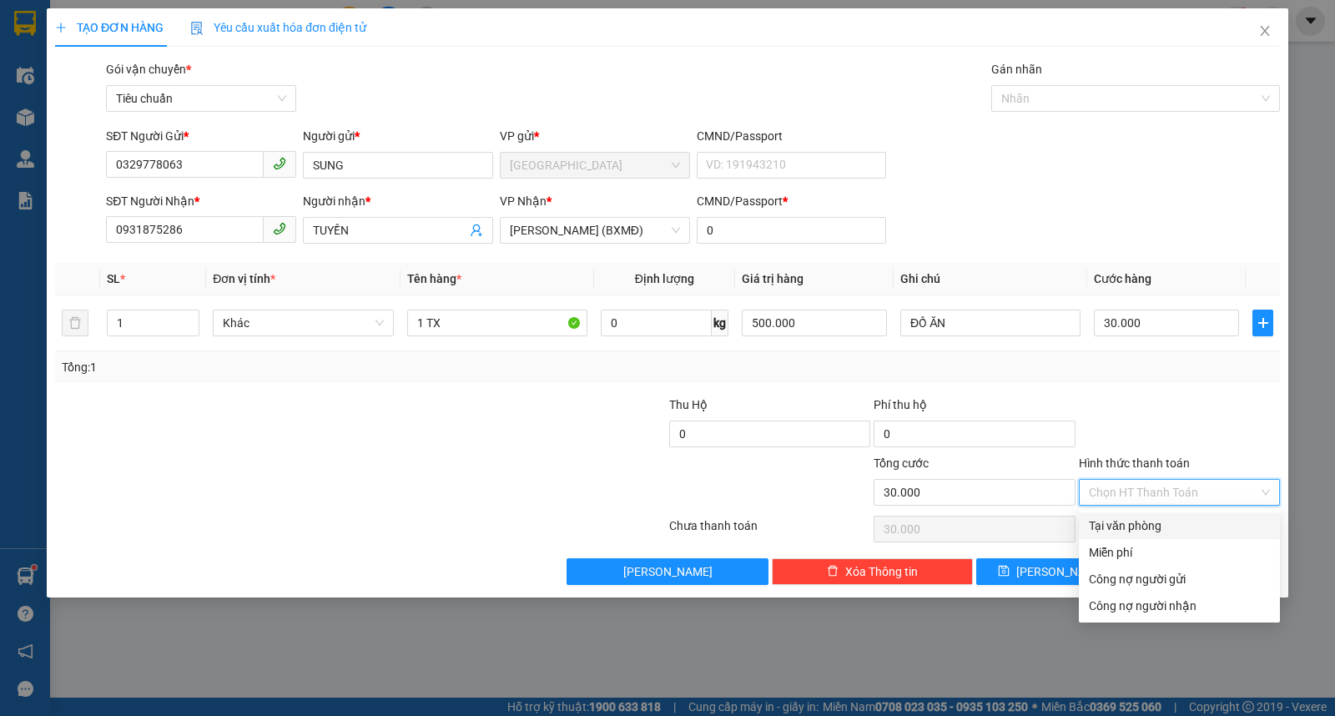
drag, startPoint x: 1156, startPoint y: 529, endPoint x: 1123, endPoint y: 543, distance: 36.3
click at [1155, 529] on div "Tại văn phòng" at bounding box center [1179, 526] width 181 height 18
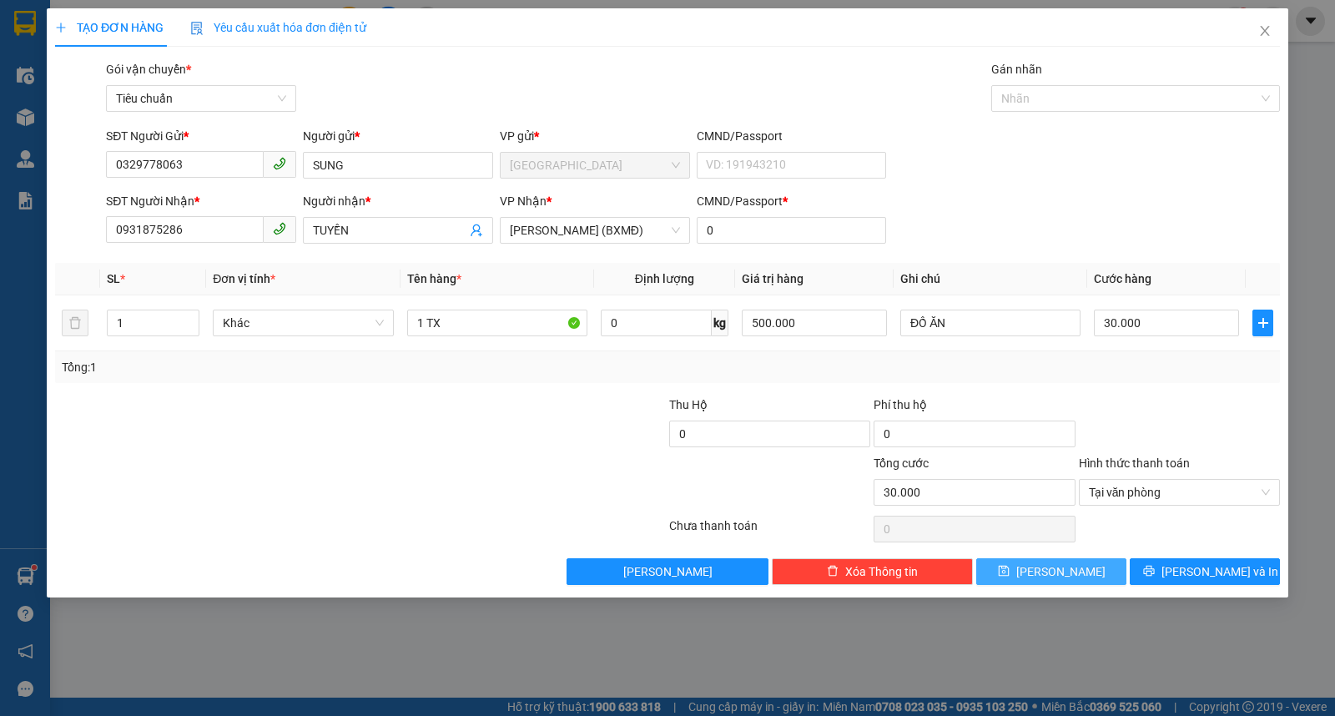
click at [1061, 571] on span "[PERSON_NAME]" at bounding box center [1061, 572] width 89 height 18
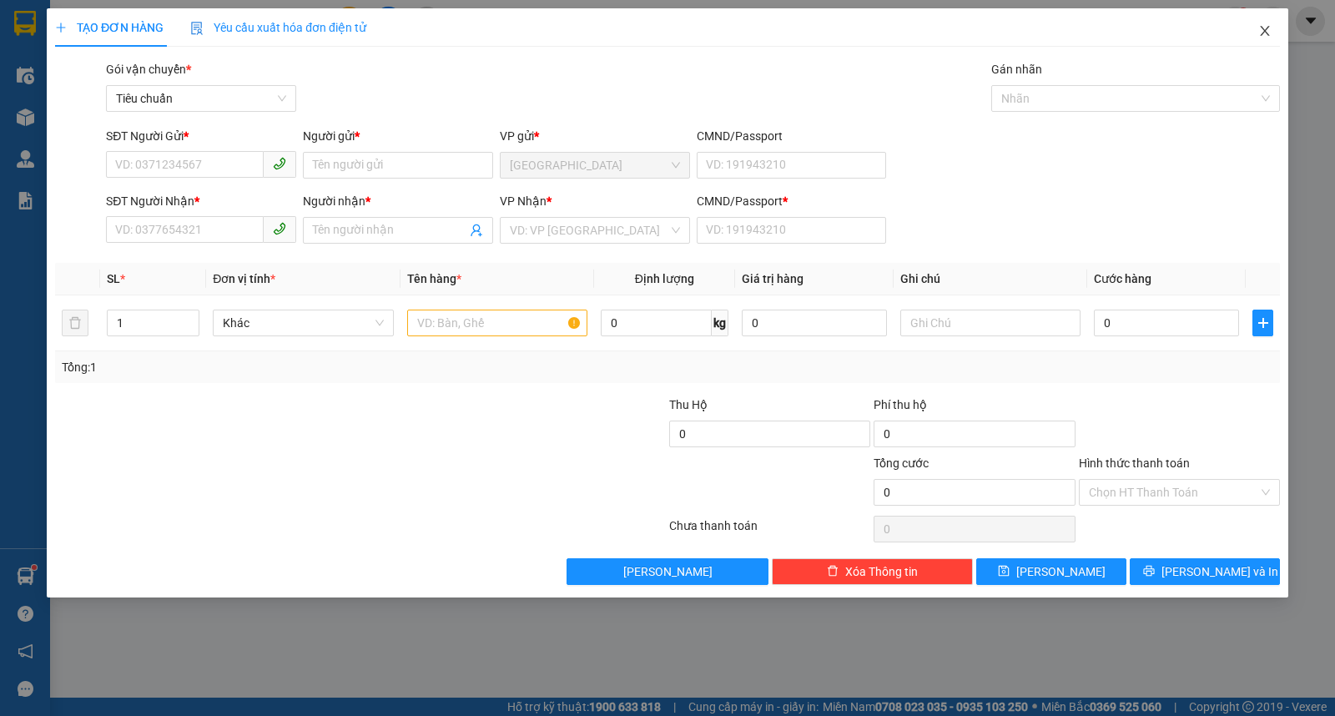
click at [1274, 29] on span "Close" at bounding box center [1265, 31] width 47 height 47
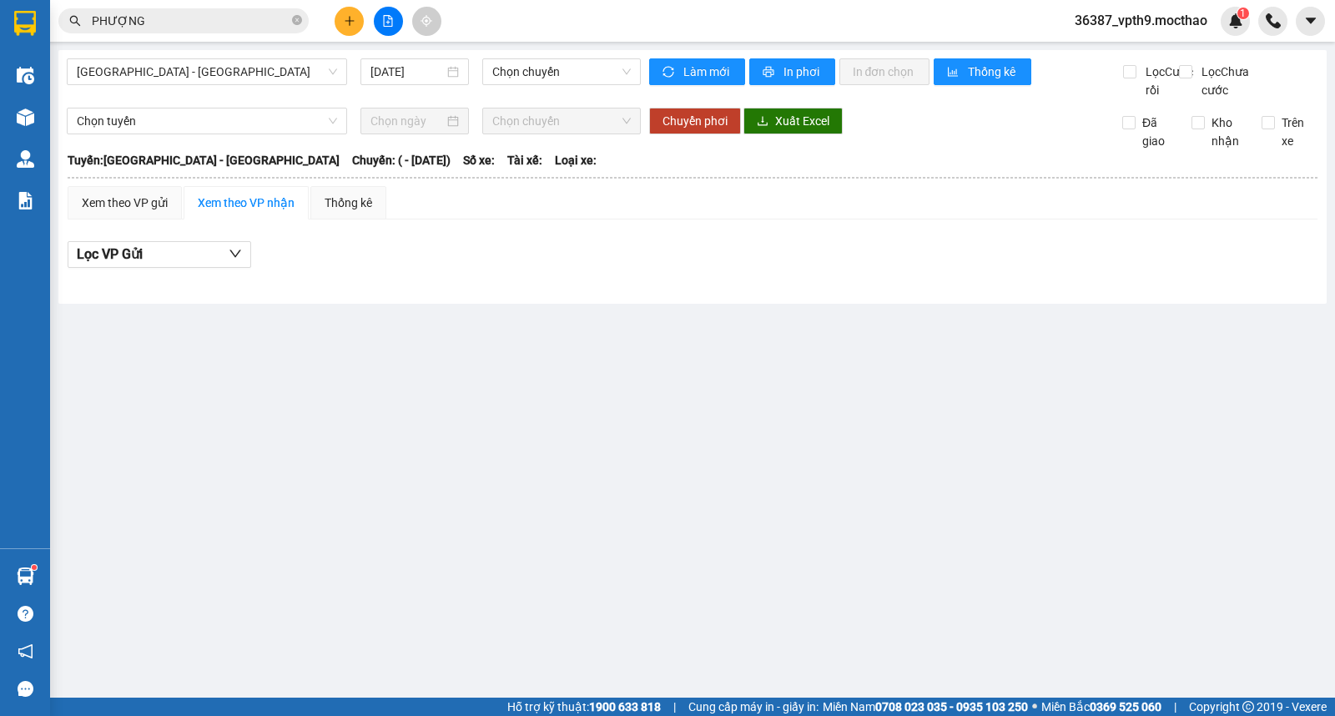
click at [290, 21] on span "PHƯỢNG" at bounding box center [183, 20] width 250 height 25
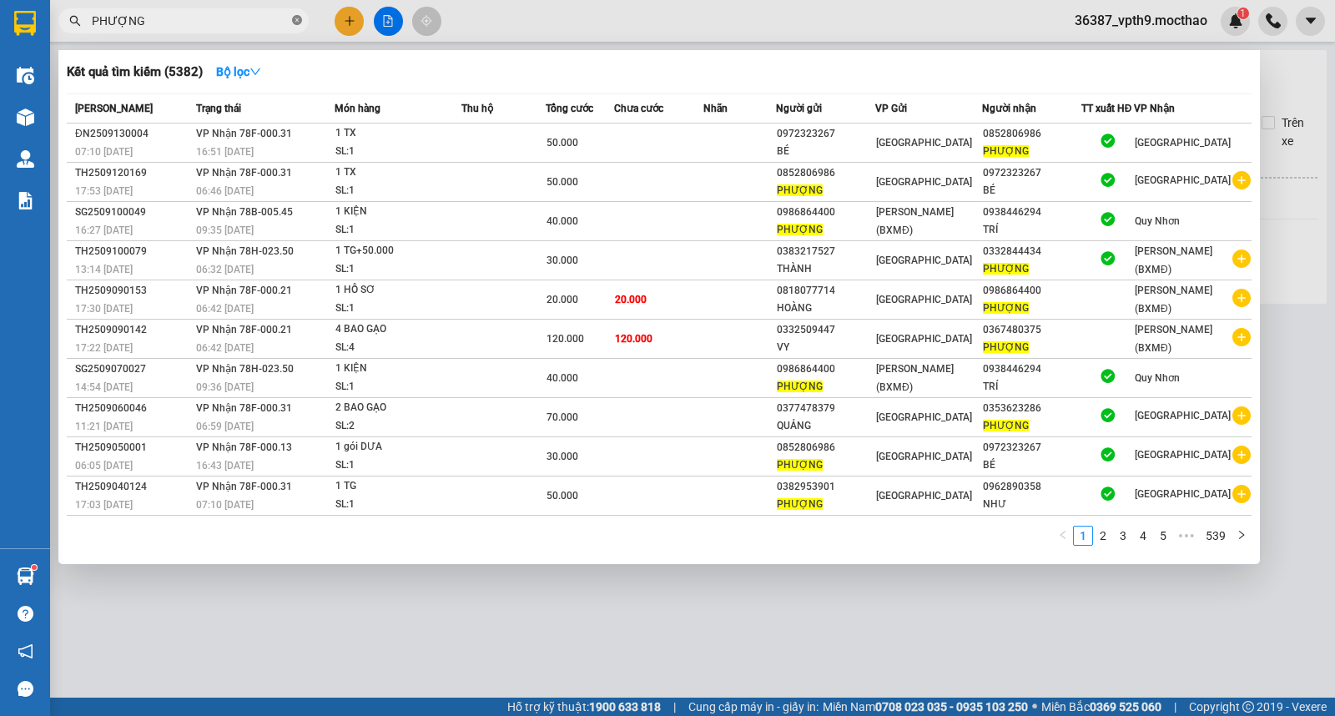
click at [295, 21] on icon "close-circle" at bounding box center [297, 20] width 10 height 10
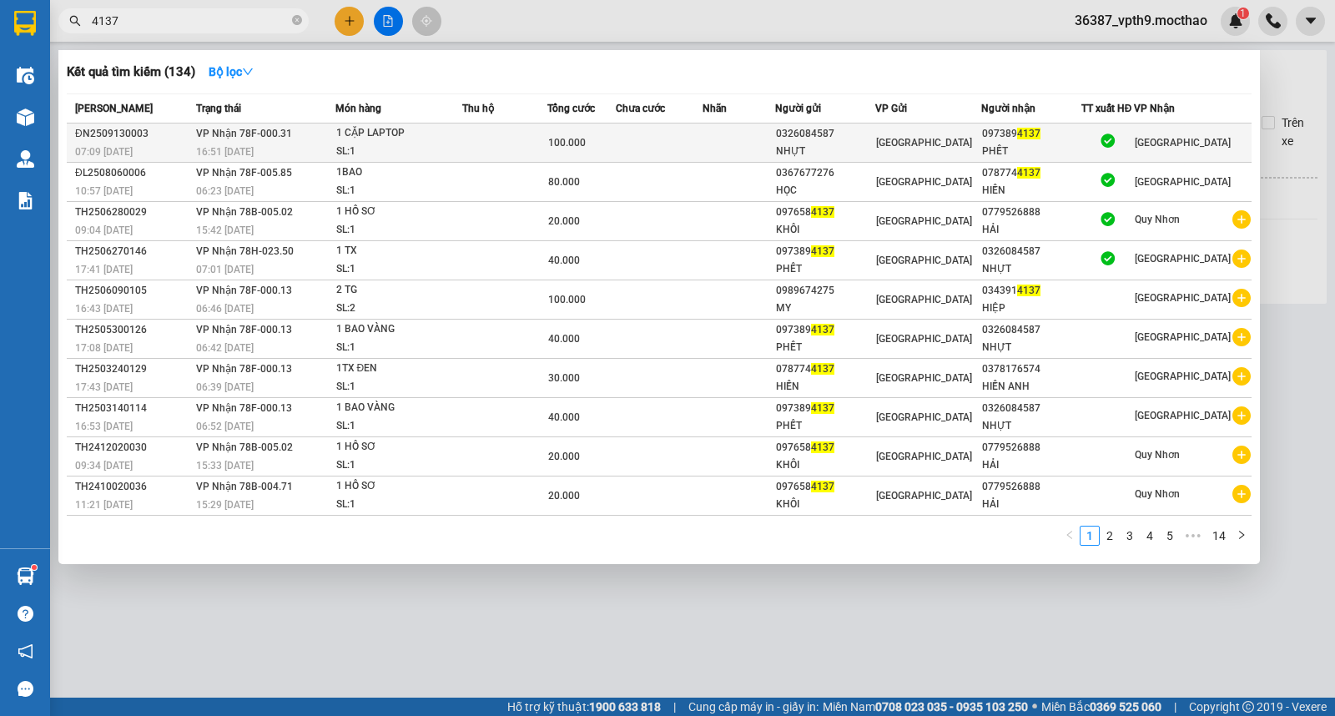
click at [1054, 139] on div "097389 4137" at bounding box center [1031, 134] width 98 height 18
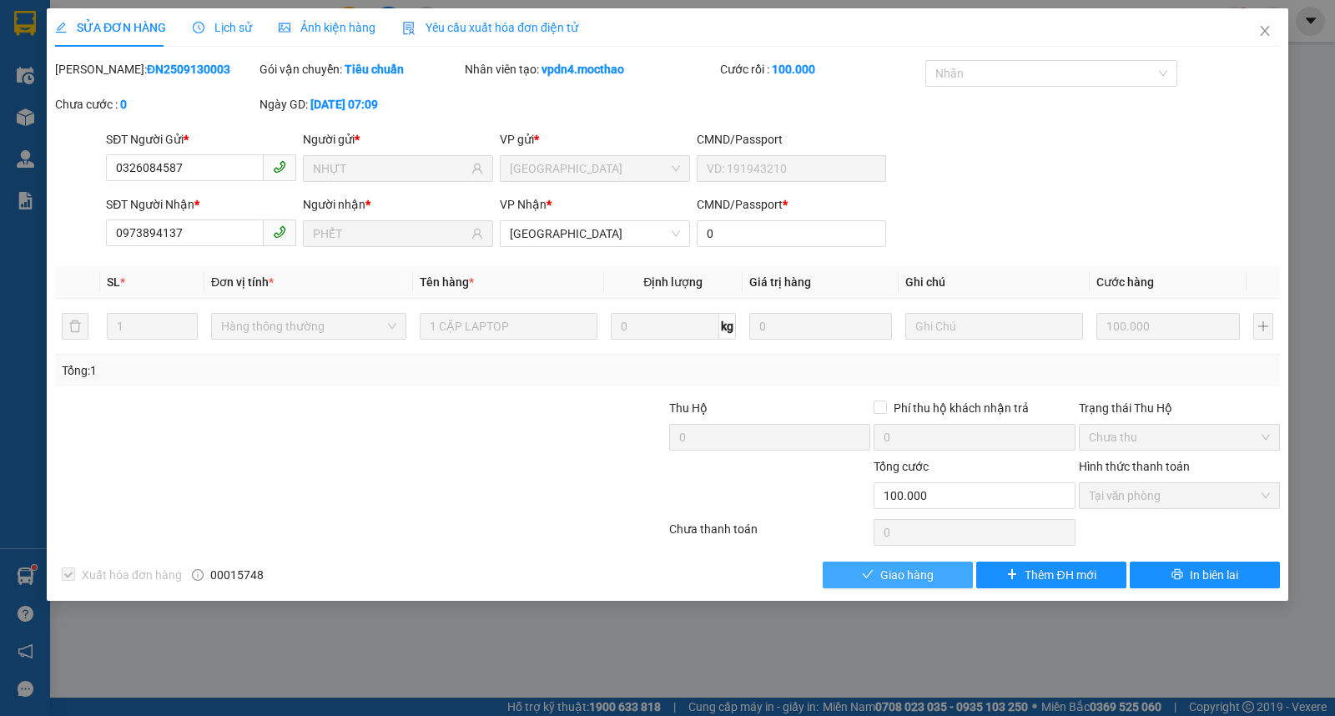
click at [907, 568] on span "Giao hàng" at bounding box center [907, 575] width 53 height 18
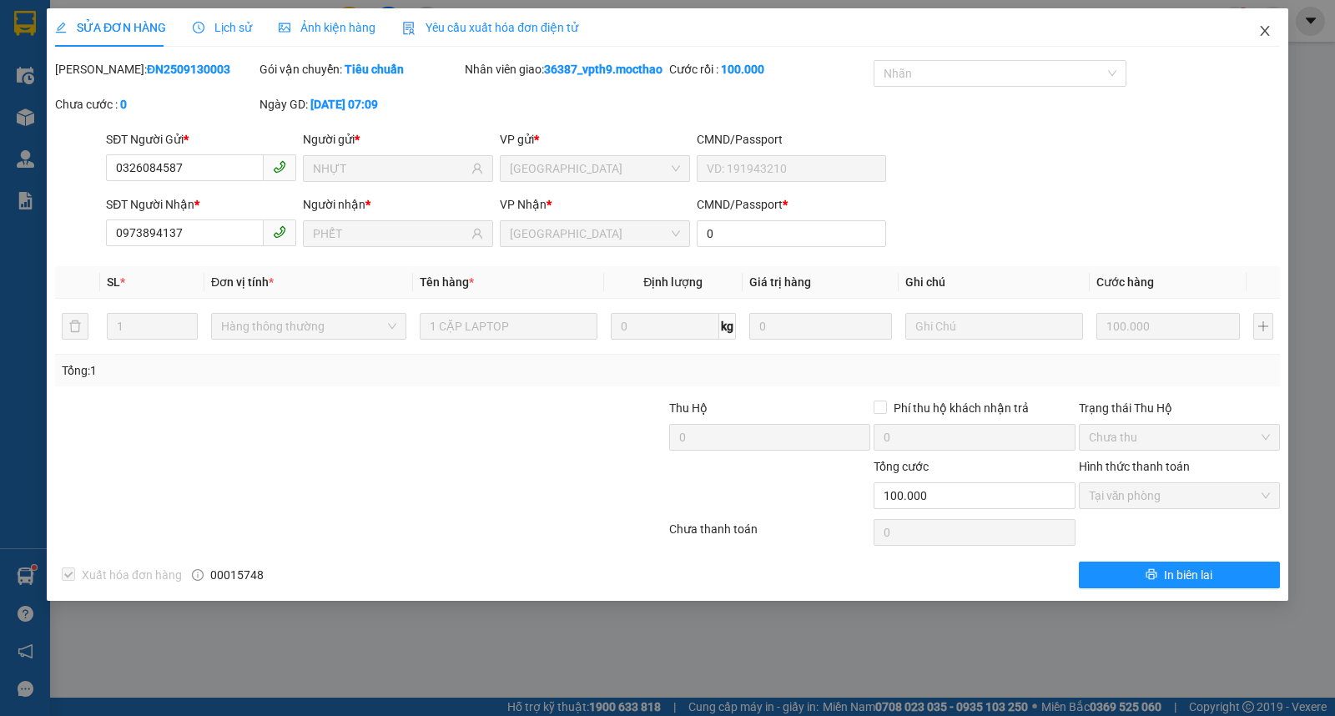
click at [1260, 26] on icon "close" at bounding box center [1265, 30] width 13 height 13
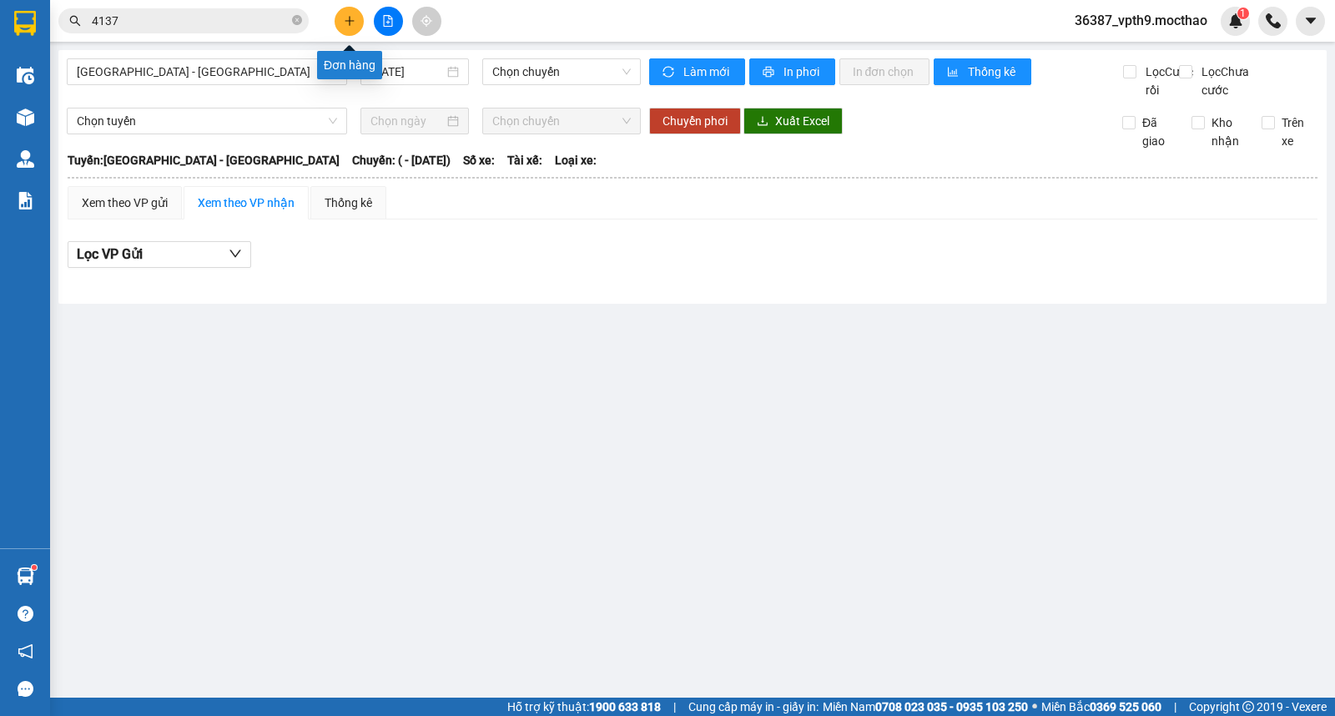
click at [351, 18] on icon "plus" at bounding box center [350, 21] width 12 height 12
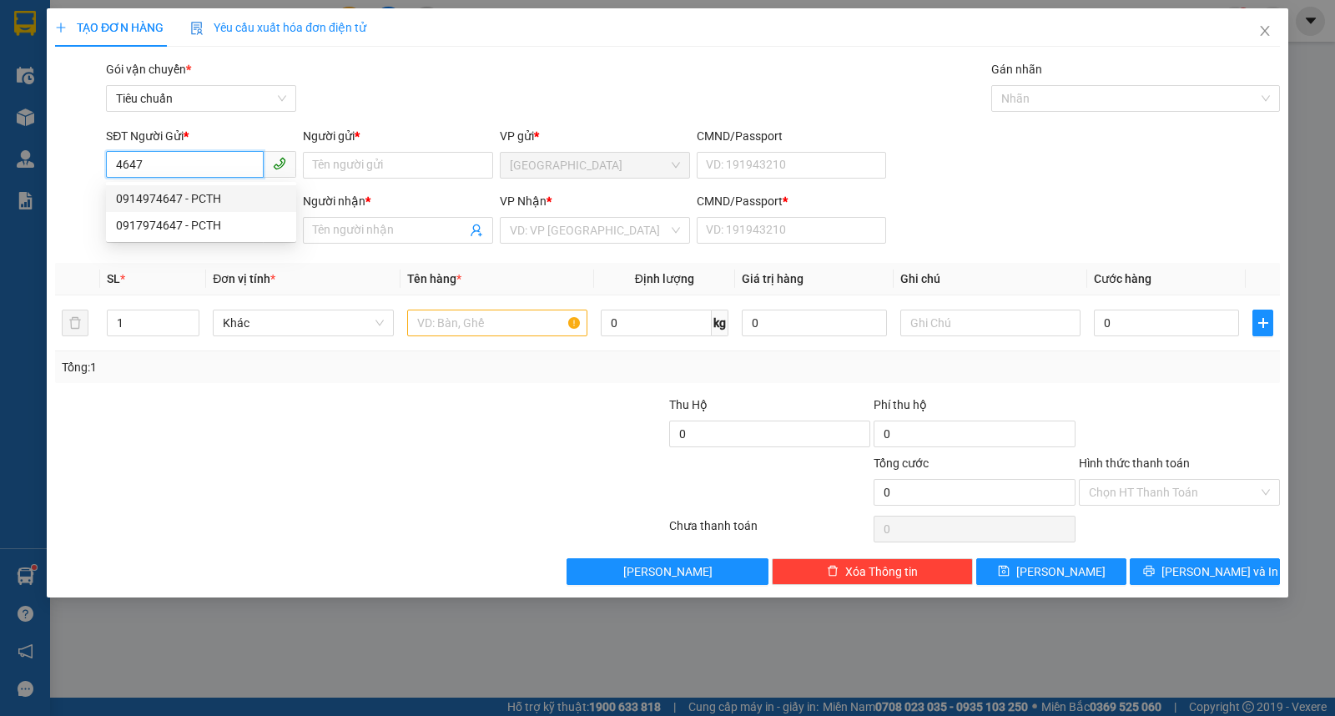
click at [184, 198] on div "0914974647 - PCTH" at bounding box center [201, 198] width 170 height 18
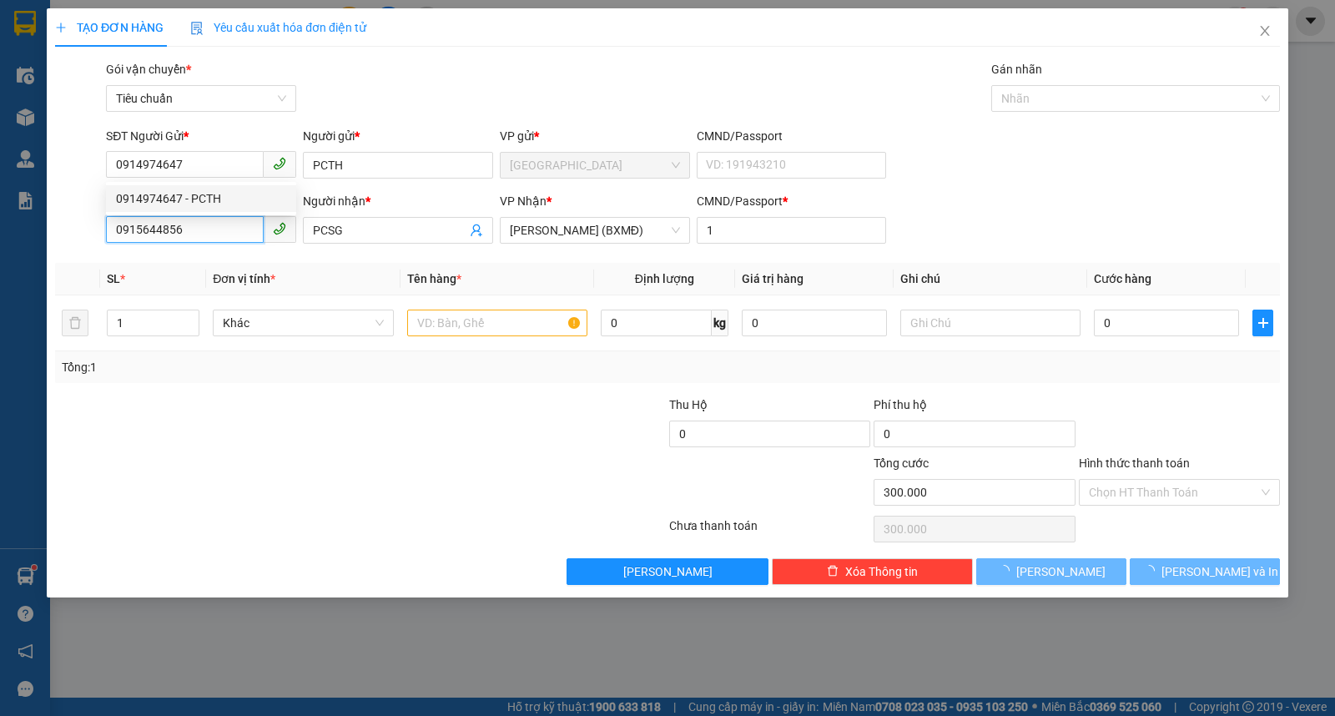
click at [196, 228] on input "0915644856" at bounding box center [185, 229] width 158 height 27
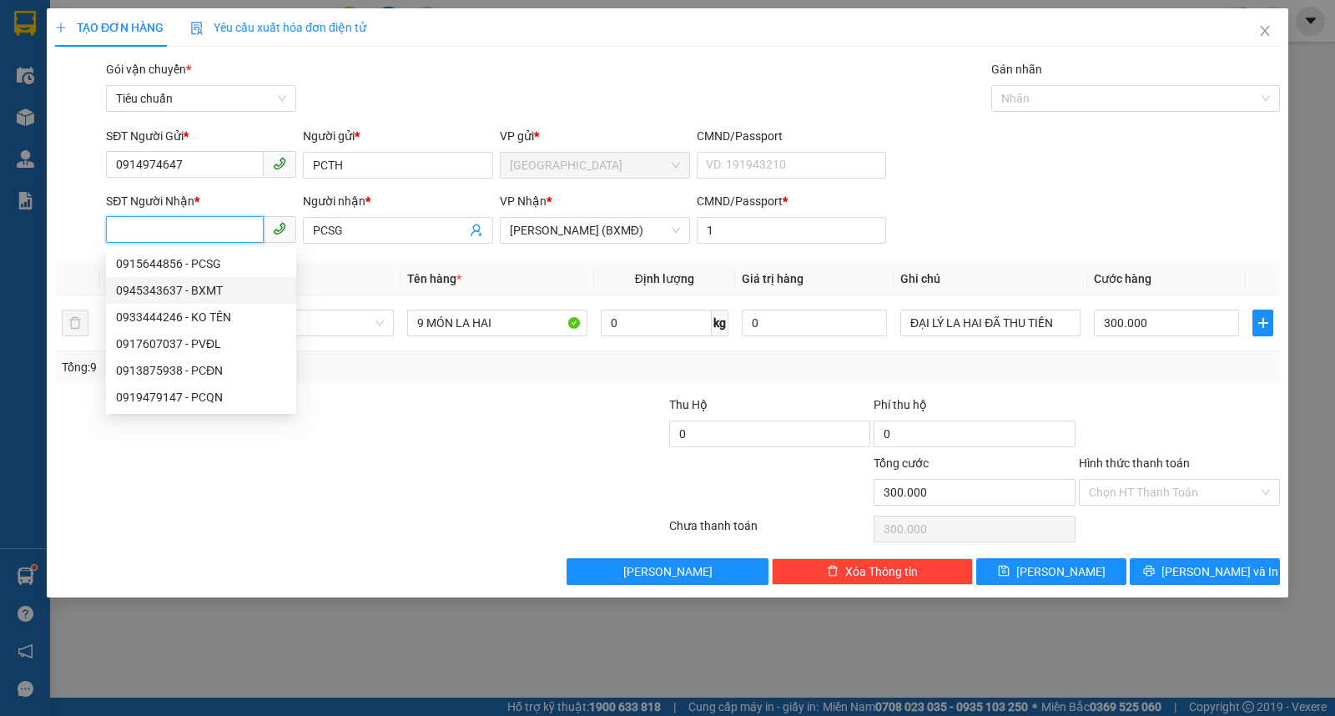
click at [193, 295] on div "0945343637 - BXMT" at bounding box center [201, 290] width 170 height 18
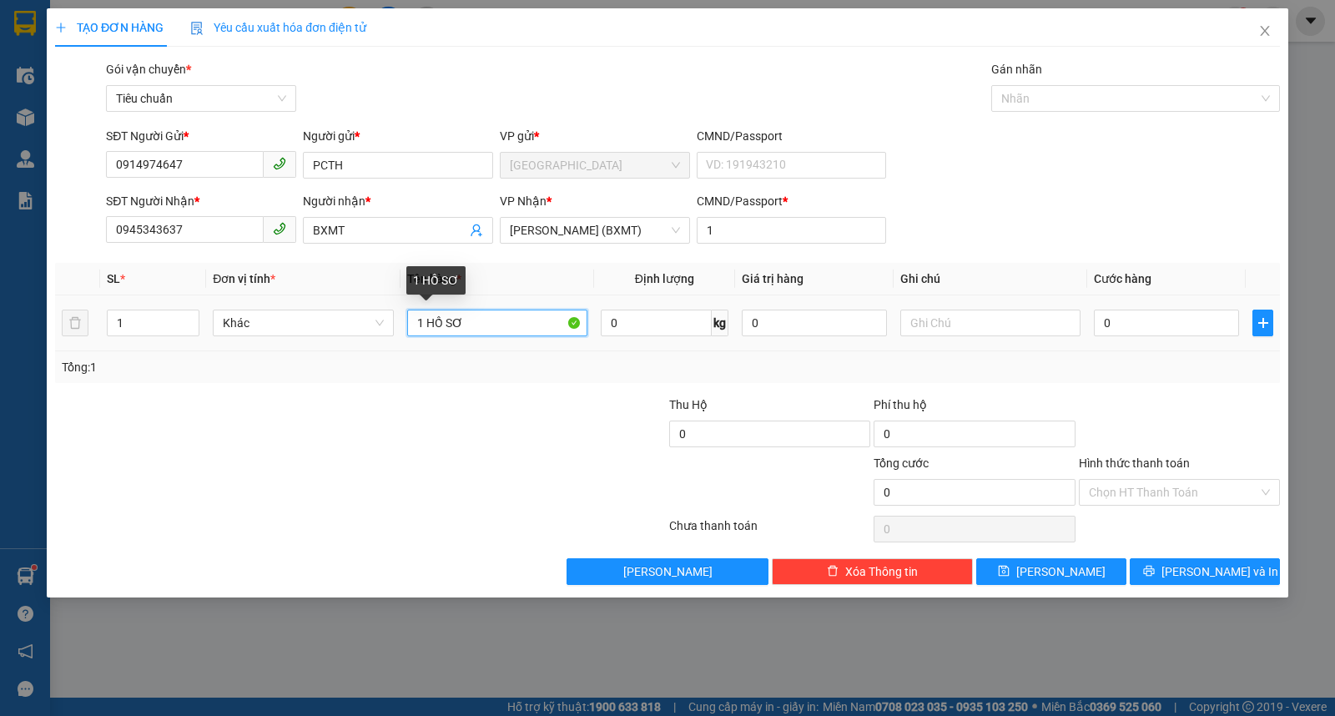
drag, startPoint x: 429, startPoint y: 322, endPoint x: 502, endPoint y: 317, distance: 73.6
click at [502, 317] on input "1 HỒ SƠ" at bounding box center [497, 323] width 180 height 27
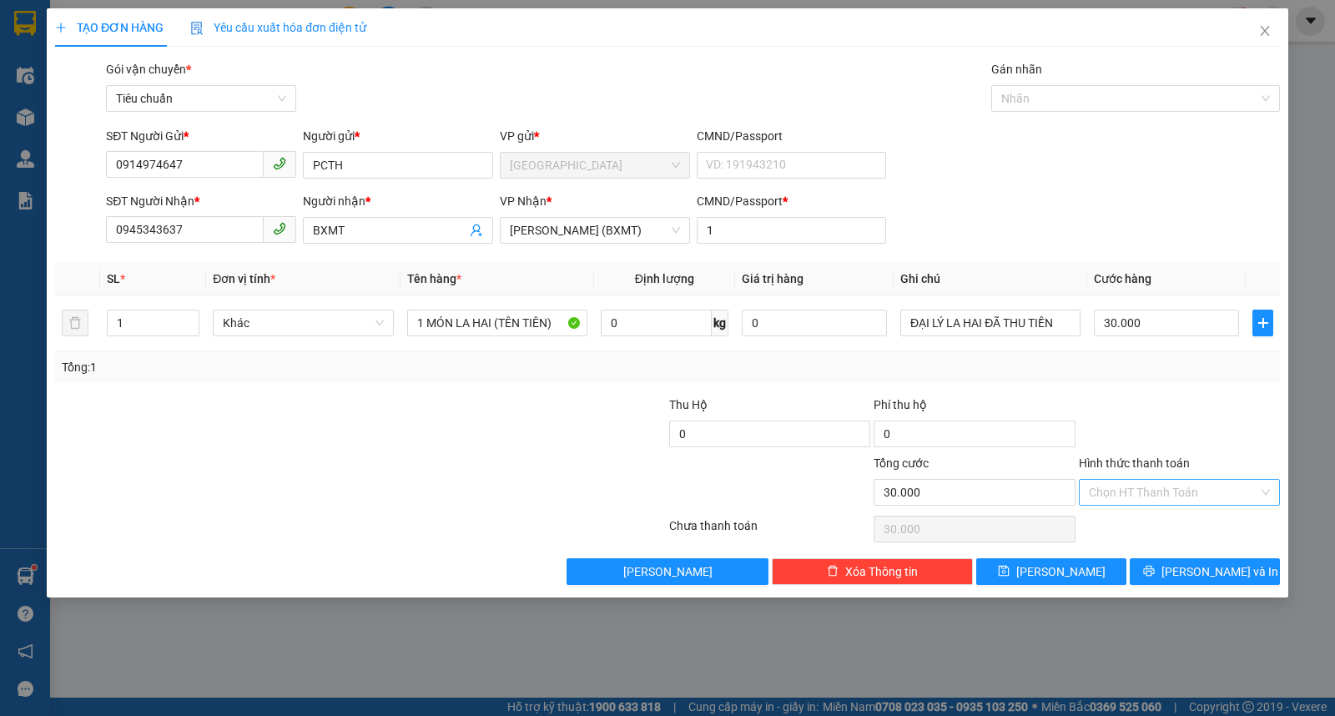
click at [1185, 491] on input "Hình thức thanh toán" at bounding box center [1173, 492] width 169 height 25
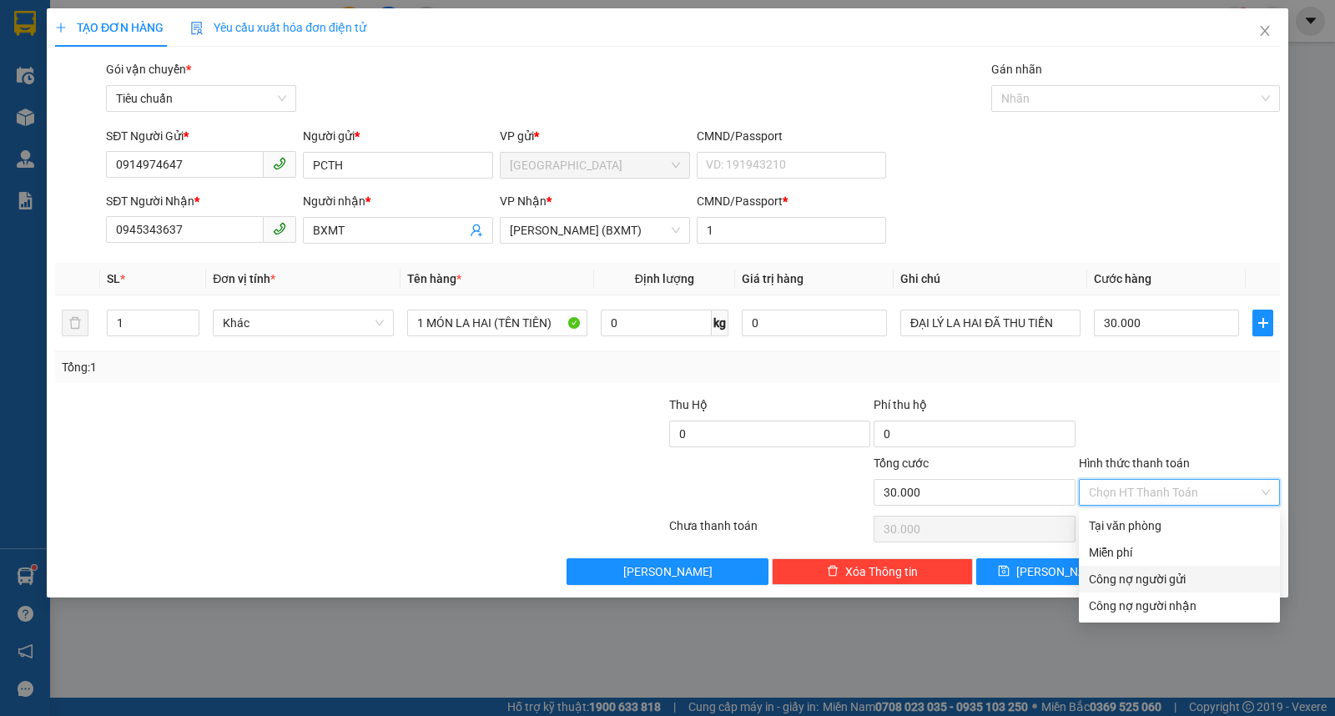
click at [1142, 578] on div "Công nợ người gửi" at bounding box center [1179, 579] width 181 height 18
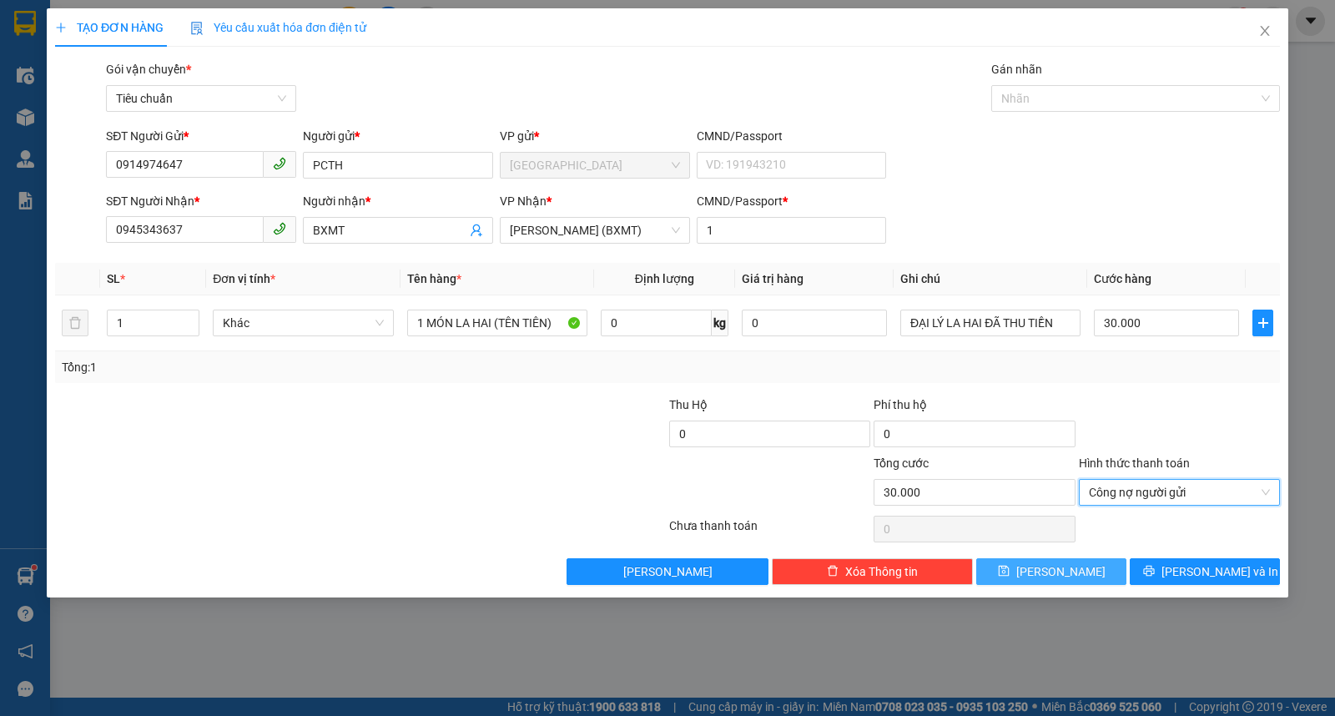
click at [1033, 561] on button "[PERSON_NAME]" at bounding box center [1052, 571] width 150 height 27
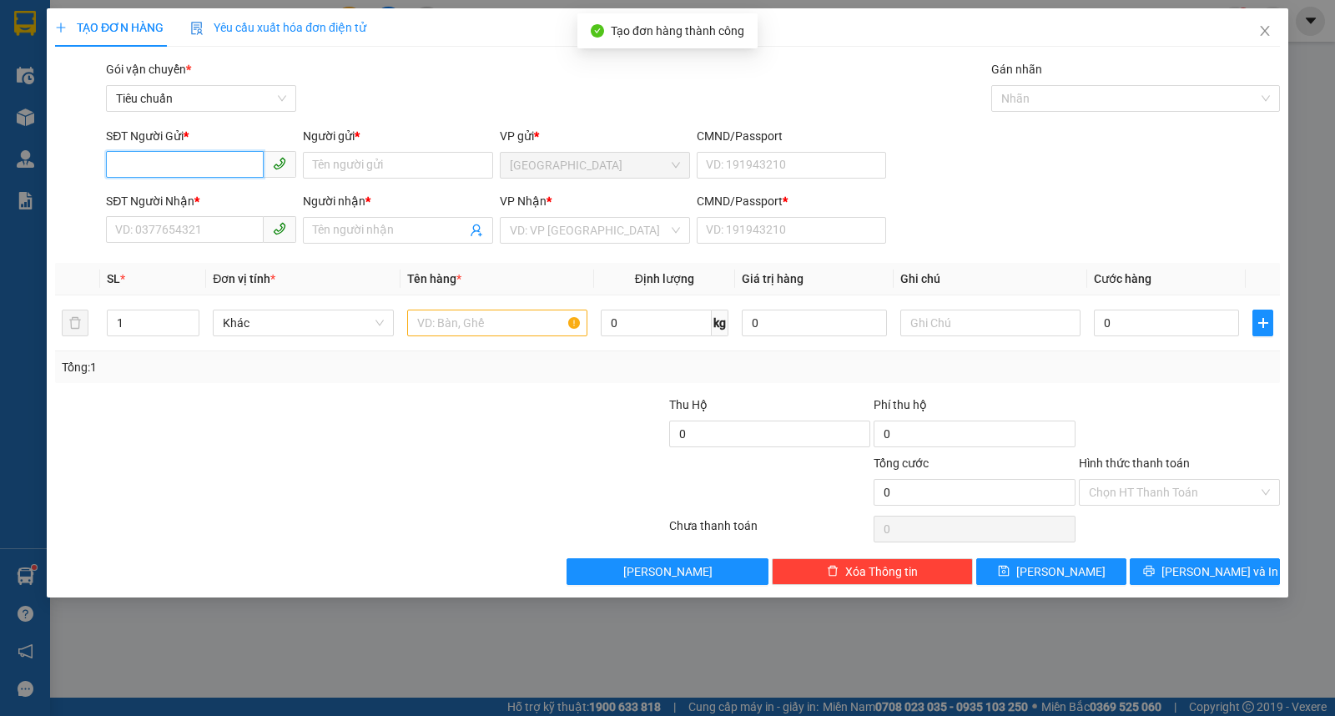
click at [224, 164] on input "SĐT Người Gửi *" at bounding box center [185, 164] width 158 height 27
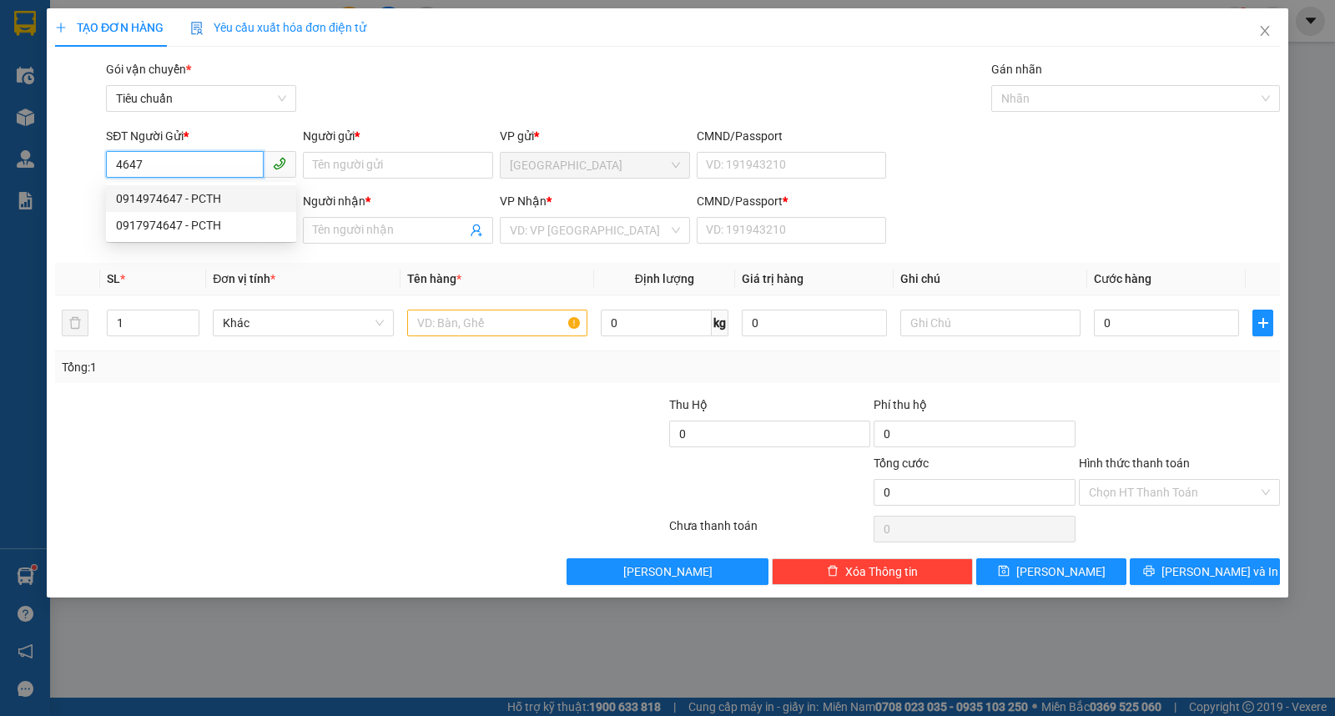
click at [190, 196] on div "0914974647 - PCTH" at bounding box center [201, 198] width 170 height 18
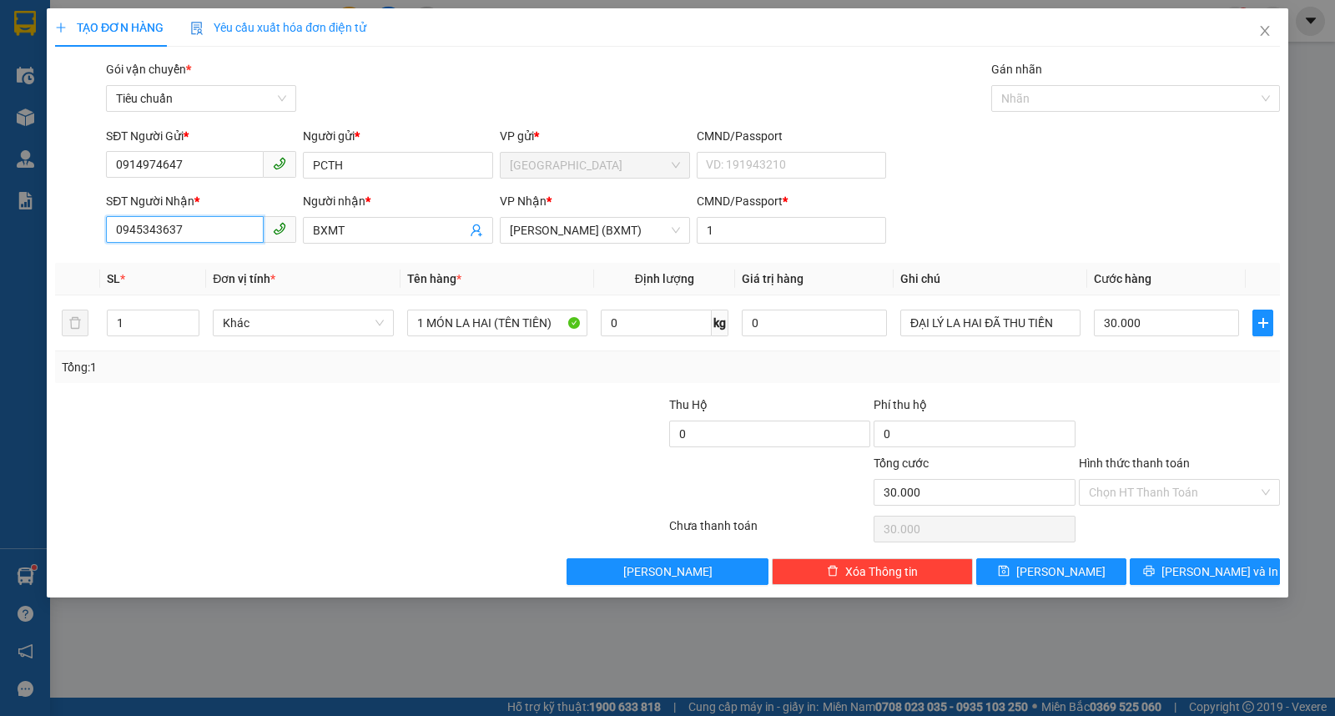
click at [235, 238] on input "0945343637" at bounding box center [185, 229] width 158 height 27
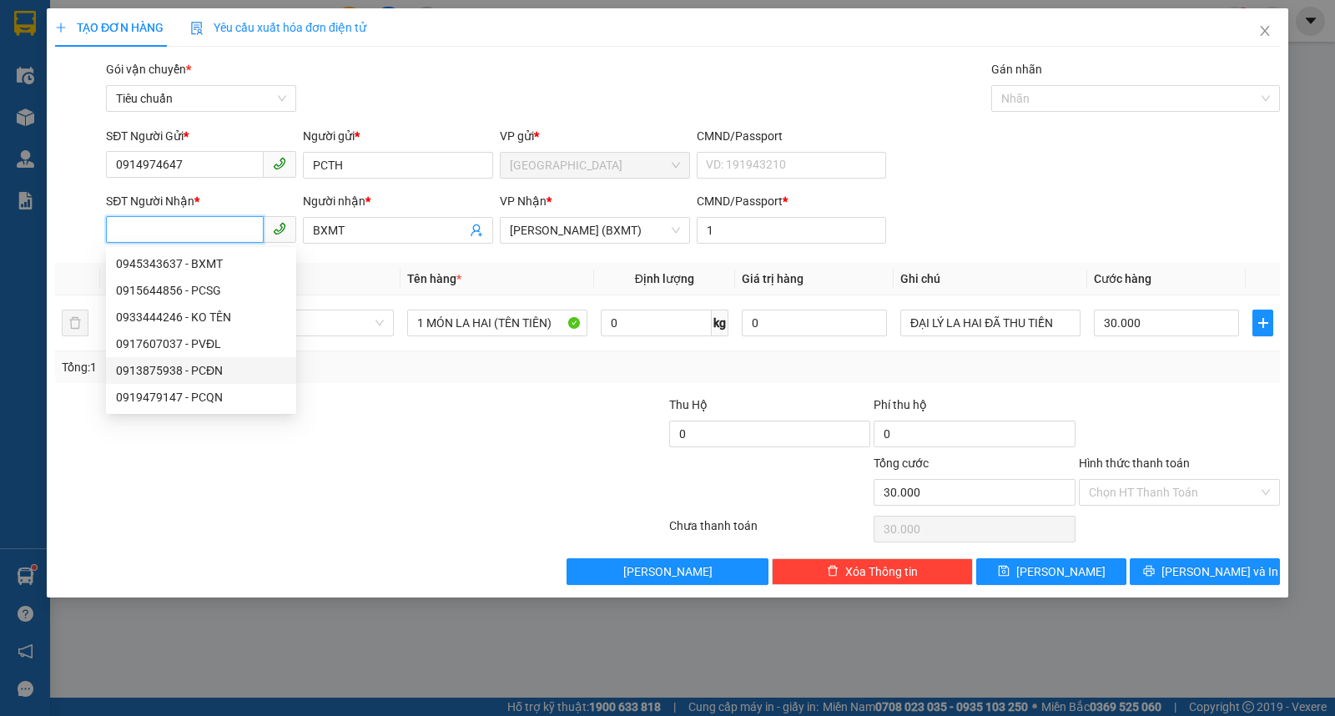
click at [213, 371] on div "0913875938 - PCĐN" at bounding box center [201, 370] width 170 height 18
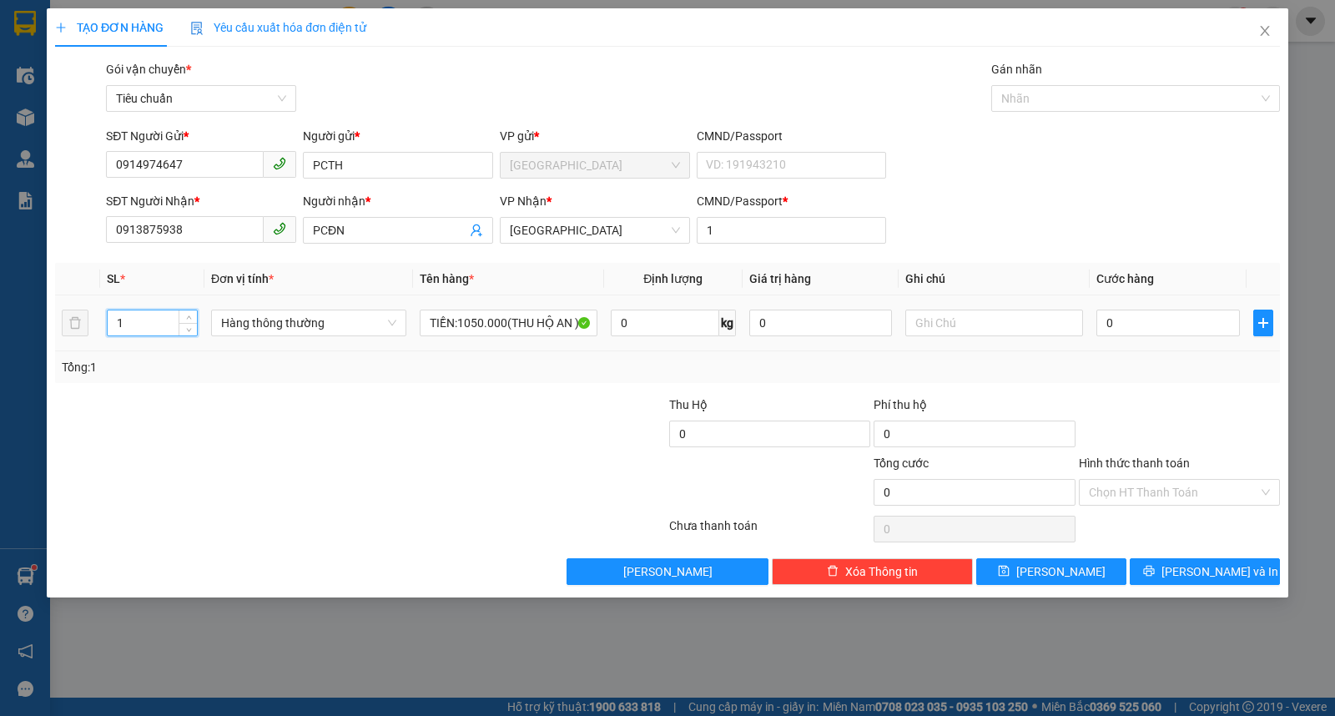
click at [136, 326] on input "1" at bounding box center [152, 322] width 89 height 25
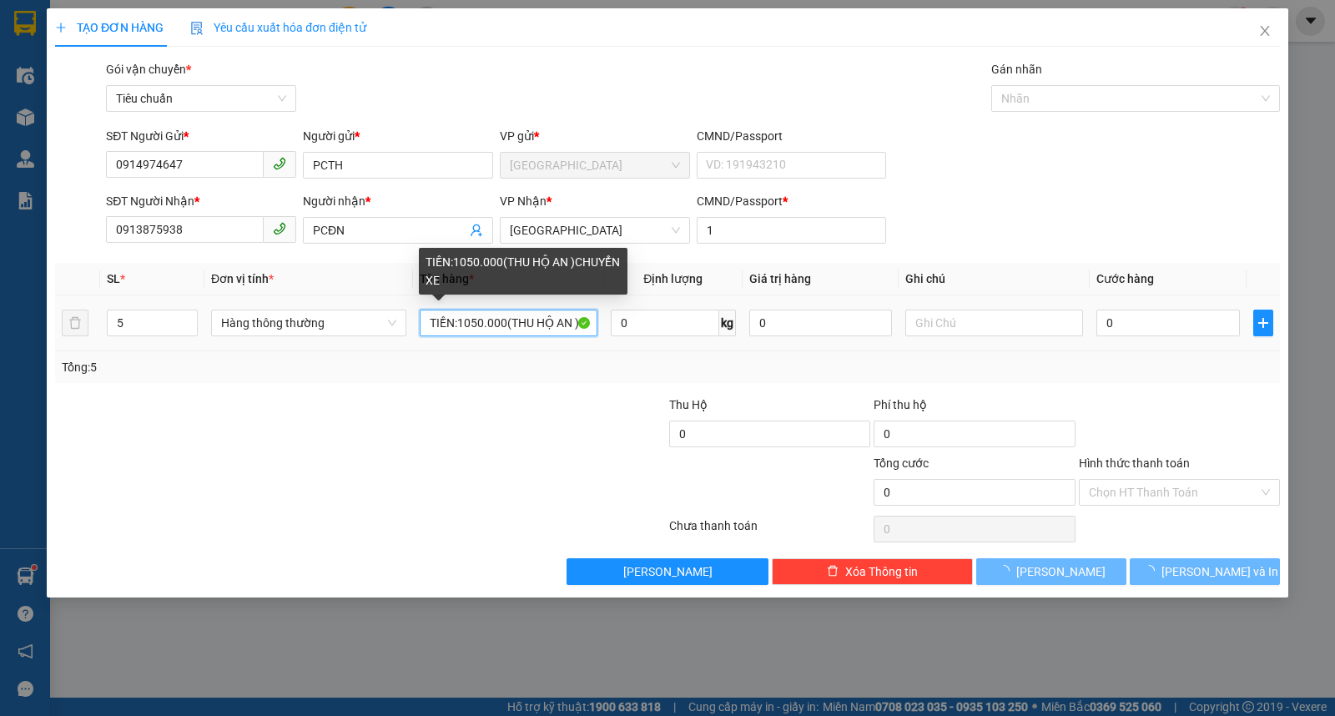
click at [426, 326] on input "TIỀN:1050.000(THU HỘ AN )CHUYỂN XE" at bounding box center [509, 323] width 178 height 27
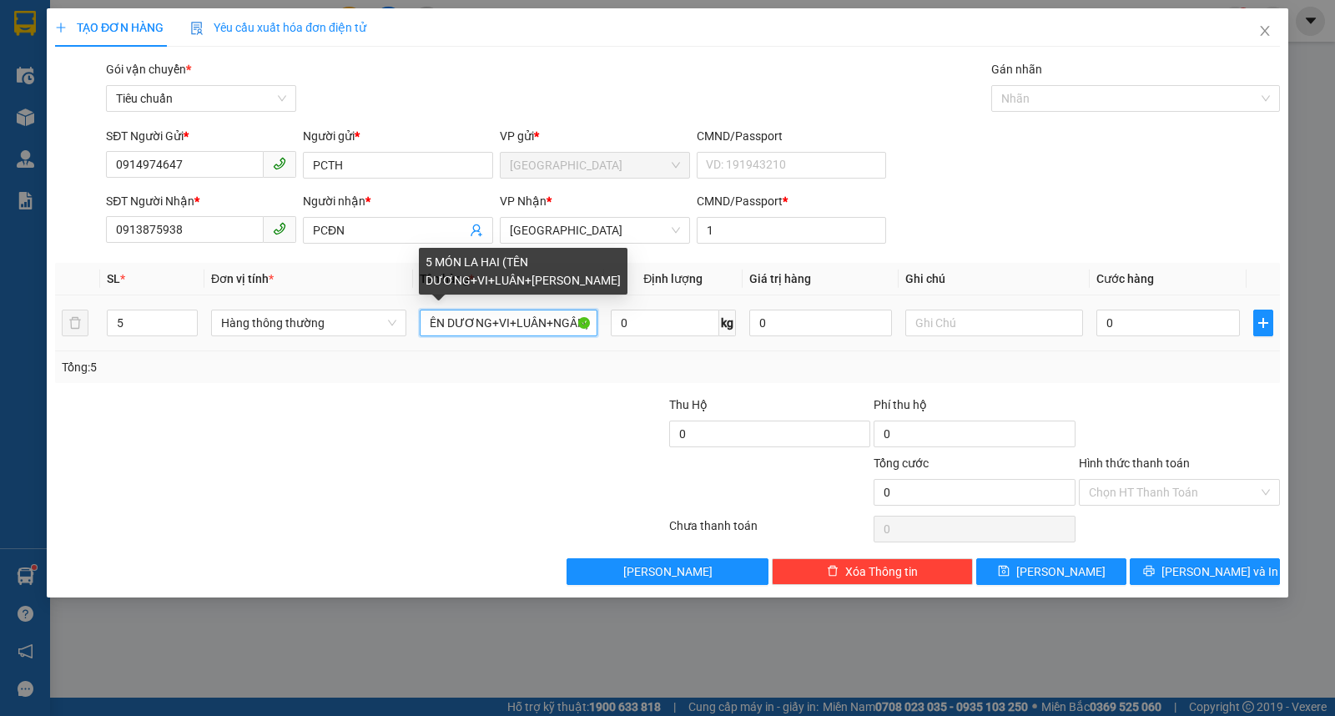
scroll to position [0, 90]
click at [443, 322] on input "5 MÓN LA HAI (TÊN DƯƠNG+VI+LUÂN+NGÂN)" at bounding box center [509, 323] width 178 height 27
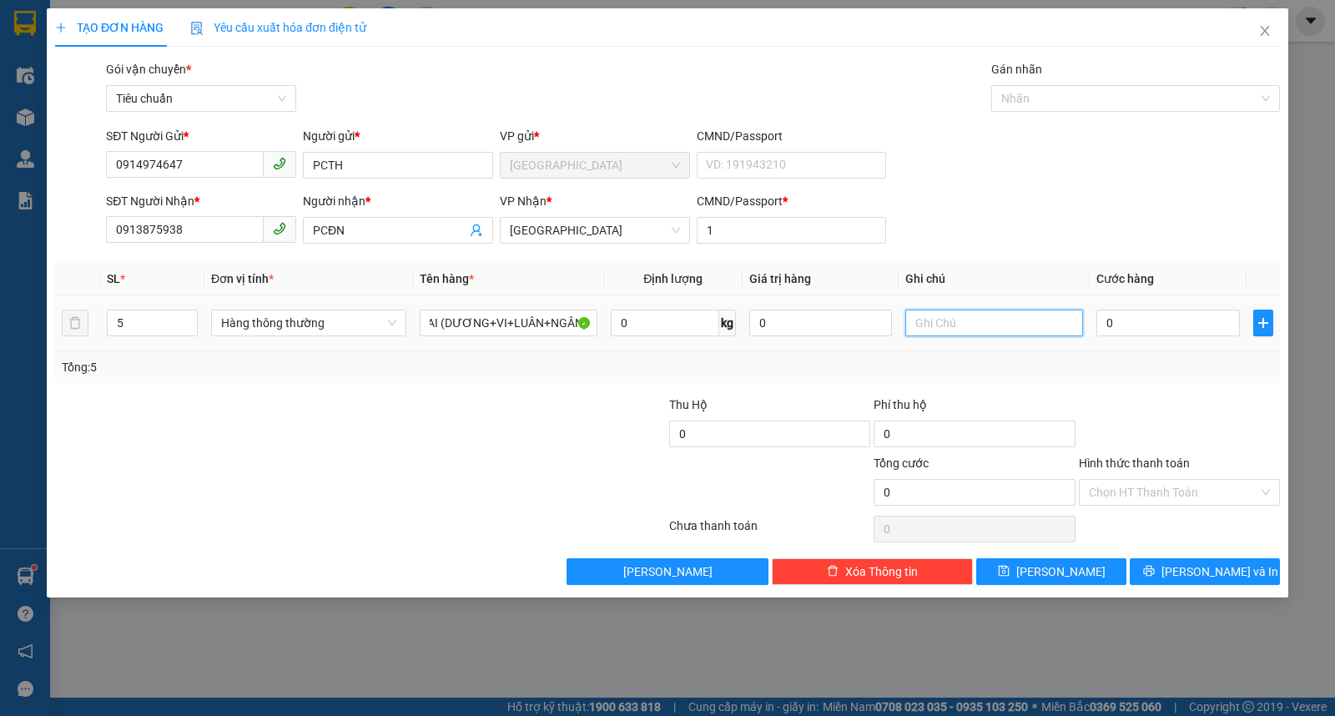
scroll to position [0, 0]
click at [967, 326] on input "text" at bounding box center [995, 323] width 178 height 27
click at [1147, 492] on input "Hình thức thanh toán" at bounding box center [1173, 492] width 169 height 25
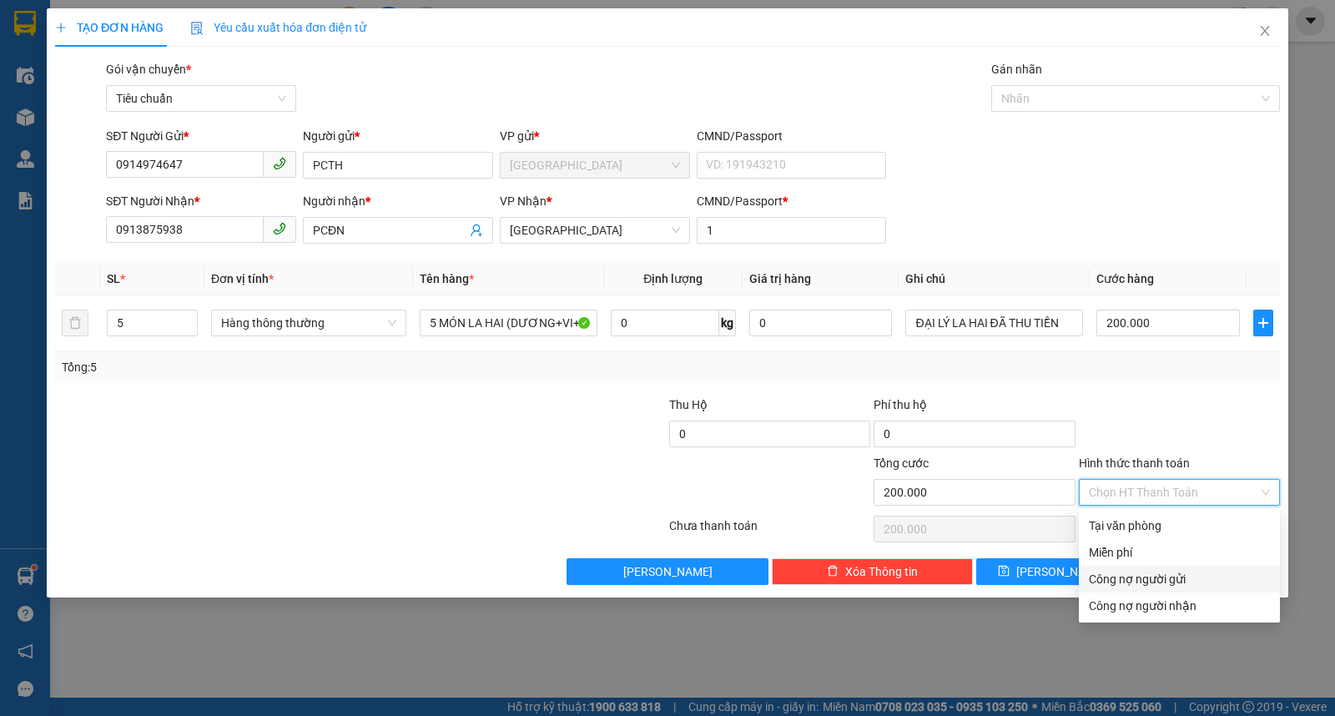
click at [1158, 573] on div "Công nợ người gửi" at bounding box center [1179, 579] width 181 height 18
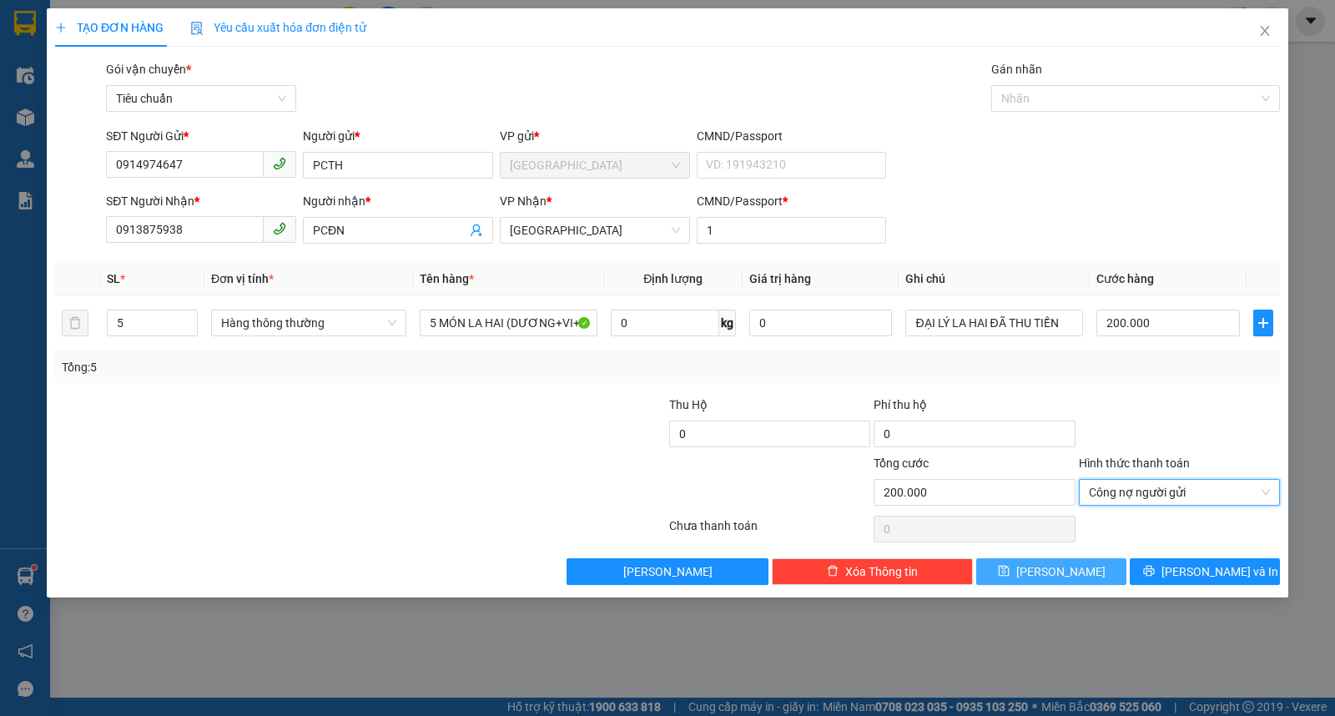
click at [1053, 573] on span "[PERSON_NAME]" at bounding box center [1061, 572] width 89 height 18
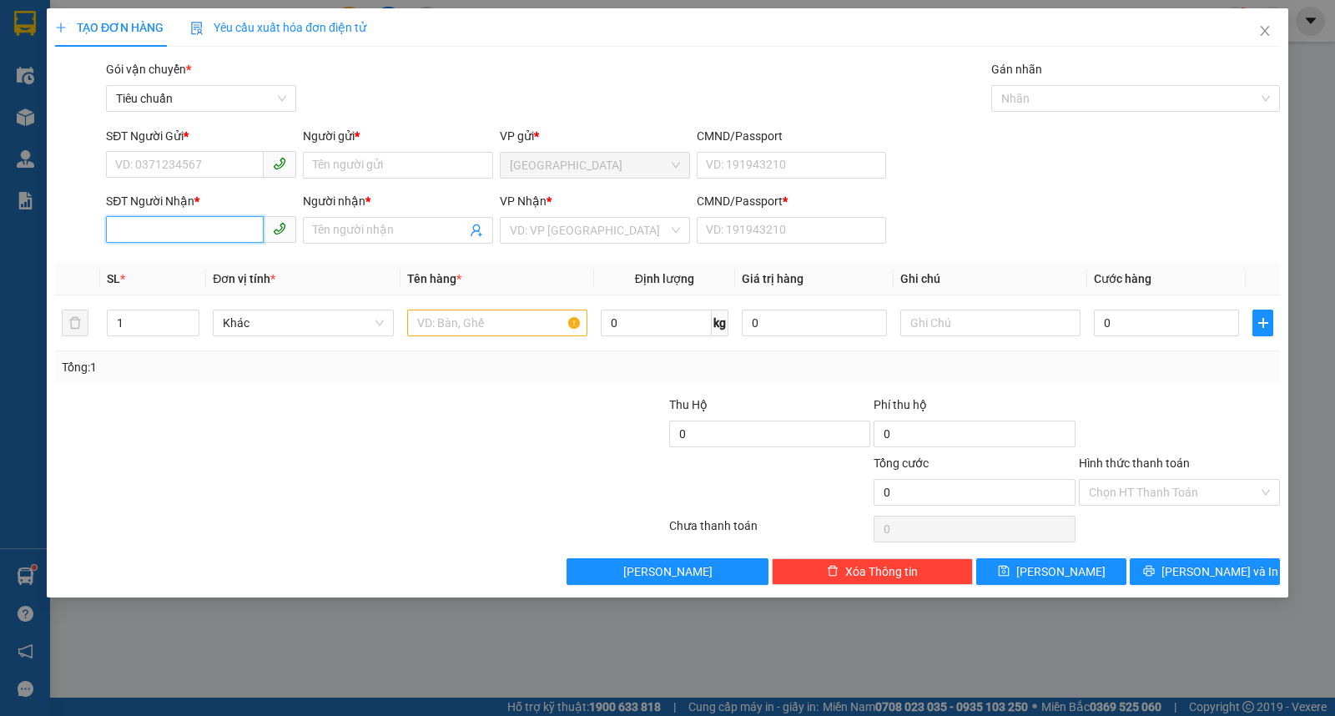
click at [167, 235] on input "SĐT Người Nhận *" at bounding box center [185, 229] width 158 height 27
click at [190, 270] on div "0852021513 - NGÂN" at bounding box center [201, 264] width 170 height 18
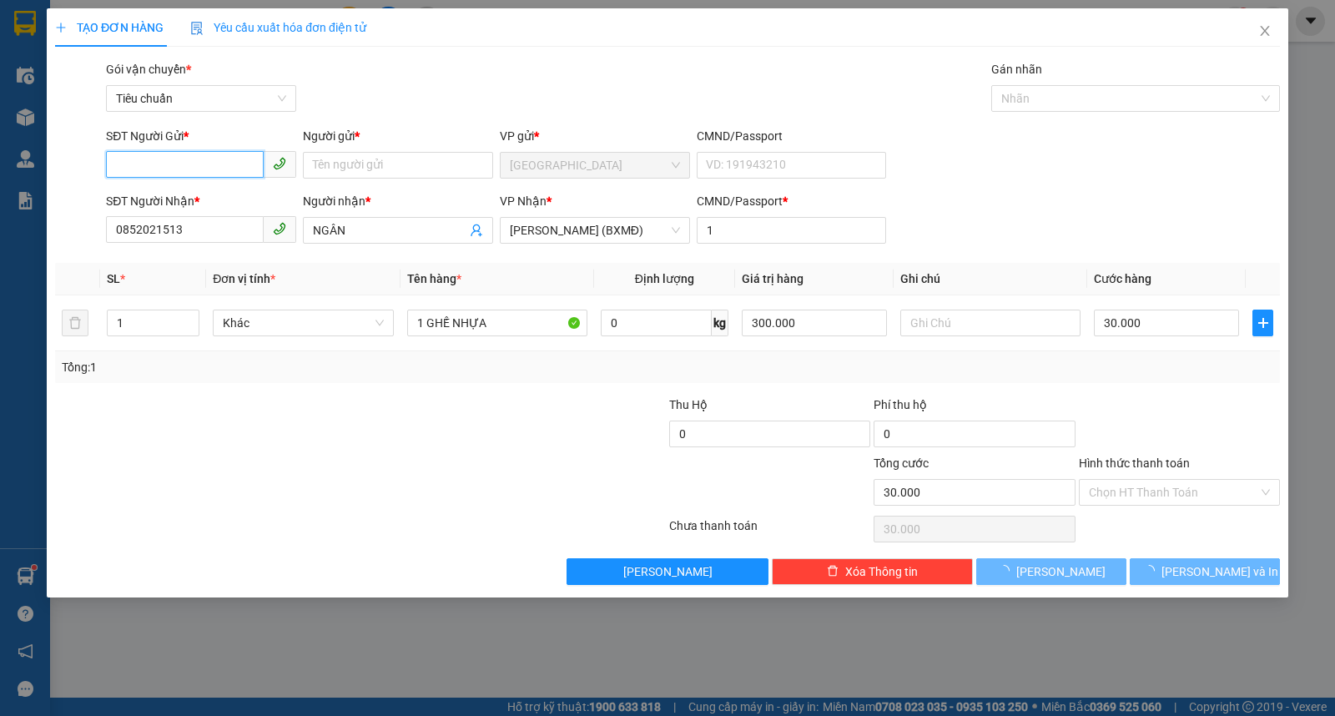
click at [182, 170] on input "SĐT Người Gửi *" at bounding box center [185, 164] width 158 height 27
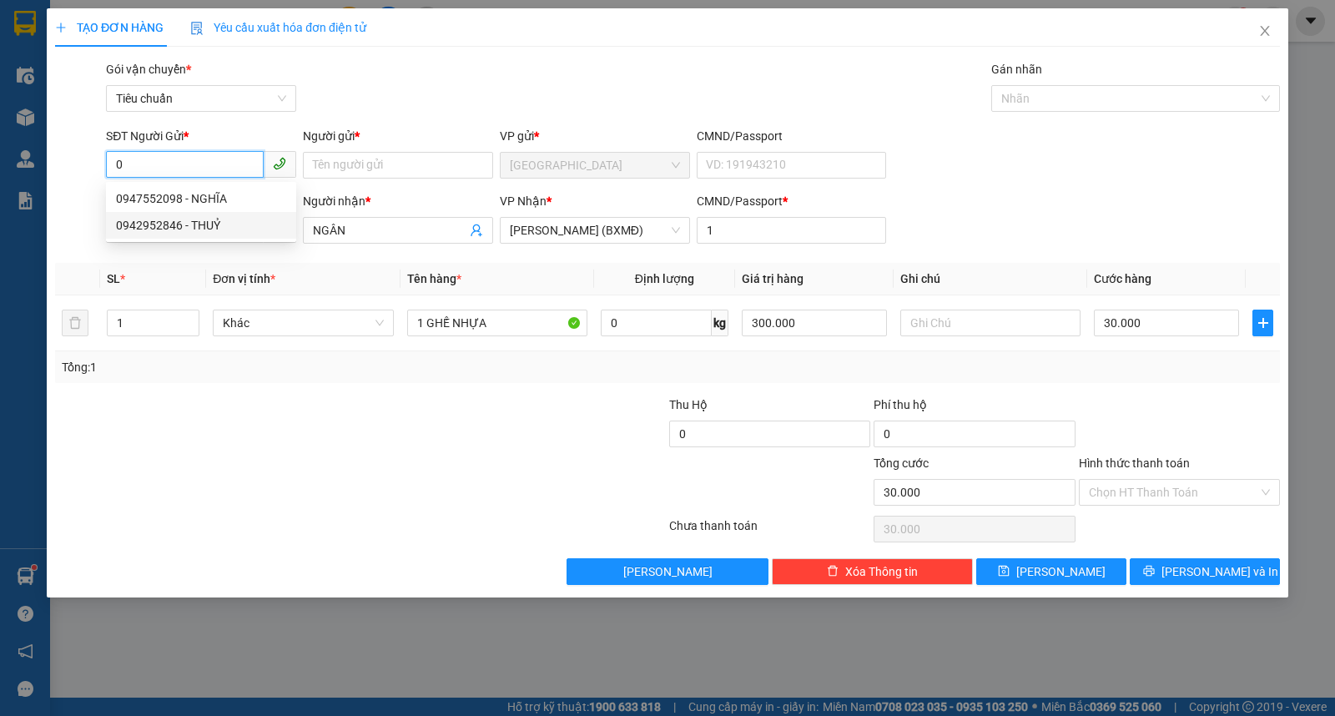
click at [201, 230] on div "0942952846 - THUỶ" at bounding box center [201, 225] width 170 height 18
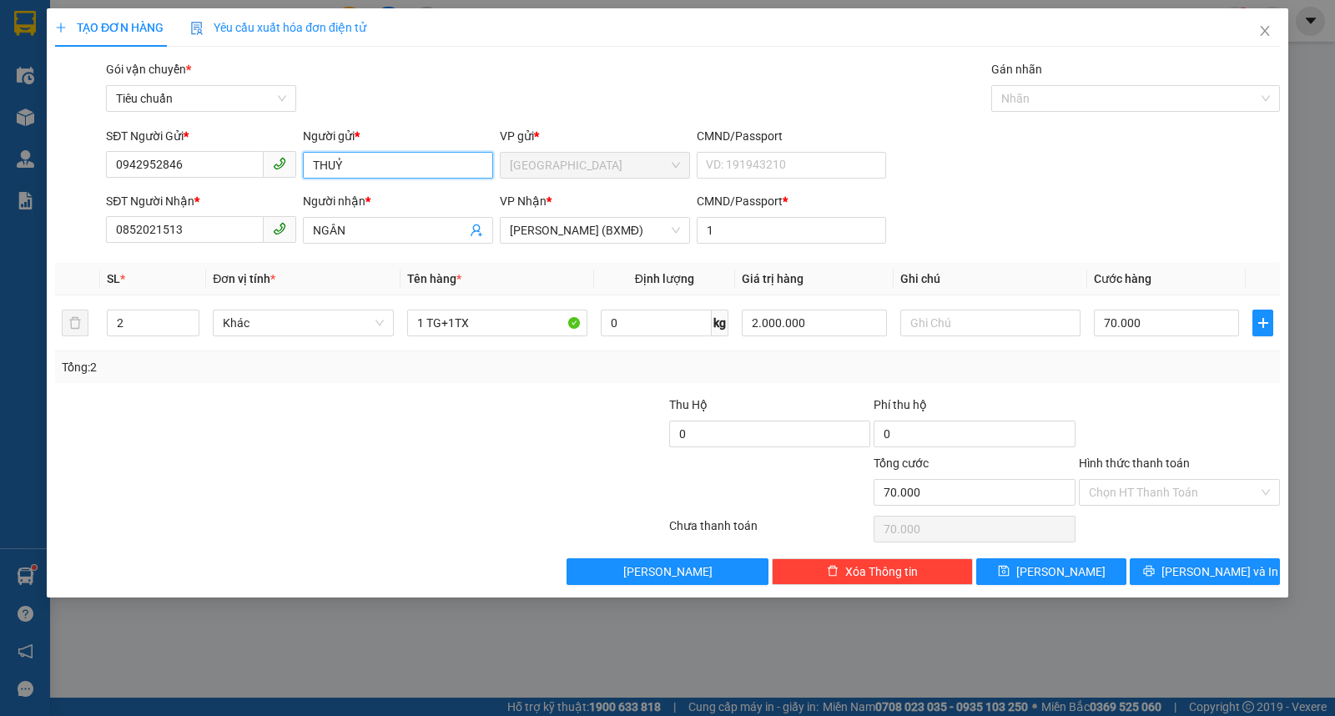
click at [393, 159] on input "THUỶ" at bounding box center [398, 165] width 190 height 27
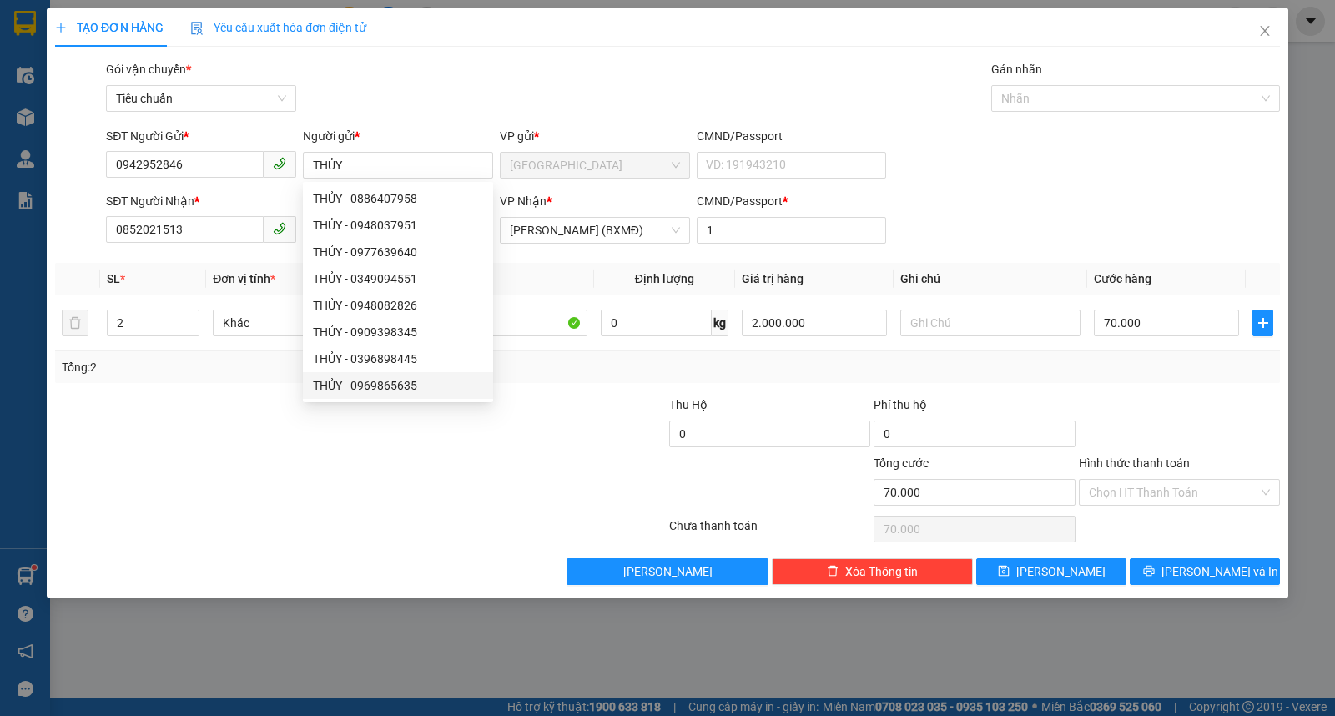
click at [556, 441] on div at bounding box center [565, 425] width 204 height 58
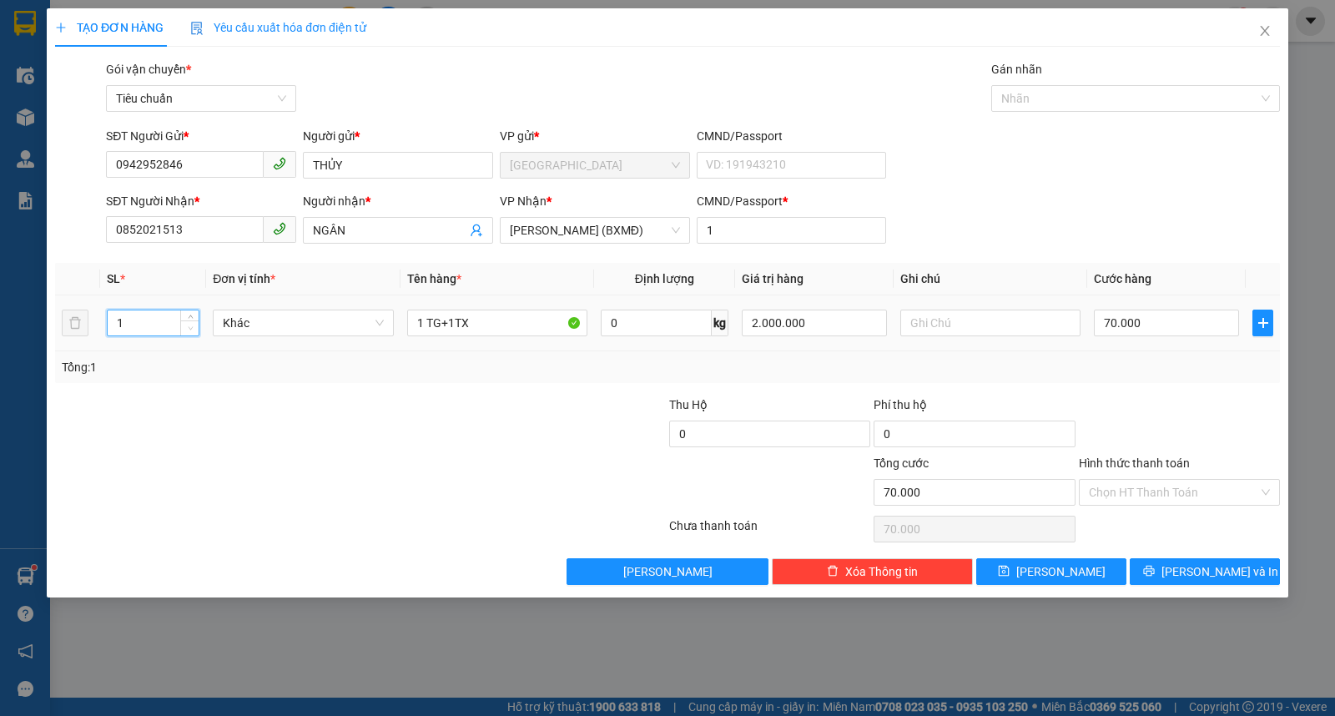
click at [189, 328] on icon "down" at bounding box center [191, 329] width 6 height 6
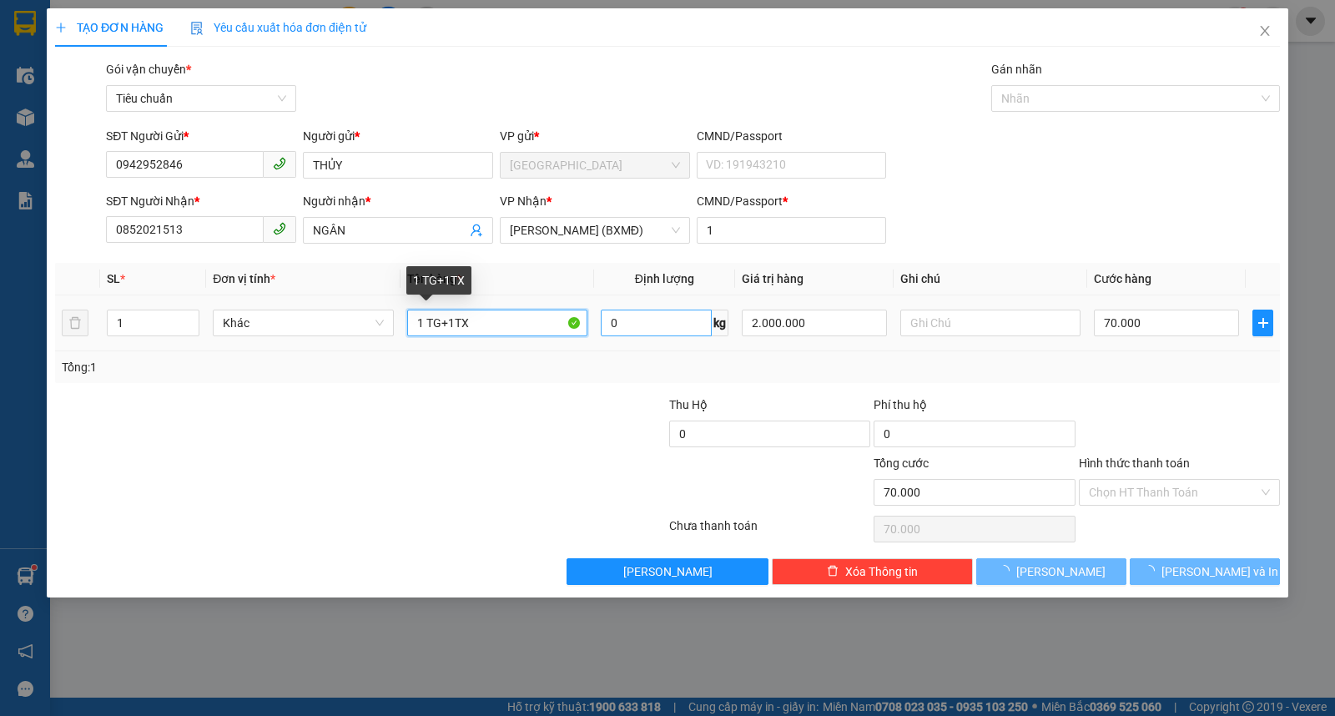
drag, startPoint x: 418, startPoint y: 317, endPoint x: 605, endPoint y: 313, distance: 187.0
click at [605, 313] on tr "1 Khác 1 TG+1TX 0 kg 2.000.000 70.000" at bounding box center [667, 323] width 1225 height 56
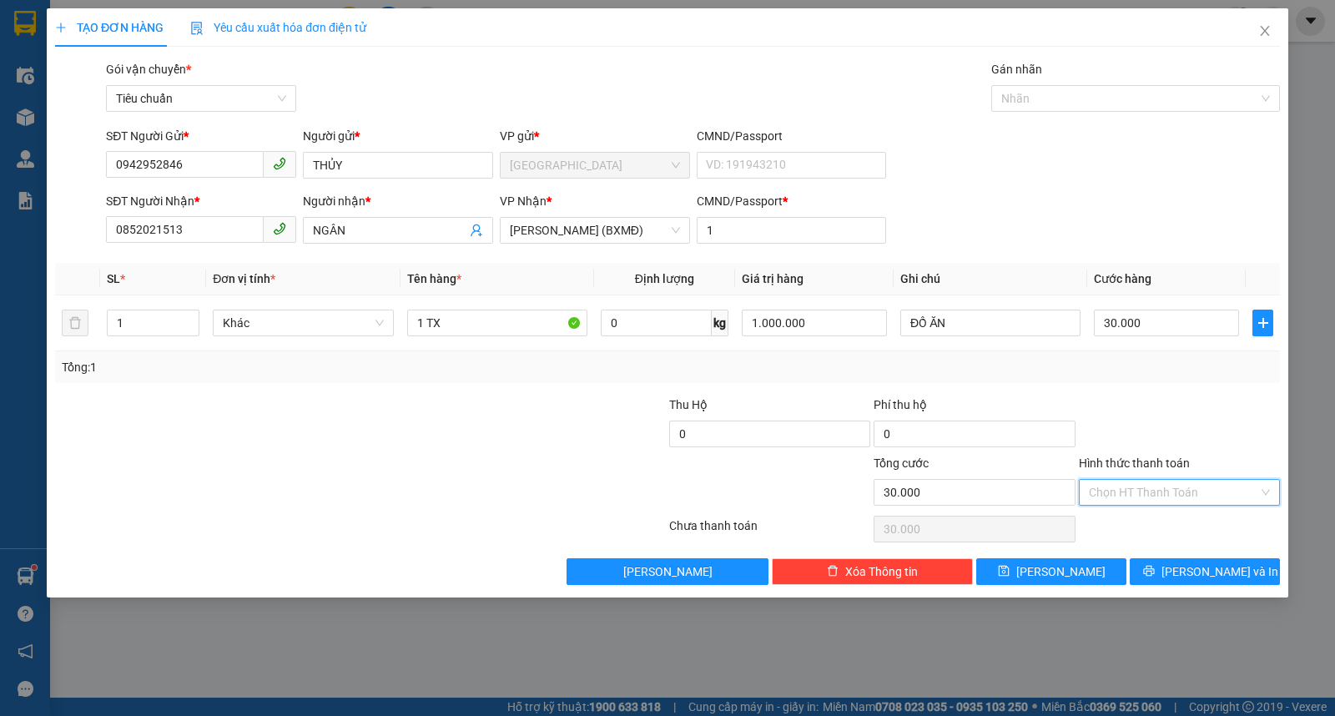
click at [1112, 485] on input "Hình thức thanh toán" at bounding box center [1173, 492] width 169 height 25
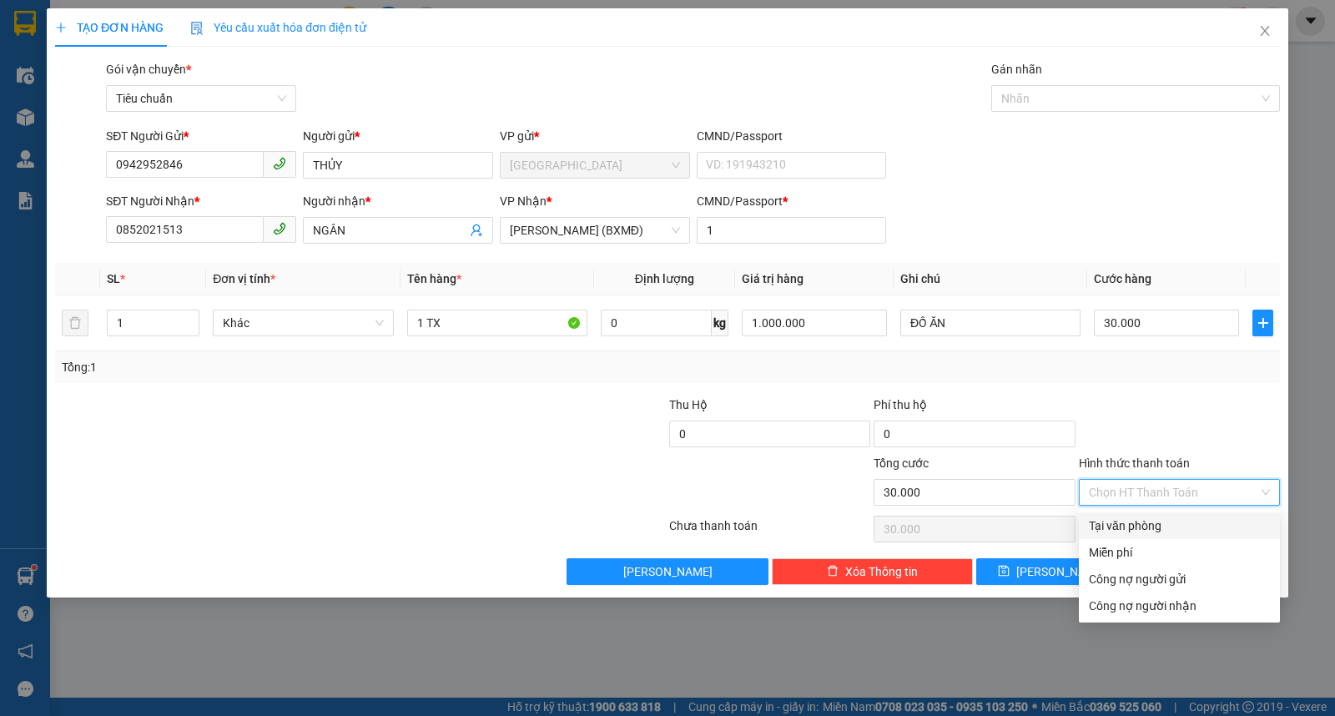
click at [1127, 528] on div "Tại văn phòng" at bounding box center [1179, 526] width 181 height 18
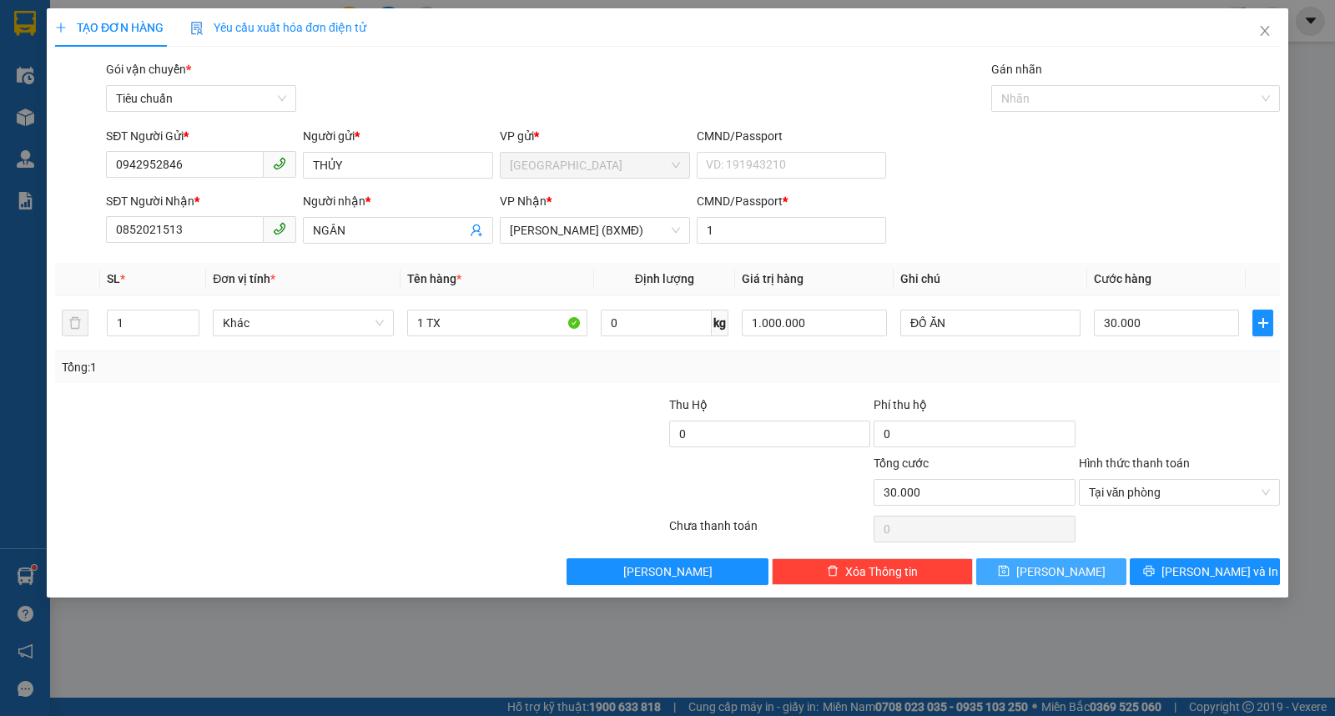
click at [1077, 573] on button "[PERSON_NAME]" at bounding box center [1052, 571] width 150 height 27
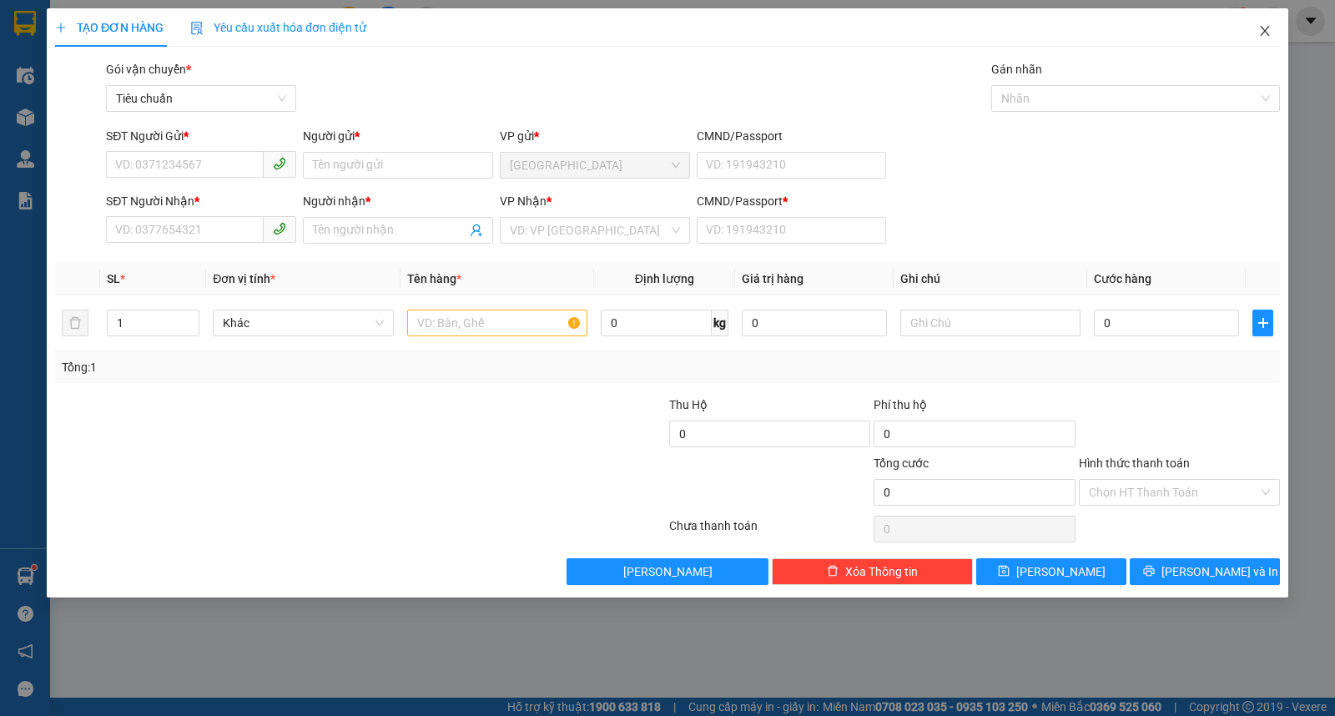
click at [1265, 32] on icon "close" at bounding box center [1264, 31] width 9 height 10
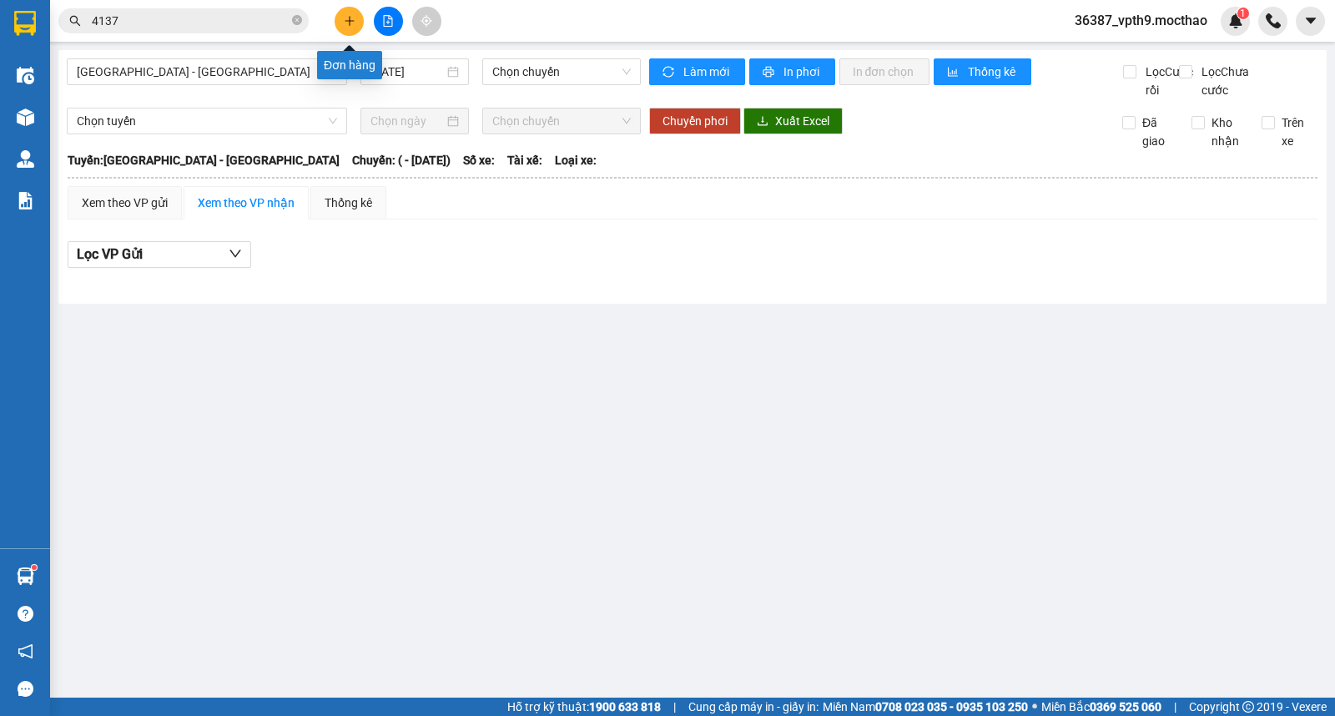
click at [348, 22] on icon "plus" at bounding box center [350, 21] width 12 height 12
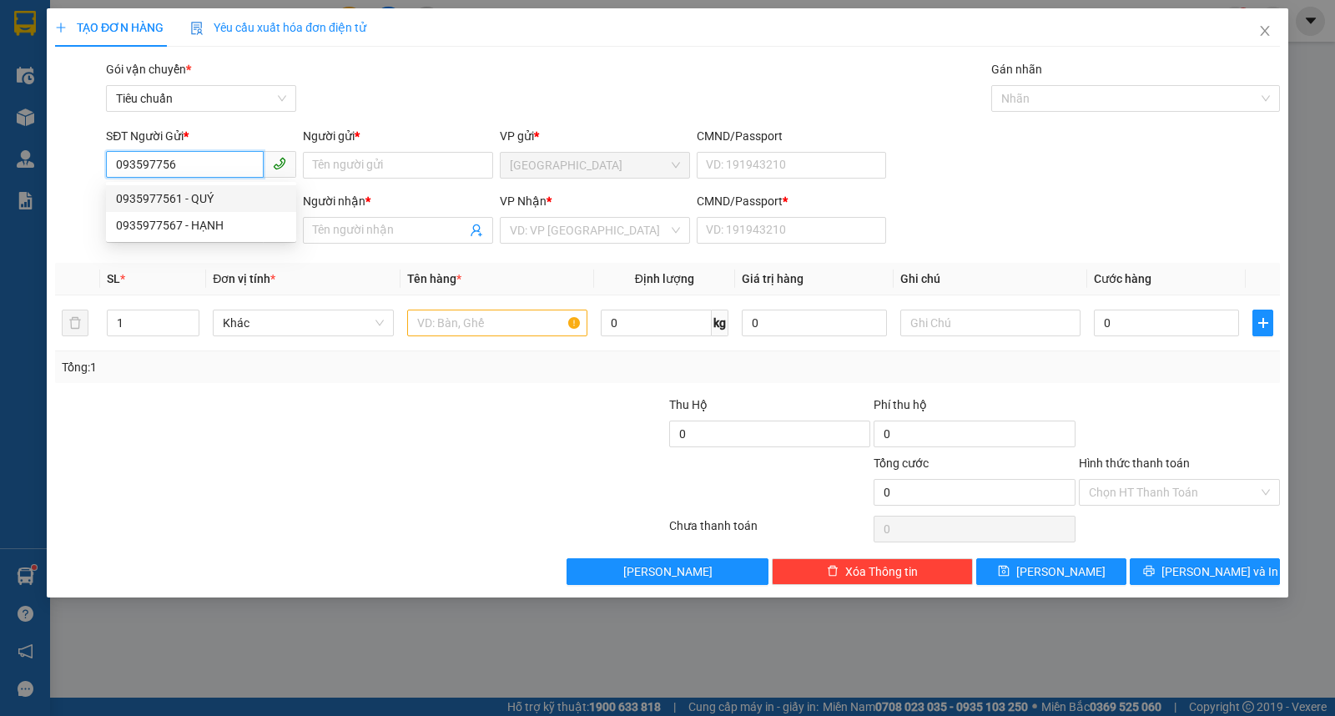
click at [212, 198] on div "0935977561 - QUÝ" at bounding box center [201, 198] width 170 height 18
type input "0935977561"
type input "QUÝ"
type input "0376126369"
type input "QUỐC"
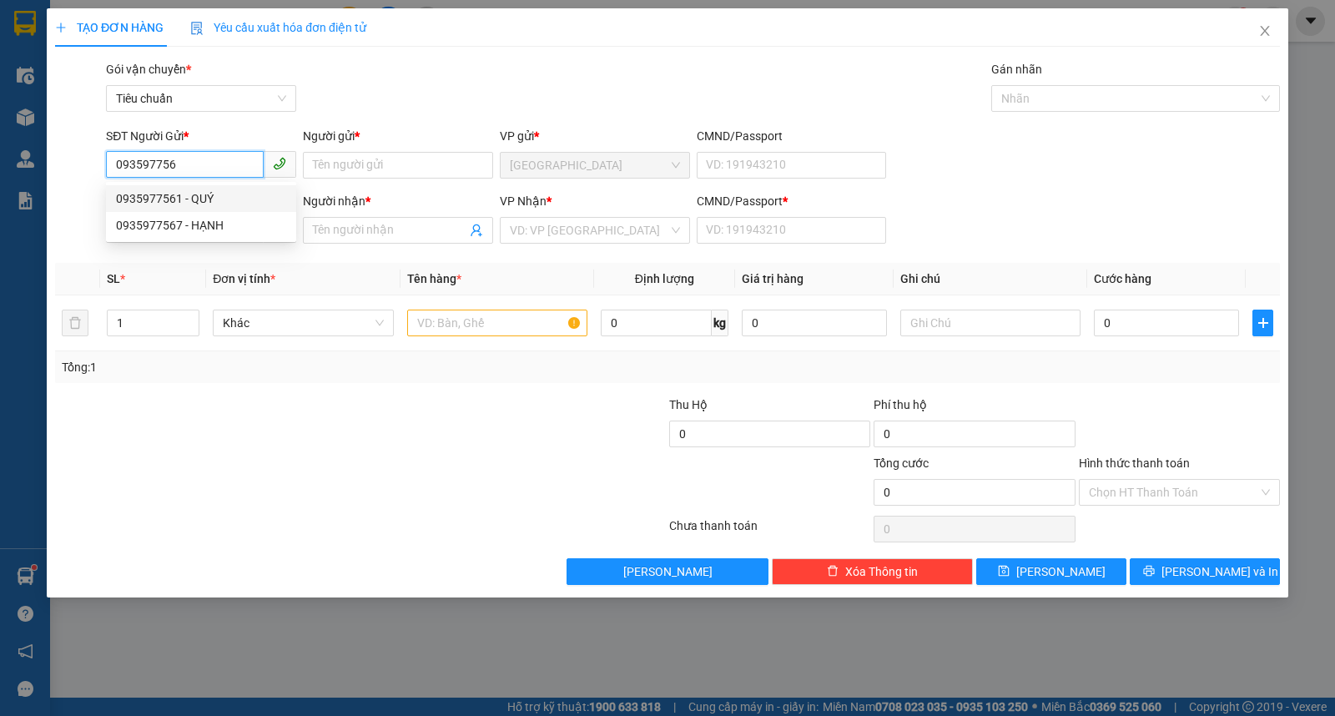
type input "1"
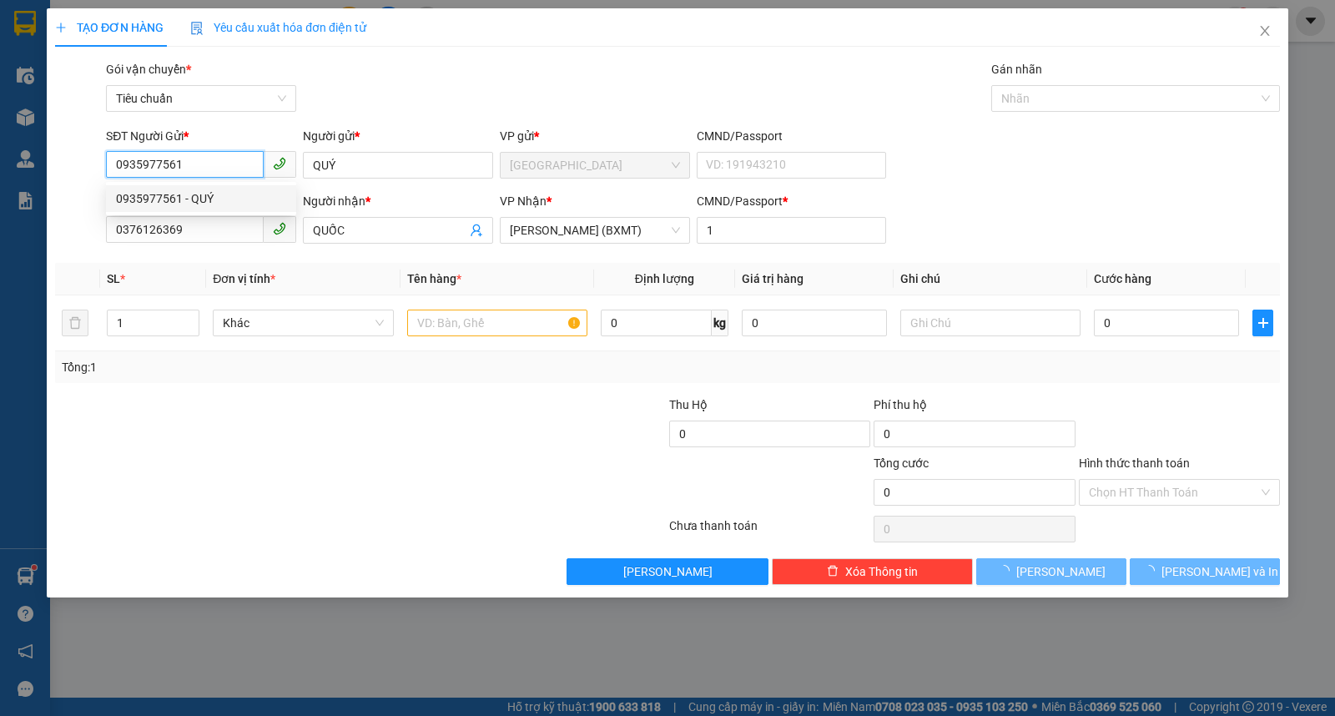
type input "100.000"
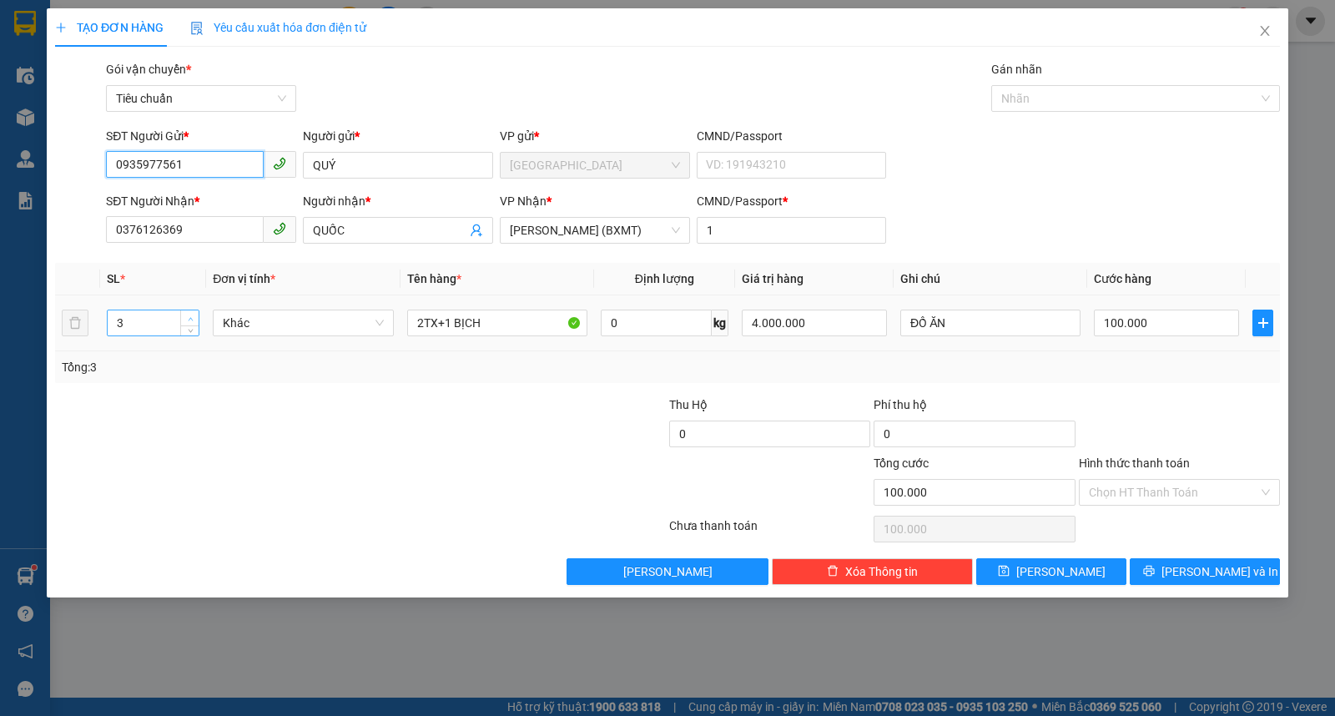
type input "0935977561"
click at [188, 310] on span "Increase Value" at bounding box center [189, 317] width 18 height 15
type input "5"
click at [188, 310] on span "Increase Value" at bounding box center [189, 317] width 18 height 15
drag, startPoint x: 448, startPoint y: 324, endPoint x: 534, endPoint y: 318, distance: 86.2
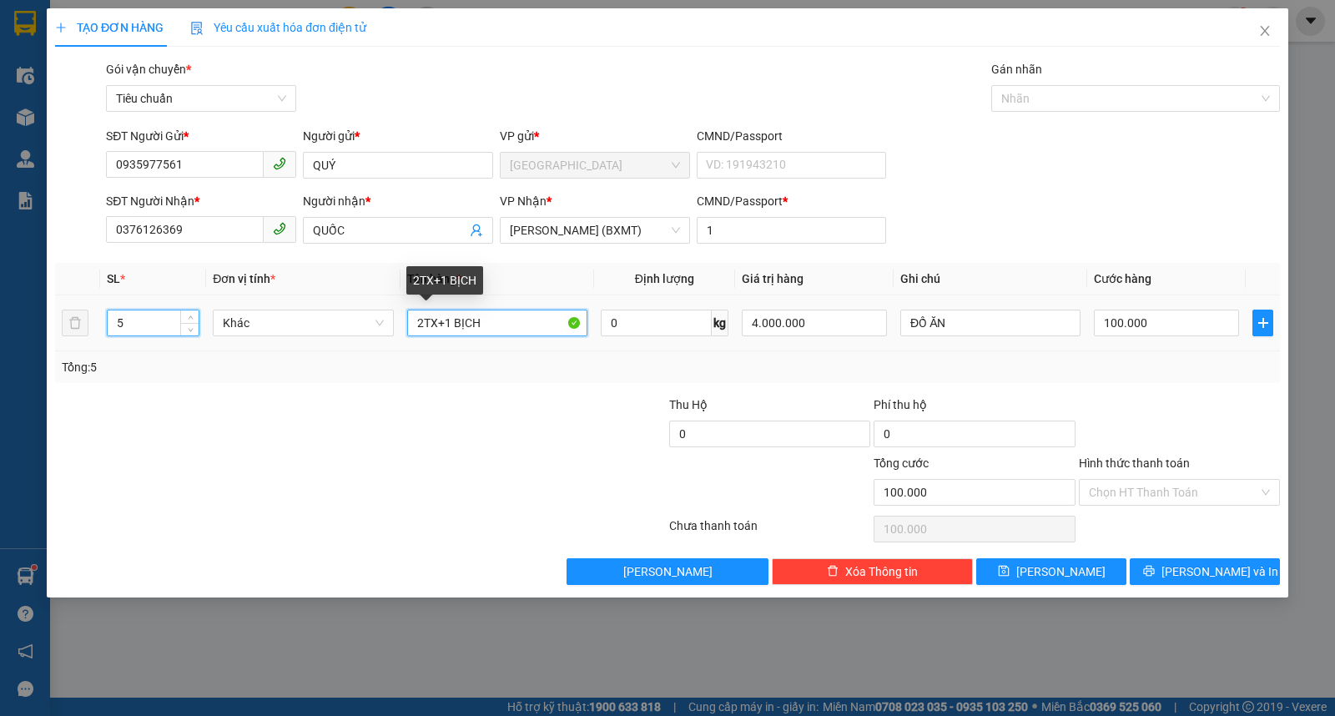
click at [534, 318] on input "2TX+1 BỊCH" at bounding box center [497, 323] width 180 height 27
type input "0"
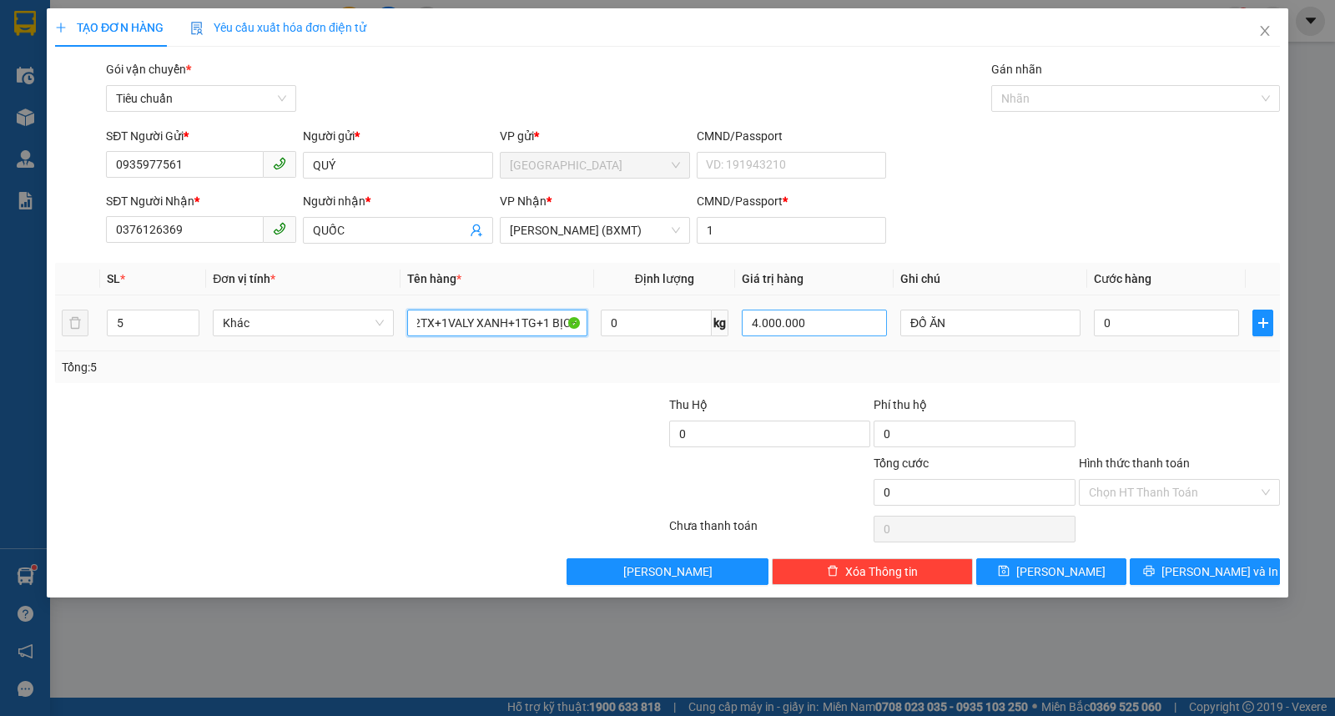
type input "2TX+1VALY XANH+1TG+1 BỊCH"
drag, startPoint x: 831, startPoint y: 320, endPoint x: 691, endPoint y: 321, distance: 140.2
click at [691, 321] on tr "5 Khác 2TX+1VALY XANH+1TG+1 BỊCH 0 kg 4.000.000 ĐỒ ĂN 0" at bounding box center [667, 323] width 1225 height 56
type input "5.000.000"
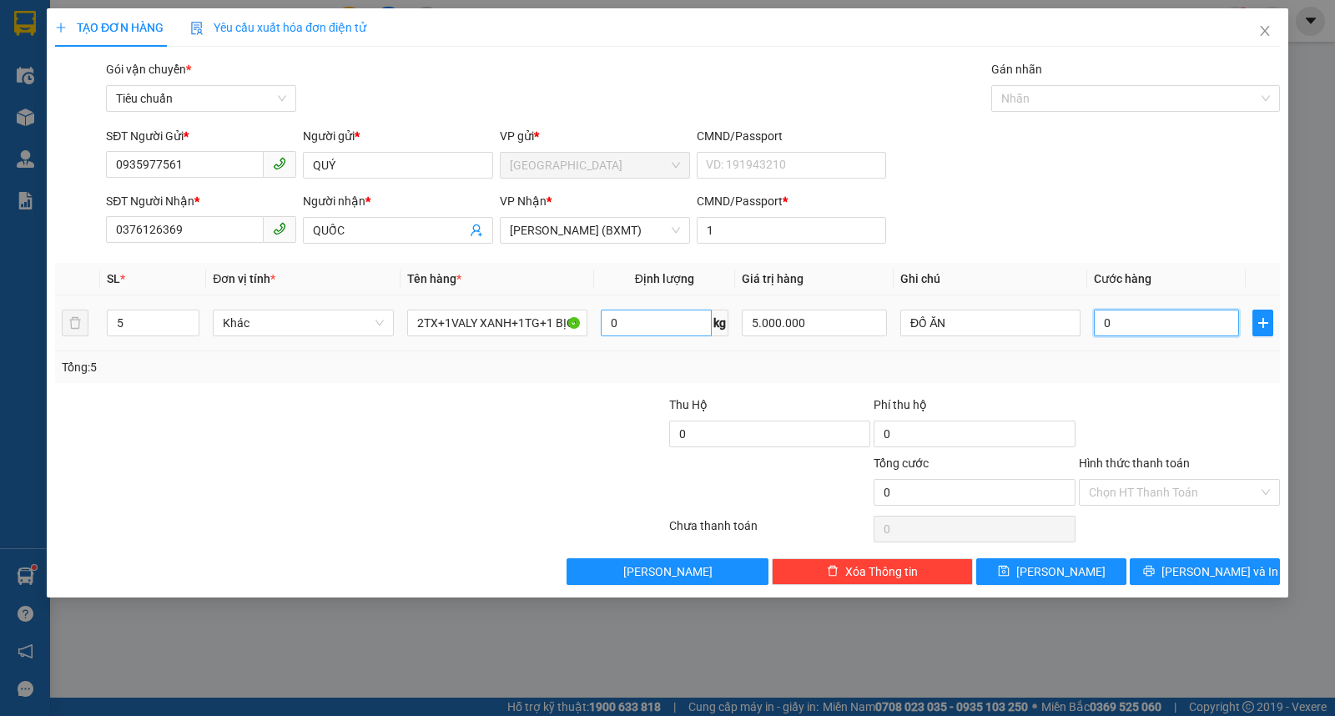
type input "1"
type input "18"
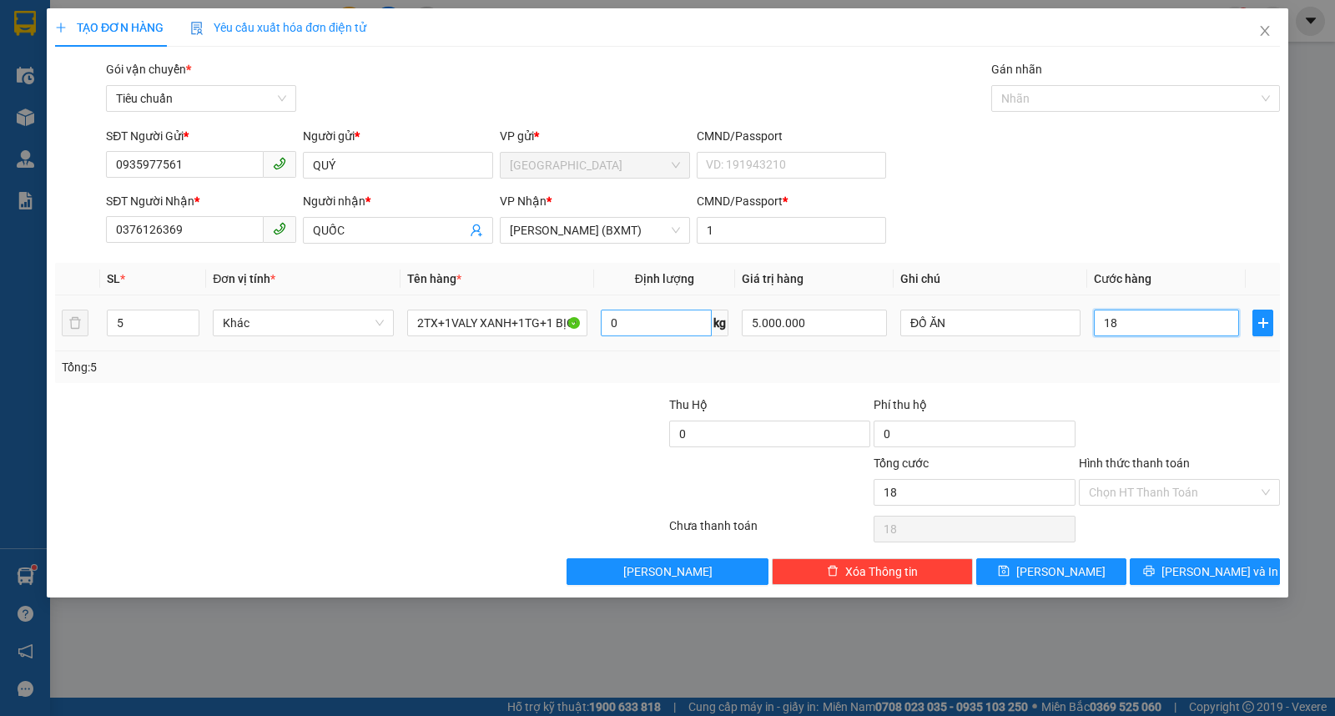
type input "180"
type input "180.000"
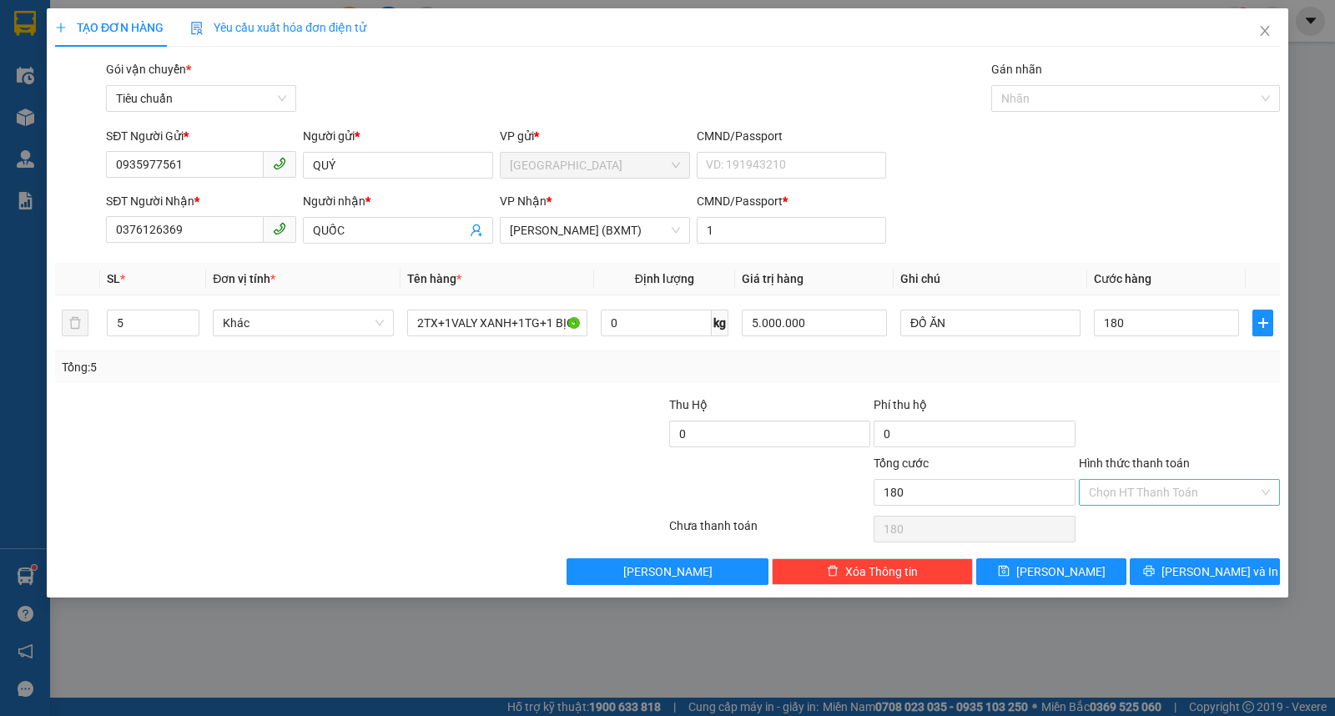
type input "180.000"
click at [1144, 501] on input "Hình thức thanh toán" at bounding box center [1173, 492] width 169 height 25
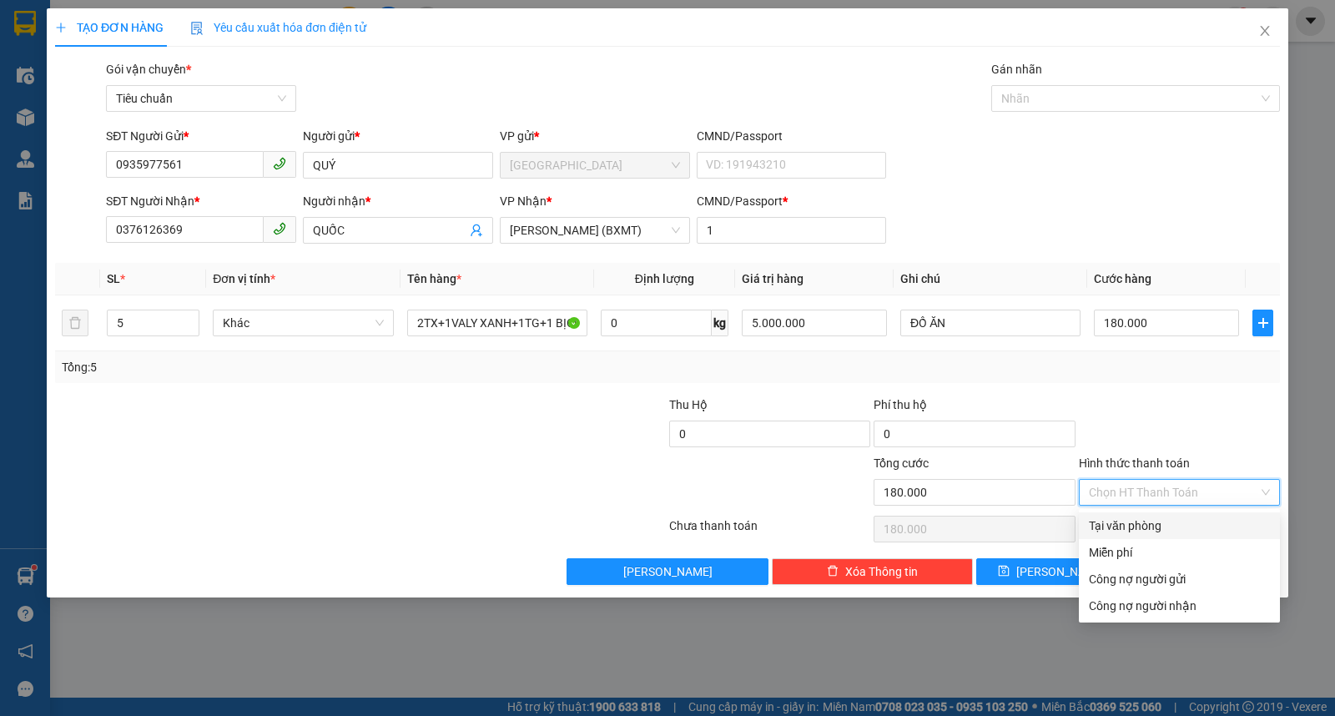
click at [1128, 529] on div "Tại văn phòng" at bounding box center [1179, 526] width 181 height 18
type input "0"
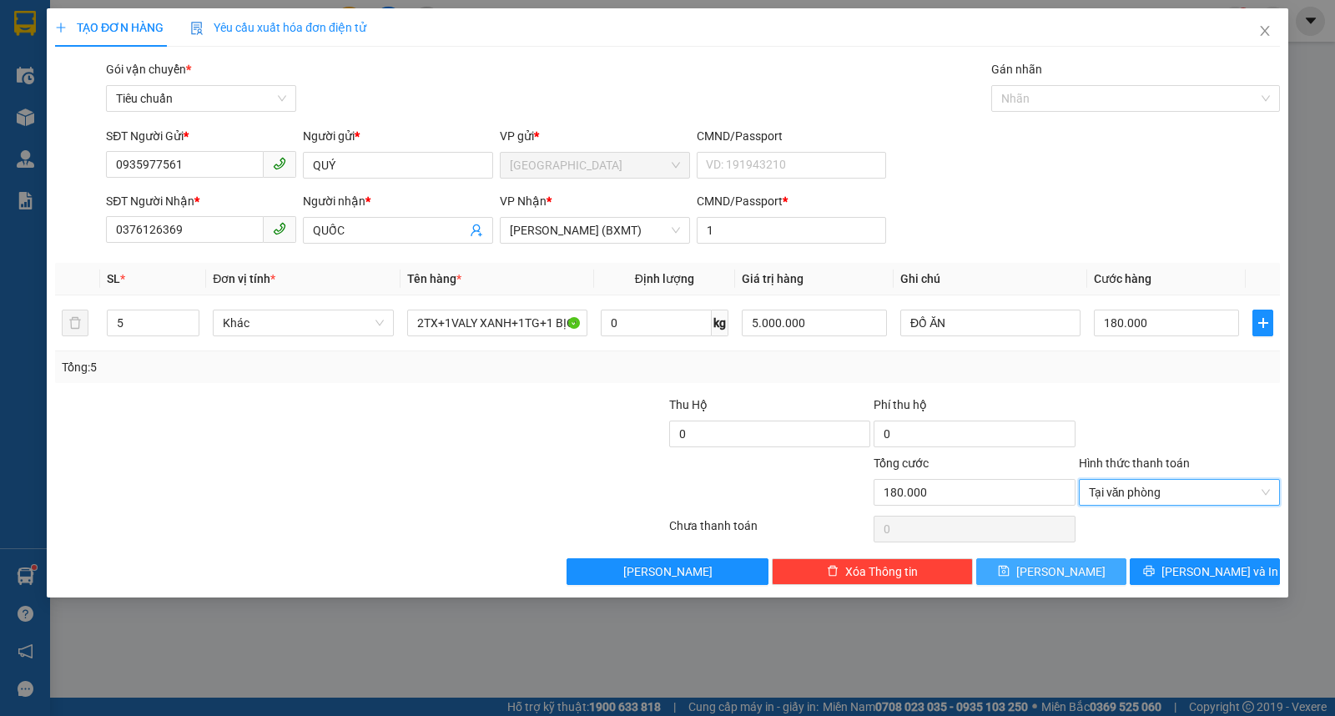
click at [1042, 564] on button "[PERSON_NAME]" at bounding box center [1052, 571] width 150 height 27
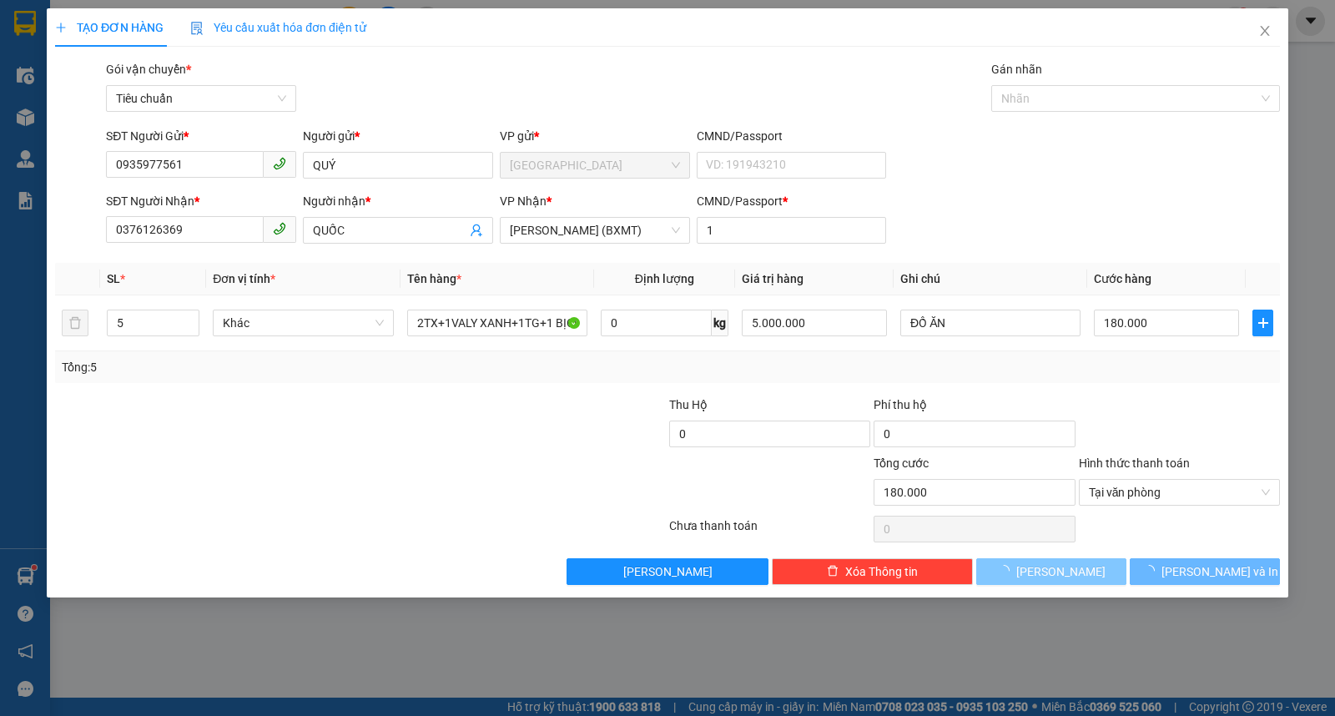
type input "0"
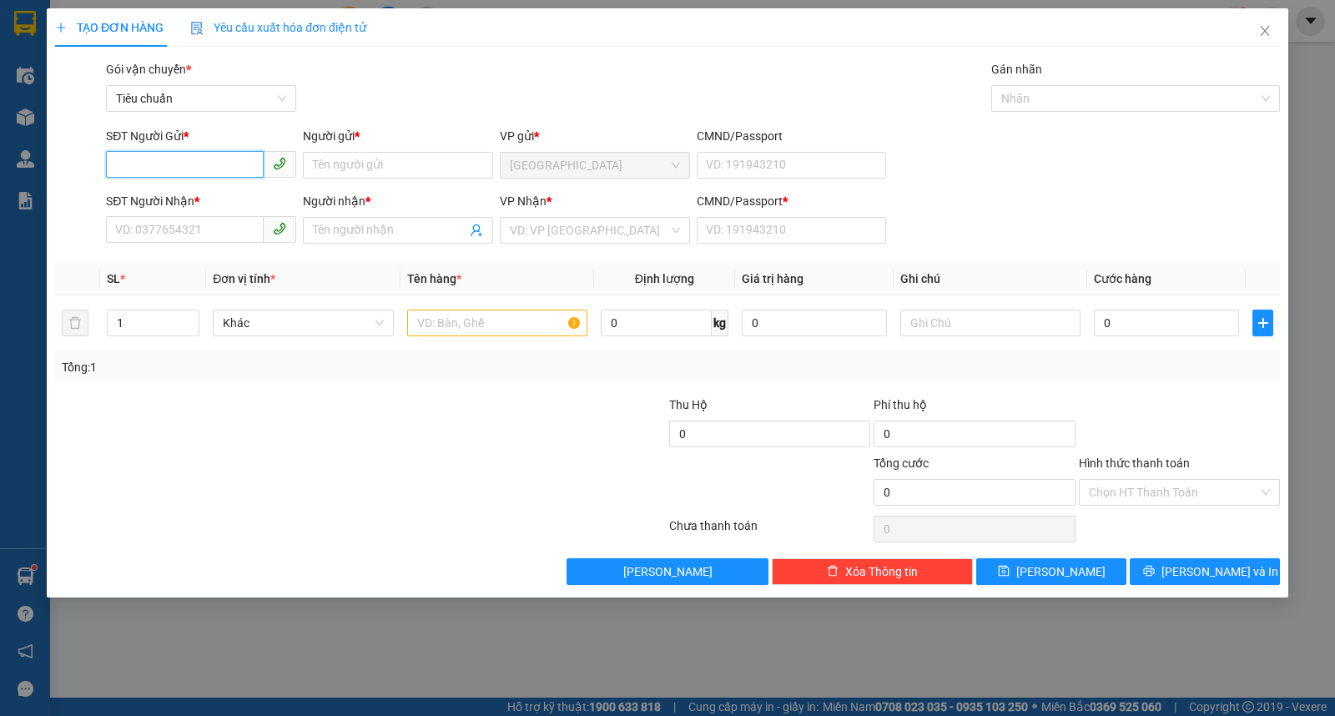
click at [144, 165] on input "SĐT Người Gửi *" at bounding box center [185, 164] width 158 height 27
click at [142, 169] on input "0378681250" at bounding box center [185, 164] width 158 height 27
type input "0378981250"
click at [317, 169] on input "Người gửi *" at bounding box center [398, 165] width 190 height 27
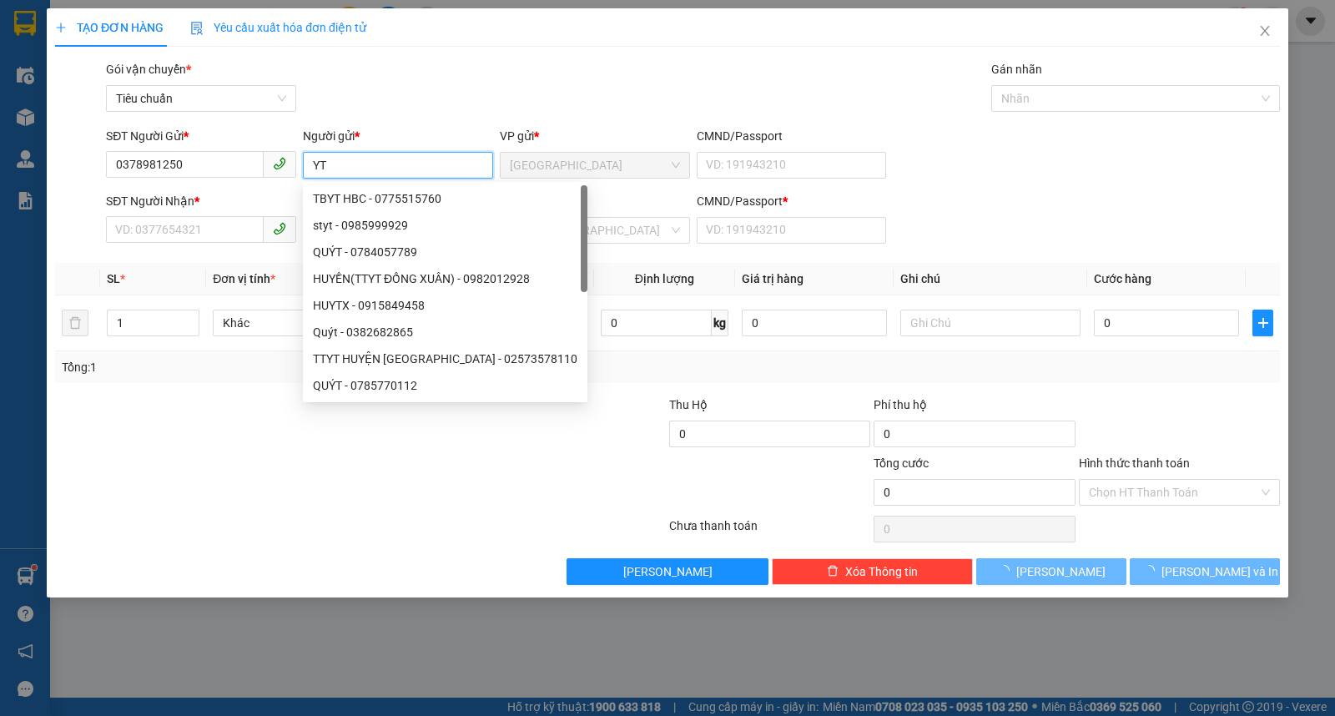
type input "Y"
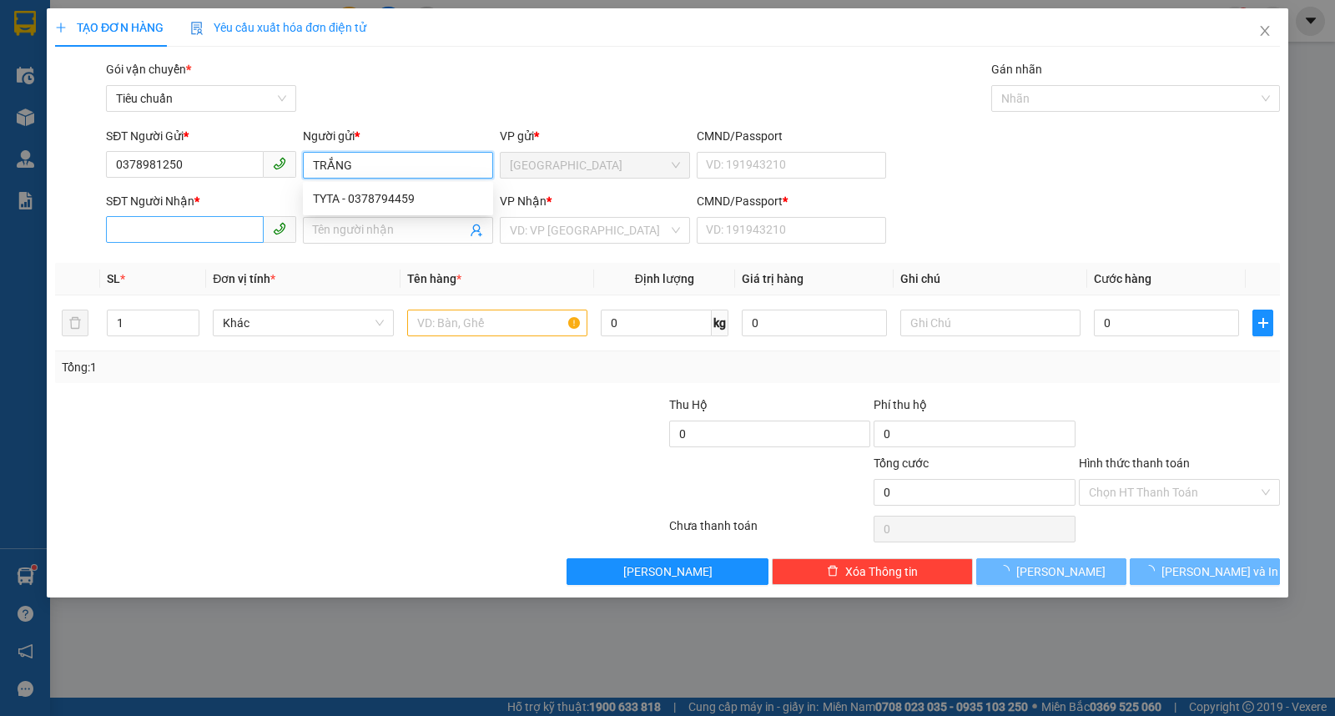
type input "TRẮNG"
click at [227, 230] on input "SĐT Người Nhận *" at bounding box center [185, 229] width 158 height 27
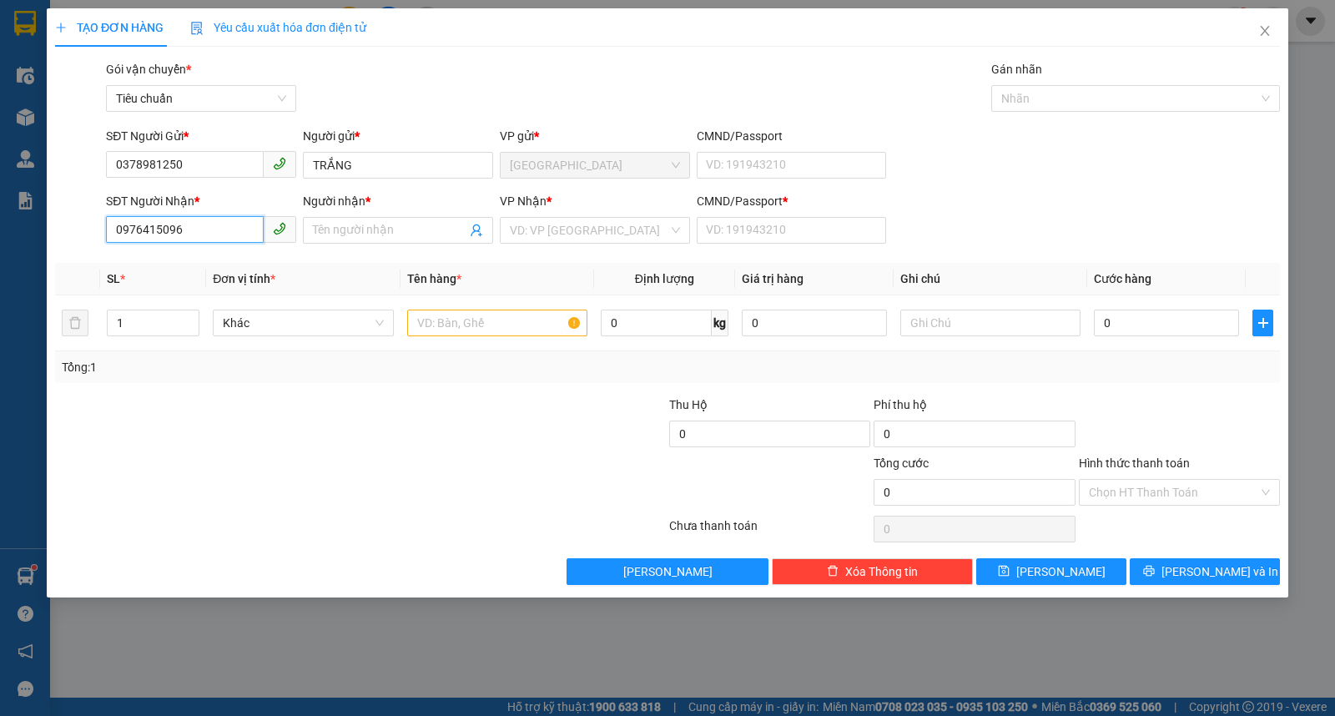
type input "0976415096"
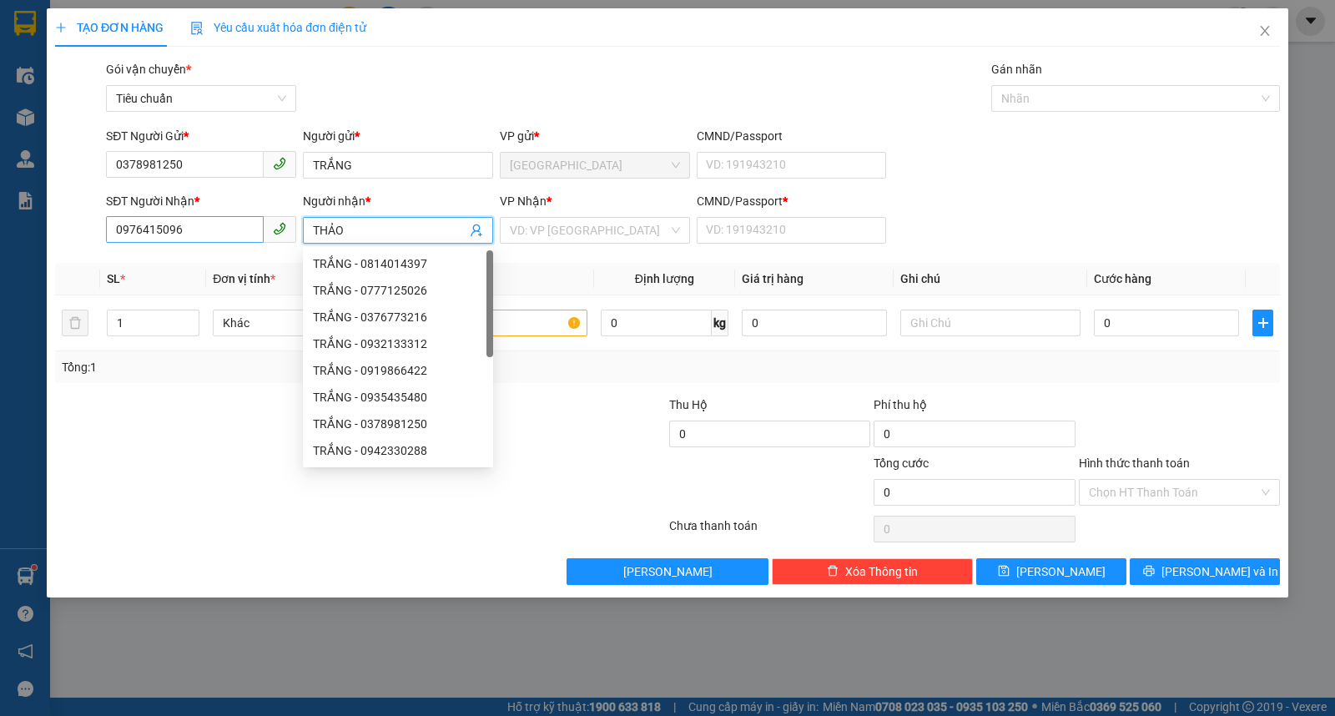
type input "THẢO"
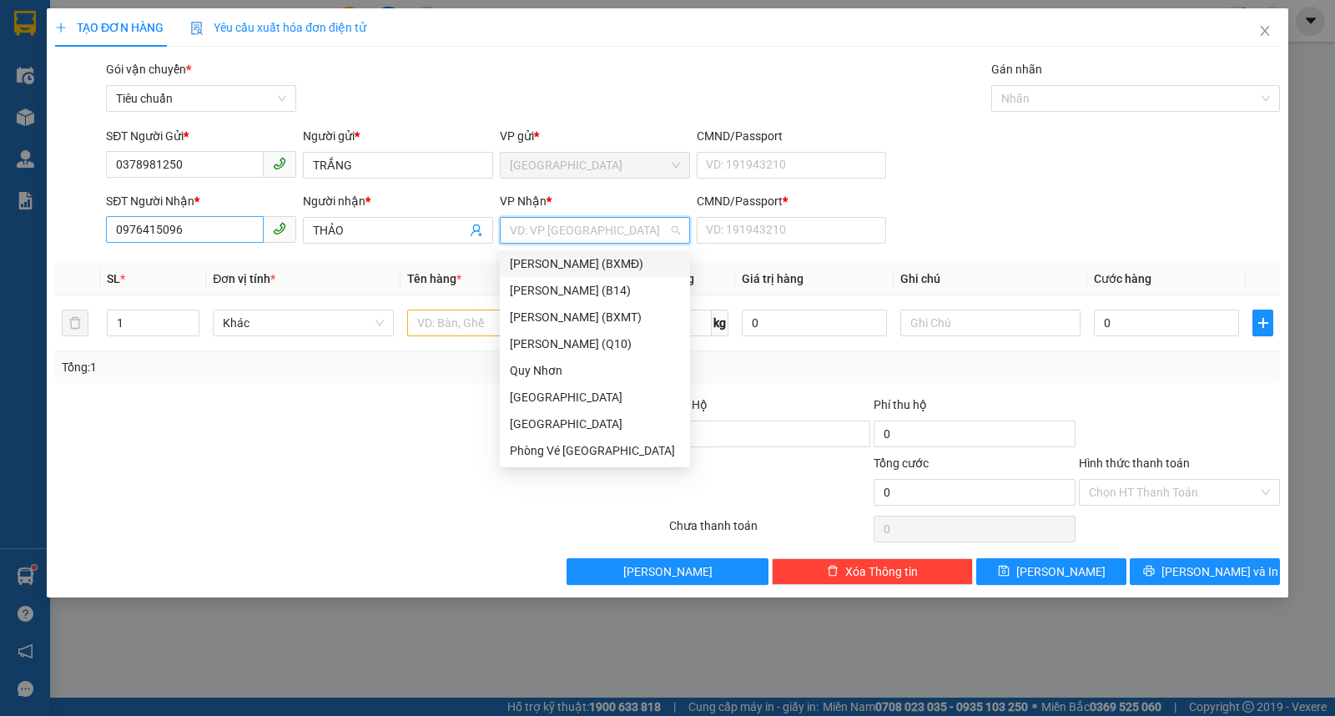
type input "D"
type input "ĐA"
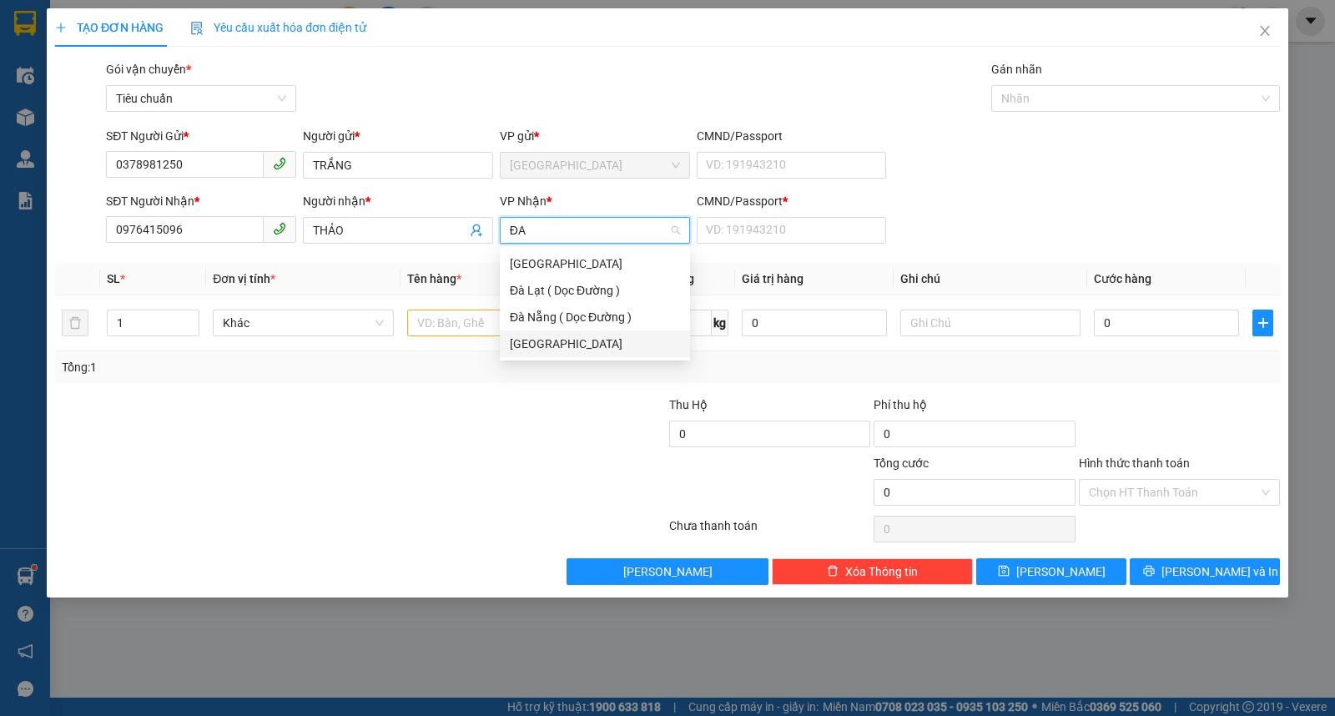
click at [535, 349] on div "[GEOGRAPHIC_DATA]" at bounding box center [595, 344] width 170 height 18
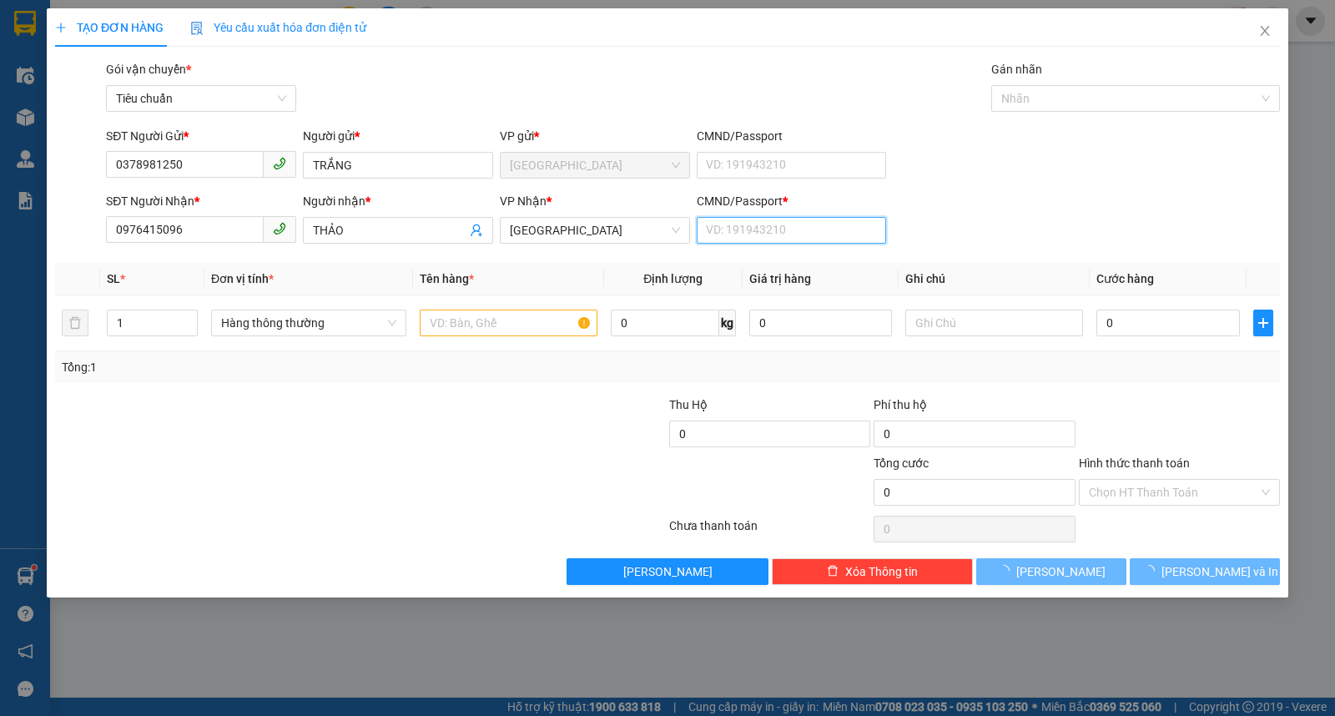
click at [807, 220] on input "CMND/Passport *" at bounding box center [792, 230] width 190 height 27
type input "0"
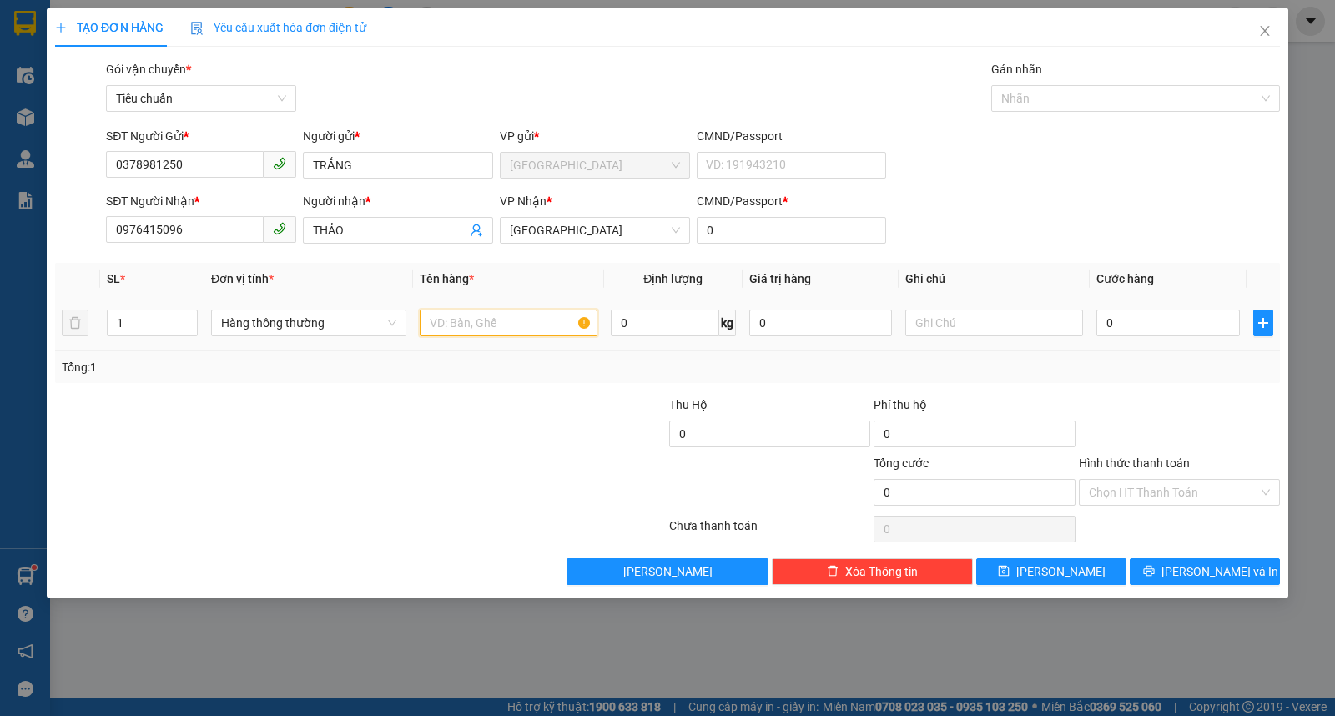
click at [503, 319] on input "text" at bounding box center [509, 323] width 178 height 27
type input "1 TX"
type input "MĂNG TƯƠI"
click at [819, 319] on input "0" at bounding box center [821, 323] width 143 height 27
type input "500.000"
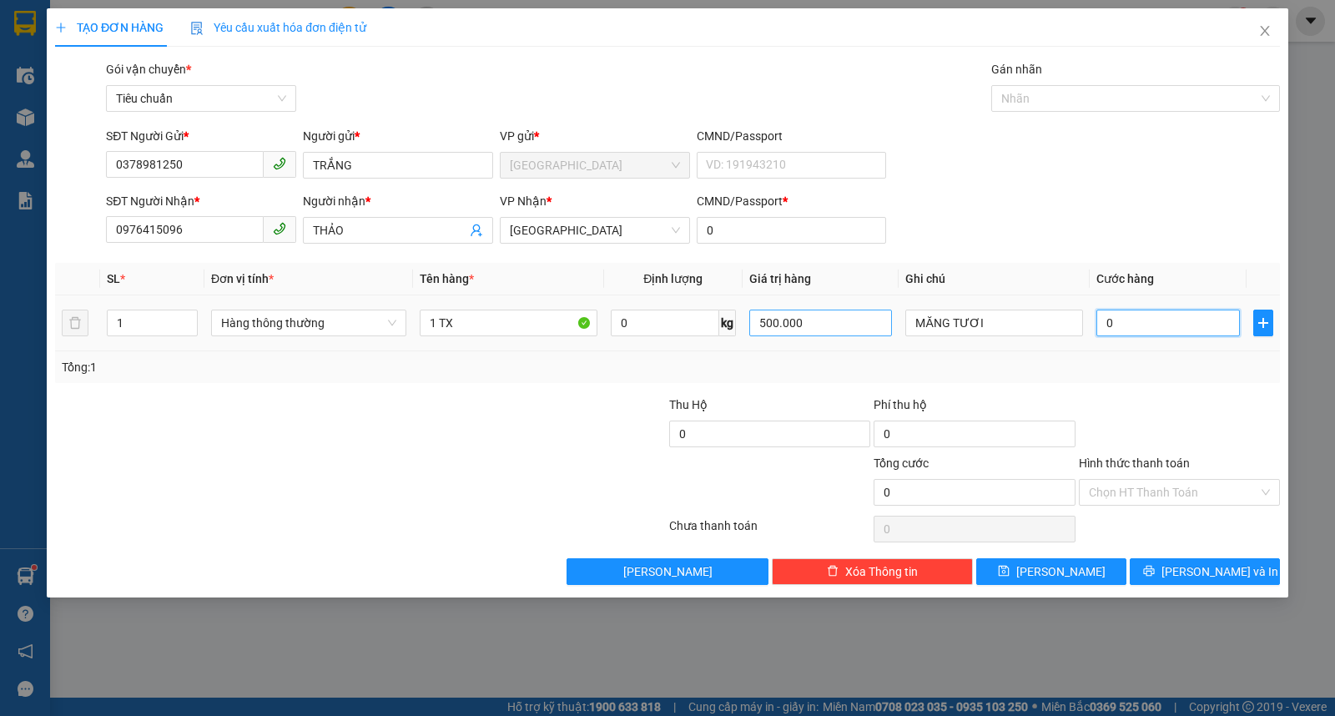
type input "7"
type input "70"
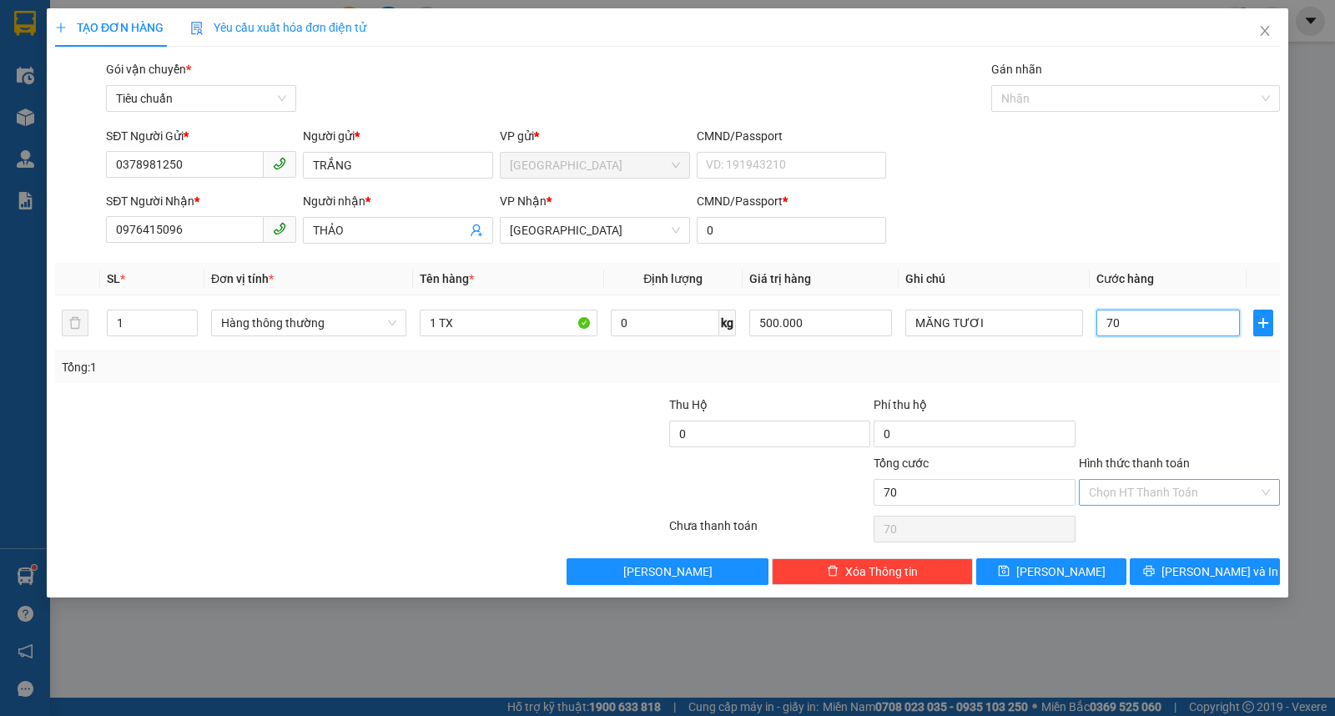
type input "70"
type input "70.000"
click at [1144, 487] on input "Hình thức thanh toán" at bounding box center [1173, 492] width 169 height 25
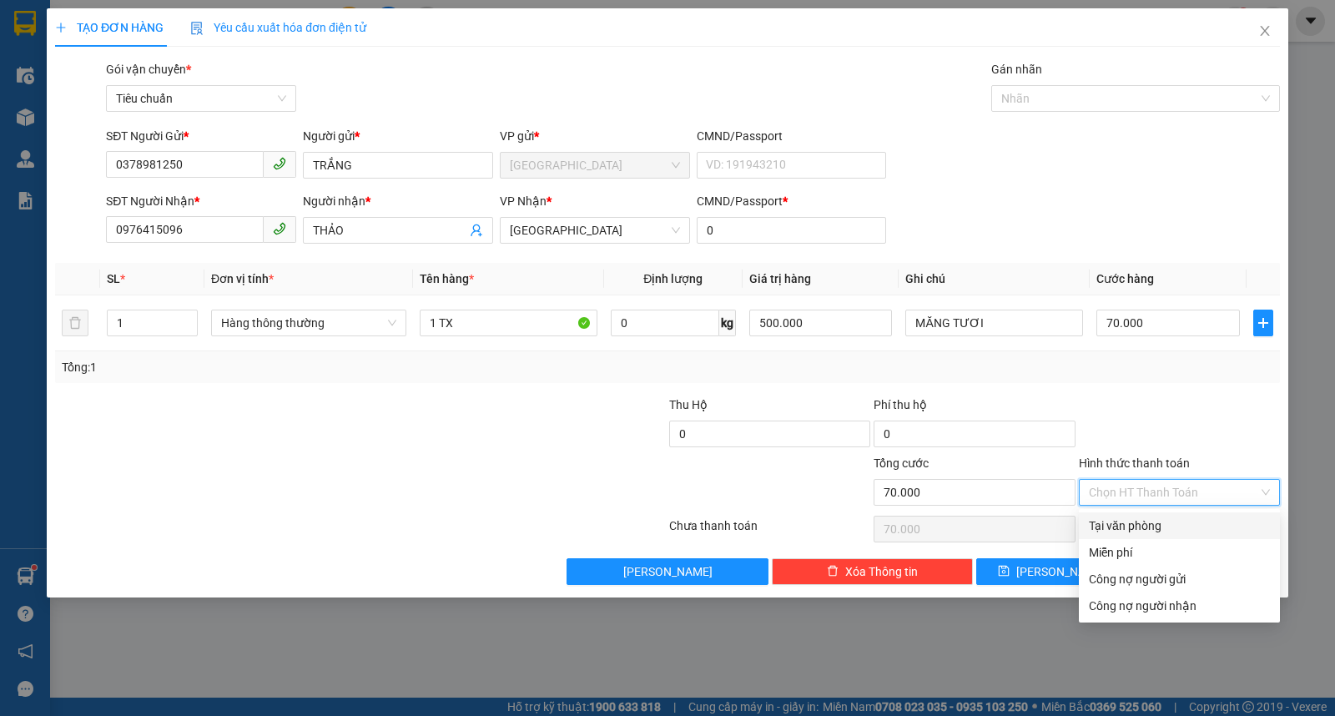
click at [1129, 520] on div "Tại văn phòng" at bounding box center [1179, 526] width 181 height 18
type input "0"
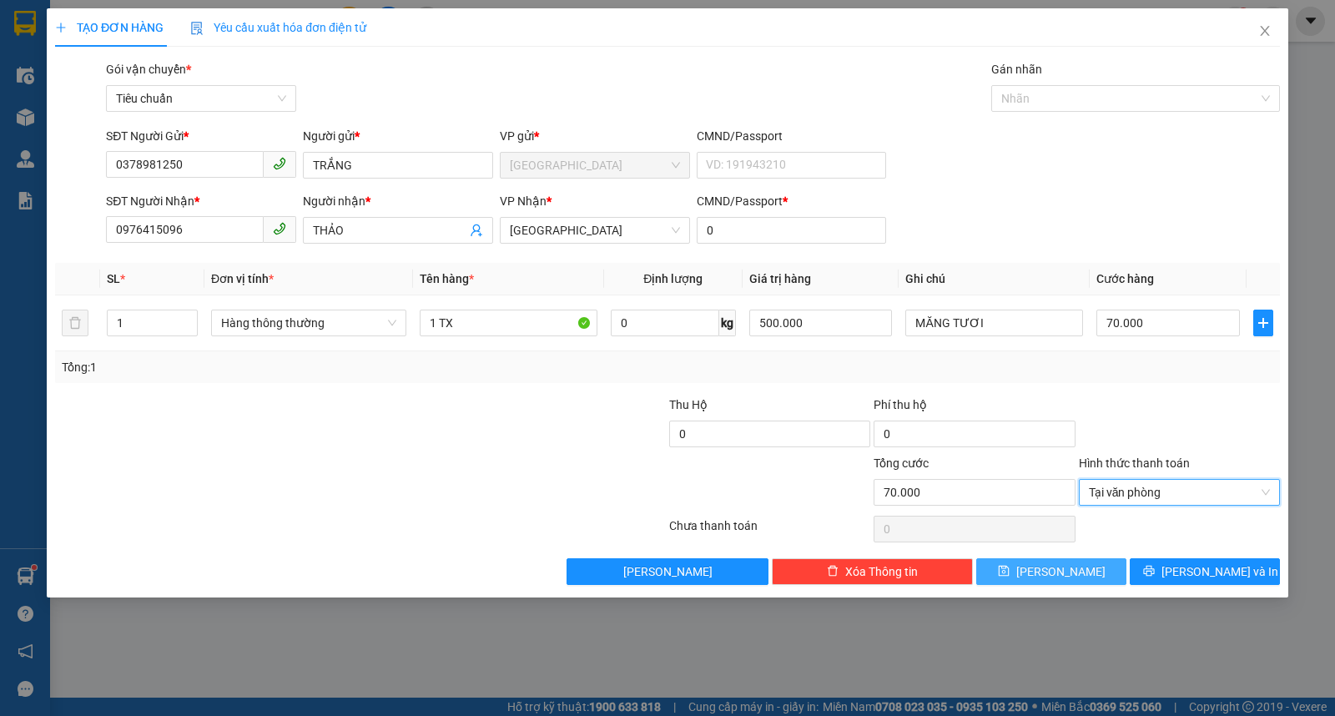
click at [1053, 576] on span "[PERSON_NAME]" at bounding box center [1061, 572] width 89 height 18
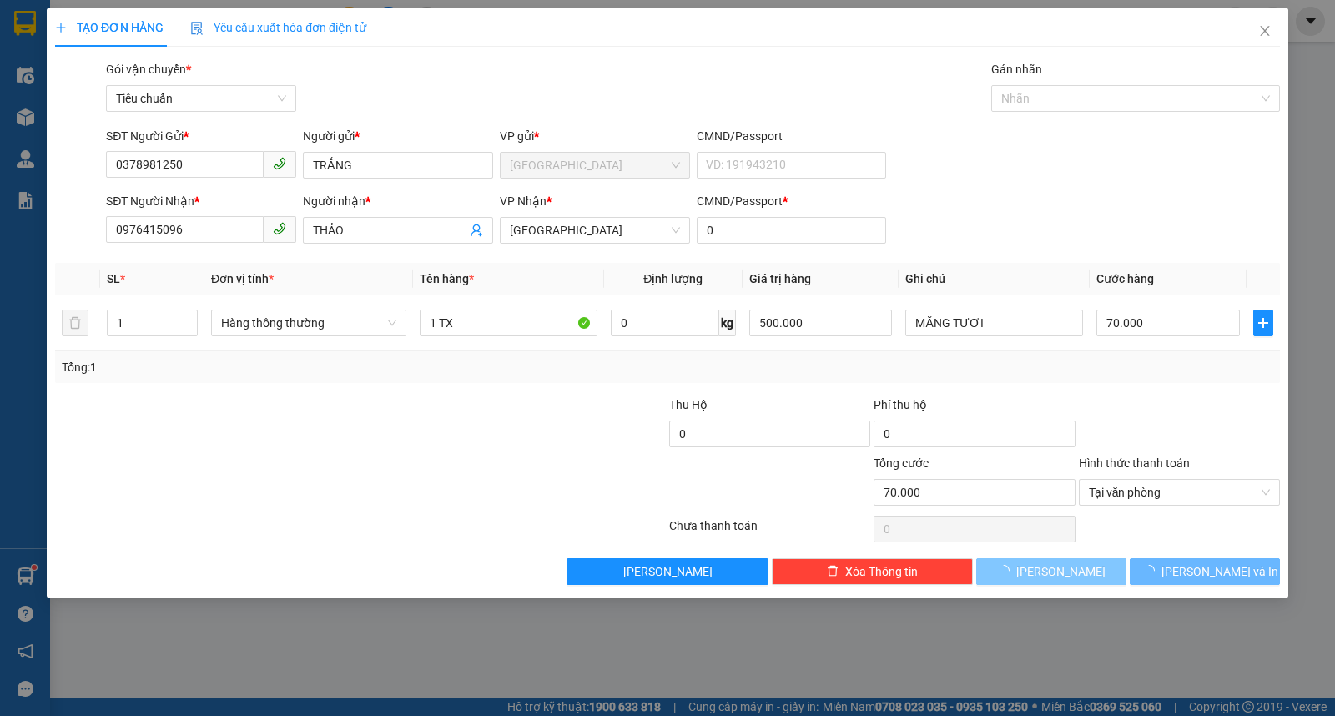
type input "0"
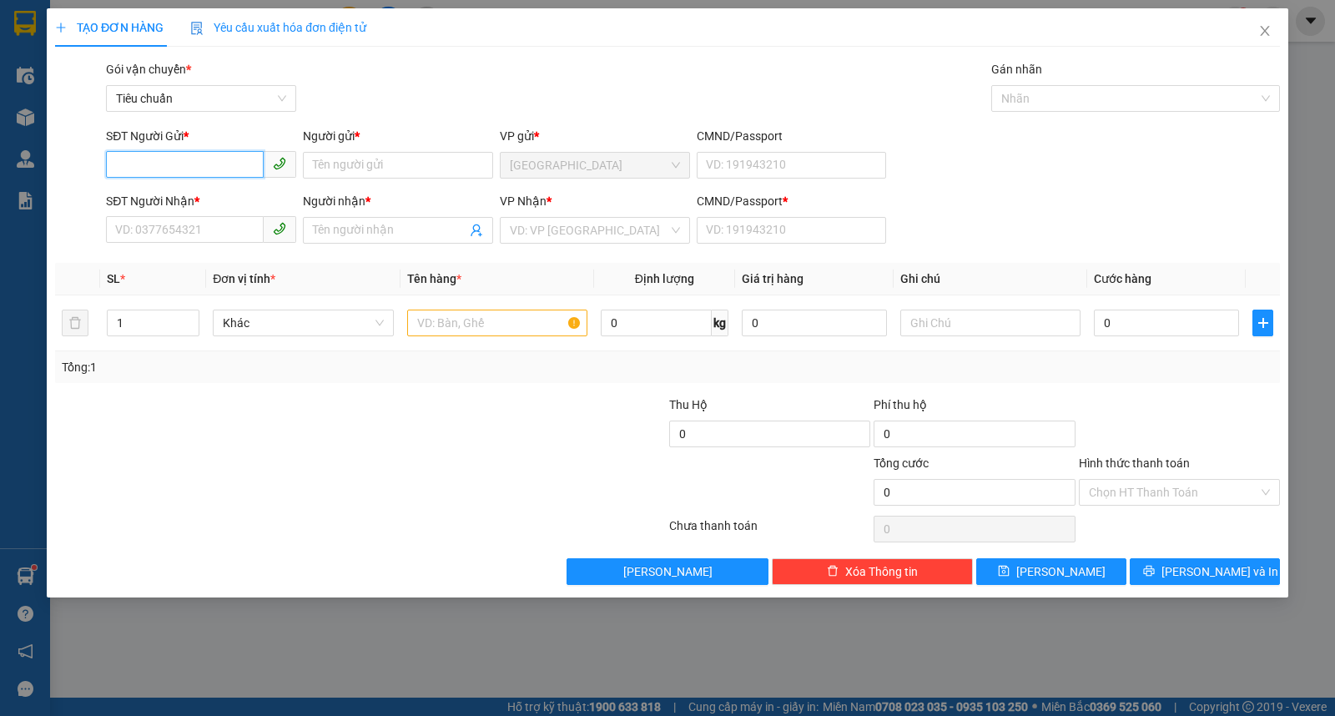
click at [184, 159] on input "SĐT Người Gửi *" at bounding box center [185, 164] width 158 height 27
type input "0905658711"
click at [184, 206] on div "0905658711 - ÁI" at bounding box center [201, 198] width 170 height 18
type input "ÁI"
type input "0949374509"
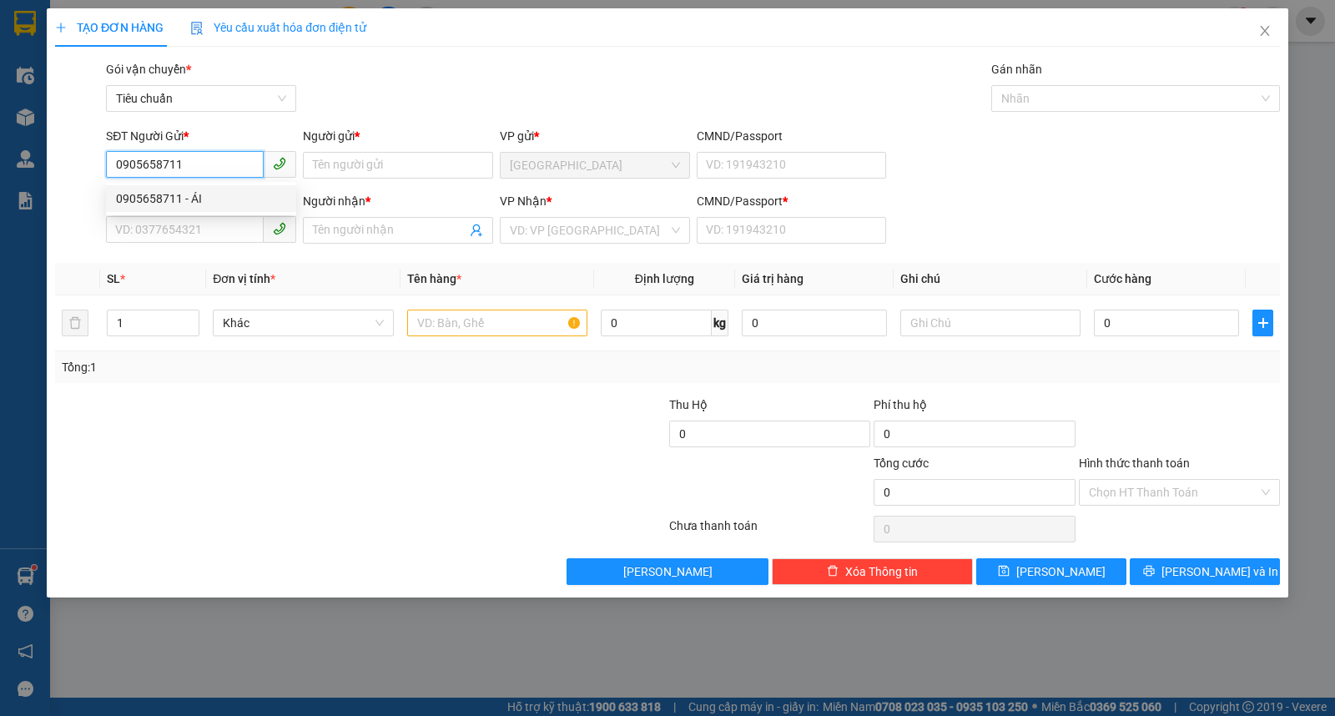
type input "CHINH"
type input "1"
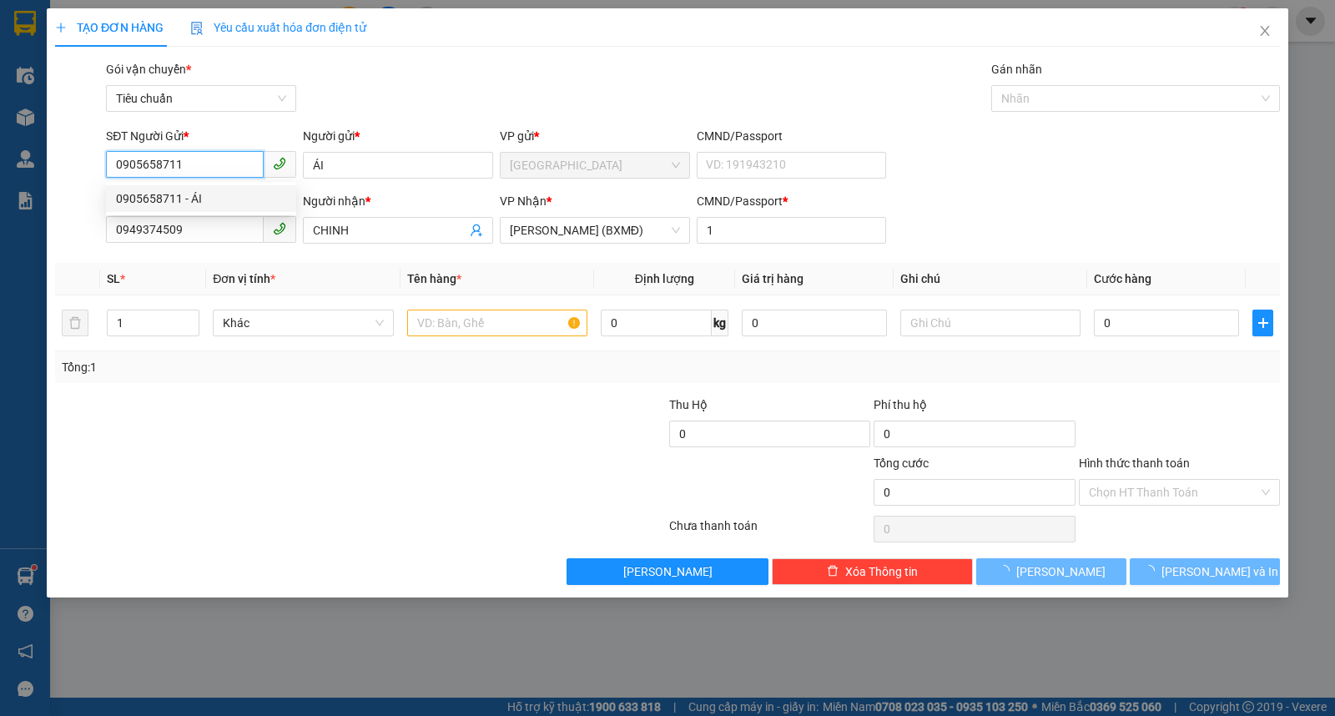
type input "80.000"
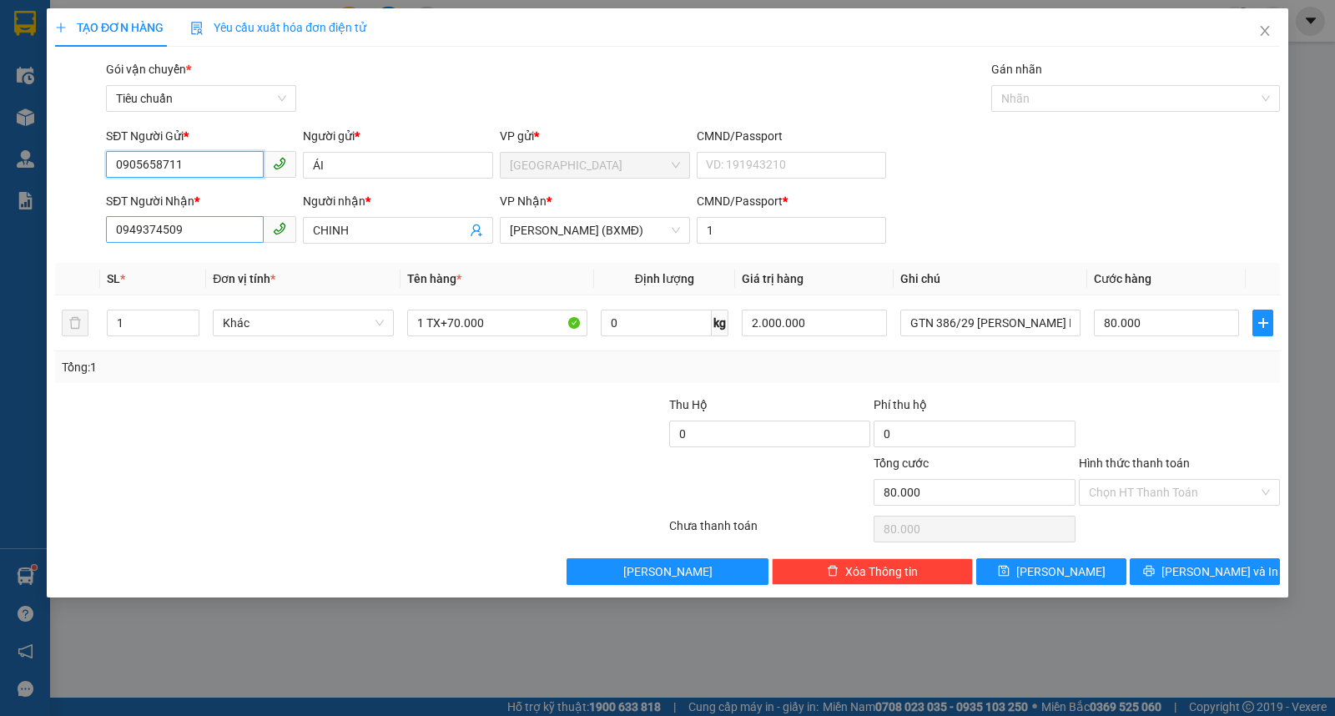
type input "0905658711"
click at [200, 232] on input "0949374509" at bounding box center [185, 229] width 158 height 27
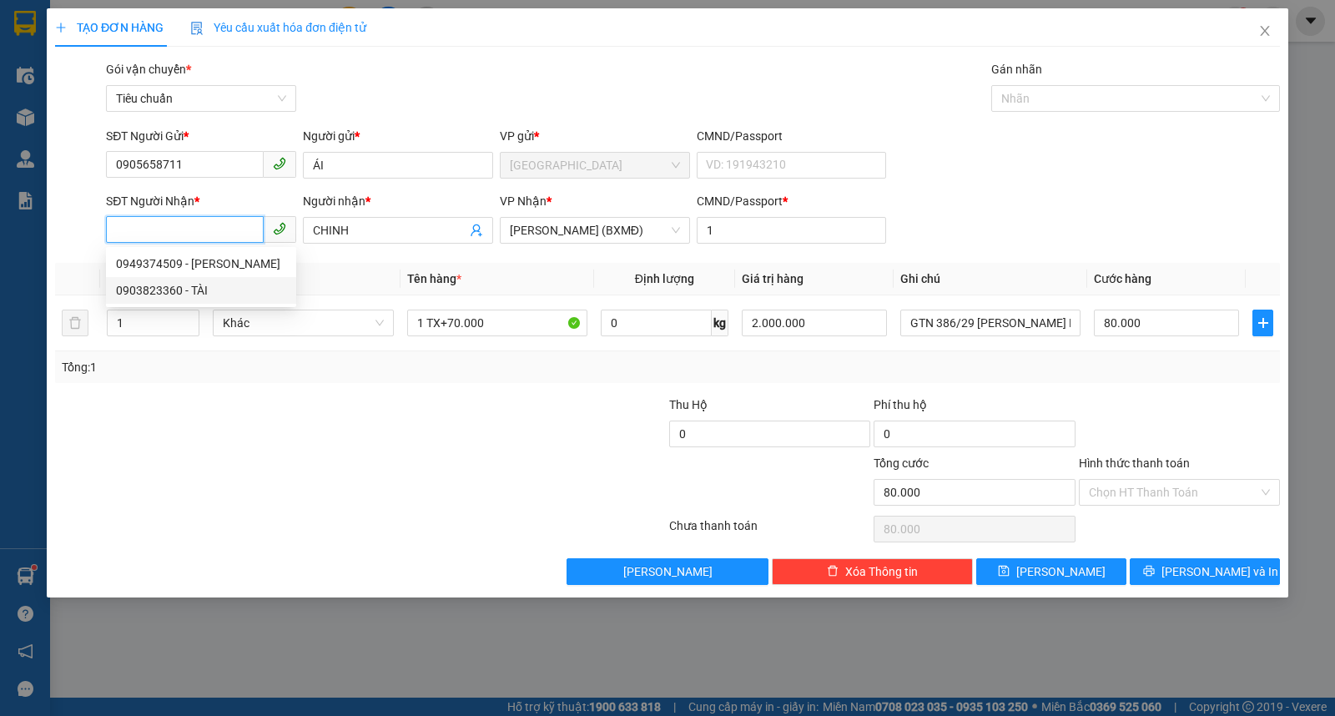
click at [154, 286] on div "0903823360 - TÀI" at bounding box center [201, 290] width 170 height 18
type input "0903823360"
type input "TÀI"
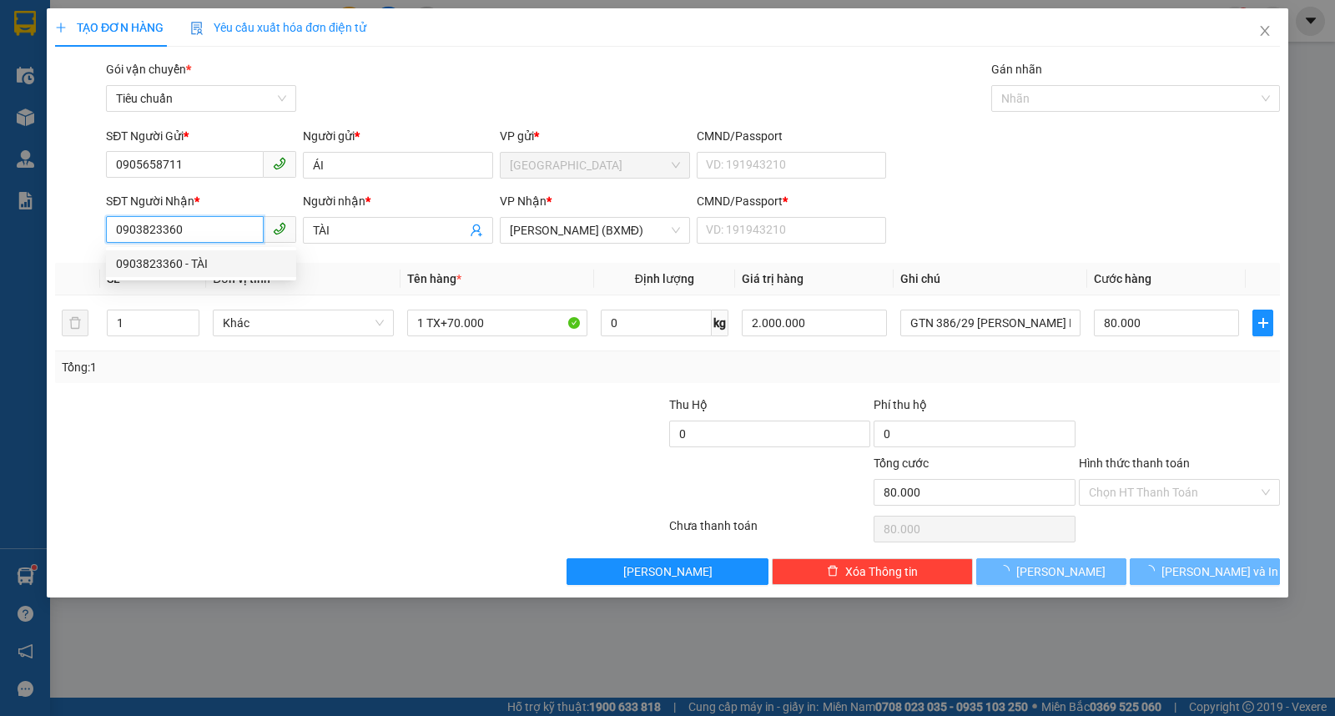
type input "50.000"
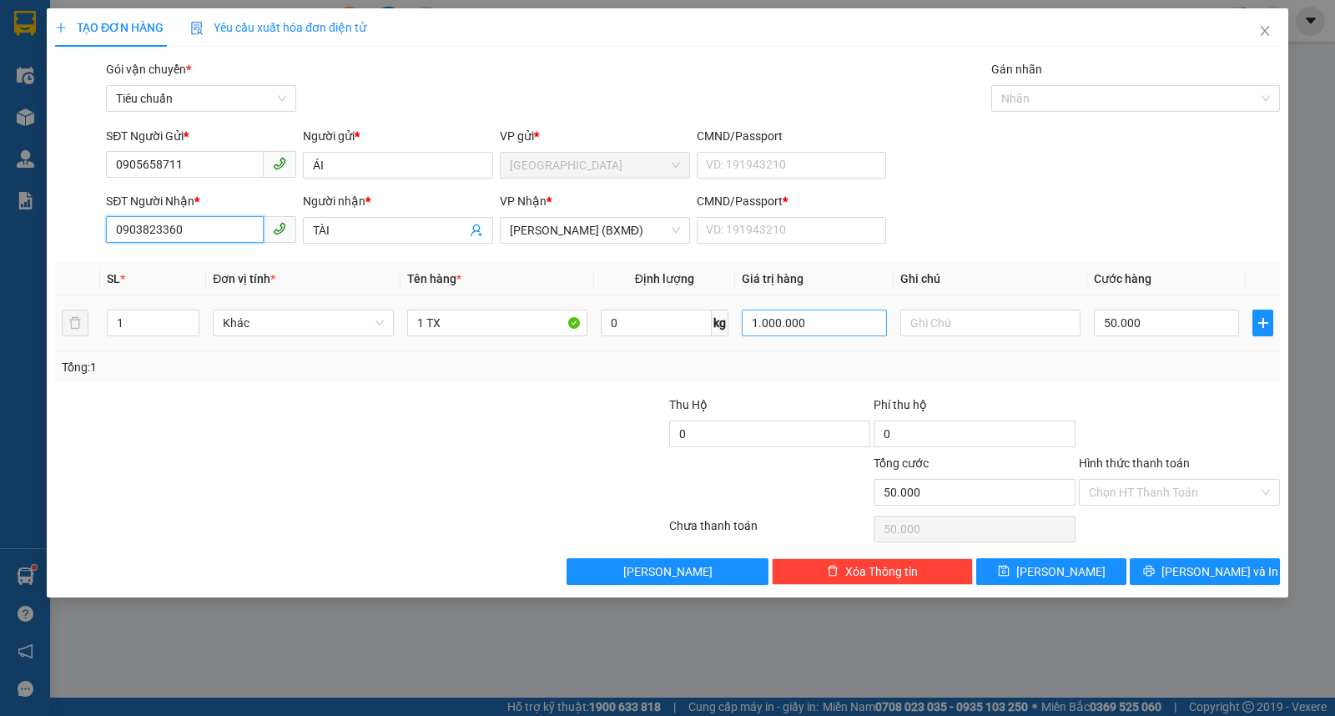
type input "0903823360"
drag, startPoint x: 801, startPoint y: 320, endPoint x: 702, endPoint y: 352, distance: 104.5
click at [702, 352] on div "SL * Đơn vị tính * Tên hàng * Định lượng Giá trị hàng Ghi chú Cước hàng 1 Khác …" at bounding box center [667, 323] width 1225 height 120
type input "200.000"
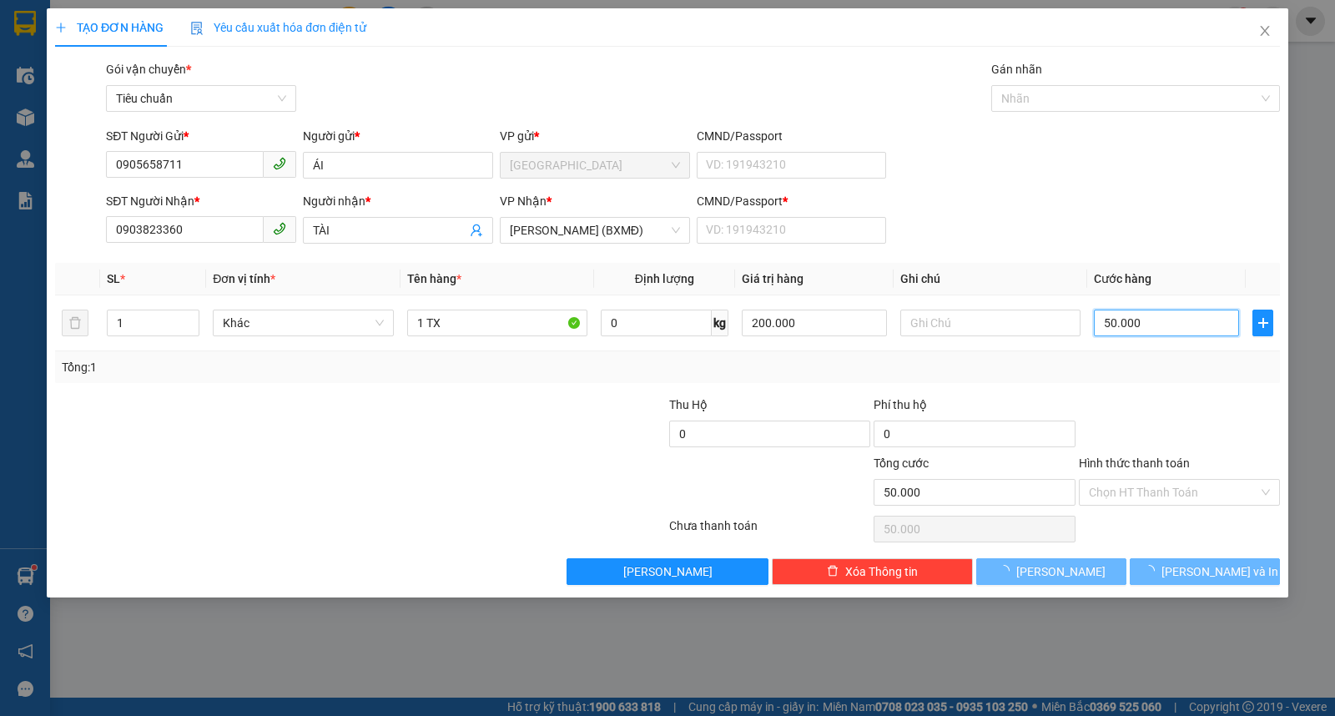
type input "0"
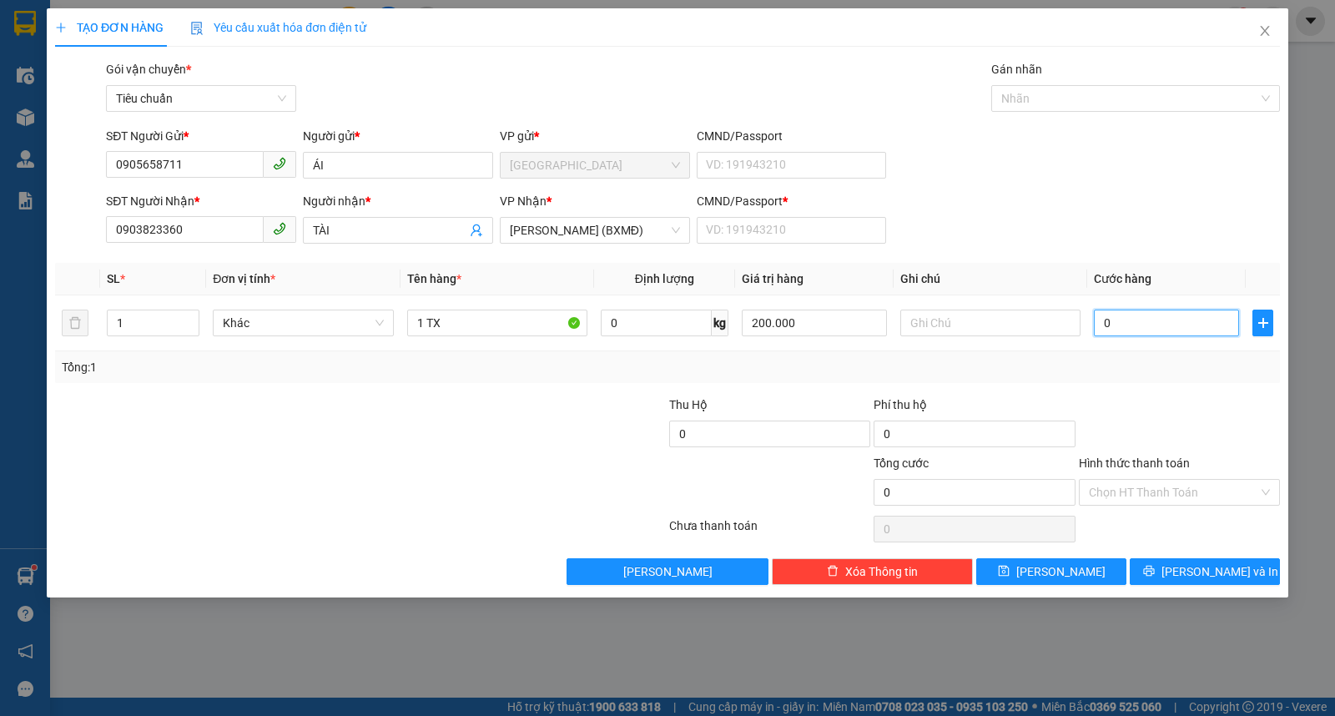
type input "3"
type input "30"
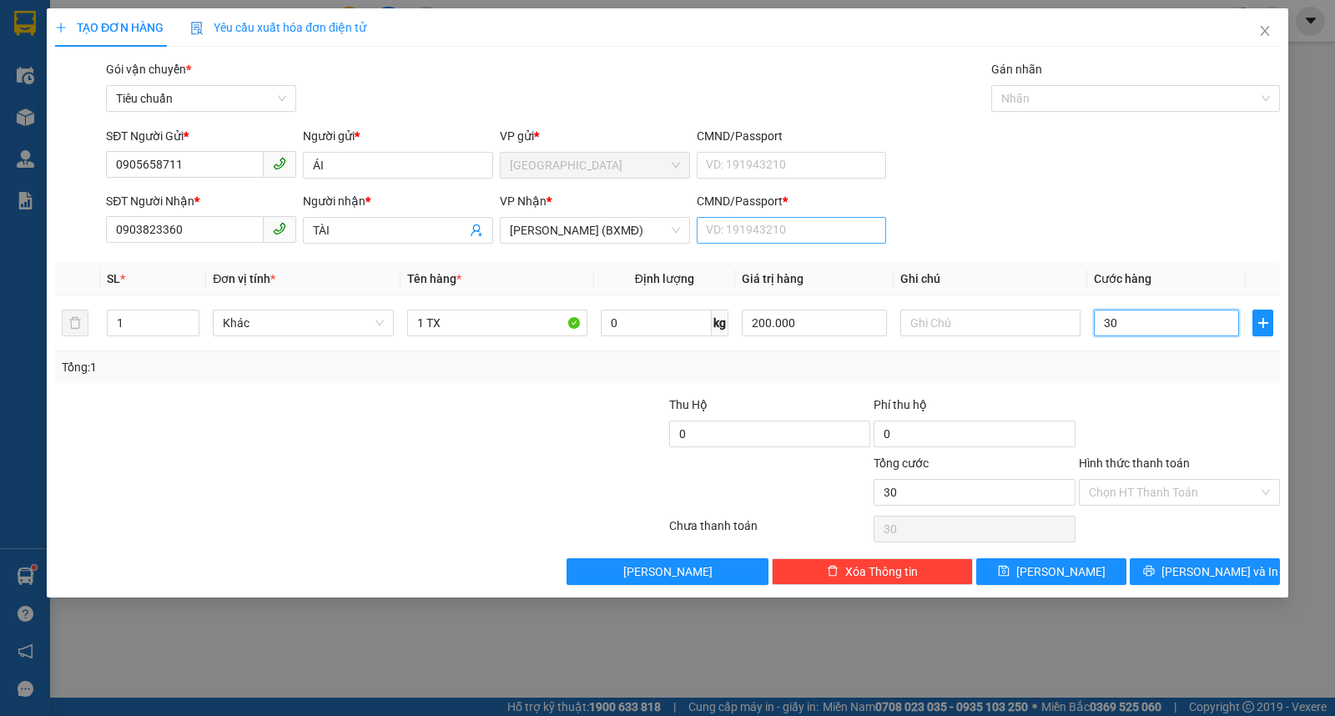
type input "30"
type input "30.000"
click at [730, 237] on input "CMND/Passport *" at bounding box center [792, 230] width 190 height 27
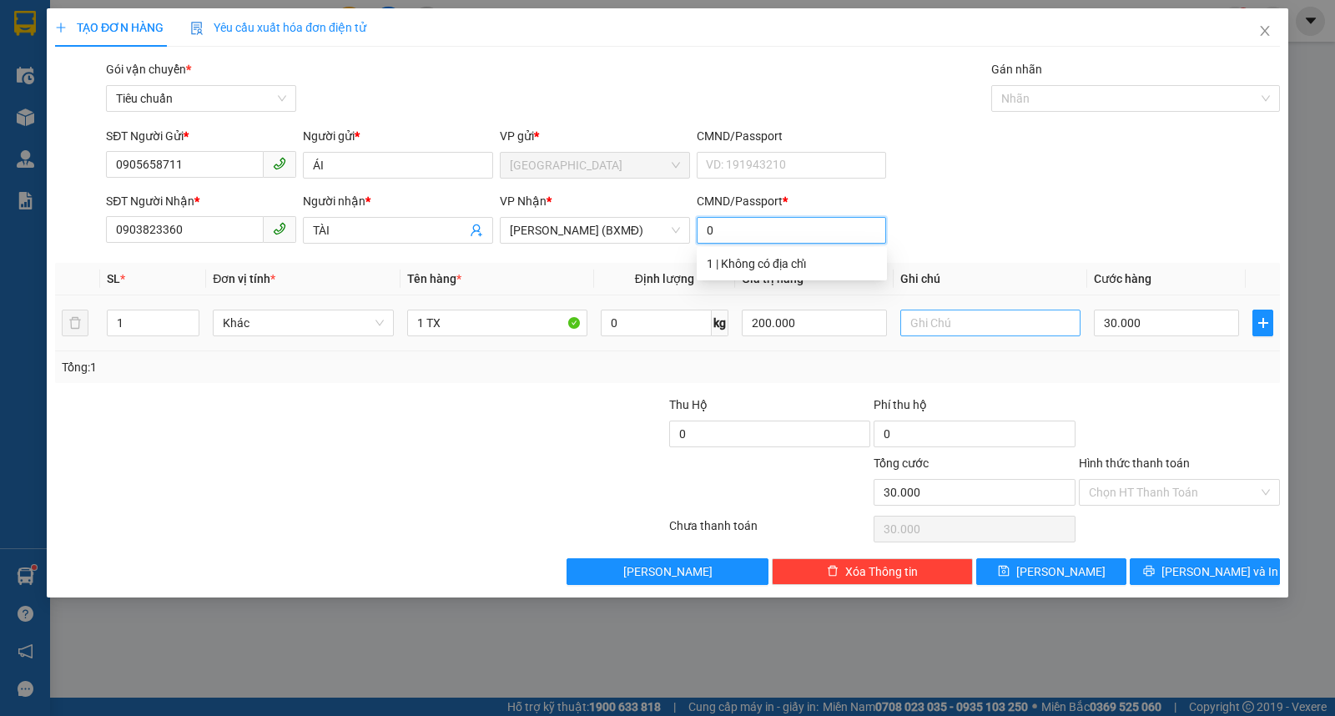
type input "0"
click at [970, 332] on input "text" at bounding box center [991, 323] width 180 height 27
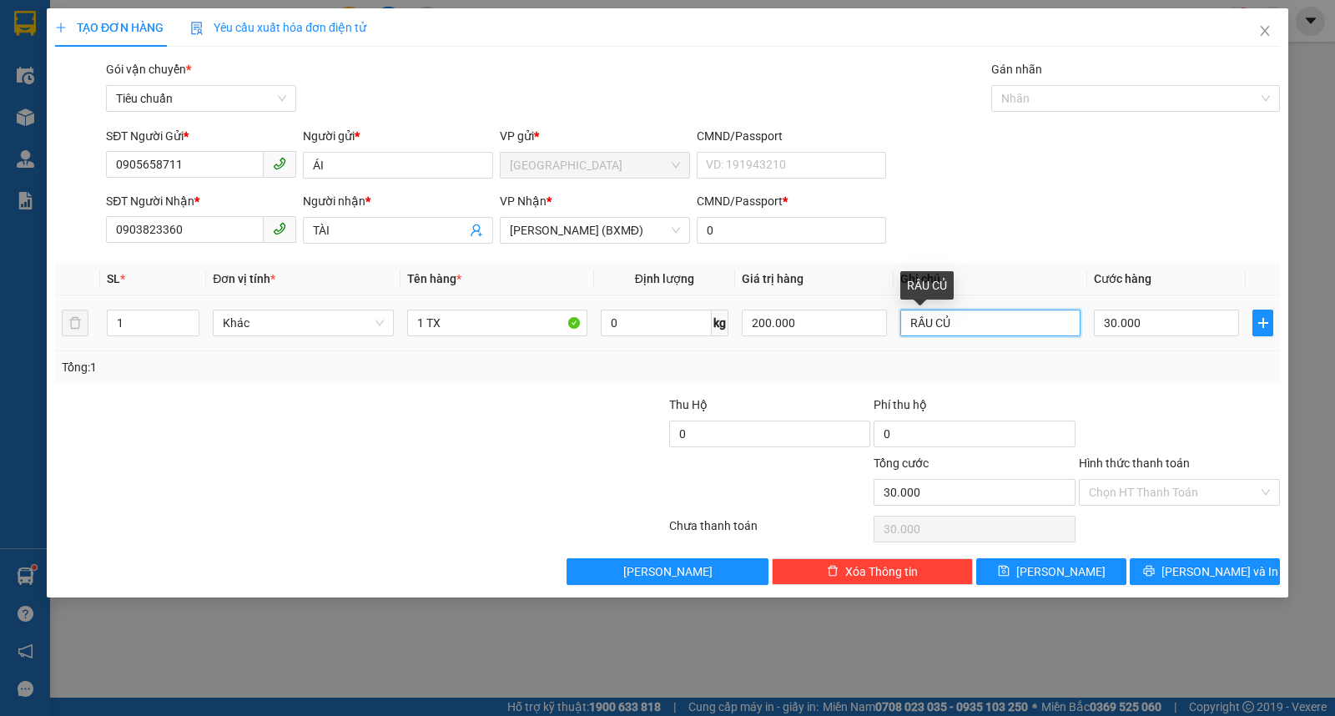
click at [924, 326] on input "RÂU CỦ" at bounding box center [991, 323] width 180 height 27
type input "RAU CỦ"
click at [1162, 502] on input "Hình thức thanh toán" at bounding box center [1173, 492] width 169 height 25
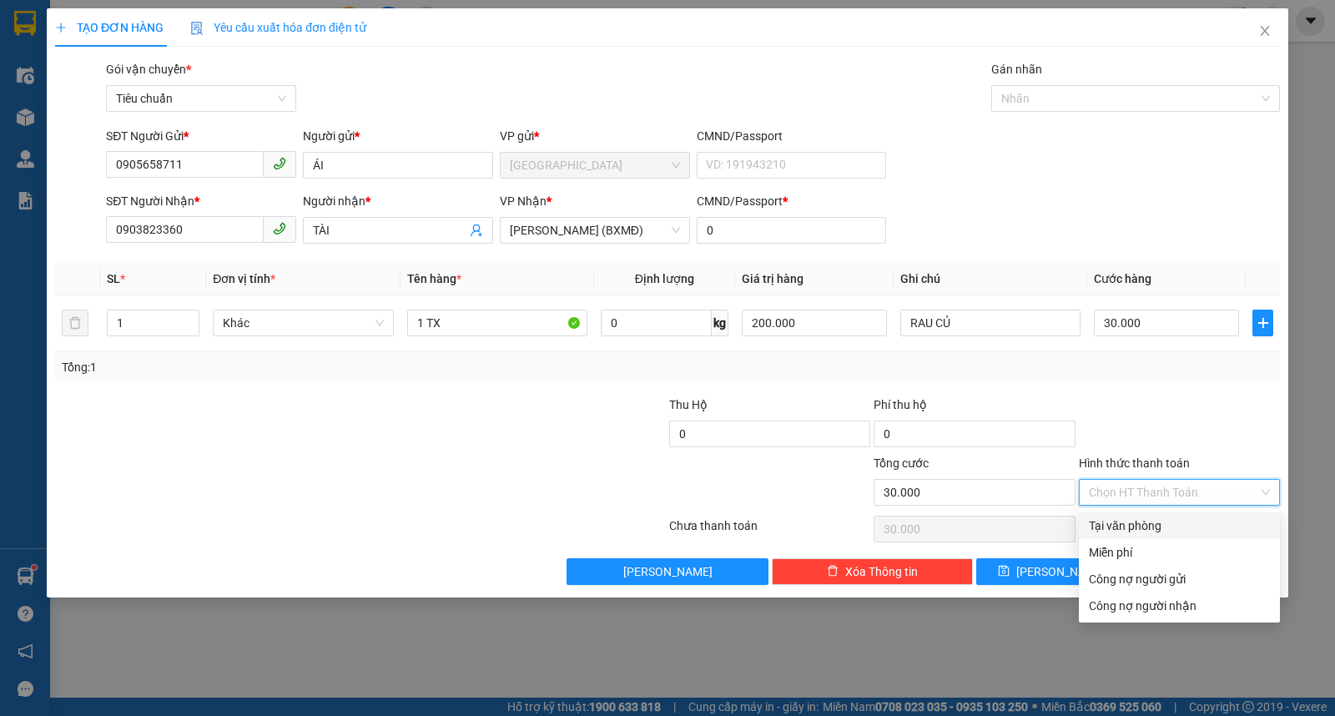
click at [1138, 528] on div "Tại văn phòng" at bounding box center [1179, 526] width 181 height 18
type input "0"
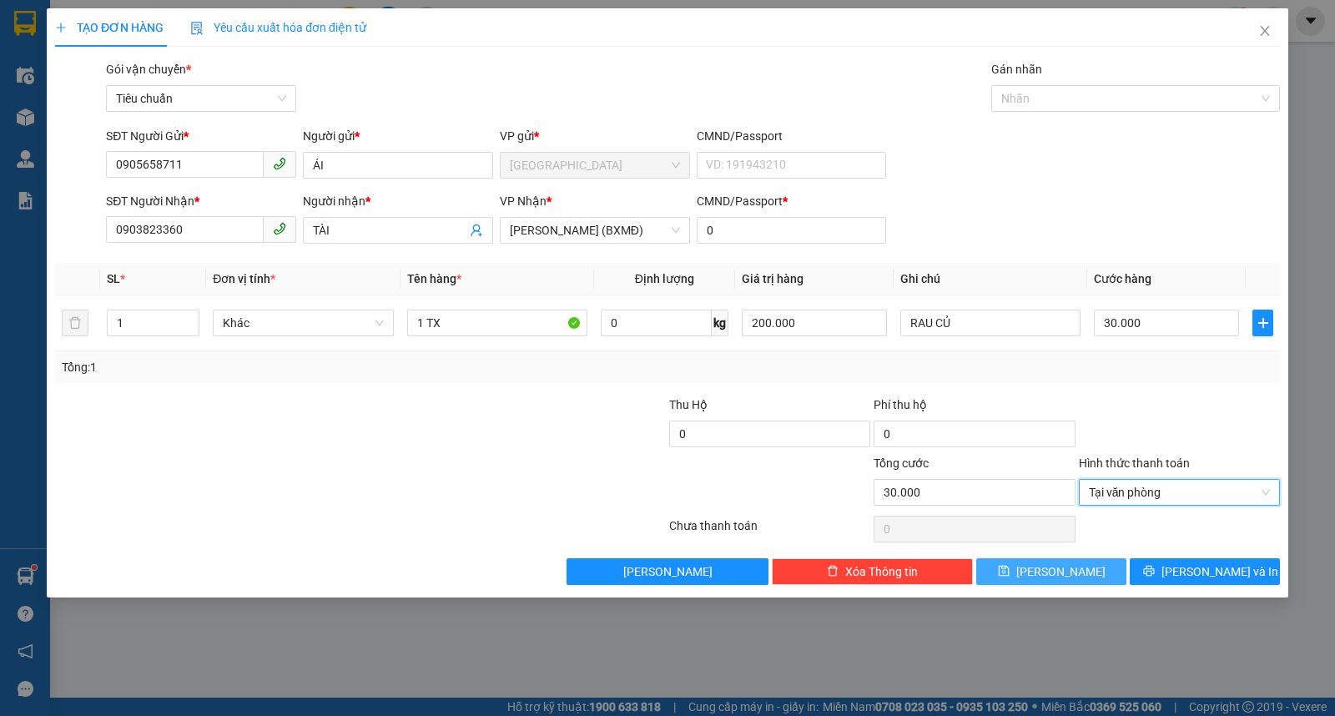
click at [1023, 573] on button "[PERSON_NAME]" at bounding box center [1052, 571] width 150 height 27
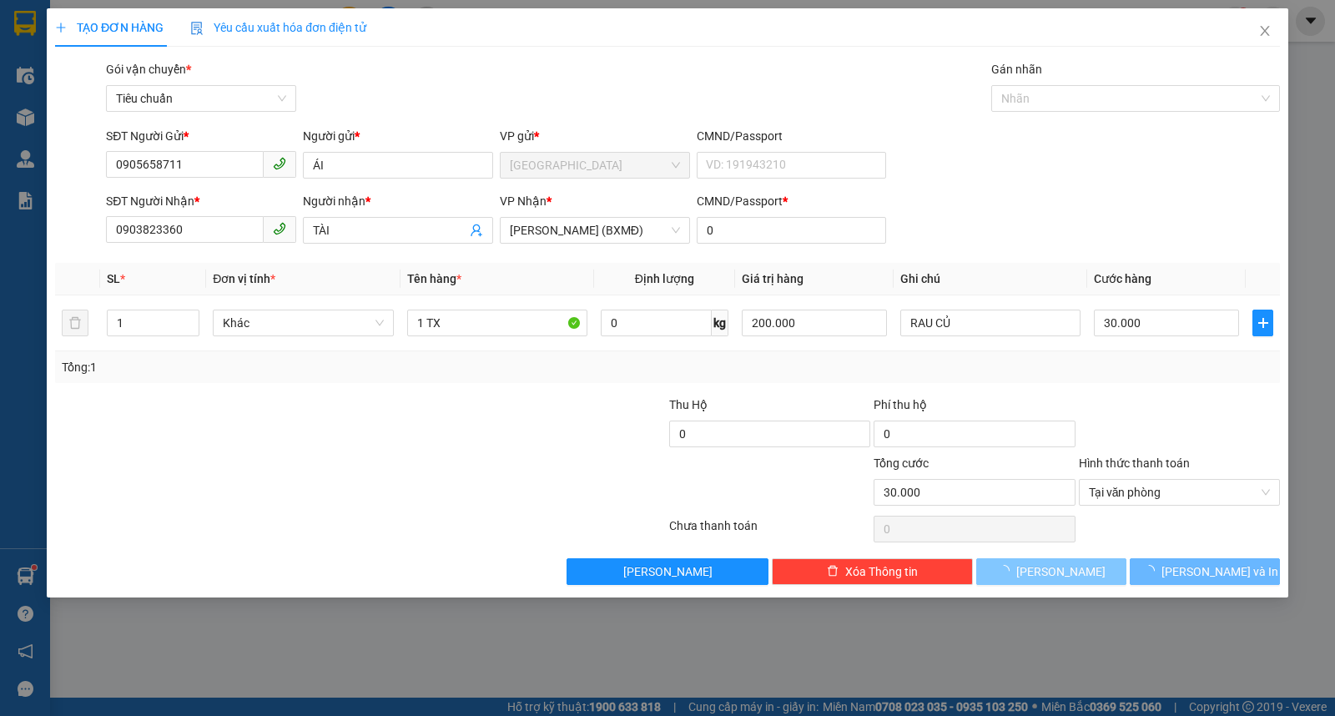
type input "0"
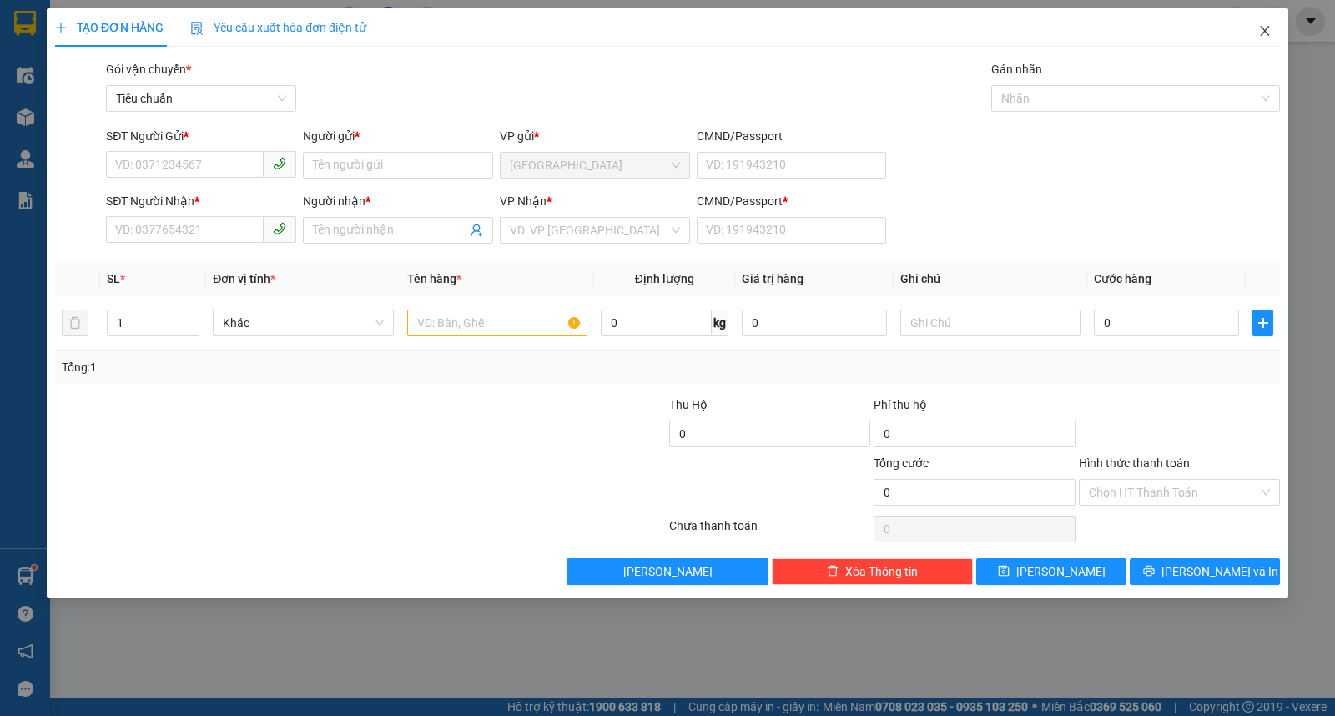
click at [1269, 28] on icon "close" at bounding box center [1264, 31] width 9 height 10
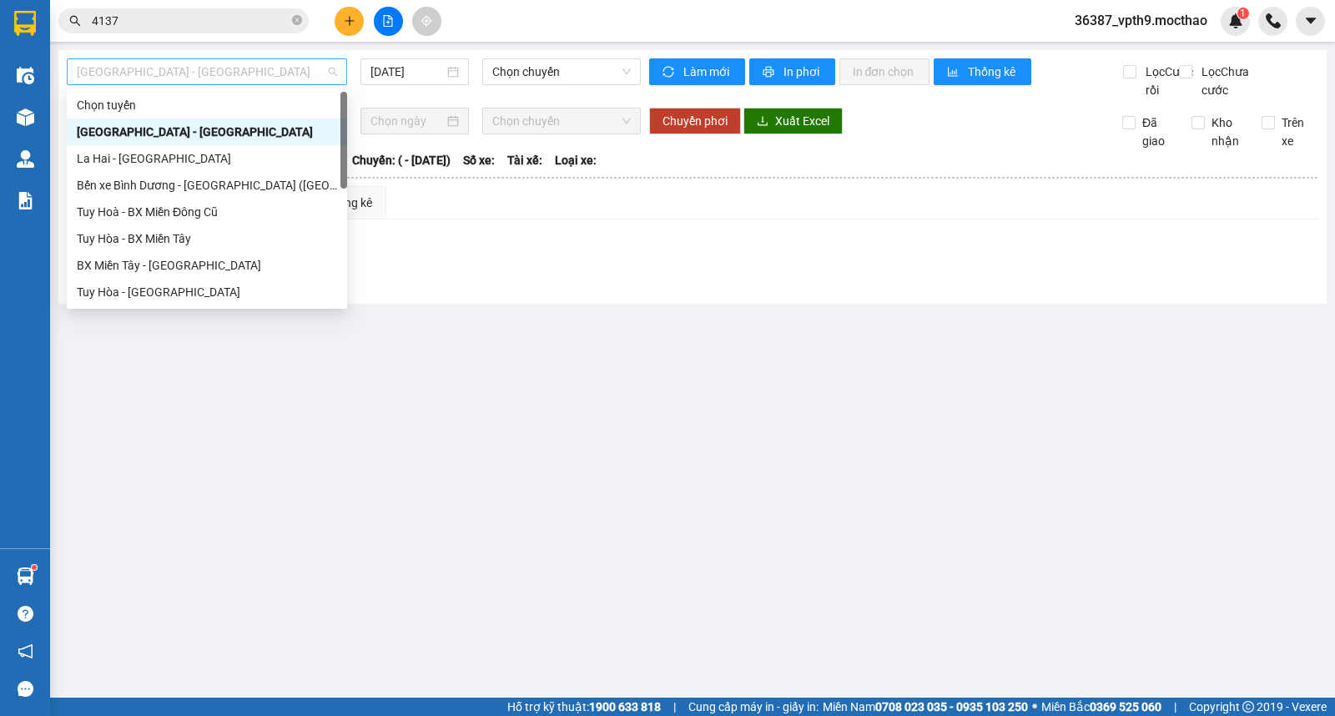
click at [154, 72] on span "[GEOGRAPHIC_DATA] - [GEOGRAPHIC_DATA]" at bounding box center [207, 71] width 260 height 25
type input "M"
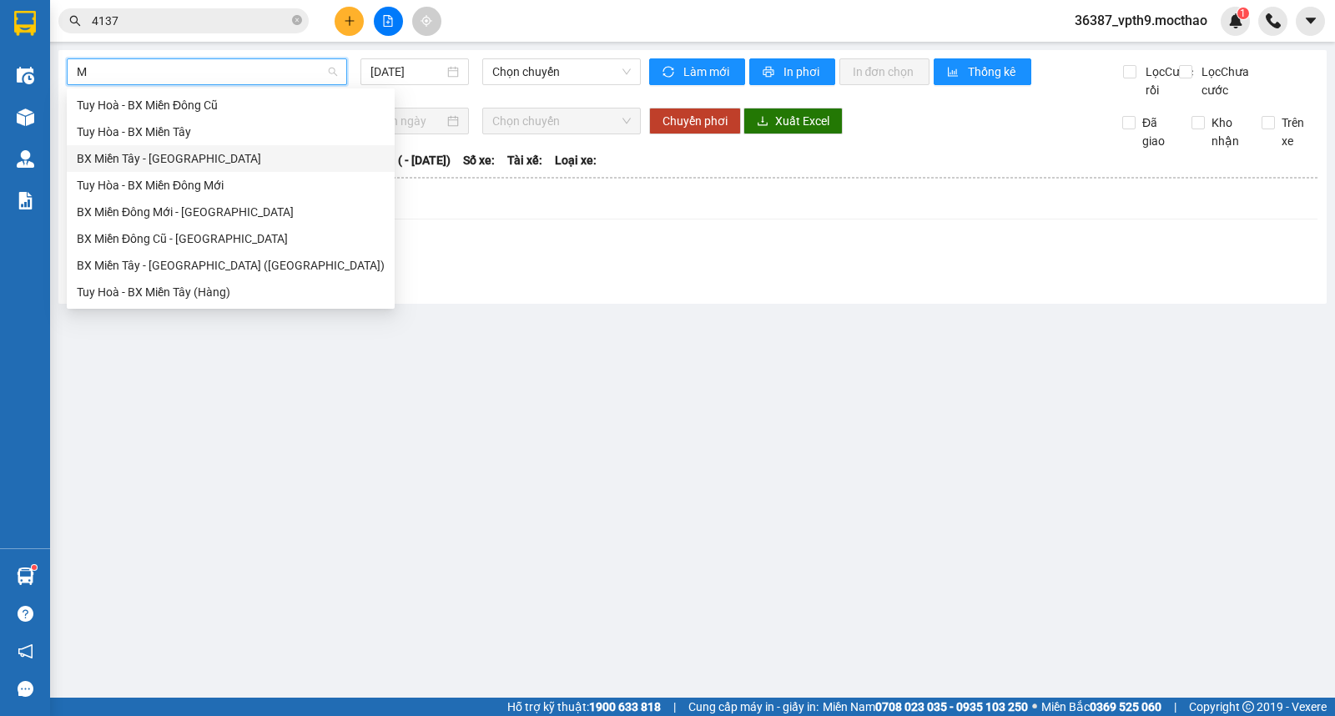
click at [145, 159] on div "BX Miền Tây - [GEOGRAPHIC_DATA]" at bounding box center [231, 158] width 308 height 18
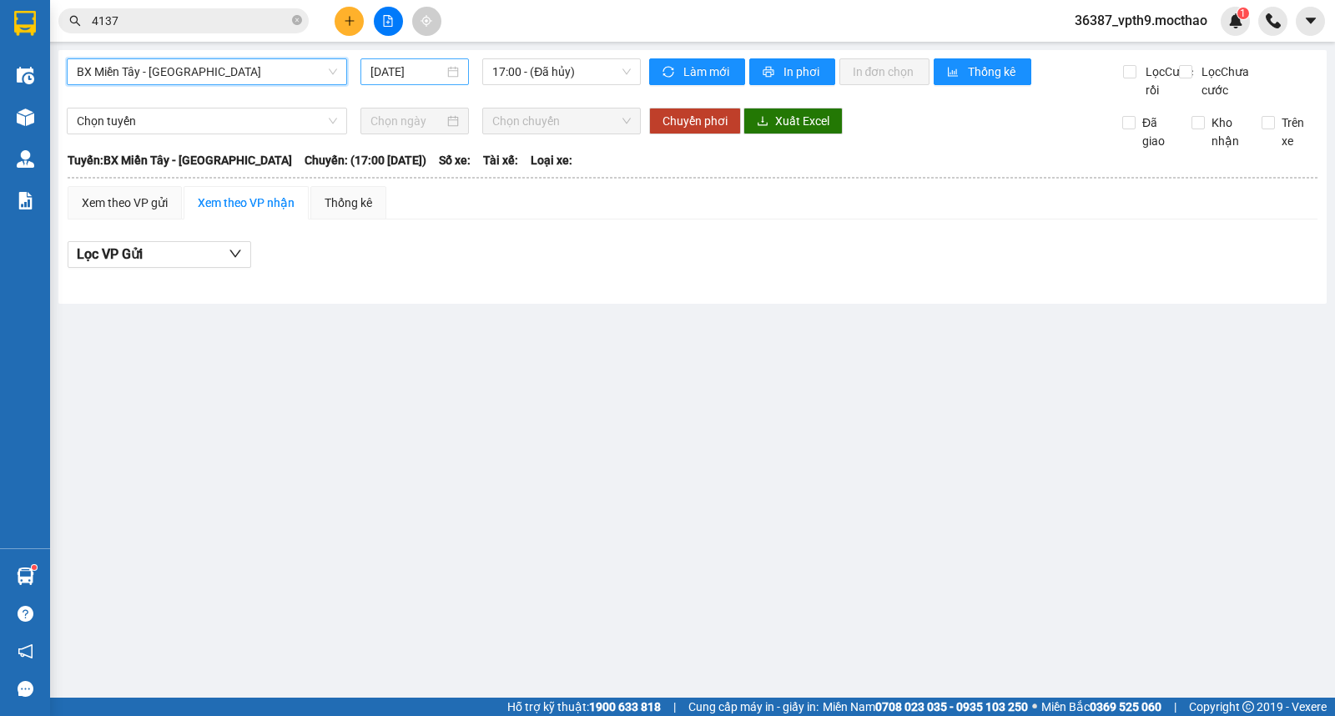
click at [386, 80] on input "[DATE]" at bounding box center [408, 72] width 74 height 18
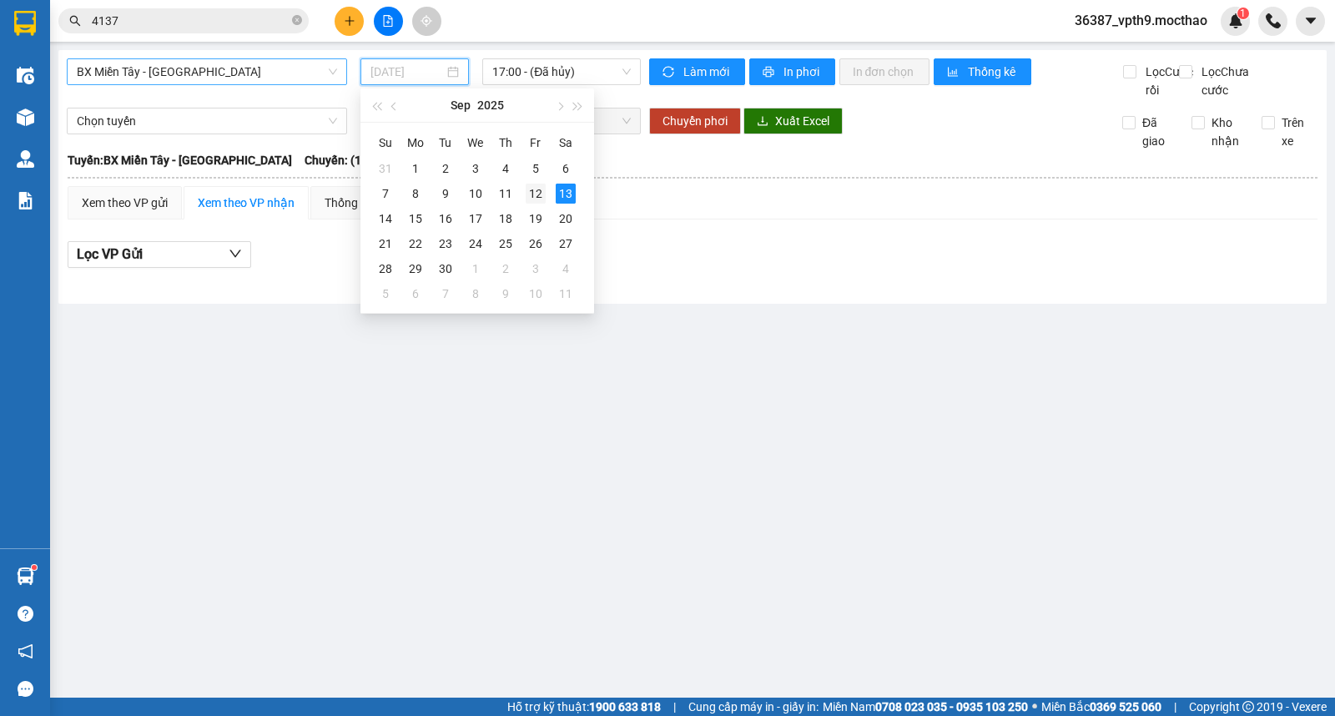
click at [543, 194] on div "12" at bounding box center [536, 194] width 20 height 20
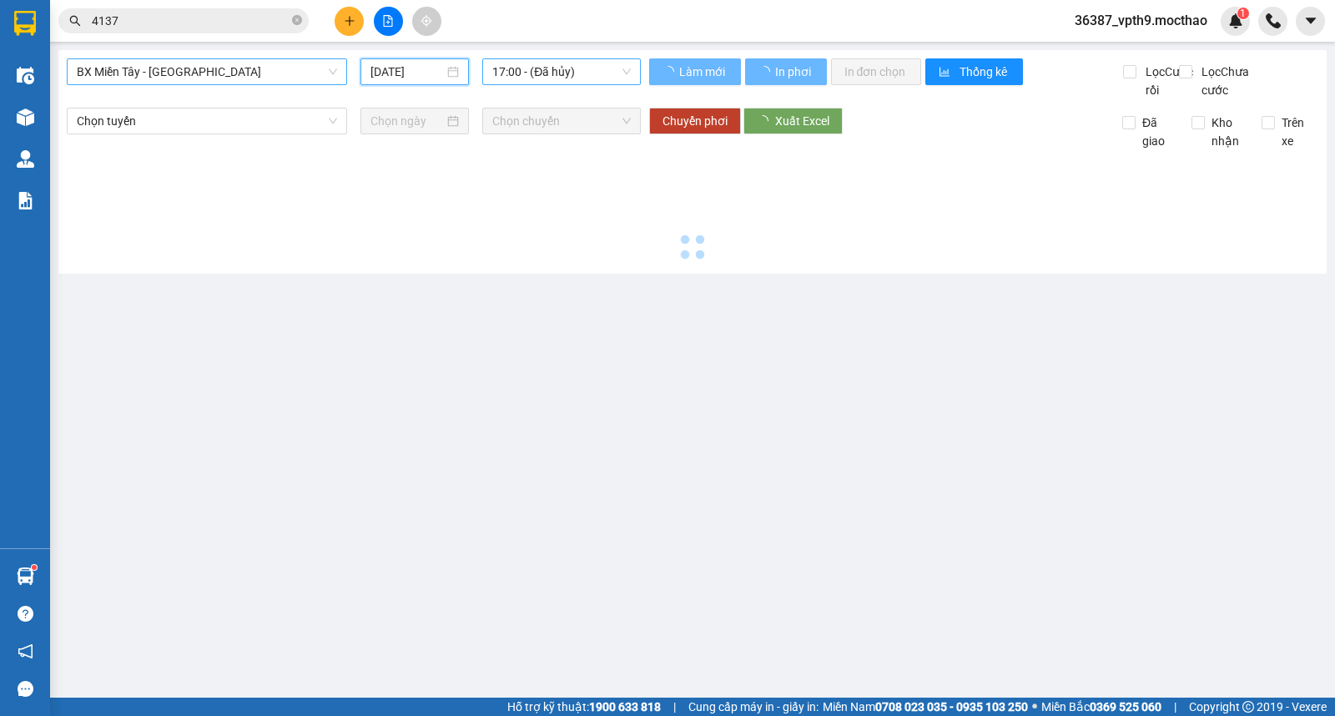
click at [578, 68] on span "17:00 - (Đã hủy)" at bounding box center [561, 71] width 138 height 25
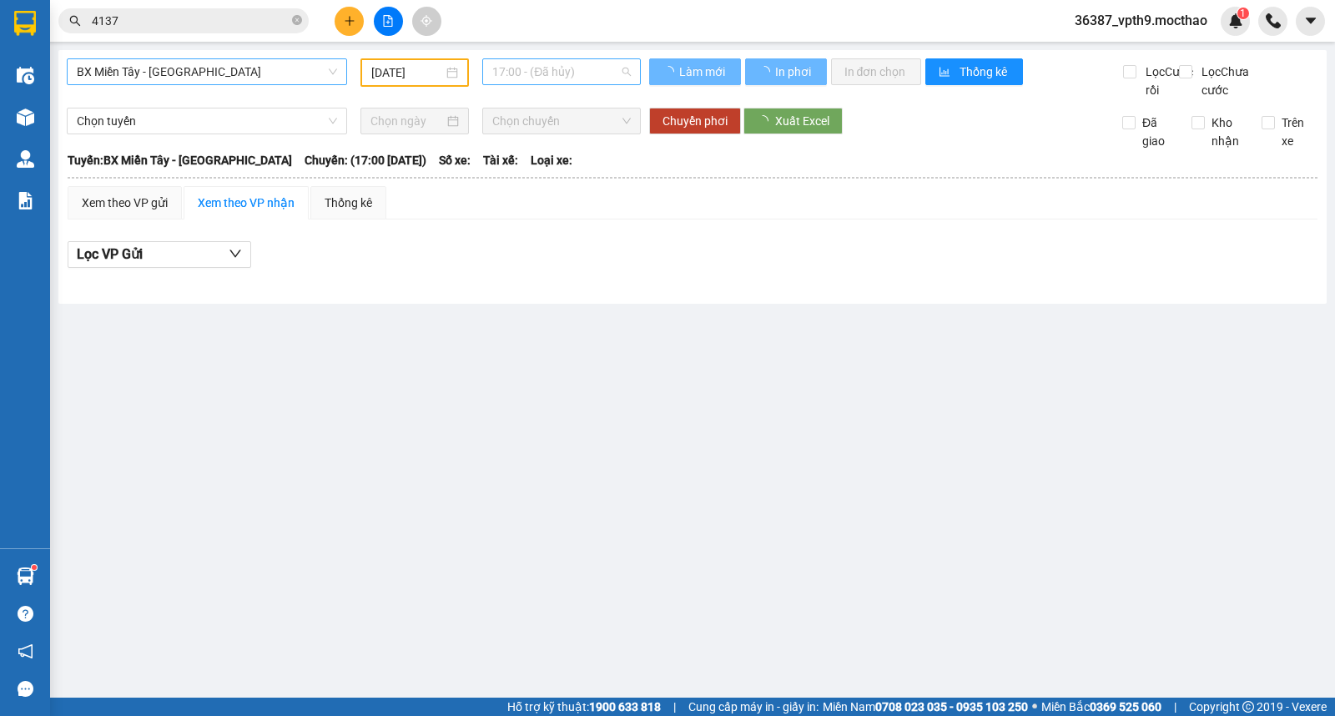
type input "[DATE]"
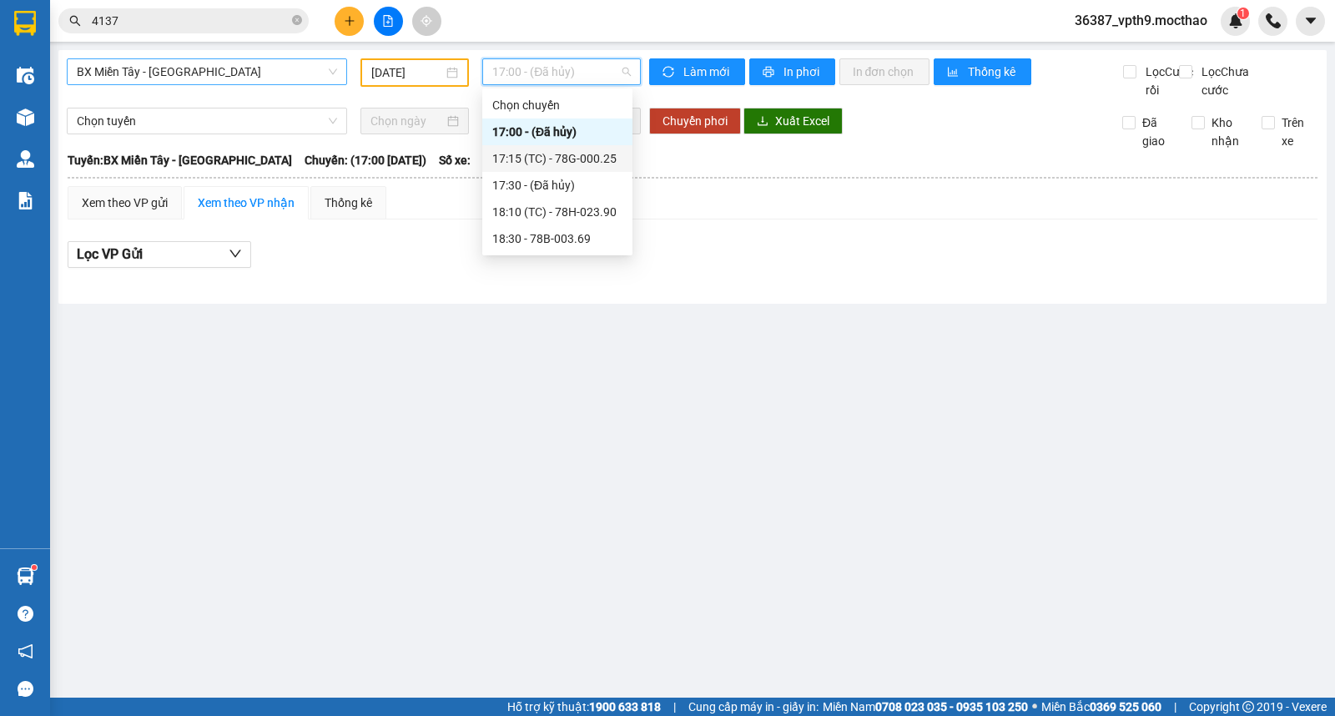
click at [588, 168] on div "17:15 (TC) - 78G-000.25" at bounding box center [557, 158] width 150 height 27
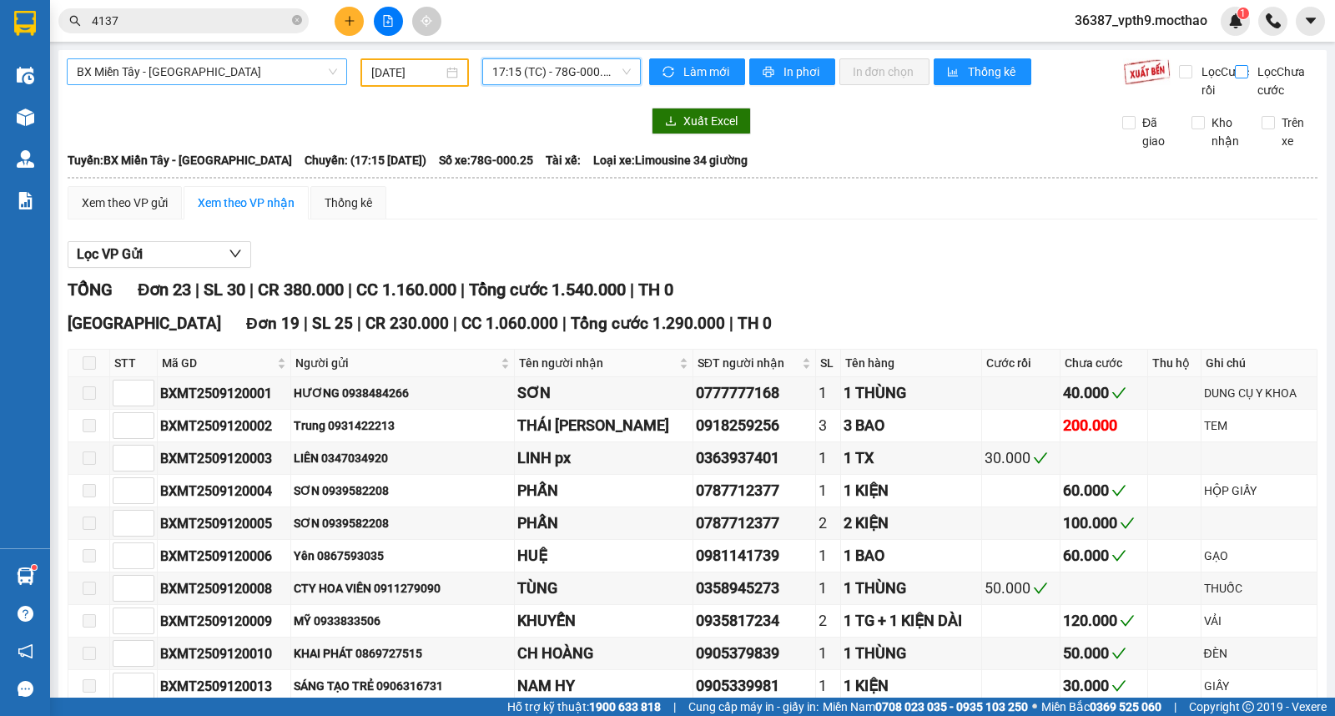
click at [1235, 76] on input "Lọc Chưa cước" at bounding box center [1243, 71] width 16 height 13
checkbox input "true"
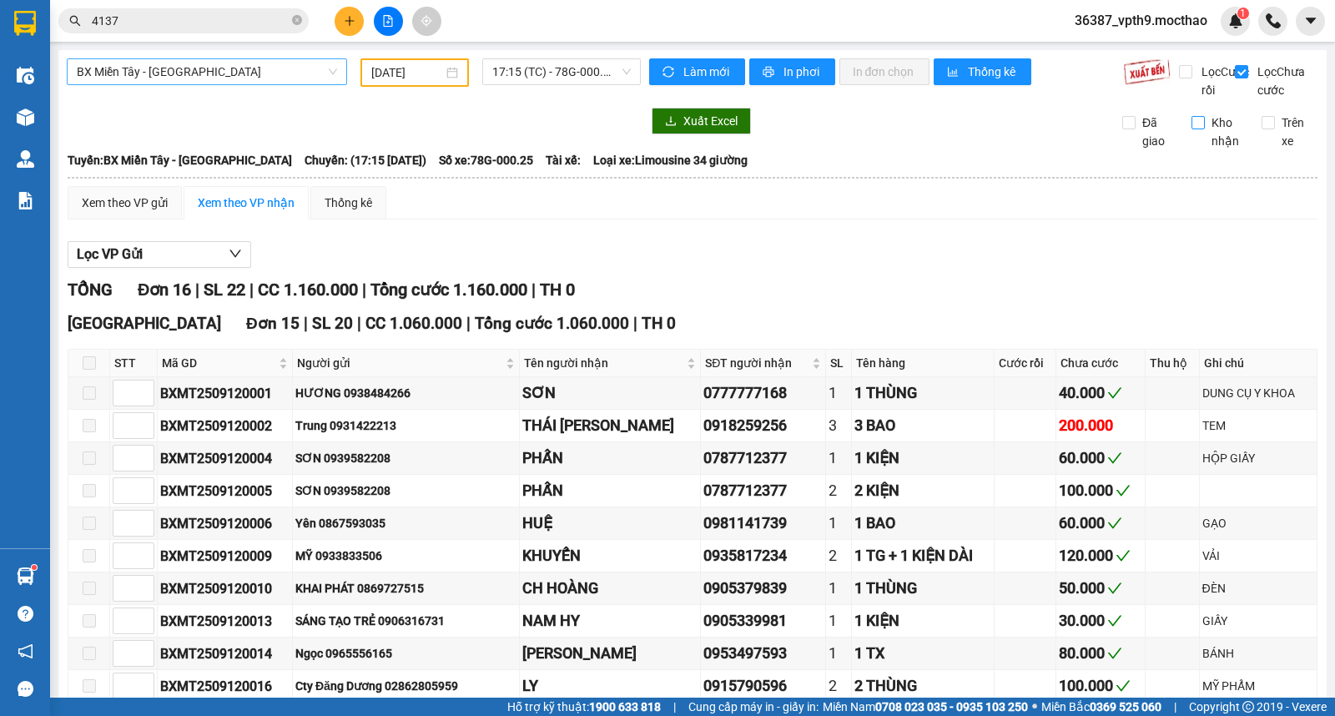
click at [1205, 150] on span "Kho nhận" at bounding box center [1226, 132] width 43 height 37
click at [1196, 129] on input "Kho nhận" at bounding box center [1198, 122] width 13 height 13
checkbox input "true"
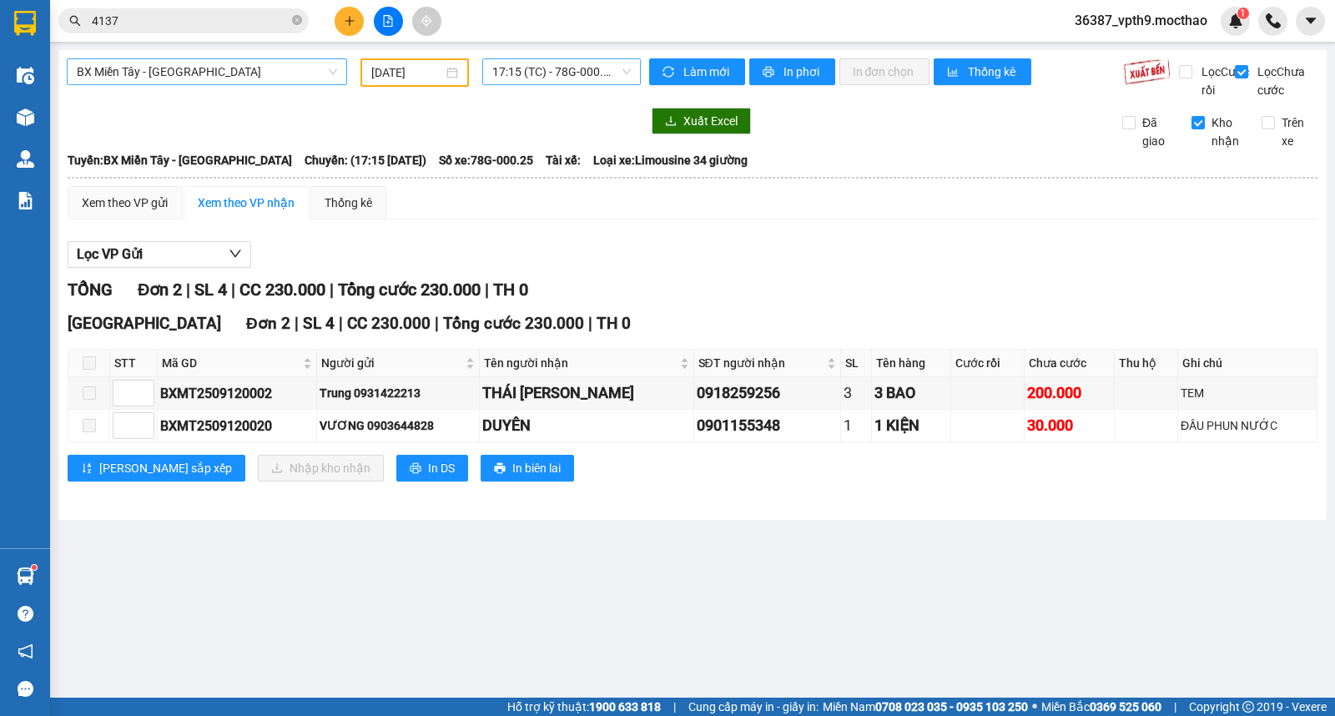
click at [618, 69] on span "17:15 (TC) - 78G-000.25" at bounding box center [561, 71] width 138 height 25
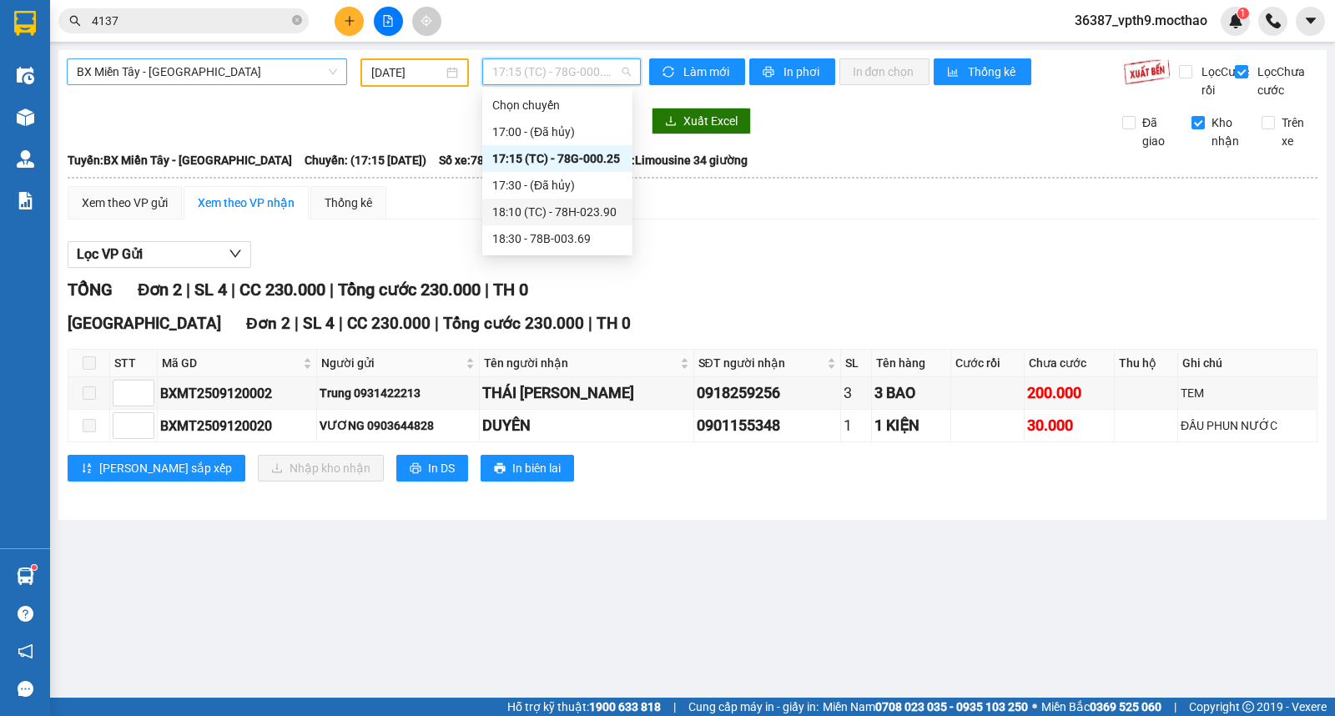
click at [558, 207] on div "18:10 (TC) - 78H-023.90" at bounding box center [557, 212] width 130 height 18
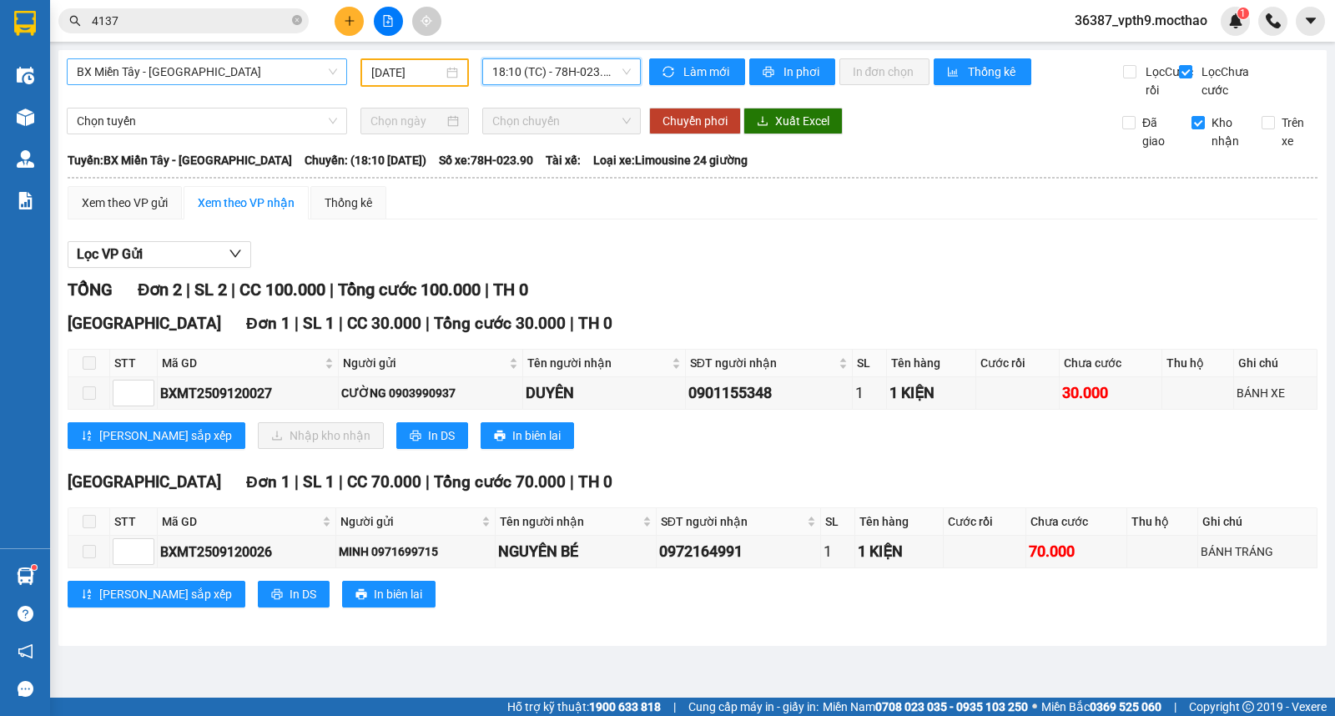
click at [564, 71] on span "18:10 (TC) - 78H-023.90" at bounding box center [561, 71] width 138 height 25
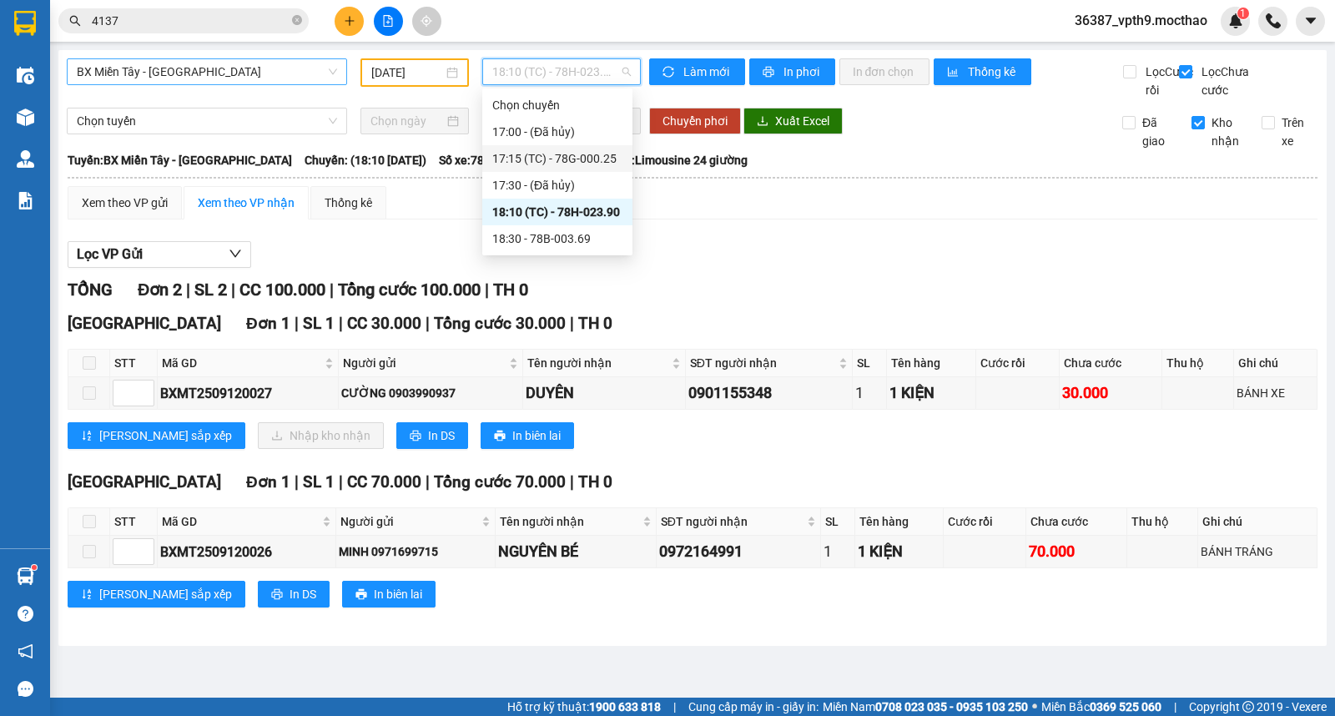
click at [587, 159] on div "17:15 (TC) - 78G-000.25" at bounding box center [557, 158] width 130 height 18
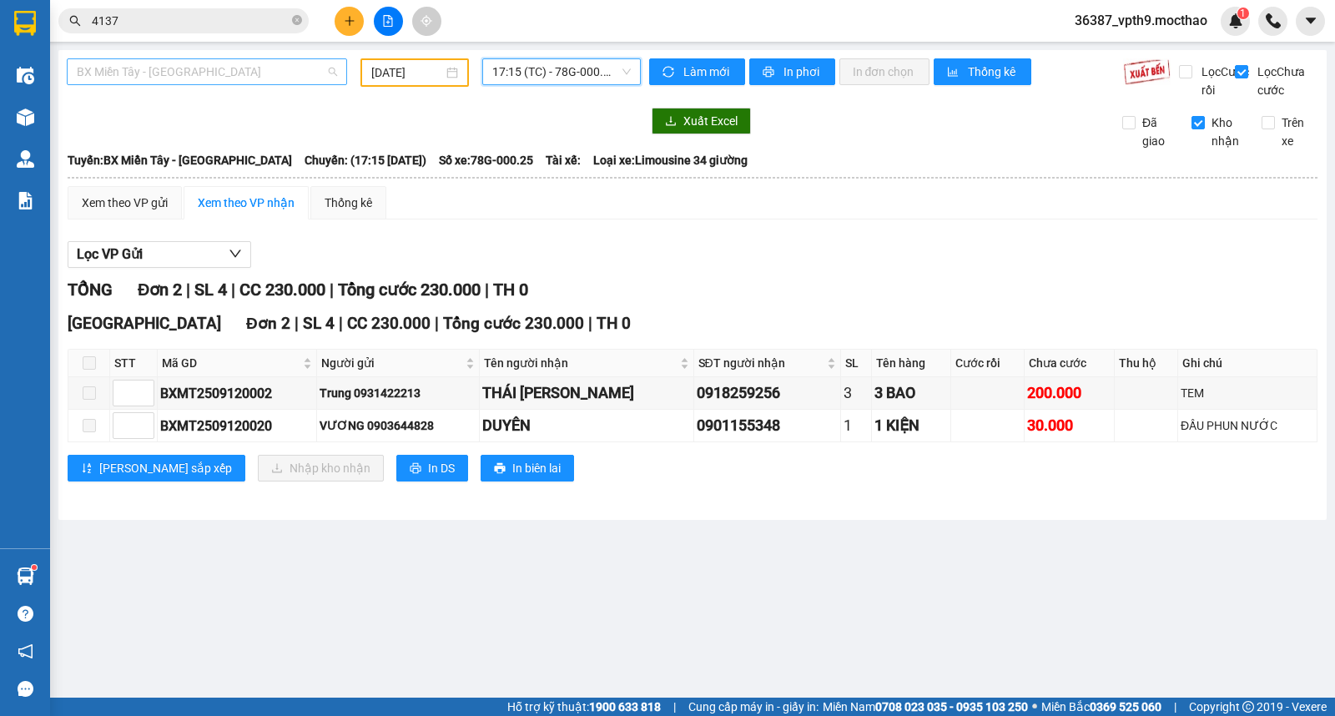
click at [210, 76] on span "BX Miền Tây - [GEOGRAPHIC_DATA]" at bounding box center [207, 71] width 260 height 25
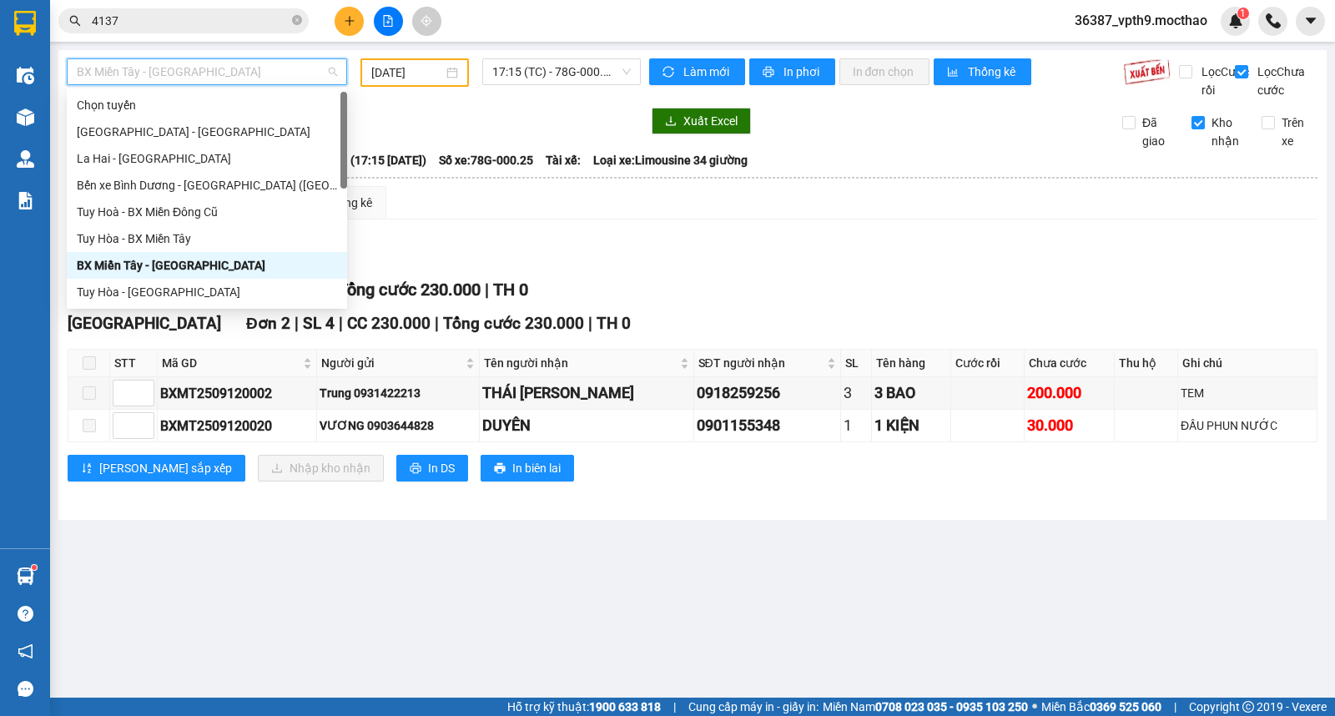
type input "M"
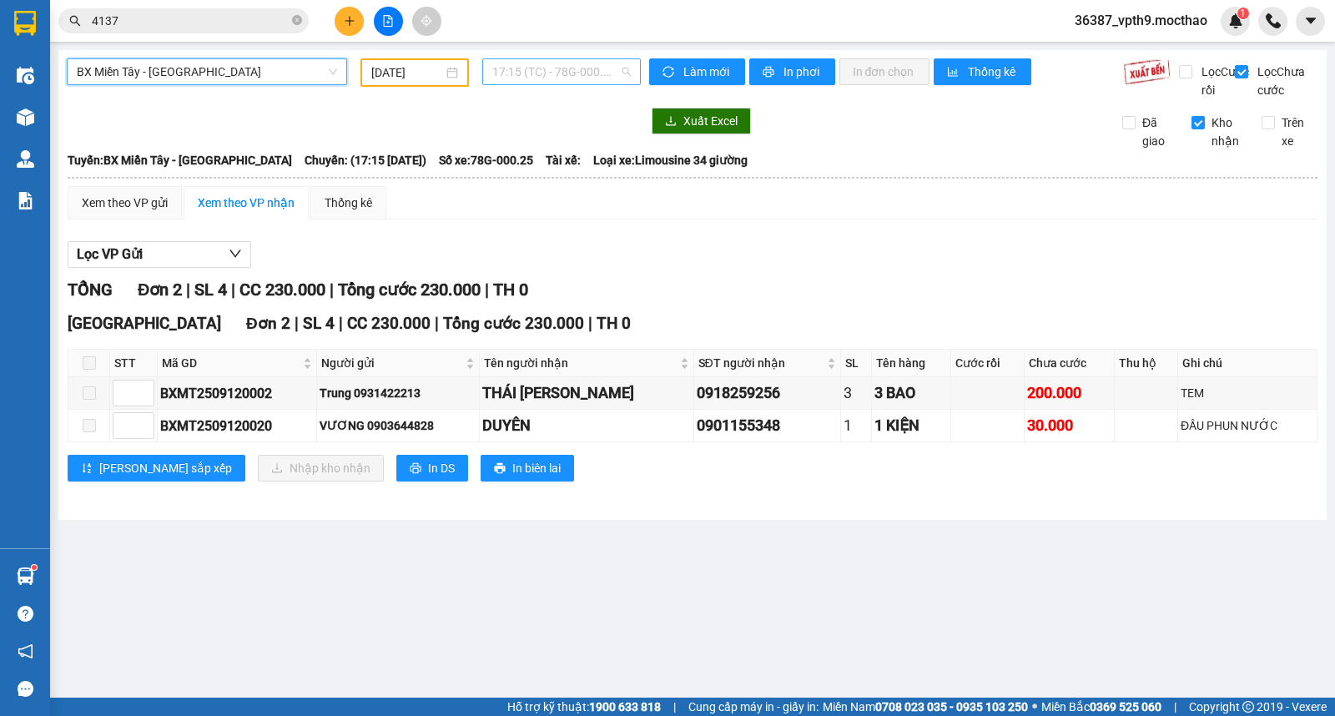
click at [587, 76] on span "17:15 (TC) - 78G-000.25" at bounding box center [561, 71] width 138 height 25
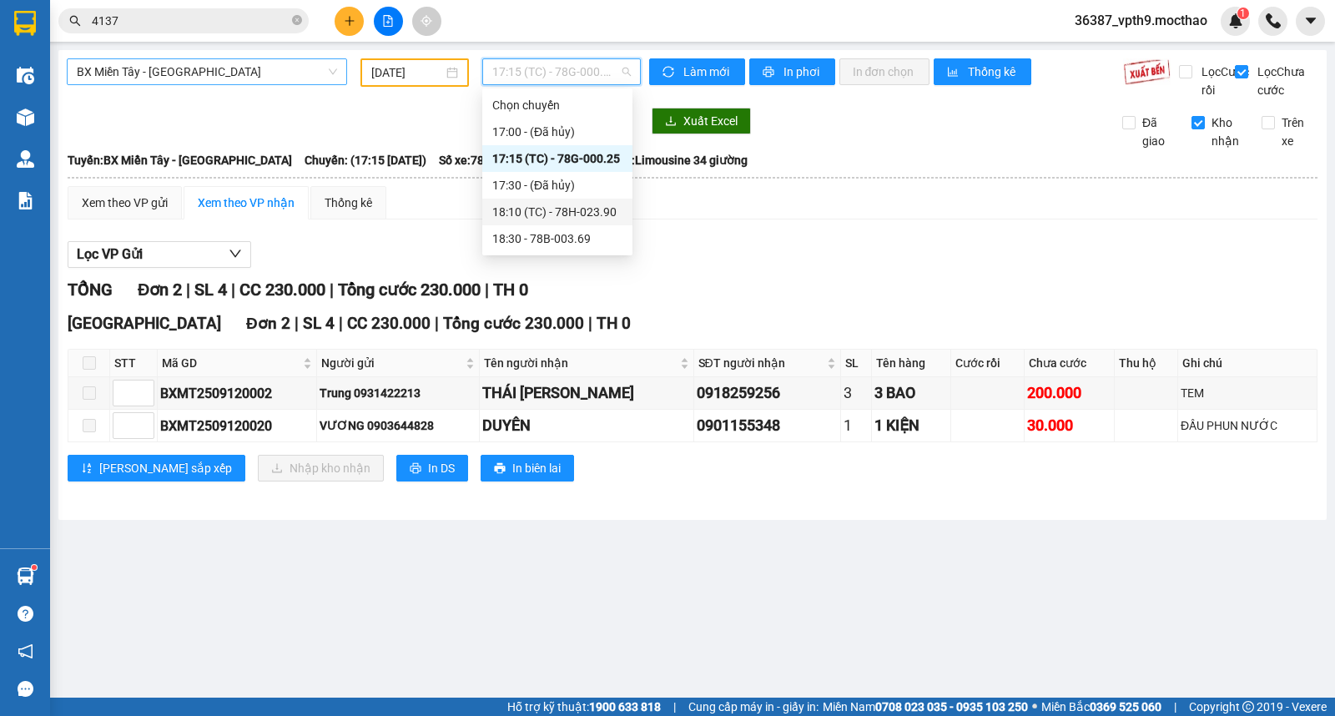
click at [580, 206] on div "18:10 (TC) - 78H-023.90" at bounding box center [557, 212] width 130 height 18
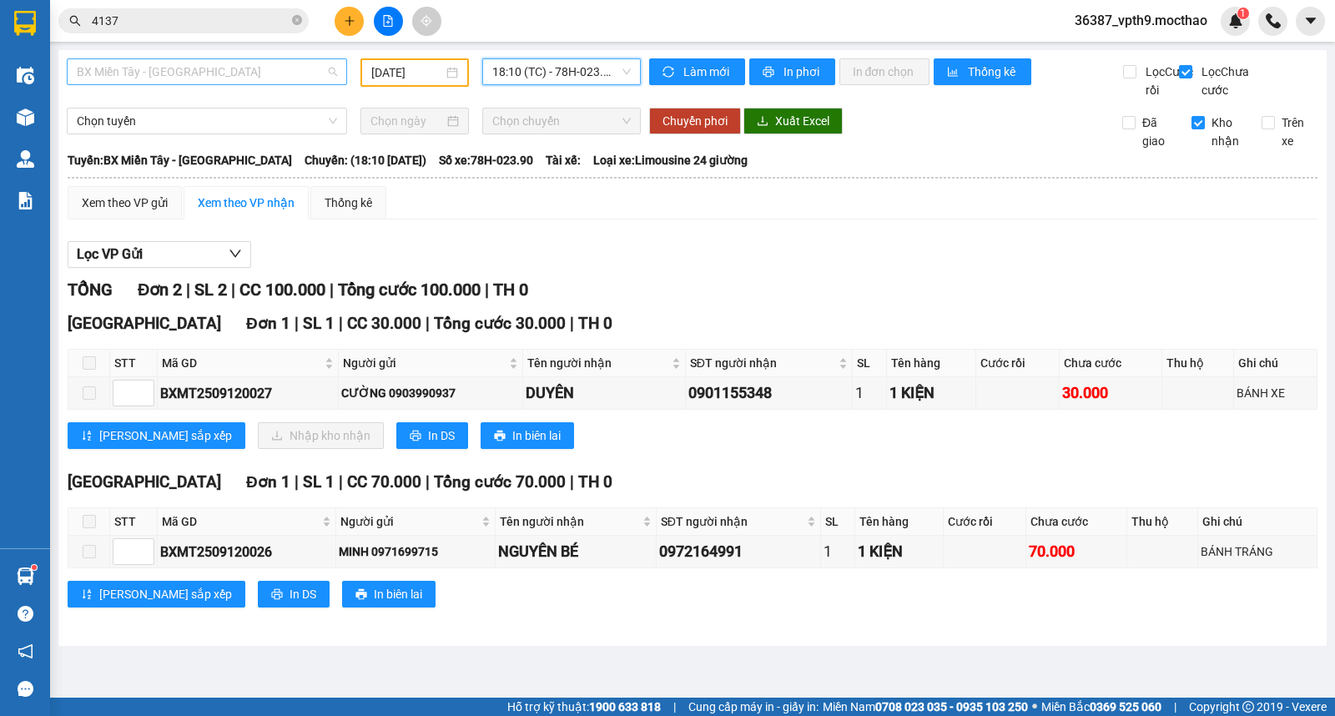
click at [231, 63] on span "BX Miền Tây - [GEOGRAPHIC_DATA]" at bounding box center [207, 71] width 260 height 25
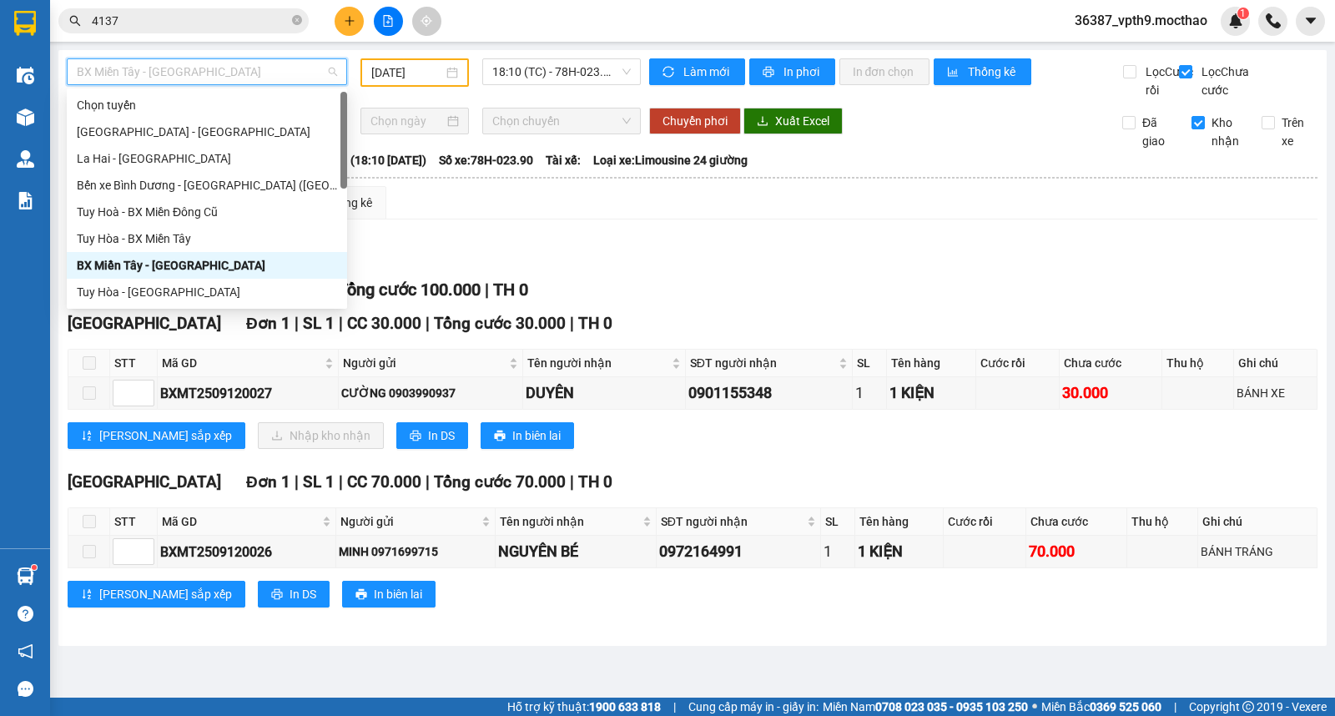
type input "M"
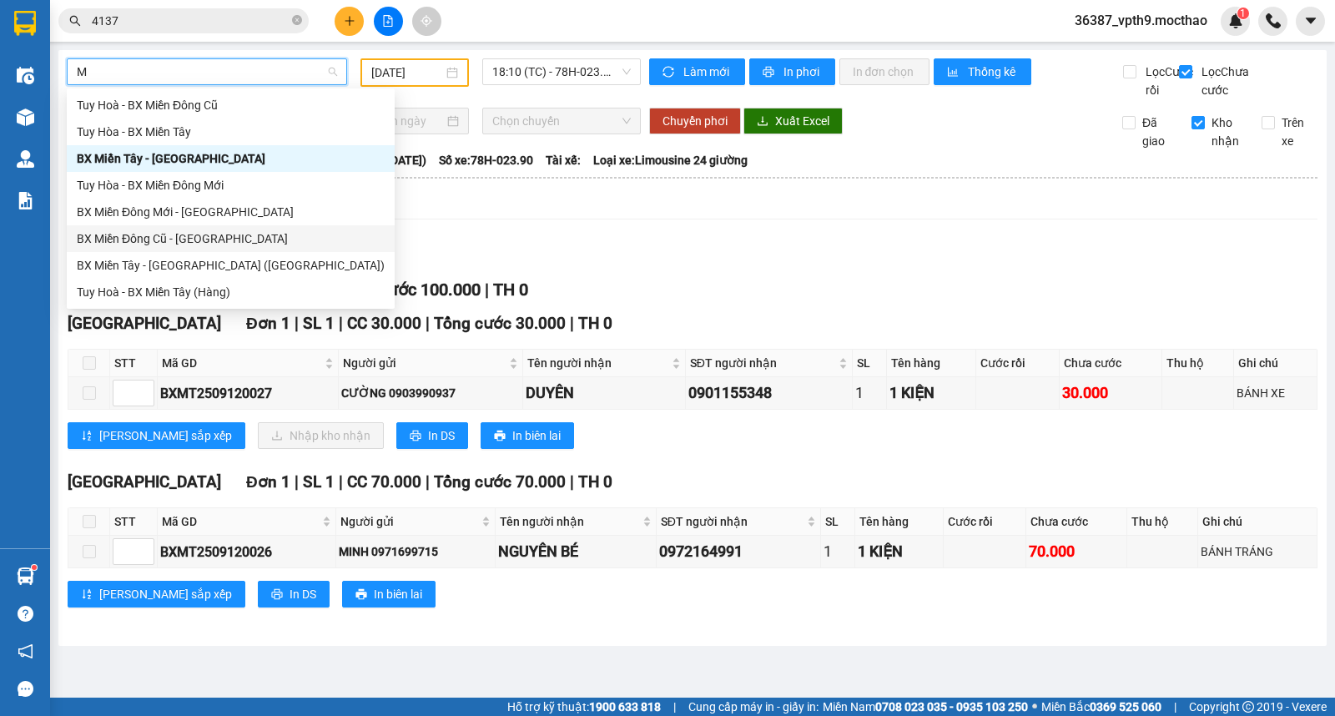
click at [196, 230] on div "BX Miền Đông Cũ - [GEOGRAPHIC_DATA]" at bounding box center [231, 239] width 308 height 18
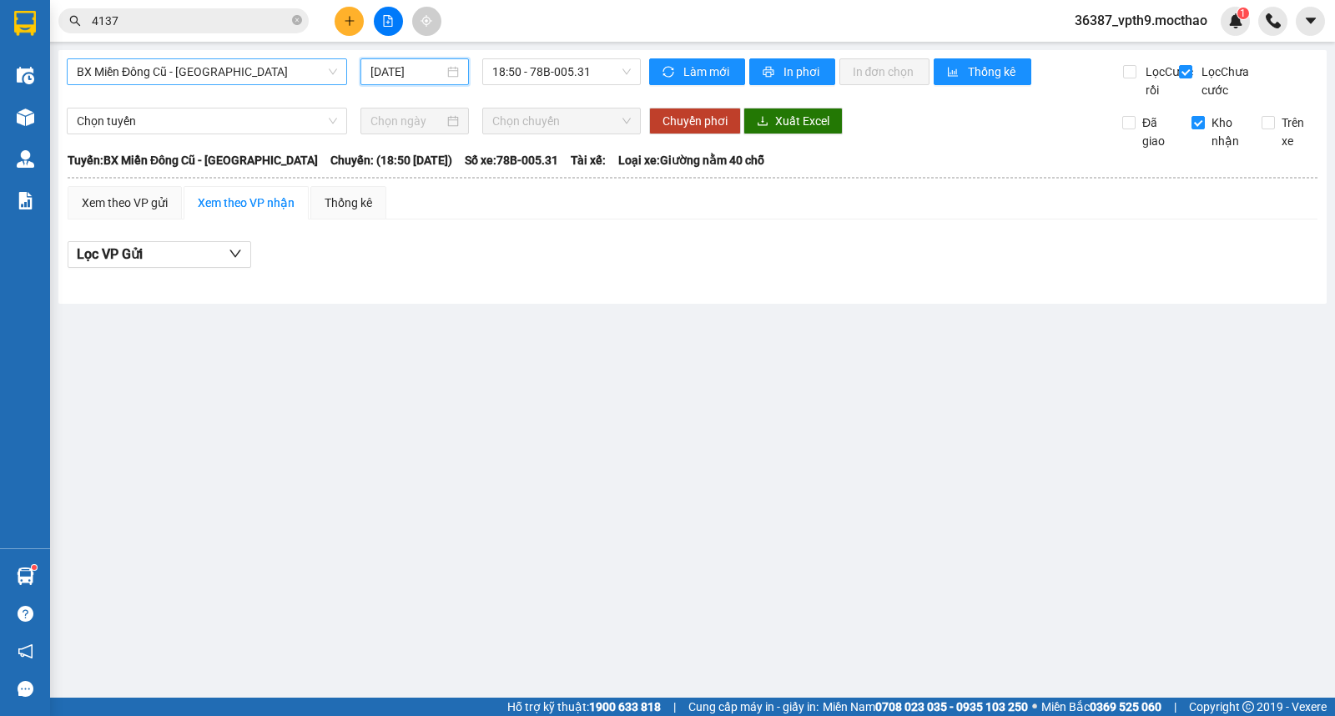
click at [428, 72] on input "[DATE]" at bounding box center [408, 72] width 74 height 18
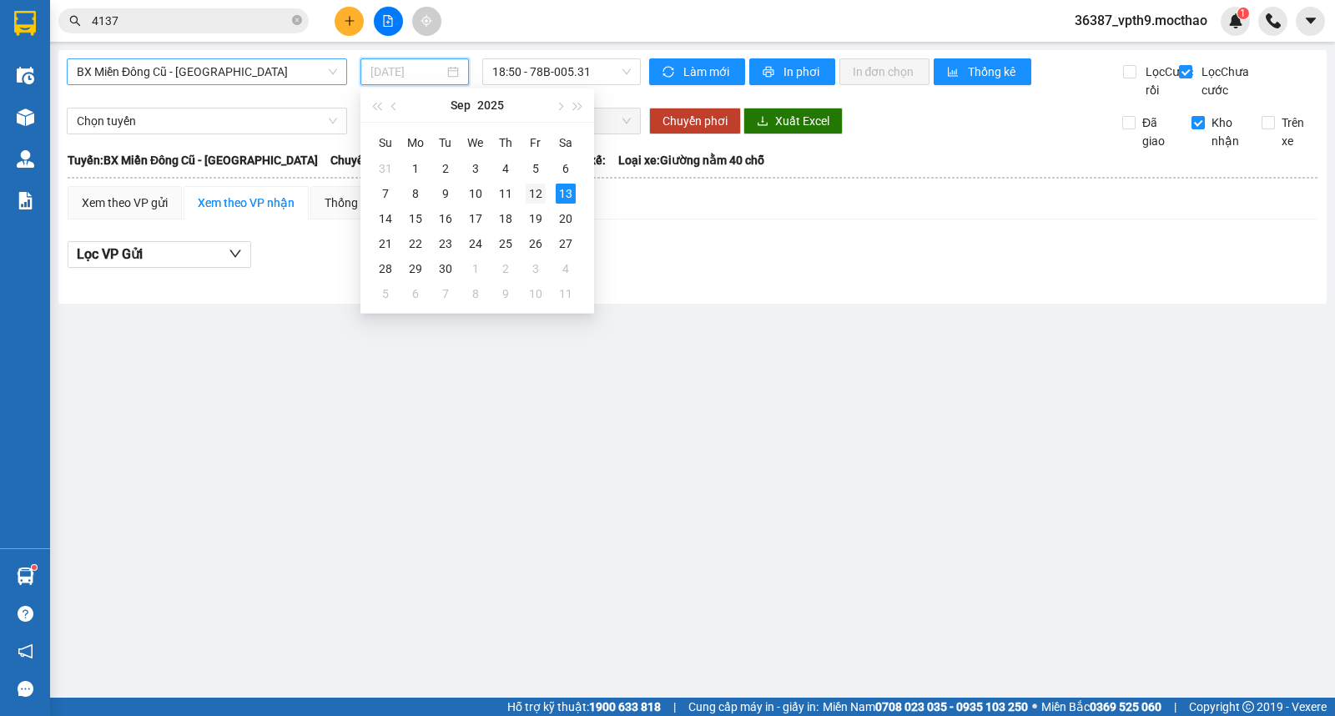
click at [538, 193] on div "12" at bounding box center [536, 194] width 20 height 20
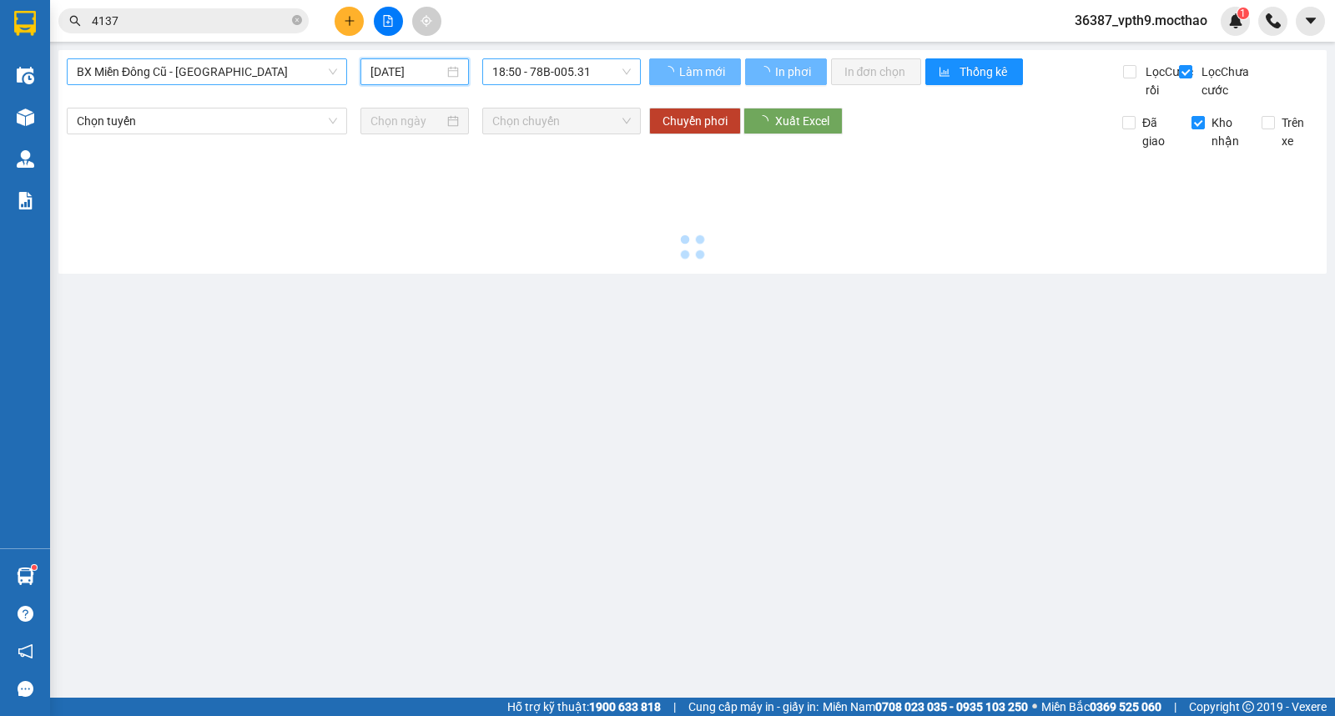
type input "[DATE]"
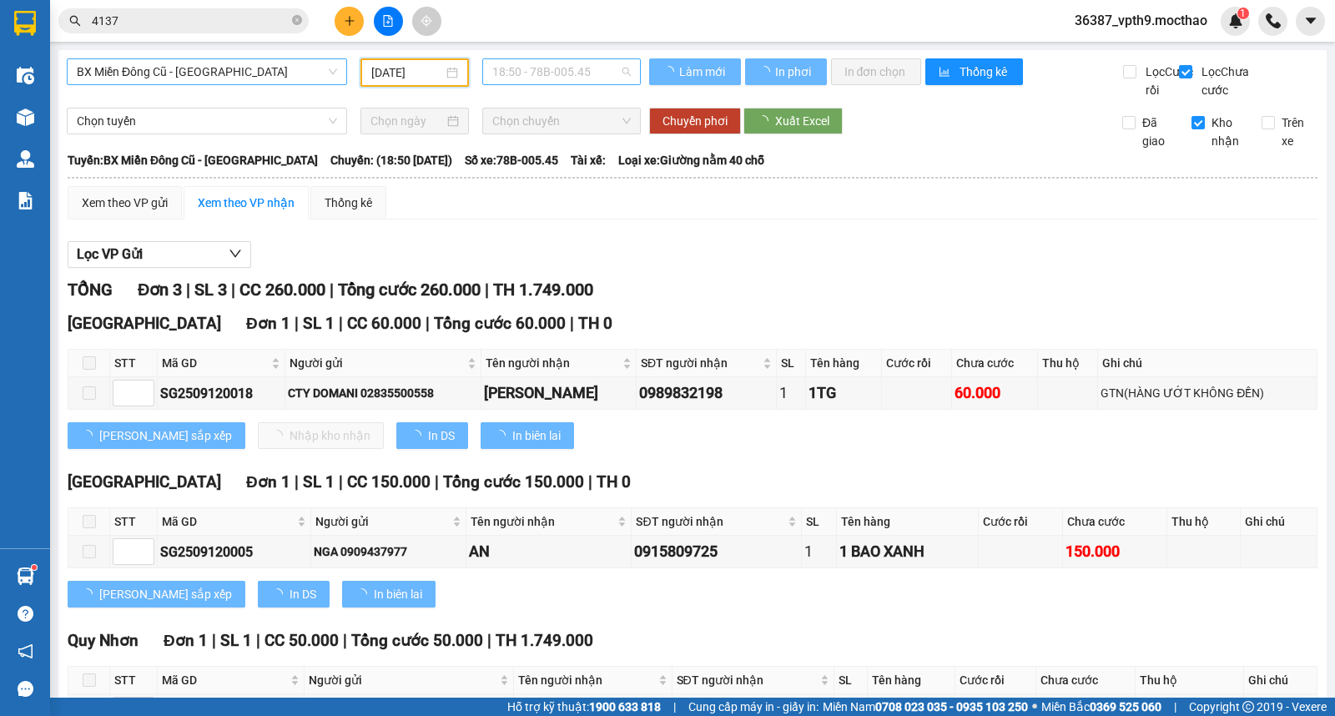
click at [607, 68] on span "18:50 - 78B-005.45" at bounding box center [561, 71] width 138 height 25
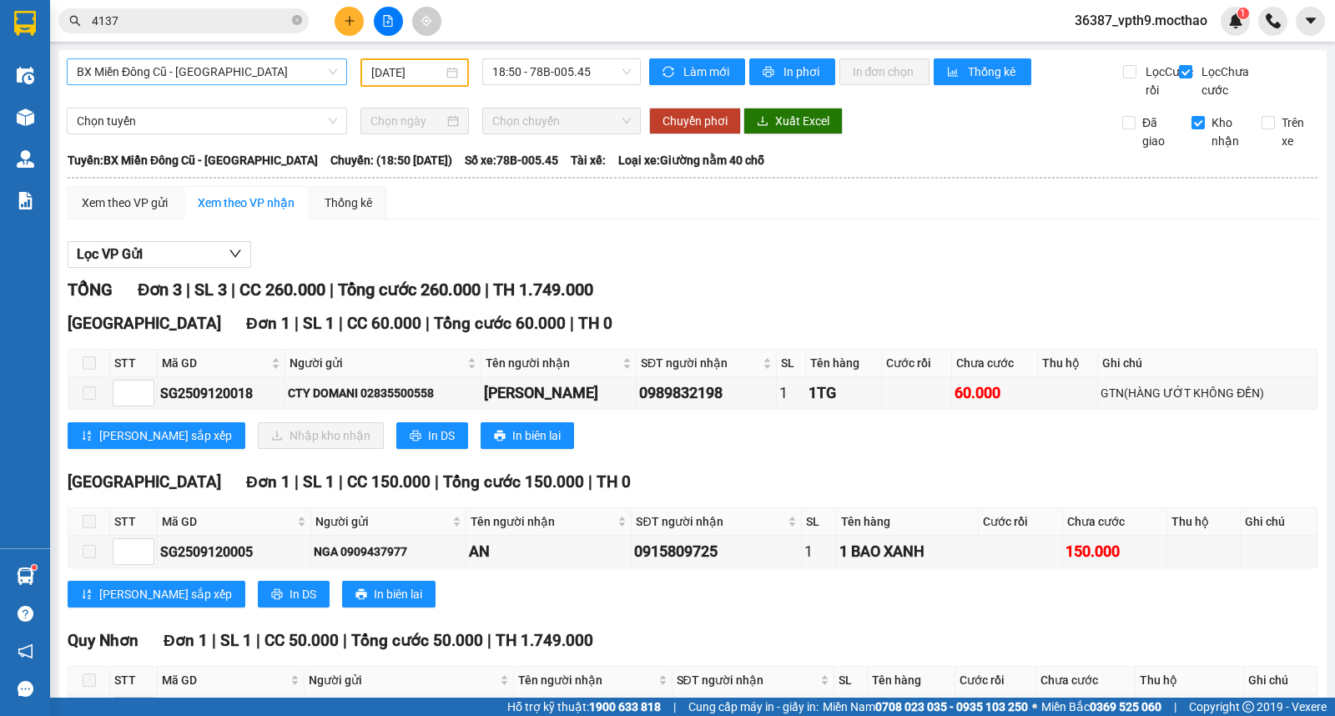
click at [881, 238] on div "Xem theo VP gửi Xem theo VP nhận Thống kê Lọc VP Gửi TỔNG Đơn 3 | SL 3 | CC 26…" at bounding box center [693, 486] width 1250 height 601
click at [553, 72] on span "18:50 - 78B-005.45" at bounding box center [561, 71] width 138 height 25
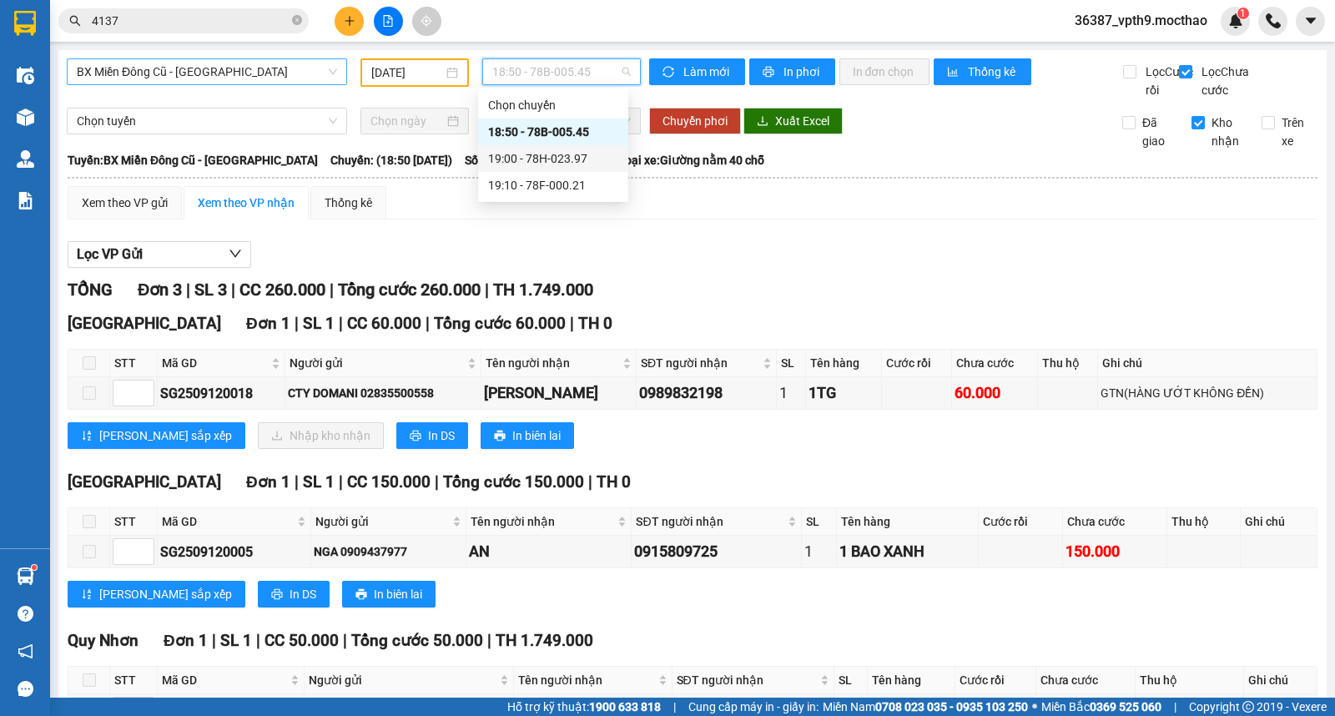
click at [565, 159] on div "19:00 - 78H-023.97" at bounding box center [553, 158] width 130 height 18
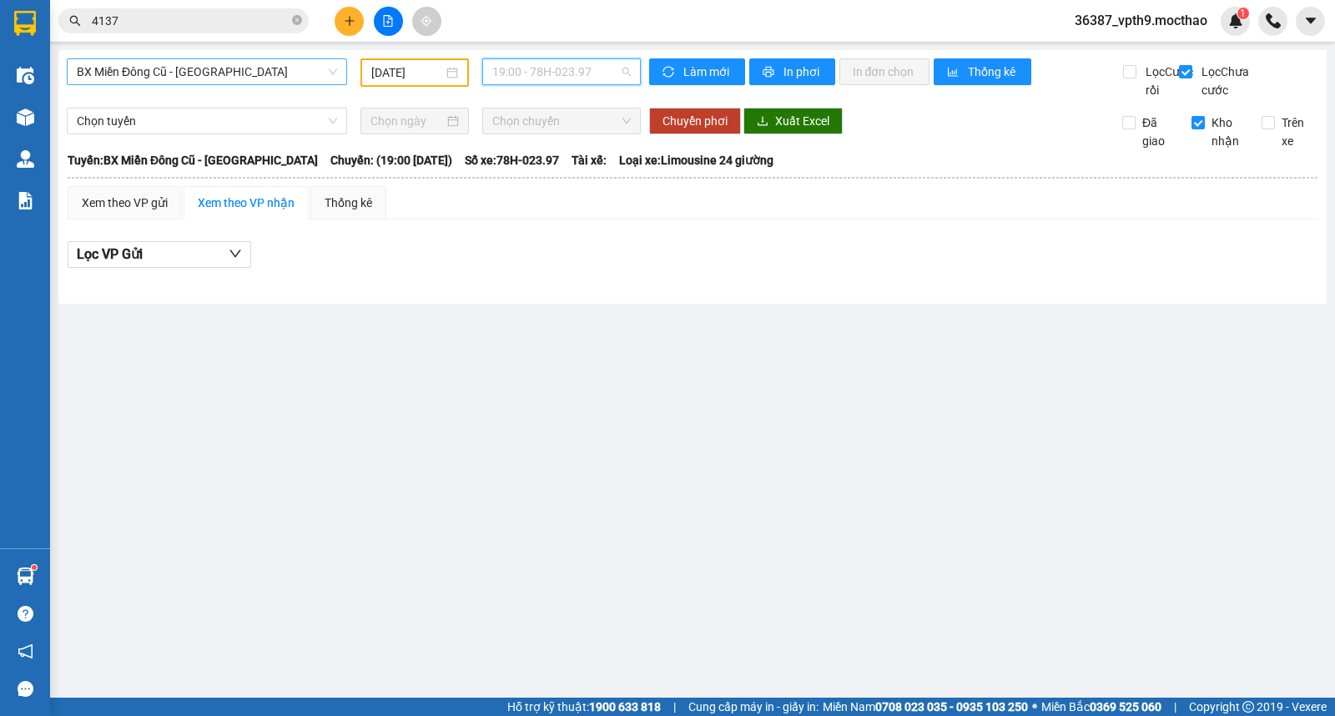
click at [604, 75] on span "19:00 - 78H-023.97" at bounding box center [561, 71] width 138 height 25
click at [573, 194] on div "19:10 - 78F-000.21" at bounding box center [557, 185] width 130 height 18
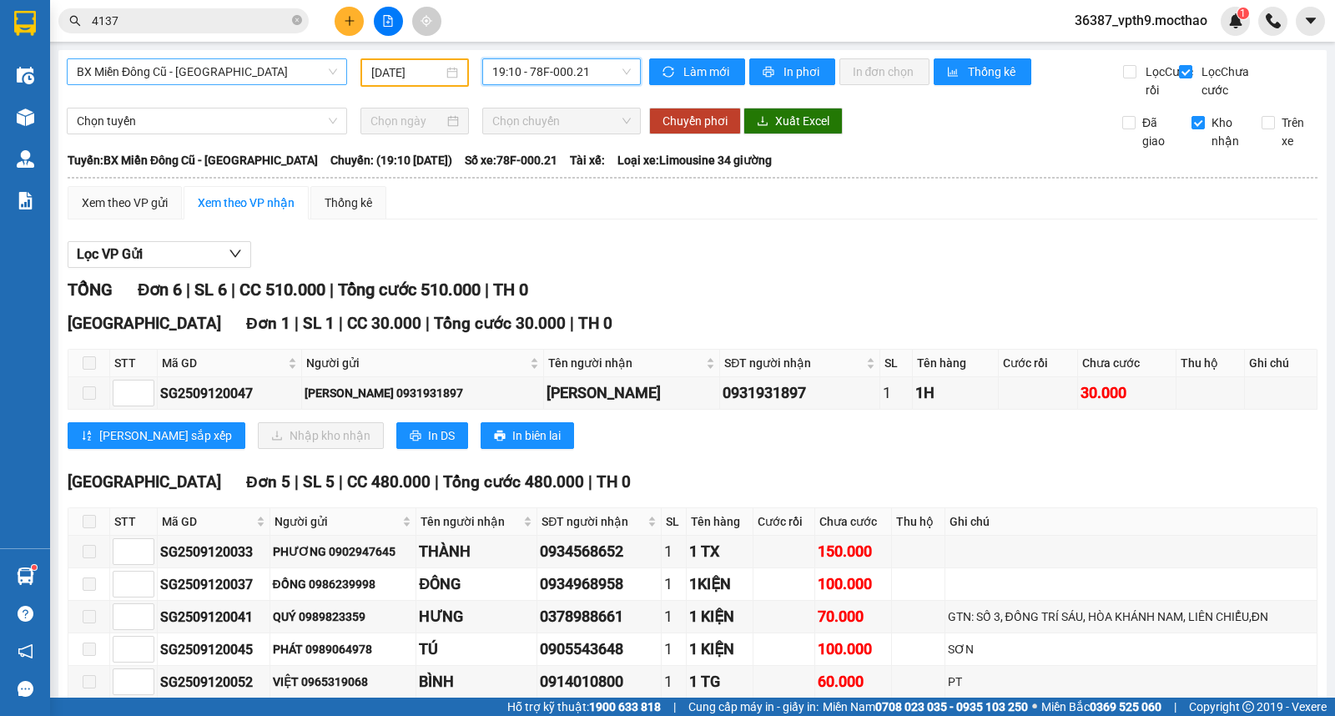
click at [584, 67] on span "19:10 - 78F-000.21" at bounding box center [561, 71] width 138 height 25
click at [623, 303] on div "TỔNG Đơn 6 | SL 6 | CC 510.000 | Tổng cước 510.000 | TH 0" at bounding box center [693, 290] width 1250 height 26
click at [352, 17] on icon "plus" at bounding box center [350, 21] width 12 height 12
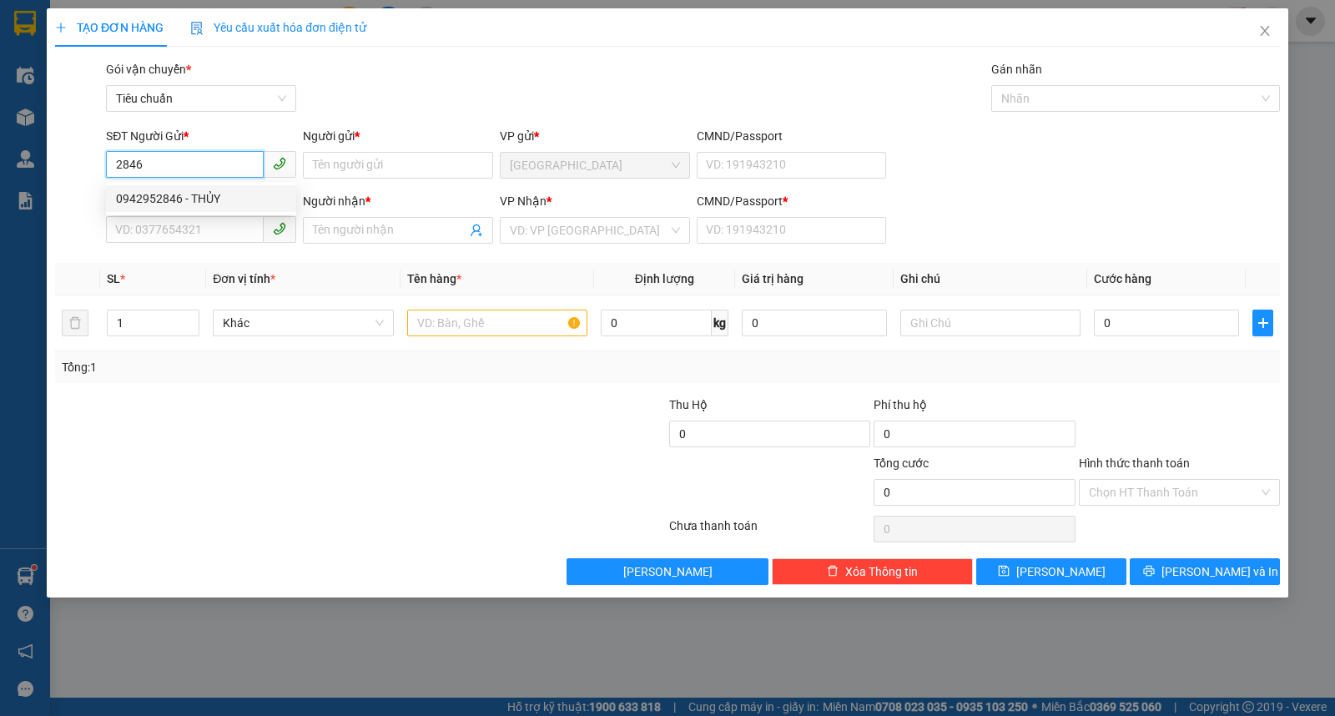
click at [178, 201] on div "0942952846 - THỦY" at bounding box center [201, 198] width 170 height 18
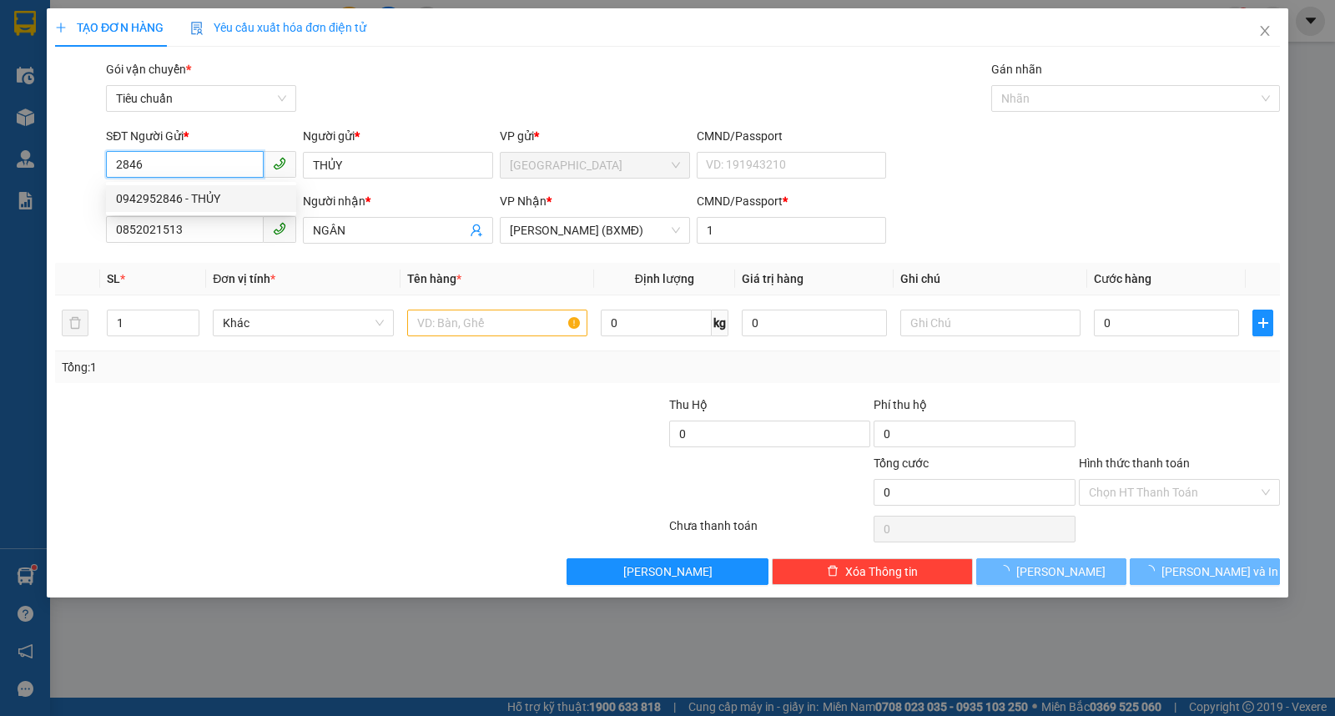
type input "0942952846"
type input "THỦY"
type input "0852021513"
type input "NGÂN"
type input "1"
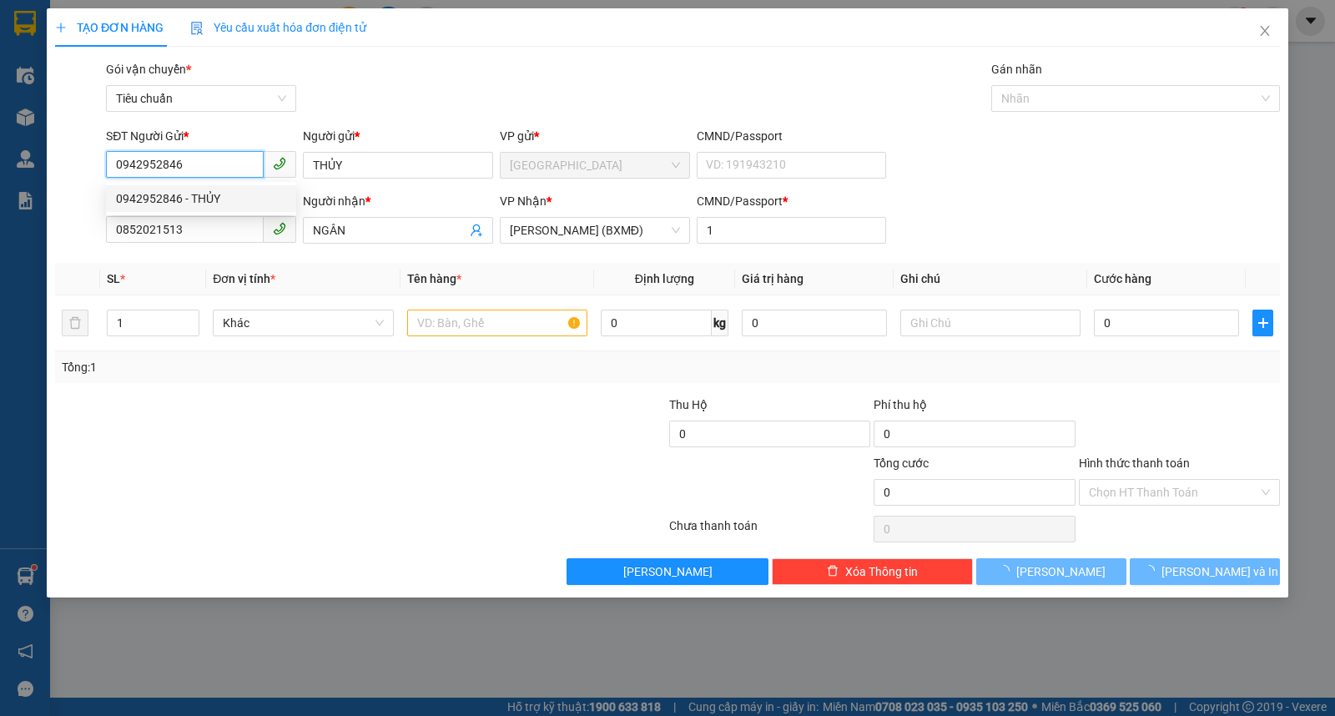
type input "30.000"
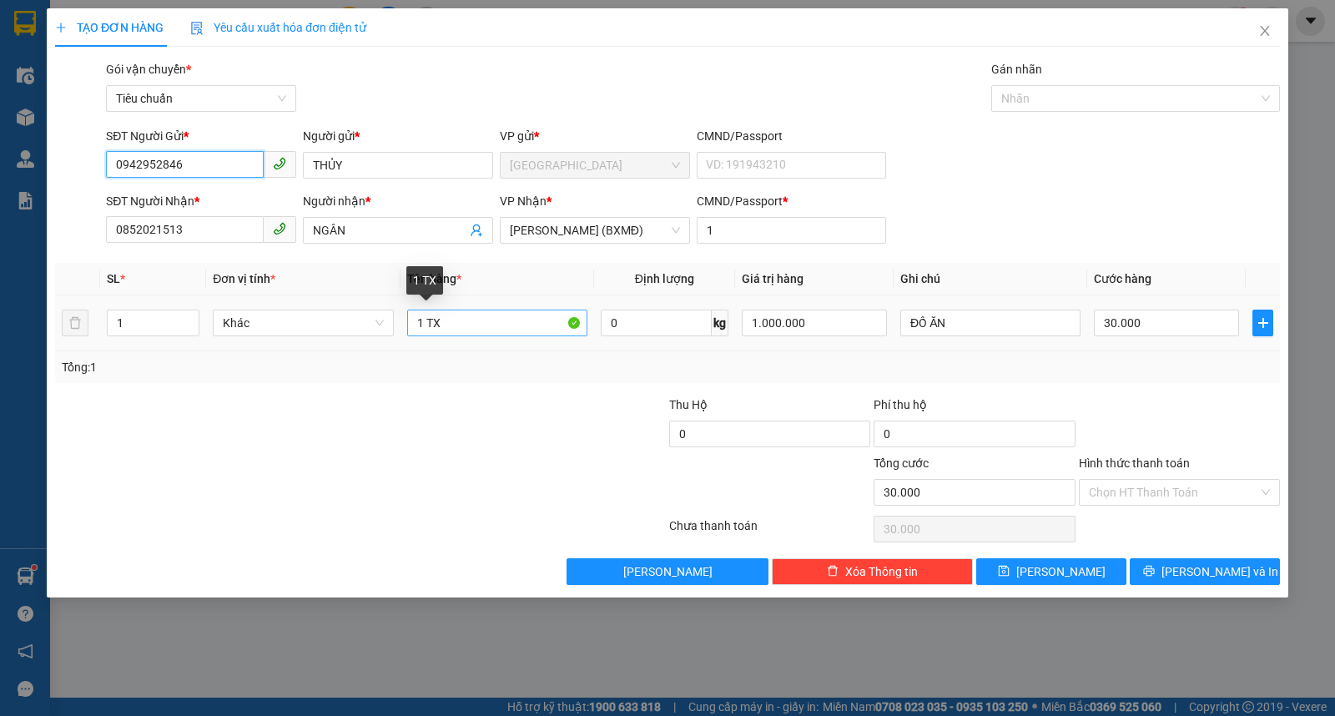
type input "0942952846"
click at [492, 328] on input "1 TX" at bounding box center [497, 323] width 180 height 27
type input "1 XE GỖ"
click at [810, 320] on input "1.000.000" at bounding box center [814, 323] width 145 height 27
type input "0"
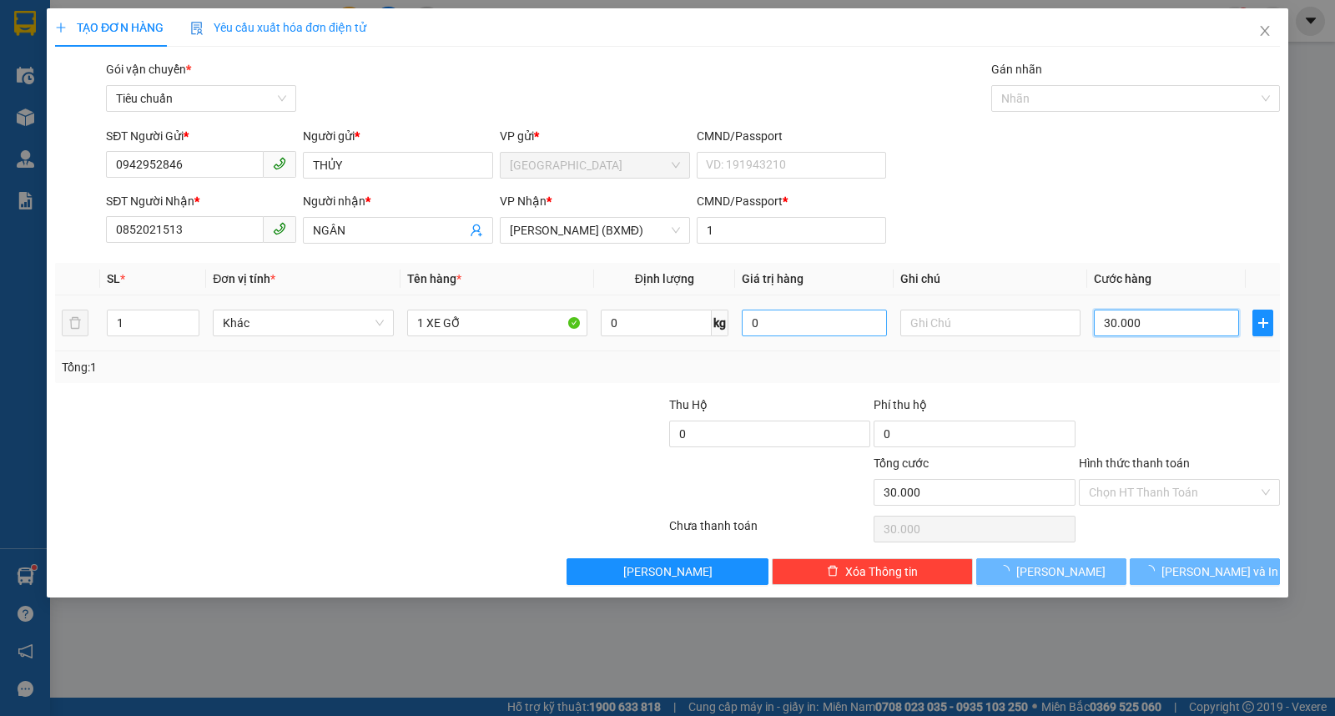
type input "0"
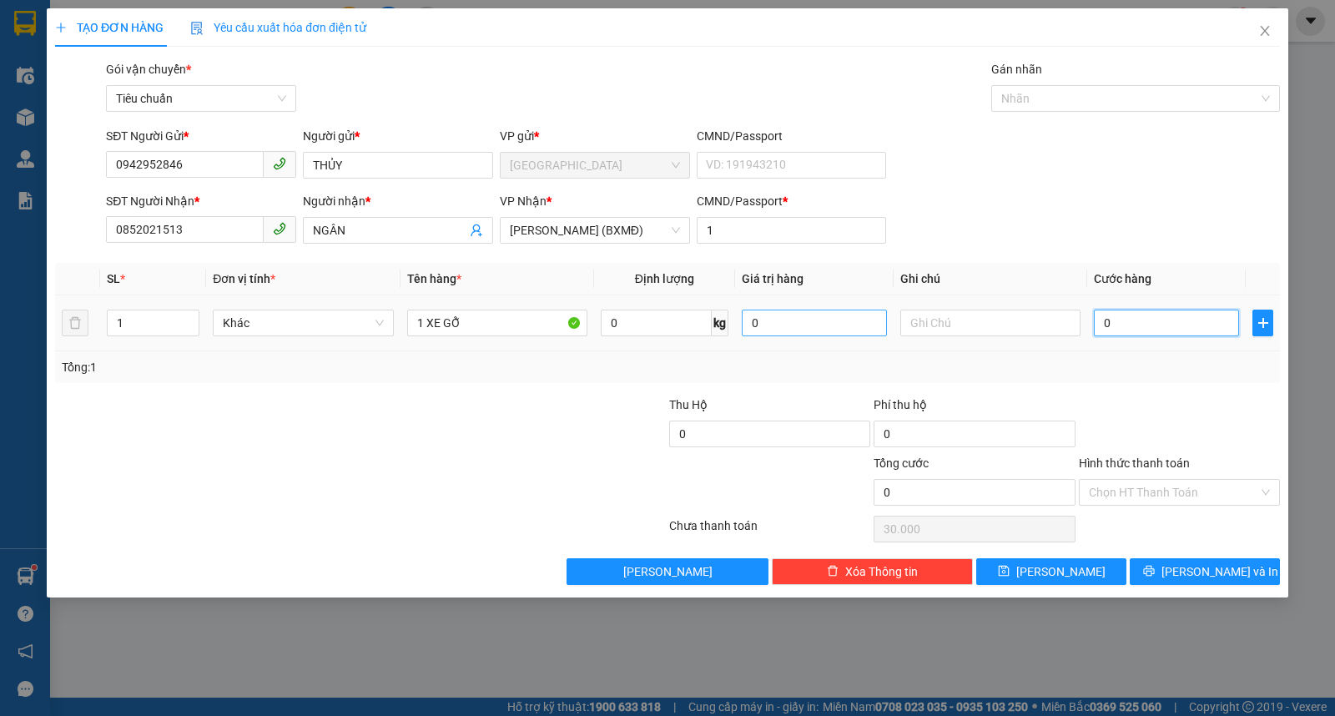
type input "0"
type input "1"
type input "10"
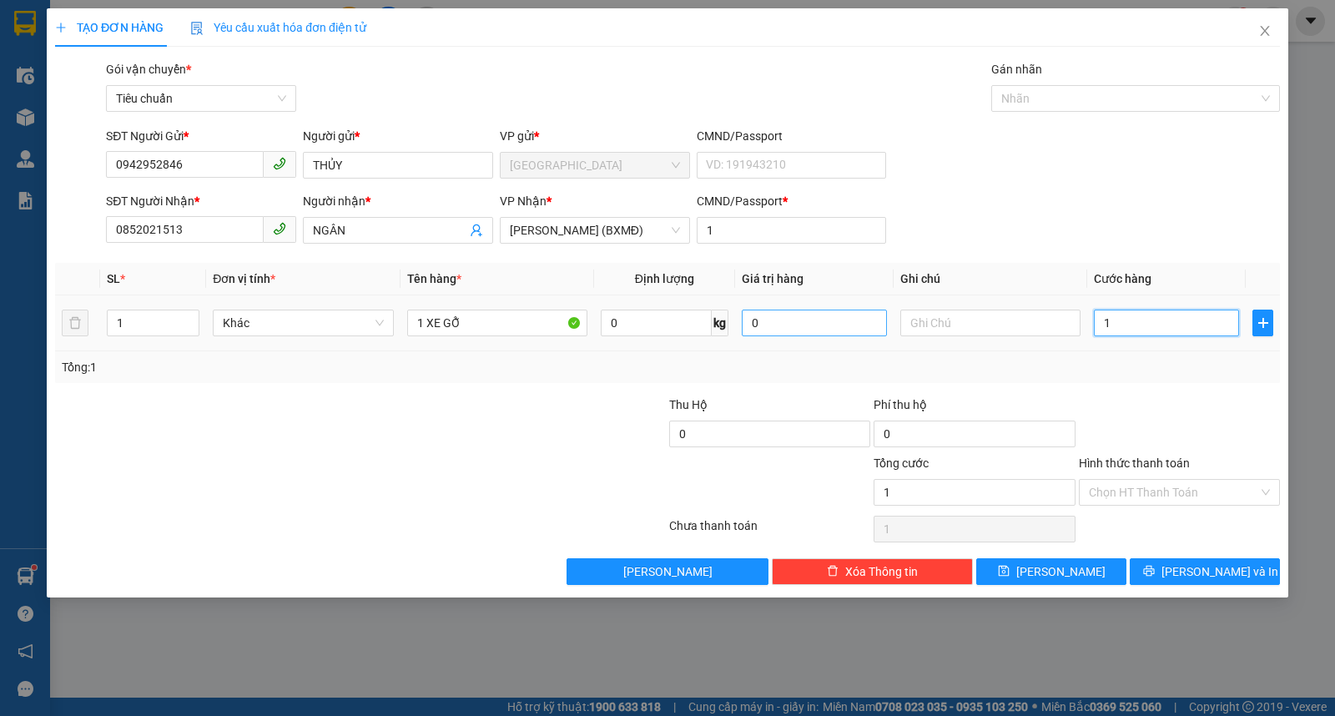
type input "10"
type input "10.000"
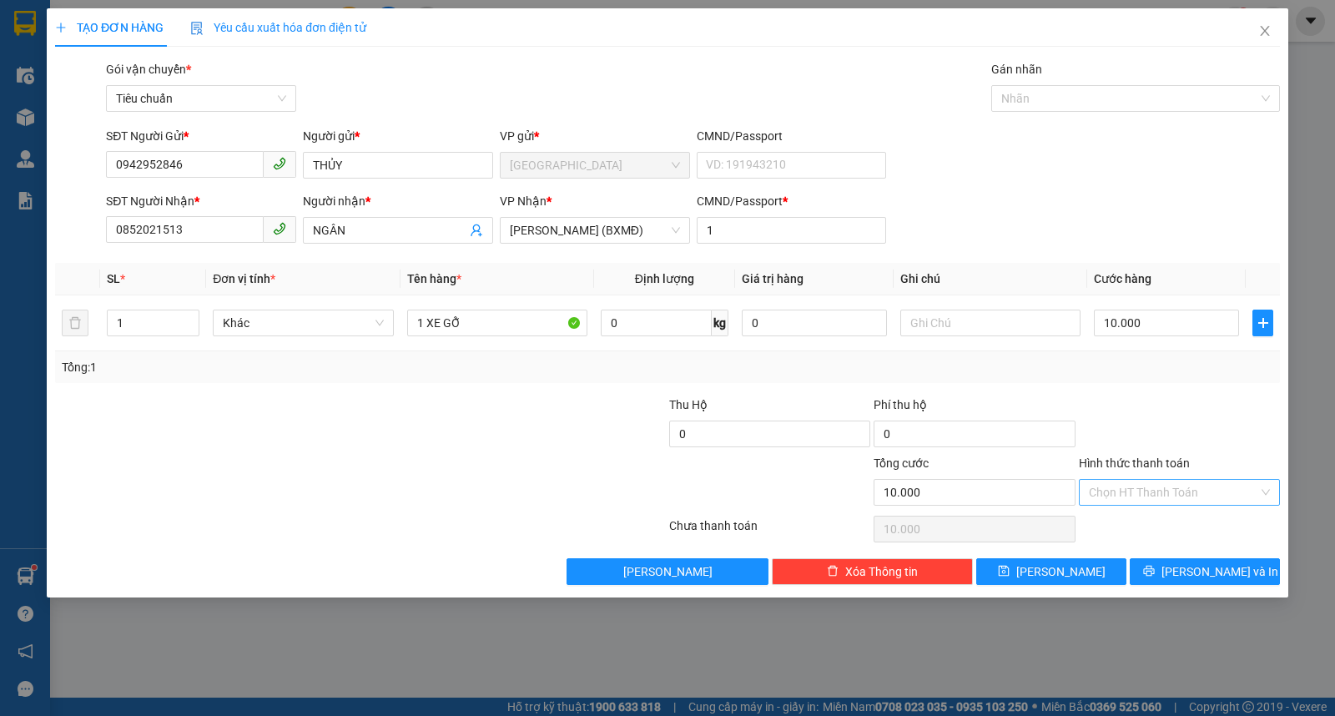
click at [1142, 487] on input "Hình thức thanh toán" at bounding box center [1173, 492] width 169 height 25
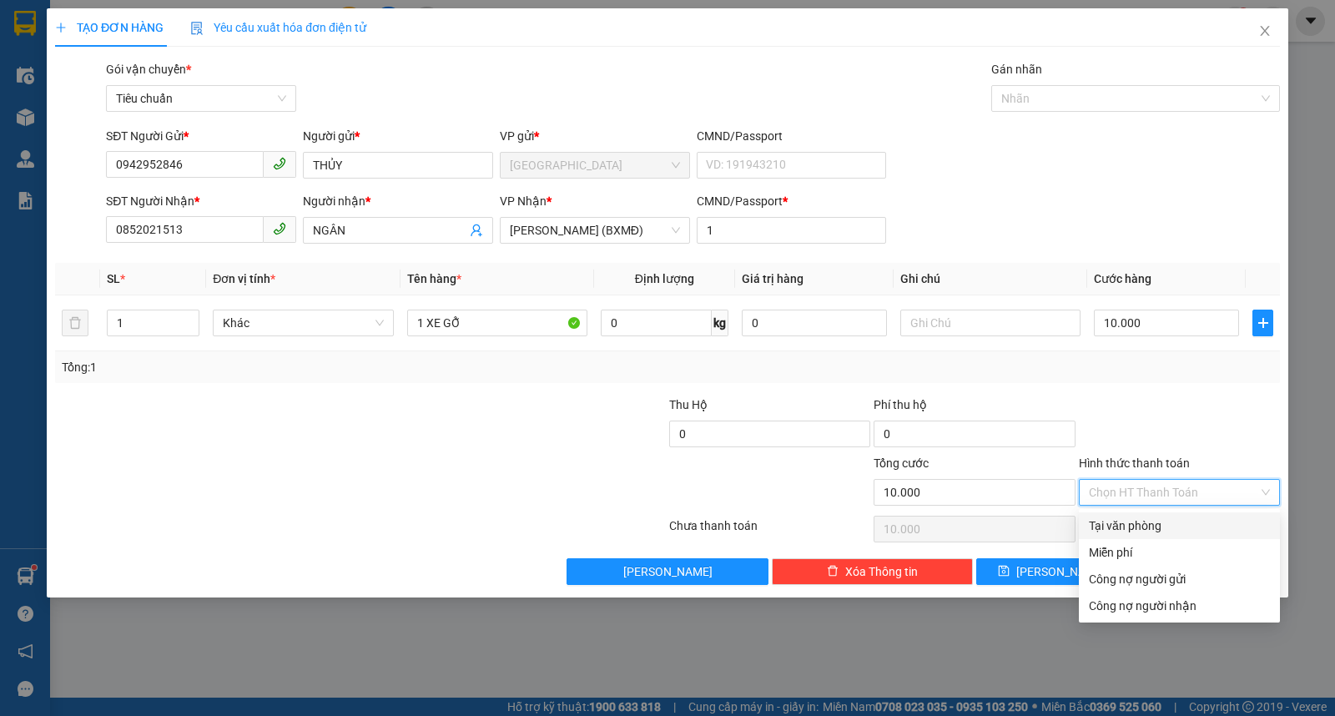
click at [1113, 526] on div "Tại văn phòng" at bounding box center [1179, 526] width 181 height 18
type input "0"
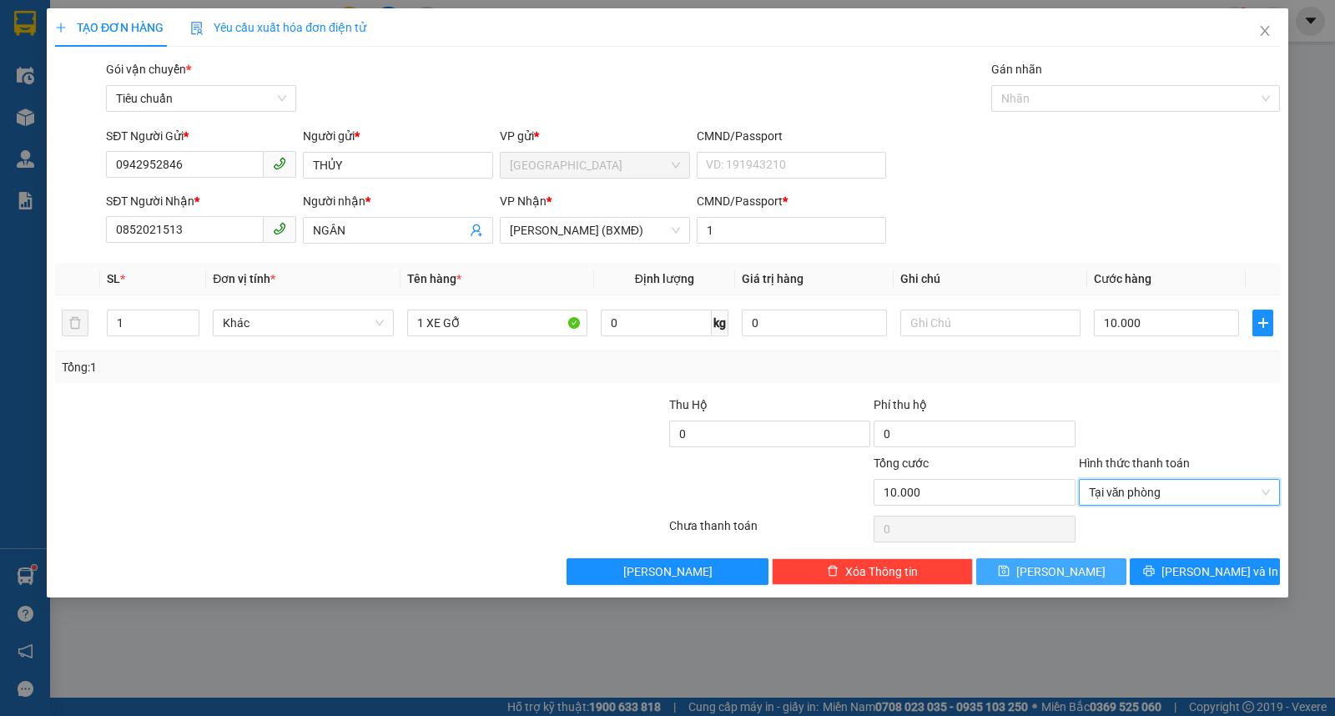
click at [1053, 565] on span "[PERSON_NAME]" at bounding box center [1061, 572] width 89 height 18
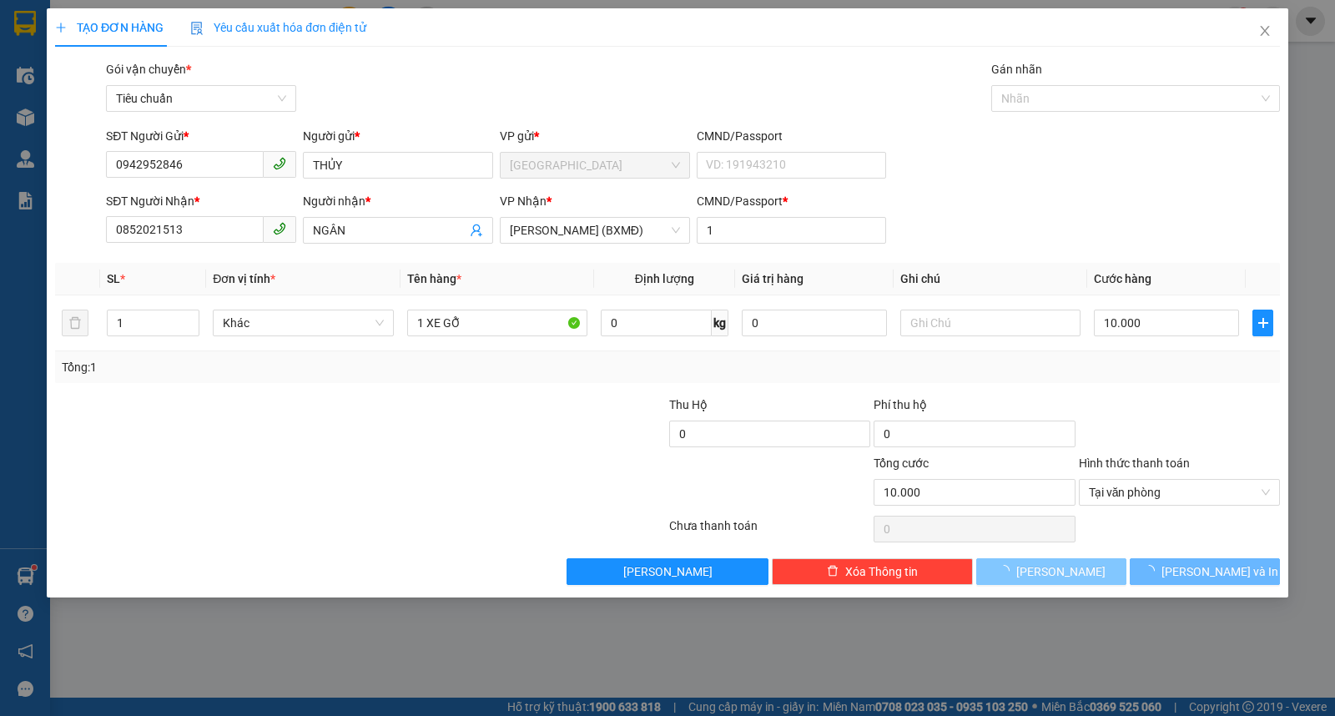
type input "0"
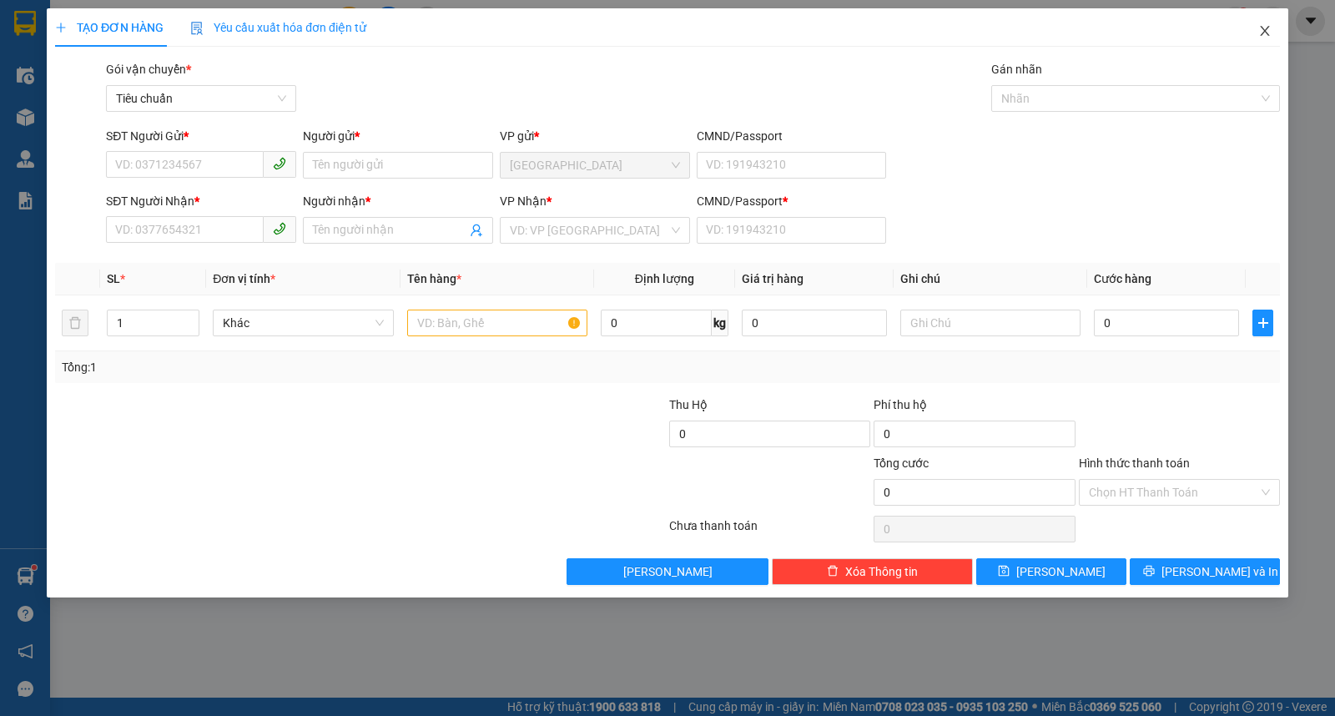
click at [1265, 25] on icon "close" at bounding box center [1265, 30] width 13 height 13
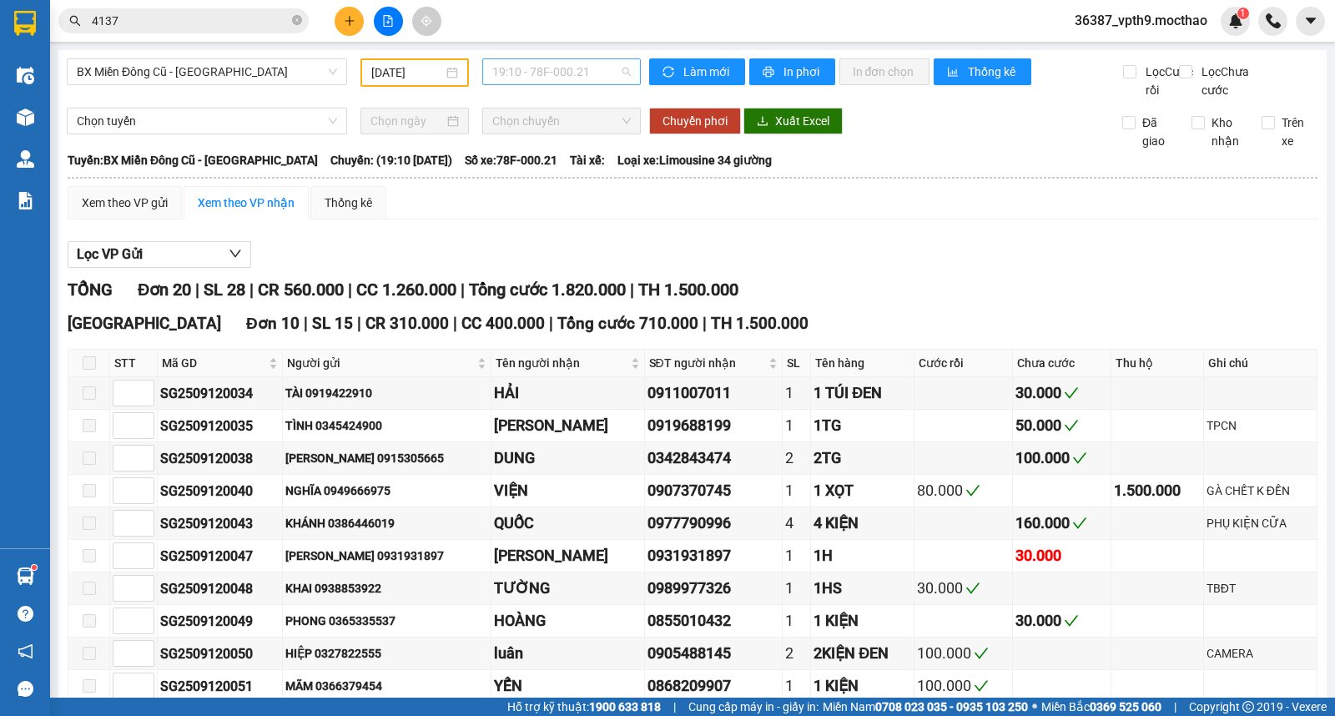
click at [516, 72] on span "19:10 - 78F-000.21" at bounding box center [561, 71] width 138 height 25
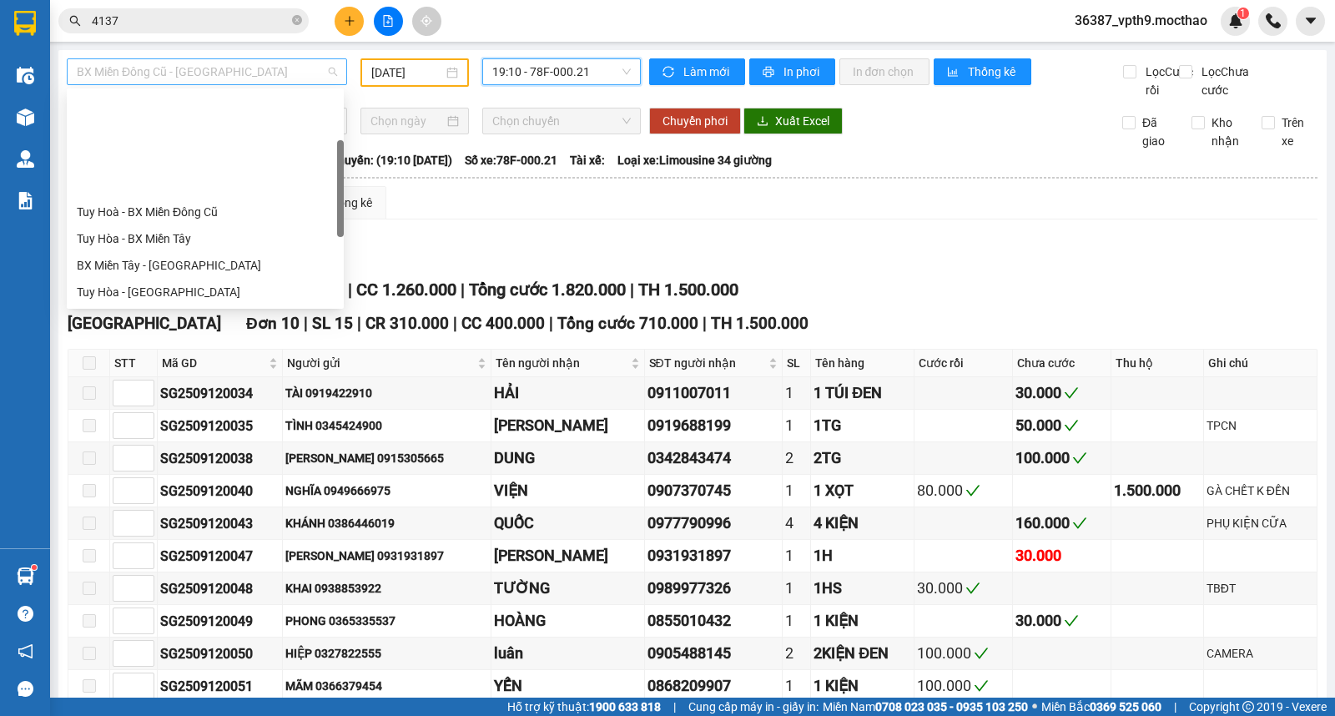
click at [218, 63] on span "BX Miền Đông Cũ - [GEOGRAPHIC_DATA]" at bounding box center [207, 71] width 260 height 25
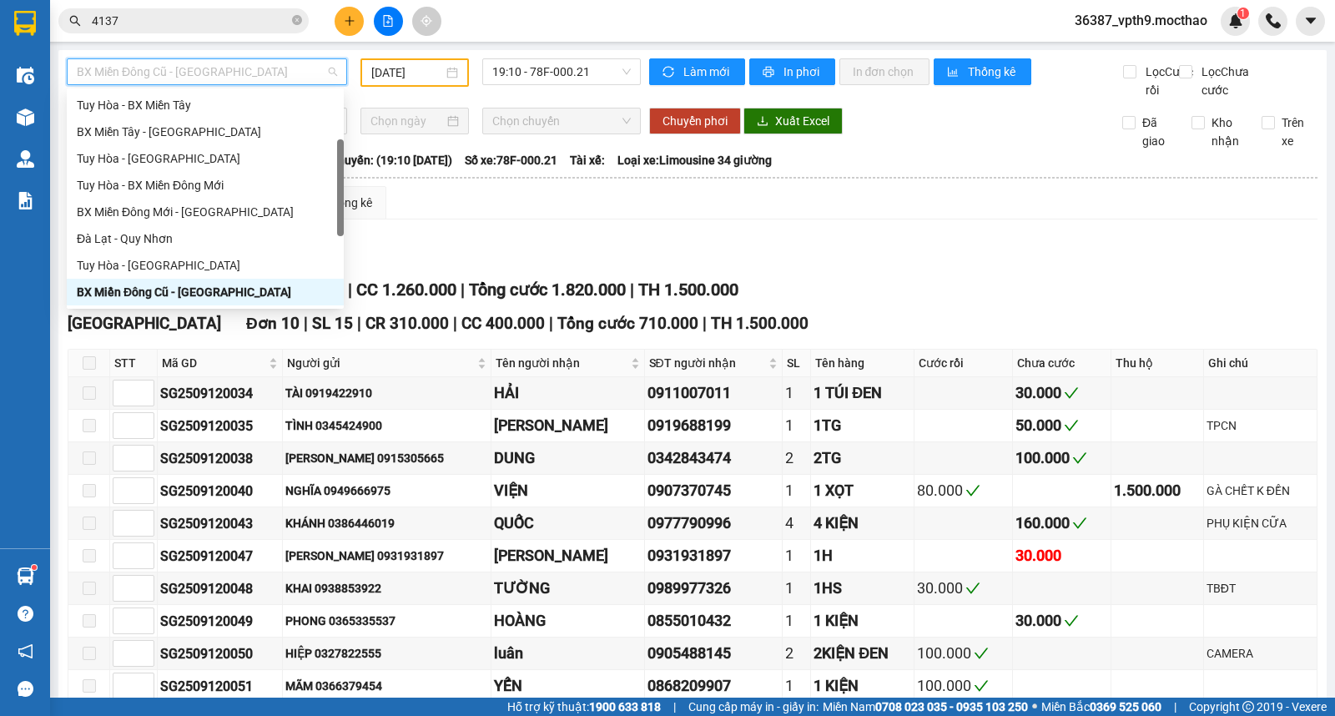
type input "D"
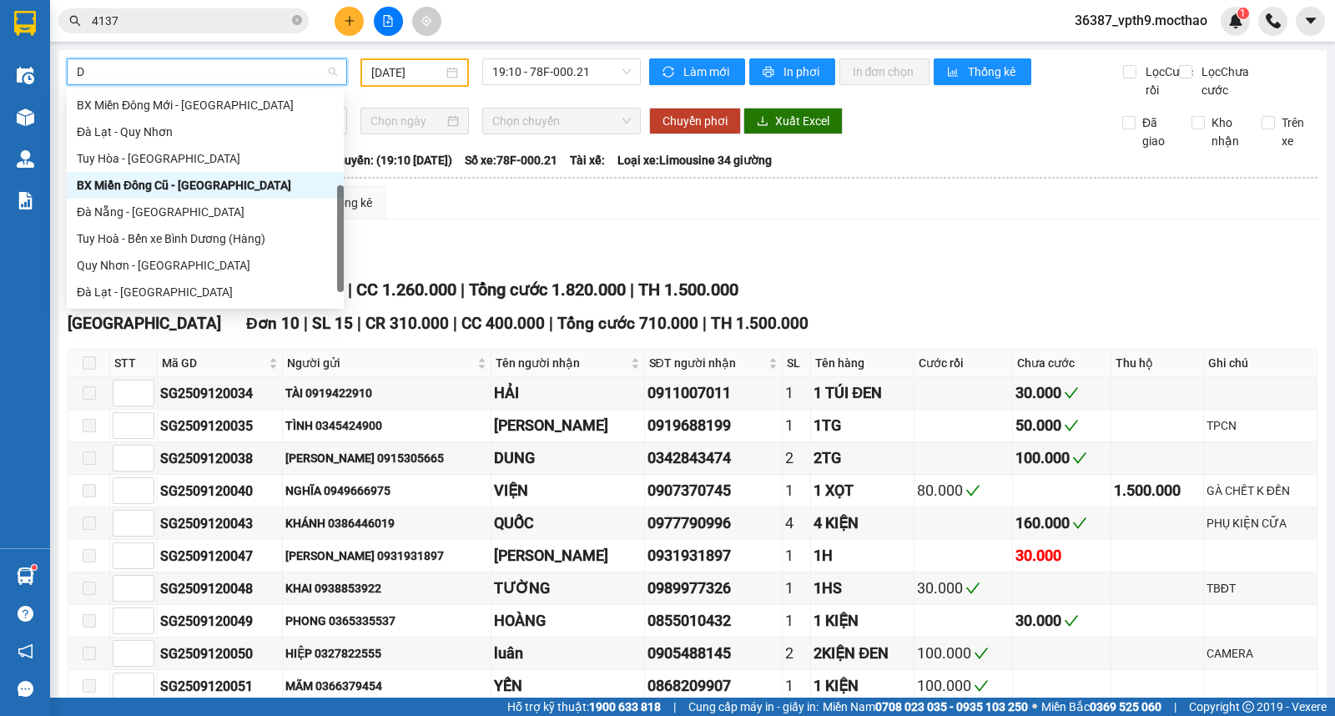
scroll to position [93, 0]
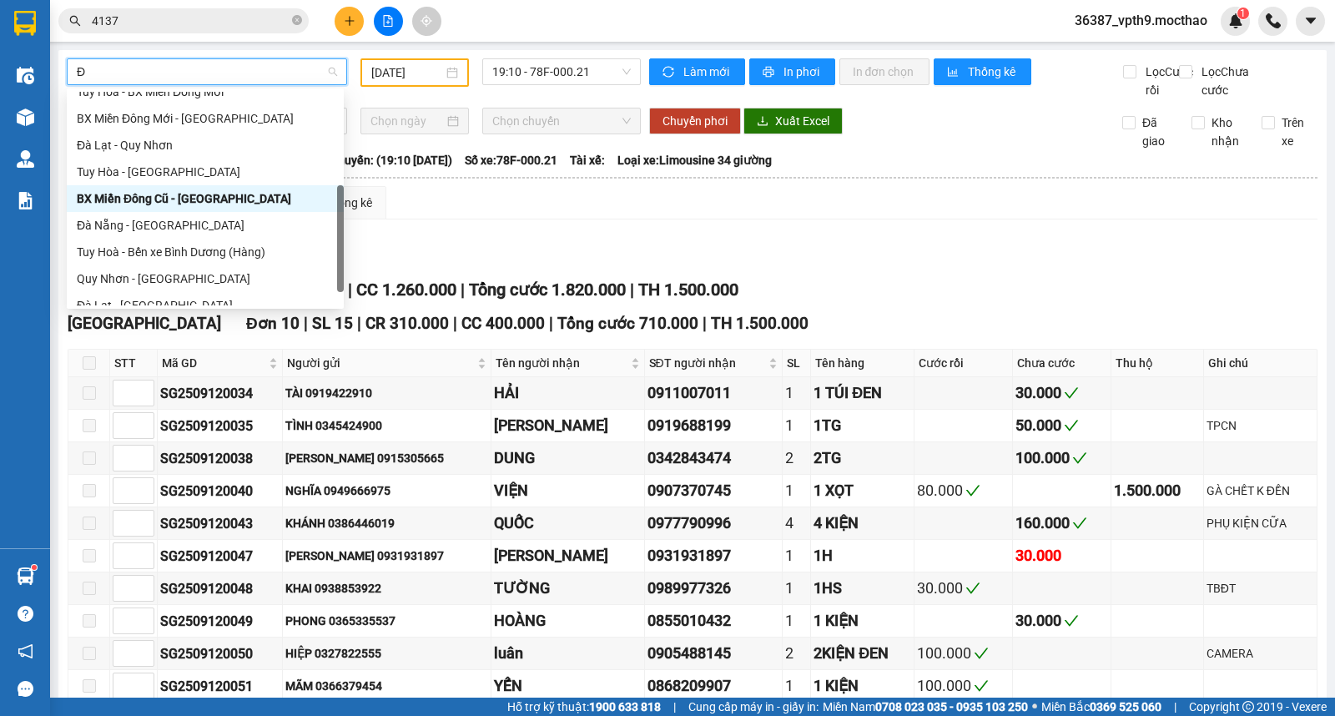
type input "ĐA"
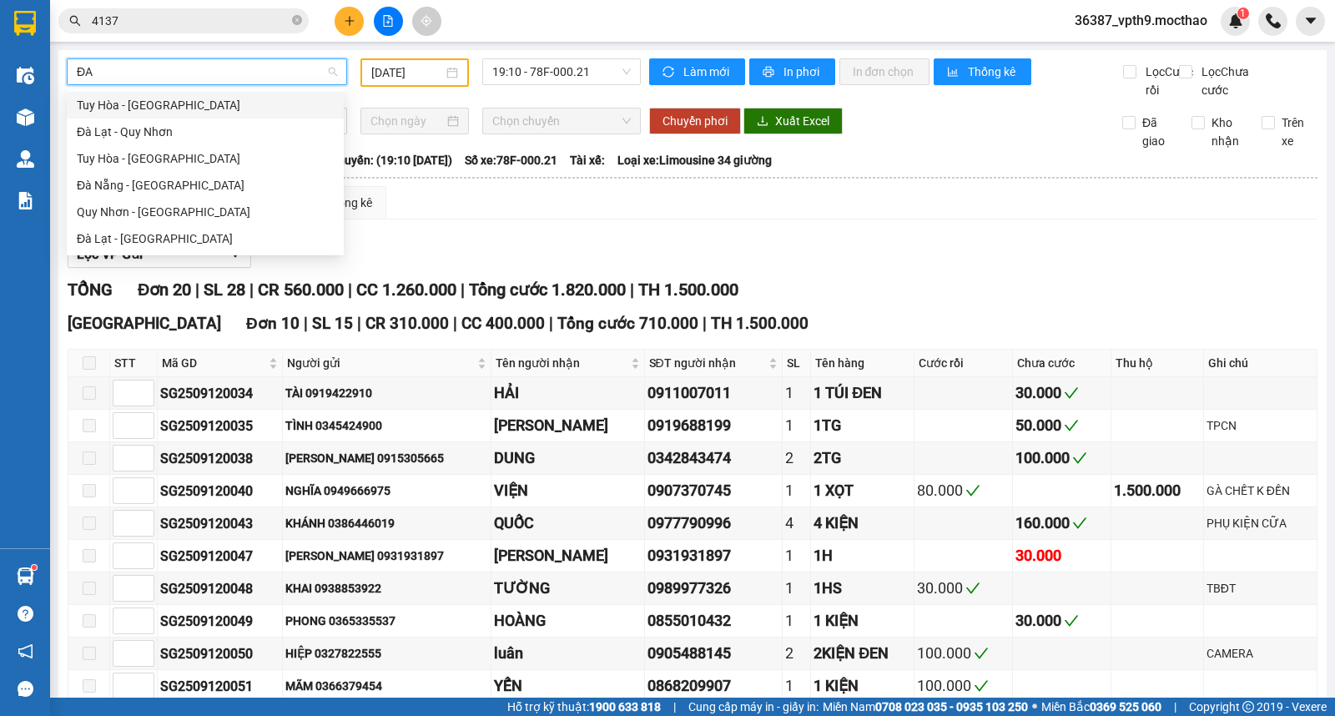
scroll to position [0, 0]
click at [121, 192] on div "Đà Nẵng - [GEOGRAPHIC_DATA]" at bounding box center [205, 185] width 257 height 18
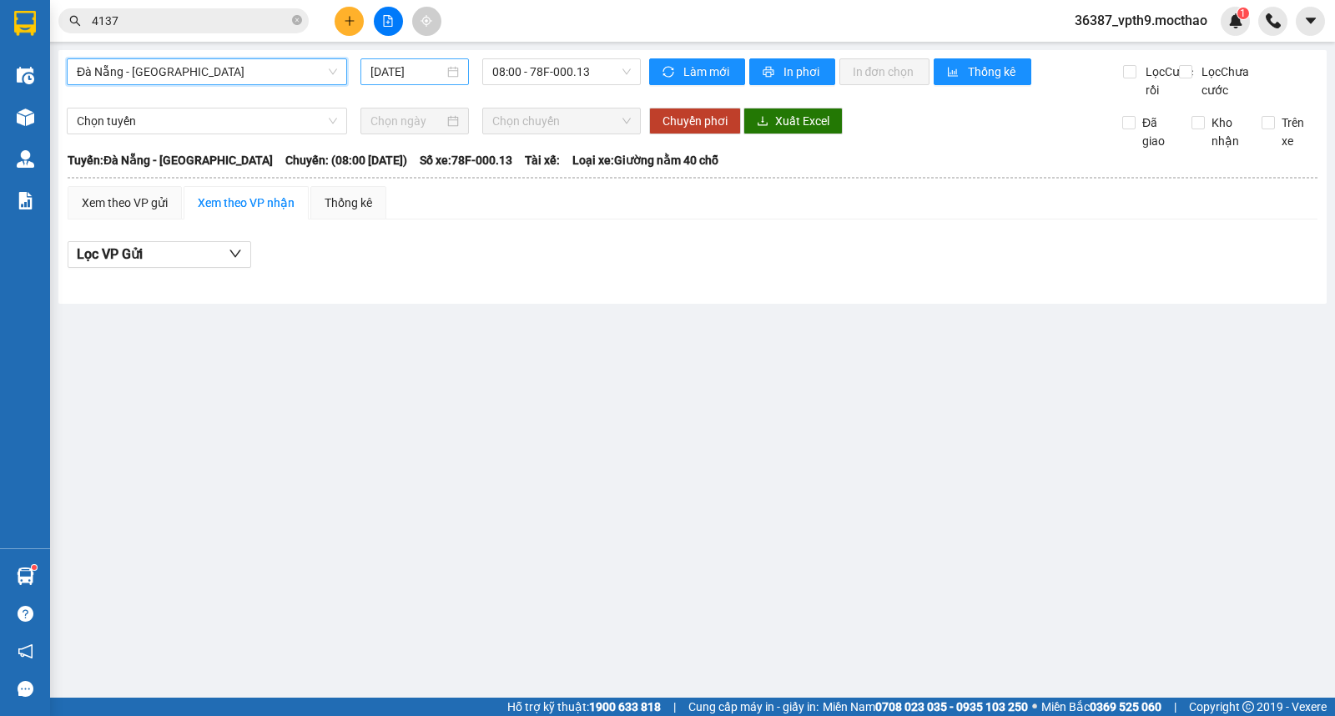
click at [415, 64] on input "[DATE]" at bounding box center [408, 72] width 74 height 18
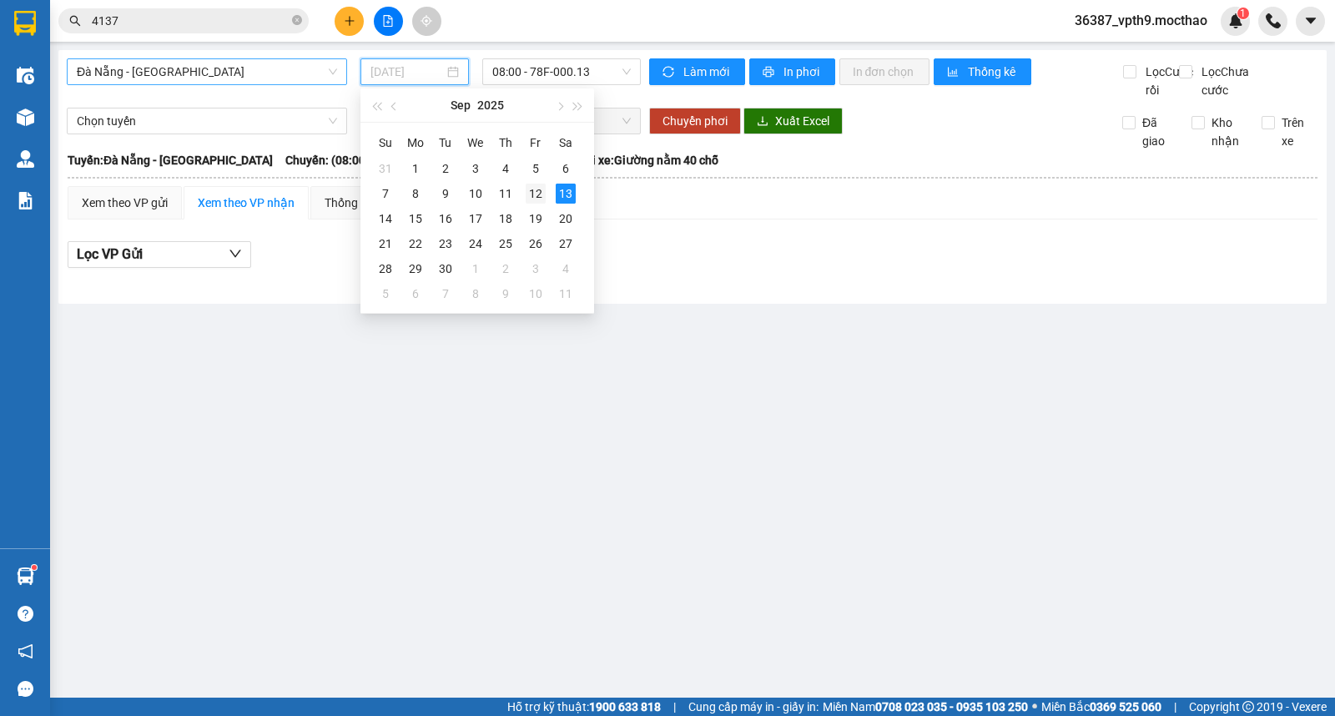
click at [540, 199] on div "12" at bounding box center [536, 194] width 20 height 20
type input "[DATE]"
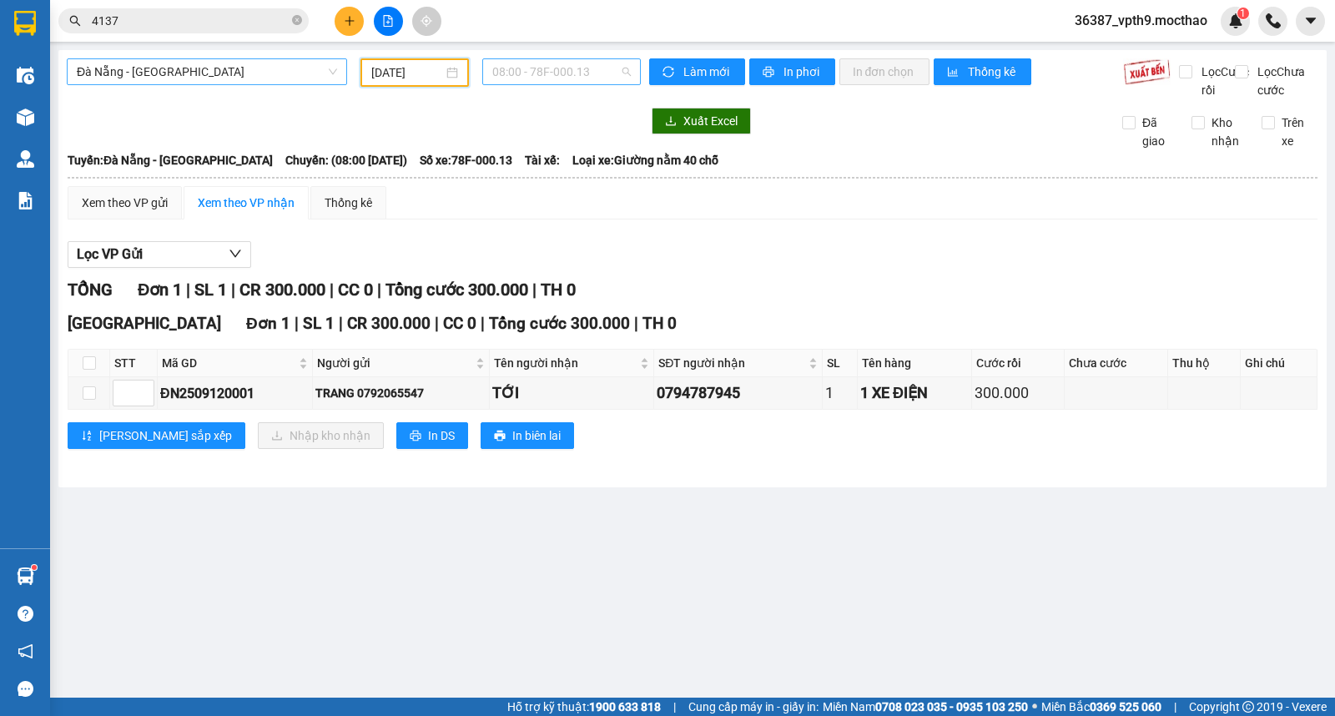
click at [603, 68] on span "08:00 - 78F-000.13" at bounding box center [561, 71] width 138 height 25
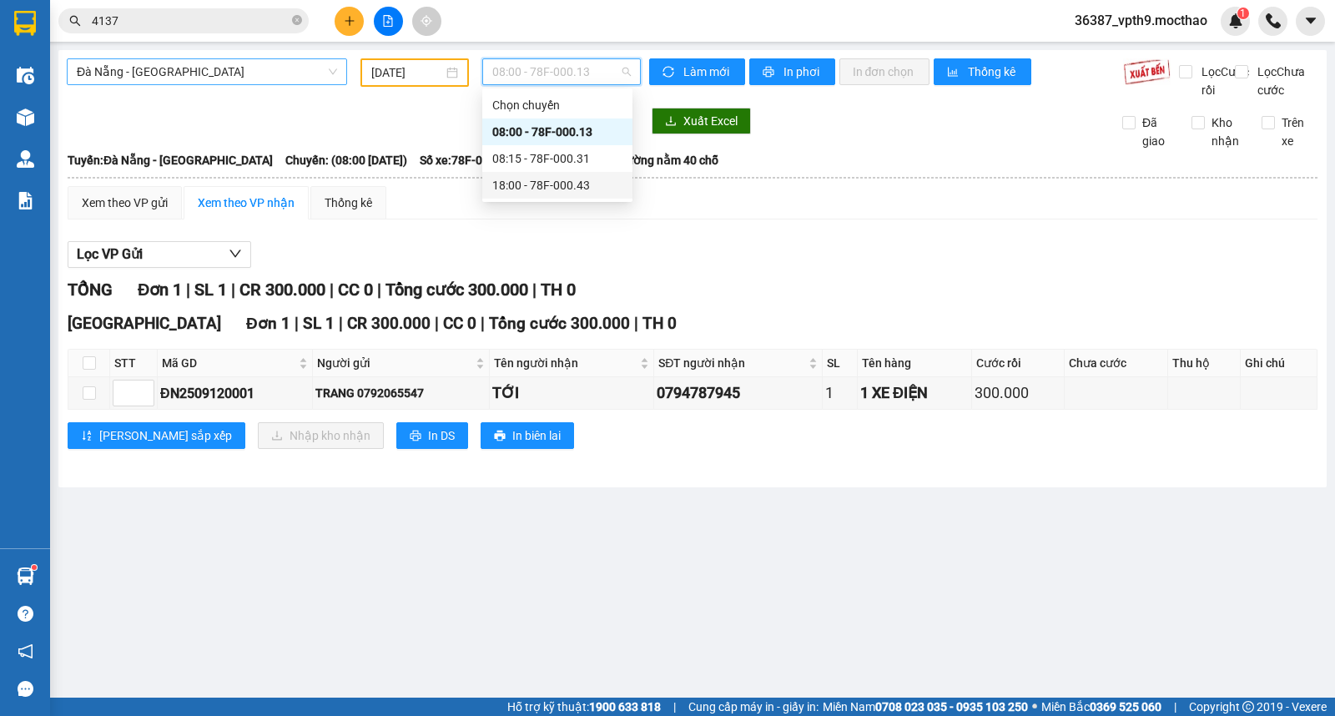
click at [565, 182] on div "18:00 - 78F-000.43" at bounding box center [557, 185] width 130 height 18
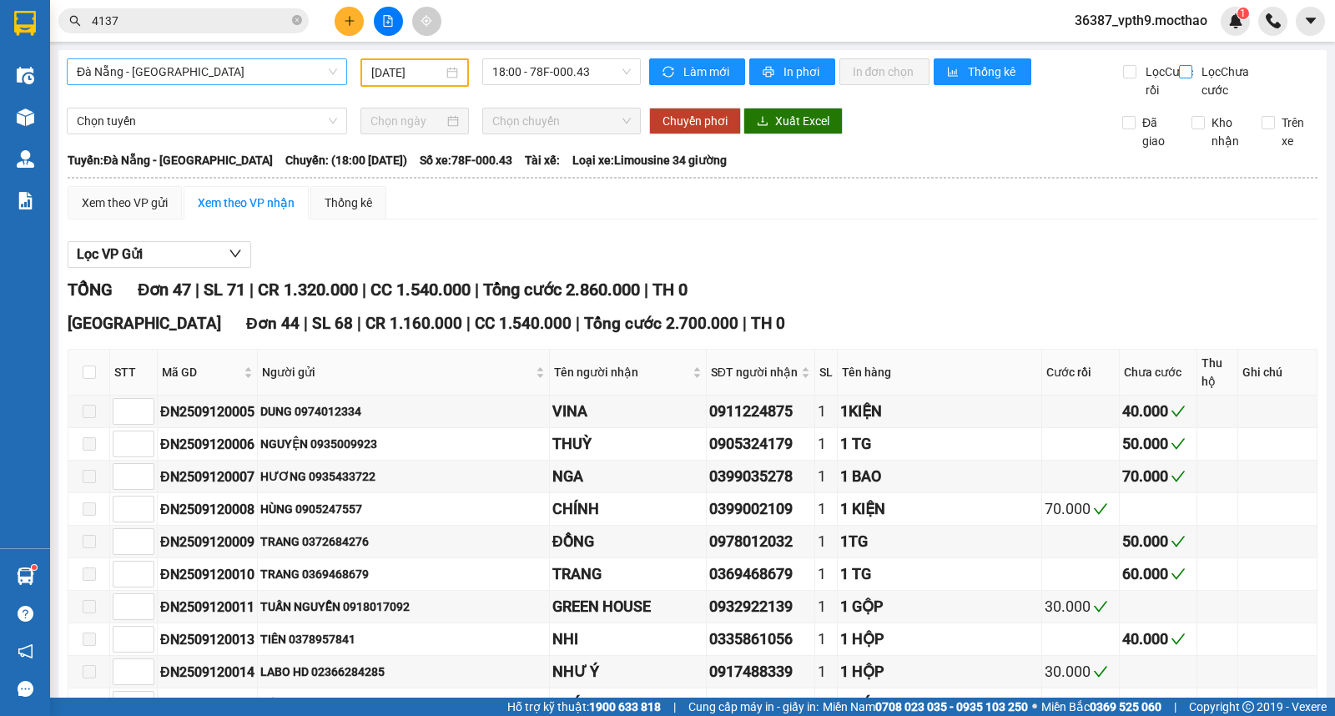
click at [1195, 79] on span "Lọc Chưa cước" at bounding box center [1229, 81] width 68 height 37
click at [1191, 78] on input "Lọc Chưa cước" at bounding box center [1187, 71] width 16 height 13
checkbox input "true"
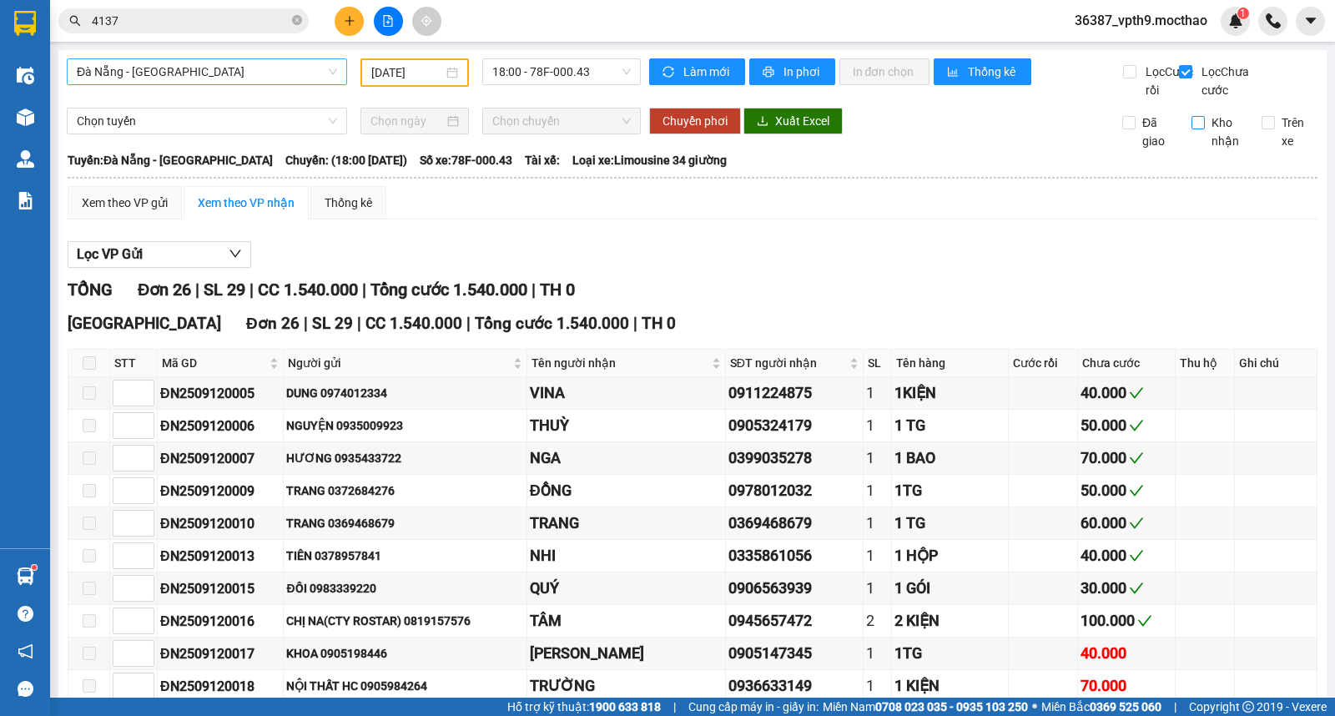
click at [1209, 150] on span "Kho nhận" at bounding box center [1226, 132] width 43 height 37
click at [1205, 129] on input "Kho nhận" at bounding box center [1198, 122] width 13 height 13
checkbox input "true"
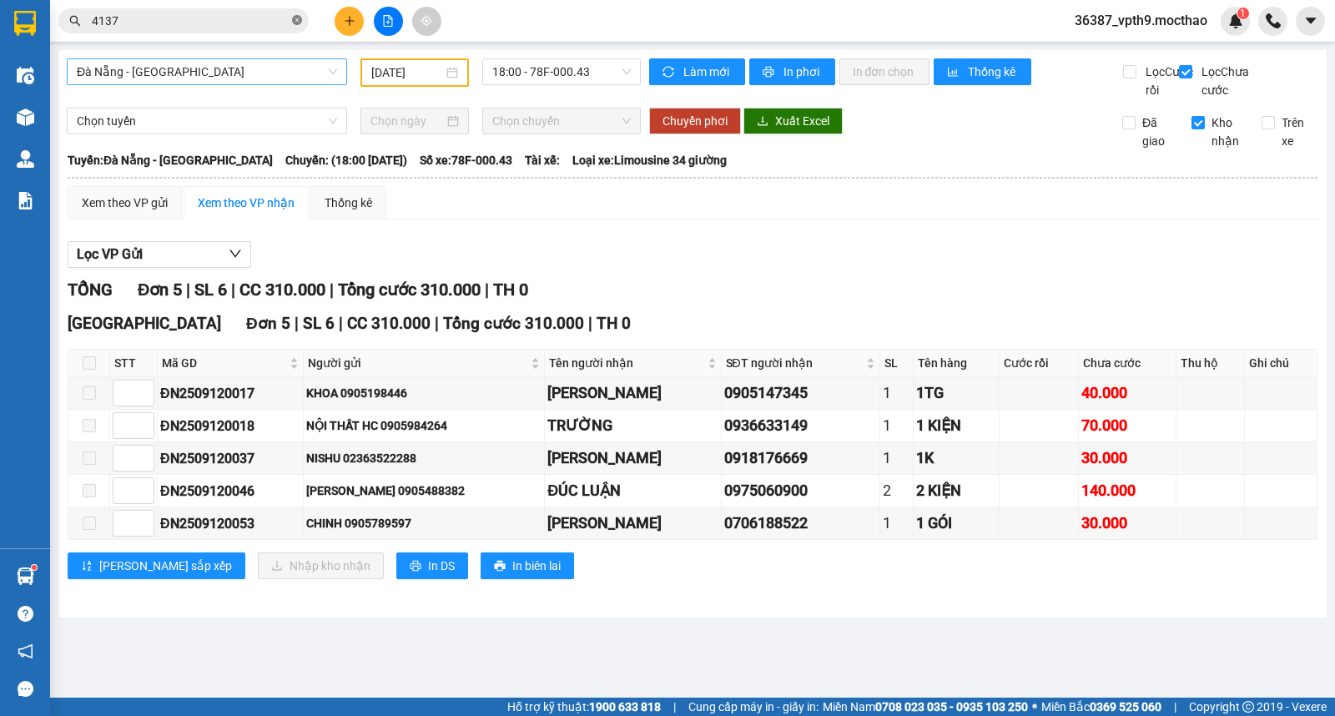
click at [299, 19] on icon "close-circle" at bounding box center [297, 20] width 10 height 10
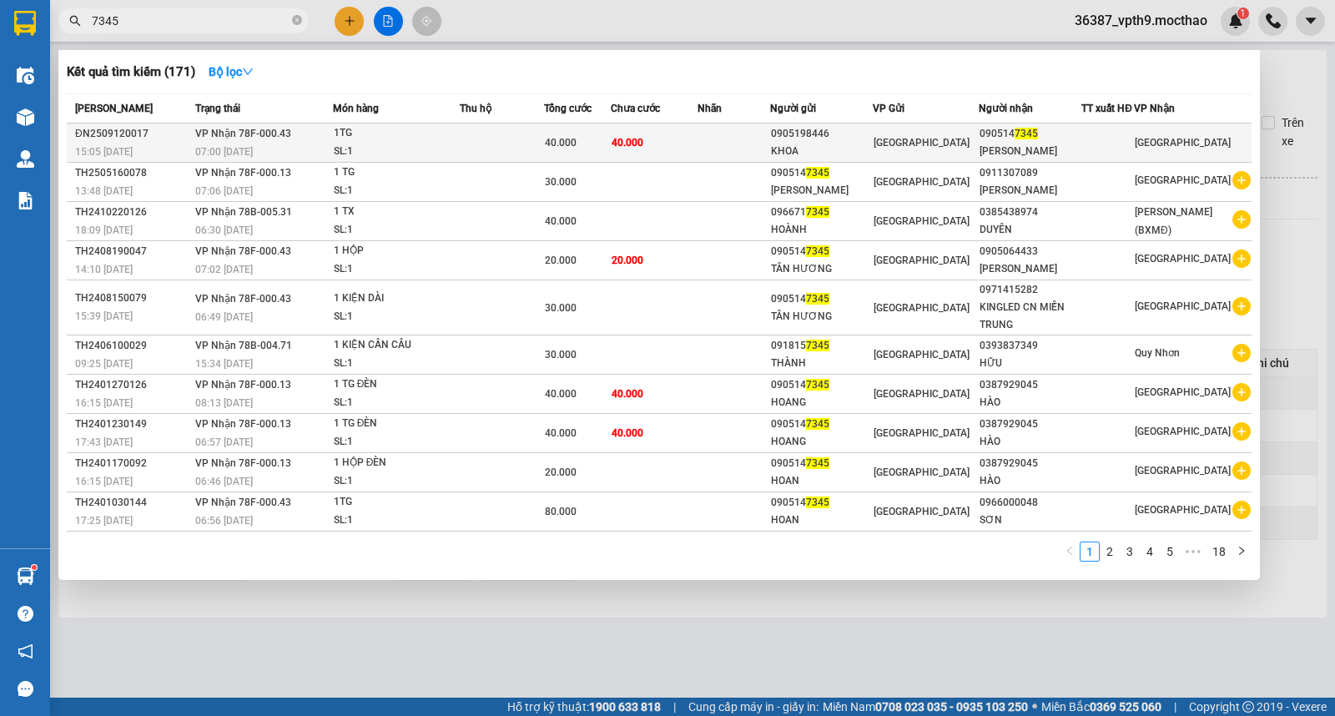
type input "7345"
click at [838, 147] on div "KHOA" at bounding box center [821, 152] width 101 height 18
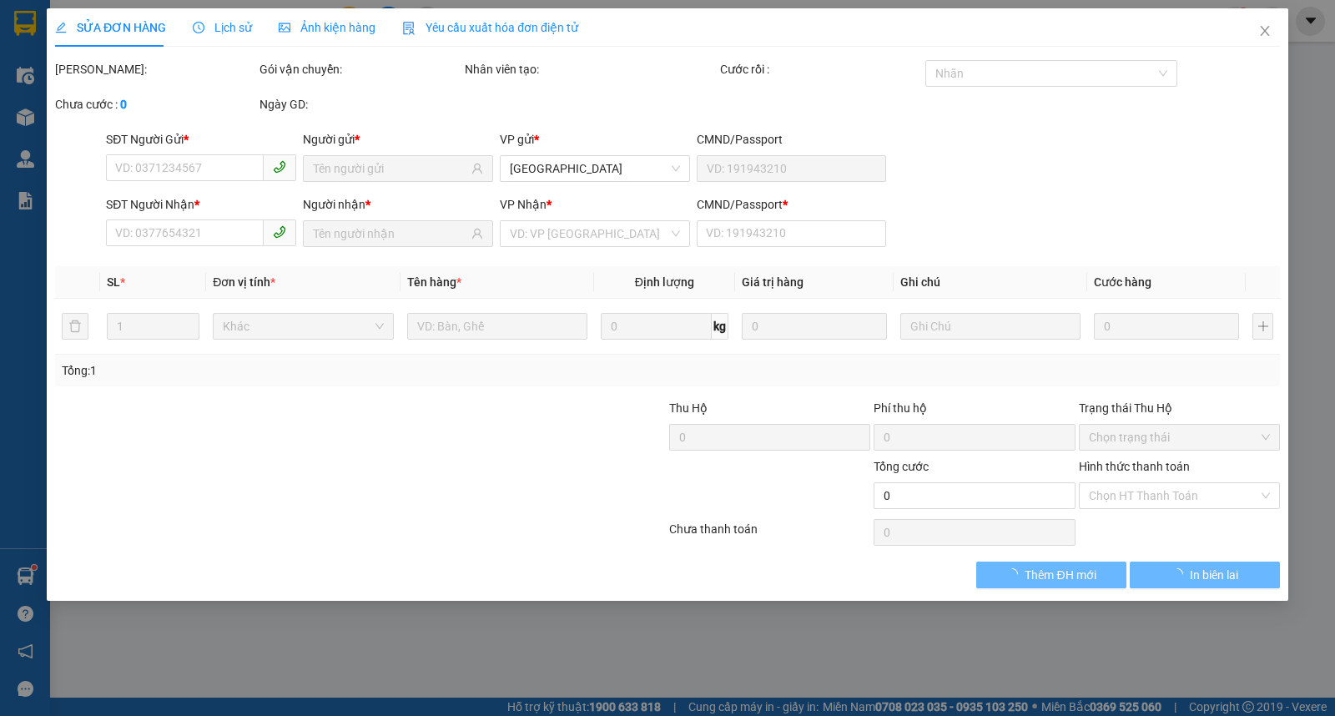
type input "0905198446"
type input "KHOA"
type input "0905147345"
type input "[PERSON_NAME]"
type input "0"
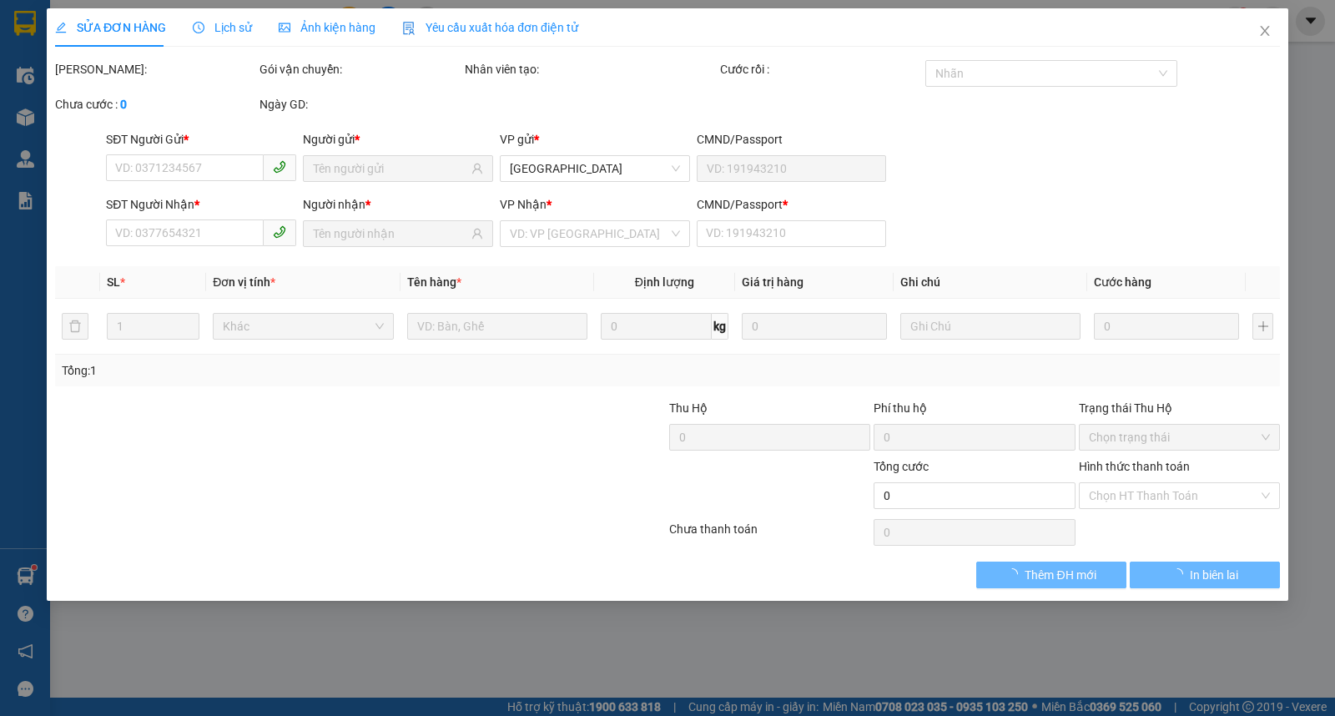
type input "40.000"
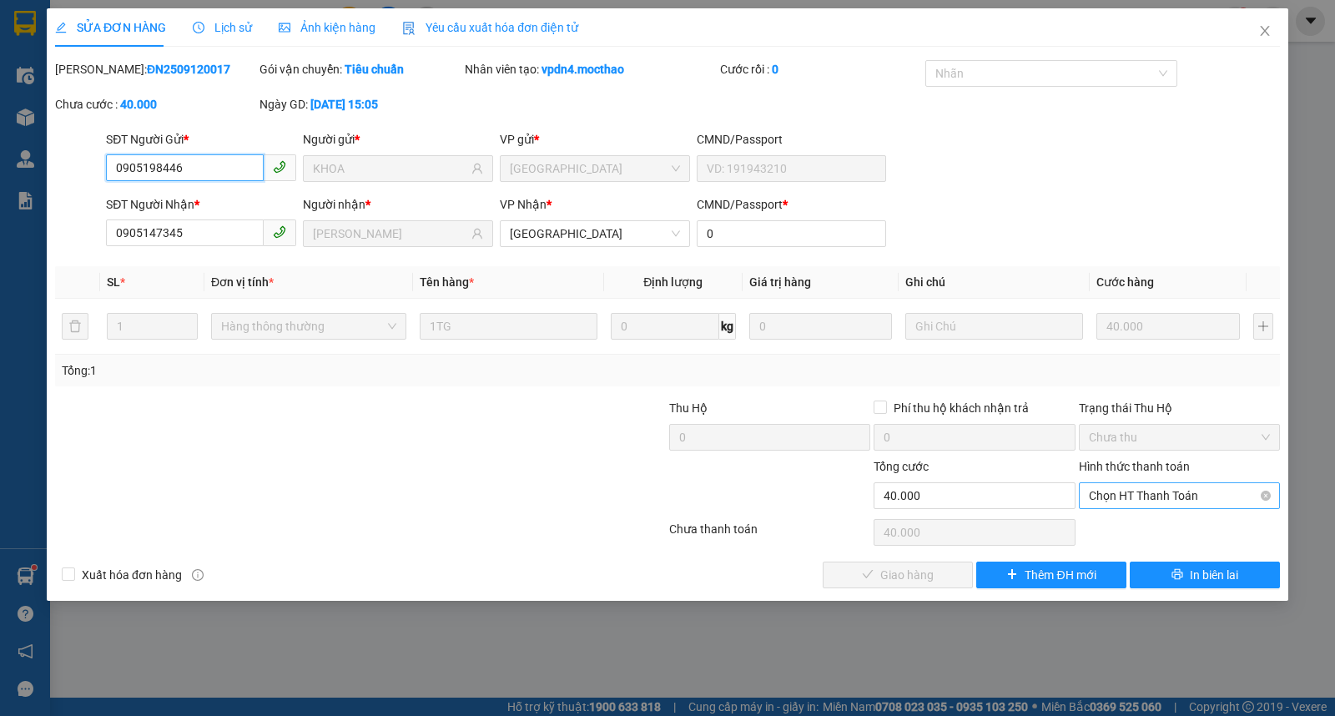
click at [1157, 493] on span "Chọn HT Thanh Toán" at bounding box center [1179, 495] width 181 height 25
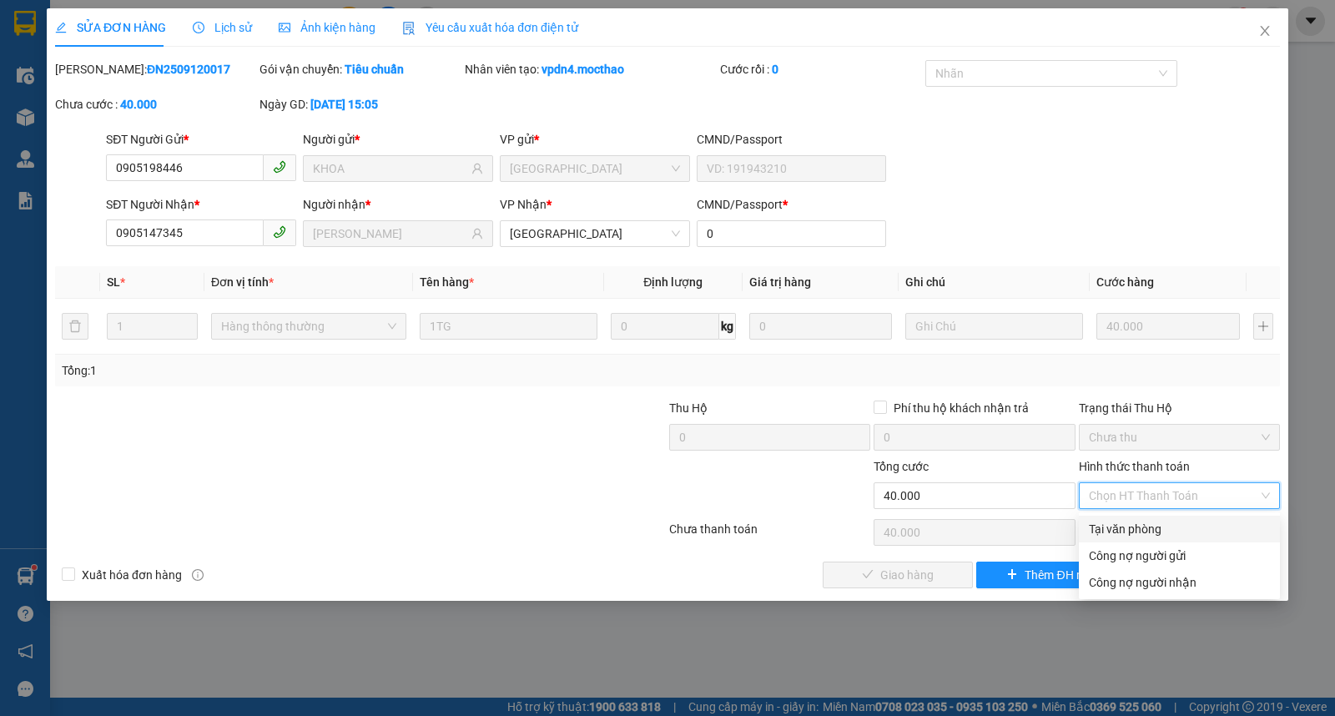
drag, startPoint x: 1133, startPoint y: 528, endPoint x: 946, endPoint y: 572, distance: 191.1
click at [1132, 528] on div "Tại văn phòng" at bounding box center [1179, 529] width 181 height 18
type input "0"
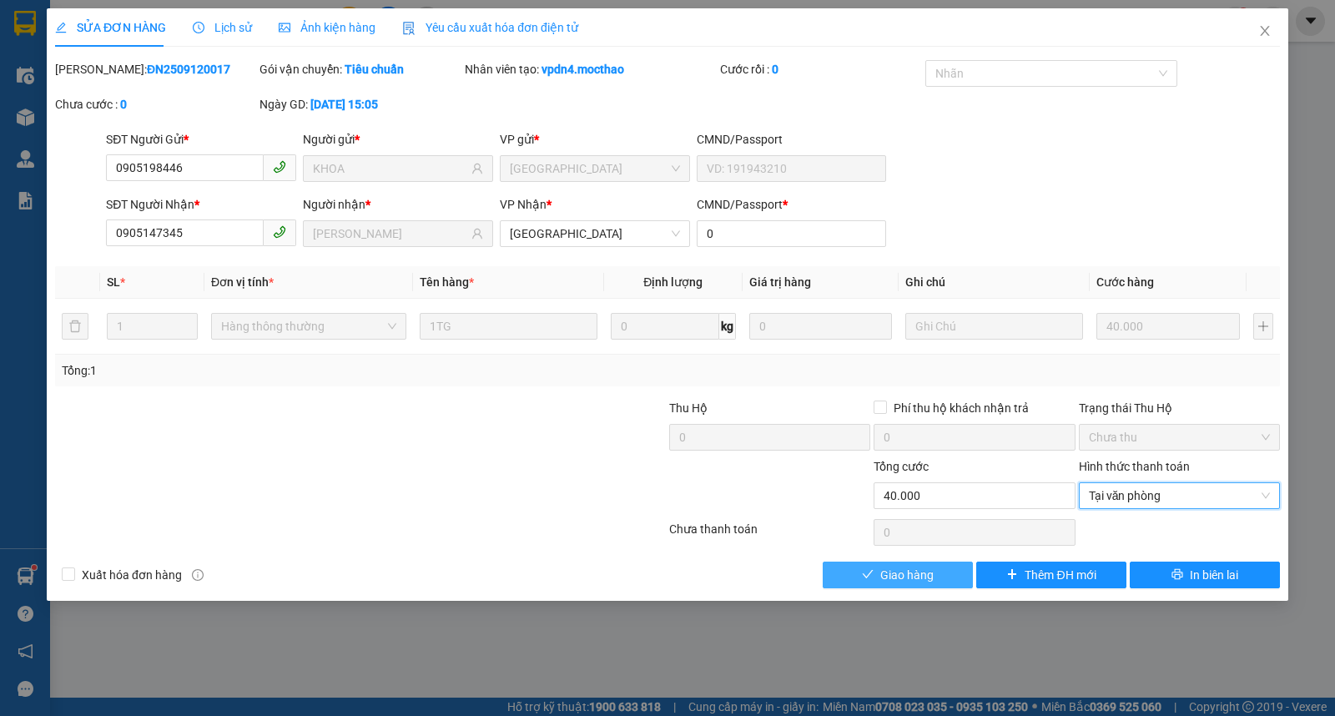
click at [913, 583] on span "Giao hàng" at bounding box center [907, 575] width 53 height 18
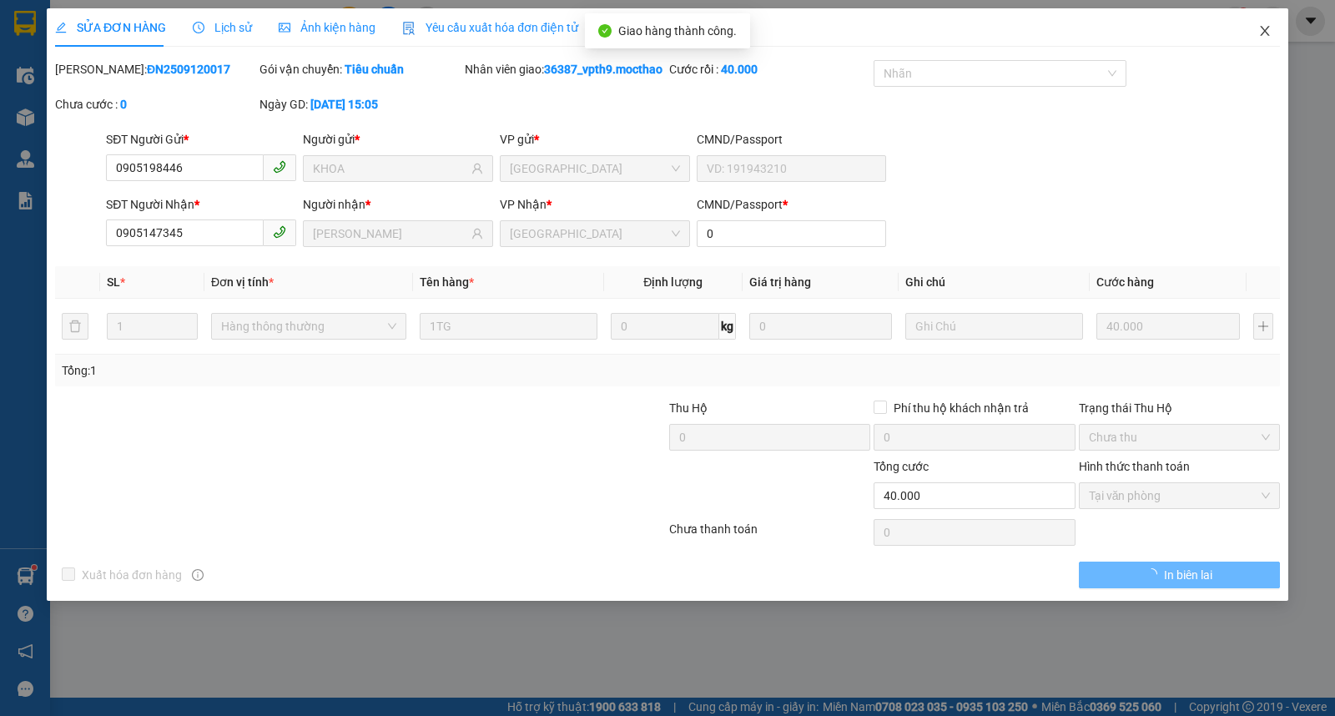
click at [1257, 28] on span "Close" at bounding box center [1265, 31] width 47 height 47
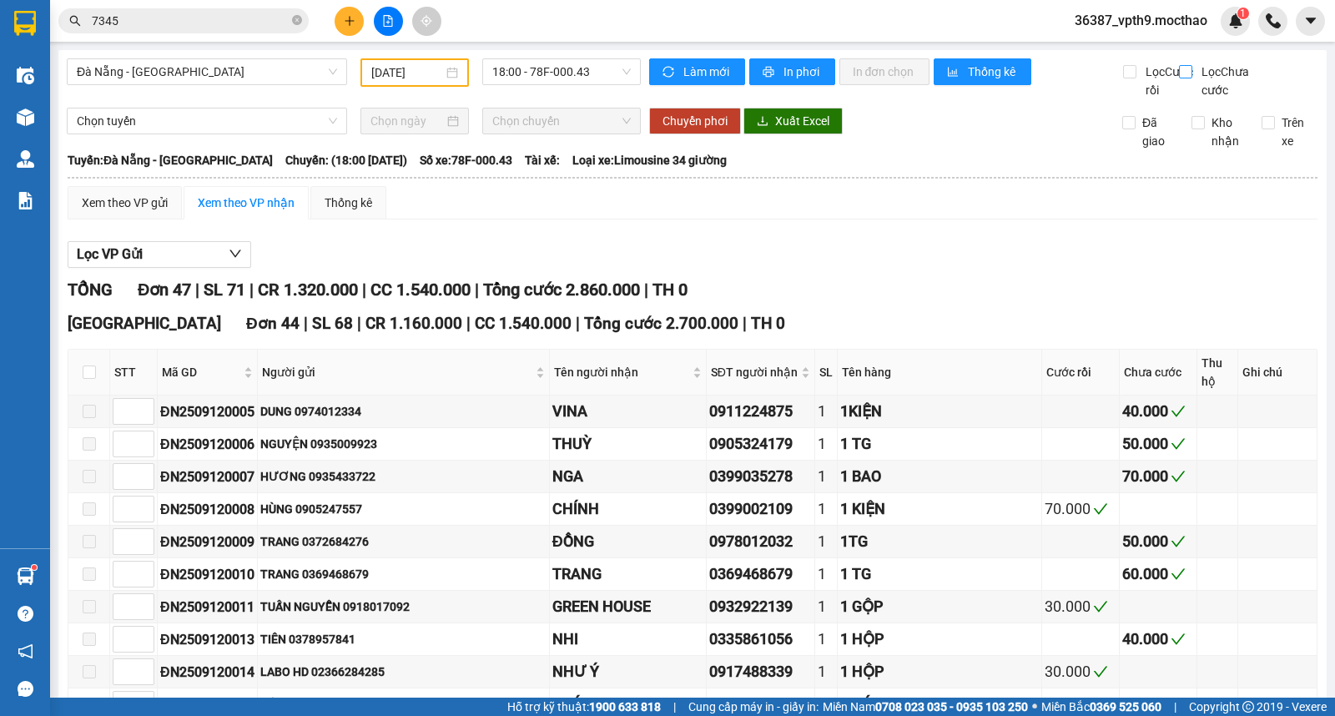
click at [1196, 79] on span "Lọc Chưa cước" at bounding box center [1229, 81] width 68 height 37
click at [1195, 78] on input "Lọc Chưa cước" at bounding box center [1187, 71] width 16 height 13
checkbox input "true"
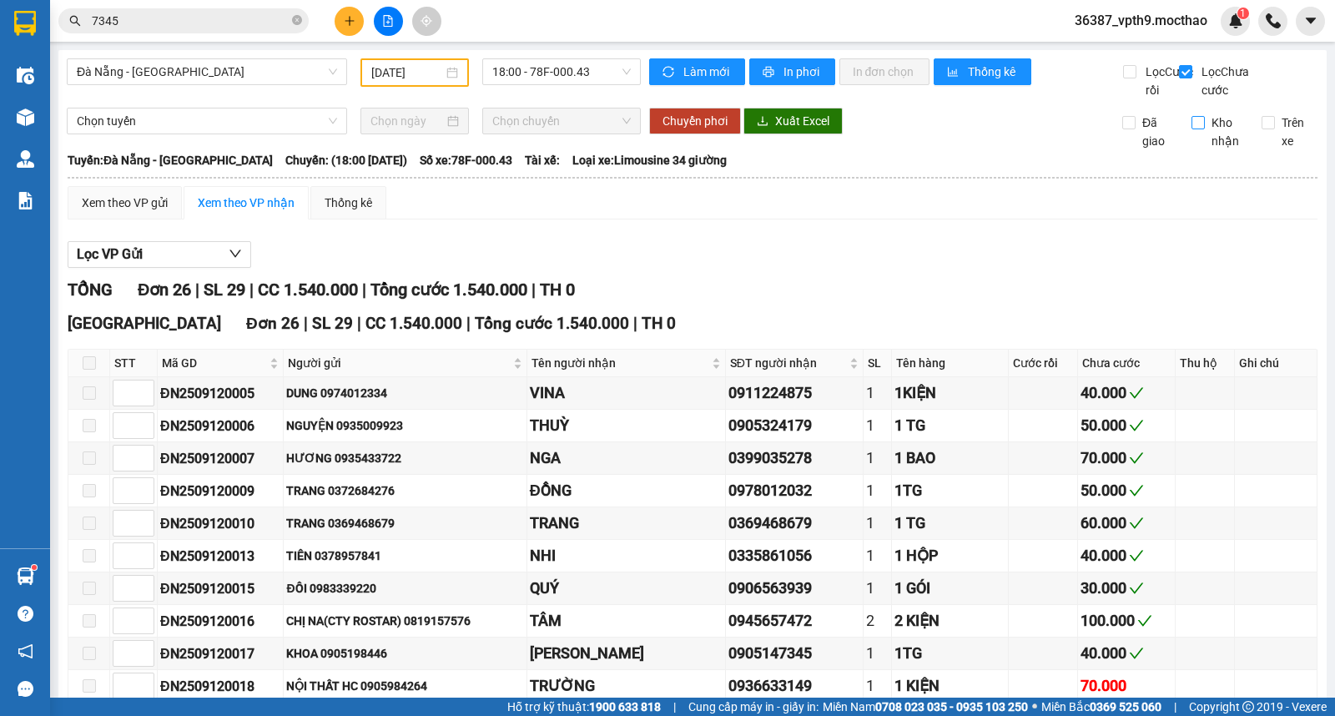
click at [1205, 149] on span "Kho nhận" at bounding box center [1226, 132] width 43 height 37
click at [1204, 129] on input "Kho nhận" at bounding box center [1198, 122] width 13 height 13
checkbox input "true"
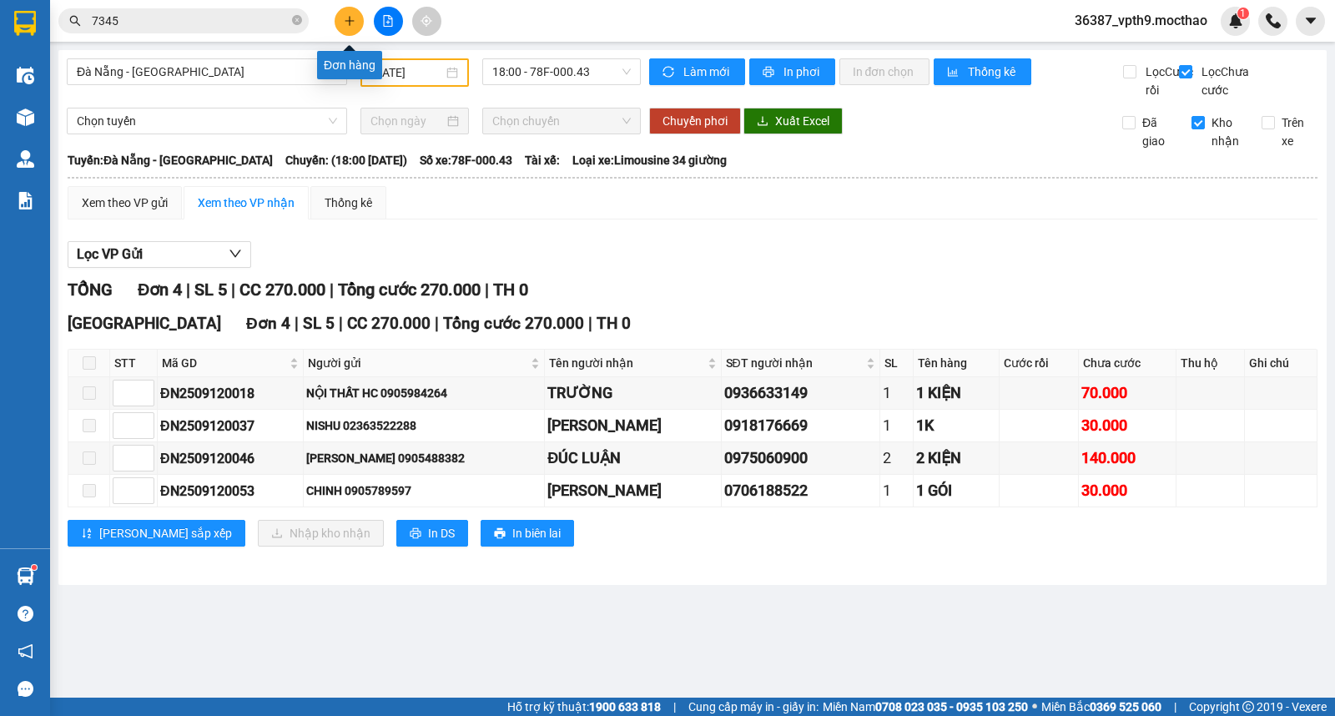
click at [344, 18] on icon "plus" at bounding box center [350, 21] width 12 height 12
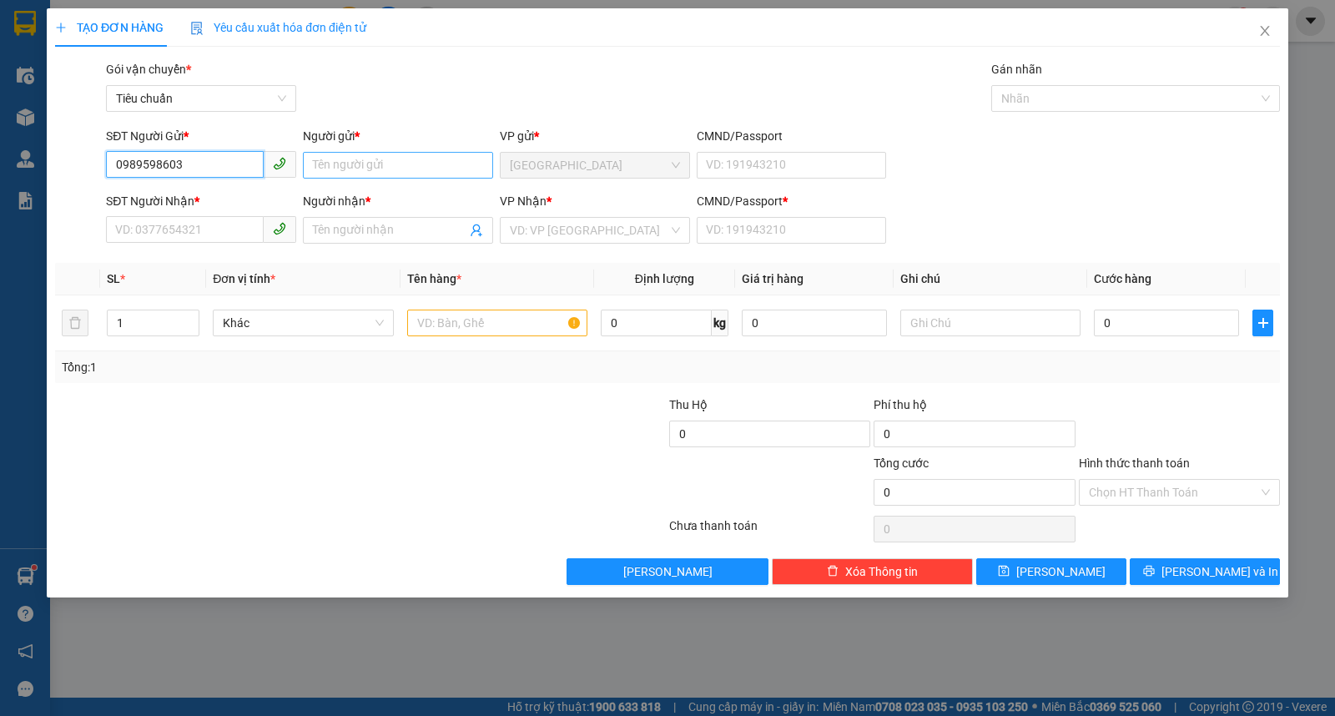
type input "0989598603"
click at [356, 169] on input "Người gửi *" at bounding box center [398, 165] width 190 height 27
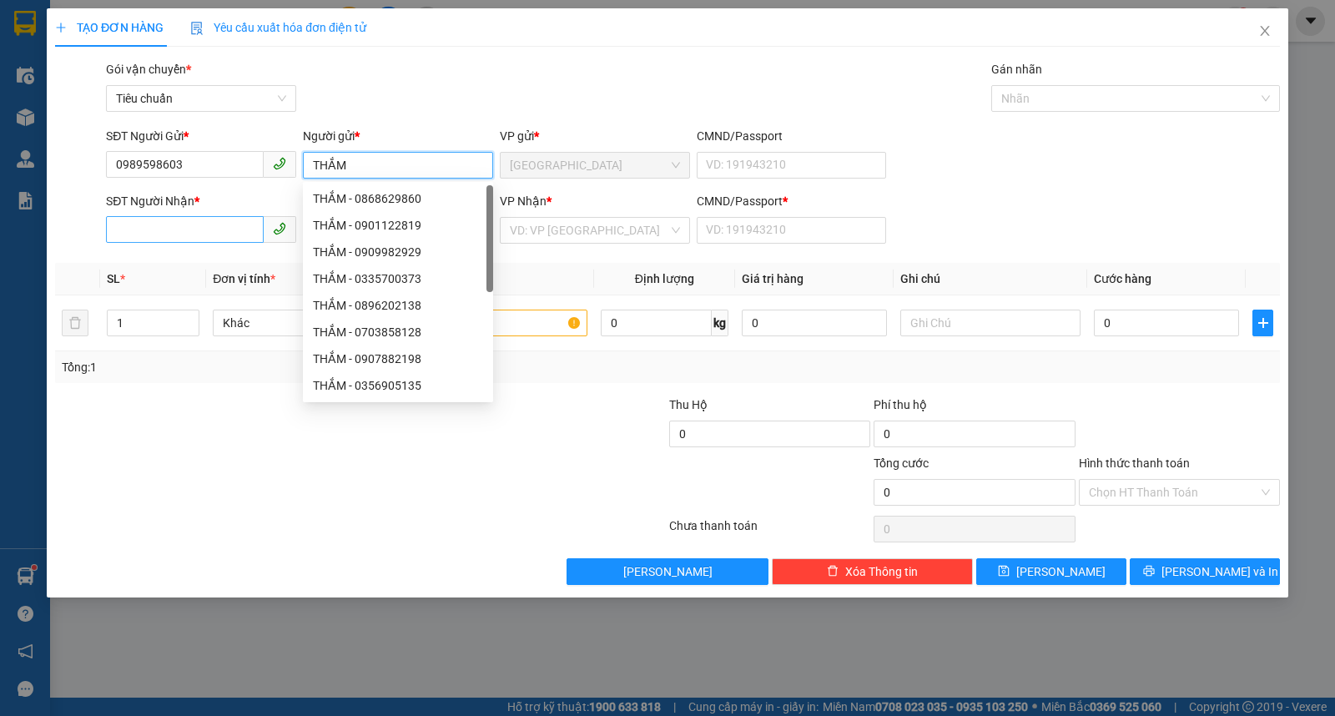
type input "THẮM"
click at [151, 236] on input "SĐT Người Nhận *" at bounding box center [185, 229] width 158 height 27
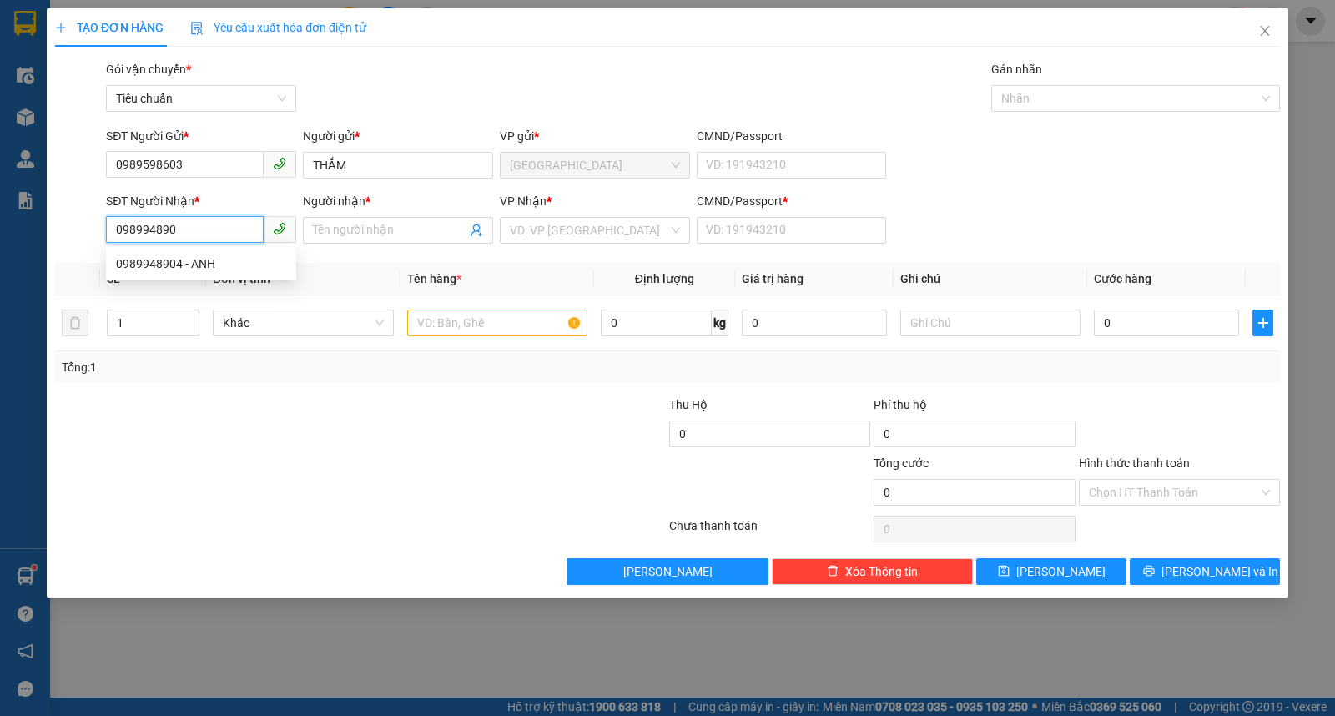
type input "0989948904"
click at [160, 262] on div "0989948904 - ANH" at bounding box center [201, 264] width 170 height 18
type input "ANH"
type input "1"
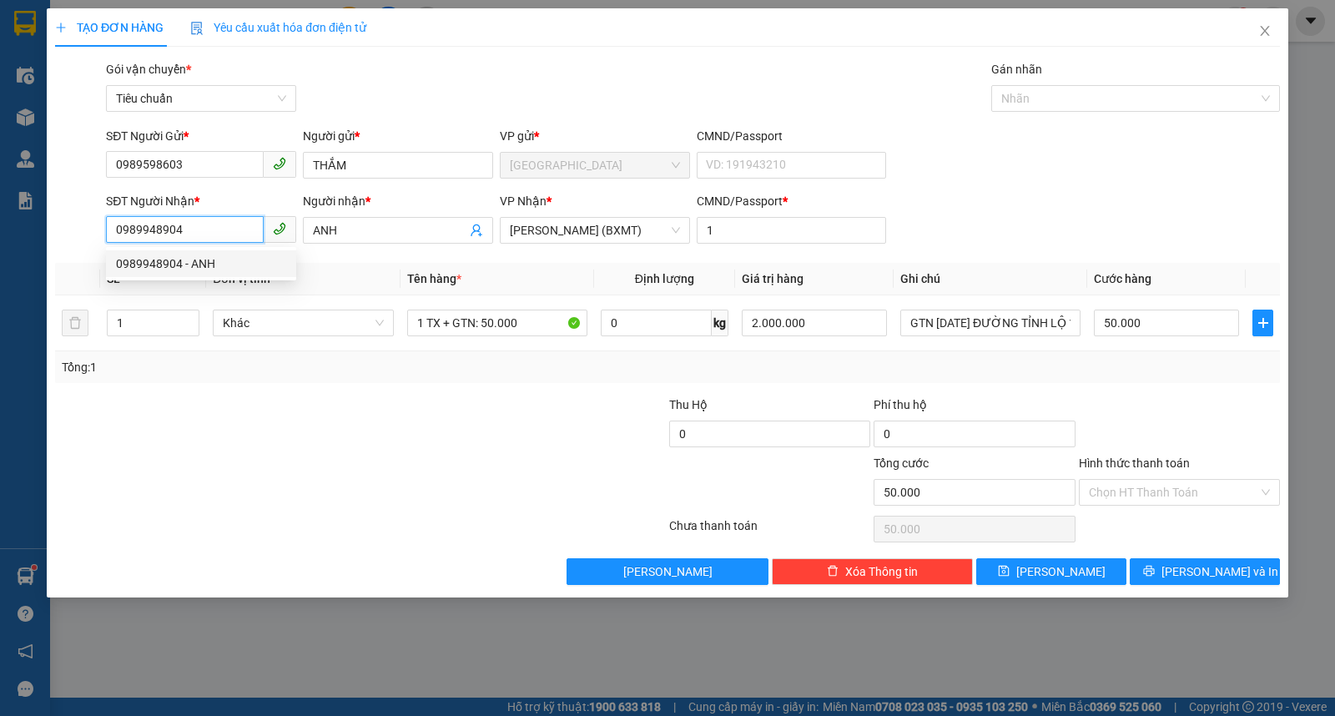
type input "50.000"
type input "0989948904"
type input "2"
click at [189, 318] on icon "up" at bounding box center [191, 319] width 6 height 6
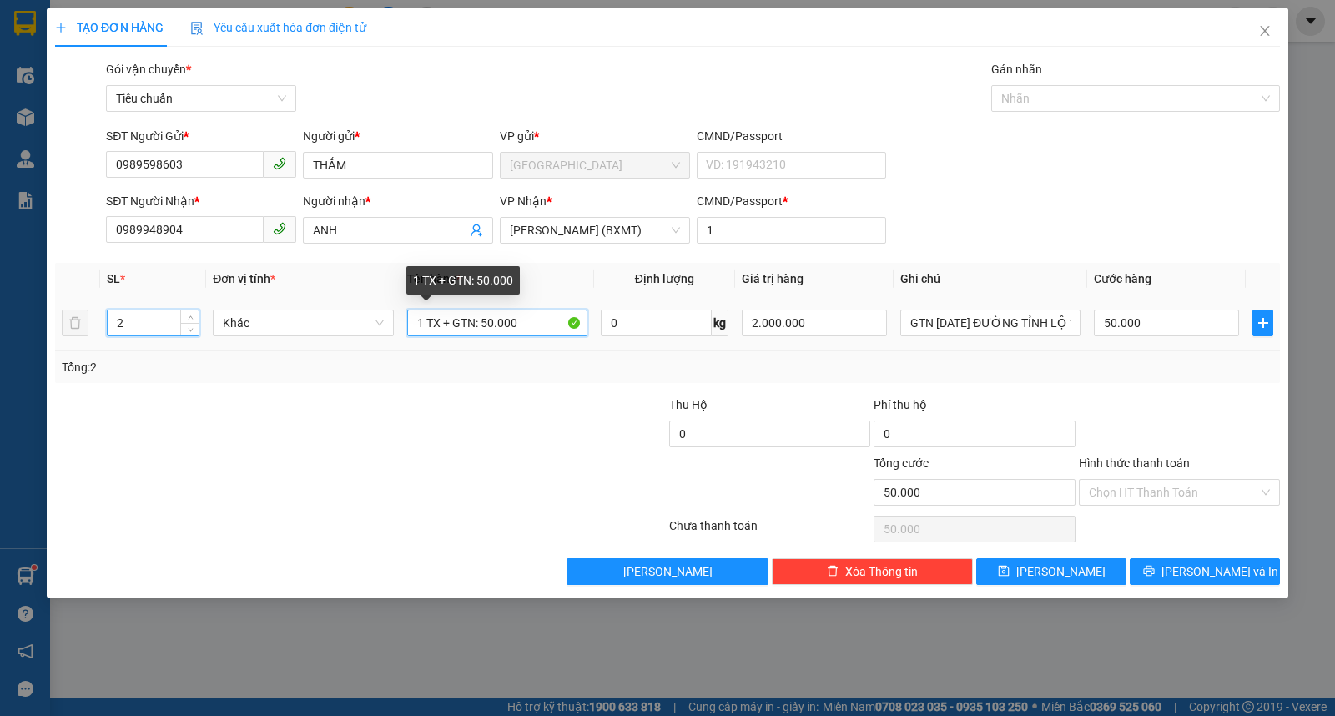
click at [415, 326] on input "1 TX + GTN: 50.000" at bounding box center [497, 323] width 180 height 27
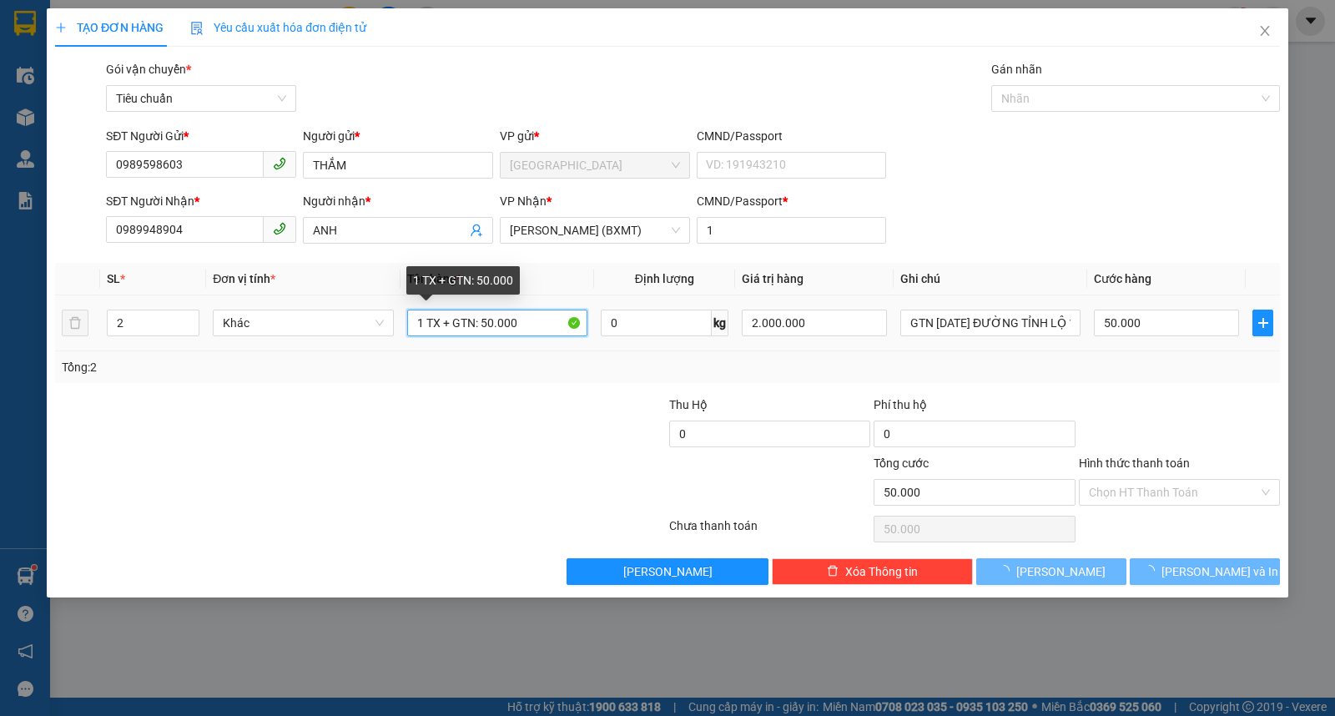
type input "0"
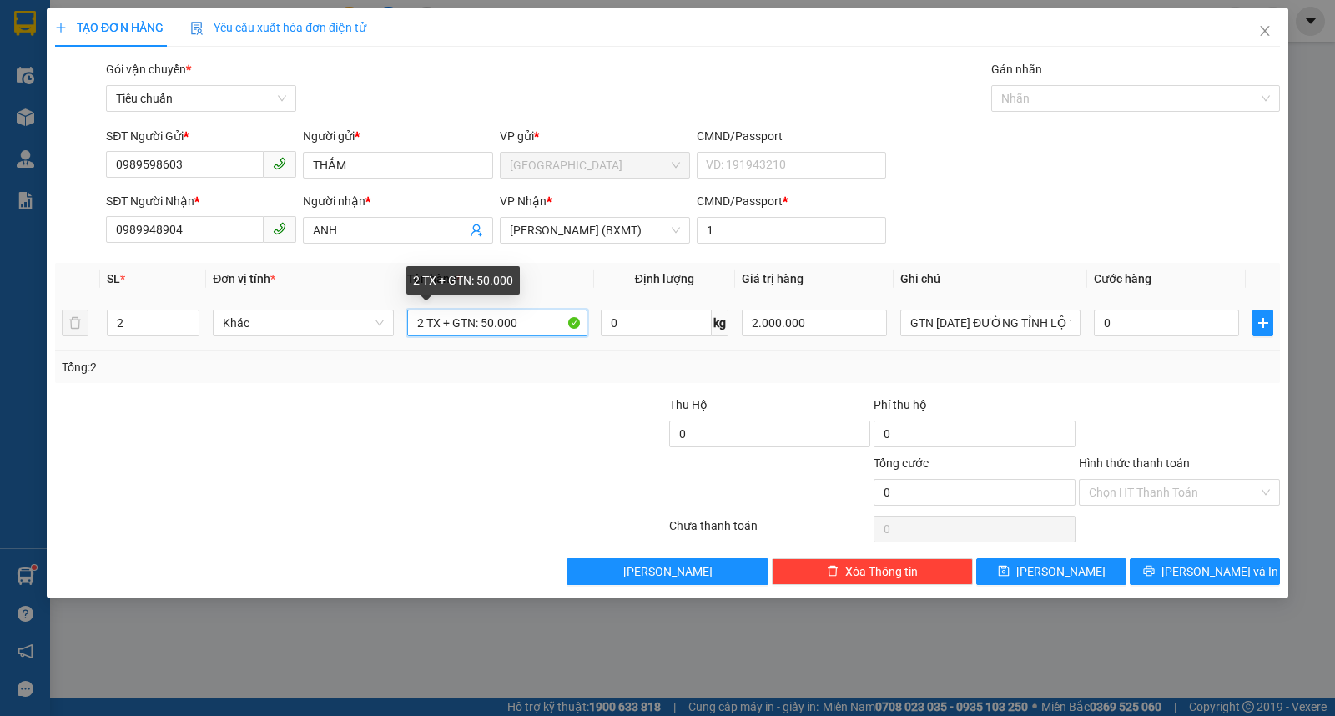
click at [439, 335] on input "2 TX + GTN: 50.000" at bounding box center [497, 323] width 180 height 27
type input "2 TX+GTN: 50.000"
click at [1187, 310] on input "0" at bounding box center [1166, 323] width 145 height 27
type input "1"
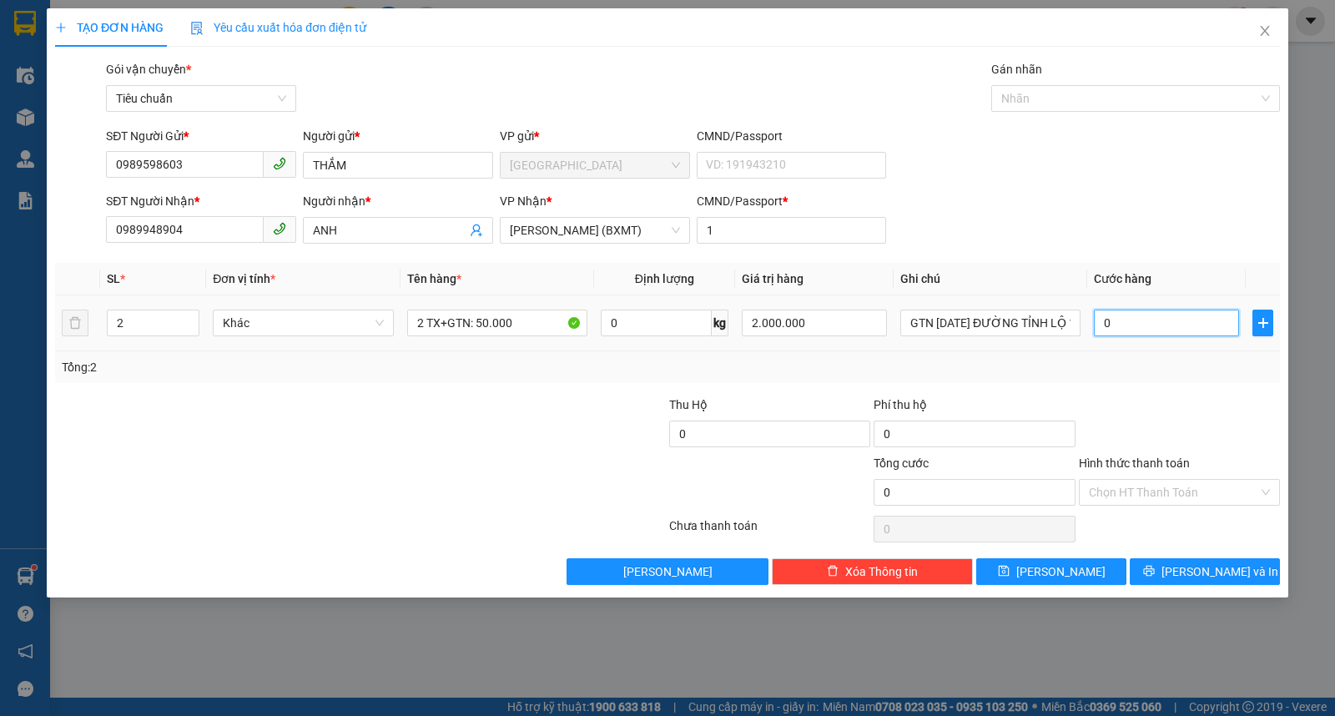
type input "1"
type input "16"
type input "160"
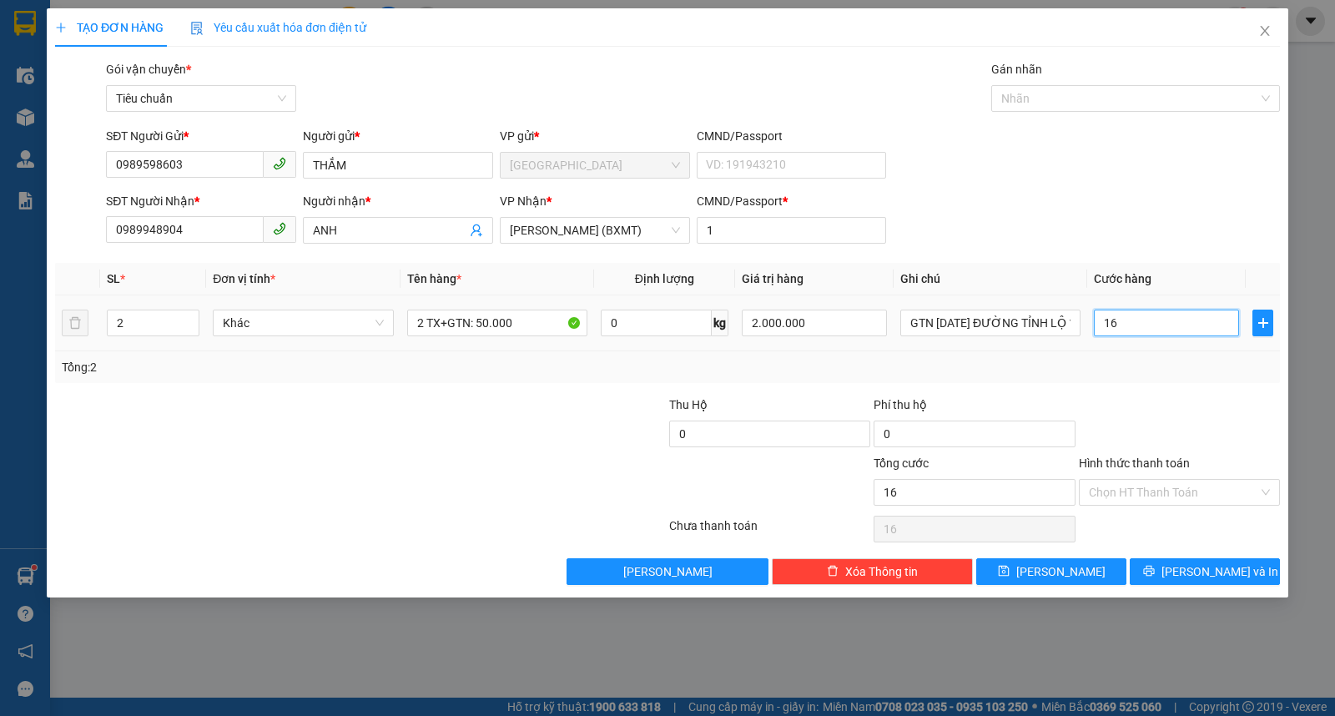
type input "160"
type input "160.000"
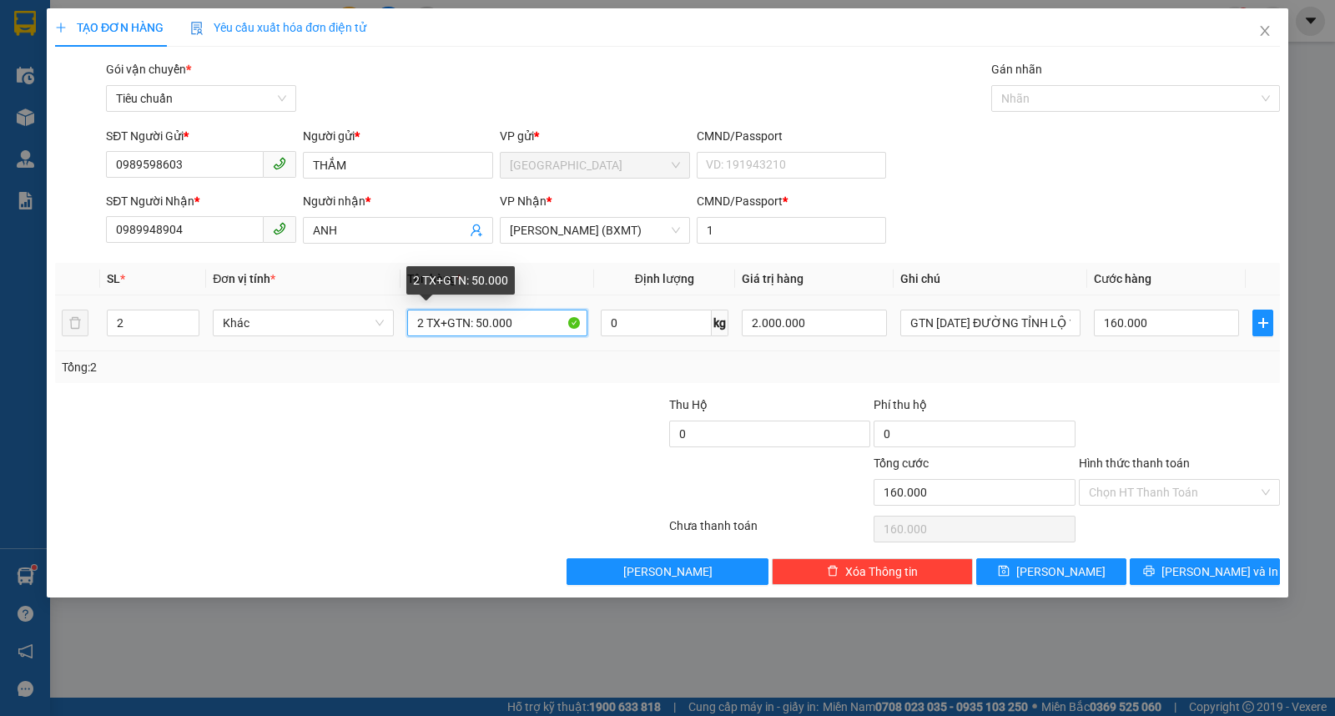
click at [477, 323] on input "2 TX+GTN: 50.000" at bounding box center [497, 323] width 180 height 27
type input "2 TX+GTN: 70.000"
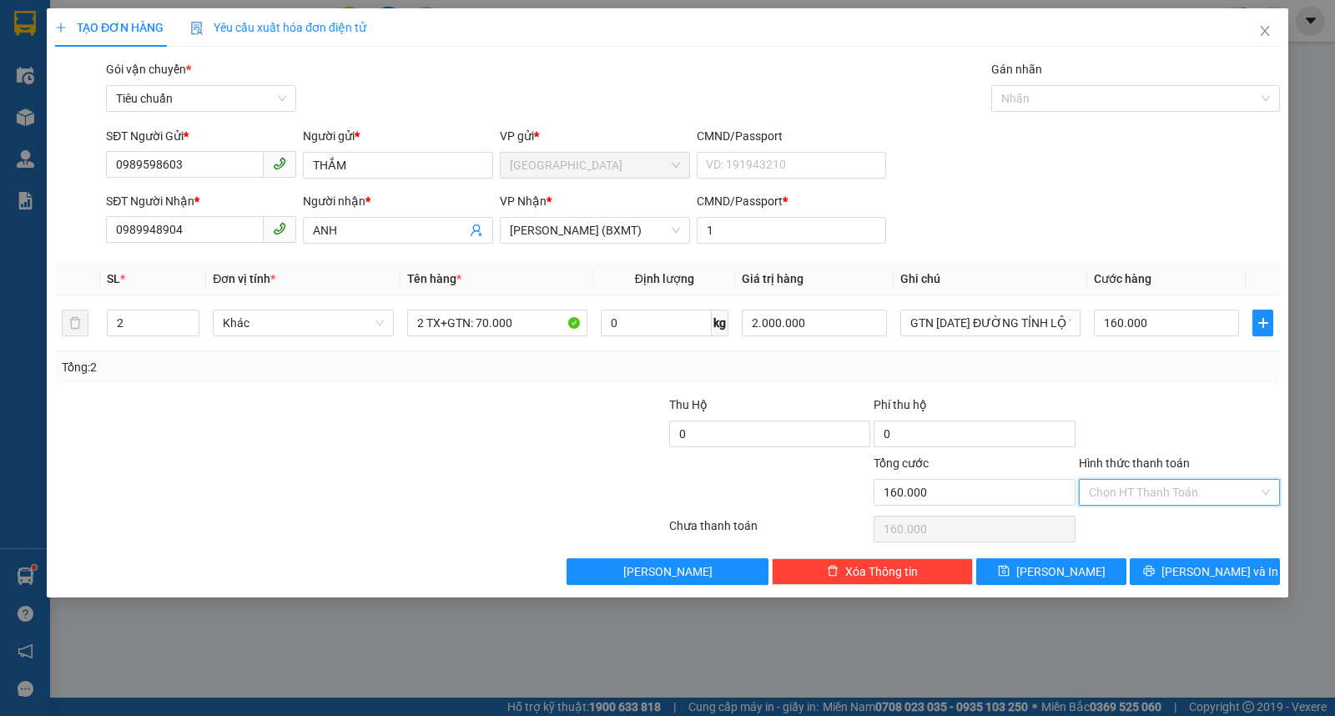
click at [1145, 493] on input "Hình thức thanh toán" at bounding box center [1173, 492] width 169 height 25
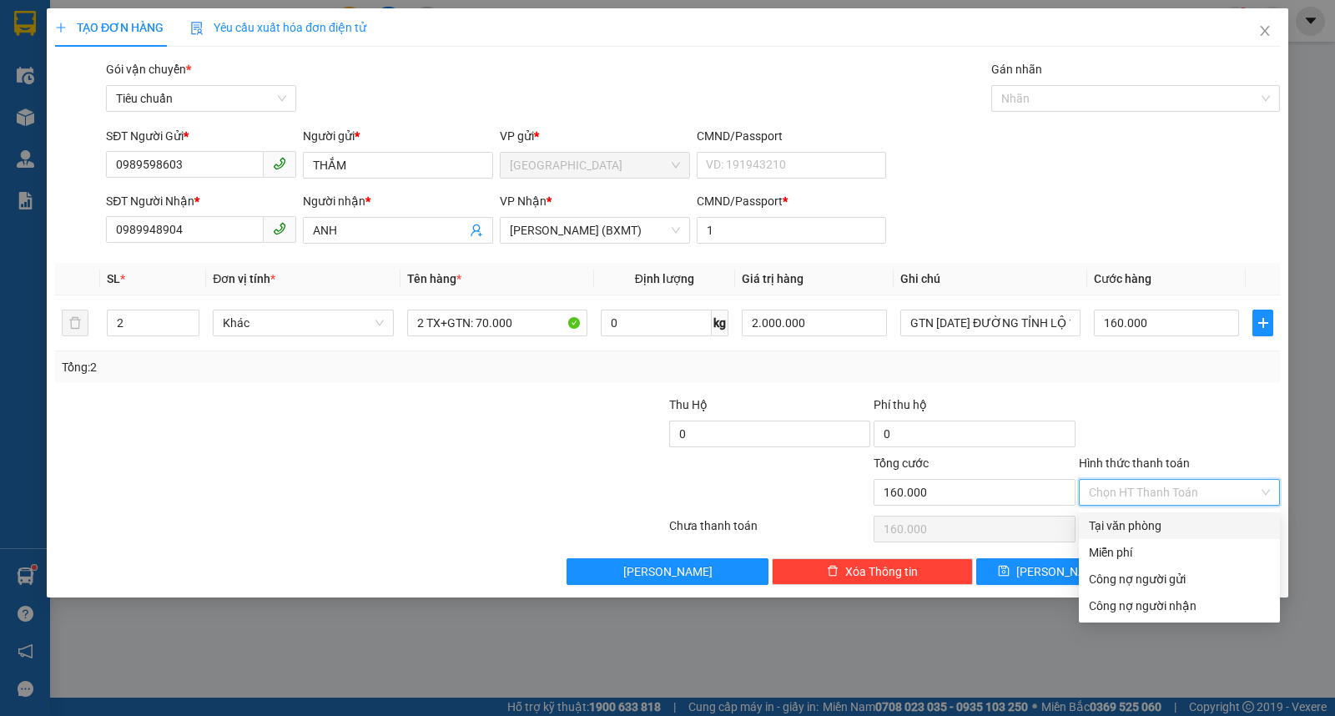
click at [1123, 518] on div "Tại văn phòng" at bounding box center [1179, 526] width 181 height 18
type input "0"
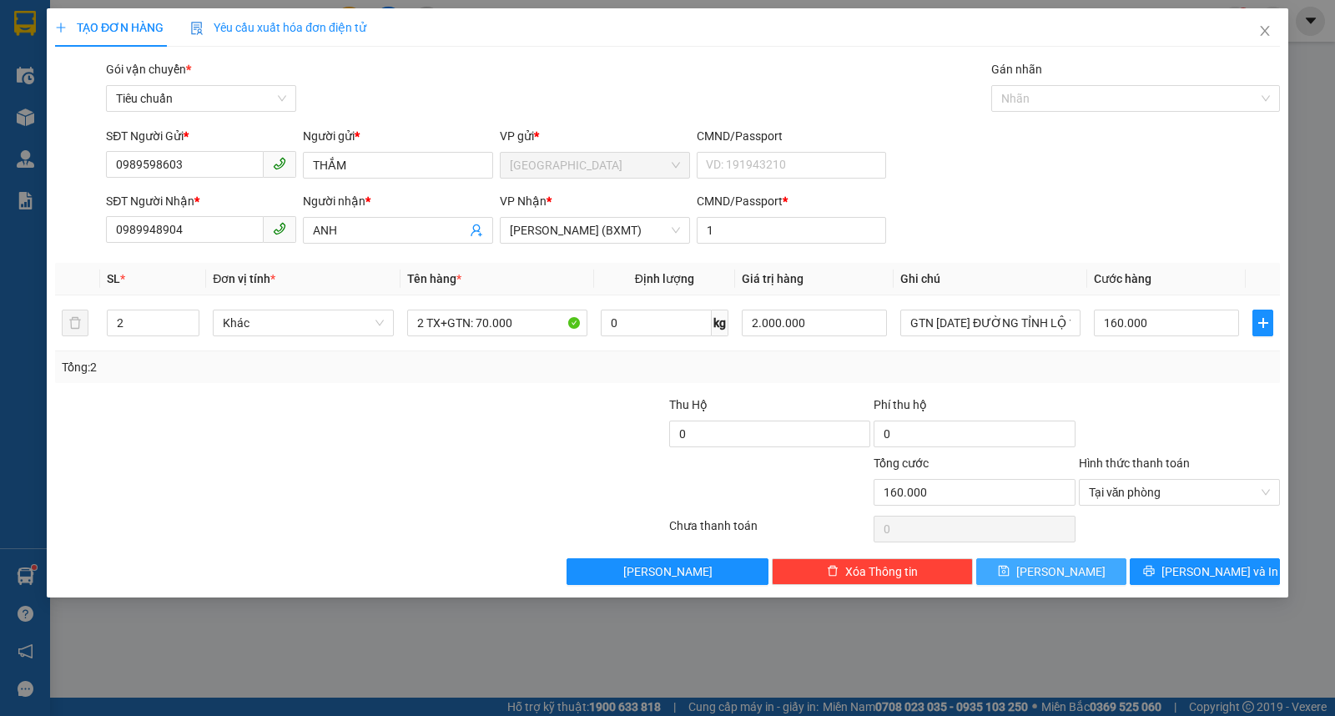
click at [1088, 563] on button "[PERSON_NAME]" at bounding box center [1052, 571] width 150 height 27
type input "0"
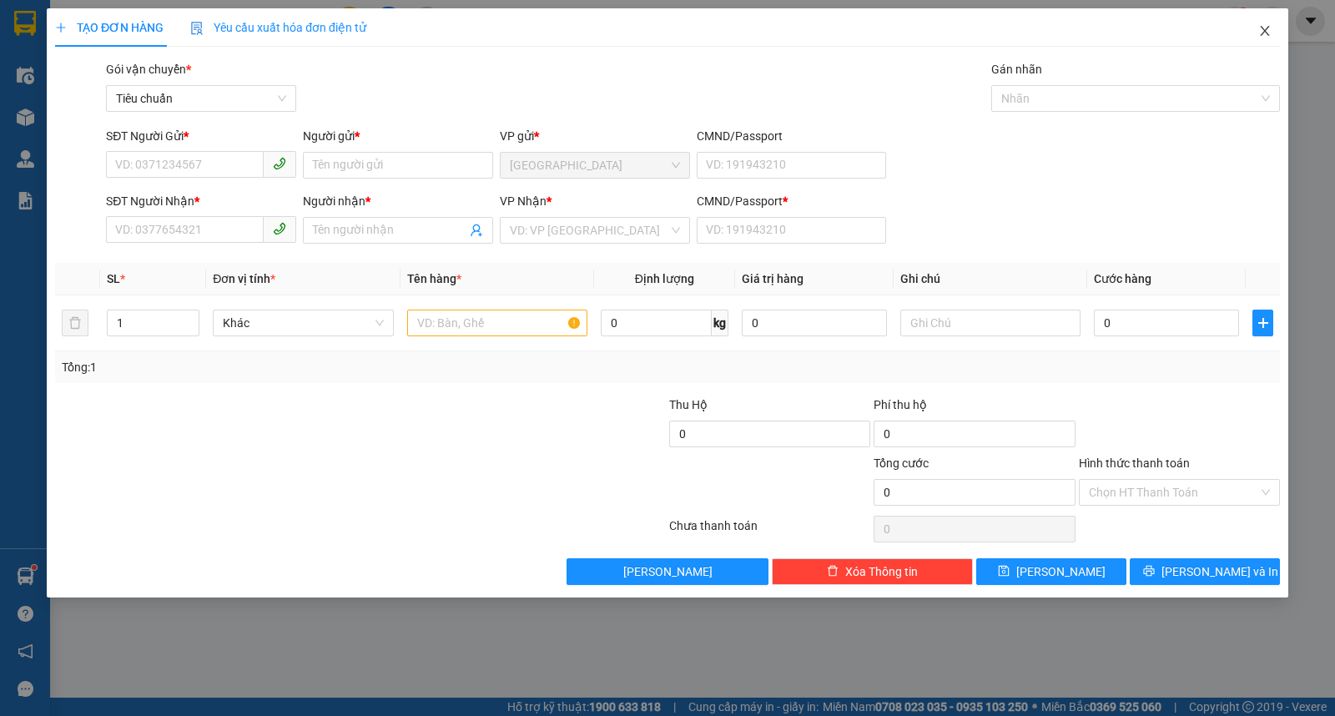
click at [1266, 29] on icon "close" at bounding box center [1264, 31] width 9 height 10
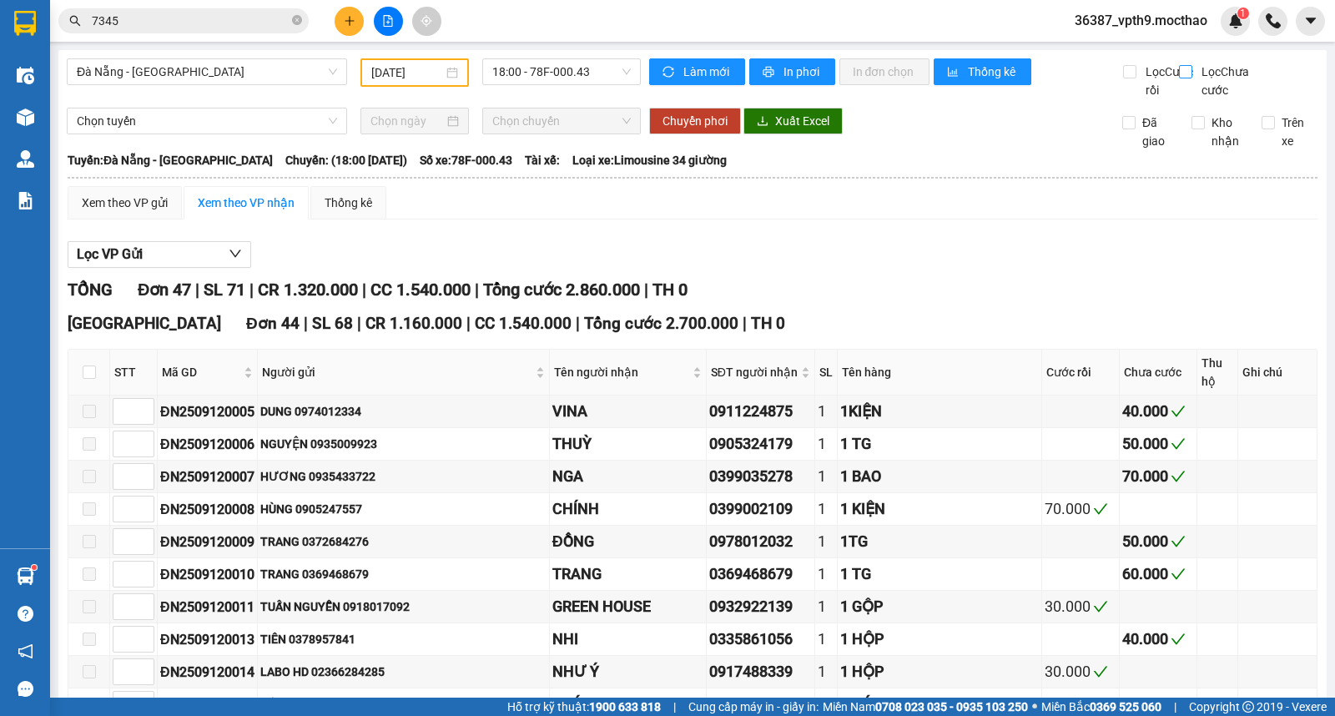
click at [1195, 78] on span "Lọc Chưa cước" at bounding box center [1229, 81] width 68 height 37
click at [1184, 78] on input "Lọc Chưa cước" at bounding box center [1187, 71] width 16 height 13
checkbox input "true"
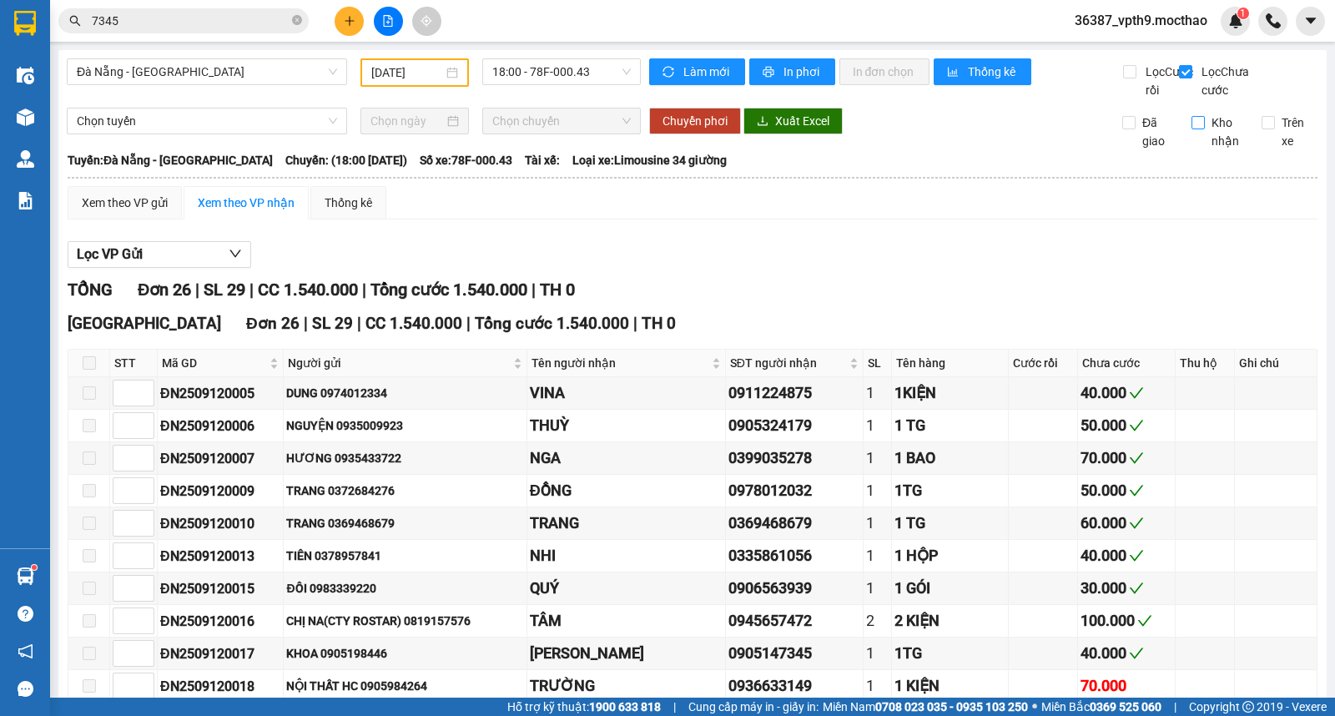
click at [1205, 139] on span "Kho nhận" at bounding box center [1226, 132] width 43 height 37
click at [1194, 129] on input "Kho nhận" at bounding box center [1198, 122] width 13 height 13
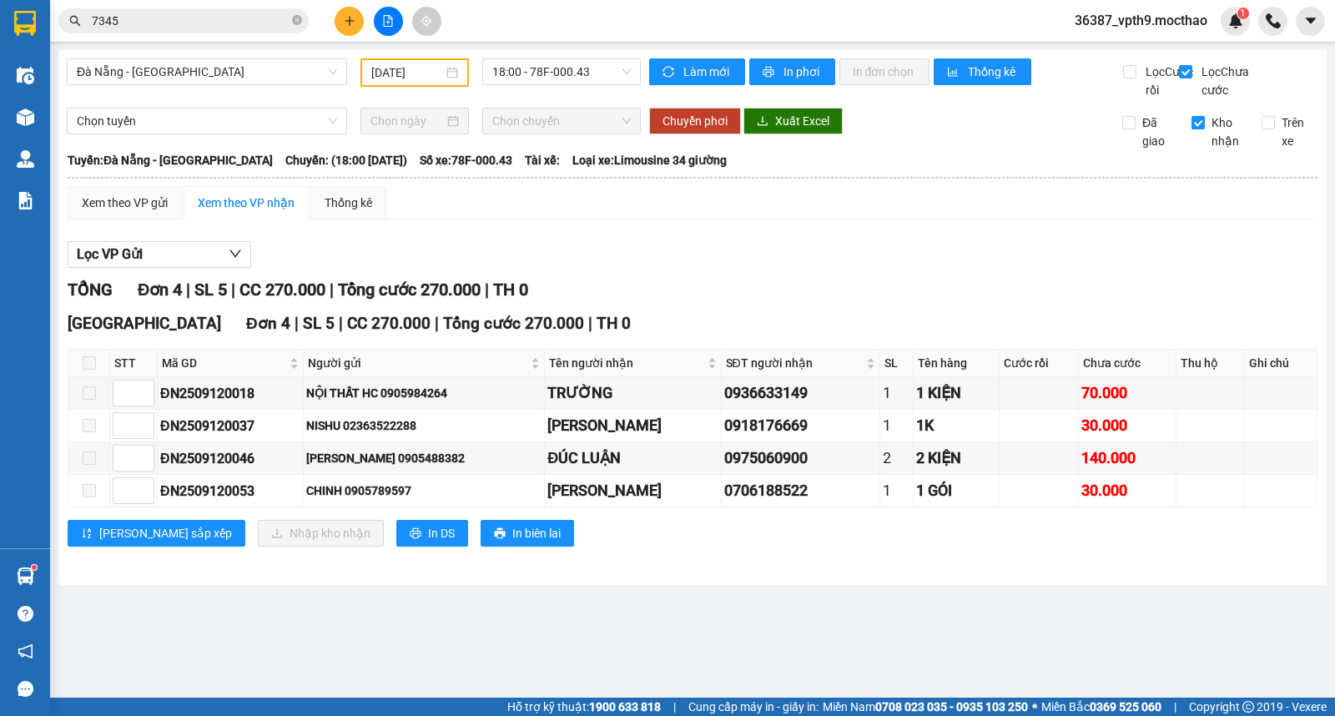
click at [1209, 143] on span "Kho nhận" at bounding box center [1226, 132] width 43 height 37
click at [1205, 129] on input "Kho nhận" at bounding box center [1198, 122] width 13 height 13
checkbox input "false"
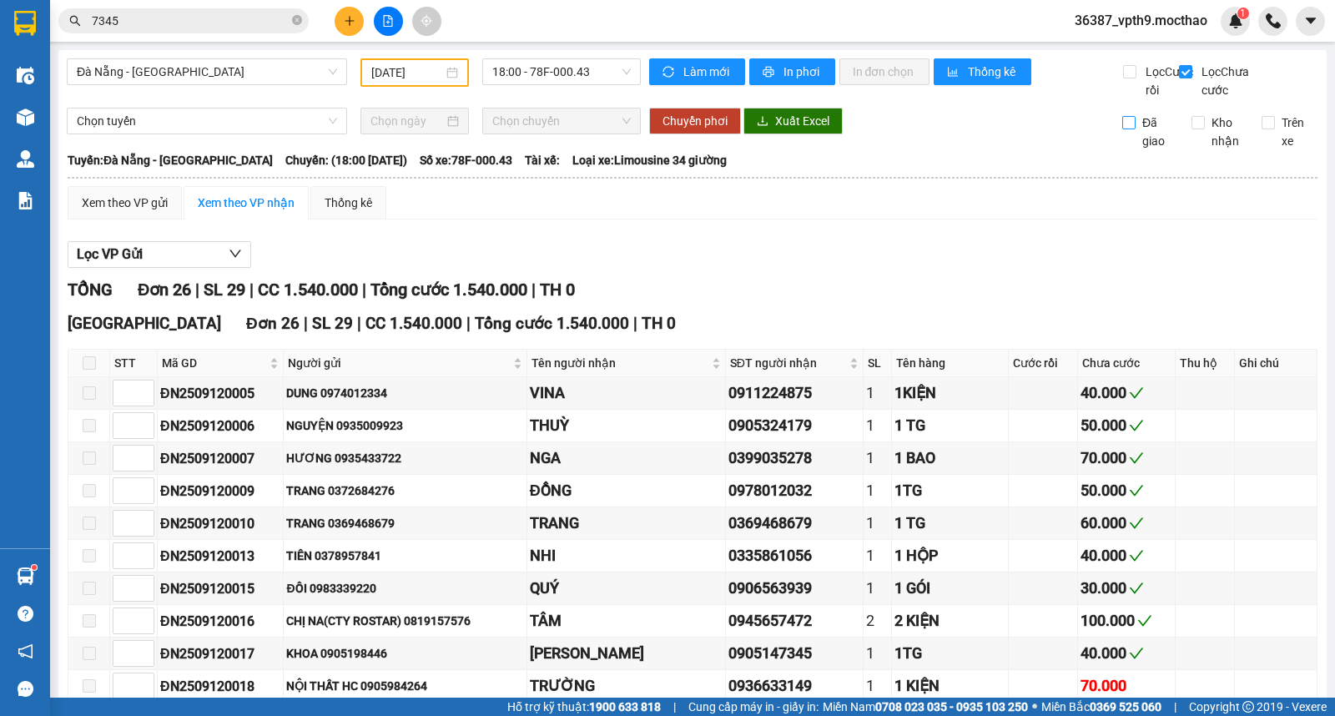
click at [1140, 150] on span "Đã giao" at bounding box center [1157, 132] width 43 height 37
click at [1136, 129] on input "Đã giao" at bounding box center [1129, 122] width 13 height 13
checkbox input "true"
click at [242, 78] on span "Đà Nẵng - [GEOGRAPHIC_DATA]" at bounding box center [207, 71] width 260 height 25
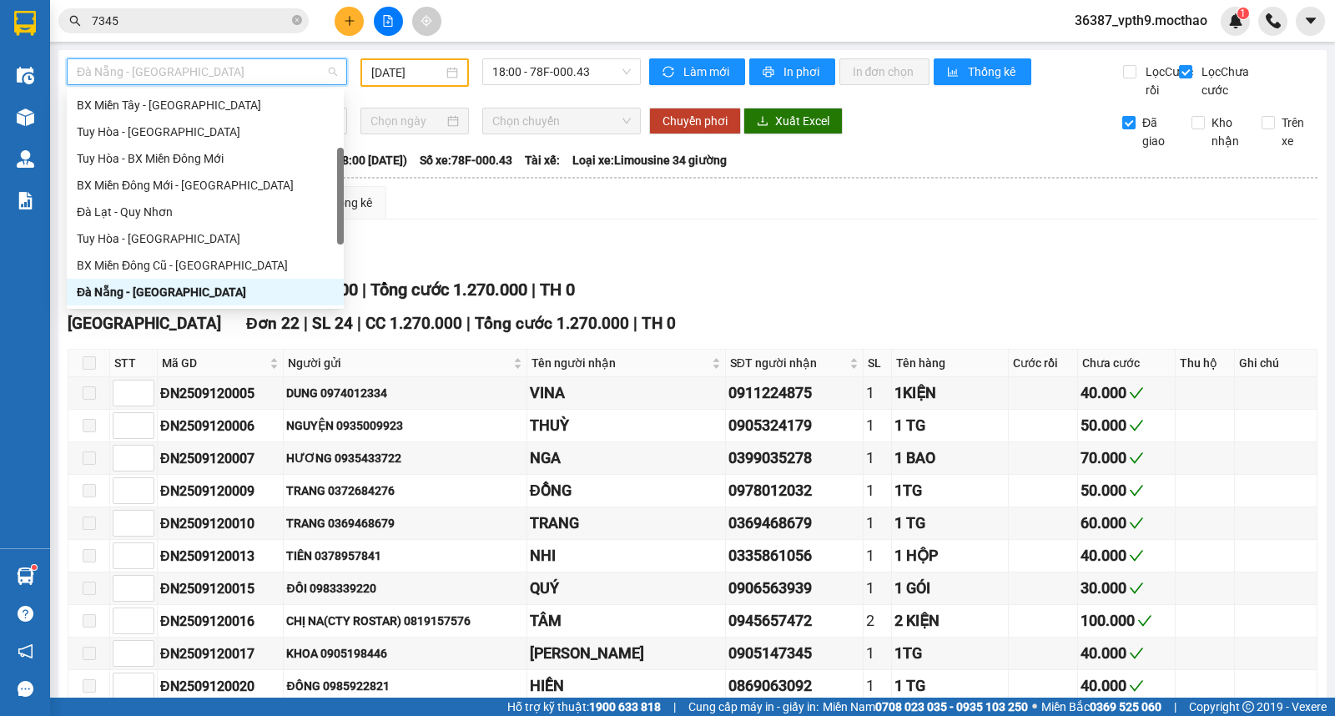
type input "M"
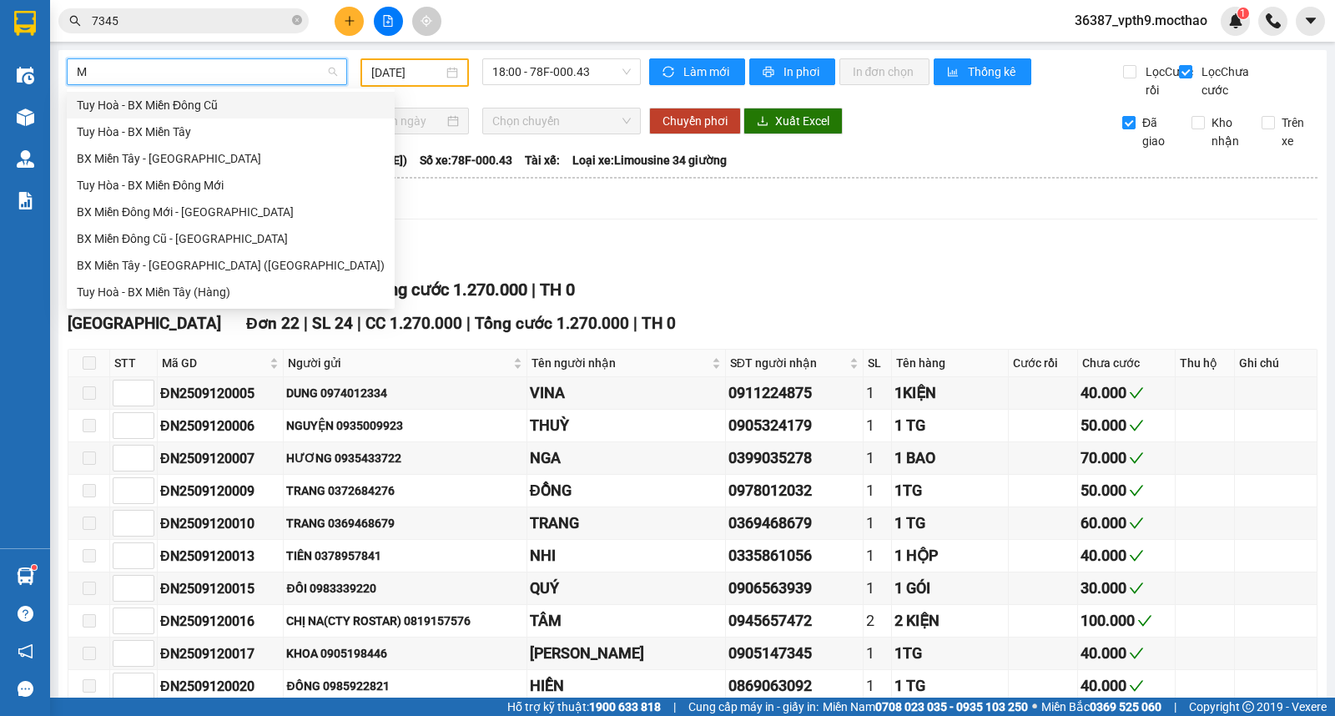
scroll to position [0, 0]
click at [144, 160] on div "BX Miền Tây - [GEOGRAPHIC_DATA]" at bounding box center [231, 158] width 308 height 18
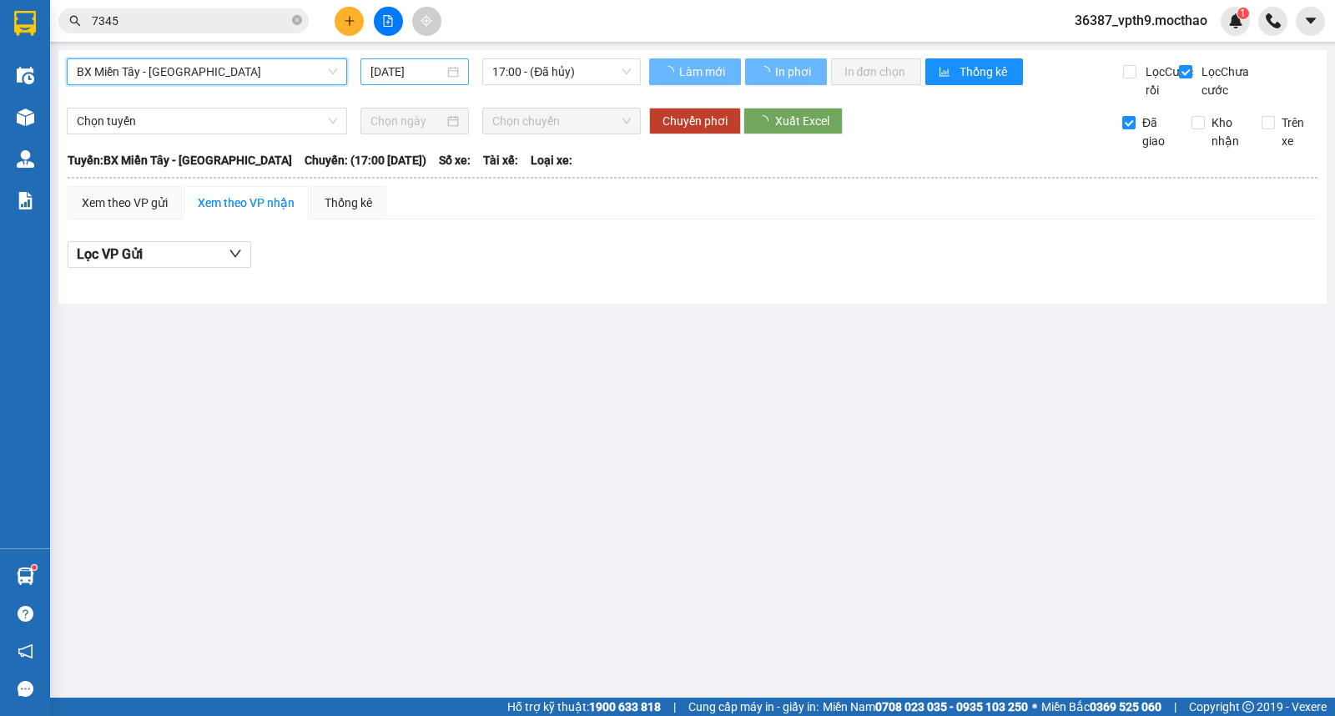
click at [412, 73] on input "[DATE]" at bounding box center [408, 72] width 74 height 18
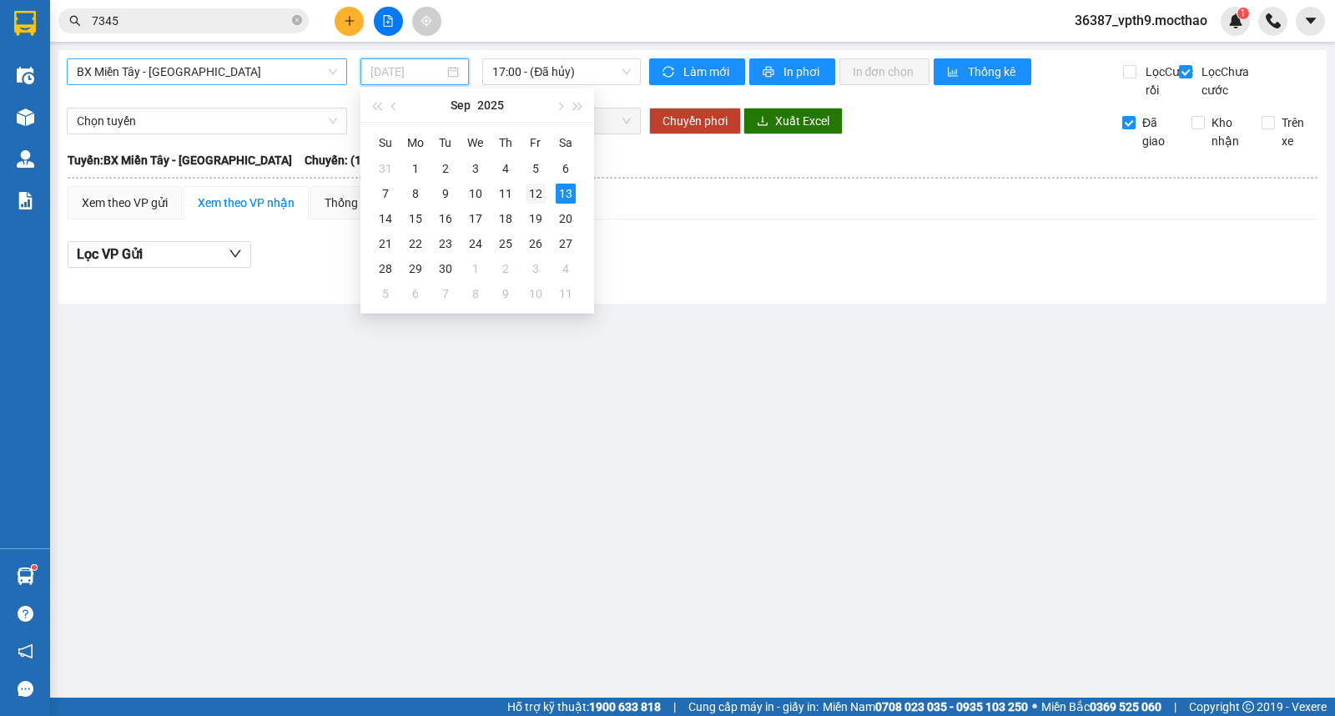
click at [543, 193] on div "12" at bounding box center [536, 194] width 20 height 20
type input "[DATE]"
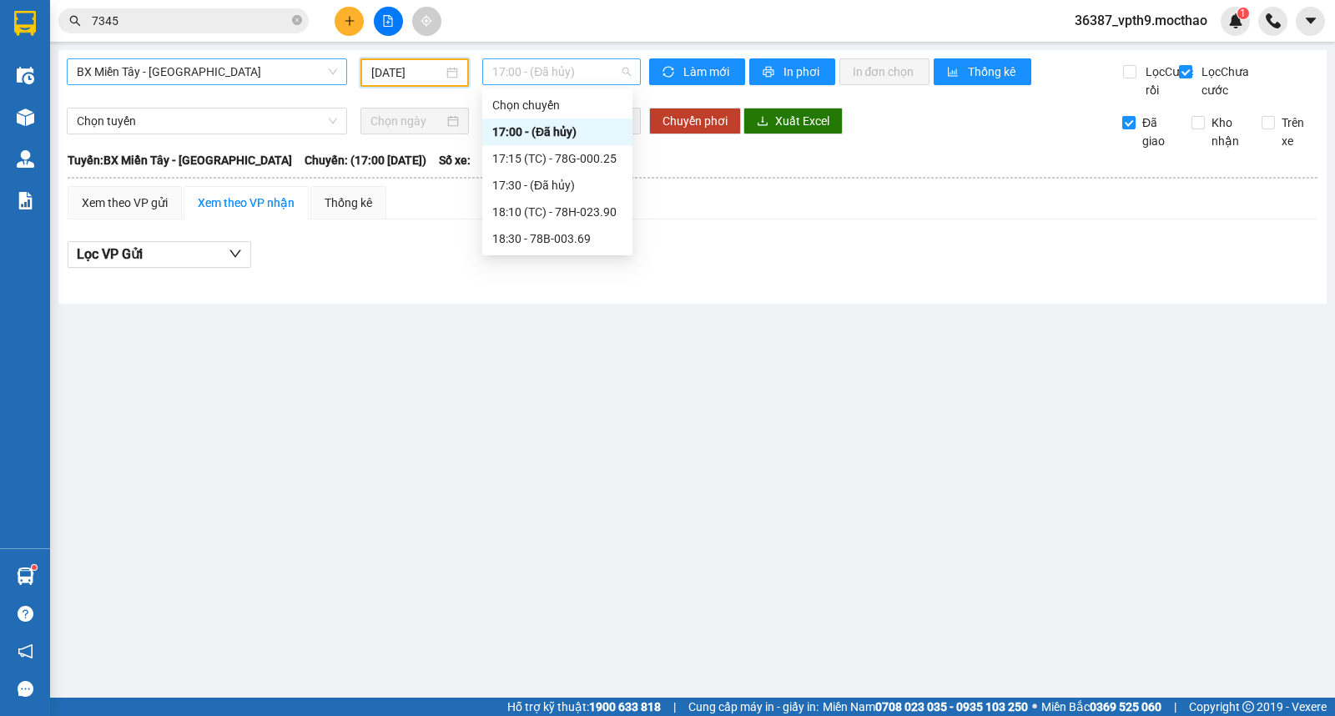
click at [584, 76] on span "17:00 - (Đã hủy)" at bounding box center [561, 71] width 138 height 25
click at [587, 156] on div "17:15 (TC) - 78G-000.25" at bounding box center [557, 158] width 130 height 18
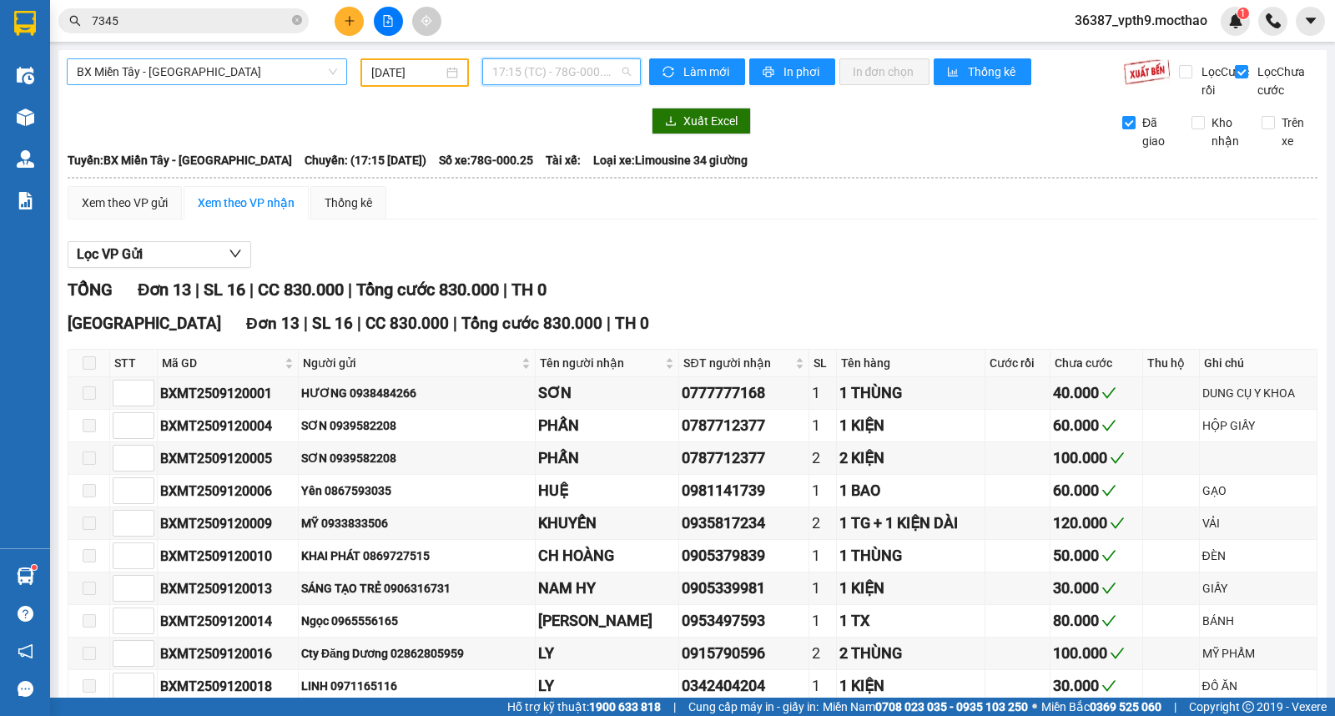
click at [573, 78] on span "17:15 (TC) - 78G-000.25" at bounding box center [561, 71] width 138 height 25
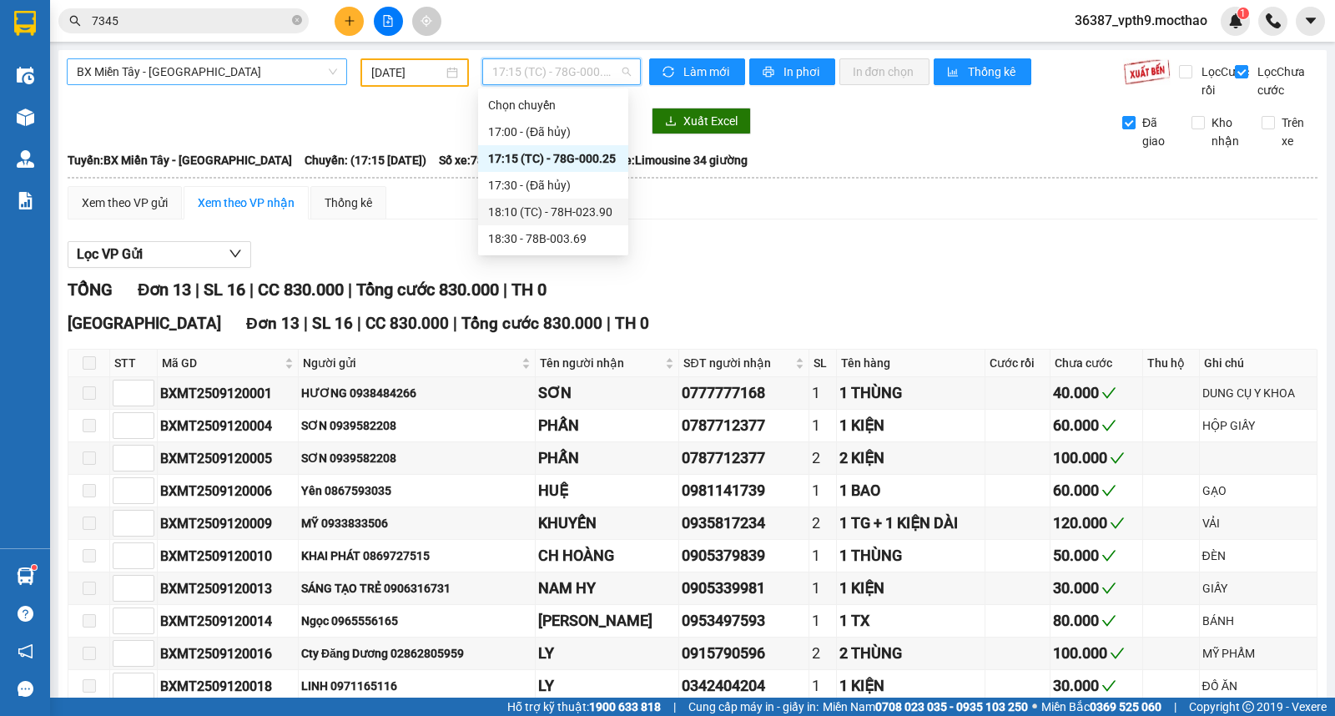
click at [588, 210] on div "18:10 (TC) - 78H-023.90" at bounding box center [553, 212] width 130 height 18
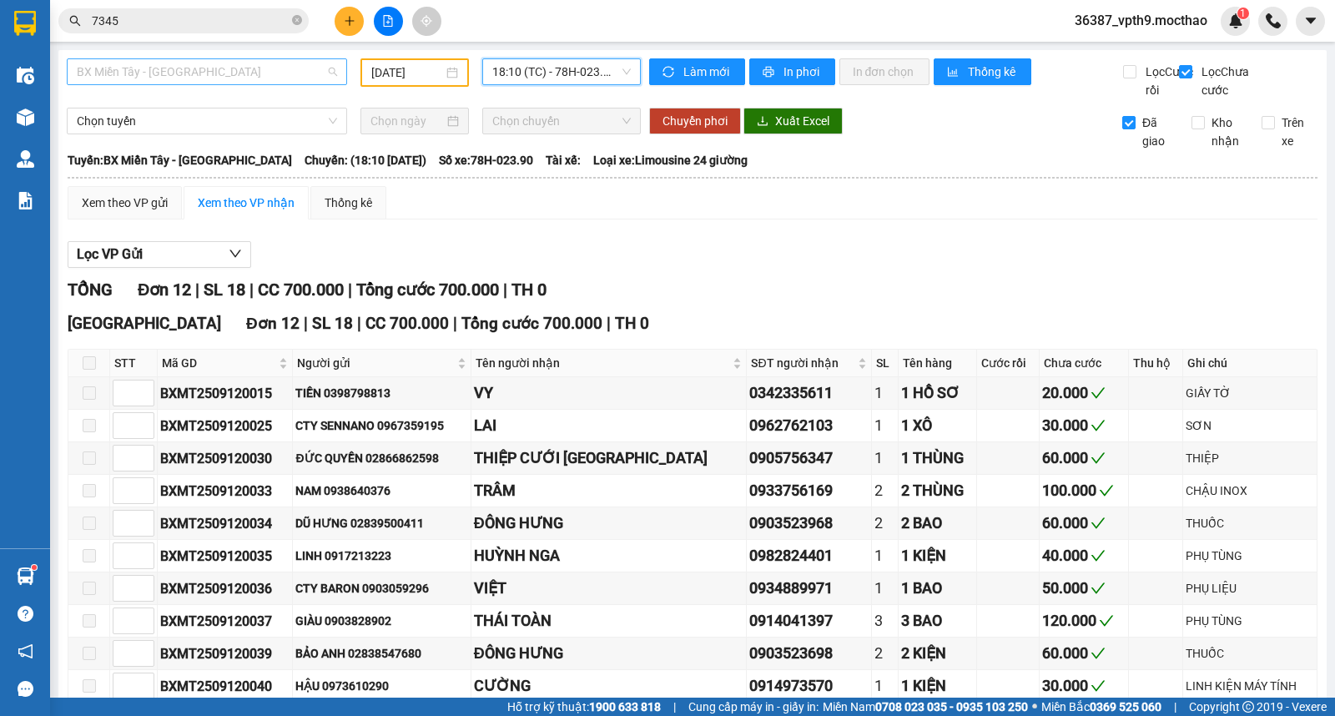
click at [290, 68] on span "BX Miền Tây - [GEOGRAPHIC_DATA]" at bounding box center [207, 71] width 260 height 25
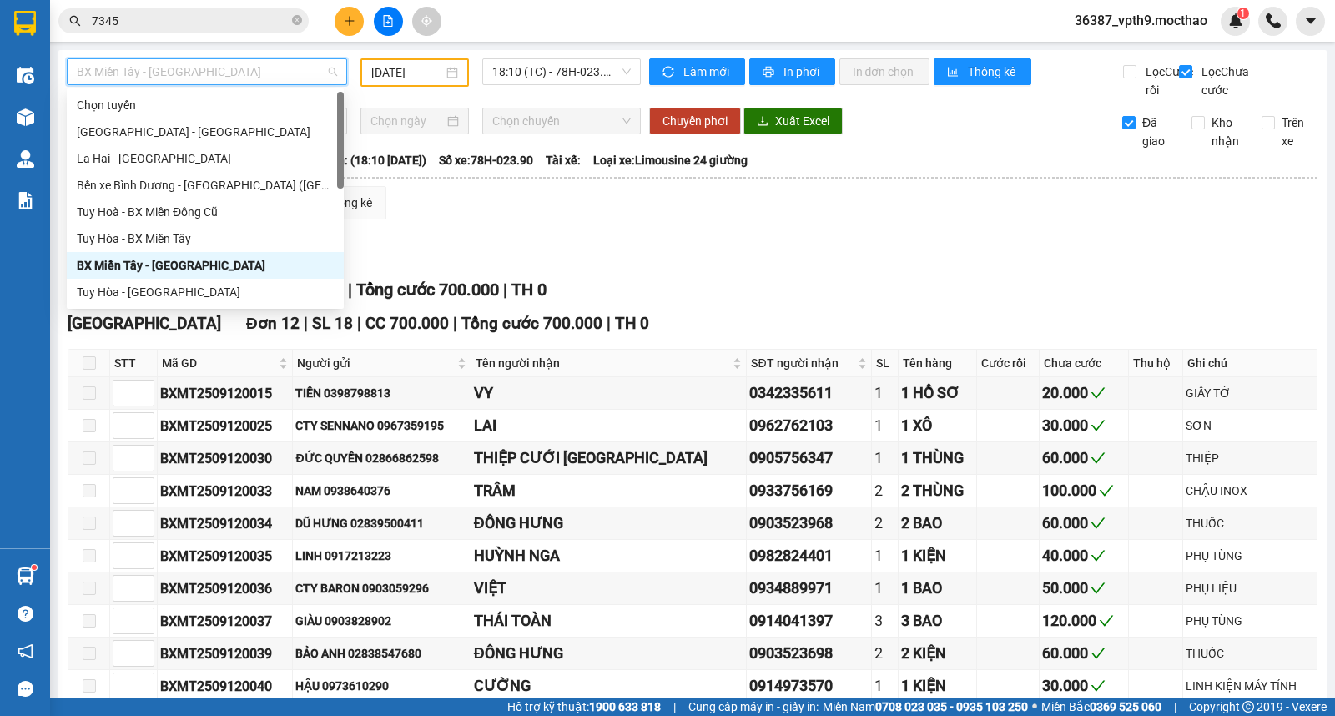
type input "M"
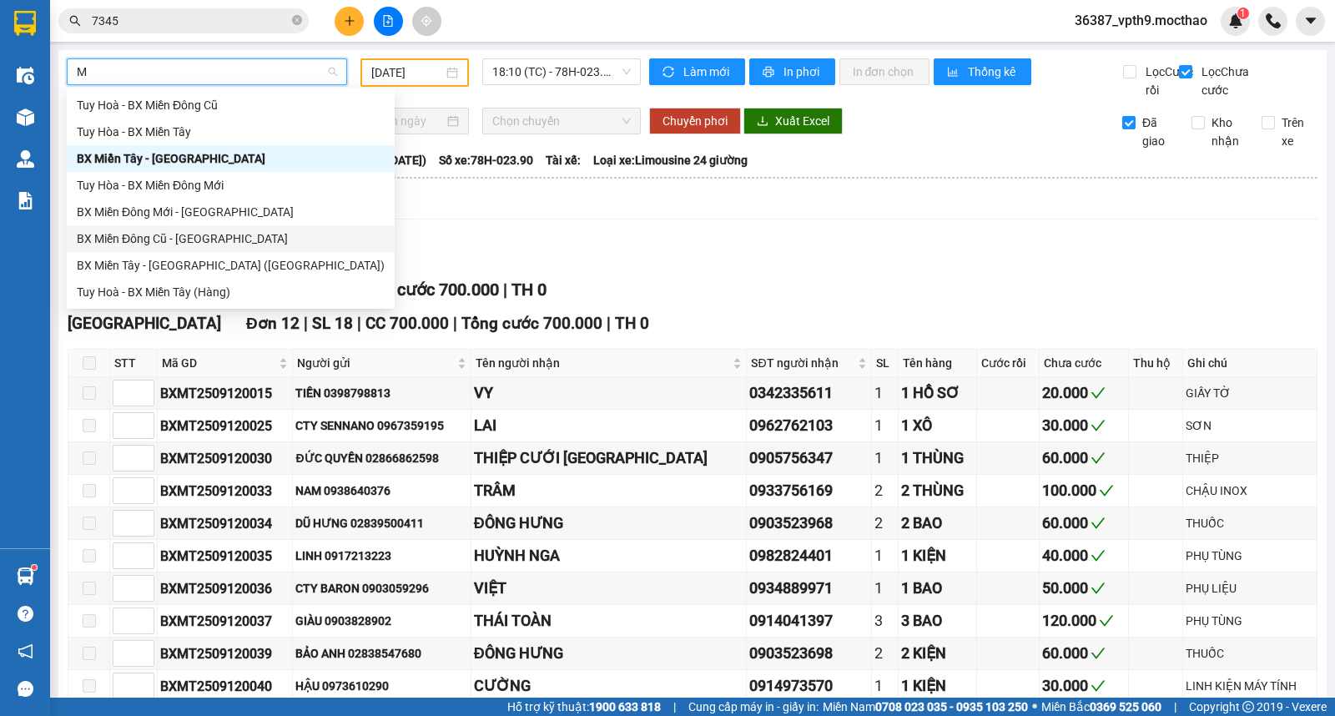
click at [182, 238] on div "BX Miền Đông Cũ - [GEOGRAPHIC_DATA]" at bounding box center [231, 239] width 308 height 18
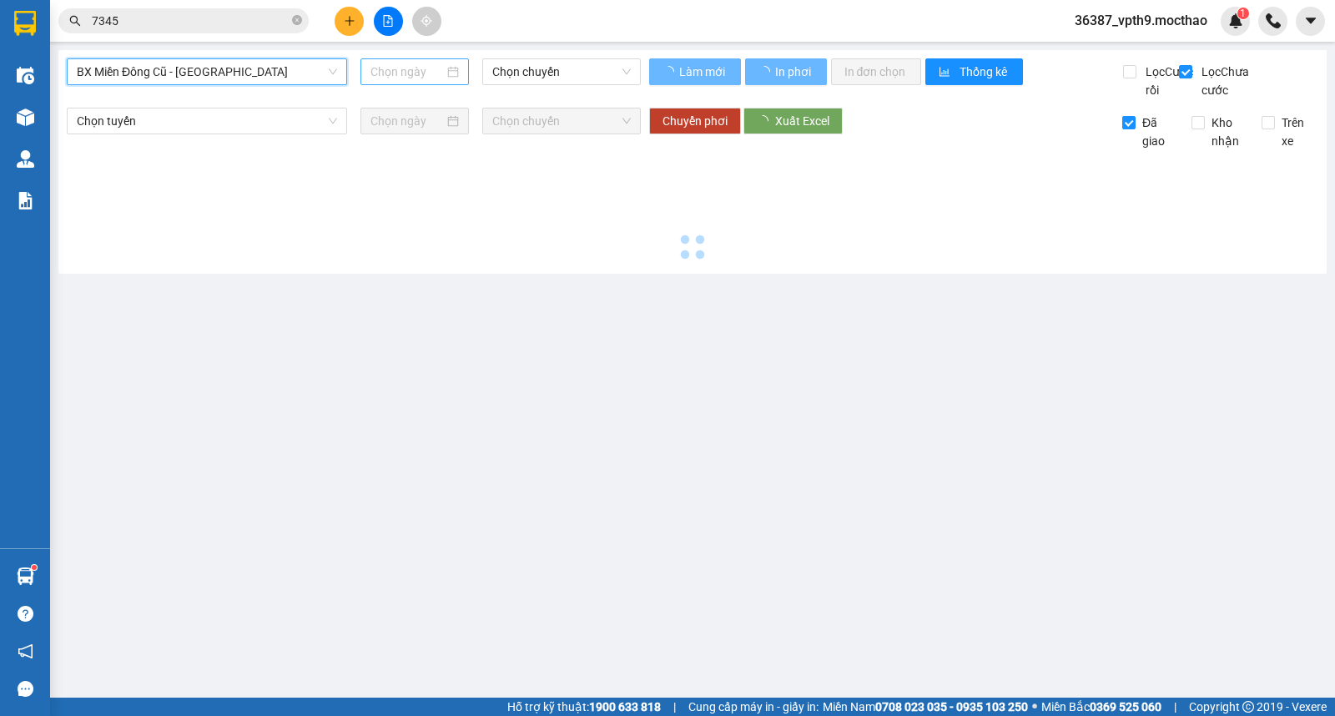
click at [413, 79] on input at bounding box center [408, 72] width 74 height 18
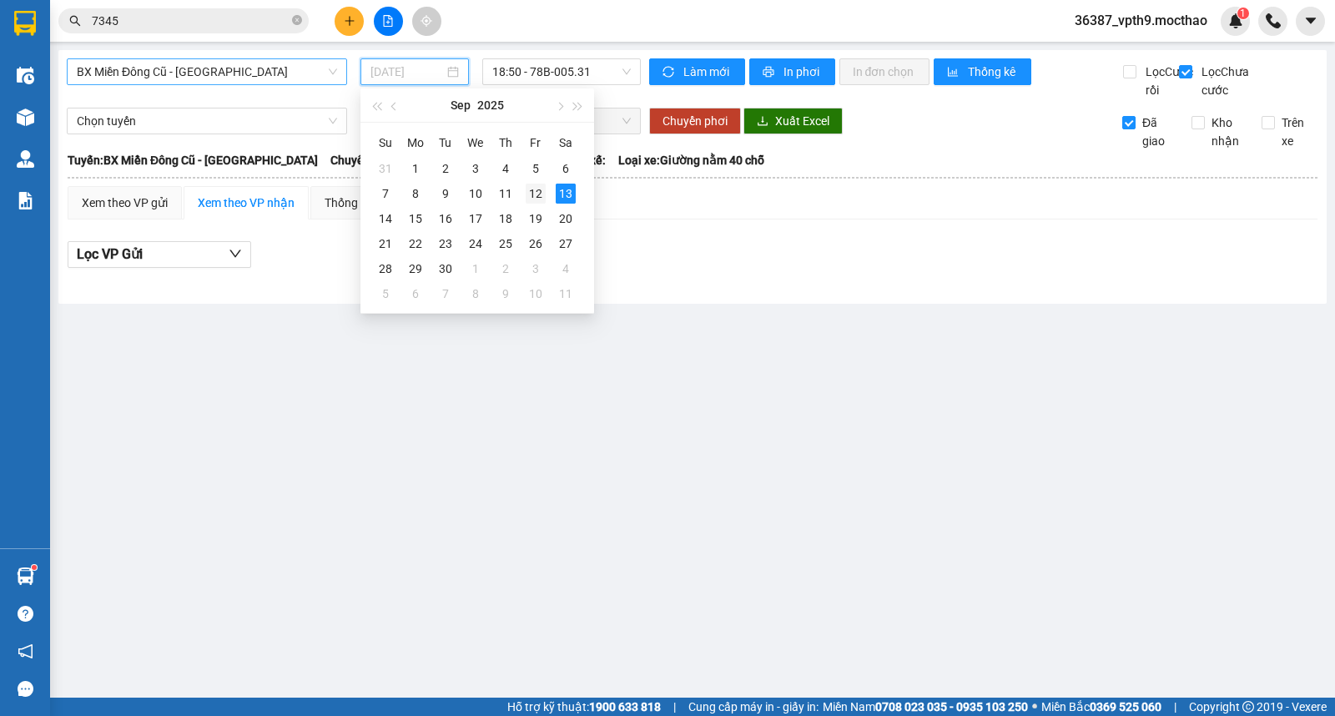
click at [531, 194] on div "12" at bounding box center [536, 194] width 20 height 20
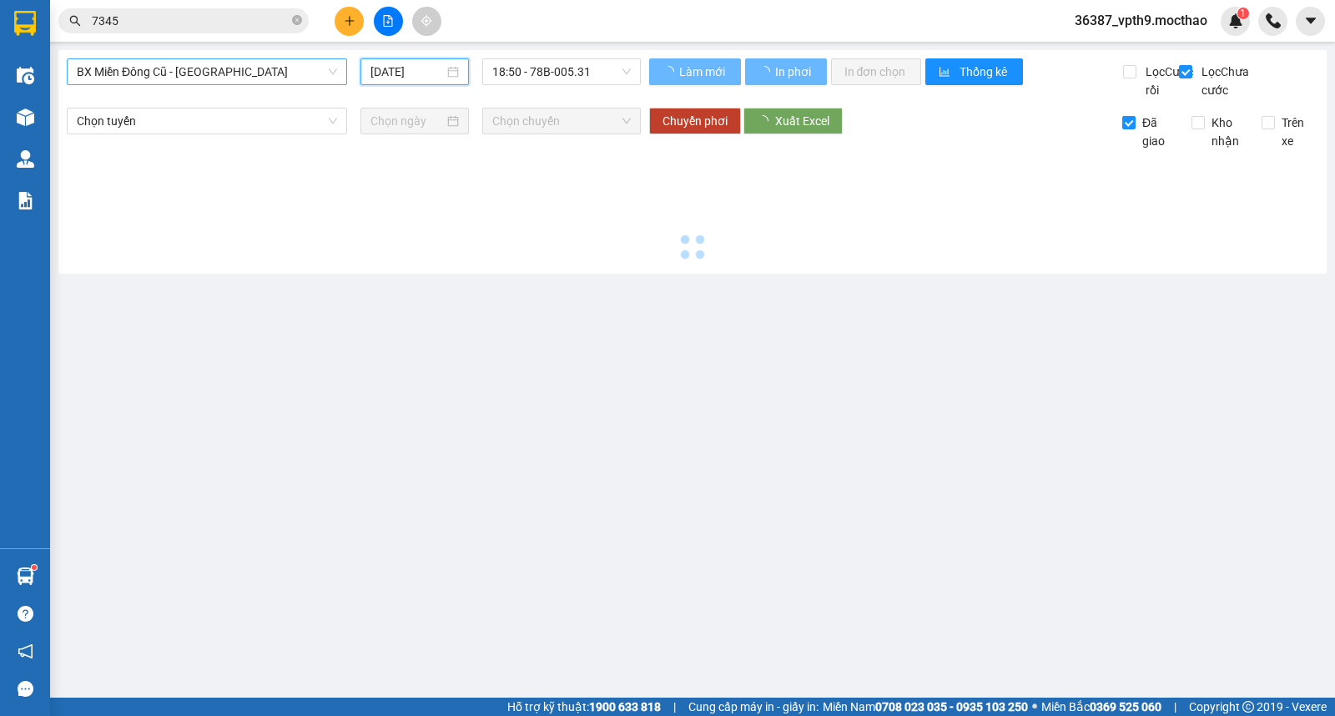
type input "[DATE]"
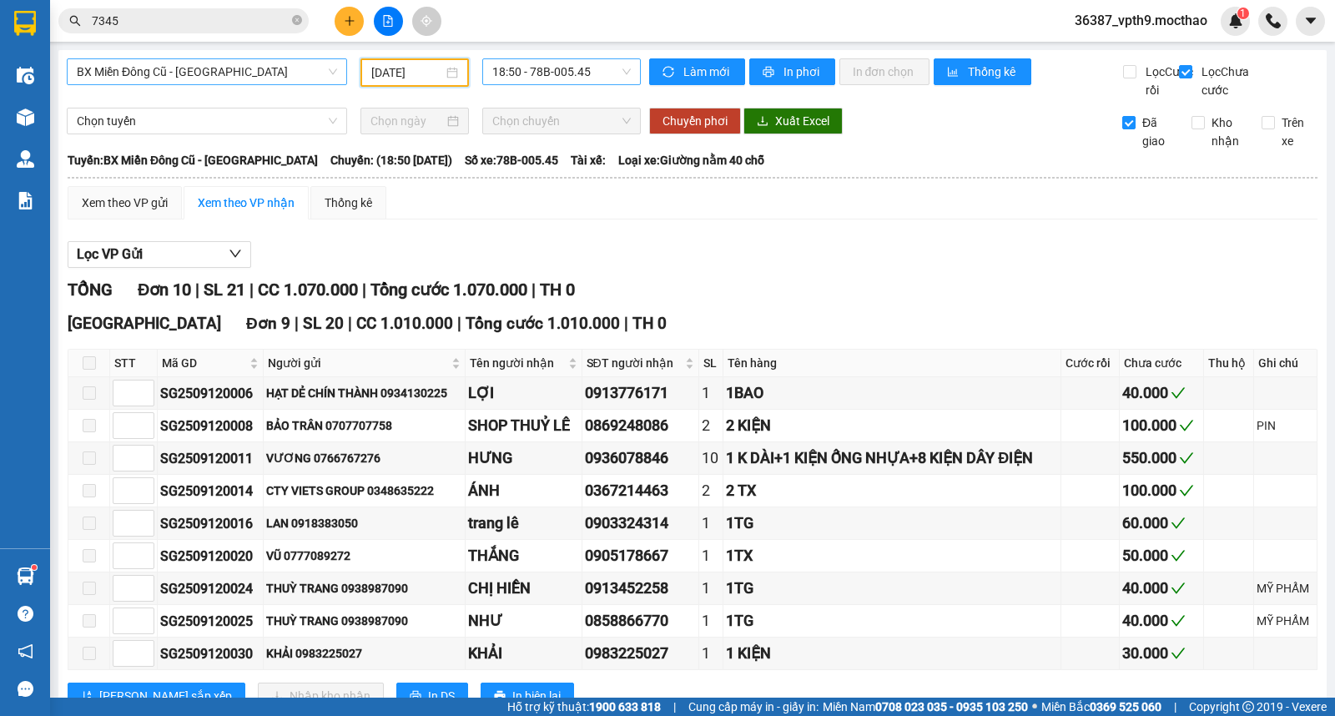
click at [590, 79] on span "18:50 - 78B-005.45" at bounding box center [561, 71] width 138 height 25
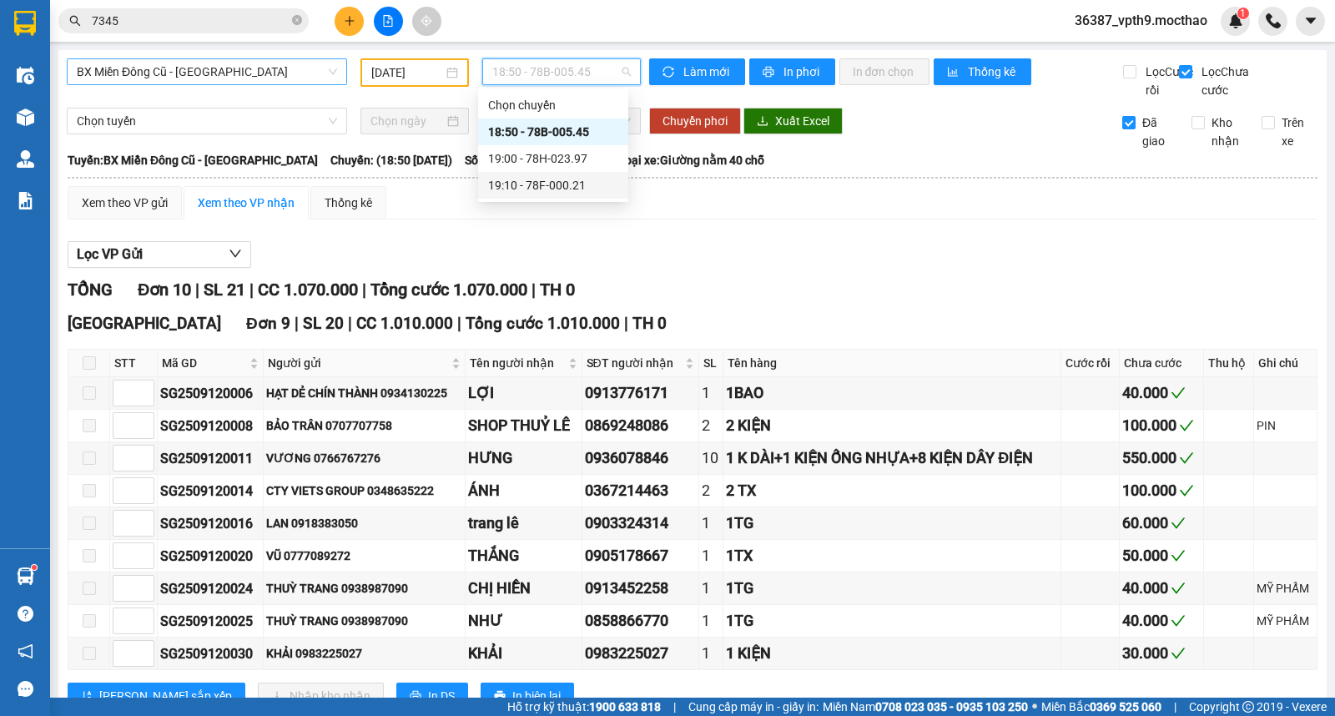
click at [568, 178] on div "19:10 - 78F-000.21" at bounding box center [553, 185] width 130 height 18
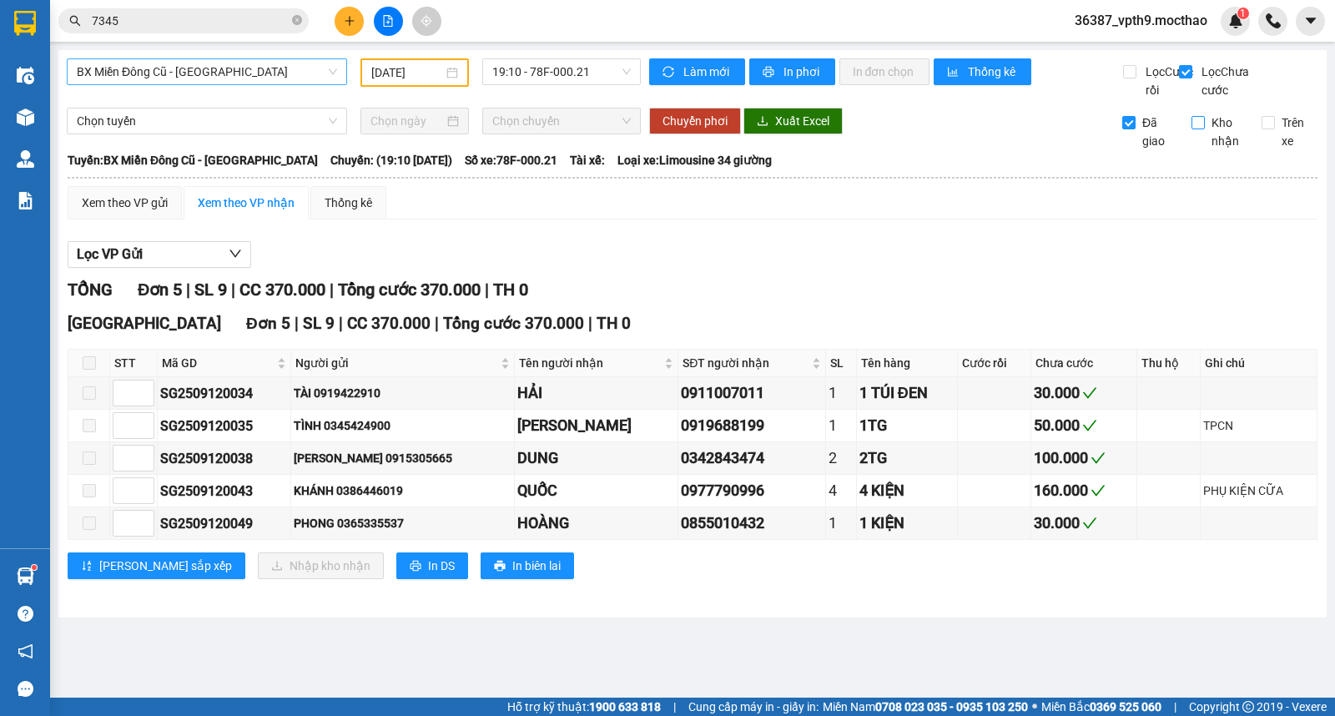
drag, startPoint x: 1130, startPoint y: 144, endPoint x: 1205, endPoint y: 140, distance: 75.2
click at [1142, 143] on label "Đã giao" at bounding box center [1151, 132] width 57 height 37
click at [1136, 129] on input "Đã giao" at bounding box center [1129, 122] width 13 height 13
checkbox input "false"
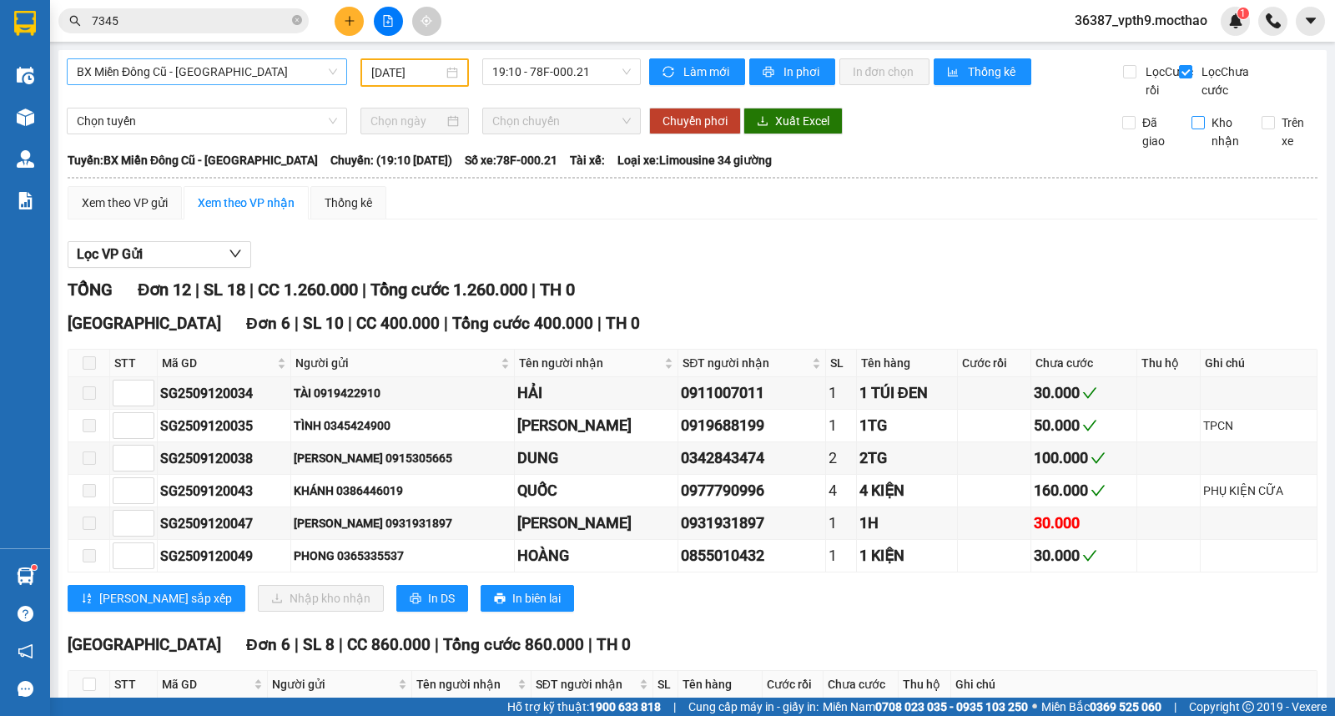
click at [1205, 144] on span "Kho nhận" at bounding box center [1226, 132] width 43 height 37
click at [1205, 129] on input "Kho nhận" at bounding box center [1198, 122] width 13 height 13
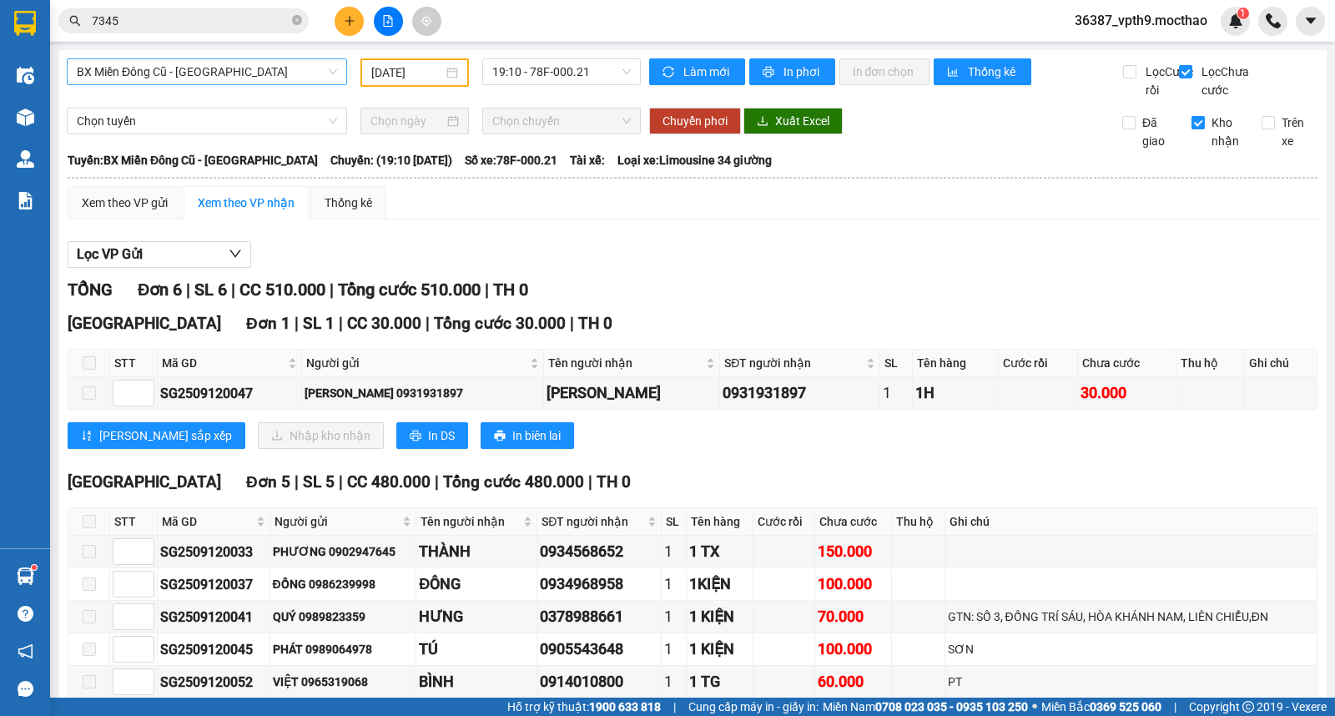
click at [1205, 144] on span "Kho nhận" at bounding box center [1226, 132] width 43 height 37
click at [1205, 129] on input "Kho nhận" at bounding box center [1198, 122] width 13 height 13
checkbox input "false"
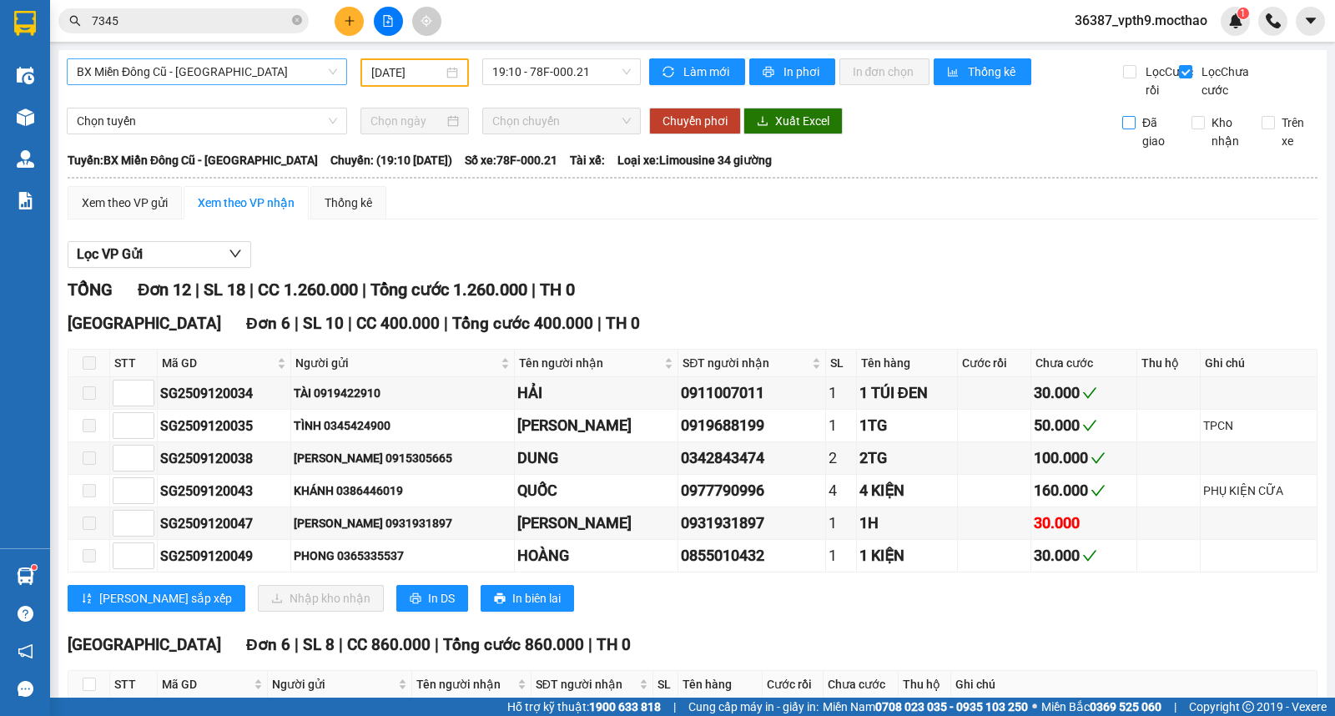
click at [1123, 150] on label "Đã giao" at bounding box center [1151, 132] width 57 height 37
click at [1123, 129] on input "Đã giao" at bounding box center [1129, 122] width 13 height 13
checkbox input "true"
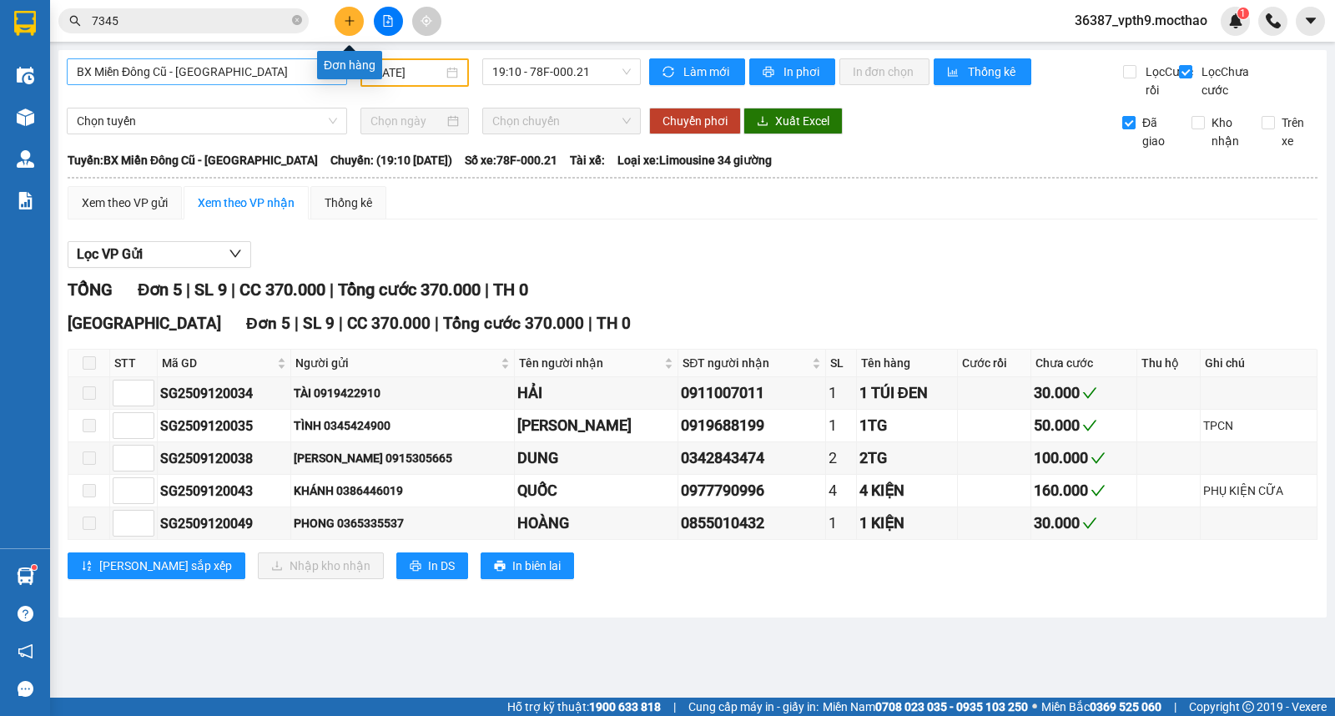
click at [344, 15] on icon "plus" at bounding box center [350, 21] width 12 height 12
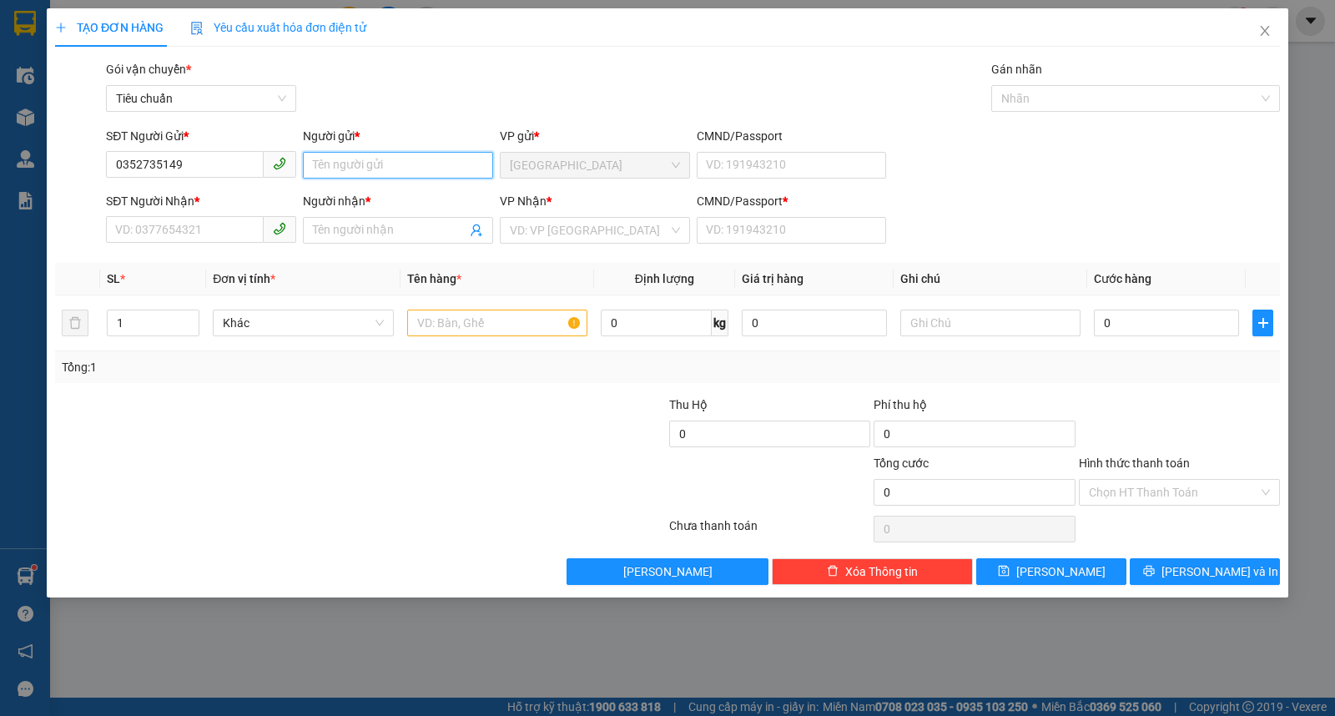
click at [320, 163] on input "Người gửi *" at bounding box center [398, 165] width 190 height 27
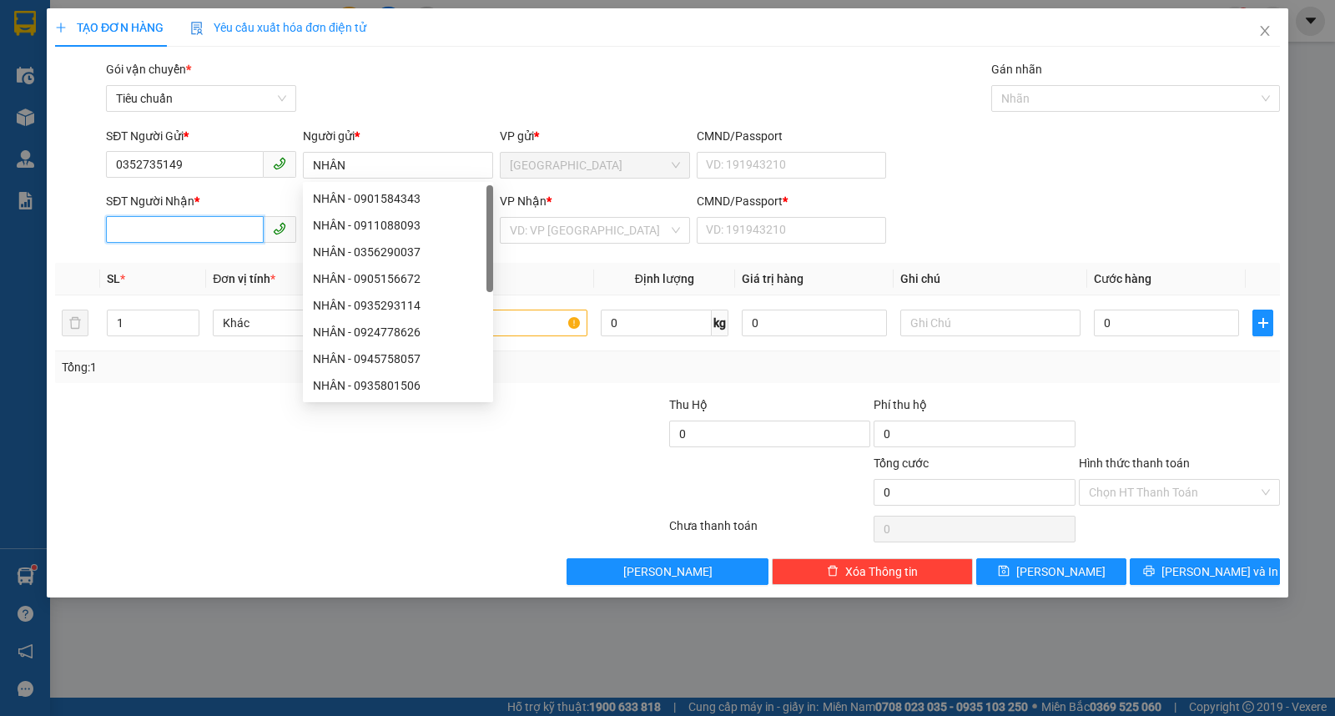
click at [225, 229] on input "SĐT Người Nhận *" at bounding box center [185, 229] width 158 height 27
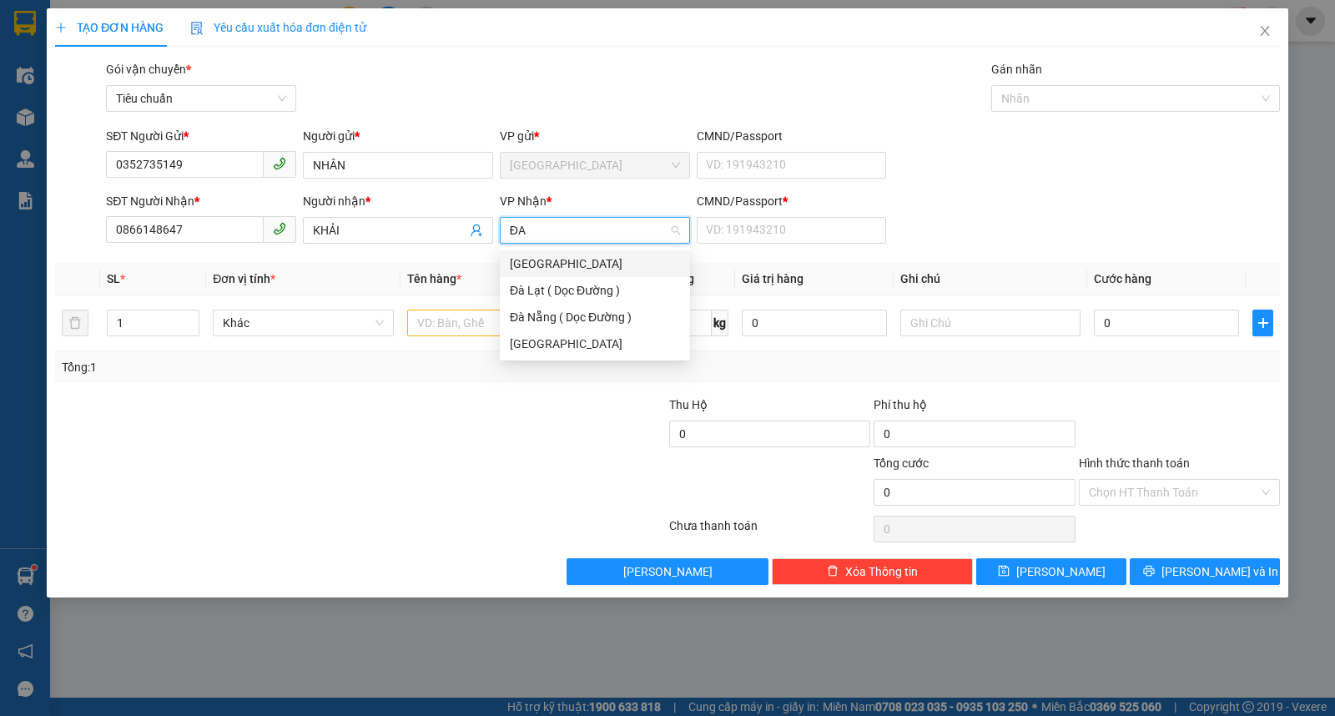
click at [547, 255] on div "[GEOGRAPHIC_DATA]" at bounding box center [595, 264] width 170 height 18
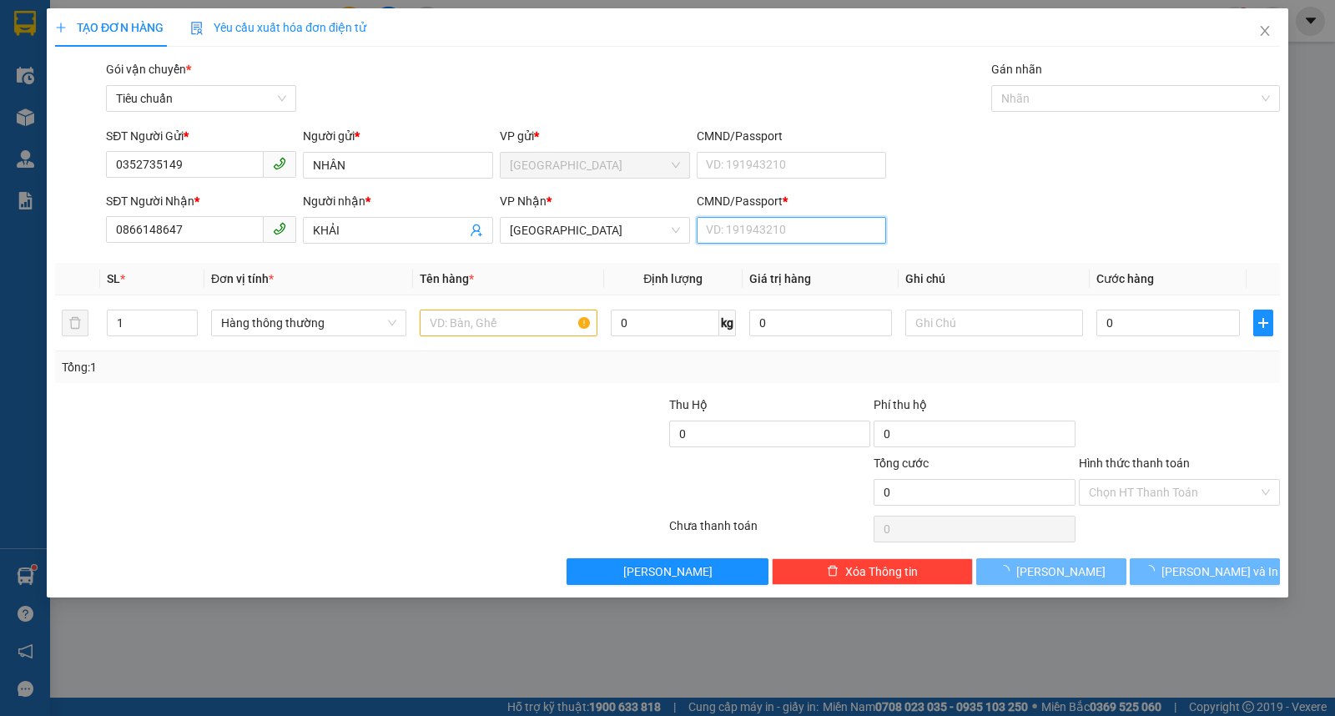
click at [724, 234] on input "CMND/Passport *" at bounding box center [792, 230] width 190 height 27
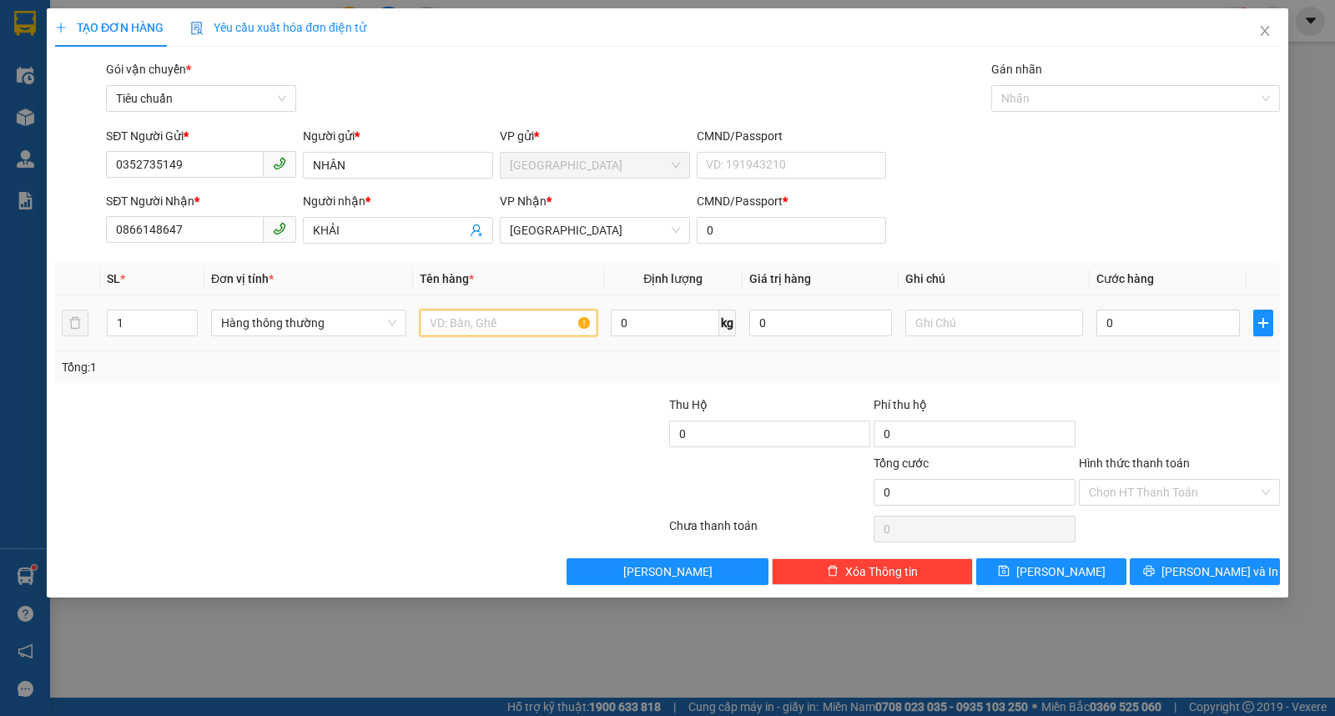
click at [479, 330] on input "text" at bounding box center [509, 323] width 178 height 27
click at [184, 317] on span "up" at bounding box center [189, 319] width 10 height 10
click at [187, 319] on icon "up" at bounding box center [188, 318] width 5 height 3
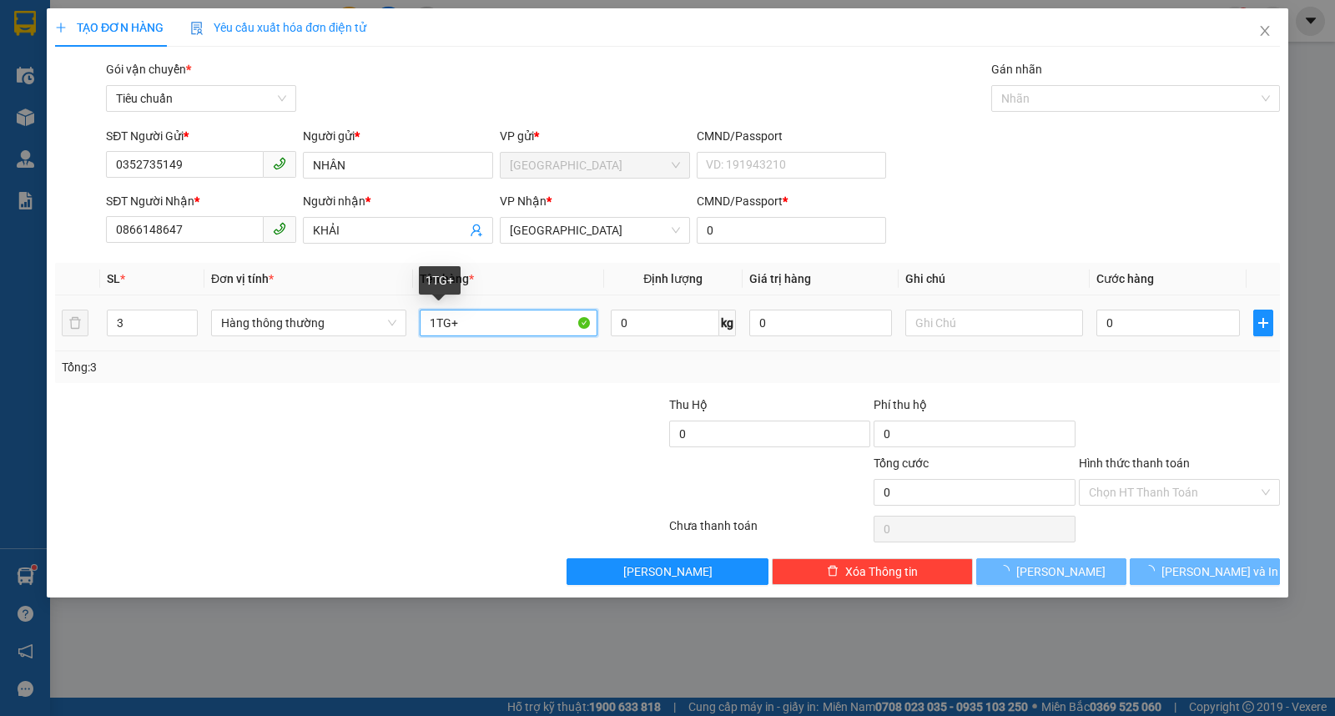
click at [507, 327] on input "1TG+" at bounding box center [509, 323] width 178 height 27
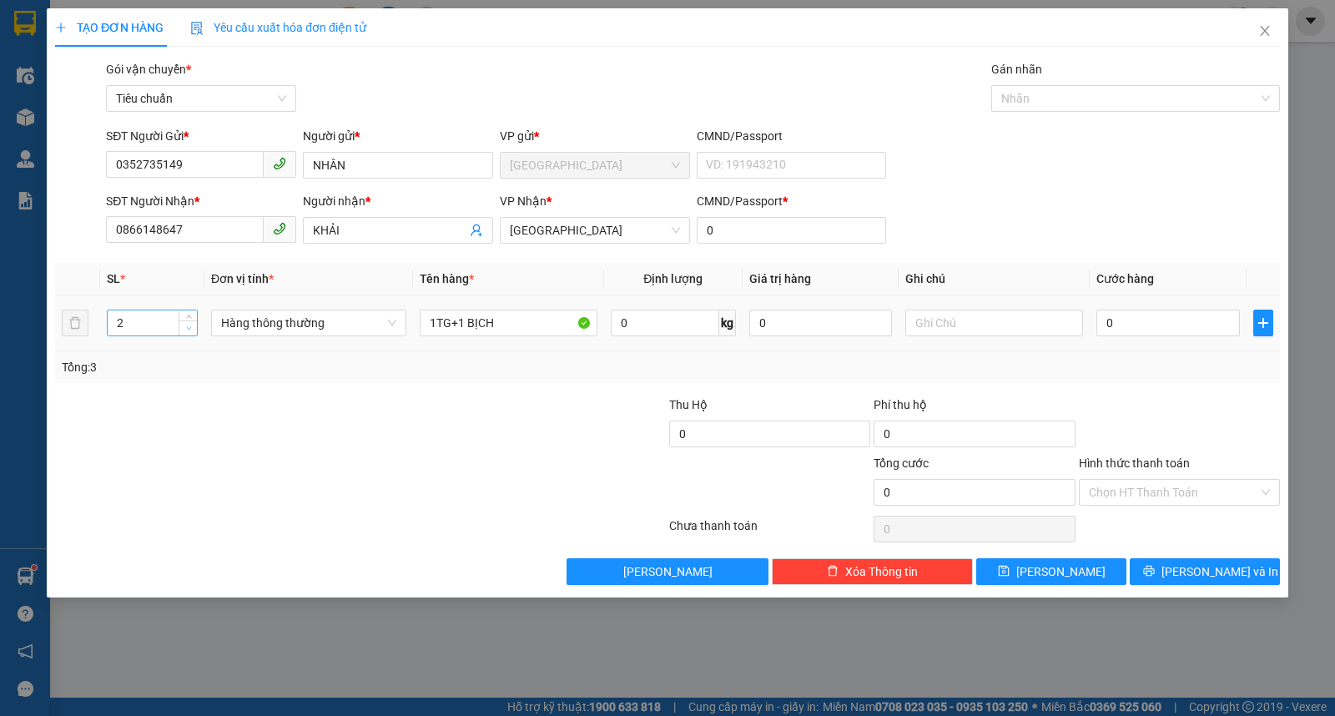
click at [186, 330] on icon "down" at bounding box center [189, 329] width 6 height 6
click at [190, 320] on icon "up" at bounding box center [189, 319] width 6 height 6
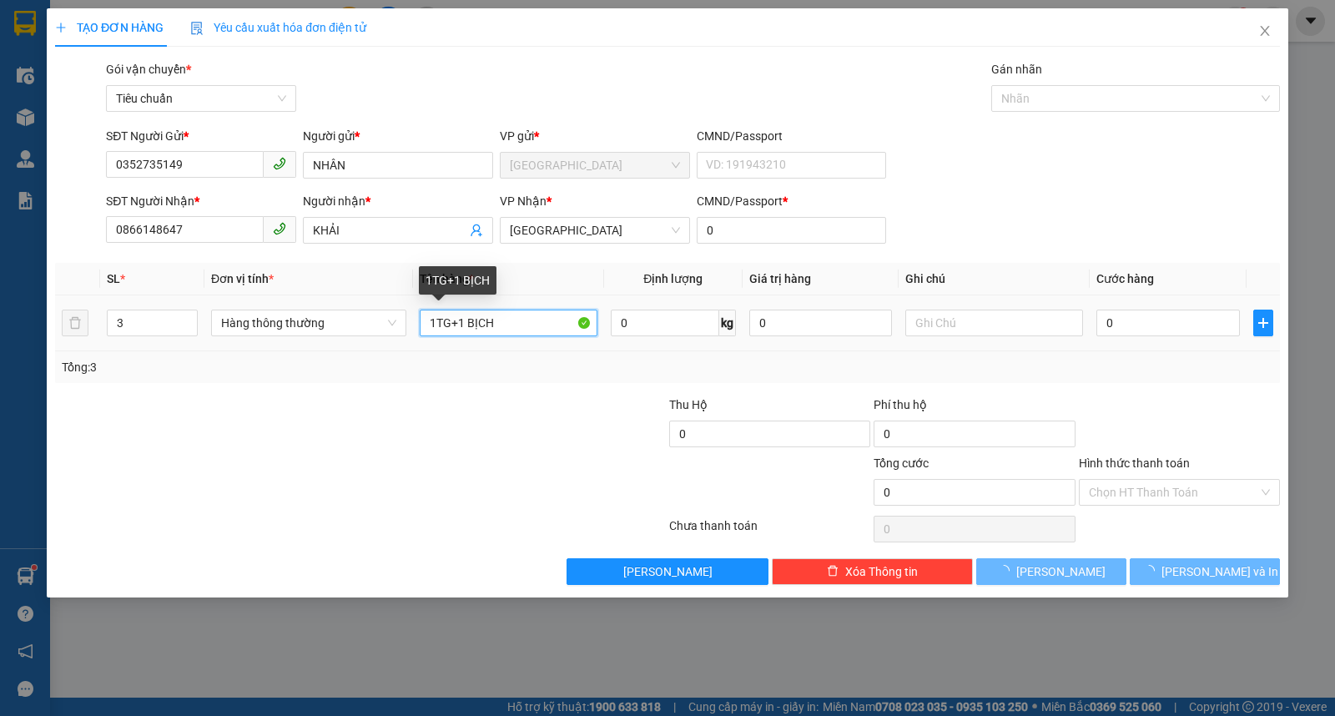
click at [457, 321] on input "1TG+1 BỊCH" at bounding box center [509, 323] width 178 height 27
click at [565, 320] on input "1TG+1 BỊCH" at bounding box center [509, 323] width 178 height 27
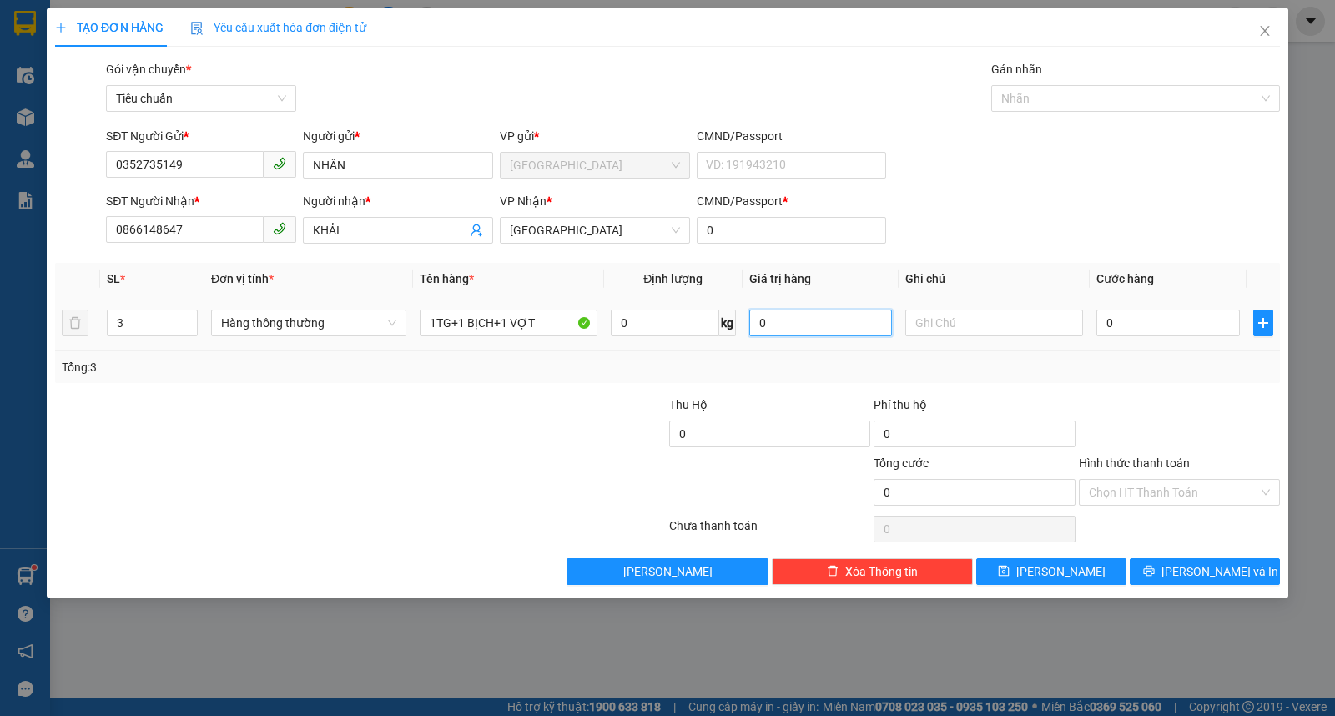
click at [790, 324] on input "0" at bounding box center [821, 323] width 143 height 27
click at [1178, 499] on input "Hình thức thanh toán" at bounding box center [1173, 492] width 169 height 25
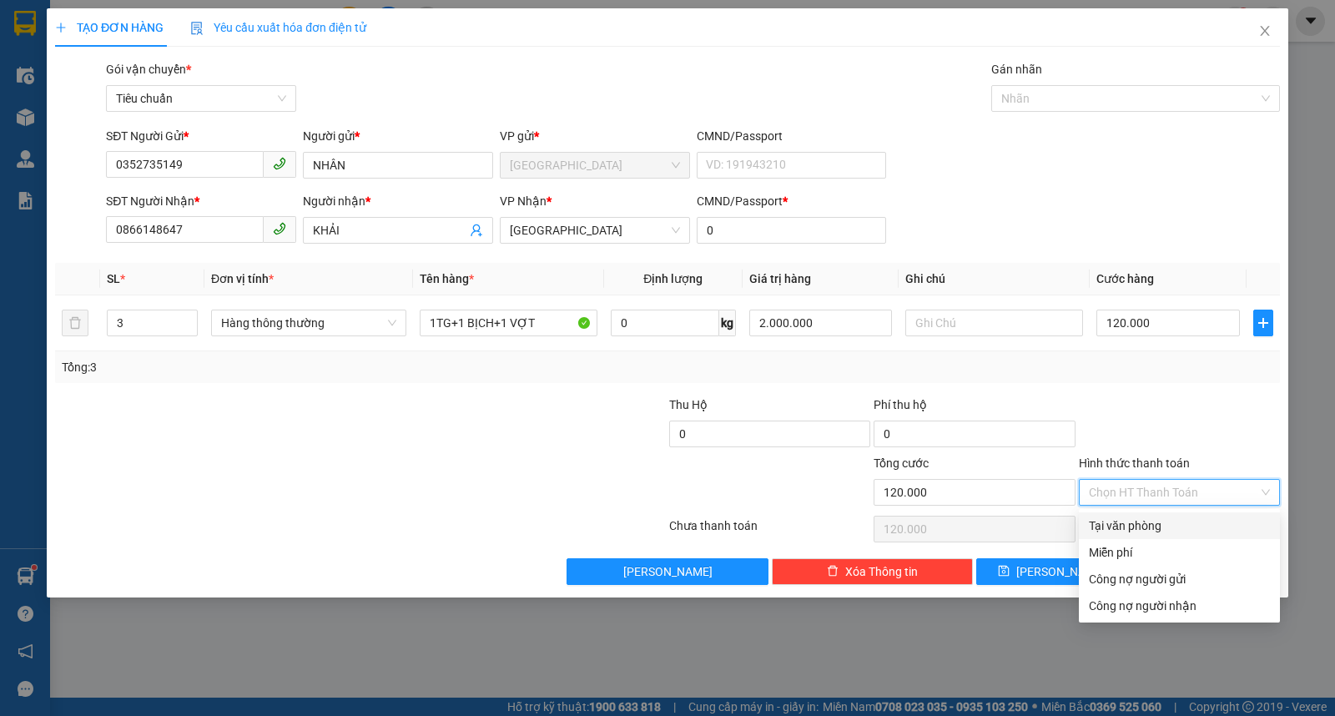
click at [1157, 531] on div "Tại văn phòng" at bounding box center [1179, 526] width 181 height 18
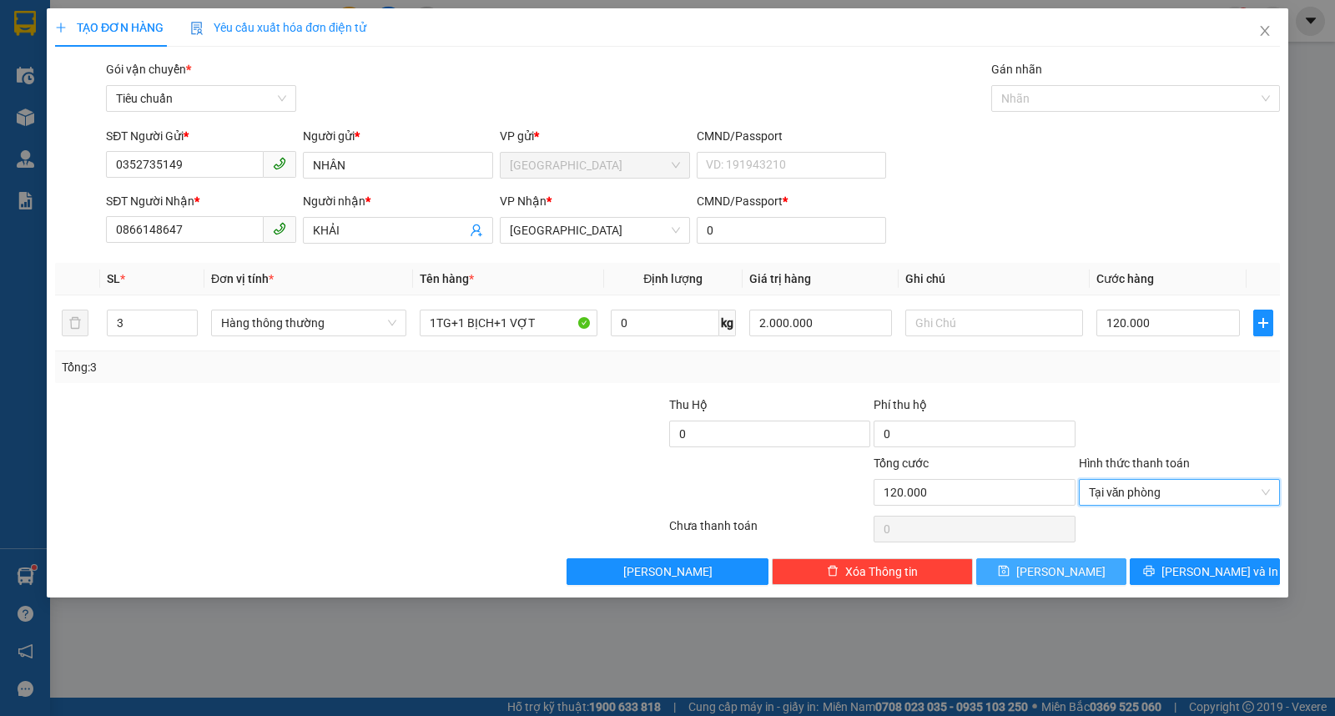
click at [1081, 561] on button "[PERSON_NAME]" at bounding box center [1052, 571] width 150 height 27
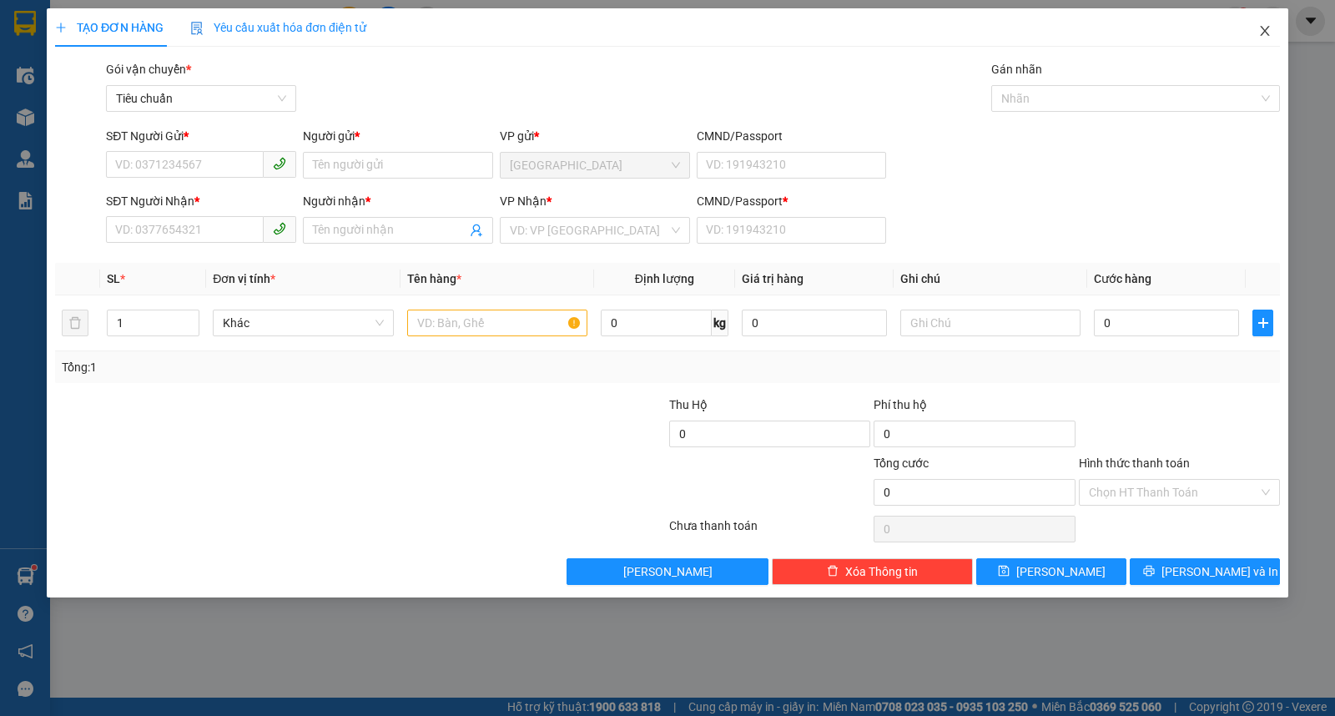
click at [1264, 44] on span "Close" at bounding box center [1265, 31] width 47 height 47
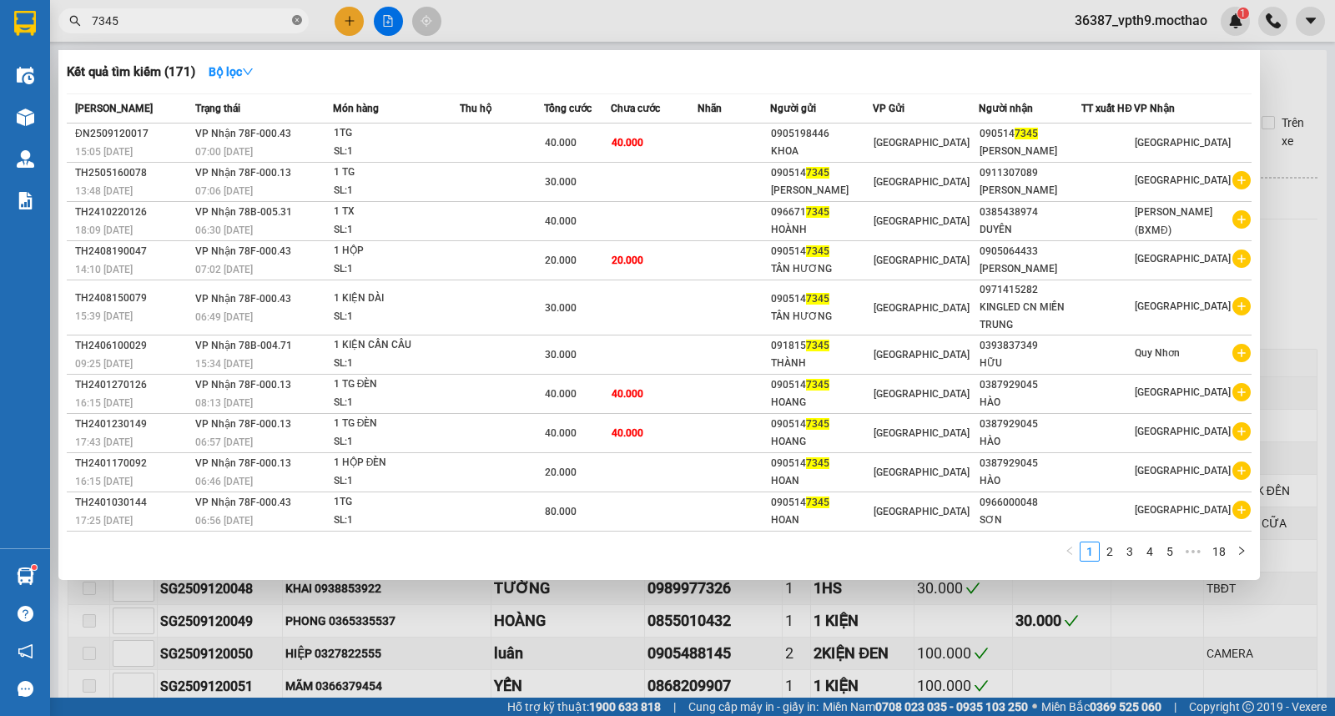
click at [294, 26] on span at bounding box center [297, 21] width 10 height 16
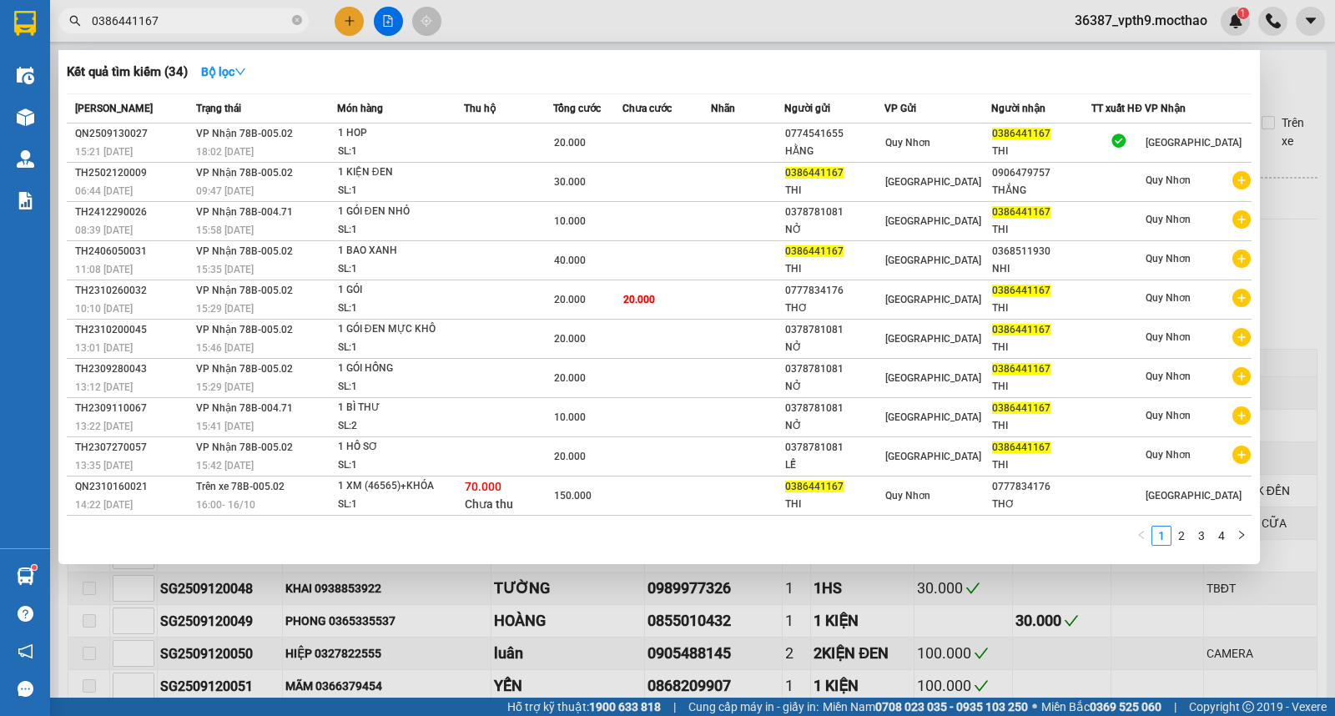
click at [1018, 623] on div at bounding box center [667, 358] width 1335 height 716
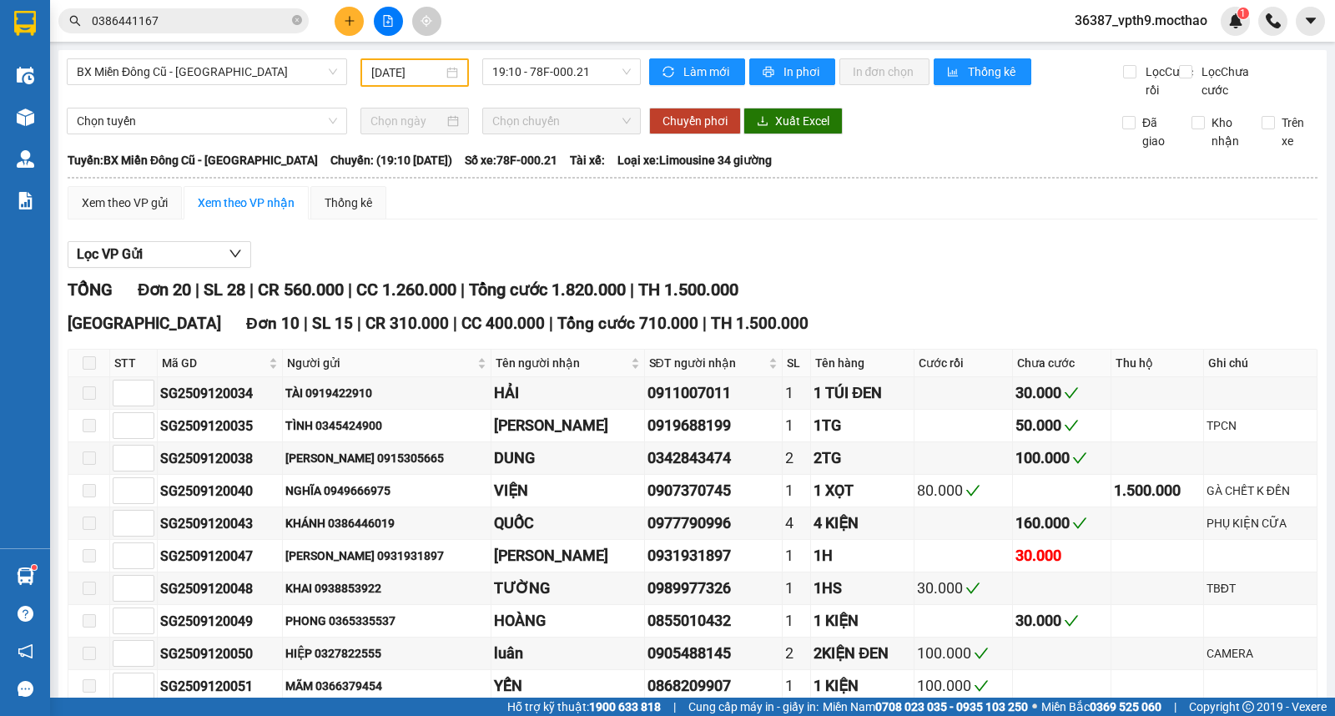
click at [446, 78] on div "[DATE]" at bounding box center [415, 72] width 88 height 18
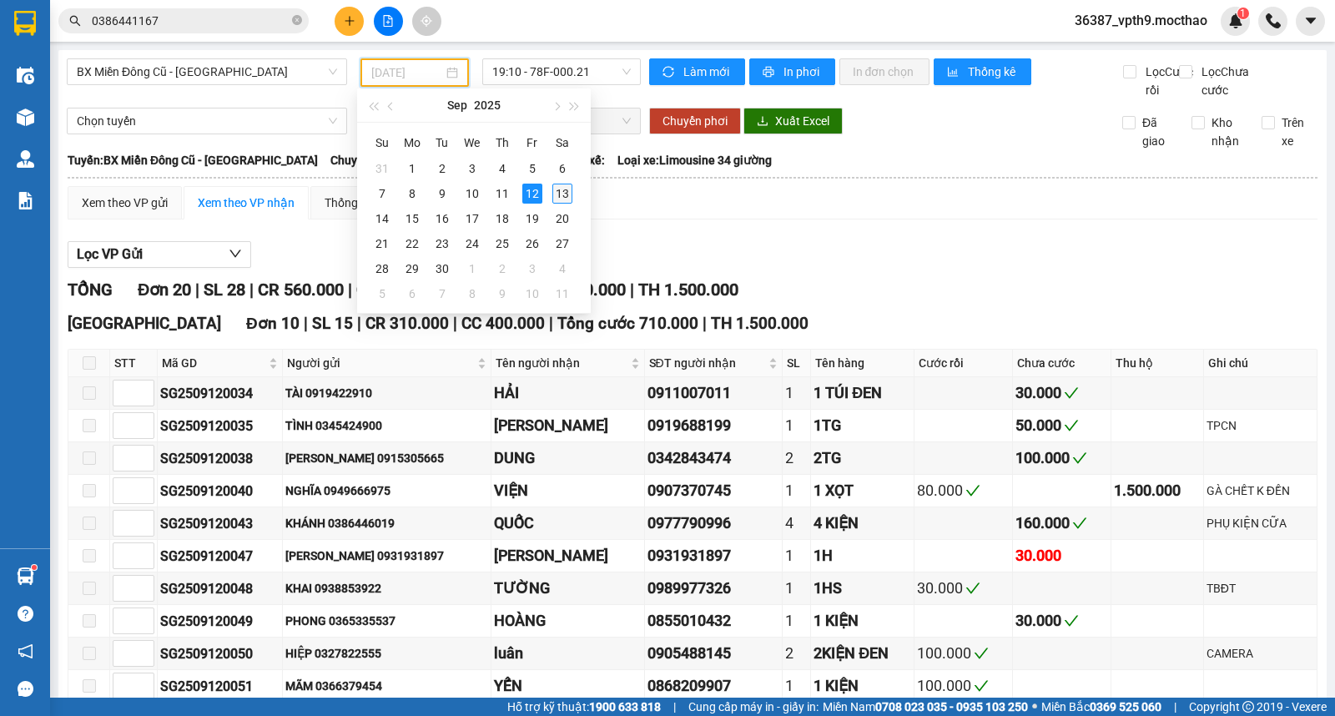
click at [558, 194] on div "13" at bounding box center [563, 194] width 20 height 20
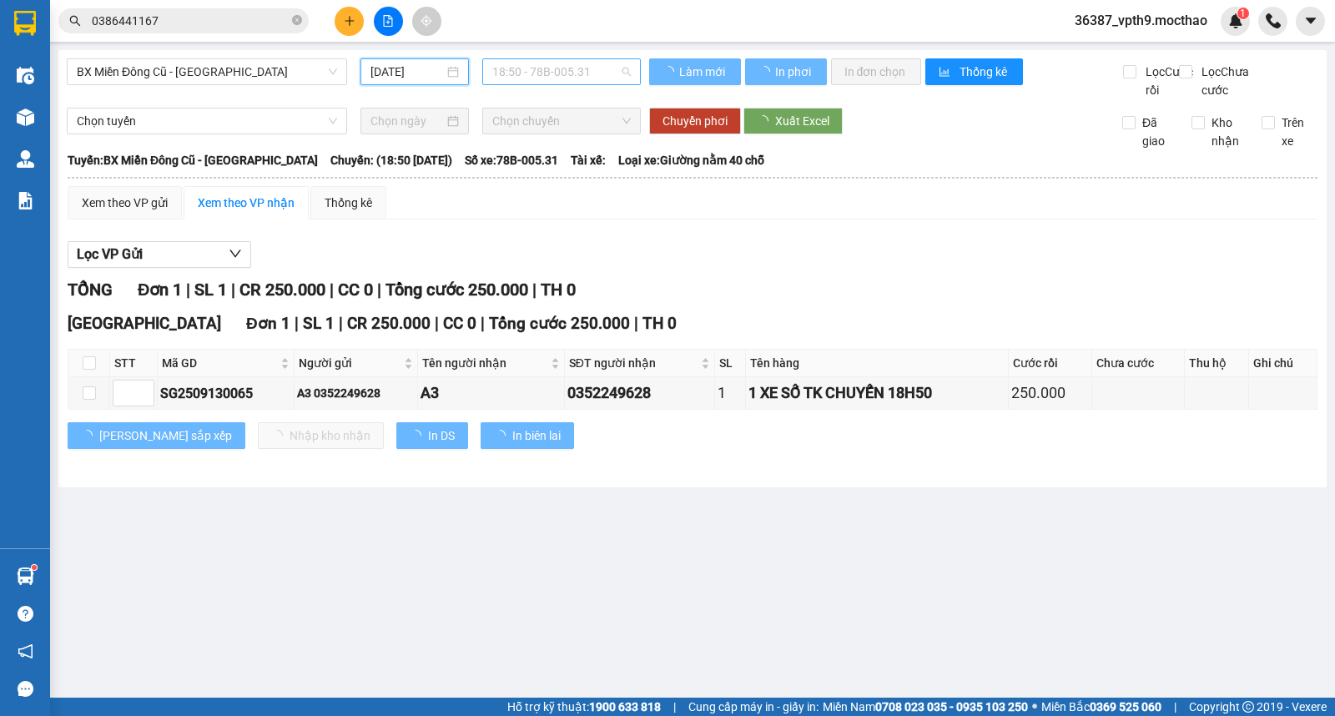
click at [593, 78] on span "18:50 - 78B-005.31" at bounding box center [561, 71] width 138 height 25
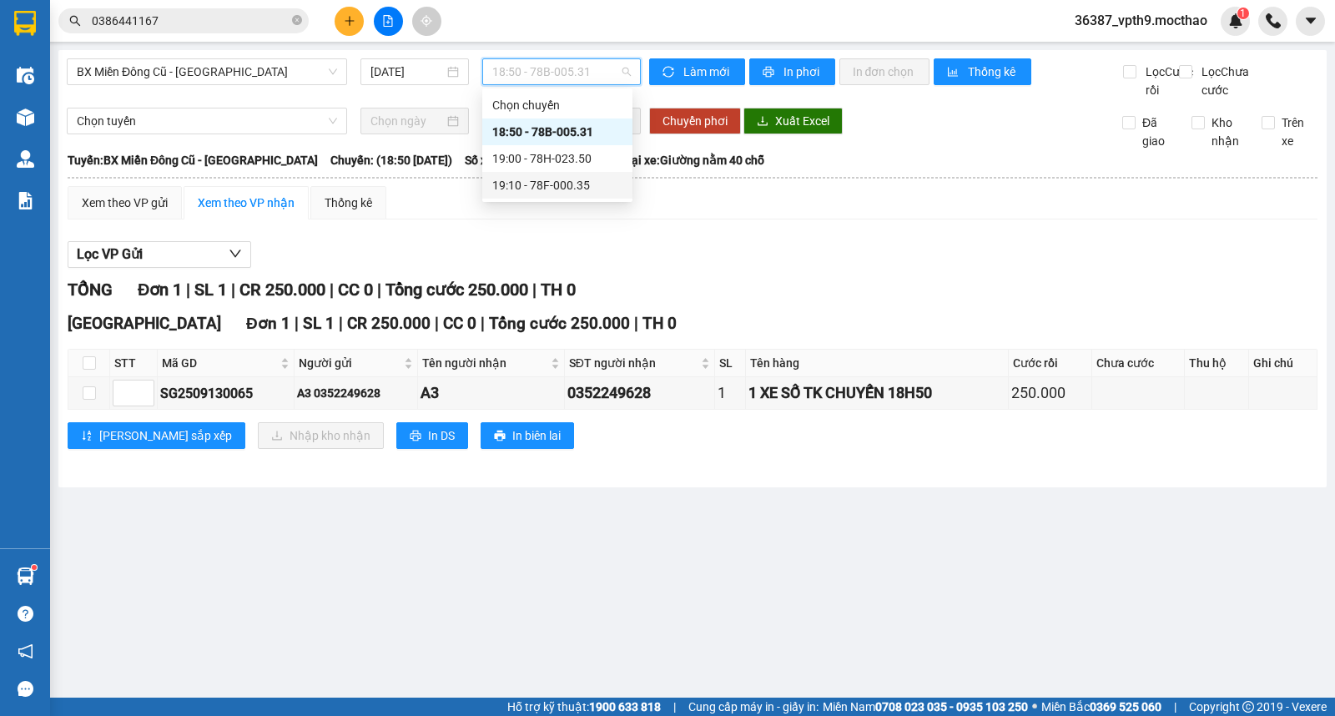
click at [573, 188] on div "19:10 - 78F-000.35" at bounding box center [557, 185] width 130 height 18
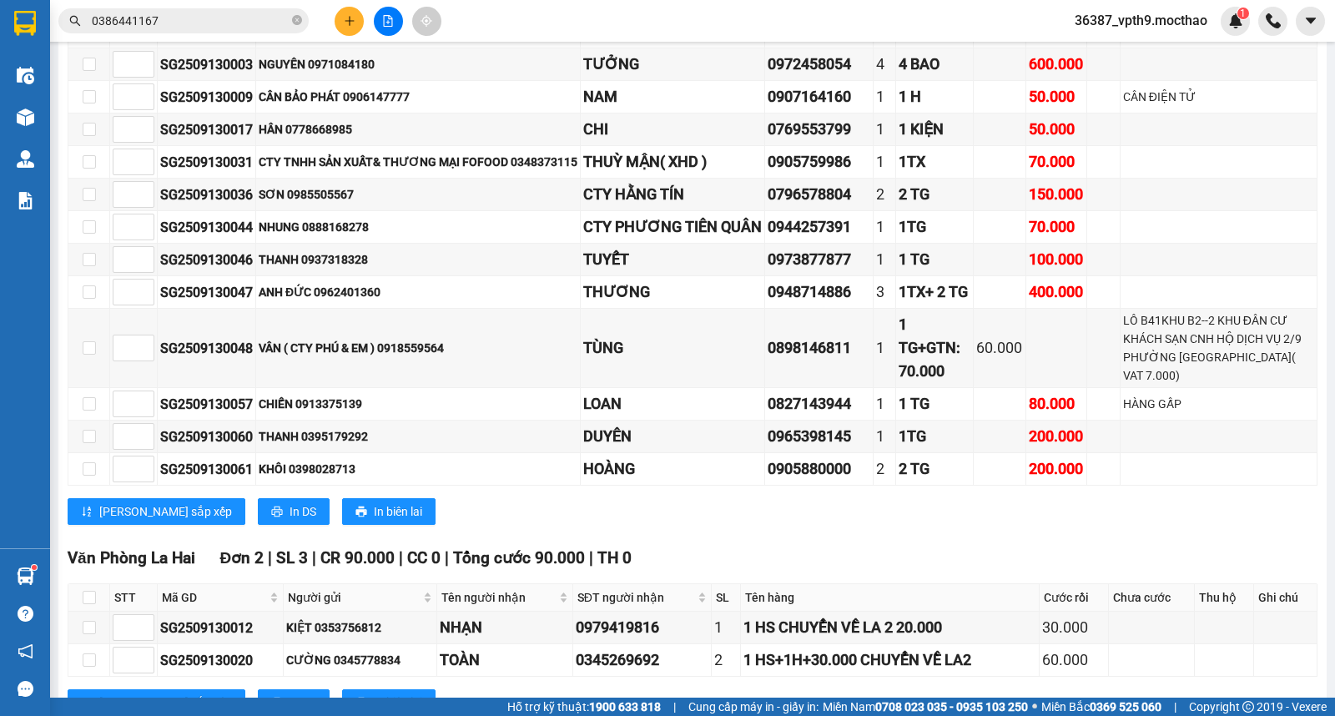
scroll to position [2410, 0]
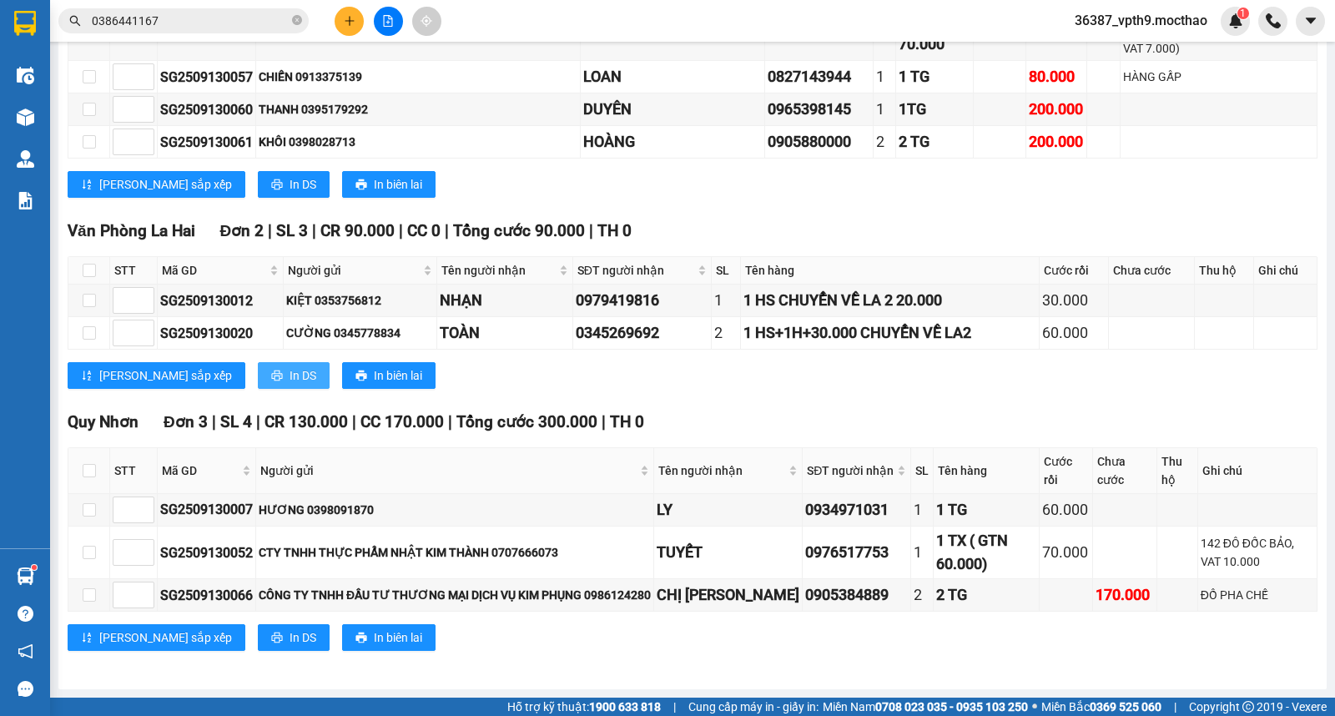
click at [290, 381] on span "In DS" at bounding box center [303, 375] width 27 height 18
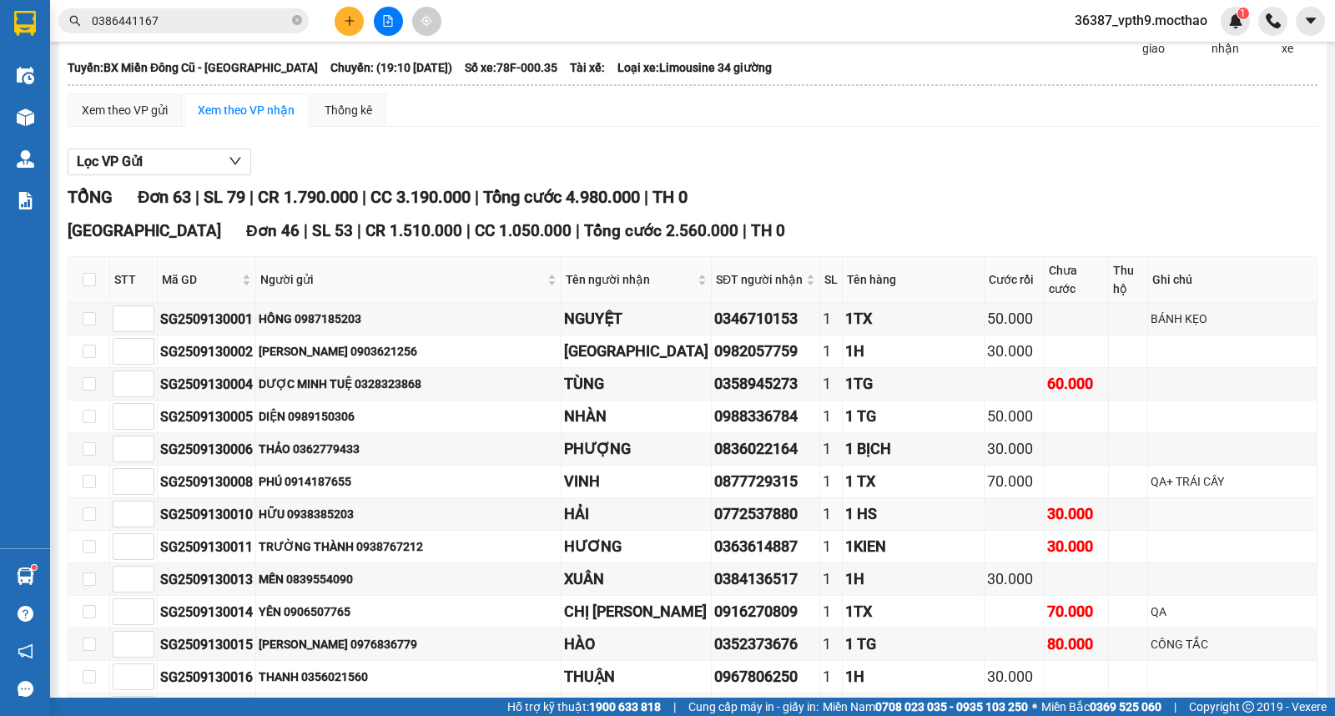
scroll to position [0, 0]
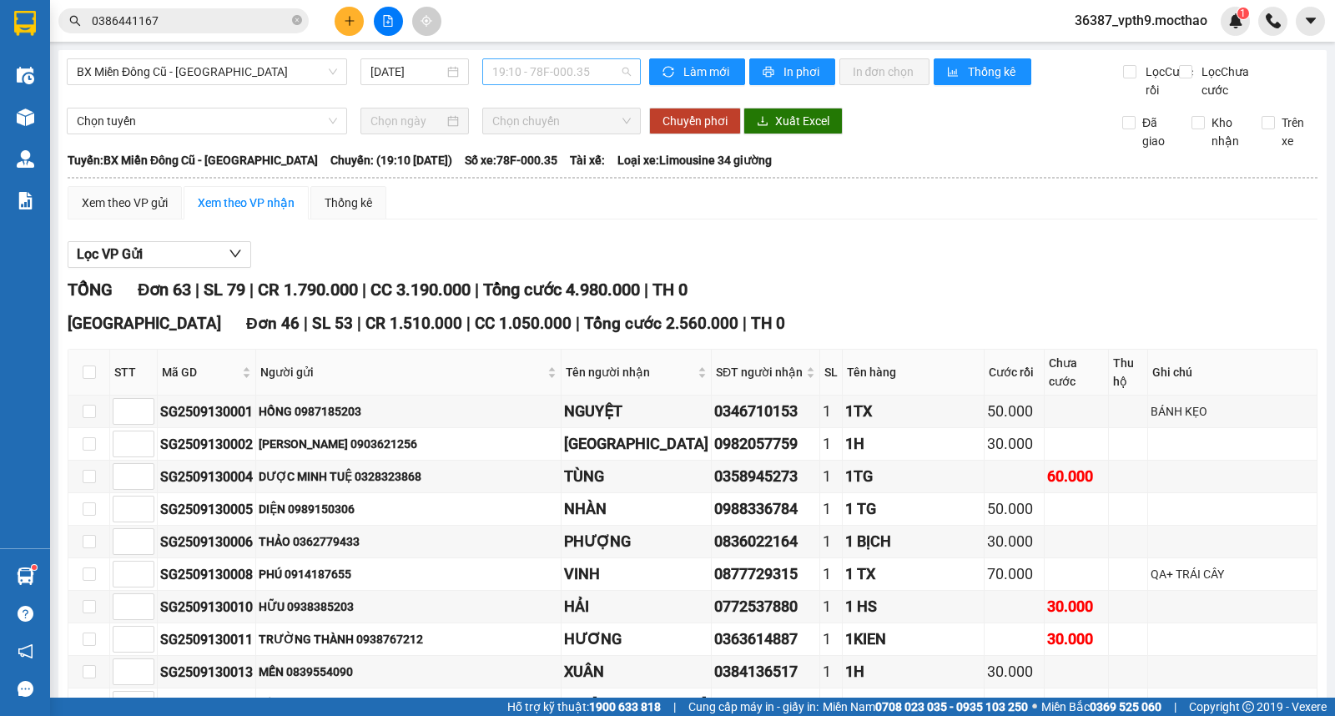
click at [615, 76] on span "19:10 - 78F-000.35" at bounding box center [561, 71] width 138 height 25
click at [553, 151] on div "19:00 - 78H-023.50" at bounding box center [553, 158] width 130 height 18
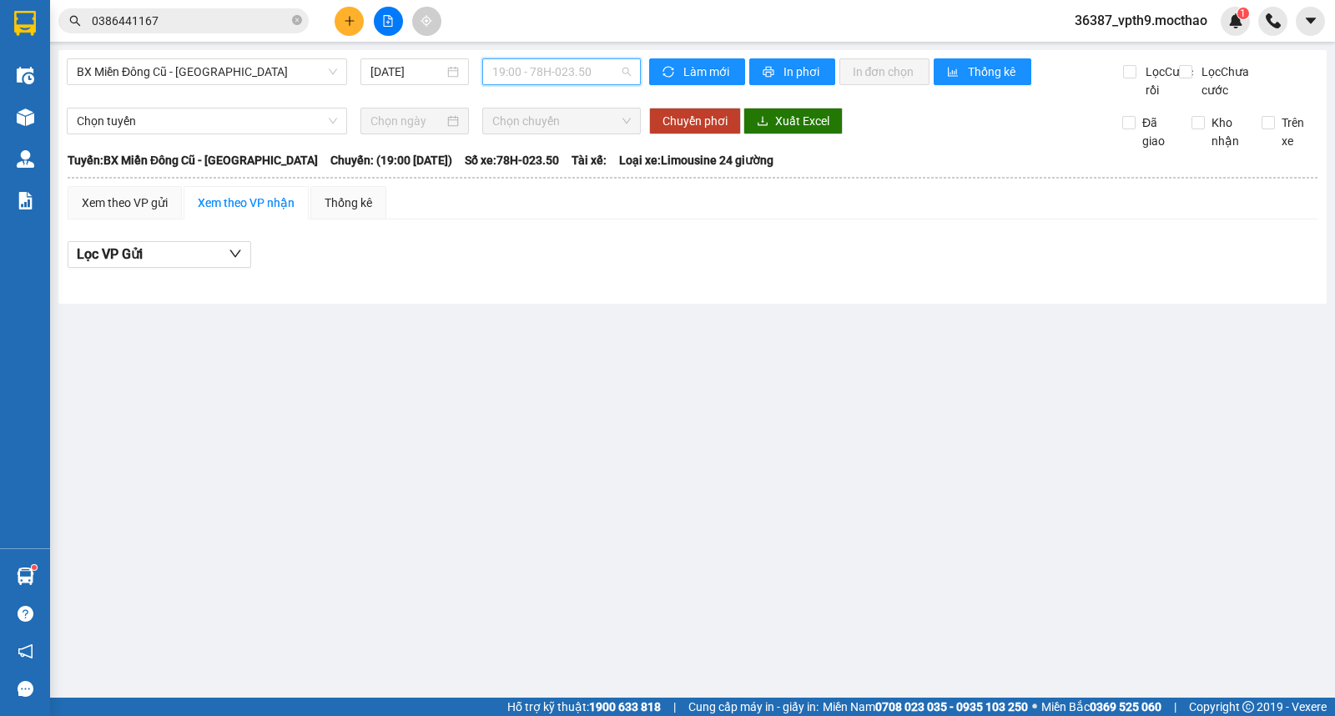
click at [593, 73] on span "19:00 - 78H-023.50" at bounding box center [561, 71] width 138 height 25
click at [574, 127] on div "18:50 - 78B-005.31" at bounding box center [557, 132] width 130 height 18
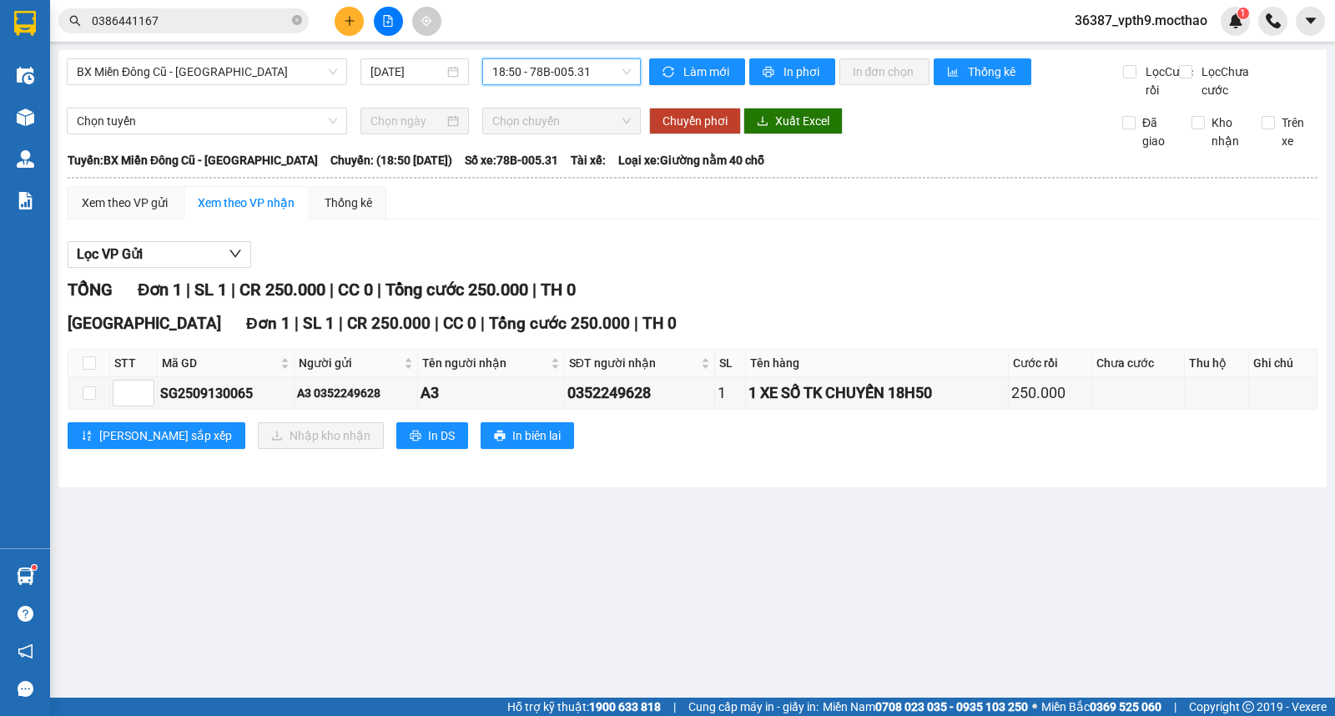
click at [563, 68] on span "18:50 - 78B-005.31" at bounding box center [561, 71] width 138 height 25
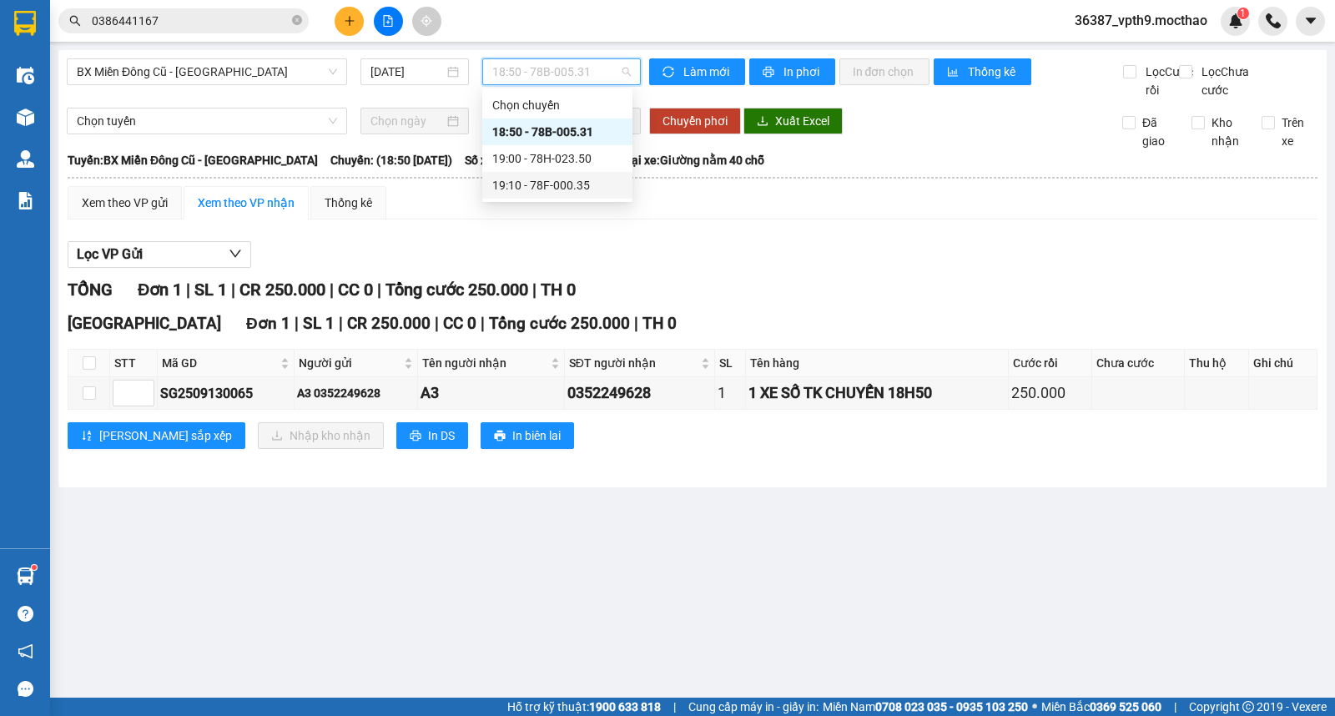
click at [582, 187] on div "19:10 - 78F-000.35" at bounding box center [557, 185] width 130 height 18
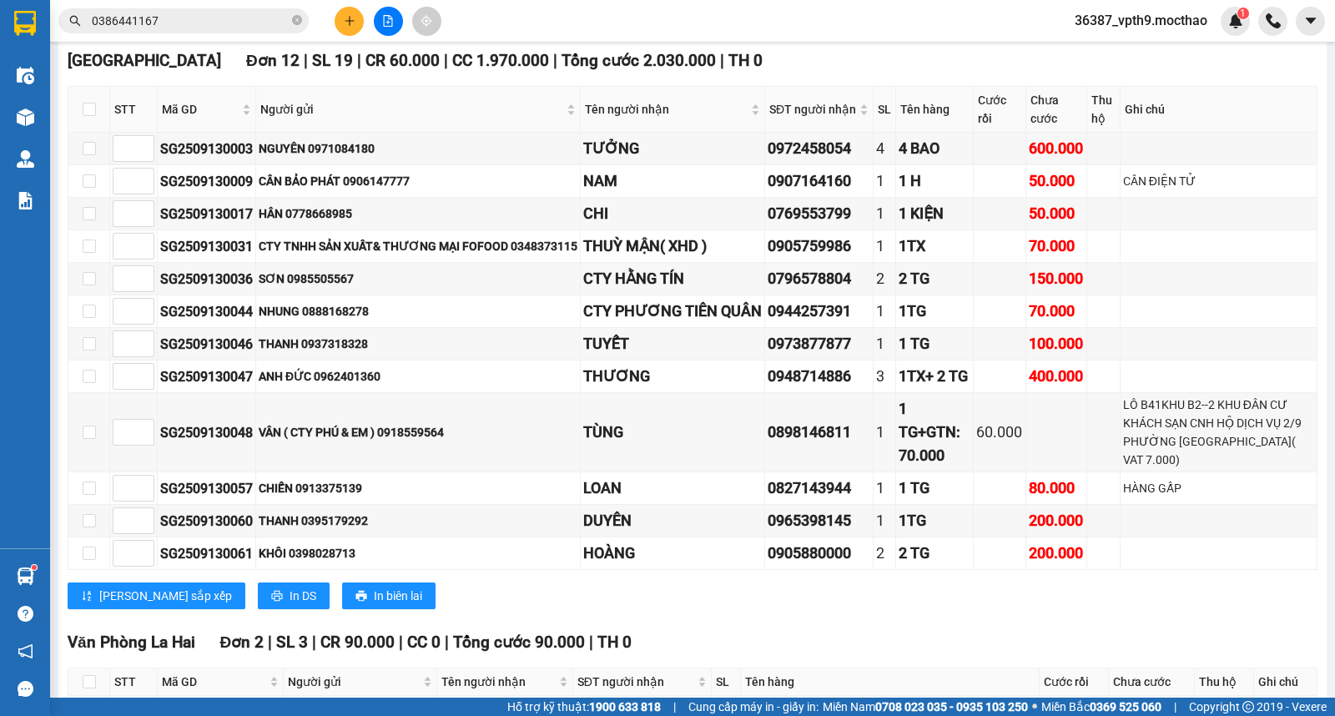
scroll to position [1492, 0]
